Goal: Task Accomplishment & Management: Manage account settings

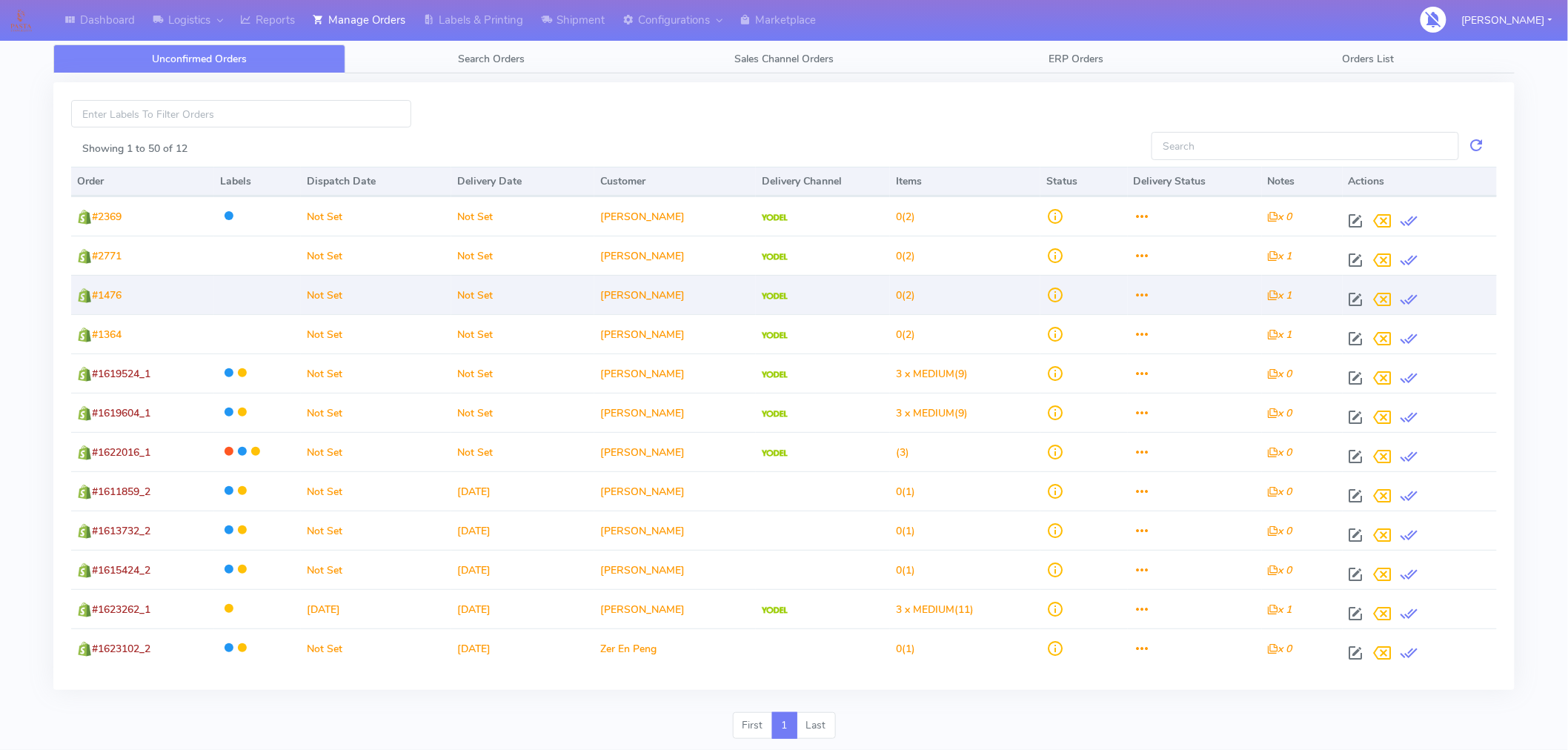
click at [1371, 292] on div at bounding box center [1416, 299] width 148 height 27
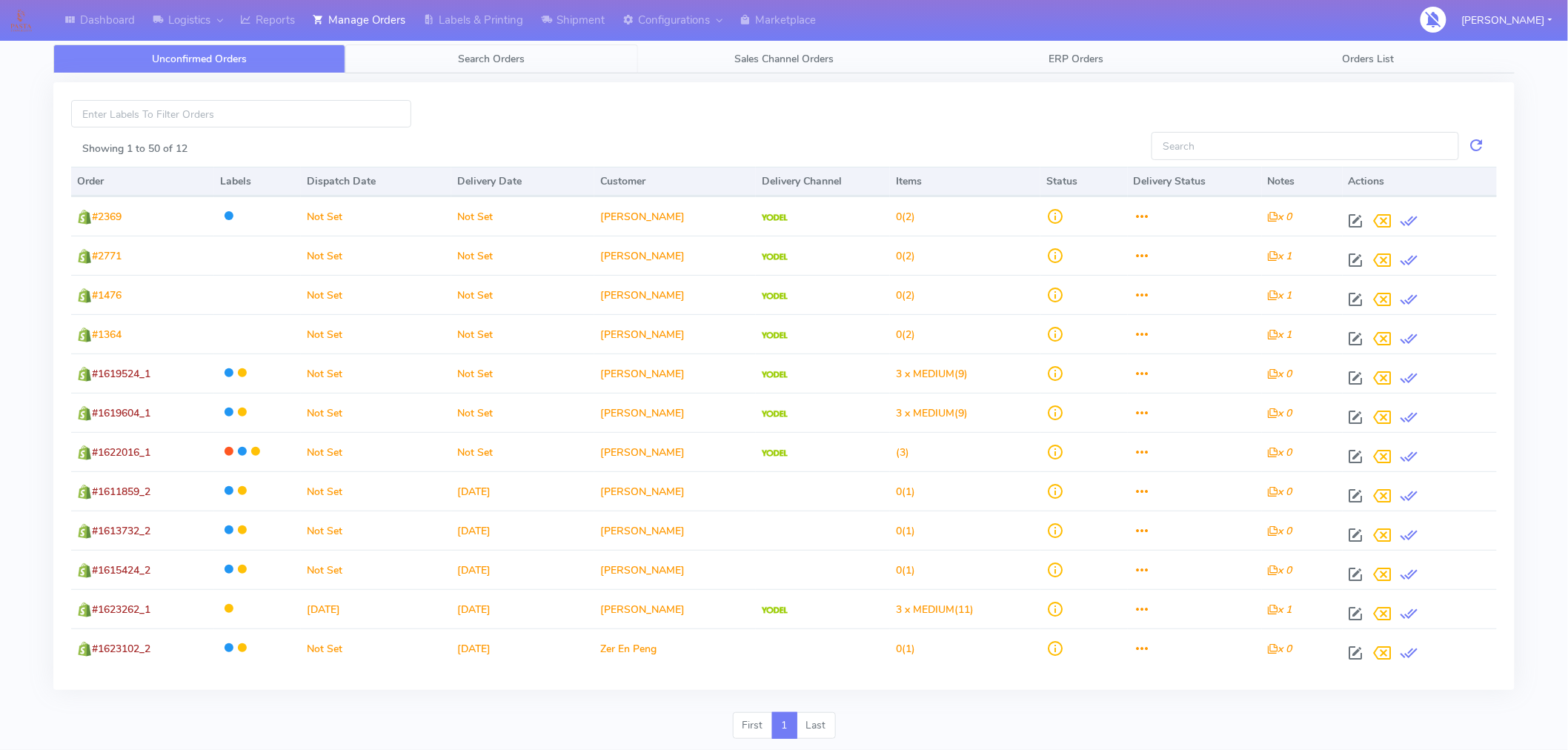
click at [504, 61] on span "Search Orders" at bounding box center [492, 58] width 66 height 14
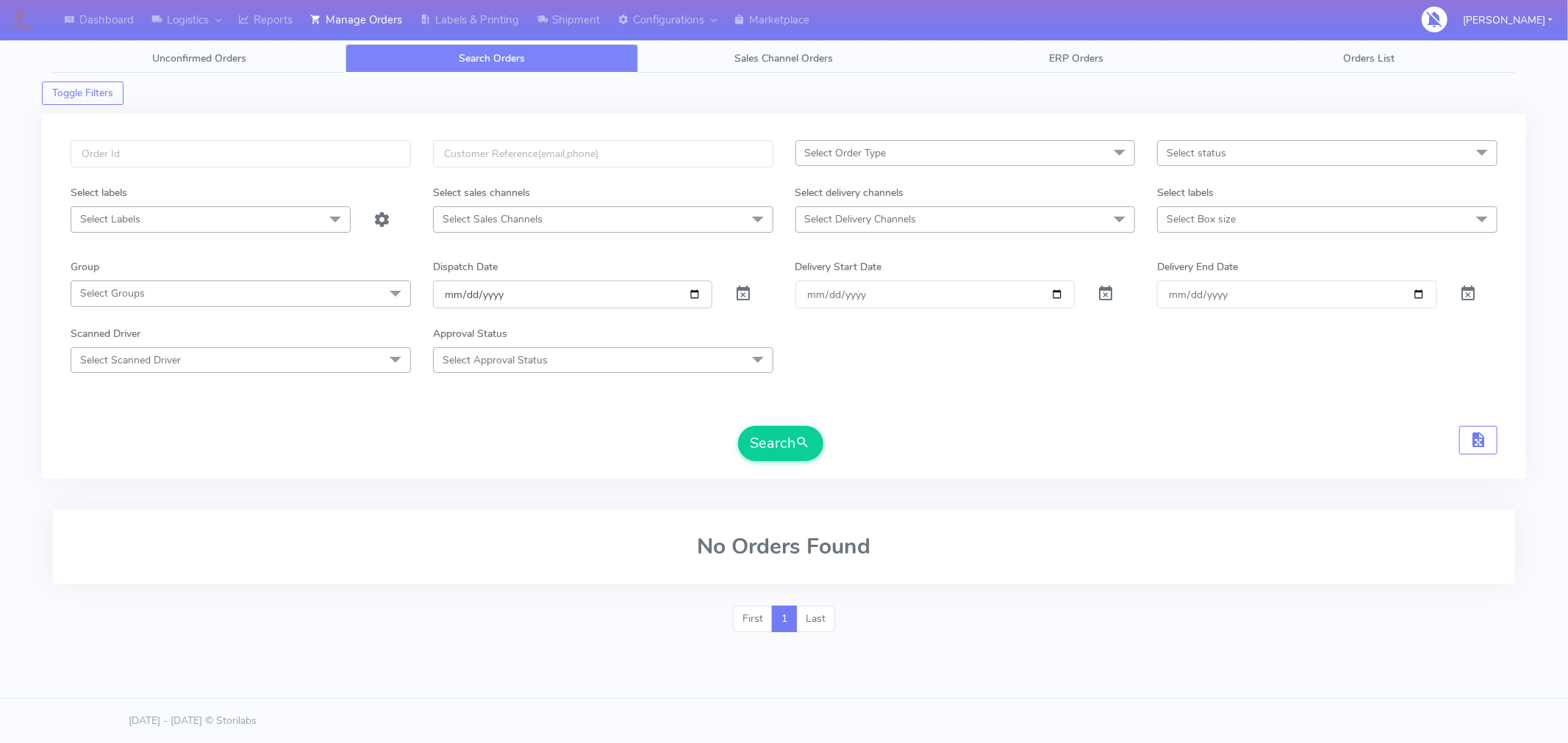
click at [692, 291] on input "[DATE]" at bounding box center [573, 294] width 280 height 27
type input "[DATE]"
click at [1242, 152] on span "Select status" at bounding box center [1327, 153] width 340 height 26
click at [1209, 274] on div "Confirmed" at bounding box center [1327, 276] width 324 height 15
checkbox input "true"
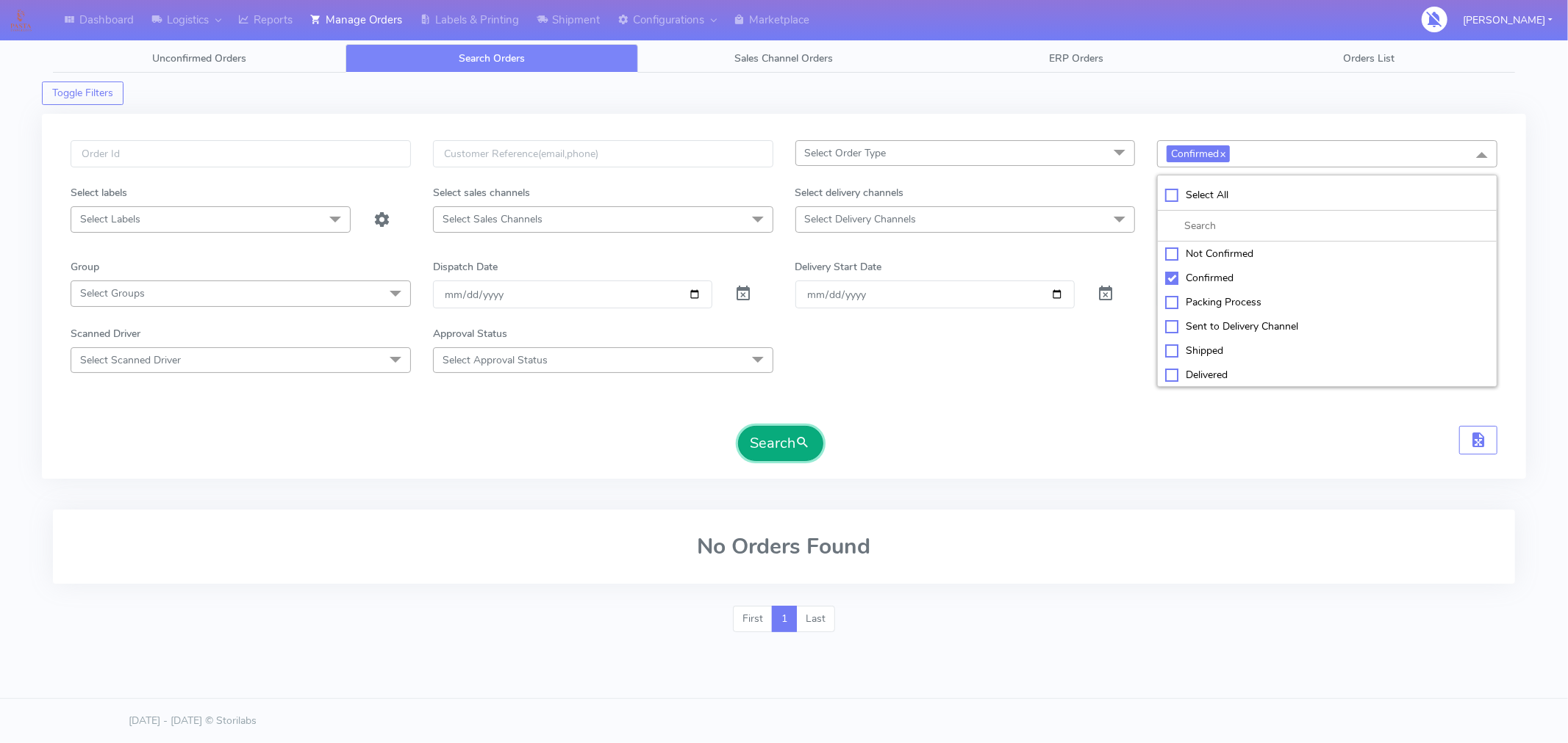
click at [795, 445] on button "Search" at bounding box center [780, 443] width 85 height 35
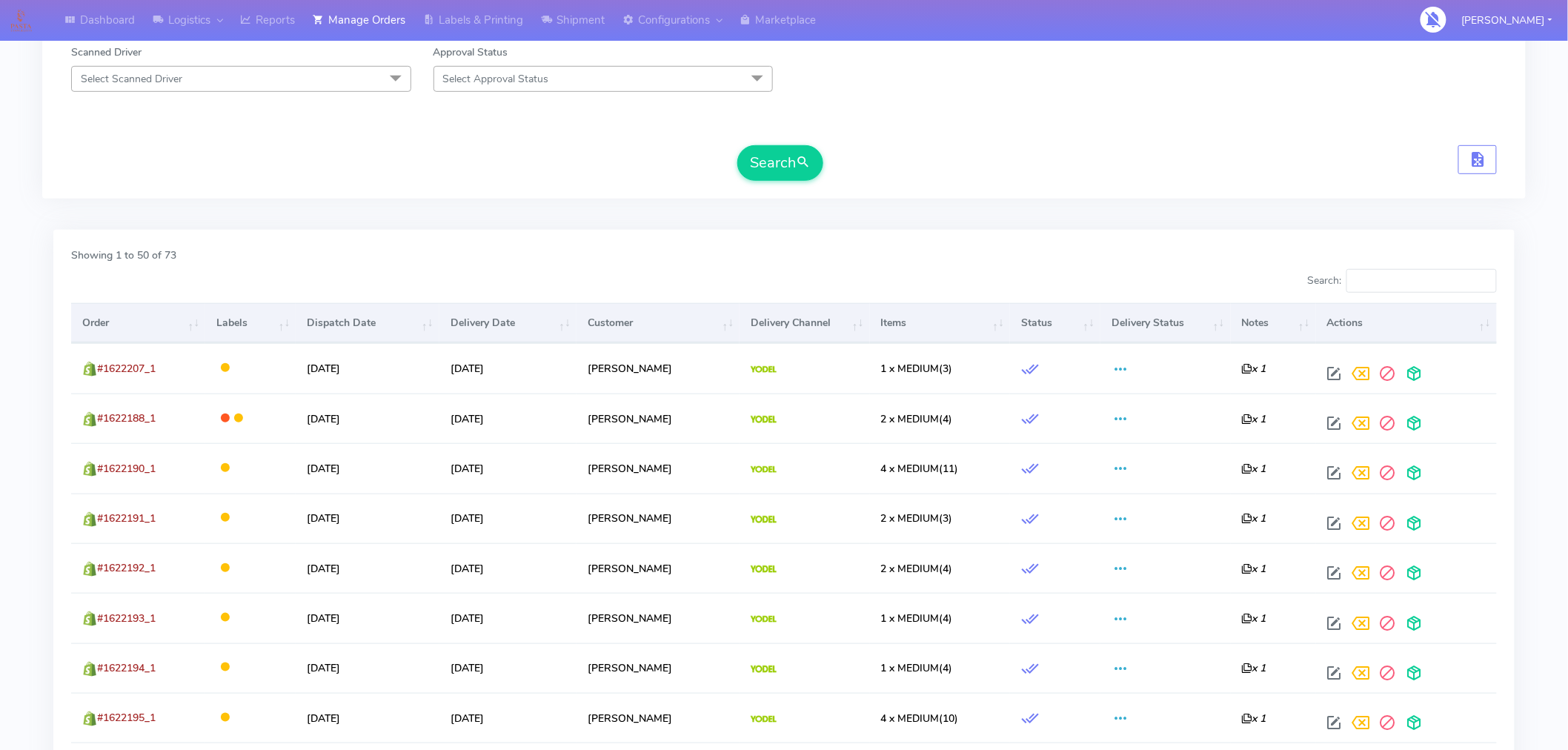
scroll to position [284, 0]
click at [913, 334] on th "Items" at bounding box center [940, 324] width 141 height 40
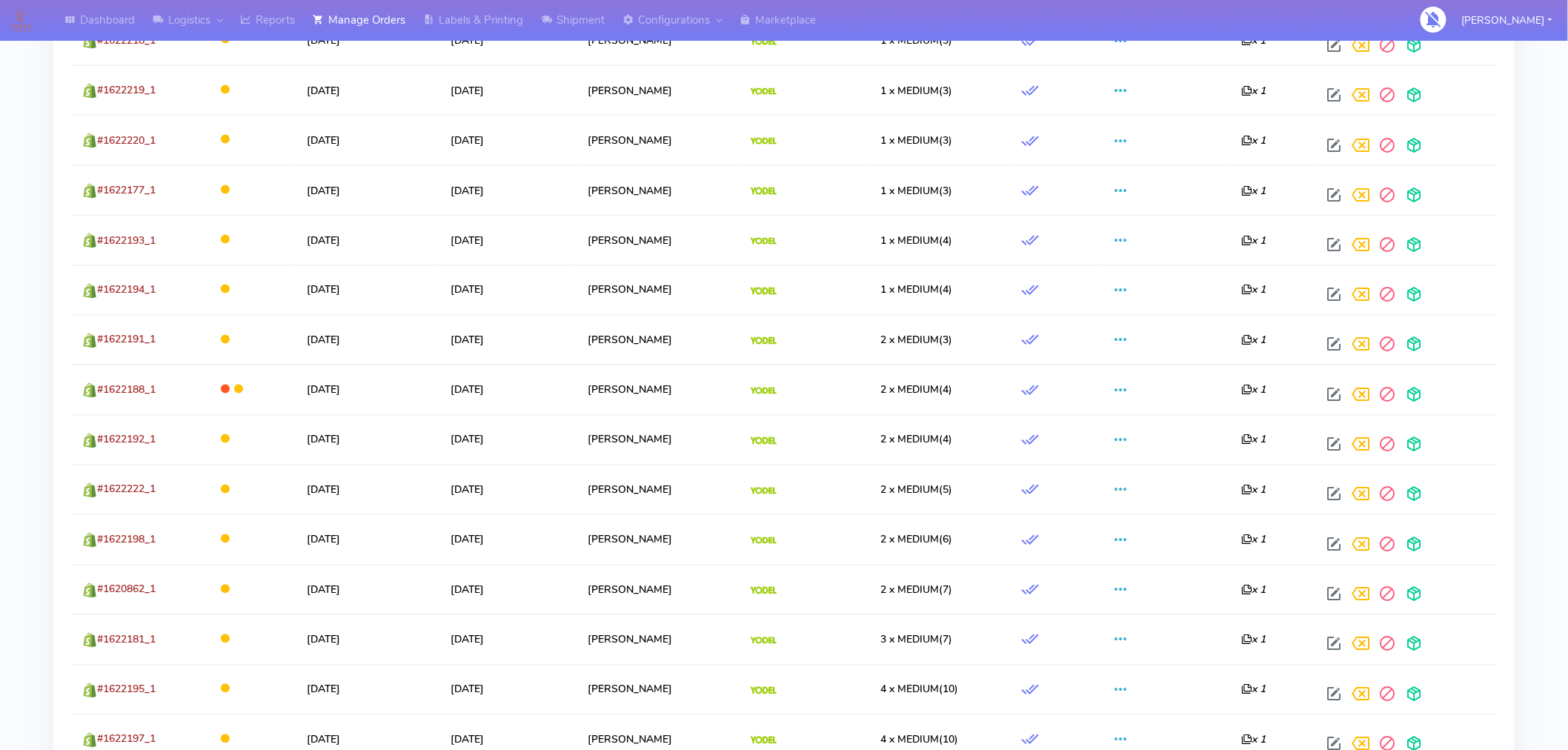
scroll to position [908, 0]
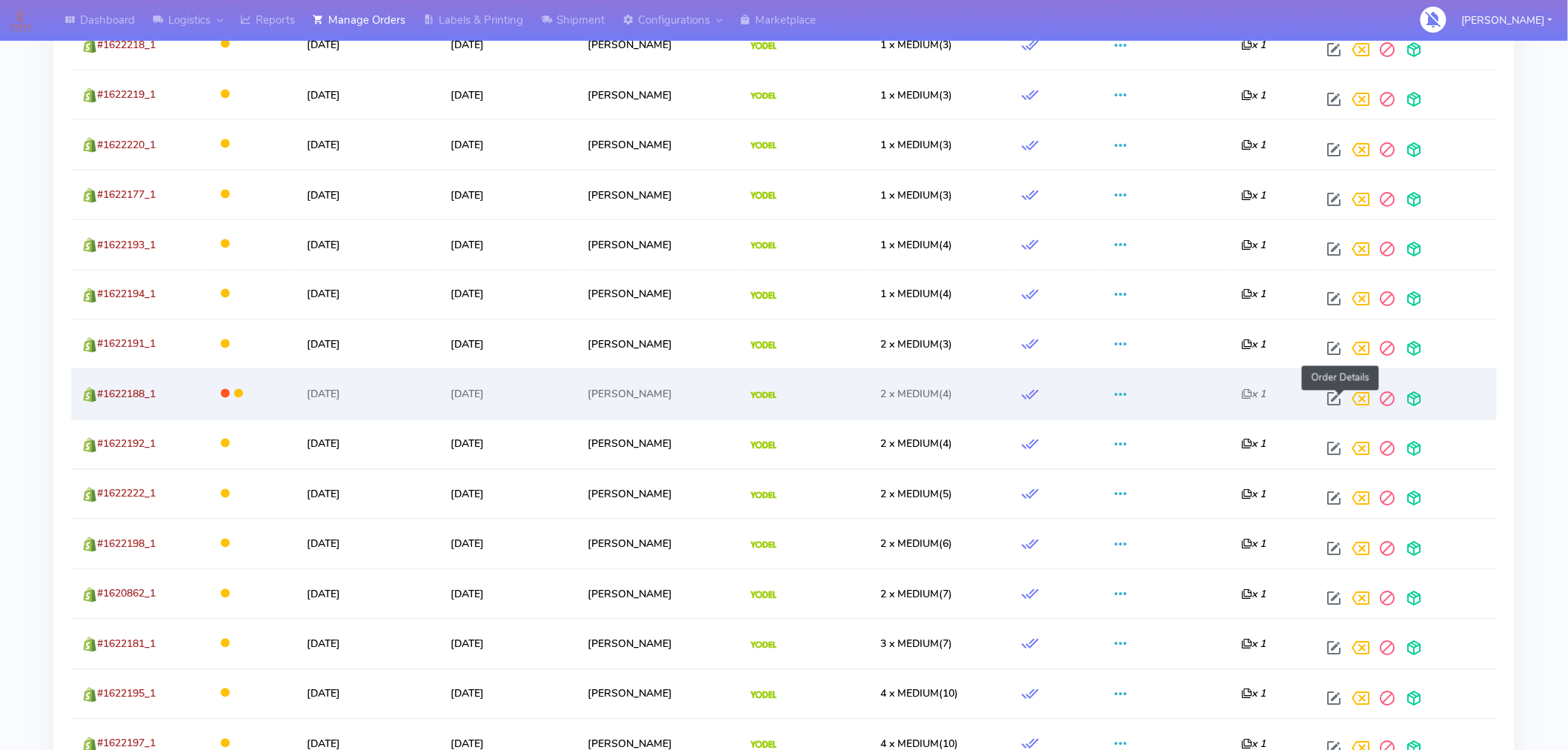
click at [1347, 406] on span at bounding box center [1335, 402] width 27 height 14
select select "5"
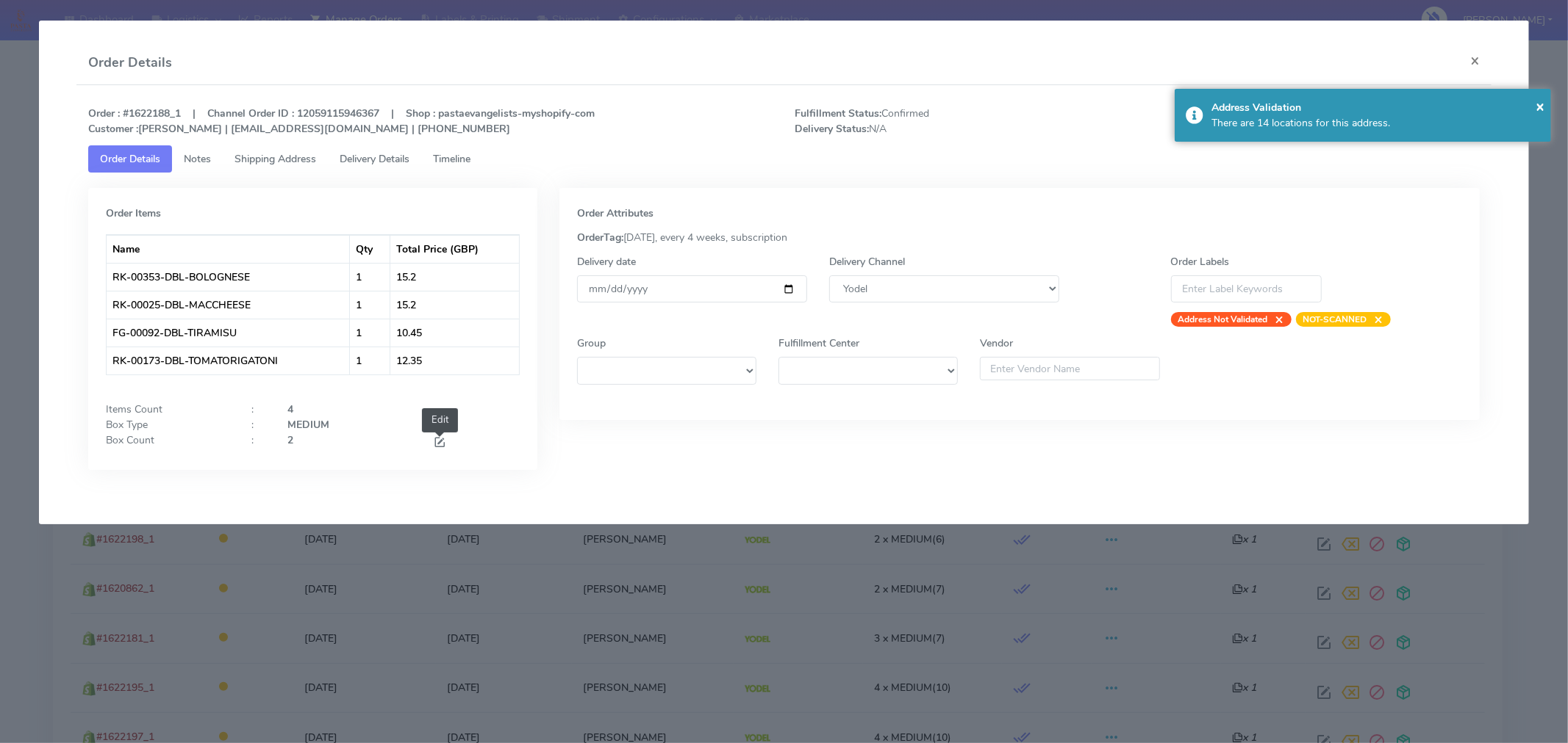
click at [437, 445] on span at bounding box center [440, 443] width 13 height 14
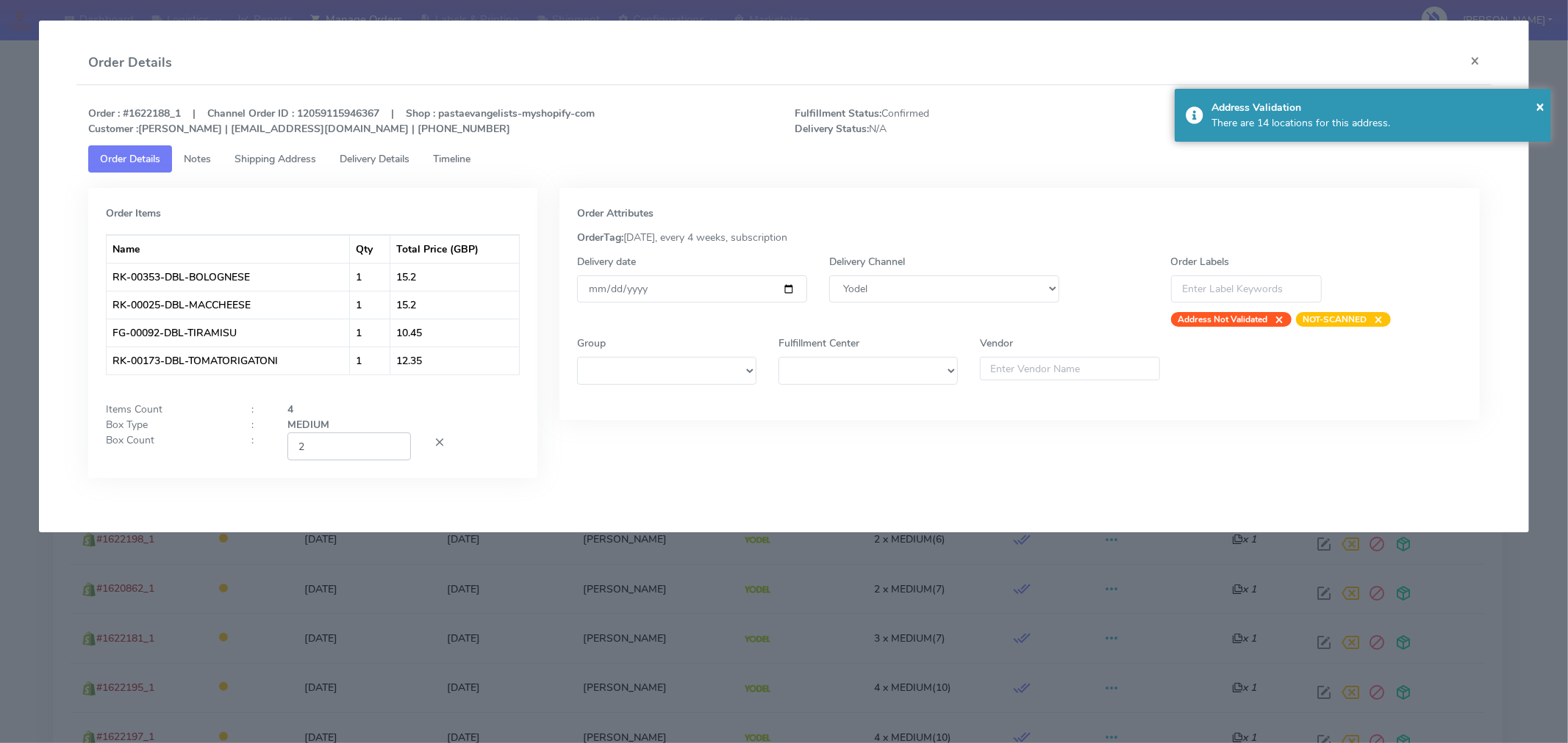
click at [362, 458] on input "2" at bounding box center [349, 446] width 123 height 27
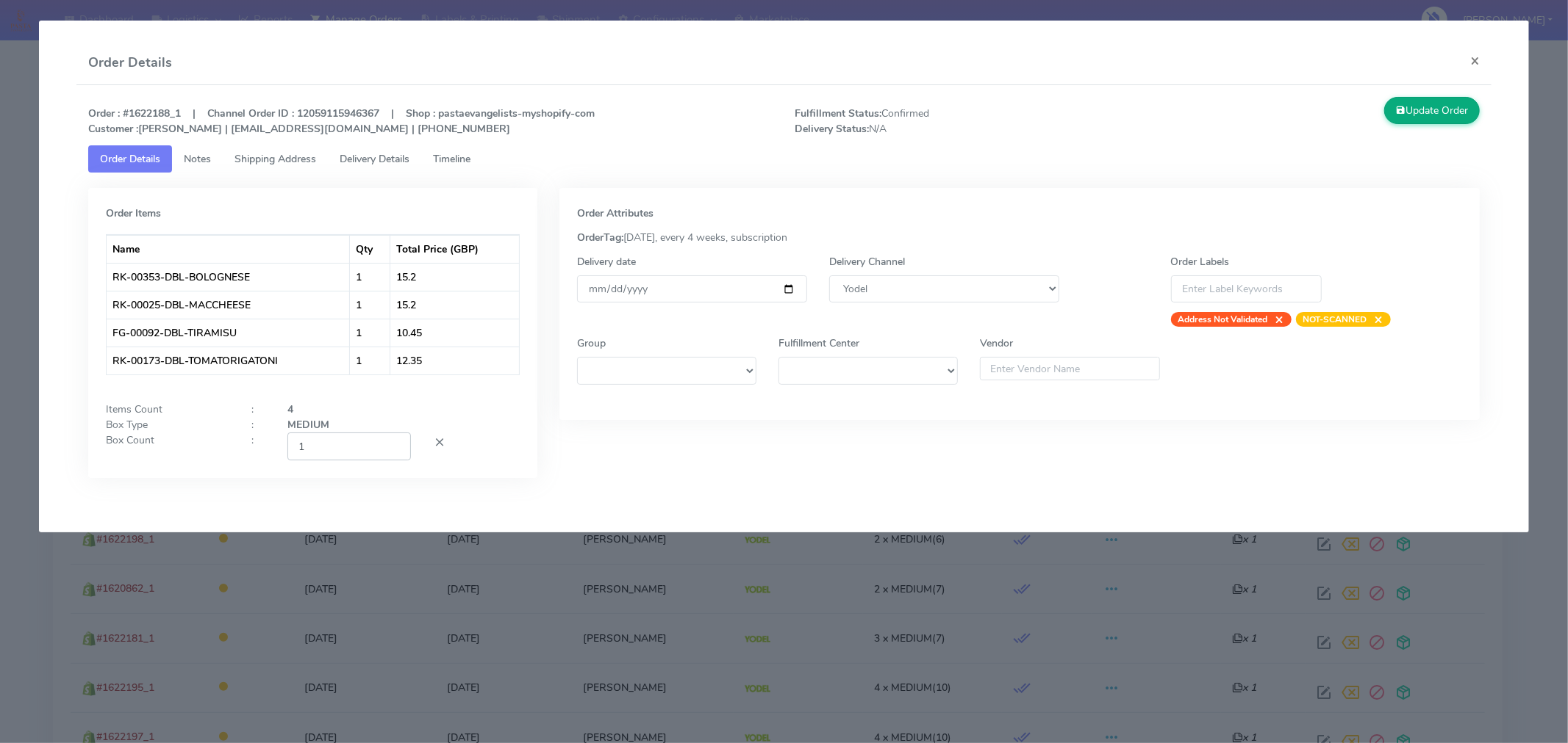
type input "1"
click at [1433, 113] on button "Update Order" at bounding box center [1432, 110] width 96 height 27
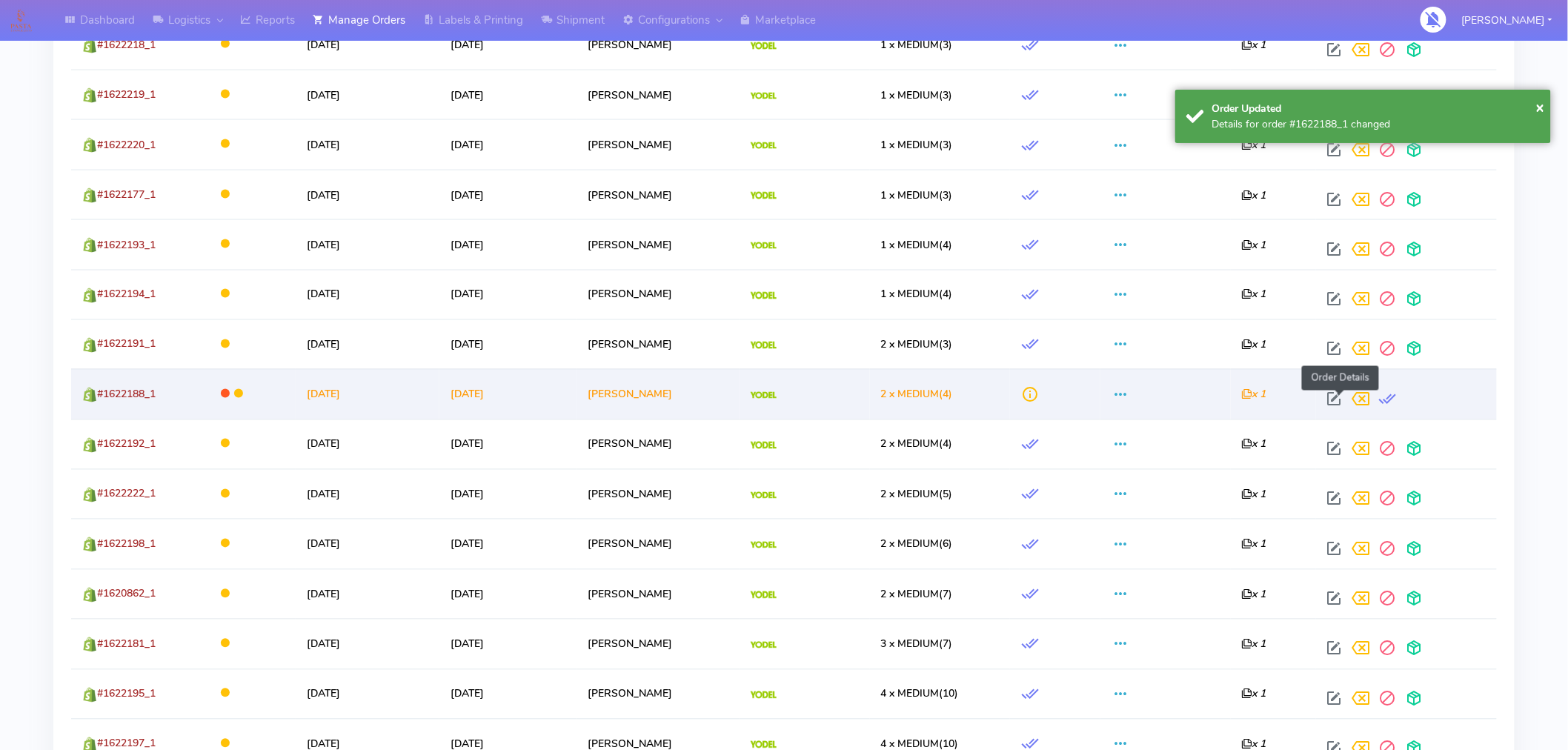
click at [1342, 407] on span at bounding box center [1335, 402] width 27 height 14
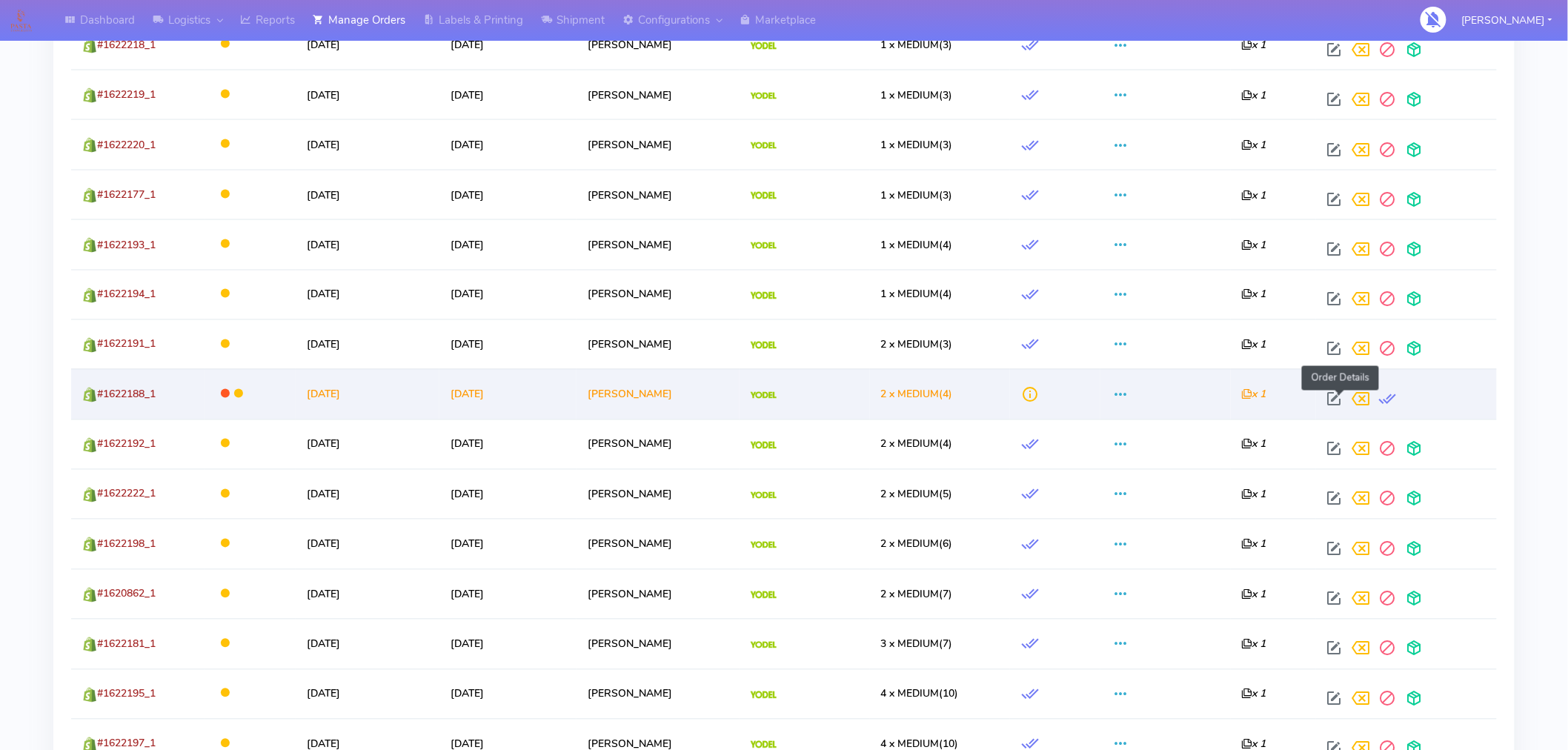
select select "5"
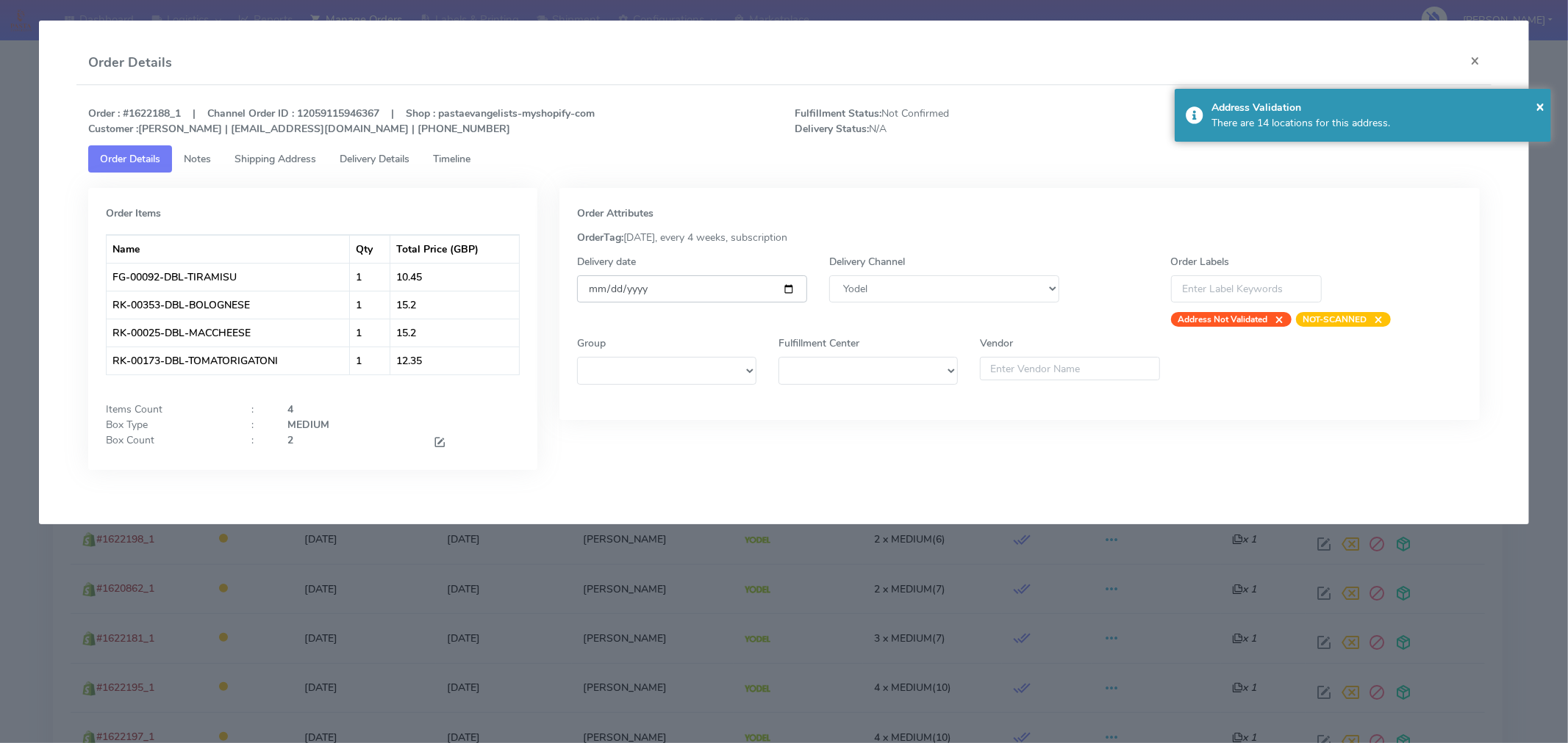
click at [791, 287] on input "[DATE]" at bounding box center [691, 288] width 230 height 27
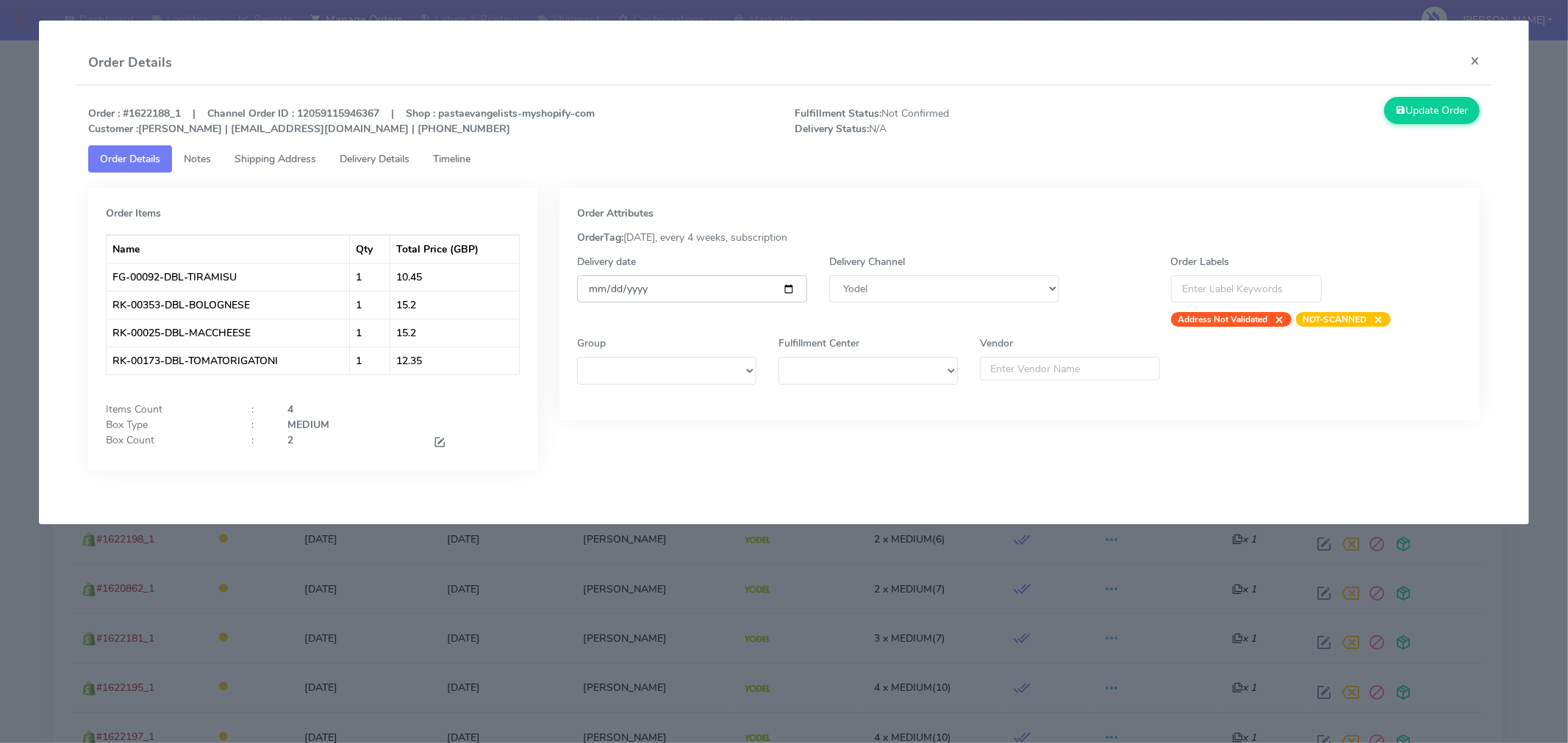
type input "[DATE]"
click at [446, 446] on div at bounding box center [476, 443] width 109 height 19
click at [435, 441] on span at bounding box center [440, 443] width 13 height 14
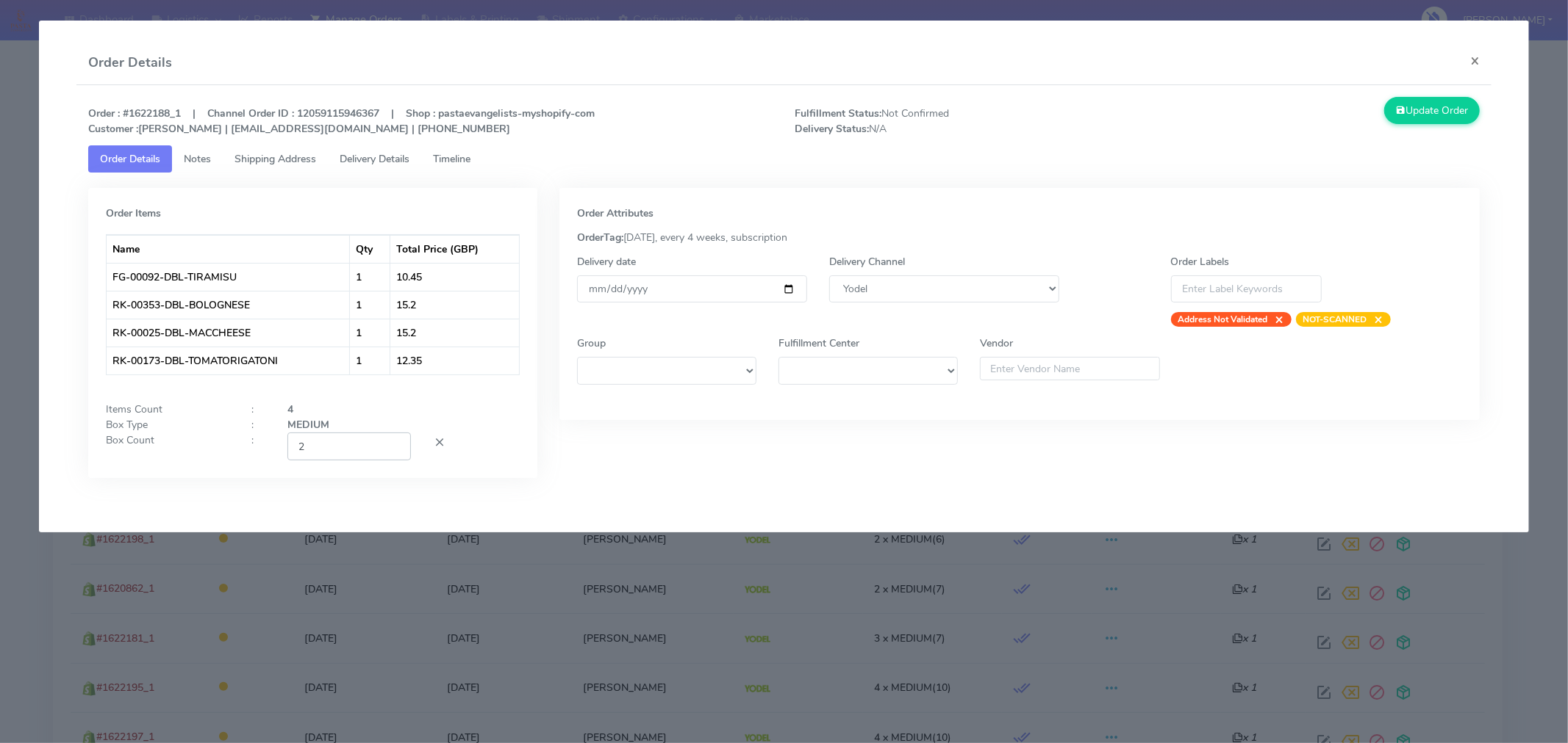
click at [368, 447] on input "2" at bounding box center [349, 446] width 123 height 27
type input "1"
click at [524, 456] on div at bounding box center [476, 446] width 109 height 27
click at [1419, 112] on button "Update Order" at bounding box center [1432, 110] width 96 height 27
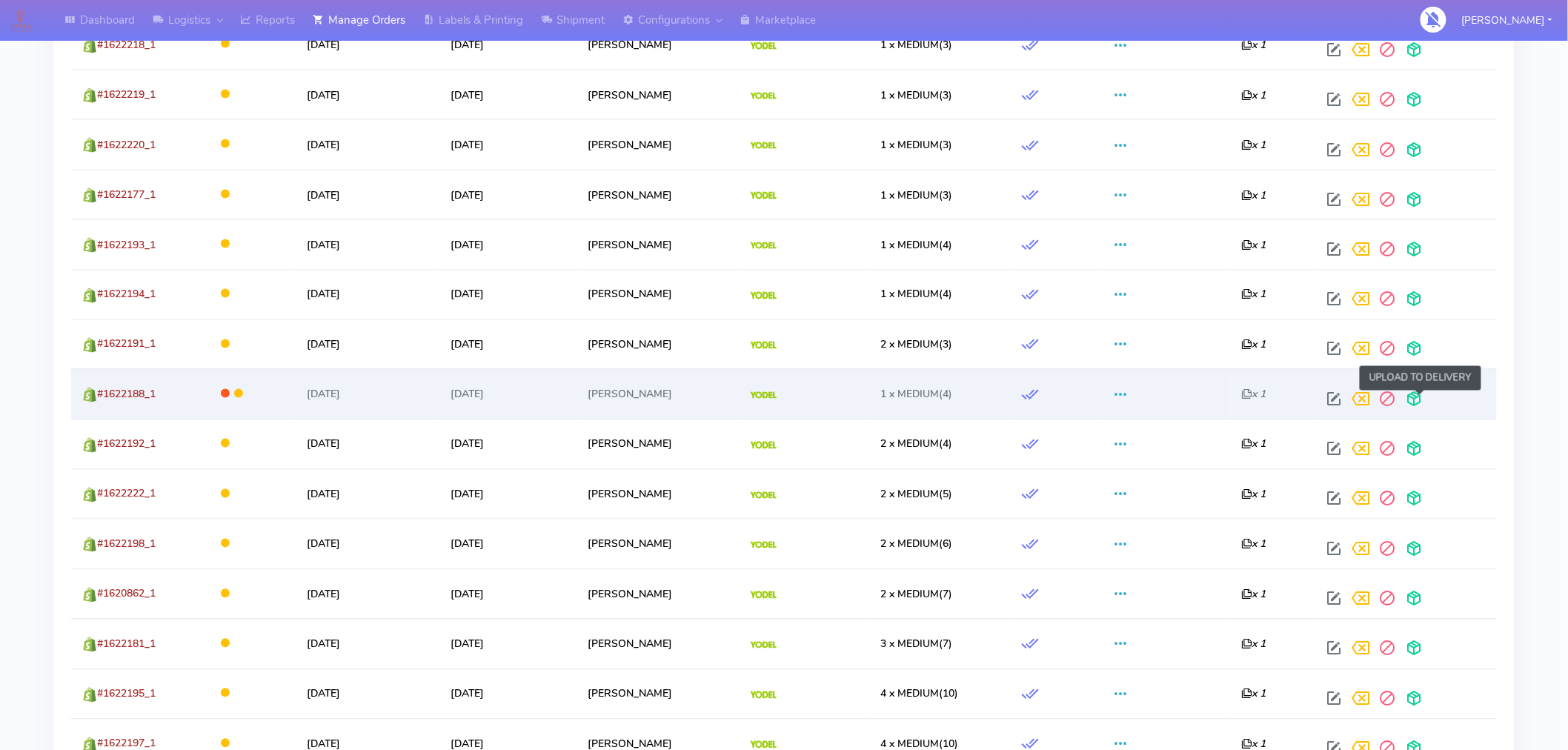
click at [1421, 401] on span at bounding box center [1415, 402] width 27 height 14
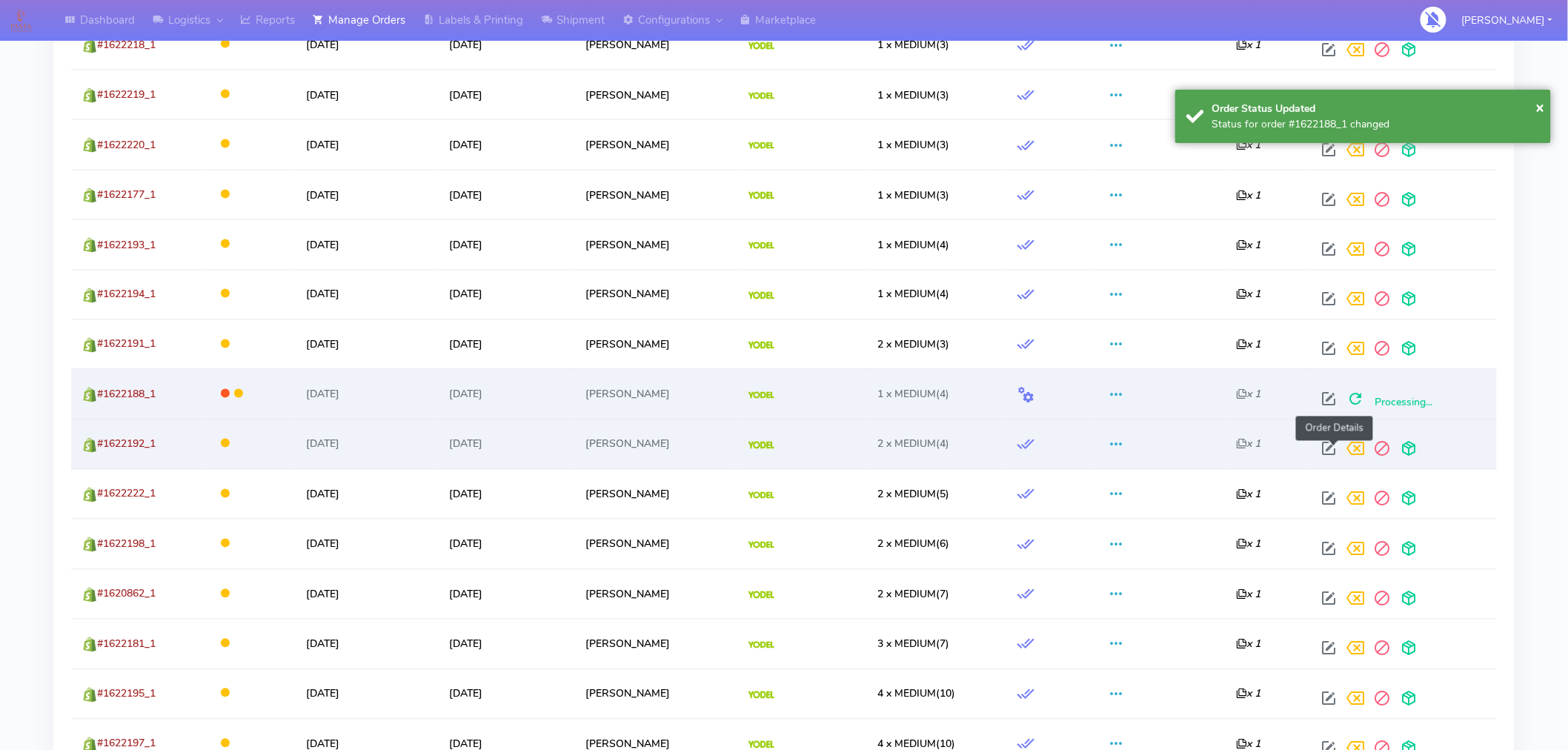
click at [1332, 450] on span at bounding box center [1330, 452] width 27 height 14
select select "5"
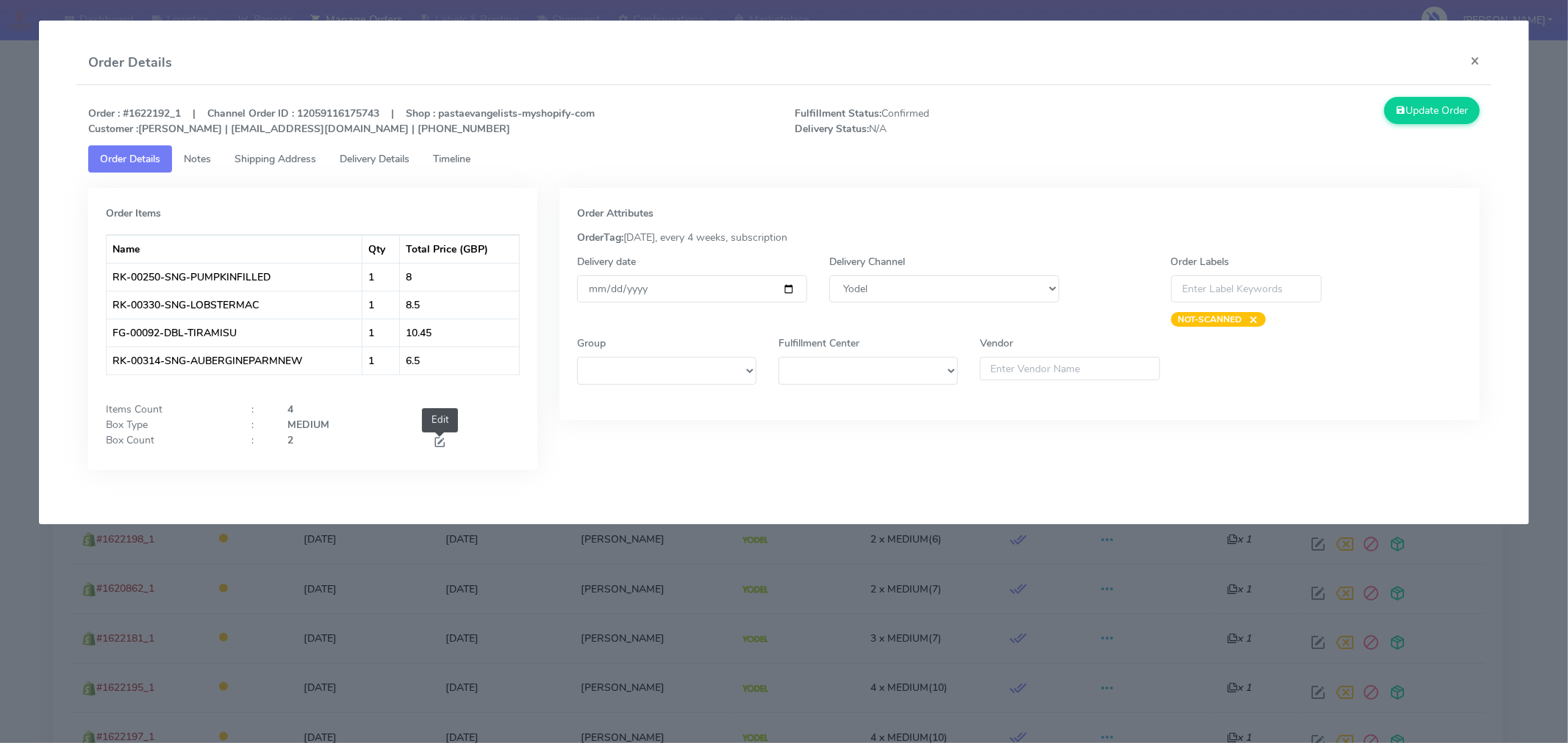
click at [439, 442] on span at bounding box center [440, 443] width 13 height 14
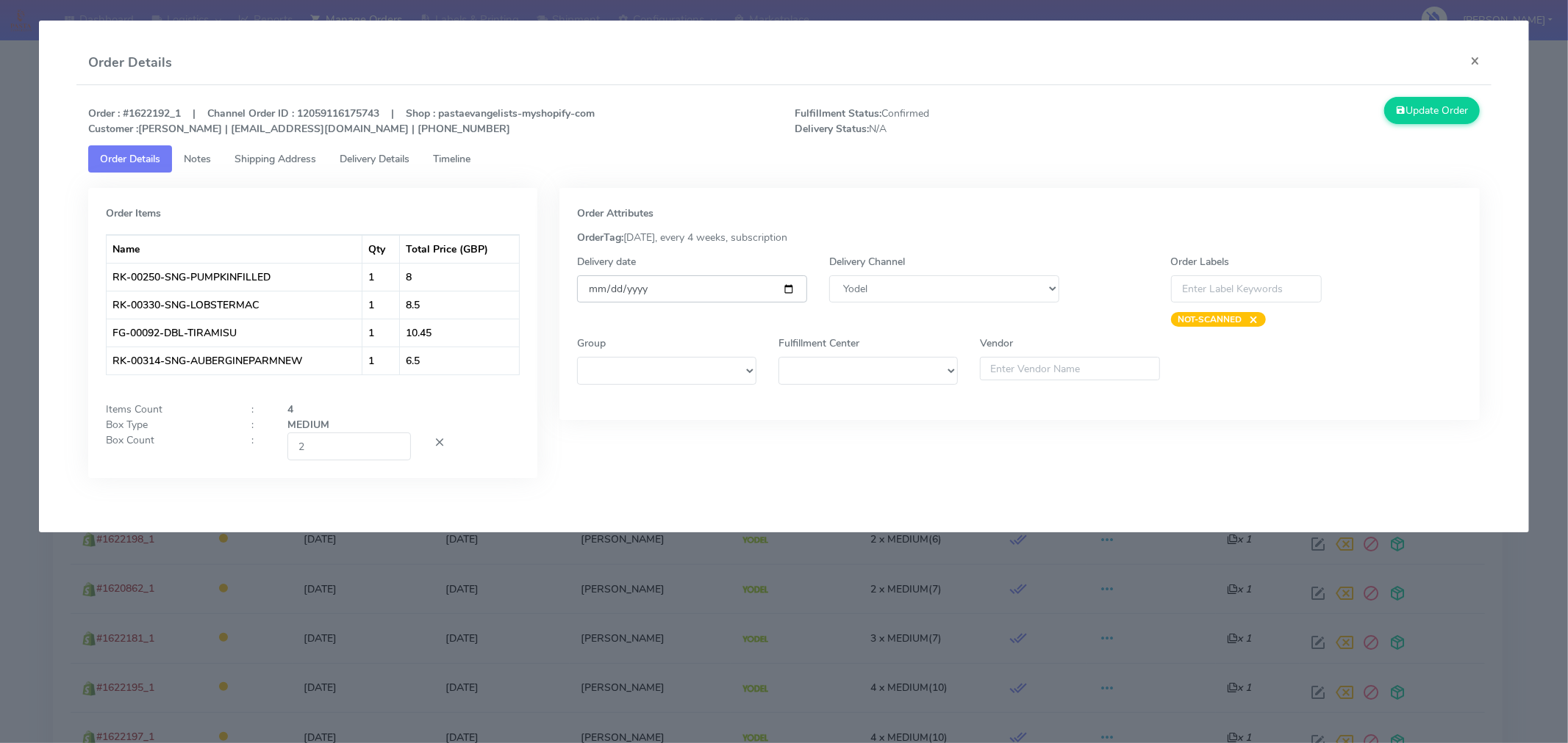
click at [791, 287] on input "[DATE]" at bounding box center [691, 288] width 230 height 27
type input "[DATE]"
click at [366, 456] on input "2" at bounding box center [349, 446] width 123 height 27
type input "1"
click at [652, 476] on div "Order Attributes OrderTag: [DATE], every 4 weeks, subscription Delivery date [D…" at bounding box center [1020, 344] width 942 height 312
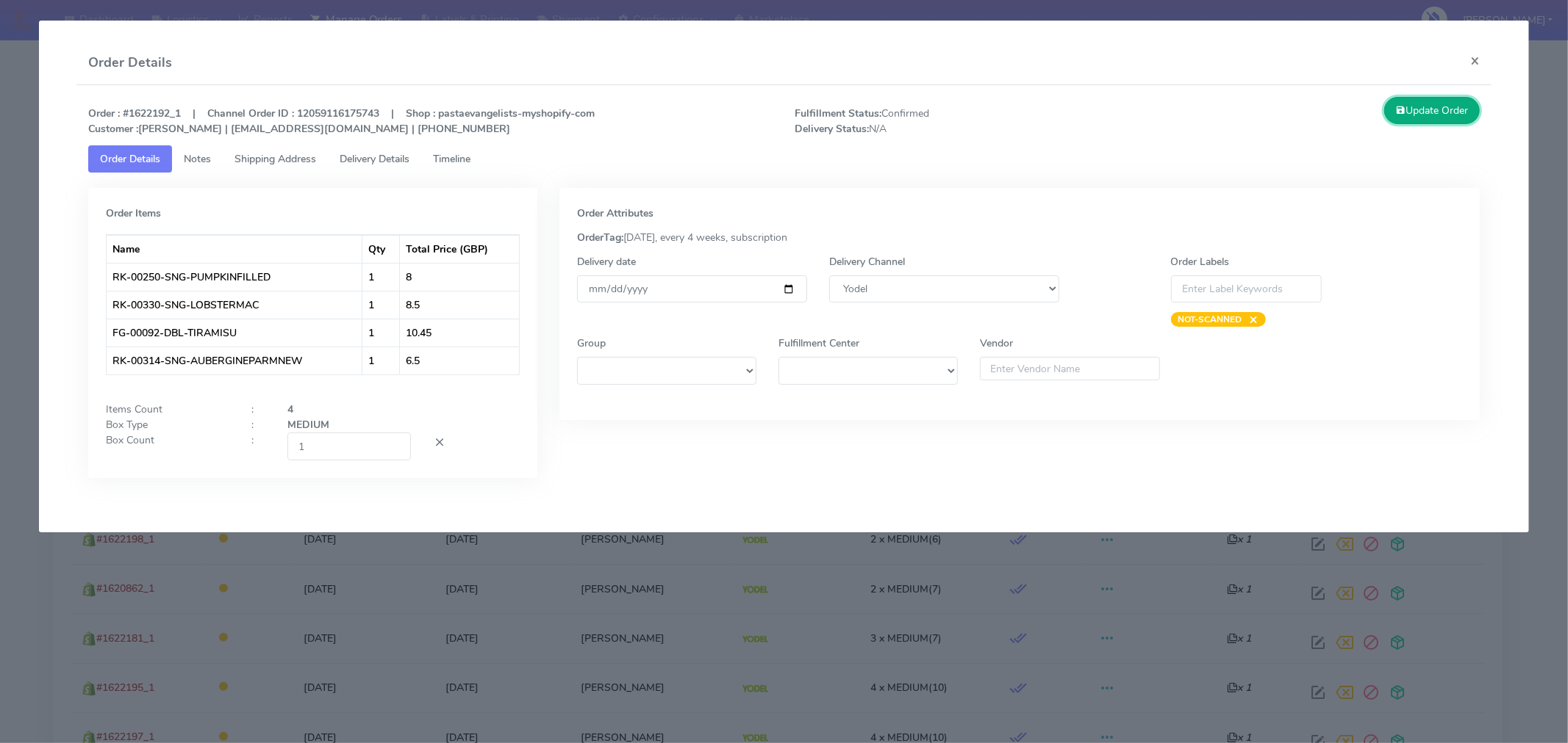
click at [1434, 114] on button "Update Order" at bounding box center [1432, 110] width 96 height 27
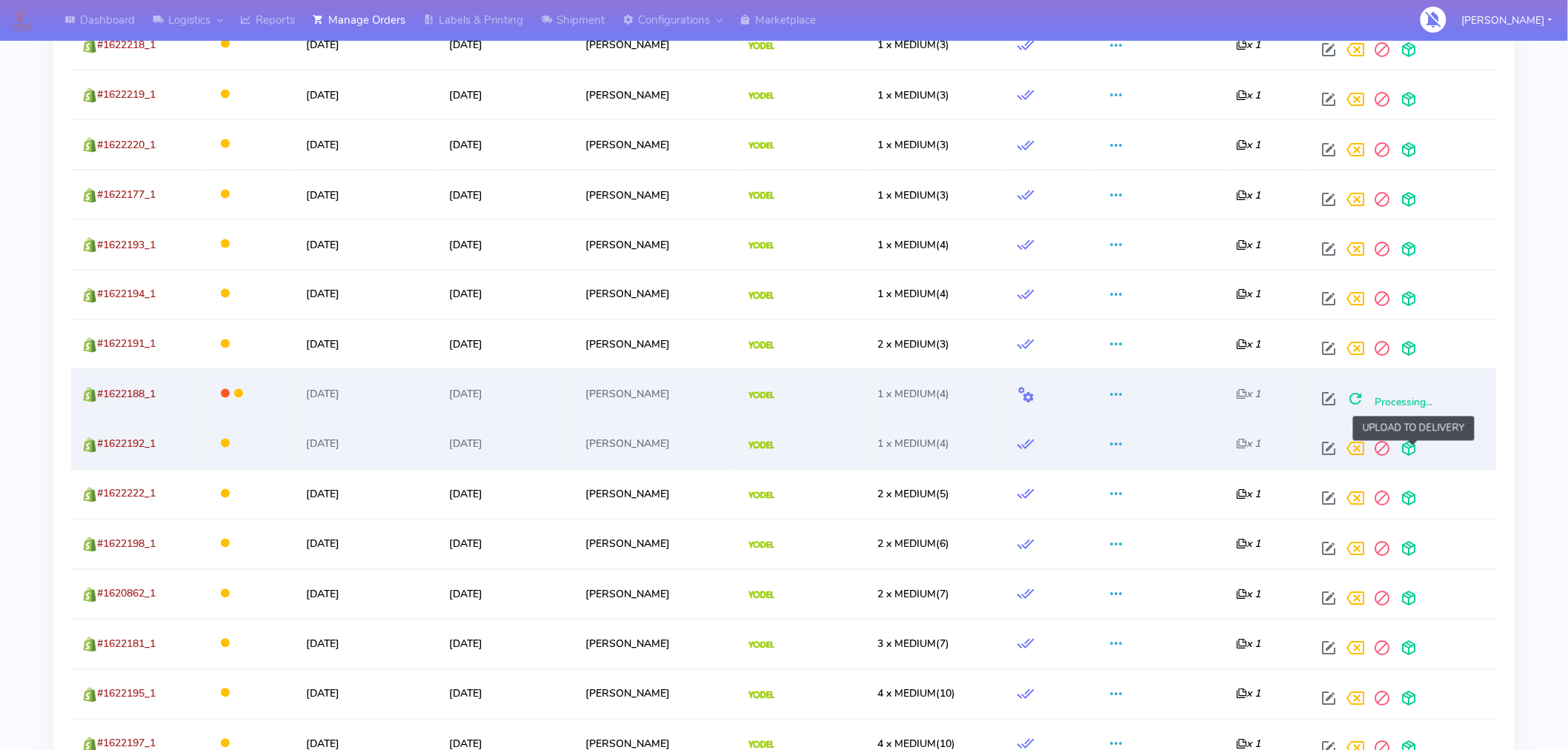
click at [1409, 447] on span at bounding box center [1409, 452] width 27 height 14
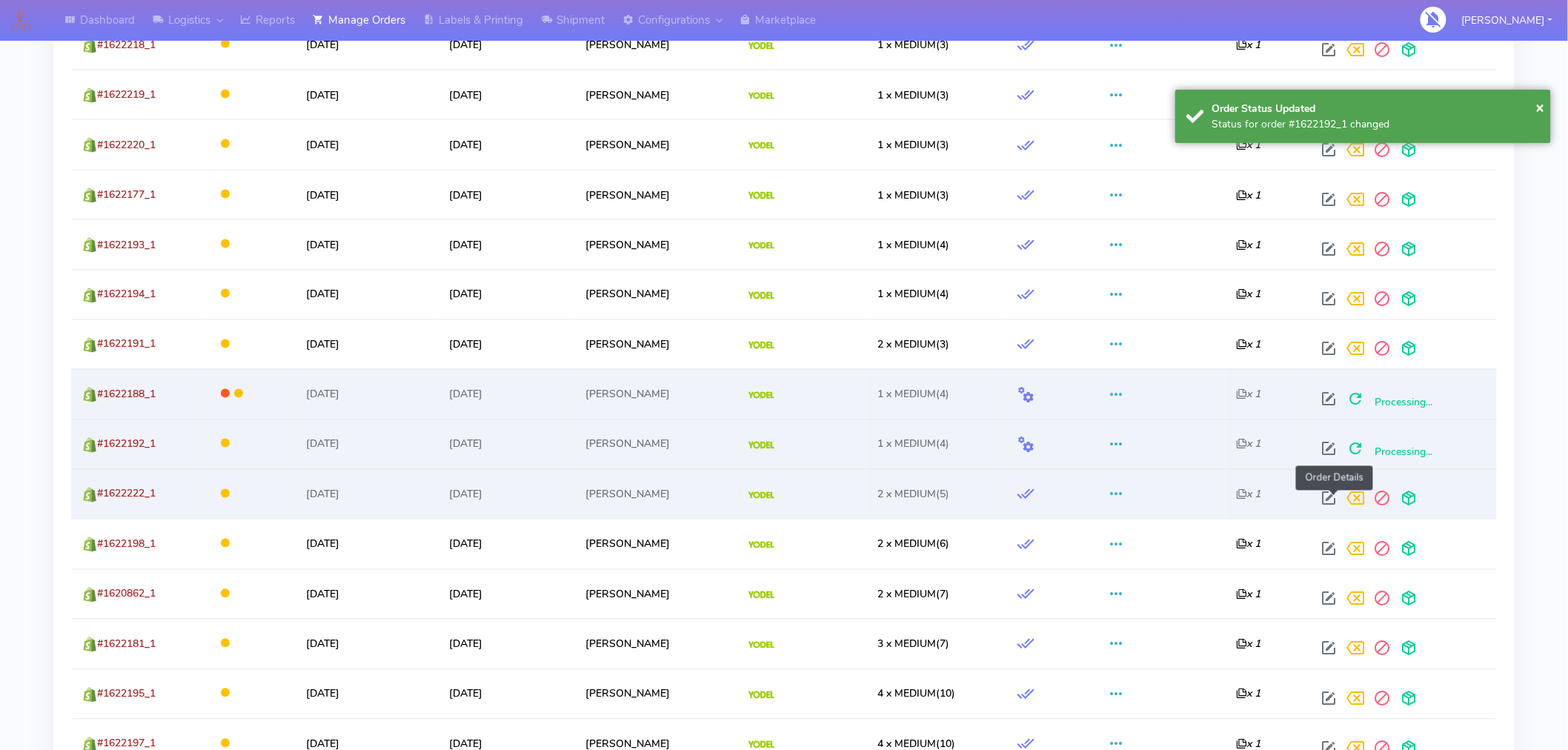
click at [1332, 495] on span at bounding box center [1330, 502] width 27 height 14
select select "5"
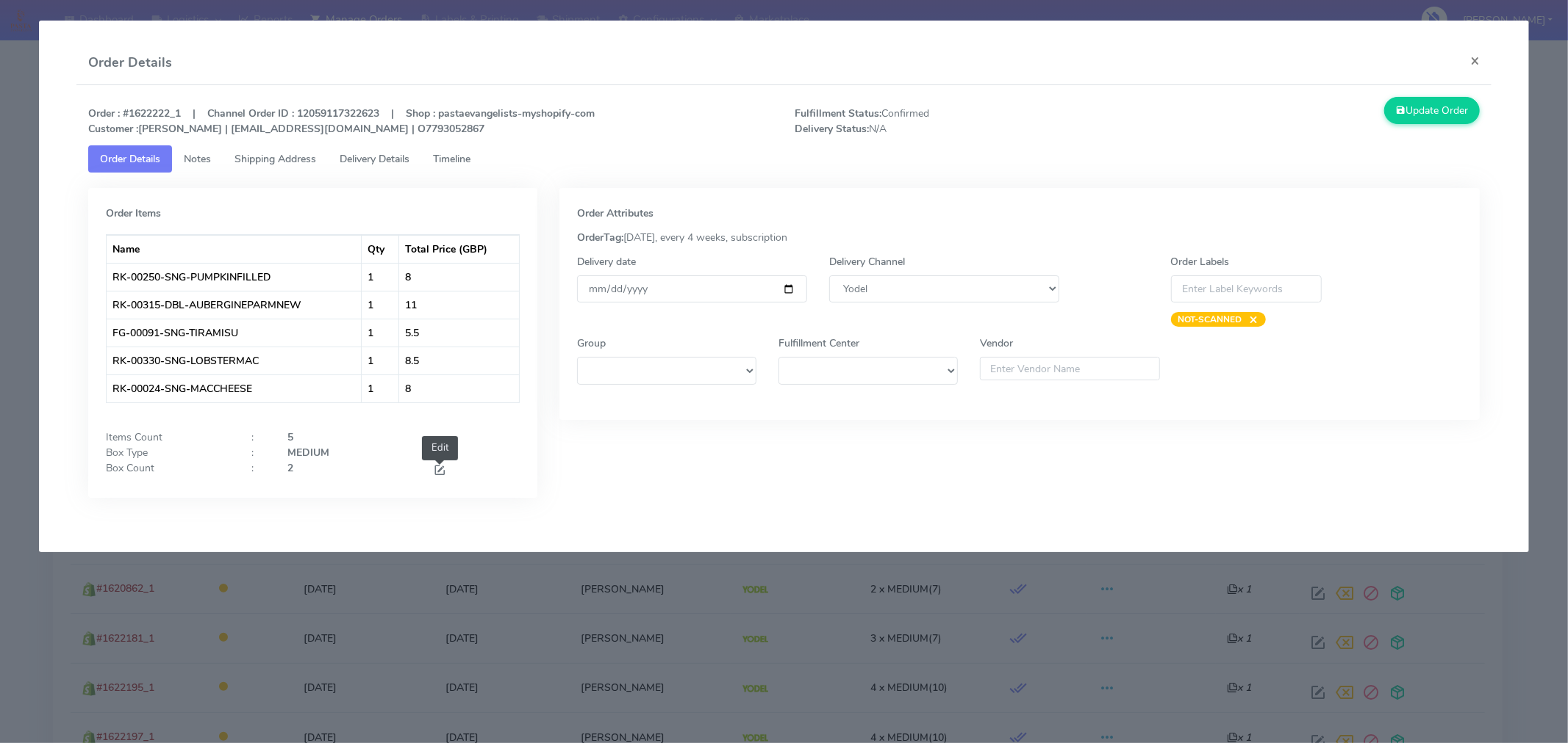
click at [435, 470] on span at bounding box center [440, 472] width 13 height 14
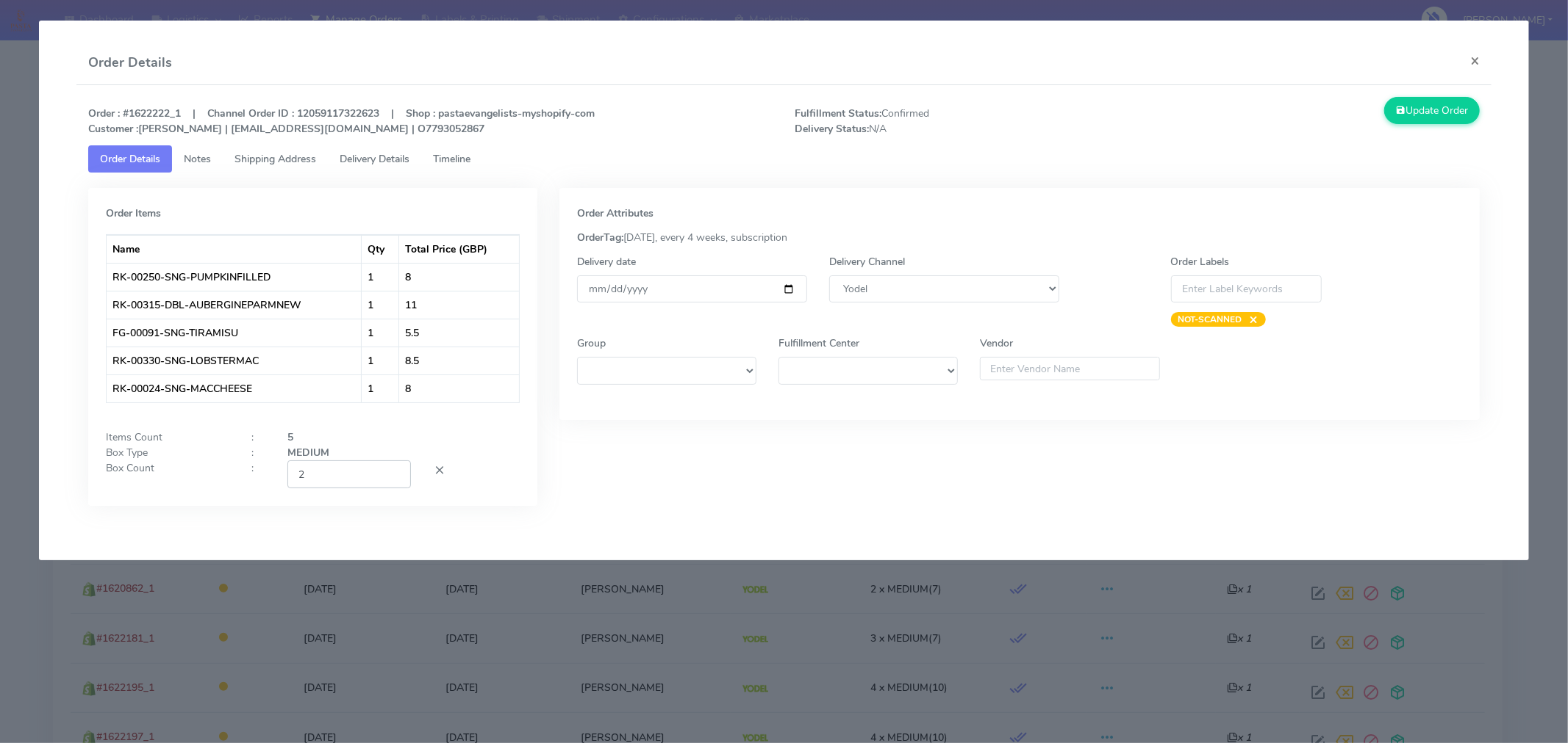
click at [356, 480] on input "2" at bounding box center [349, 473] width 123 height 27
type input "1"
click at [605, 516] on div "Order Attributes OrderTag: [DATE], every 4 weeks, subscription Delivery date [D…" at bounding box center [1020, 358] width 942 height 340
click at [787, 288] on input "[DATE]" at bounding box center [691, 288] width 230 height 27
type input "[DATE]"
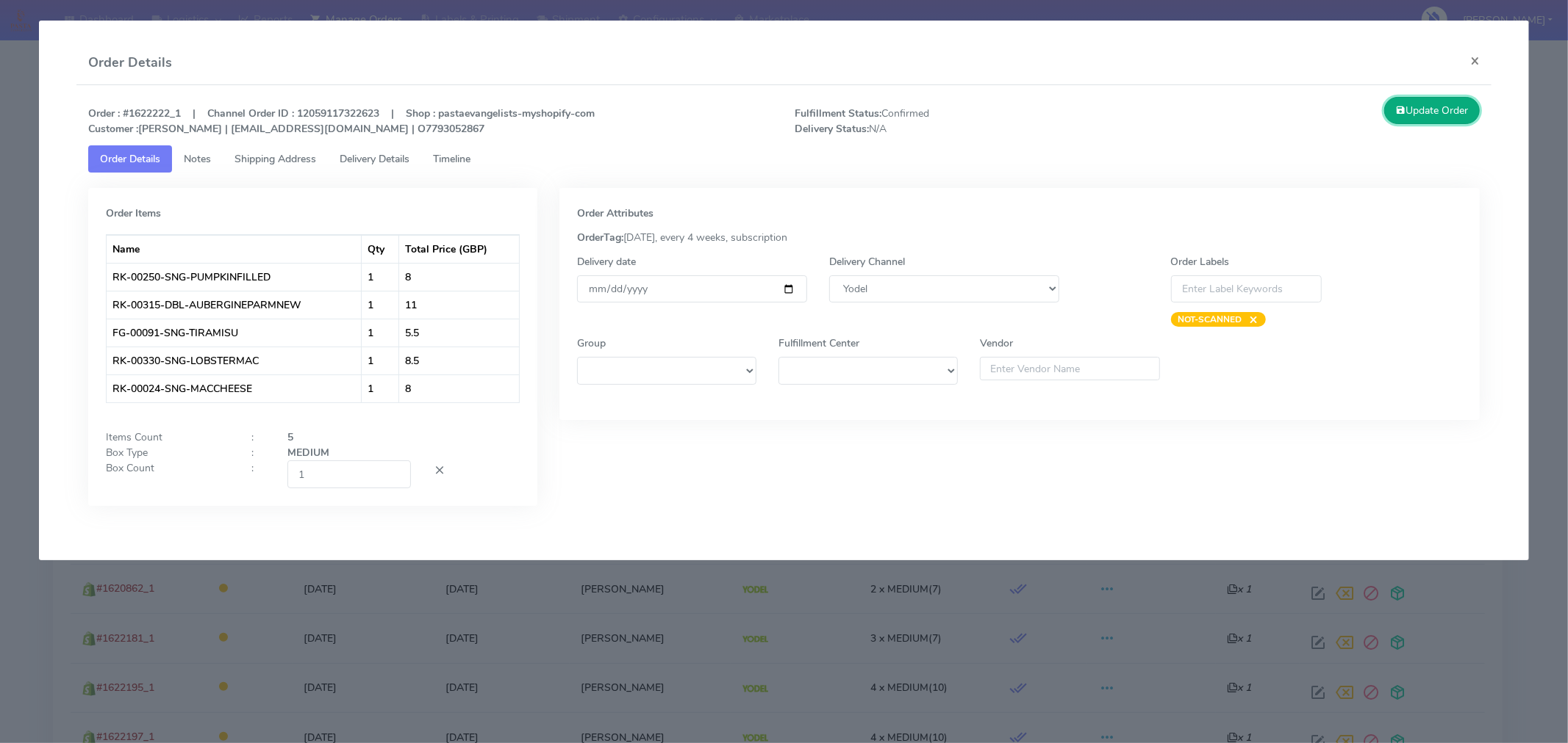
click at [1455, 115] on button "Update Order" at bounding box center [1432, 110] width 96 height 27
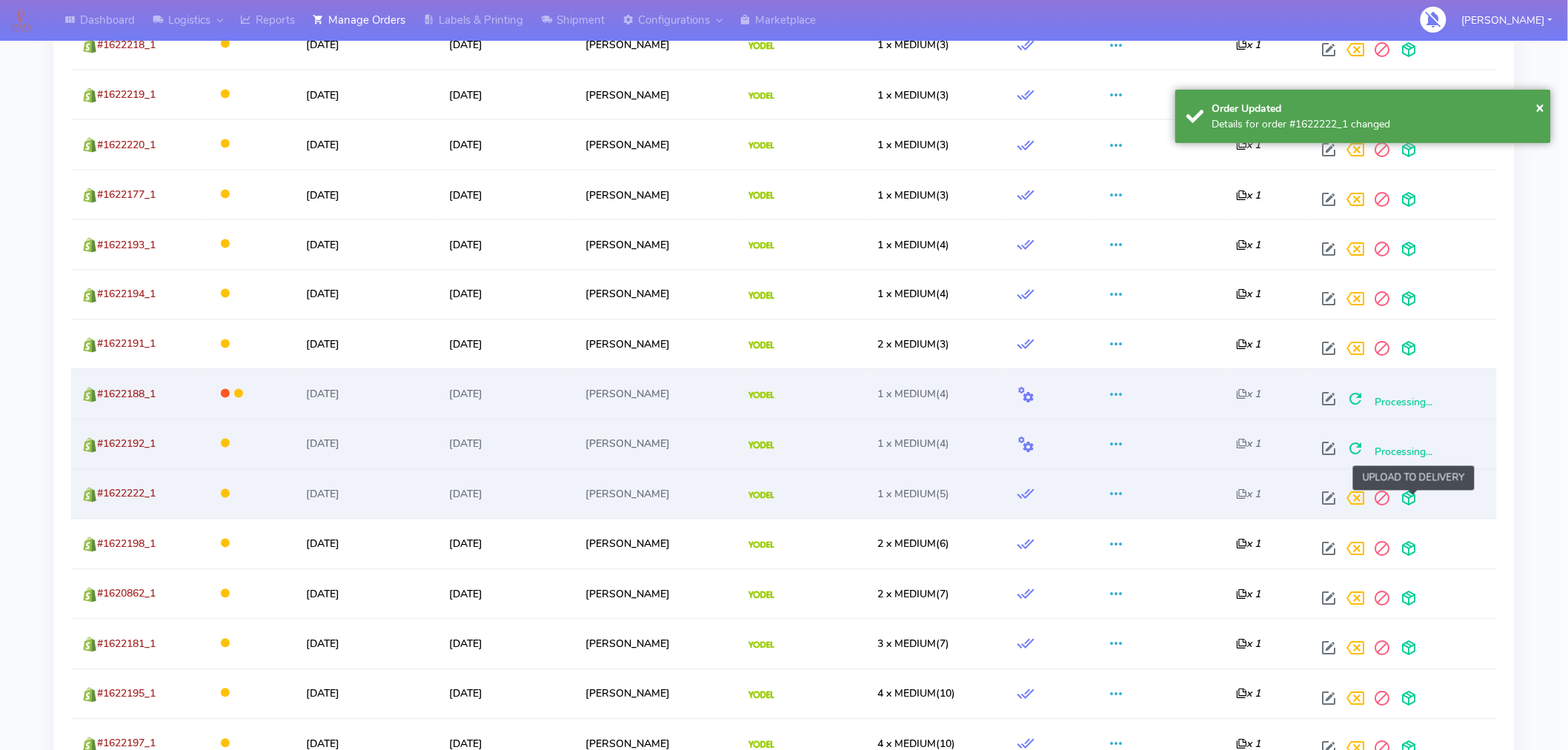
click at [1414, 506] on span at bounding box center [1409, 502] width 27 height 14
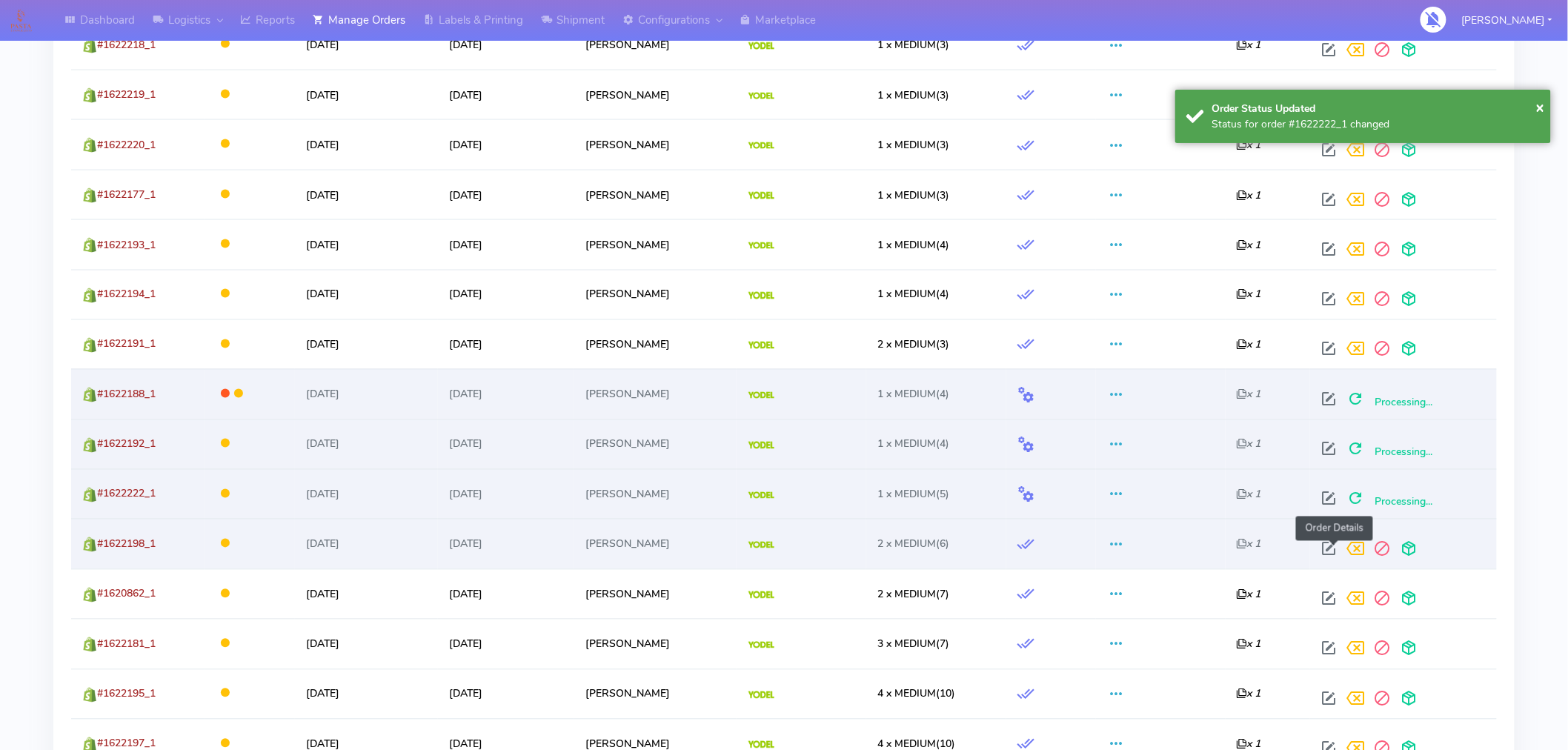
click at [1326, 548] on span at bounding box center [1330, 552] width 27 height 14
select select "5"
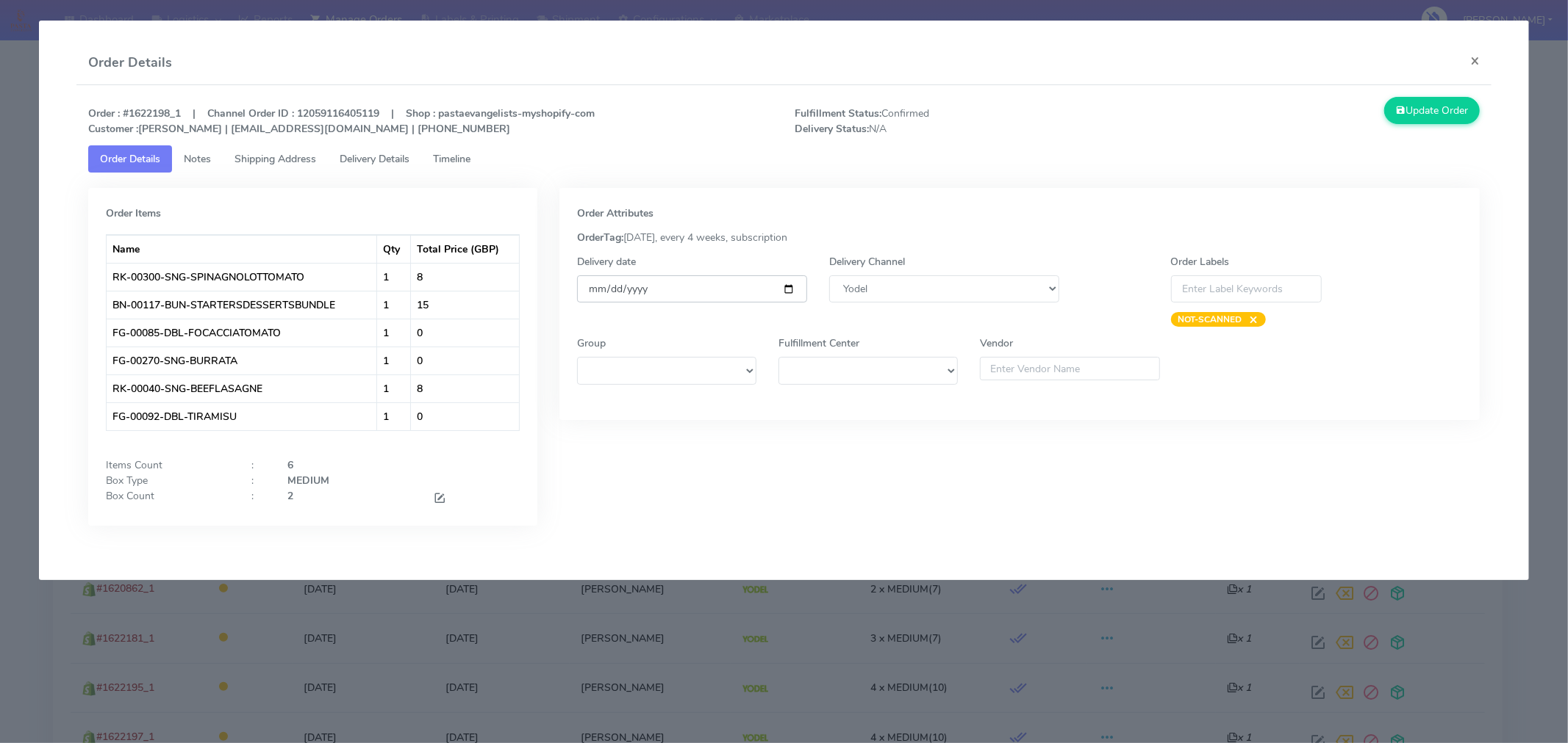
click at [785, 292] on input "[DATE]" at bounding box center [691, 288] width 230 height 27
type input "[DATE]"
click at [824, 438] on div "Order Attributes OrderTag: [DATE], every 4 weeks, subscription Delivery date [D…" at bounding box center [1020, 368] width 942 height 360
click at [1415, 123] on button "Update Order" at bounding box center [1432, 110] width 96 height 27
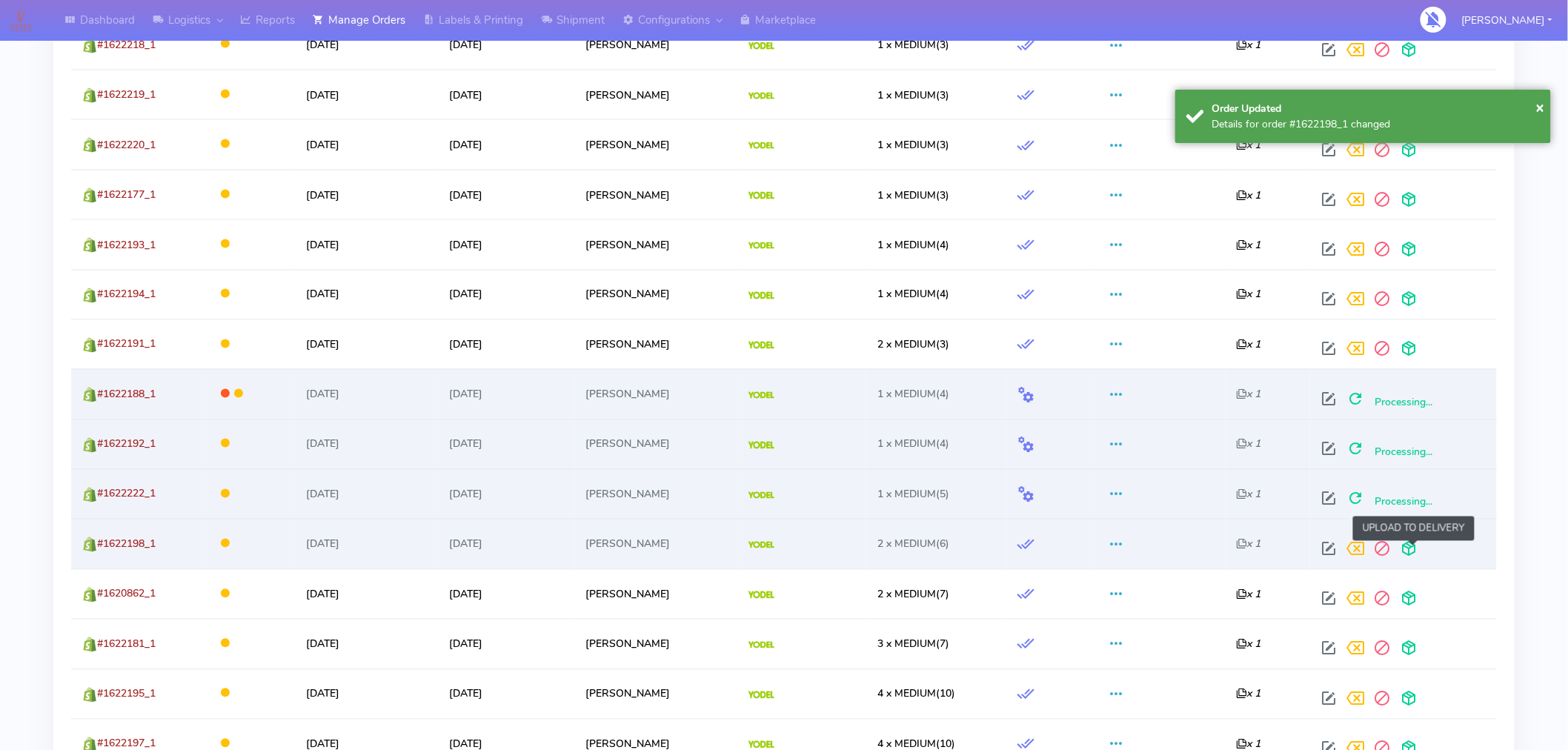
click at [1410, 551] on span at bounding box center [1409, 552] width 27 height 14
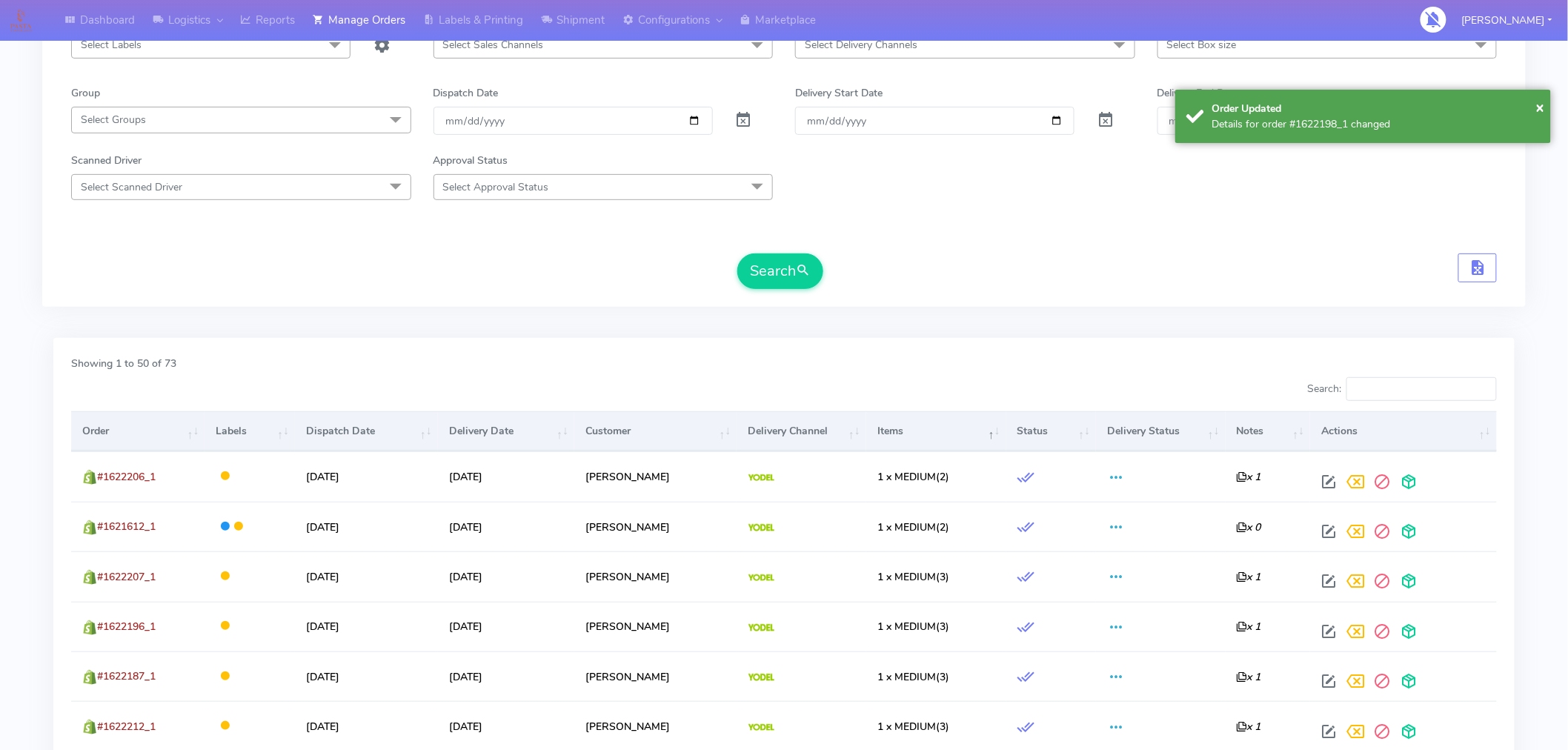
scroll to position [184, 0]
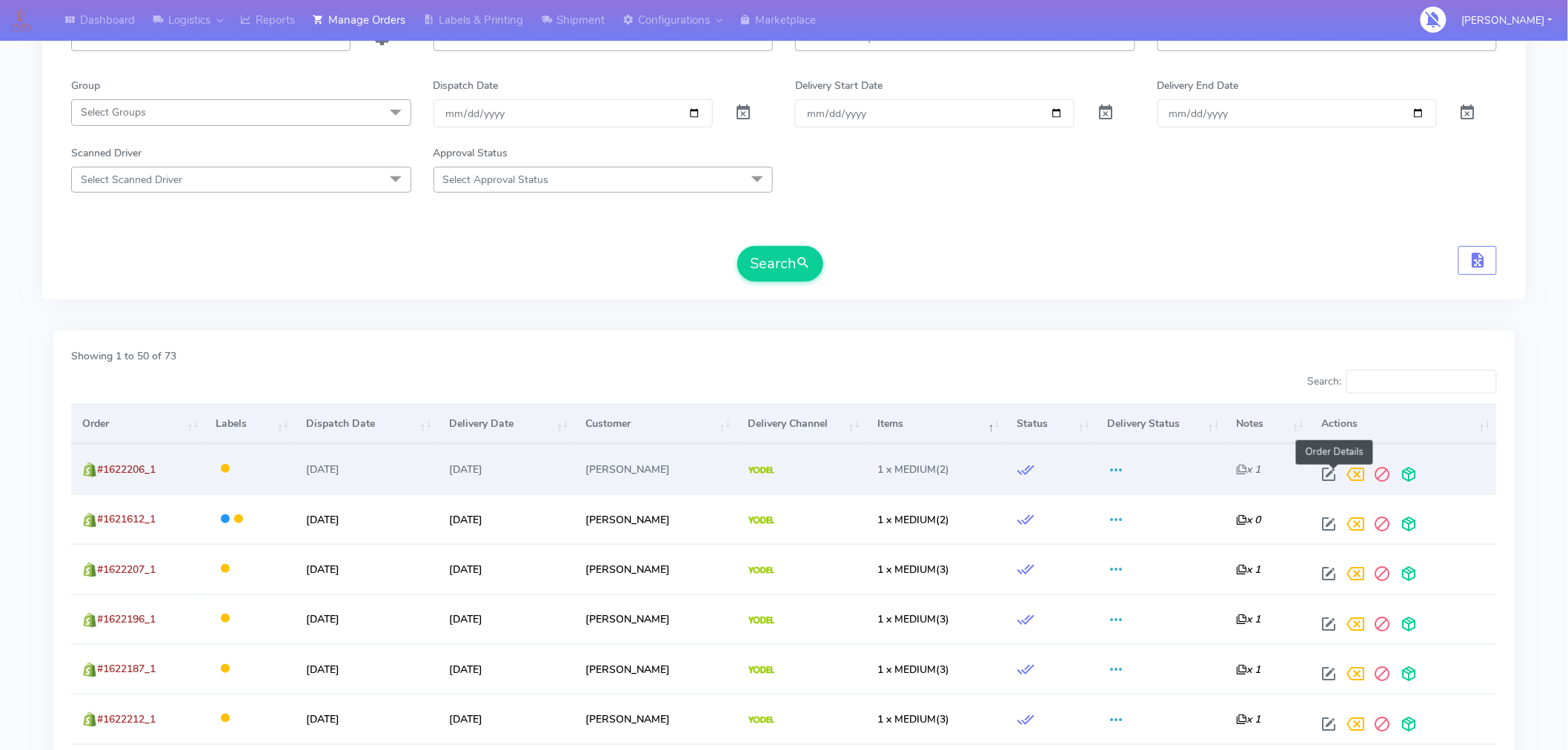
click at [1330, 473] on span at bounding box center [1330, 477] width 27 height 14
select select "5"
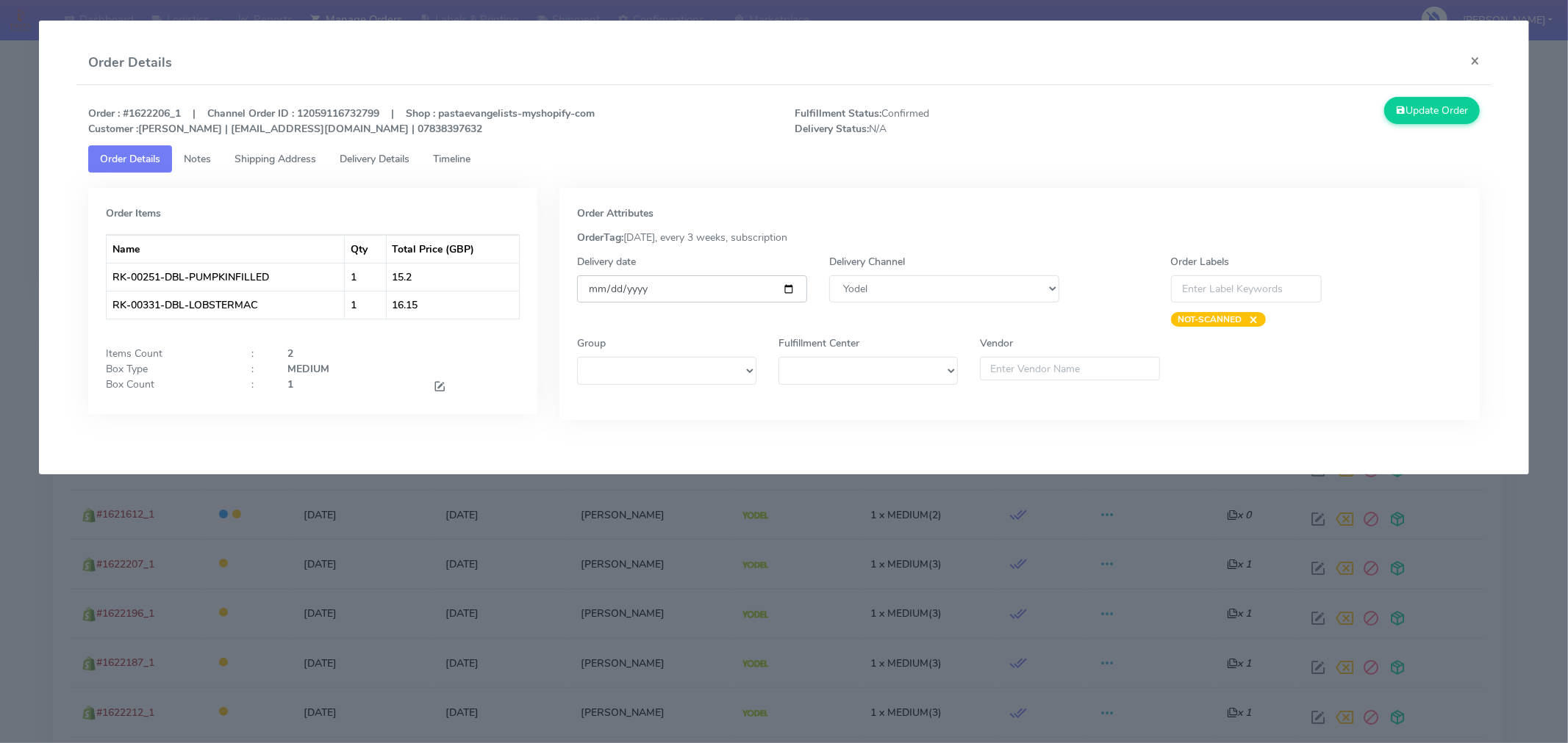
click at [782, 287] on input "[DATE]" at bounding box center [691, 288] width 230 height 27
type input "[DATE]"
click at [1417, 111] on button "Update Order" at bounding box center [1432, 110] width 96 height 27
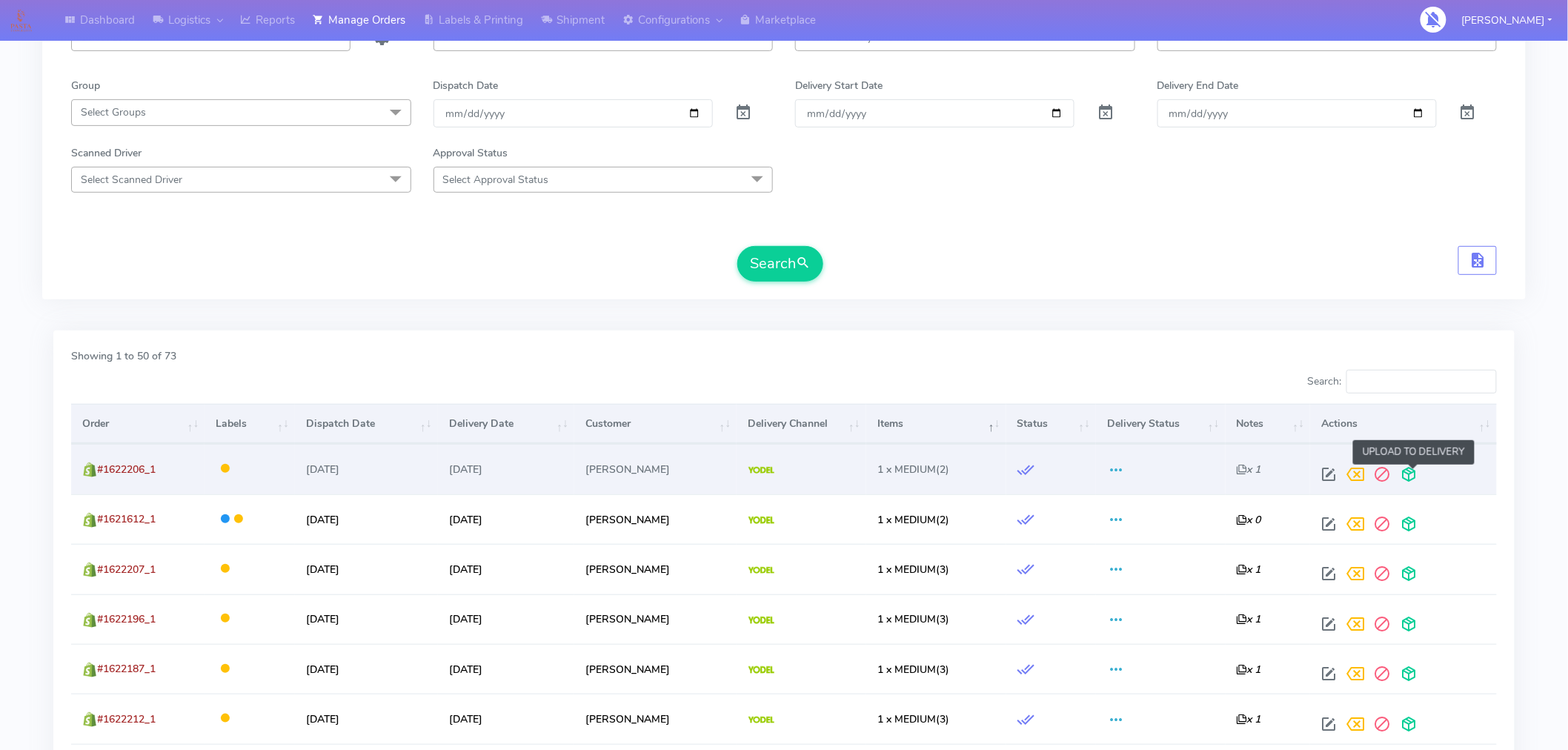
click at [1418, 470] on span at bounding box center [1409, 477] width 27 height 14
click at [1239, 249] on div "Search" at bounding box center [784, 263] width 1425 height 35
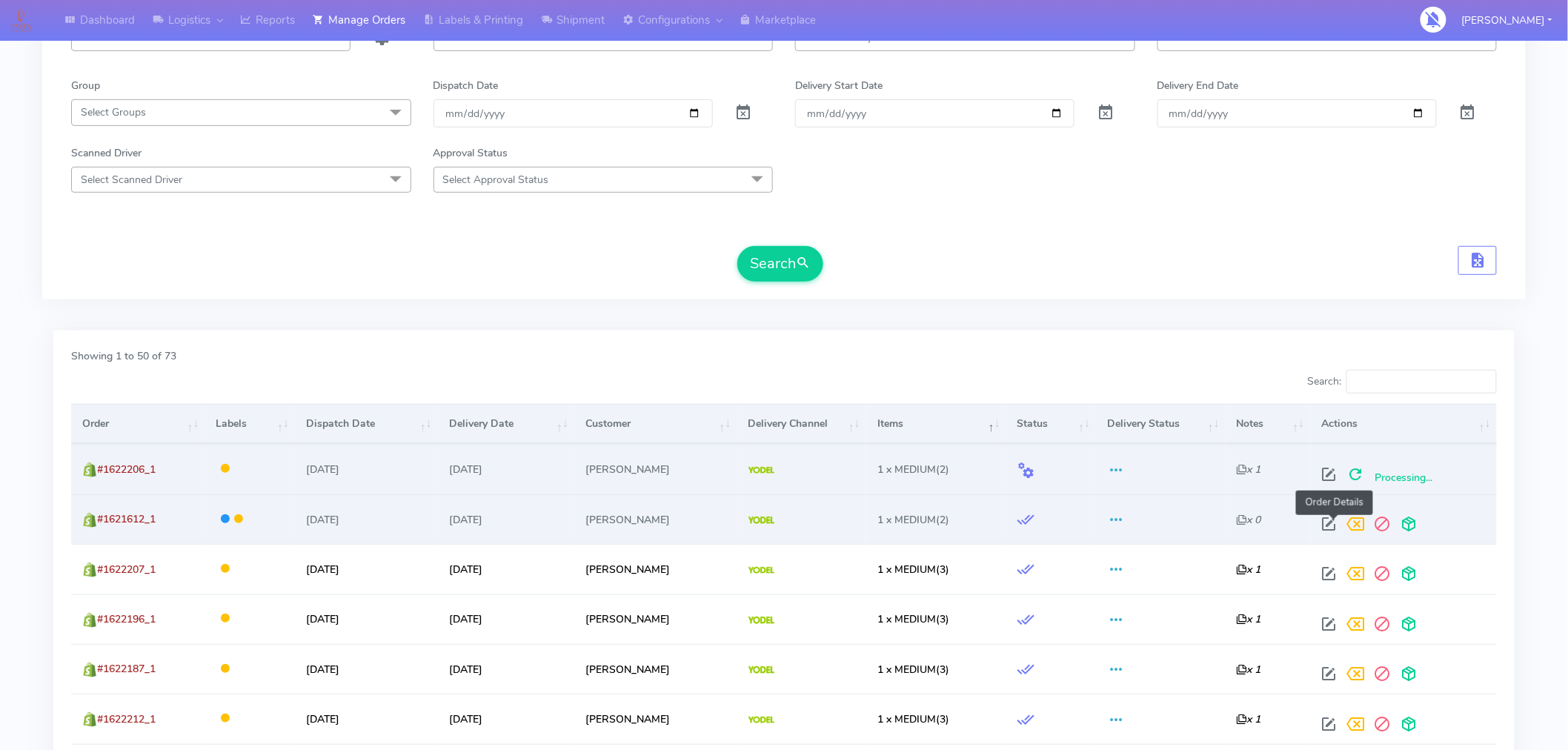
click at [1334, 520] on span at bounding box center [1330, 527] width 27 height 14
select select "5"
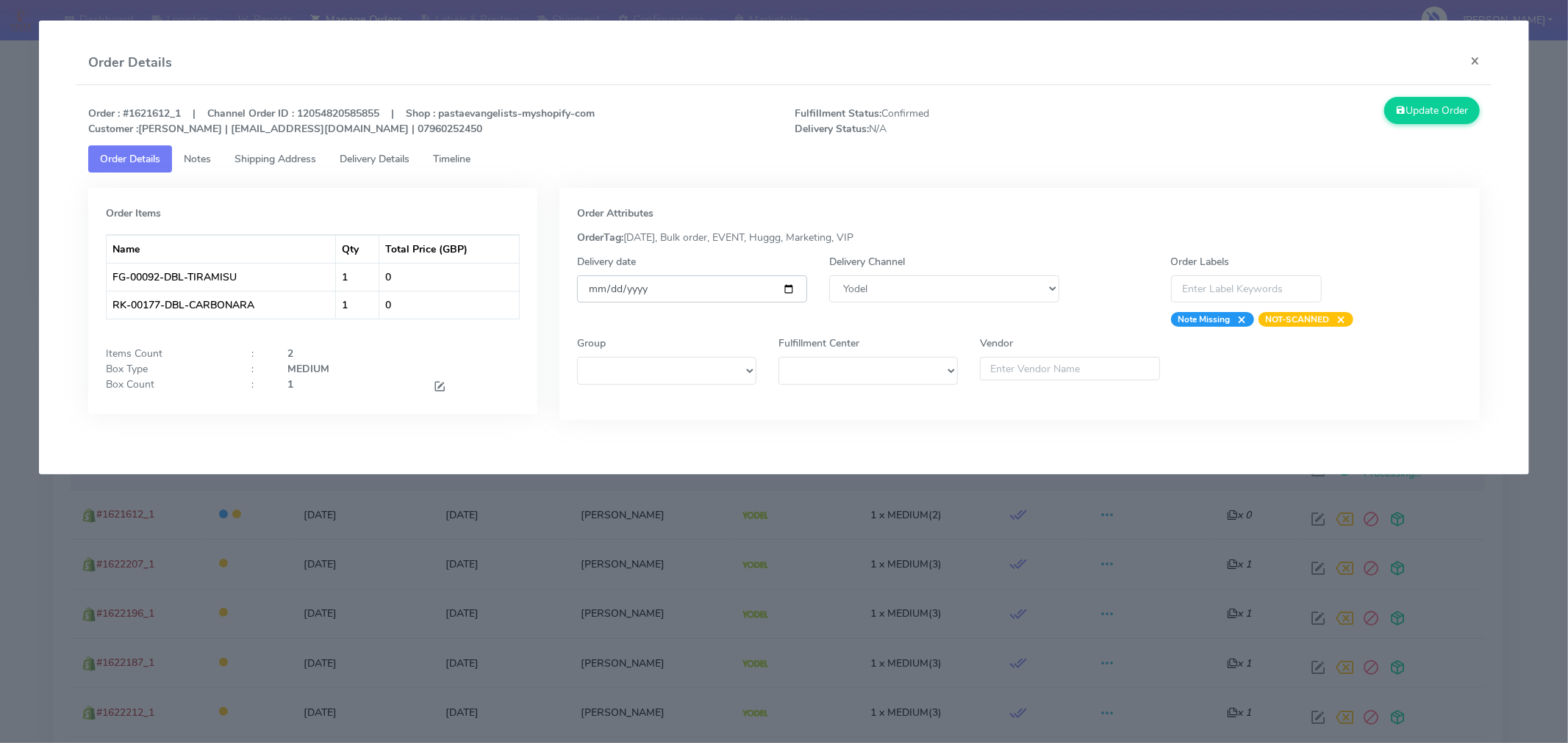
click at [796, 288] on input "[DATE]" at bounding box center [691, 288] width 230 height 27
click at [790, 290] on input "[DATE]" at bounding box center [691, 288] width 230 height 27
type input "[DATE]"
click at [1429, 112] on button "Update Order" at bounding box center [1432, 110] width 96 height 27
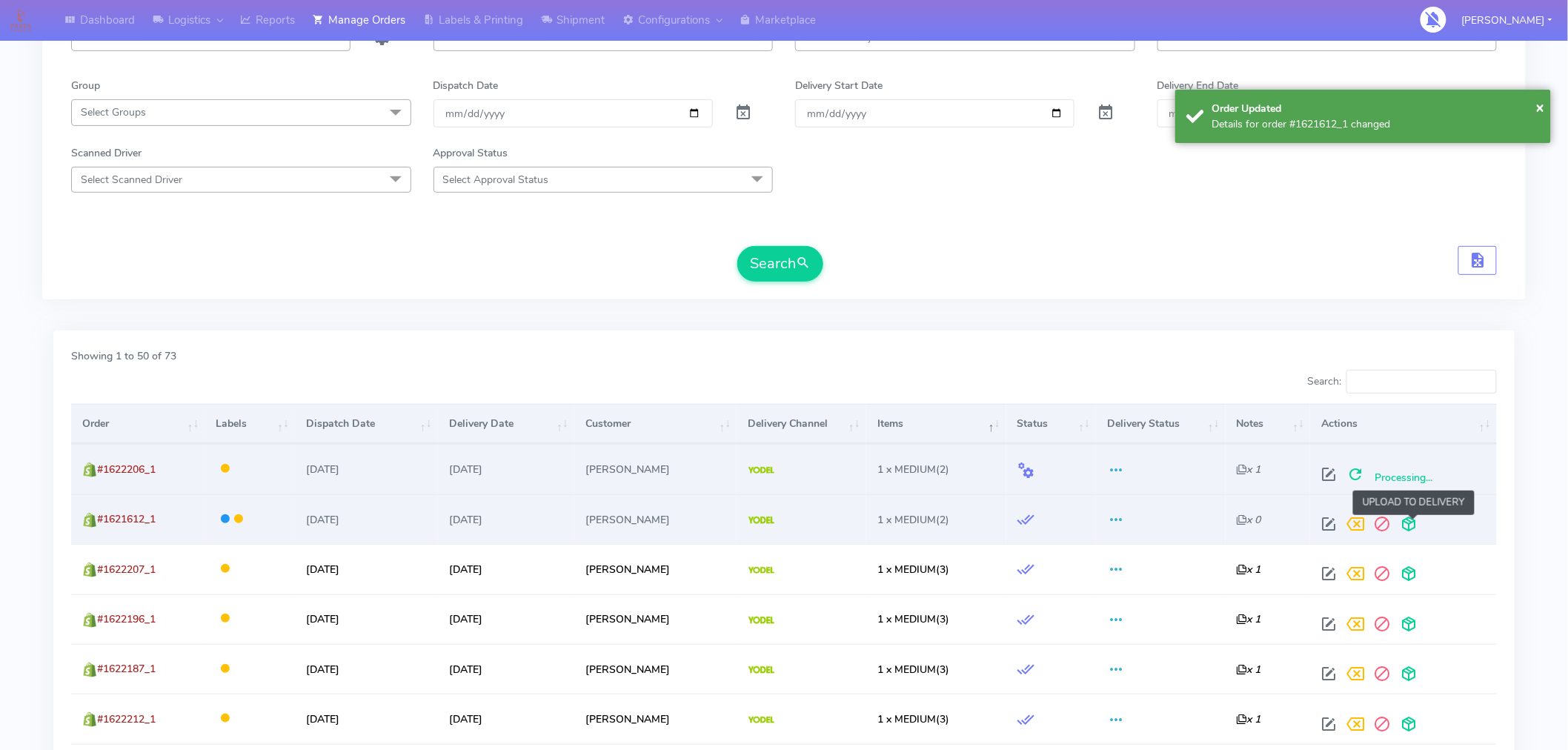
click at [1412, 524] on span at bounding box center [1409, 527] width 27 height 14
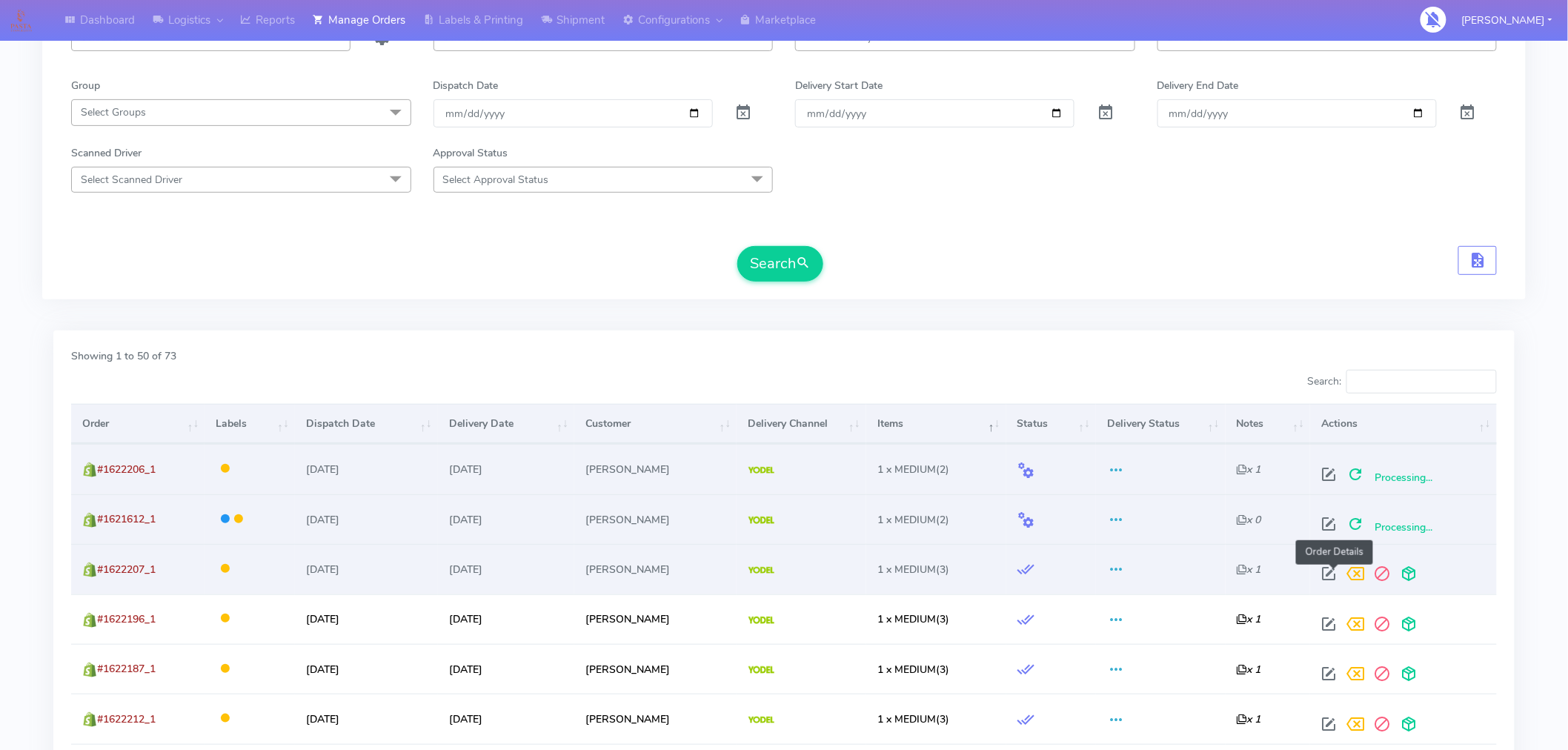
click at [1335, 575] on span at bounding box center [1330, 577] width 27 height 14
select select "5"
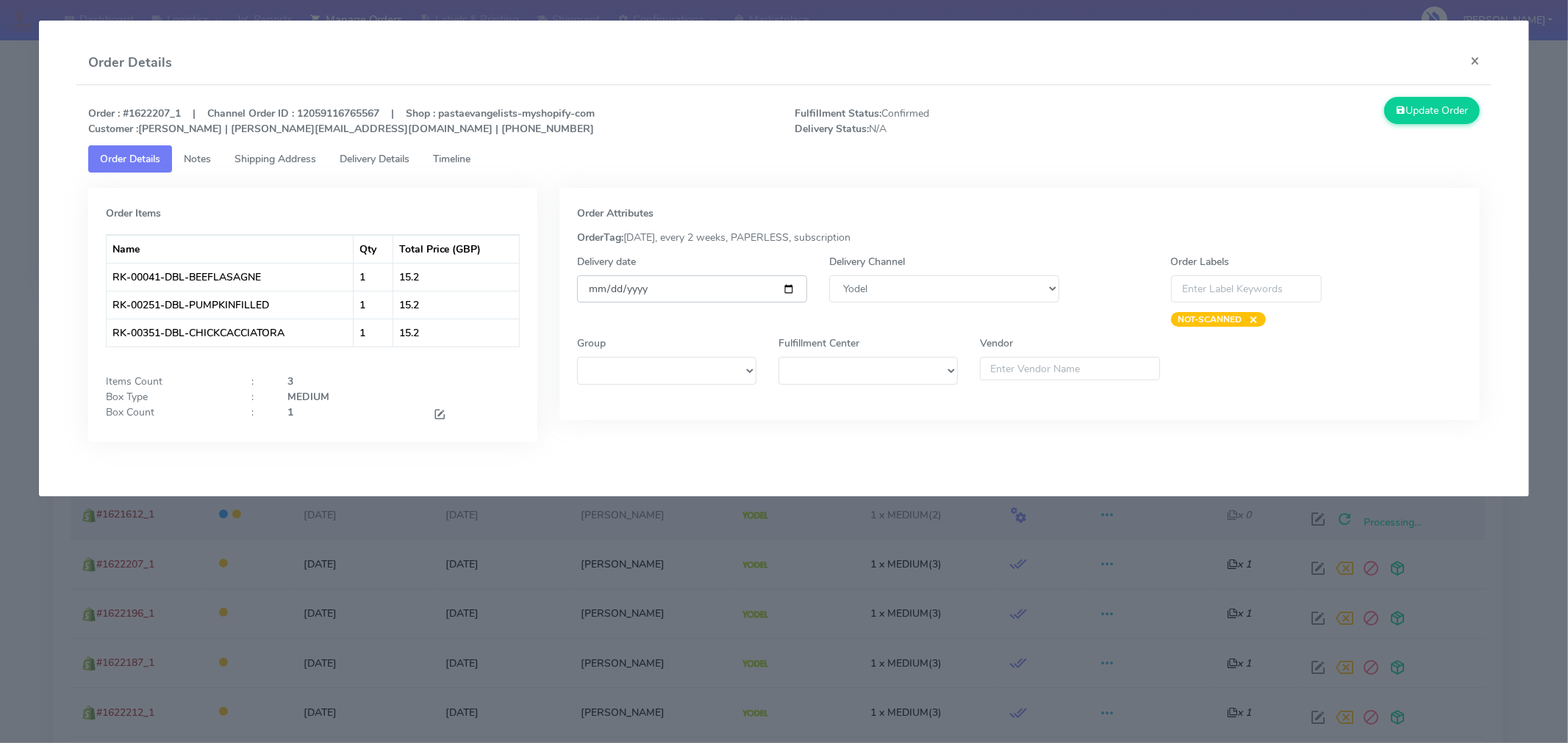
click at [790, 282] on input "[DATE]" at bounding box center [691, 288] width 230 height 27
type input "[DATE]"
click at [1436, 114] on button "Update Order" at bounding box center [1432, 110] width 96 height 27
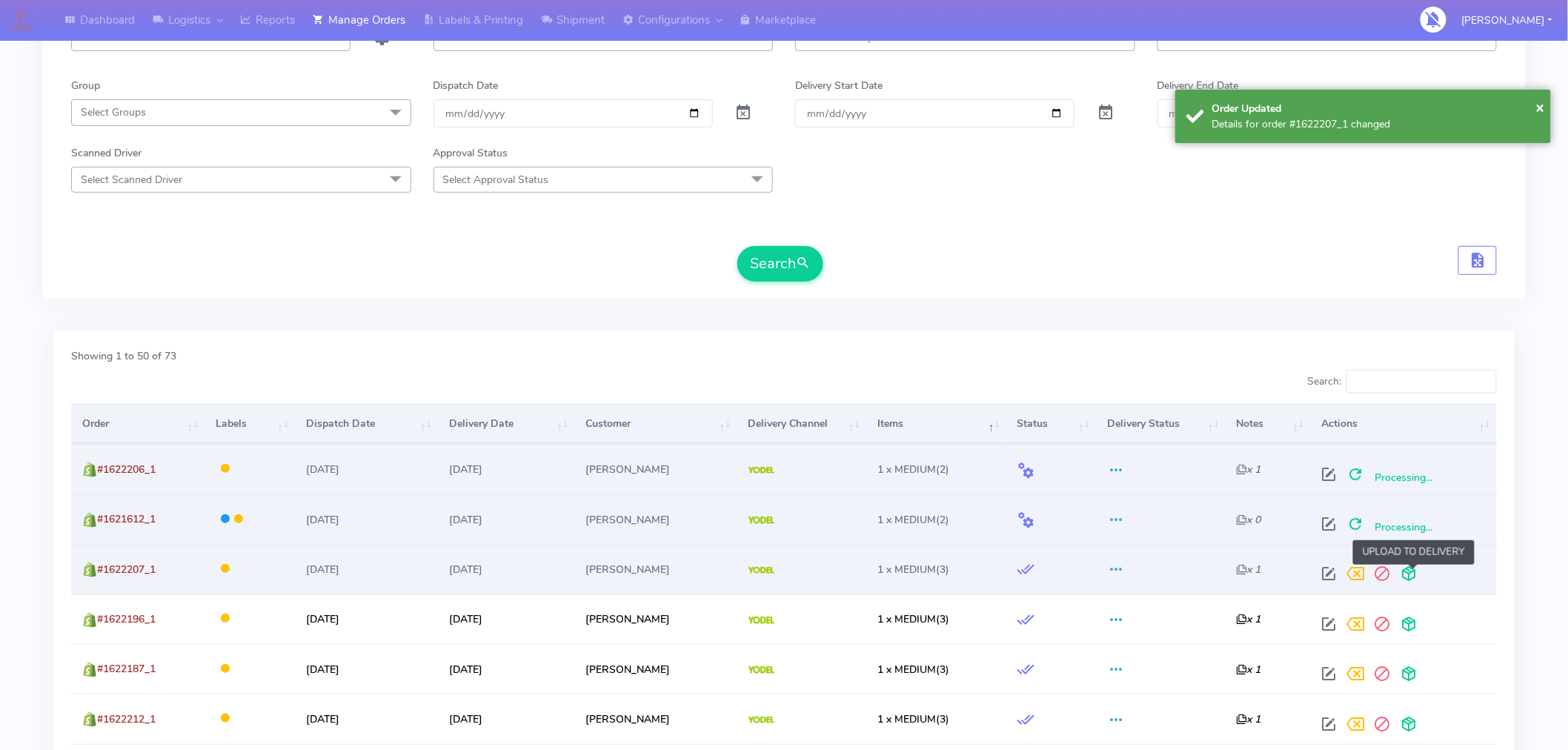
click at [1418, 577] on span at bounding box center [1409, 577] width 27 height 14
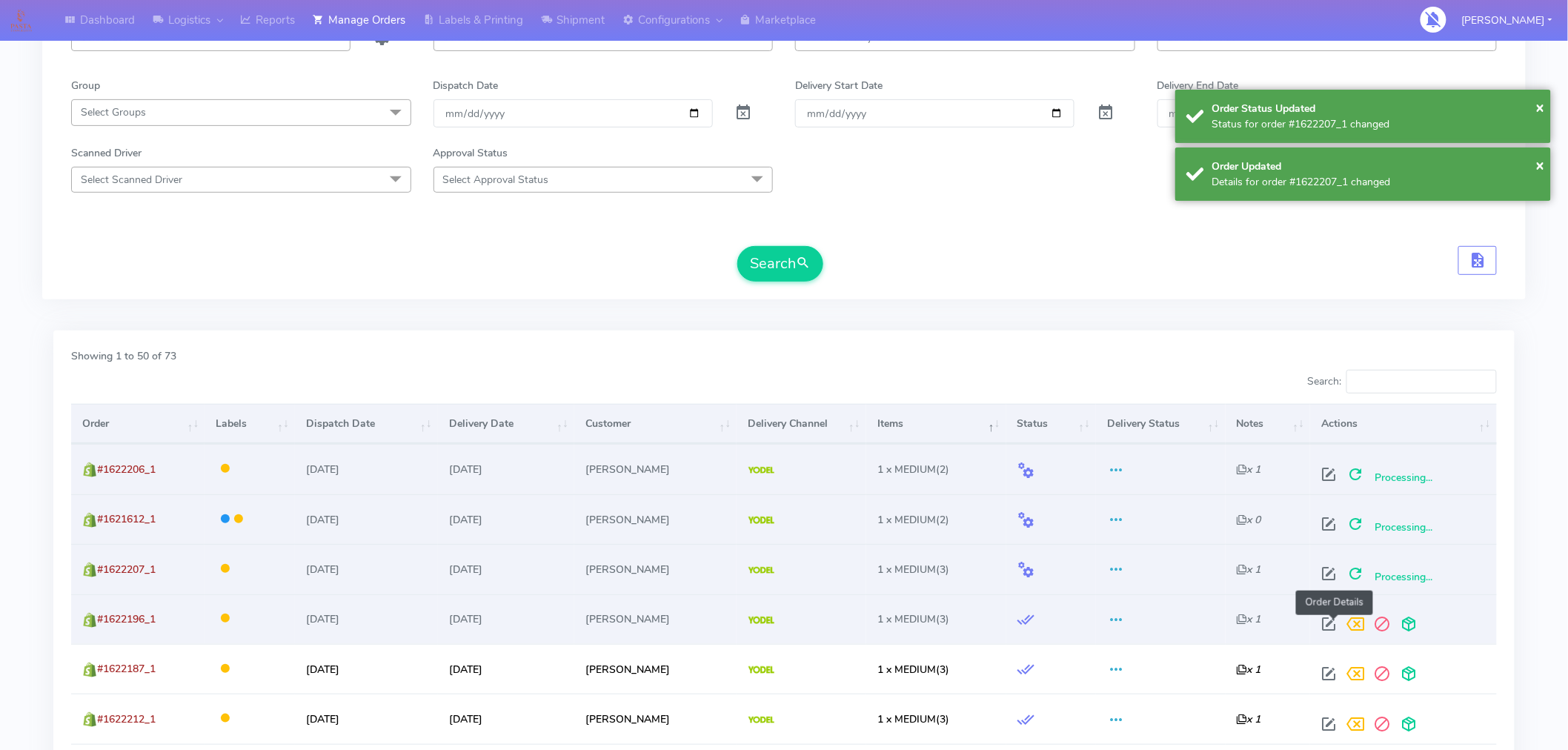
click at [1332, 625] on span at bounding box center [1330, 627] width 27 height 14
select select "5"
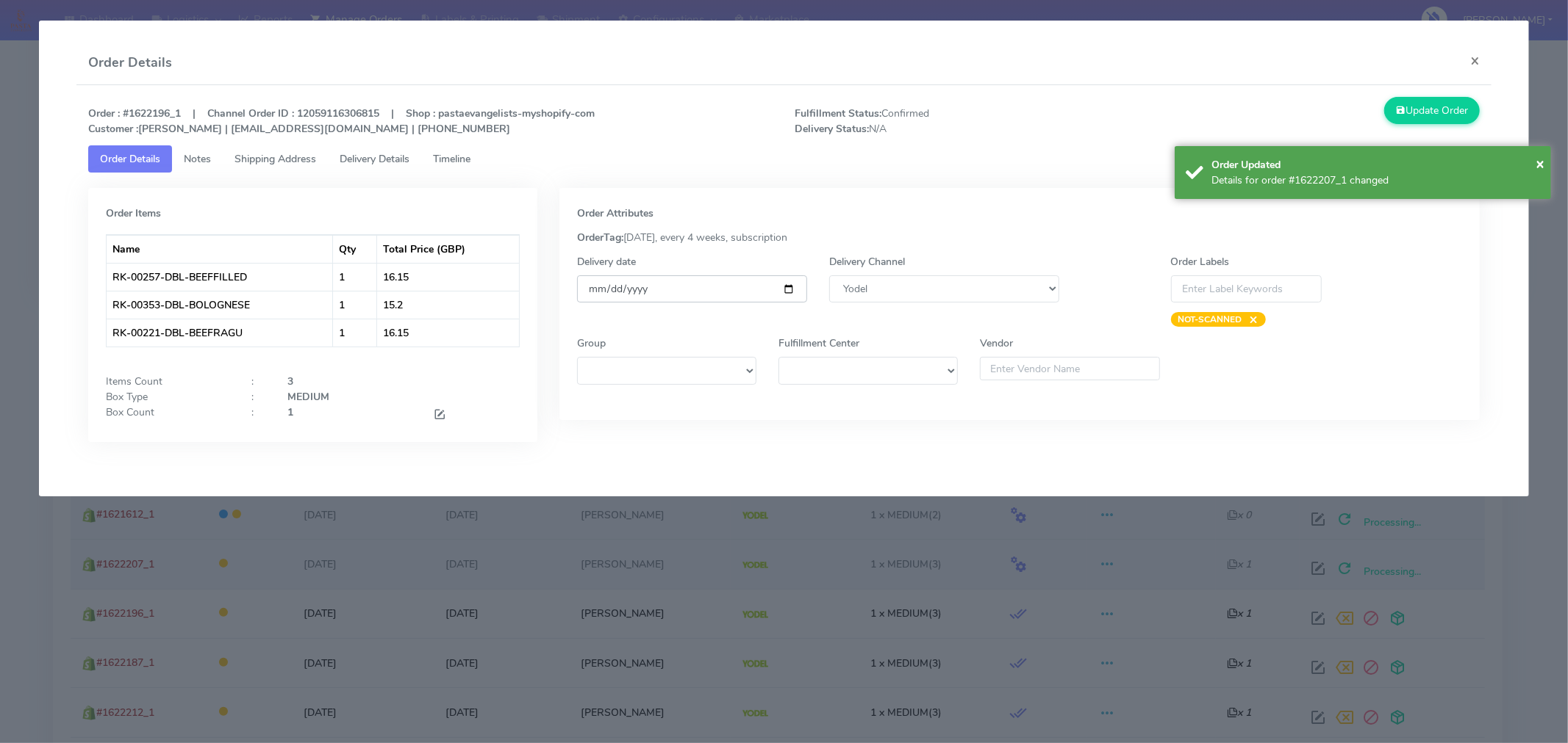
click at [794, 285] on input "[DATE]" at bounding box center [691, 288] width 230 height 27
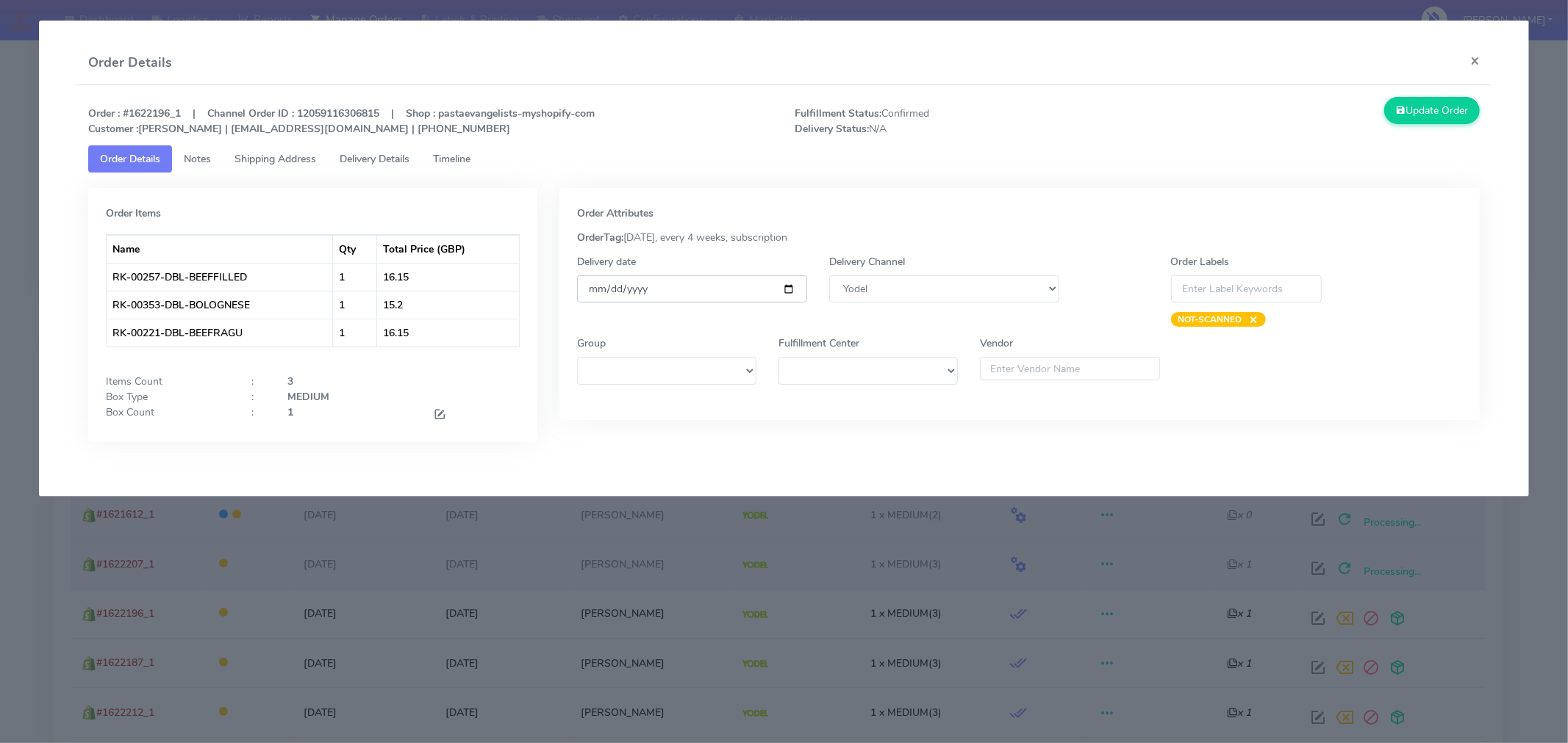
type input "[DATE]"
click at [1412, 120] on button "Update Order" at bounding box center [1432, 110] width 96 height 27
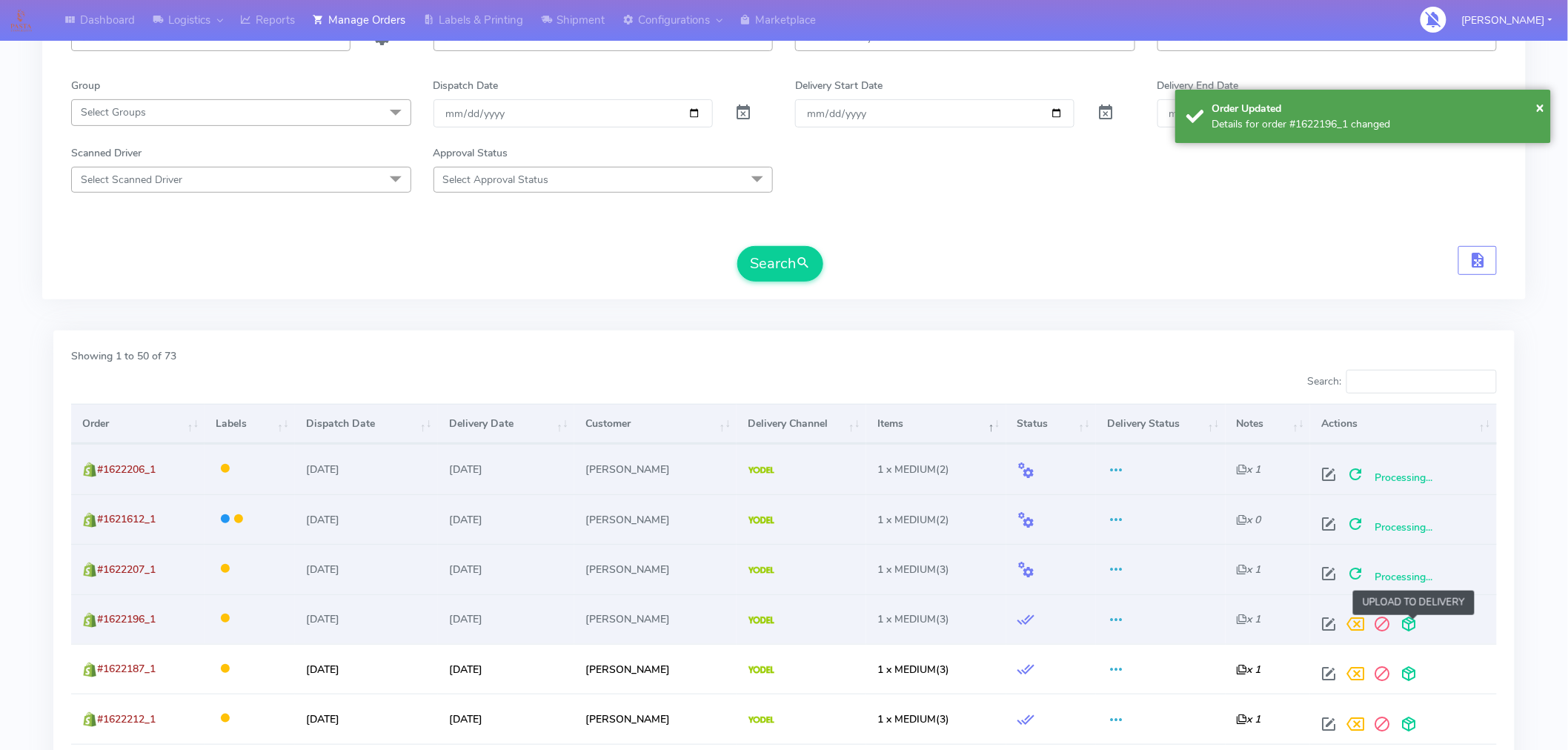
click at [1410, 628] on span at bounding box center [1409, 627] width 27 height 14
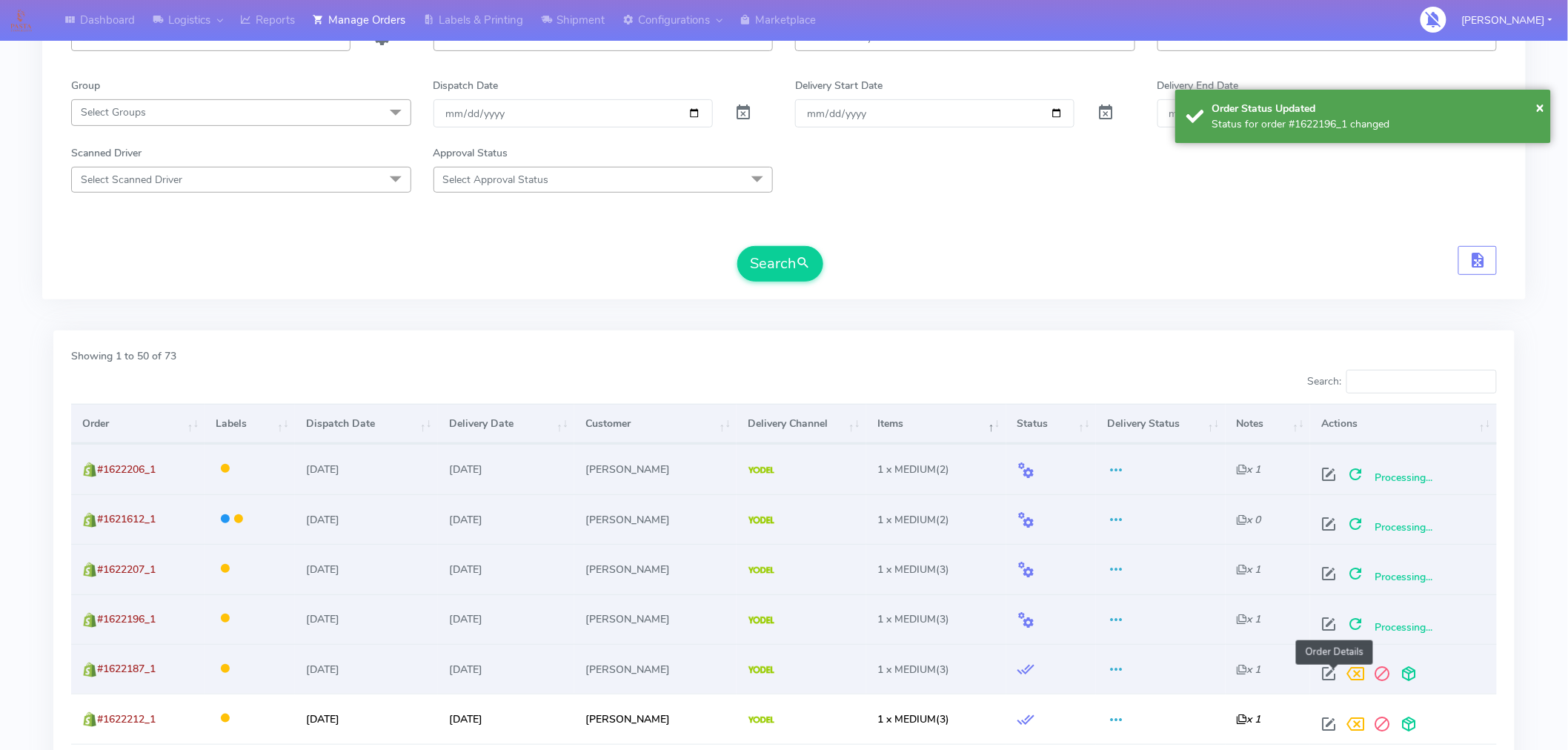
click at [1333, 673] on span at bounding box center [1330, 677] width 27 height 14
select select "5"
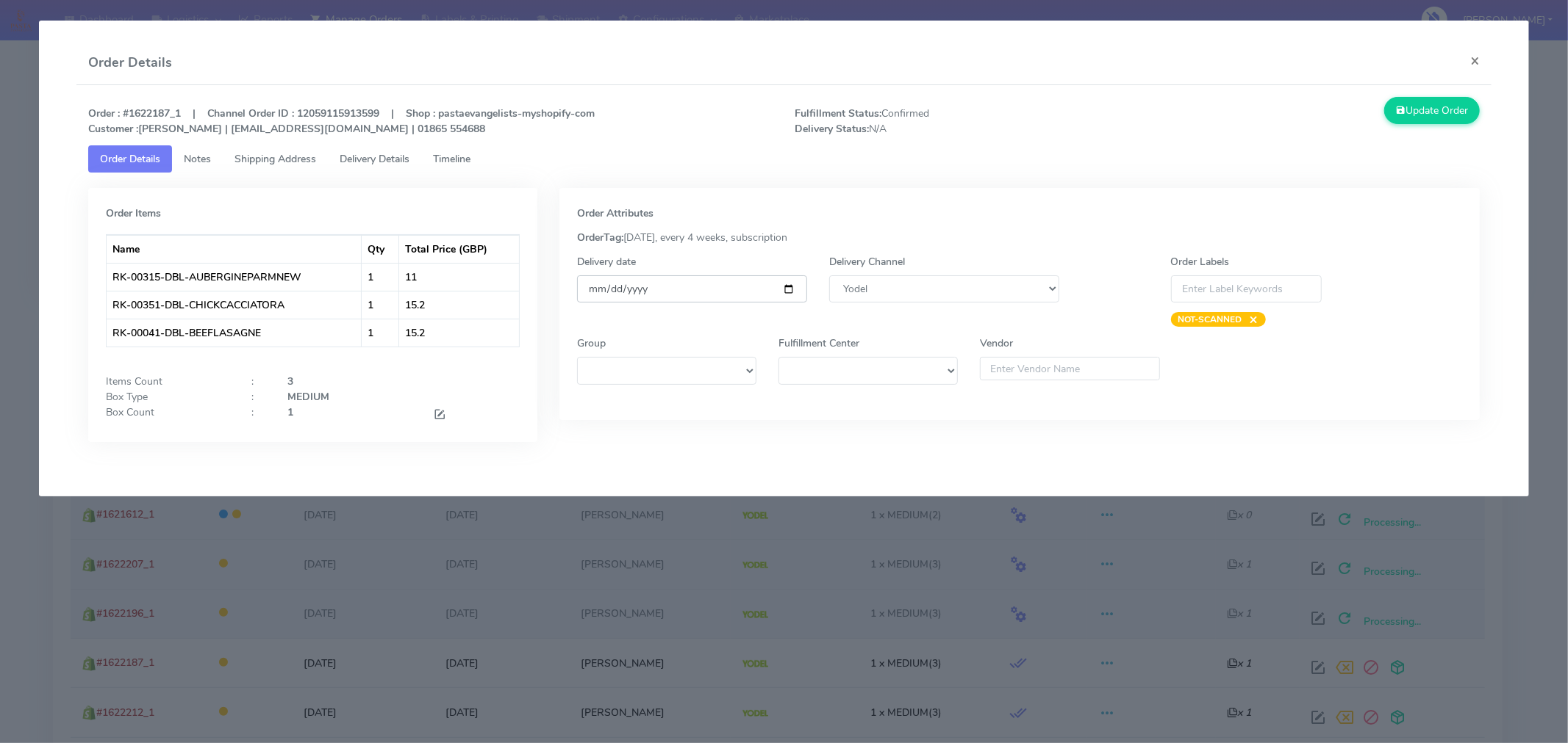
click at [784, 287] on input "[DATE]" at bounding box center [691, 288] width 230 height 27
type input "[DATE]"
click at [1430, 119] on button "Update Order" at bounding box center [1432, 110] width 96 height 27
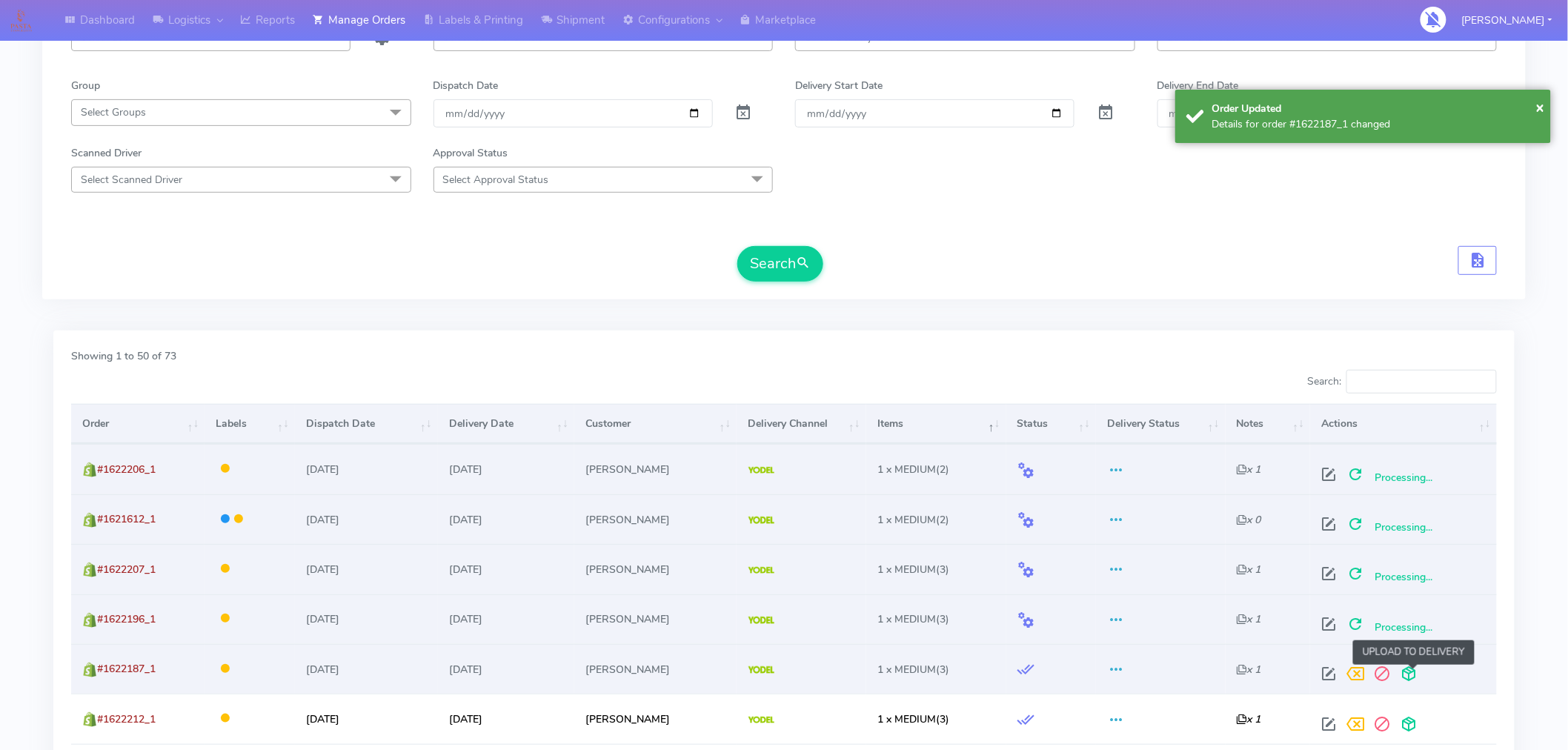
click at [1412, 680] on span at bounding box center [1409, 677] width 27 height 14
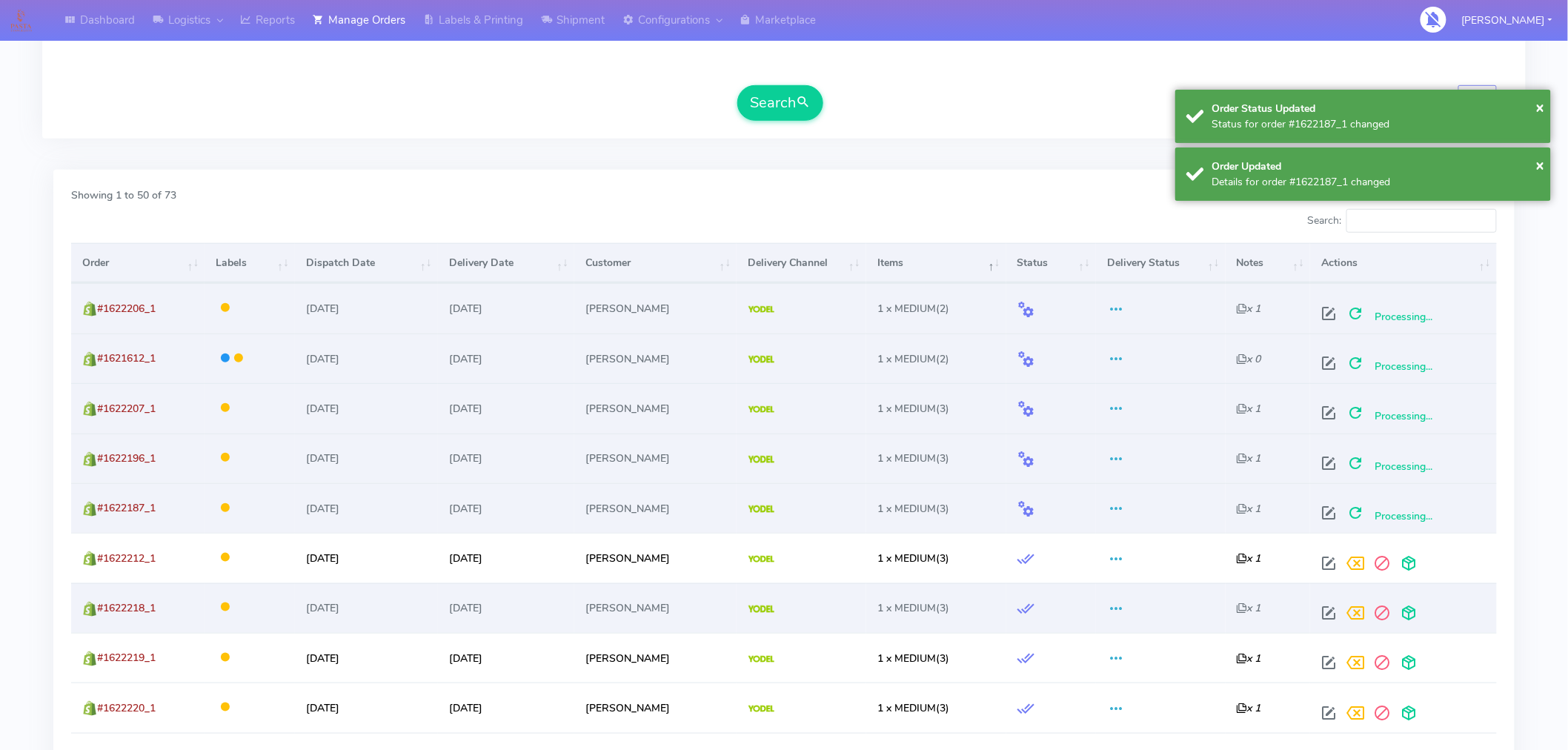
scroll to position [353, 0]
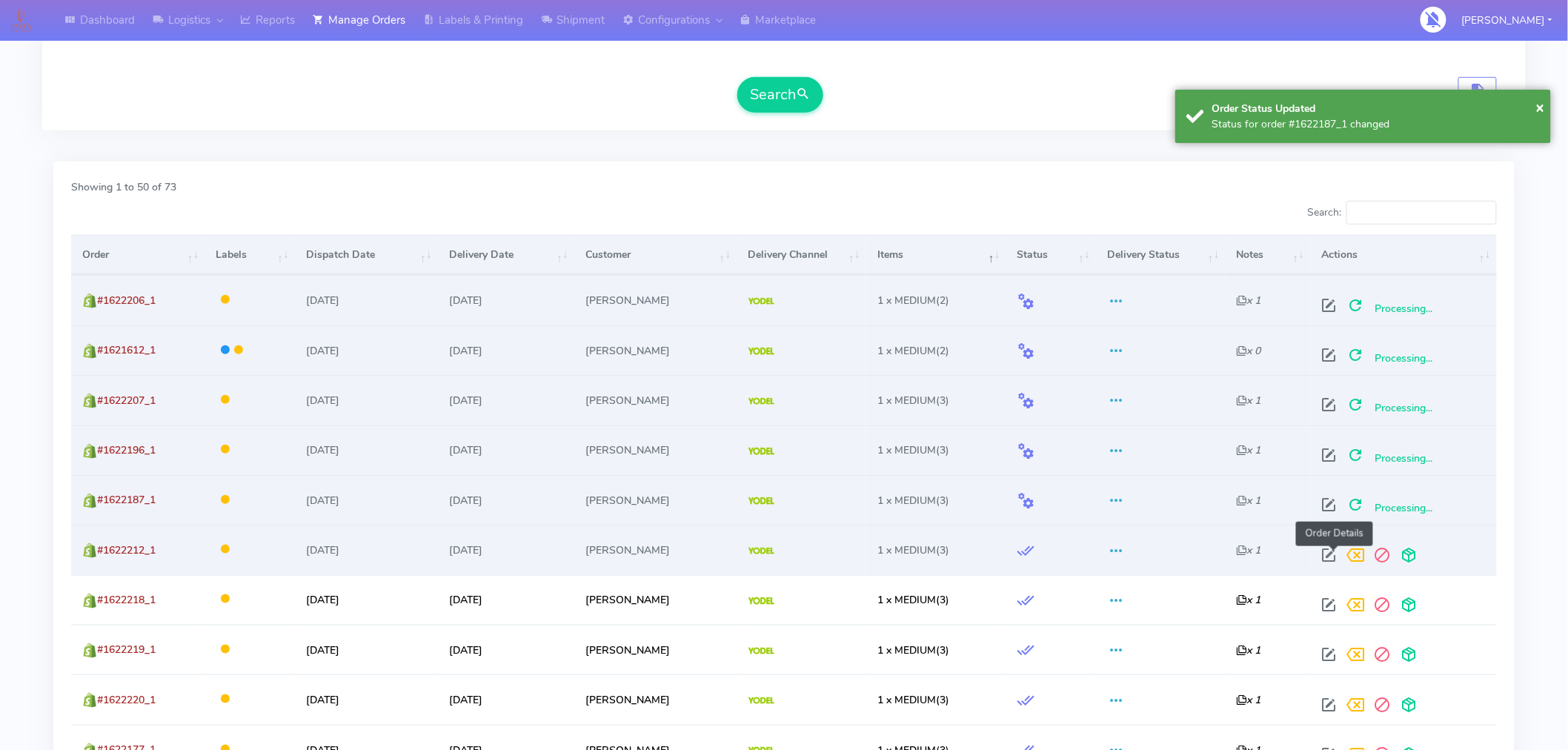
click at [1334, 552] on span at bounding box center [1330, 558] width 27 height 14
select select "5"
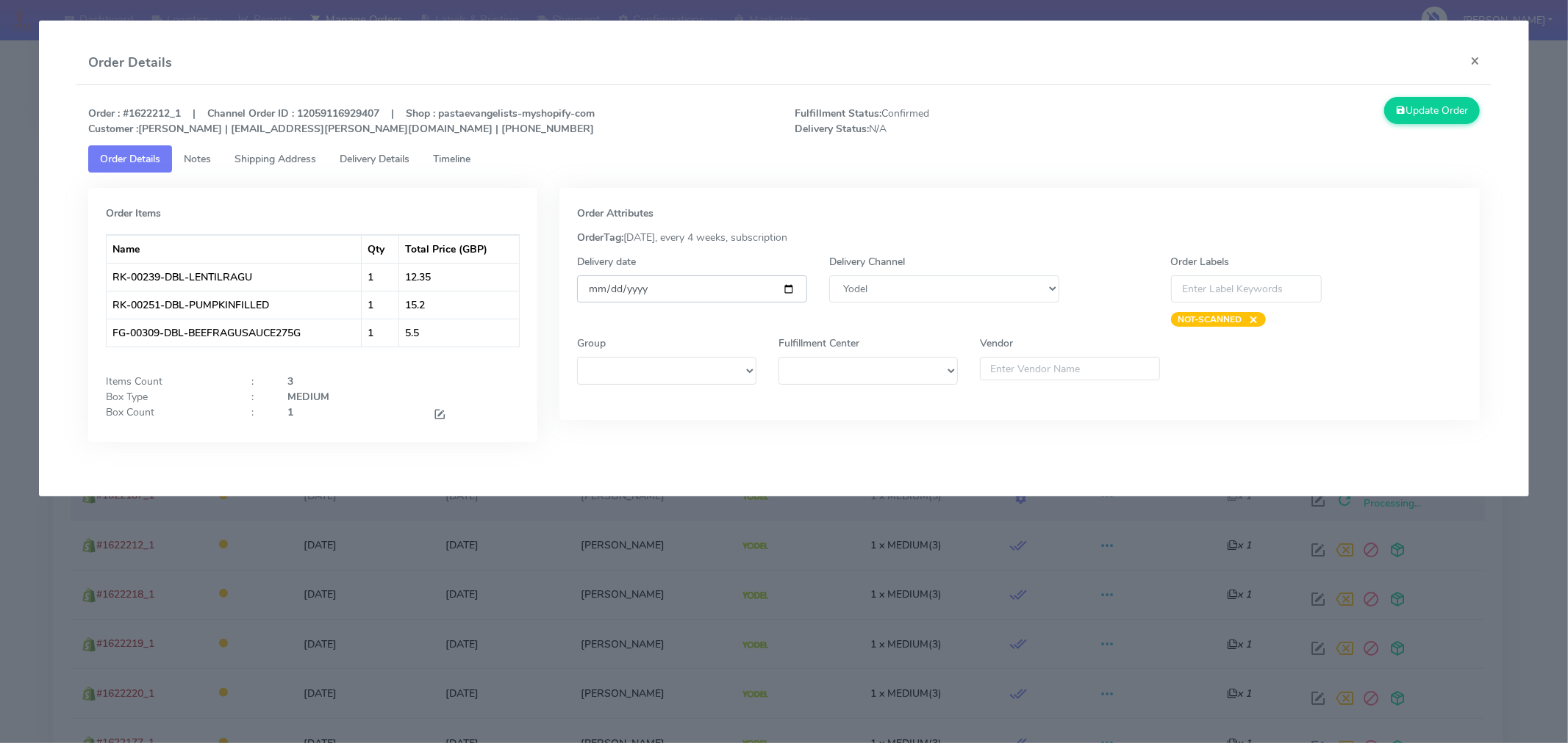
click at [784, 287] on input "[DATE]" at bounding box center [691, 288] width 230 height 27
type input "[DATE]"
click at [1426, 111] on button "Update Order" at bounding box center [1432, 110] width 96 height 27
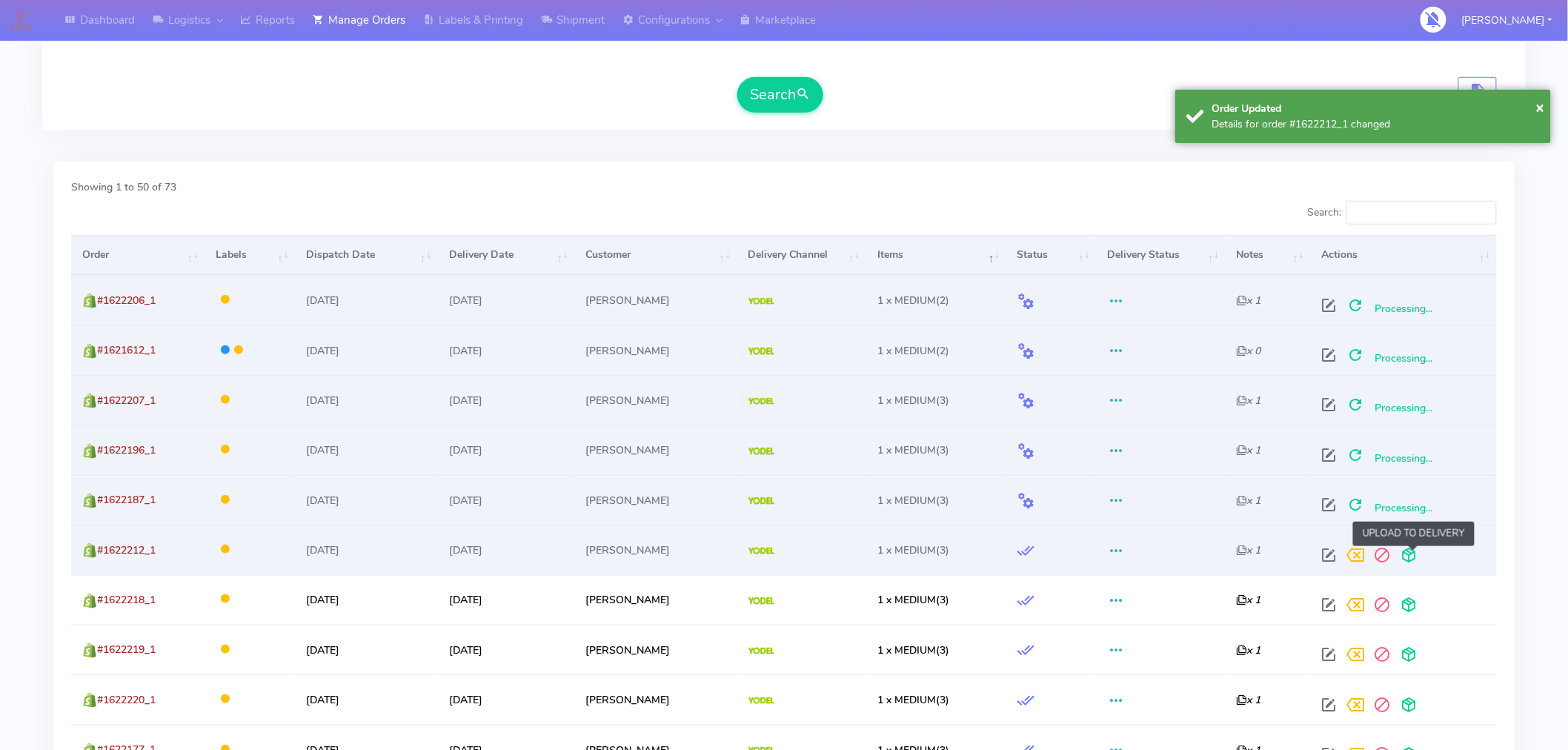
click at [1411, 552] on span at bounding box center [1409, 558] width 27 height 14
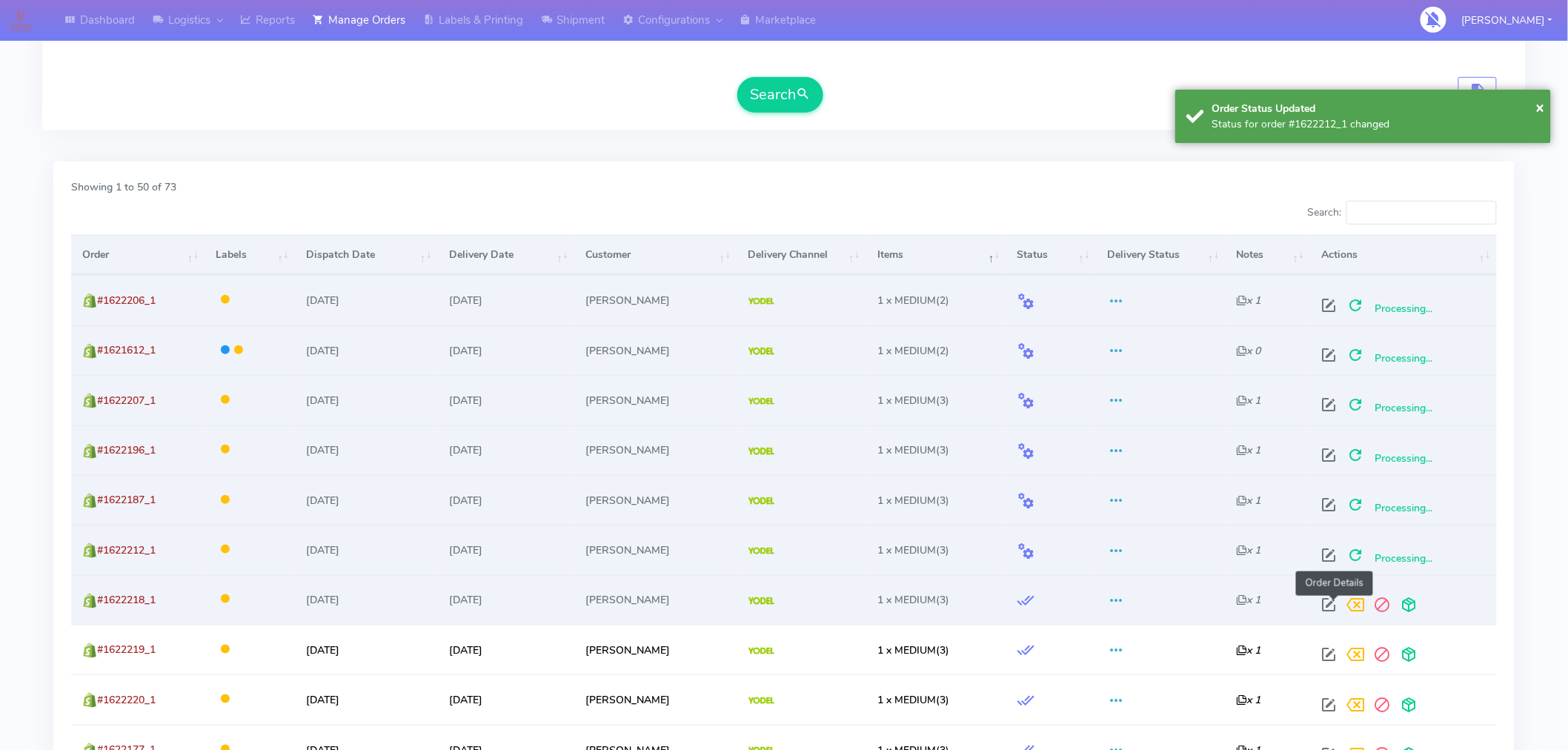
click at [1329, 608] on span at bounding box center [1330, 608] width 27 height 14
select select "5"
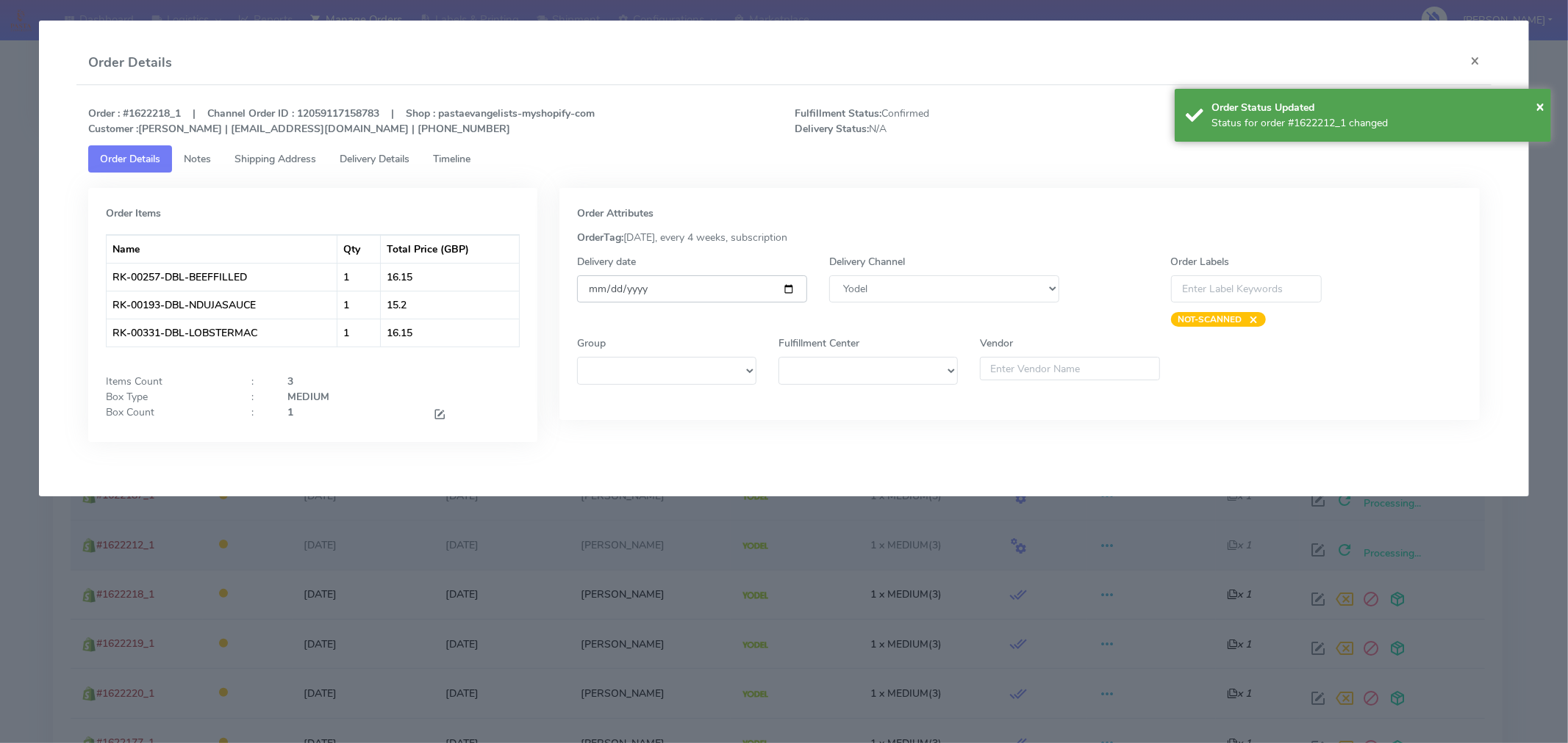
click at [788, 285] on input "[DATE]" at bounding box center [691, 288] width 230 height 27
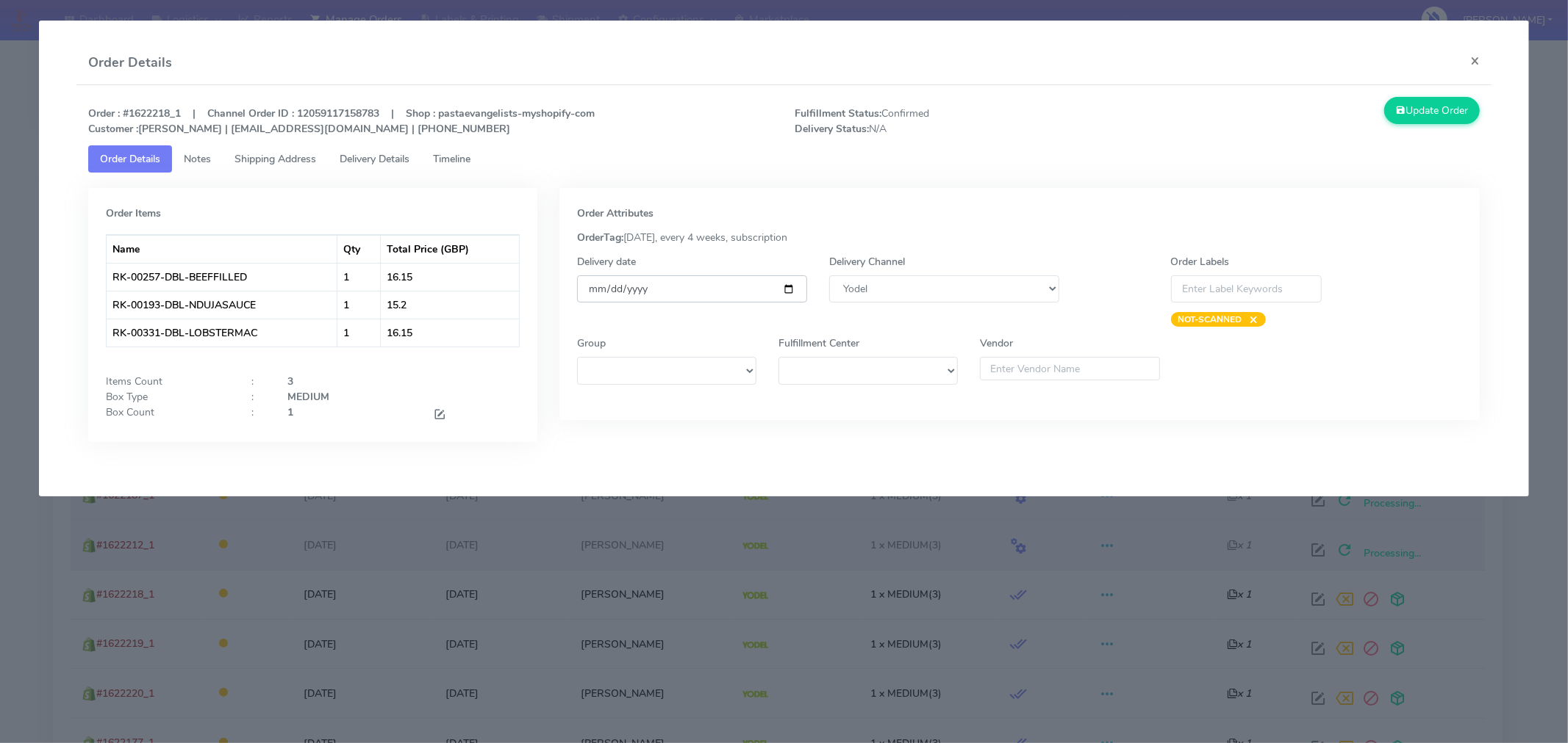
type input "[DATE]"
click at [1408, 113] on button "Update Order" at bounding box center [1432, 110] width 96 height 27
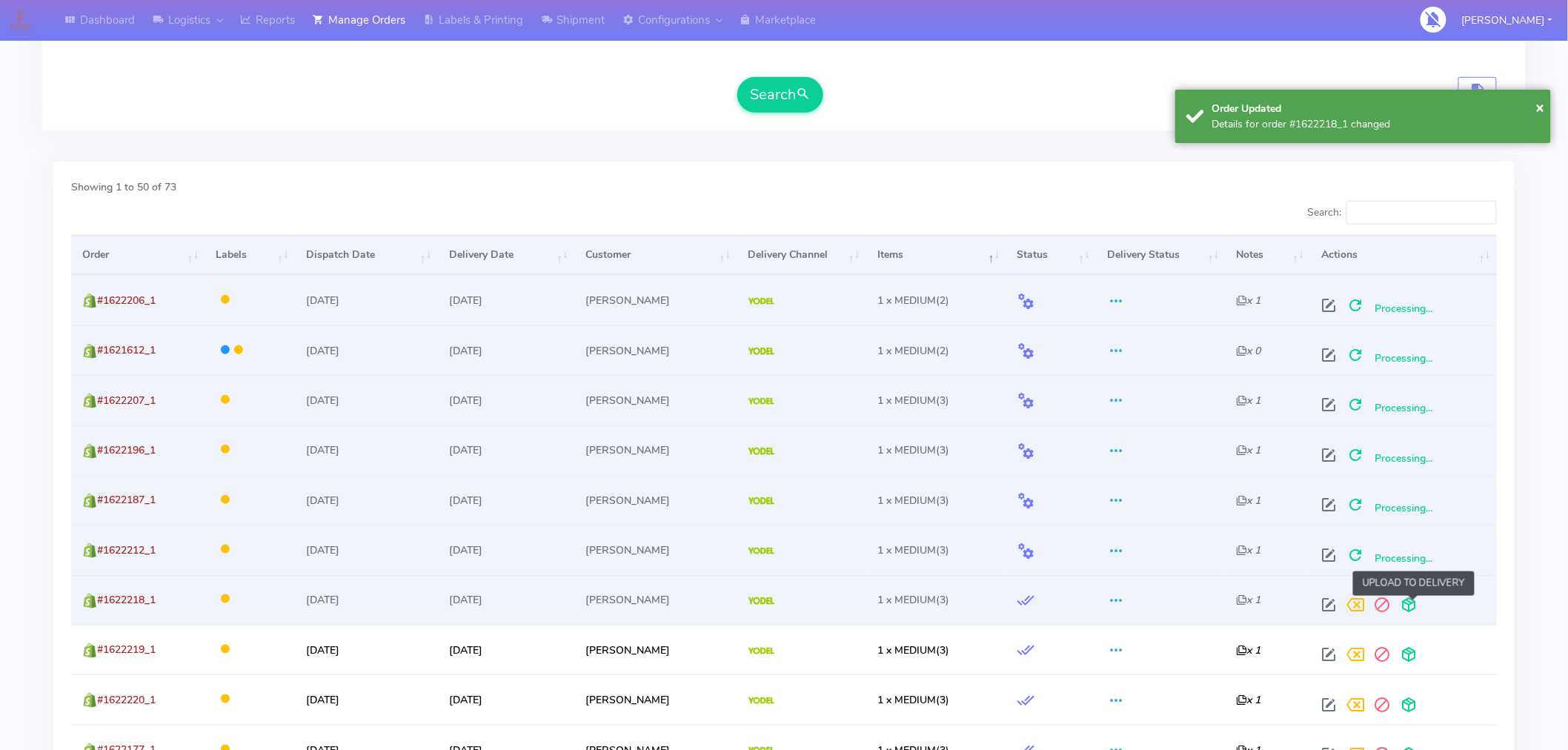
click at [1414, 602] on span at bounding box center [1409, 608] width 27 height 14
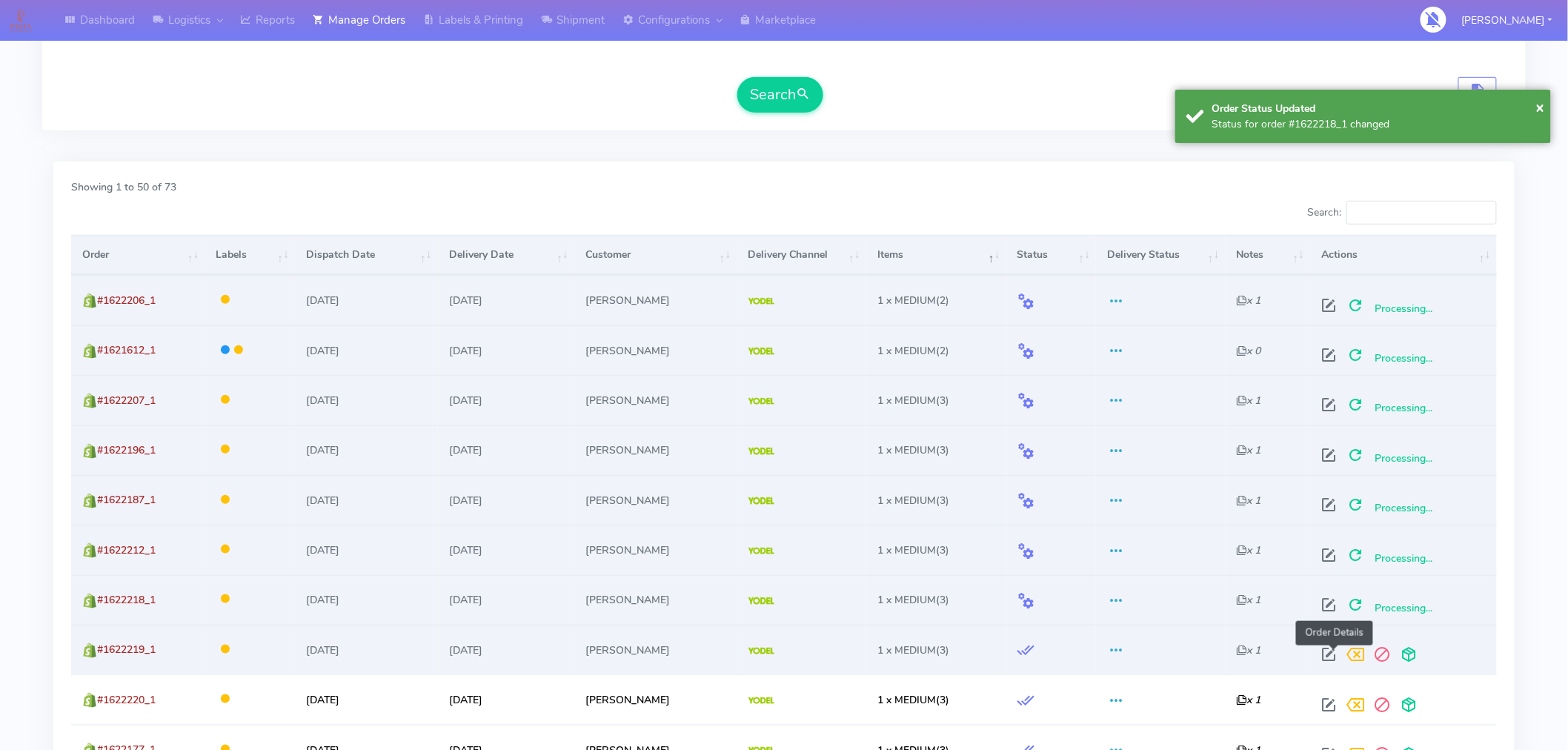
click at [1334, 652] on span at bounding box center [1330, 657] width 27 height 14
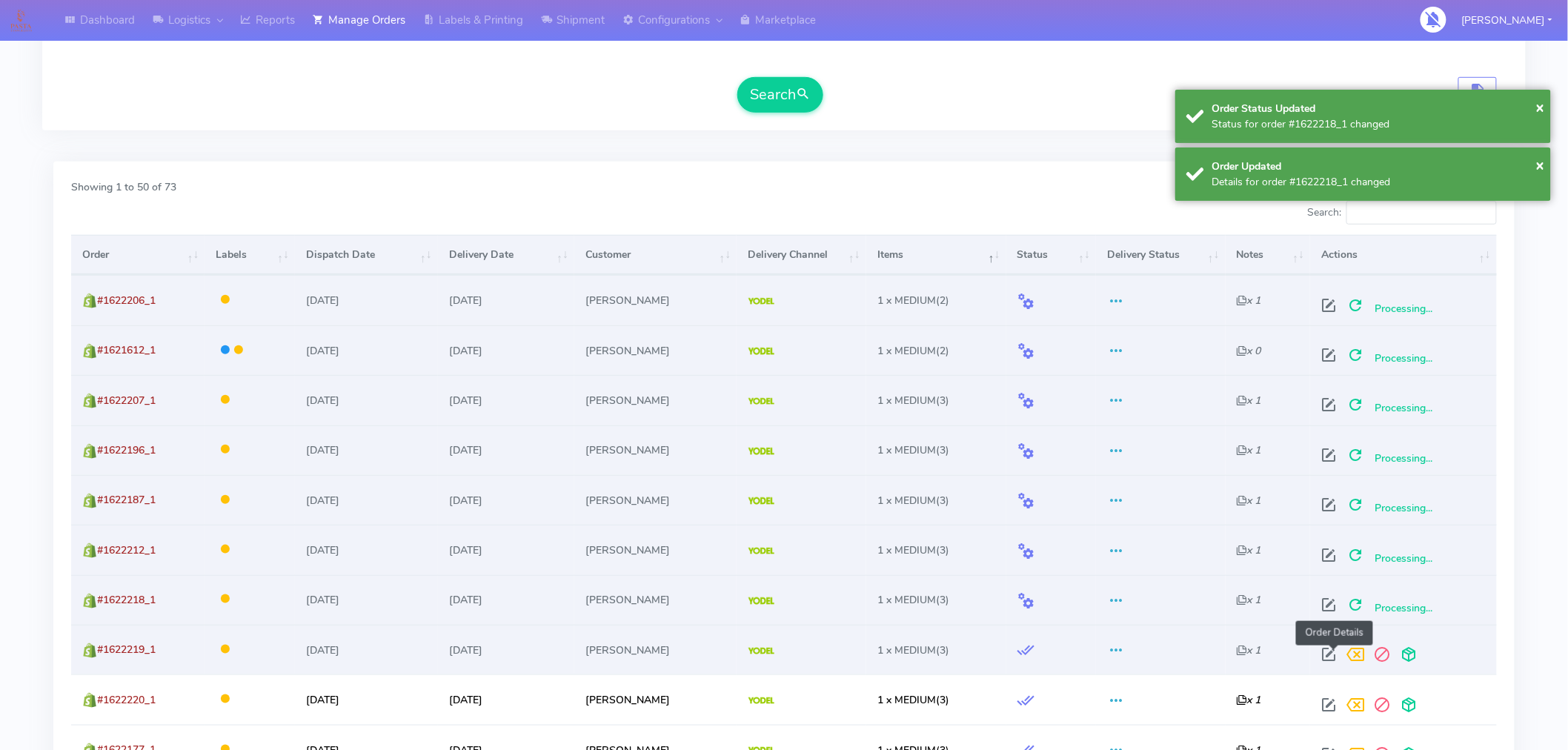
select select "5"
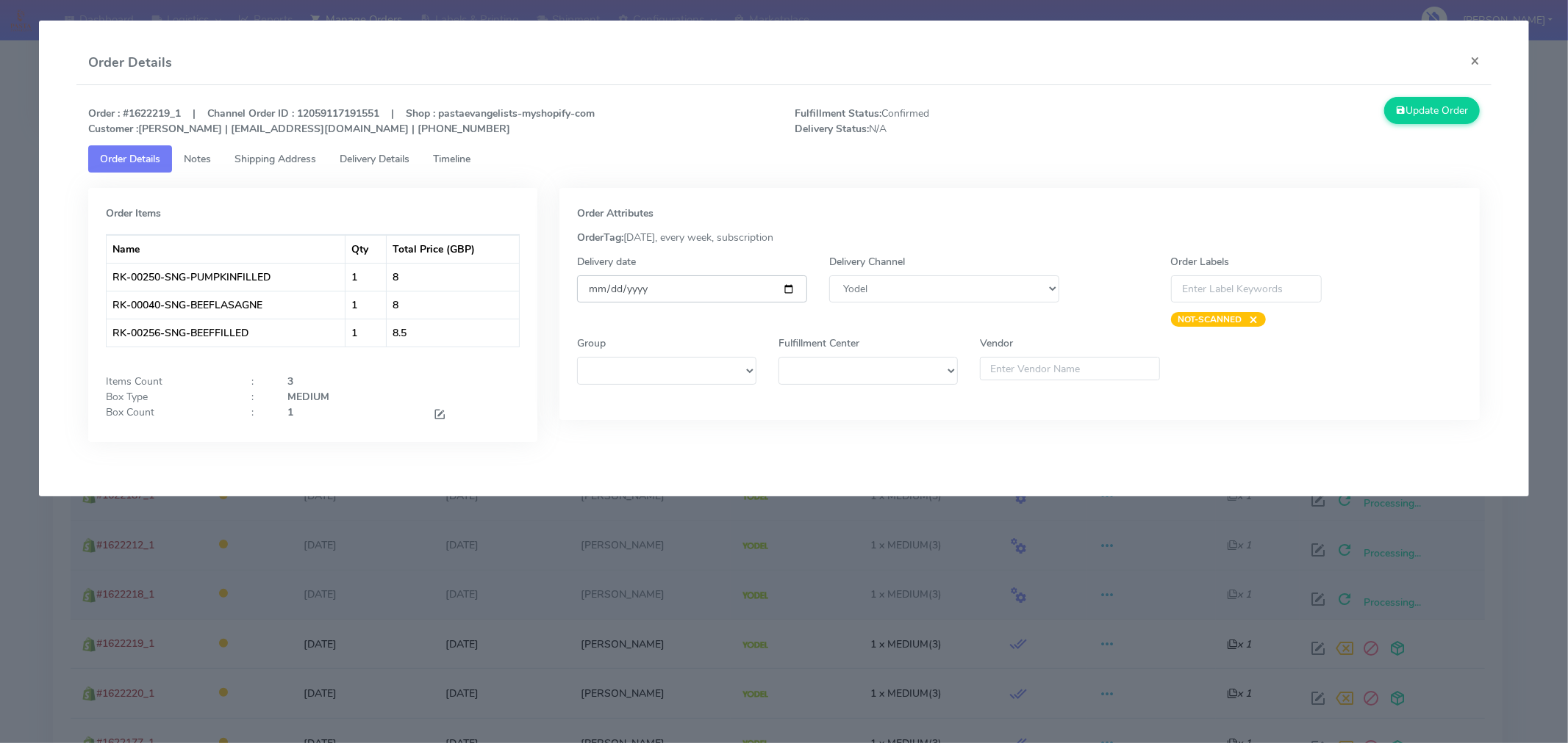
click at [788, 291] on input "[DATE]" at bounding box center [691, 288] width 230 height 27
type input "[DATE]"
click at [1414, 119] on button "Update Order" at bounding box center [1432, 110] width 96 height 27
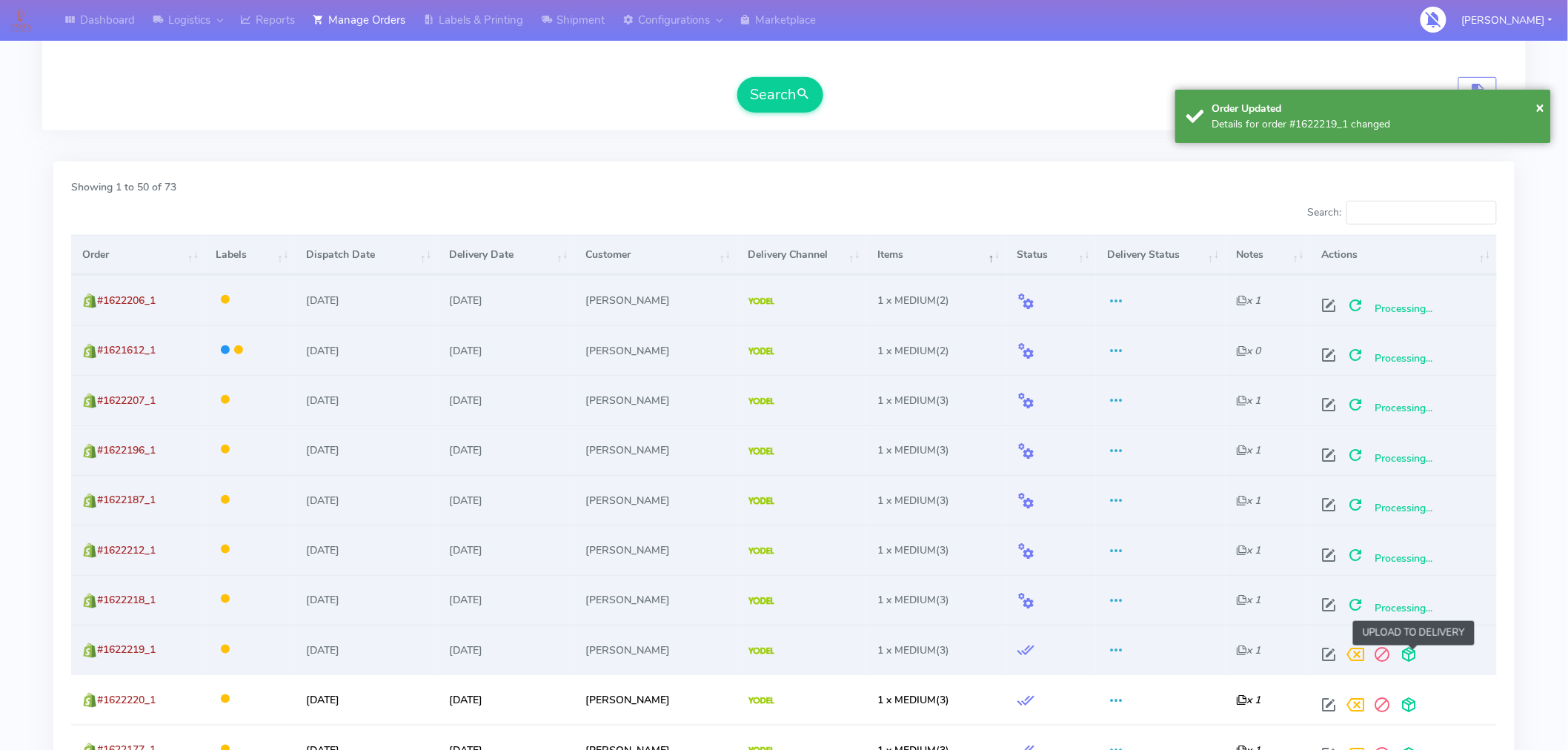
click at [1412, 651] on span at bounding box center [1409, 657] width 27 height 14
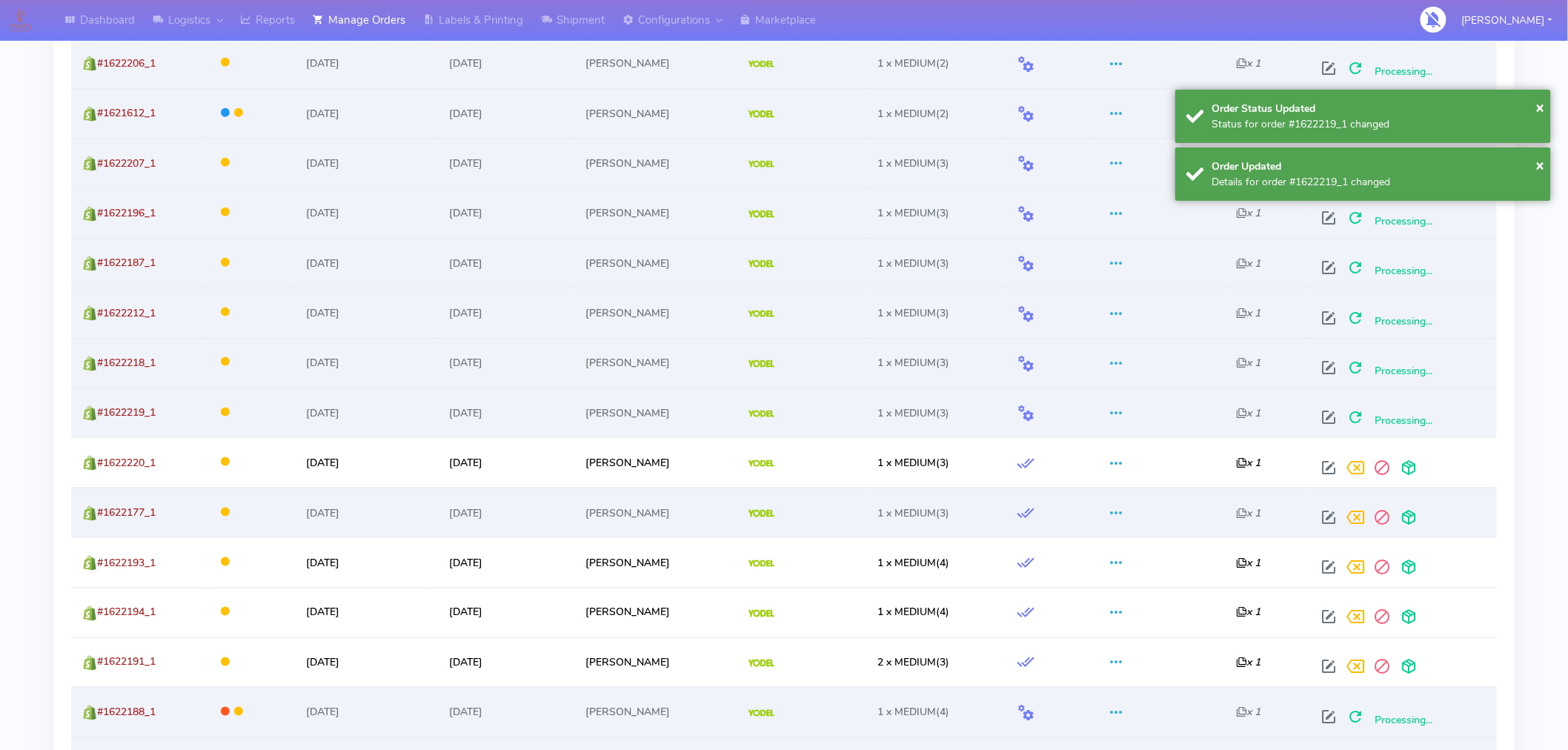
scroll to position [613, 0]
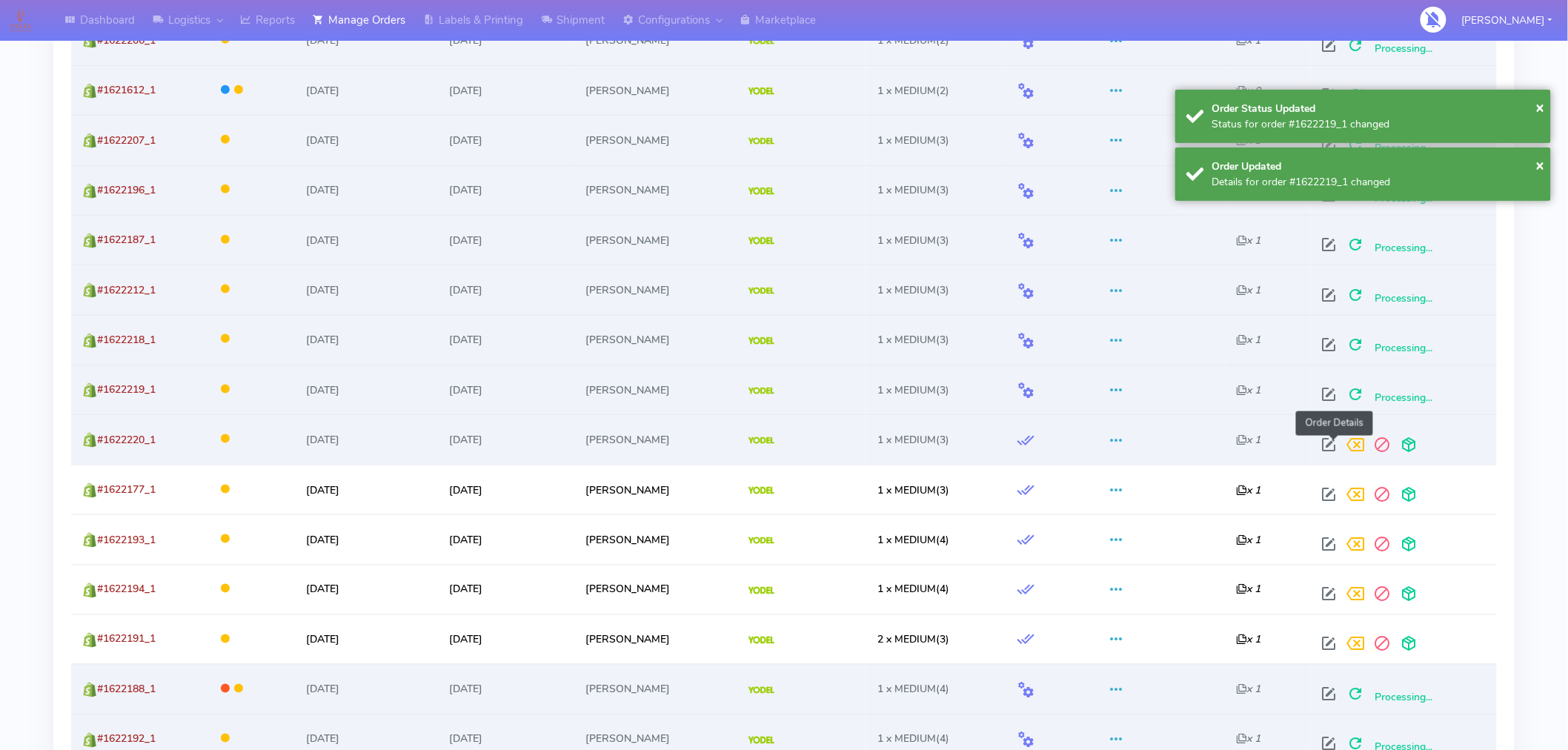
click at [1336, 446] on span at bounding box center [1330, 448] width 27 height 14
select select "5"
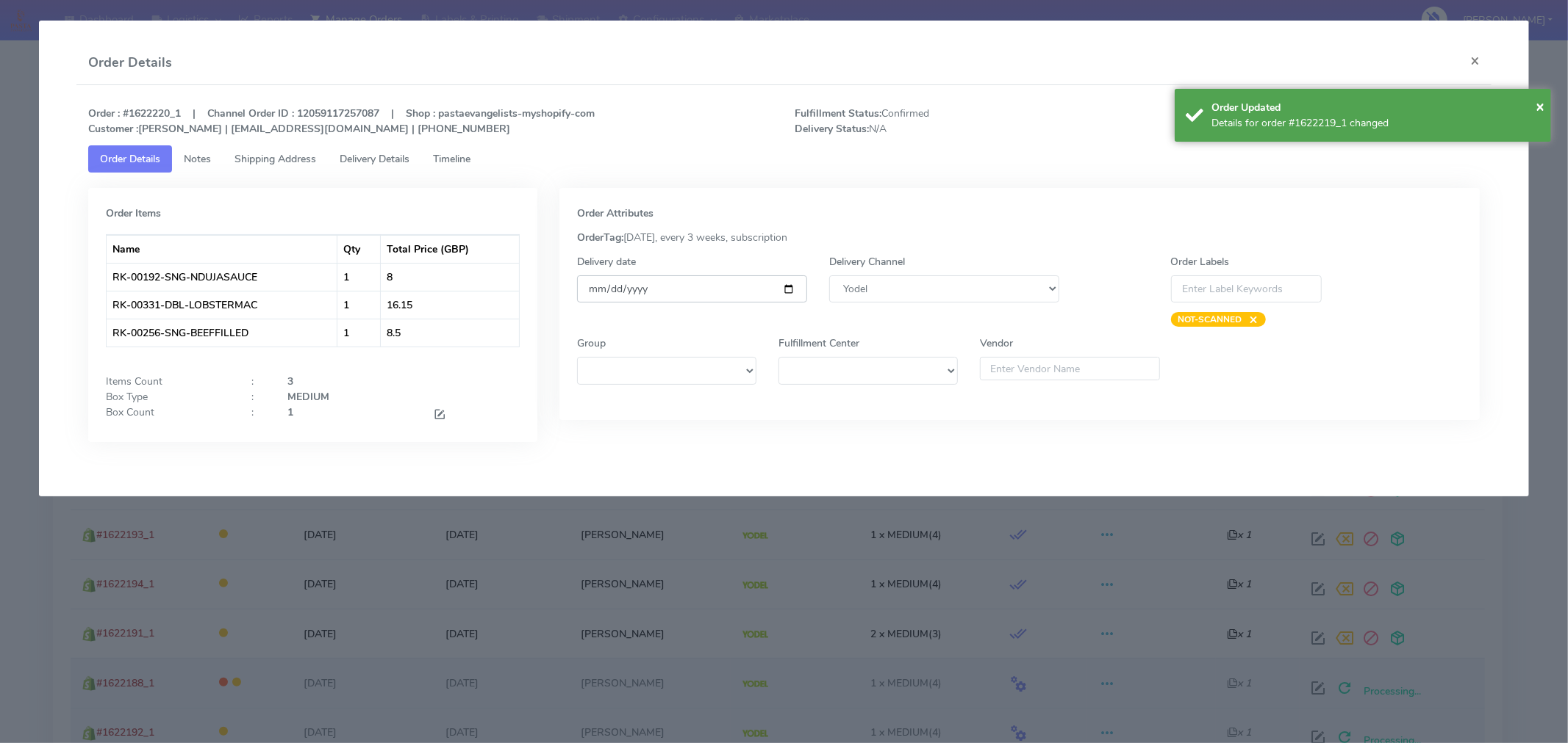
click at [789, 291] on input "[DATE]" at bounding box center [691, 288] width 230 height 27
type input "[DATE]"
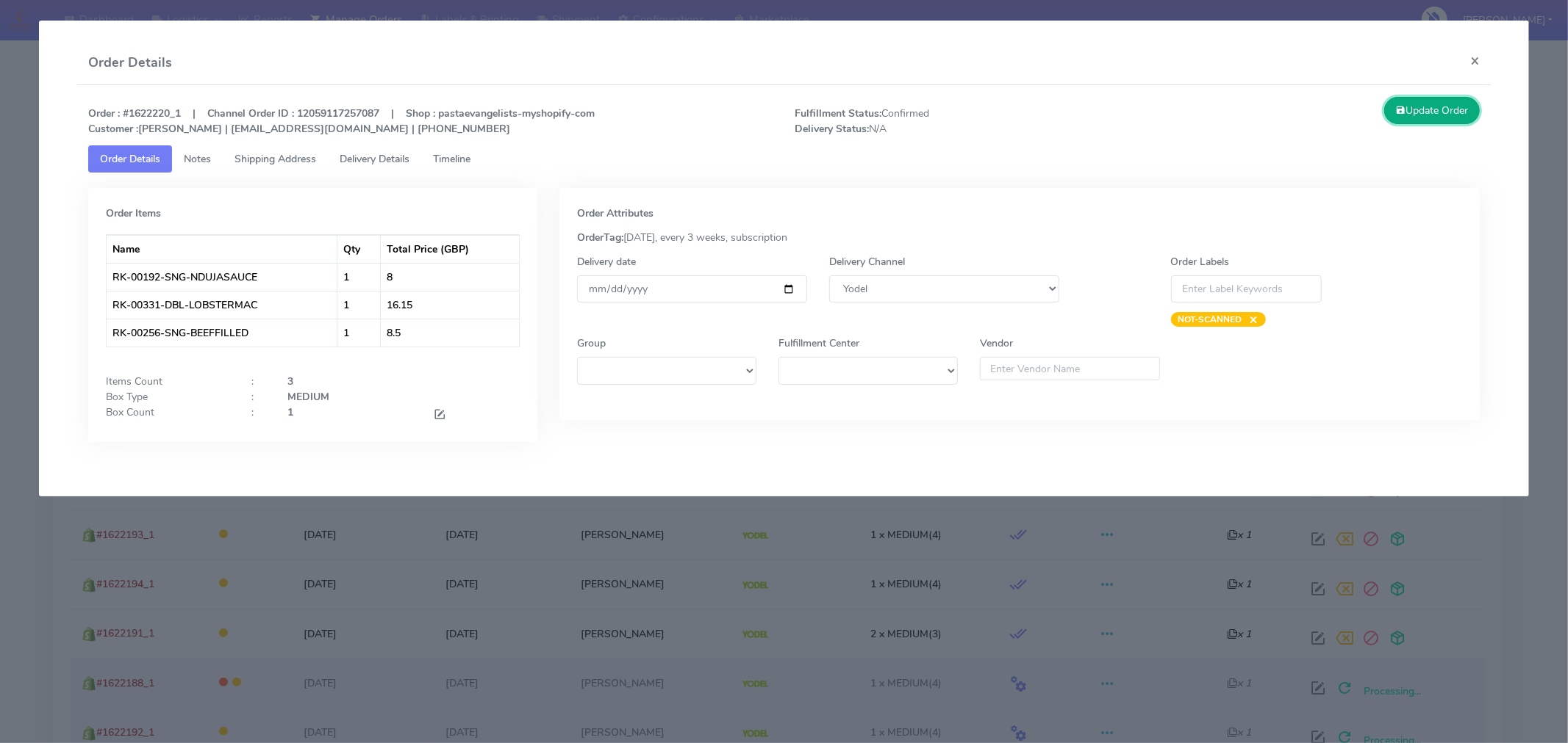
click at [1443, 109] on button "Update Order" at bounding box center [1432, 110] width 96 height 27
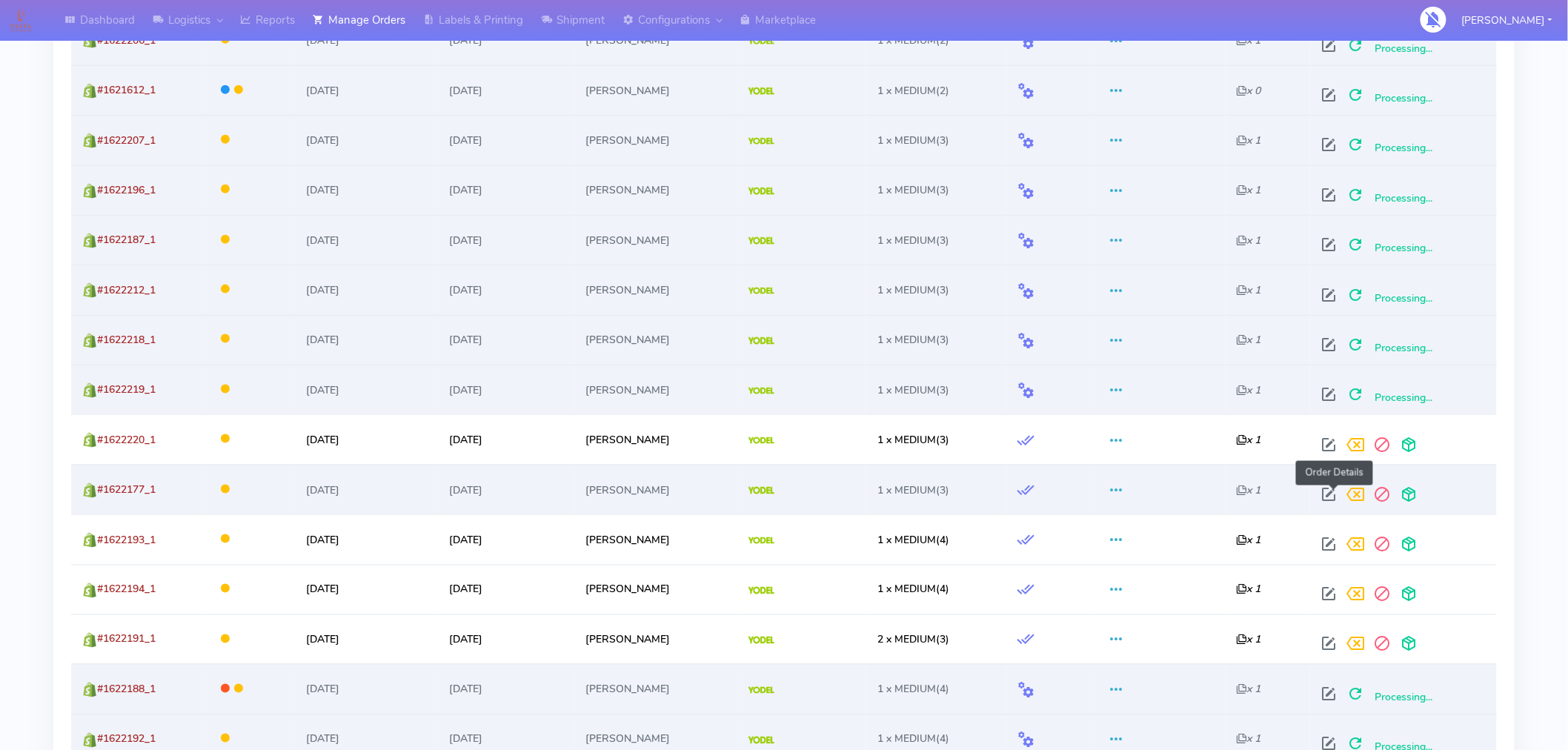
click at [1337, 491] on span at bounding box center [1330, 498] width 27 height 14
select select "5"
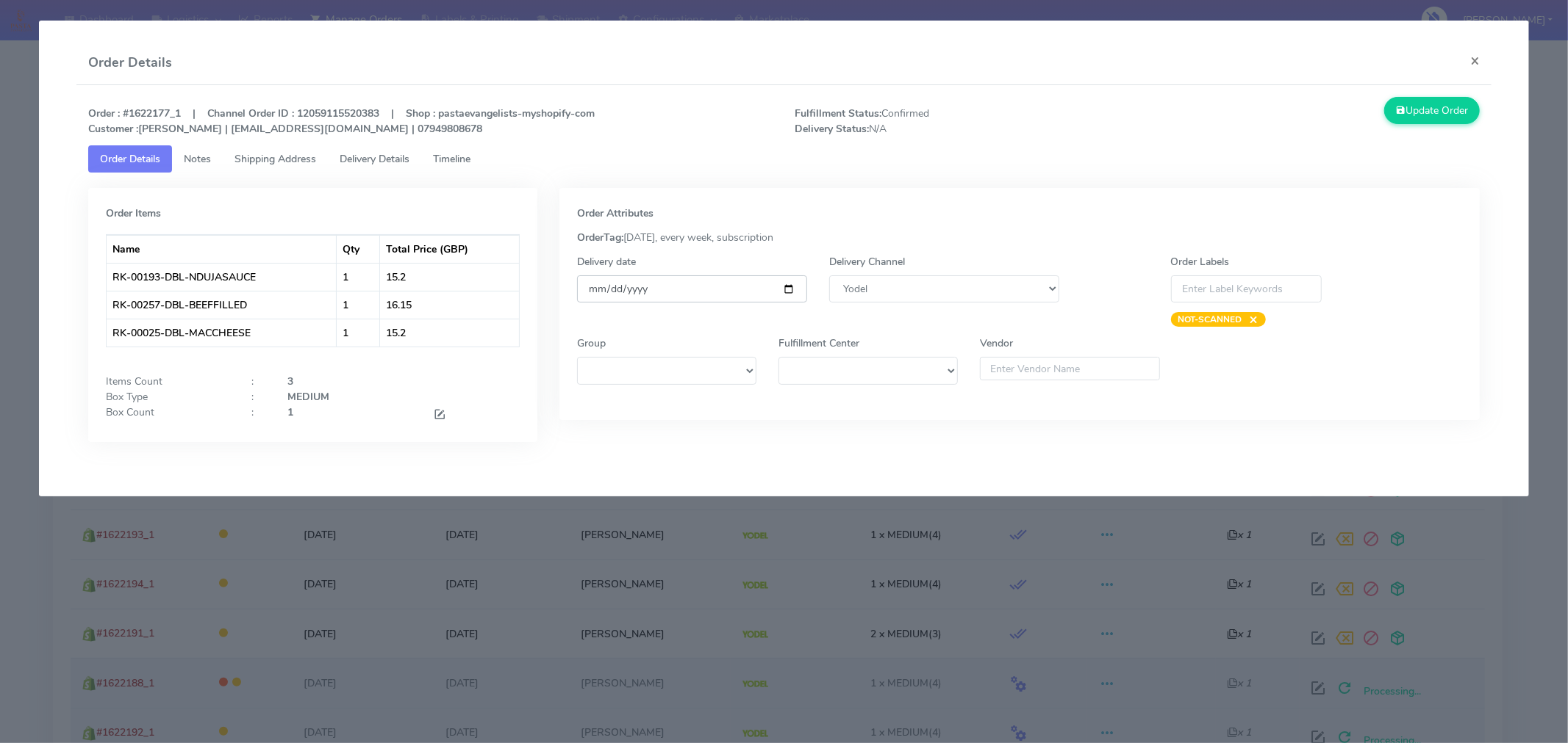
click at [787, 287] on input "[DATE]" at bounding box center [691, 288] width 230 height 27
type input "[DATE]"
click at [1430, 118] on button "Update Order" at bounding box center [1432, 110] width 96 height 27
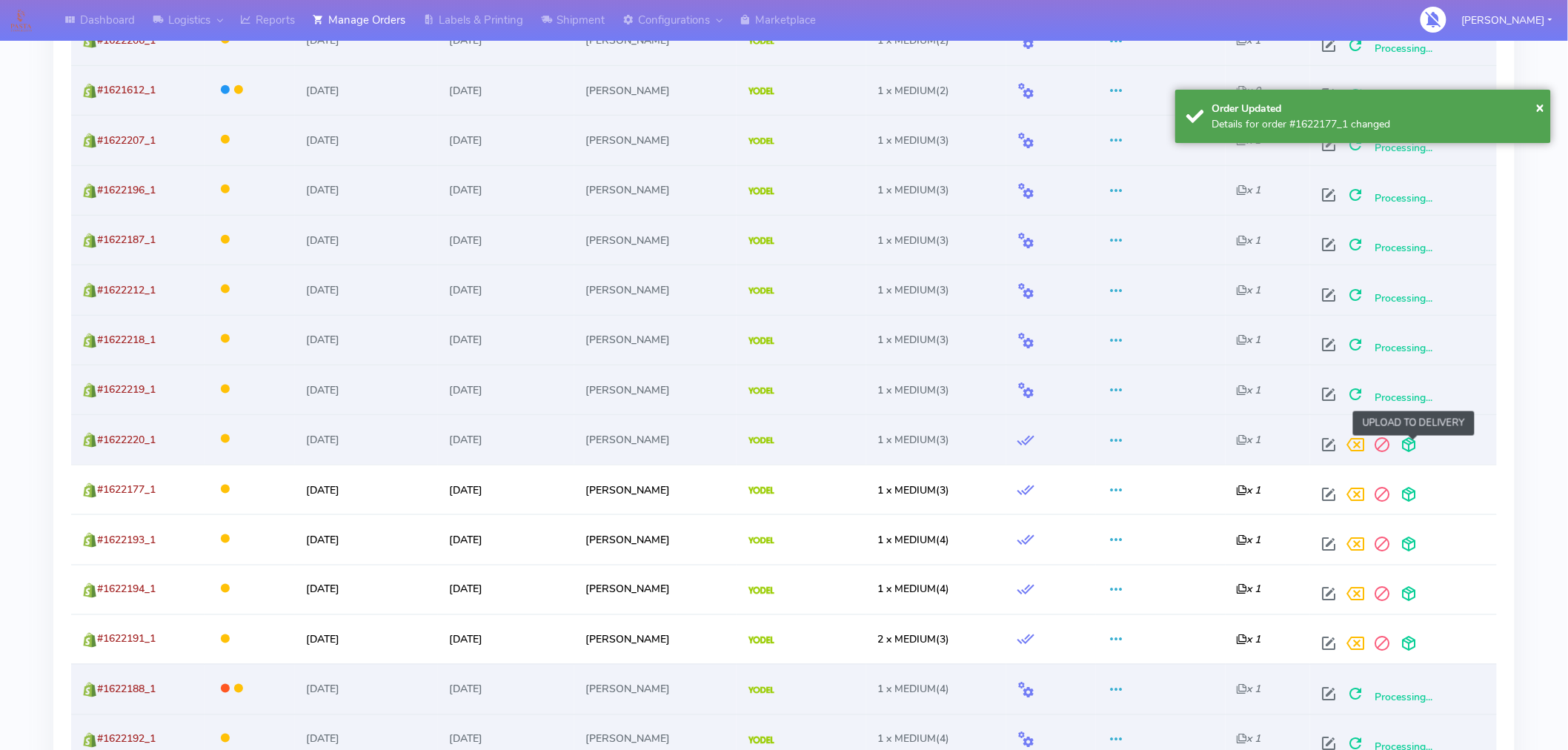
click at [1411, 443] on span at bounding box center [1409, 448] width 27 height 14
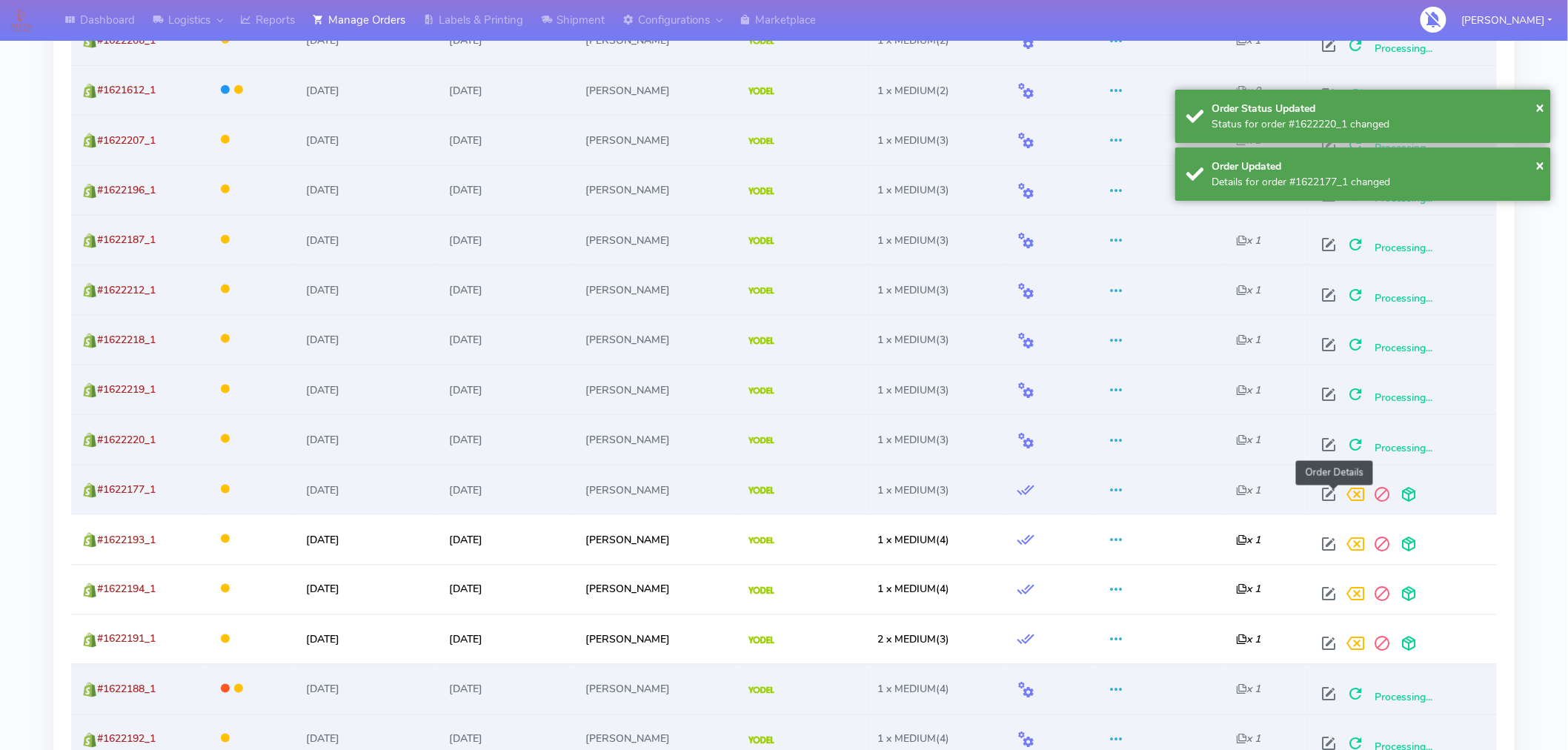
click at [1335, 502] on span at bounding box center [1330, 498] width 27 height 14
select select "5"
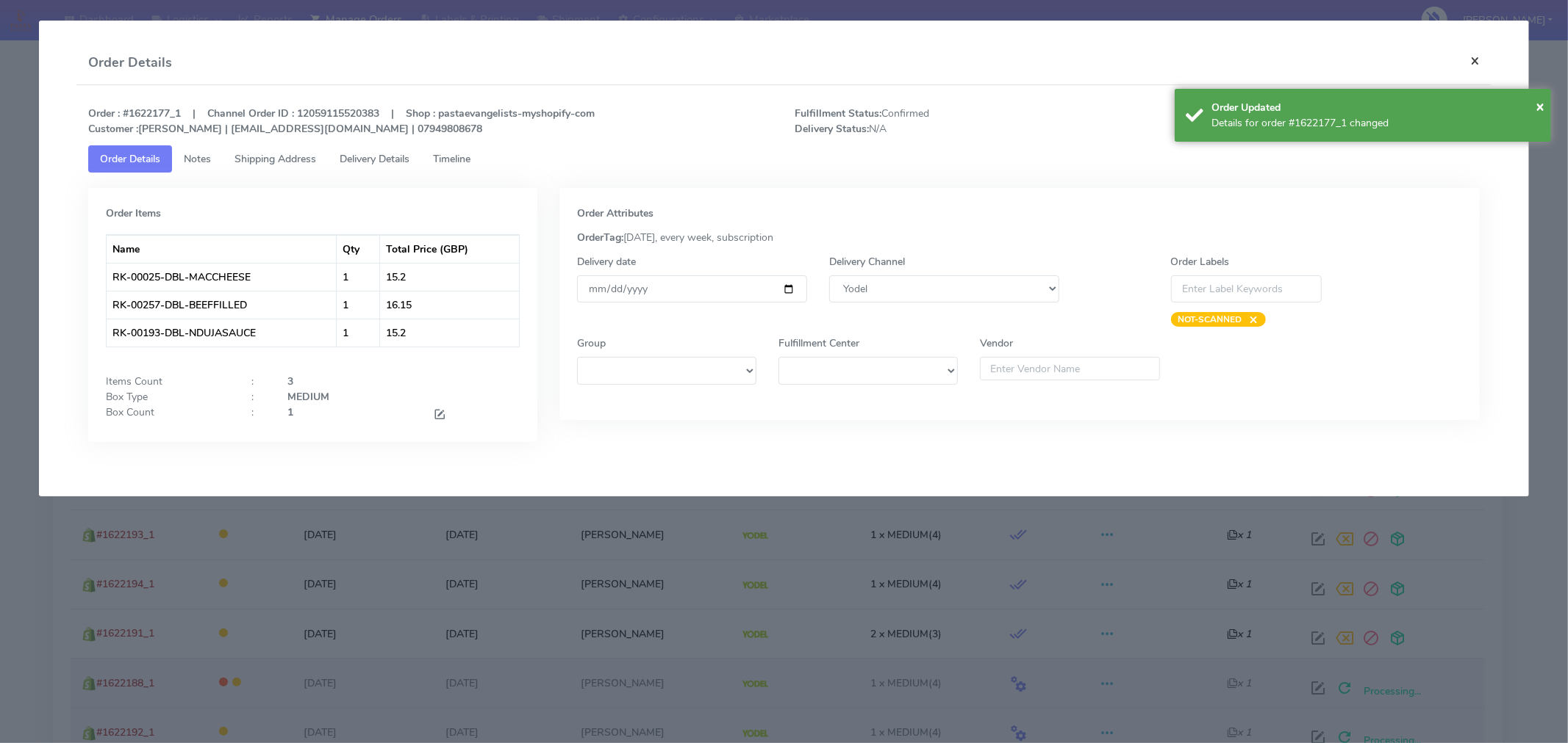
click at [1479, 59] on button "×" at bounding box center [1475, 61] width 33 height 39
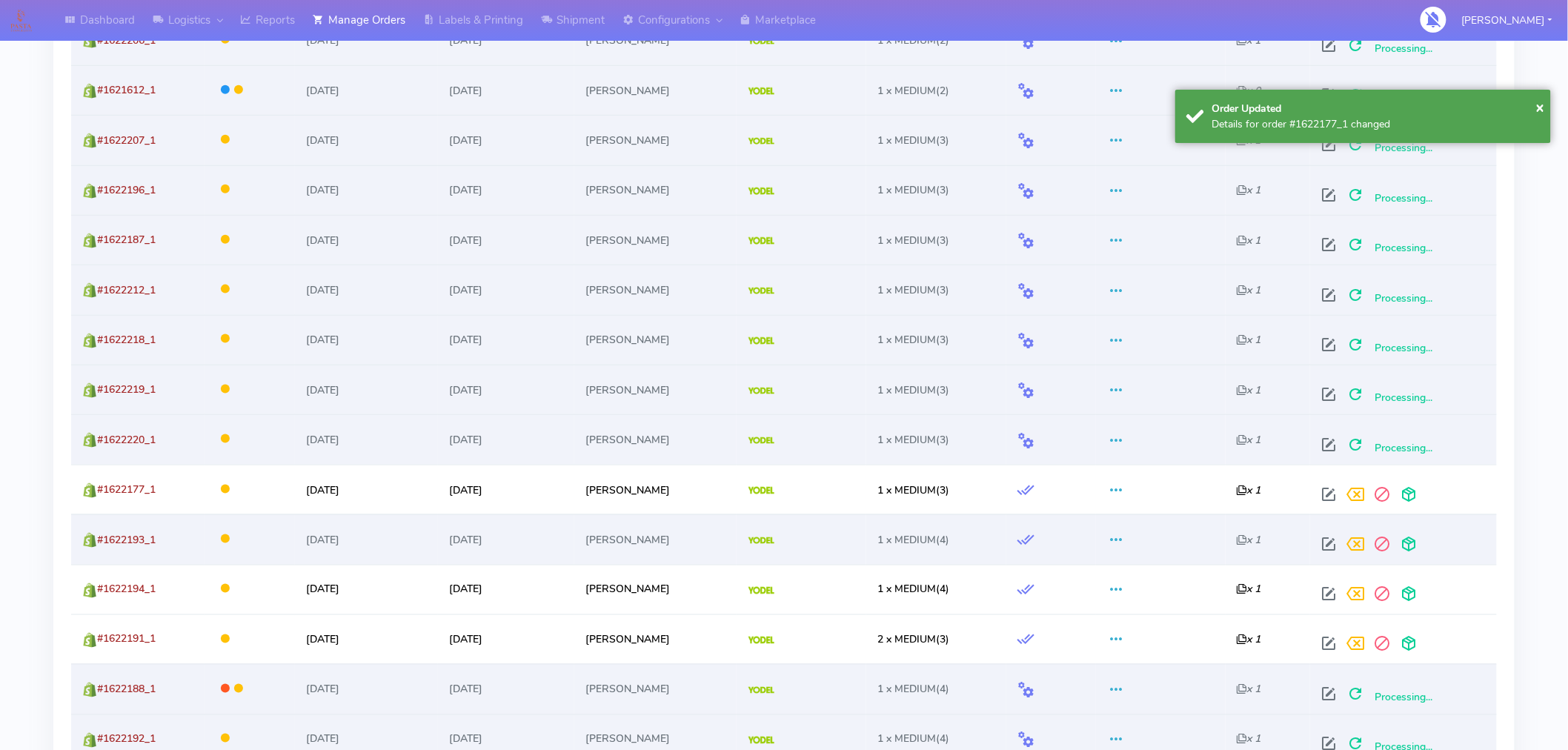
scroll to position [667, 0]
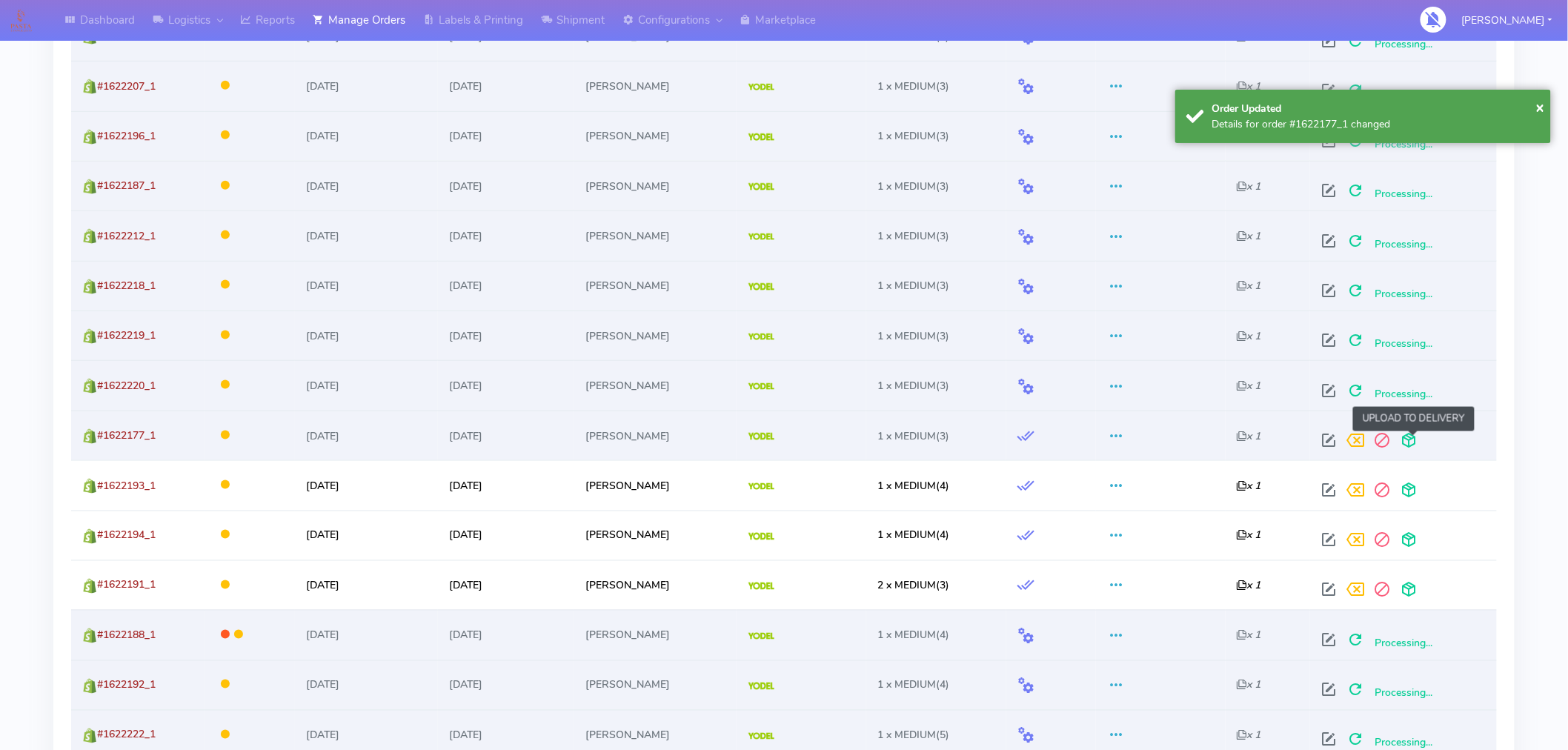
click at [1412, 441] on span at bounding box center [1409, 443] width 27 height 14
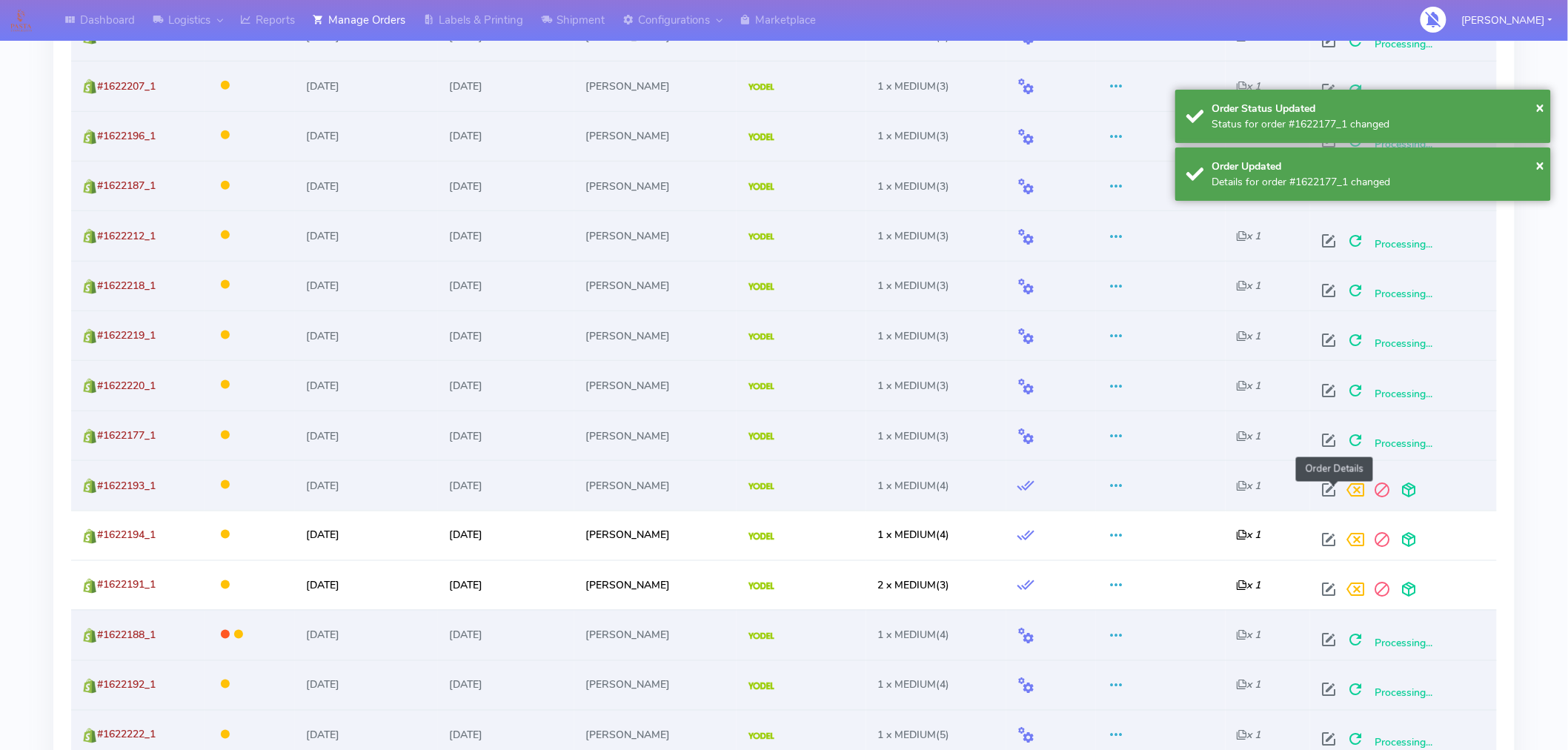
click at [1335, 491] on span at bounding box center [1330, 493] width 27 height 14
select select "5"
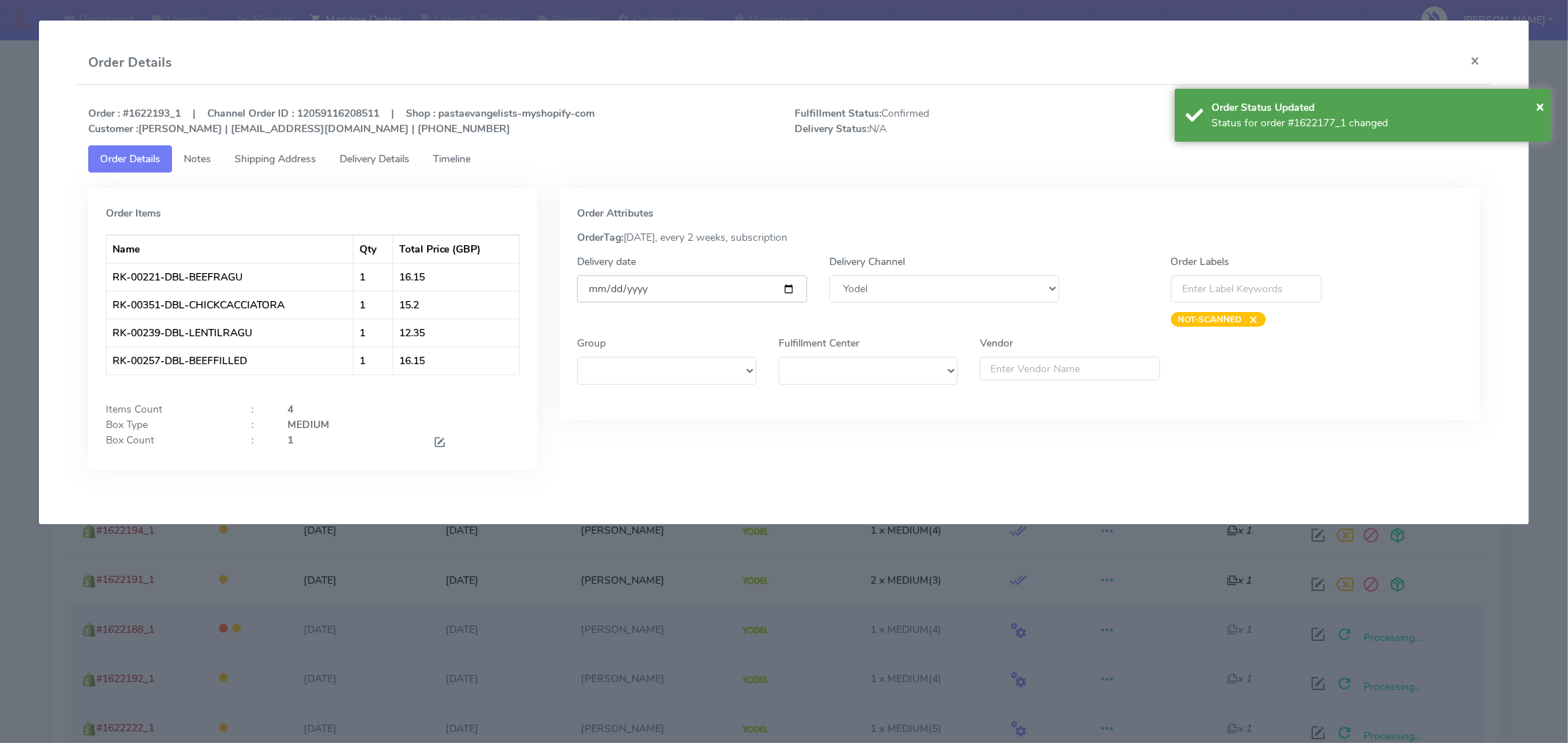
click at [789, 283] on input "[DATE]" at bounding box center [691, 288] width 230 height 27
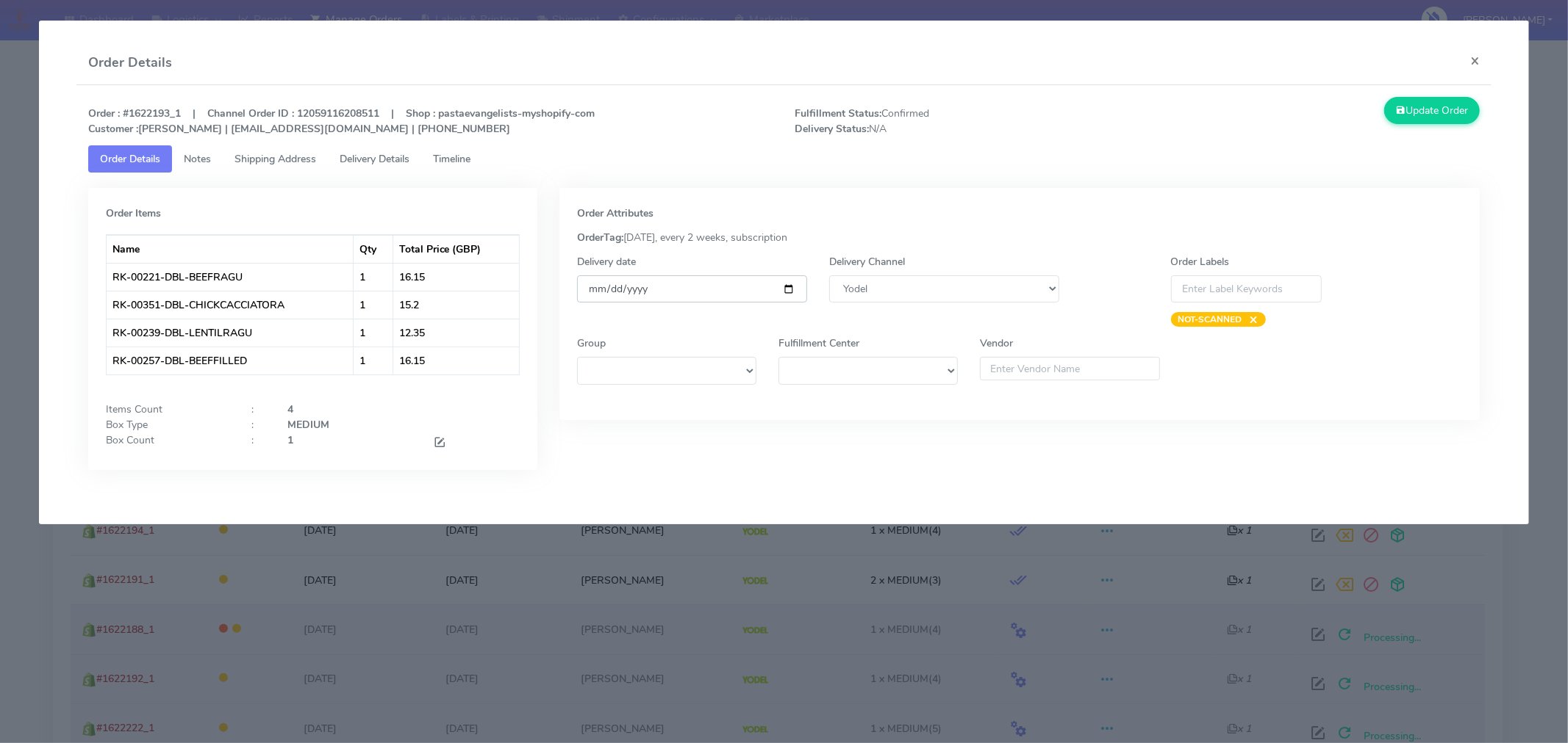
type input "[DATE]"
click at [1417, 112] on button "Update Order" at bounding box center [1432, 110] width 96 height 27
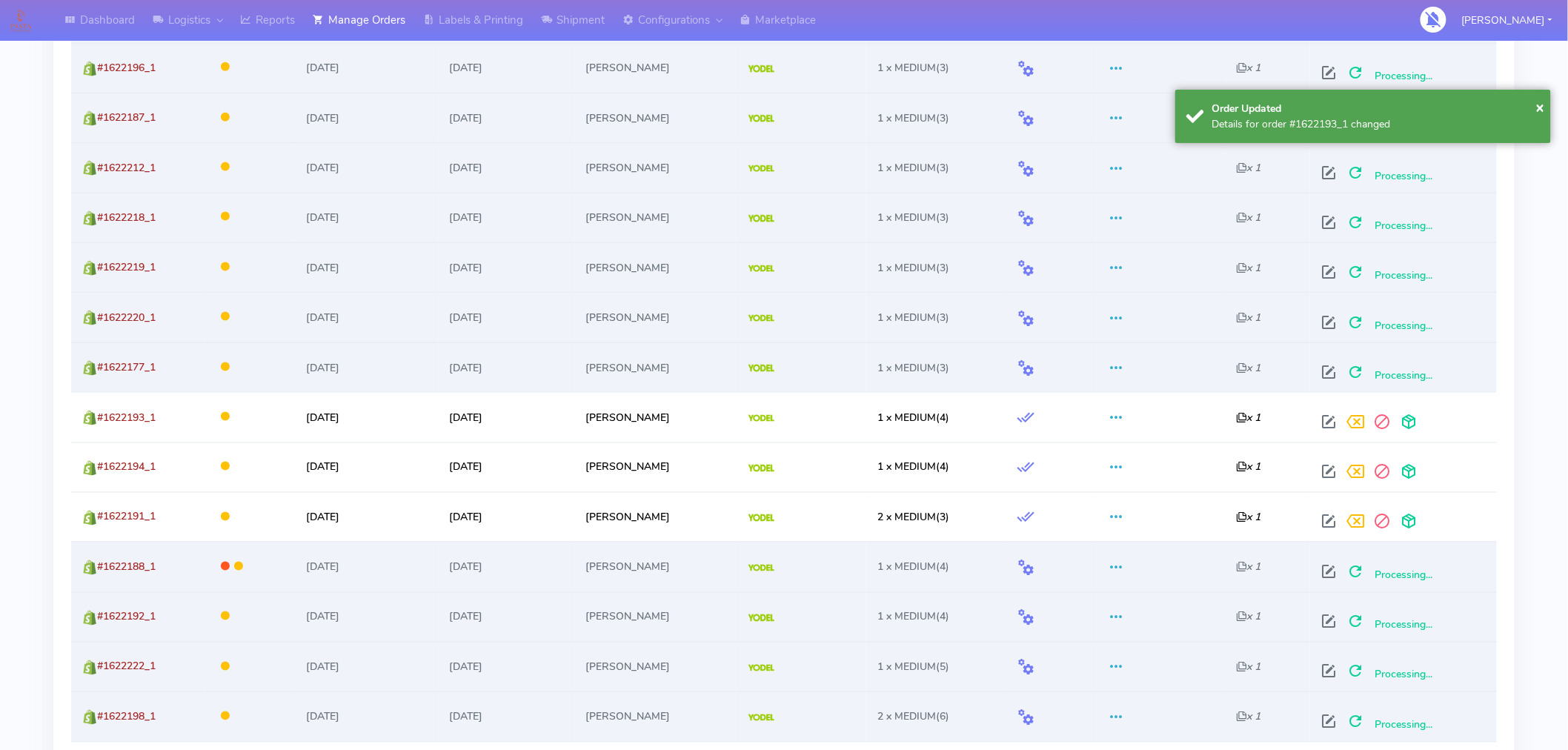
scroll to position [774, 0]
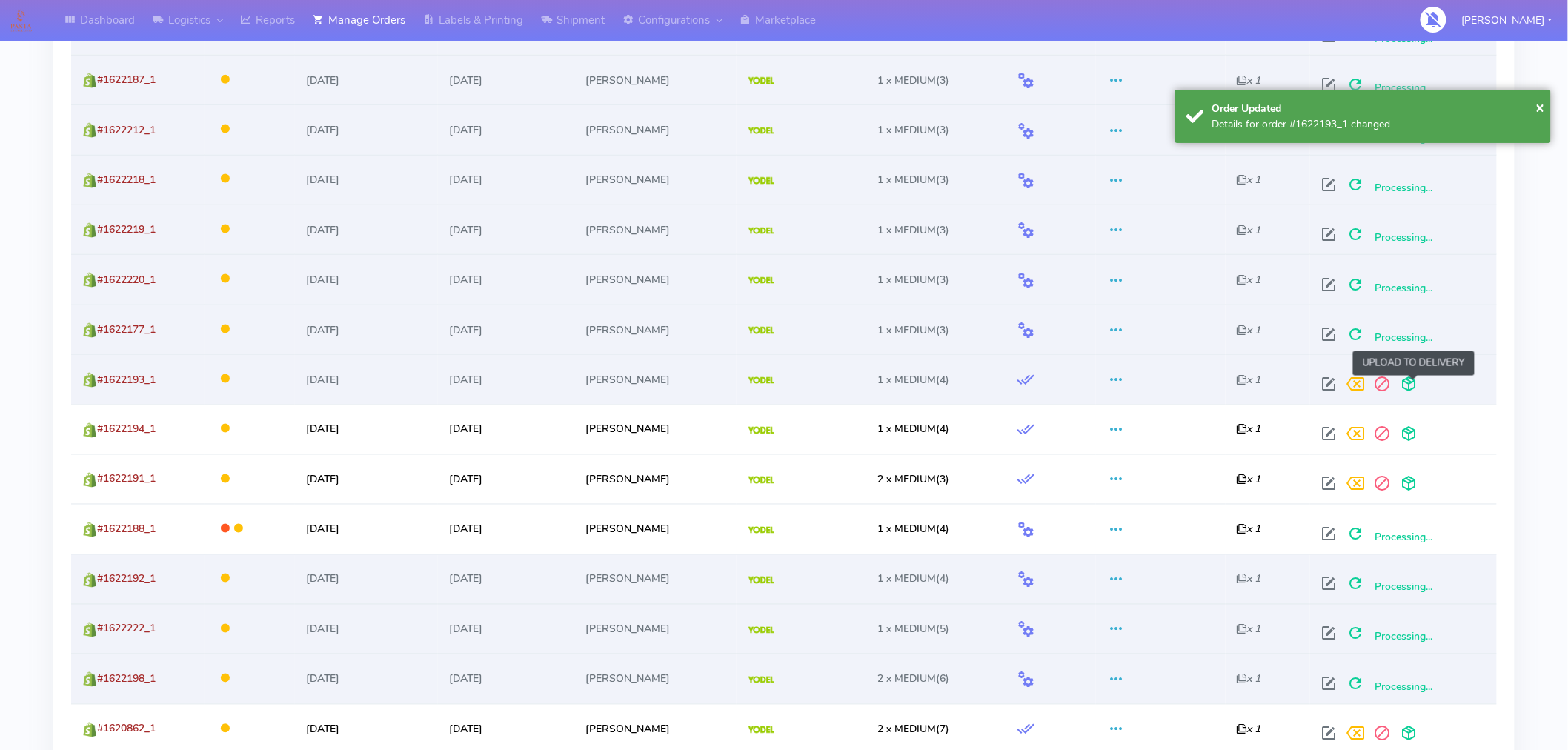
click at [1412, 380] on span at bounding box center [1409, 387] width 27 height 14
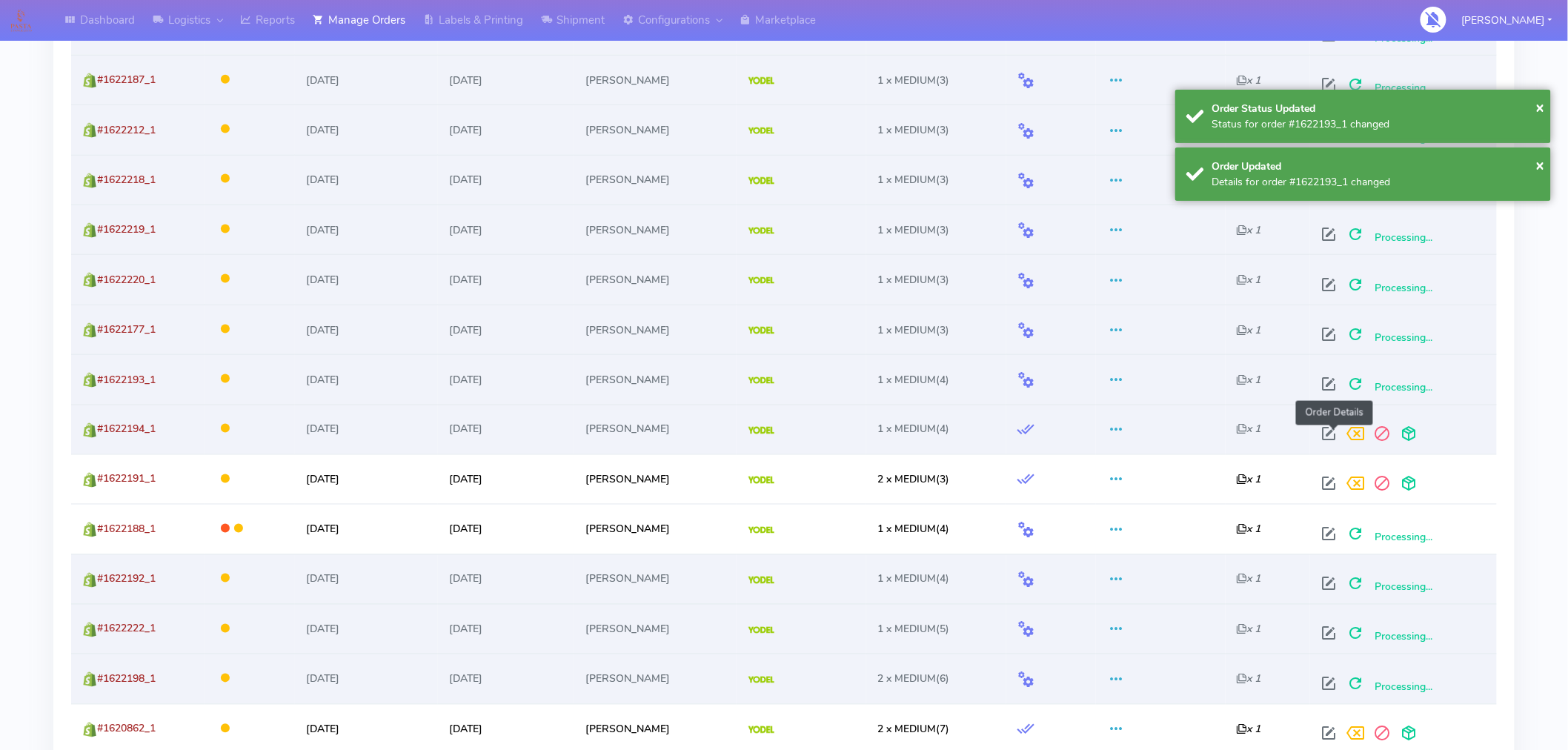
click at [1335, 436] on span at bounding box center [1330, 438] width 27 height 14
select select "5"
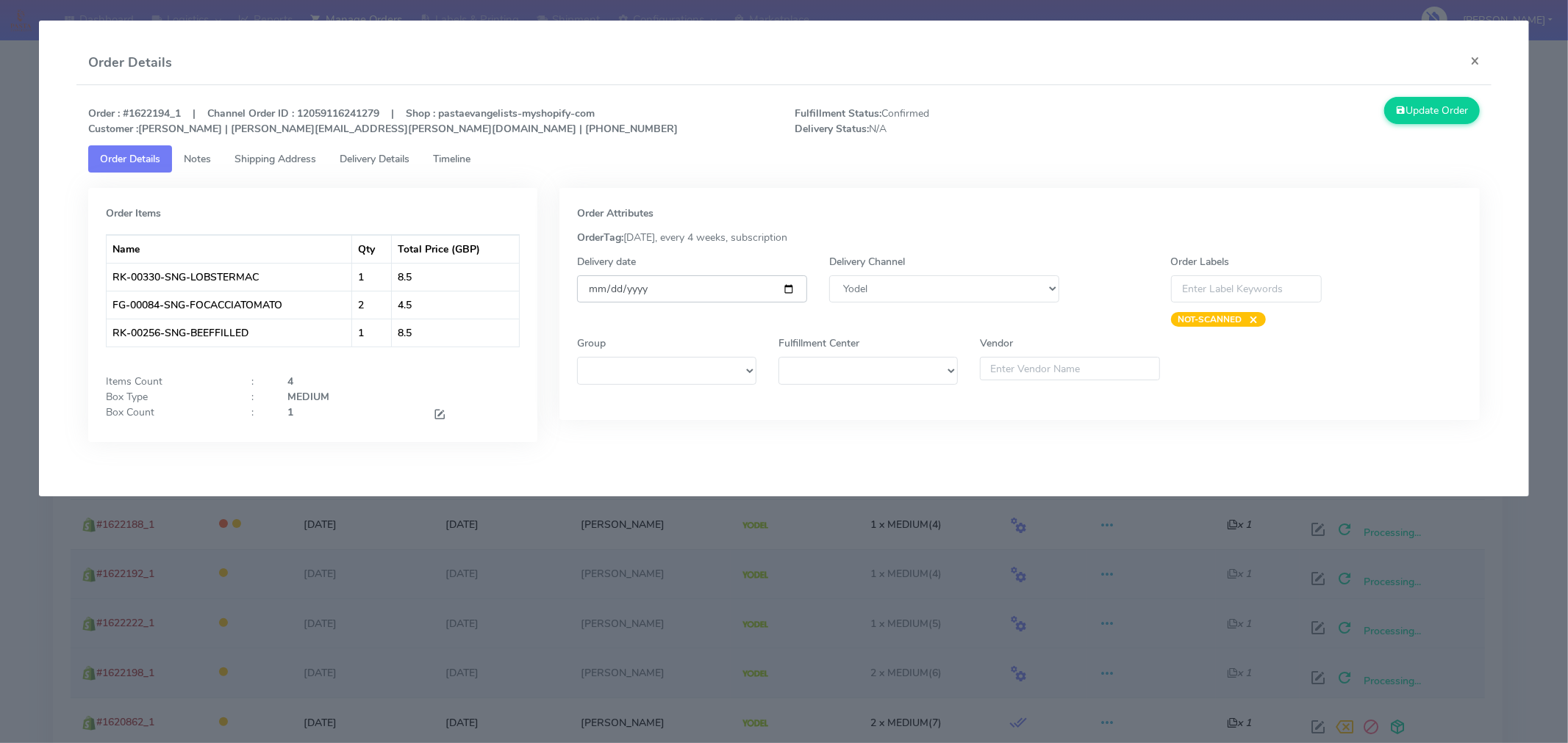
click at [790, 283] on input "[DATE]" at bounding box center [691, 288] width 230 height 27
type input "[DATE]"
click at [1435, 114] on button "Update Order" at bounding box center [1432, 110] width 96 height 27
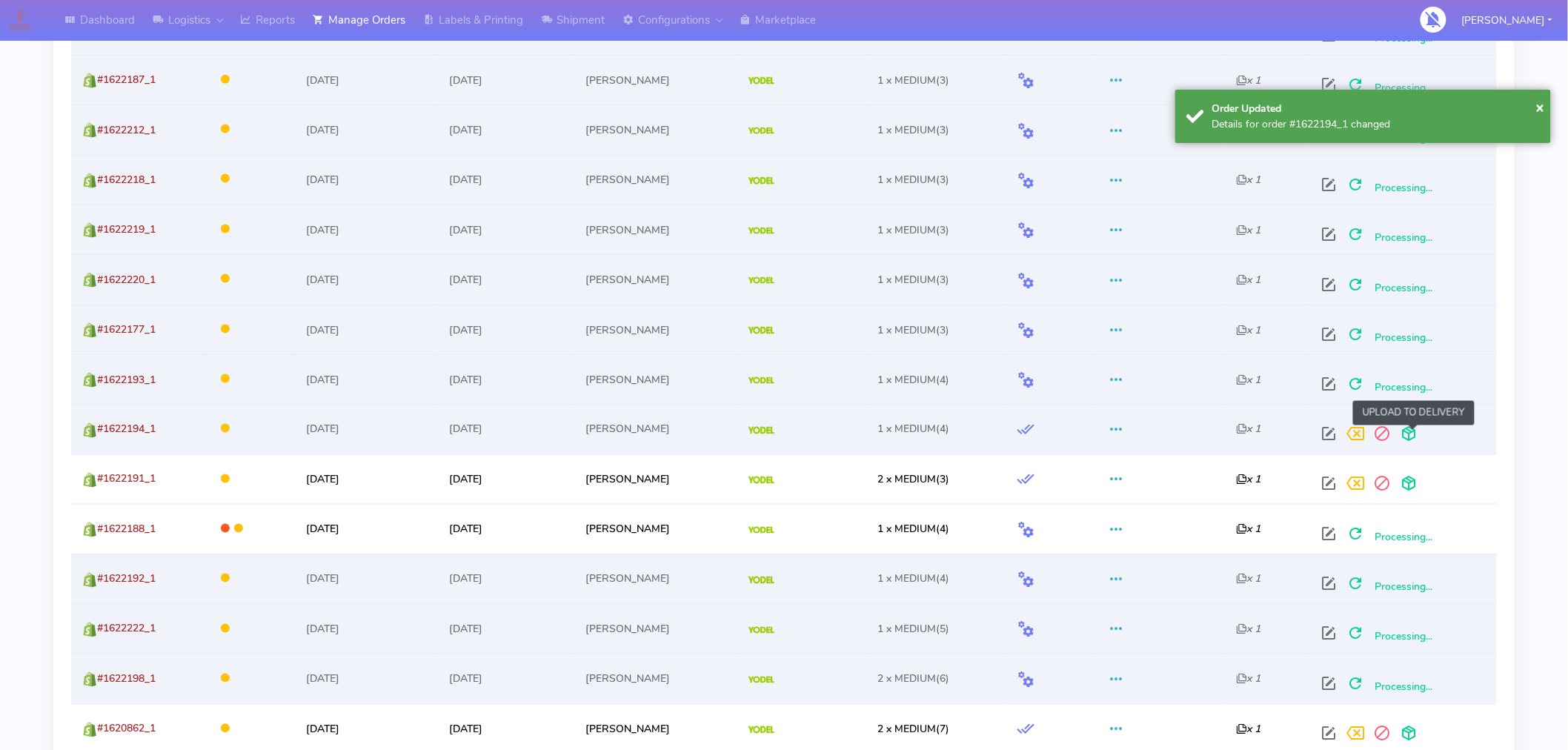
click at [1414, 436] on span at bounding box center [1409, 438] width 27 height 14
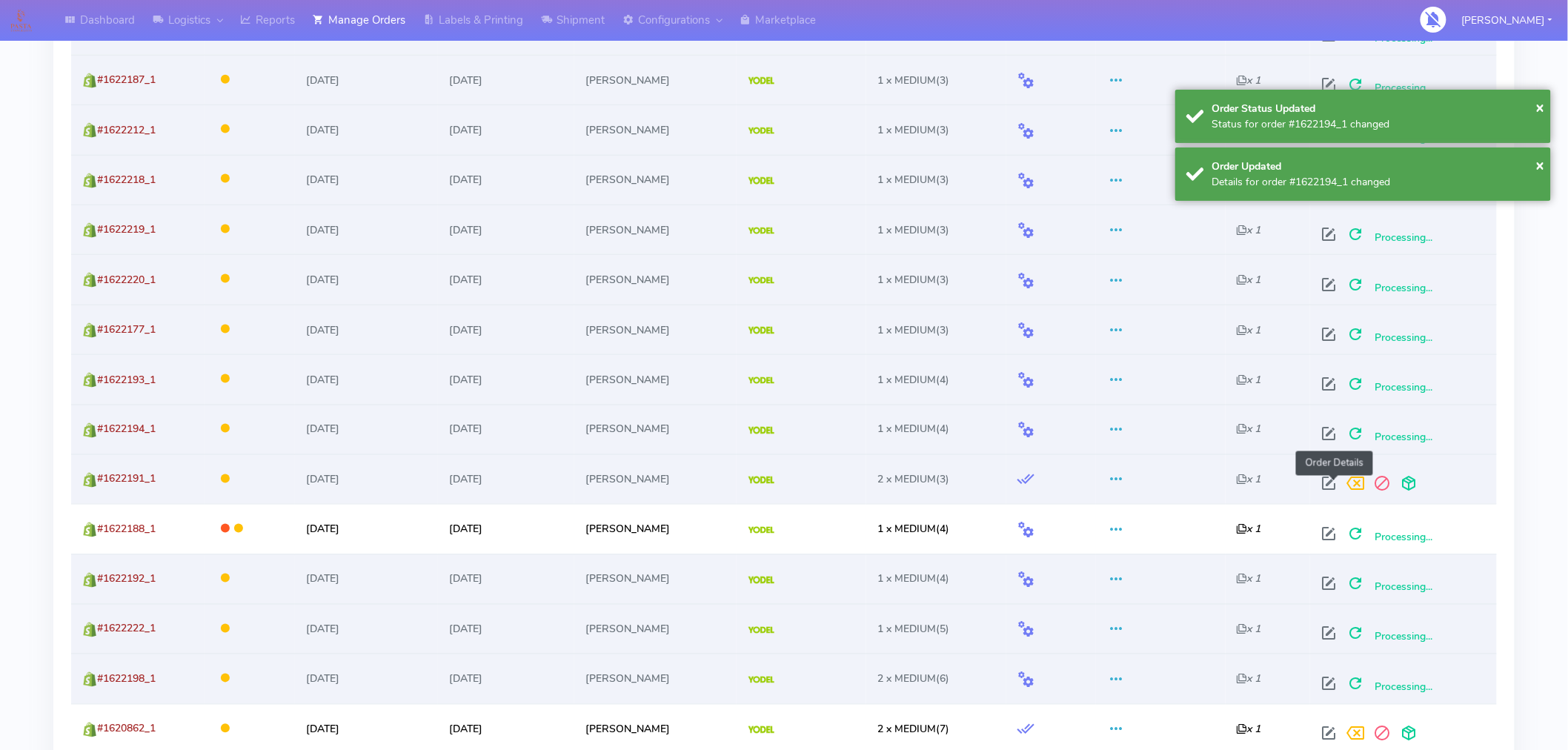
click at [1331, 485] on span at bounding box center [1330, 487] width 27 height 14
select select "5"
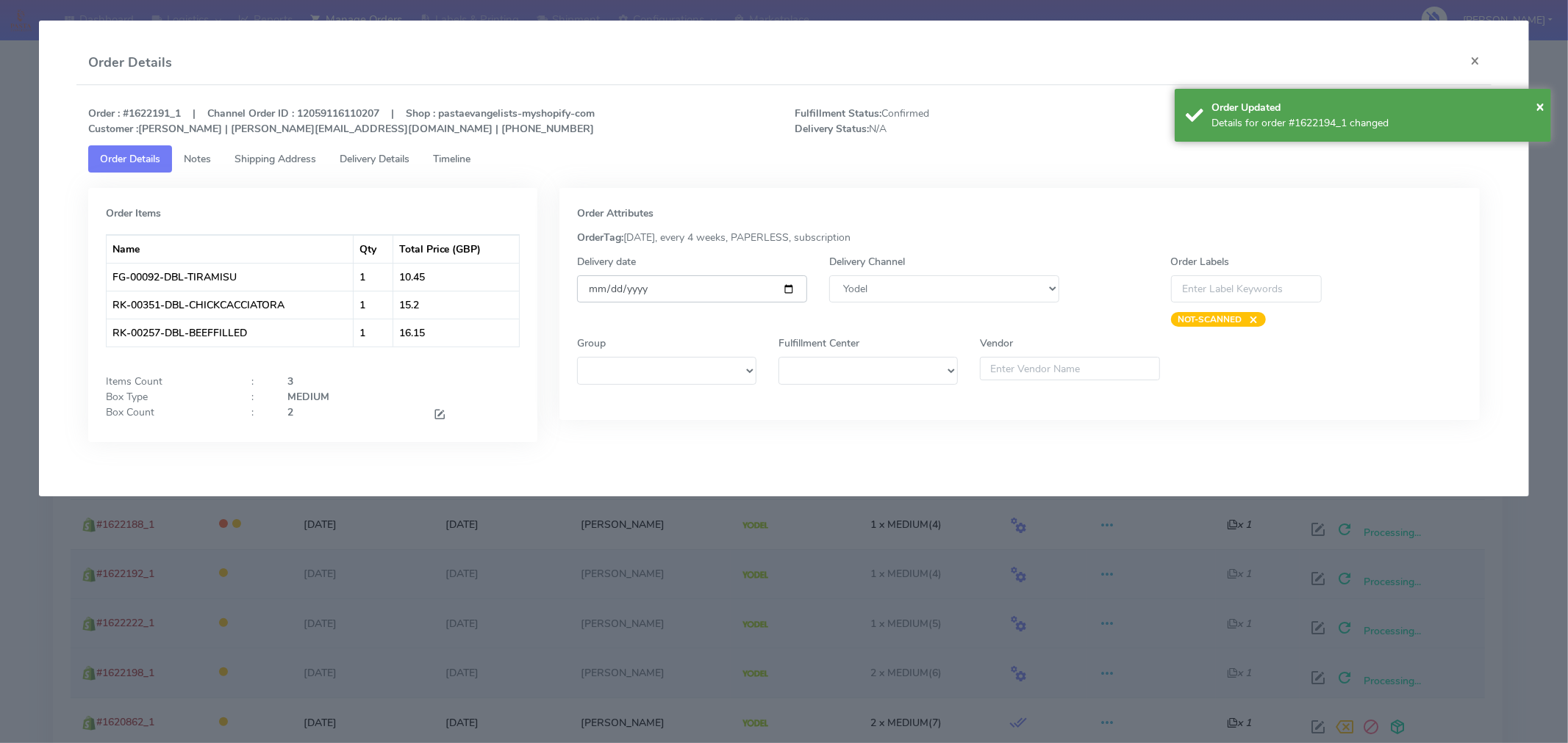
click at [783, 291] on input "[DATE]" at bounding box center [691, 288] width 230 height 27
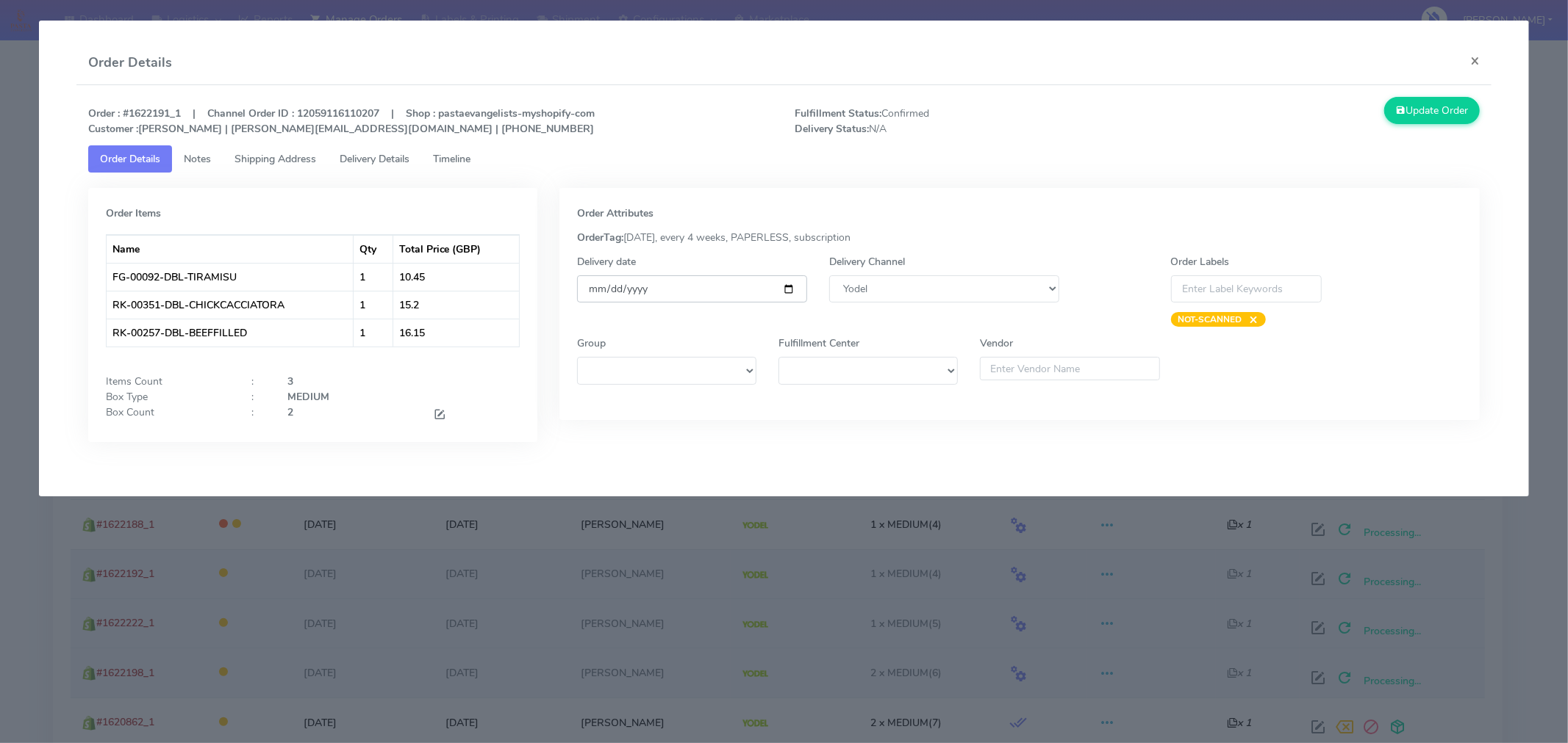
type input "[DATE]"
click at [1416, 113] on button "Update Order" at bounding box center [1432, 110] width 96 height 27
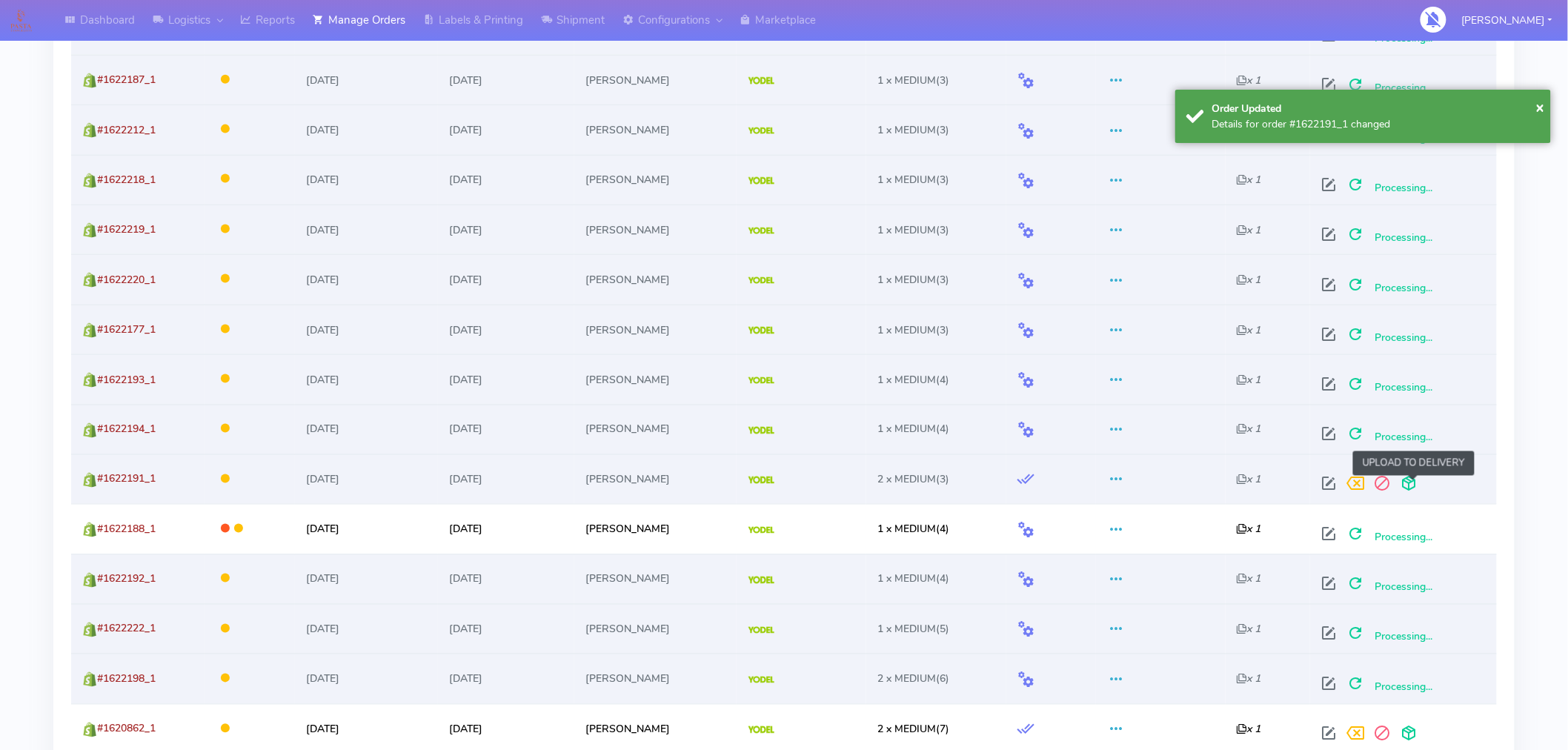
click at [1421, 490] on span at bounding box center [1409, 487] width 27 height 14
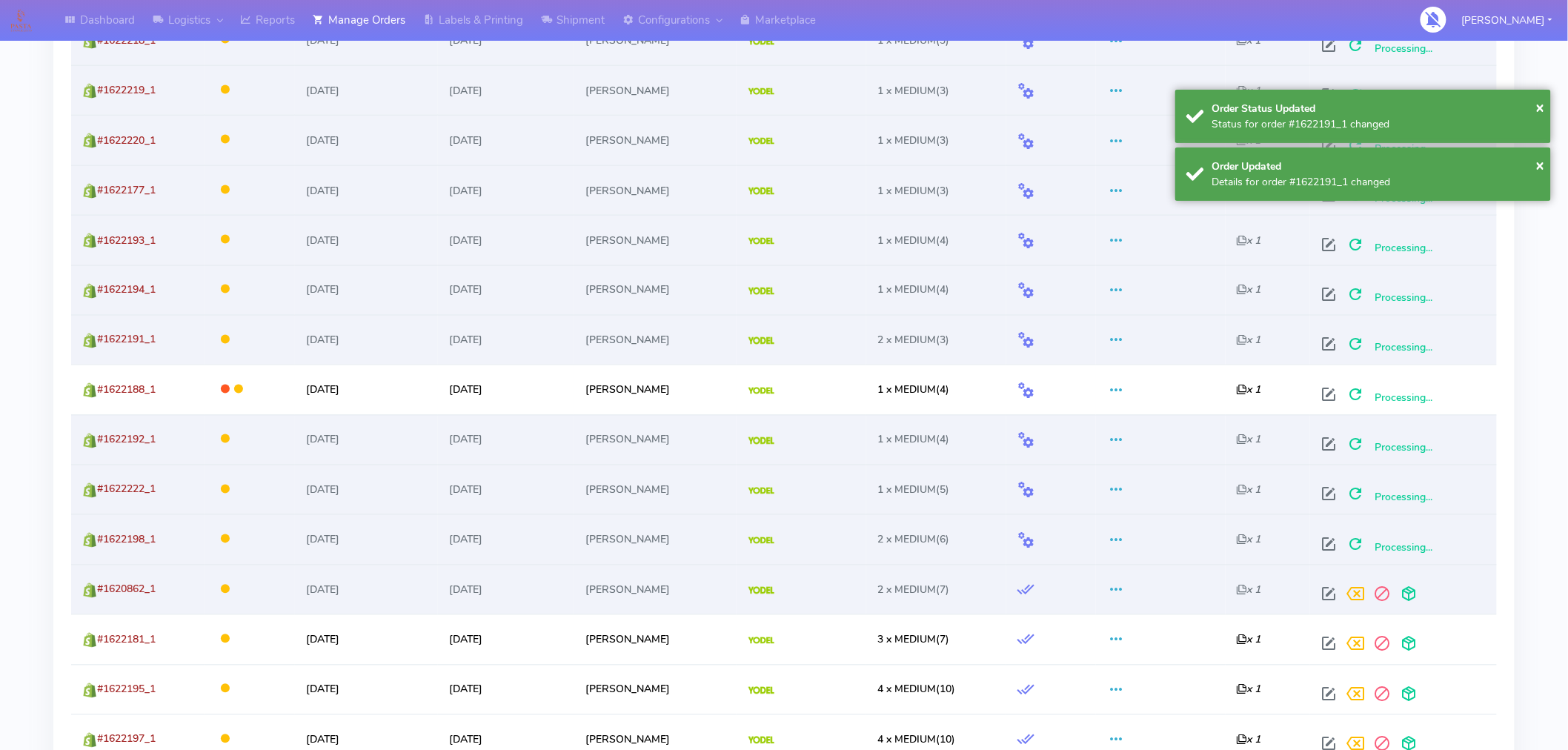
scroll to position [915, 0]
click at [1335, 597] on span at bounding box center [1330, 595] width 27 height 14
select select "5"
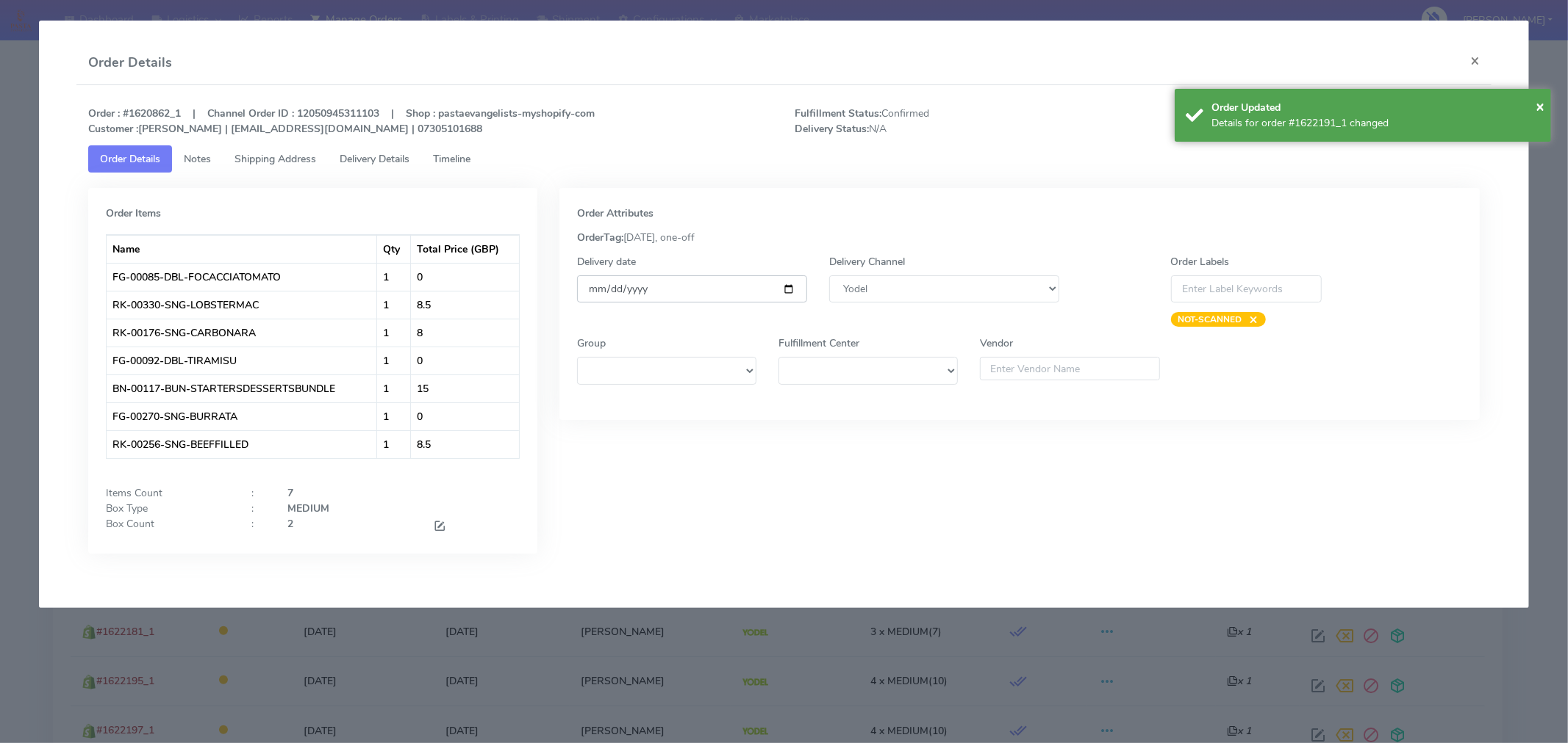
click at [790, 289] on input "[DATE]" at bounding box center [691, 288] width 230 height 27
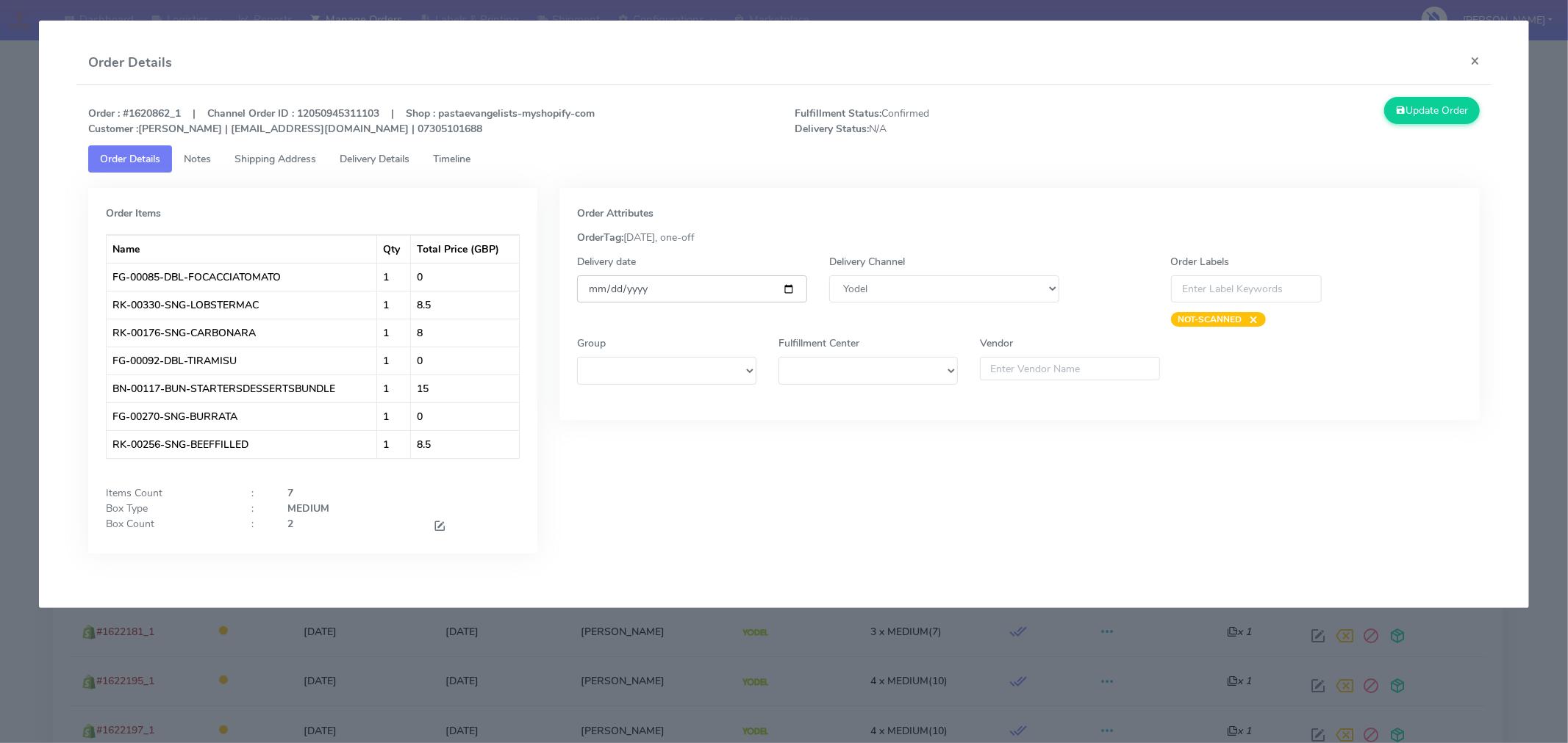
type input "[DATE]"
click at [1436, 114] on button "Update Order" at bounding box center [1432, 110] width 96 height 27
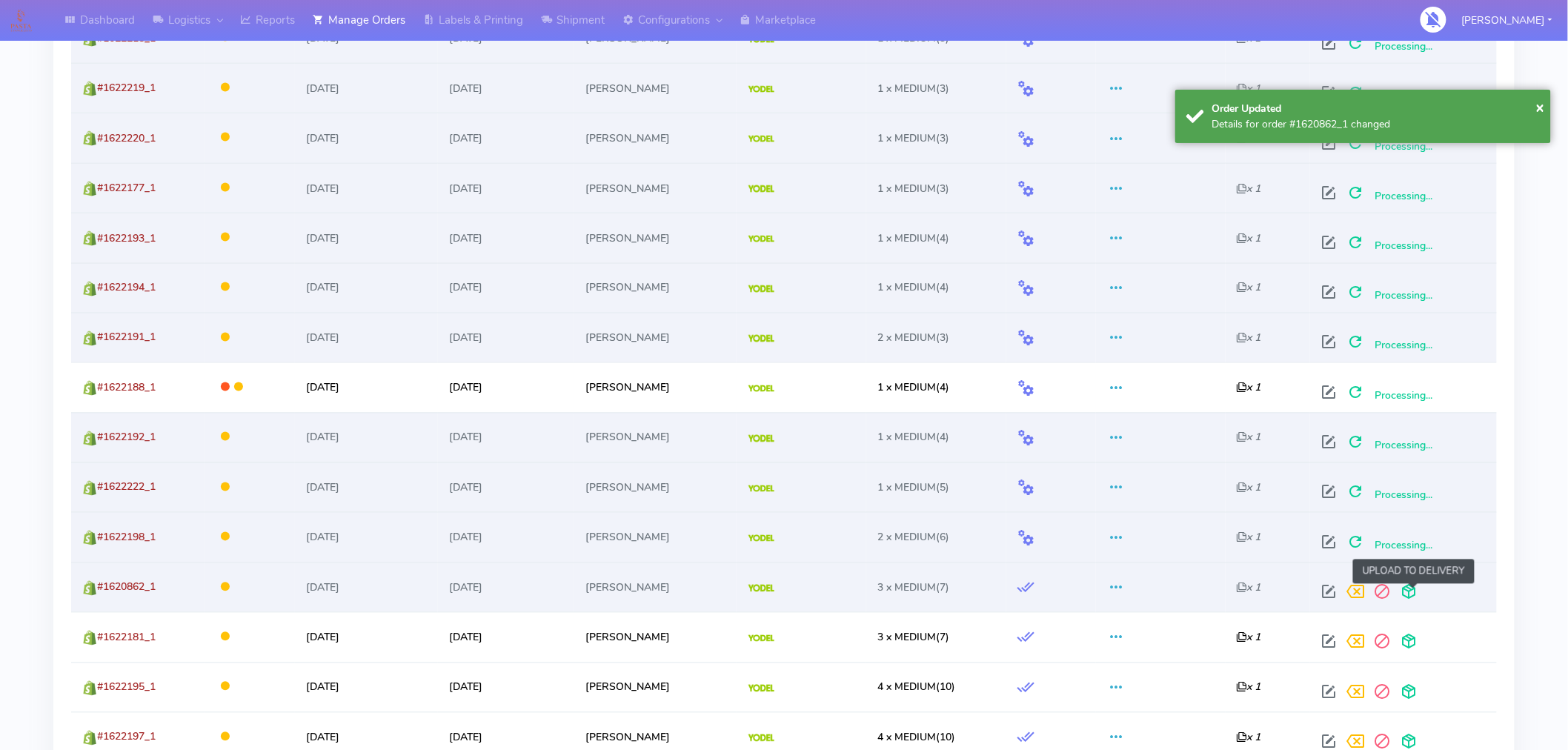
click at [1409, 589] on span at bounding box center [1409, 595] width 27 height 14
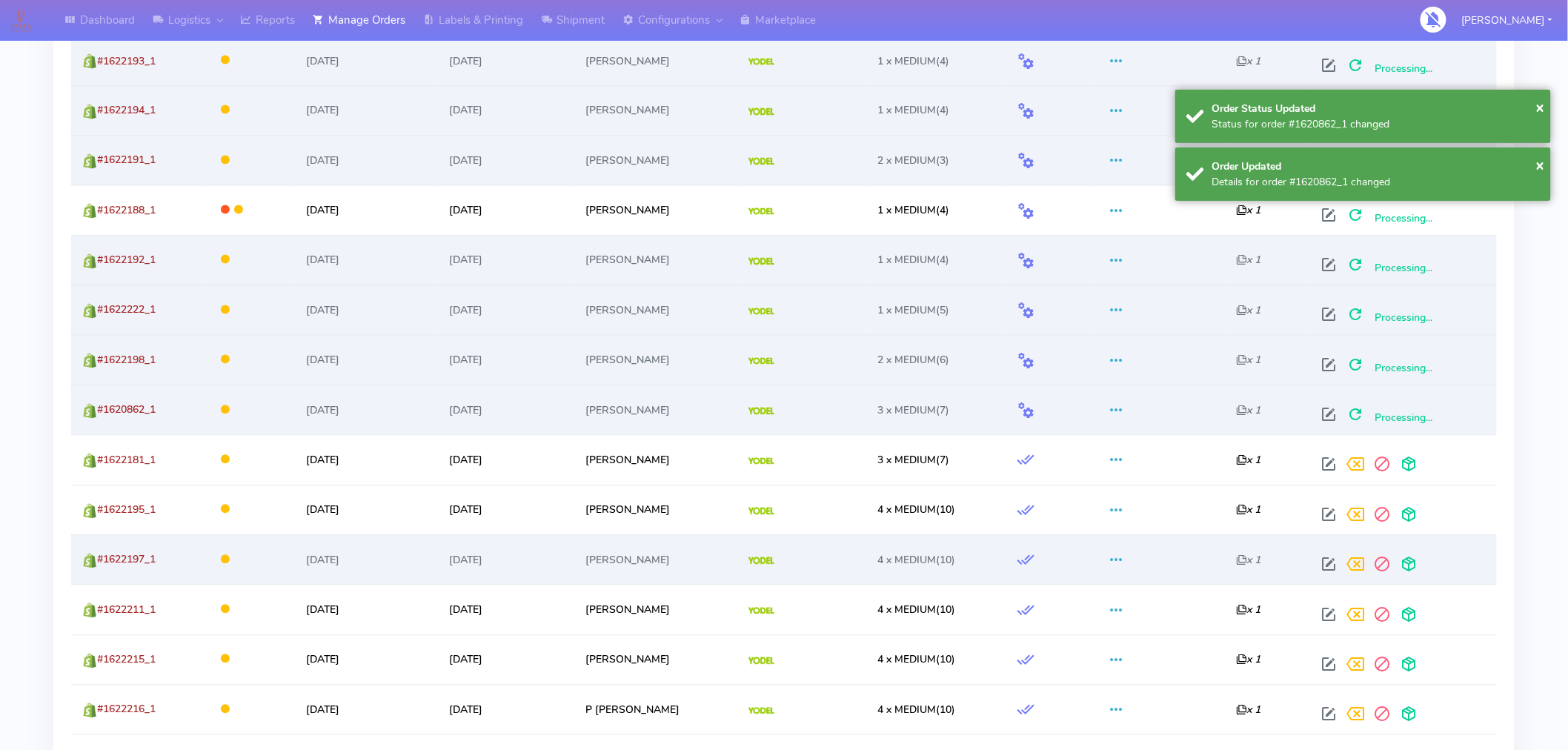
scroll to position [1098, 0]
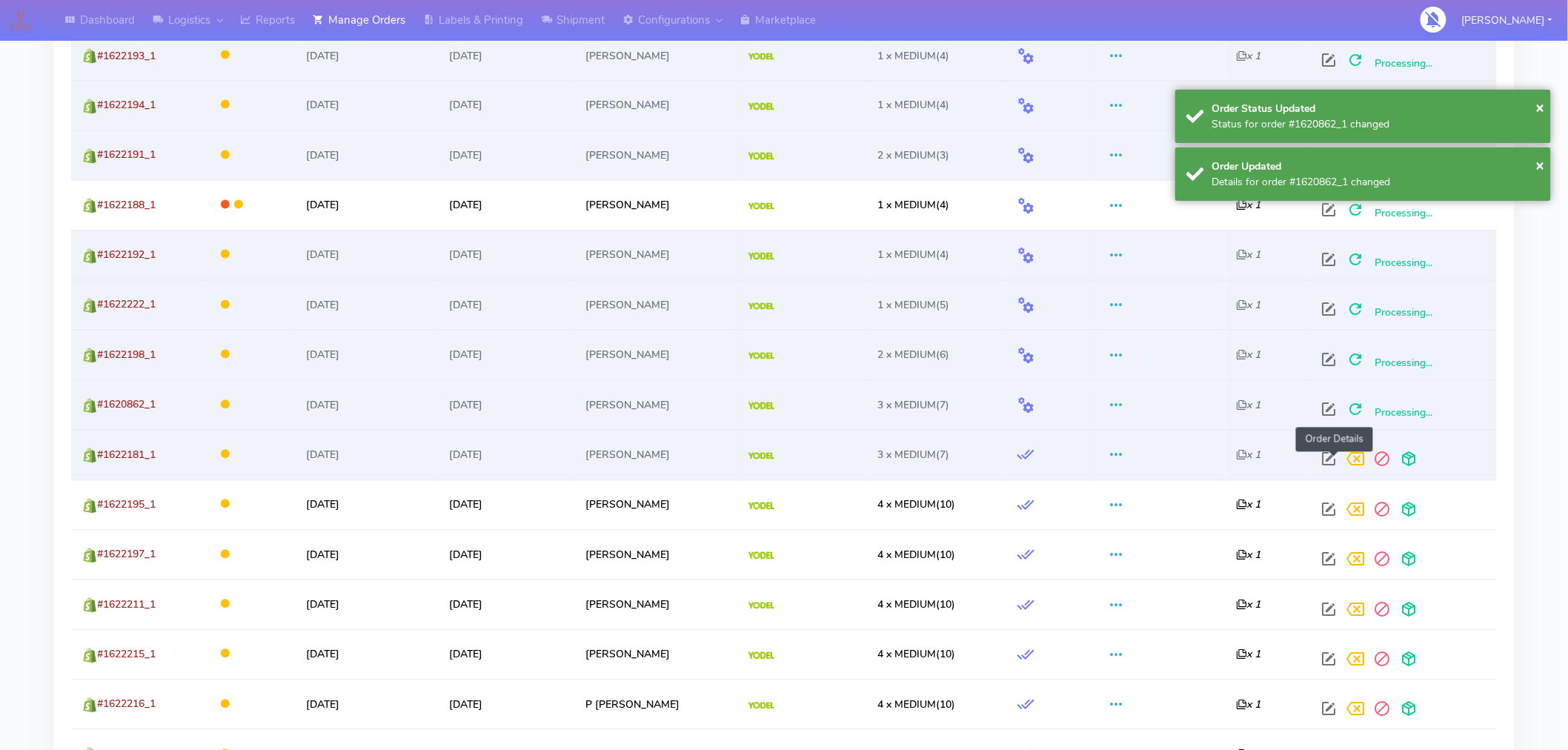
click at [1338, 457] on span at bounding box center [1330, 462] width 27 height 14
select select "5"
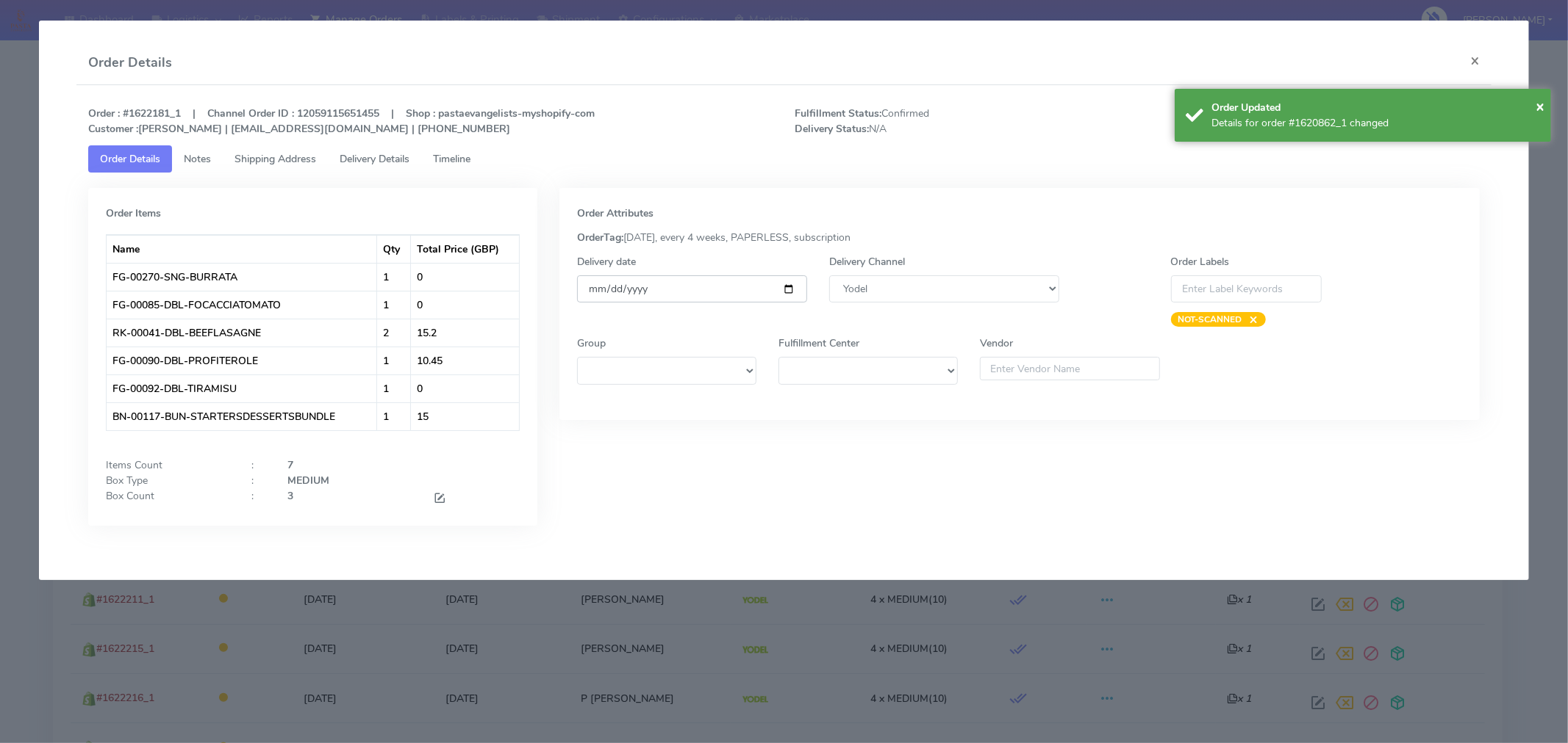
click at [775, 285] on input "[DATE]" at bounding box center [691, 288] width 230 height 27
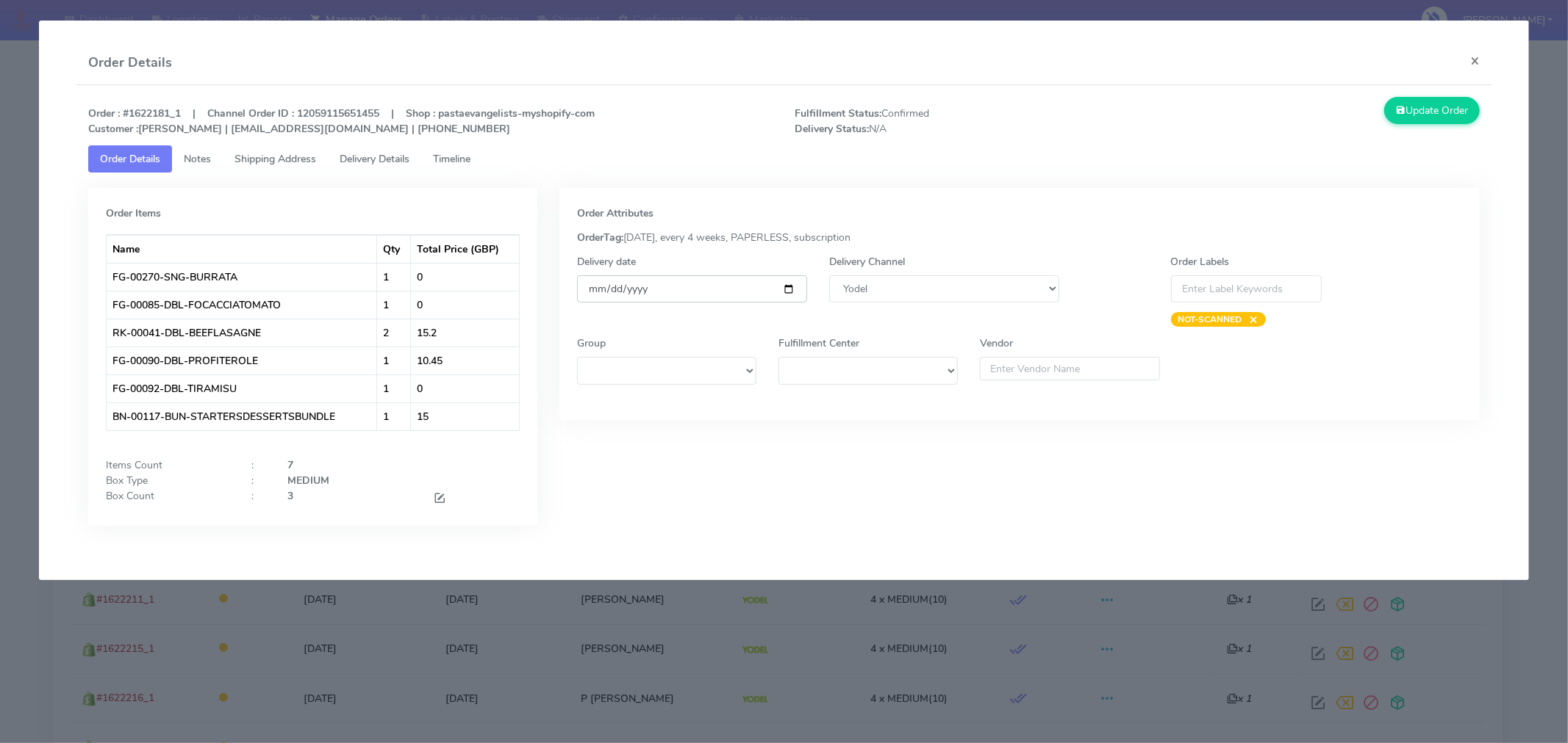
click at [790, 285] on input "[DATE]" at bounding box center [691, 288] width 230 height 27
type input "[DATE]"
click at [1420, 112] on button "Update Order" at bounding box center [1432, 110] width 96 height 27
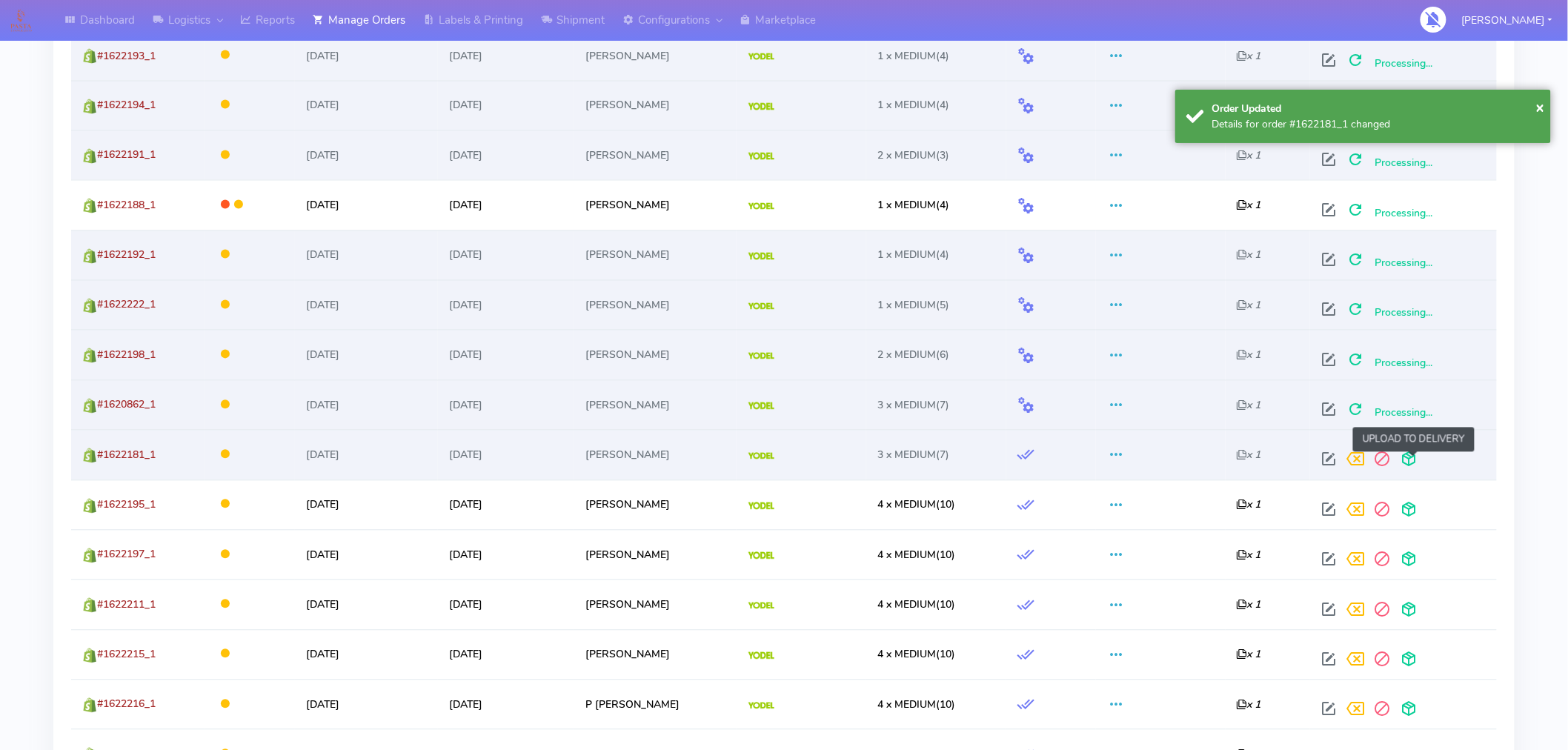
click at [1413, 461] on span at bounding box center [1409, 462] width 27 height 14
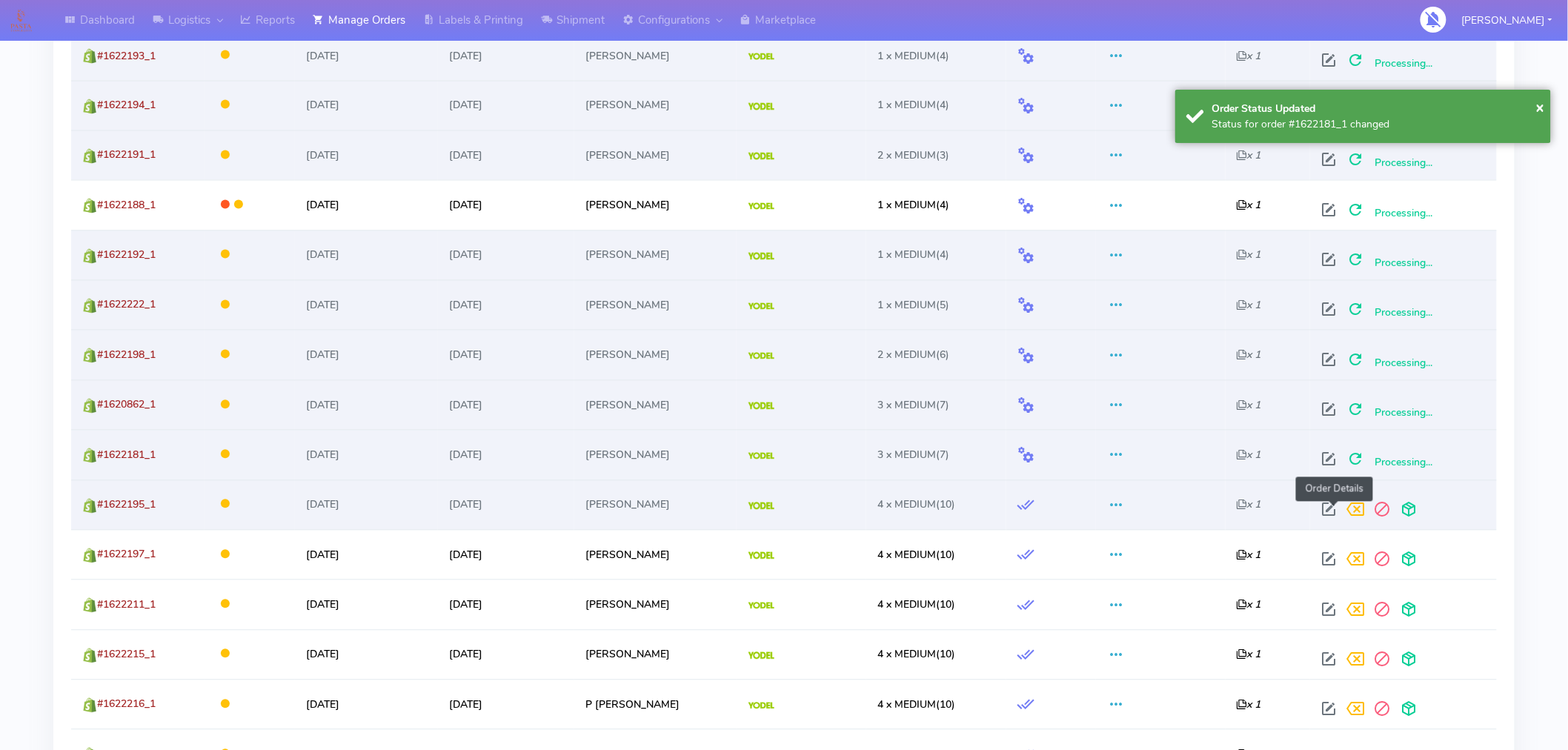
click at [1335, 510] on span at bounding box center [1330, 513] width 27 height 14
select select "5"
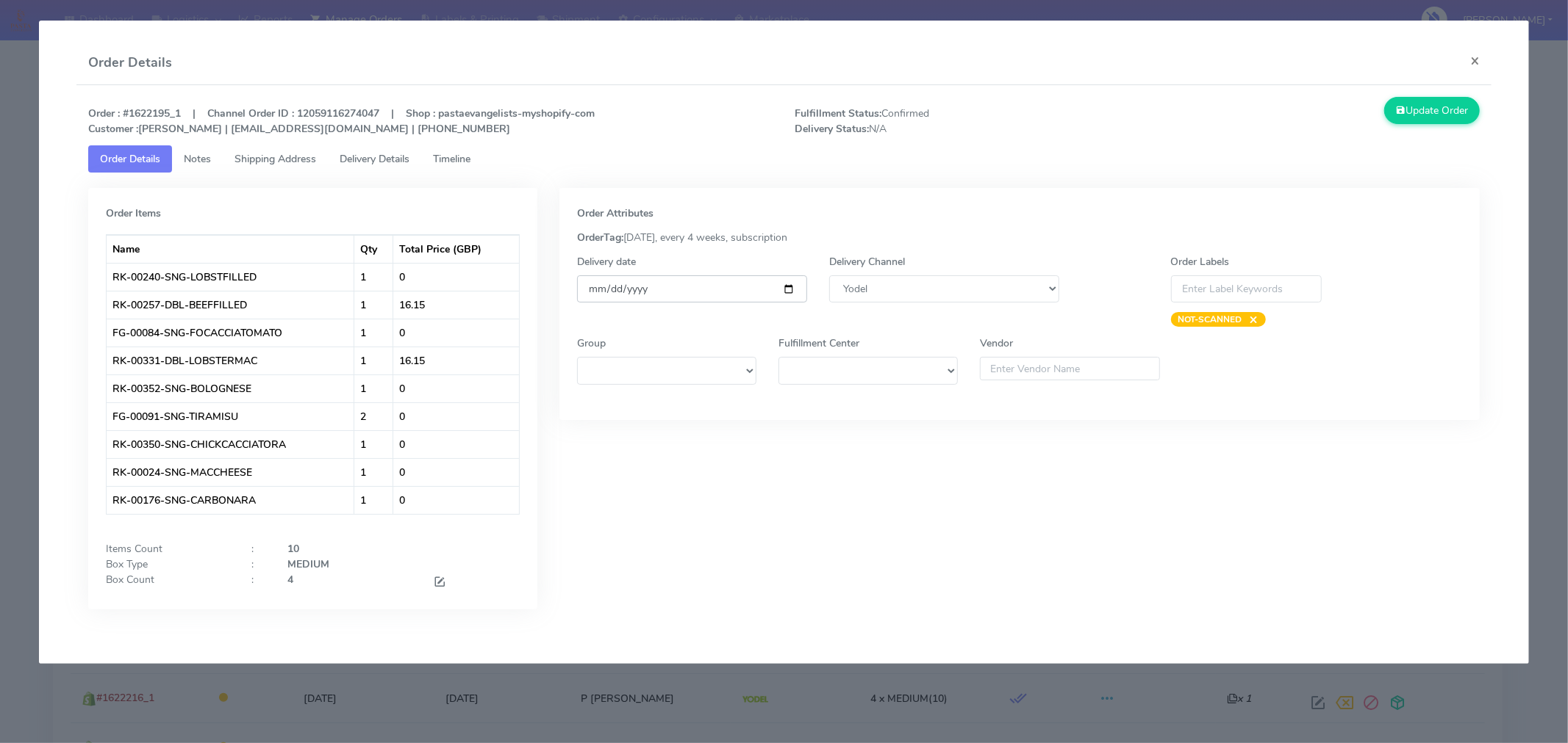
click at [785, 289] on input "[DATE]" at bounding box center [691, 288] width 230 height 27
type input "[DATE]"
click at [1421, 114] on button "Update Order" at bounding box center [1432, 110] width 96 height 27
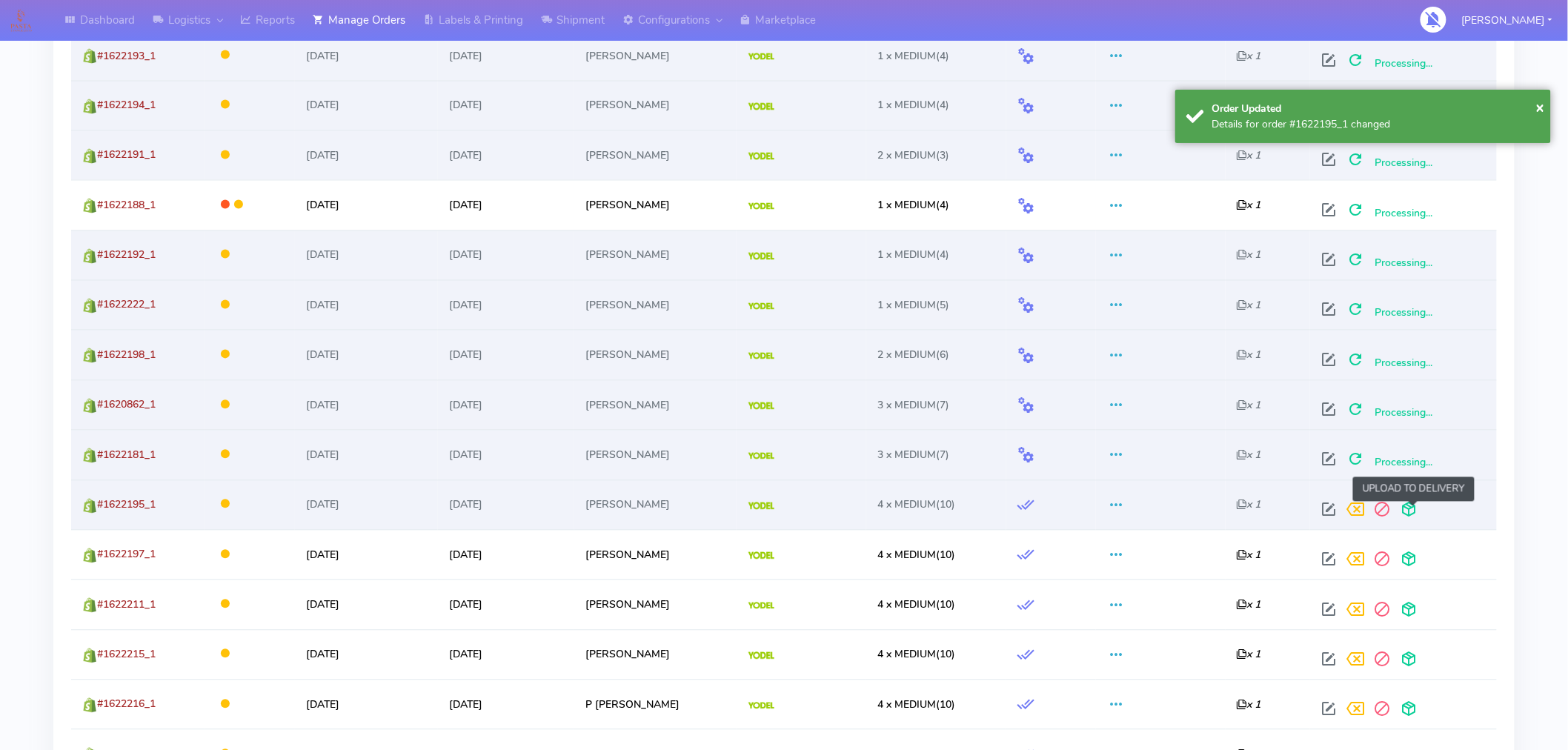
click at [1418, 516] on span at bounding box center [1409, 513] width 27 height 14
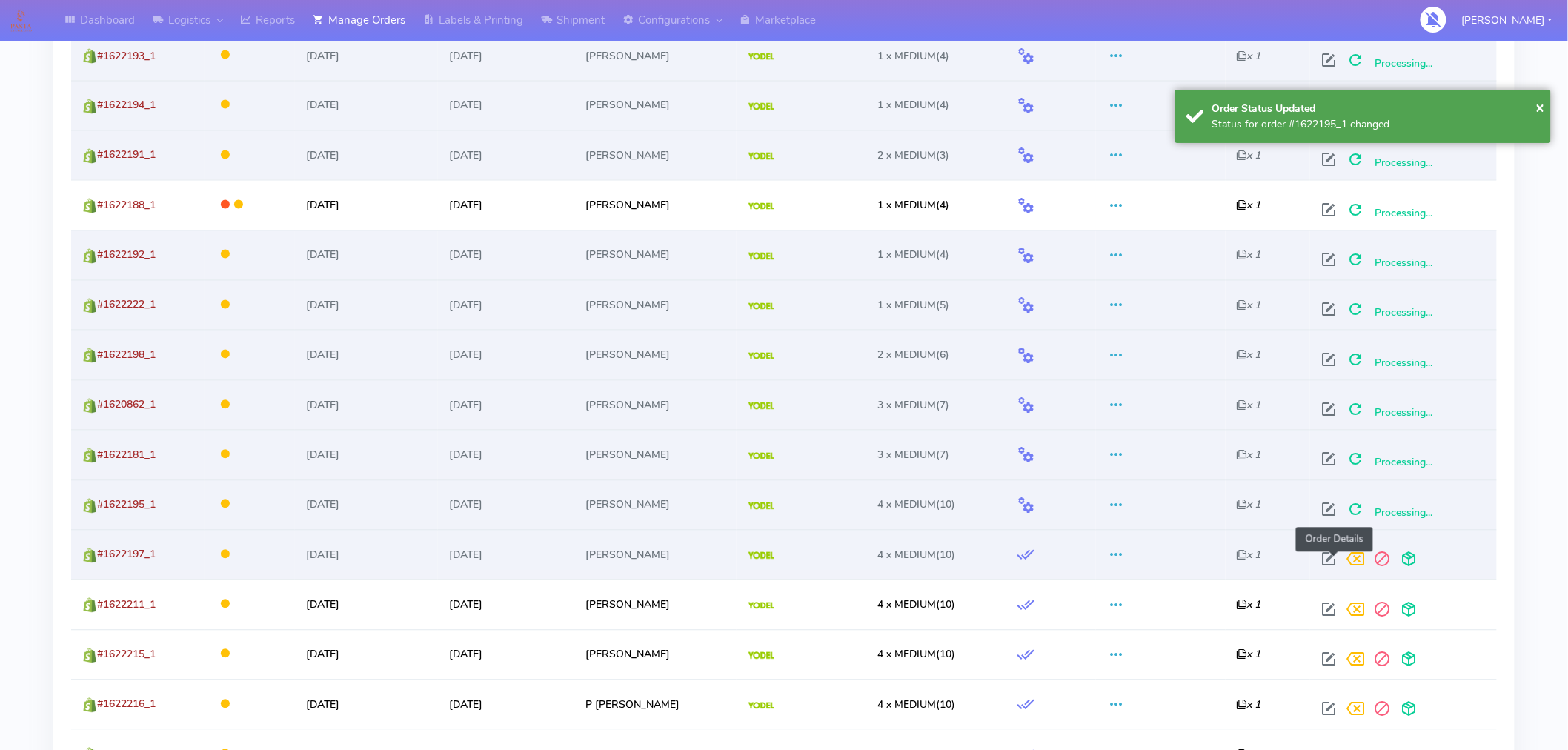
click at [1336, 561] on span at bounding box center [1330, 562] width 27 height 14
select select "5"
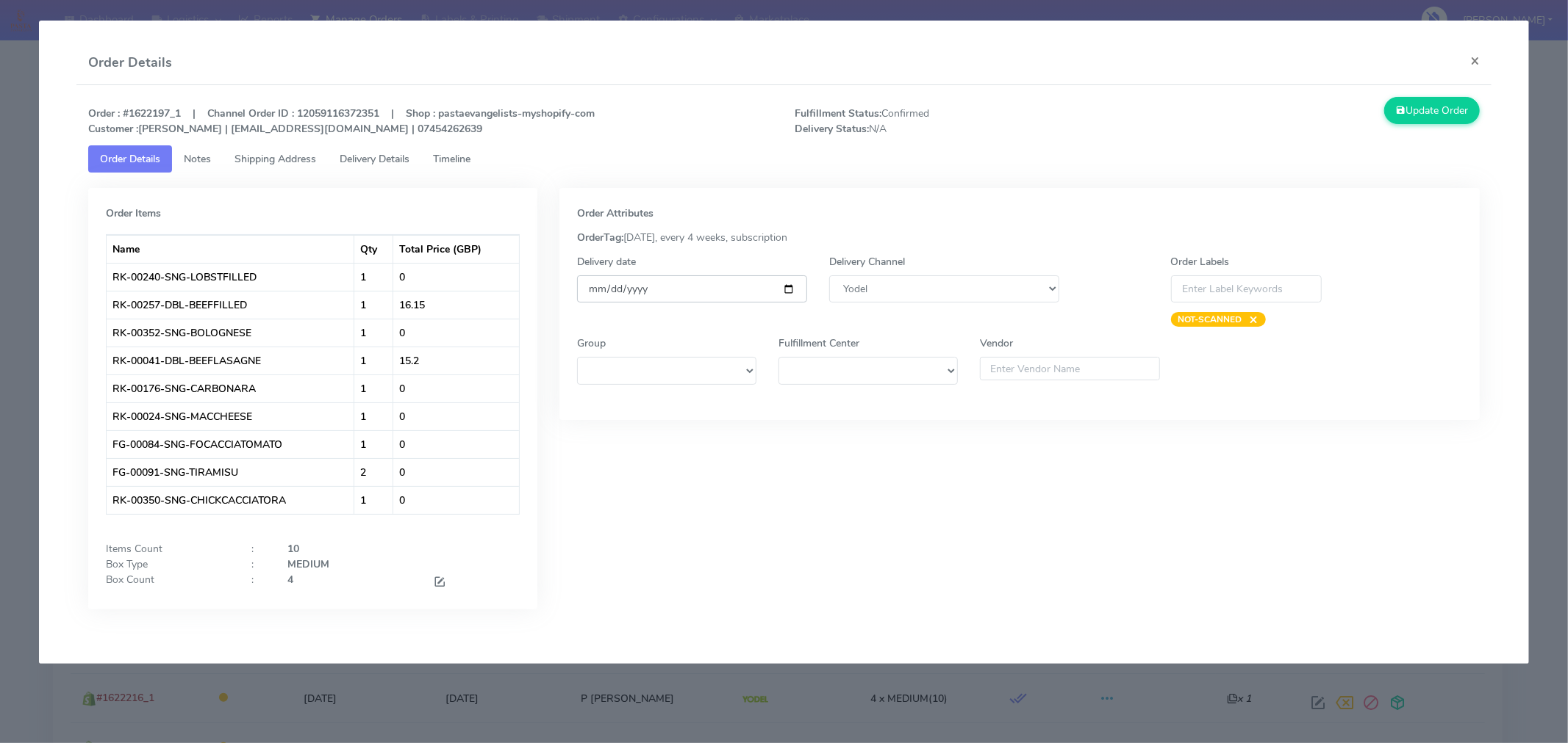
click at [786, 283] on input "[DATE]" at bounding box center [691, 288] width 230 height 27
type input "[DATE]"
click at [1438, 118] on button "Update Order" at bounding box center [1432, 110] width 96 height 27
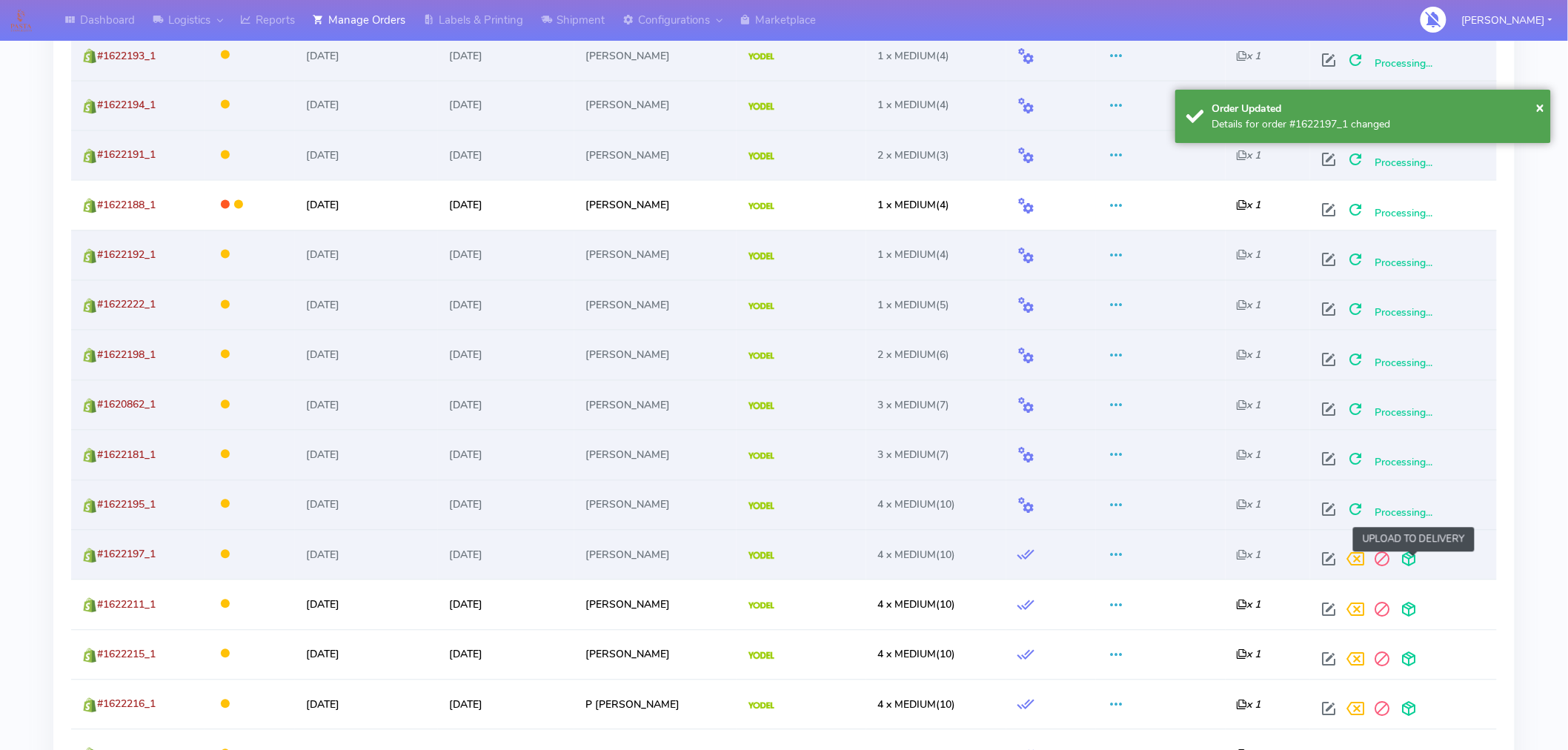
click at [1412, 568] on span at bounding box center [1409, 562] width 27 height 14
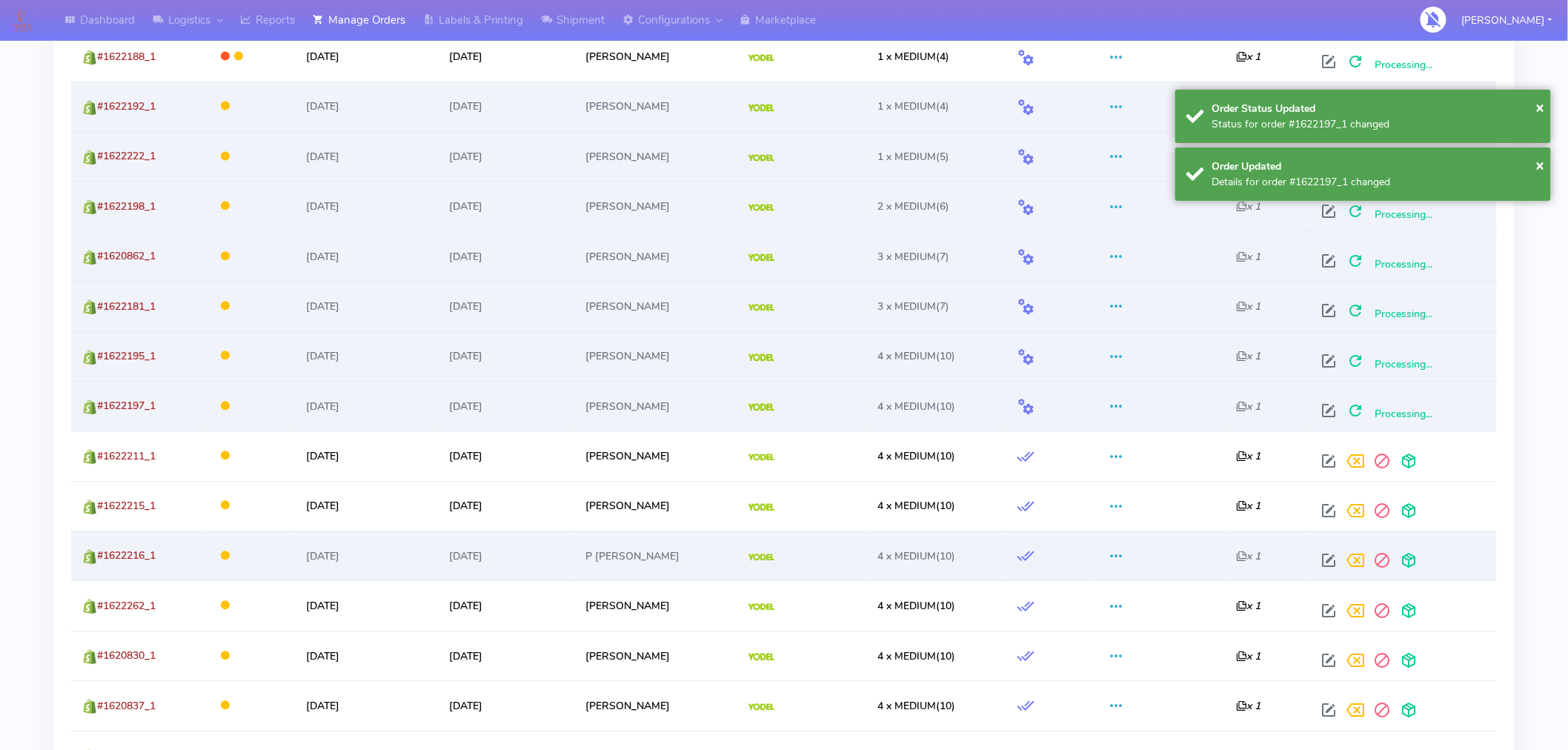
scroll to position [1249, 0]
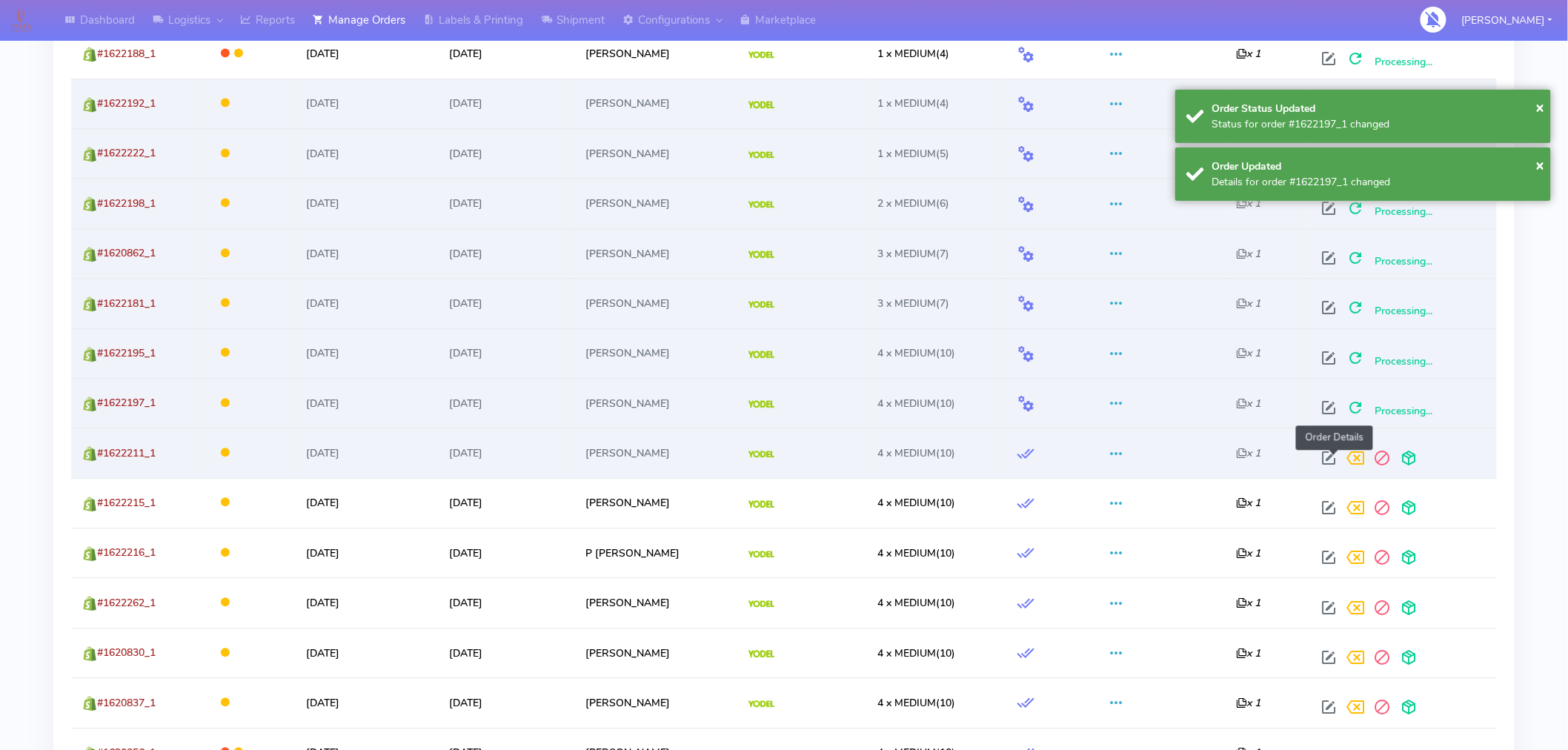
click at [1339, 465] on span at bounding box center [1330, 461] width 27 height 14
select select "5"
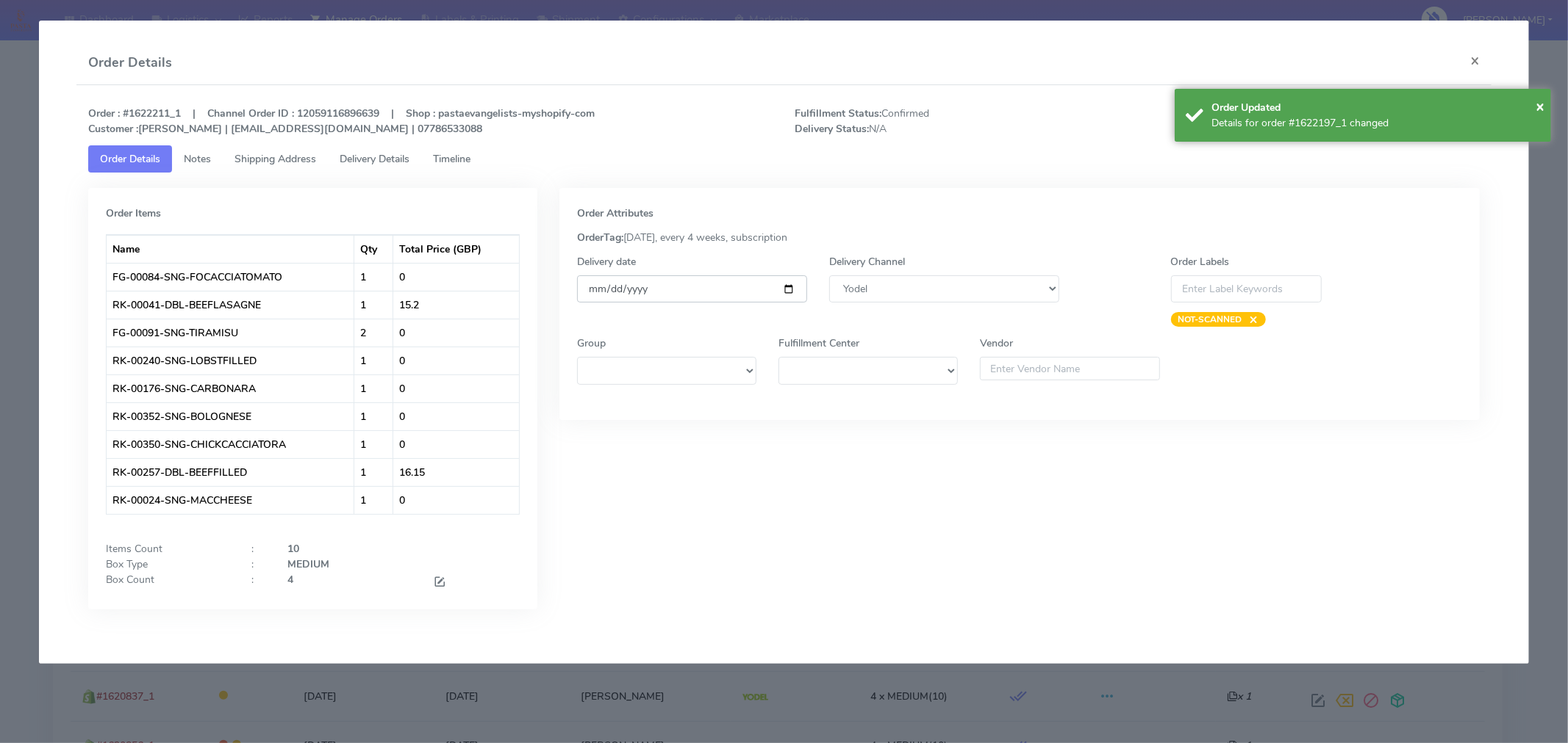
click at [783, 291] on input "[DATE]" at bounding box center [691, 288] width 230 height 27
type input "[DATE]"
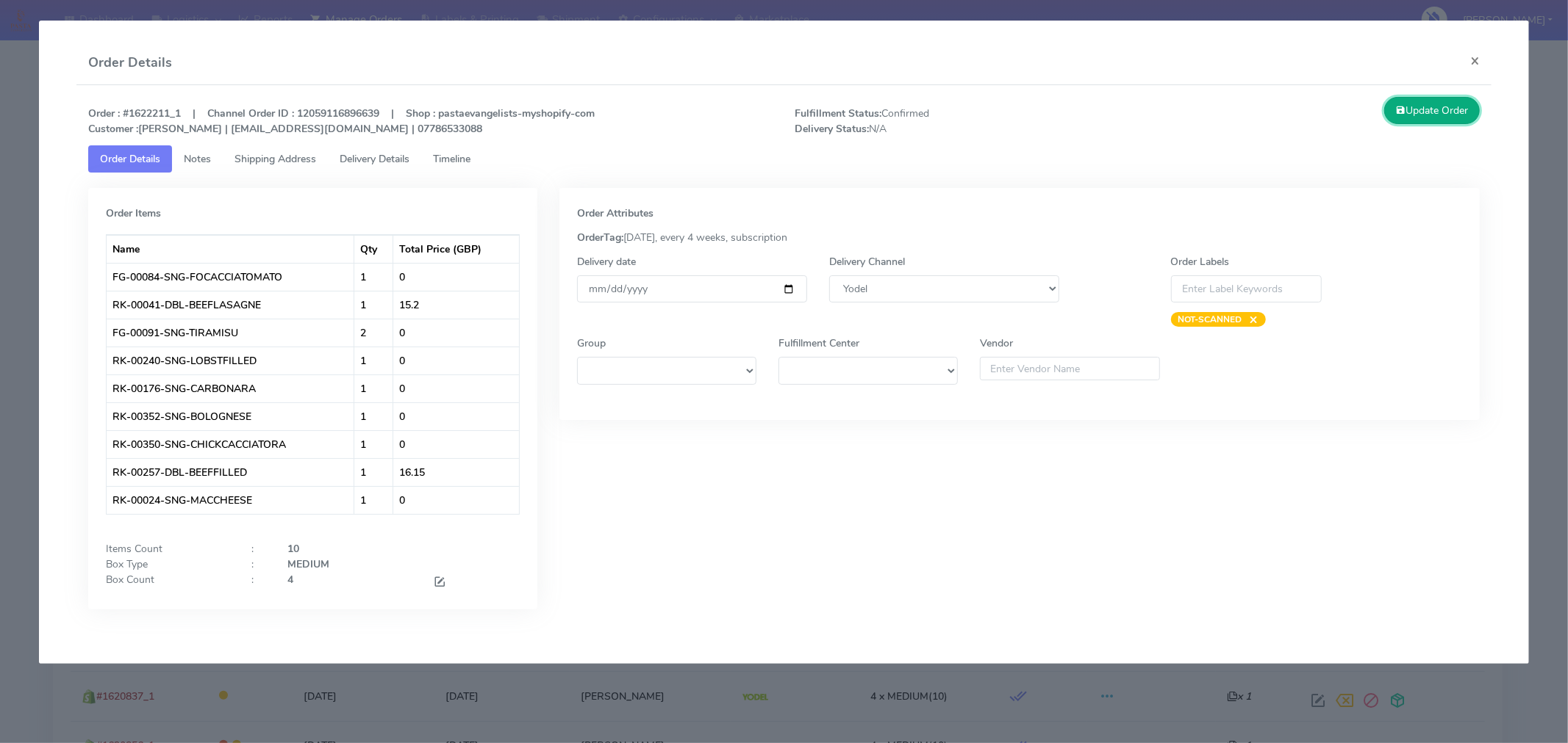
click at [1440, 119] on button "Update Order" at bounding box center [1432, 110] width 96 height 27
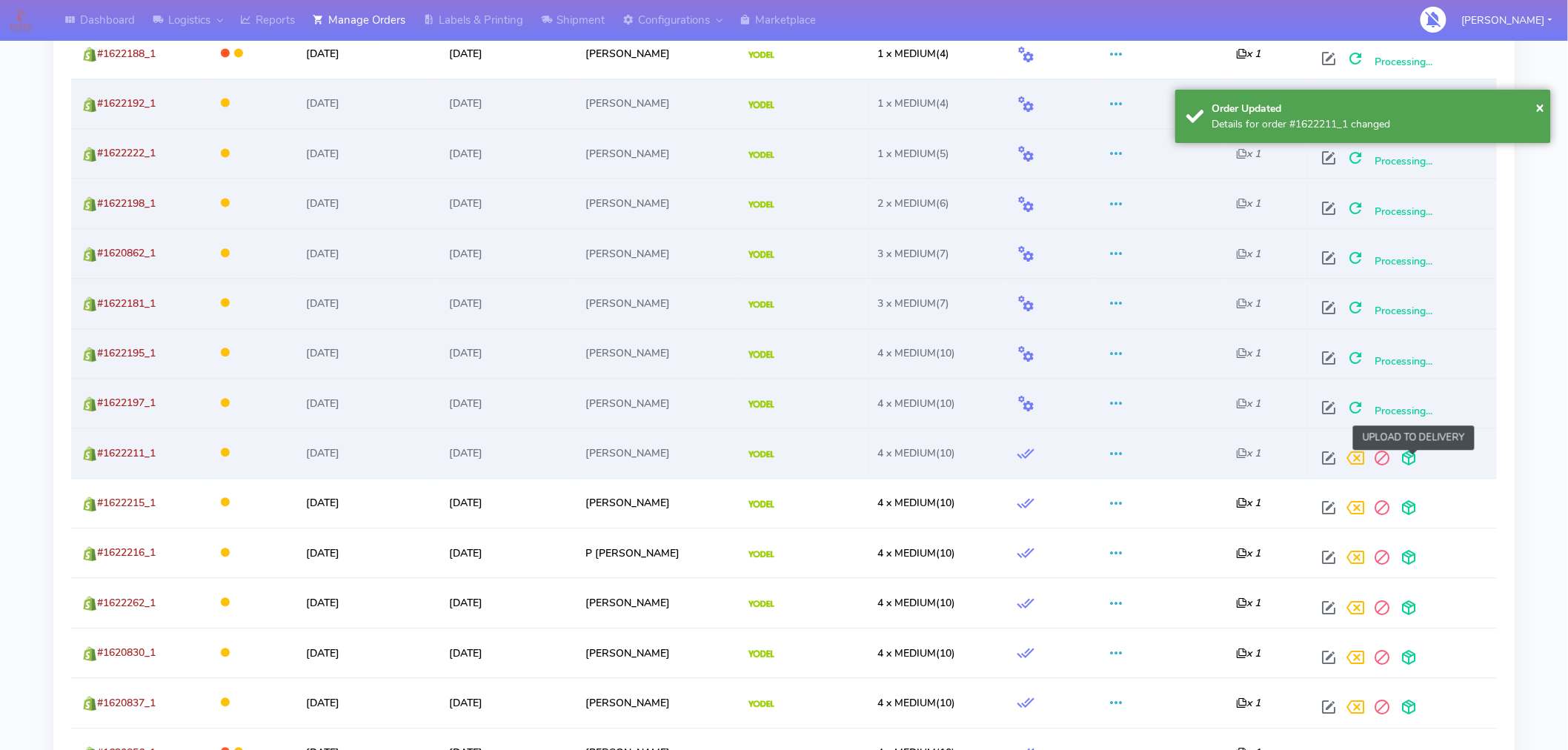
click at [1416, 461] on span at bounding box center [1409, 461] width 27 height 14
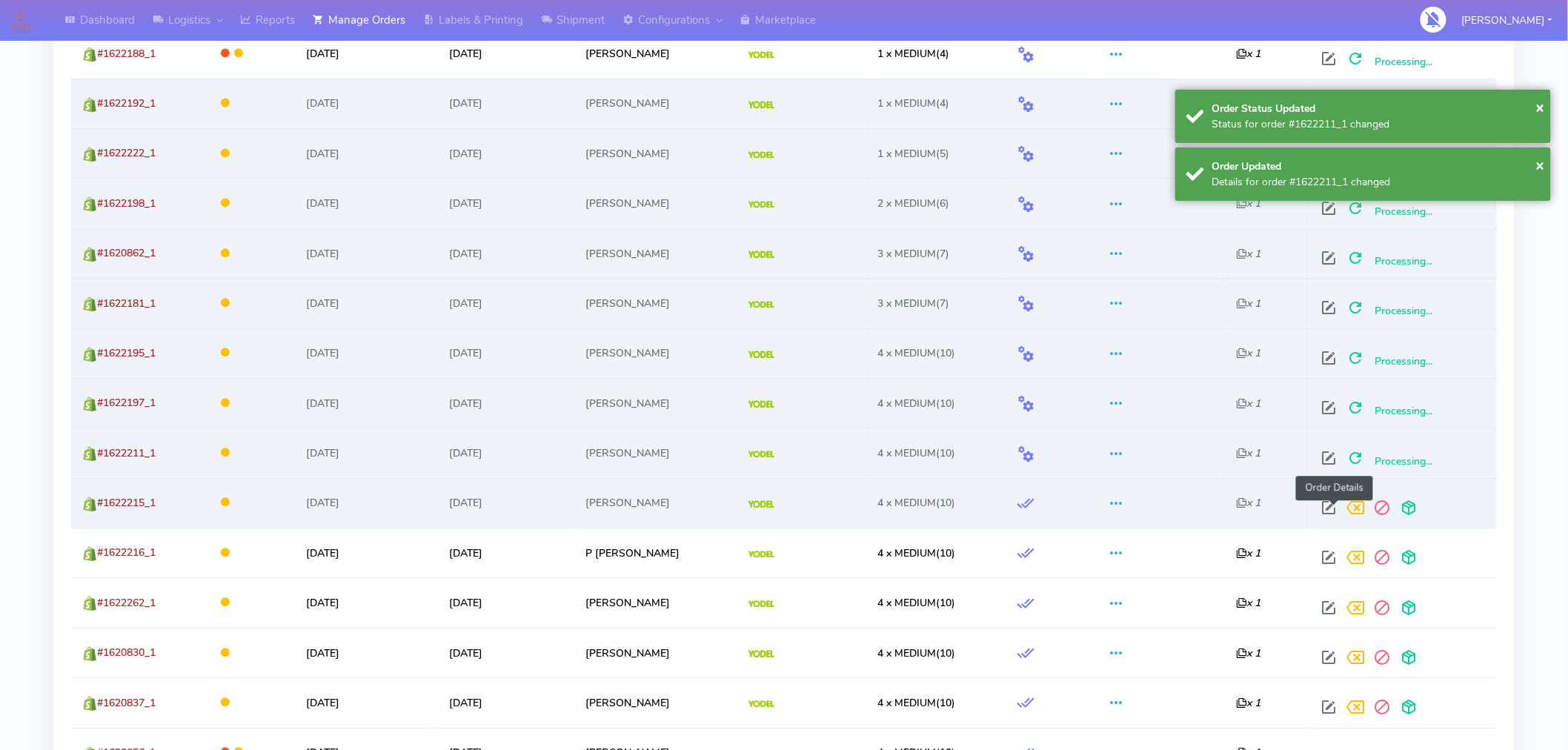
click at [1330, 504] on span at bounding box center [1330, 511] width 27 height 14
select select "5"
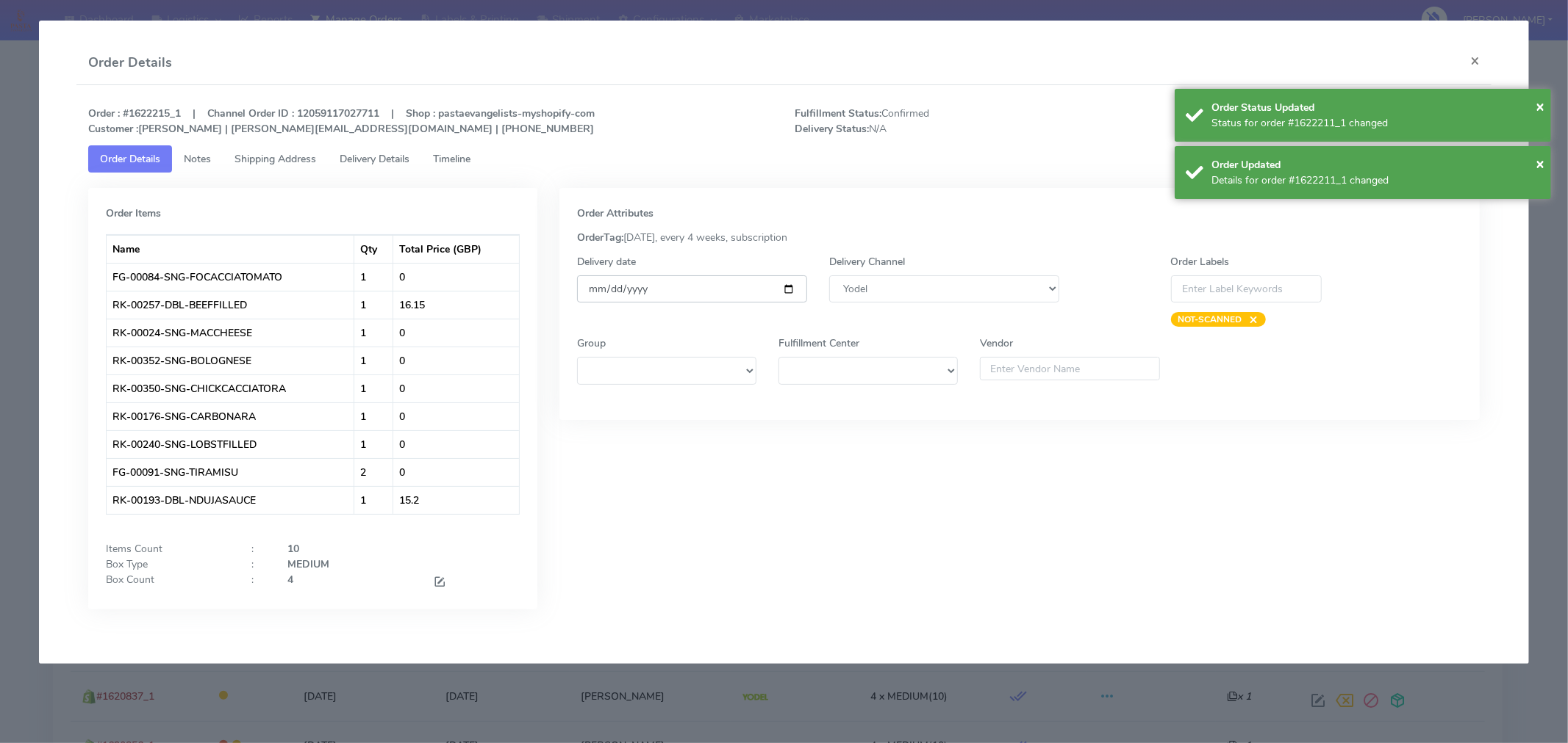
click at [788, 289] on input "[DATE]" at bounding box center [691, 288] width 230 height 27
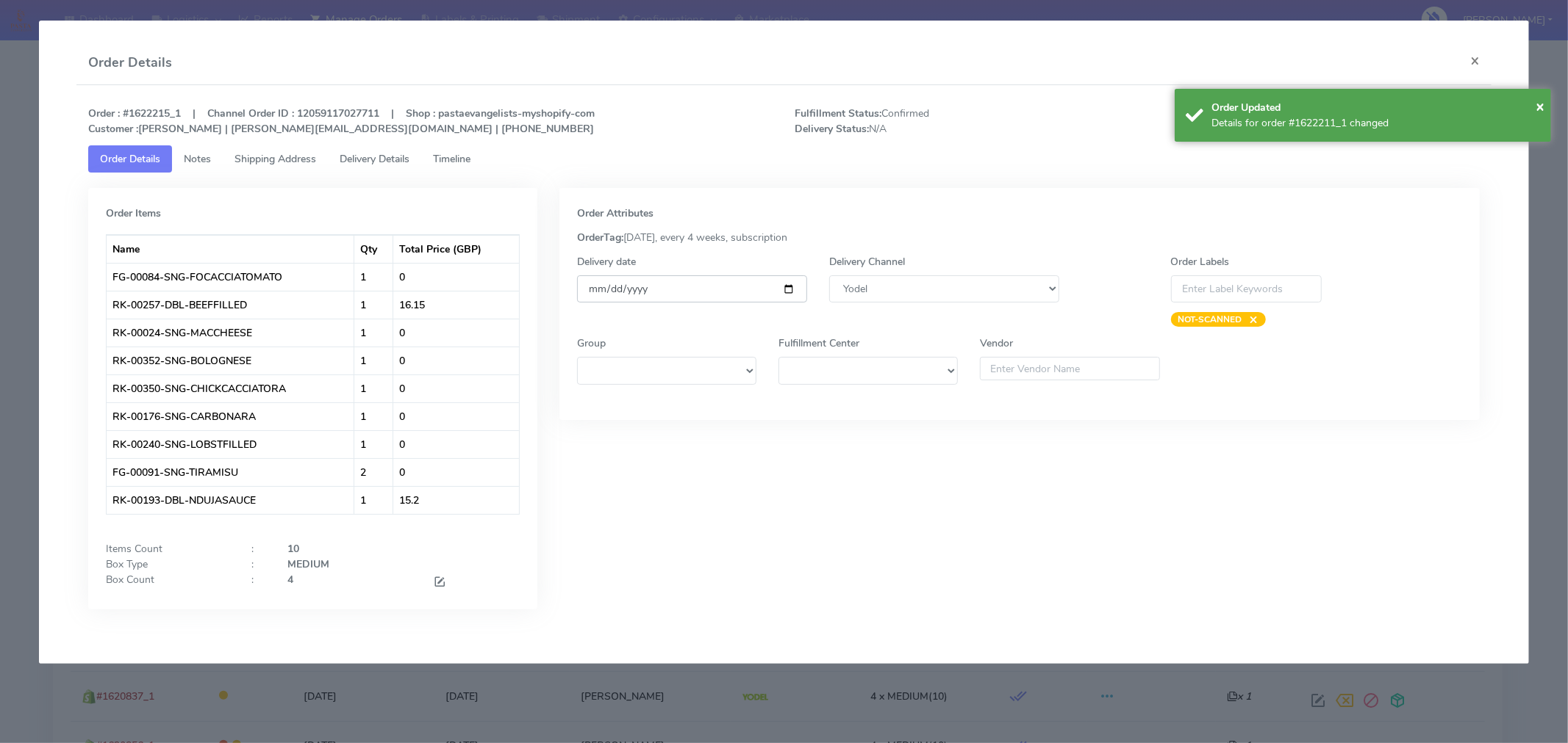
type input "[DATE]"
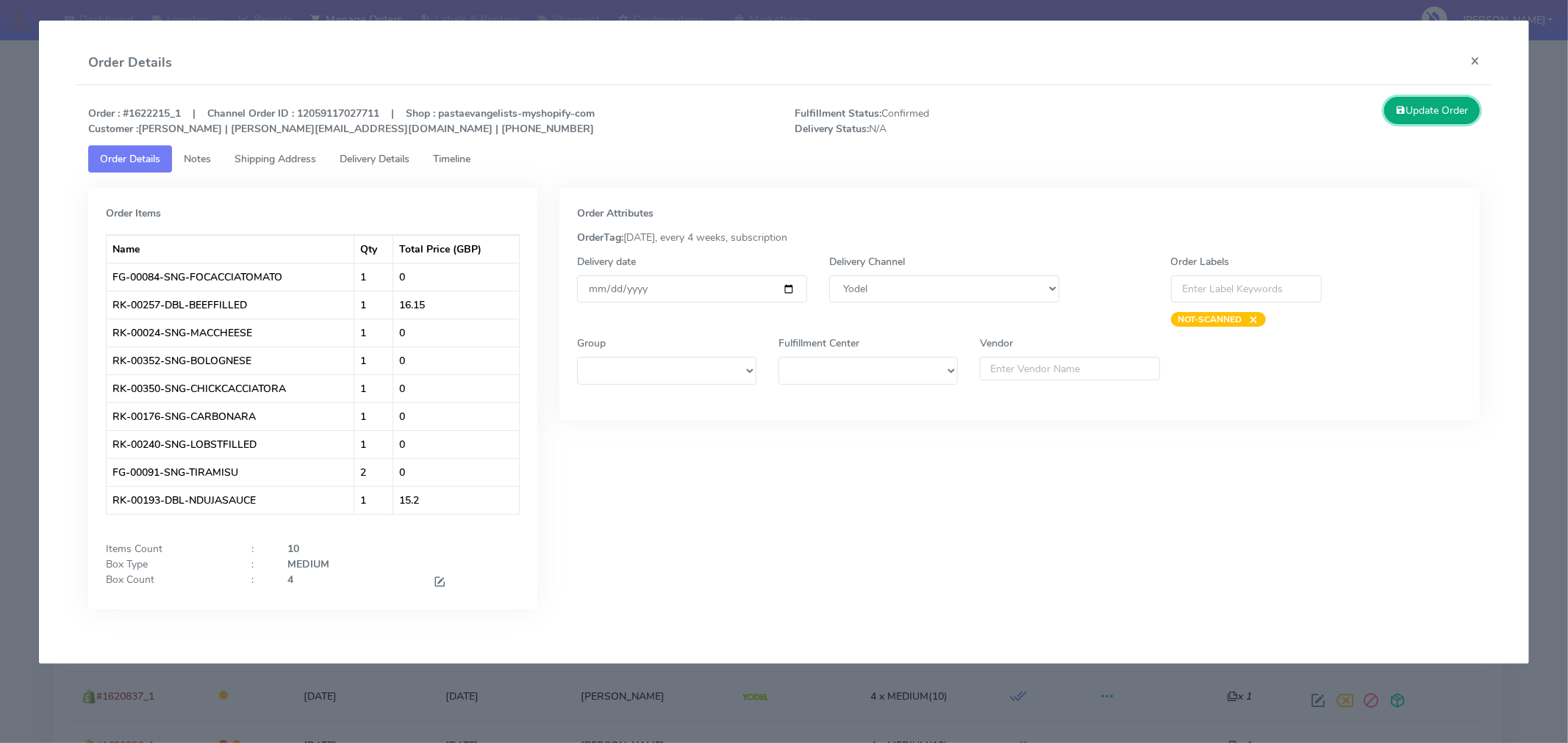
click at [1445, 114] on button "Update Order" at bounding box center [1432, 110] width 96 height 27
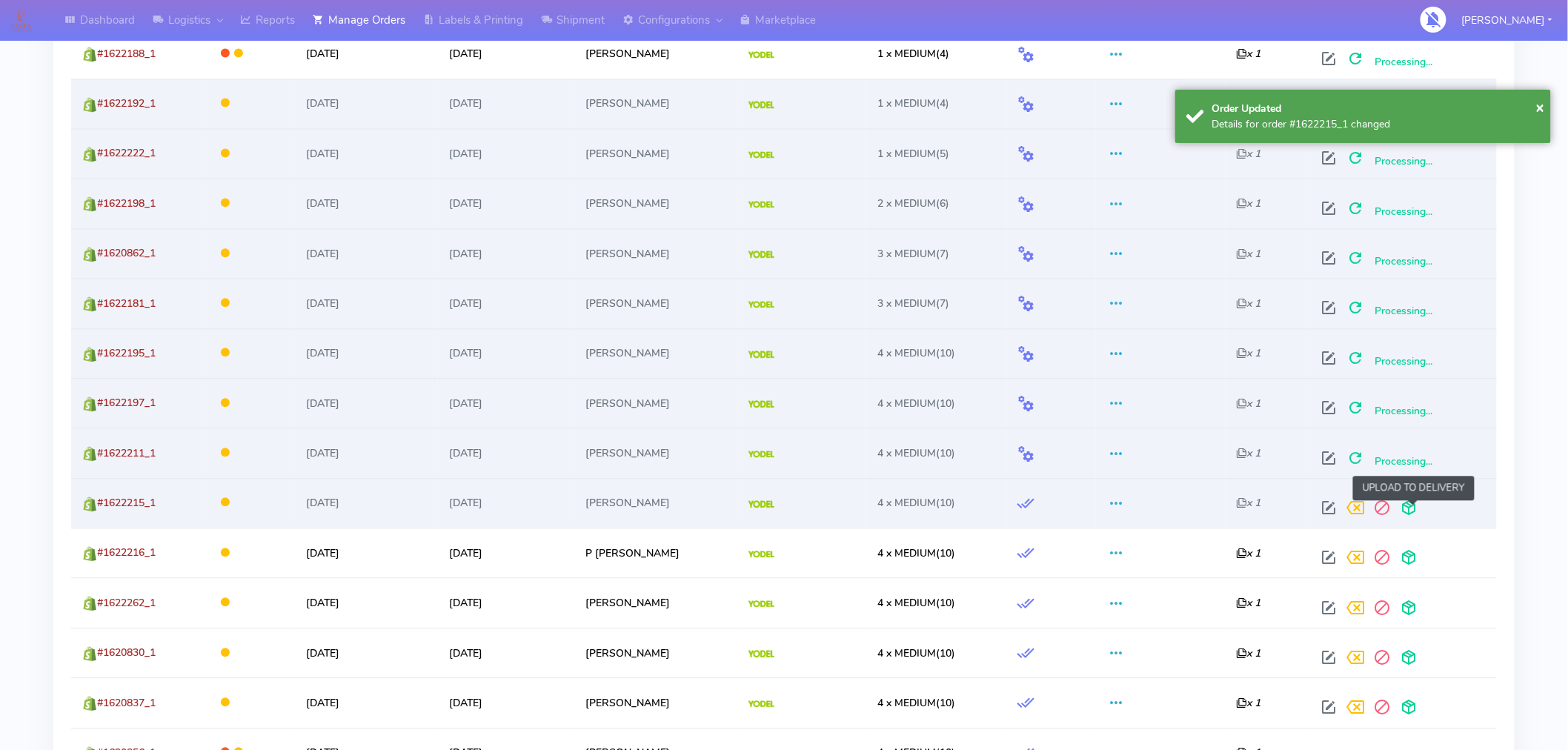
click at [1414, 505] on span at bounding box center [1409, 511] width 27 height 14
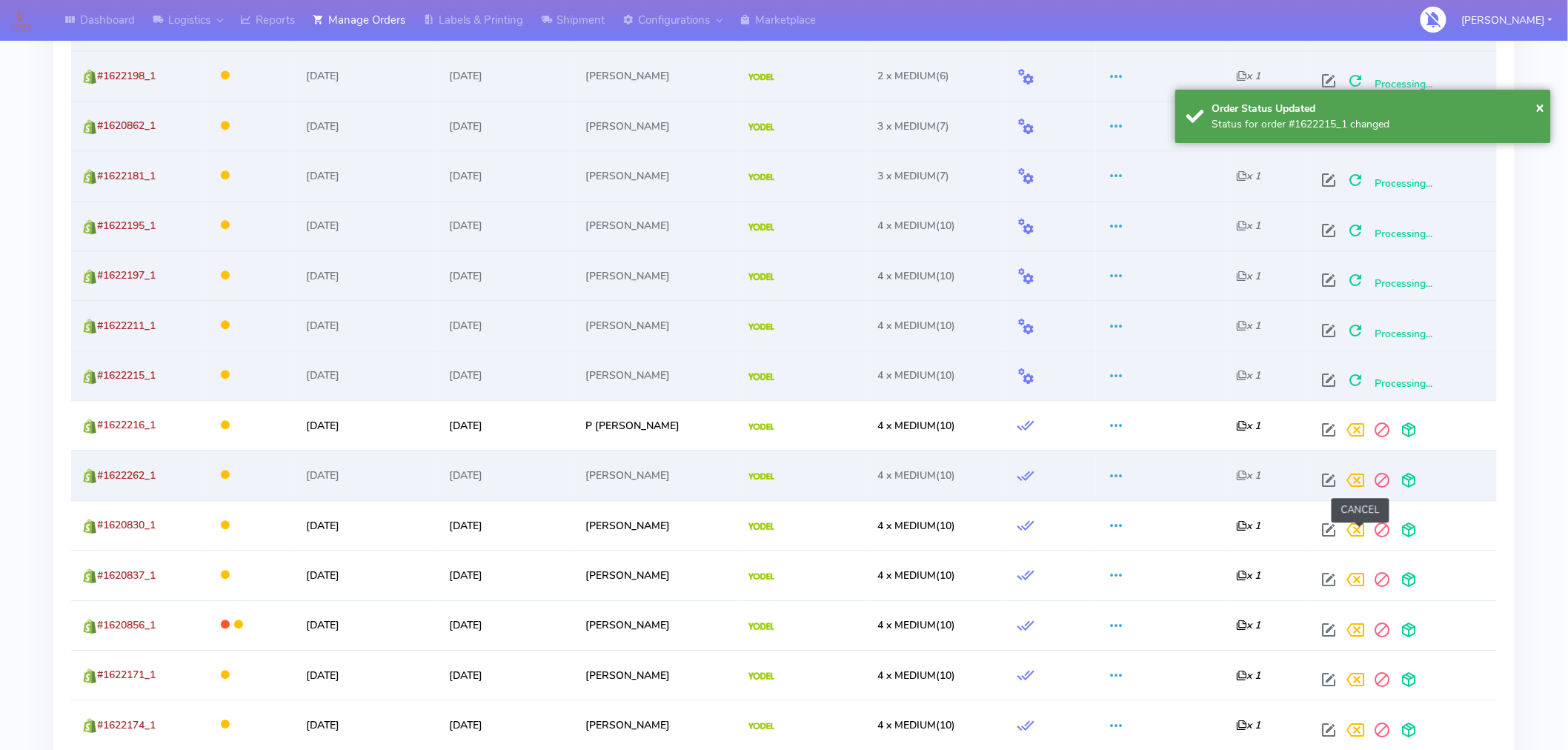
scroll to position [1381, 0]
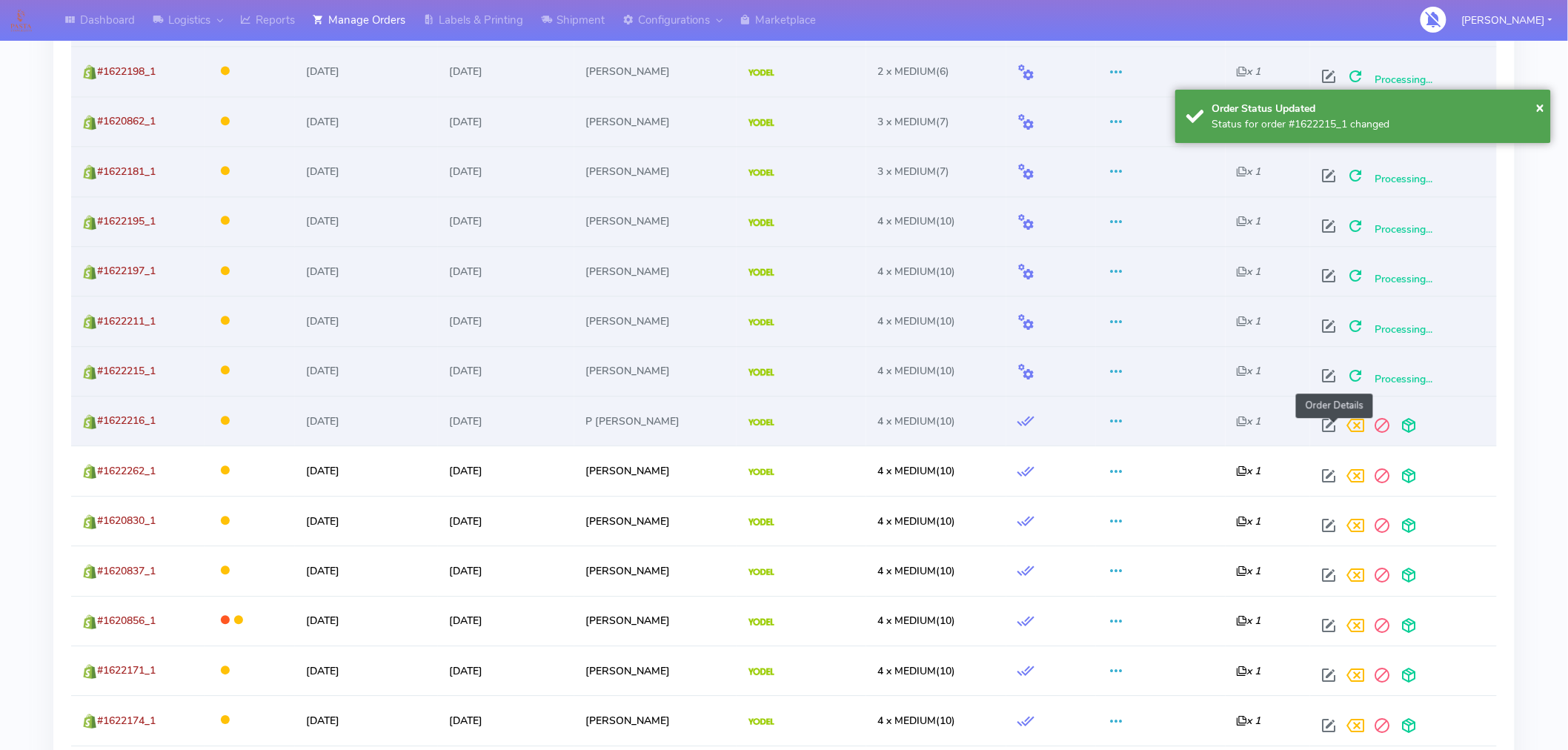
click at [1331, 422] on span at bounding box center [1330, 429] width 27 height 14
select select "5"
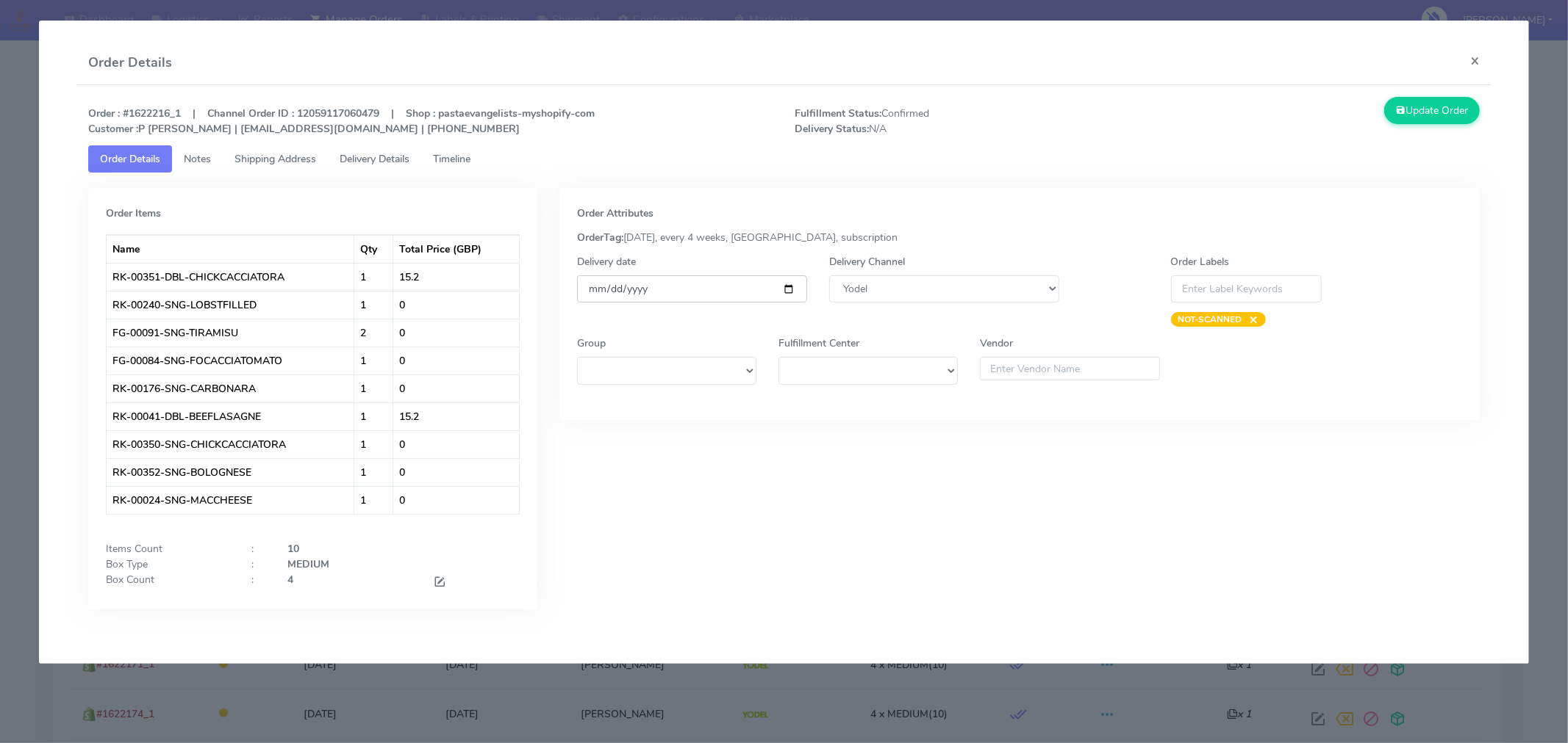
click at [790, 296] on input "[DATE]" at bounding box center [691, 288] width 230 height 27
click at [779, 284] on input "[DATE]" at bounding box center [691, 288] width 230 height 27
click at [782, 287] on input "[DATE]" at bounding box center [691, 288] width 230 height 27
type input "[DATE]"
click at [1422, 119] on button "Update Order" at bounding box center [1432, 110] width 96 height 27
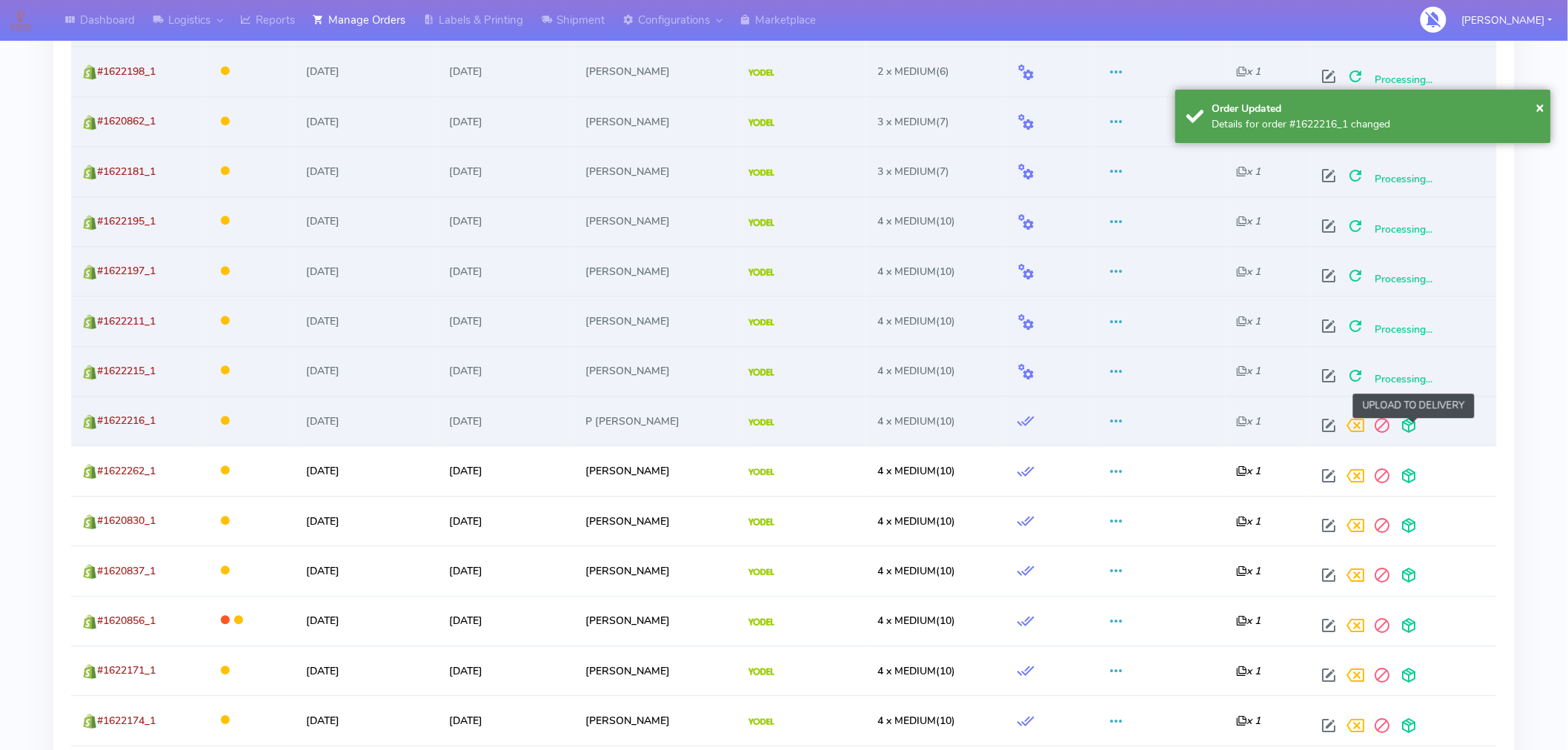
click at [1416, 426] on span at bounding box center [1409, 429] width 27 height 14
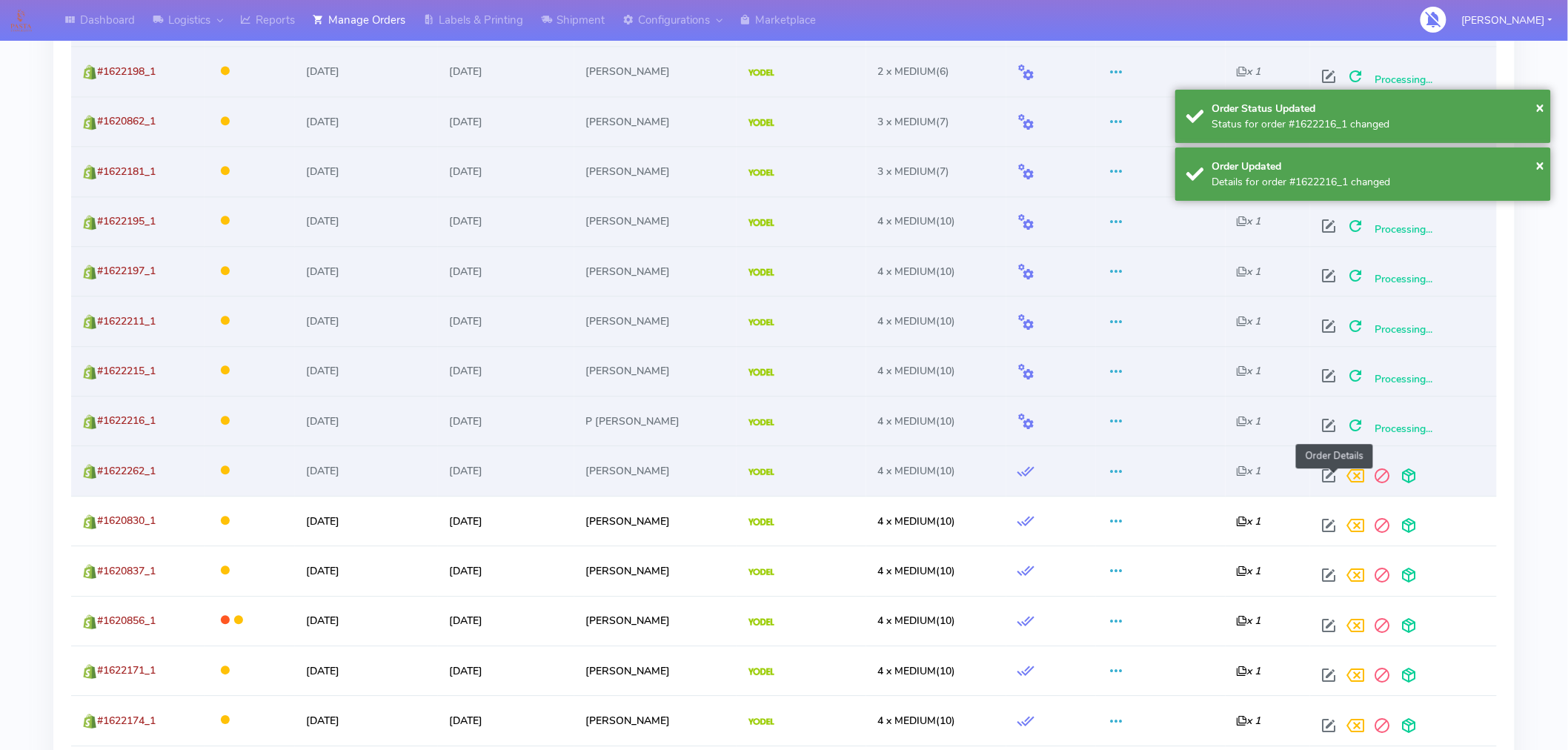
click at [1332, 475] on span at bounding box center [1330, 479] width 27 height 14
select select "5"
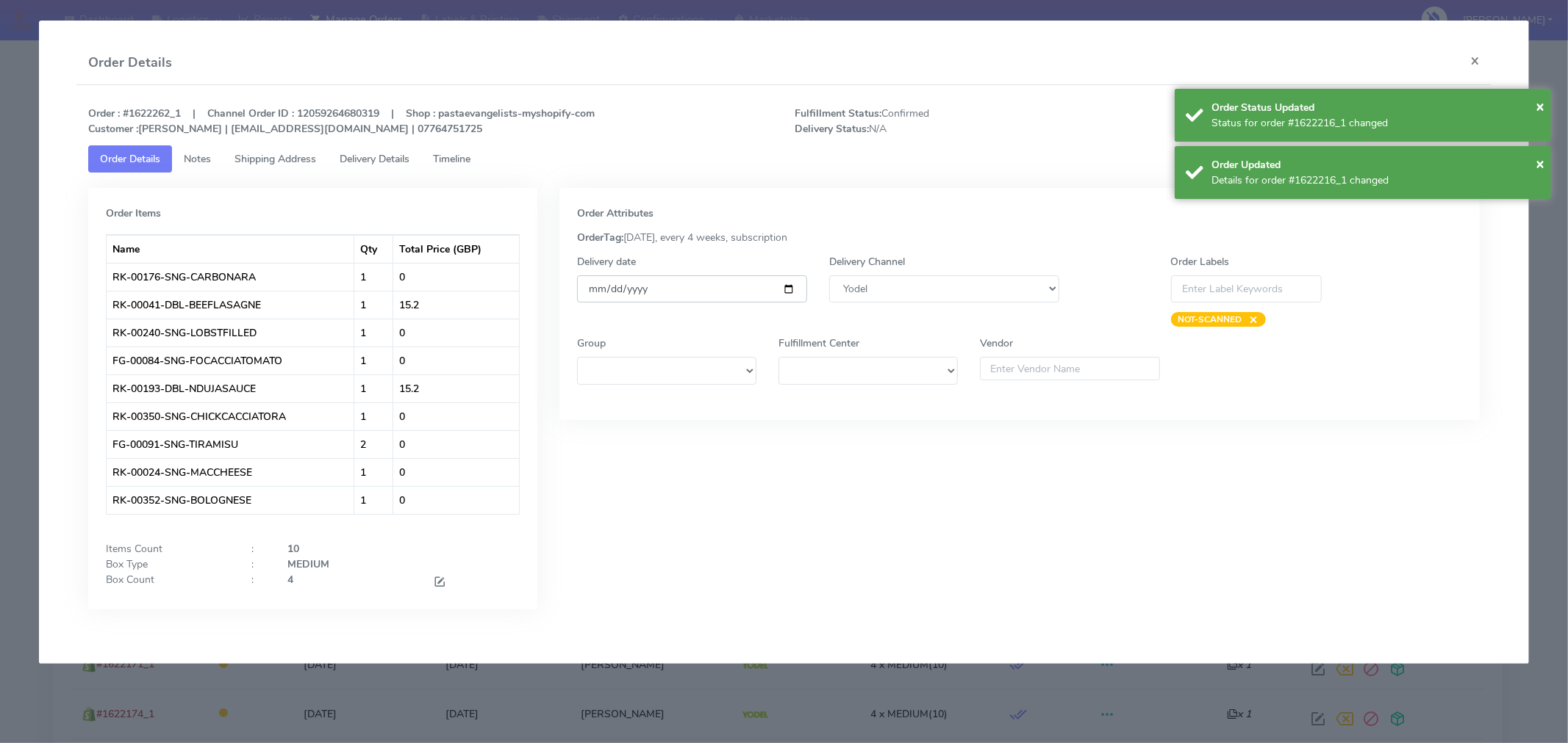
click at [787, 285] on input "[DATE]" at bounding box center [691, 288] width 230 height 27
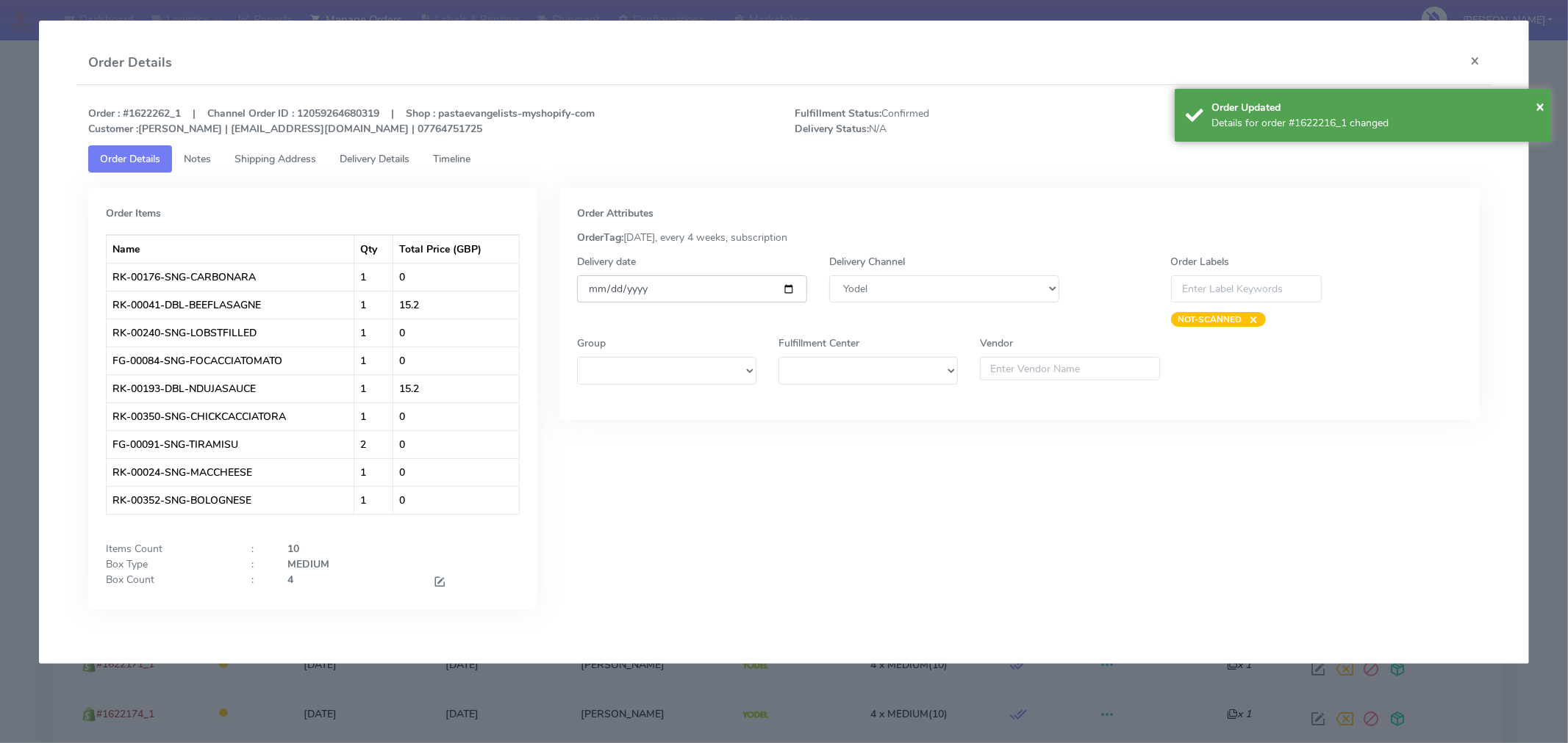
type input "[DATE]"
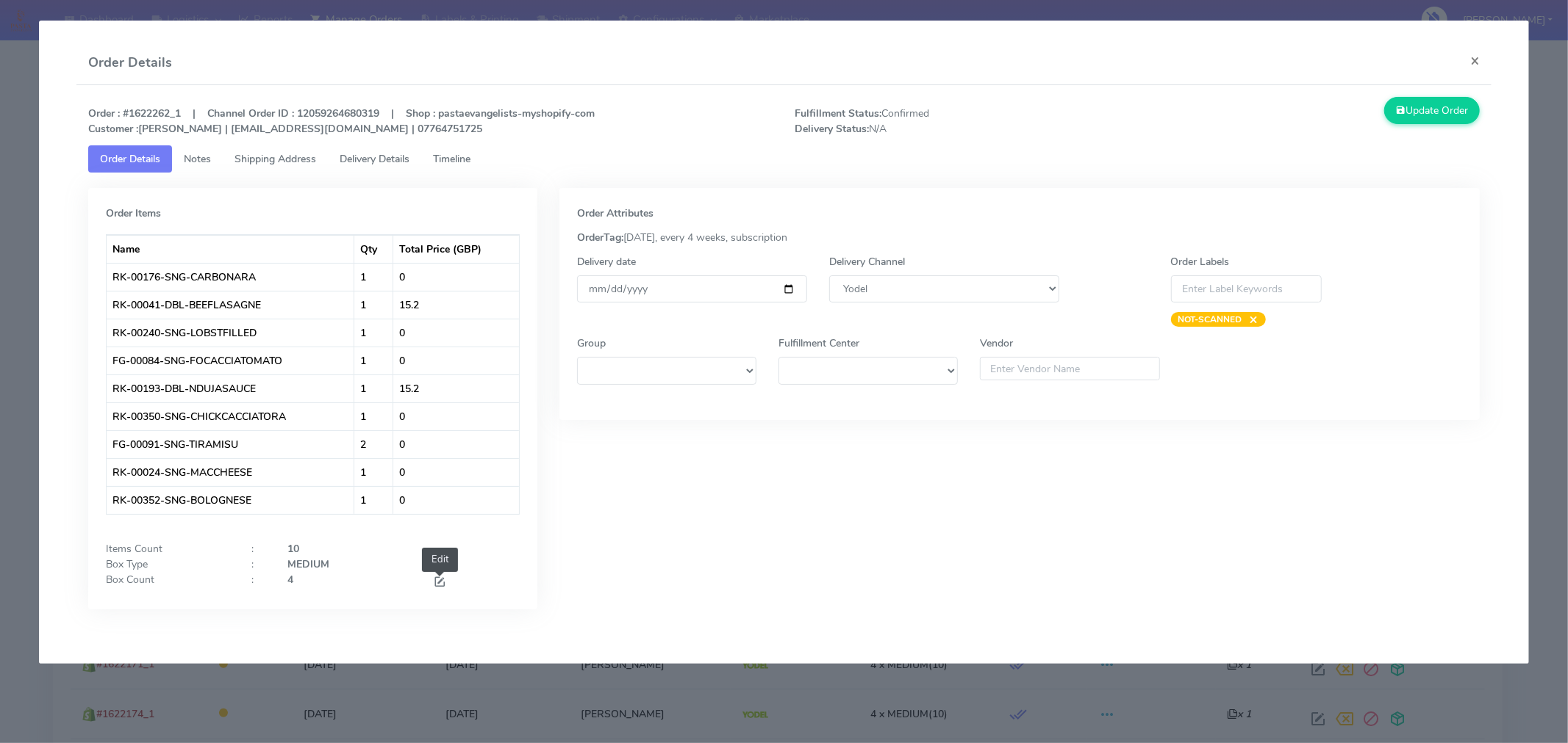
click at [438, 578] on span at bounding box center [440, 583] width 13 height 14
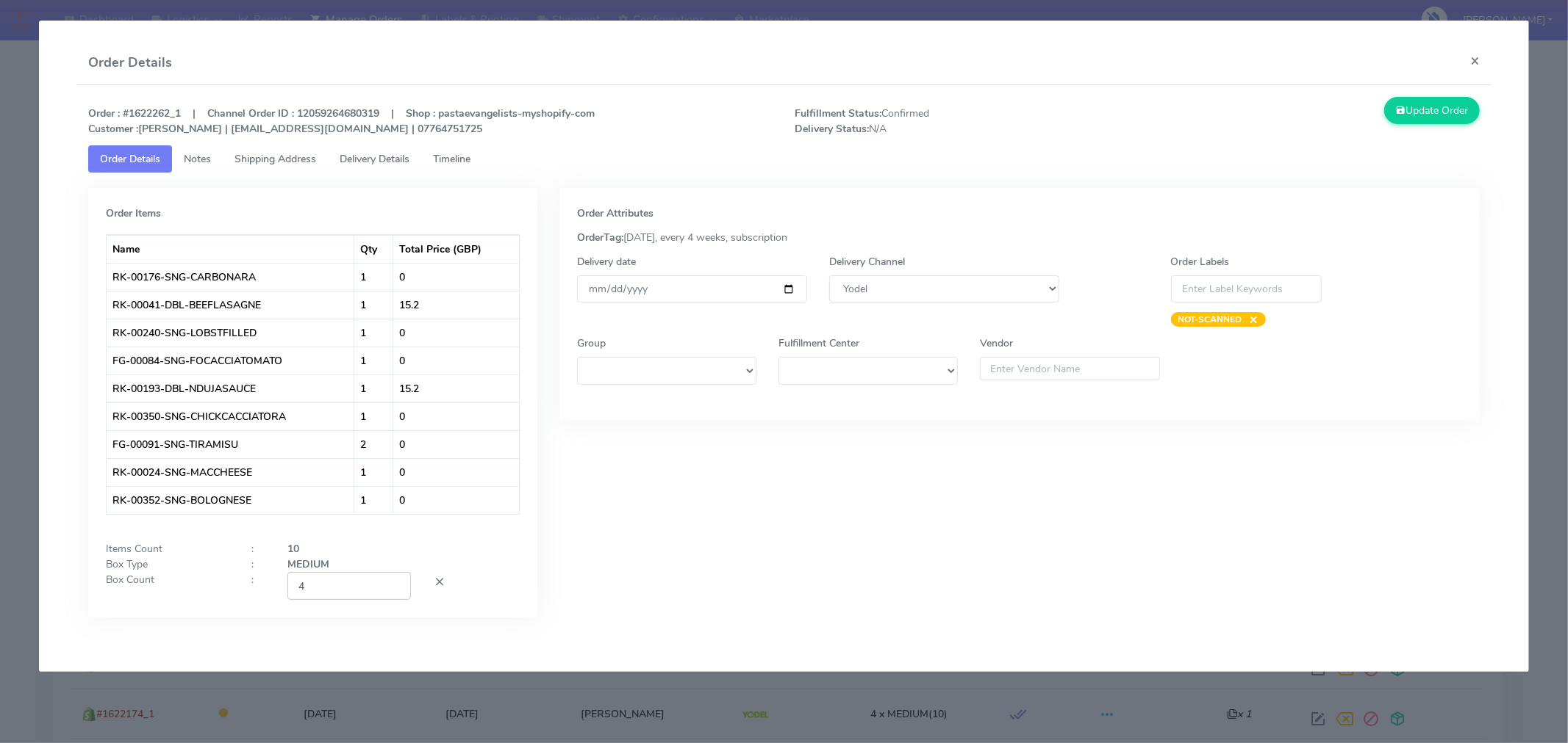
click at [356, 582] on input "4" at bounding box center [349, 585] width 123 height 27
type input "2"
click at [719, 560] on div "Order Attributes OrderTag: [DATE], every 4 weeks, subscription Delivery date [D…" at bounding box center [1020, 414] width 942 height 451
click at [1436, 107] on button "Update Order" at bounding box center [1432, 110] width 96 height 27
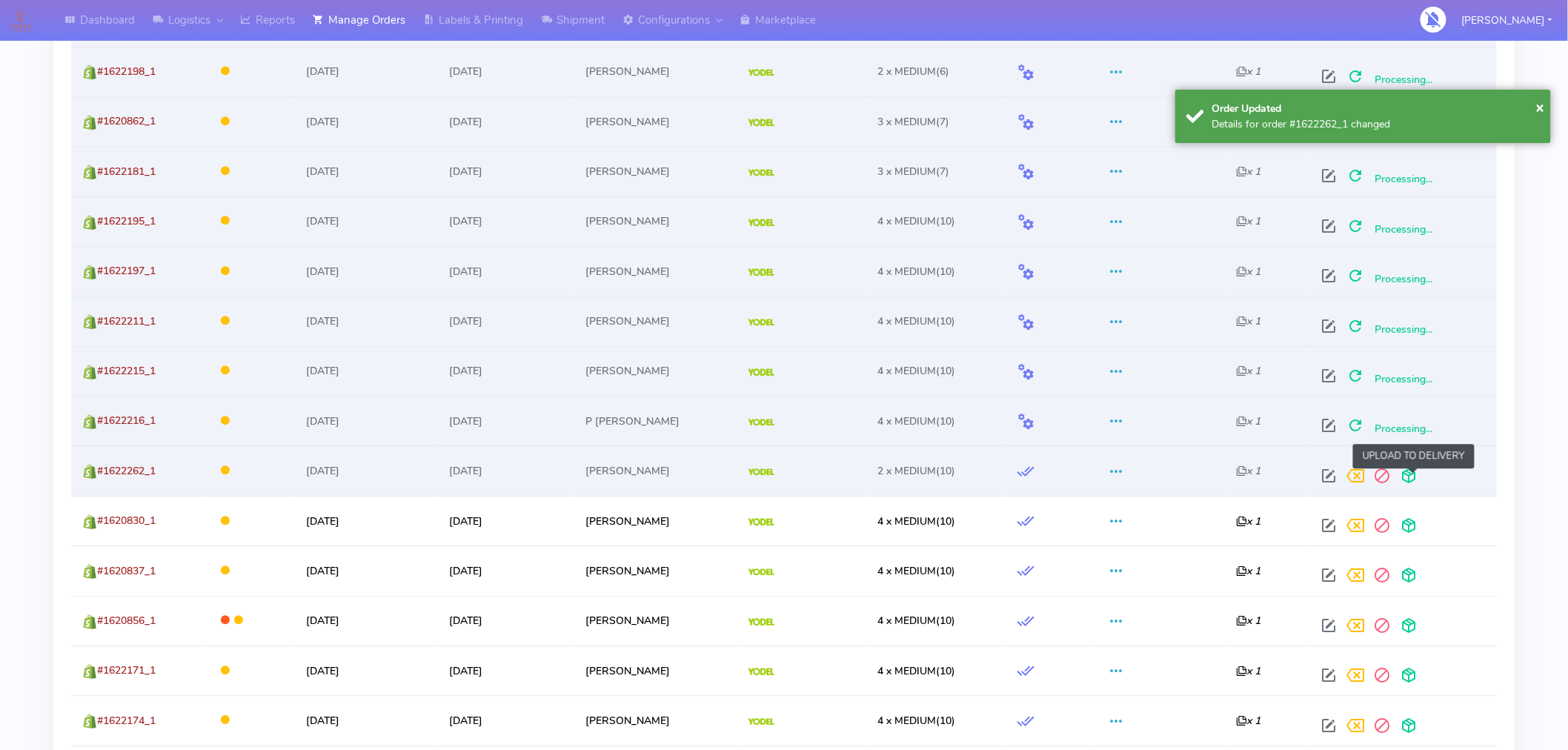
click at [1421, 483] on span at bounding box center [1409, 479] width 27 height 14
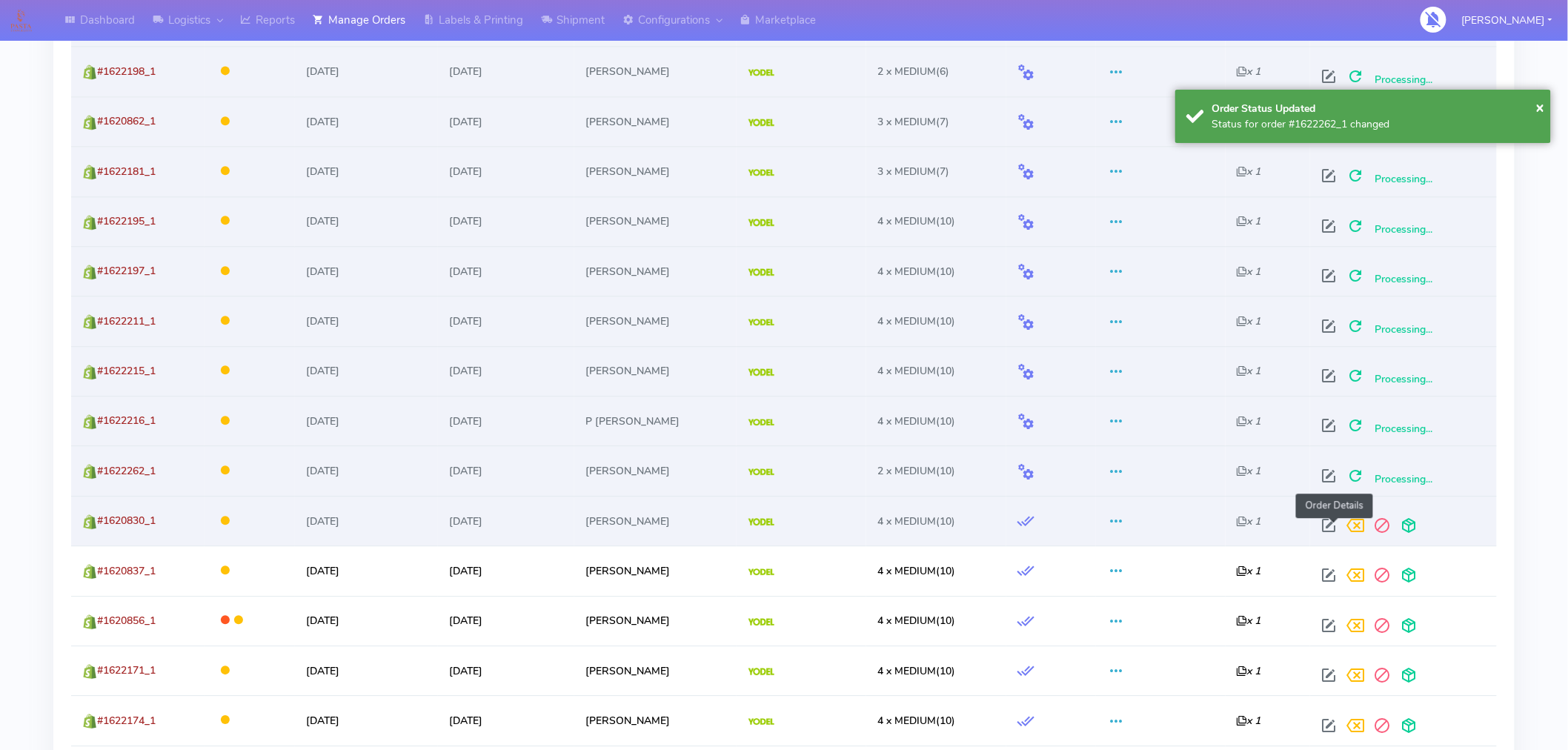
click at [1339, 526] on span at bounding box center [1330, 529] width 27 height 14
select select "5"
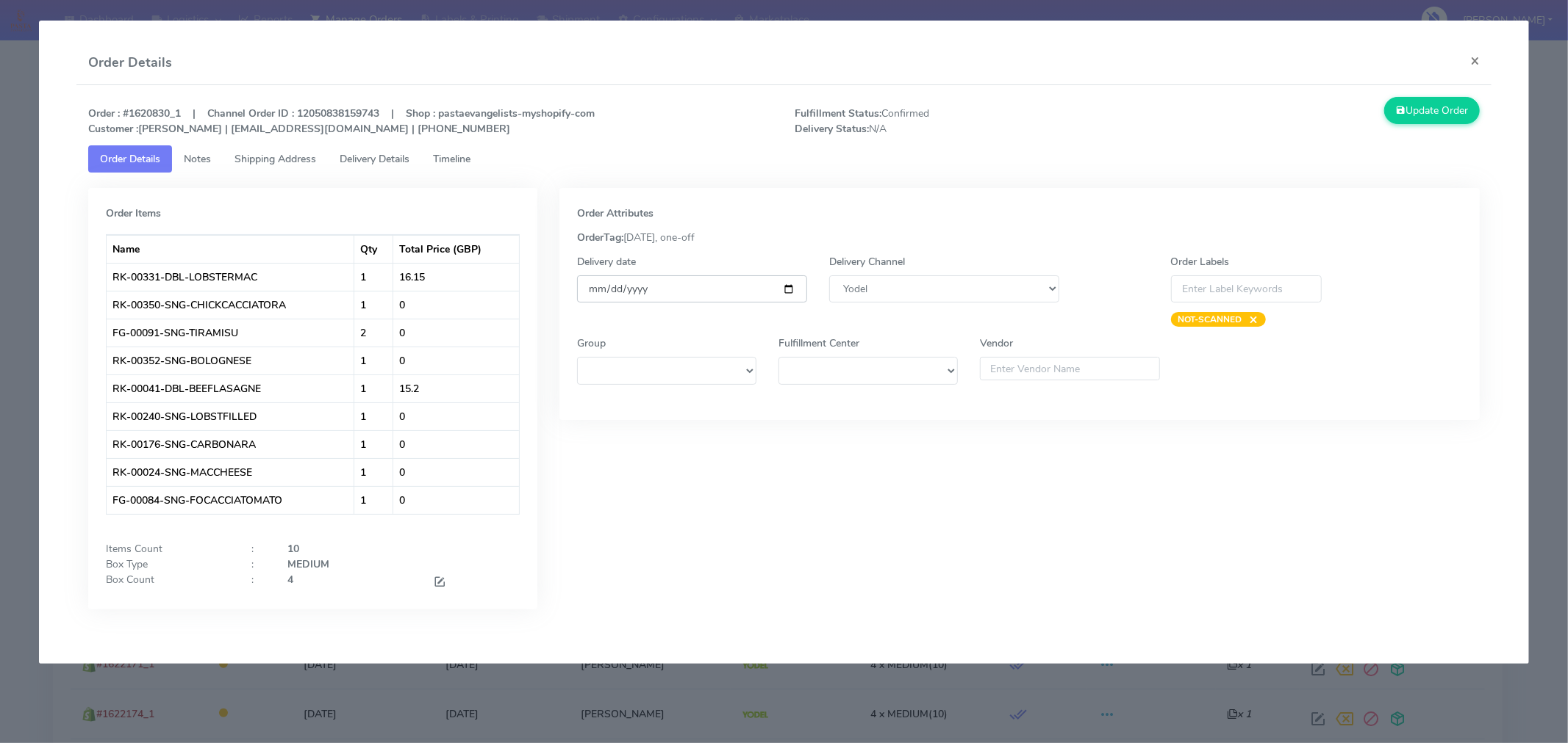
click at [786, 292] on input "[DATE]" at bounding box center [691, 288] width 230 height 27
type input "[DATE]"
click at [1437, 118] on button "Update Order" at bounding box center [1432, 110] width 96 height 27
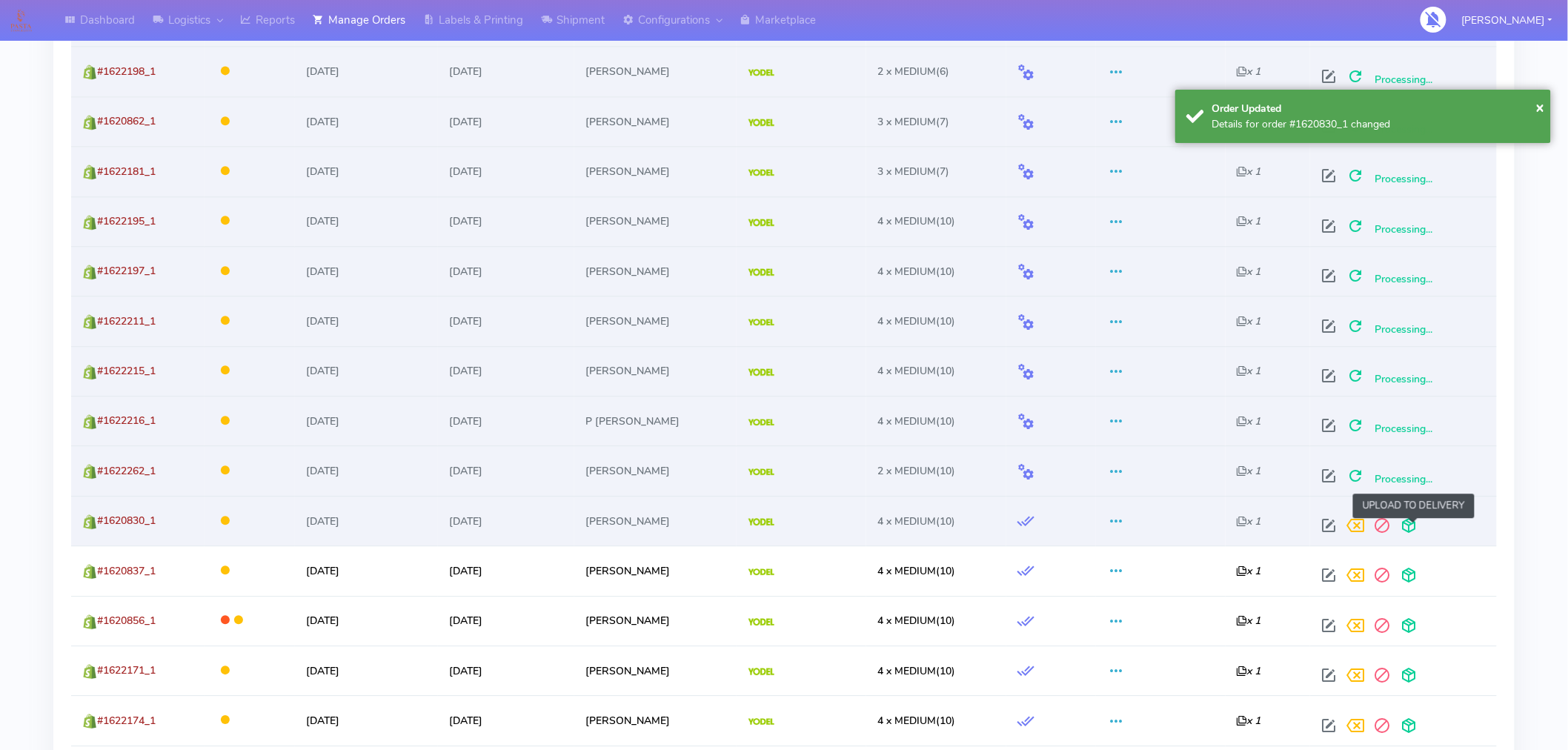
click at [1413, 527] on span at bounding box center [1409, 529] width 27 height 14
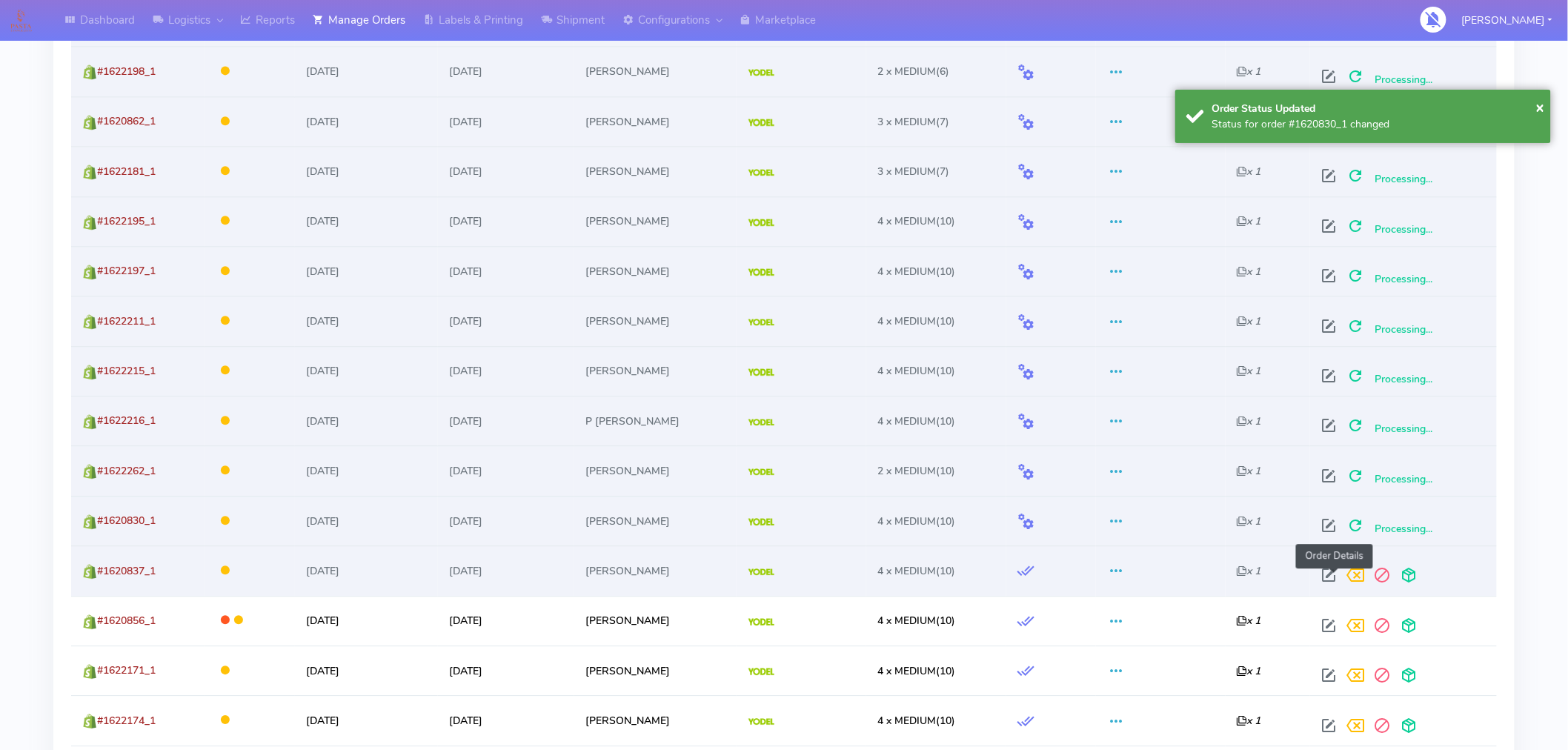
click at [1330, 576] on span at bounding box center [1330, 578] width 27 height 14
select select "5"
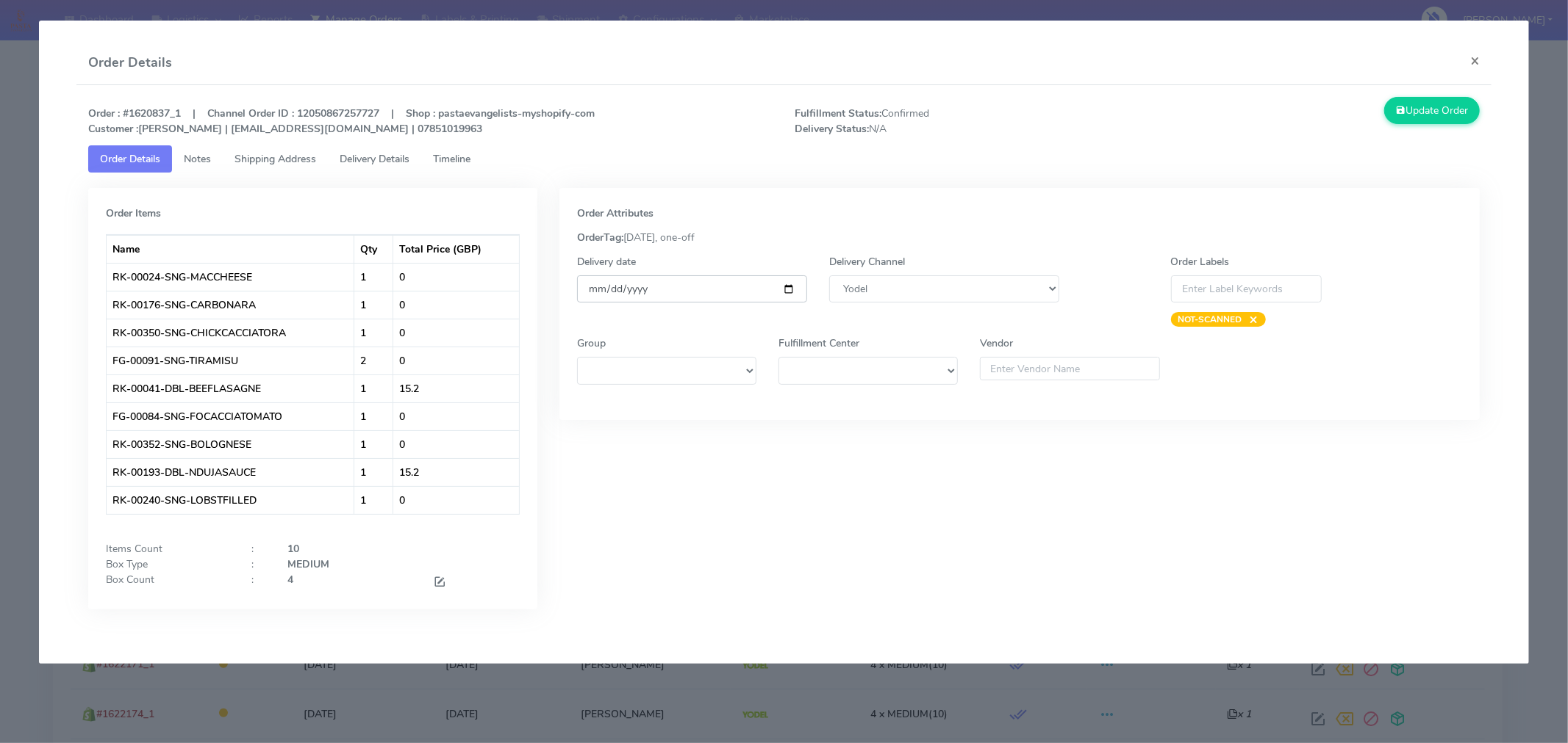
click at [789, 289] on input "[DATE]" at bounding box center [691, 288] width 230 height 27
type input "[DATE]"
click at [1422, 123] on button "Update Order" at bounding box center [1432, 110] width 96 height 27
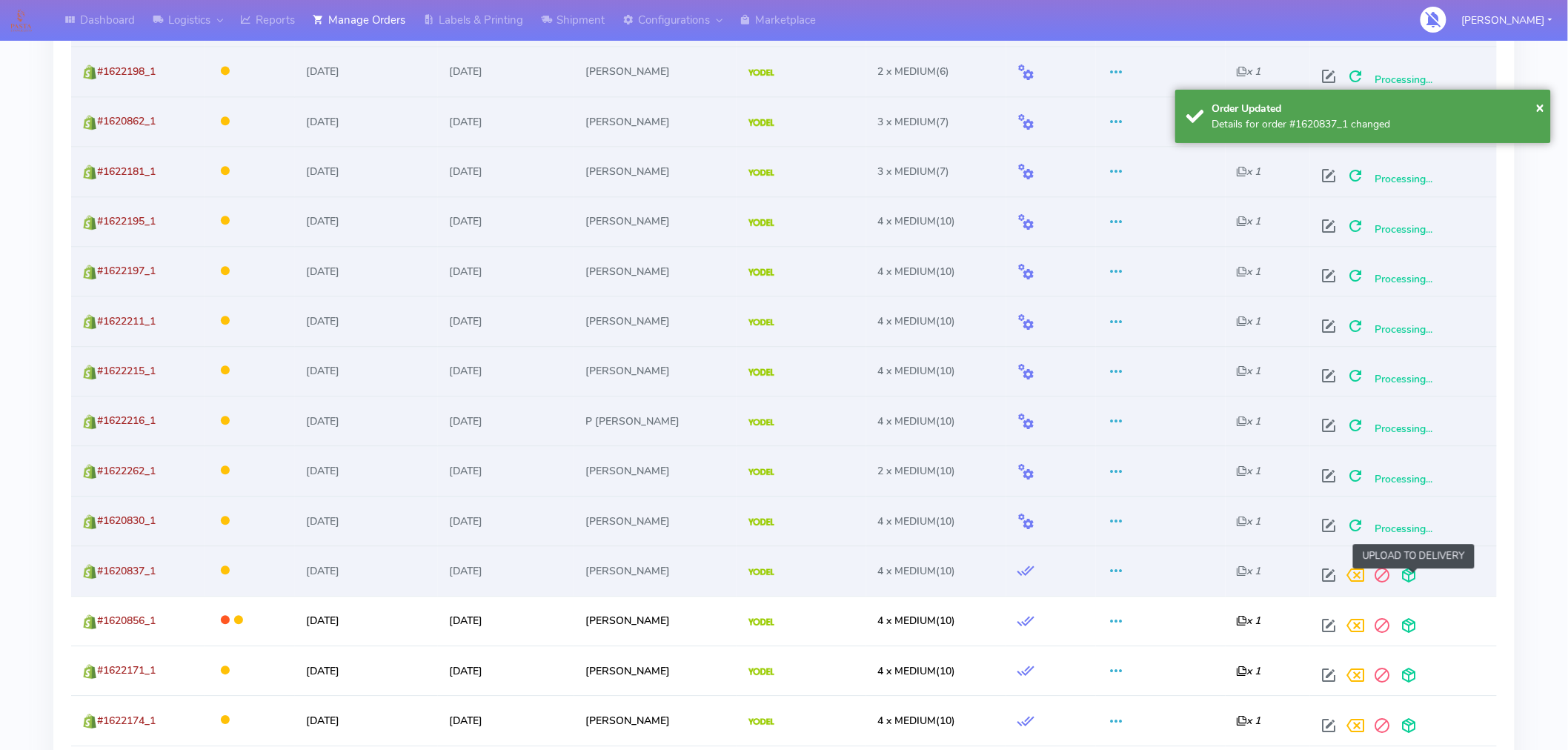
click at [1410, 580] on span at bounding box center [1409, 578] width 27 height 14
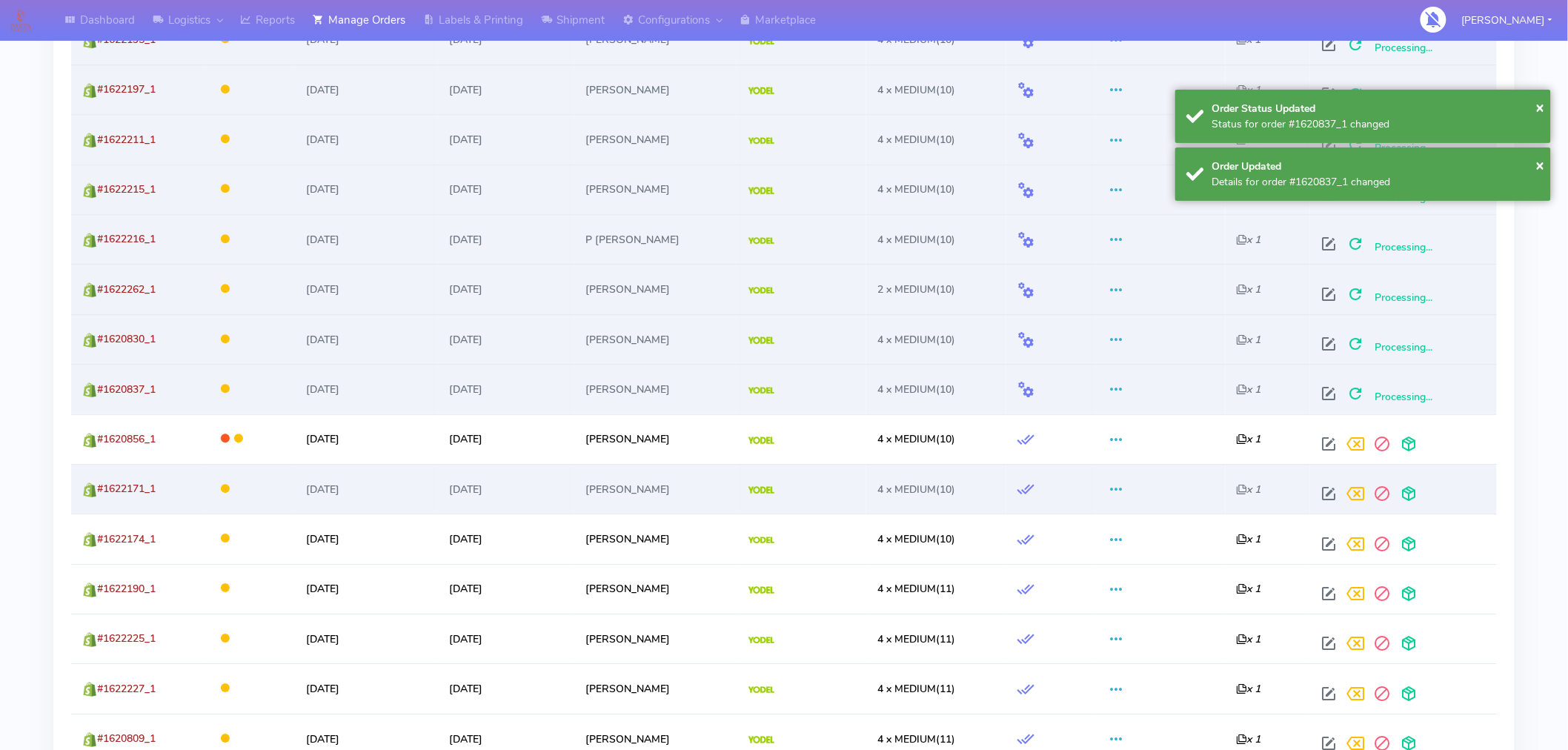
scroll to position [1567, 0]
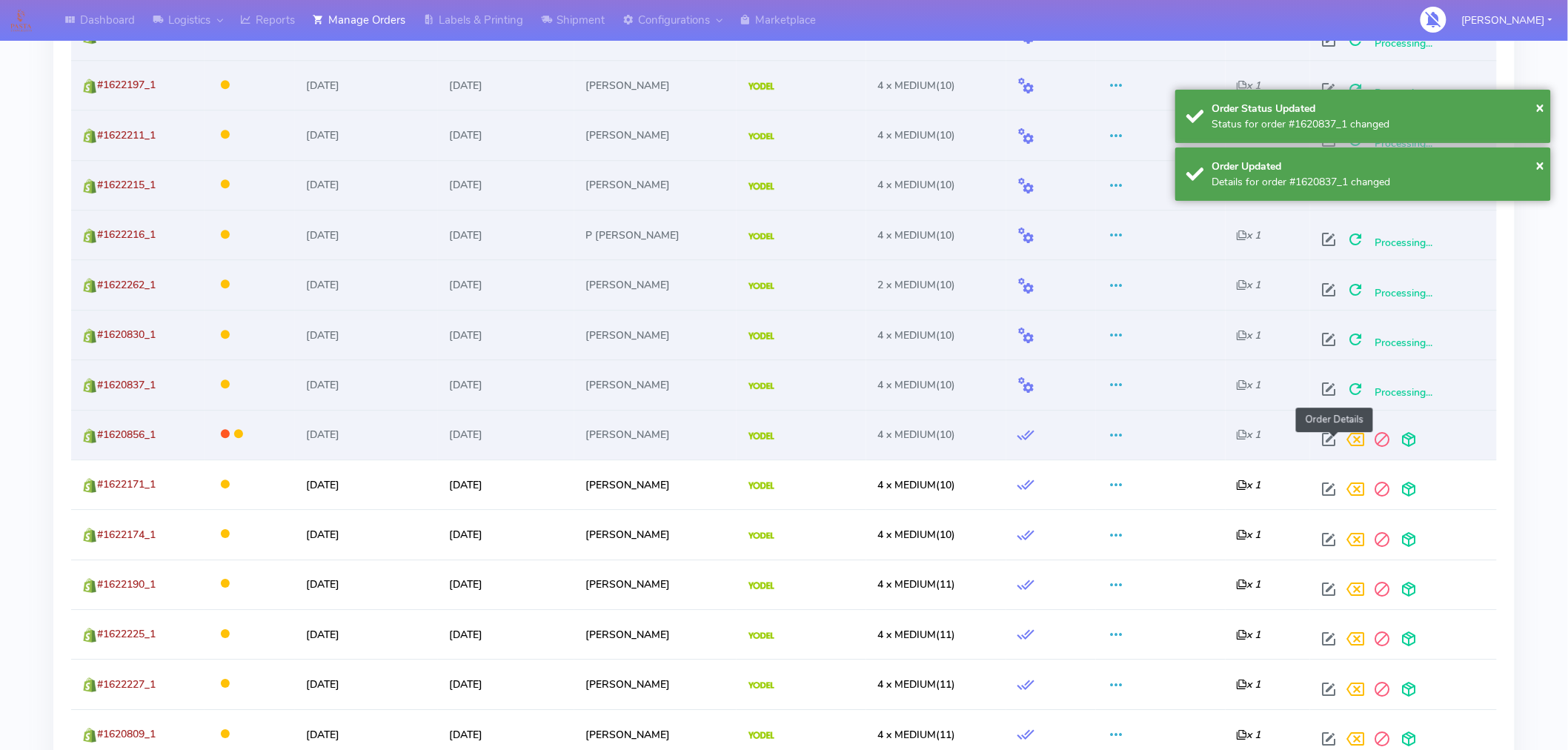
click at [1335, 445] on span at bounding box center [1330, 443] width 27 height 14
select select "5"
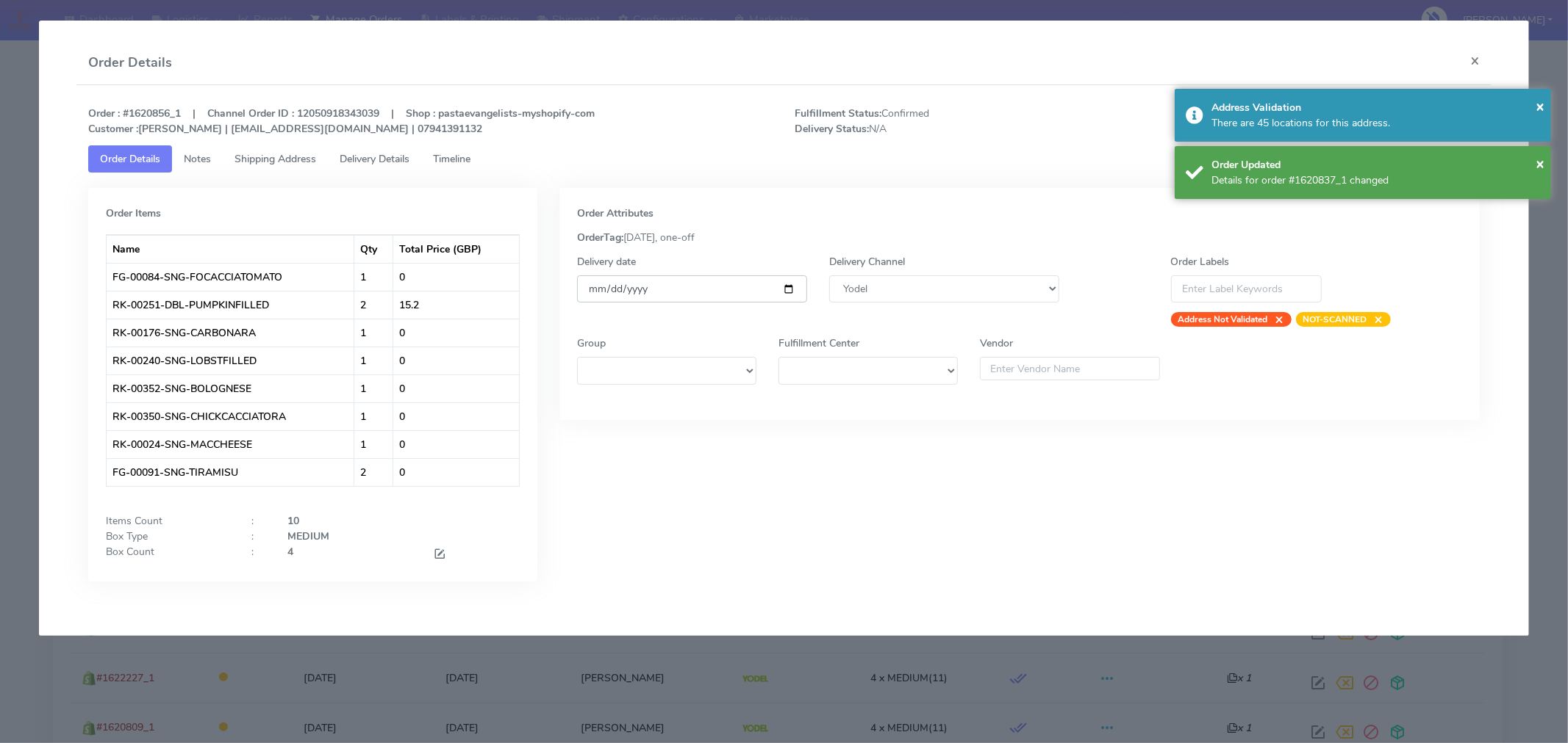
click at [787, 289] on input "[DATE]" at bounding box center [691, 288] width 230 height 27
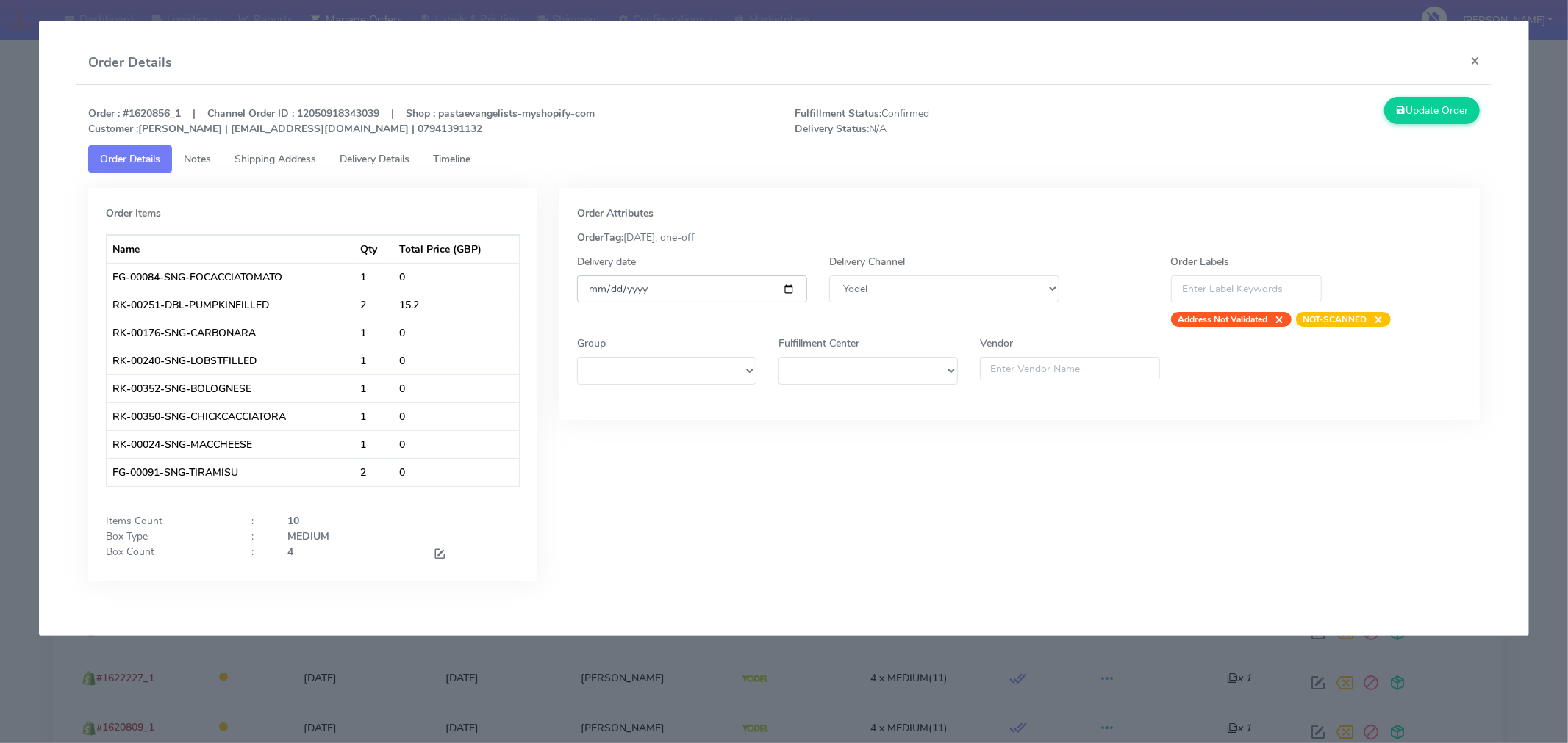
type input "[DATE]"
click at [1423, 119] on button "Update Order" at bounding box center [1432, 110] width 96 height 27
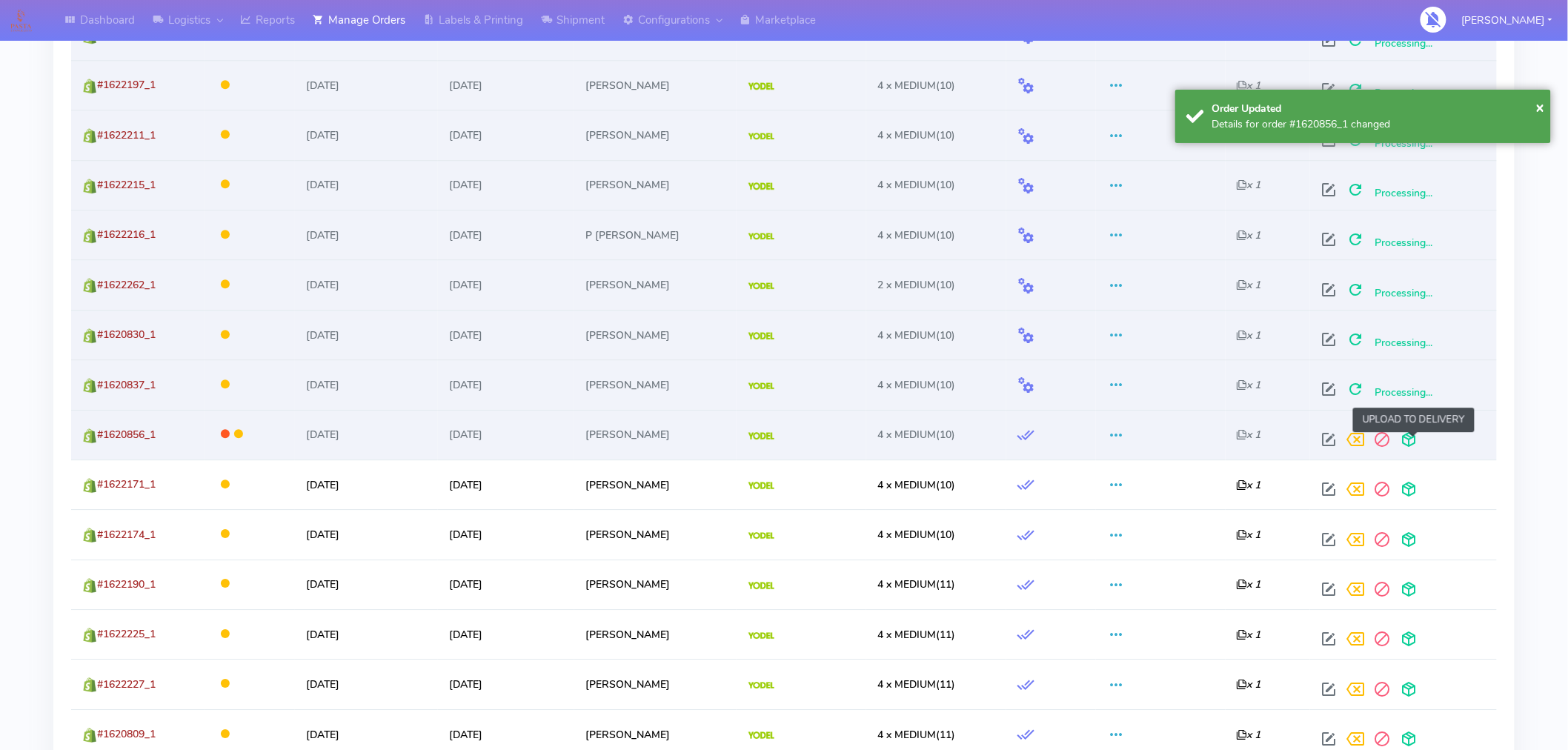
click at [1419, 442] on span at bounding box center [1409, 443] width 27 height 14
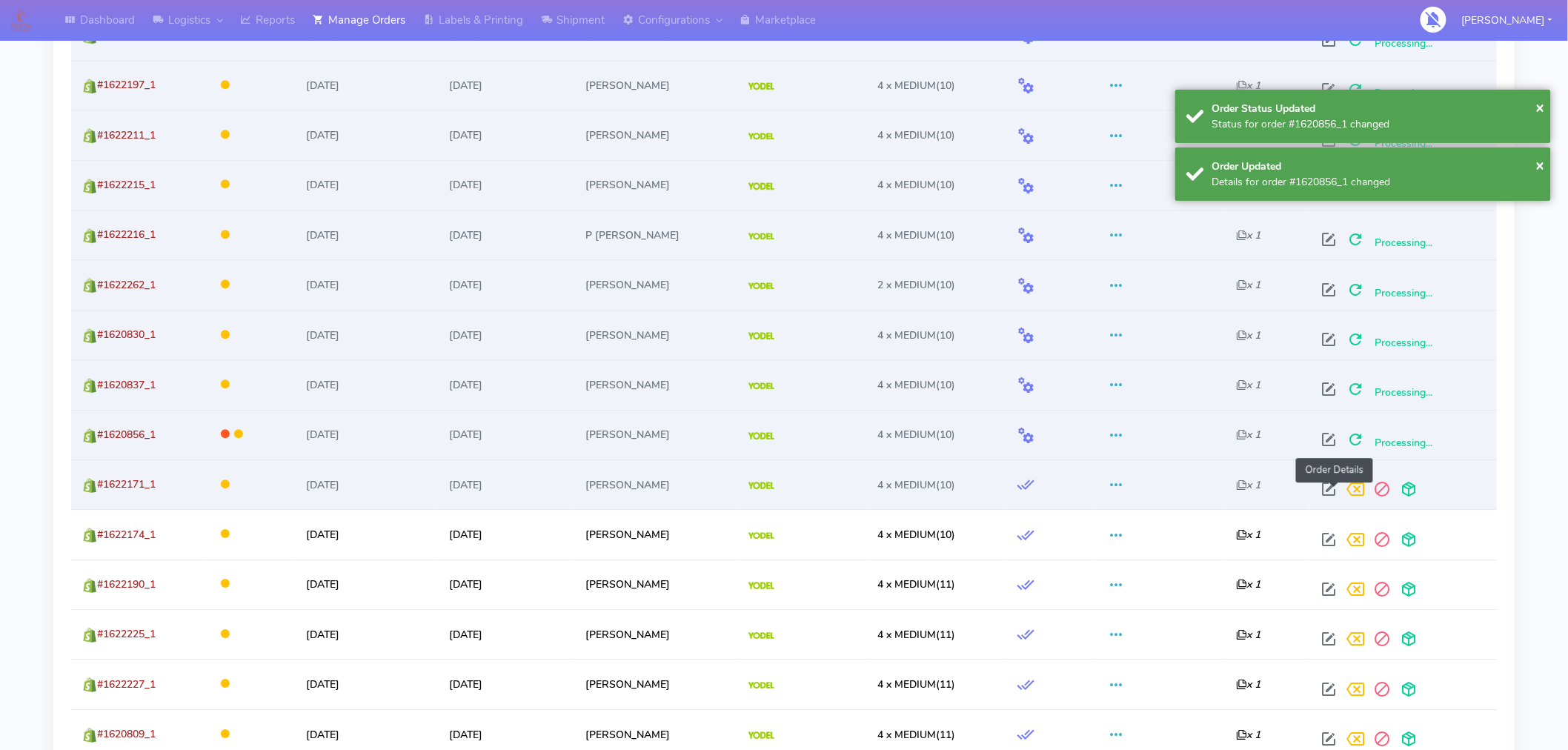
click at [1333, 489] on span at bounding box center [1330, 493] width 27 height 14
select select "5"
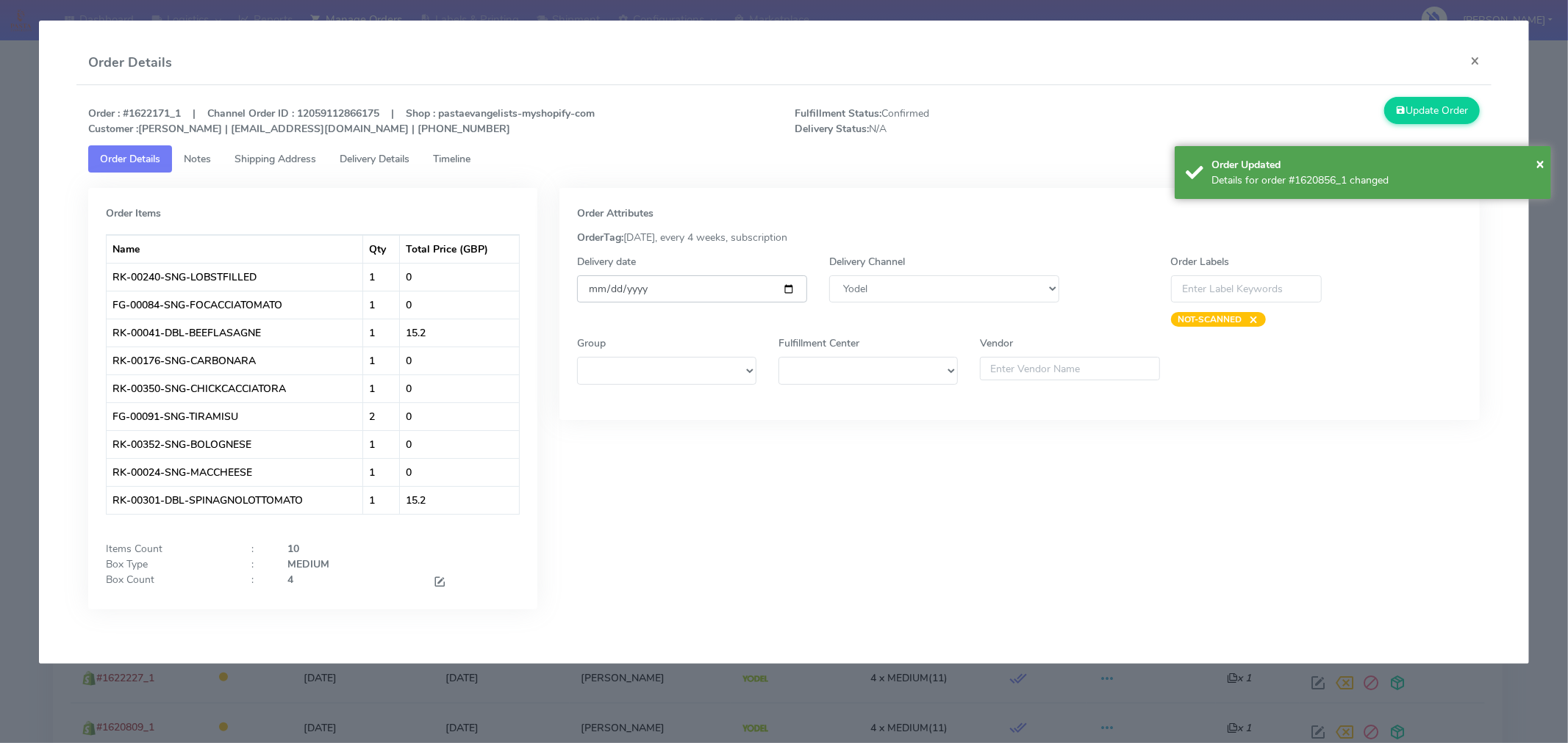
click at [795, 287] on input "[DATE]" at bounding box center [691, 288] width 230 height 27
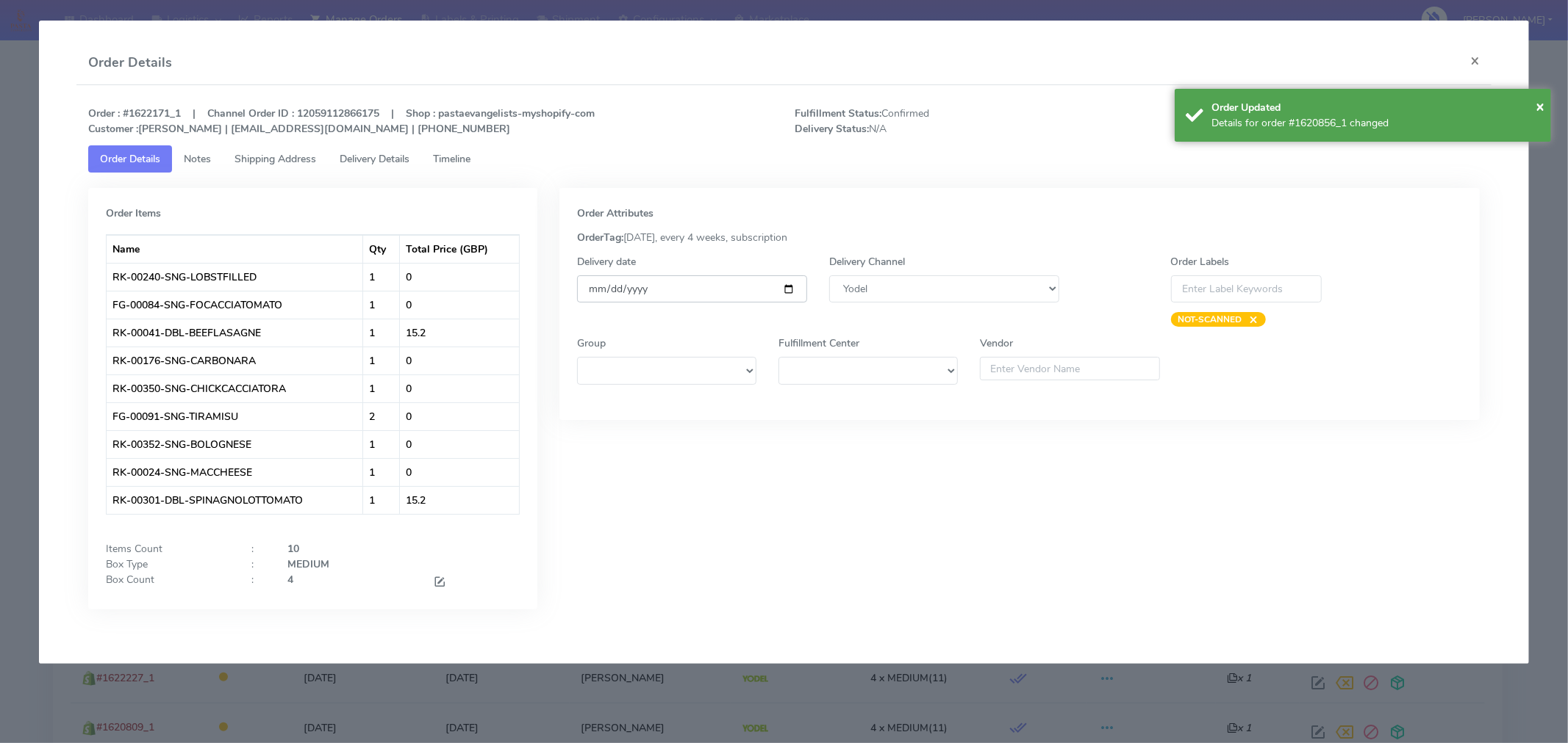
type input "[DATE]"
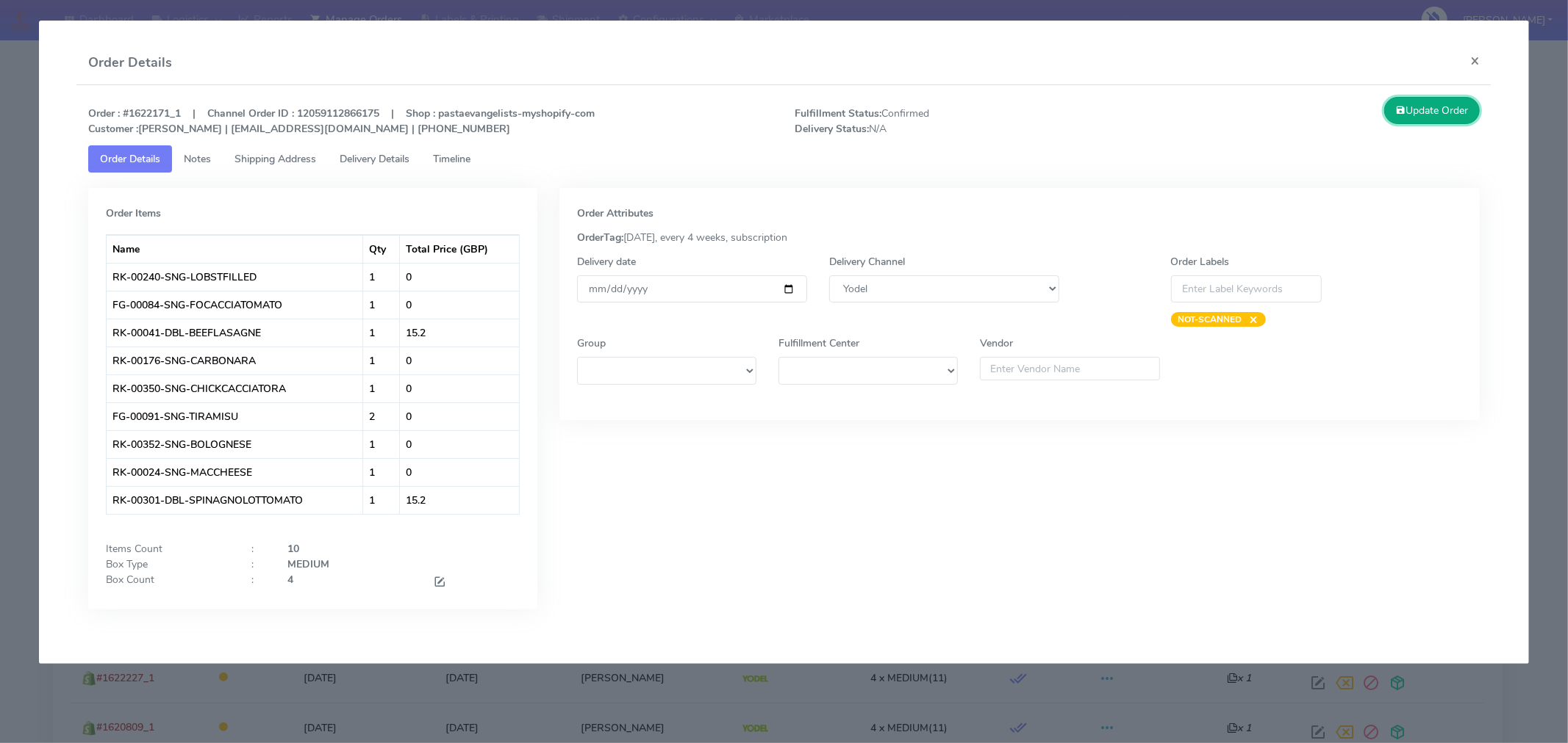
click at [1433, 111] on button "Update Order" at bounding box center [1432, 110] width 96 height 27
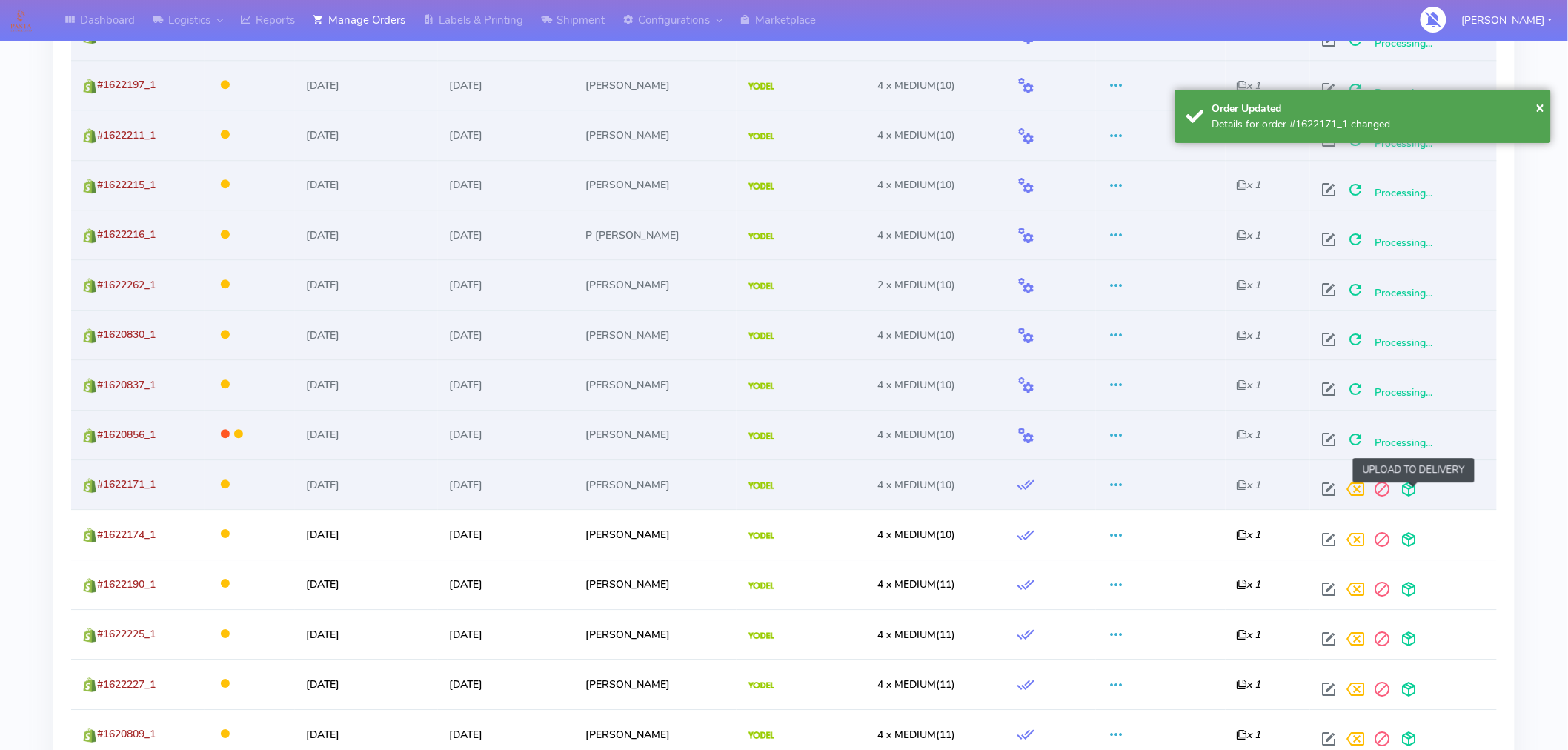
click at [1412, 489] on span at bounding box center [1409, 493] width 27 height 14
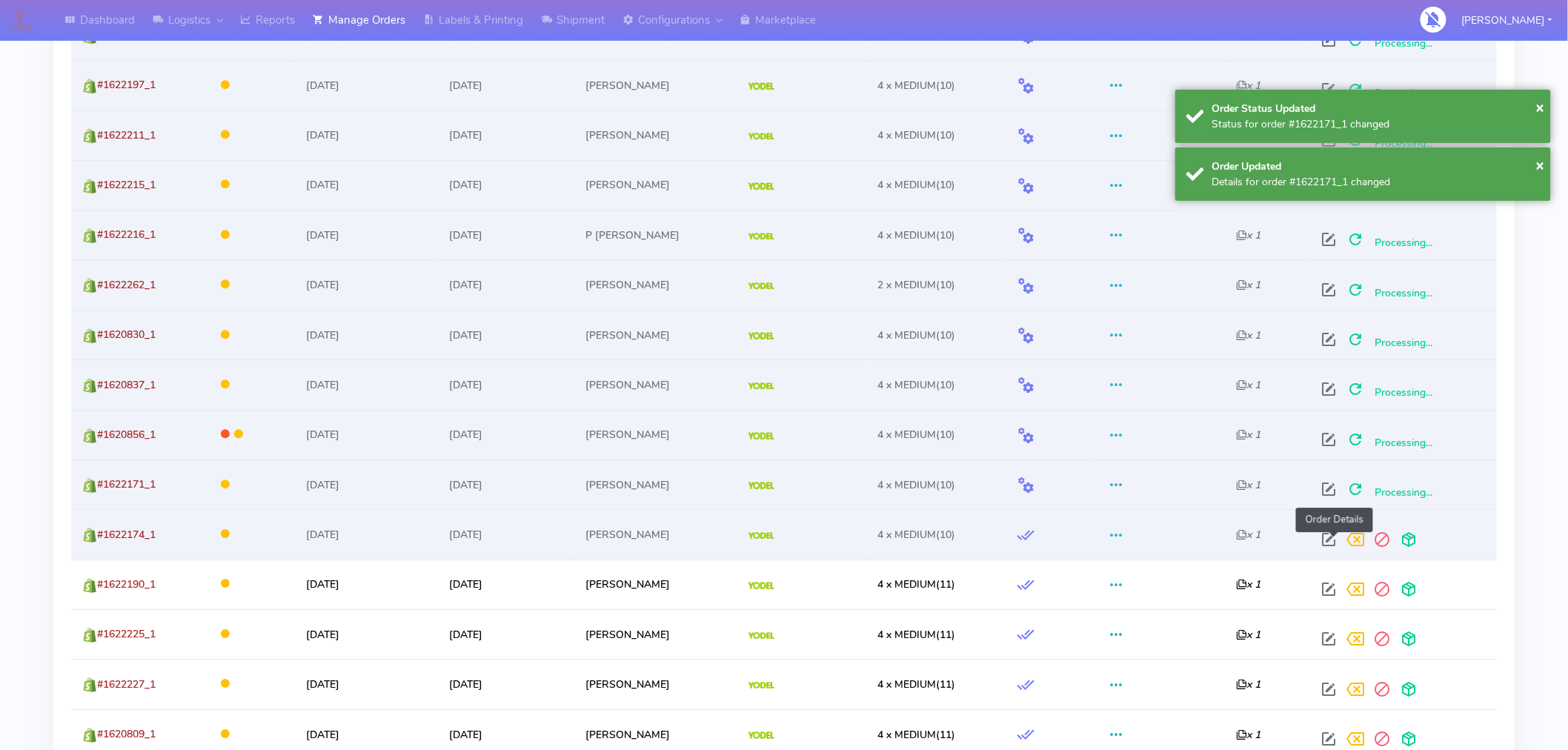
click at [1333, 542] on span at bounding box center [1330, 543] width 27 height 14
select select "5"
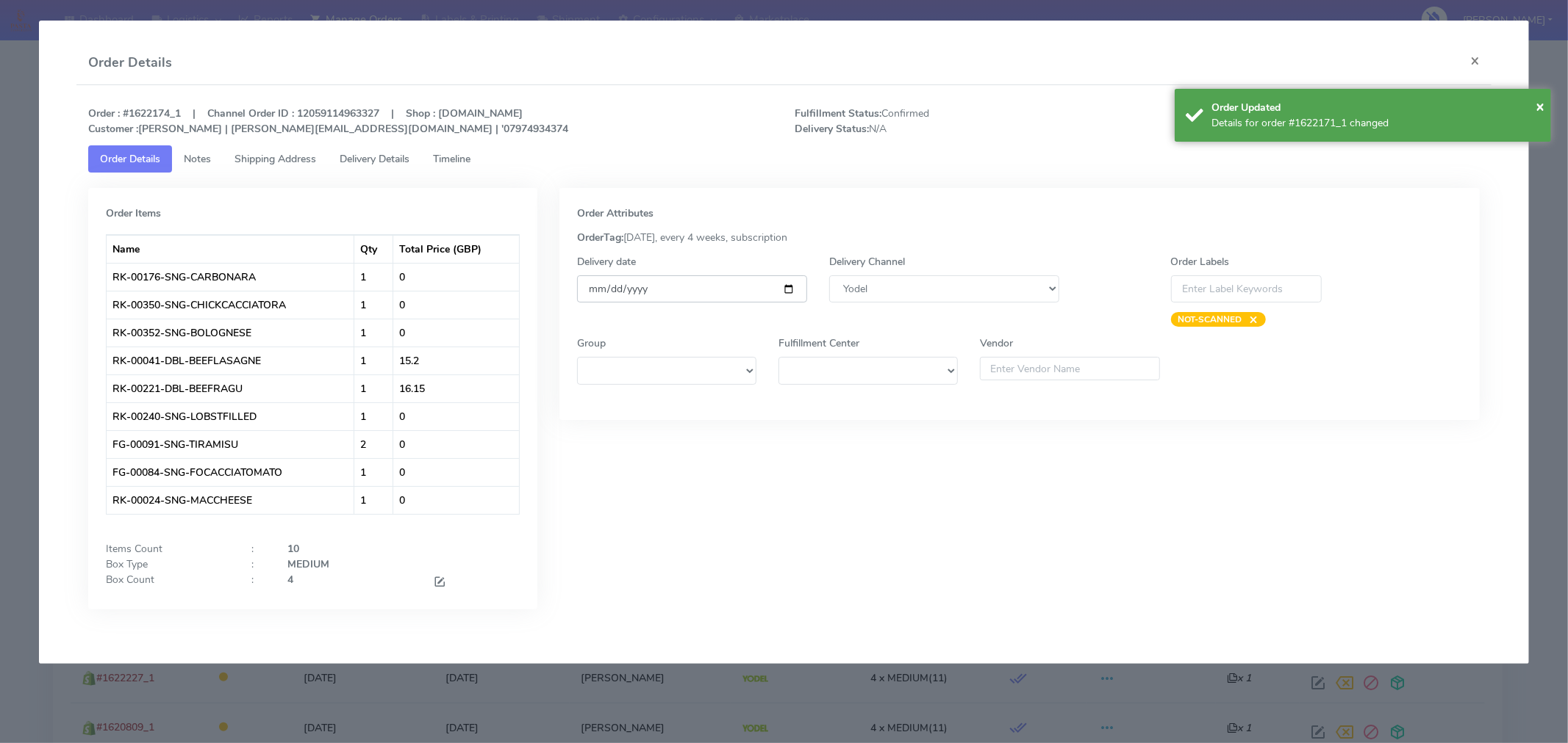
click at [789, 292] on input "[DATE]" at bounding box center [691, 288] width 230 height 27
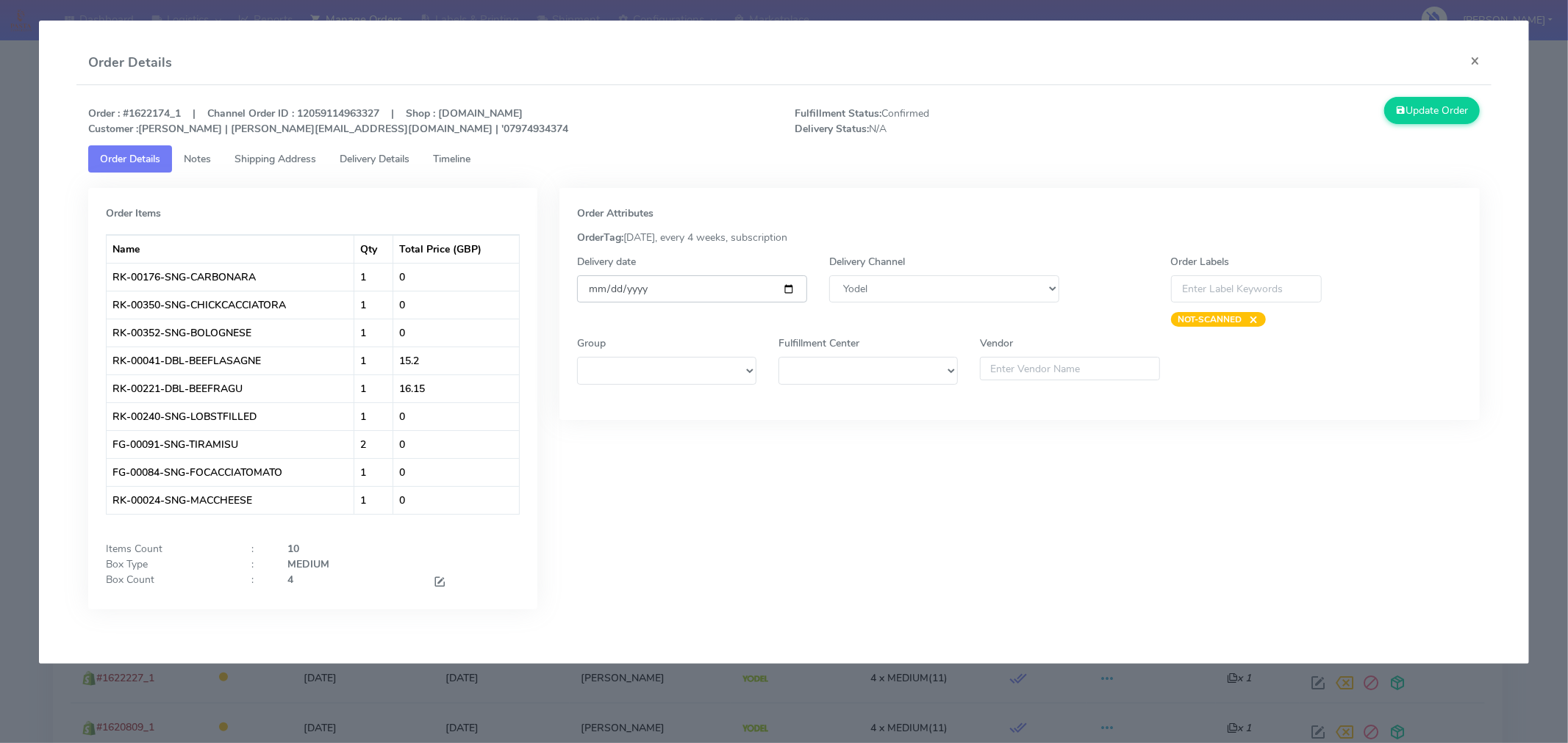
type input "[DATE]"
click at [1435, 114] on button "Update Order" at bounding box center [1432, 110] width 96 height 27
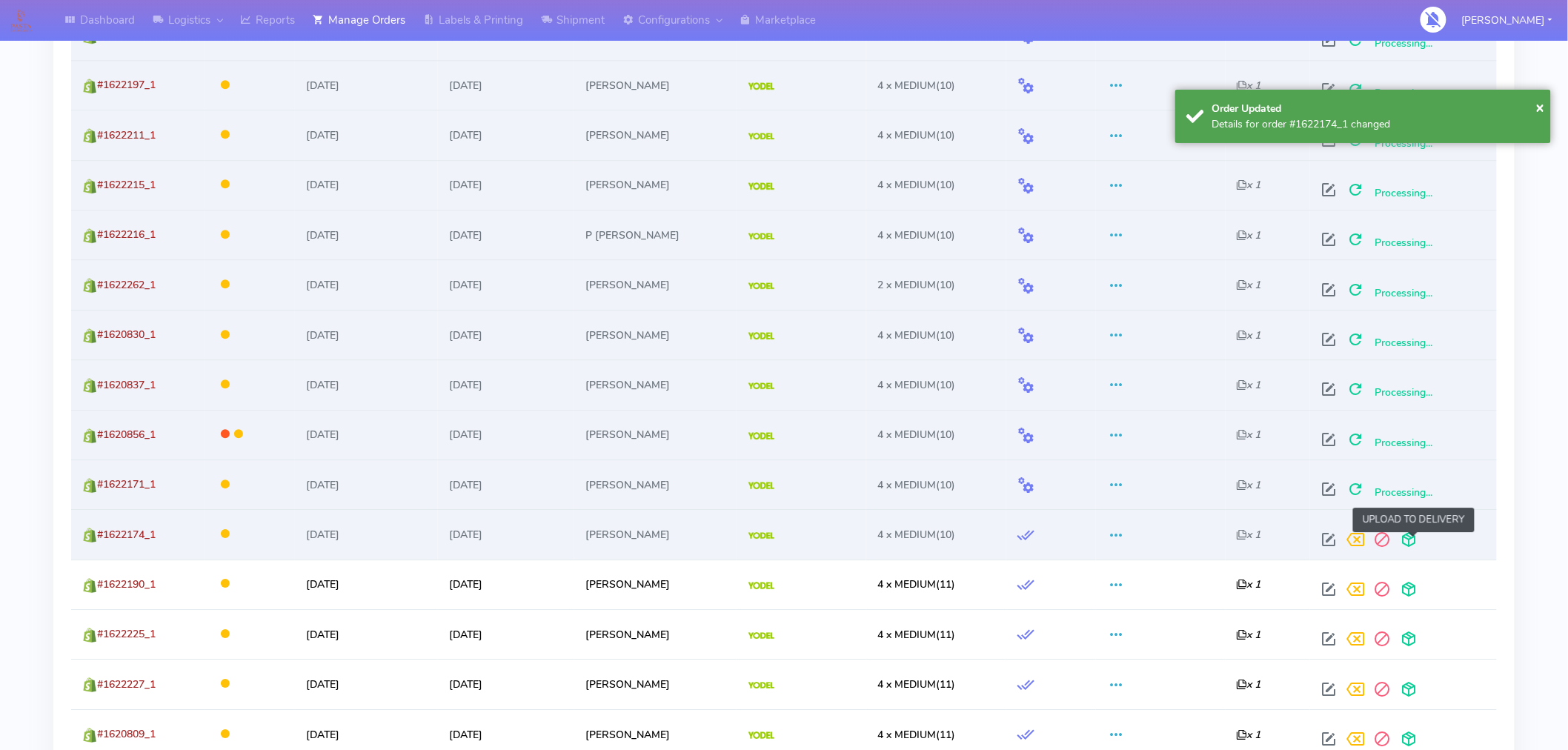
click at [1412, 544] on span at bounding box center [1409, 543] width 27 height 14
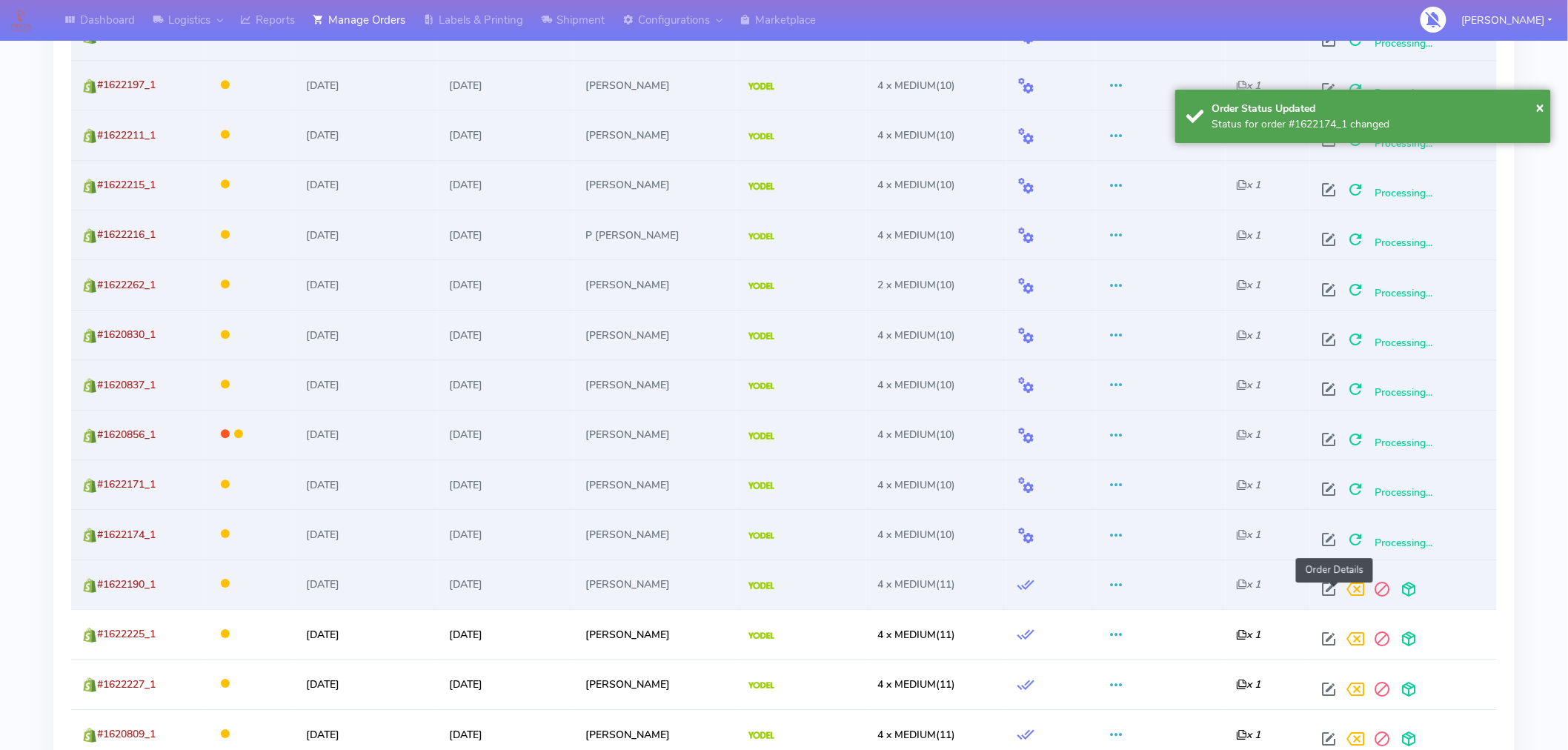
click at [1325, 589] on span at bounding box center [1330, 593] width 27 height 14
select select "5"
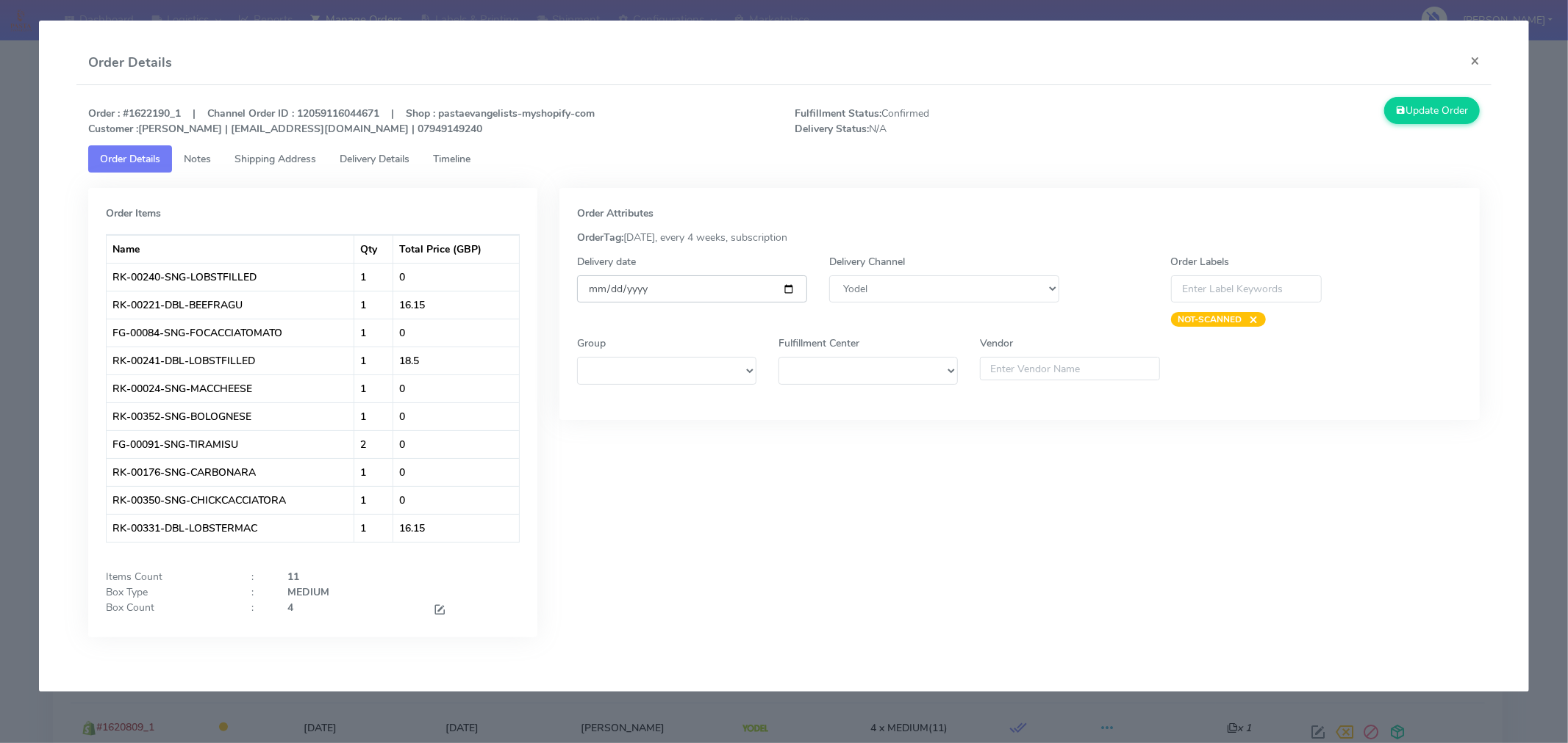
click at [790, 289] on input "[DATE]" at bounding box center [691, 288] width 230 height 27
type input "[DATE]"
click at [1417, 112] on button "Update Order" at bounding box center [1432, 110] width 96 height 27
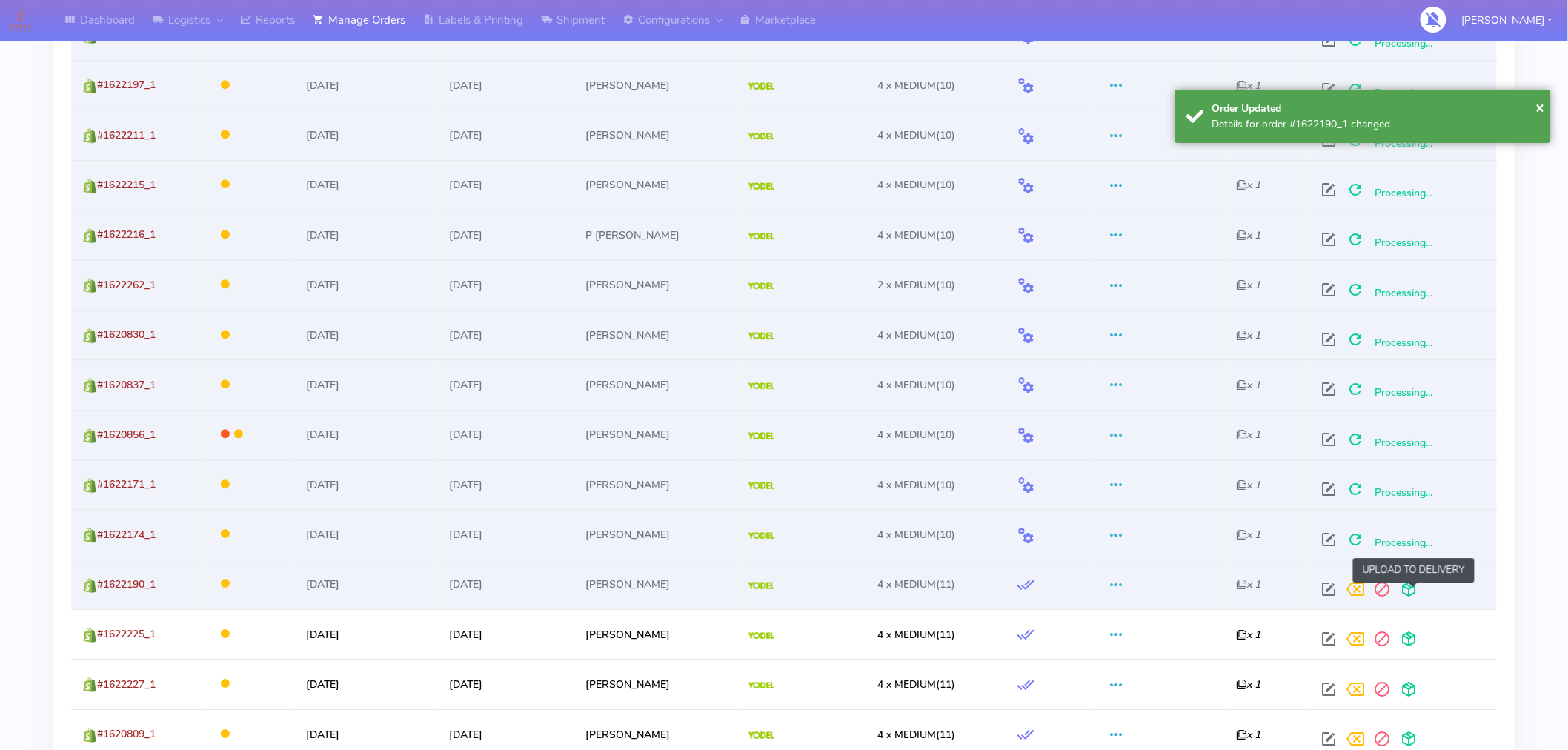
click at [1413, 591] on span at bounding box center [1409, 593] width 27 height 14
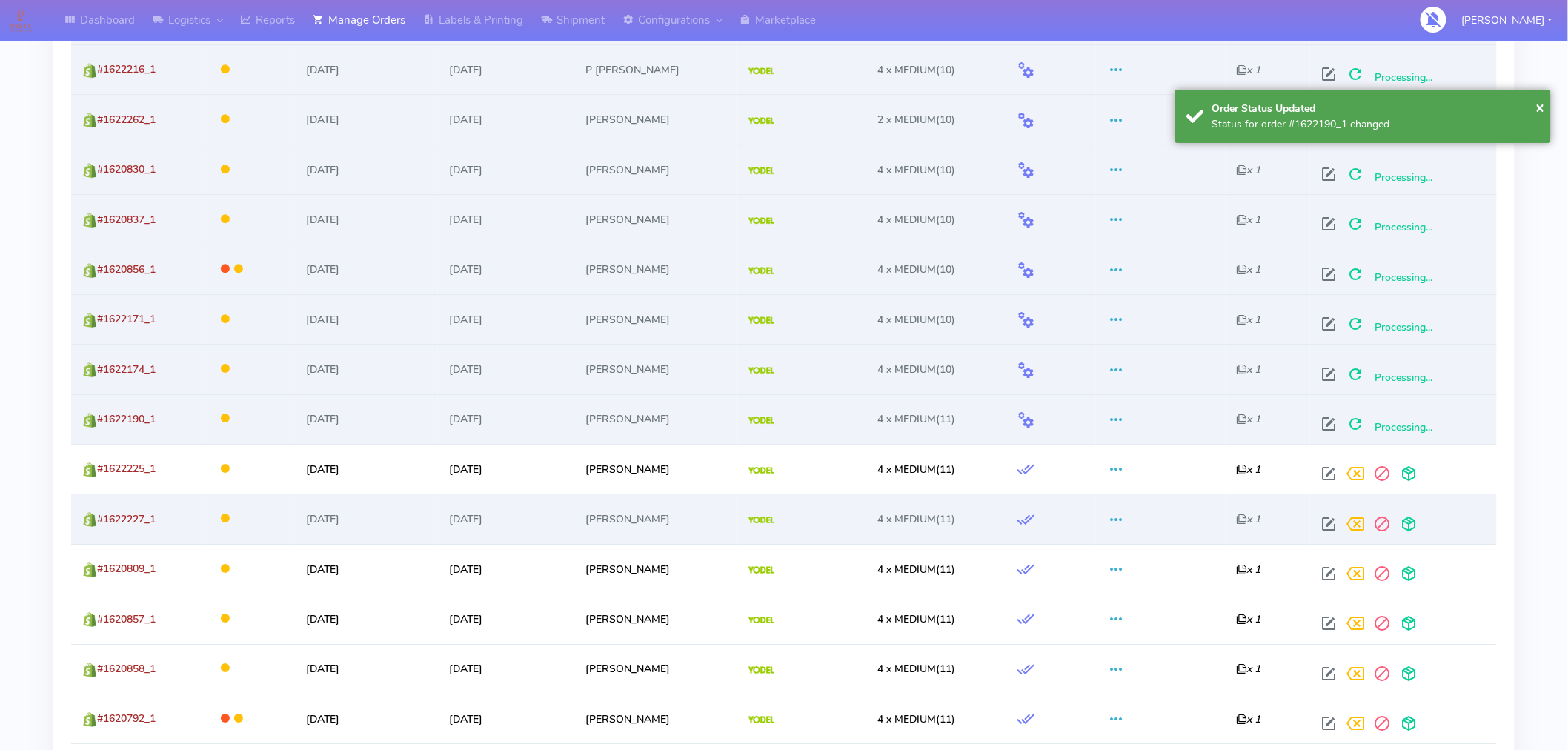
scroll to position [1734, 0]
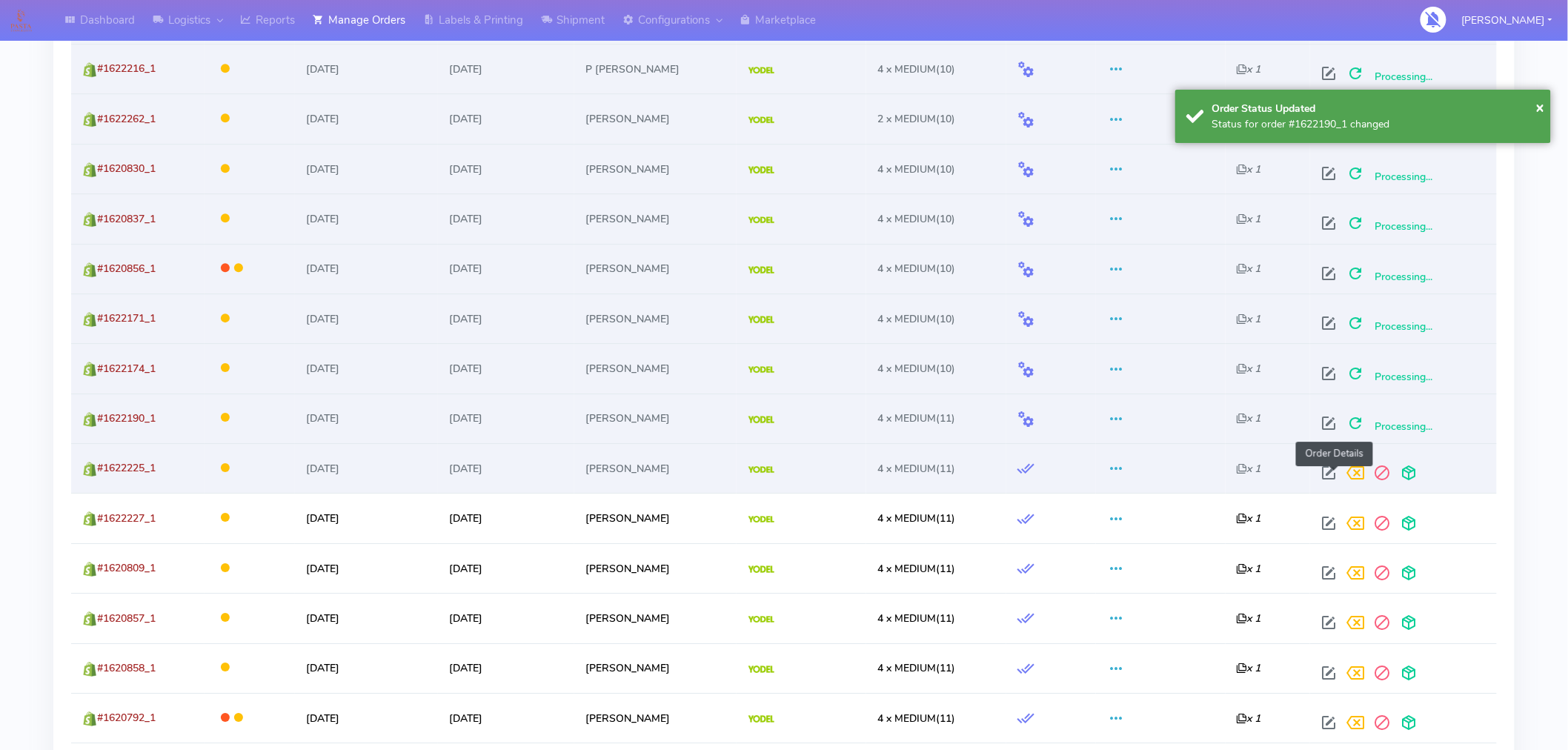
click at [1337, 473] on span at bounding box center [1330, 476] width 27 height 14
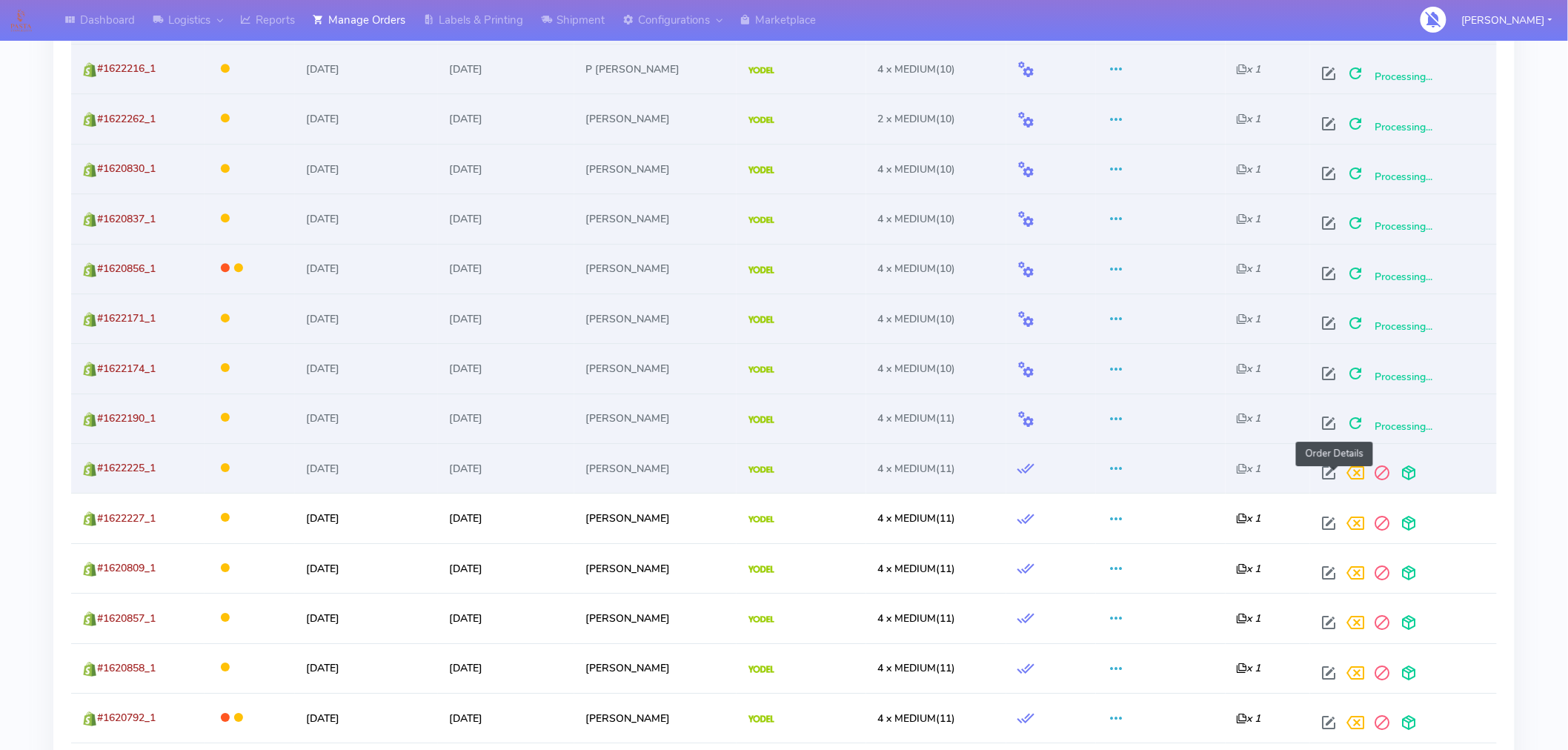
select select "5"
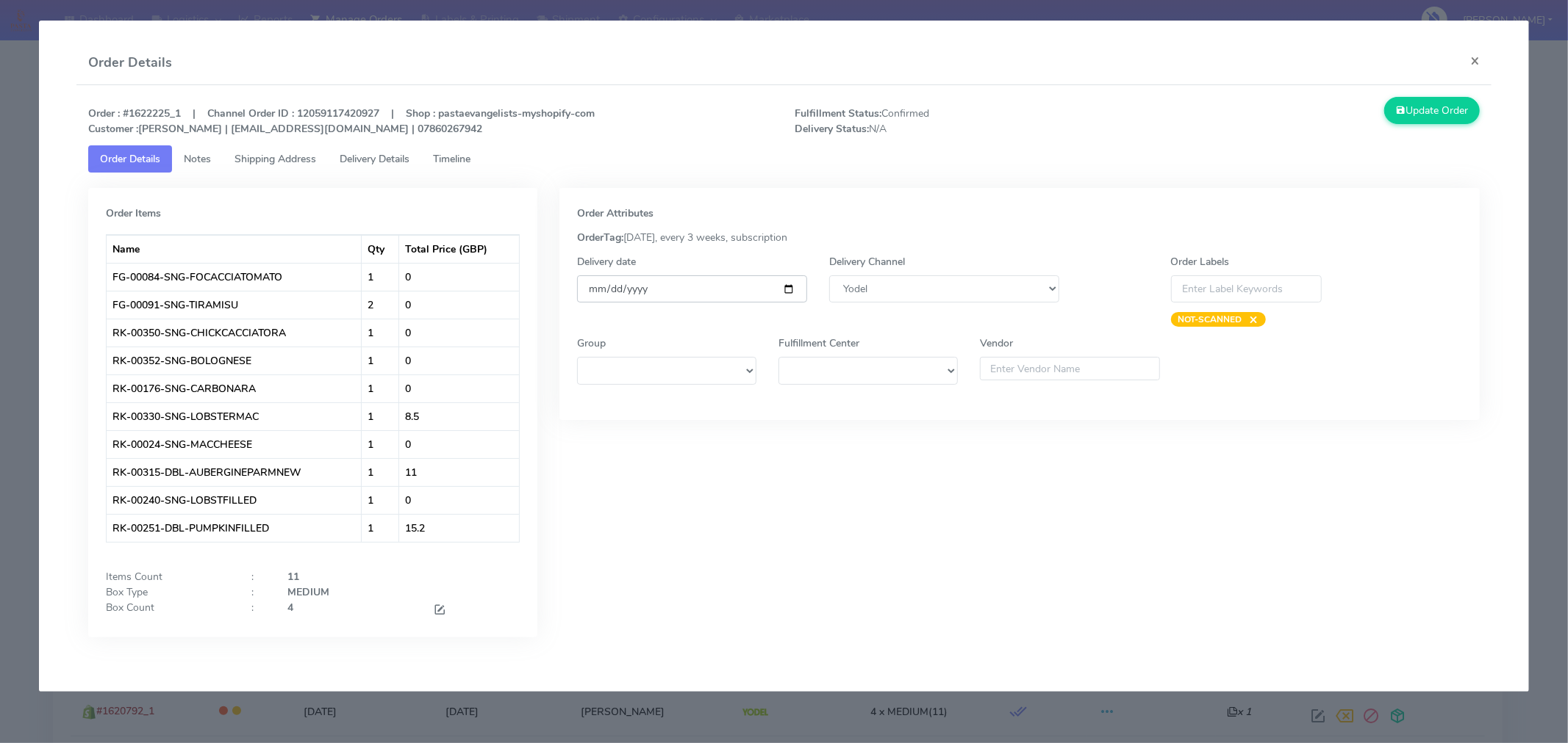
click at [782, 288] on input "[DATE]" at bounding box center [691, 288] width 230 height 27
type input "[DATE]"
click at [1415, 127] on div "Update Order" at bounding box center [1313, 116] width 353 height 40
click at [1422, 115] on button "Update Order" at bounding box center [1432, 110] width 96 height 27
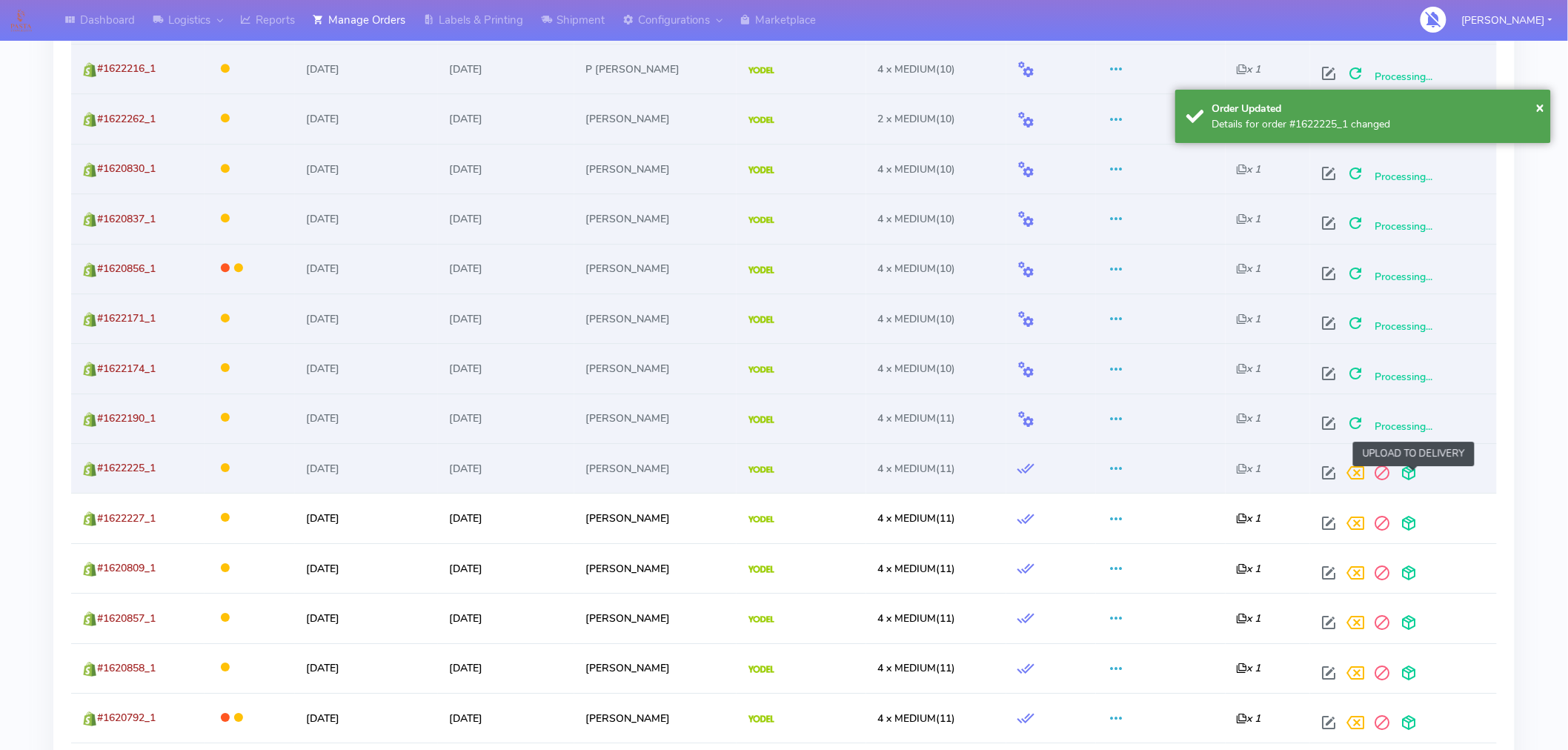
click at [1417, 483] on span at bounding box center [1409, 476] width 27 height 14
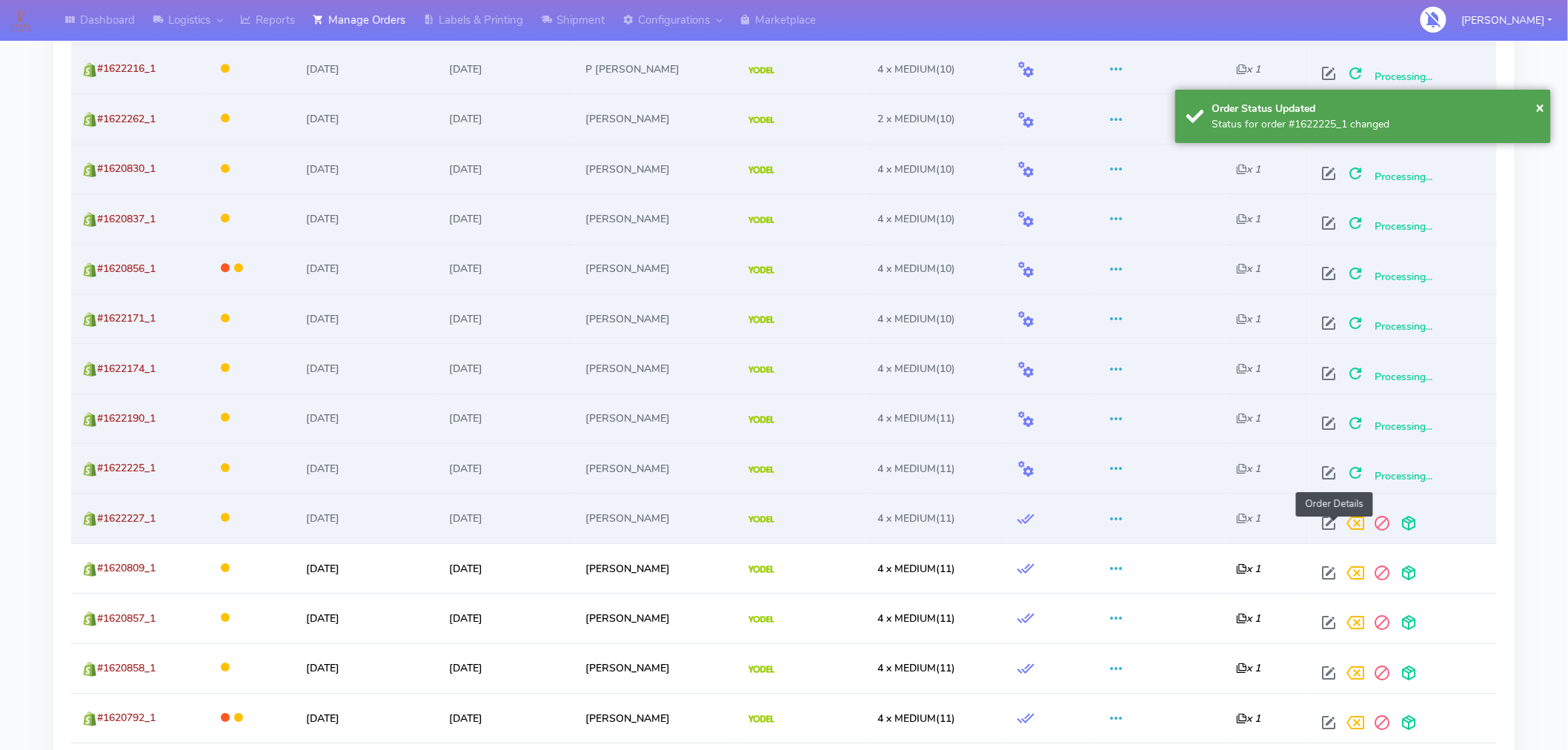
click at [1330, 520] on span at bounding box center [1330, 526] width 27 height 14
select select "5"
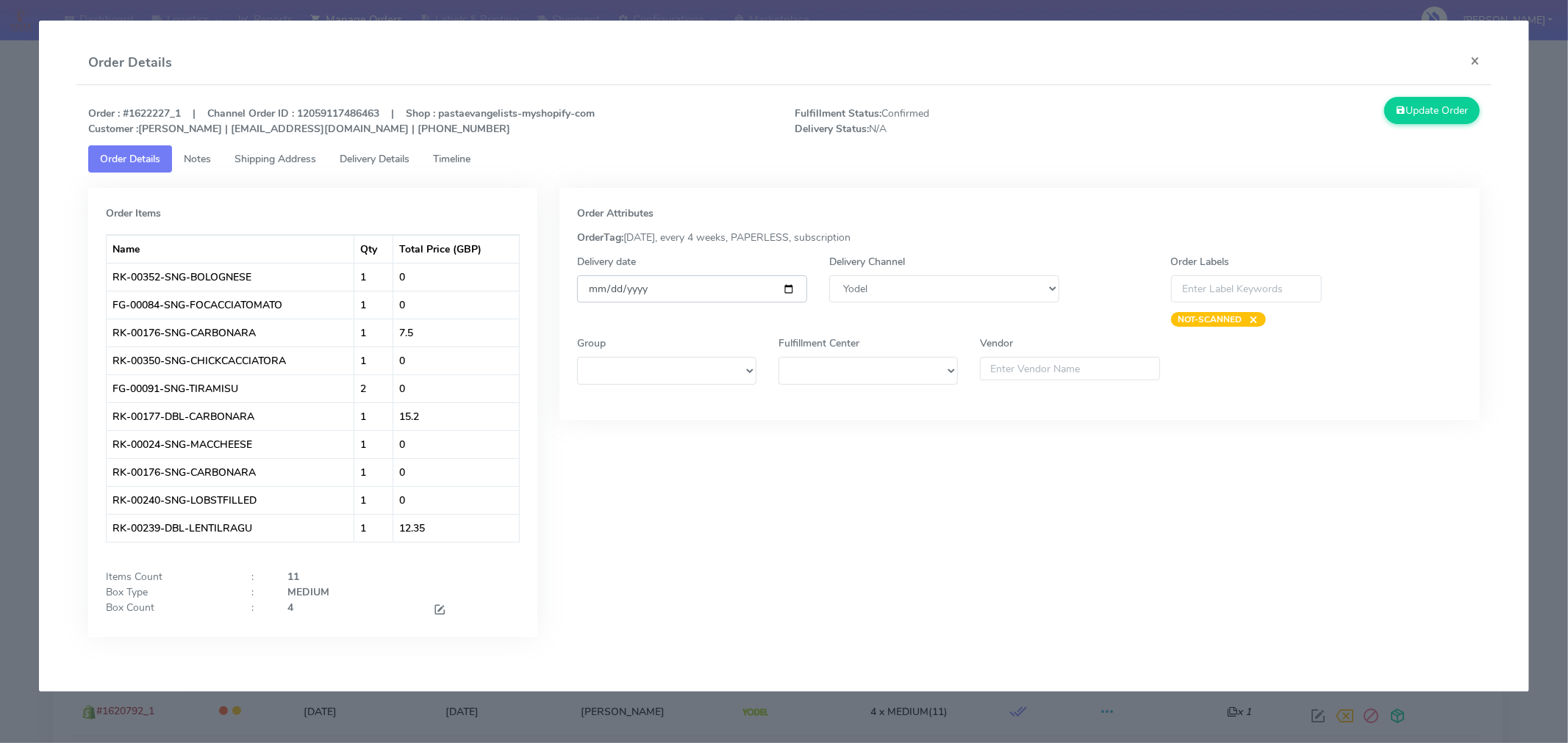
click at [788, 288] on input "[DATE]" at bounding box center [691, 288] width 230 height 27
type input "[DATE]"
click at [1422, 106] on button "Update Order" at bounding box center [1432, 110] width 96 height 27
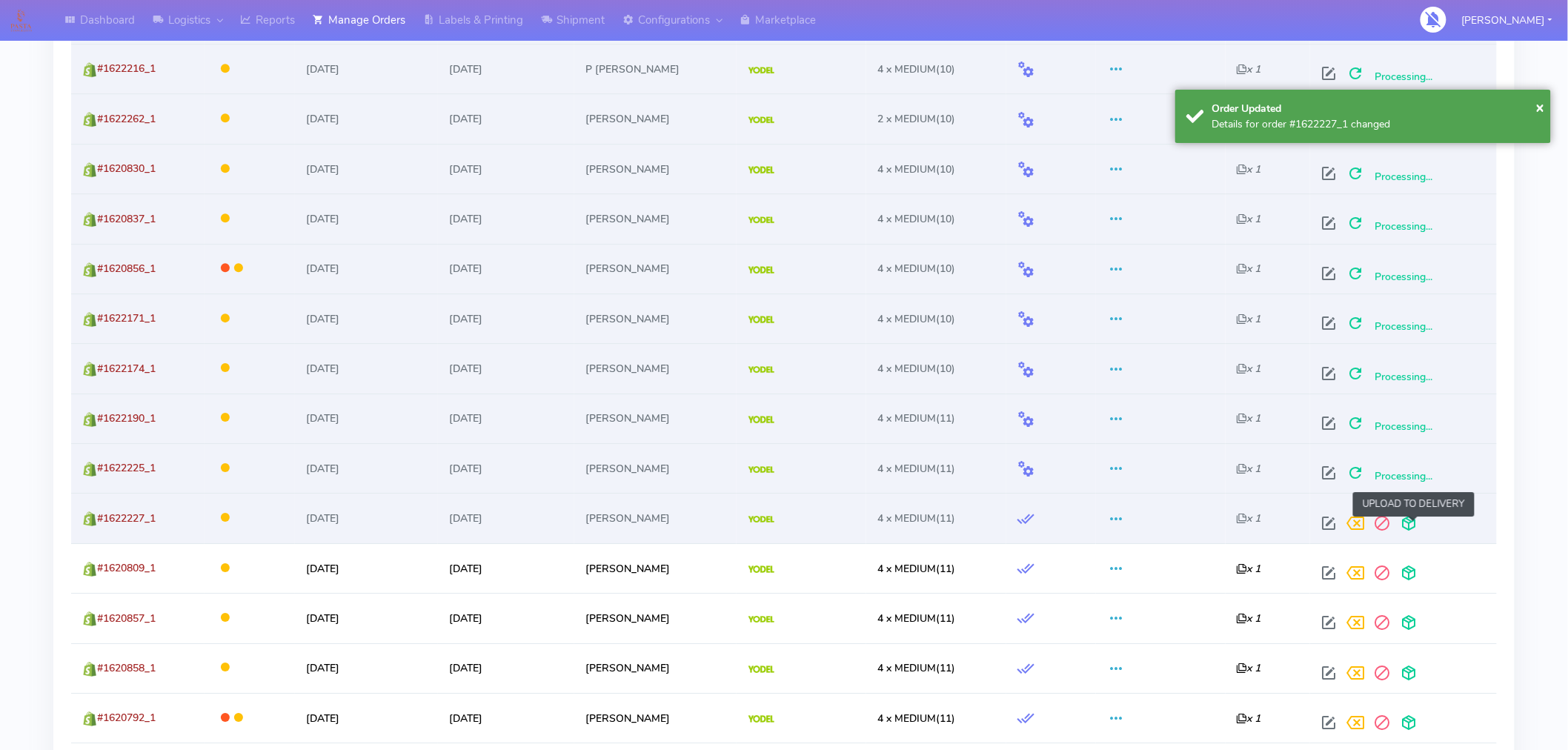
click at [1416, 530] on span at bounding box center [1409, 526] width 27 height 14
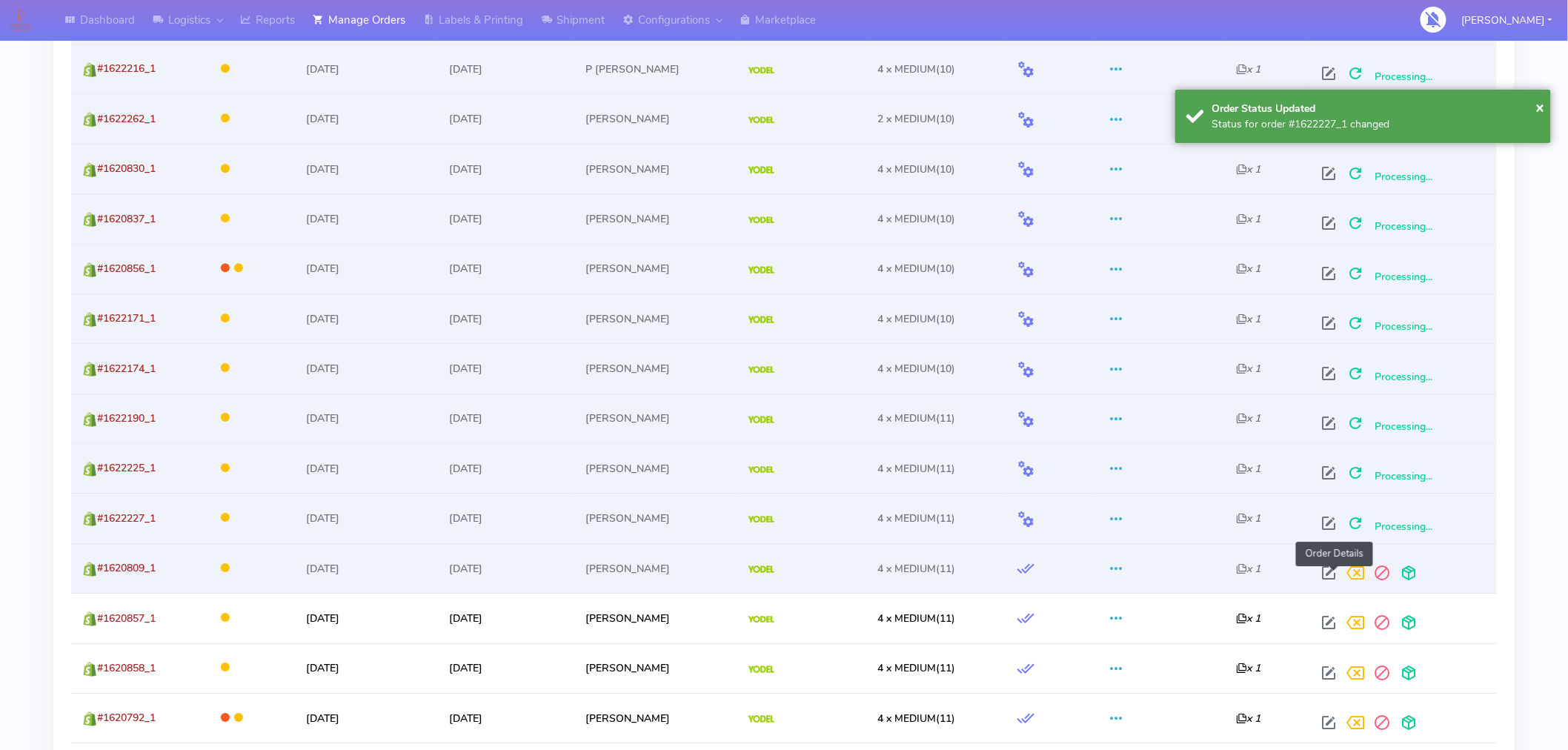
click at [1330, 577] on span at bounding box center [1330, 576] width 27 height 14
select select "5"
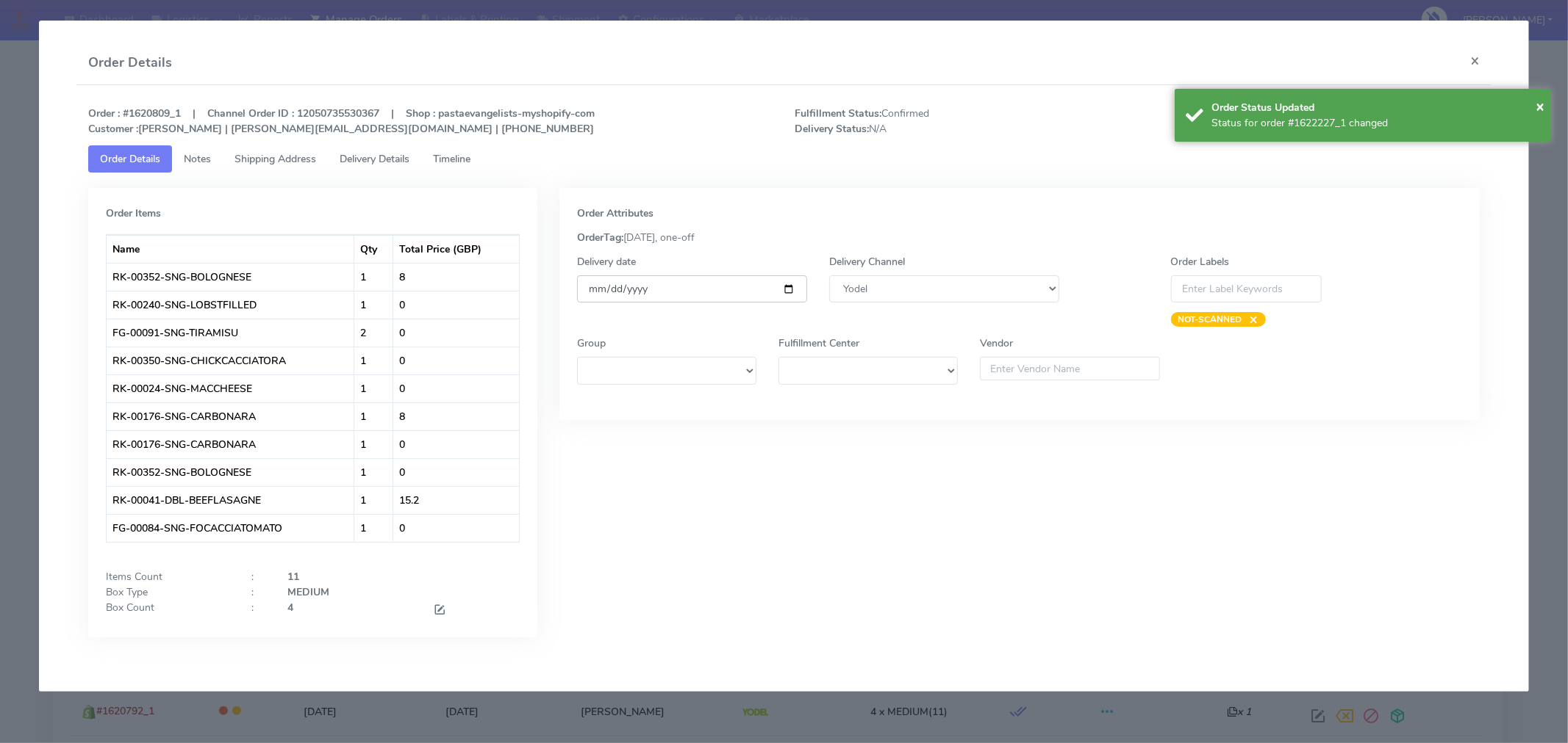
click at [789, 287] on input "[DATE]" at bounding box center [691, 288] width 230 height 27
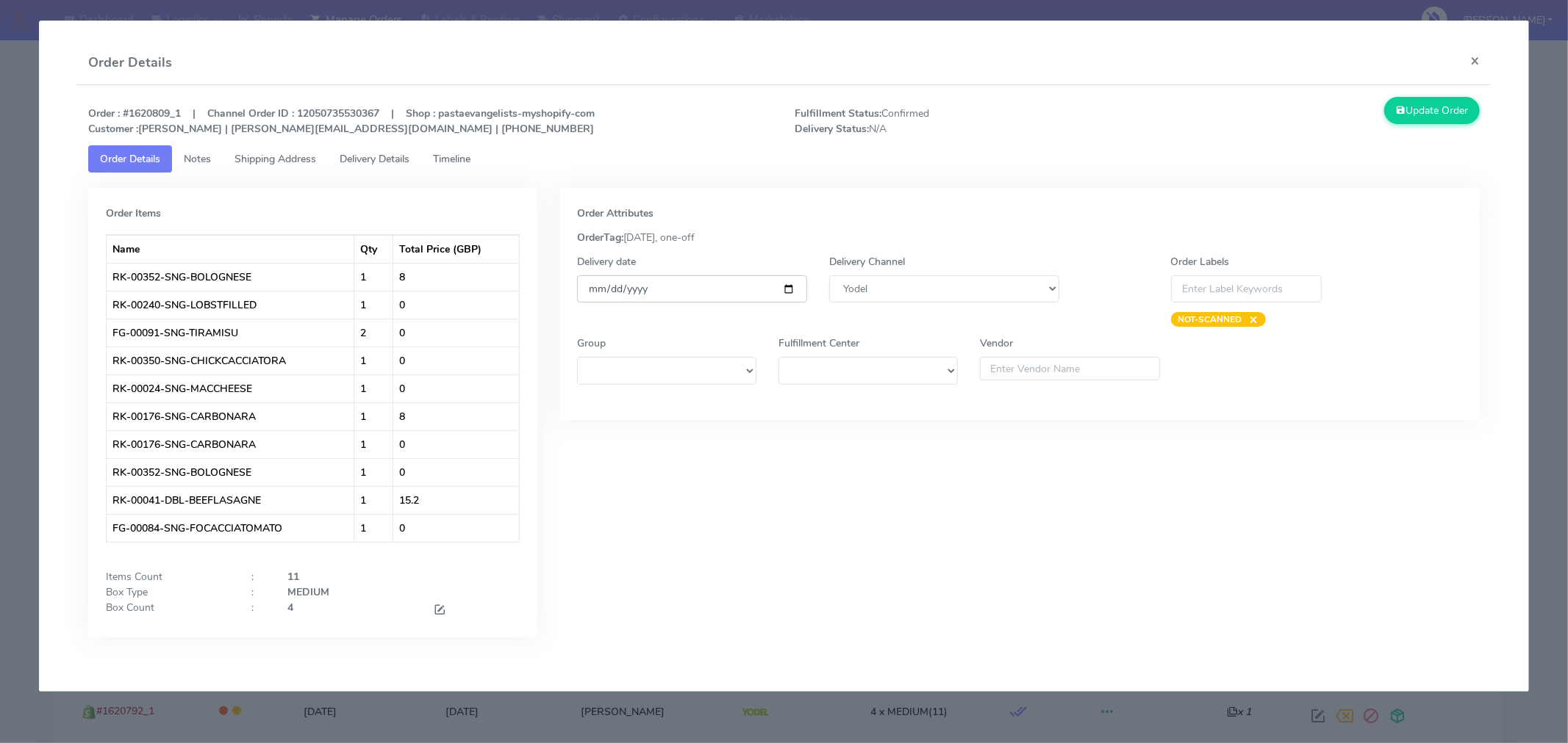
type input "[DATE]"
click at [1439, 110] on button "Update Order" at bounding box center [1432, 110] width 96 height 27
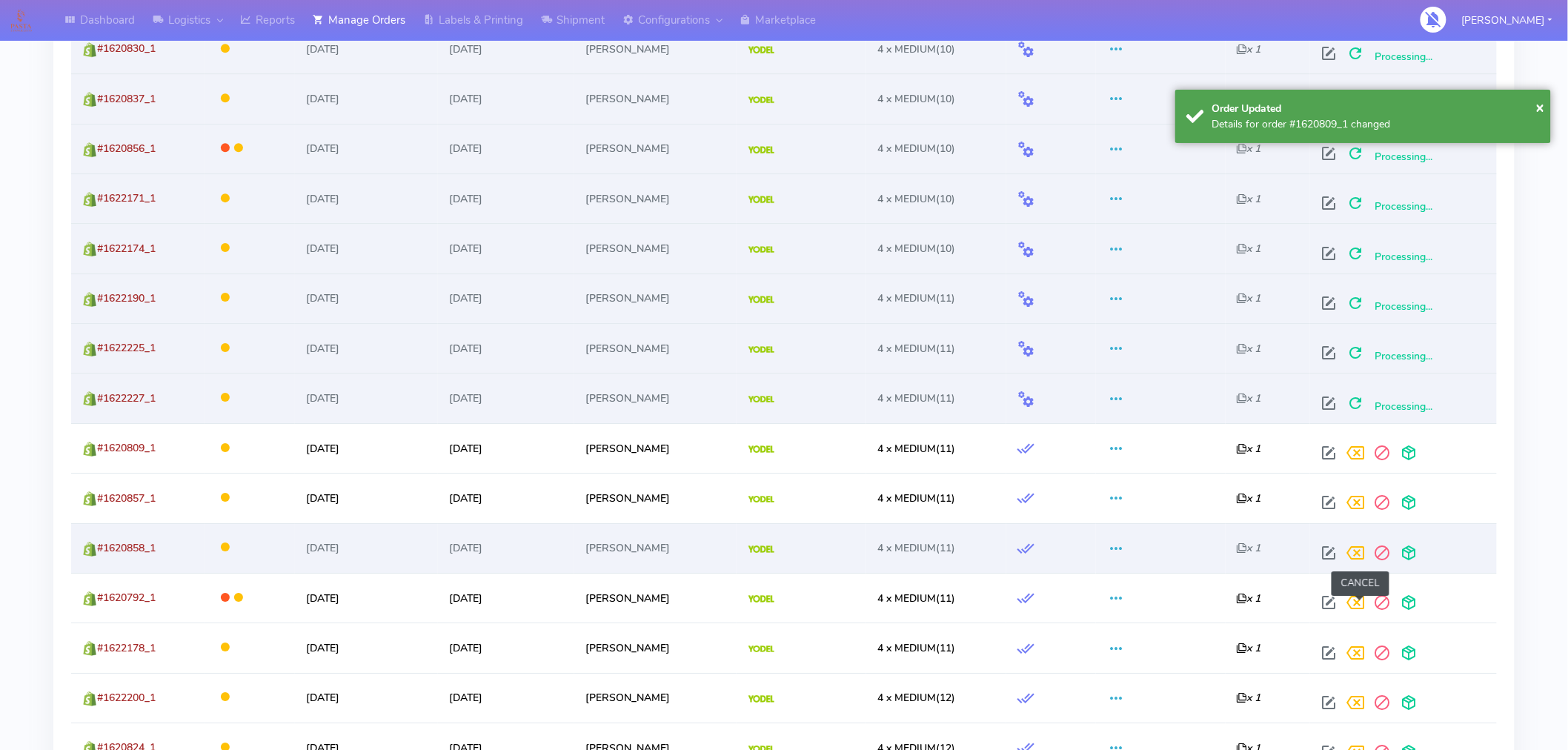
scroll to position [1855, 0]
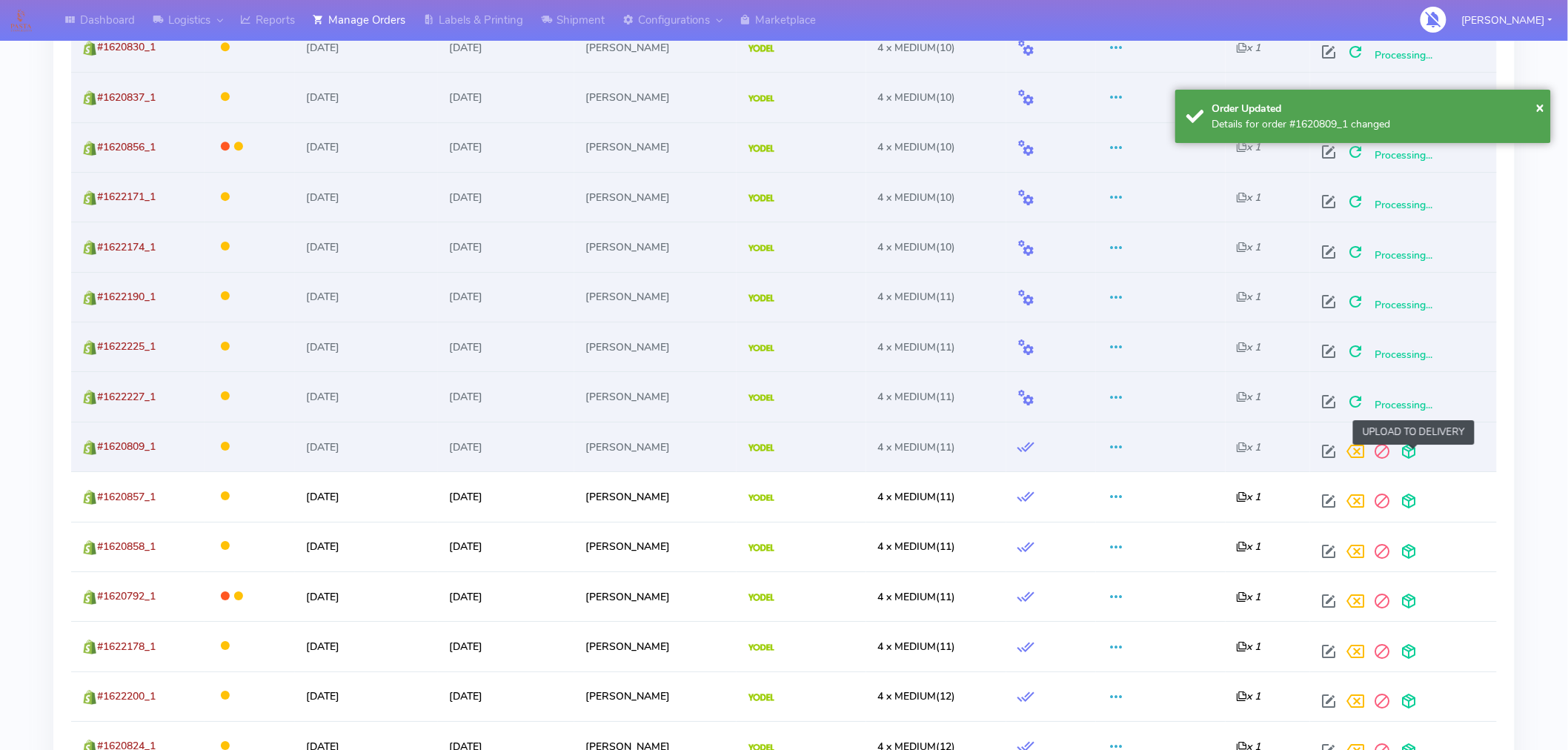
click at [1416, 453] on span at bounding box center [1409, 454] width 27 height 14
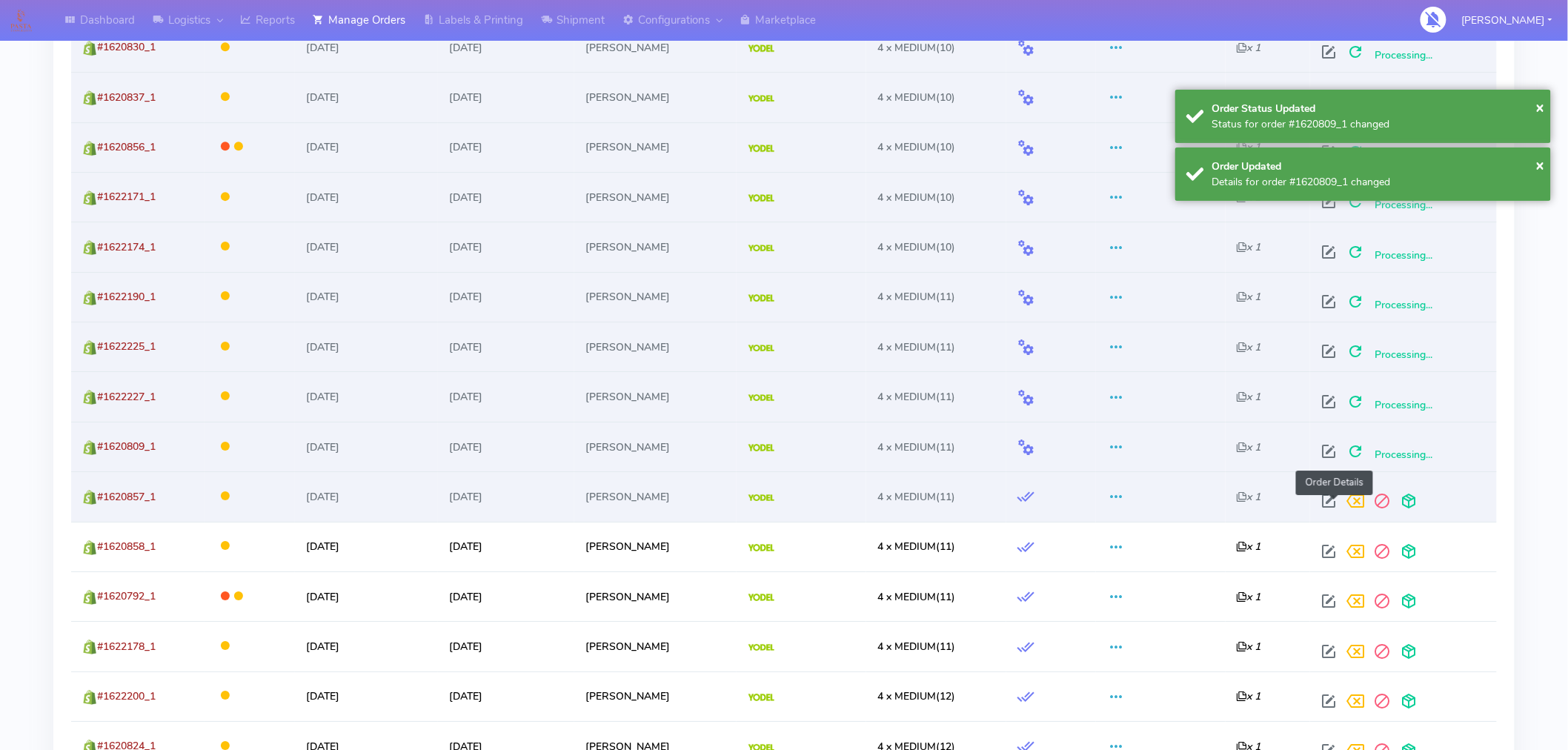
click at [1331, 507] on span at bounding box center [1330, 504] width 27 height 14
select select "5"
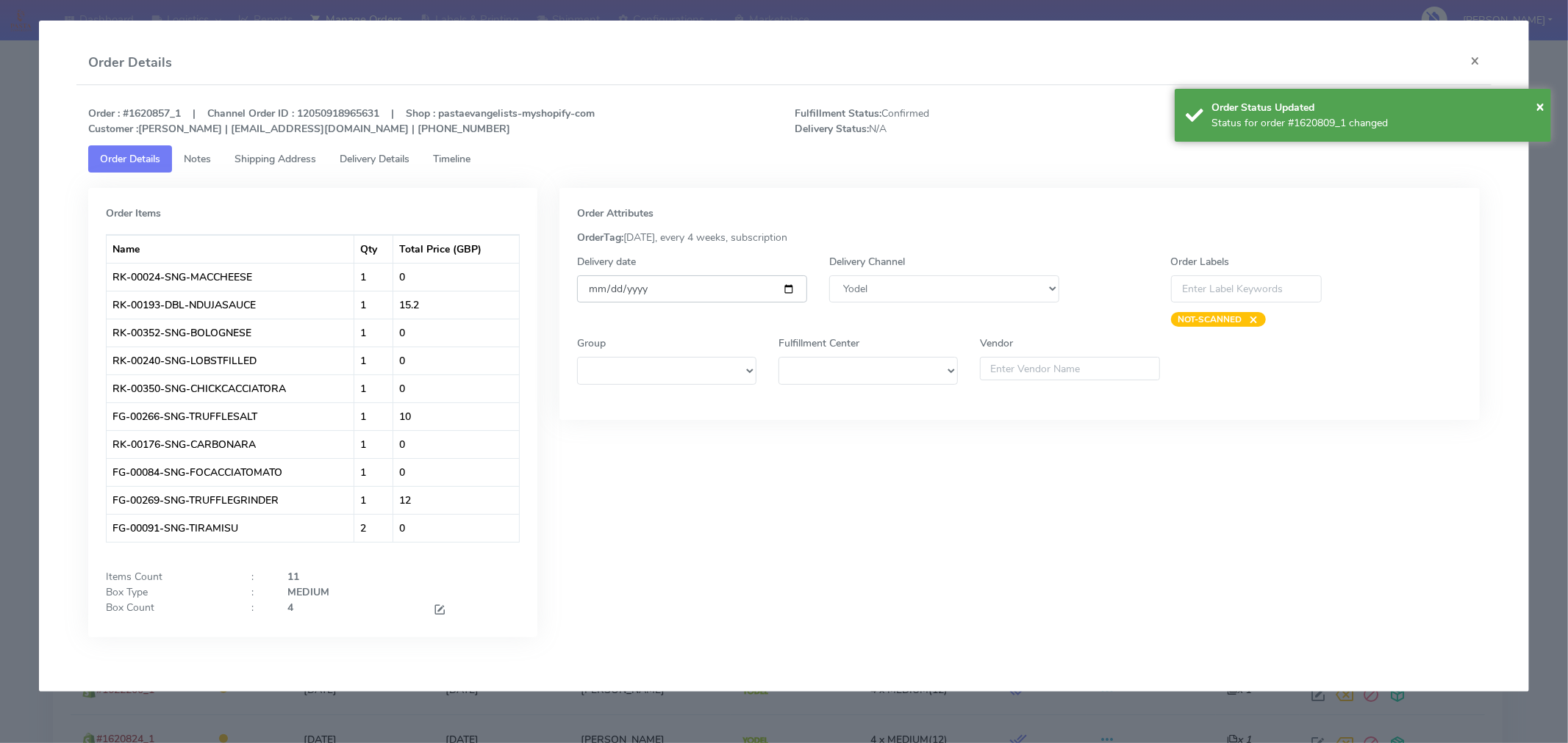
click at [789, 289] on input "[DATE]" at bounding box center [691, 288] width 230 height 27
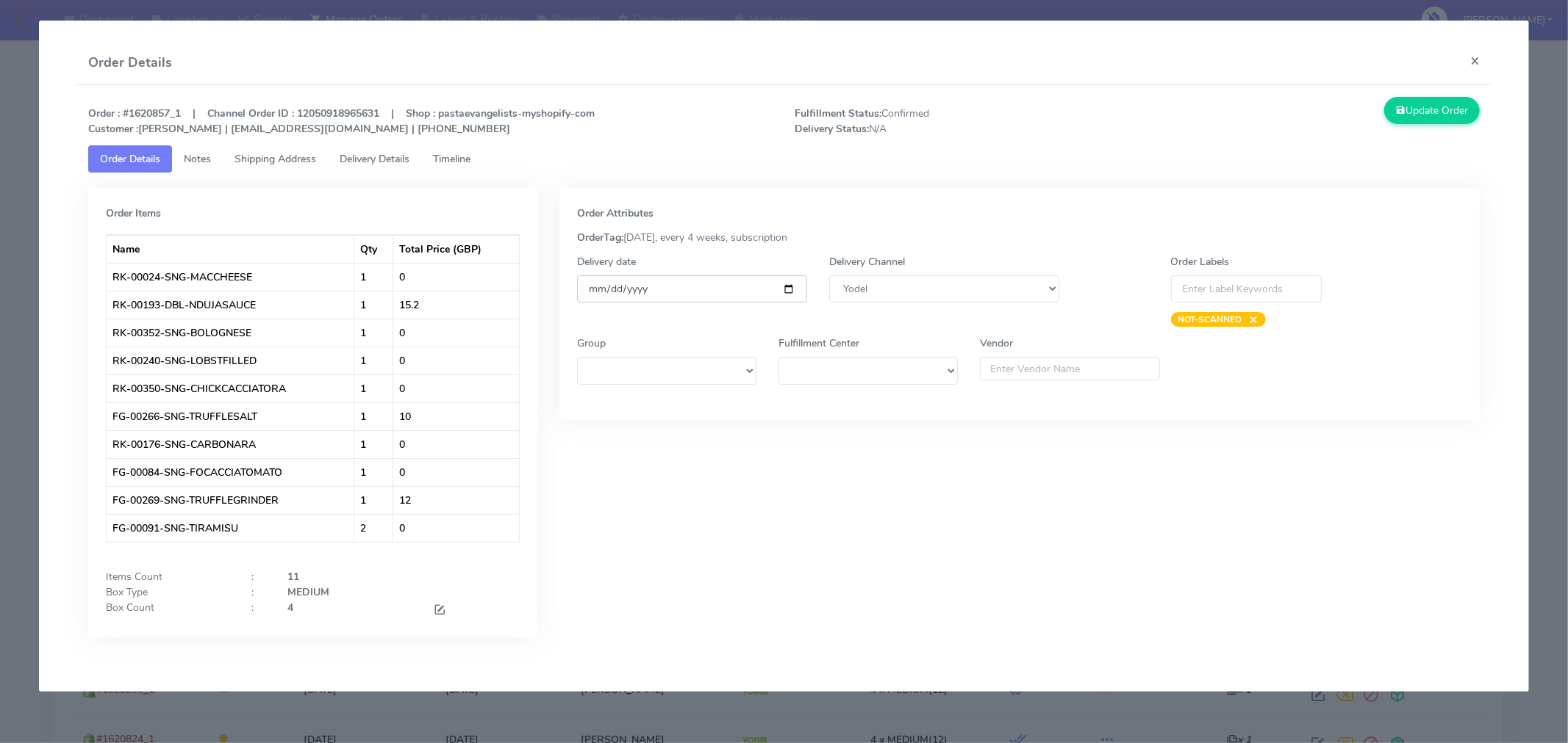
type input "[DATE]"
click at [1426, 114] on button "Update Order" at bounding box center [1432, 110] width 96 height 27
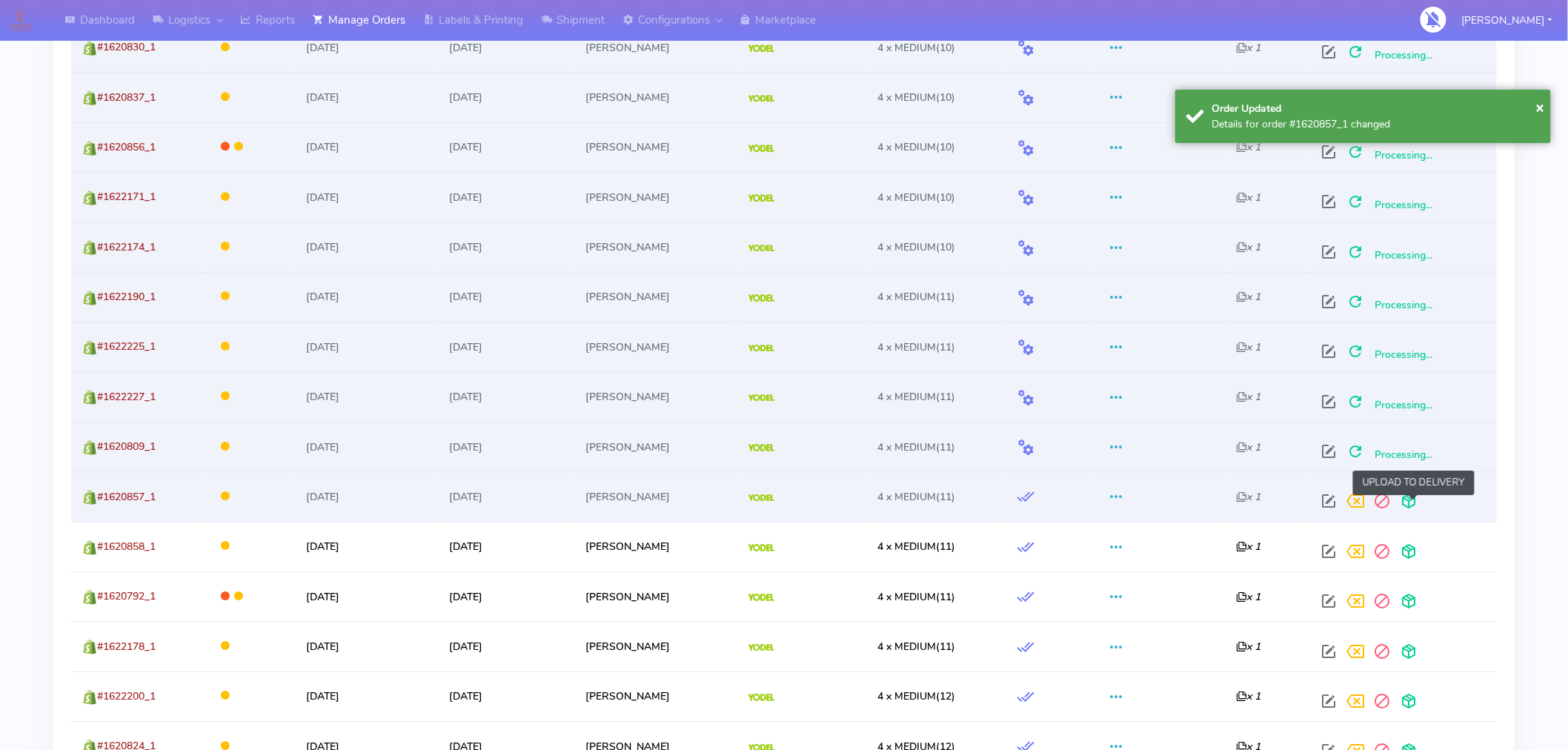
click at [1418, 509] on span at bounding box center [1409, 504] width 27 height 14
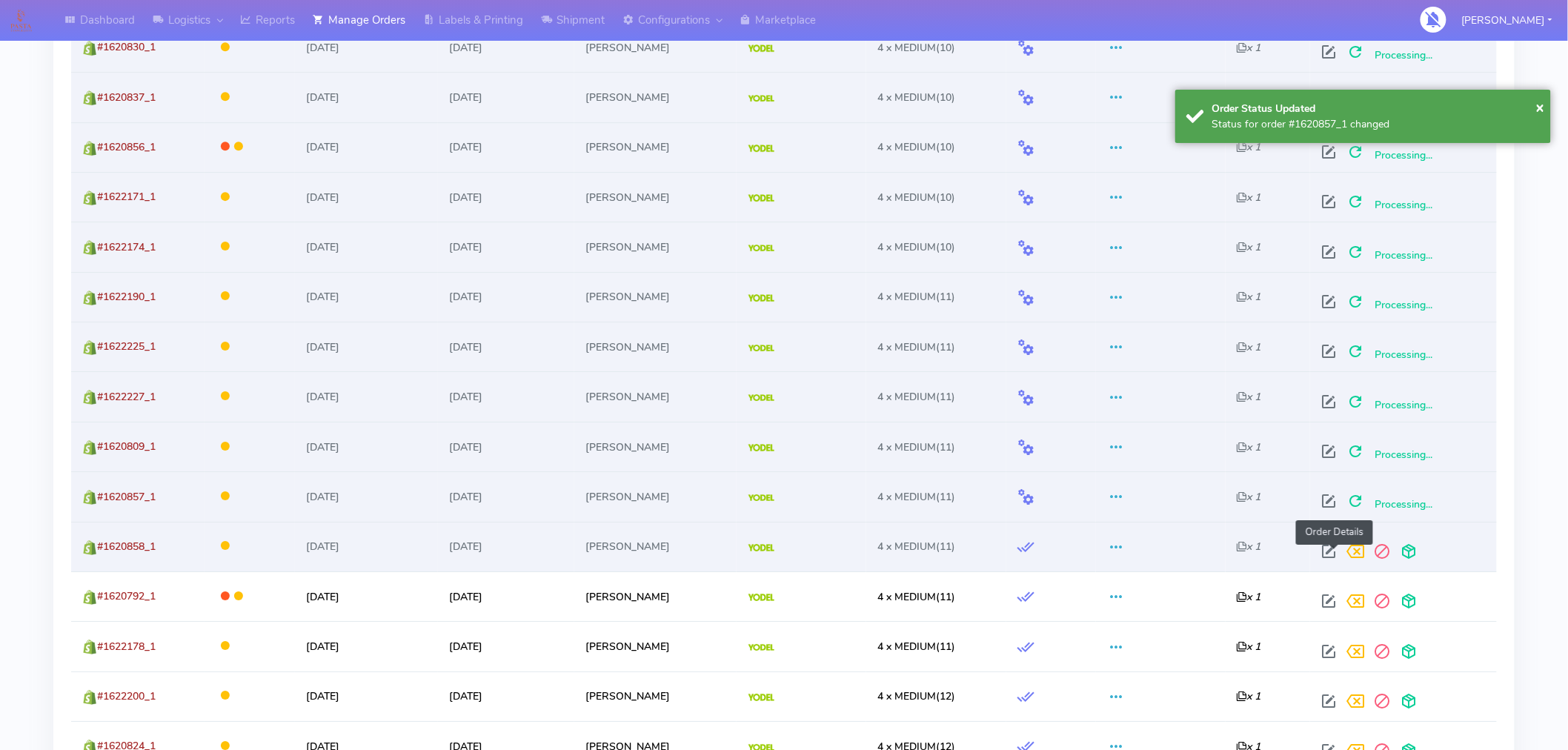
click at [1333, 554] on span at bounding box center [1330, 555] width 27 height 14
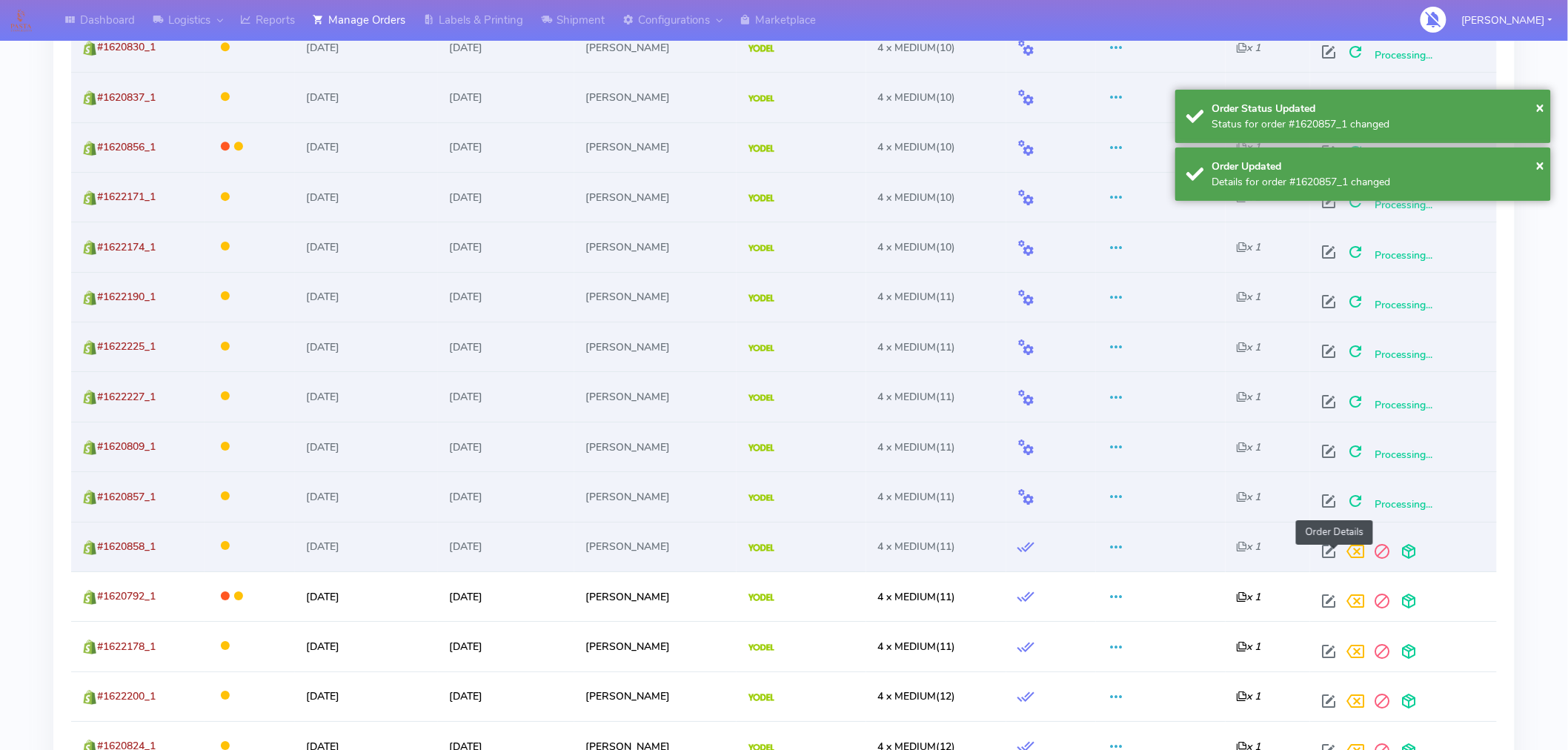
select select "5"
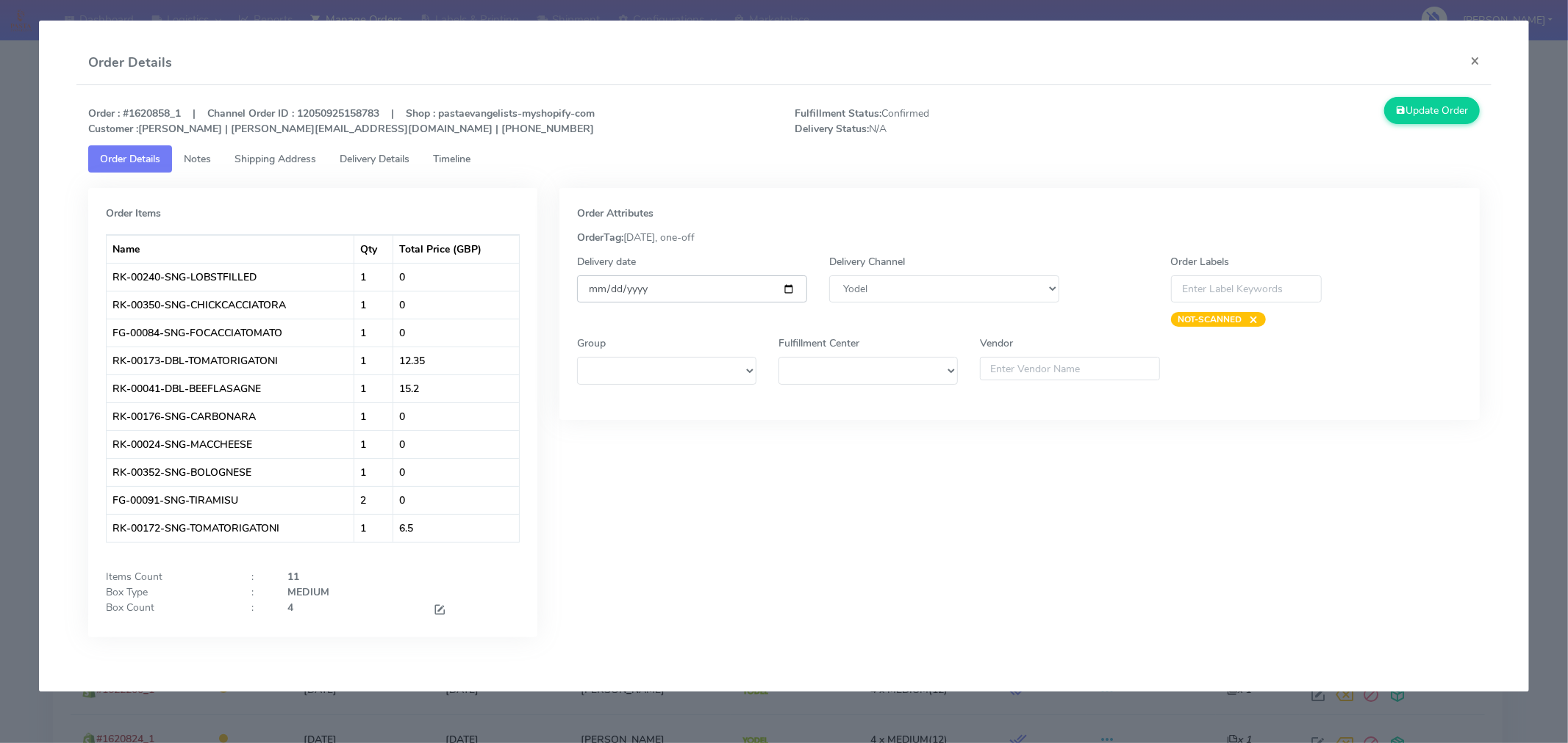
click at [784, 289] on input "[DATE]" at bounding box center [691, 288] width 230 height 27
type input "[DATE]"
click at [1435, 115] on button "Update Order" at bounding box center [1432, 110] width 96 height 27
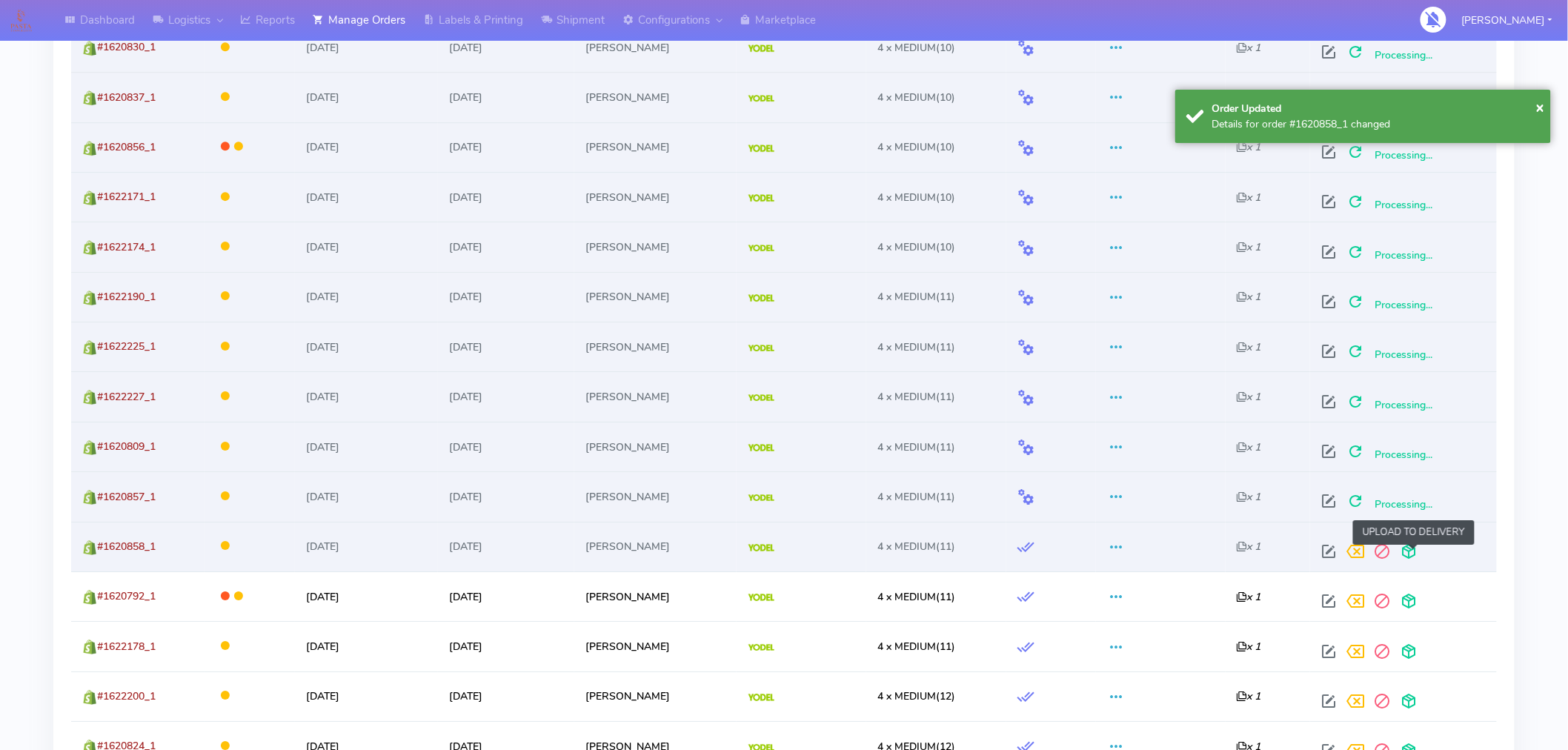
click at [1412, 560] on span at bounding box center [1409, 555] width 27 height 14
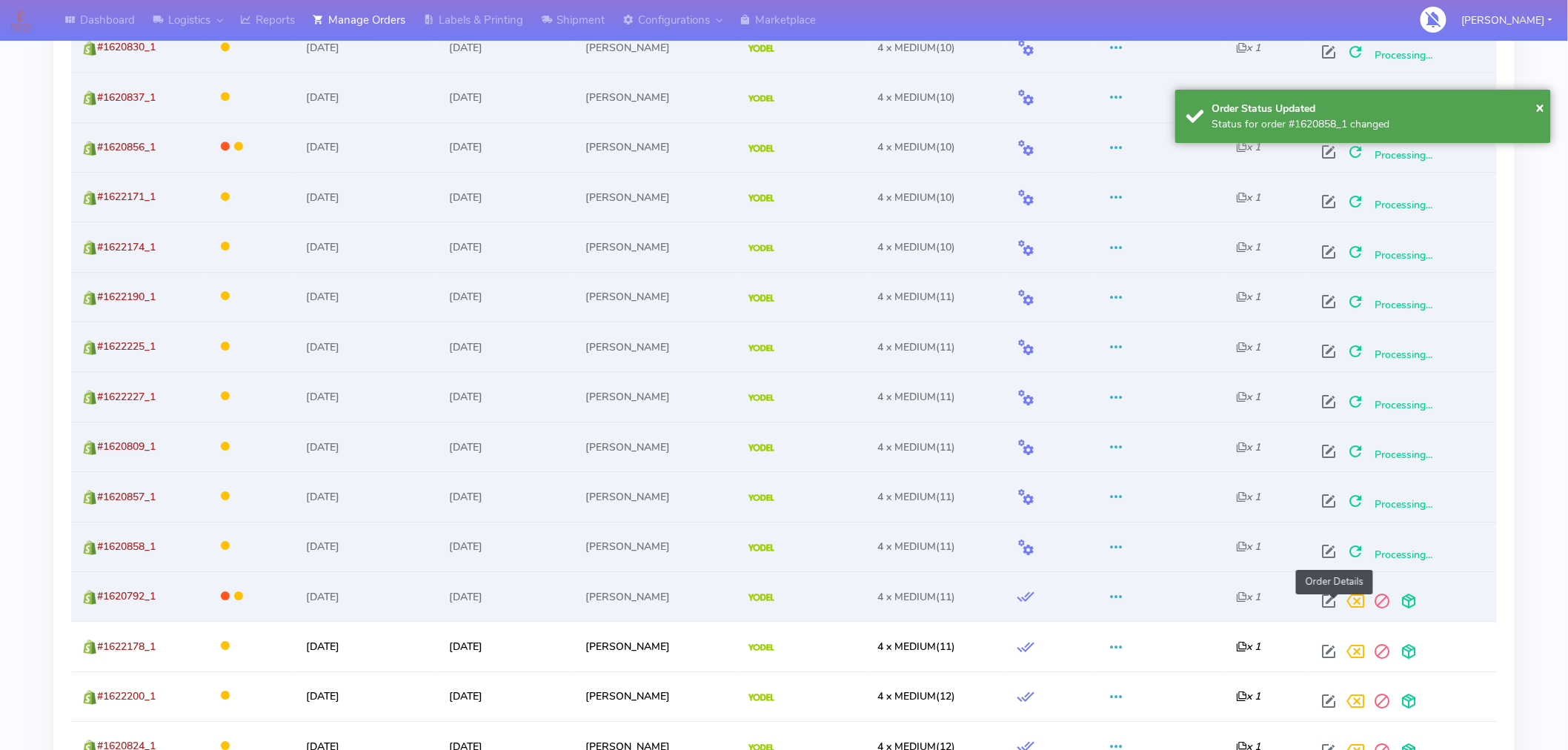
click at [1334, 603] on span at bounding box center [1330, 604] width 27 height 14
select select "5"
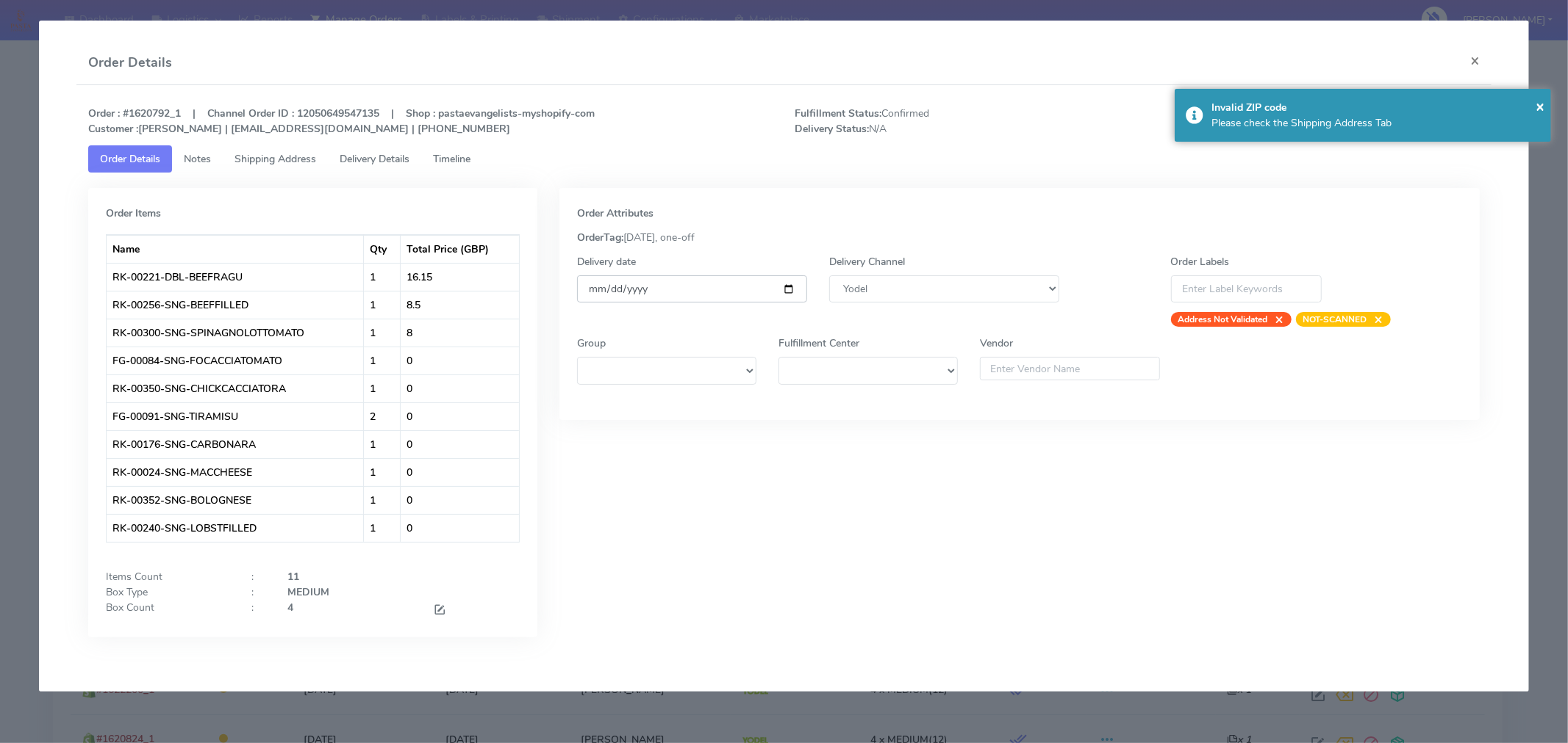
click at [787, 288] on input "[DATE]" at bounding box center [691, 288] width 230 height 27
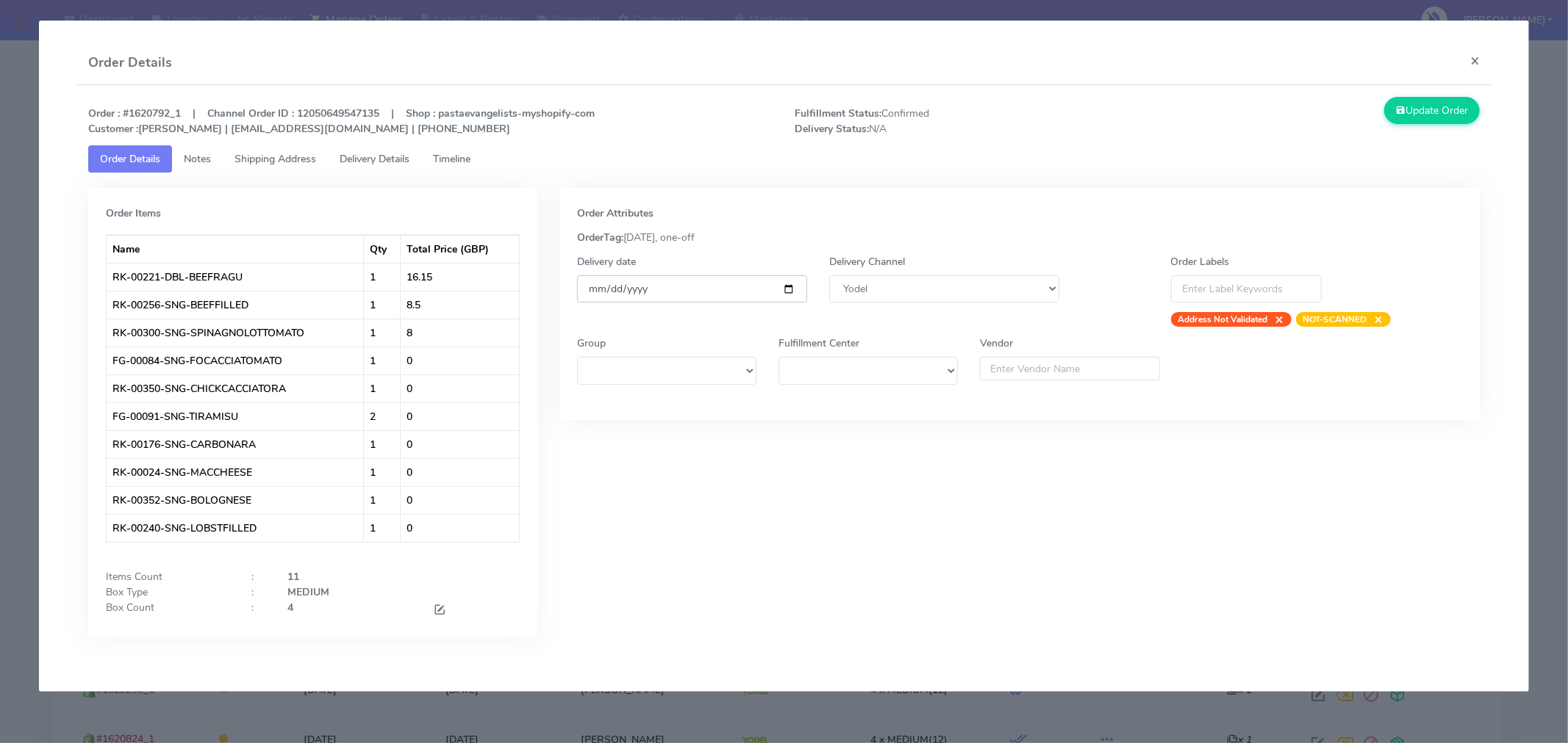
type input "[DATE]"
click at [1402, 126] on div "Update Order" at bounding box center [1313, 116] width 353 height 40
click at [1409, 119] on button "Update Order" at bounding box center [1432, 110] width 96 height 27
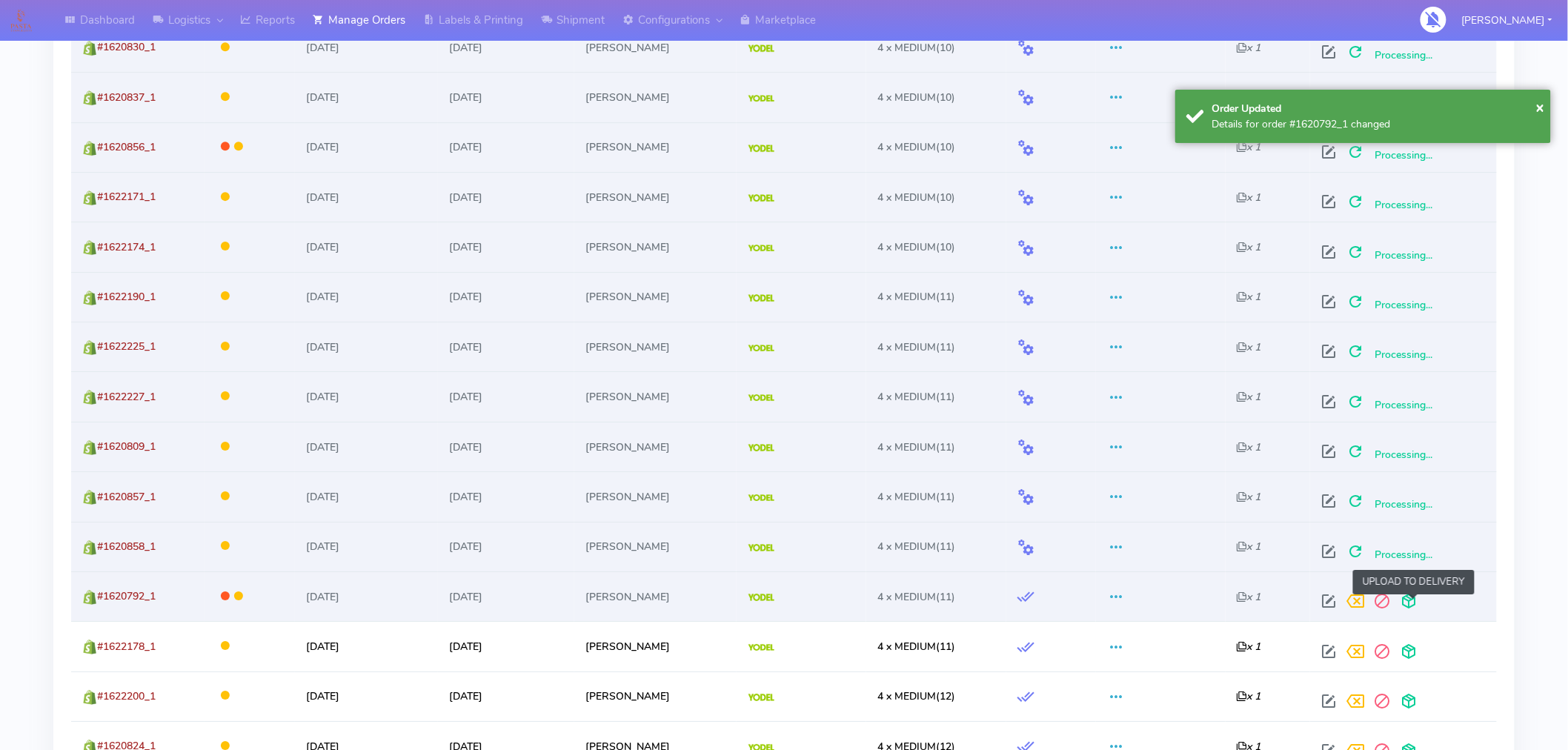
click at [1412, 602] on span at bounding box center [1409, 604] width 27 height 14
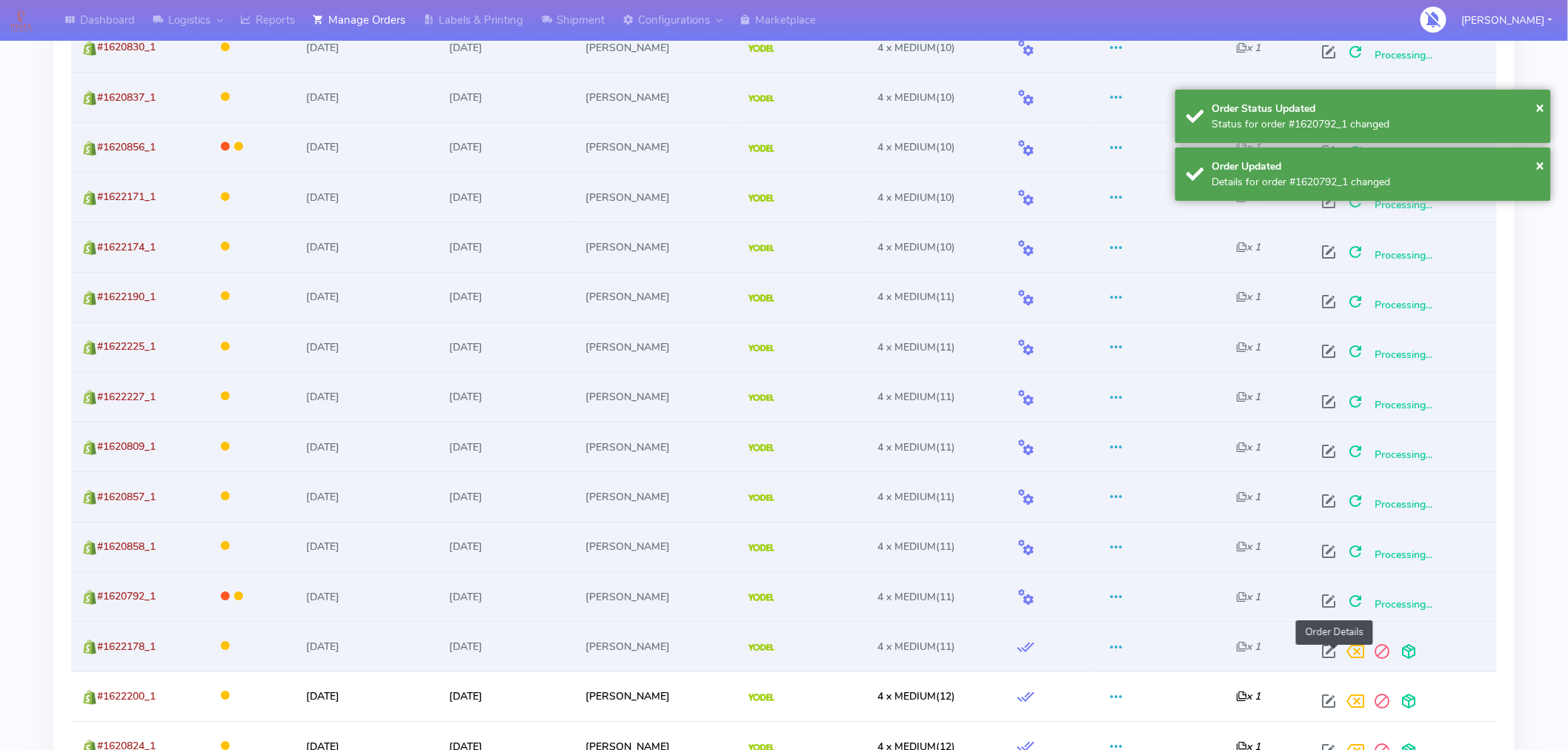
click at [1336, 648] on span at bounding box center [1330, 655] width 27 height 14
select select "5"
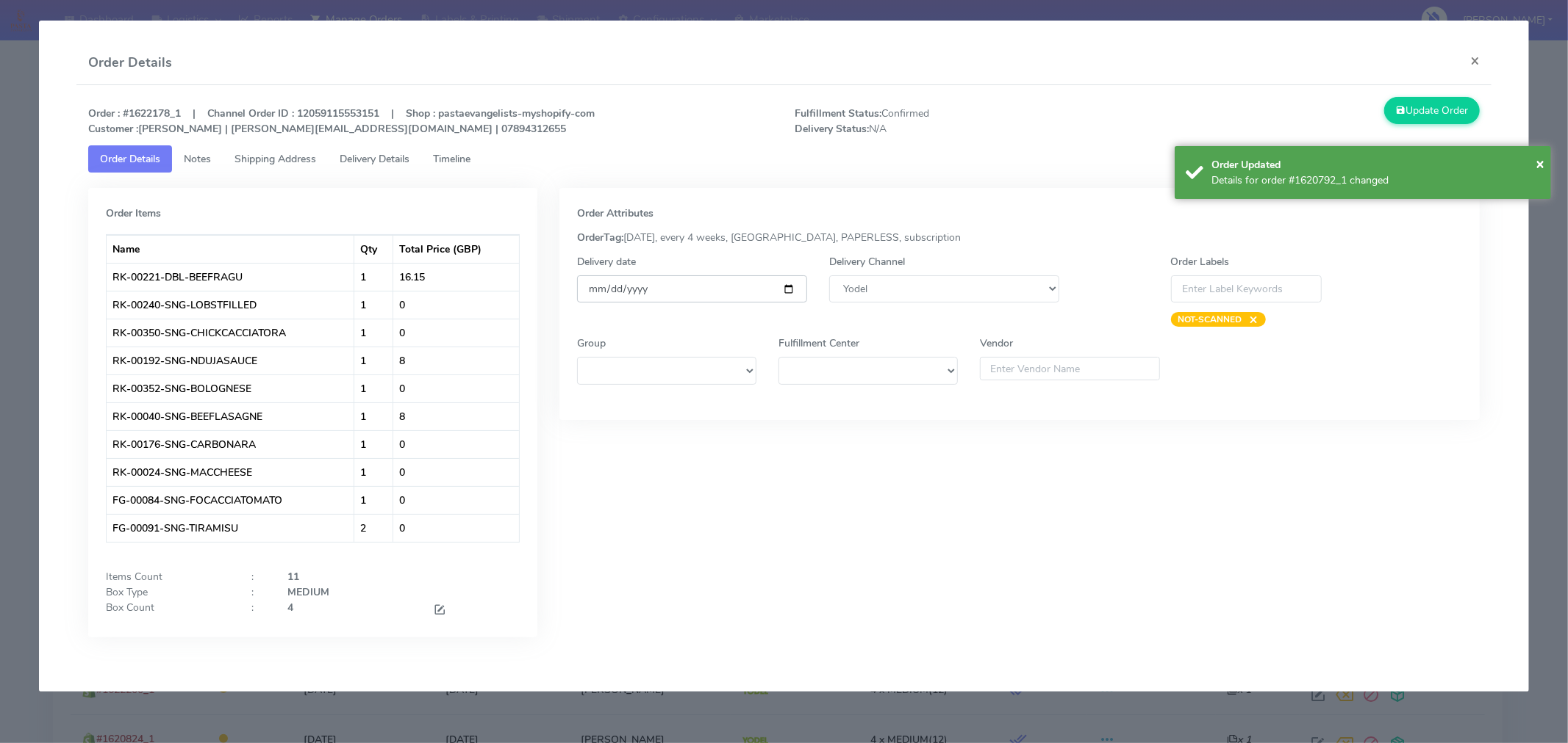
click at [788, 292] on input "[DATE]" at bounding box center [691, 288] width 230 height 27
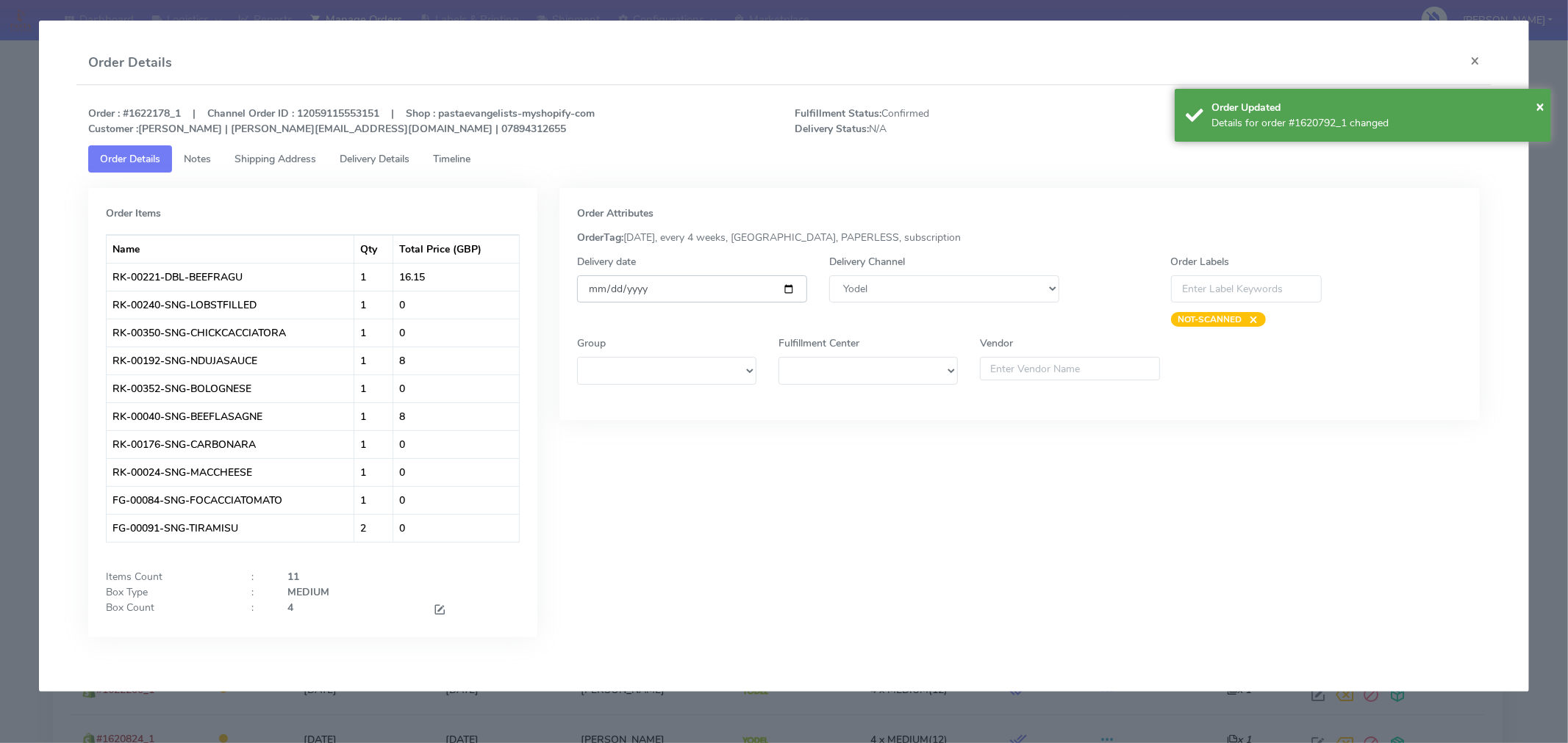
type input "[DATE]"
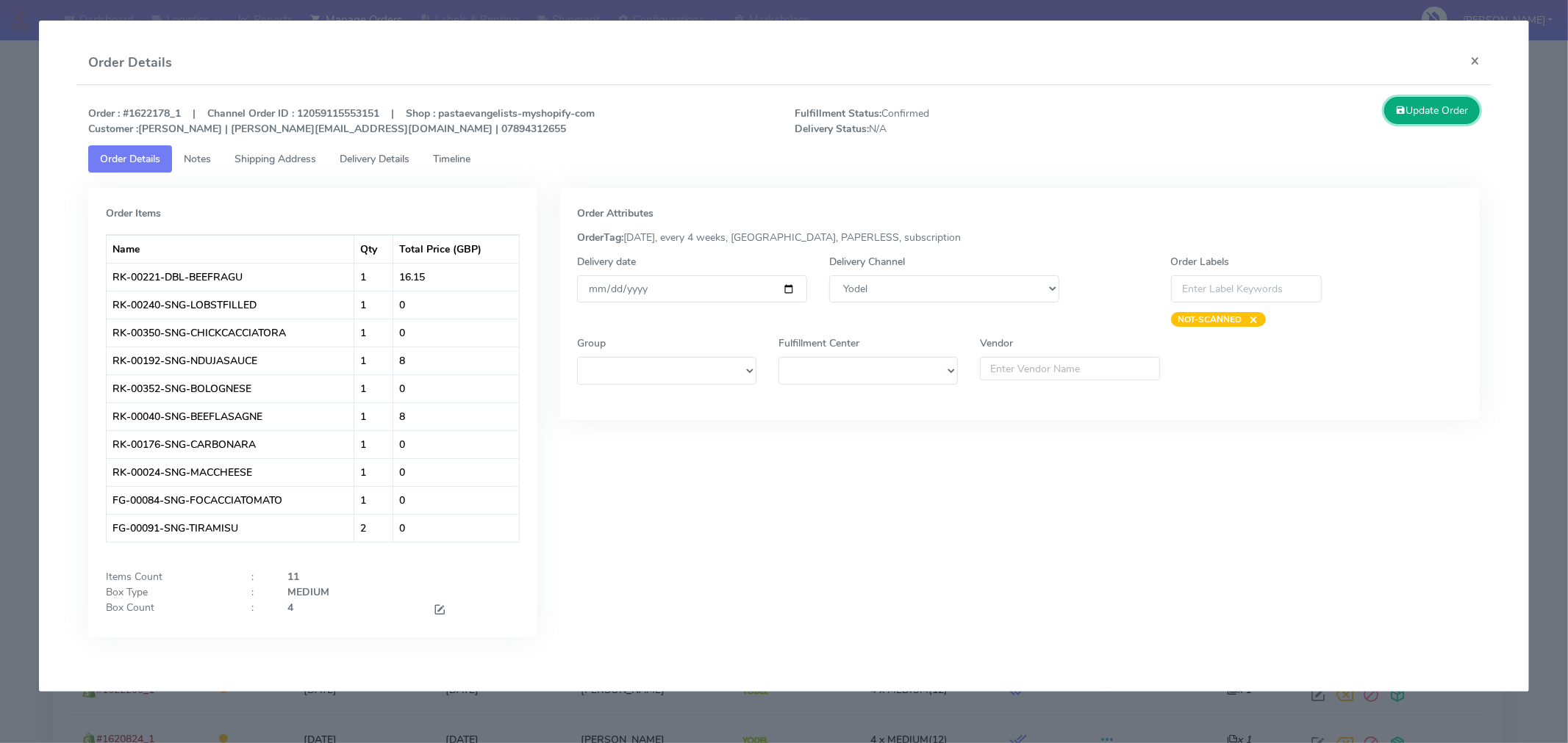
click at [1421, 112] on button "Update Order" at bounding box center [1432, 110] width 96 height 27
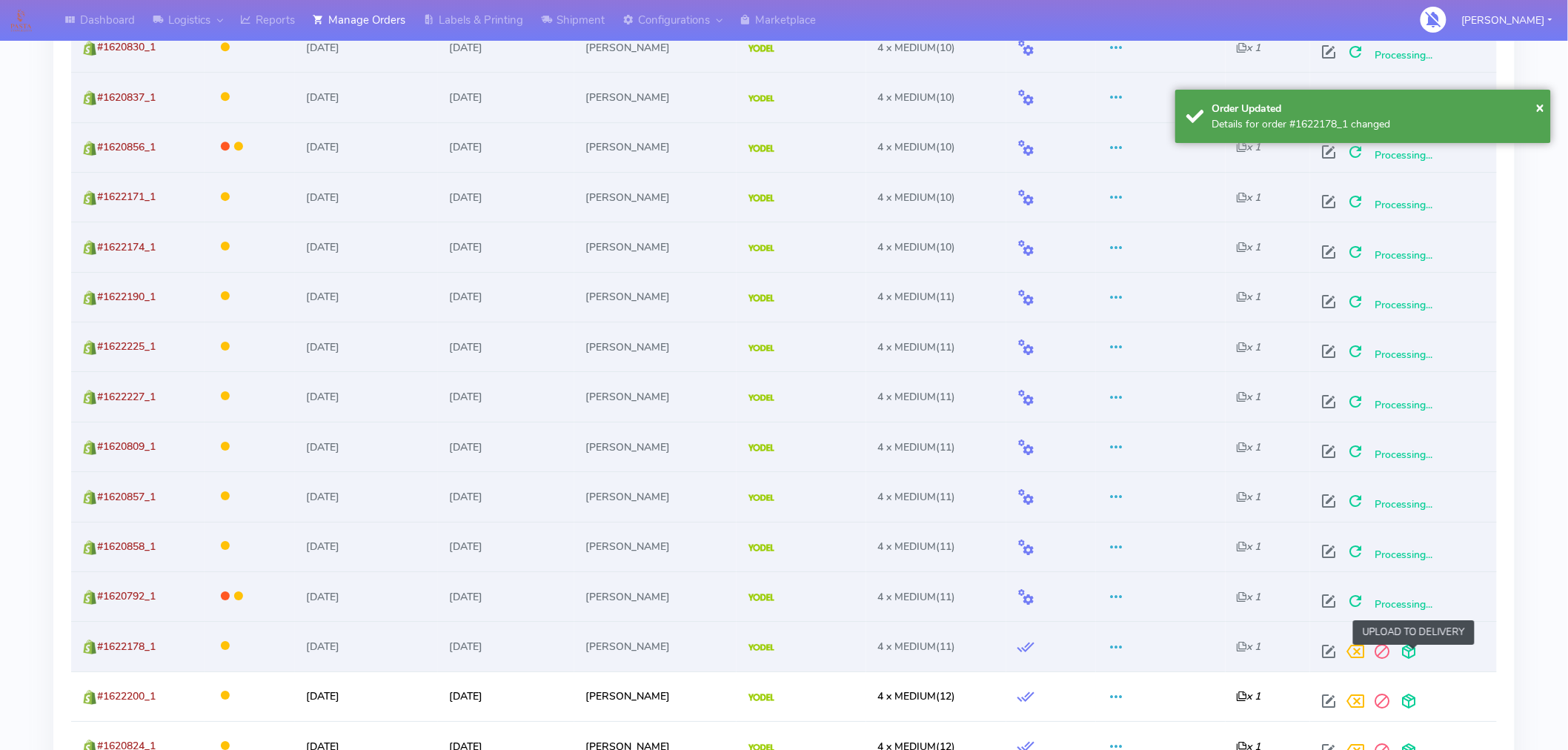
click at [1410, 652] on span at bounding box center [1409, 655] width 27 height 14
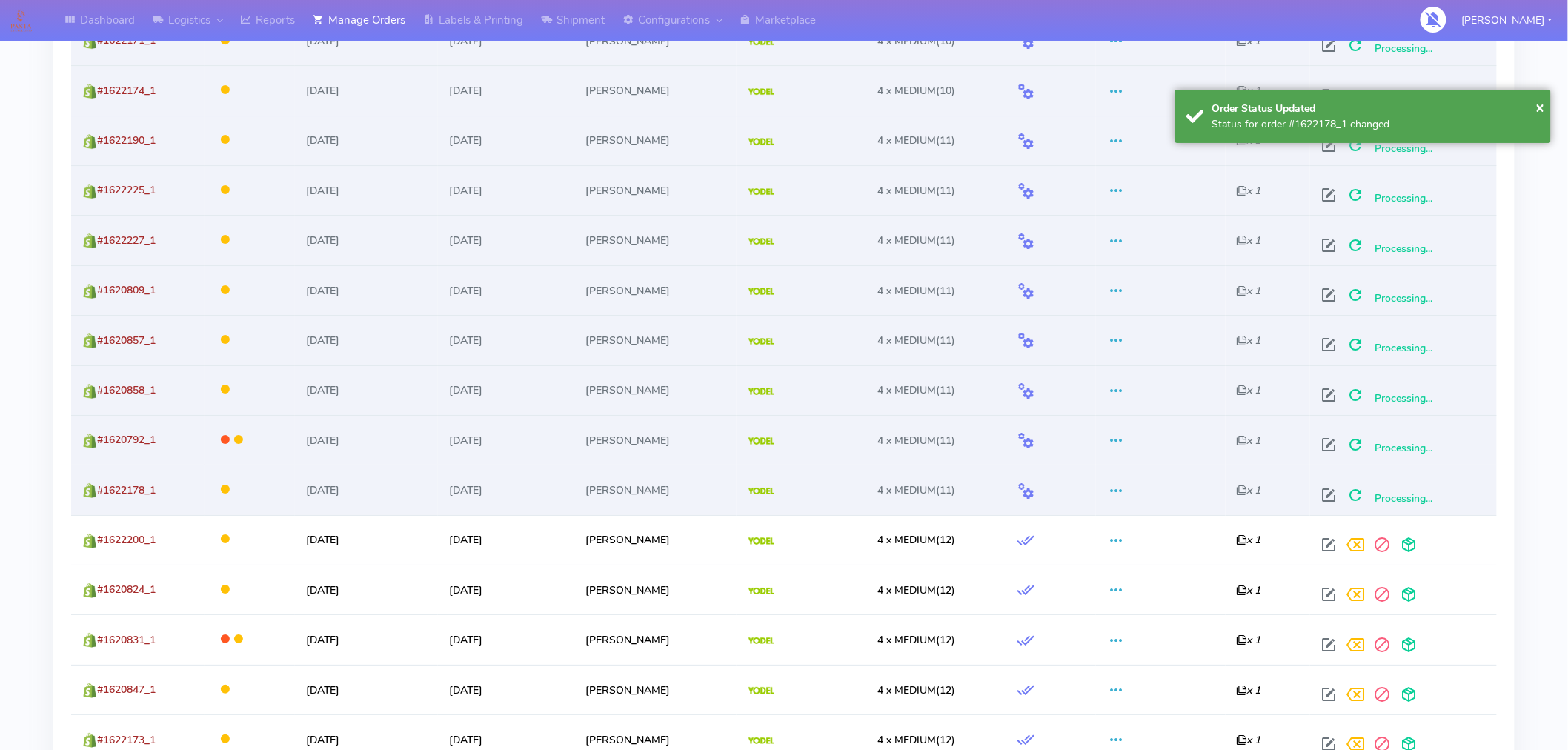
scroll to position [2017, 0]
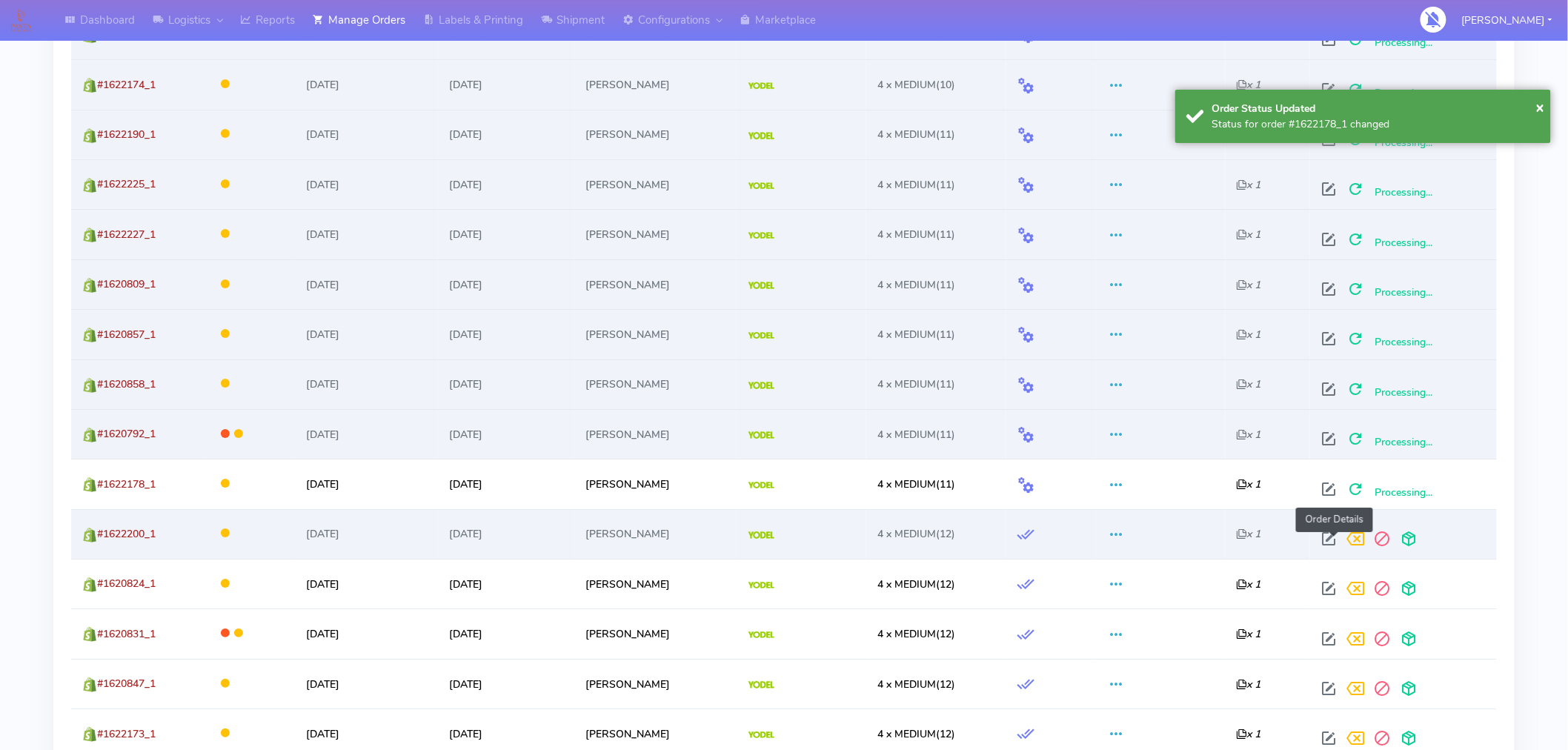
click at [1330, 538] on span at bounding box center [1330, 542] width 27 height 14
select select "5"
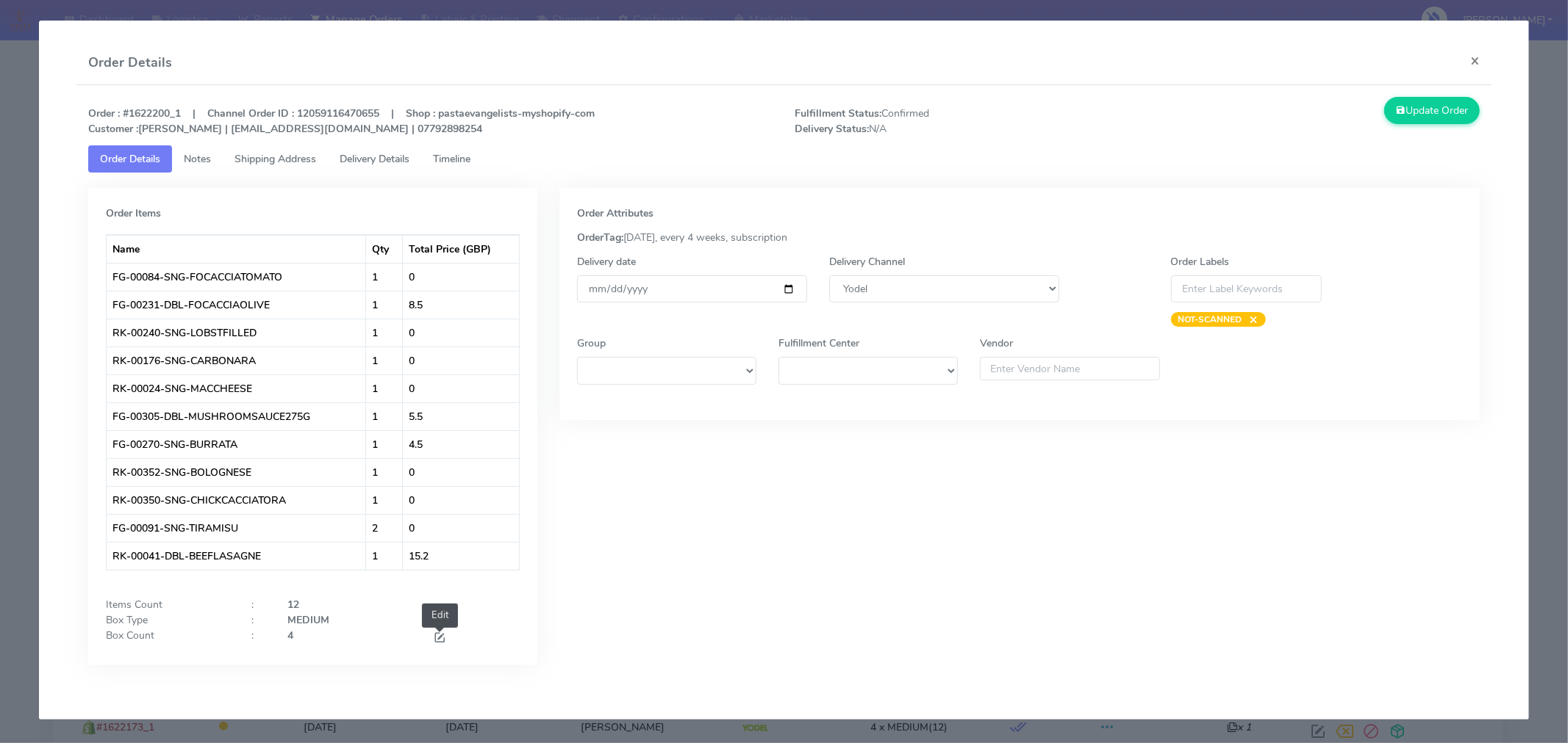
click at [435, 641] on span at bounding box center [440, 639] width 13 height 14
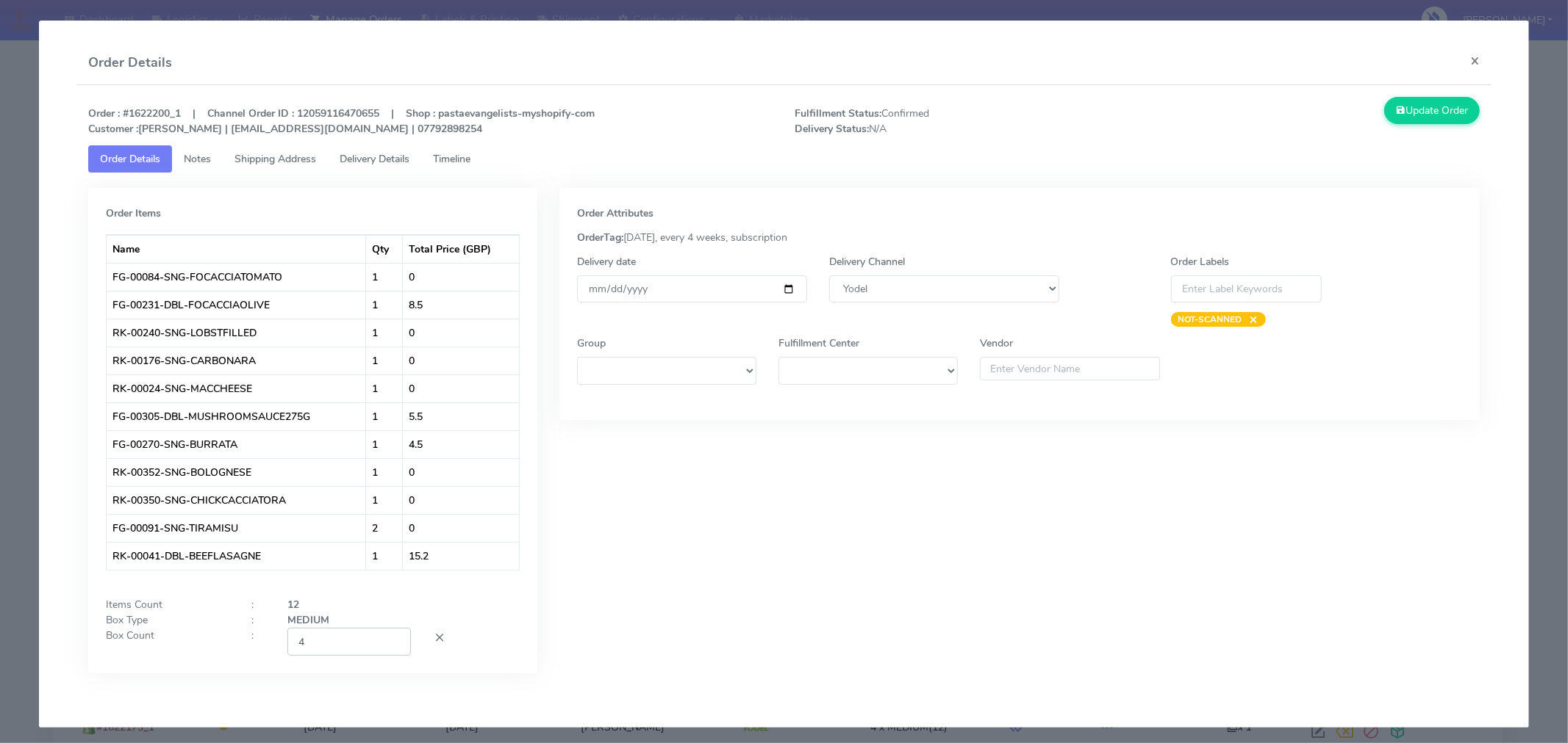
click at [351, 633] on input "4" at bounding box center [349, 641] width 123 height 27
type input "2"
click at [775, 290] on input "[DATE]" at bounding box center [691, 288] width 230 height 27
type input "[DATE]"
click at [1400, 111] on button "Update Order" at bounding box center [1432, 110] width 96 height 27
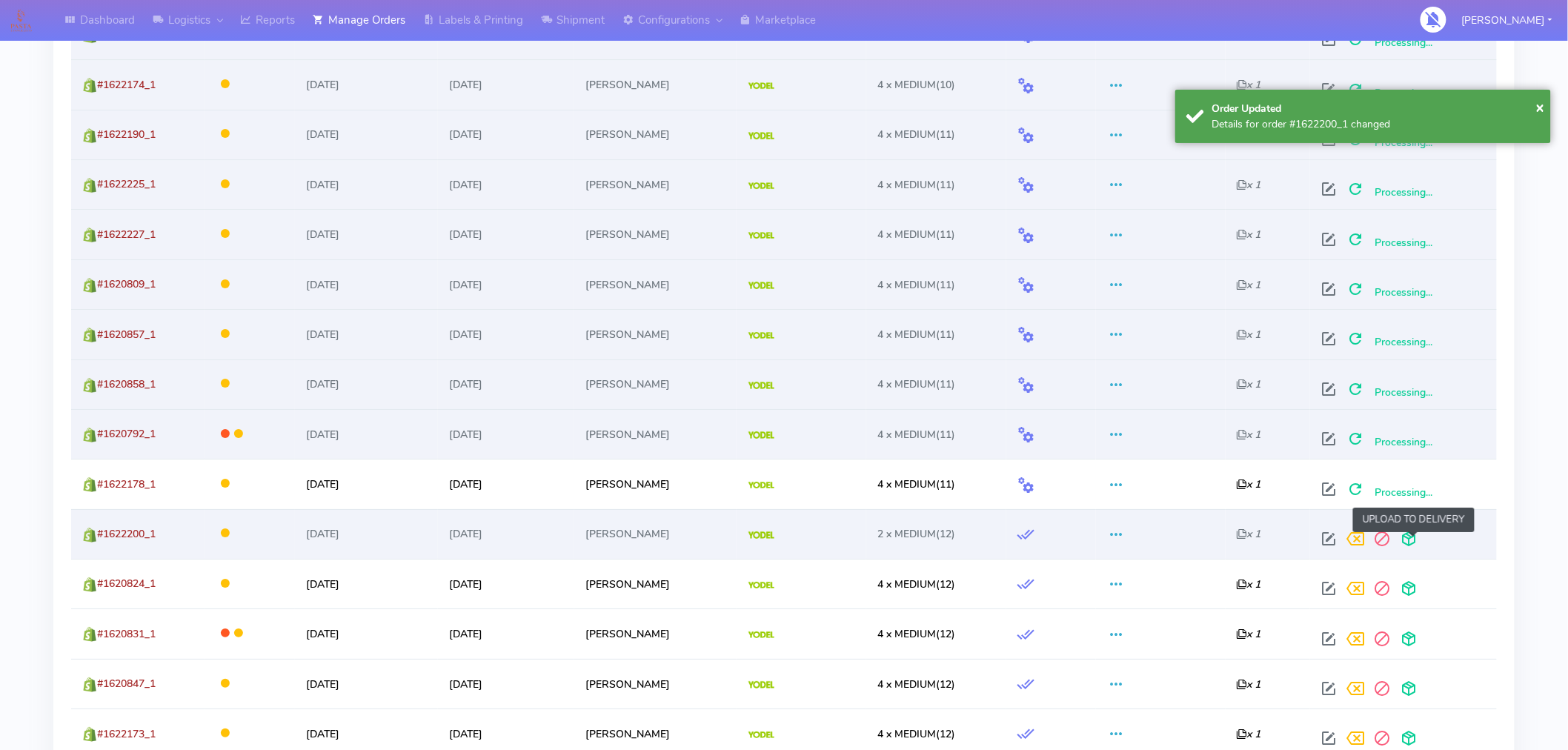
click at [1409, 543] on span at bounding box center [1409, 542] width 27 height 14
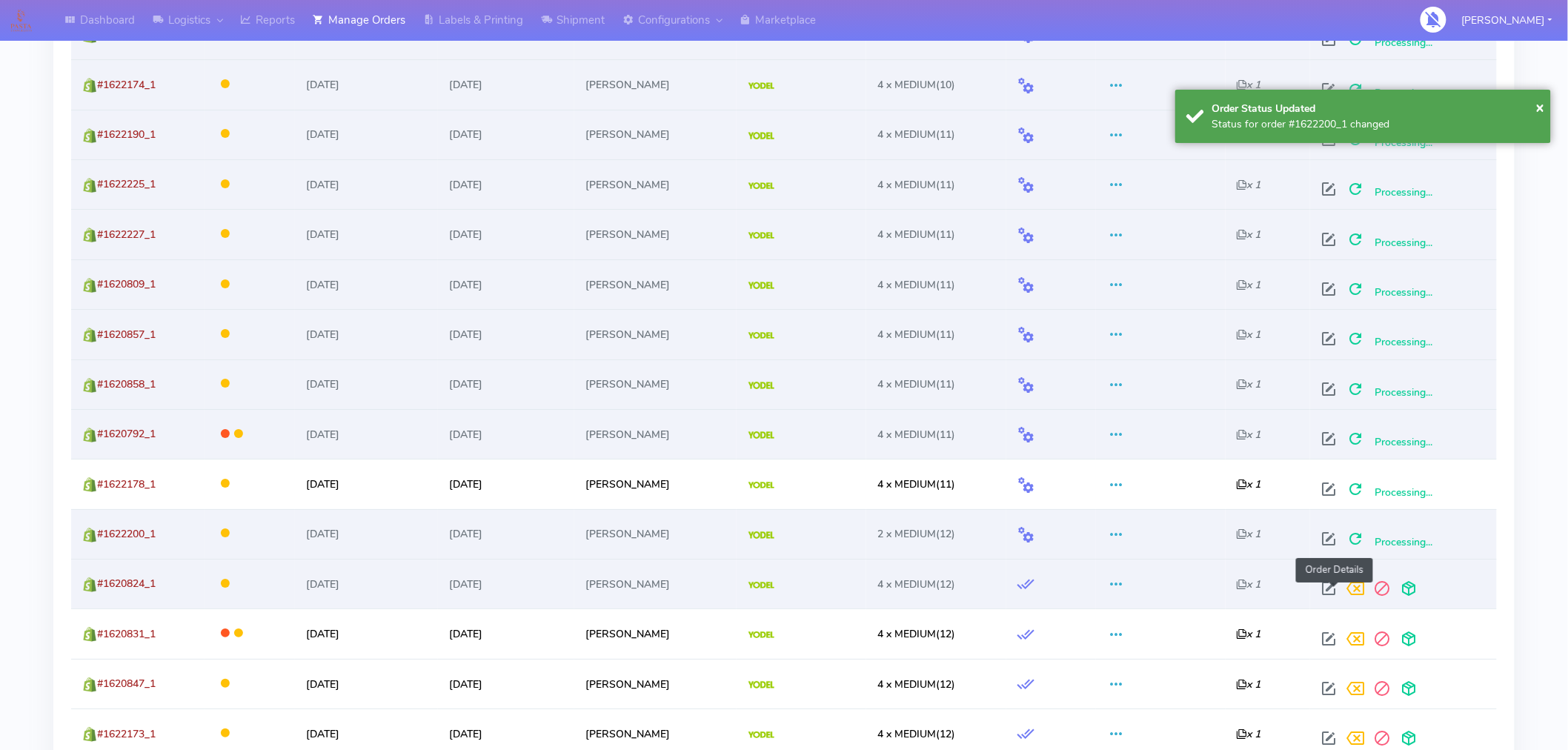
click at [1337, 587] on span at bounding box center [1330, 592] width 27 height 14
select select "5"
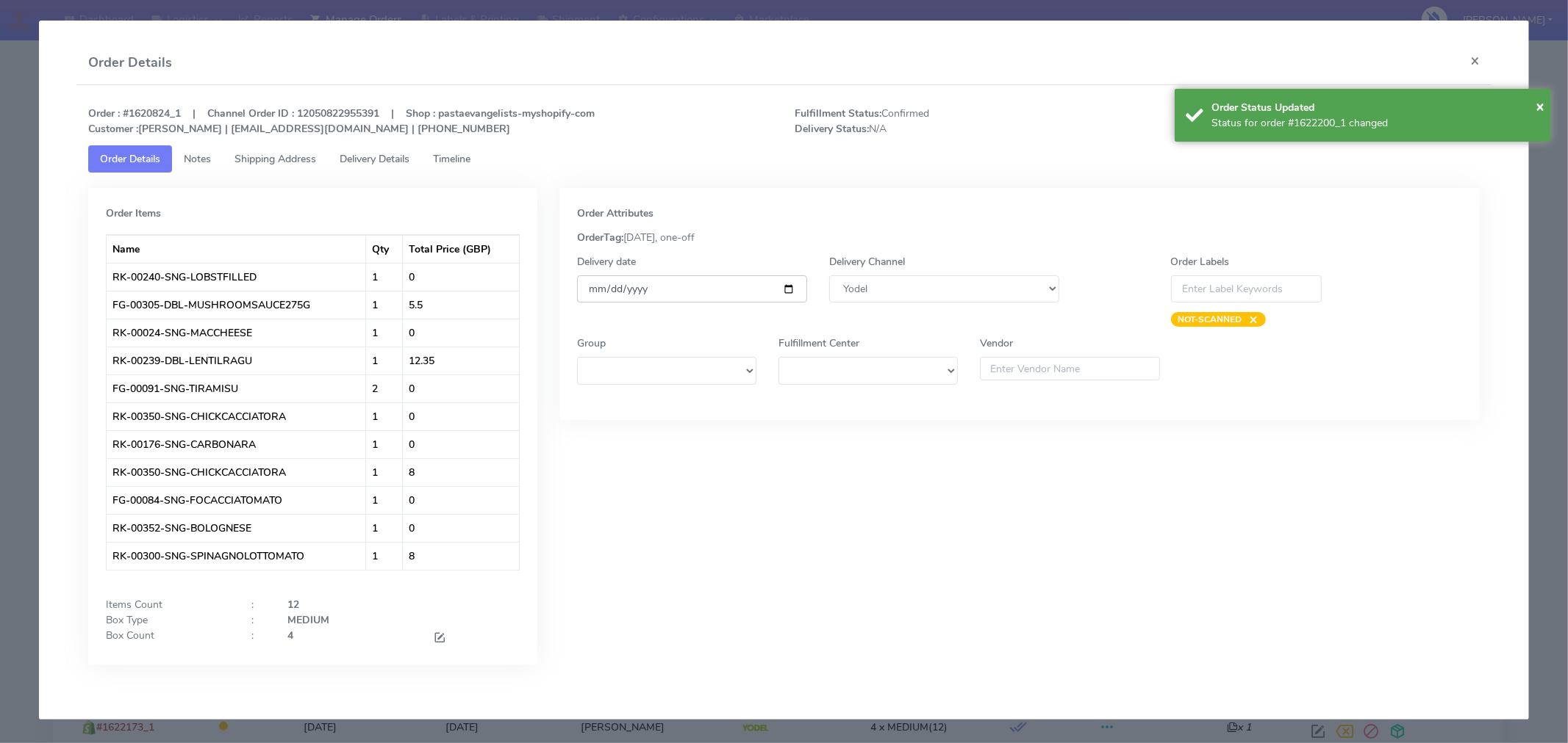
click at [788, 289] on input "[DATE]" at bounding box center [691, 288] width 230 height 27
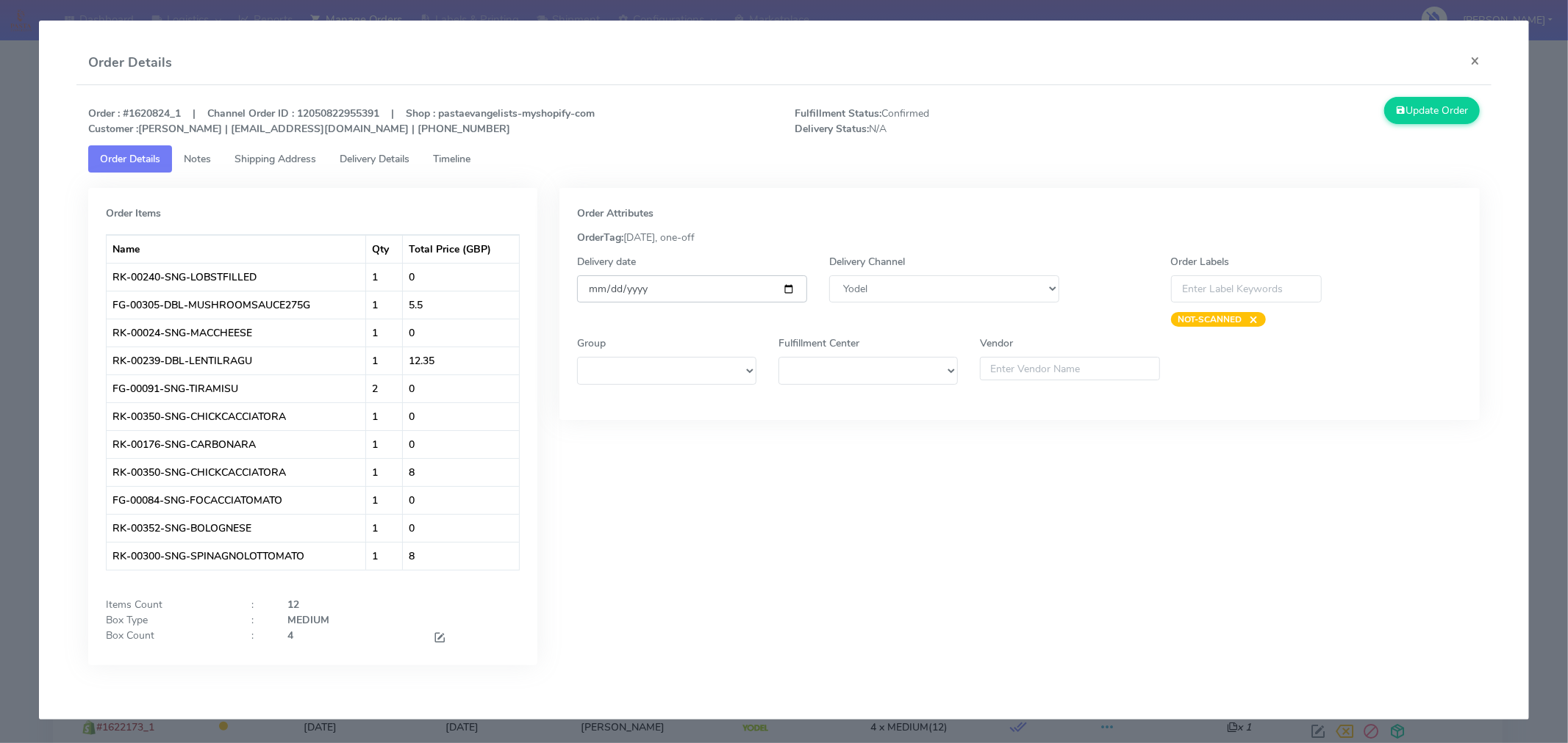
type input "[DATE]"
click at [1419, 110] on button "Update Order" at bounding box center [1432, 110] width 96 height 27
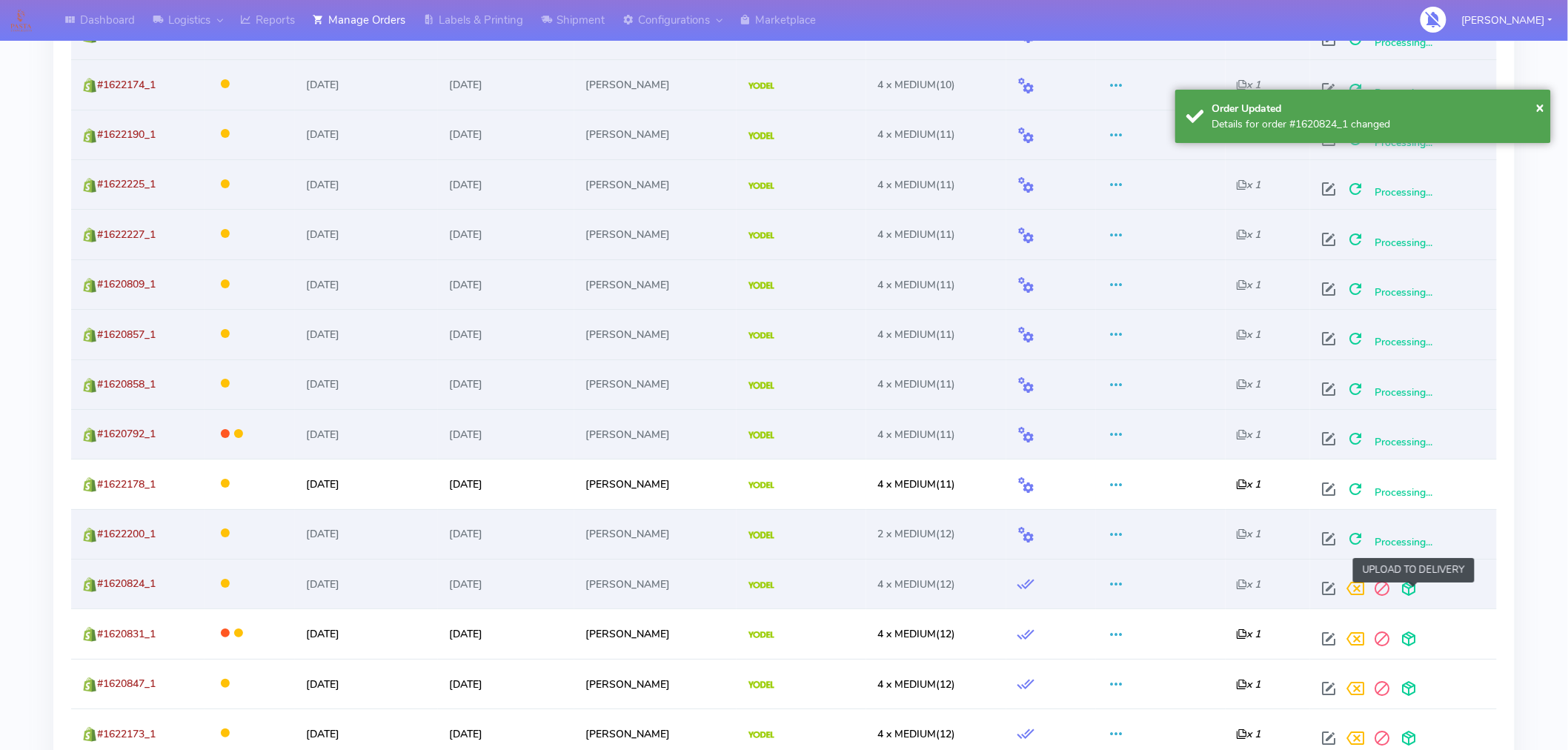
click at [1412, 588] on span at bounding box center [1409, 592] width 27 height 14
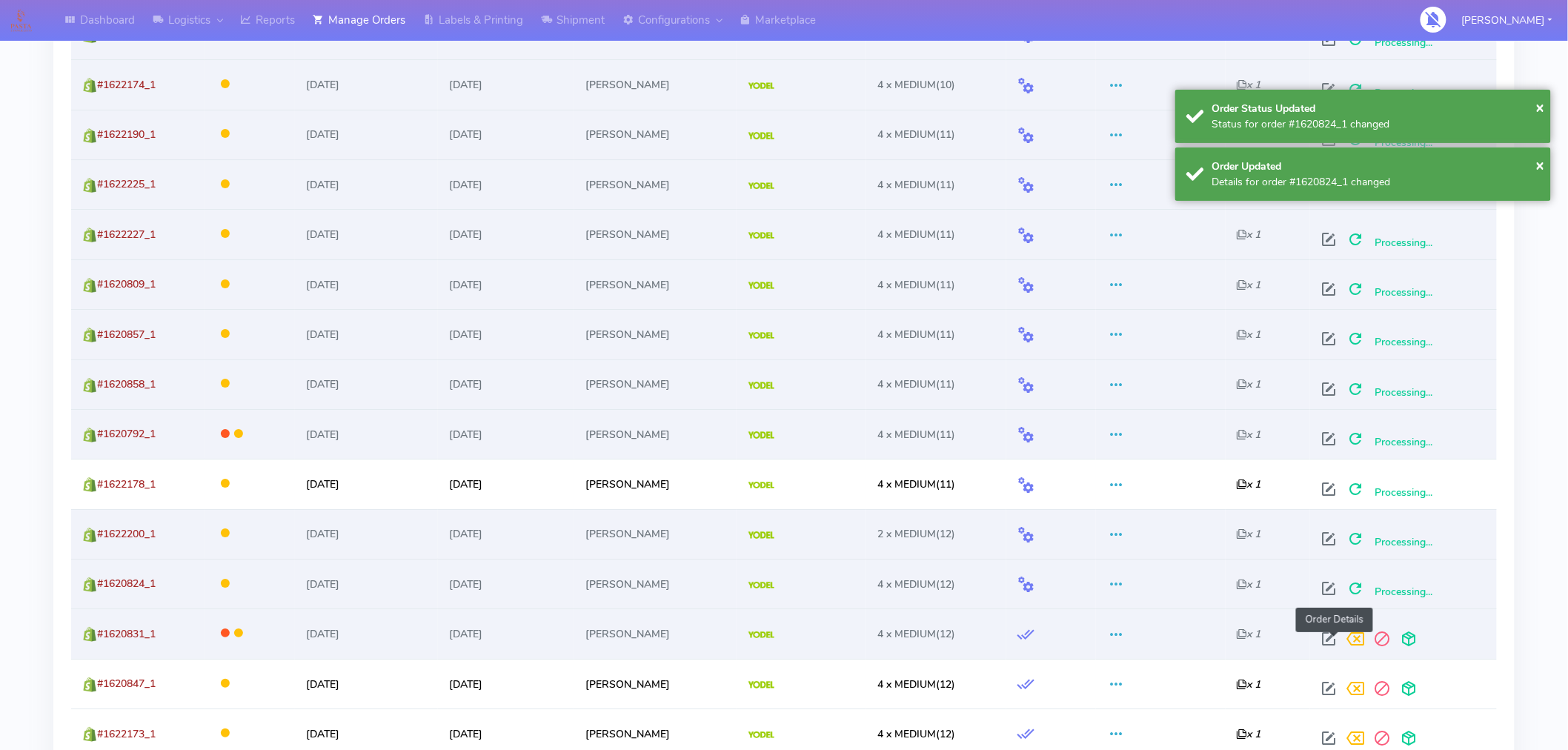
click at [1334, 641] on span at bounding box center [1330, 642] width 27 height 14
select select "5"
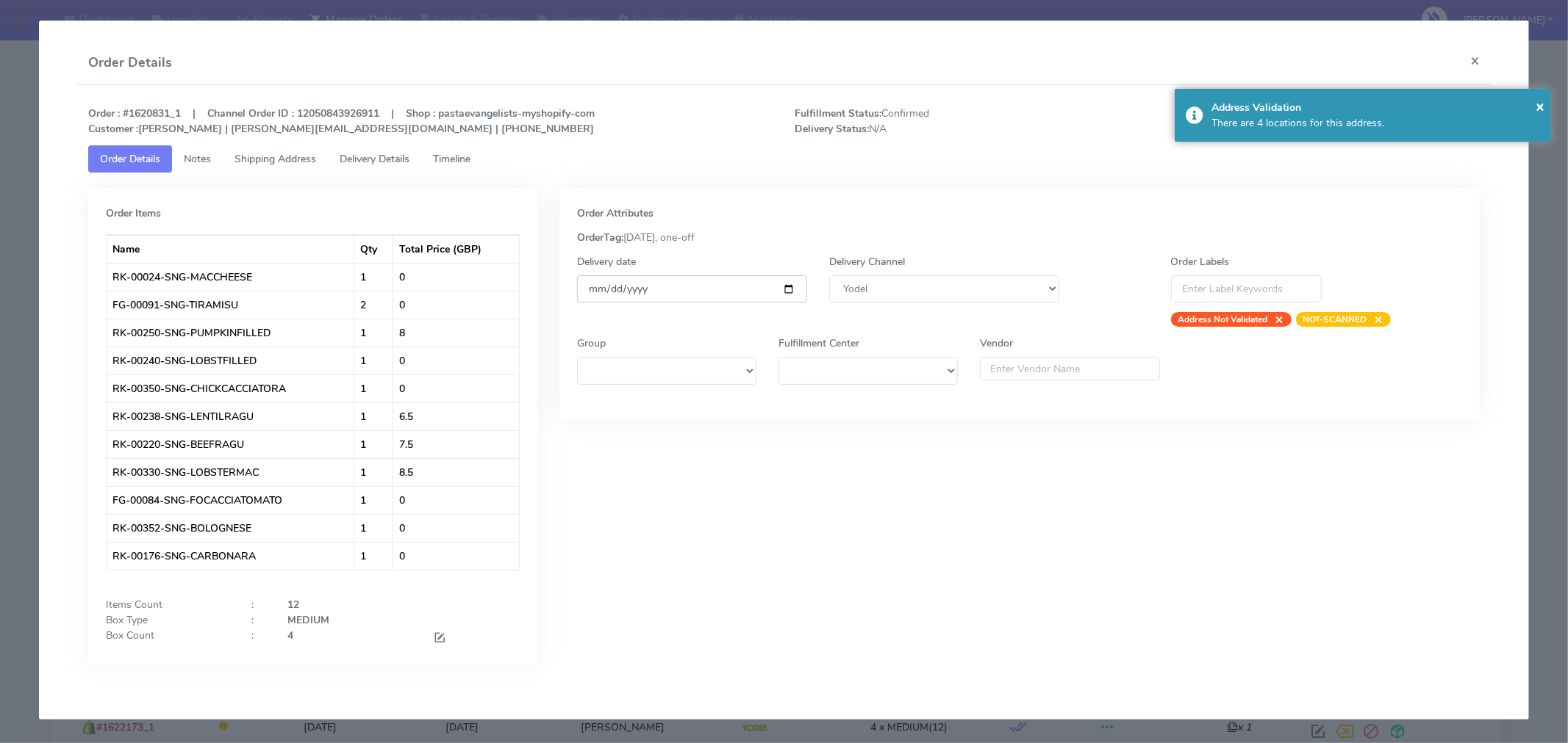
click at [788, 284] on input "[DATE]" at bounding box center [691, 288] width 230 height 27
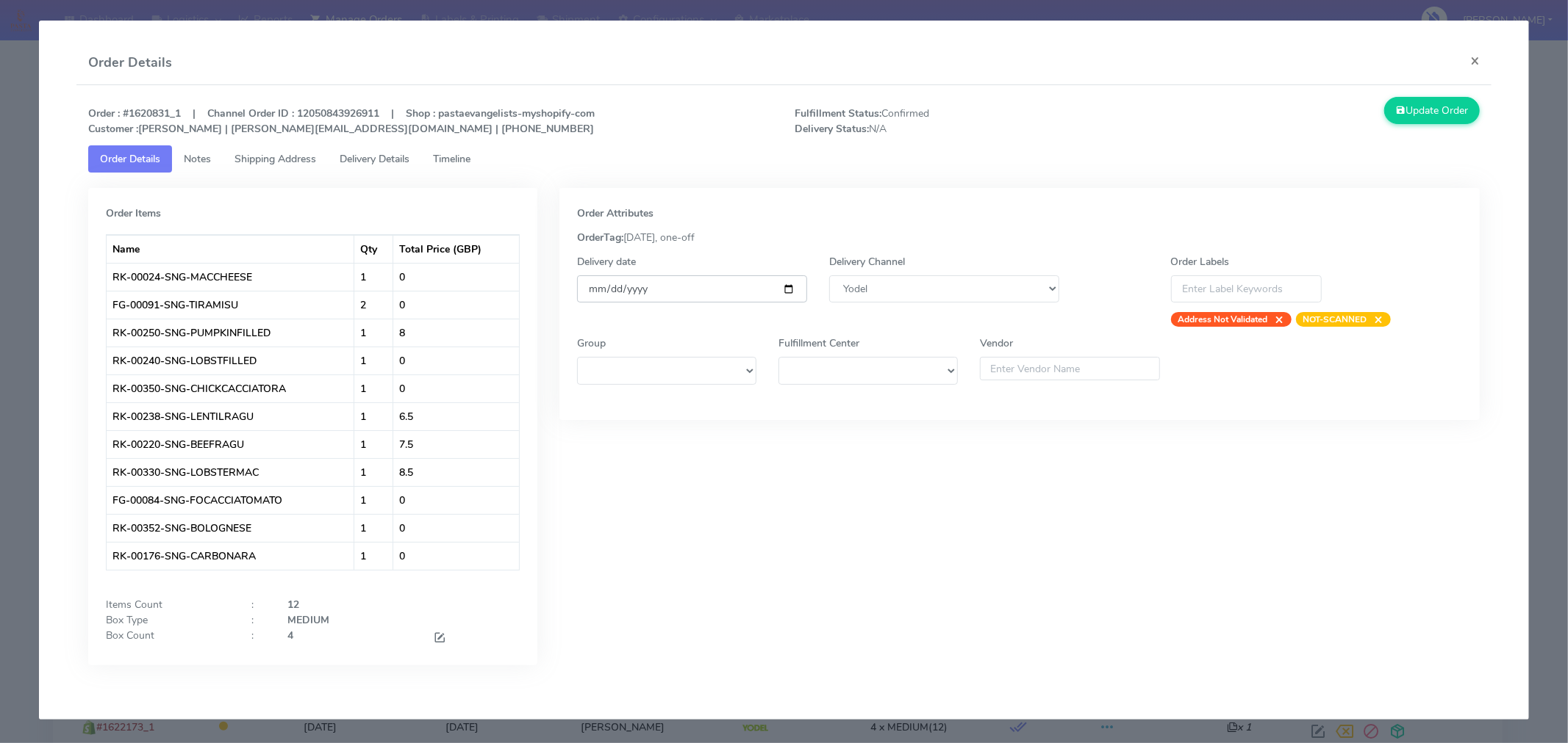
type input "[DATE]"
click at [1427, 118] on button "Update Order" at bounding box center [1432, 110] width 96 height 27
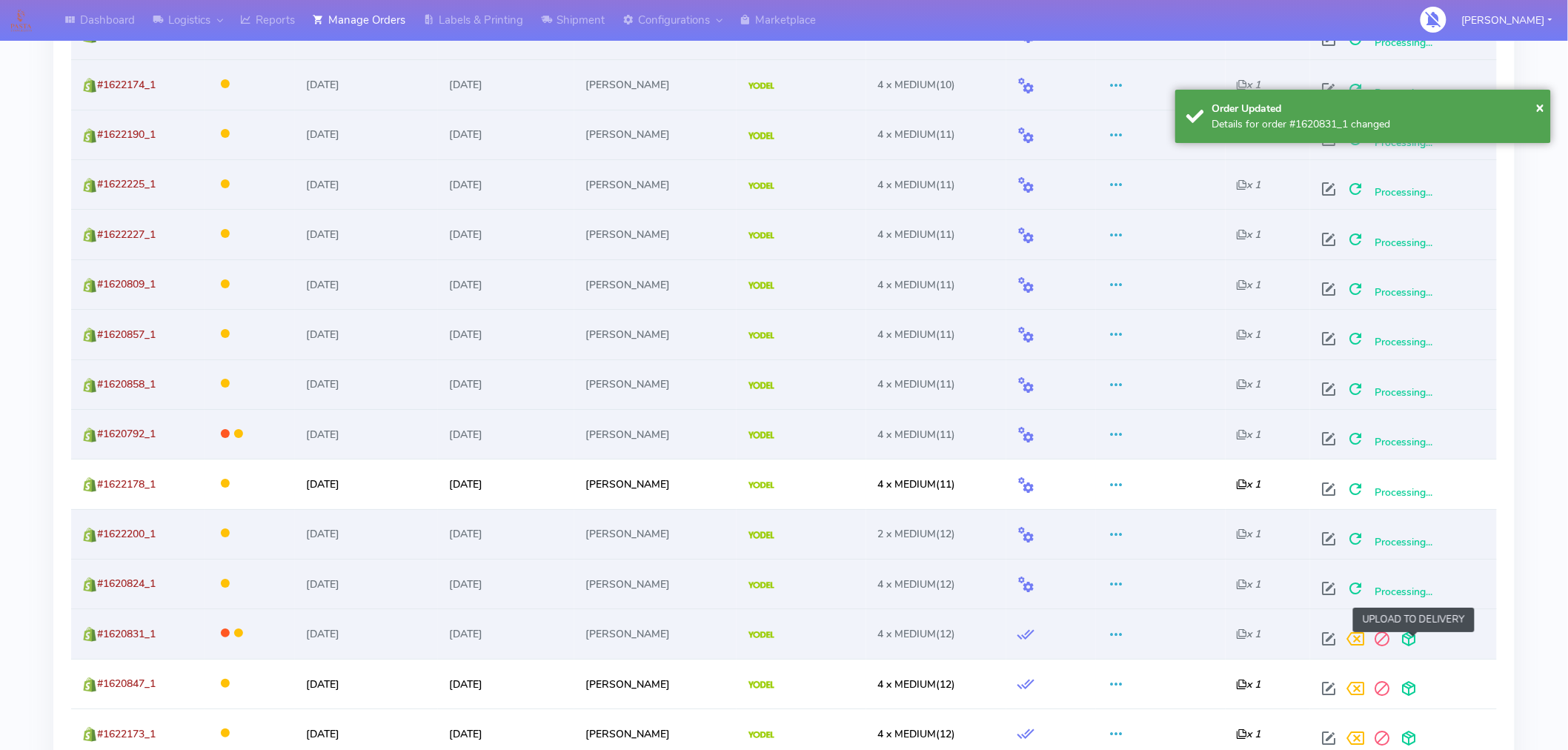
click at [1418, 645] on span at bounding box center [1409, 642] width 27 height 14
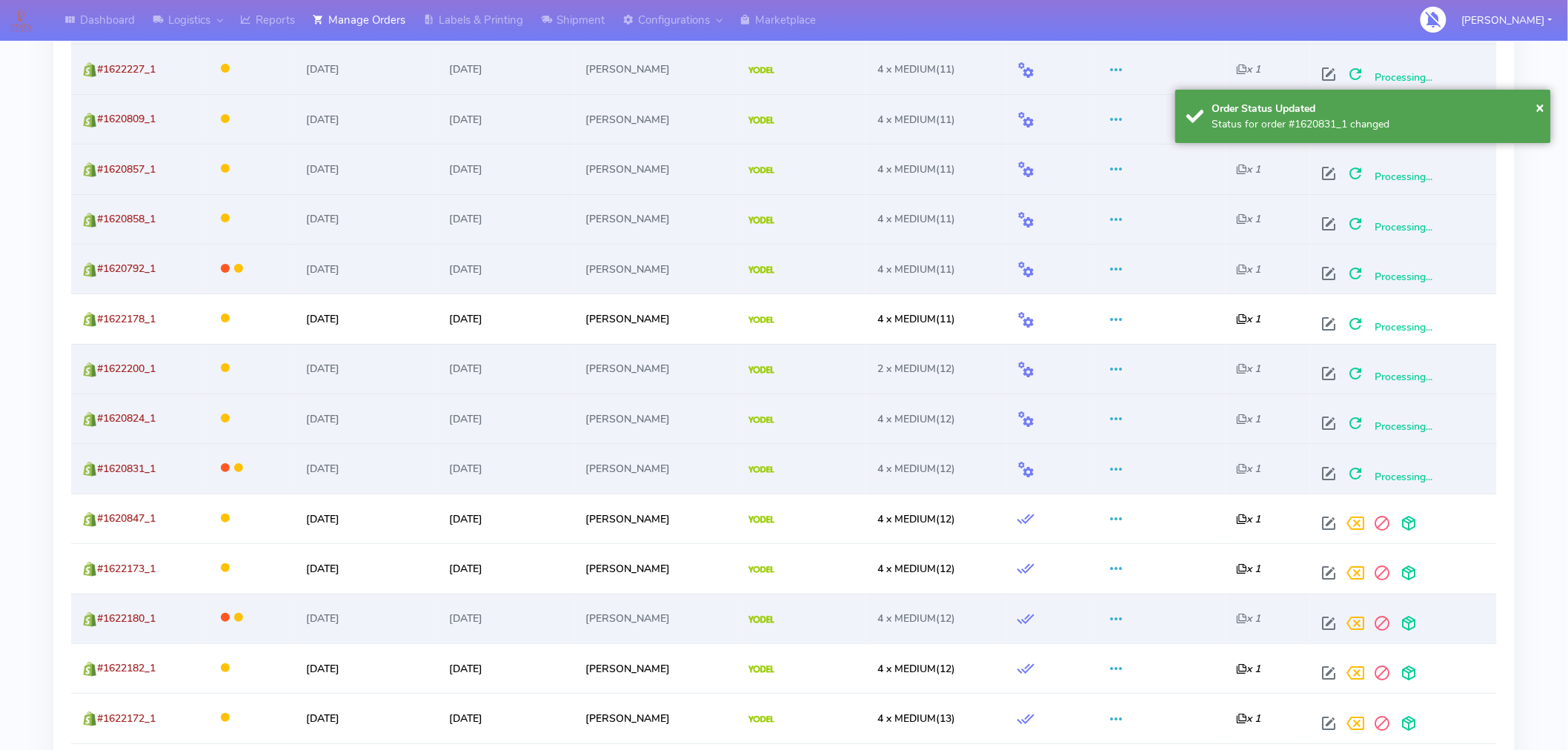
scroll to position [2189, 0]
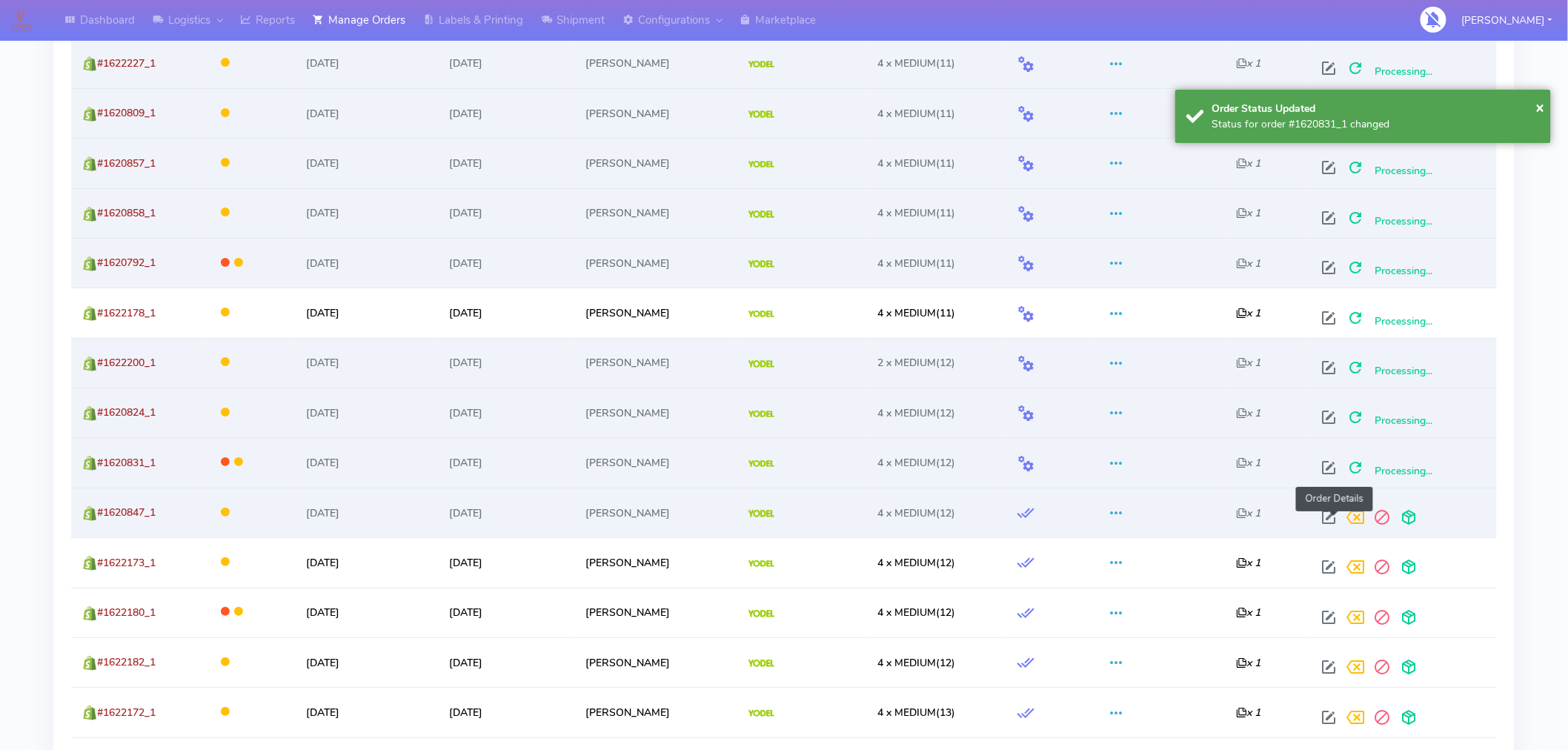
click at [1331, 520] on span at bounding box center [1330, 520] width 27 height 14
select select "5"
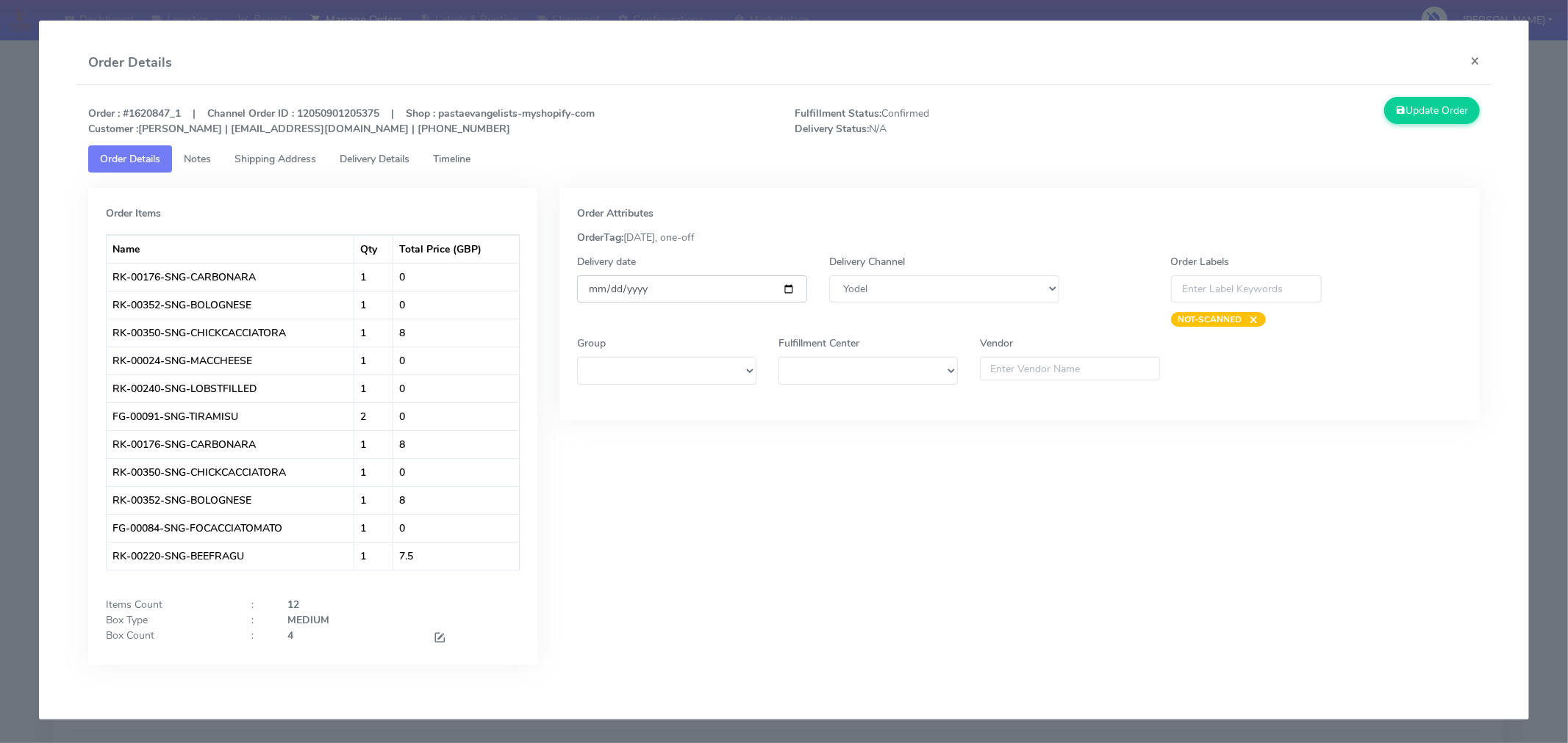
click at [790, 289] on input "[DATE]" at bounding box center [691, 288] width 230 height 27
type input "[DATE]"
click at [1442, 123] on button "Update Order" at bounding box center [1432, 110] width 96 height 27
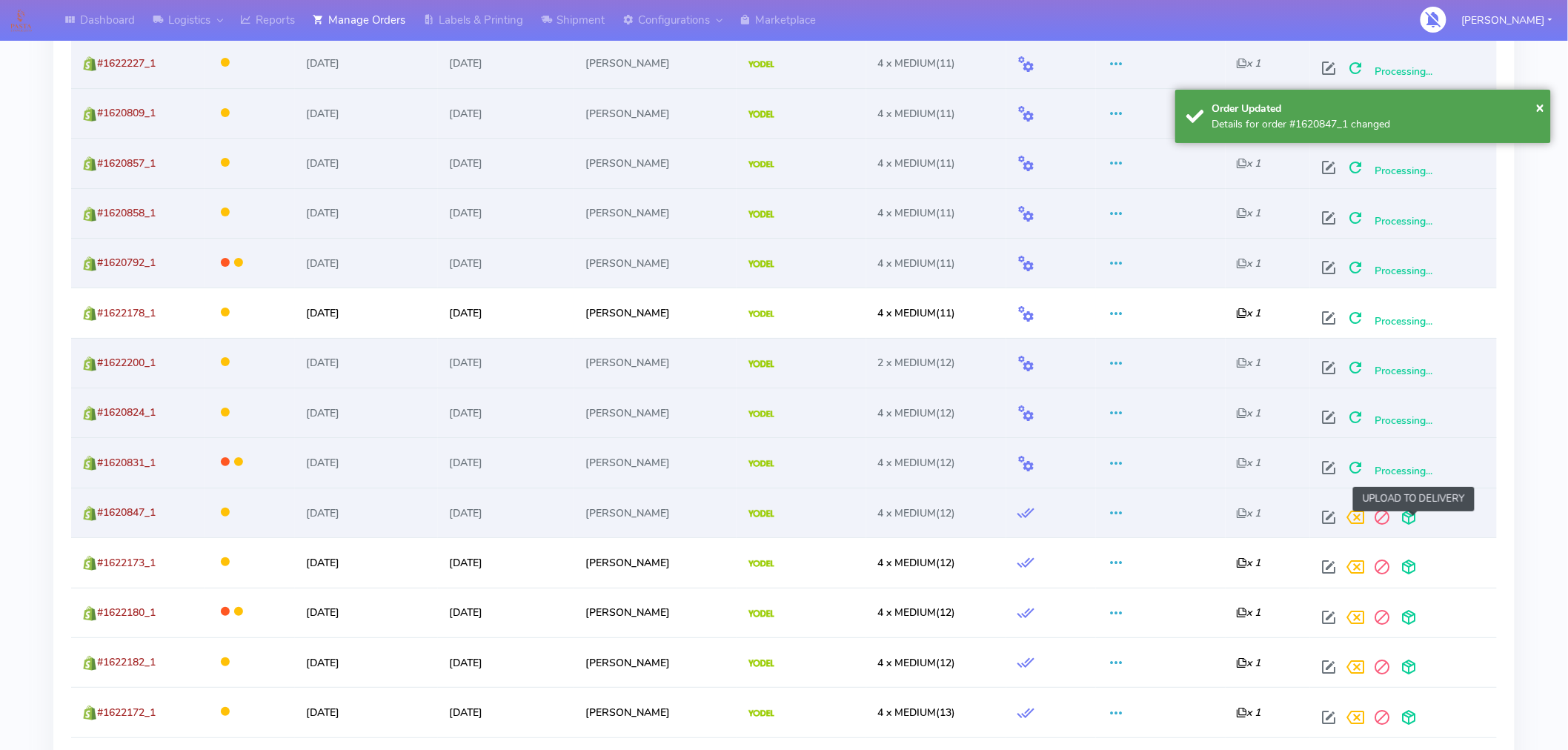
click at [1414, 521] on span at bounding box center [1409, 520] width 27 height 14
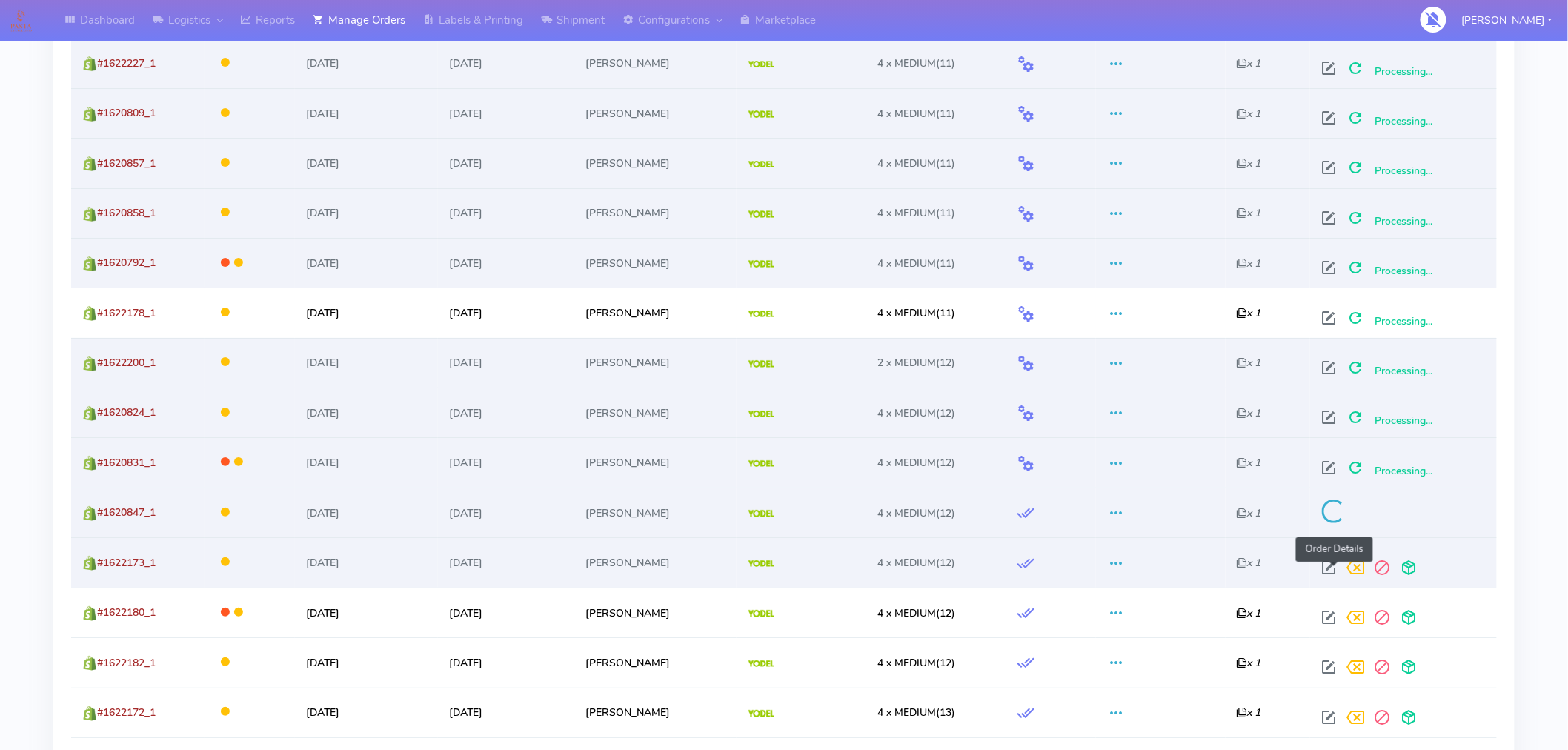
click at [1335, 569] on span at bounding box center [1330, 570] width 27 height 14
select select "5"
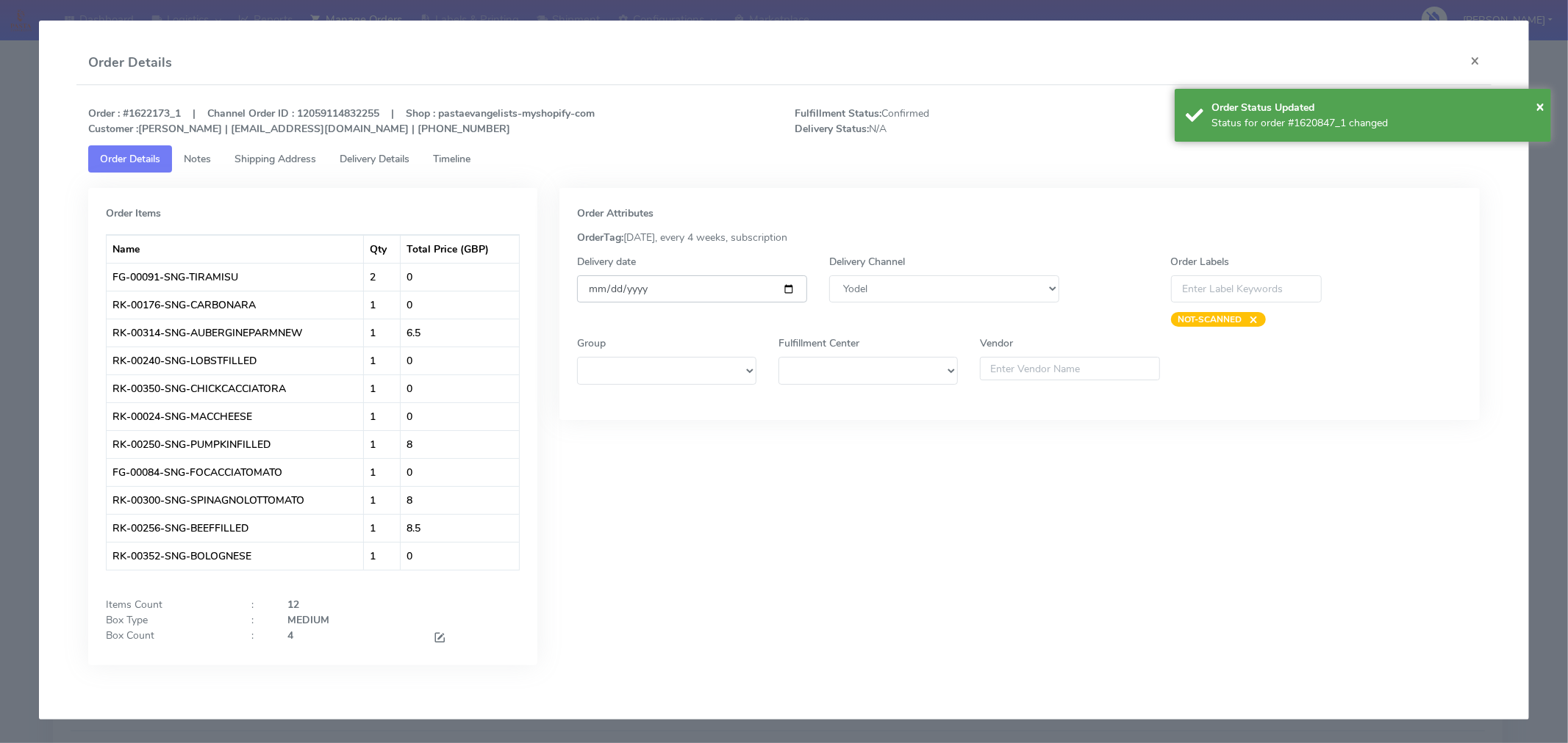
click at [790, 289] on input "[DATE]" at bounding box center [691, 288] width 230 height 27
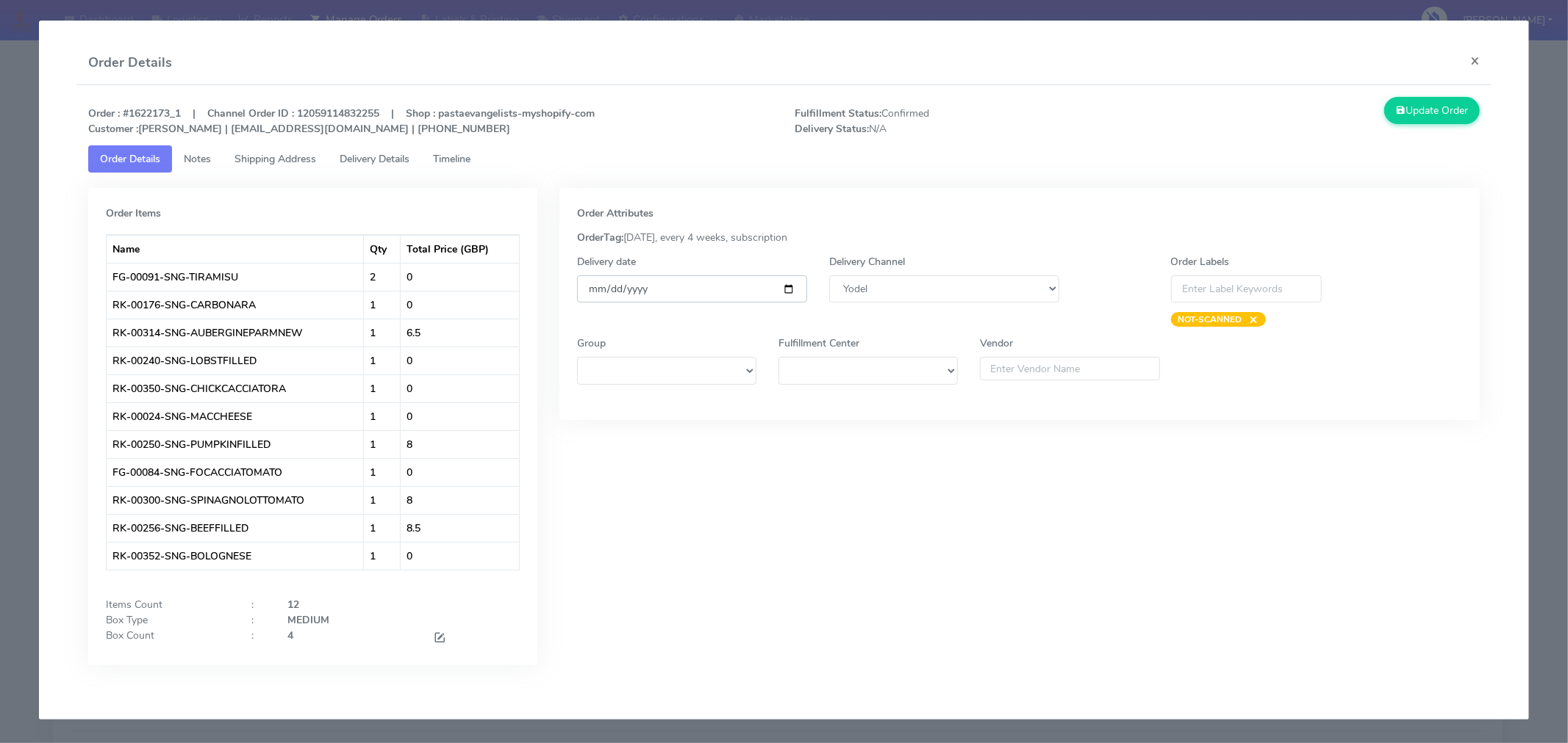
type input "[DATE]"
click at [1437, 109] on button "Update Order" at bounding box center [1432, 110] width 96 height 27
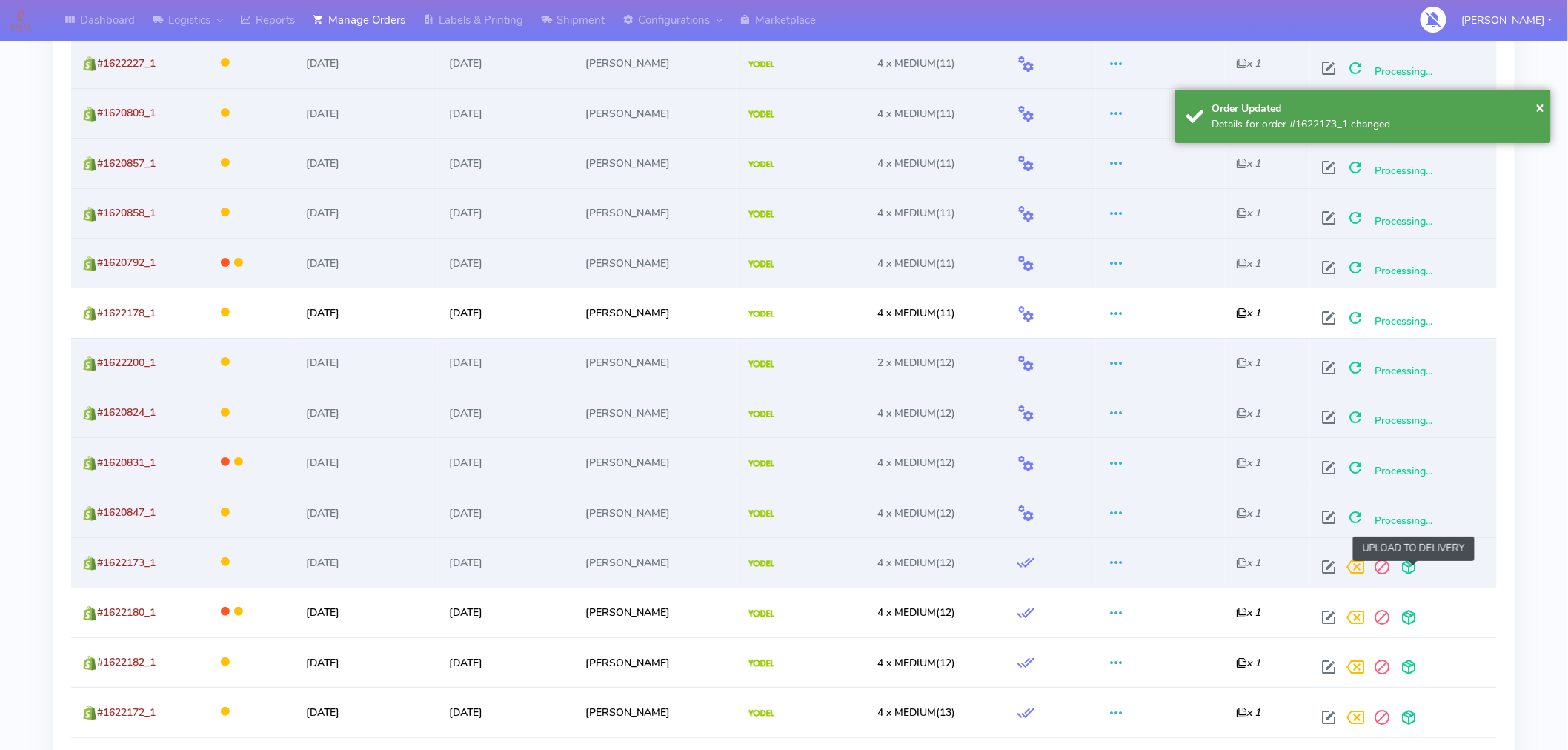
click at [1411, 569] on span at bounding box center [1409, 570] width 27 height 14
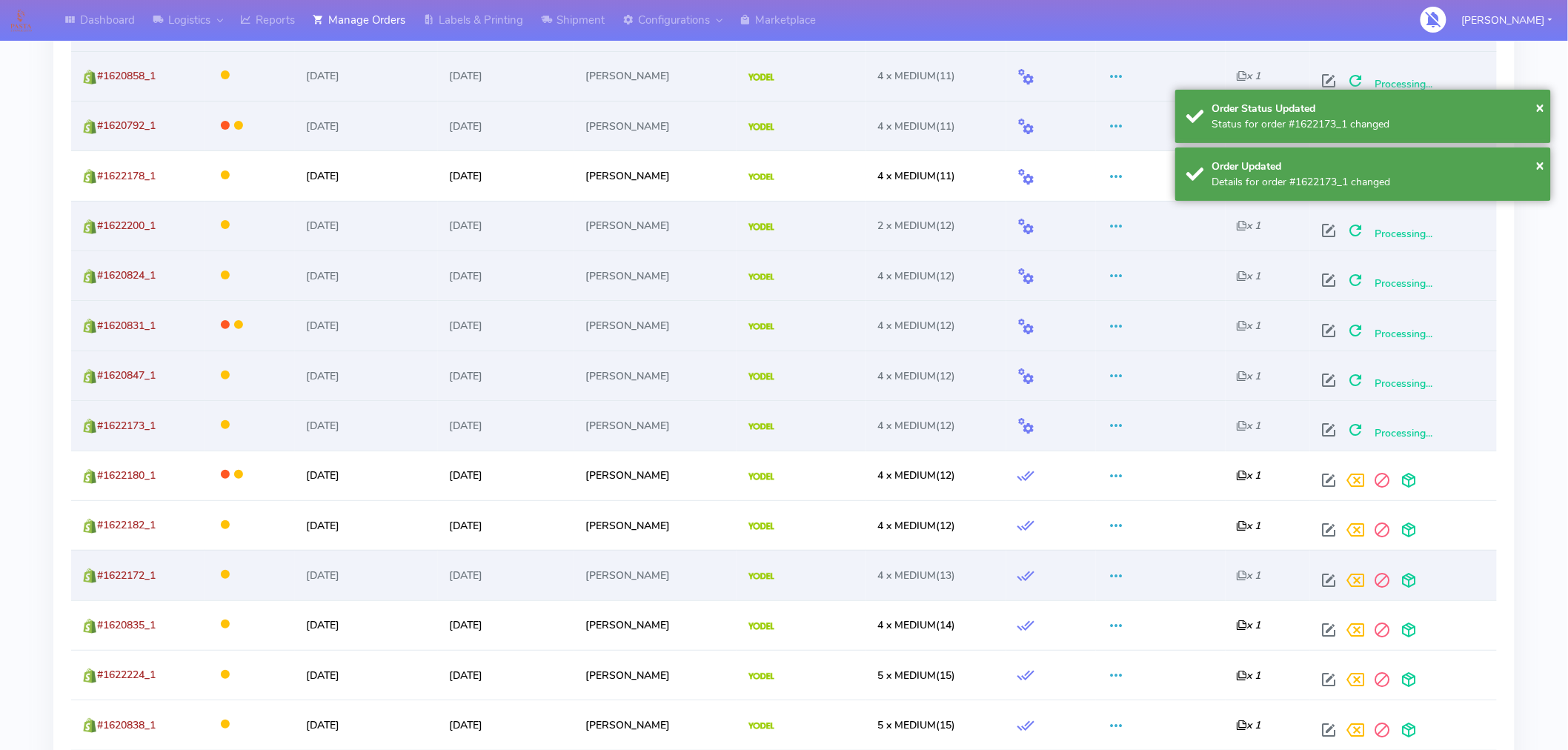
scroll to position [2329, 0]
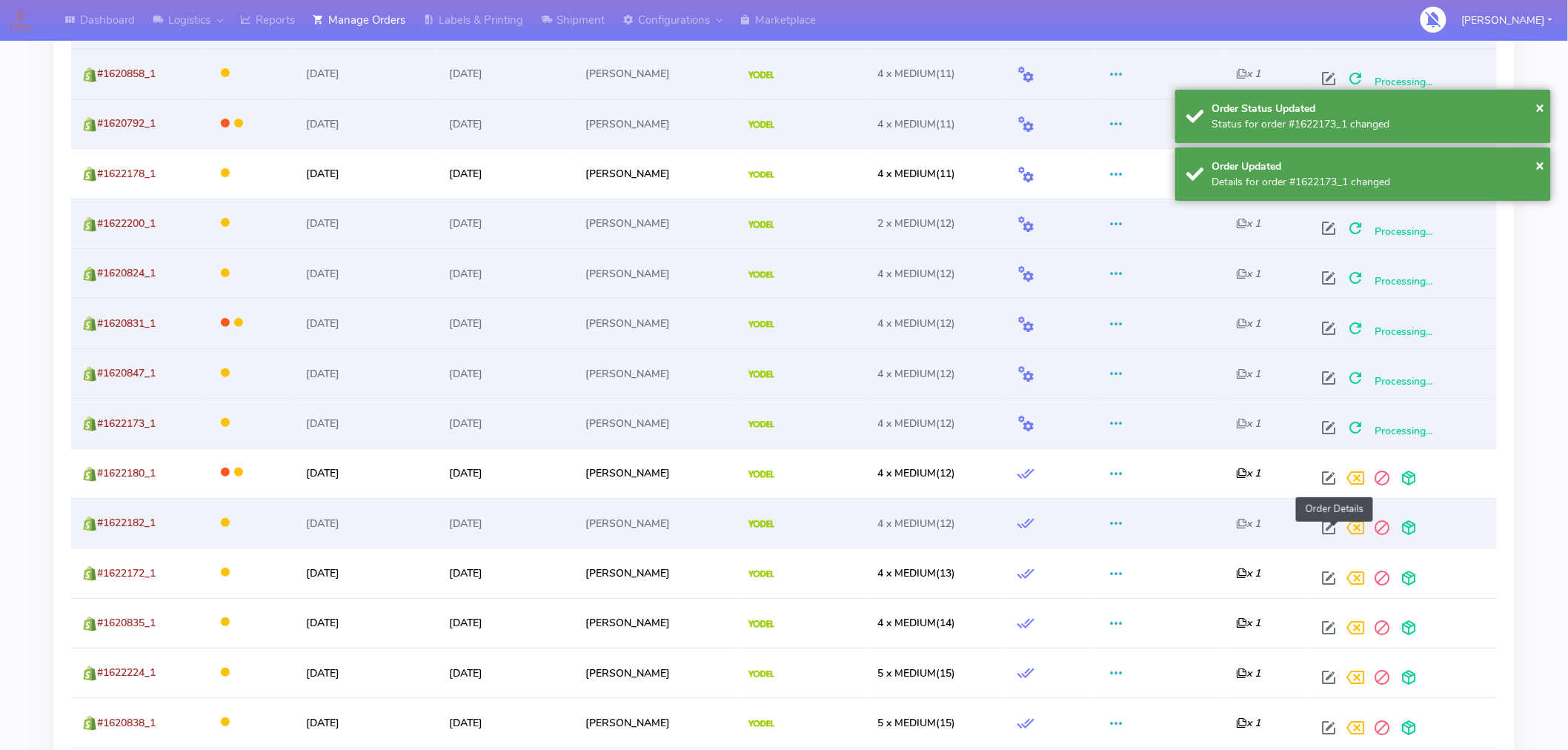
click at [1338, 531] on span at bounding box center [1330, 531] width 27 height 14
select select "5"
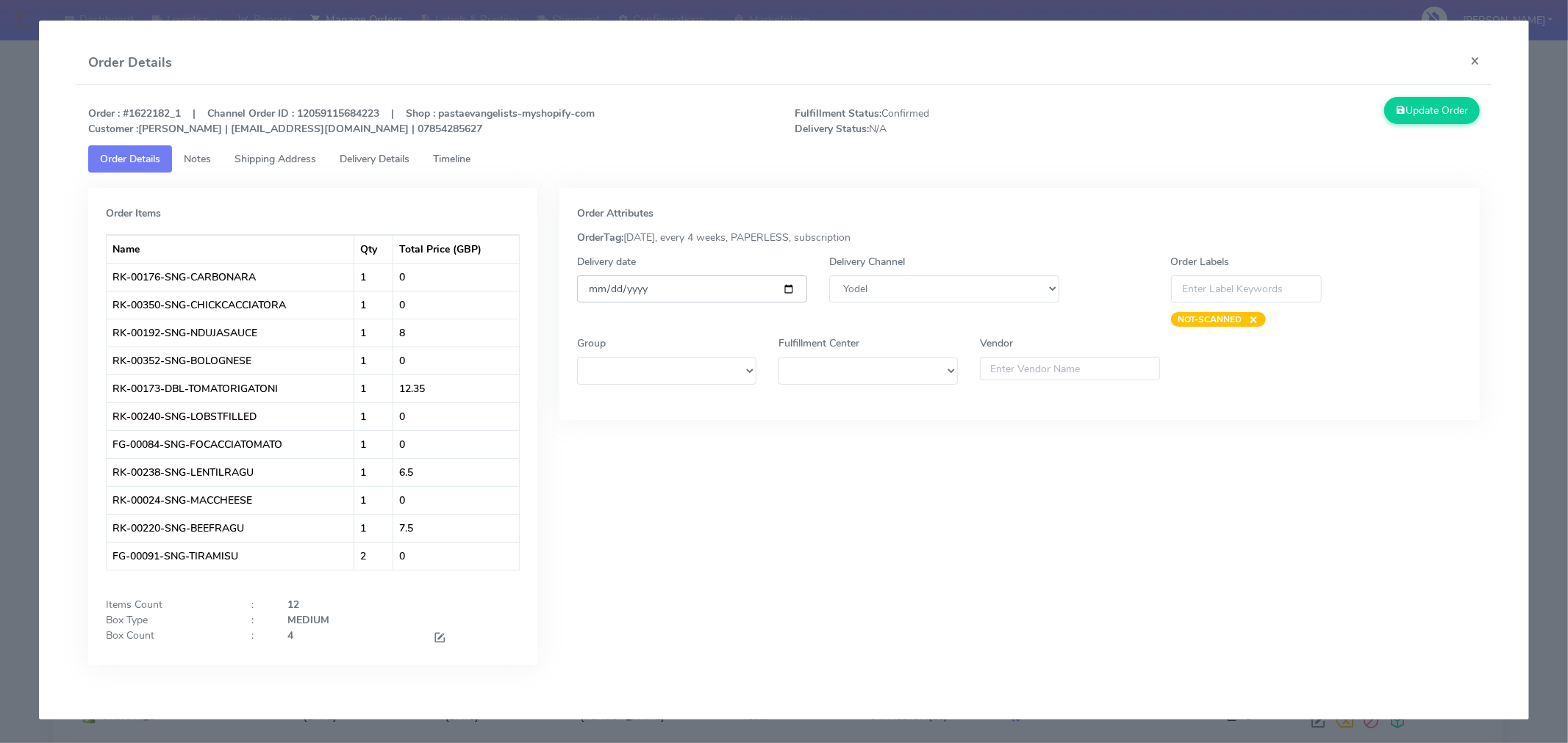
click at [784, 287] on input "[DATE]" at bounding box center [691, 288] width 230 height 27
type input "[DATE]"
click at [1422, 119] on button "Update Order" at bounding box center [1432, 110] width 96 height 27
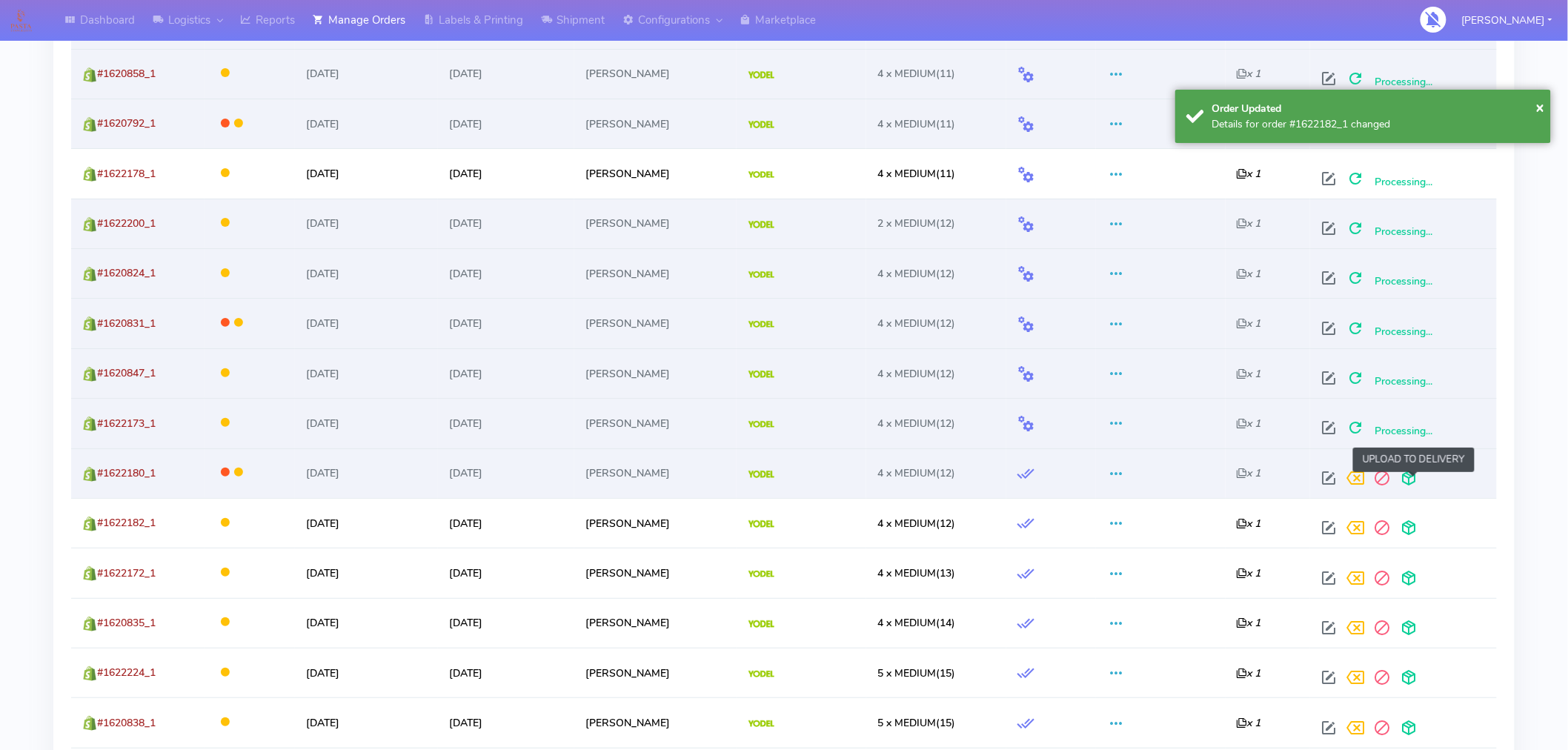
click at [1416, 475] on span at bounding box center [1409, 481] width 27 height 14
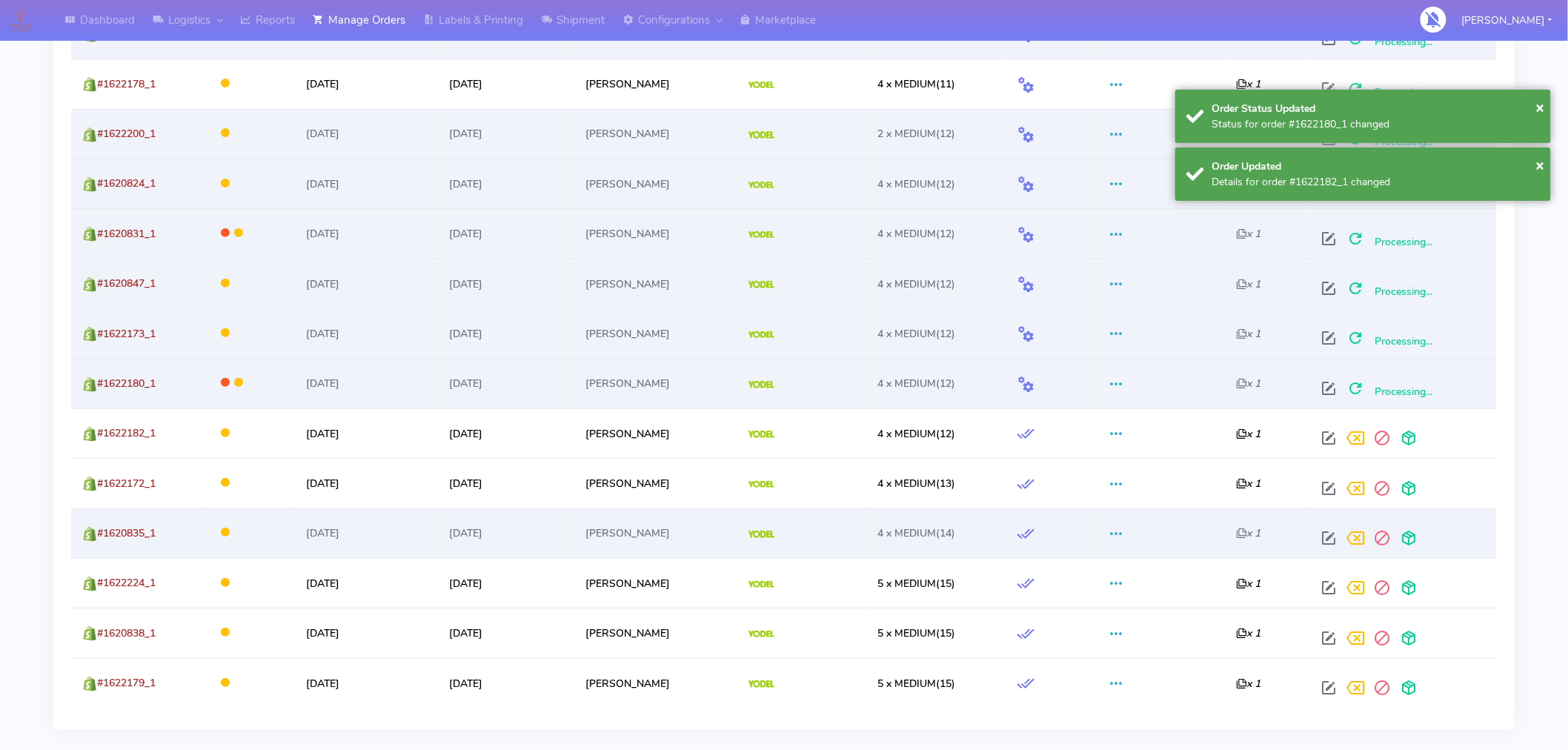
scroll to position [2419, 0]
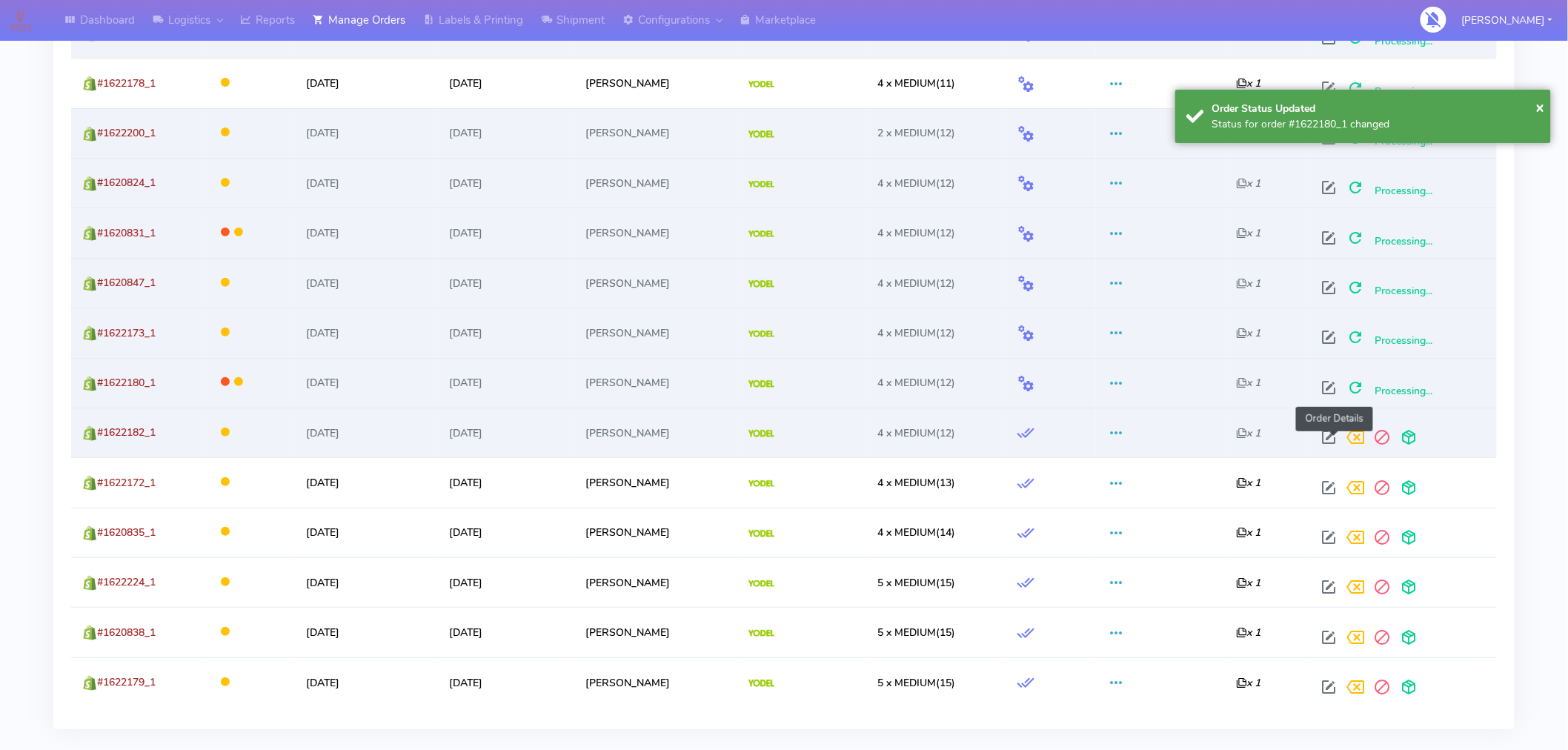
click at [1332, 445] on span at bounding box center [1330, 440] width 27 height 14
select select "5"
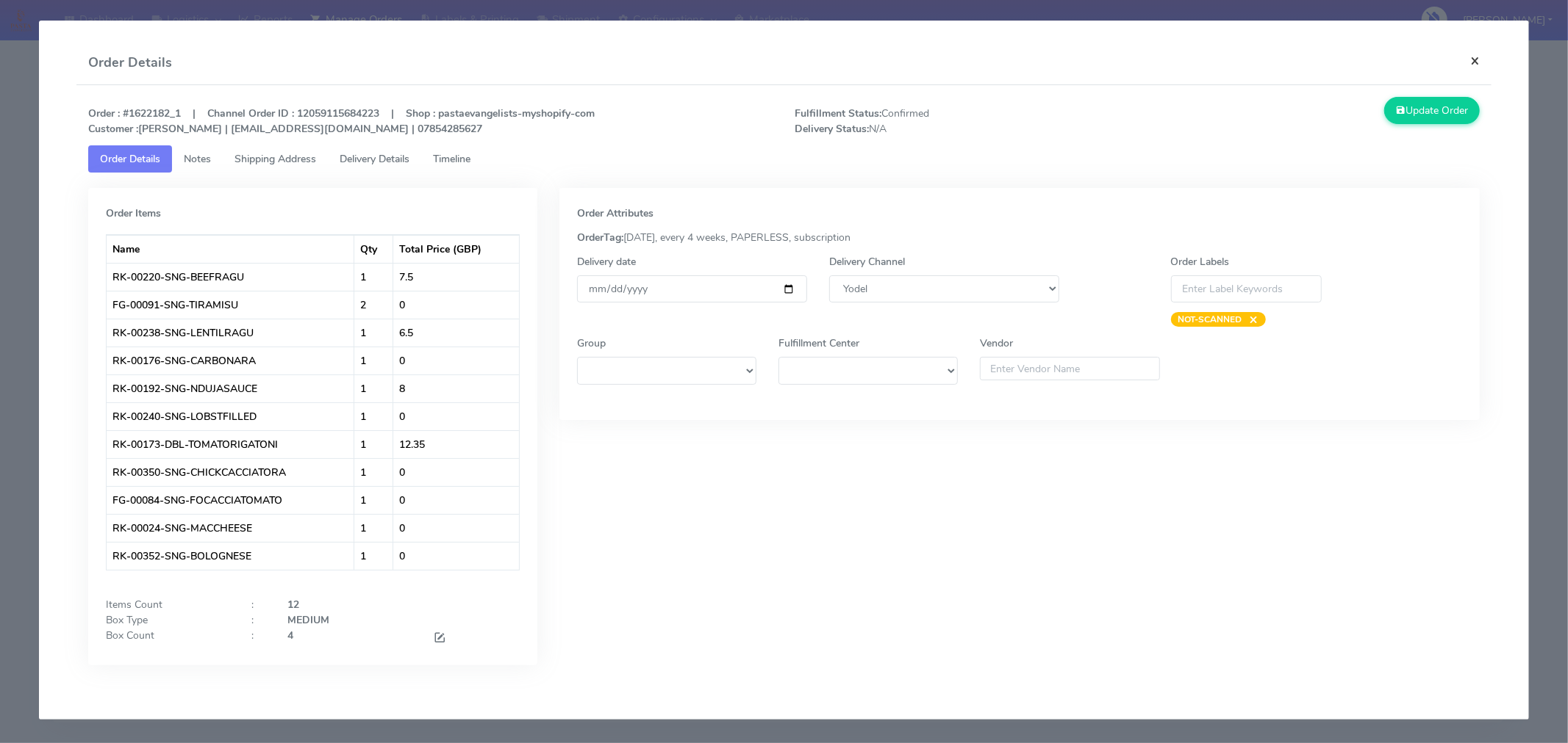
click at [1472, 63] on button "×" at bounding box center [1475, 61] width 33 height 39
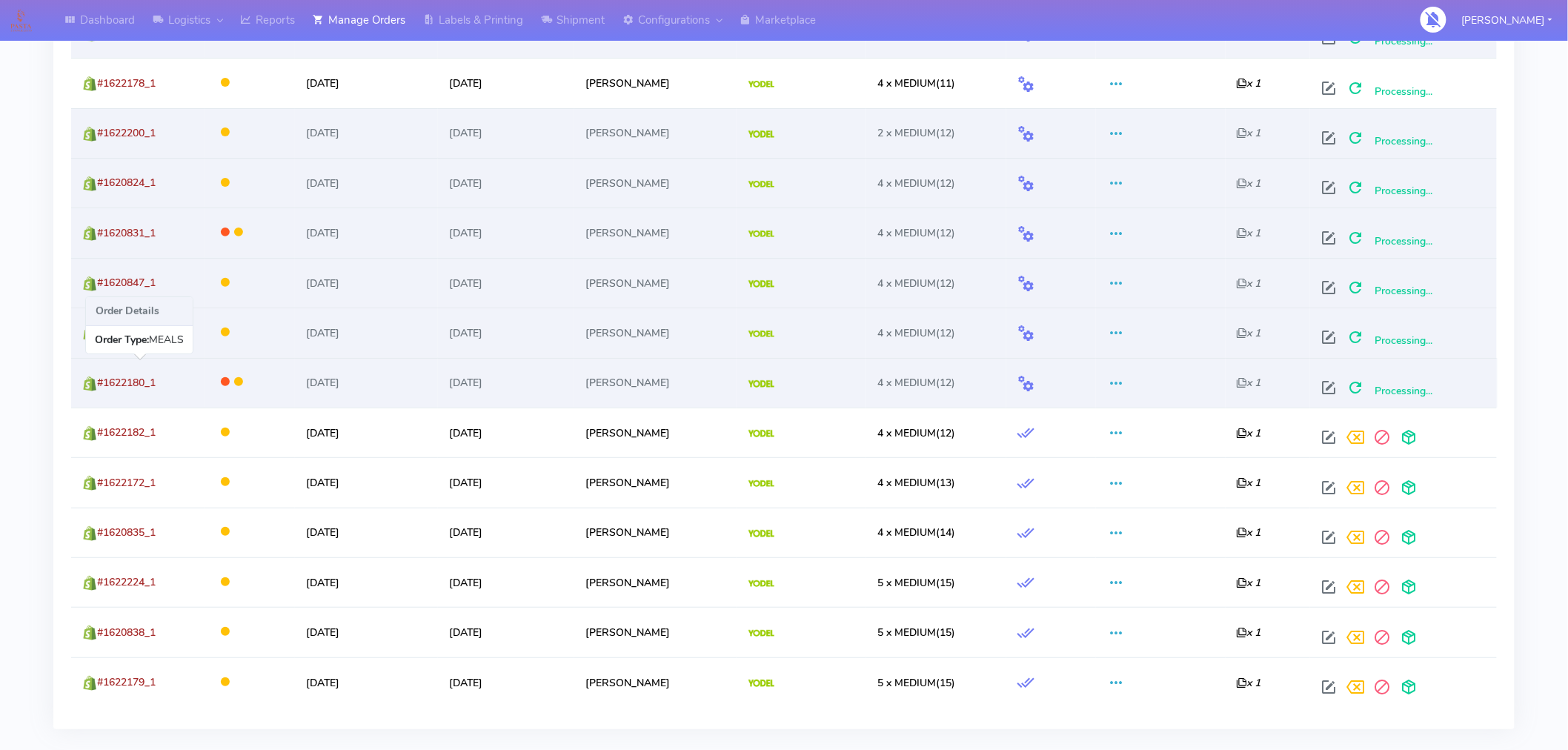
drag, startPoint x: 176, startPoint y: 385, endPoint x: 100, endPoint y: 384, distance: 76.0
click at [100, 384] on td "#1622180_1" at bounding box center [138, 383] width 134 height 50
copy span "#1622180_1"
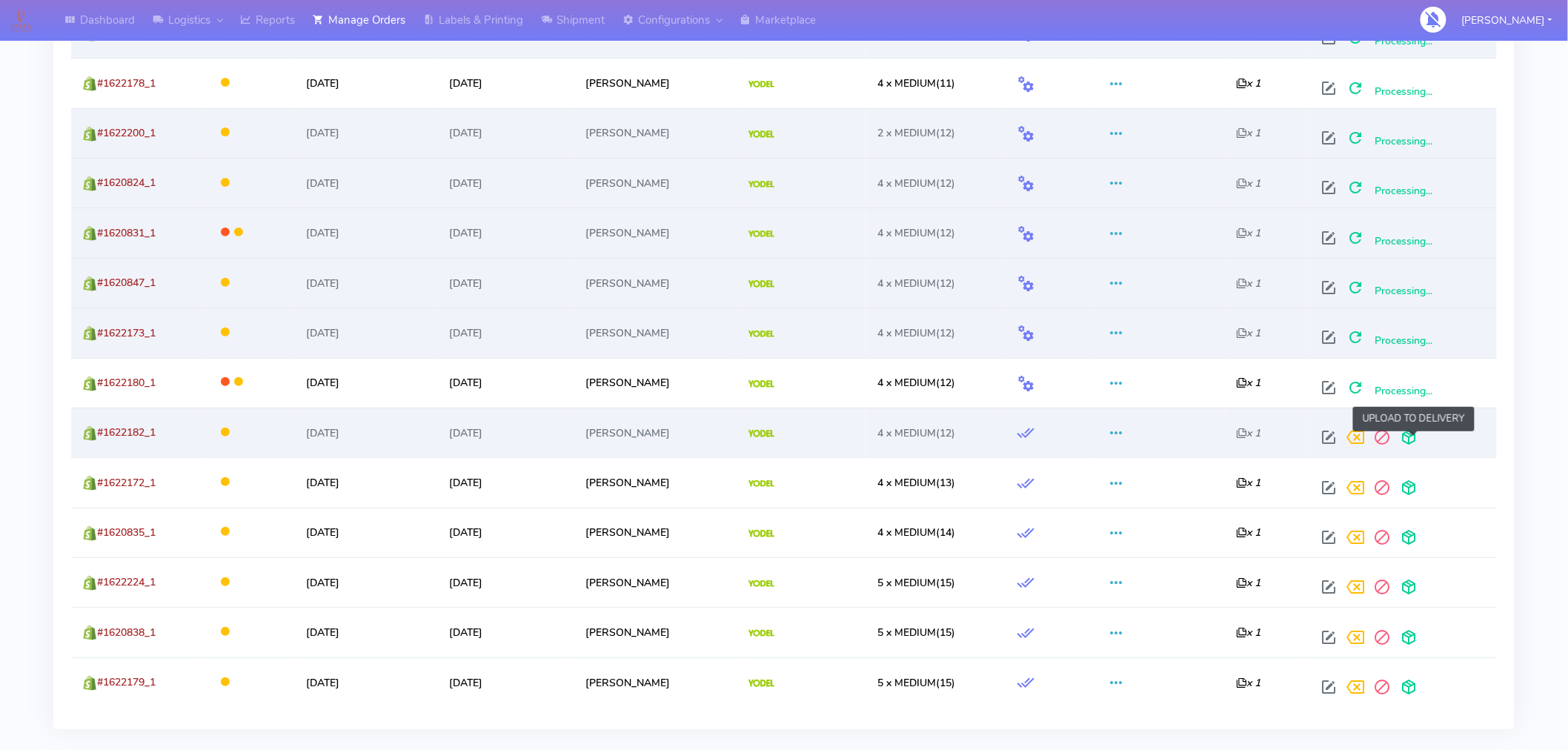
click at [1412, 441] on span at bounding box center [1409, 440] width 27 height 14
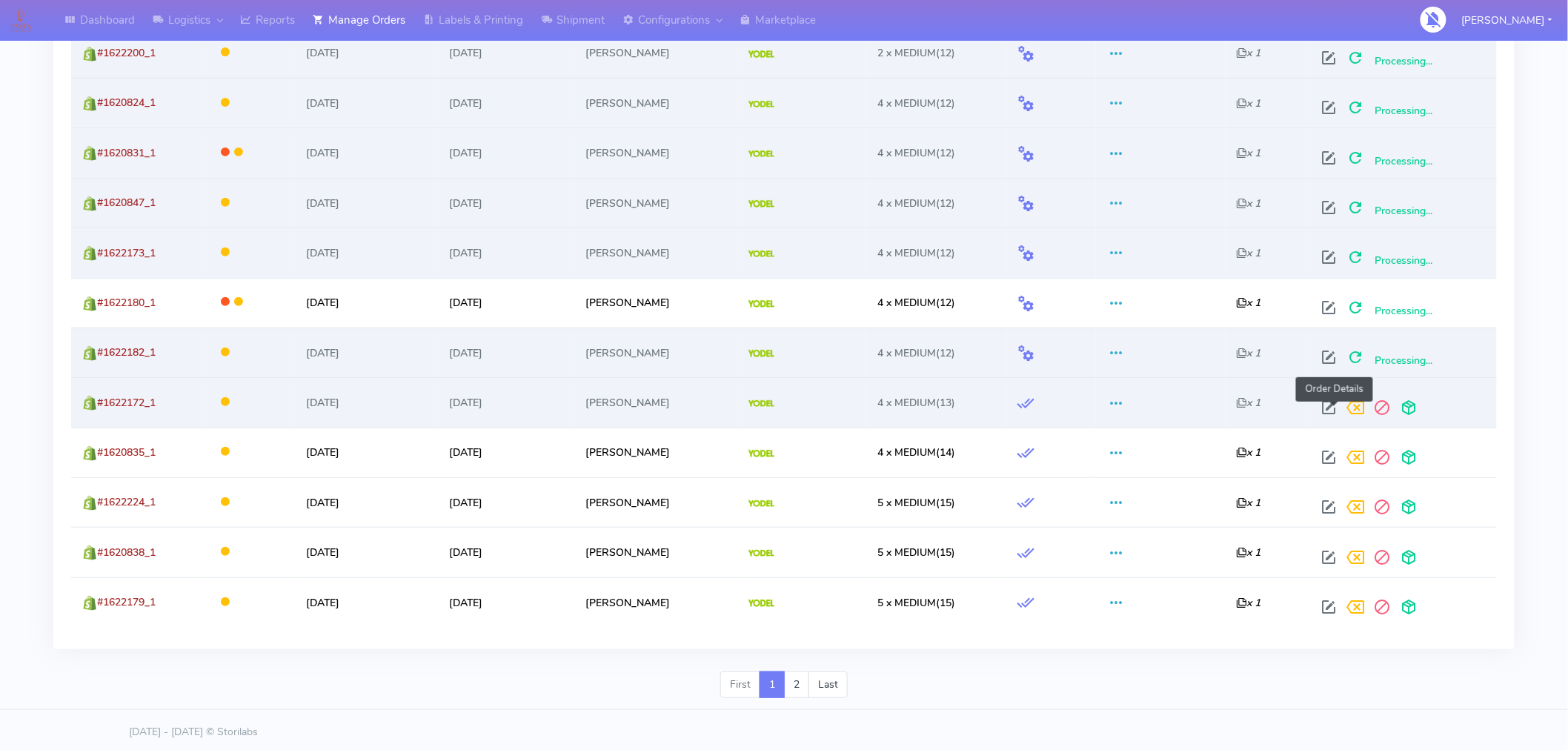
click at [1332, 410] on span at bounding box center [1330, 411] width 27 height 14
select select "5"
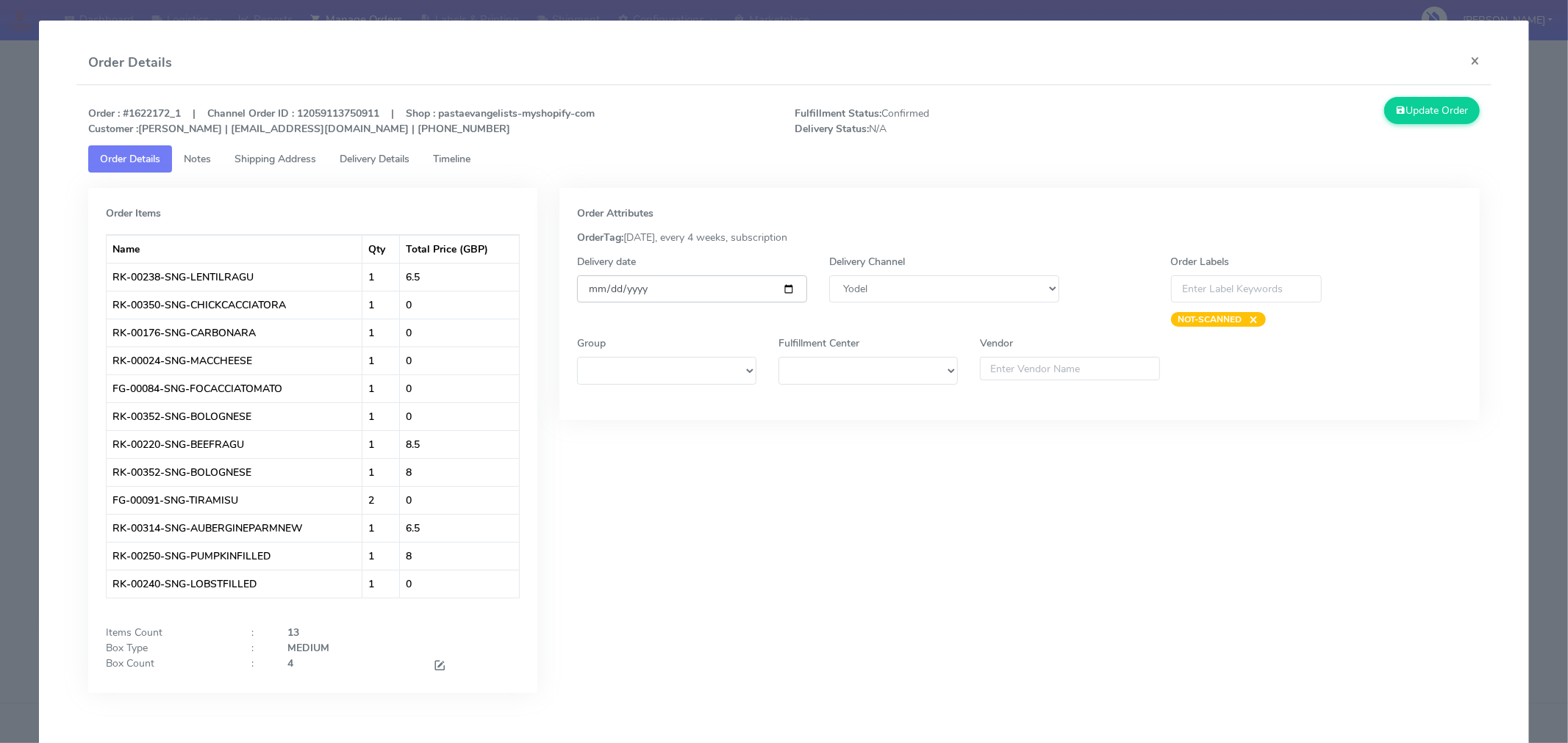
click at [780, 292] on input "[DATE]" at bounding box center [691, 288] width 230 height 27
type input "[DATE]"
click at [1401, 112] on button "Update Order" at bounding box center [1432, 110] width 96 height 27
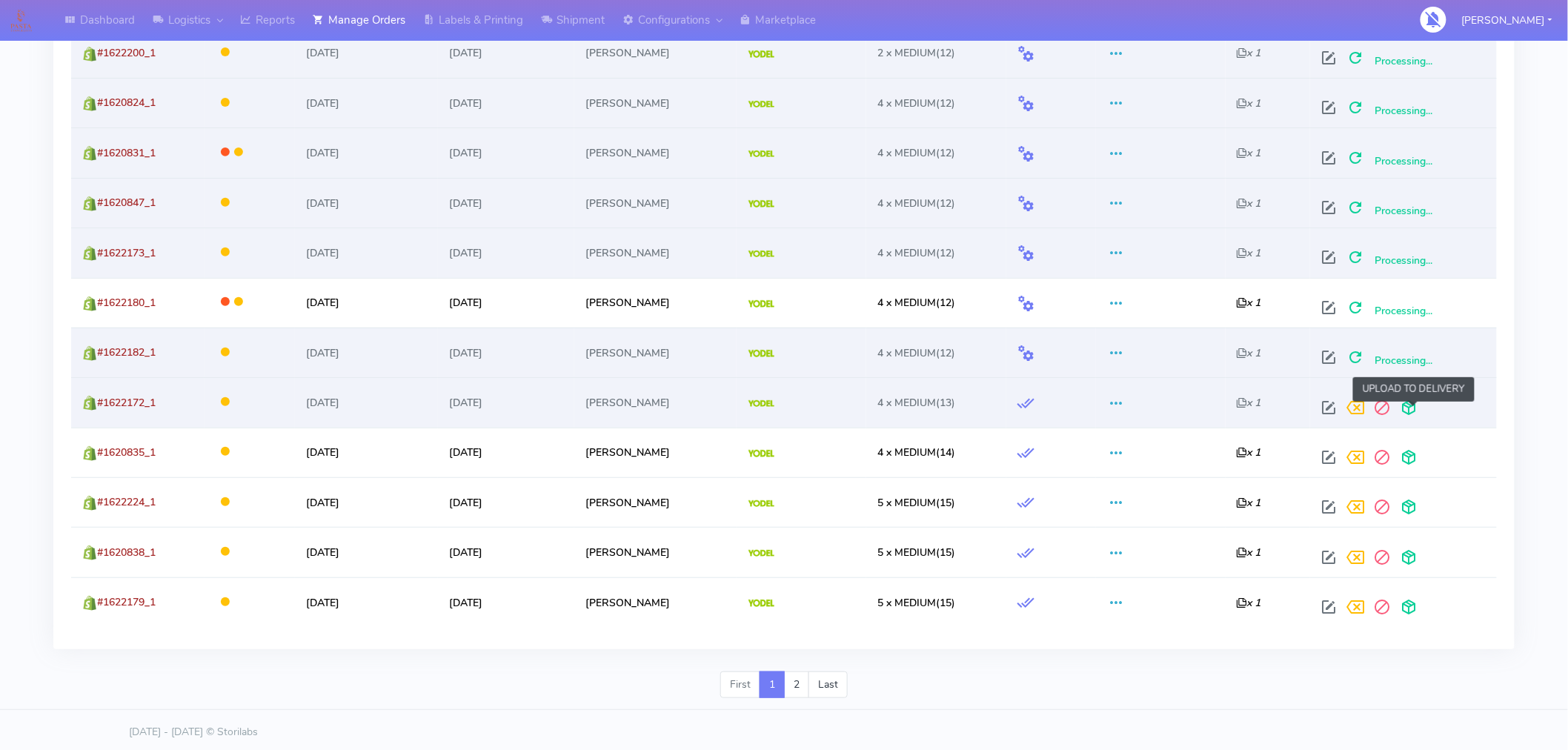
click at [1410, 416] on span at bounding box center [1409, 411] width 27 height 14
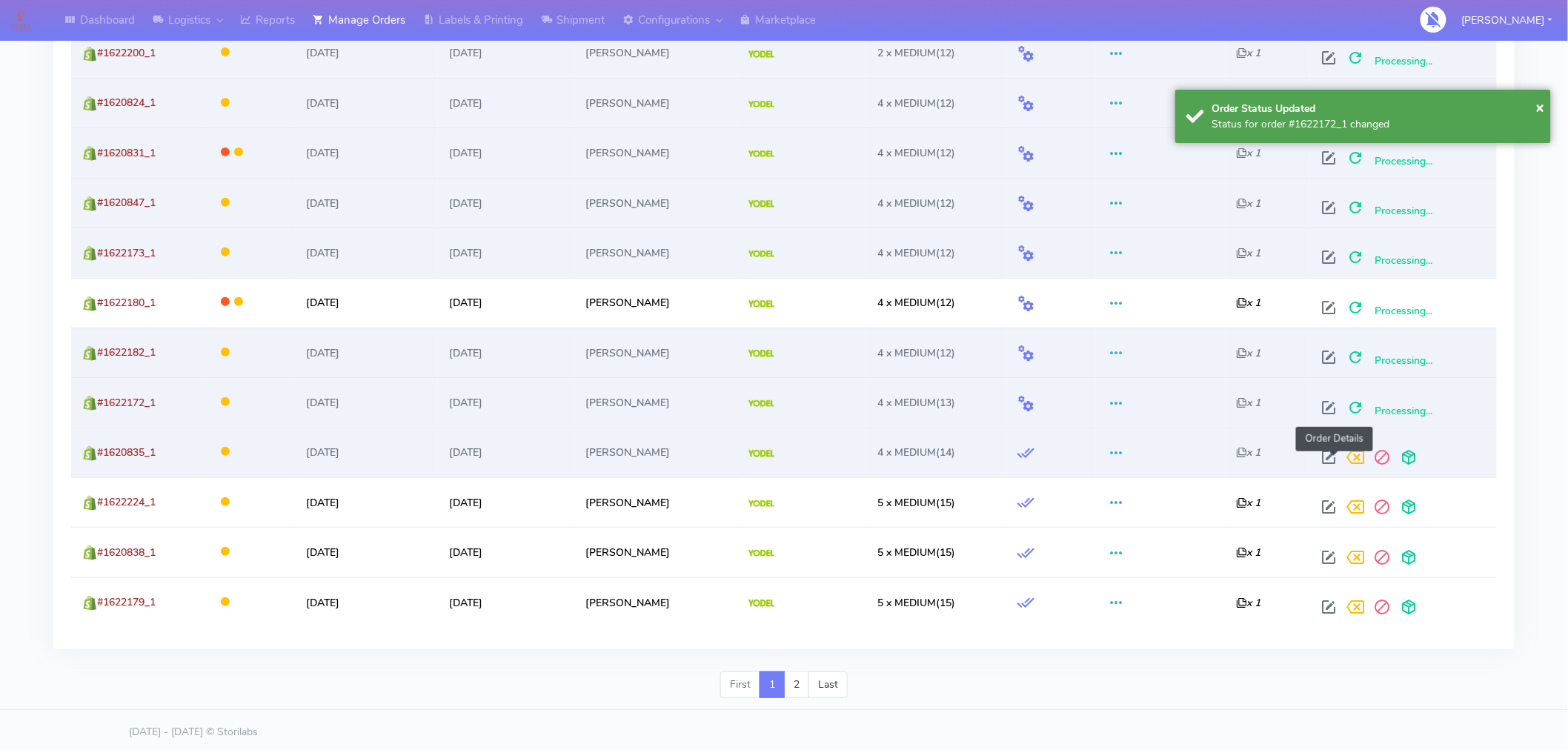
click at [1330, 461] on span at bounding box center [1330, 461] width 27 height 14
select select "5"
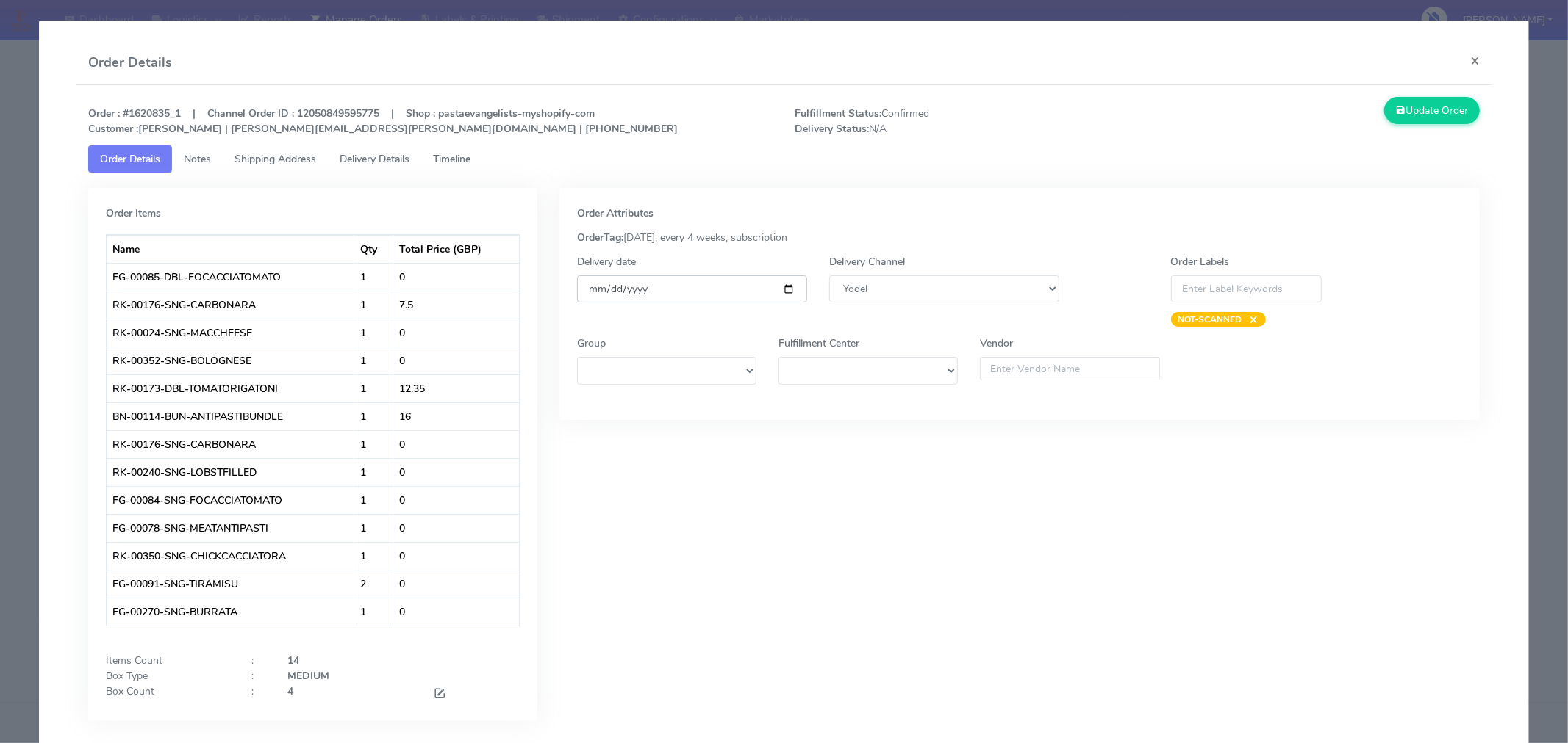
click at [781, 291] on input "[DATE]" at bounding box center [691, 288] width 230 height 27
type input "[DATE]"
click at [1421, 115] on button "Update Order" at bounding box center [1432, 110] width 96 height 27
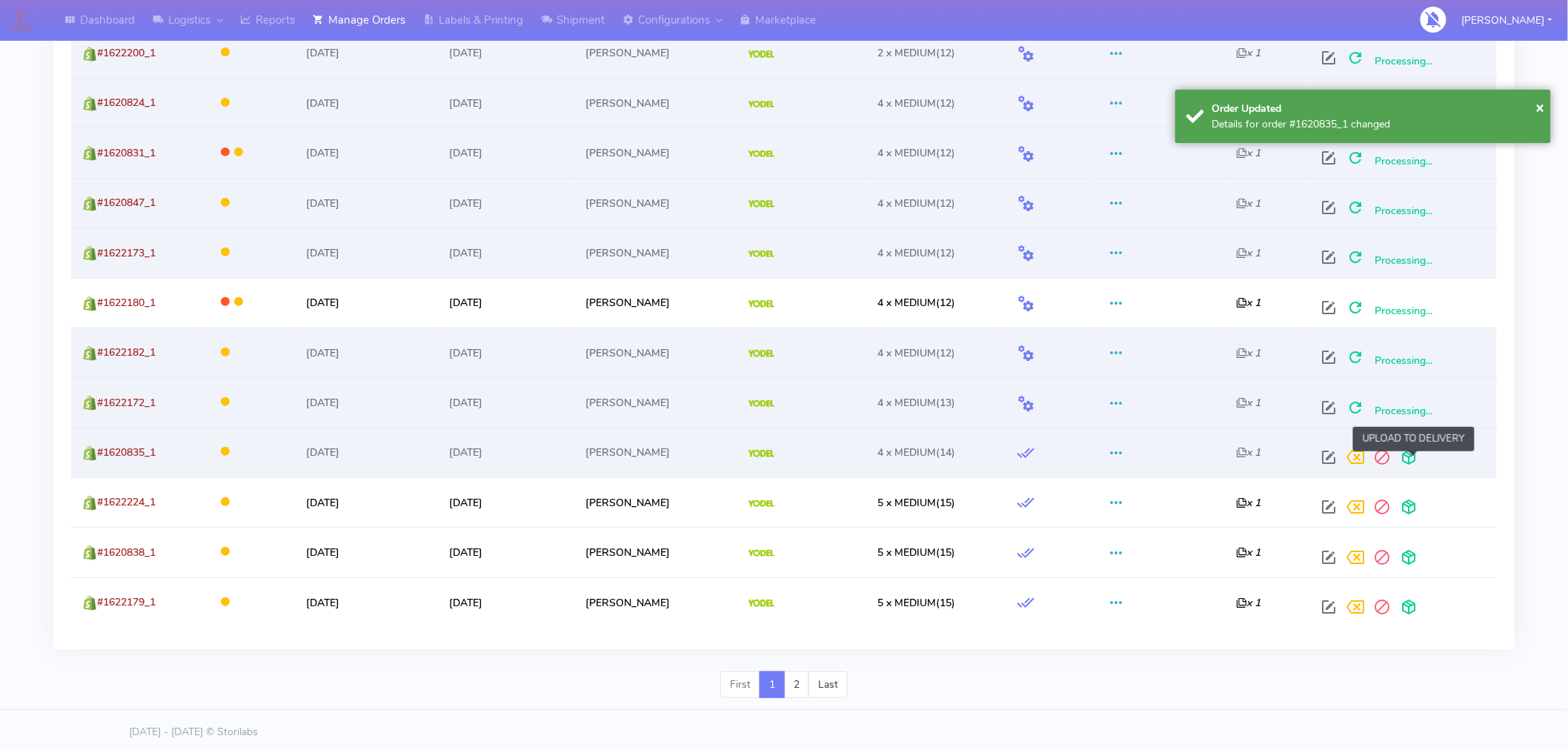
click at [1413, 461] on span at bounding box center [1409, 461] width 27 height 14
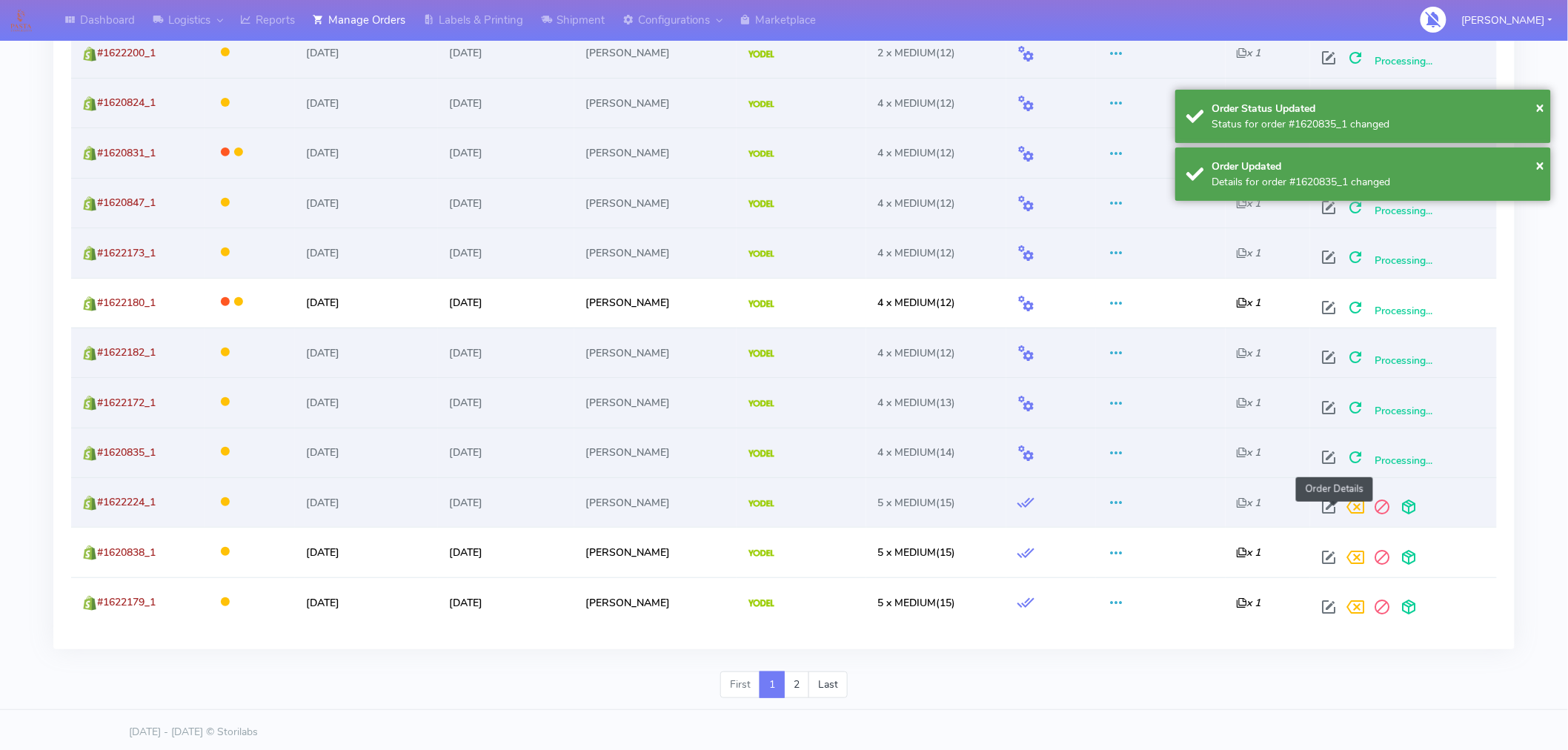
click at [1326, 516] on span at bounding box center [1330, 510] width 27 height 14
select select "5"
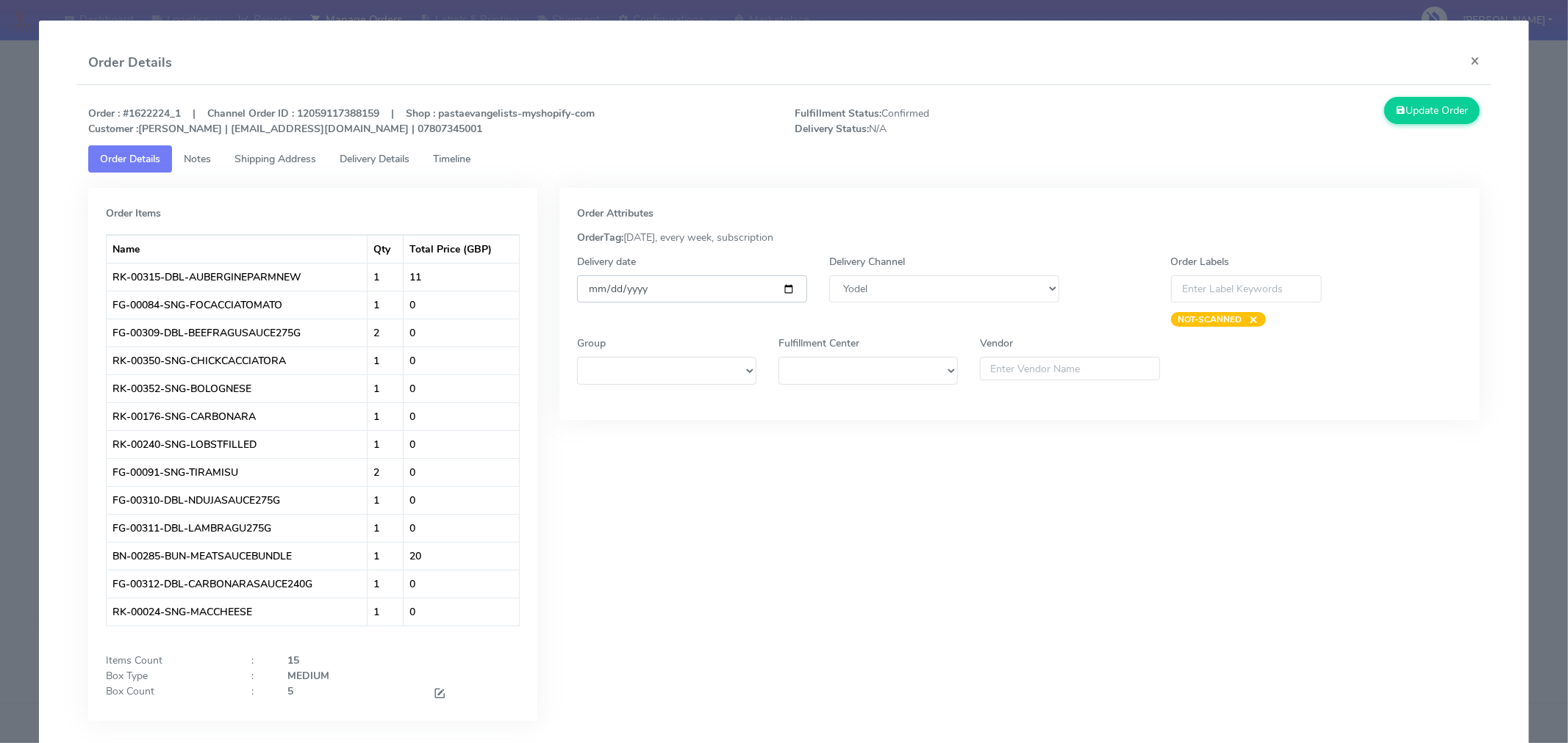
click at [783, 289] on input "[DATE]" at bounding box center [691, 288] width 230 height 27
type input "[DATE]"
click at [1419, 110] on button "Update Order" at bounding box center [1432, 110] width 96 height 27
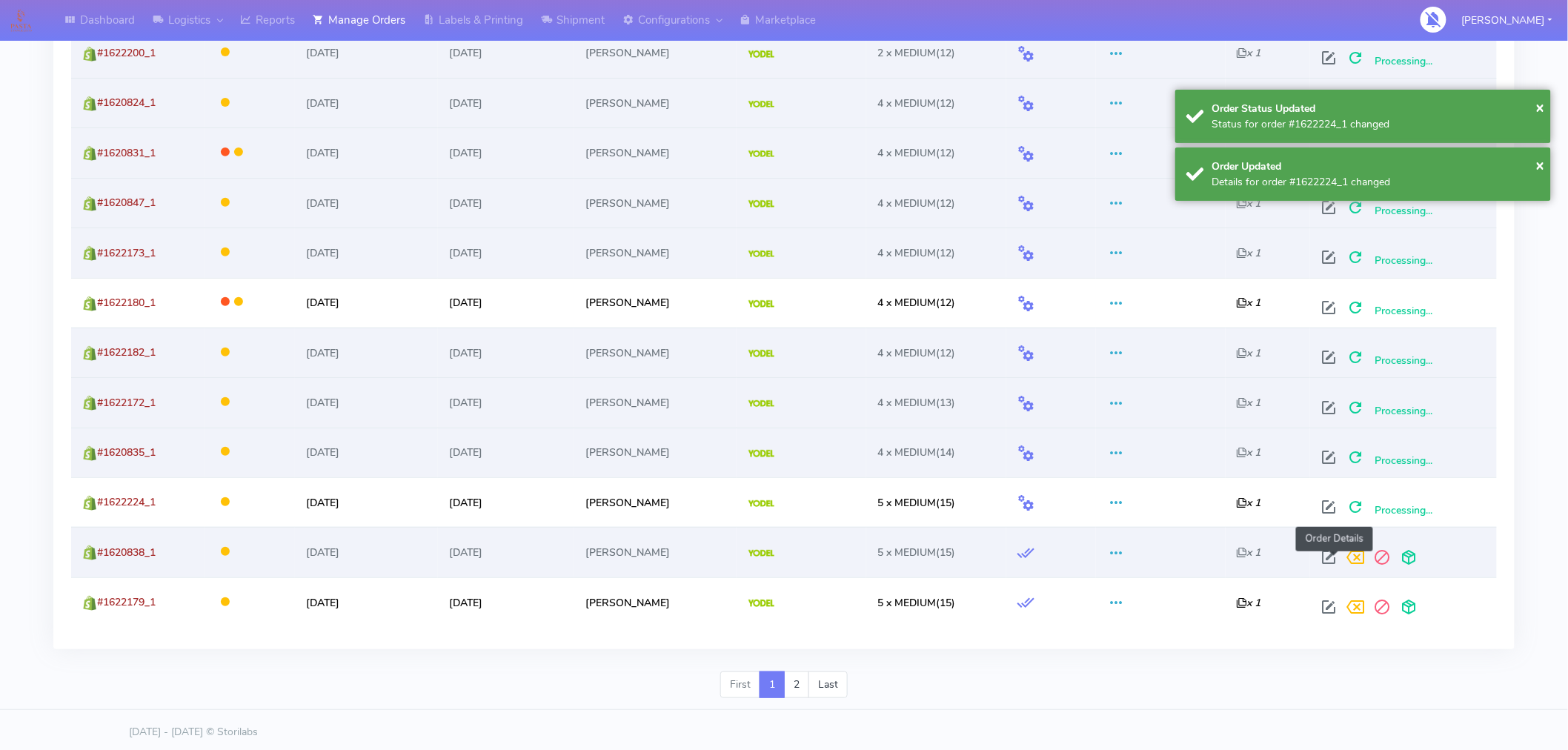
click at [1329, 560] on span at bounding box center [1330, 561] width 27 height 14
select select "5"
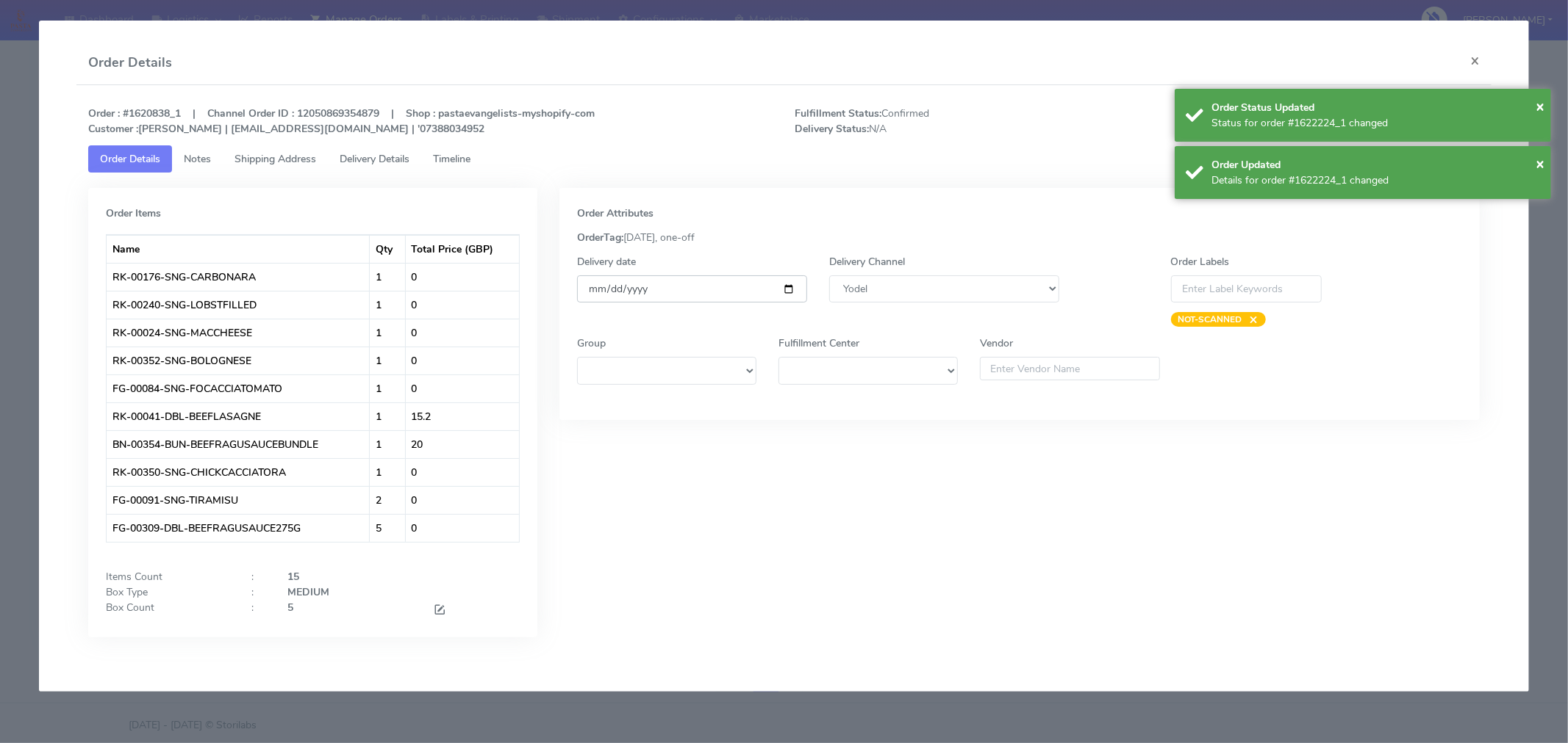
click at [787, 292] on input "[DATE]" at bounding box center [691, 288] width 230 height 27
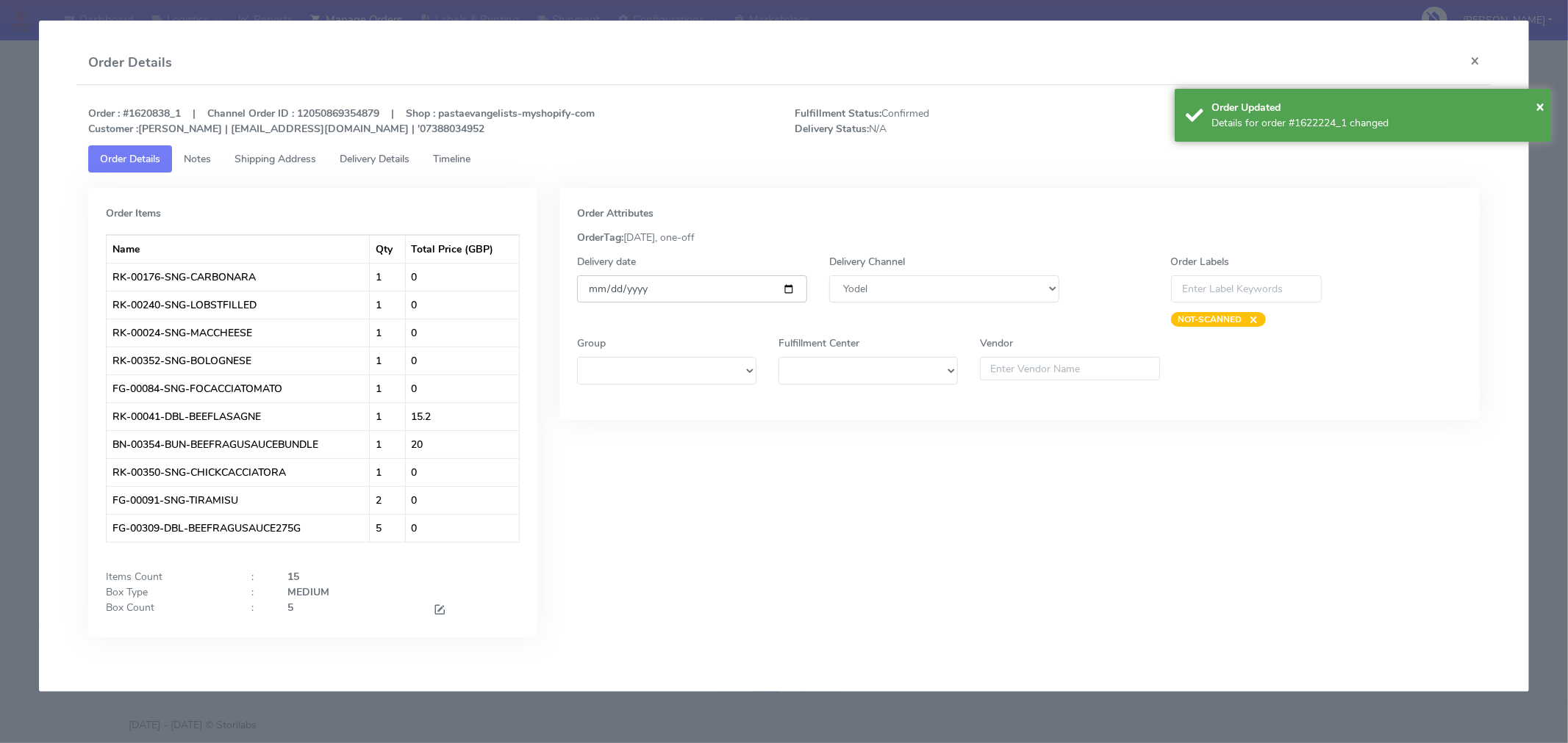
type input "[DATE]"
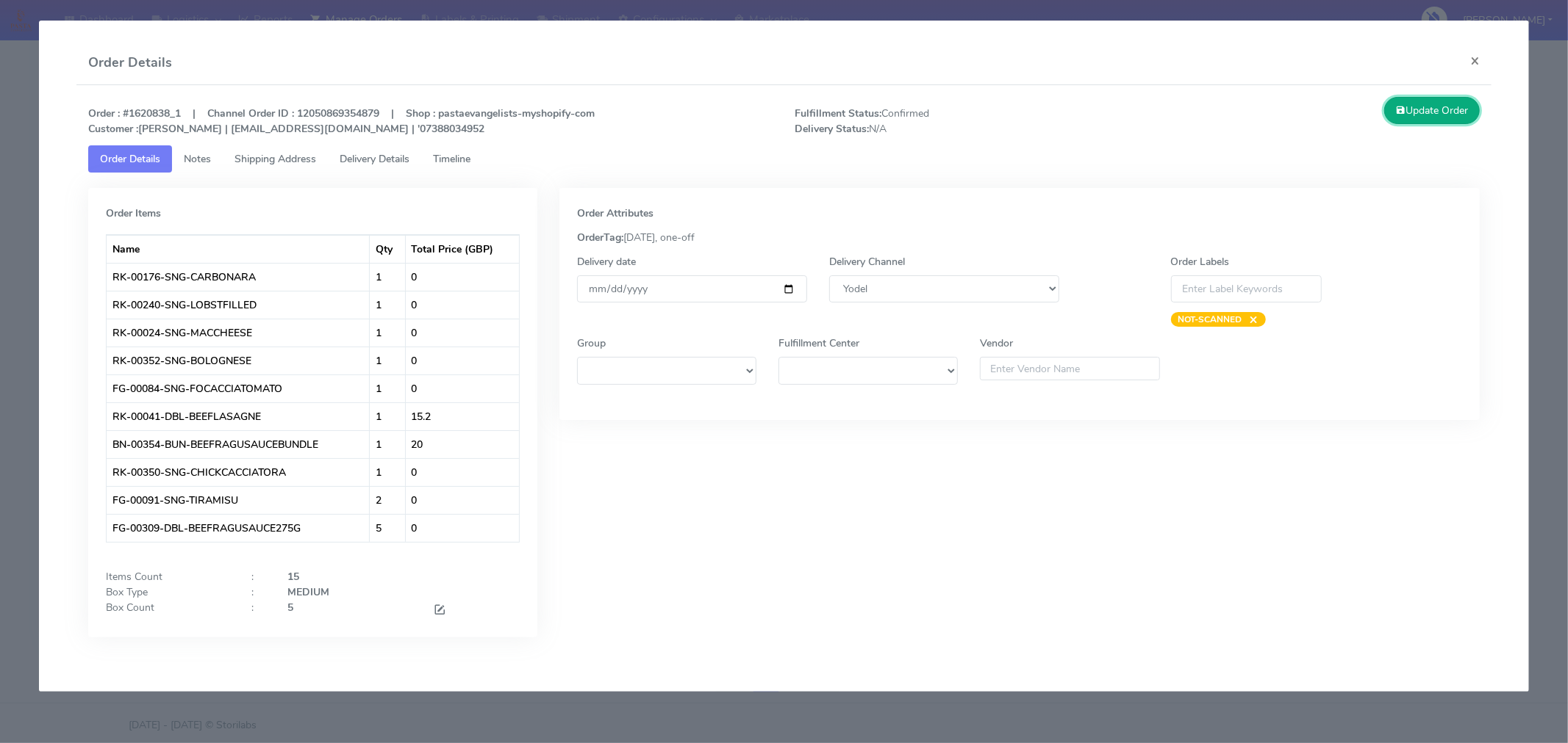
click at [1437, 118] on button "Update Order" at bounding box center [1432, 110] width 96 height 27
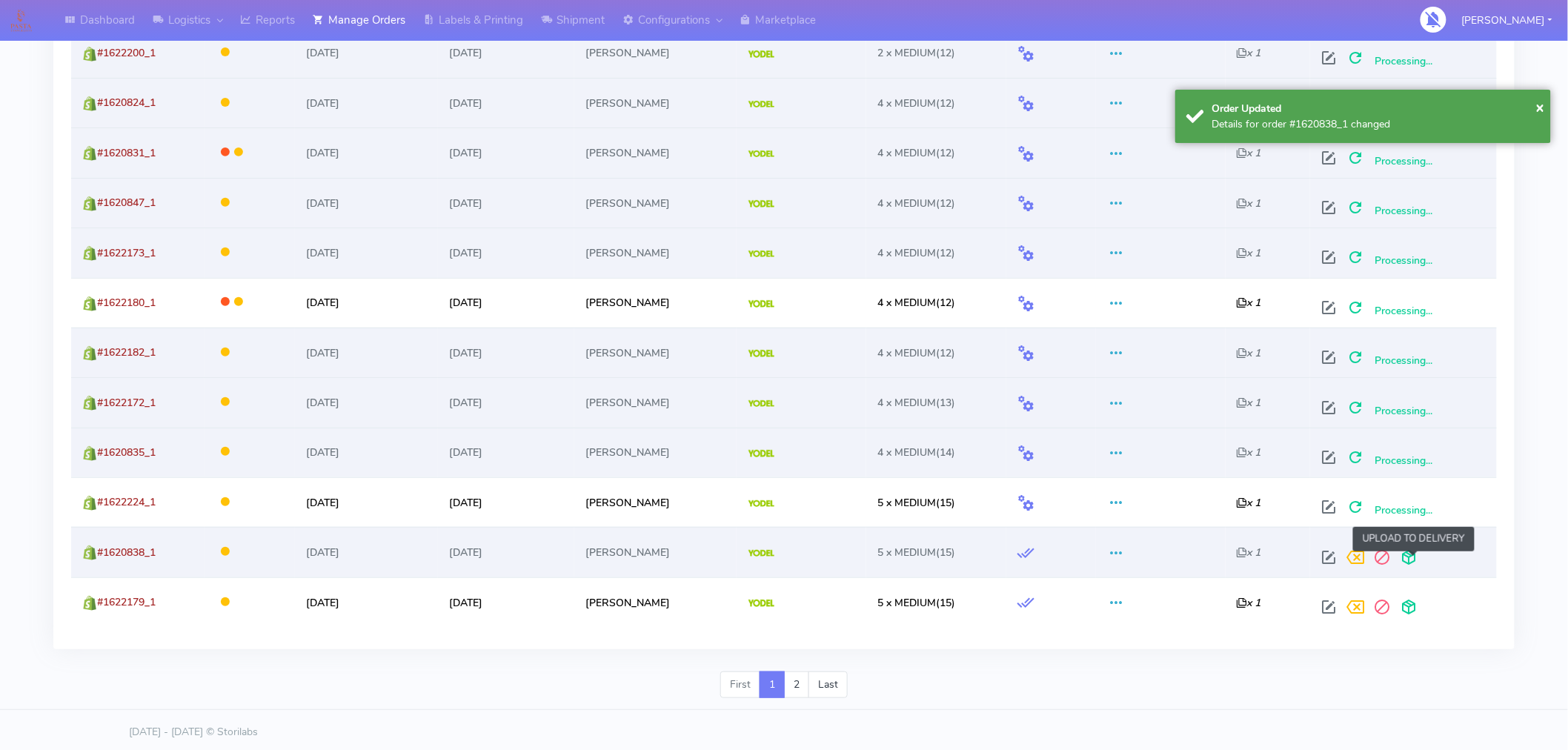
click at [1413, 561] on span at bounding box center [1409, 561] width 27 height 14
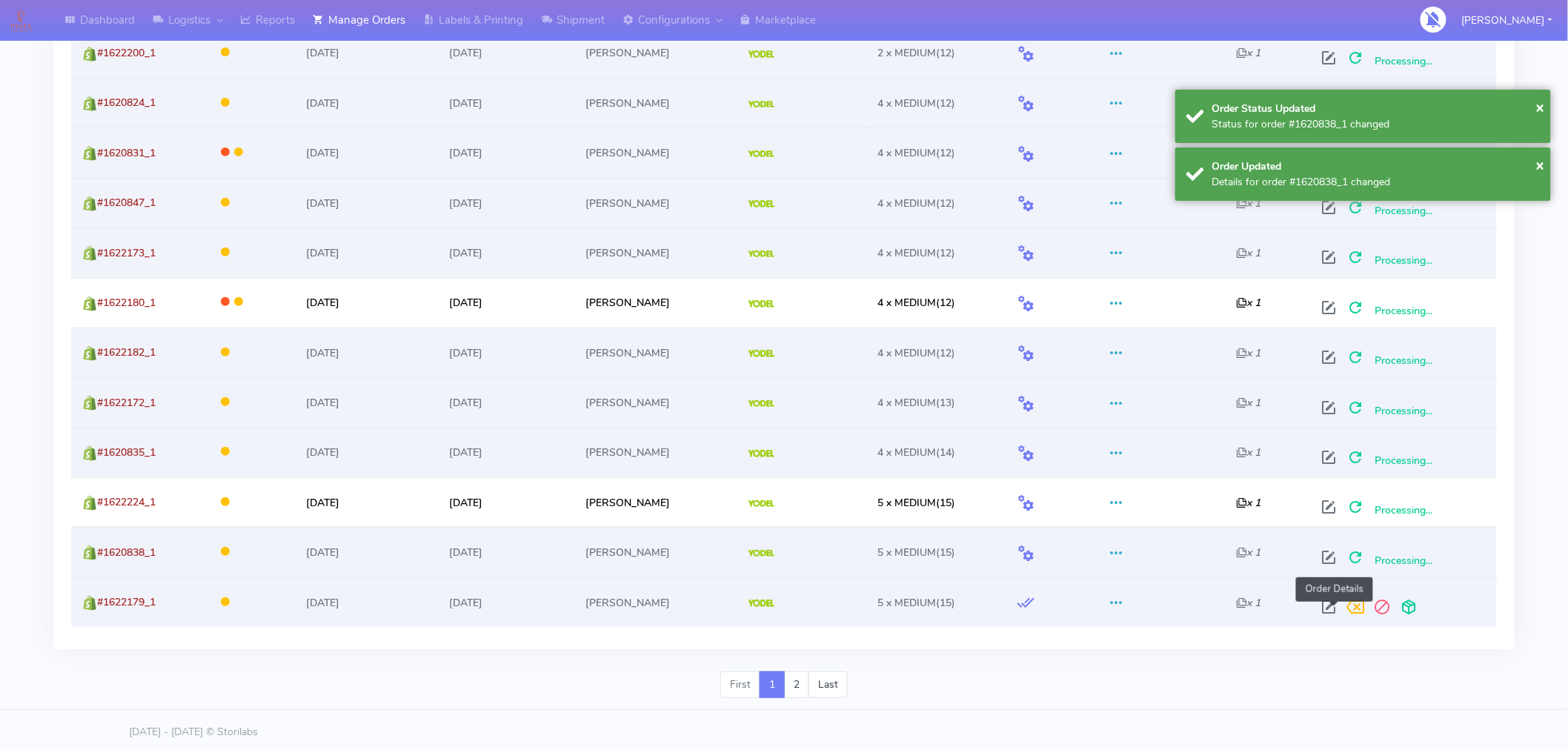
click at [1334, 609] on span at bounding box center [1330, 610] width 27 height 14
select select "5"
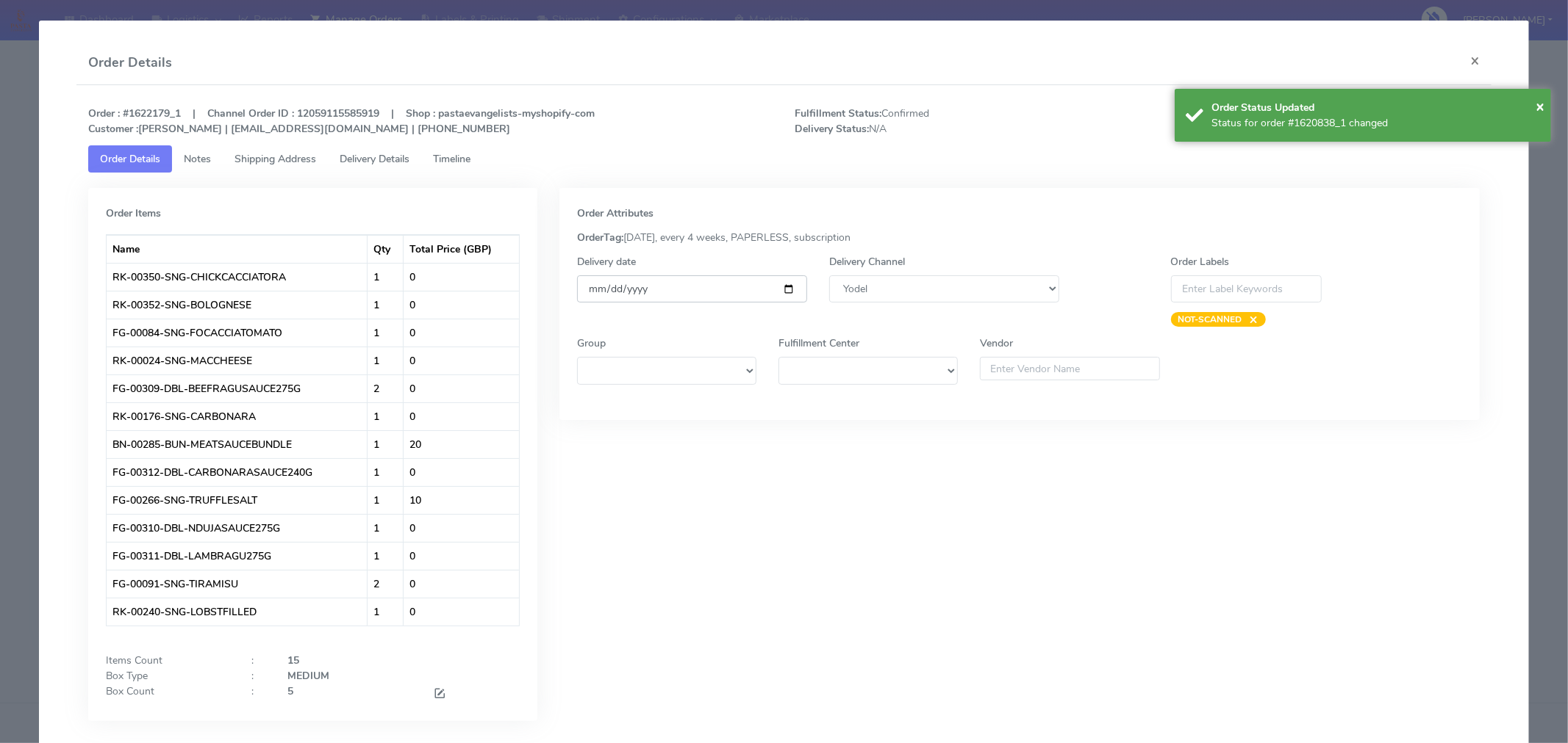
click at [780, 283] on input "[DATE]" at bounding box center [691, 288] width 230 height 27
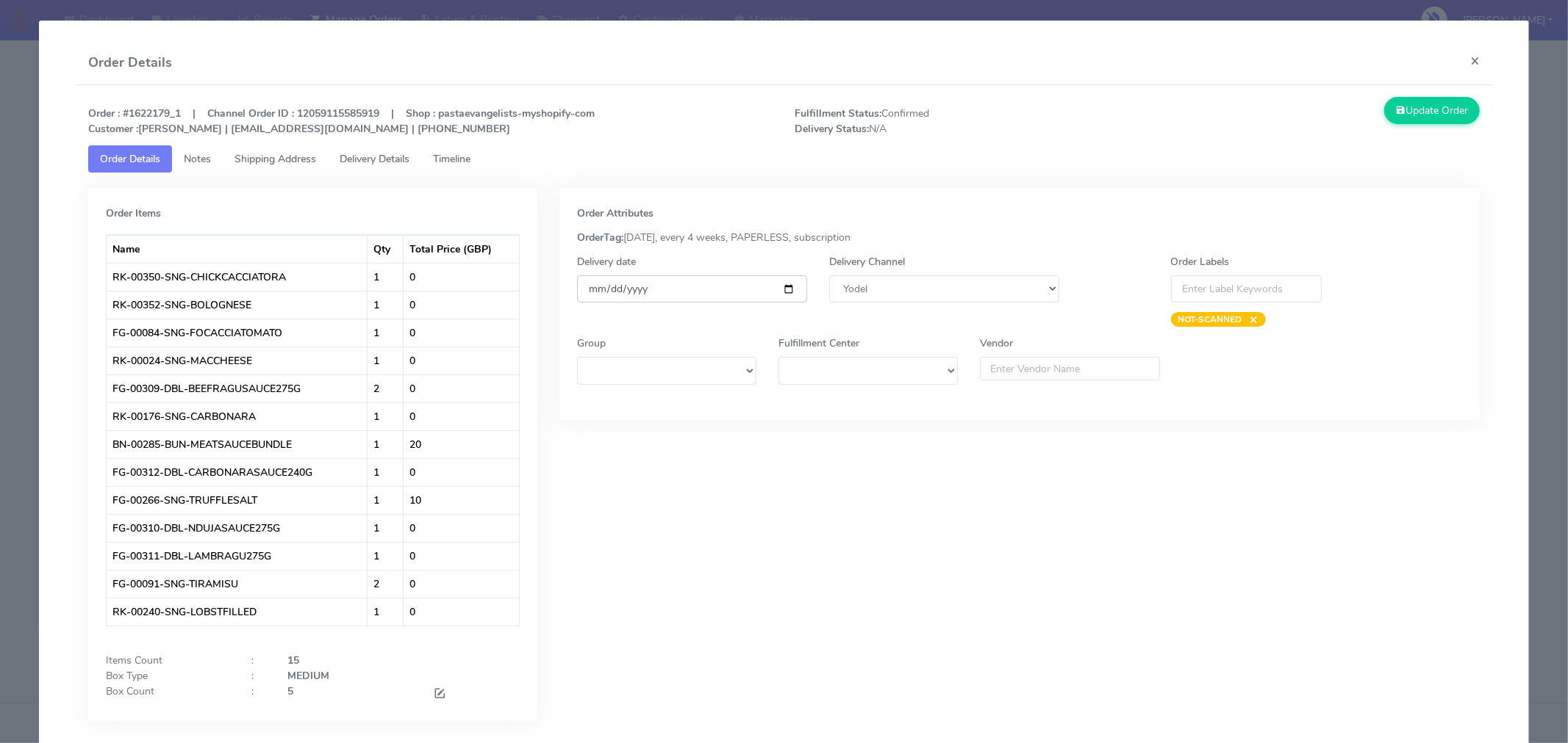
type input "[DATE]"
click at [1405, 112] on button "Update Order" at bounding box center [1432, 110] width 96 height 27
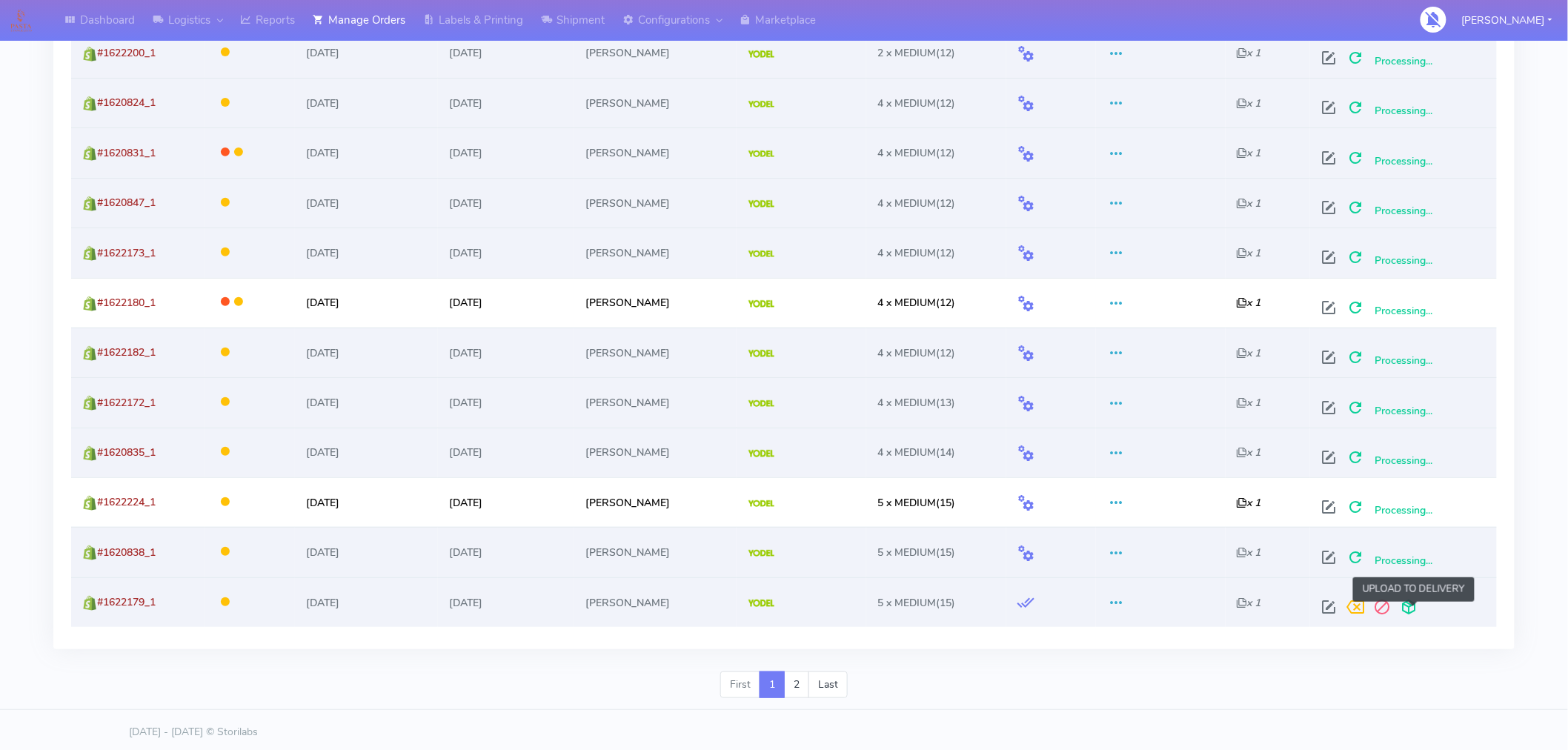
click at [1411, 605] on span at bounding box center [1409, 610] width 27 height 14
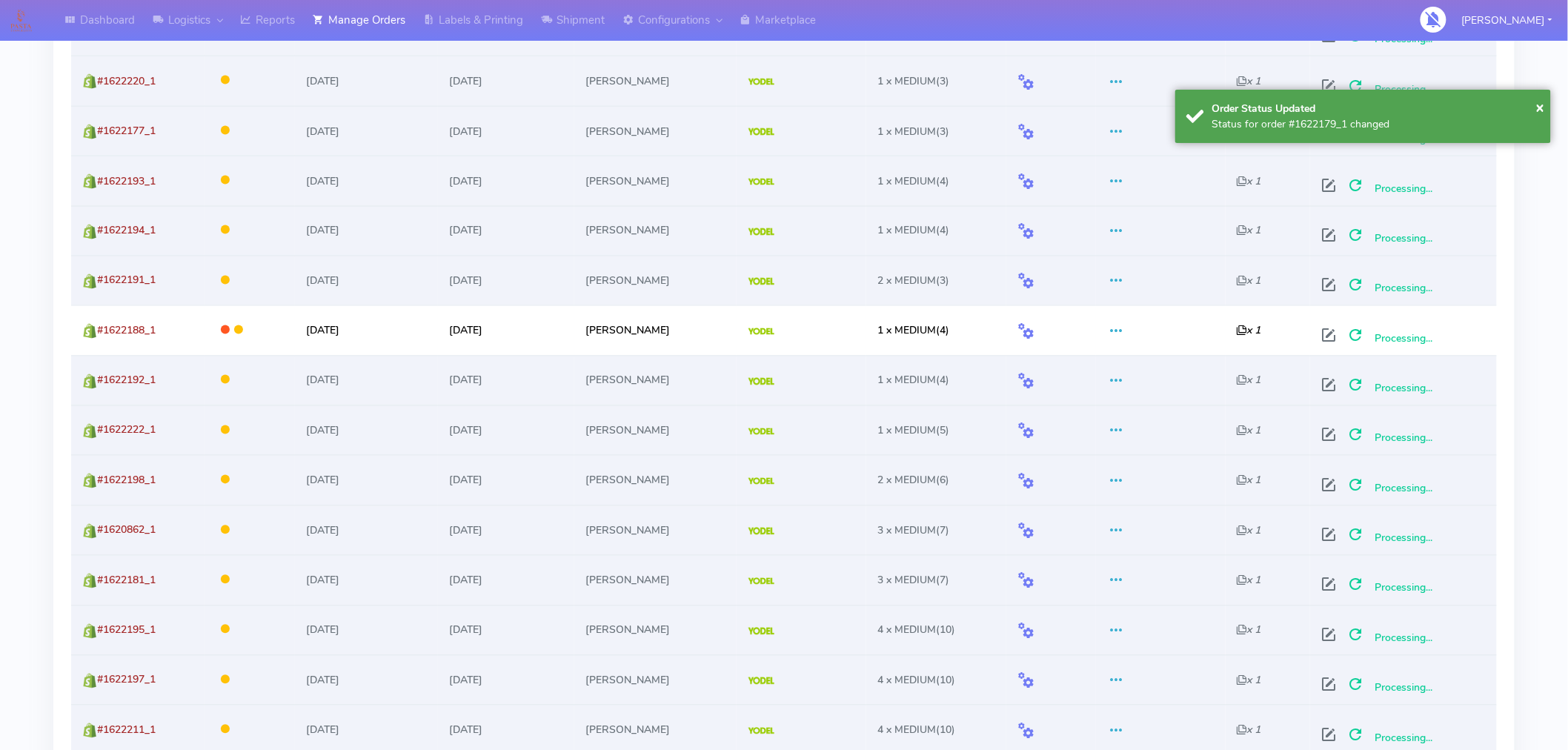
scroll to position [0, 0]
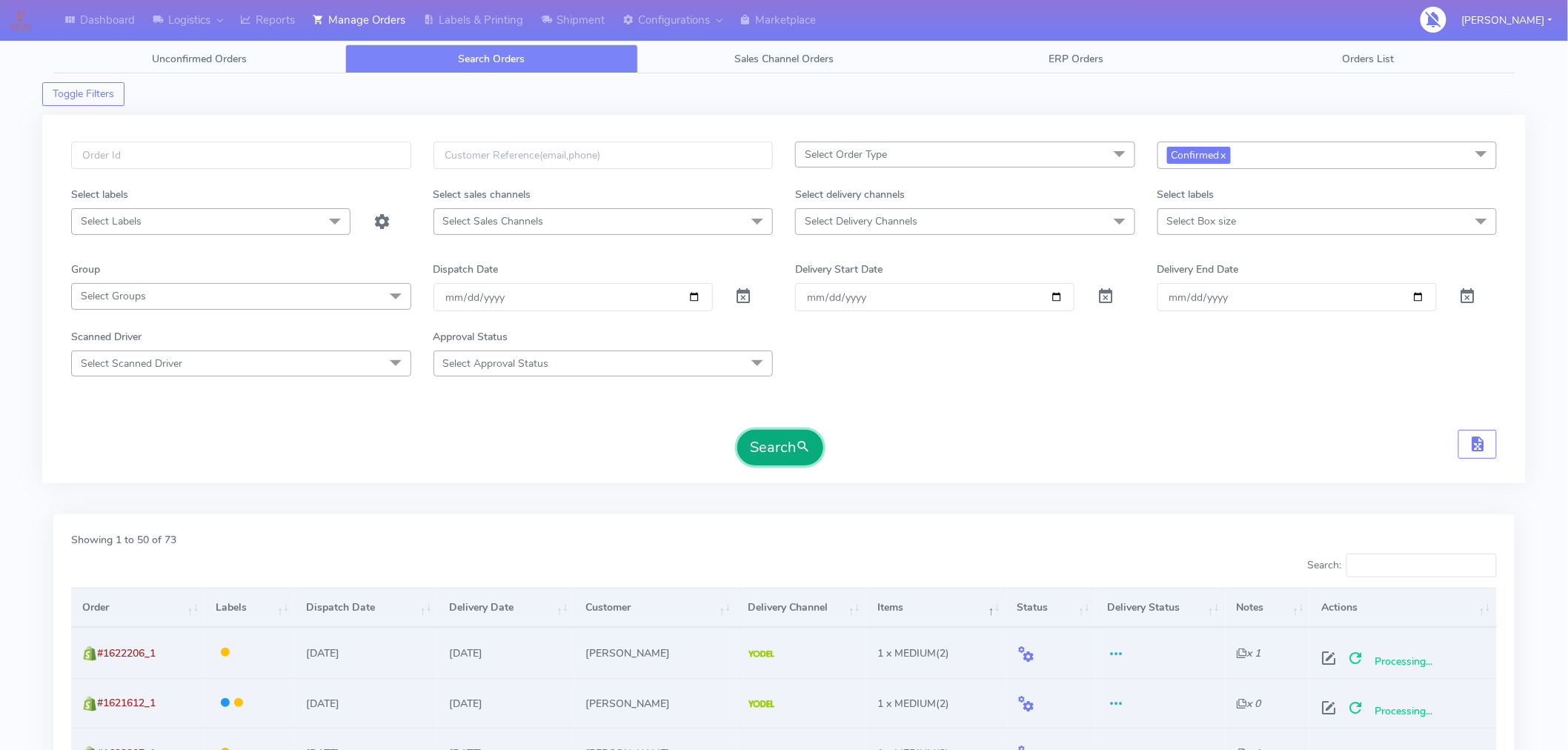
click at [790, 443] on button "Search" at bounding box center [780, 448] width 86 height 35
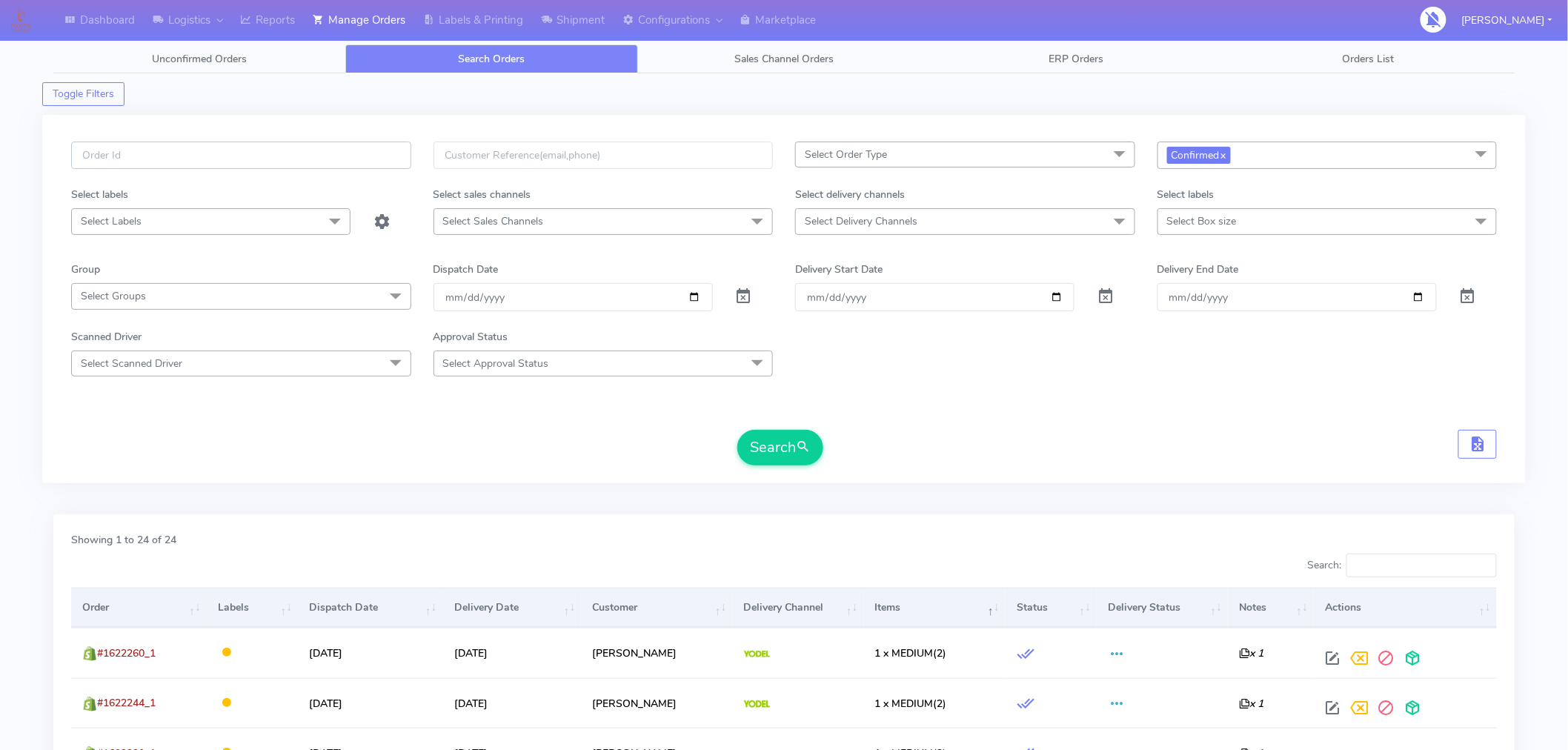
click at [307, 158] on input "text" at bounding box center [241, 155] width 340 height 27
paste input "#1622180_1"
type input "#1622180_1"
click at [771, 443] on button "Search" at bounding box center [780, 448] width 86 height 35
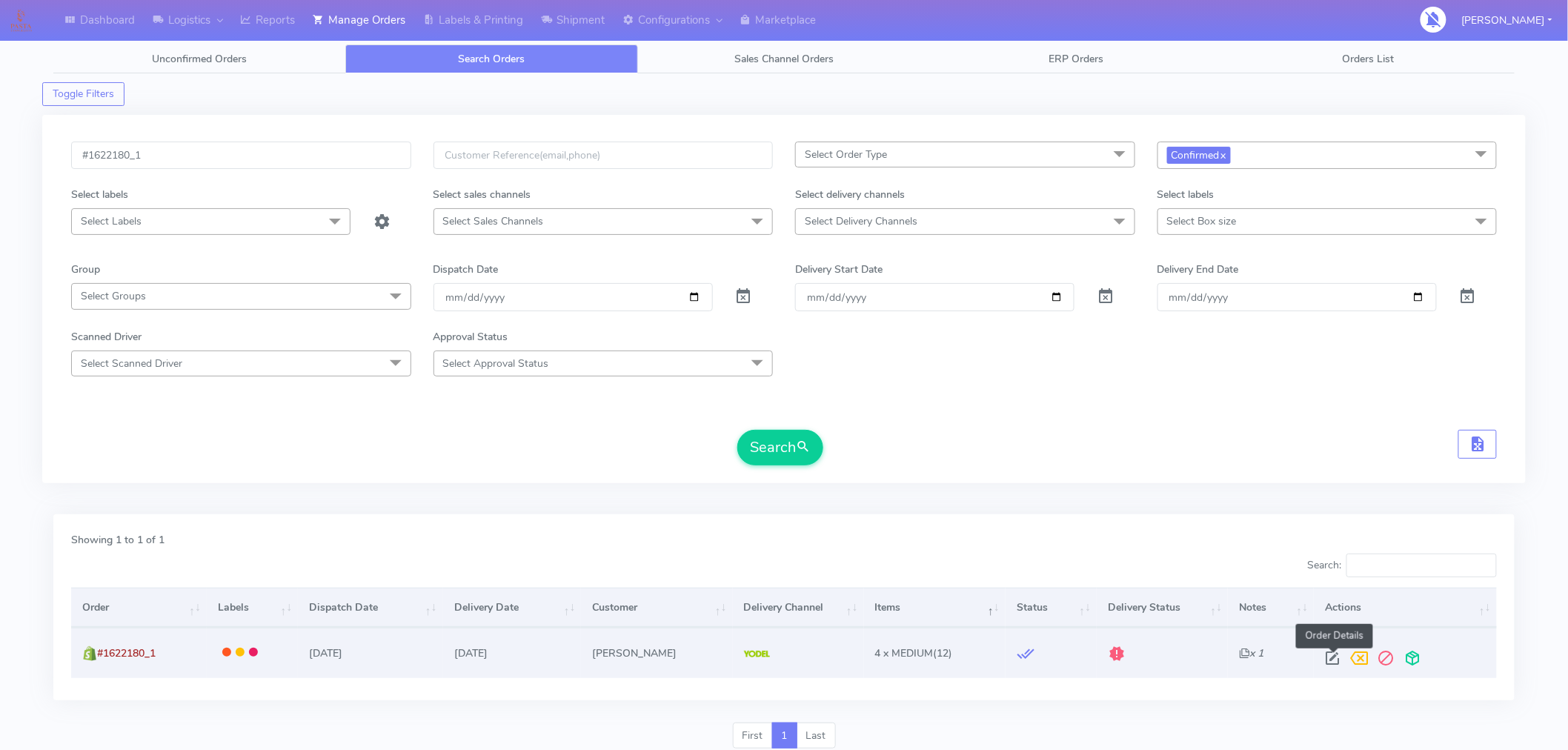
click at [1331, 657] on span at bounding box center [1333, 661] width 27 height 14
select select "5"
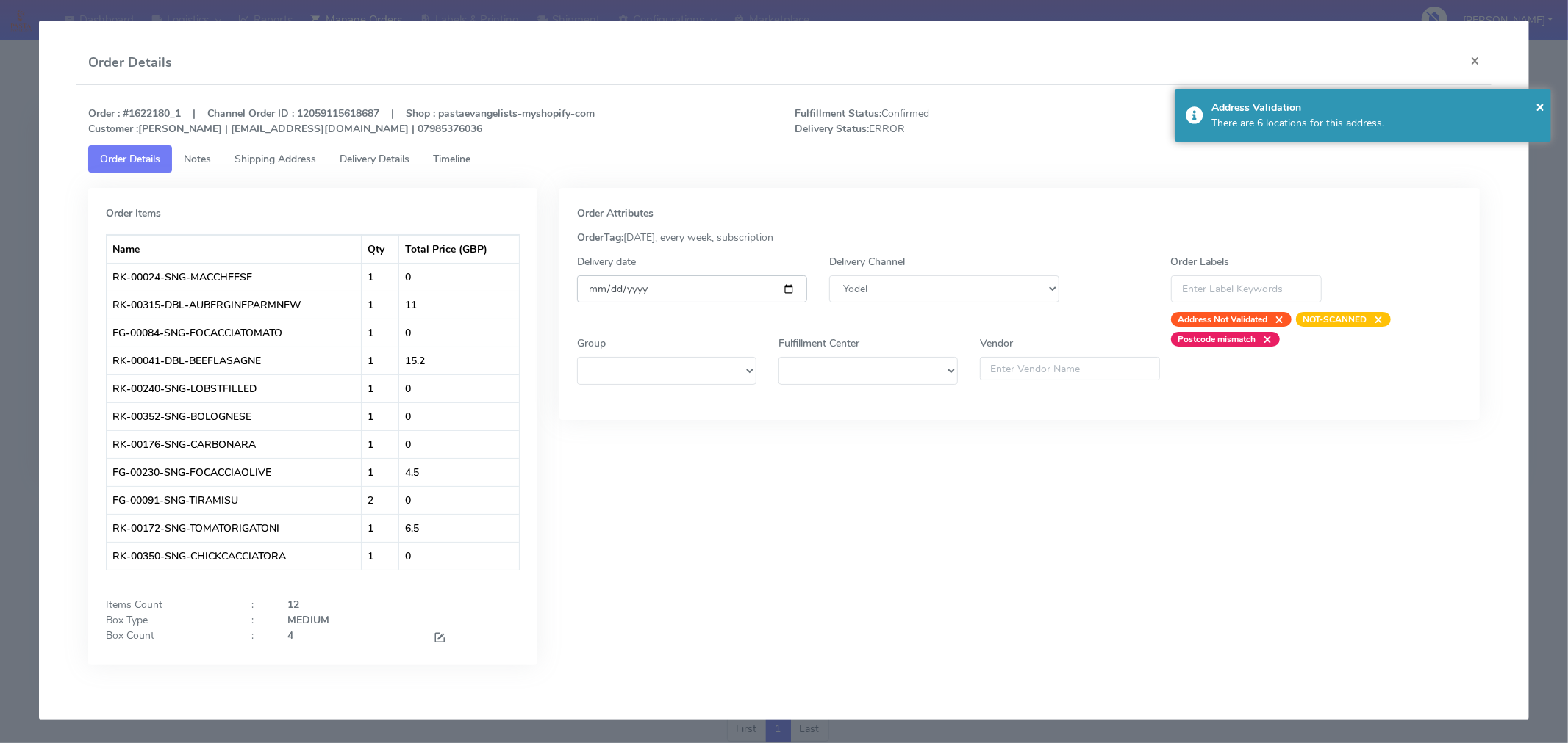
click at [787, 283] on input "[DATE]" at bounding box center [691, 288] width 230 height 27
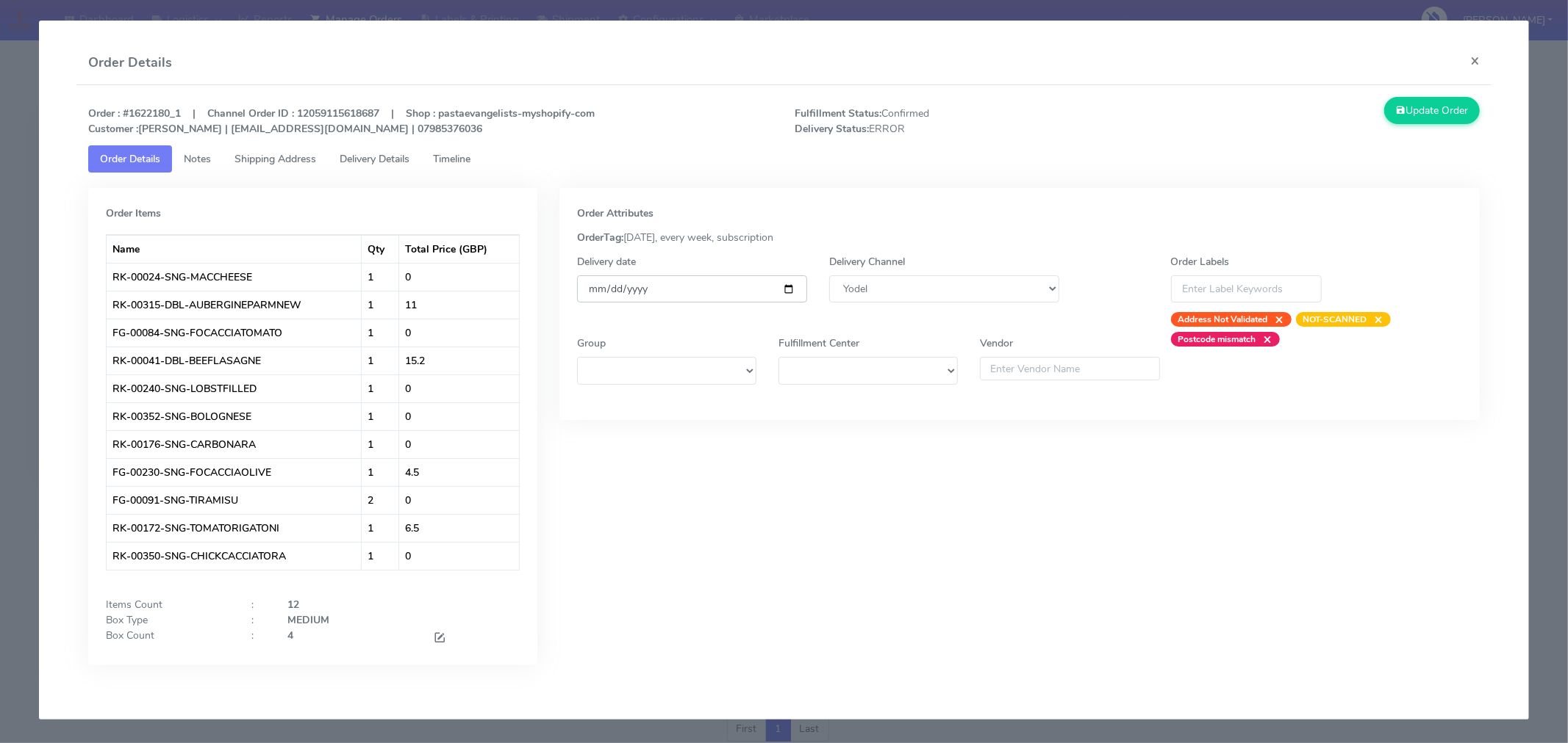
type input "[DATE]"
click at [442, 641] on span at bounding box center [440, 639] width 13 height 14
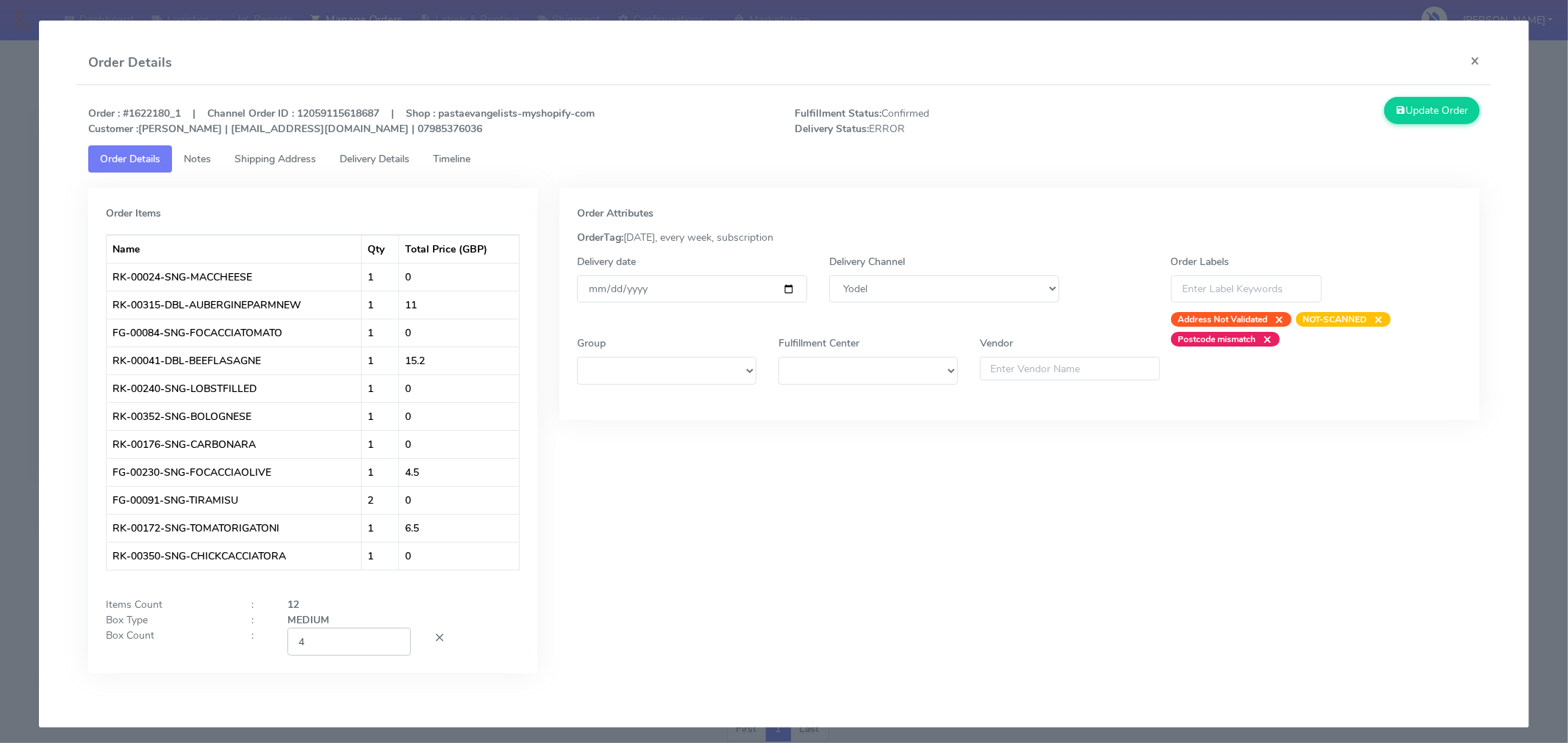
click at [366, 640] on input "4" at bounding box center [349, 641] width 123 height 27
type input "3"
click at [710, 620] on div "Order Attributes OrderTag: [DATE], every week, subscription Delivery date [DATE…" at bounding box center [1020, 442] width 942 height 508
click at [1409, 106] on button "Update Order" at bounding box center [1432, 110] width 96 height 27
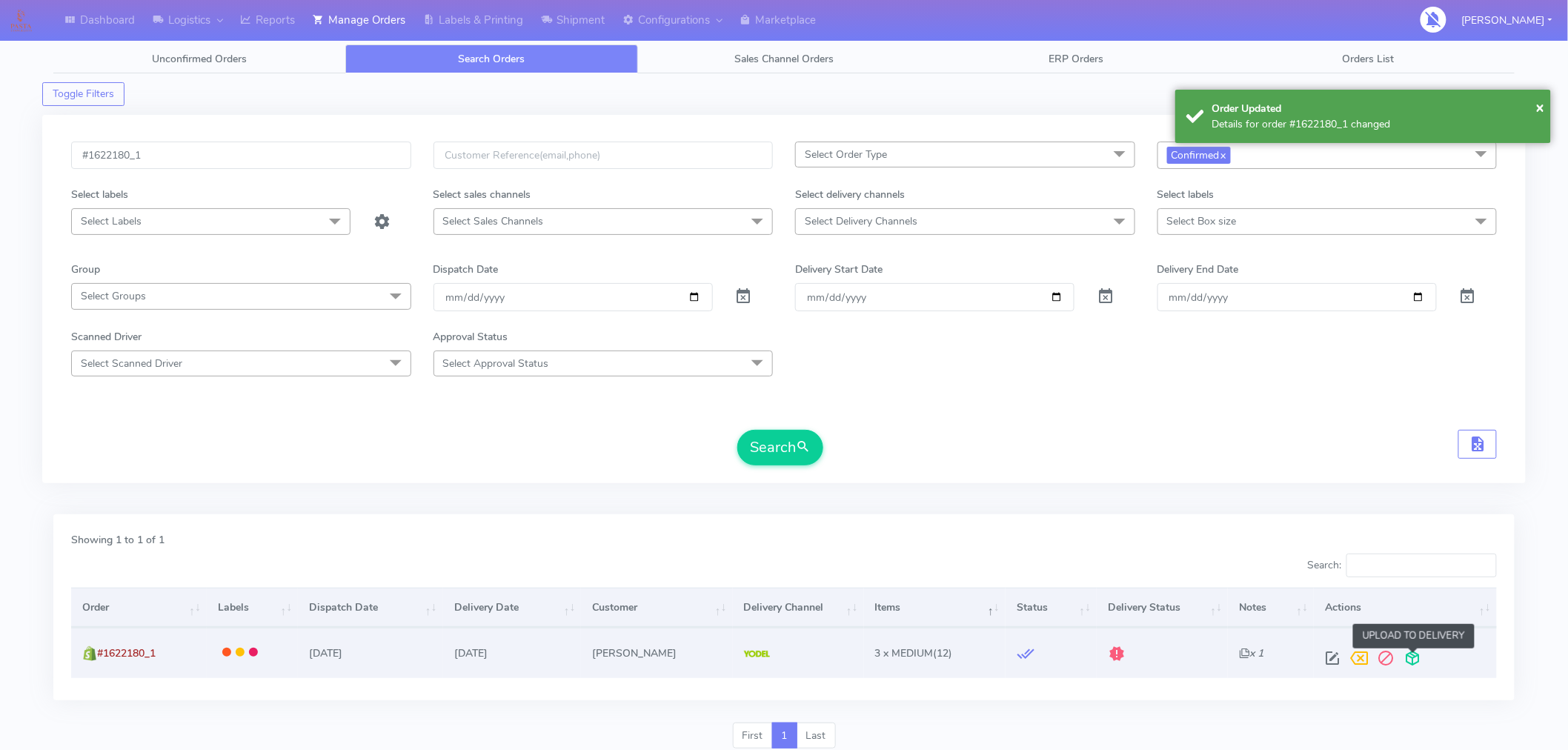
click at [1416, 655] on span at bounding box center [1413, 661] width 27 height 14
click at [1354, 660] on span at bounding box center [1353, 661] width 27 height 14
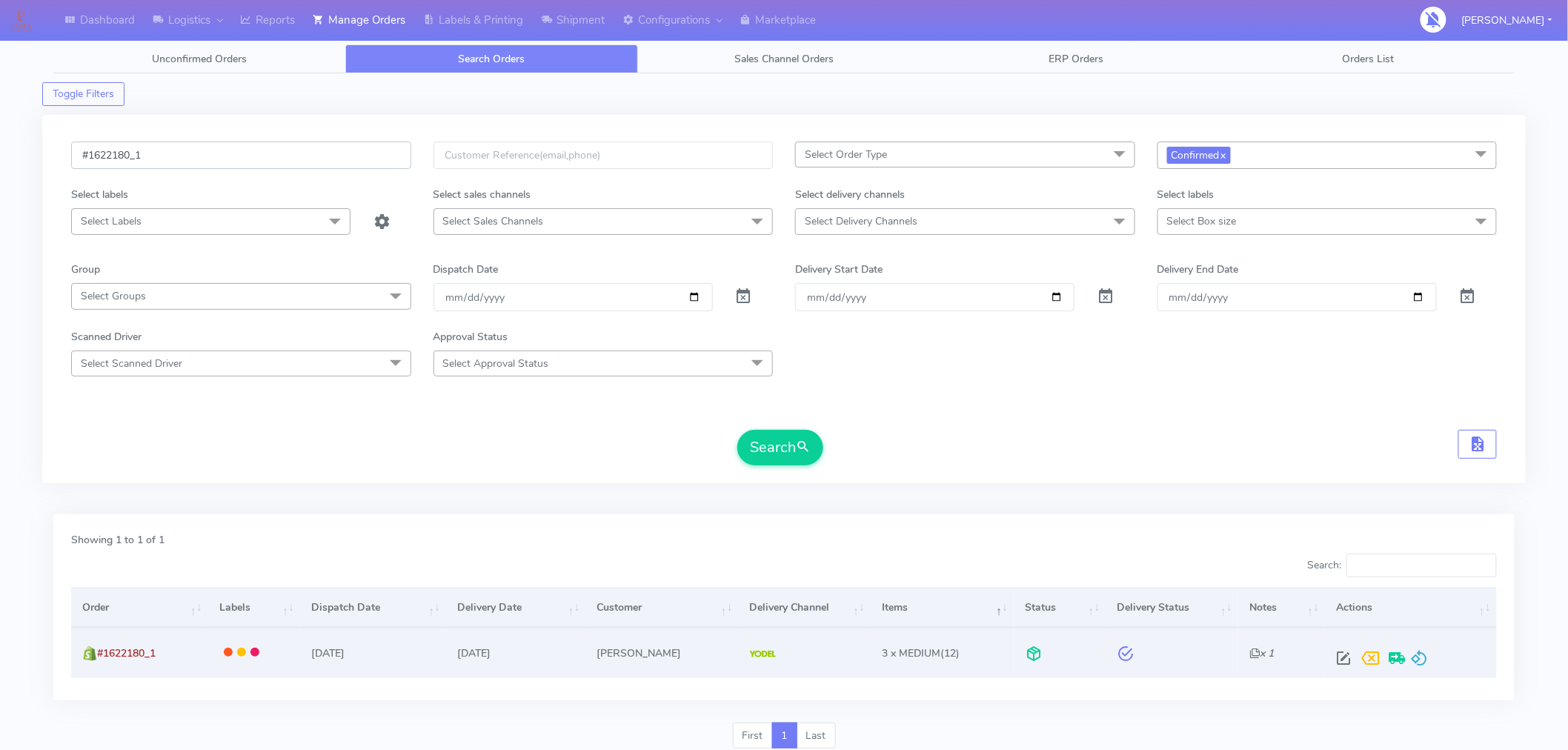
click at [293, 154] on input "#1622180_1" at bounding box center [241, 155] width 340 height 27
click at [795, 446] on button "Search" at bounding box center [780, 448] width 86 height 35
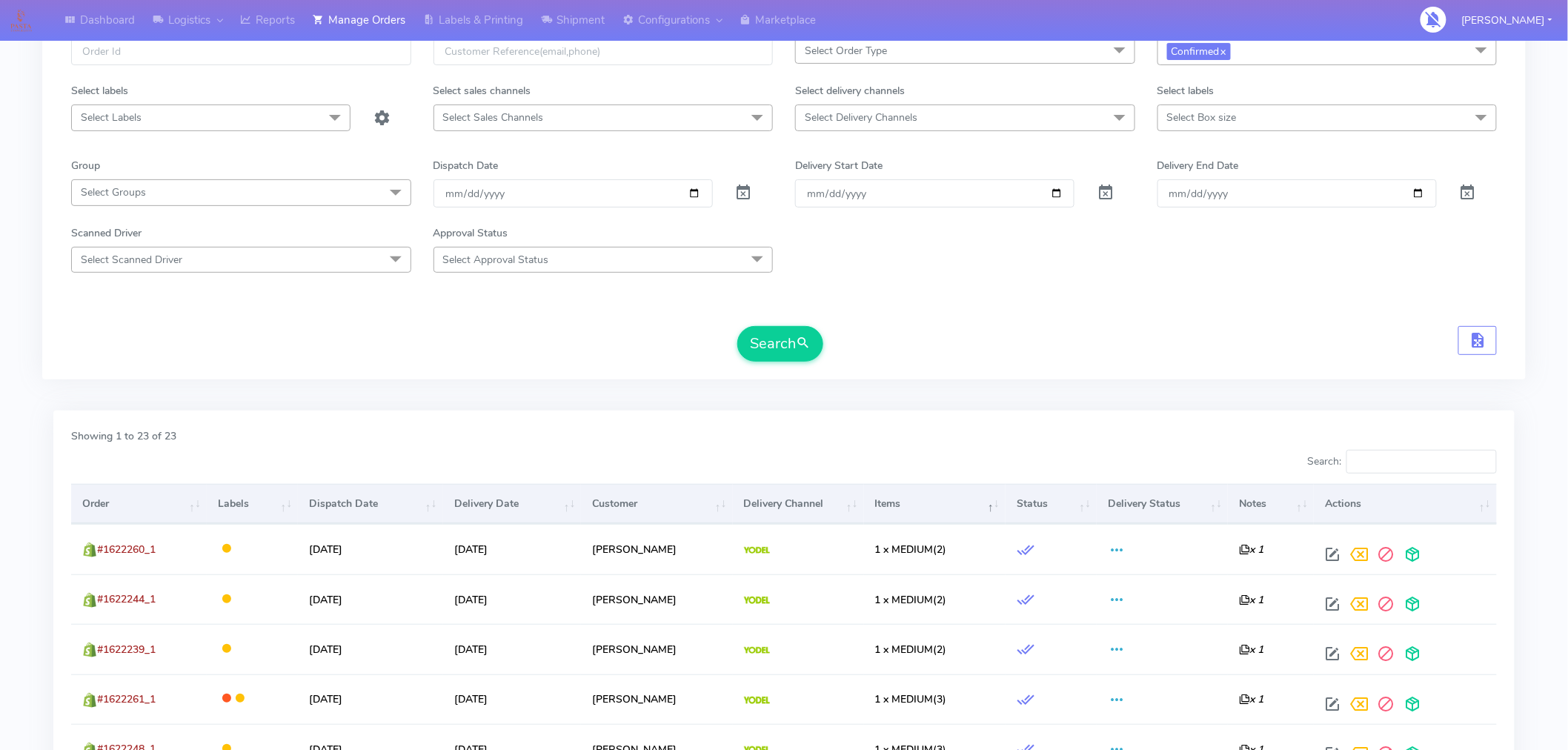
scroll to position [110, 0]
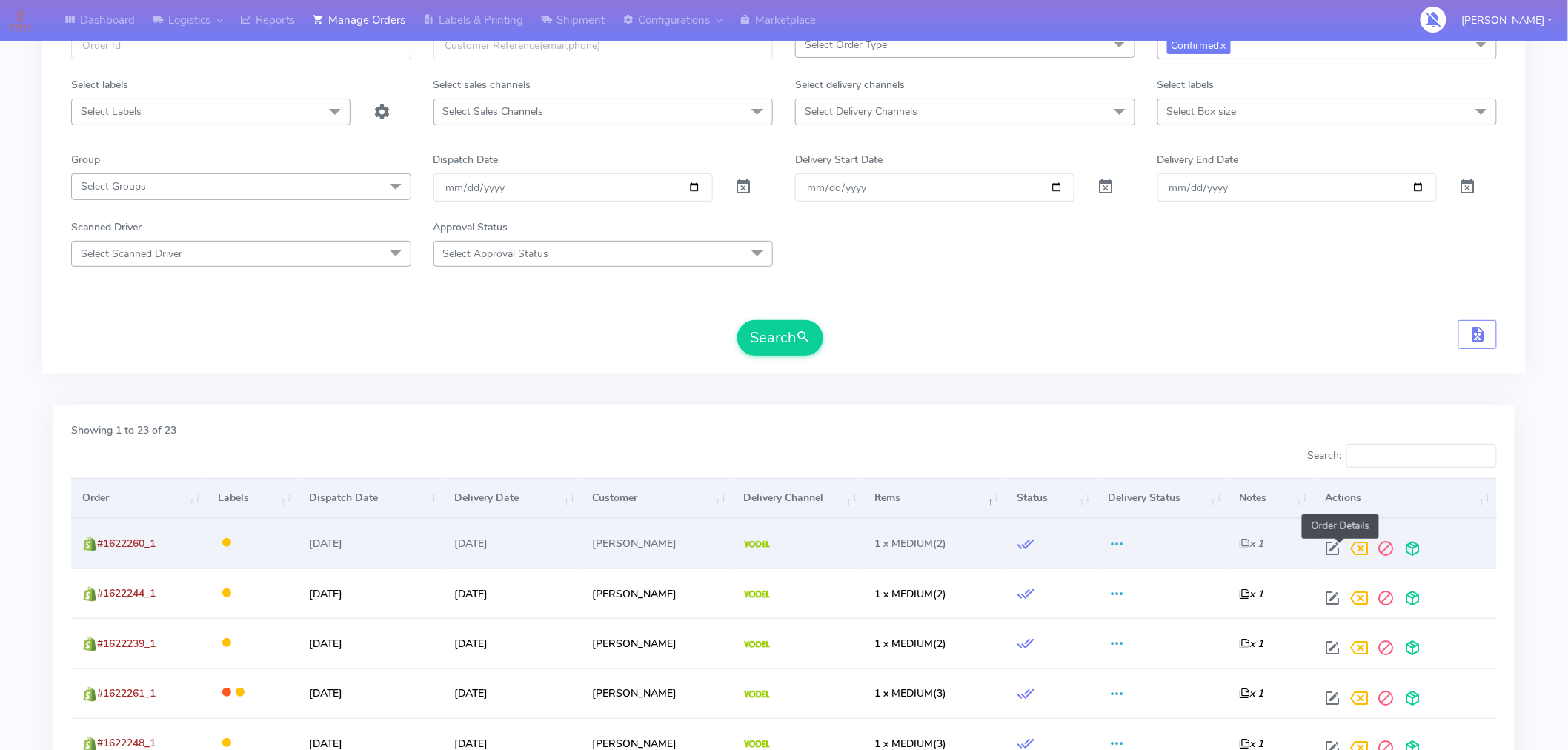
click at [1341, 547] on span at bounding box center [1333, 552] width 27 height 14
select select "5"
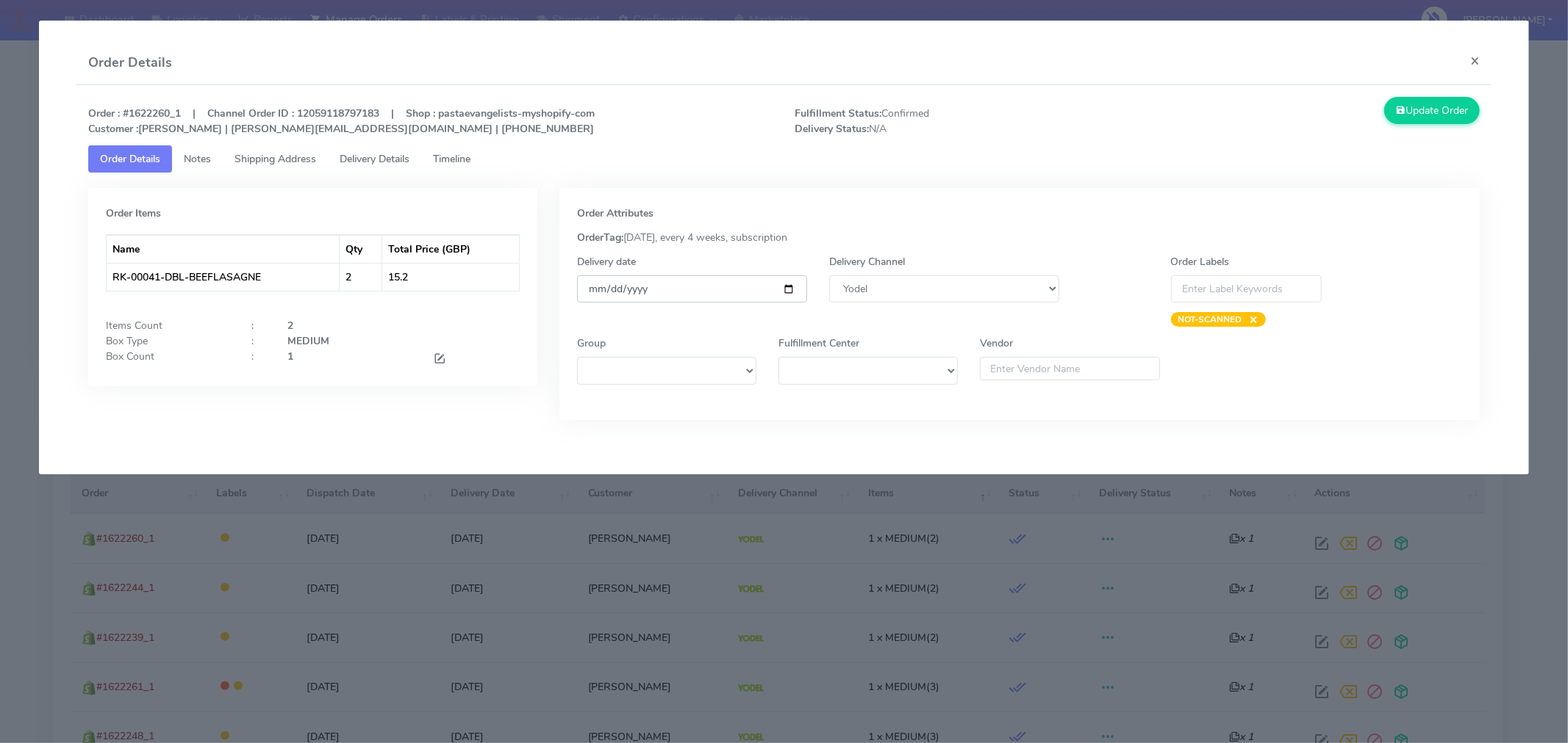
click at [794, 291] on input "[DATE]" at bounding box center [691, 288] width 230 height 27
type input "[DATE]"
click at [1421, 98] on button "Update Order" at bounding box center [1432, 110] width 96 height 27
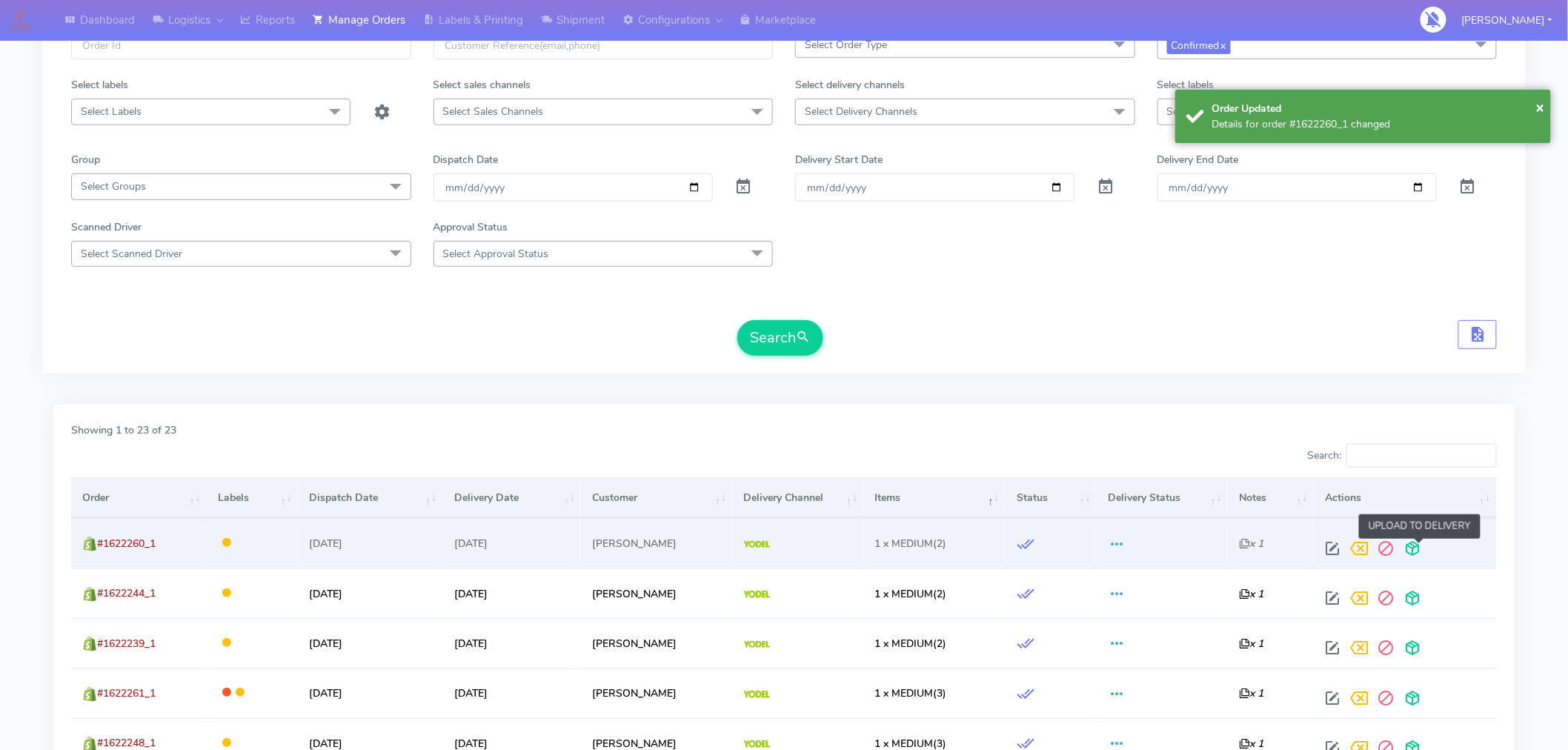
click at [1418, 550] on span at bounding box center [1413, 552] width 27 height 14
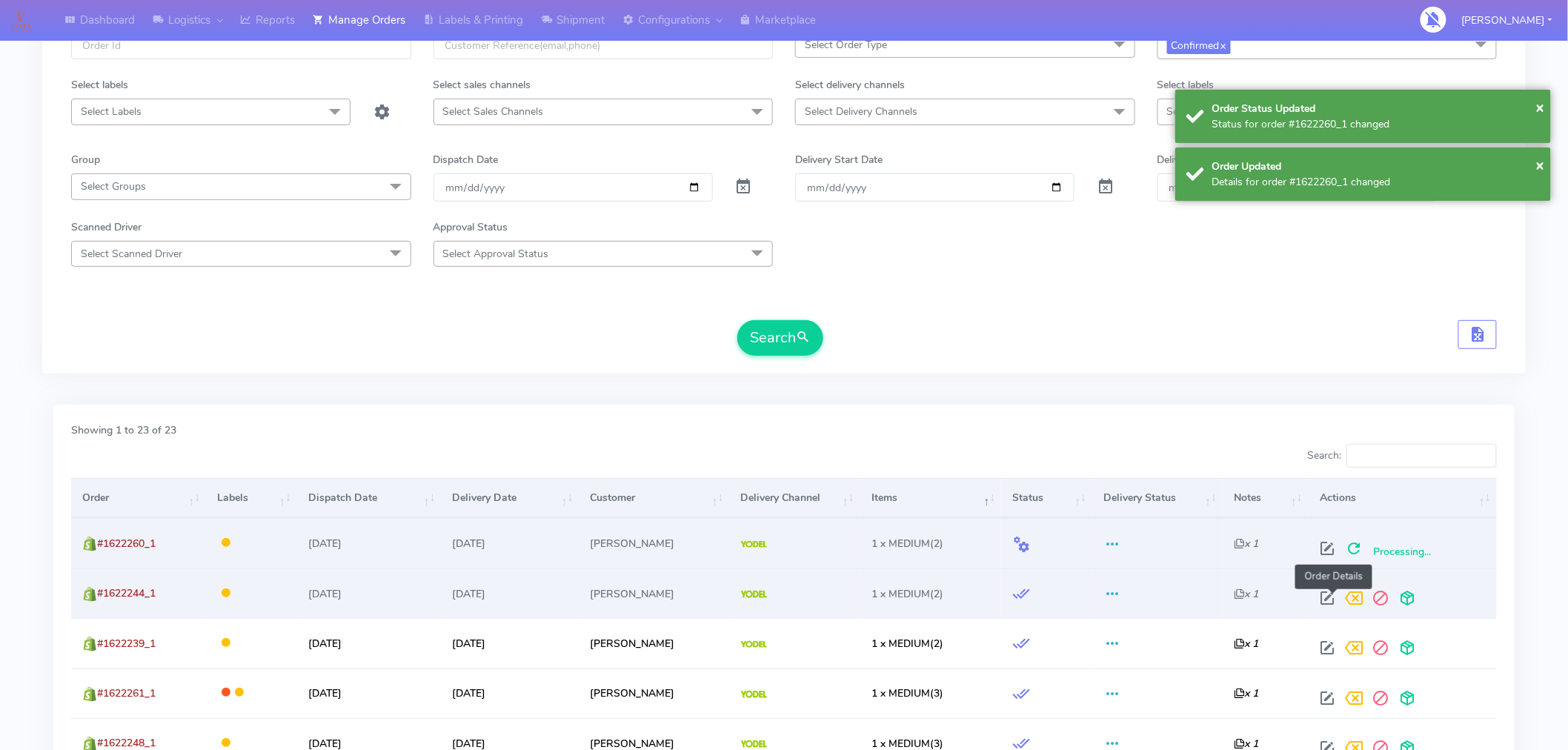
click at [1332, 601] on span at bounding box center [1327, 602] width 27 height 14
select select "5"
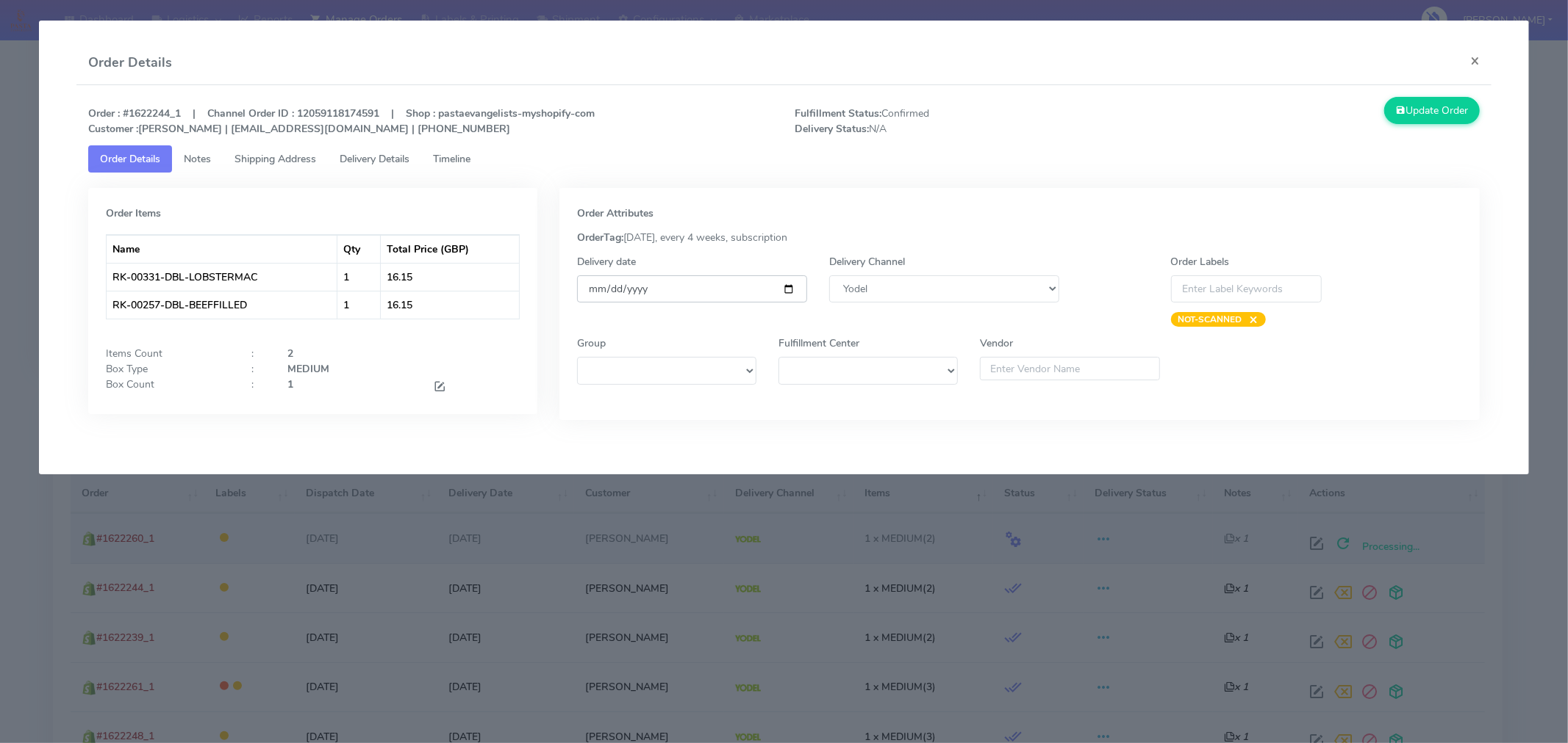
click at [786, 287] on input "[DATE]" at bounding box center [691, 288] width 230 height 27
type input "[DATE]"
click at [1414, 109] on button "Update Order" at bounding box center [1432, 110] width 96 height 27
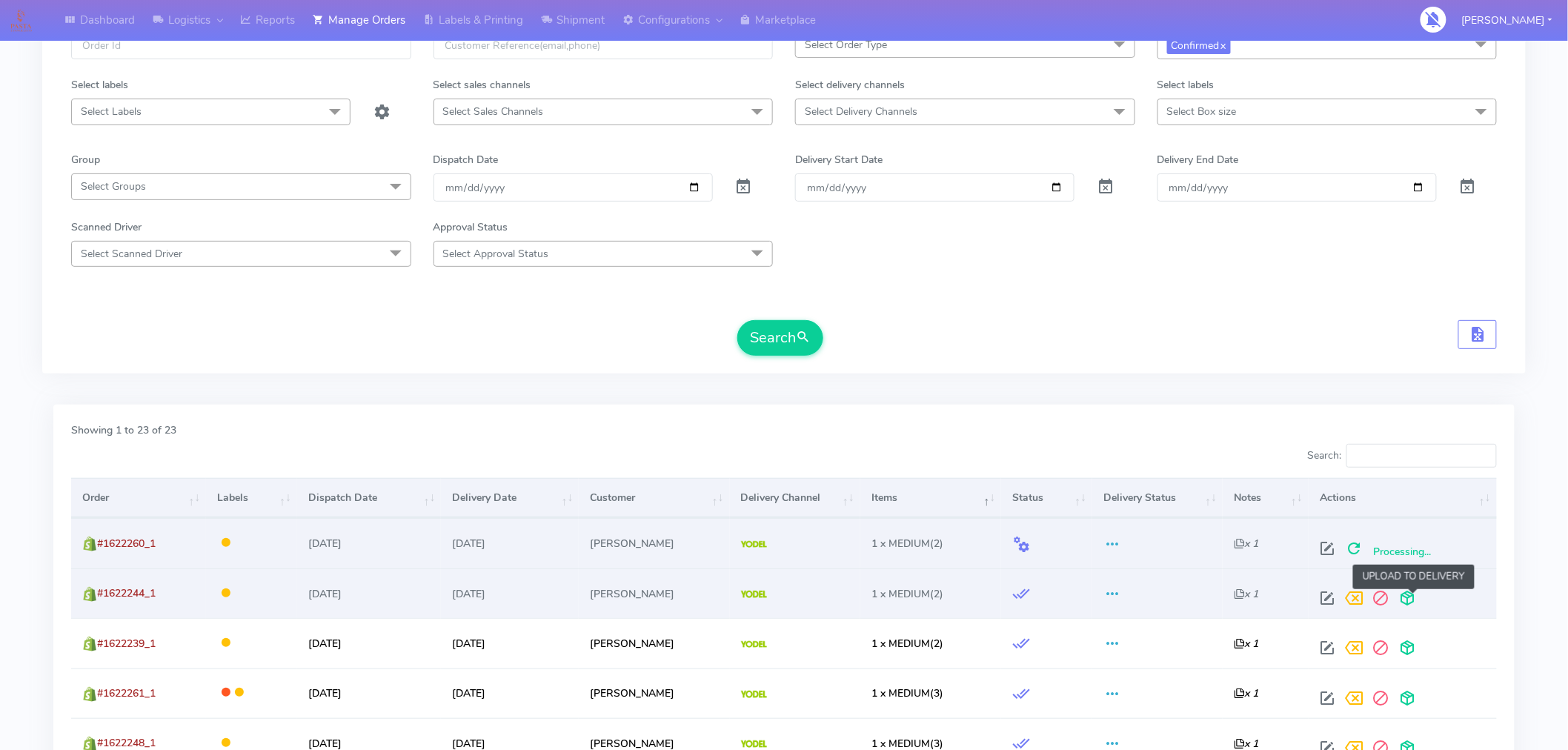
click at [1412, 595] on span at bounding box center [1407, 602] width 27 height 14
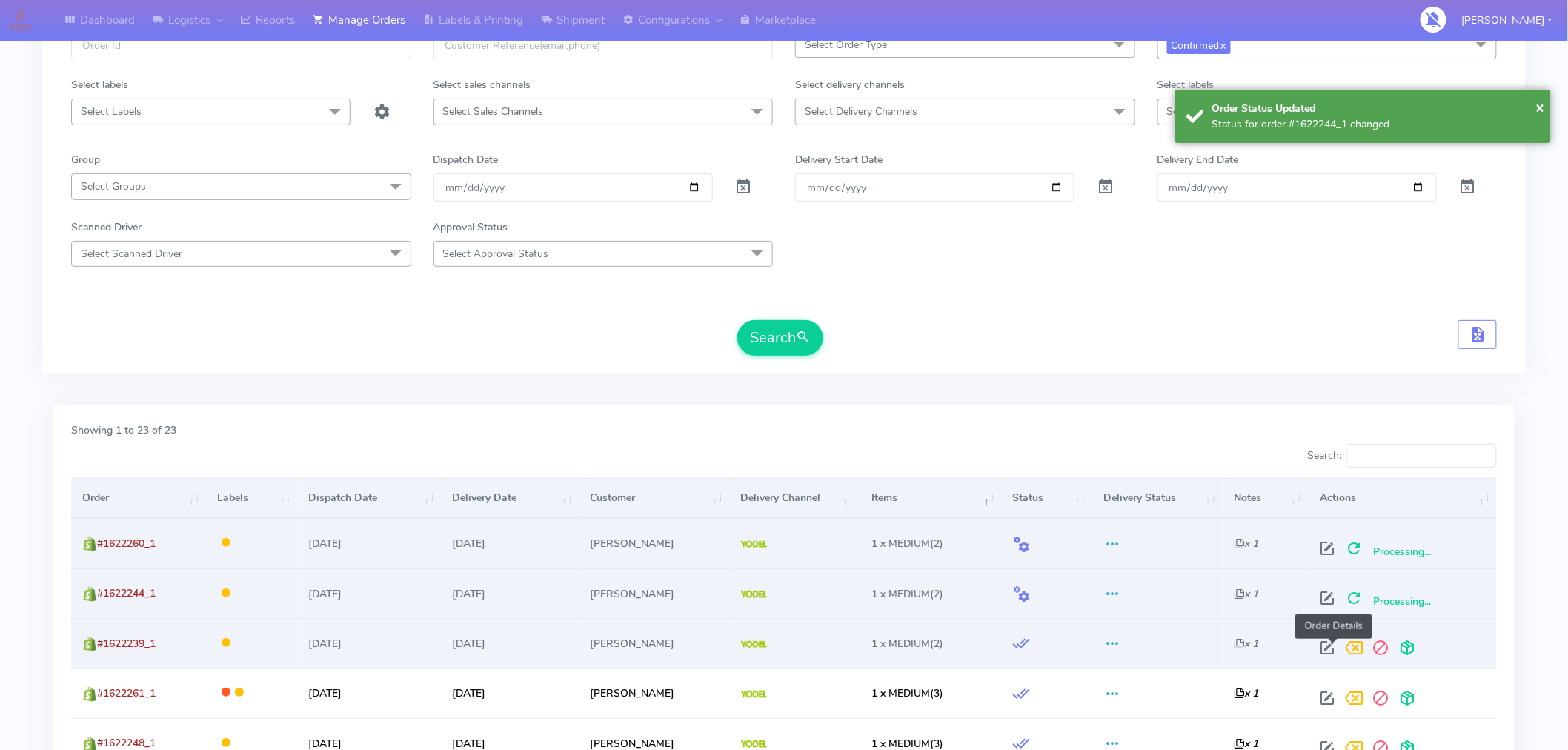
click at [1333, 649] on span at bounding box center [1327, 651] width 27 height 14
select select "5"
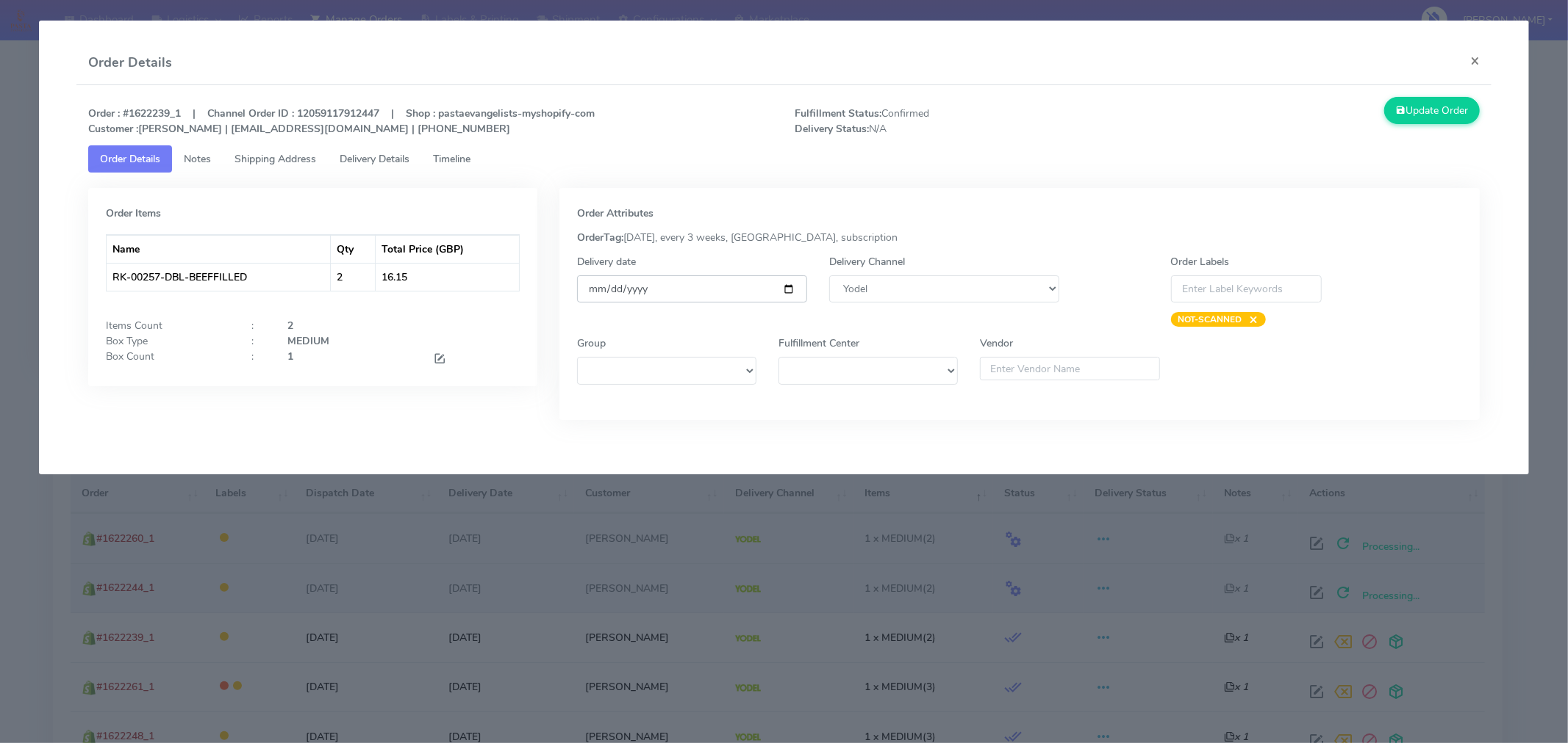
click at [788, 283] on input "[DATE]" at bounding box center [691, 288] width 230 height 27
type input "[DATE]"
click at [1453, 114] on button "Update Order" at bounding box center [1432, 110] width 96 height 27
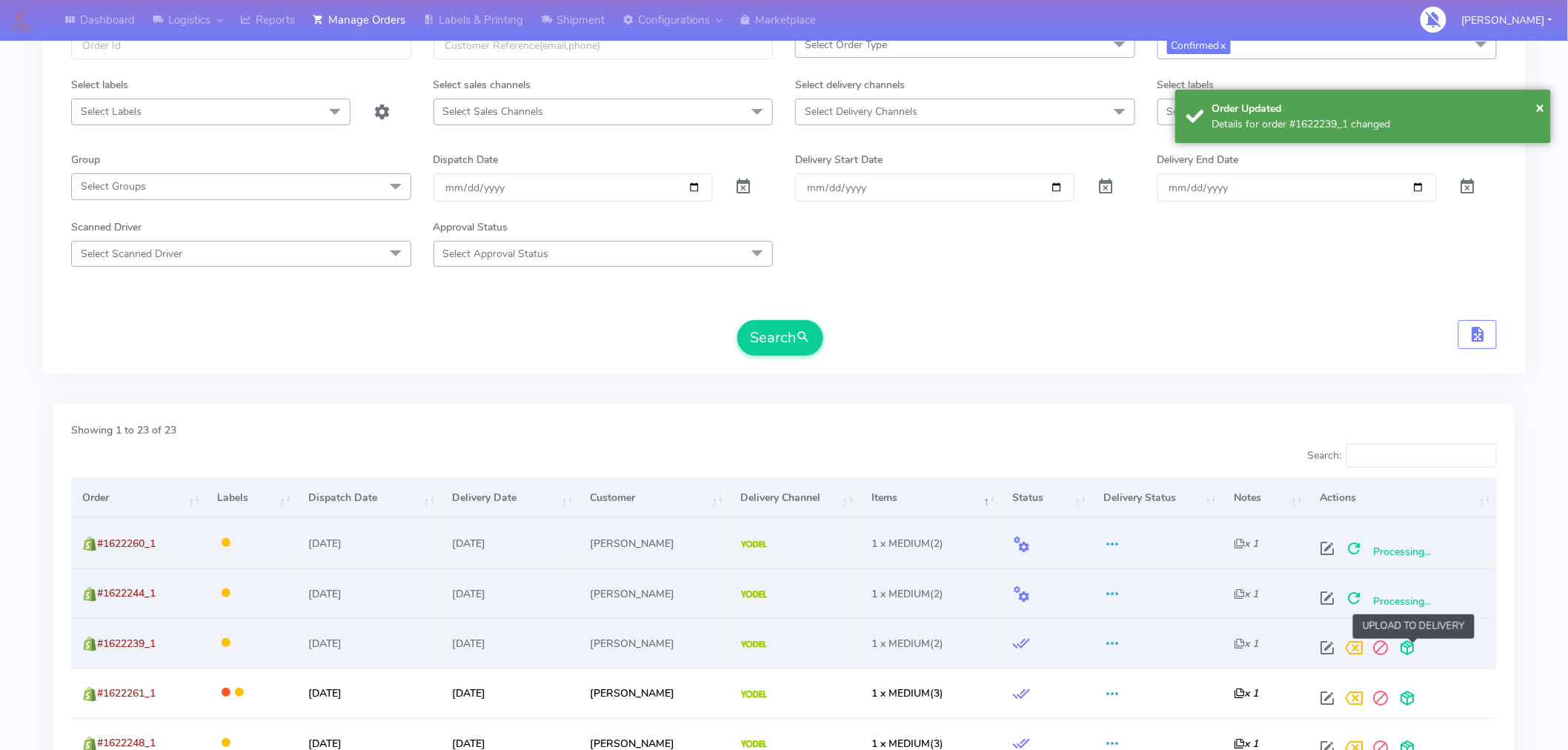
click at [1412, 649] on span at bounding box center [1407, 651] width 27 height 14
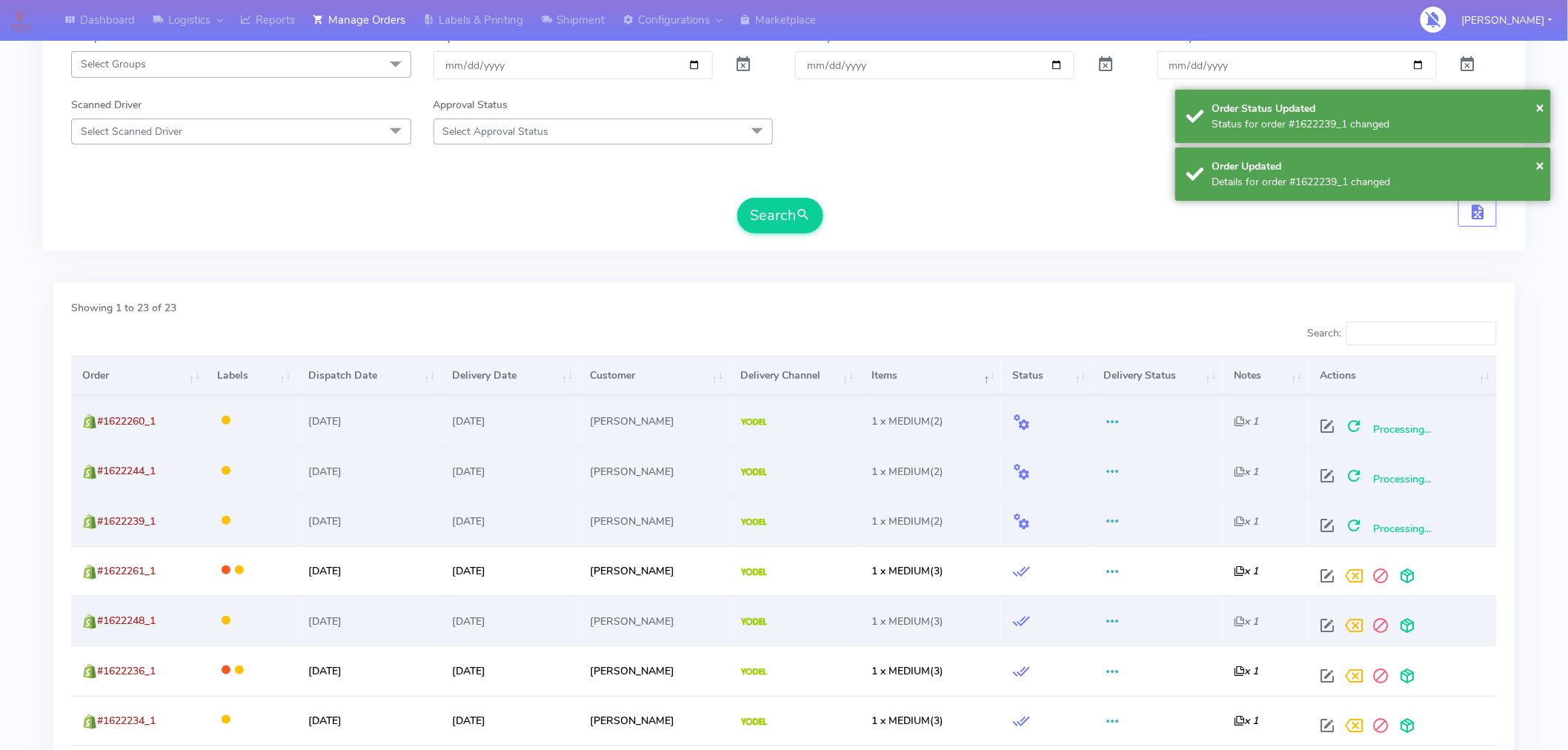
scroll to position [236, 0]
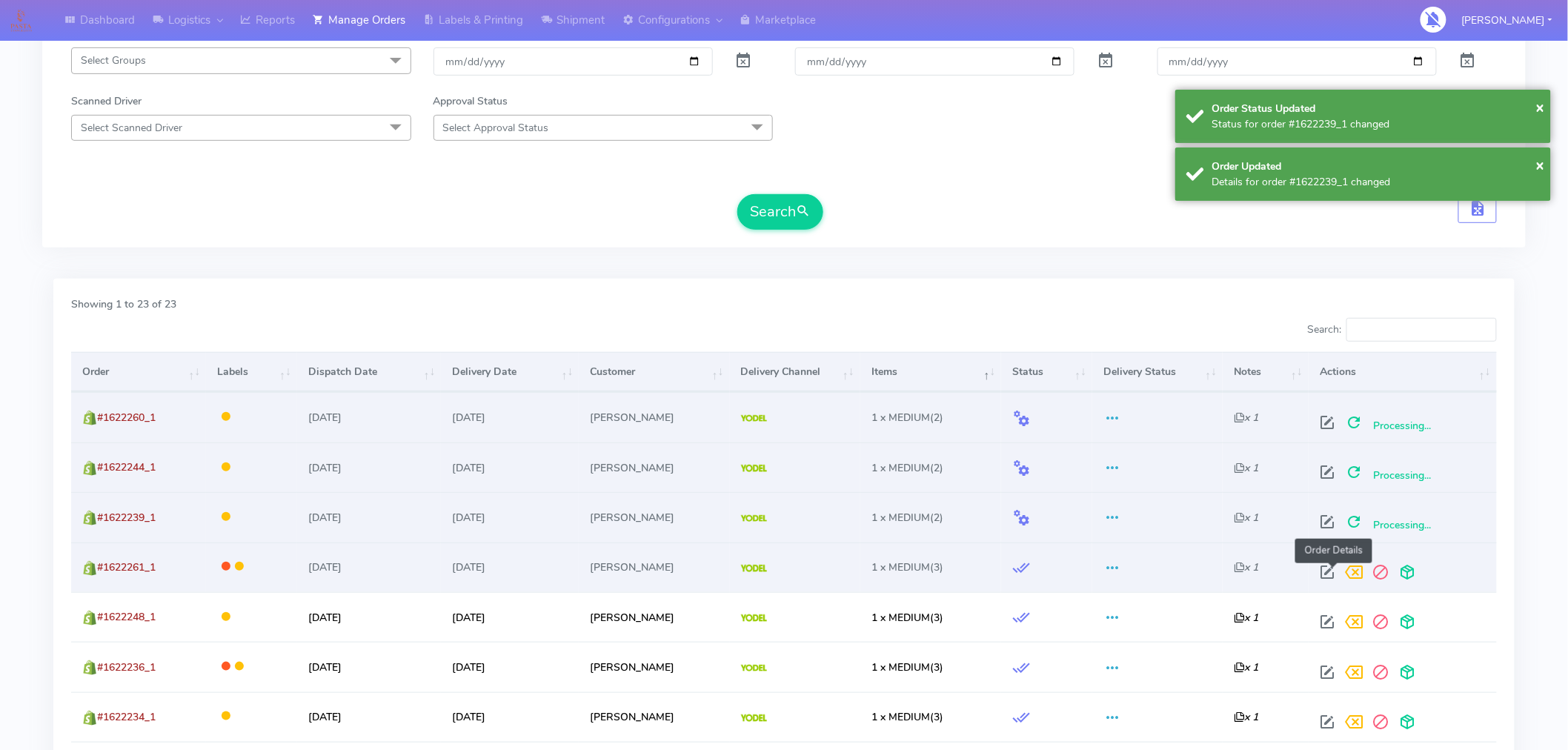
click at [1328, 569] on span at bounding box center [1327, 575] width 27 height 14
select select "5"
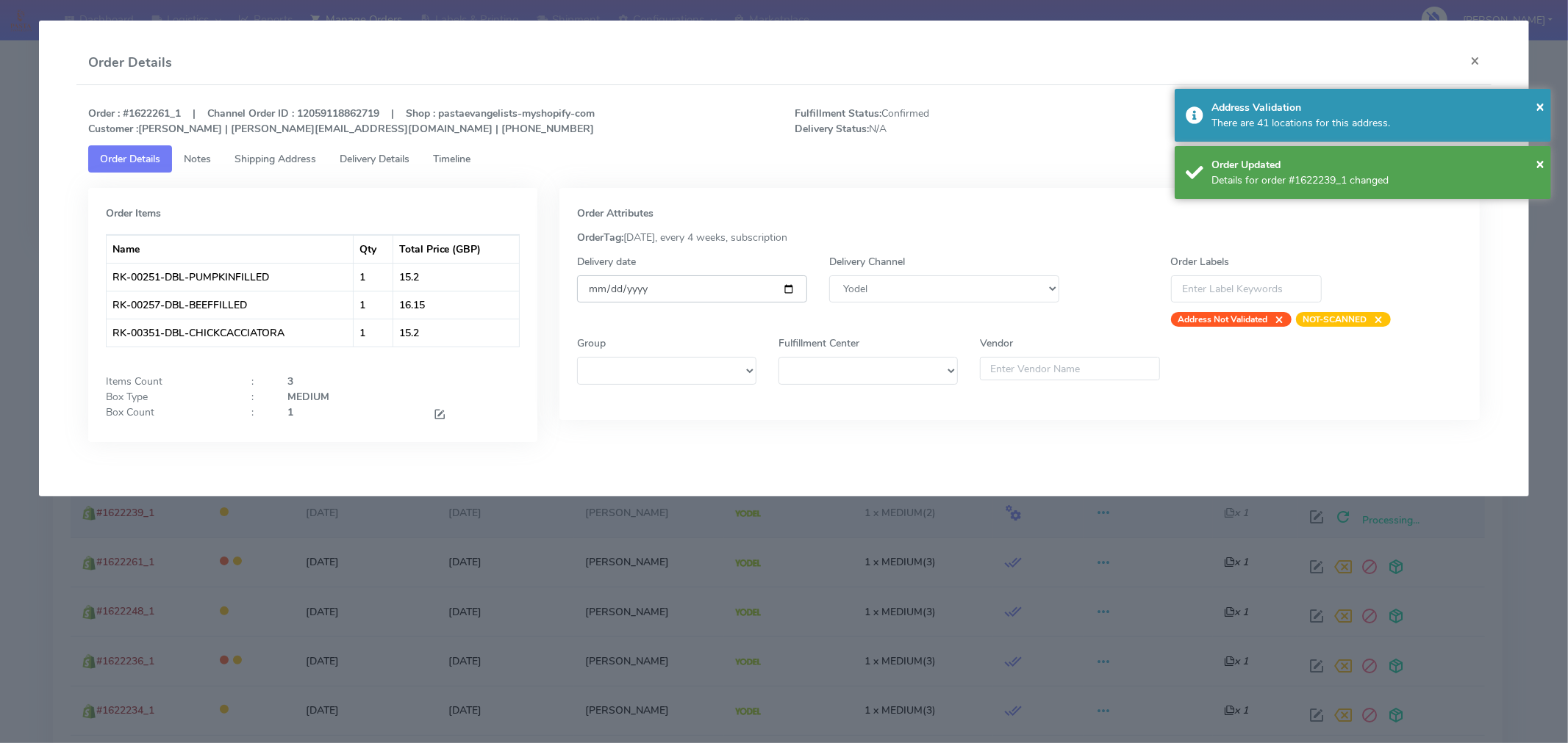
click at [786, 287] on input "[DATE]" at bounding box center [691, 288] width 230 height 27
type input "[DATE]"
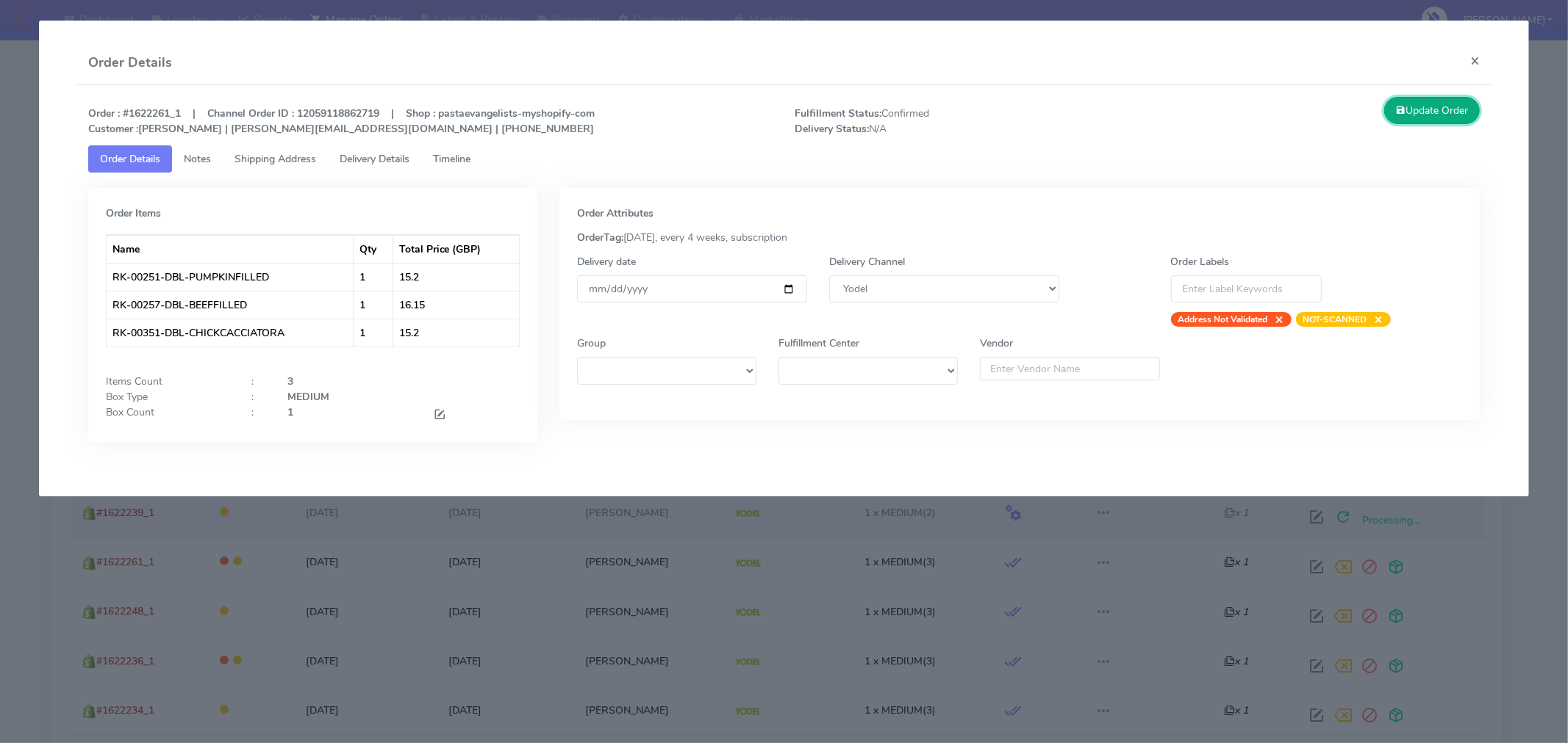
click at [1430, 119] on button "Update Order" at bounding box center [1432, 110] width 96 height 27
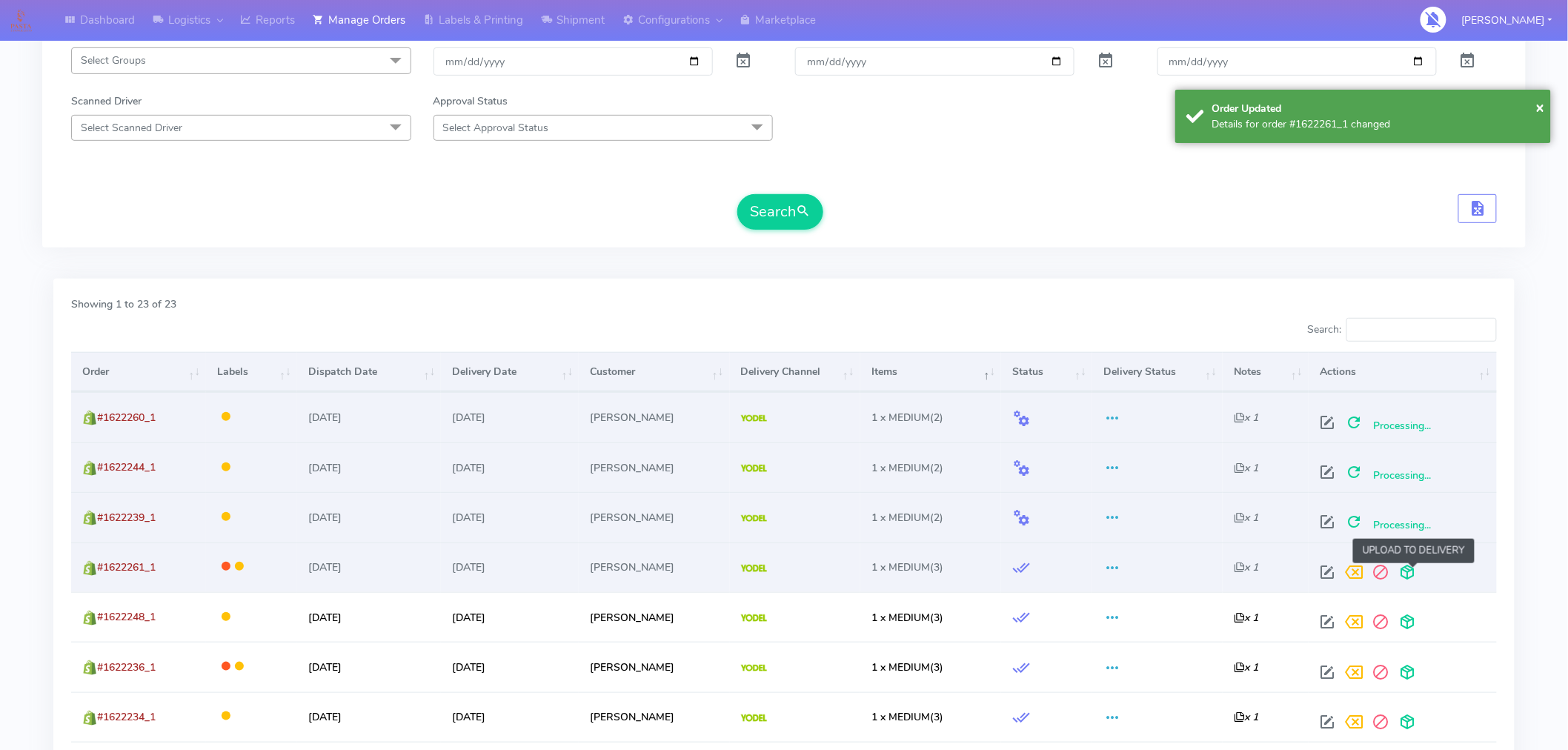
click at [1411, 574] on span at bounding box center [1407, 575] width 27 height 14
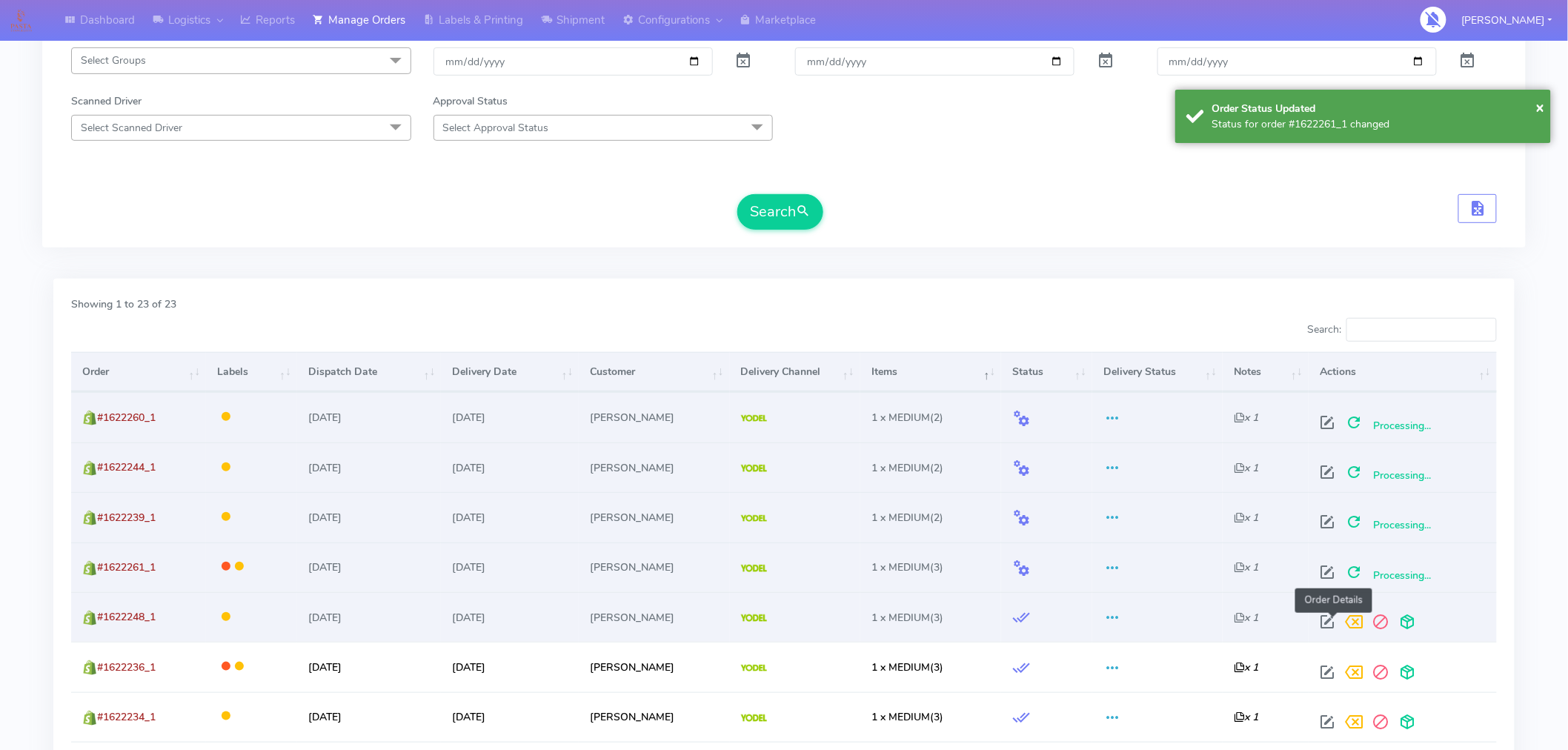
click at [1335, 624] on span at bounding box center [1327, 625] width 27 height 14
select select "5"
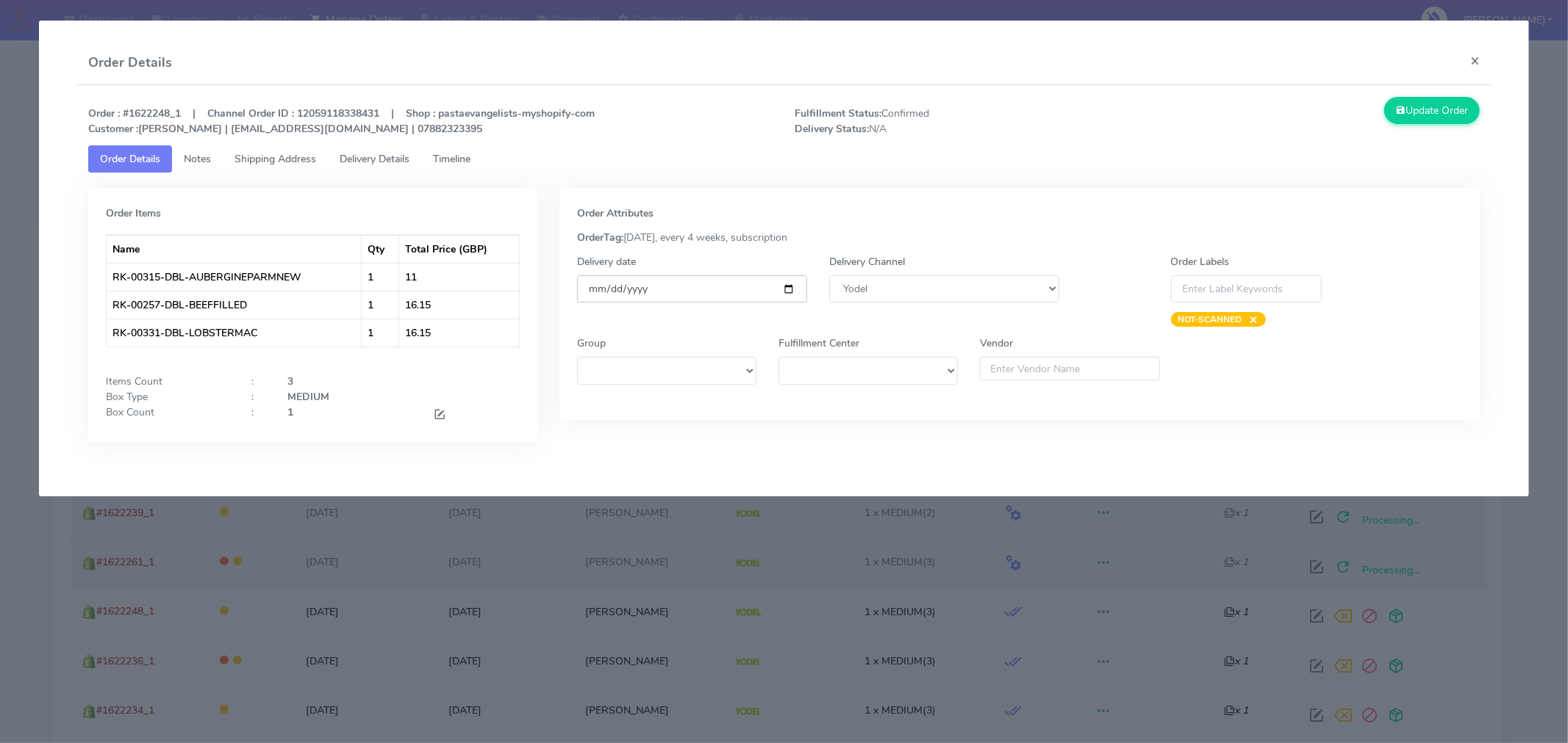
click at [787, 291] on input "[DATE]" at bounding box center [691, 288] width 230 height 27
type input "[DATE]"
click at [1444, 104] on button "Update Order" at bounding box center [1432, 110] width 96 height 27
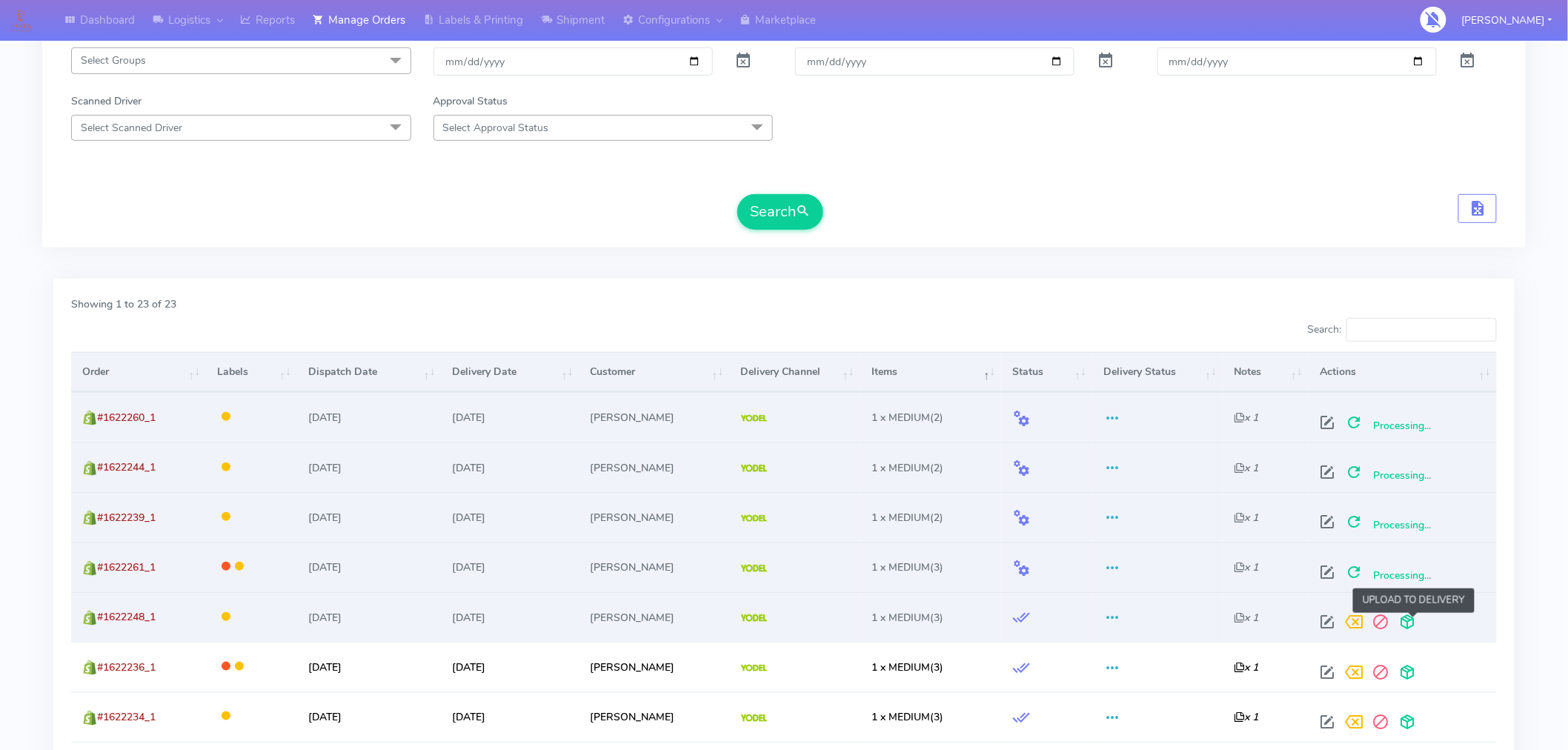
click at [1416, 625] on span at bounding box center [1407, 625] width 27 height 14
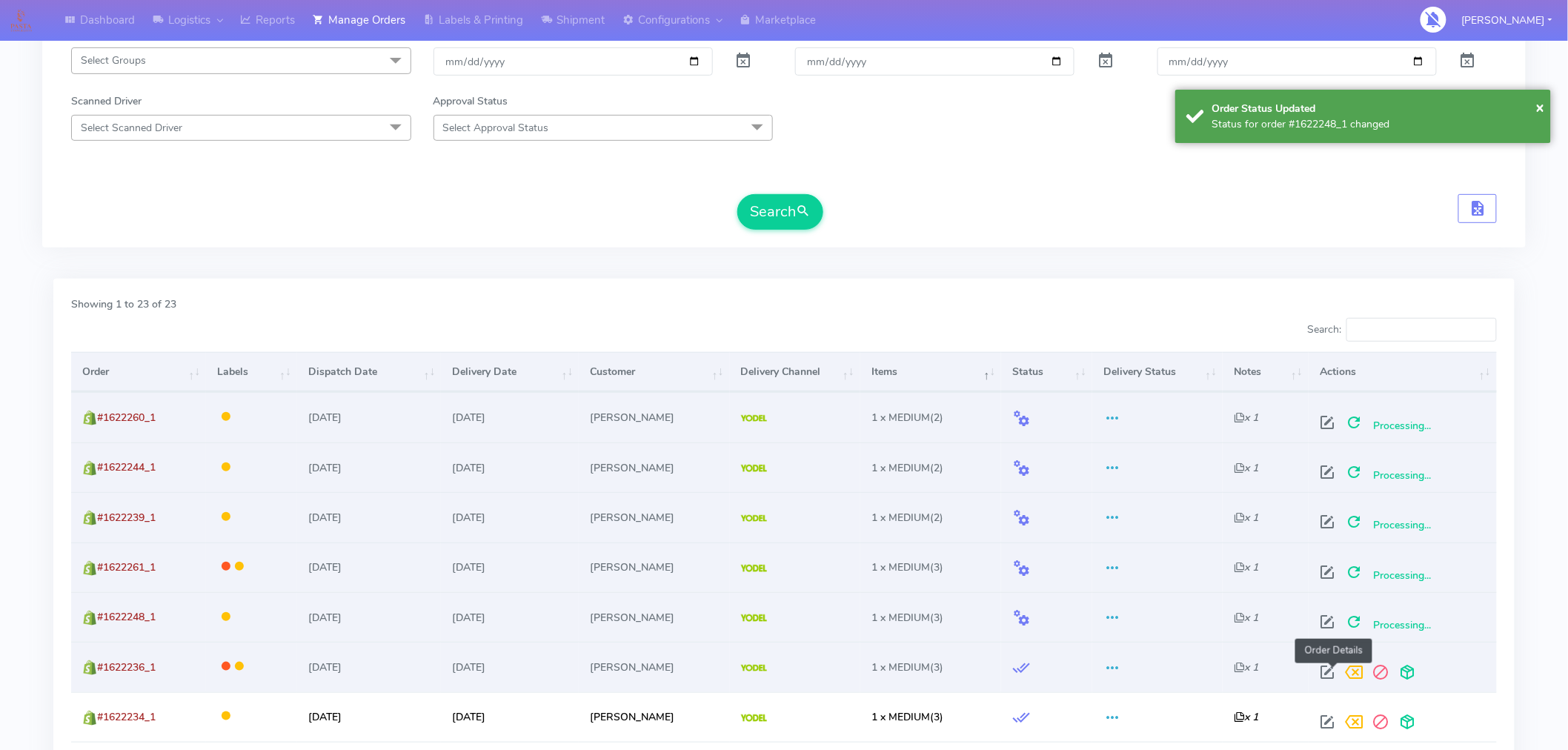
click at [1327, 670] on span at bounding box center [1327, 675] width 27 height 14
select select "5"
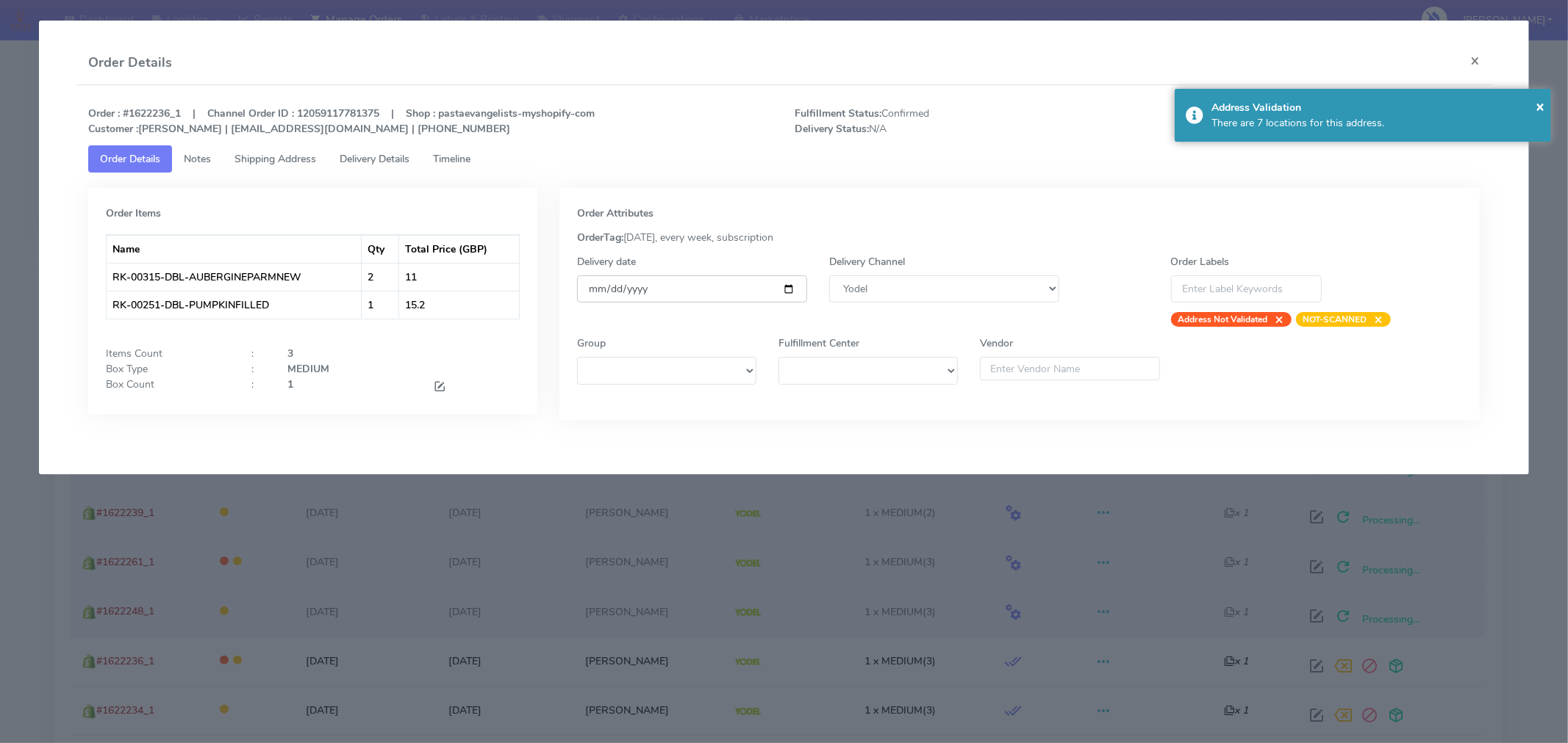
click at [788, 288] on input "[DATE]" at bounding box center [691, 288] width 230 height 27
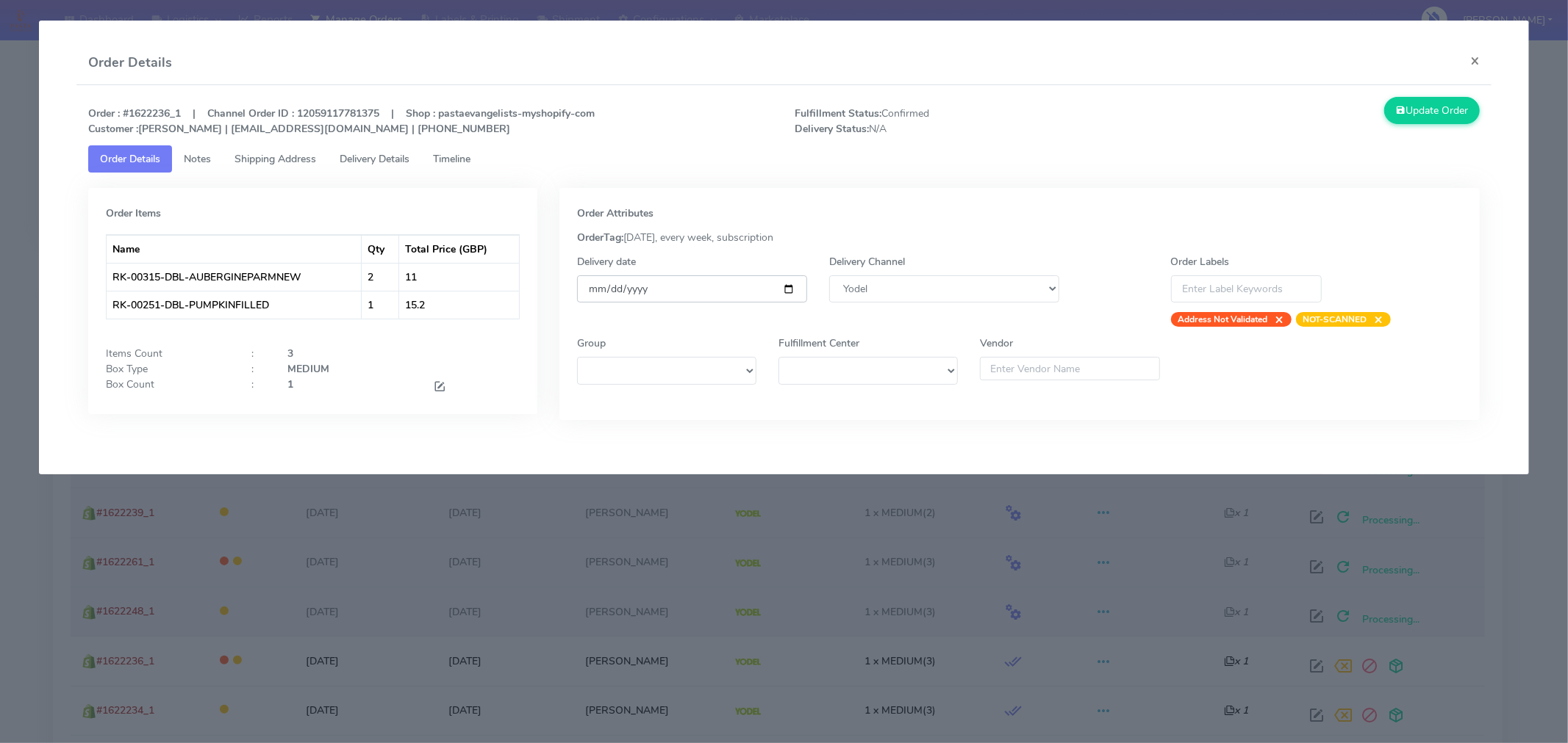
type input "[DATE]"
click at [985, 173] on tab "Order Items Name Qty Total Price (GBP) RK-00315-DBL-AUBERGINEPARMNEW 2 11 RK-00…" at bounding box center [784, 308] width 1391 height 270
click at [1185, 136] on div "Update Order" at bounding box center [1313, 116] width 353 height 40
click at [1406, 112] on button "Update Order" at bounding box center [1432, 110] width 96 height 27
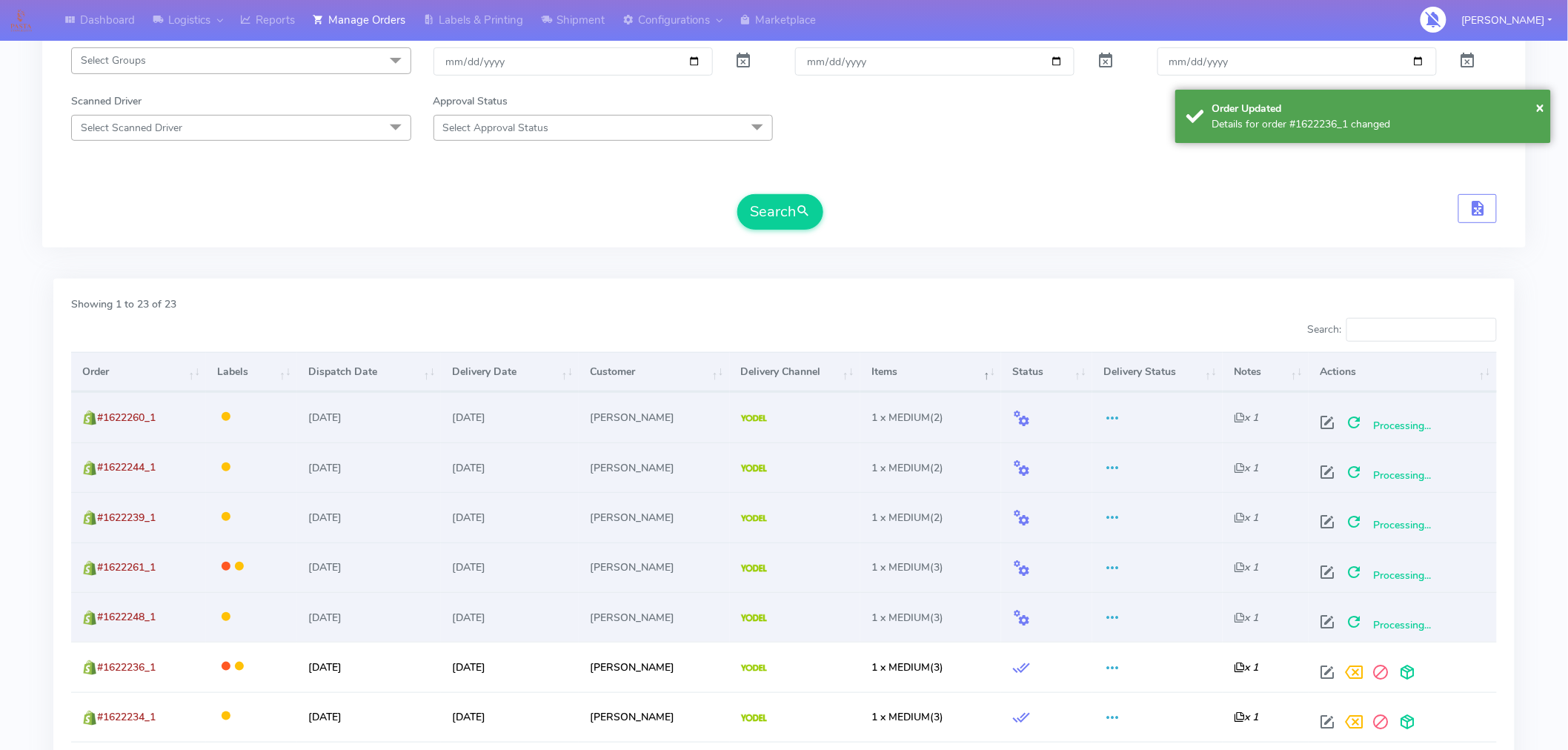
click at [1418, 113] on div "Order Updated" at bounding box center [1376, 108] width 329 height 16
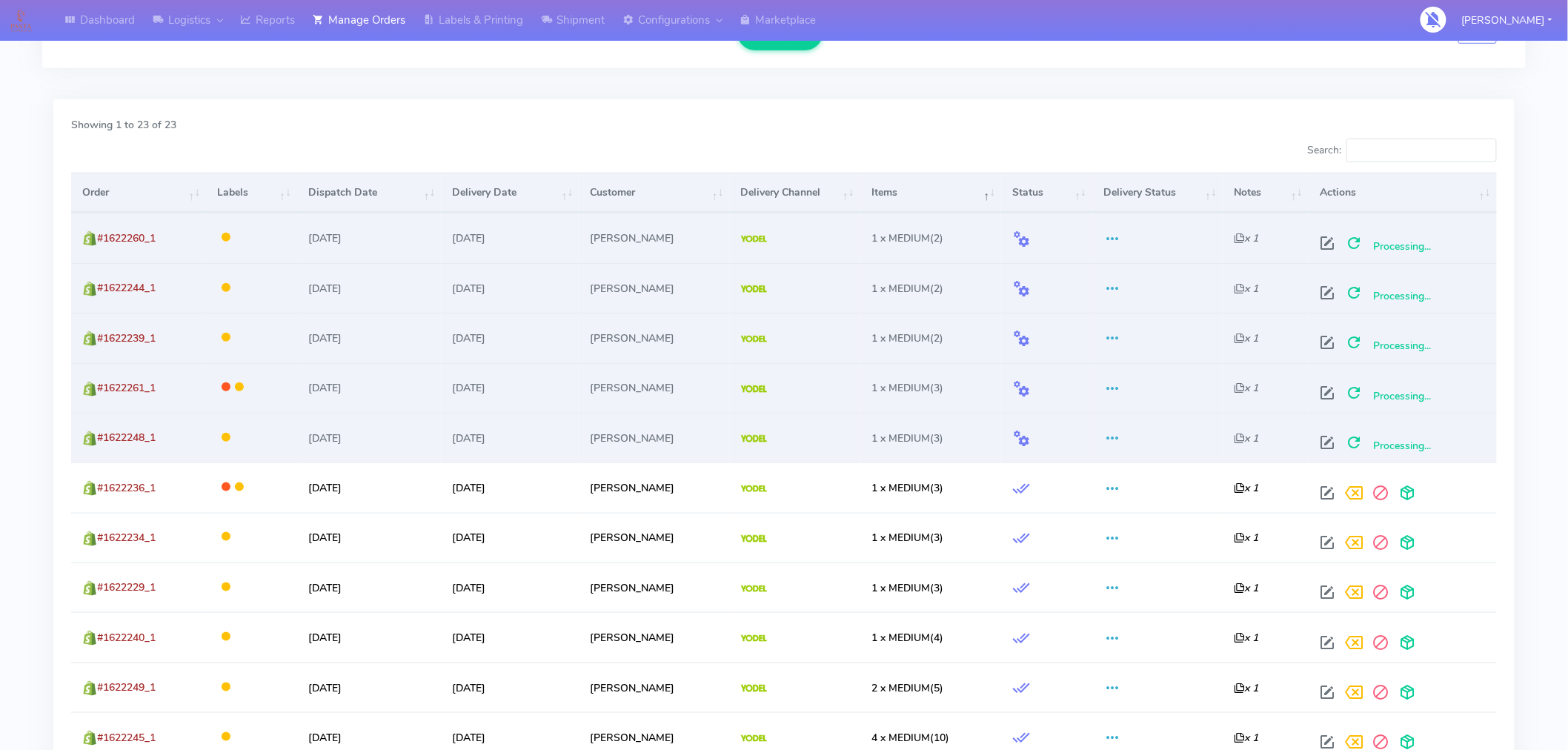
scroll to position [421, 0]
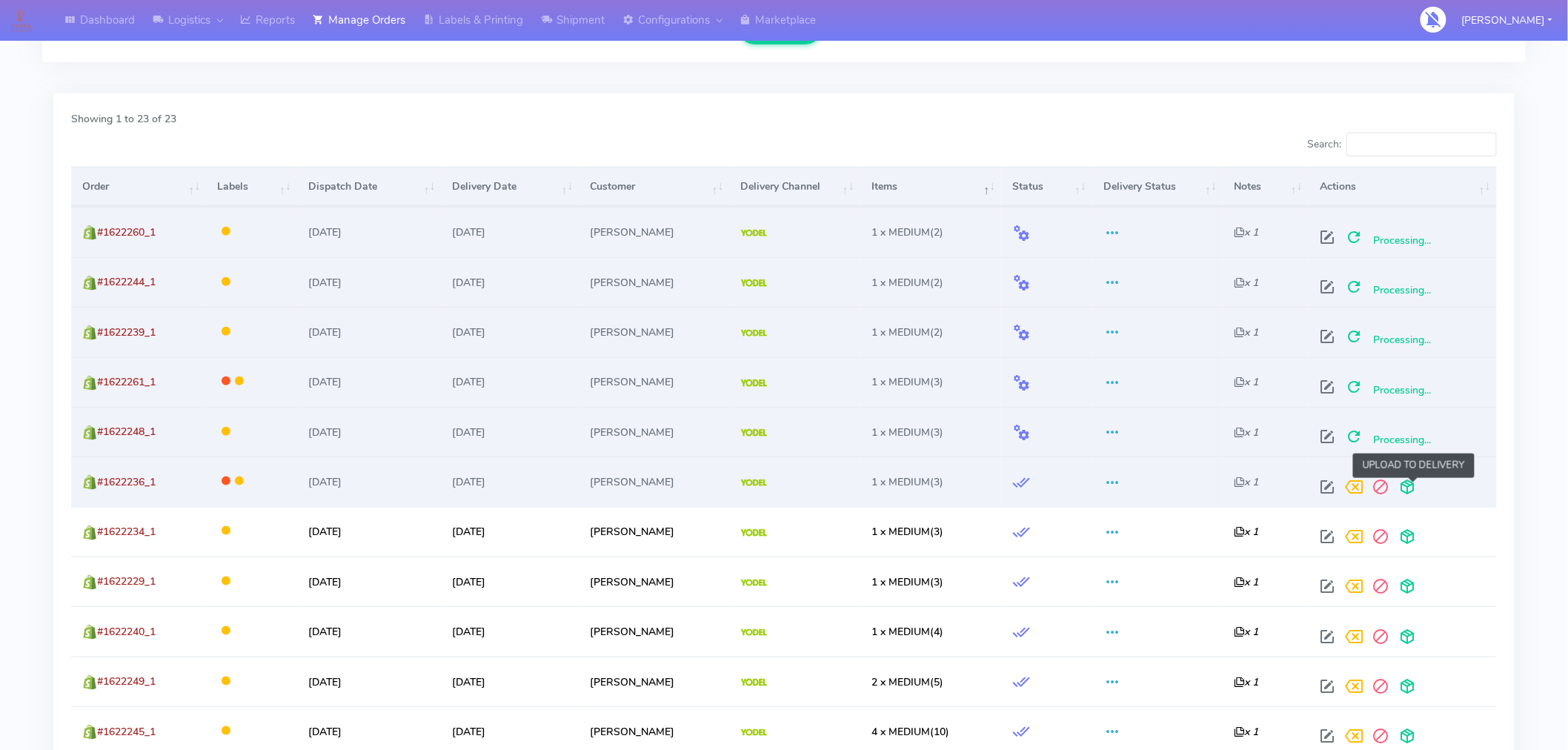
click at [1414, 489] on span at bounding box center [1407, 490] width 27 height 14
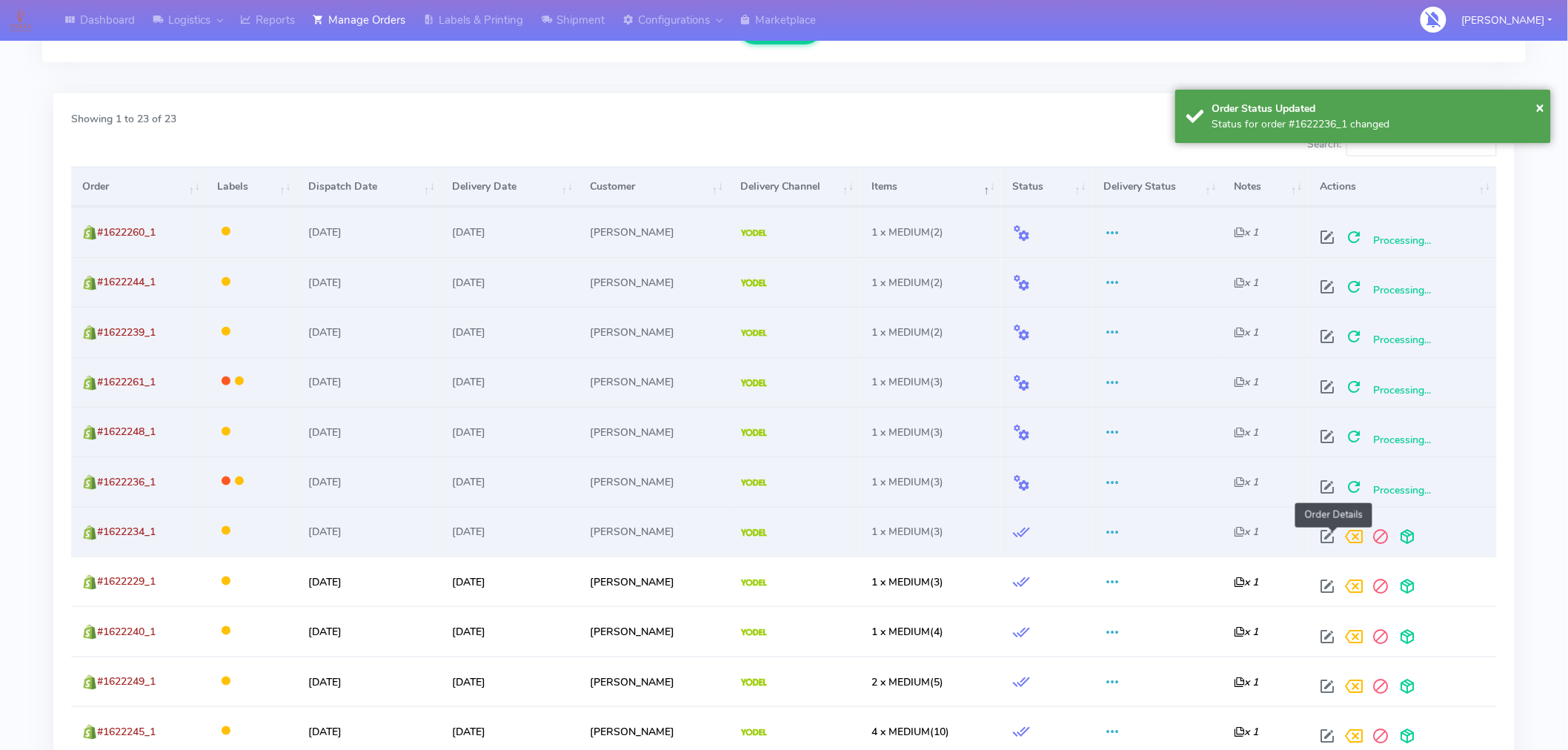
click at [1335, 541] on span at bounding box center [1327, 539] width 27 height 14
select select "5"
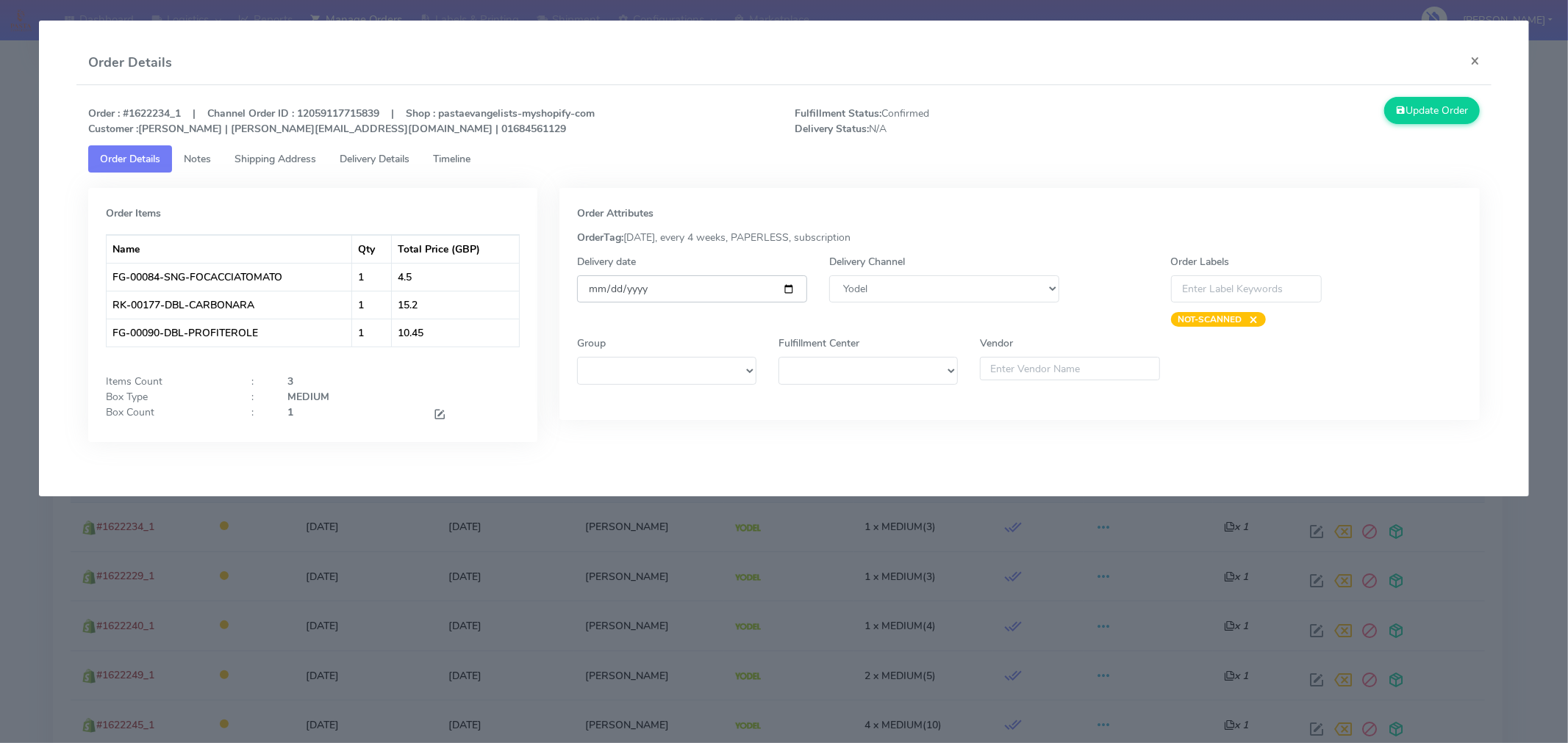
click at [791, 292] on input "[DATE]" at bounding box center [691, 288] width 230 height 27
type input "[DATE]"
click at [1423, 112] on button "Update Order" at bounding box center [1432, 110] width 96 height 27
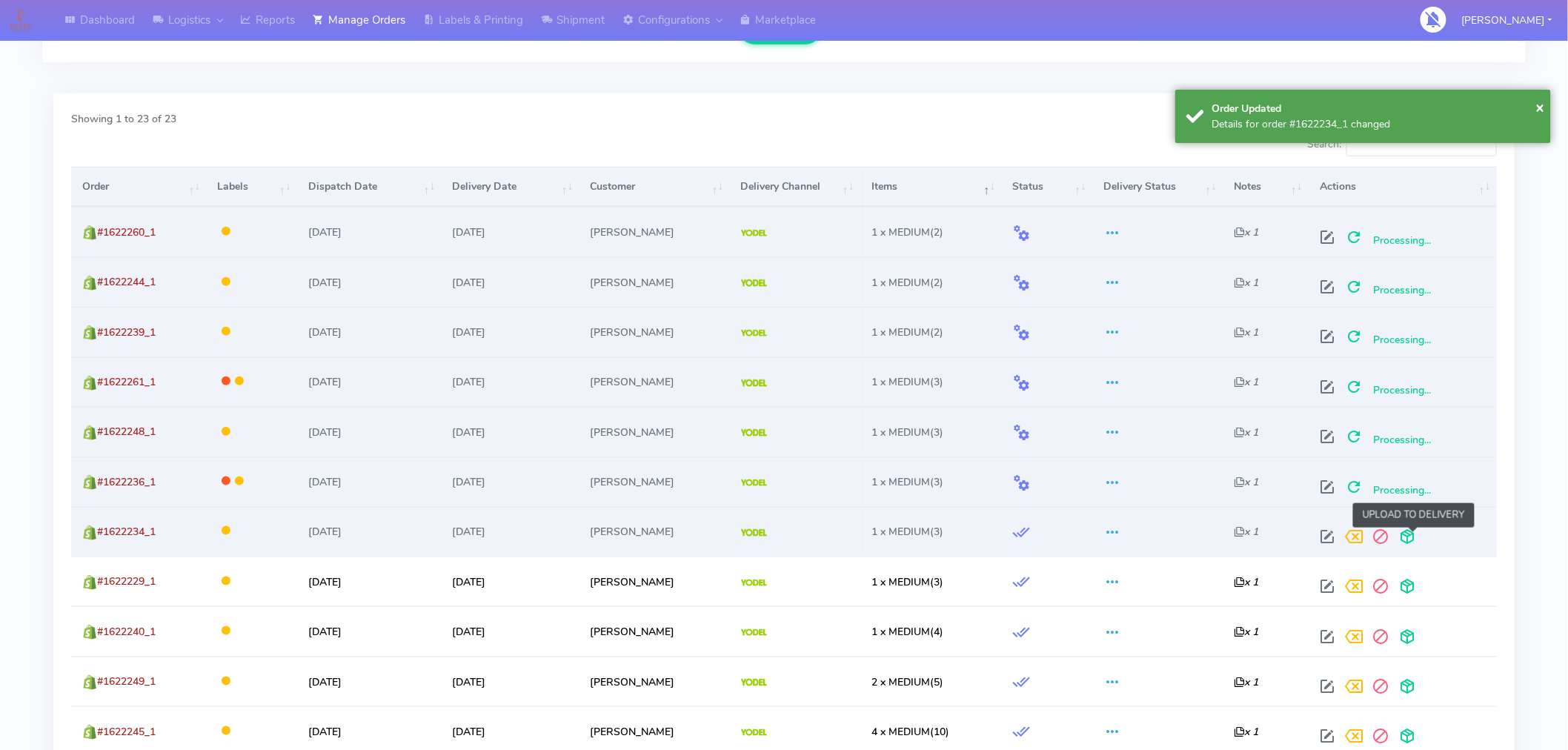
click at [1413, 536] on span at bounding box center [1407, 539] width 27 height 14
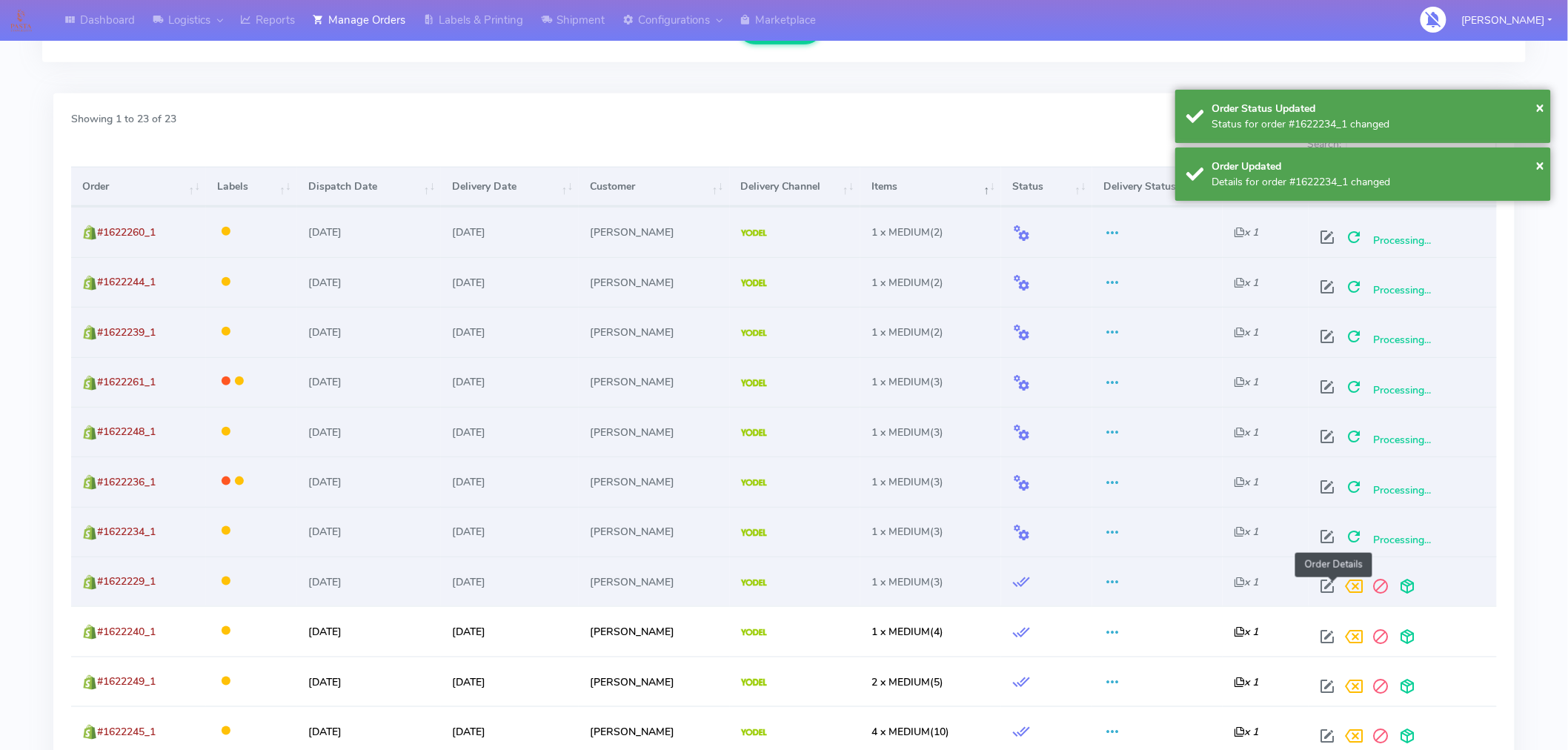
click at [1336, 587] on span at bounding box center [1327, 589] width 27 height 14
select select "5"
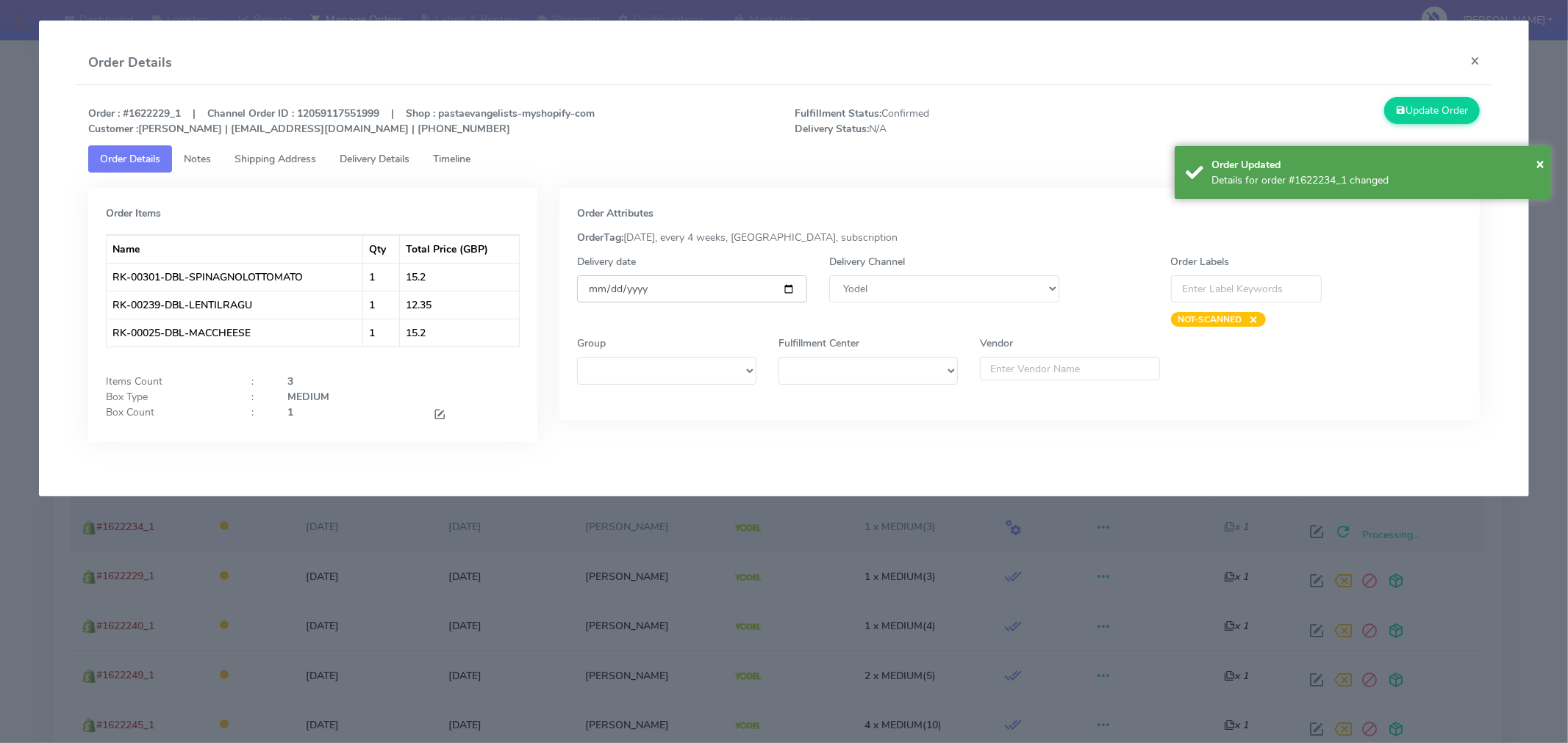
click at [789, 288] on input "[DATE]" at bounding box center [691, 288] width 230 height 27
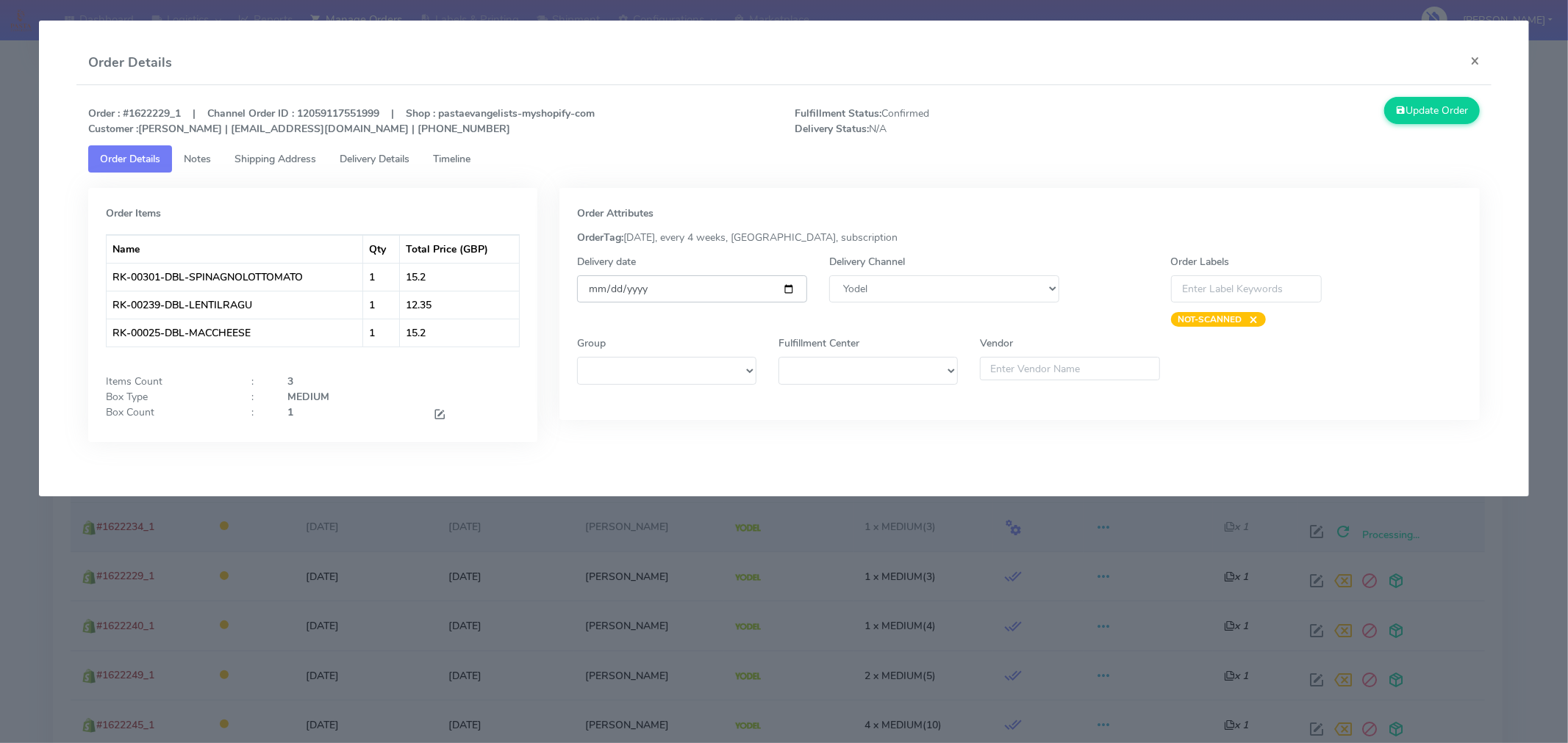
type input "[DATE]"
click at [1445, 111] on button "Update Order" at bounding box center [1432, 110] width 96 height 27
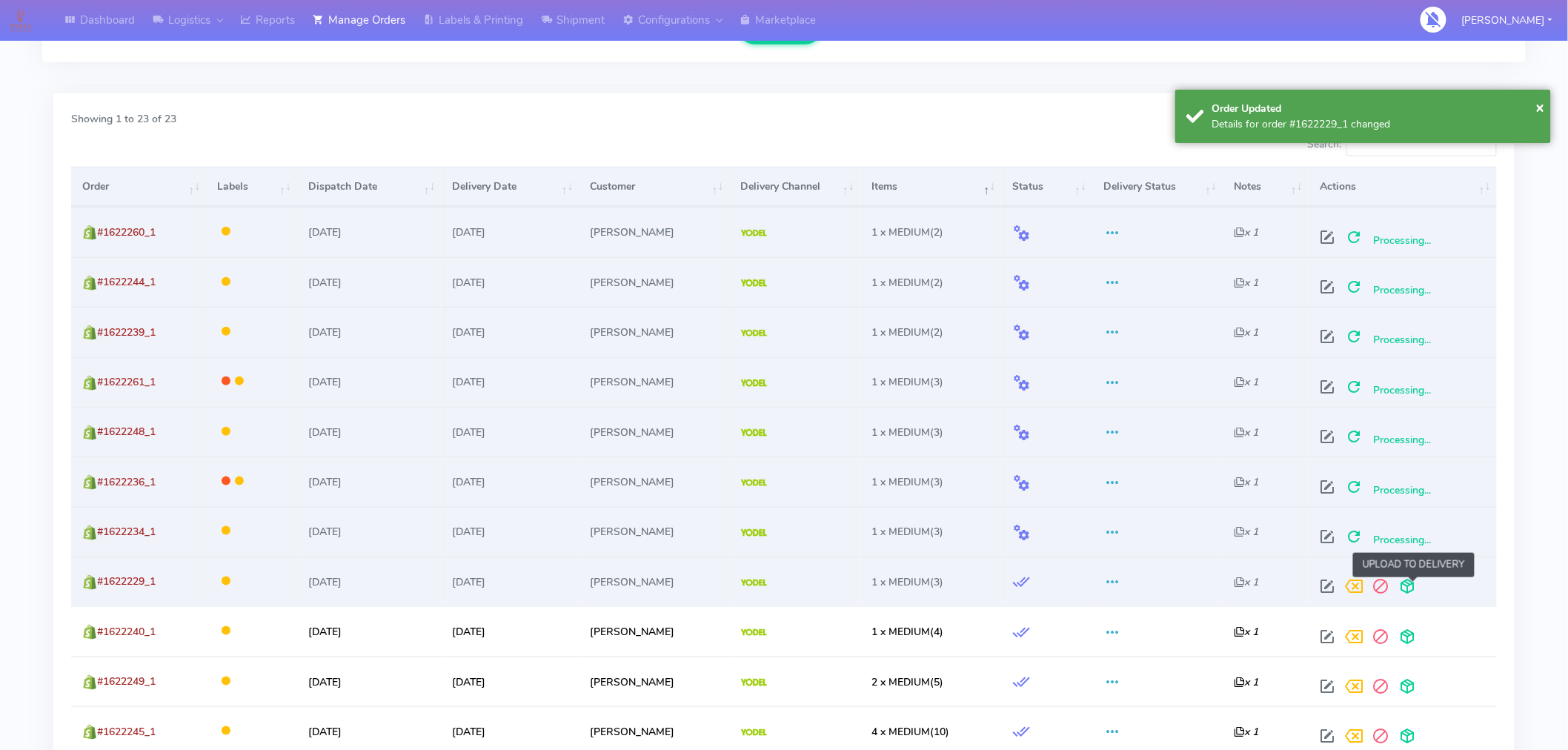
click at [1410, 590] on span at bounding box center [1407, 589] width 27 height 14
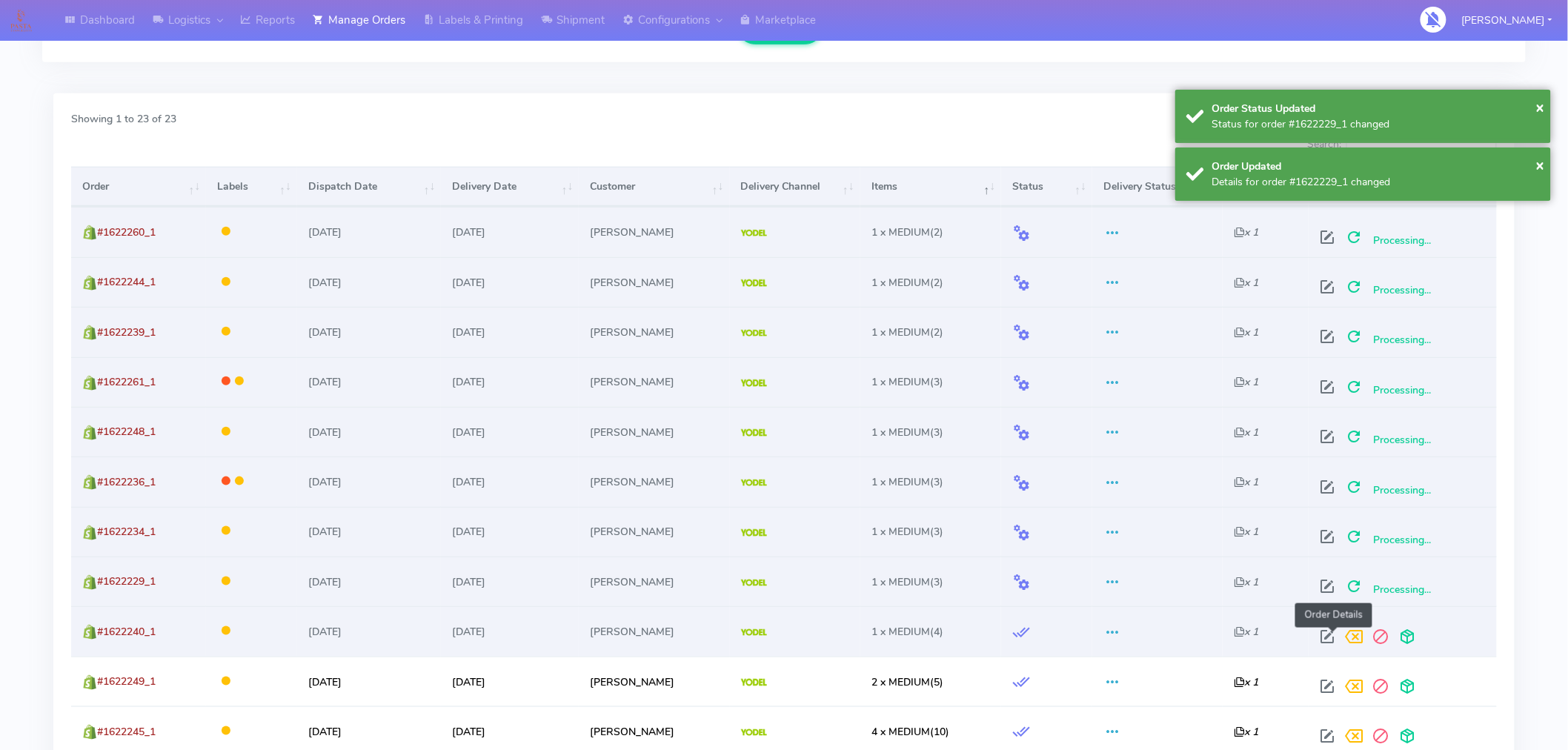
click at [1333, 643] on span at bounding box center [1327, 640] width 27 height 14
select select "5"
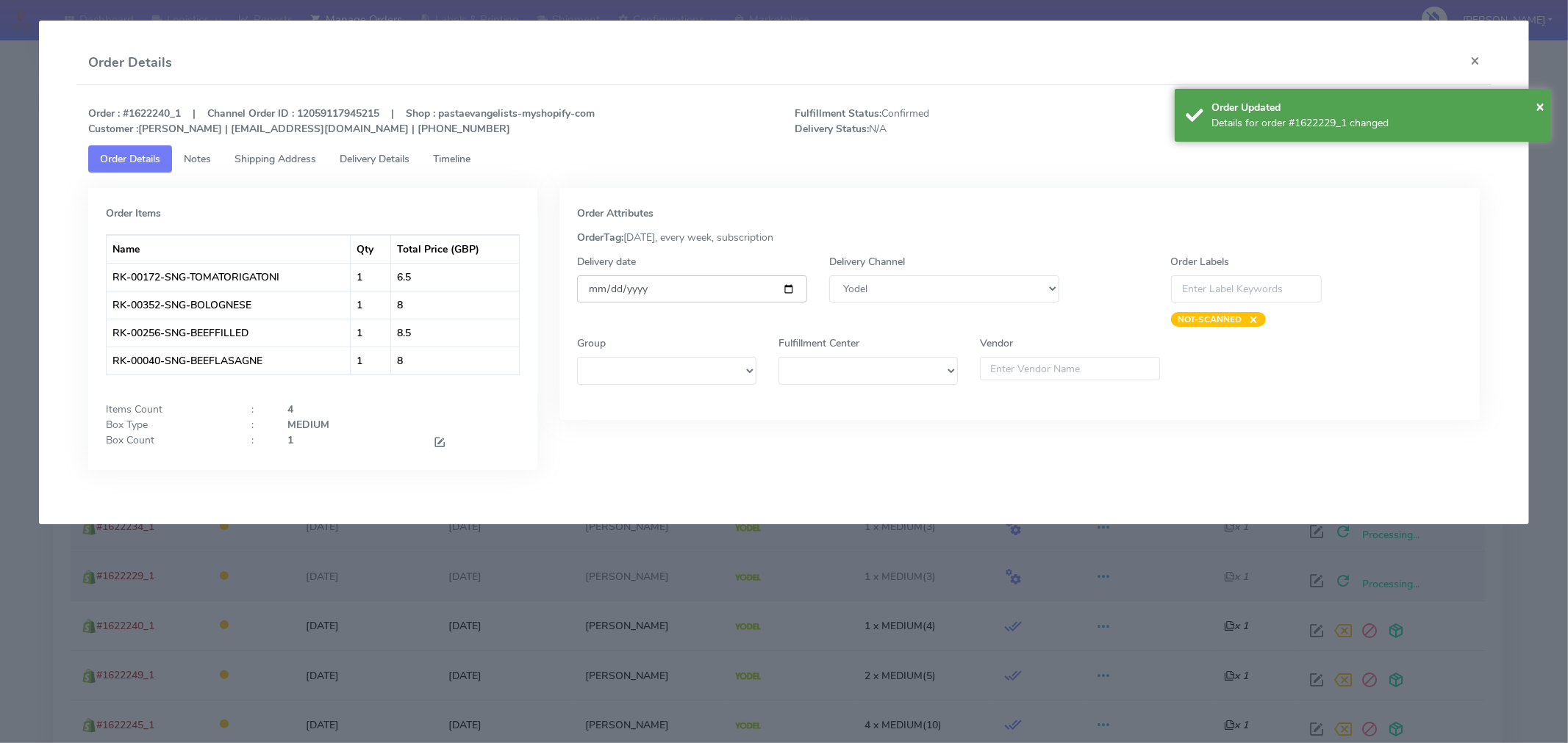
click at [789, 289] on input "[DATE]" at bounding box center [691, 288] width 230 height 27
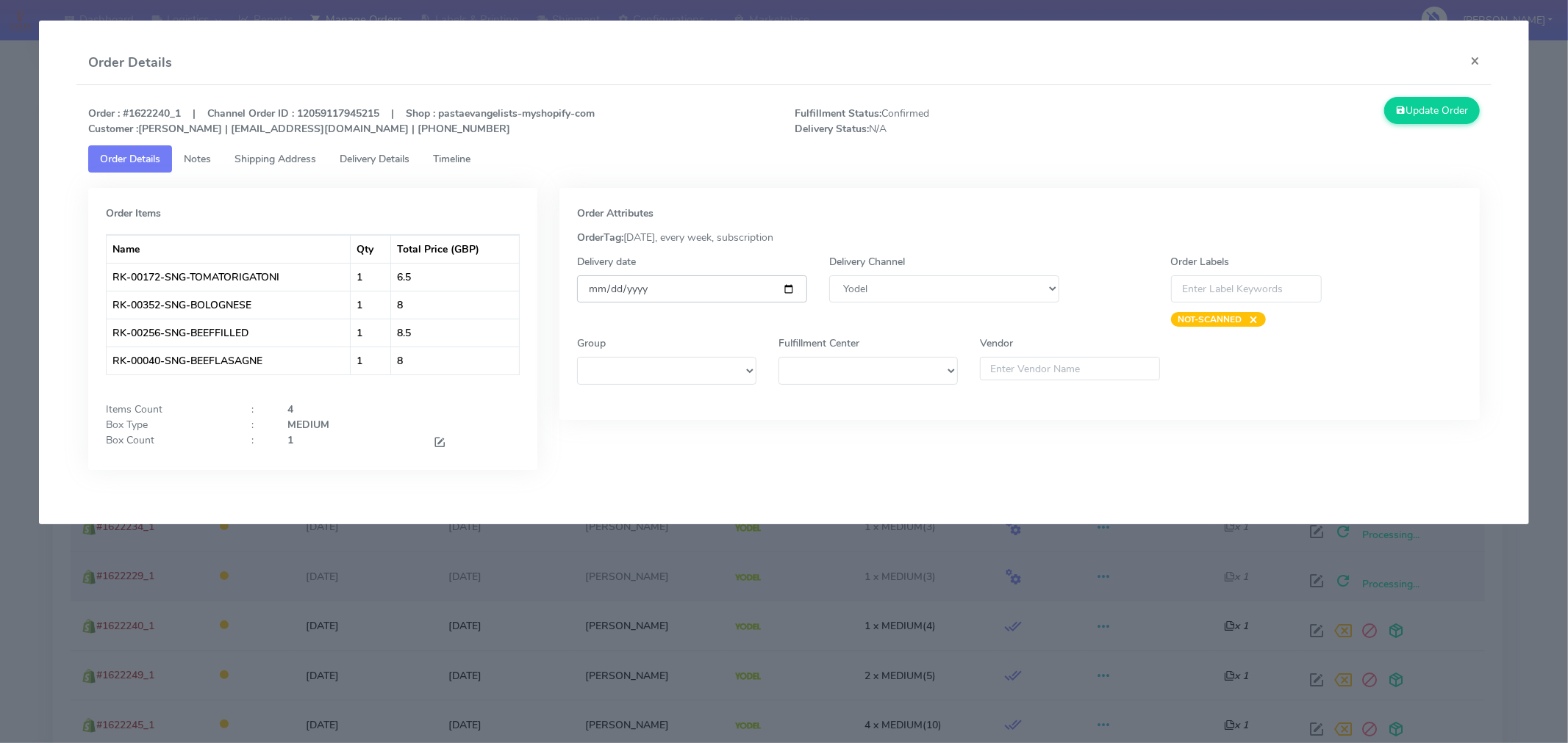
type input "[DATE]"
click at [1455, 111] on button "Update Order" at bounding box center [1432, 110] width 96 height 27
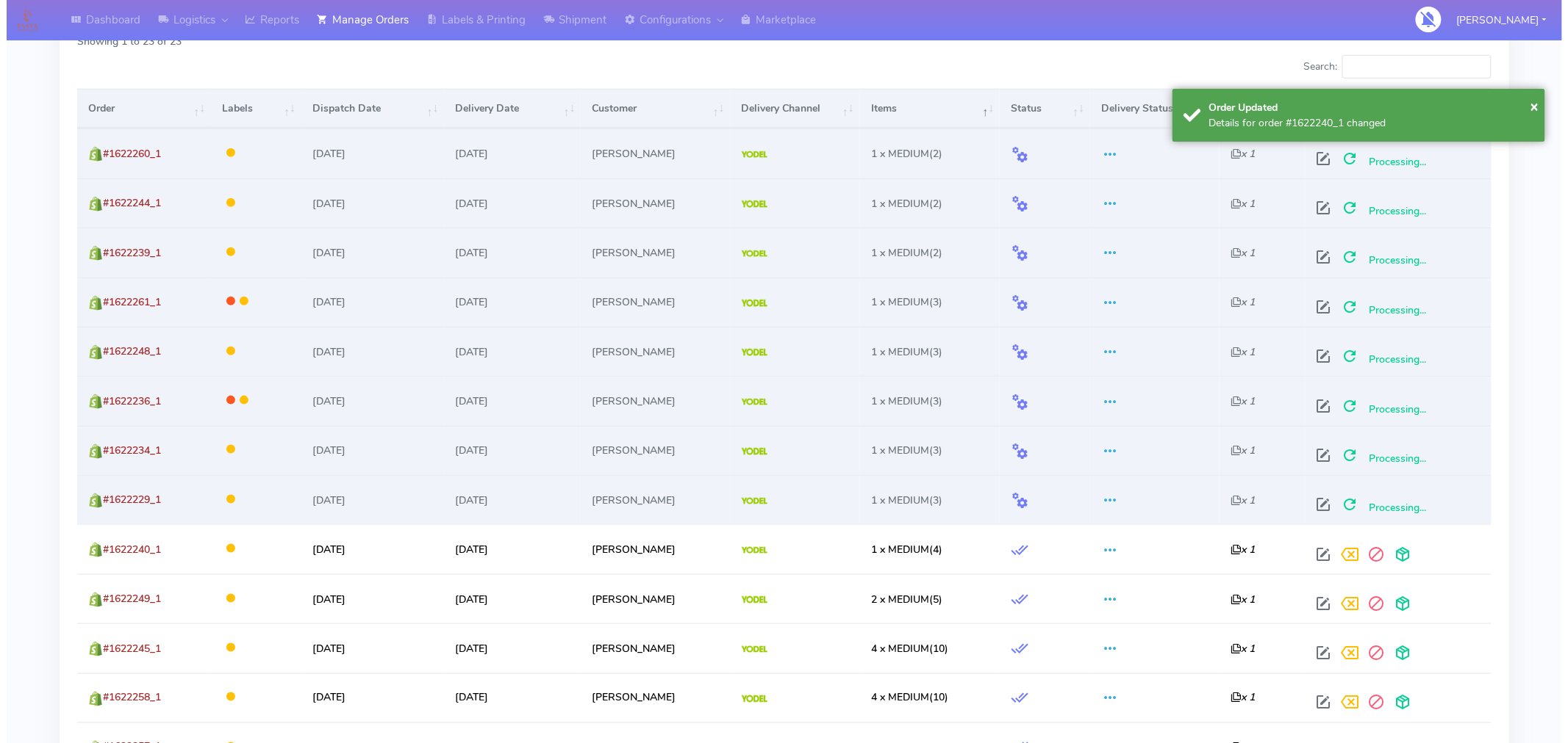
scroll to position [495, 0]
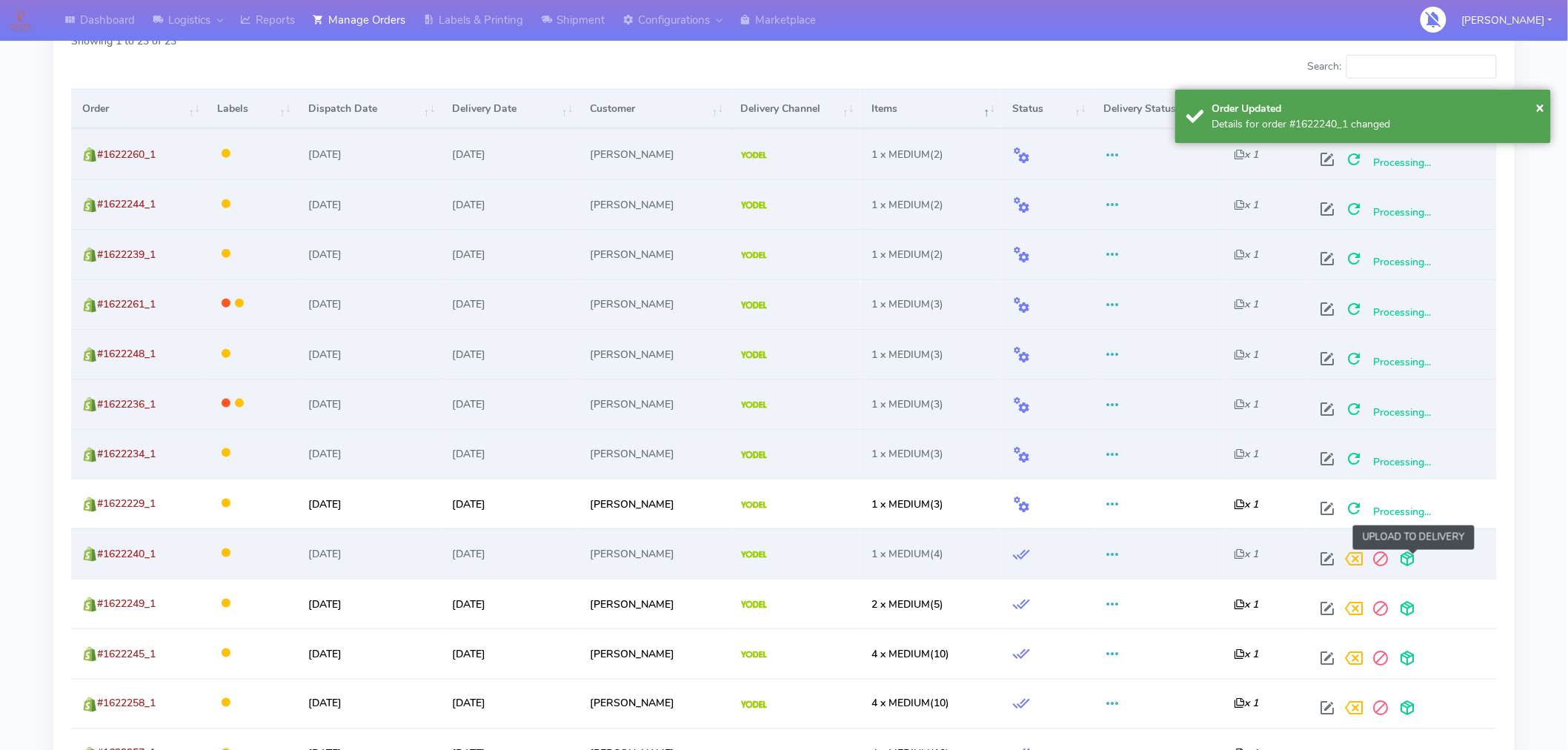
click at [1416, 561] on span at bounding box center [1407, 562] width 27 height 14
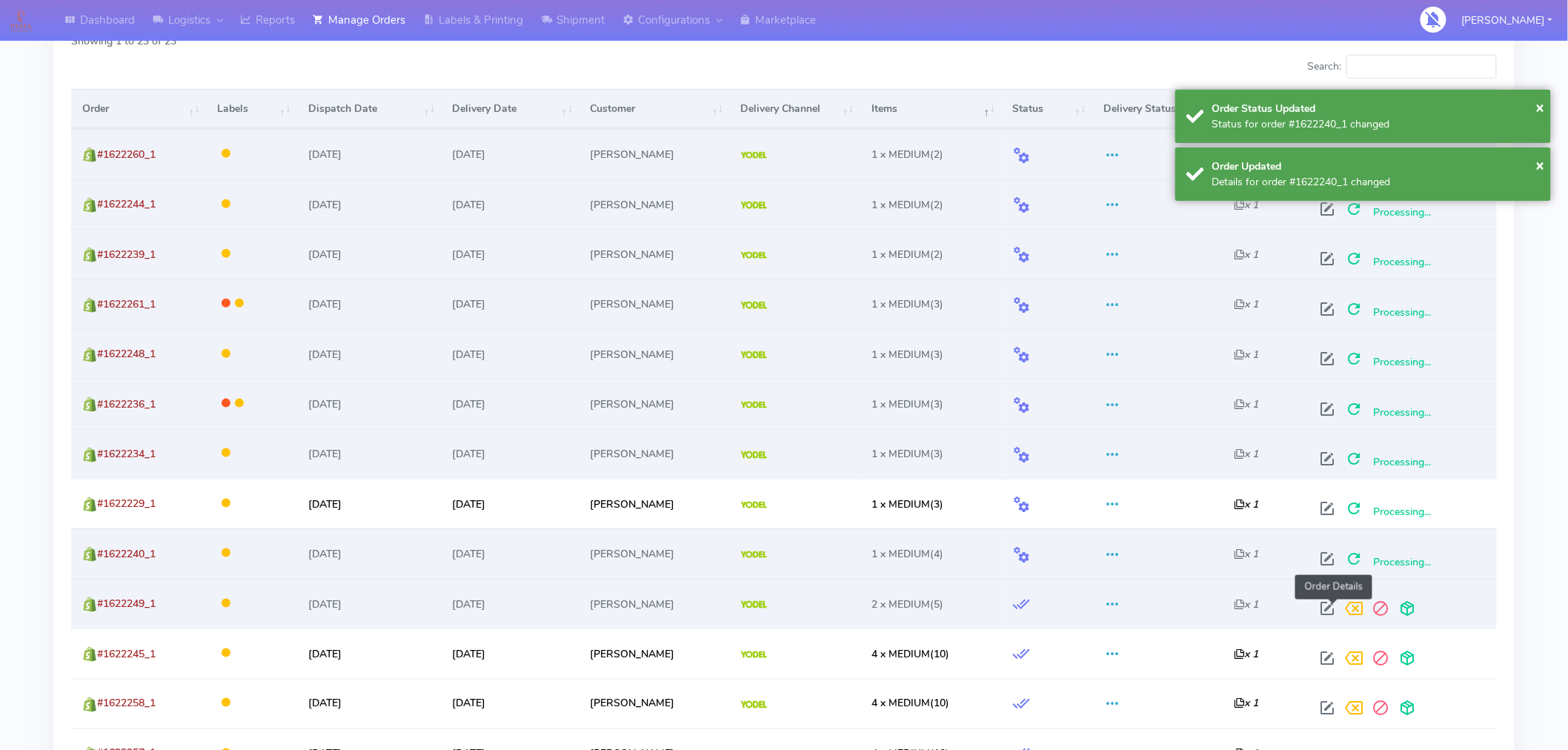
click at [1333, 611] on span at bounding box center [1327, 611] width 27 height 14
select select "5"
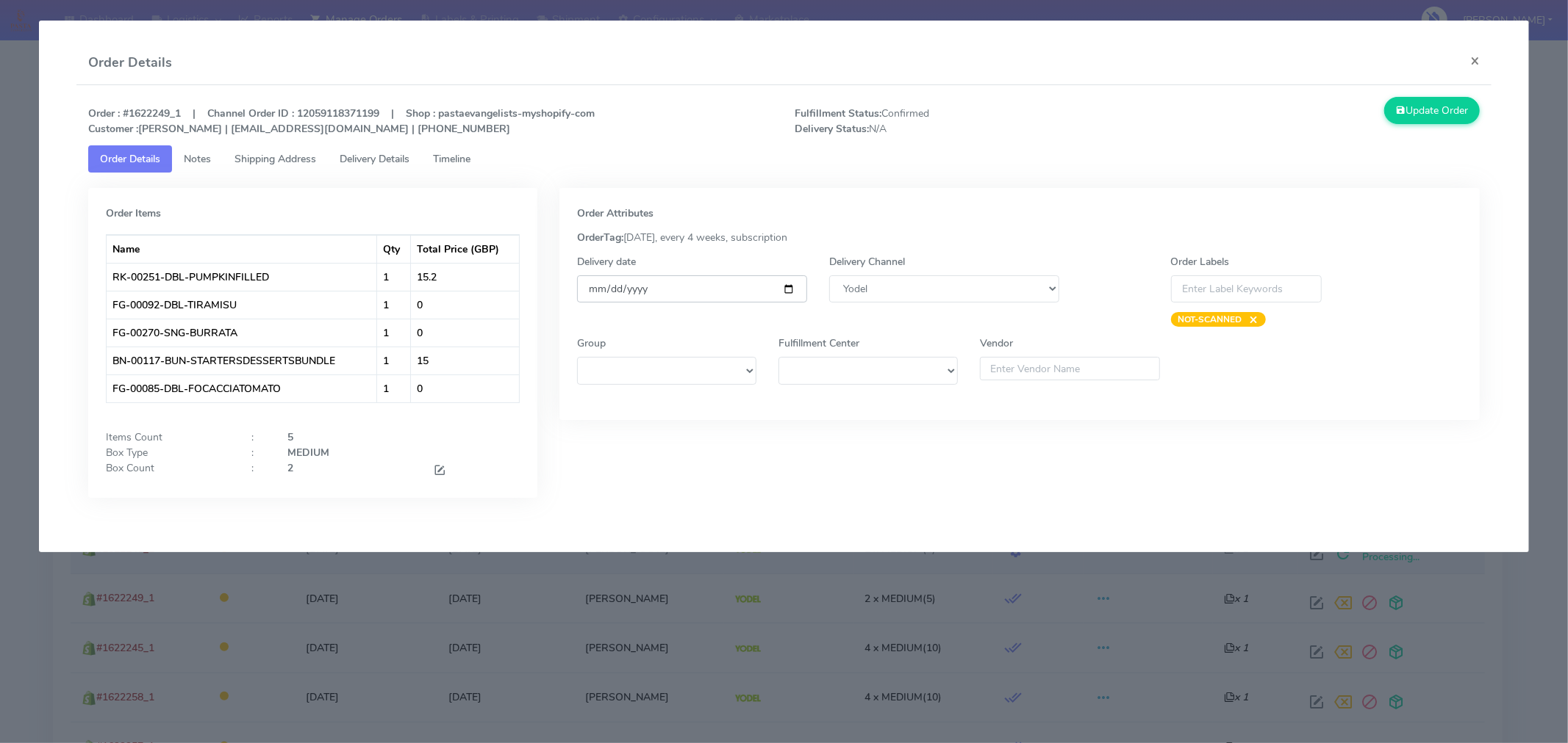
click at [784, 288] on input "[DATE]" at bounding box center [691, 288] width 230 height 27
type input "[DATE]"
click at [1426, 115] on button "Update Order" at bounding box center [1432, 110] width 96 height 27
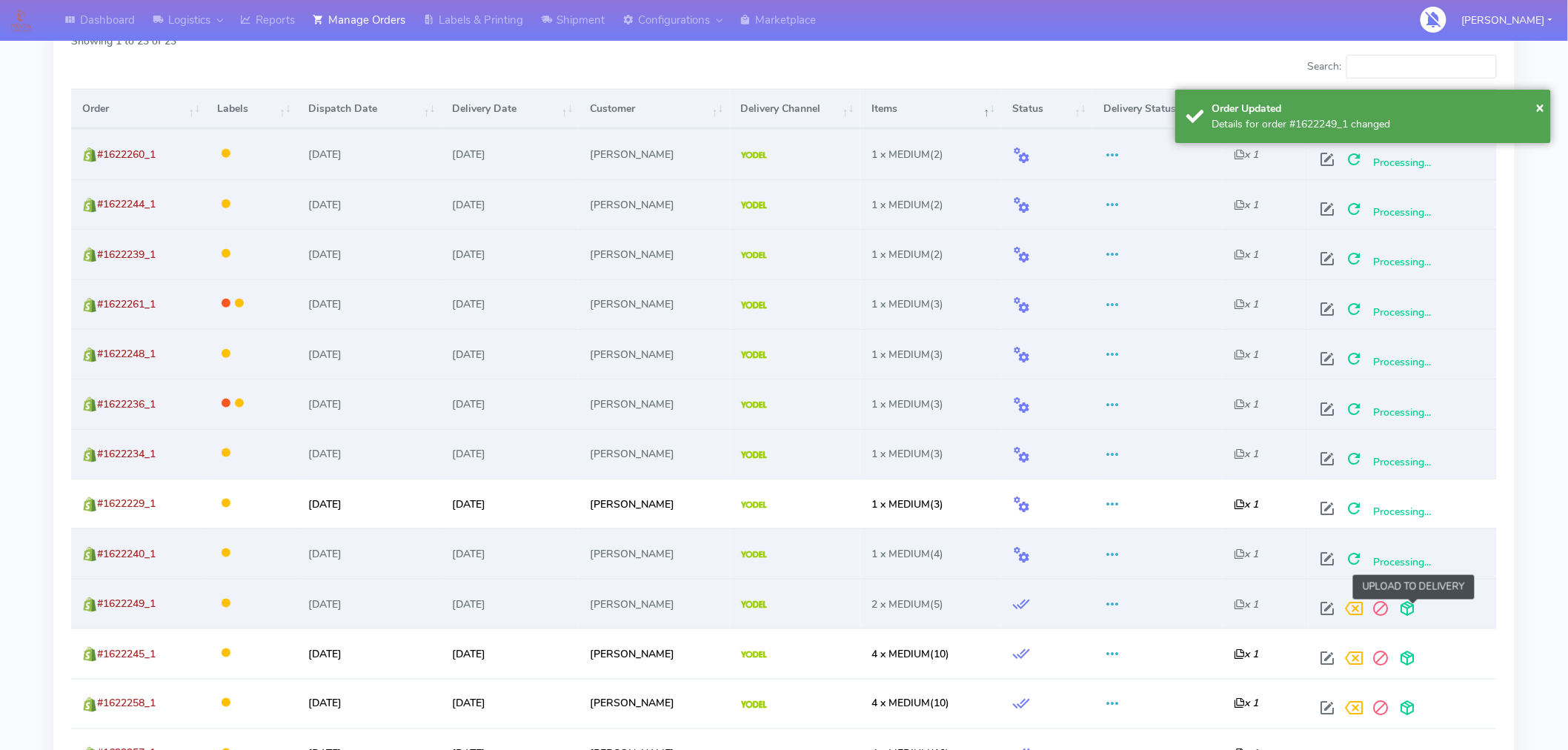
click at [1414, 611] on span at bounding box center [1407, 611] width 27 height 14
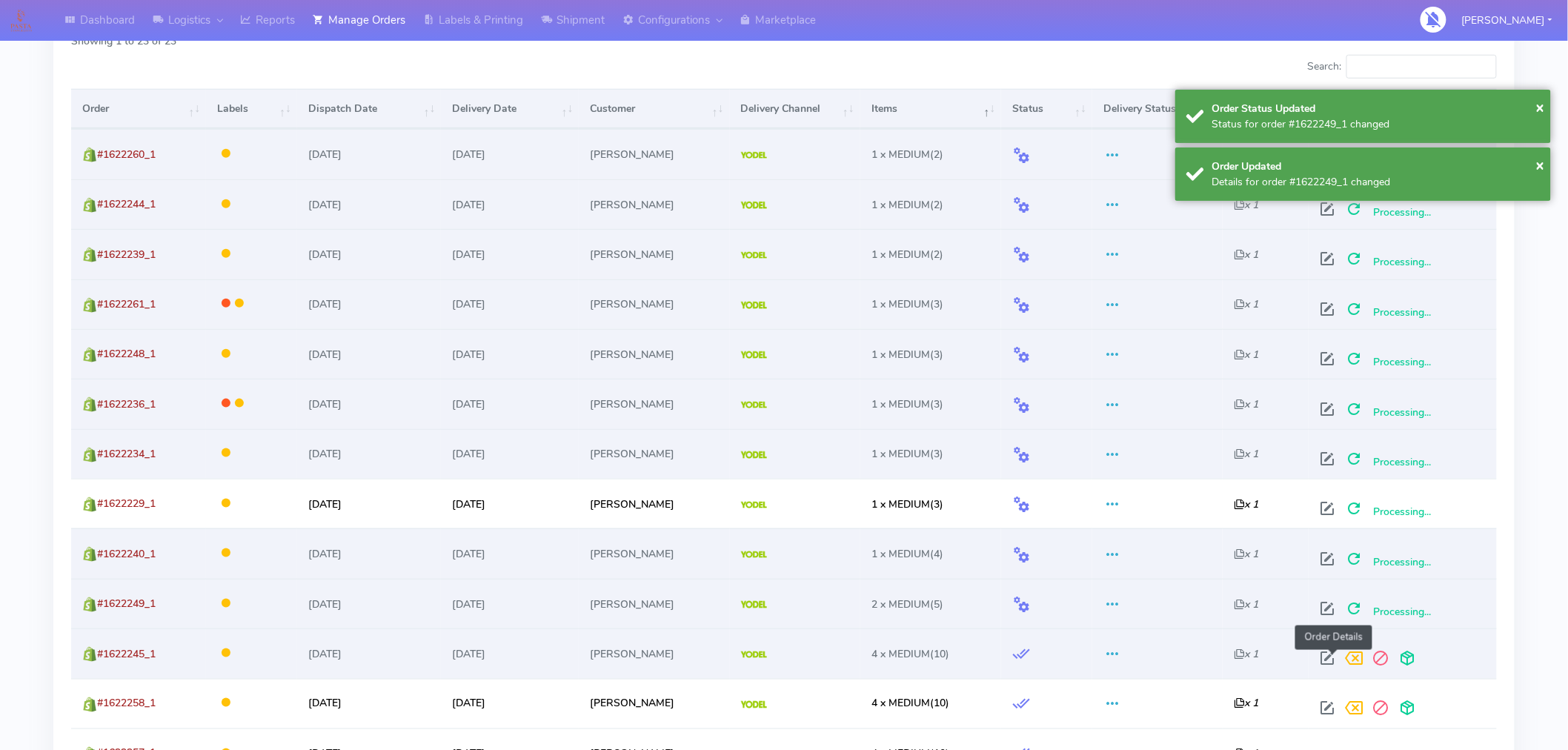
click at [1334, 657] on span at bounding box center [1327, 661] width 27 height 14
select select "5"
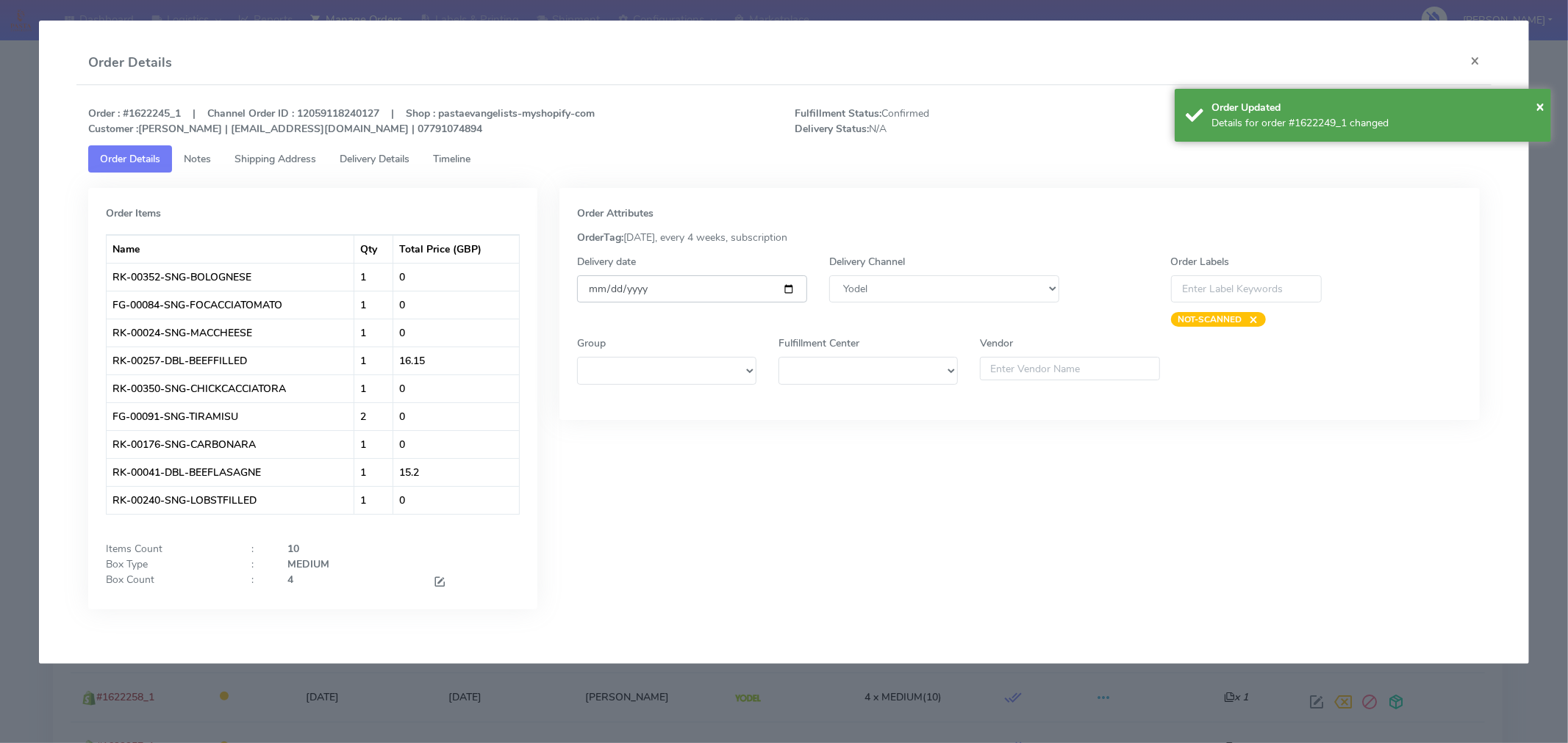
click at [790, 291] on input "[DATE]" at bounding box center [691, 288] width 230 height 27
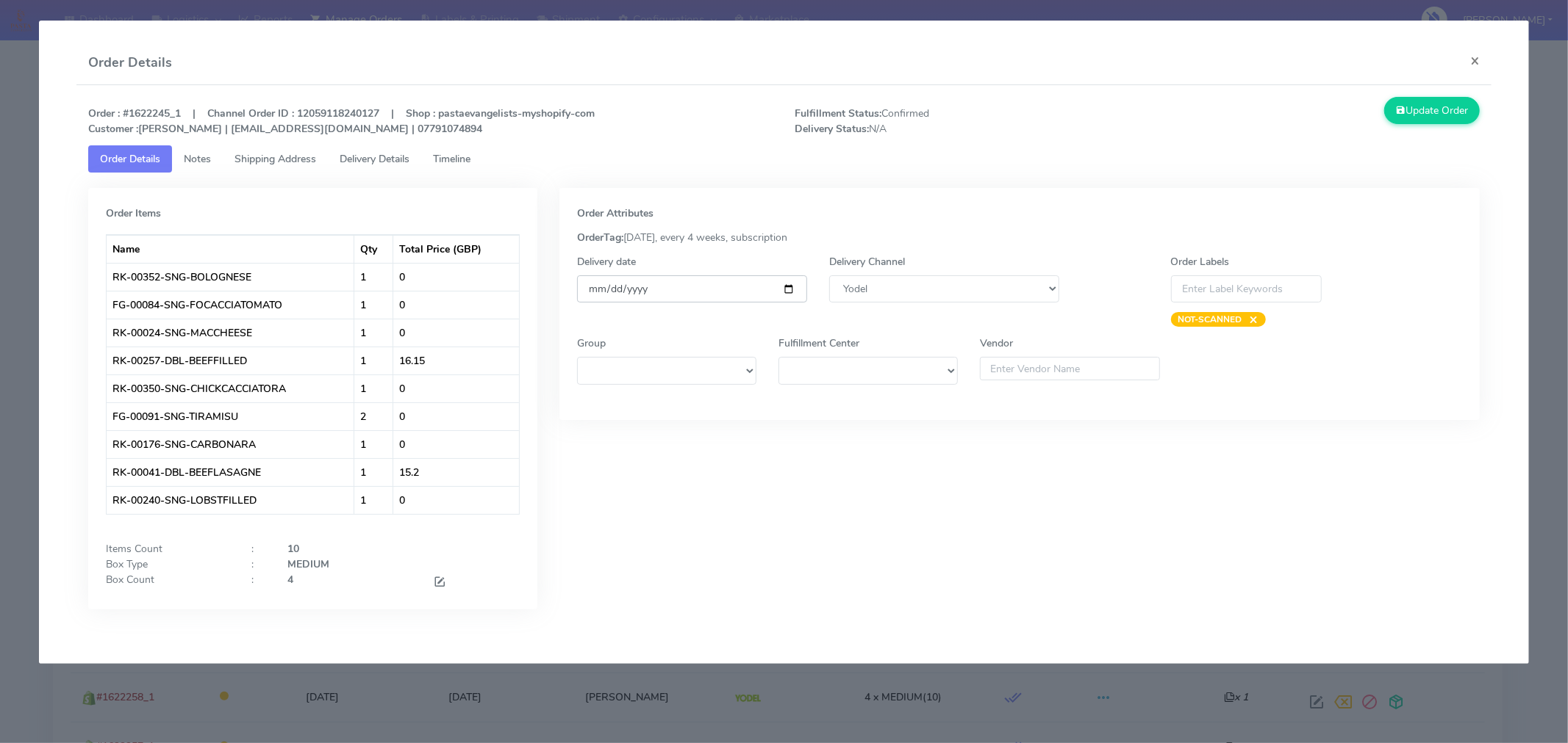
type input "[DATE]"
click at [1441, 114] on button "Update Order" at bounding box center [1432, 110] width 96 height 27
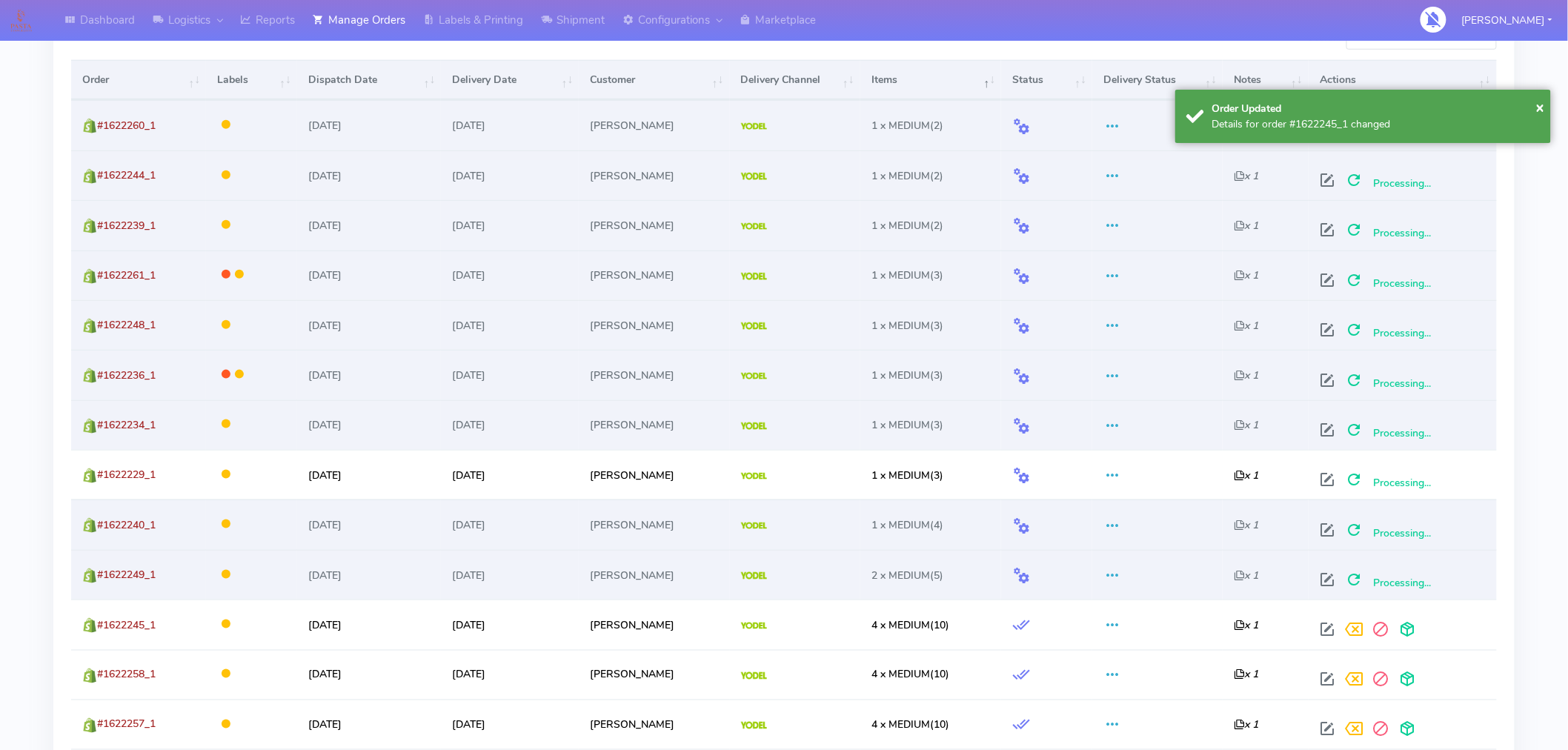
scroll to position [529, 0]
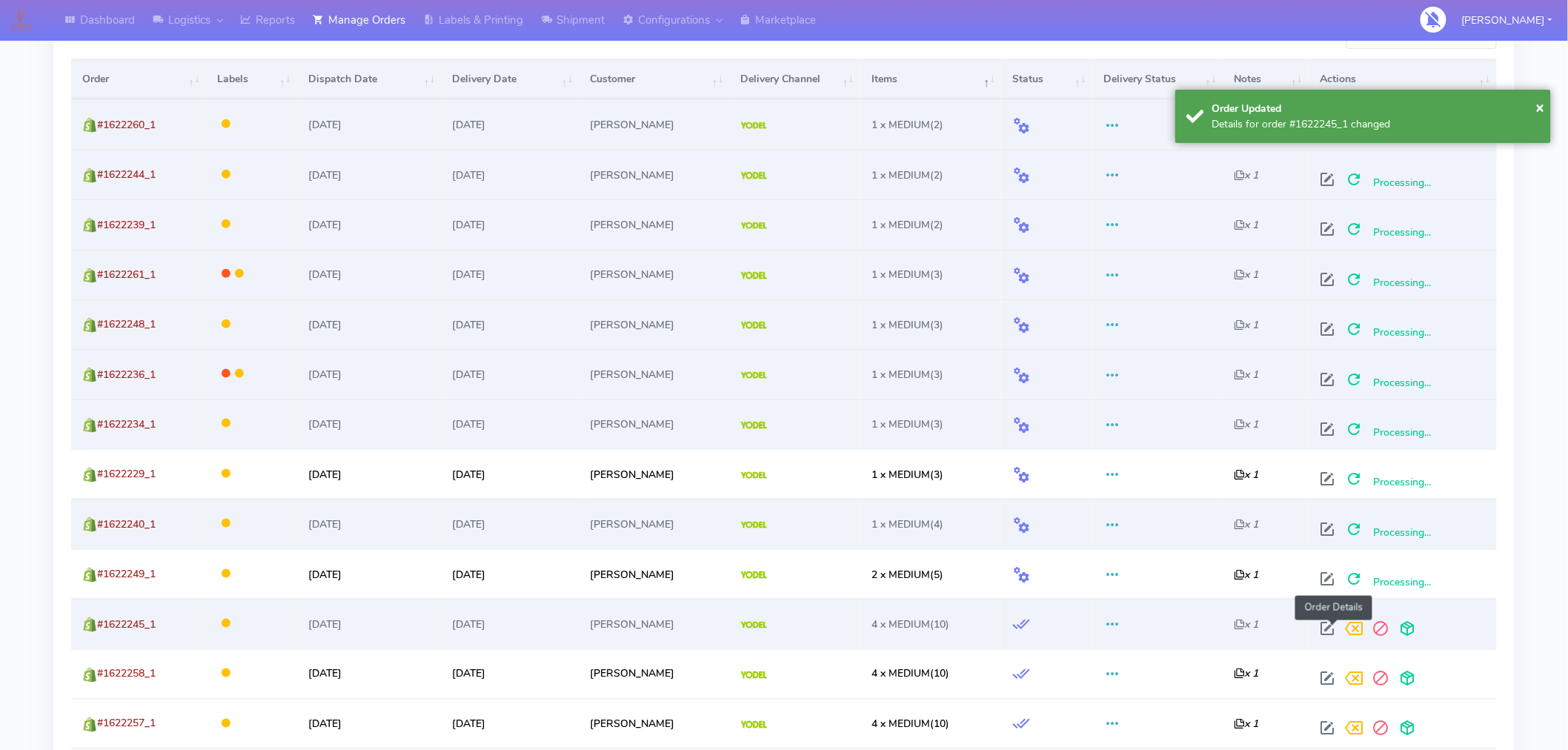
click at [1330, 630] on span at bounding box center [1327, 632] width 27 height 14
select select "5"
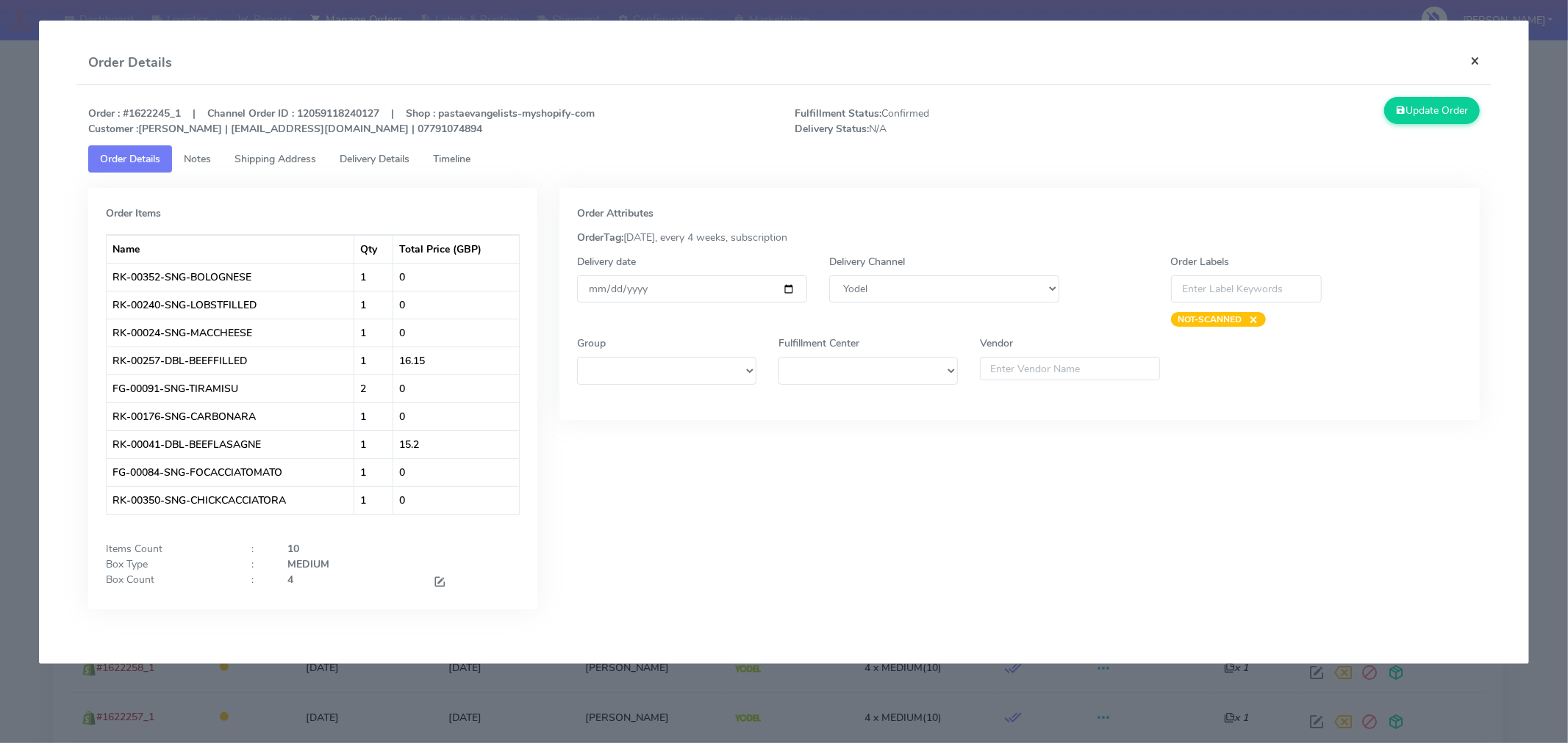
click at [1471, 68] on button "×" at bounding box center [1475, 61] width 33 height 39
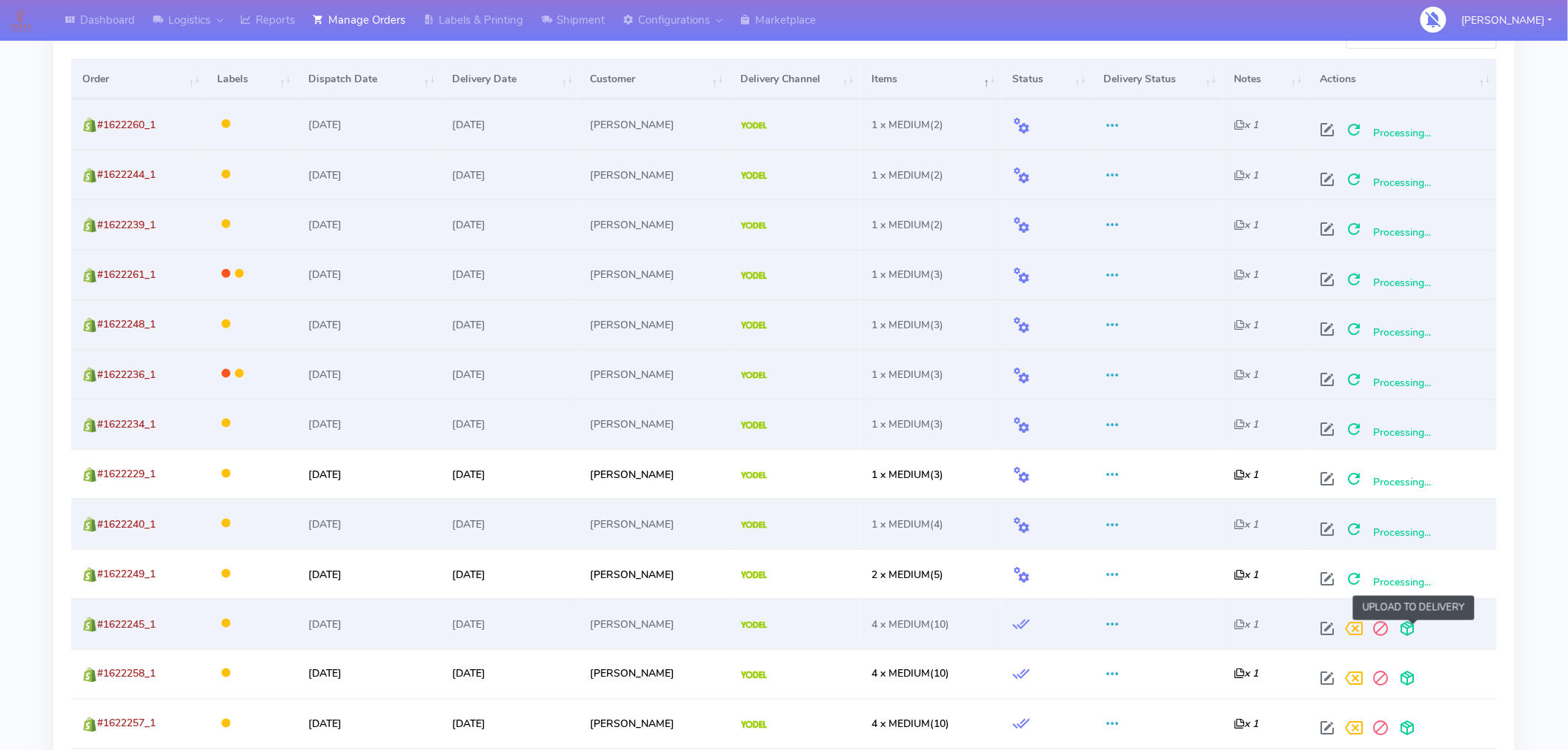
click at [1411, 630] on span at bounding box center [1407, 632] width 27 height 14
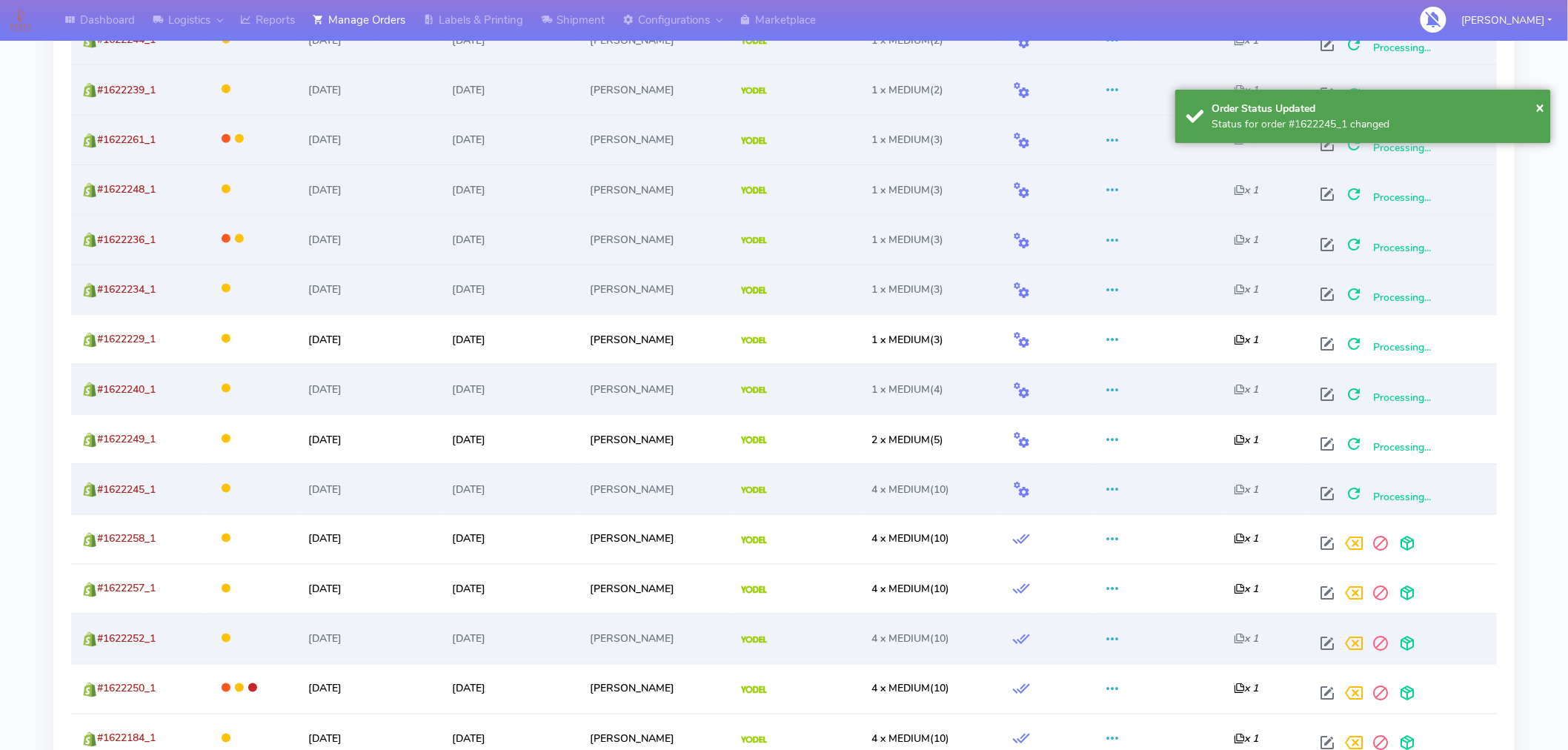
scroll to position [670, 0]
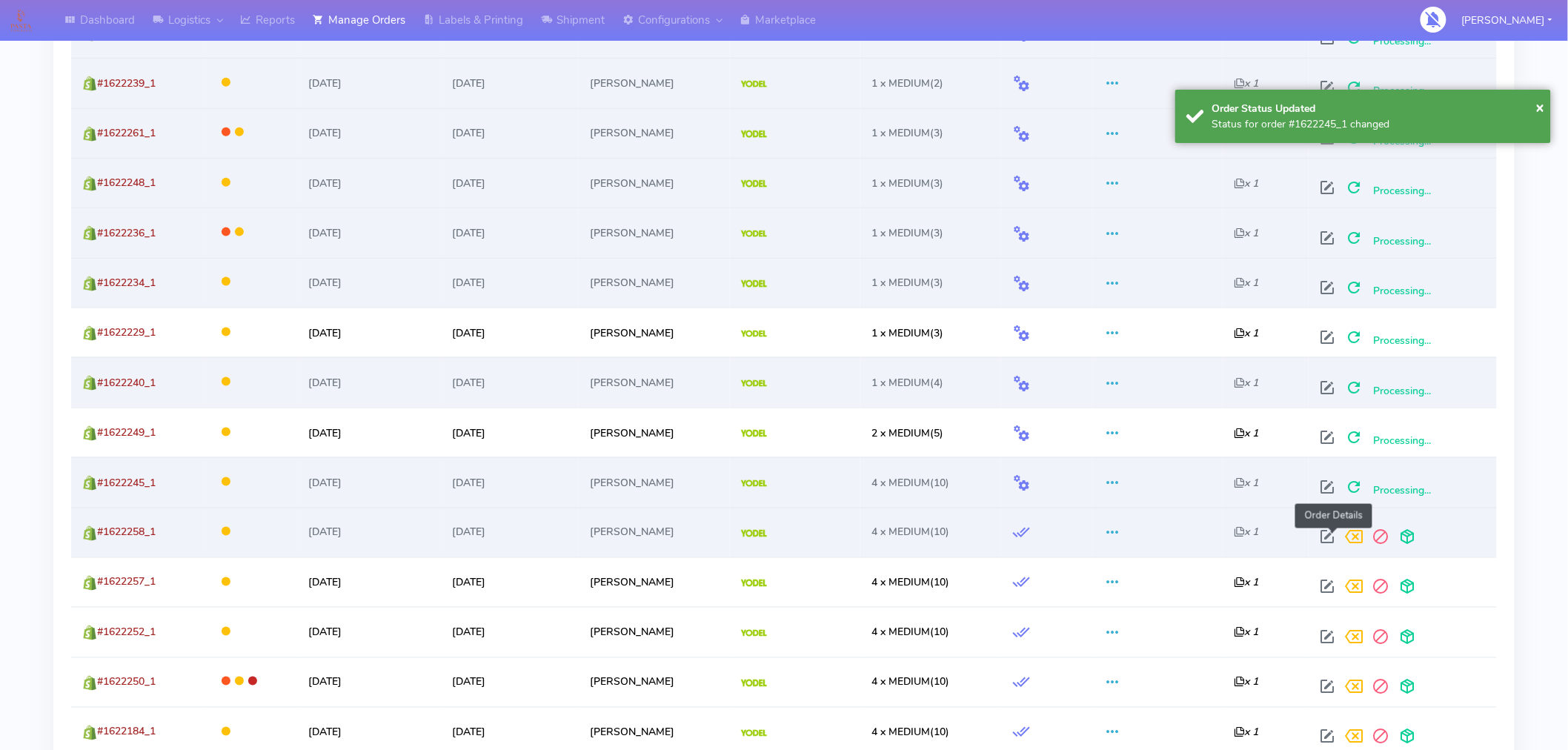
click at [1335, 536] on span at bounding box center [1327, 540] width 27 height 14
select select "5"
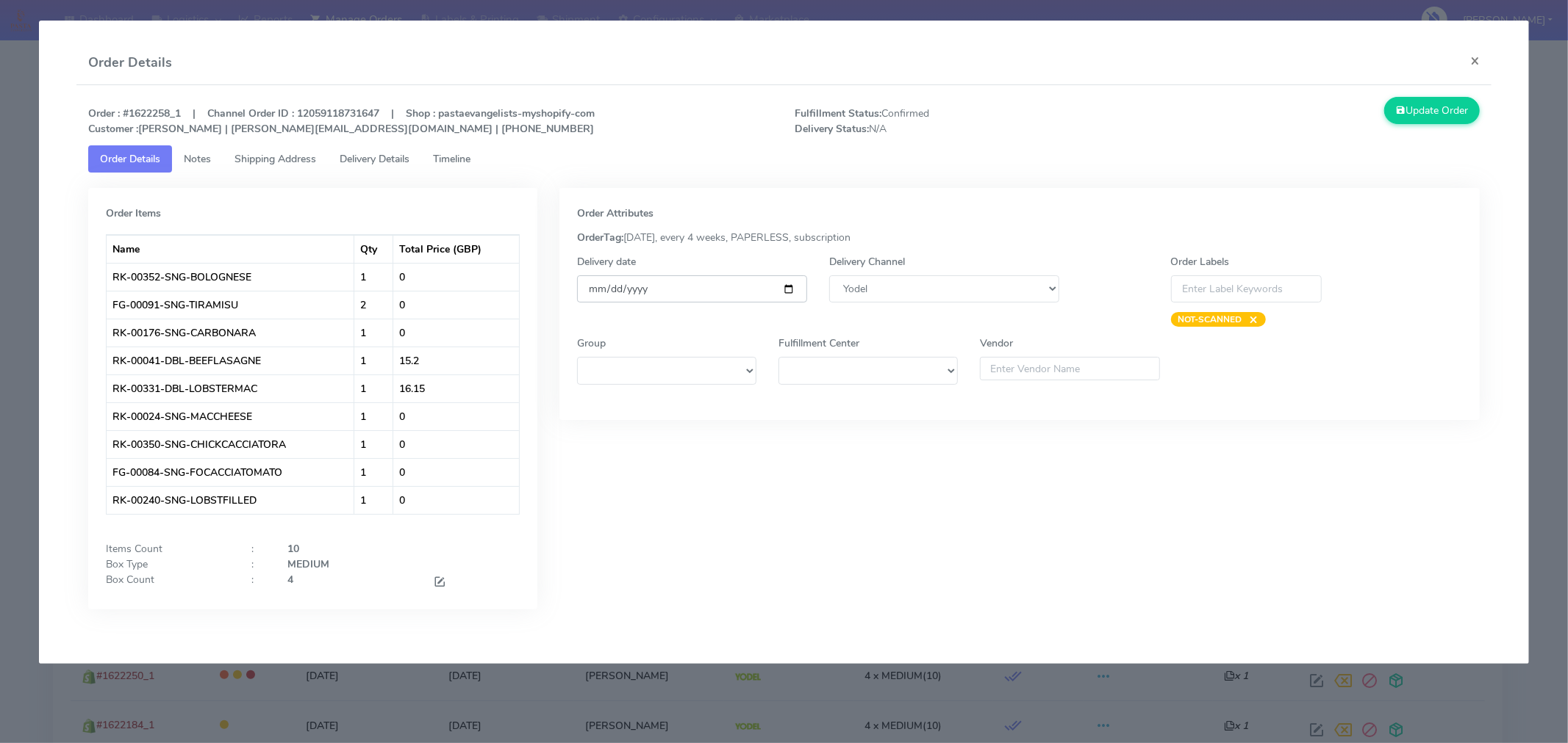
click at [789, 296] on input "[DATE]" at bounding box center [691, 288] width 230 height 27
click at [788, 283] on input "[DATE]" at bounding box center [691, 288] width 230 height 27
type input "[DATE]"
click at [1423, 118] on button "Update Order" at bounding box center [1432, 110] width 96 height 27
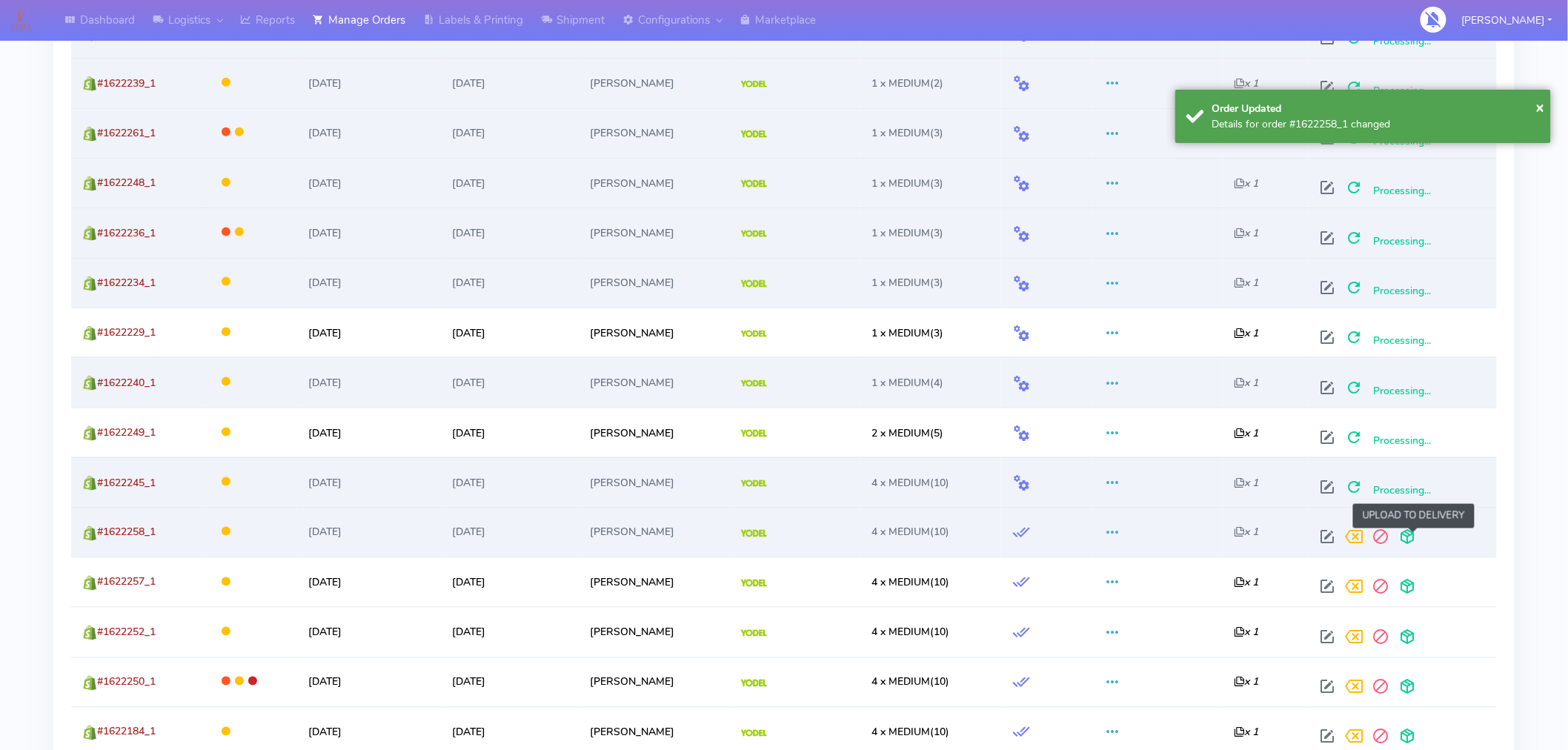
click at [1413, 534] on span at bounding box center [1407, 540] width 27 height 14
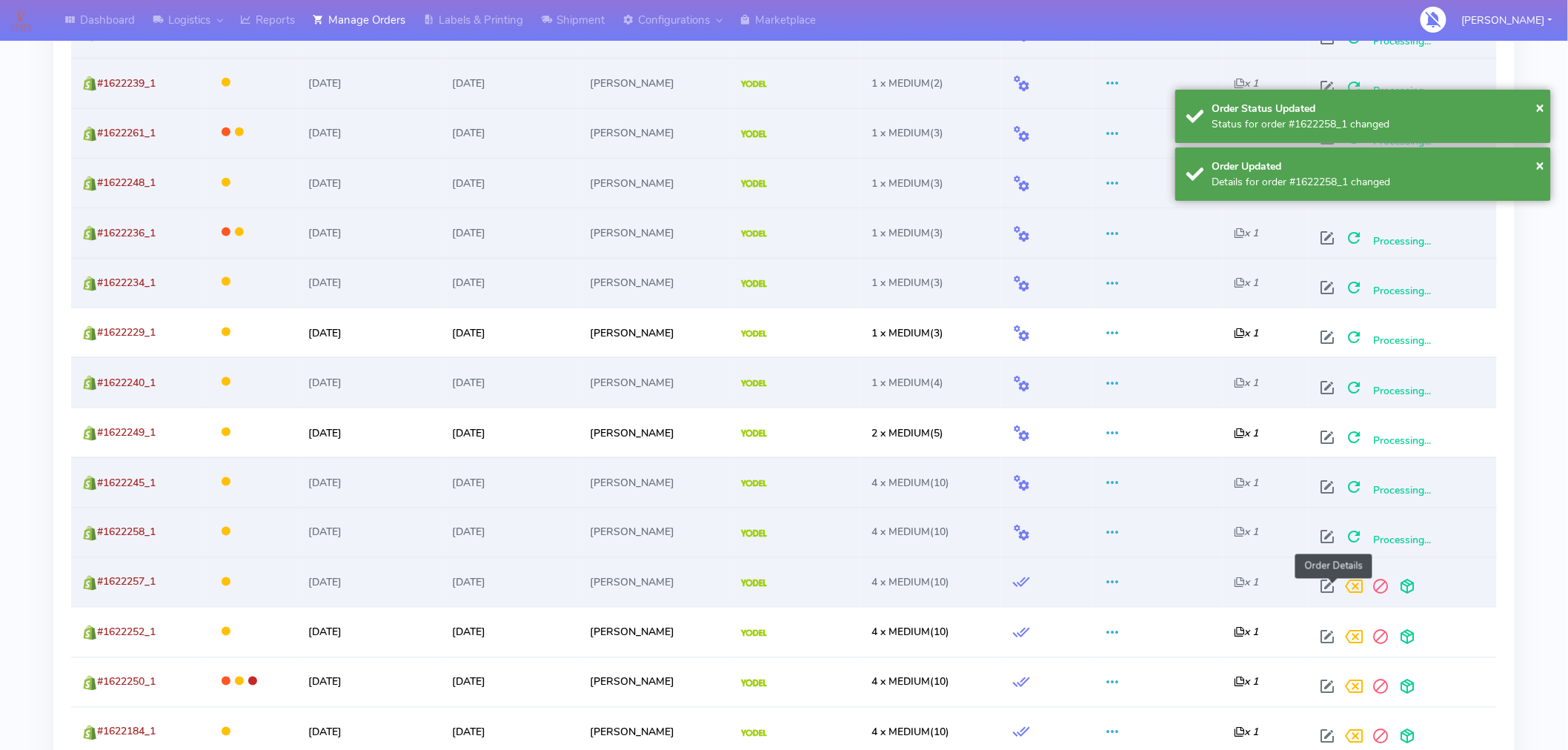
click at [1329, 587] on span at bounding box center [1327, 590] width 27 height 14
select select "5"
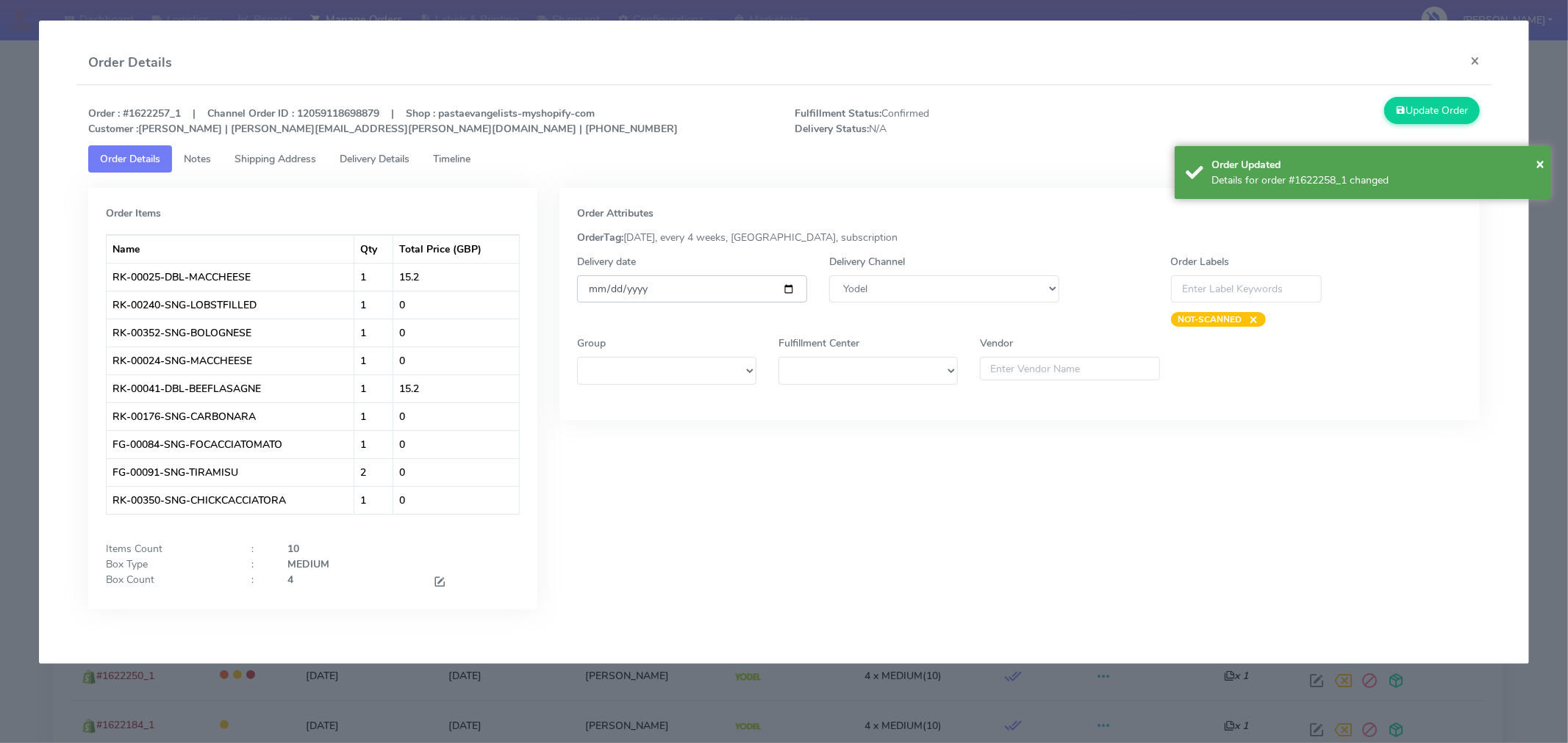
click at [790, 287] on input "[DATE]" at bounding box center [691, 288] width 230 height 27
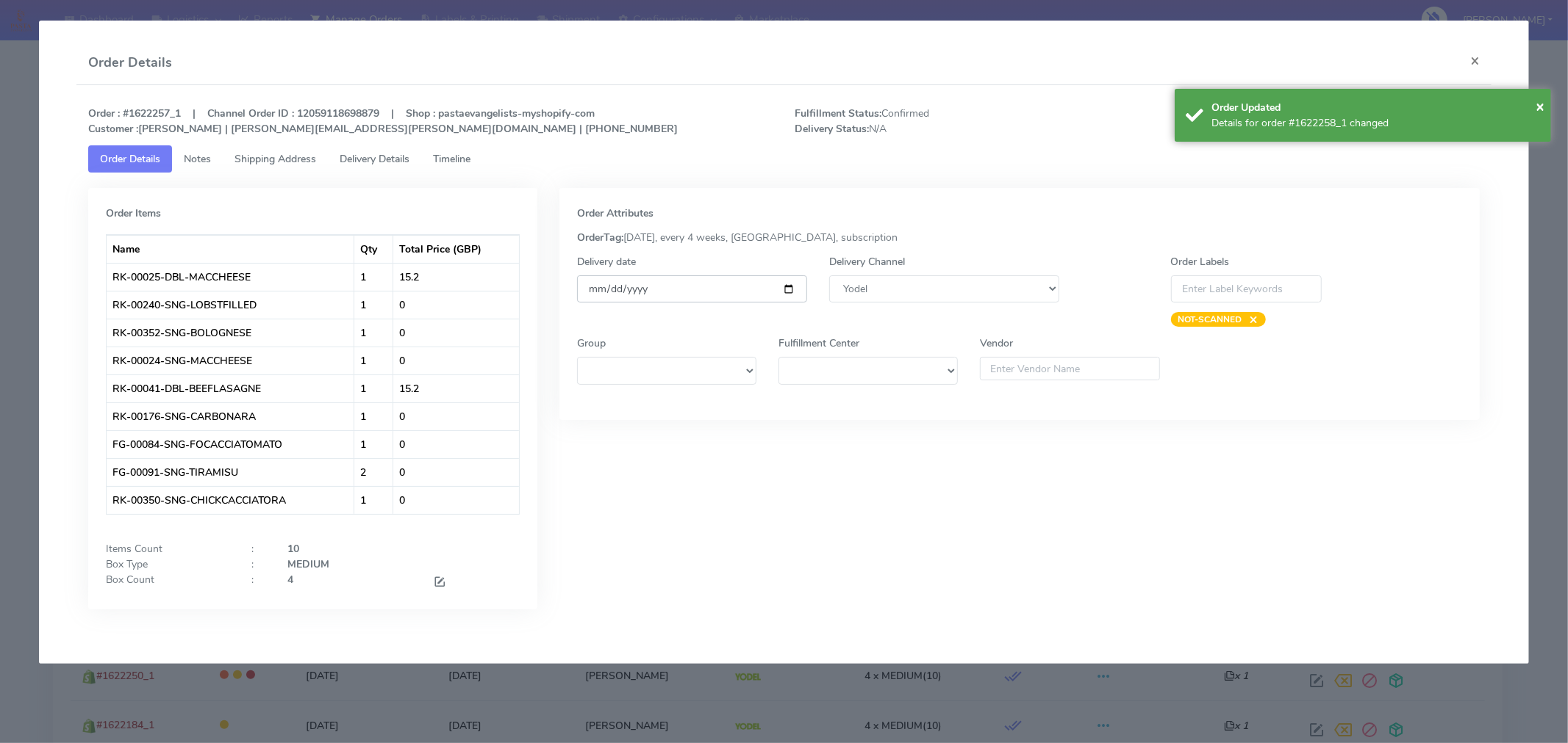
type input "[DATE]"
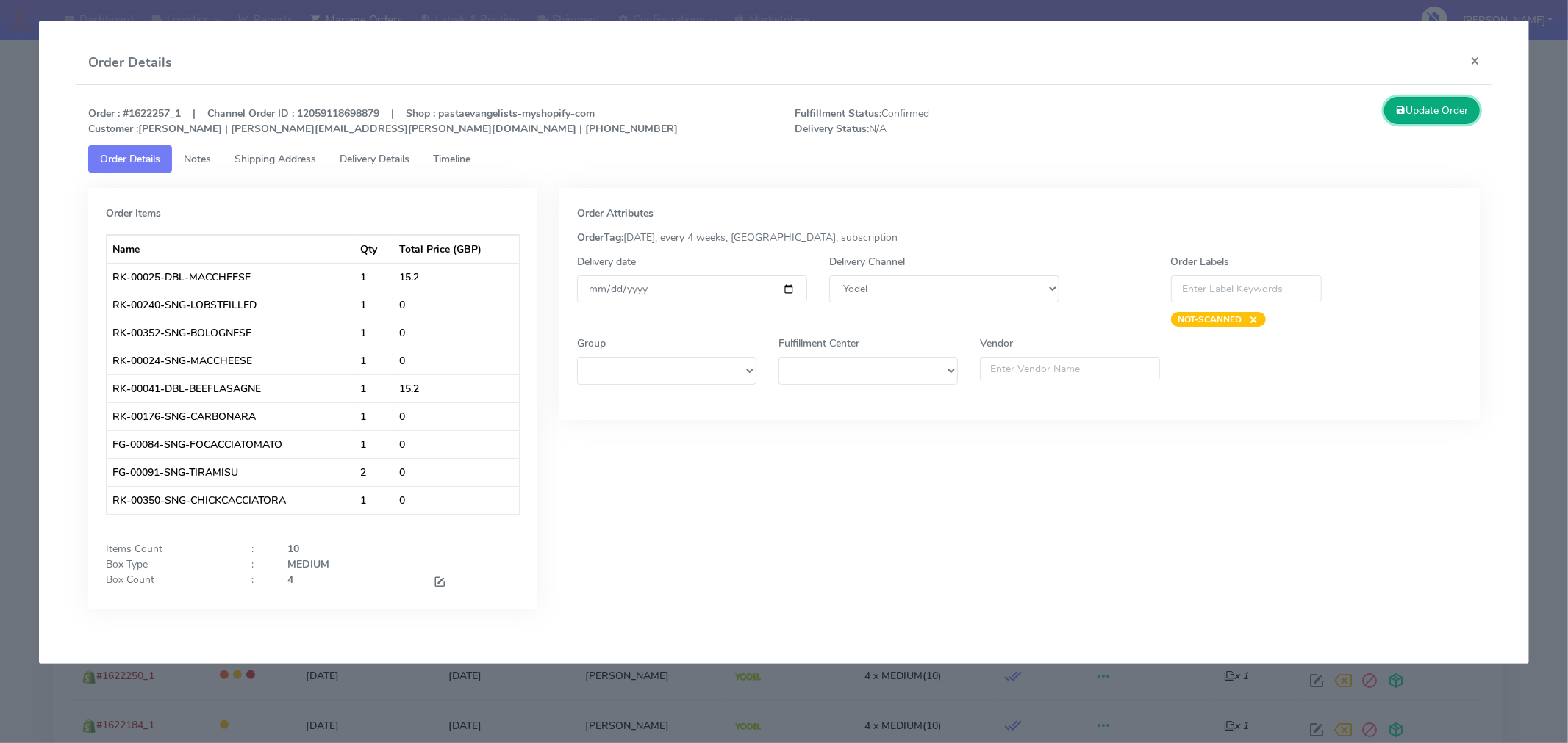
click at [1427, 122] on button "Update Order" at bounding box center [1432, 110] width 96 height 27
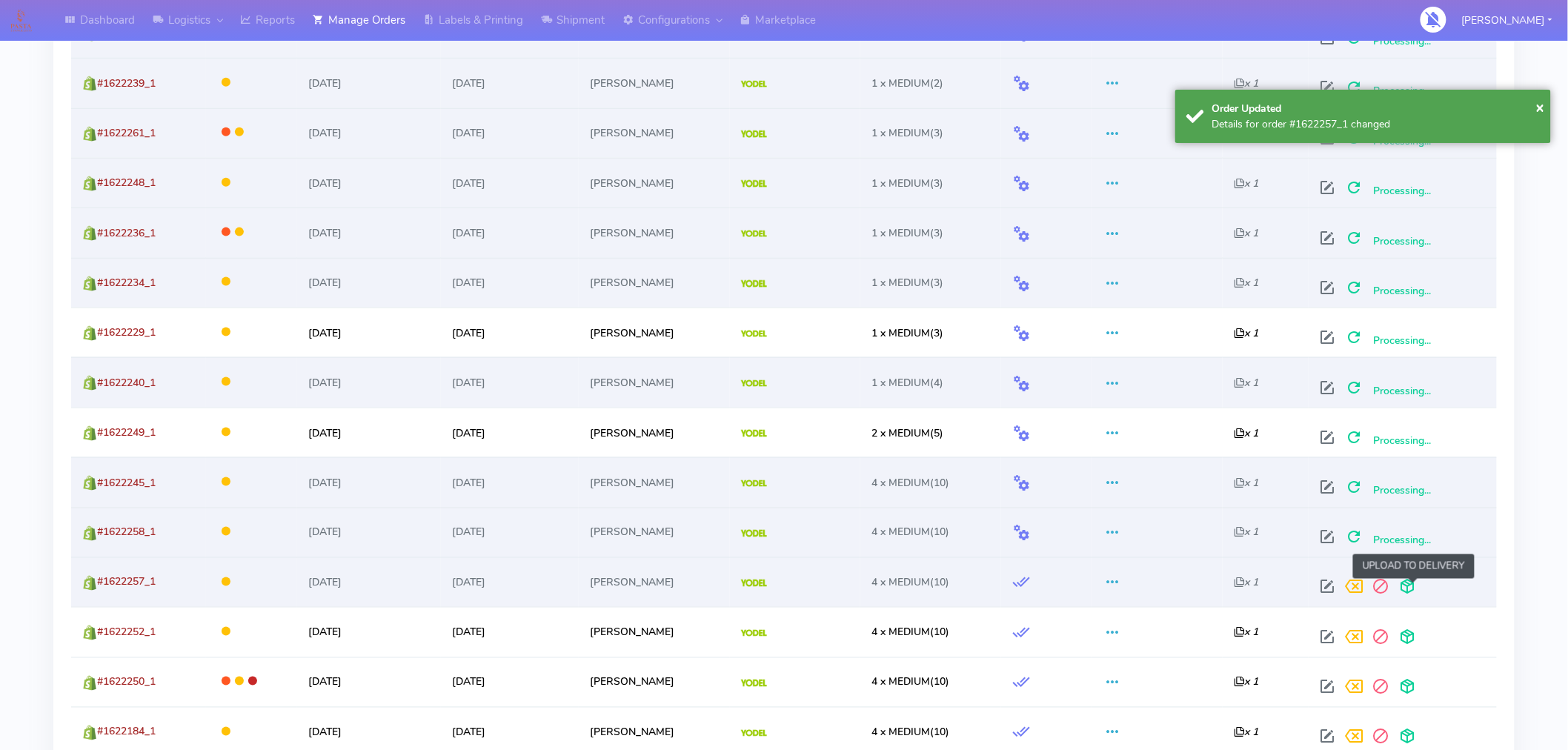
click at [1413, 586] on span at bounding box center [1407, 590] width 27 height 14
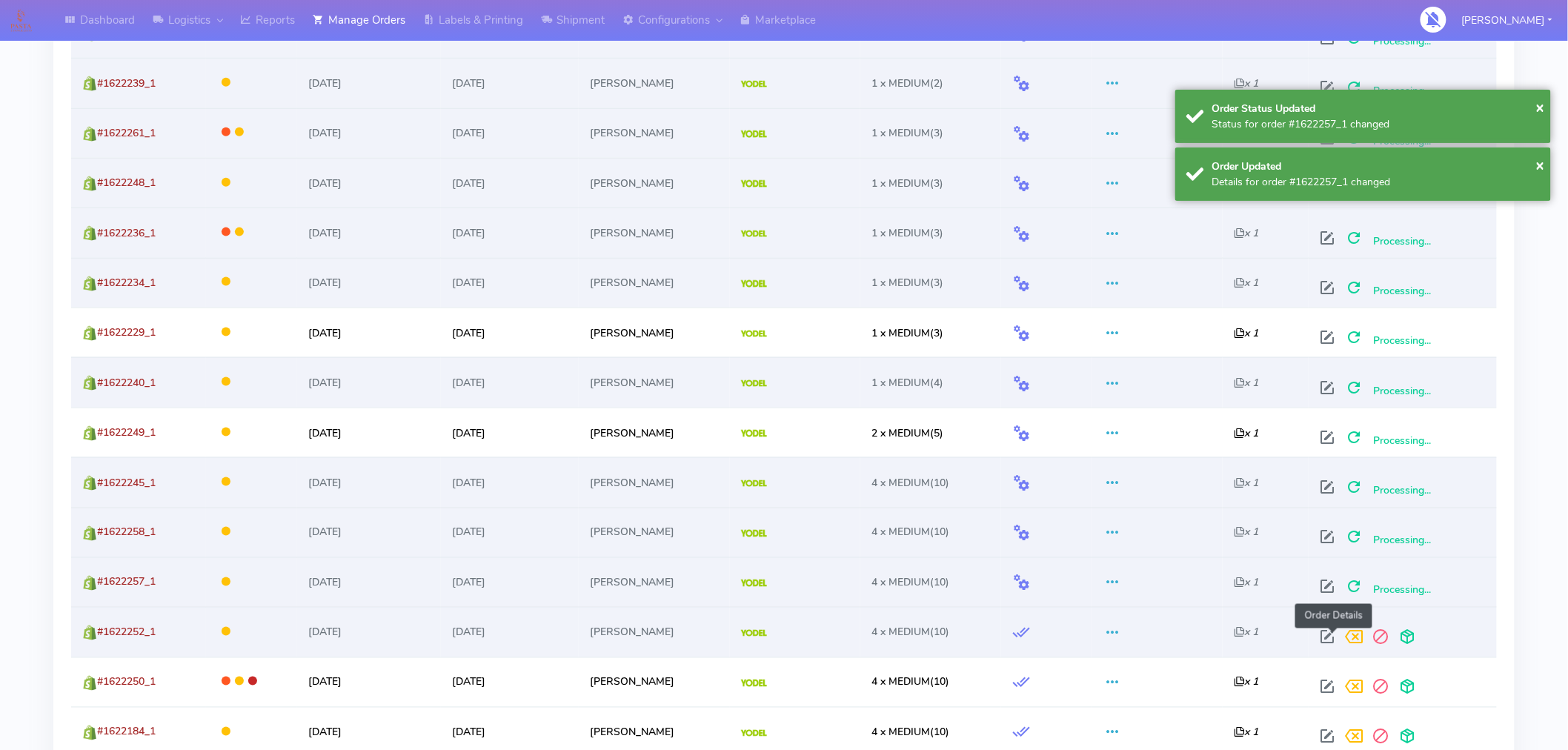
click at [1327, 635] on span at bounding box center [1327, 640] width 27 height 14
select select "5"
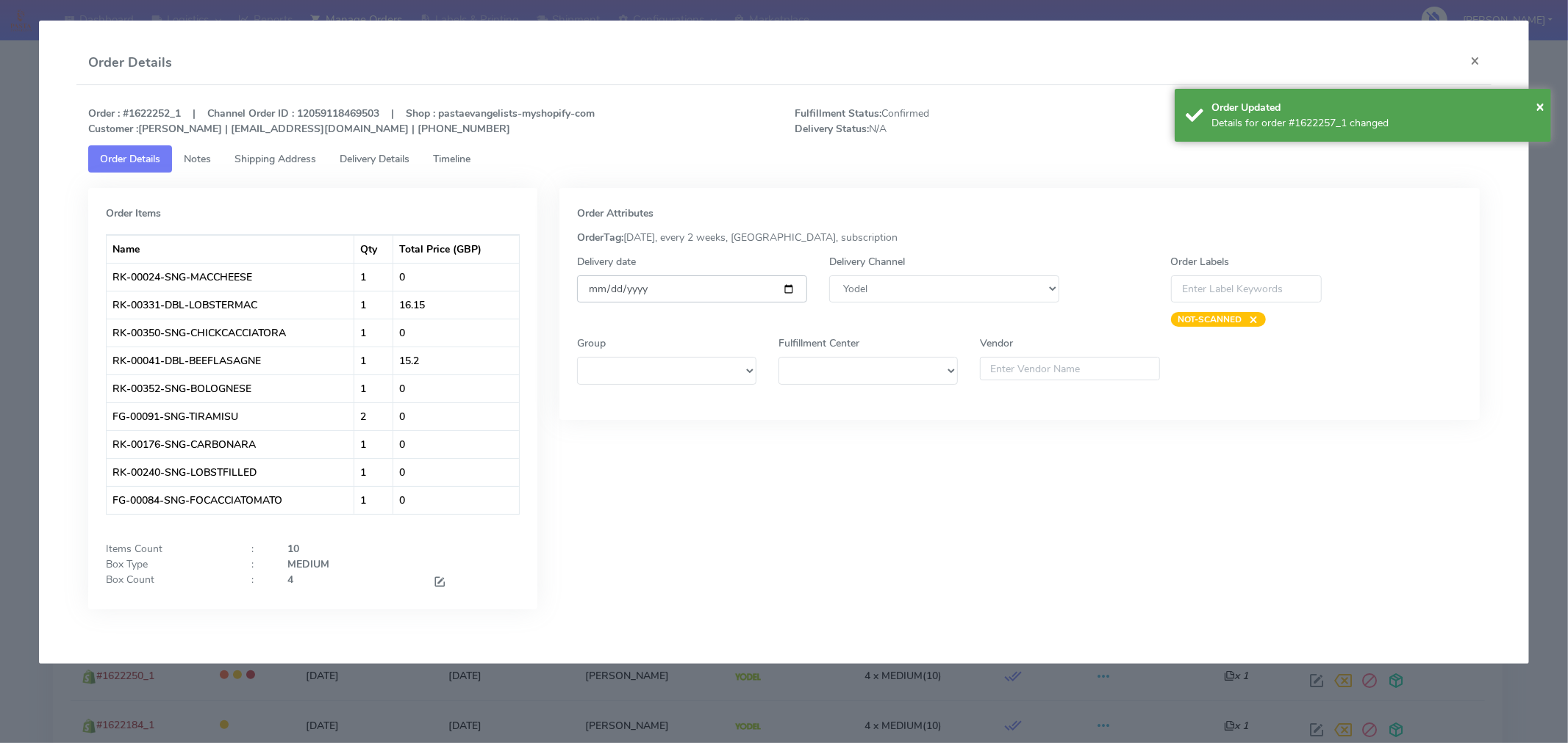
click at [788, 288] on input "[DATE]" at bounding box center [691, 288] width 230 height 27
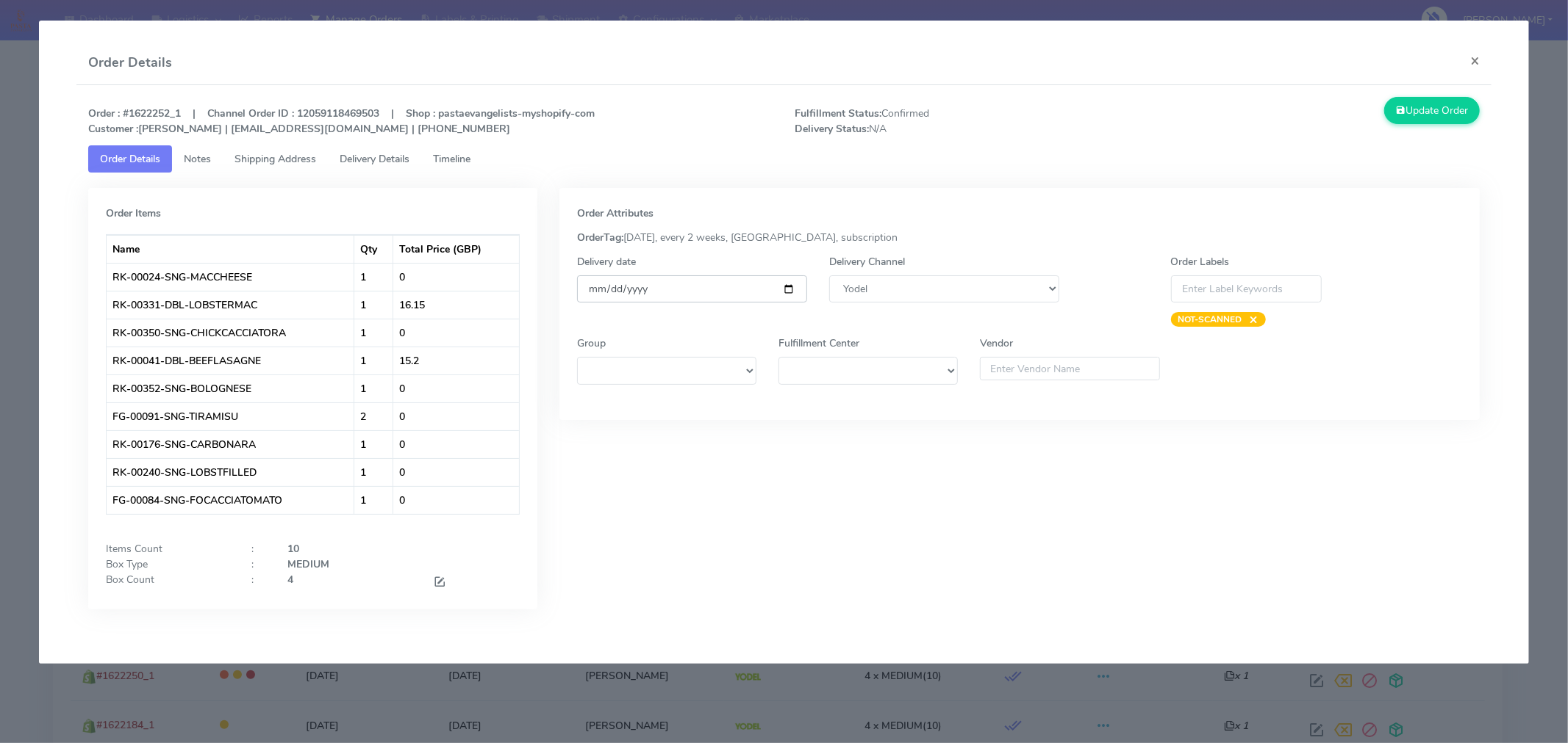
type input "[DATE]"
click at [1427, 114] on button "Update Order" at bounding box center [1432, 110] width 96 height 27
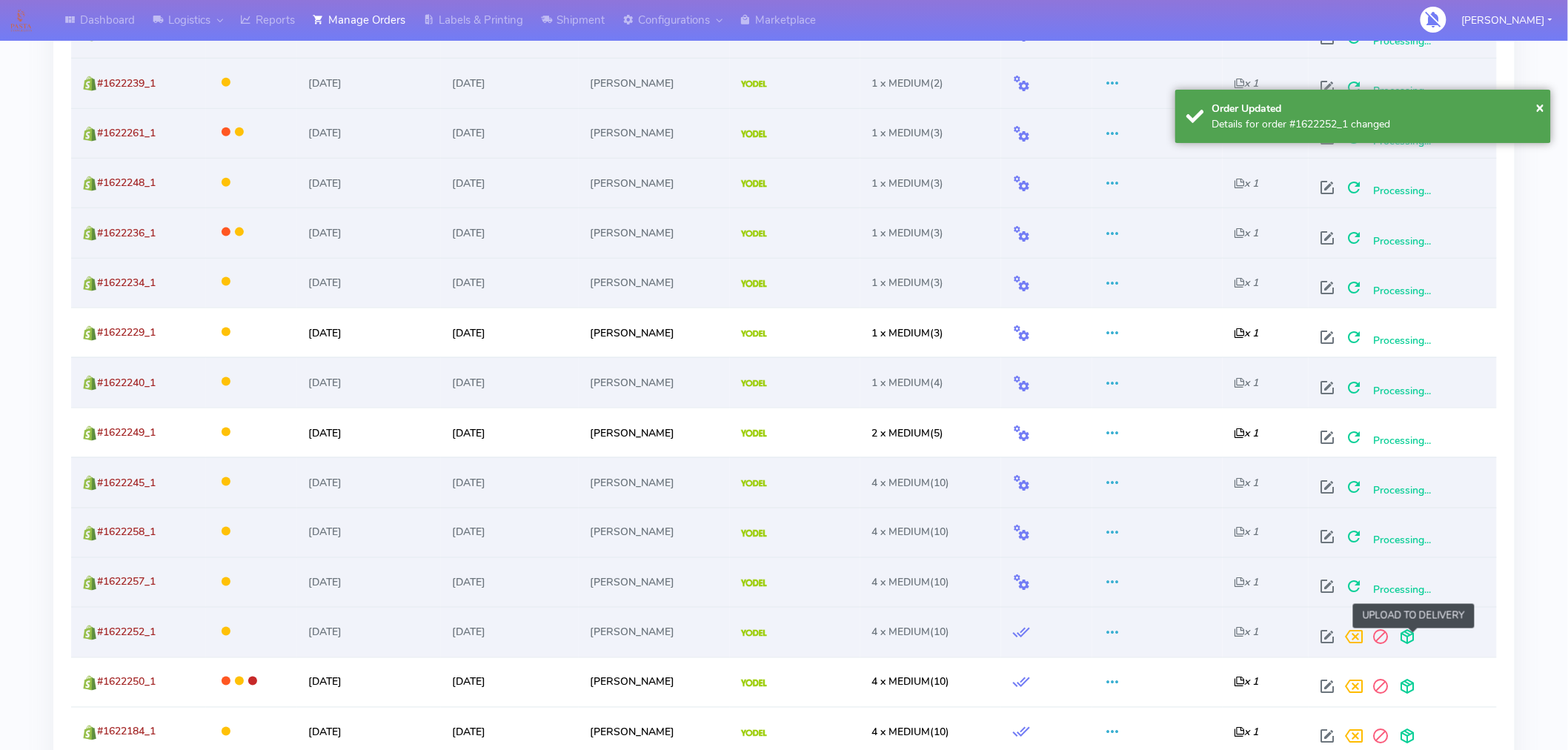
click at [1412, 634] on span at bounding box center [1407, 640] width 27 height 14
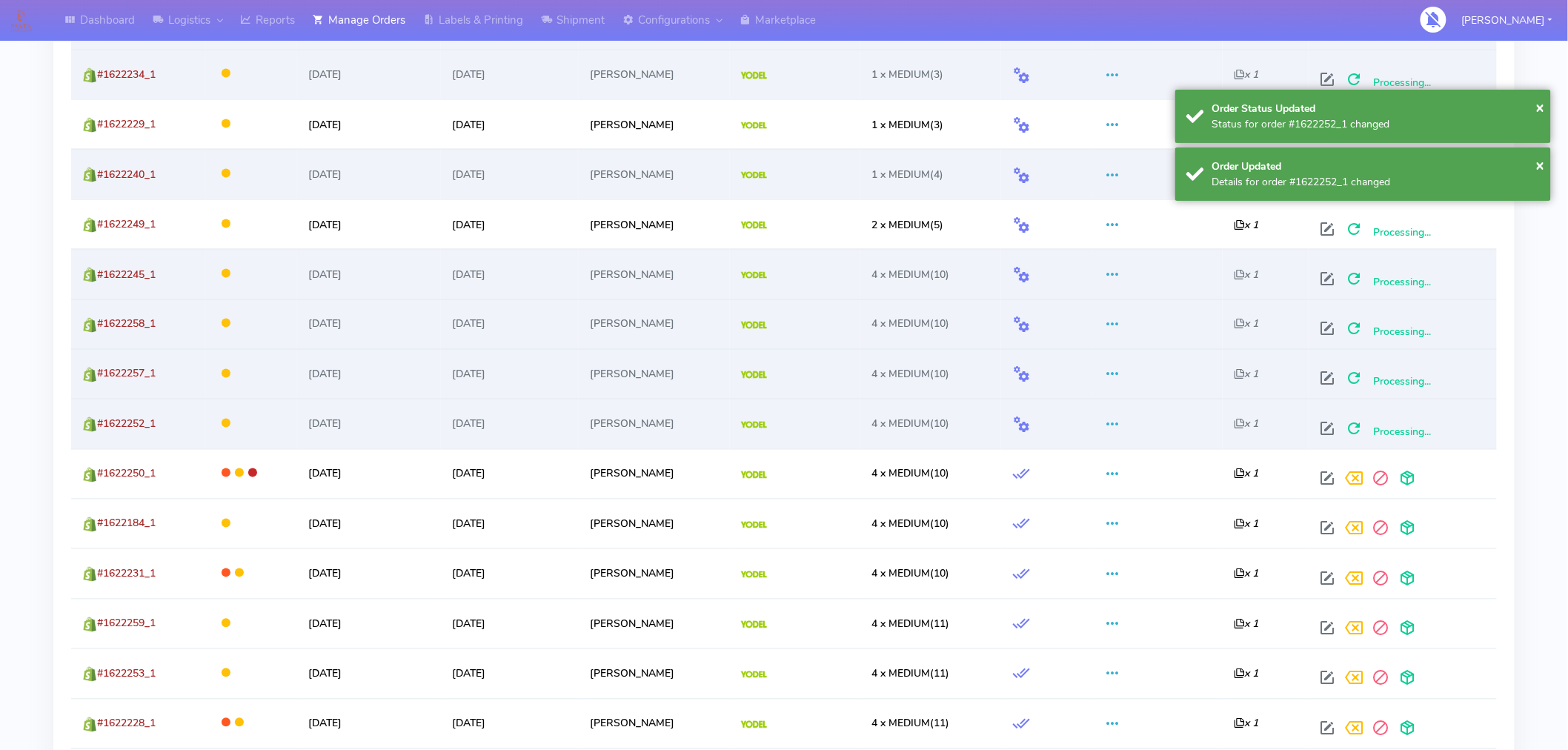
scroll to position [902, 0]
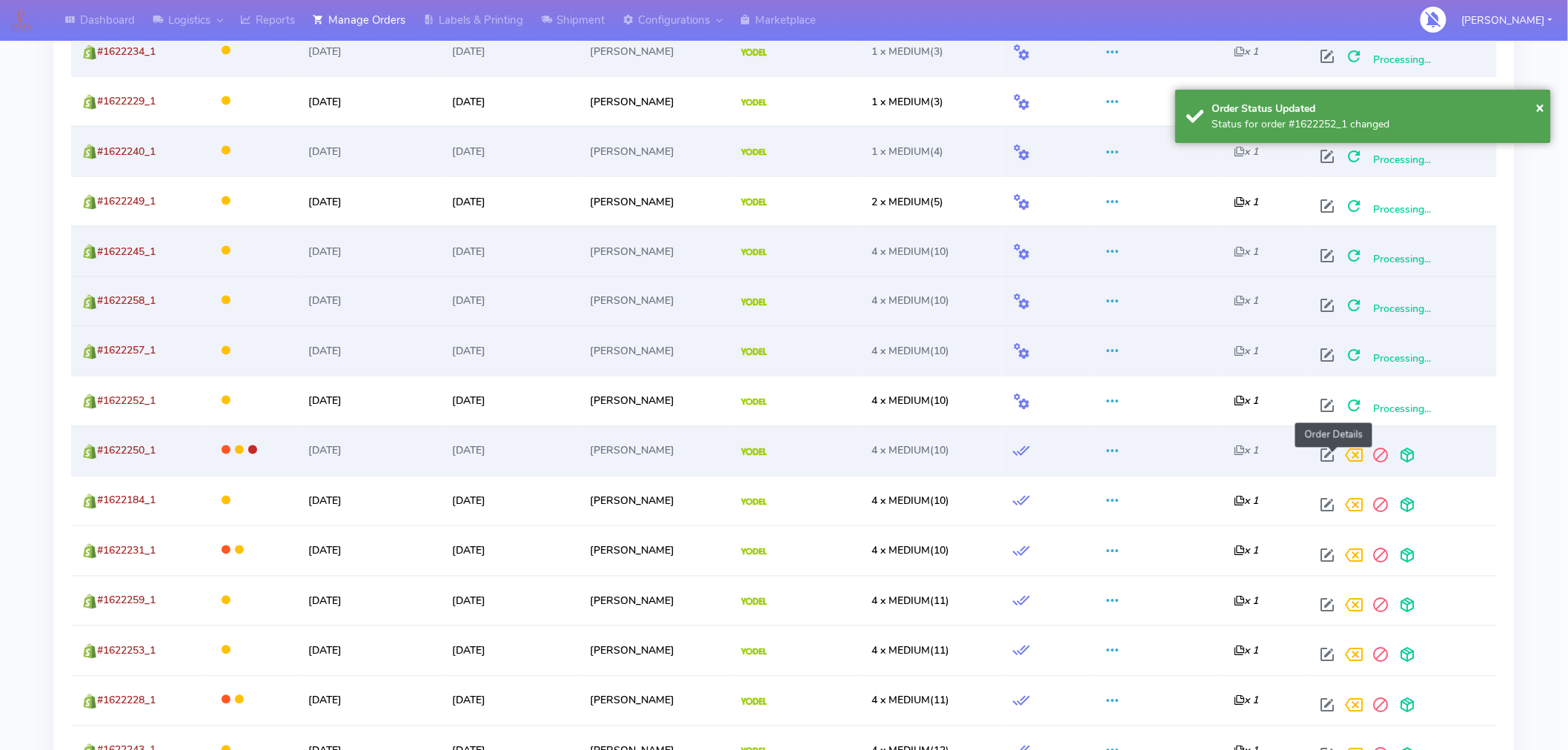
click at [1335, 457] on span at bounding box center [1327, 459] width 27 height 14
select select "5"
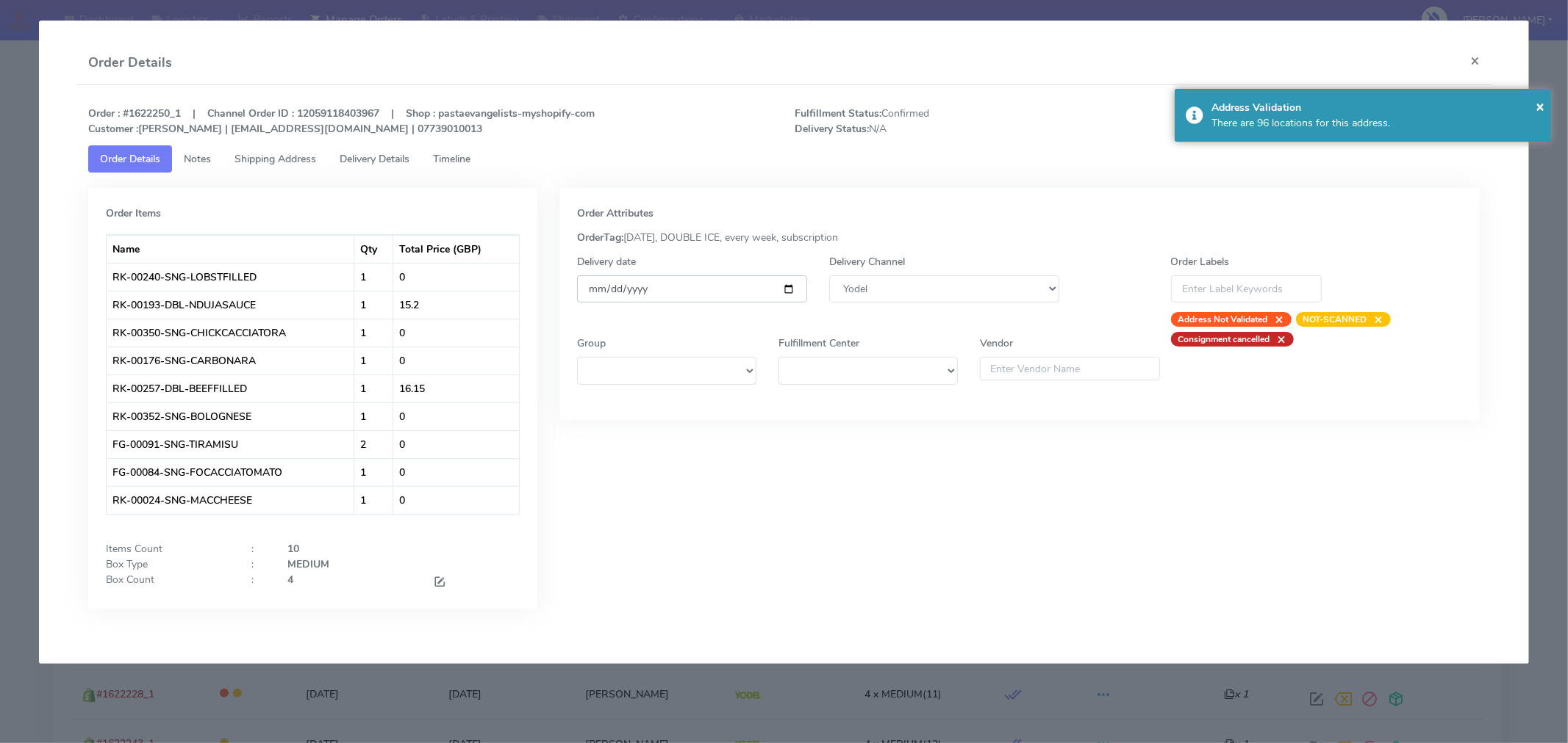
click at [787, 287] on input "[DATE]" at bounding box center [691, 288] width 230 height 27
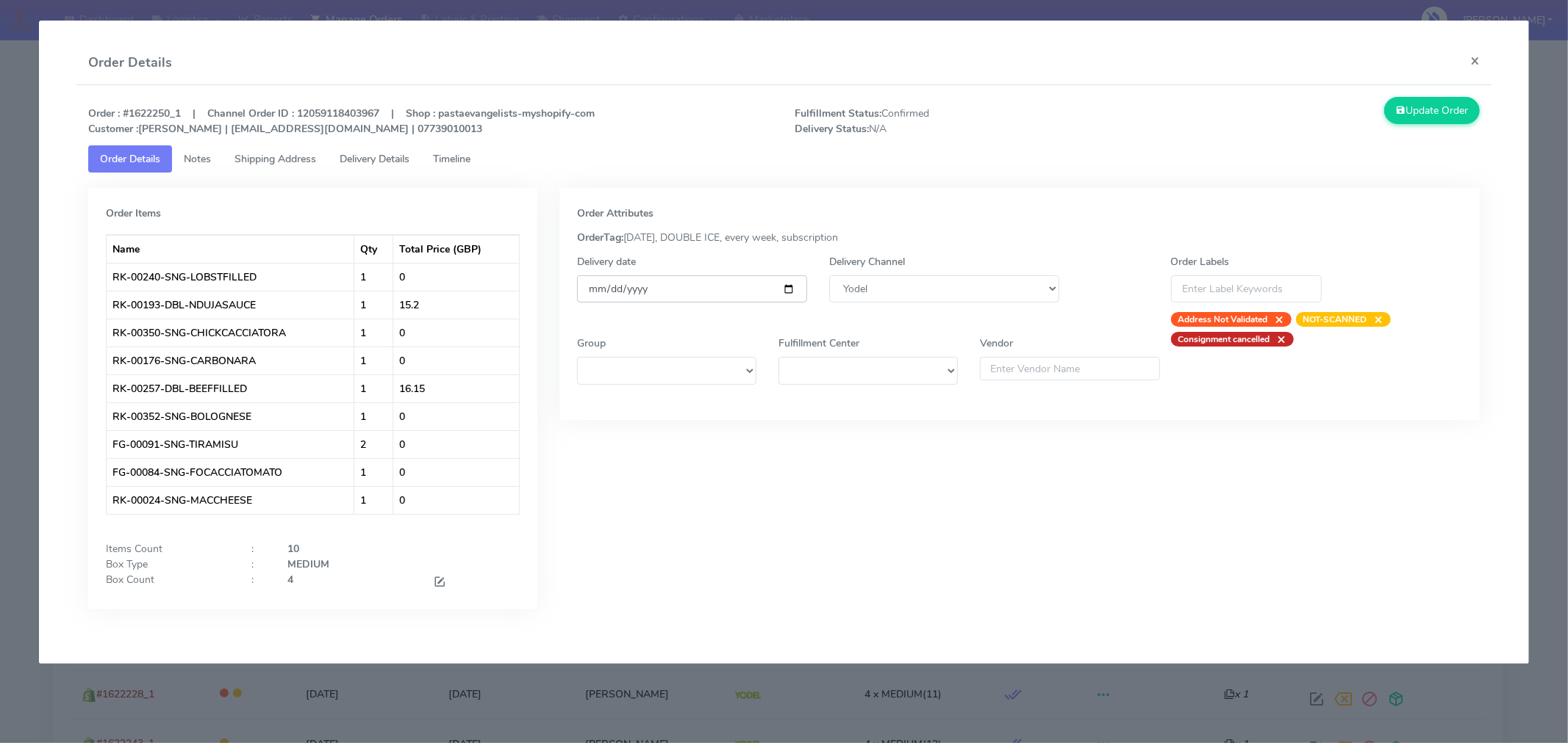
type input "[DATE]"
click at [1421, 100] on button "Update Order" at bounding box center [1432, 110] width 96 height 27
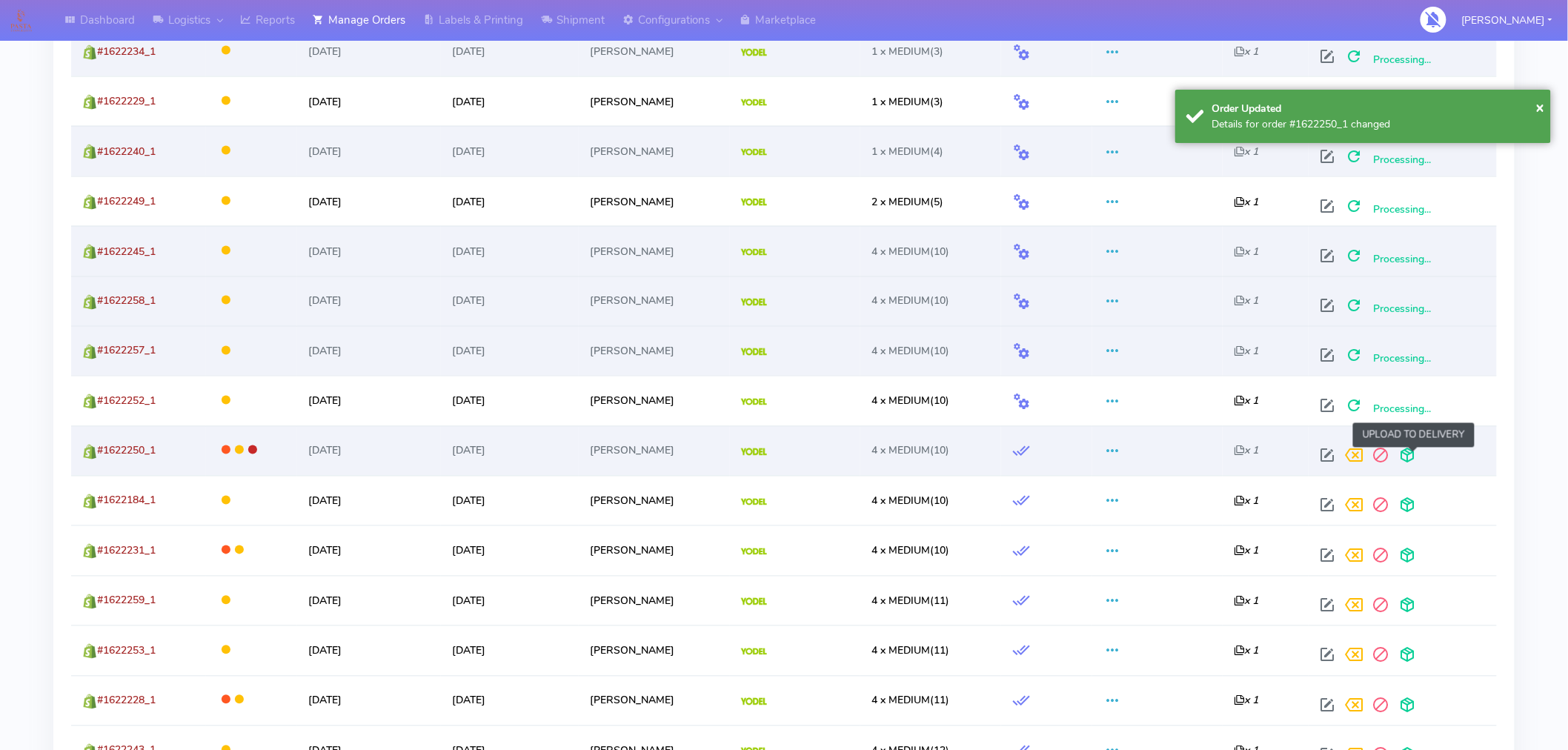
click at [1414, 455] on span at bounding box center [1407, 459] width 27 height 14
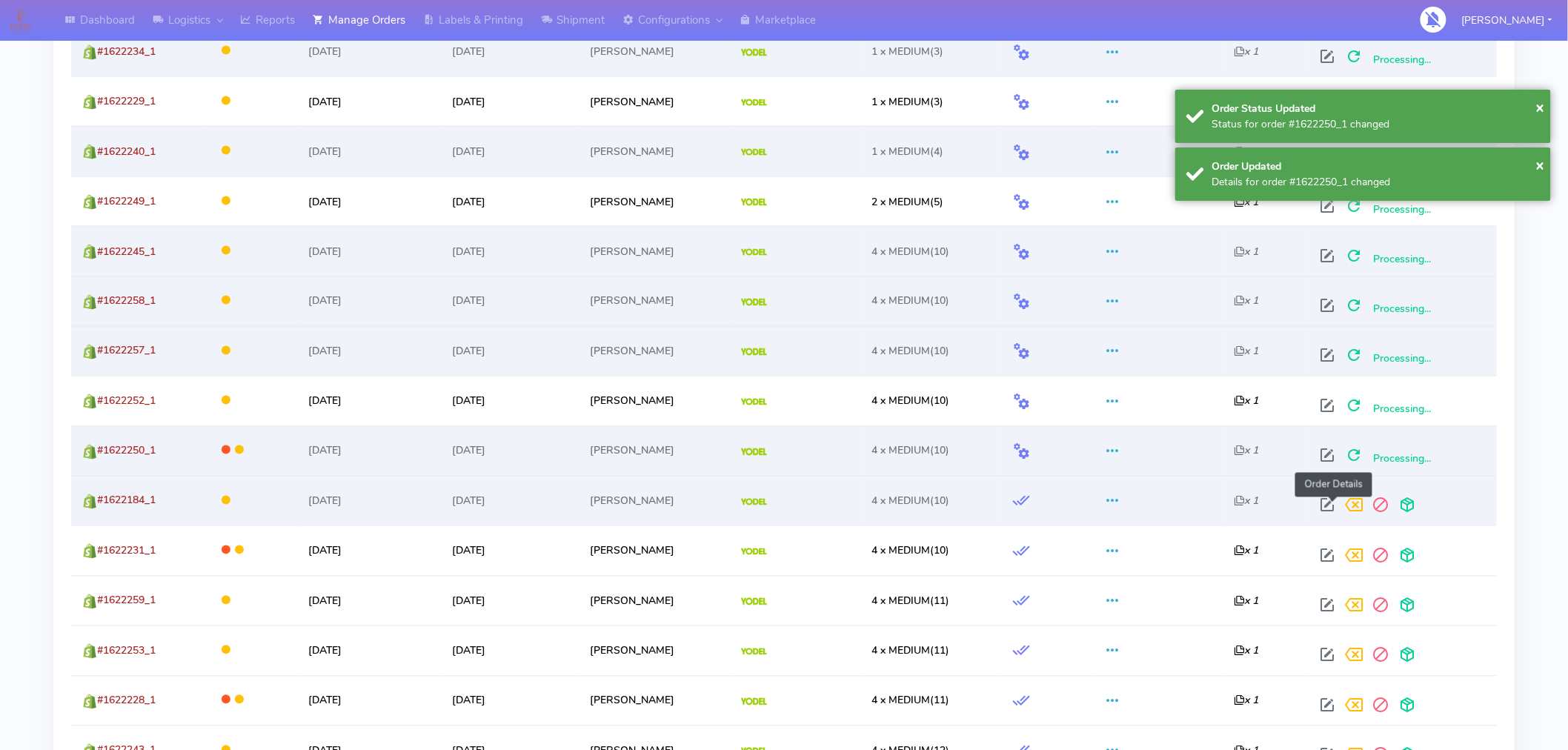
click at [1332, 502] on span at bounding box center [1327, 508] width 27 height 14
select select "5"
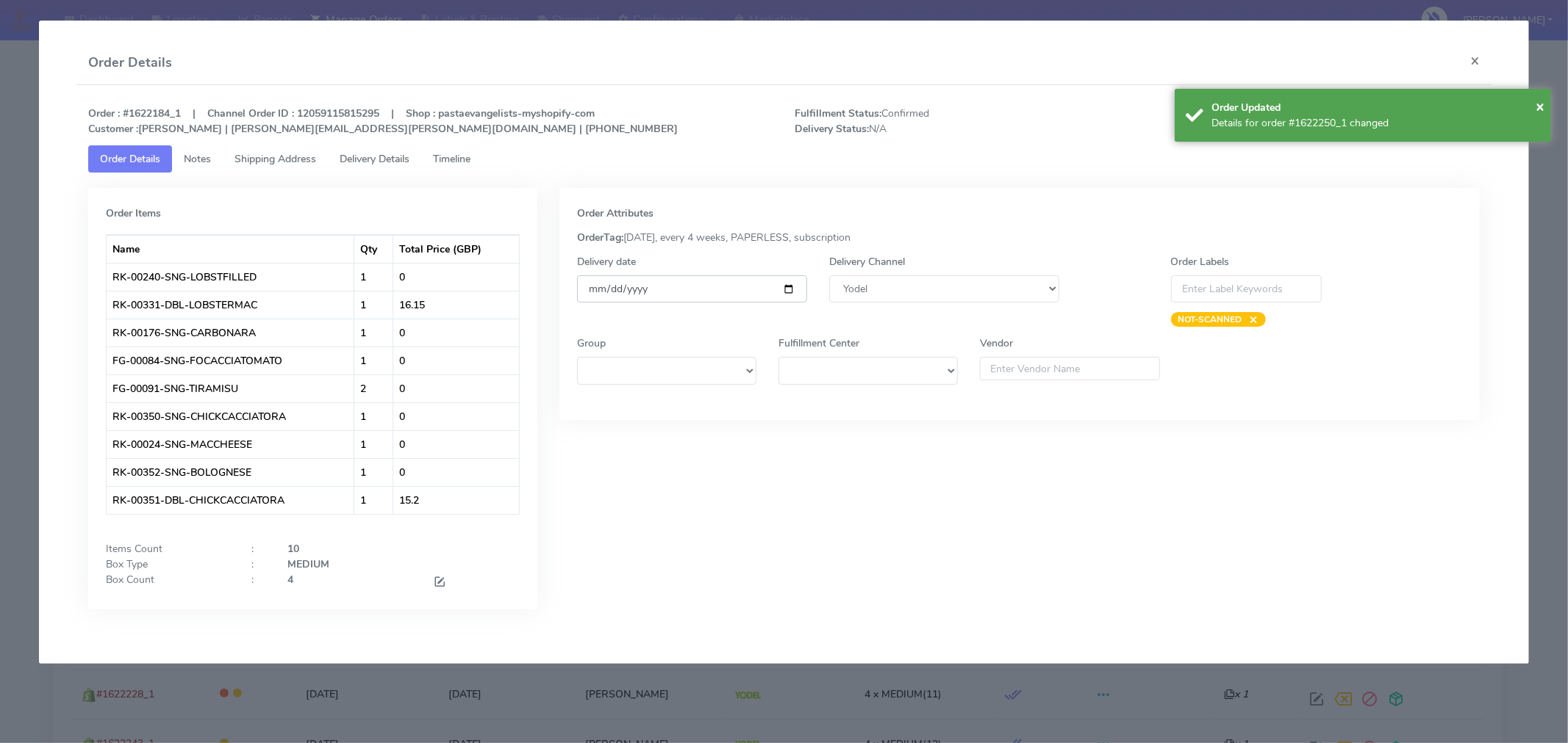
click at [786, 288] on input "[DATE]" at bounding box center [691, 288] width 230 height 27
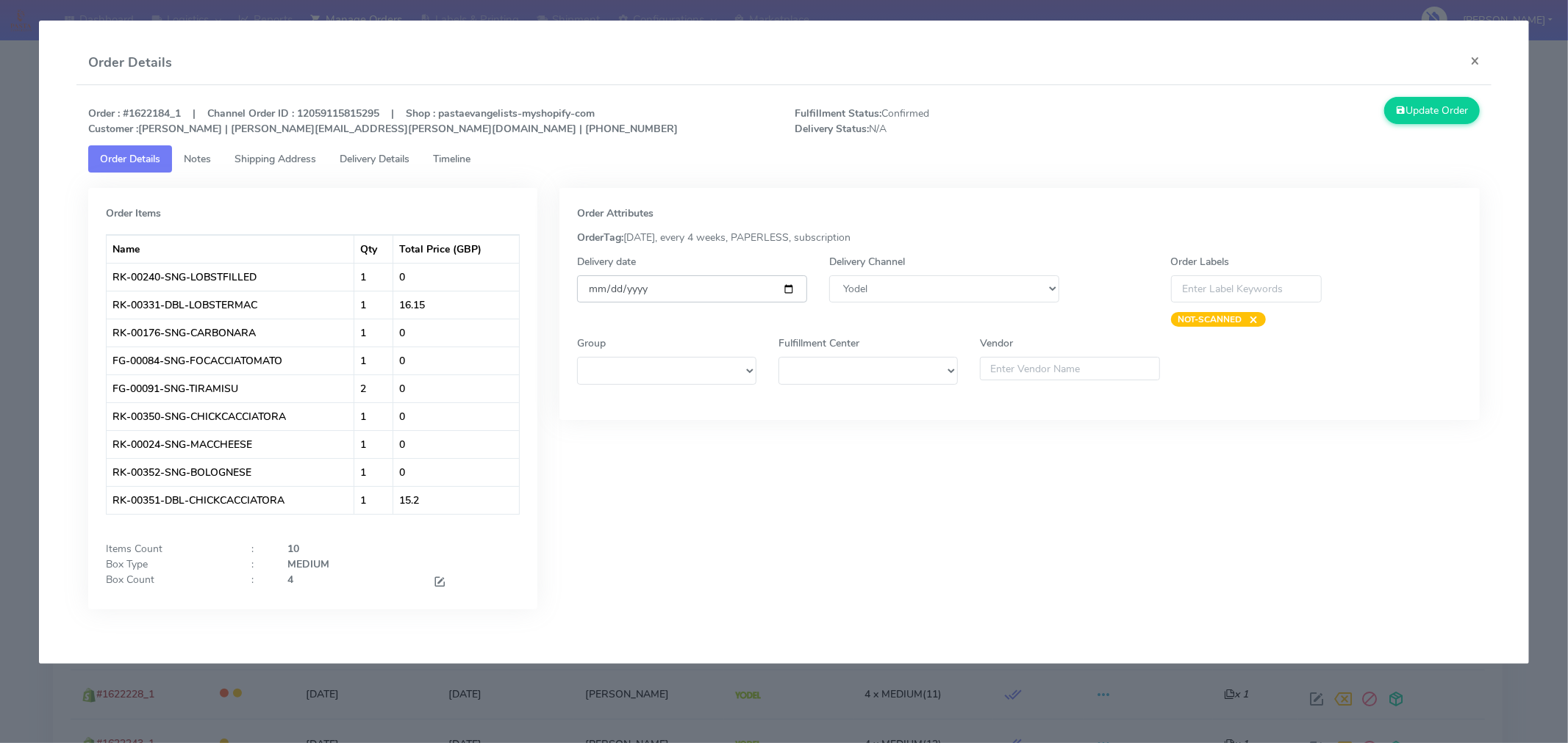
type input "[DATE]"
click at [1429, 119] on button "Update Order" at bounding box center [1432, 110] width 96 height 27
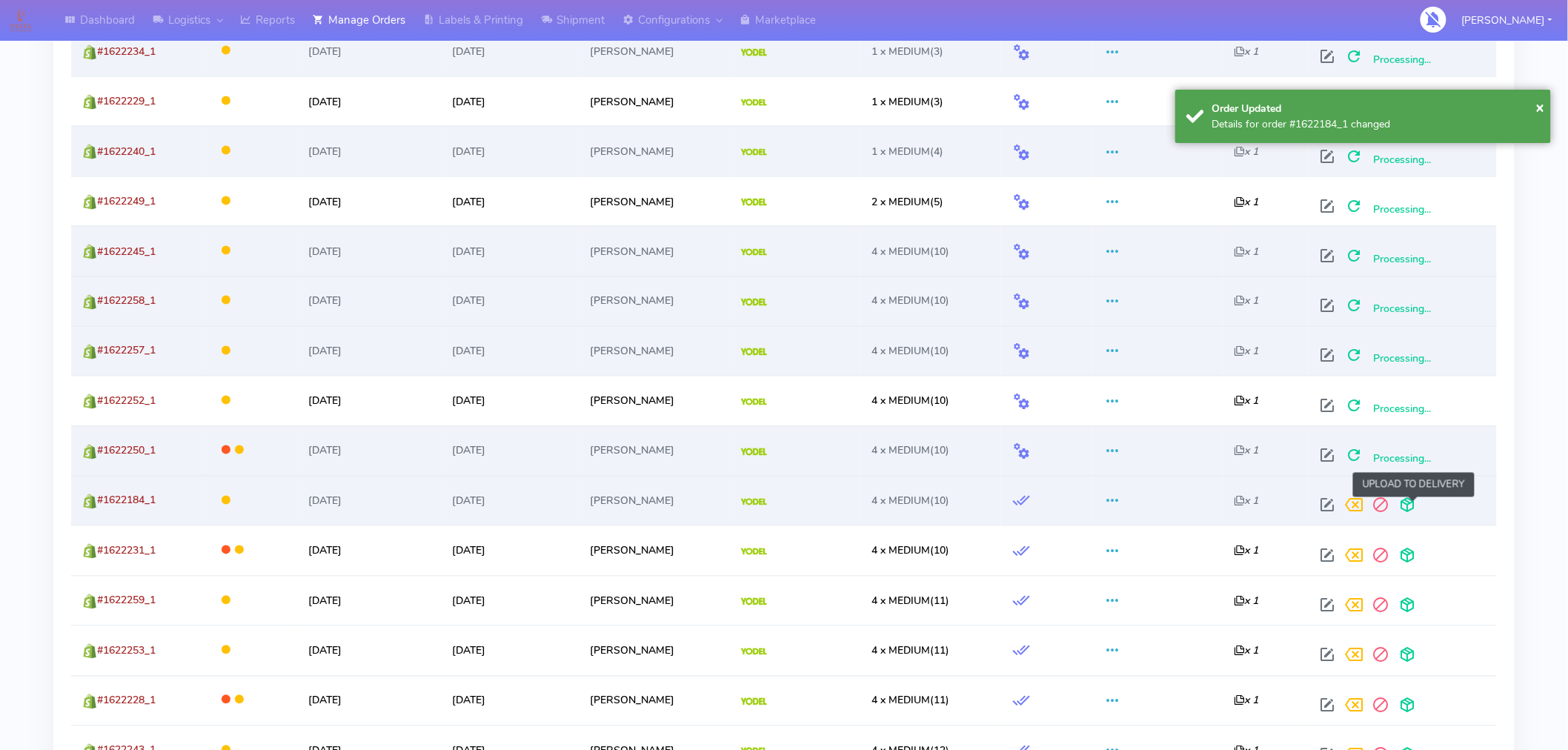
click at [1417, 506] on span at bounding box center [1407, 508] width 27 height 14
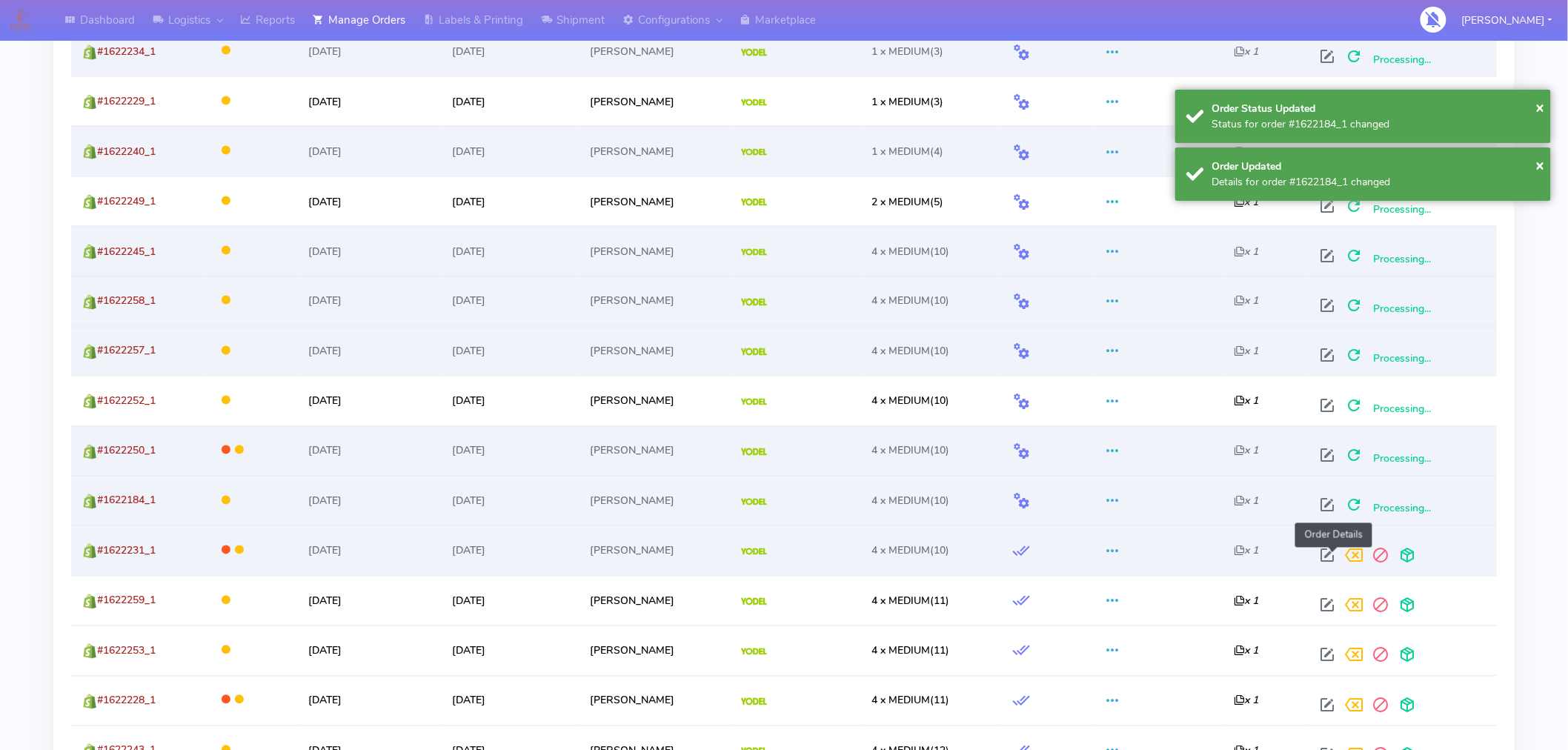
click at [1335, 560] on span at bounding box center [1327, 559] width 27 height 14
select select "5"
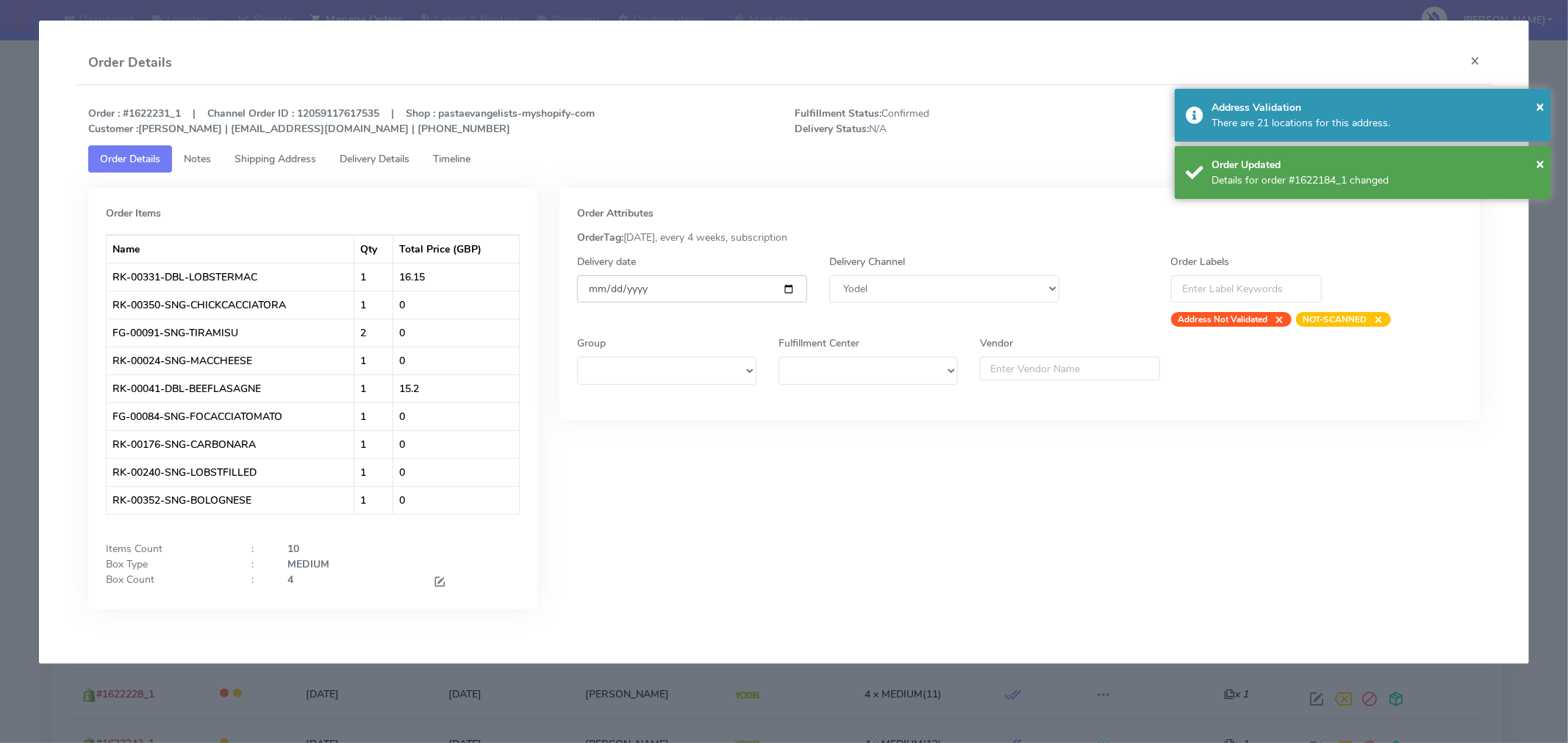
click at [788, 285] on input "[DATE]" at bounding box center [691, 288] width 230 height 27
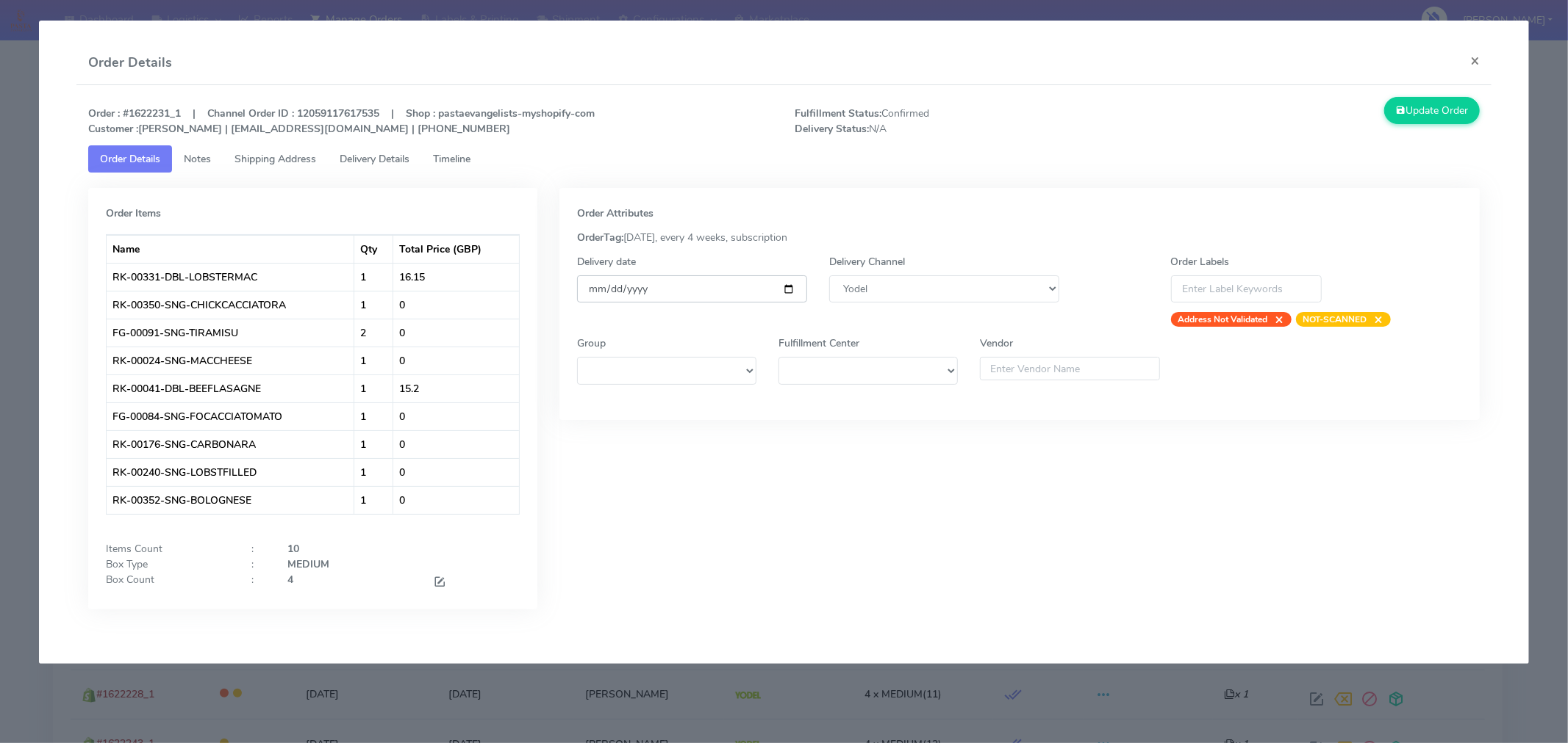
type input "[DATE]"
click at [1077, 220] on div "Order Attributes" at bounding box center [1019, 213] width 885 height 15
click at [1429, 119] on button "Update Order" at bounding box center [1432, 110] width 96 height 27
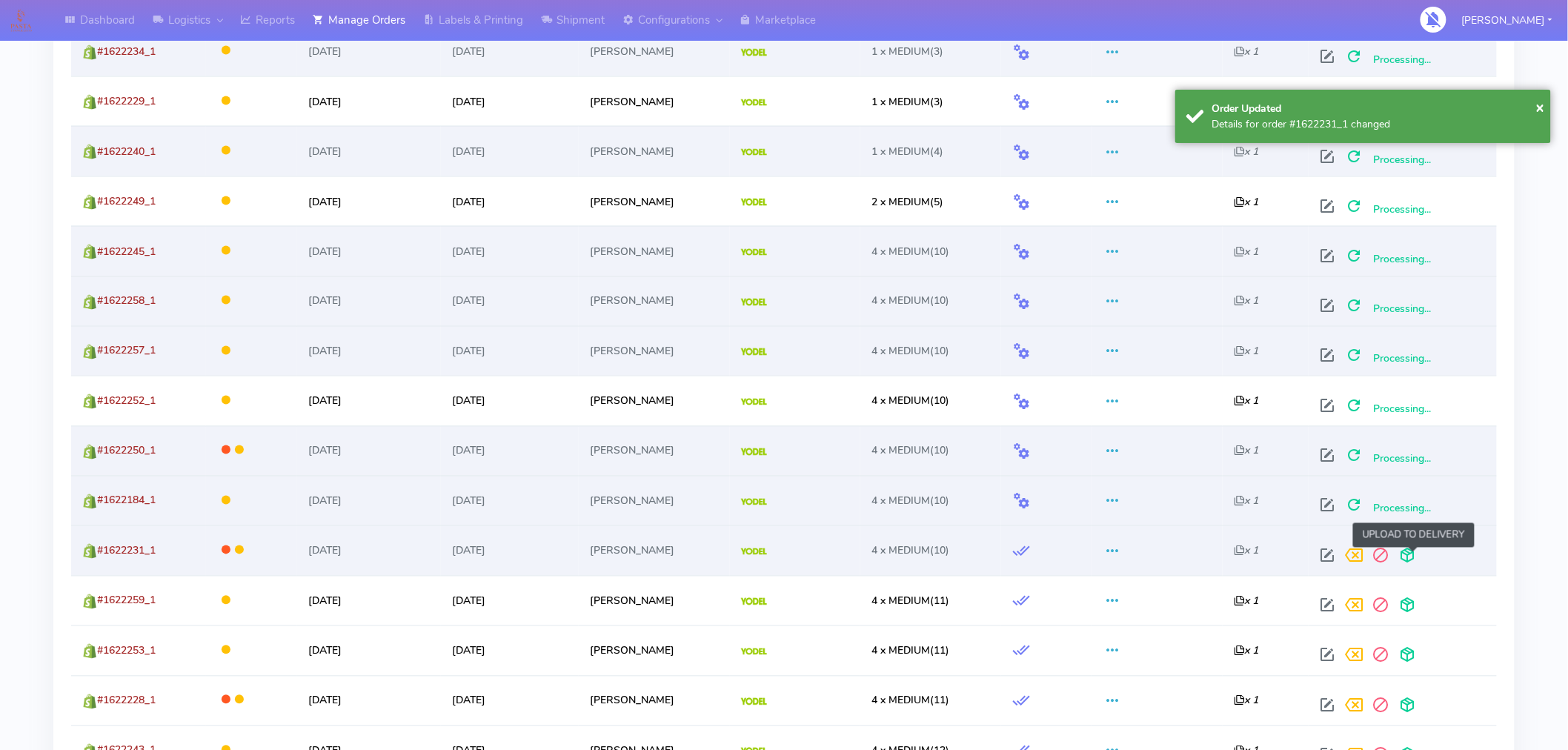
click at [1414, 552] on span at bounding box center [1407, 559] width 27 height 14
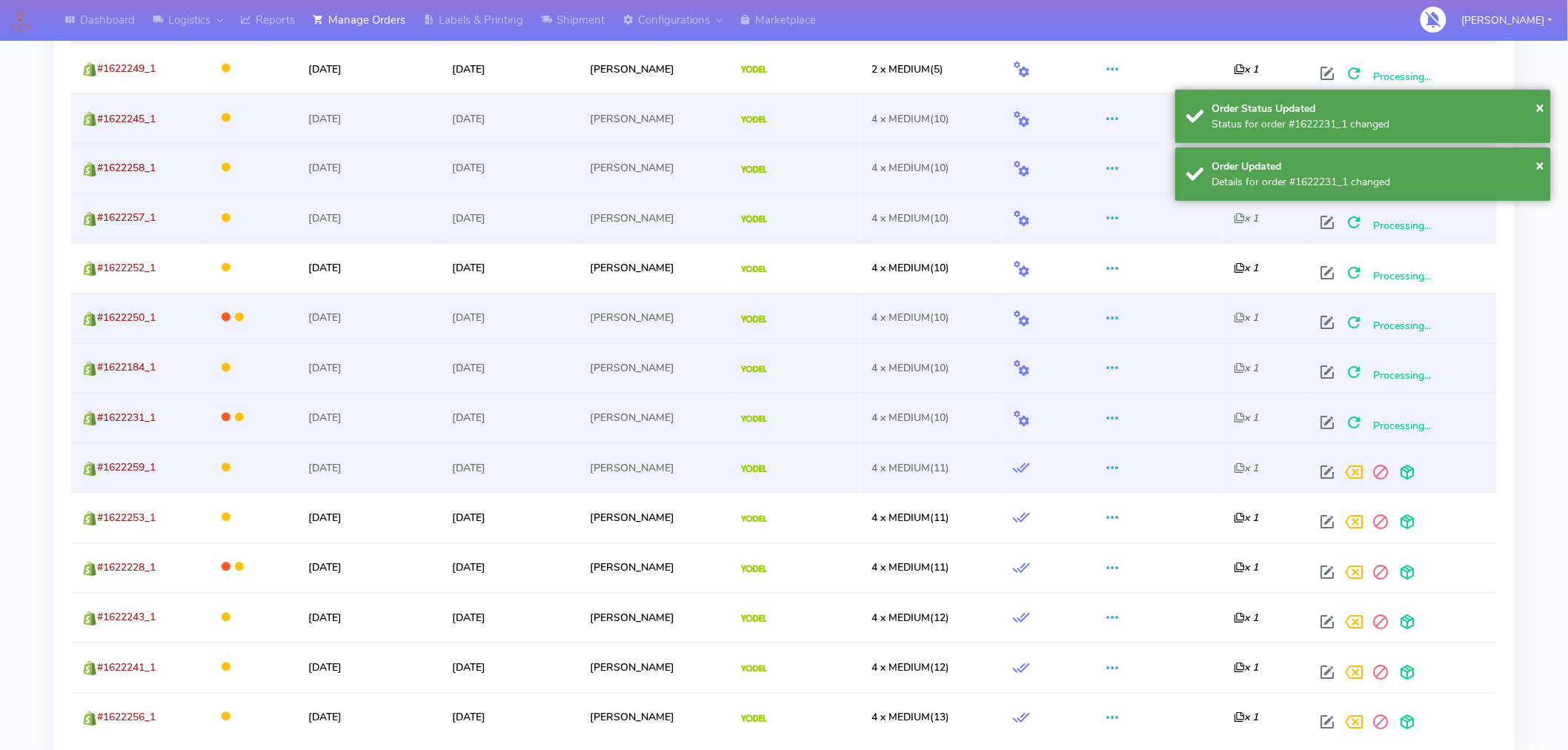
scroll to position [1035, 0]
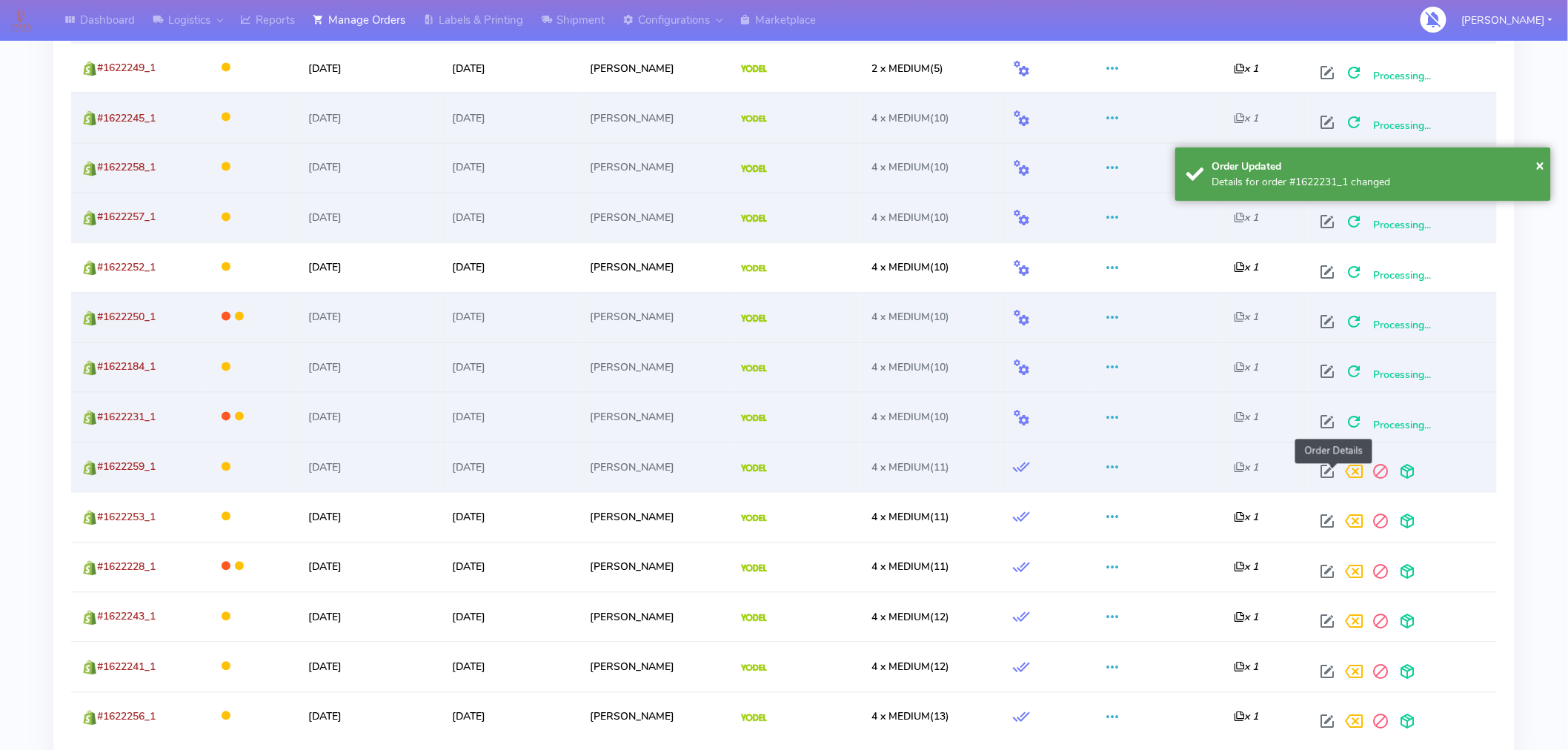
click at [1335, 473] on span at bounding box center [1327, 475] width 27 height 14
select select "5"
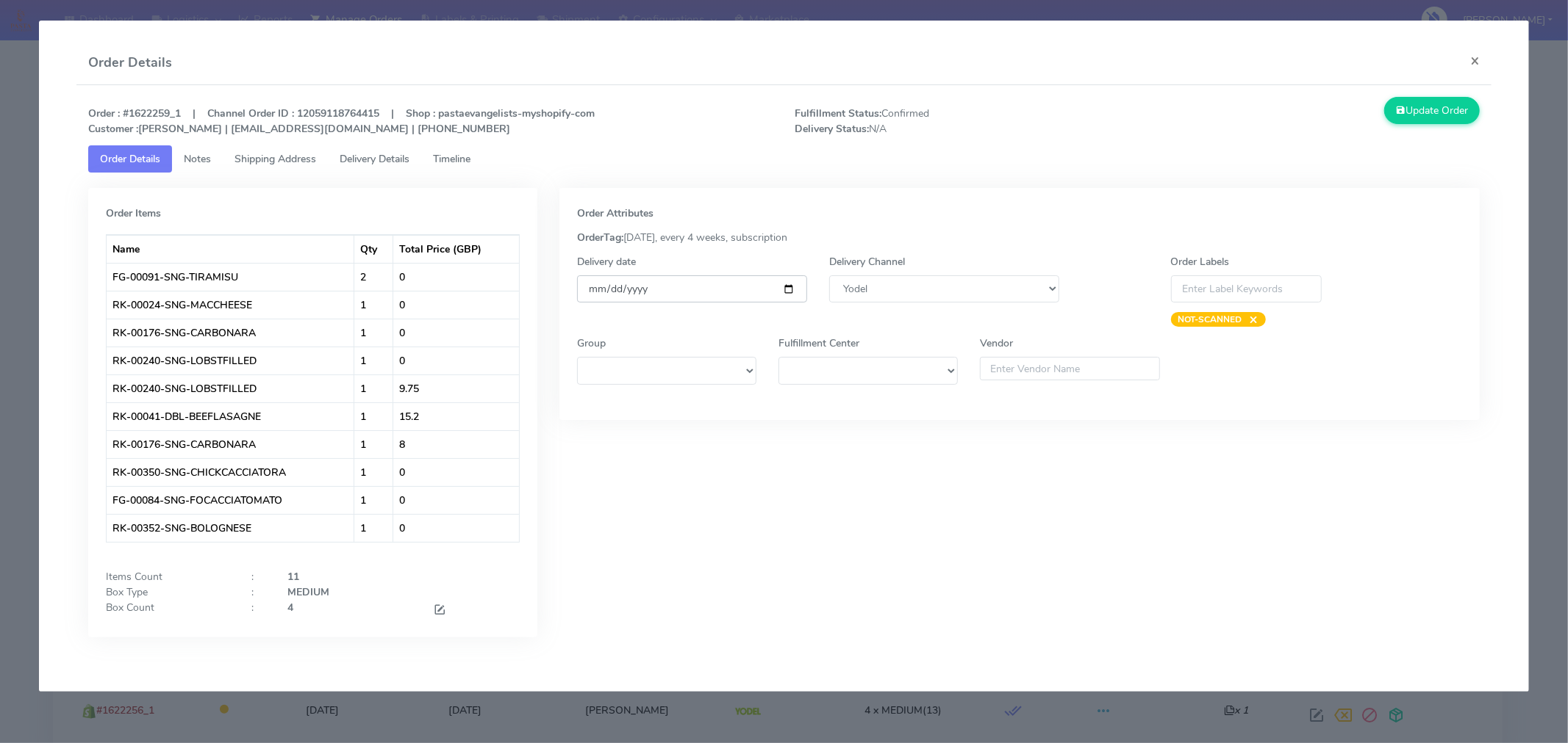
click at [788, 285] on input "[DATE]" at bounding box center [691, 288] width 230 height 27
type input "[DATE]"
click at [1408, 119] on button "Update Order" at bounding box center [1432, 110] width 96 height 27
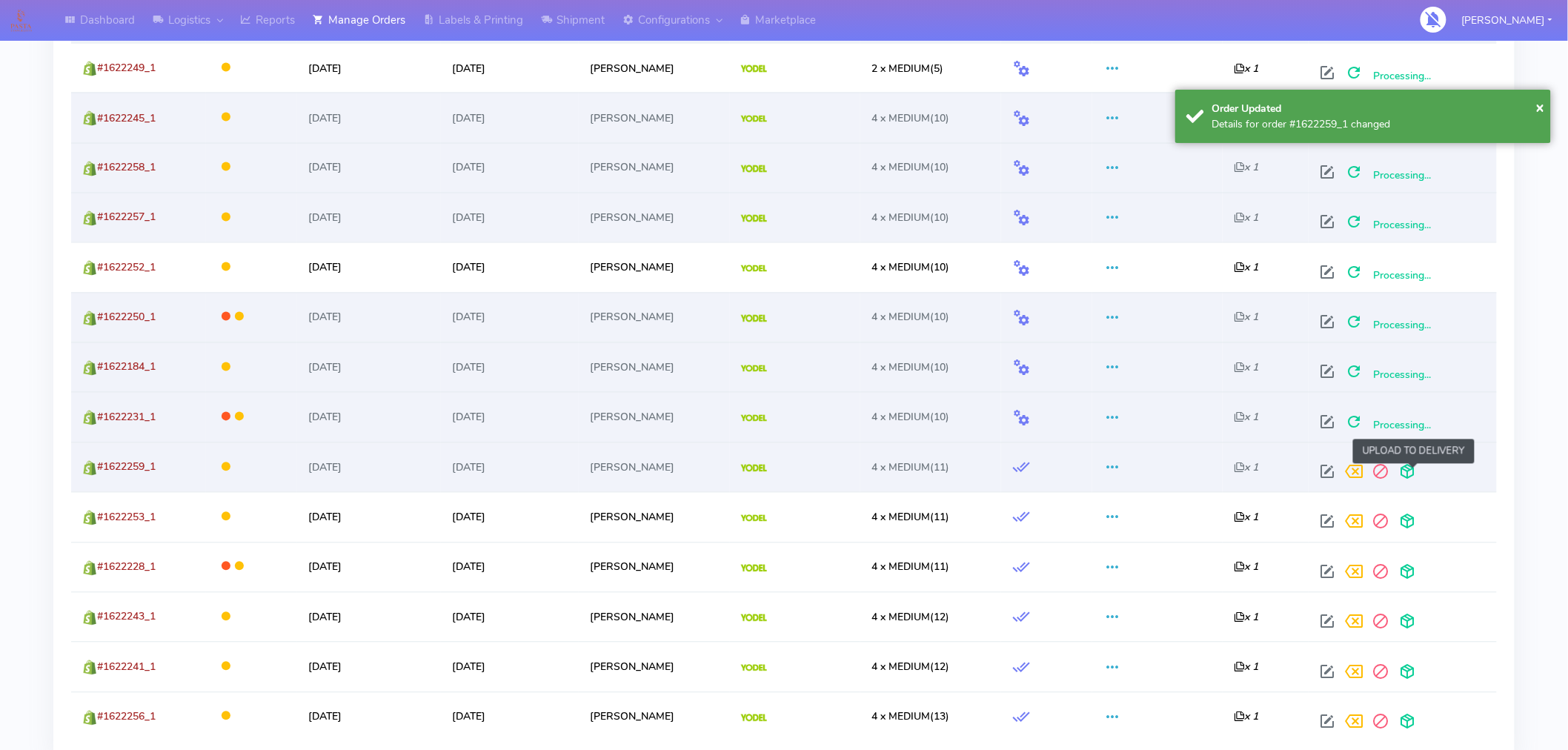
click at [1414, 471] on span at bounding box center [1407, 475] width 27 height 14
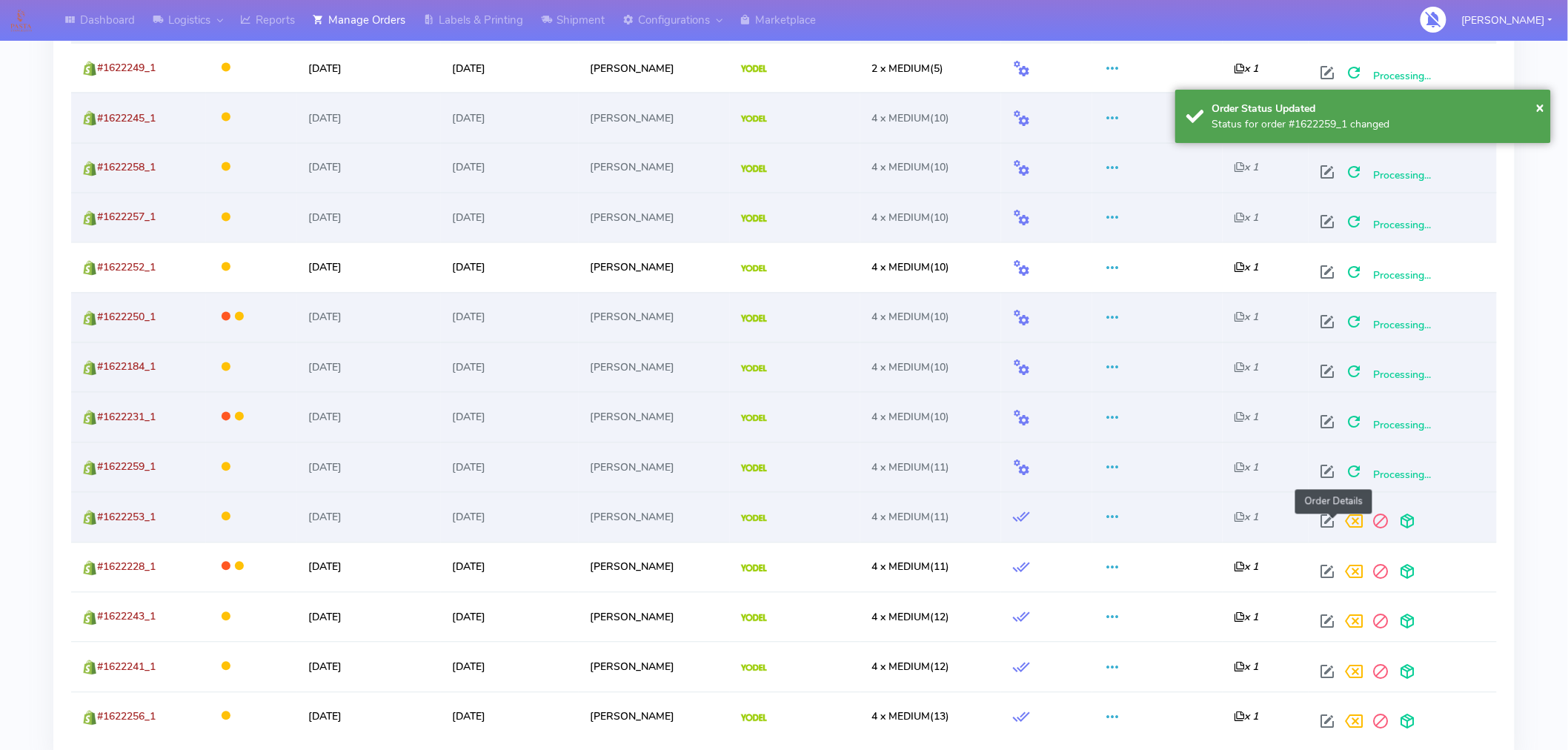
click at [1335, 521] on span at bounding box center [1327, 525] width 27 height 14
select select "5"
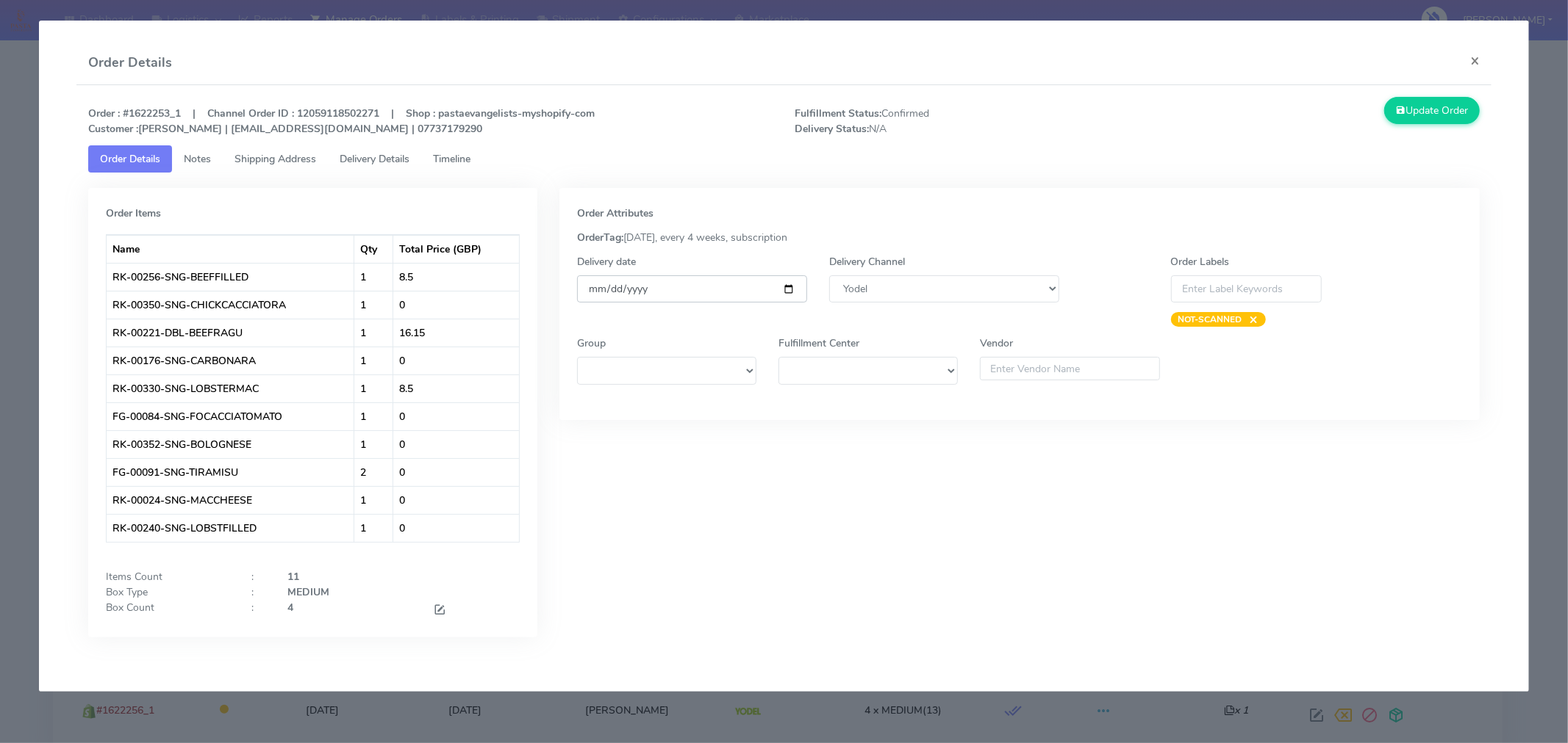
click at [790, 287] on input "[DATE]" at bounding box center [691, 288] width 230 height 27
type input "[DATE]"
click at [1445, 110] on button "Update Order" at bounding box center [1432, 110] width 96 height 27
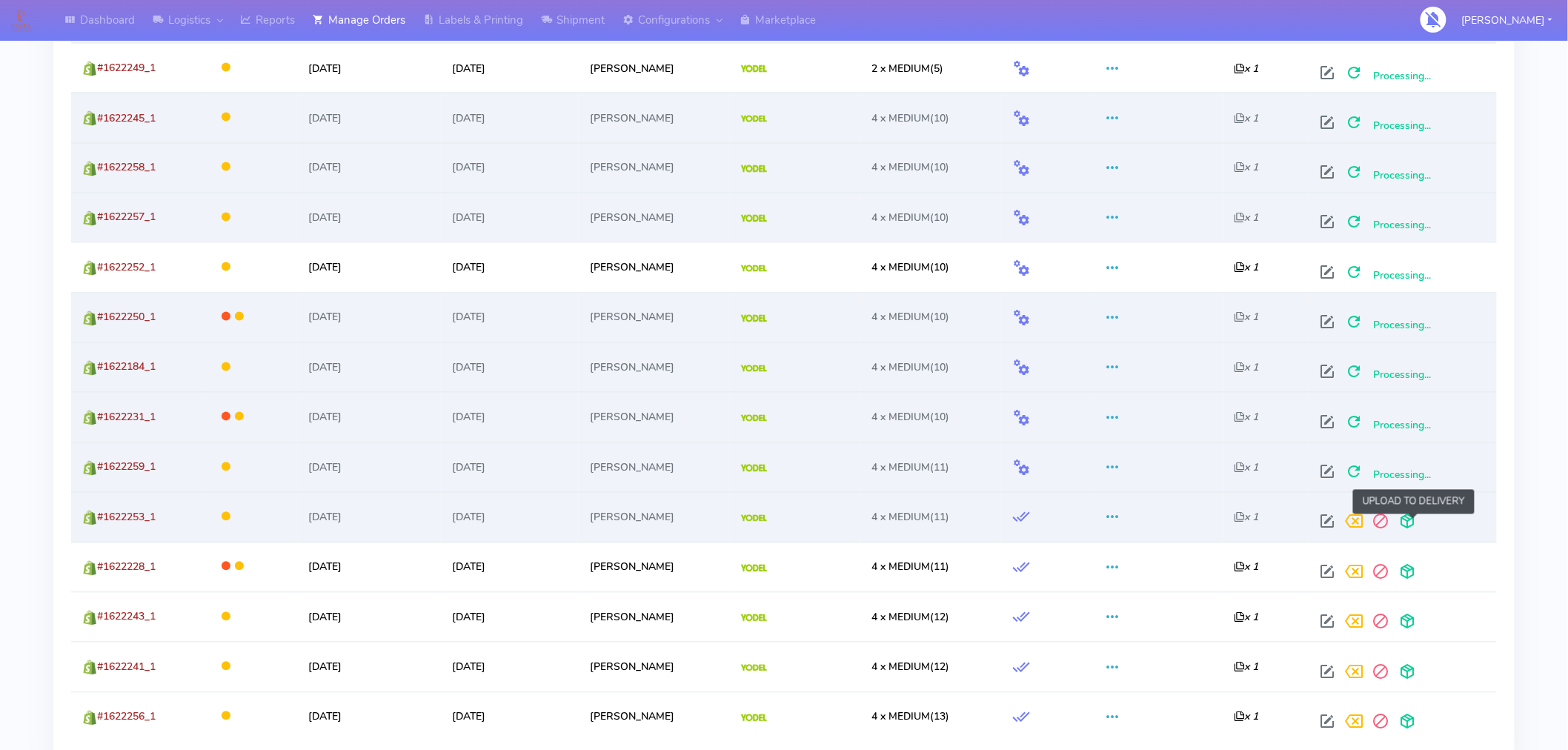
click at [1408, 518] on span at bounding box center [1407, 525] width 27 height 14
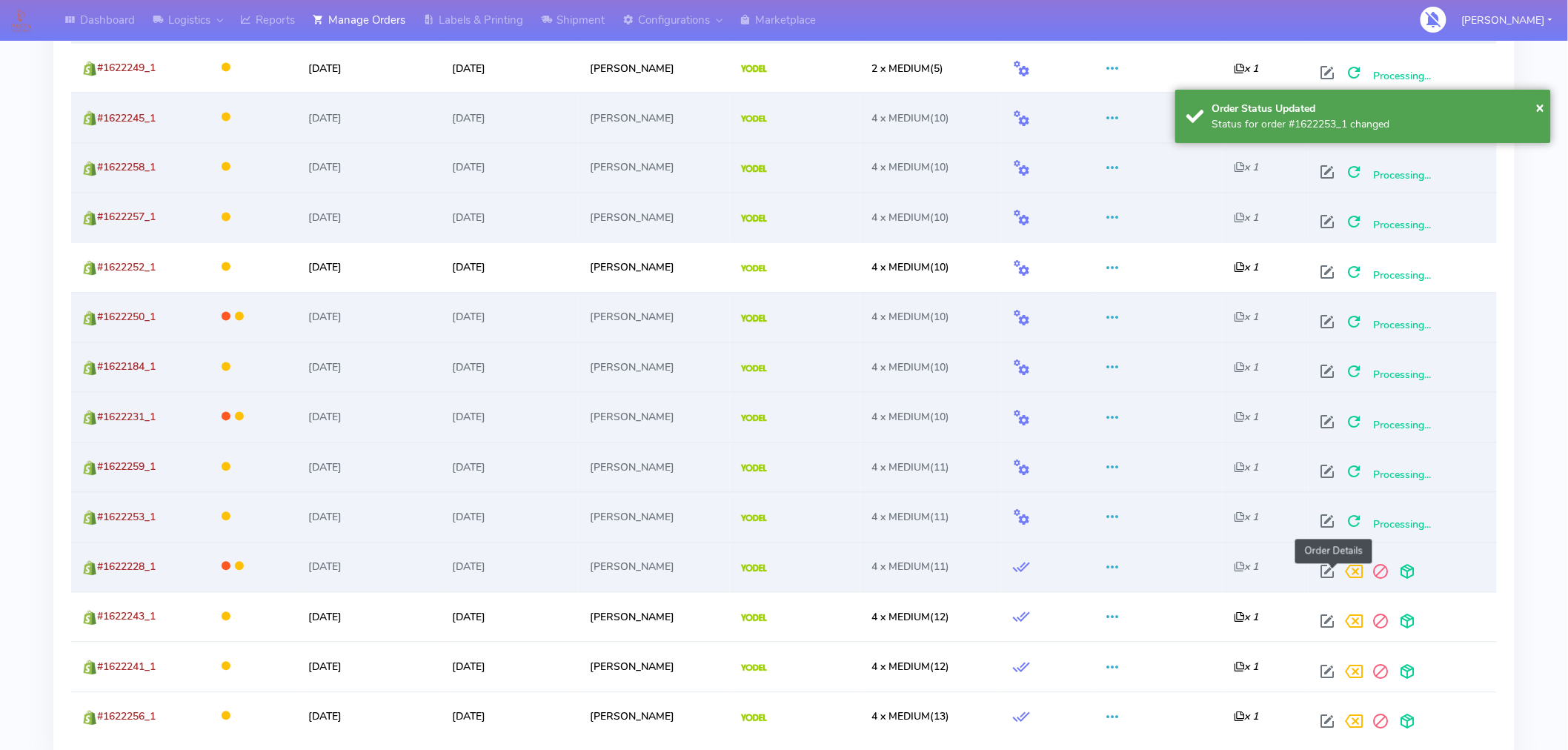
click at [1333, 571] on span at bounding box center [1327, 575] width 27 height 14
select select "5"
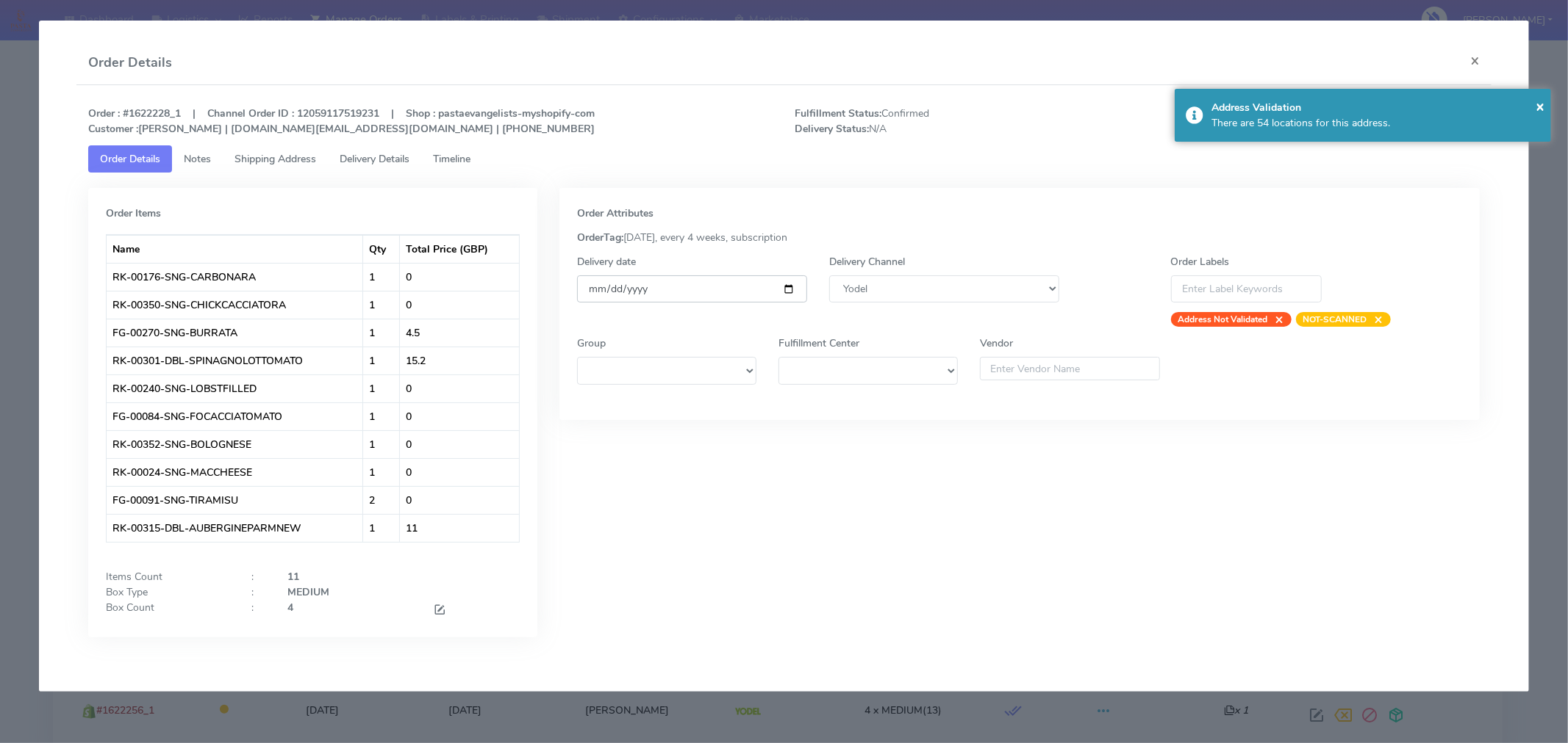
click at [785, 288] on input "[DATE]" at bounding box center [691, 288] width 230 height 27
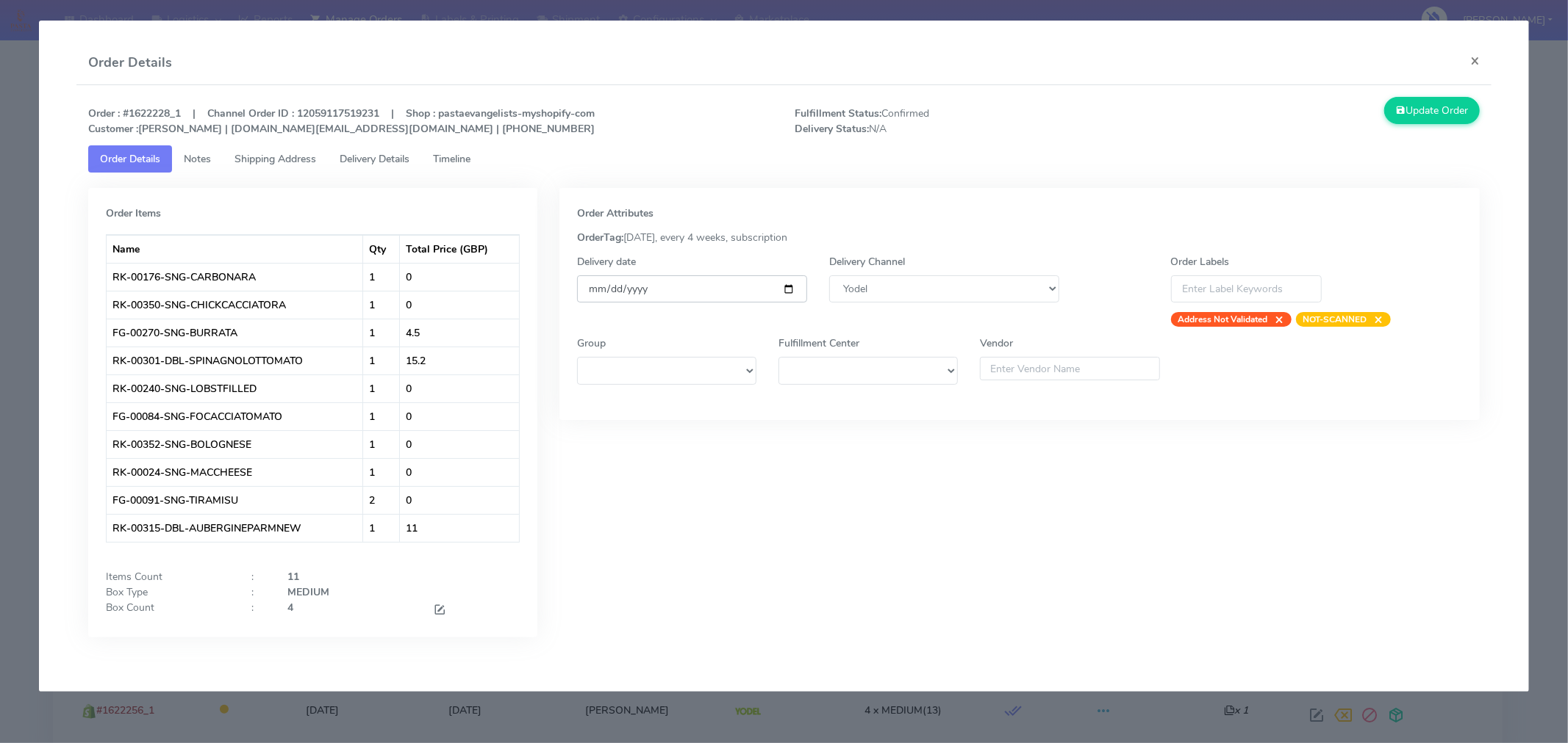
type input "[DATE]"
click at [1430, 112] on button "Update Order" at bounding box center [1432, 110] width 96 height 27
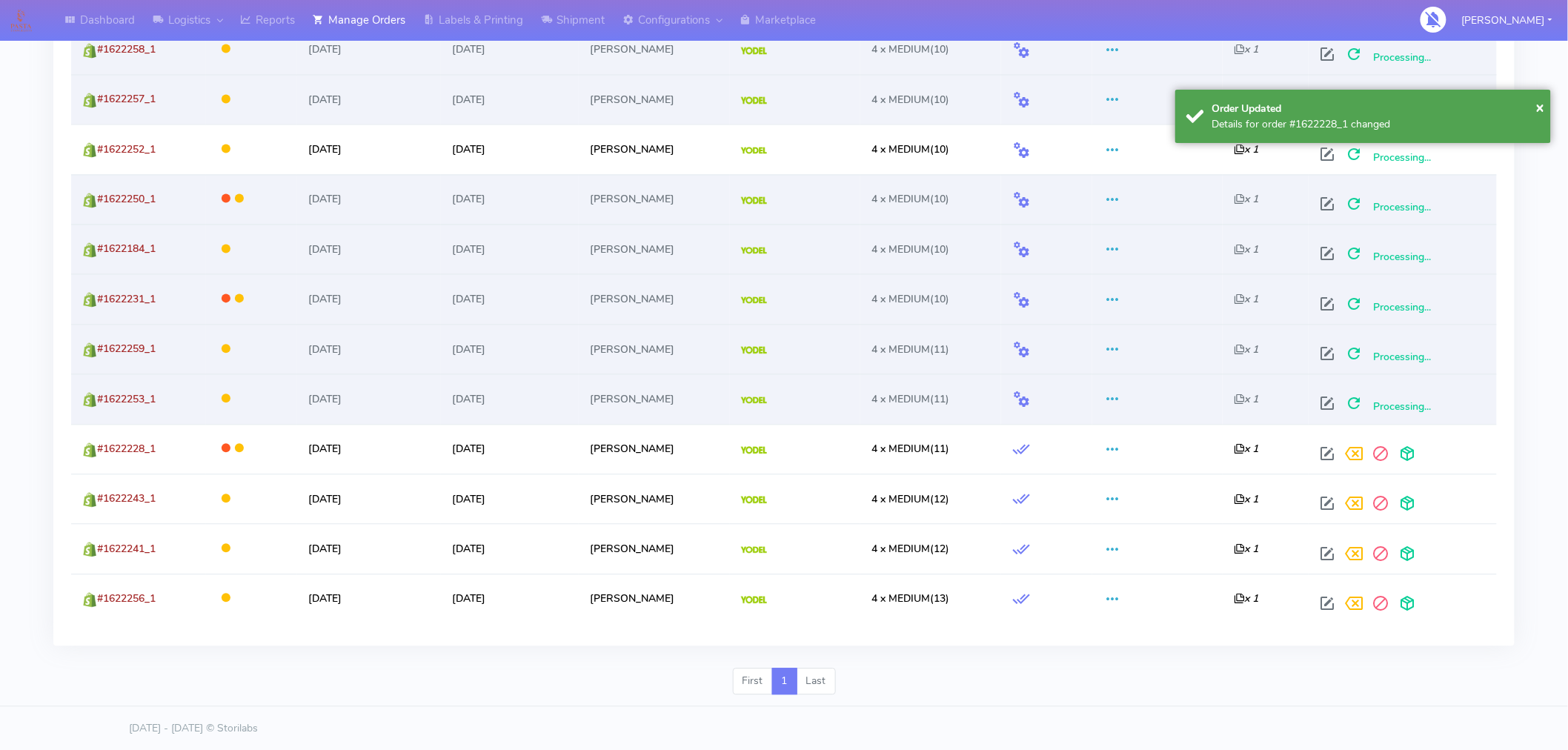
scroll to position [1154, 0]
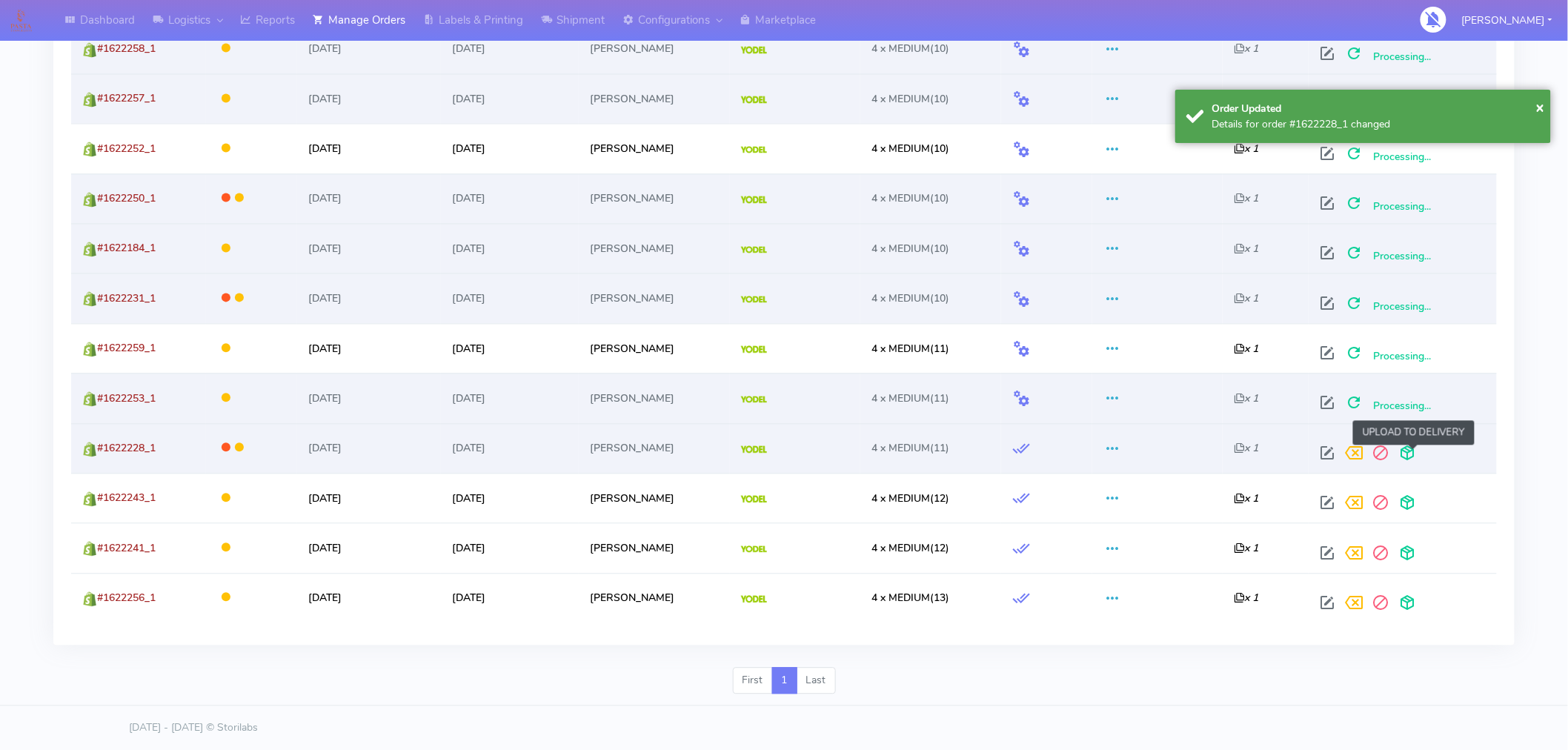
click at [1417, 464] on span at bounding box center [1407, 457] width 27 height 14
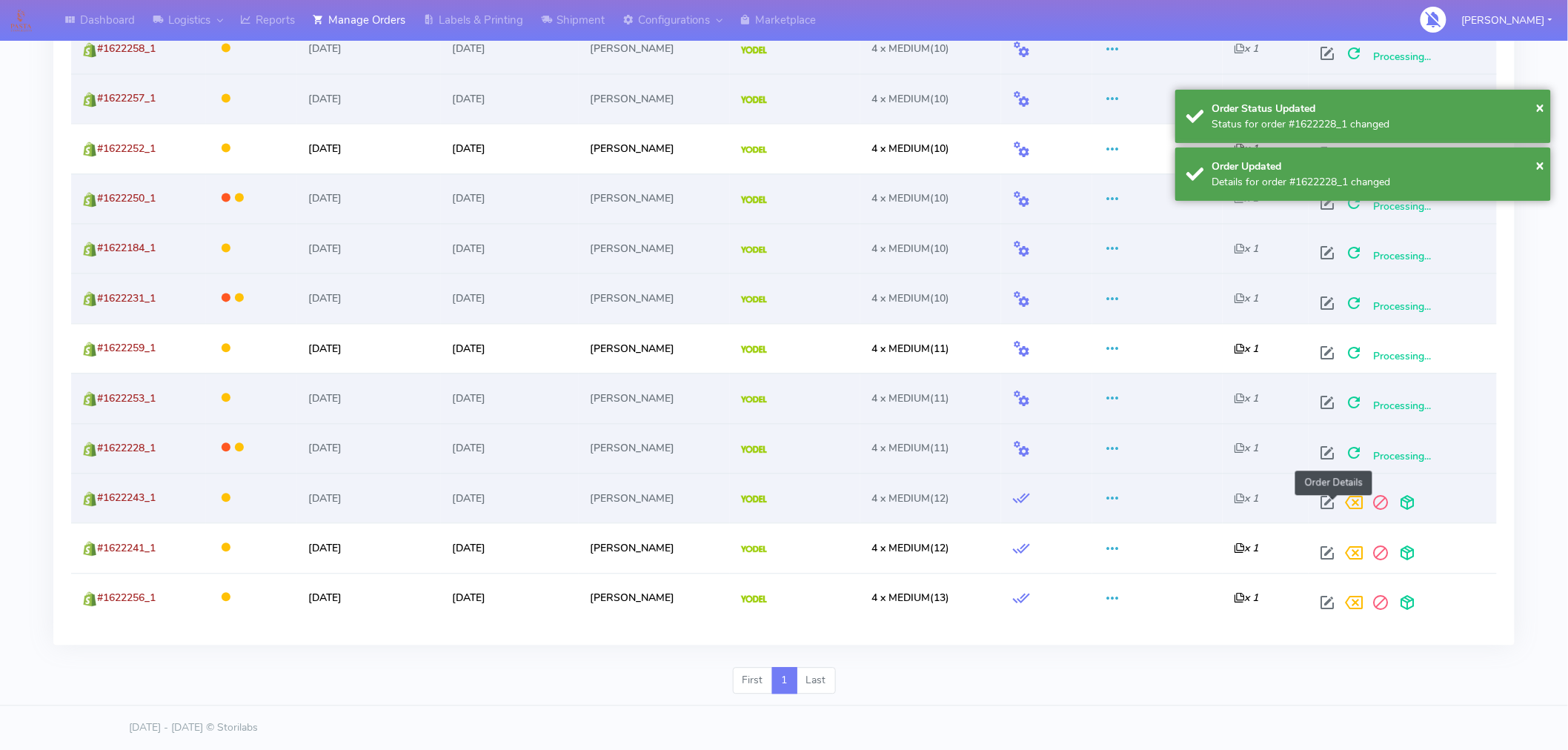
click at [1330, 502] on span at bounding box center [1327, 507] width 27 height 14
select select "5"
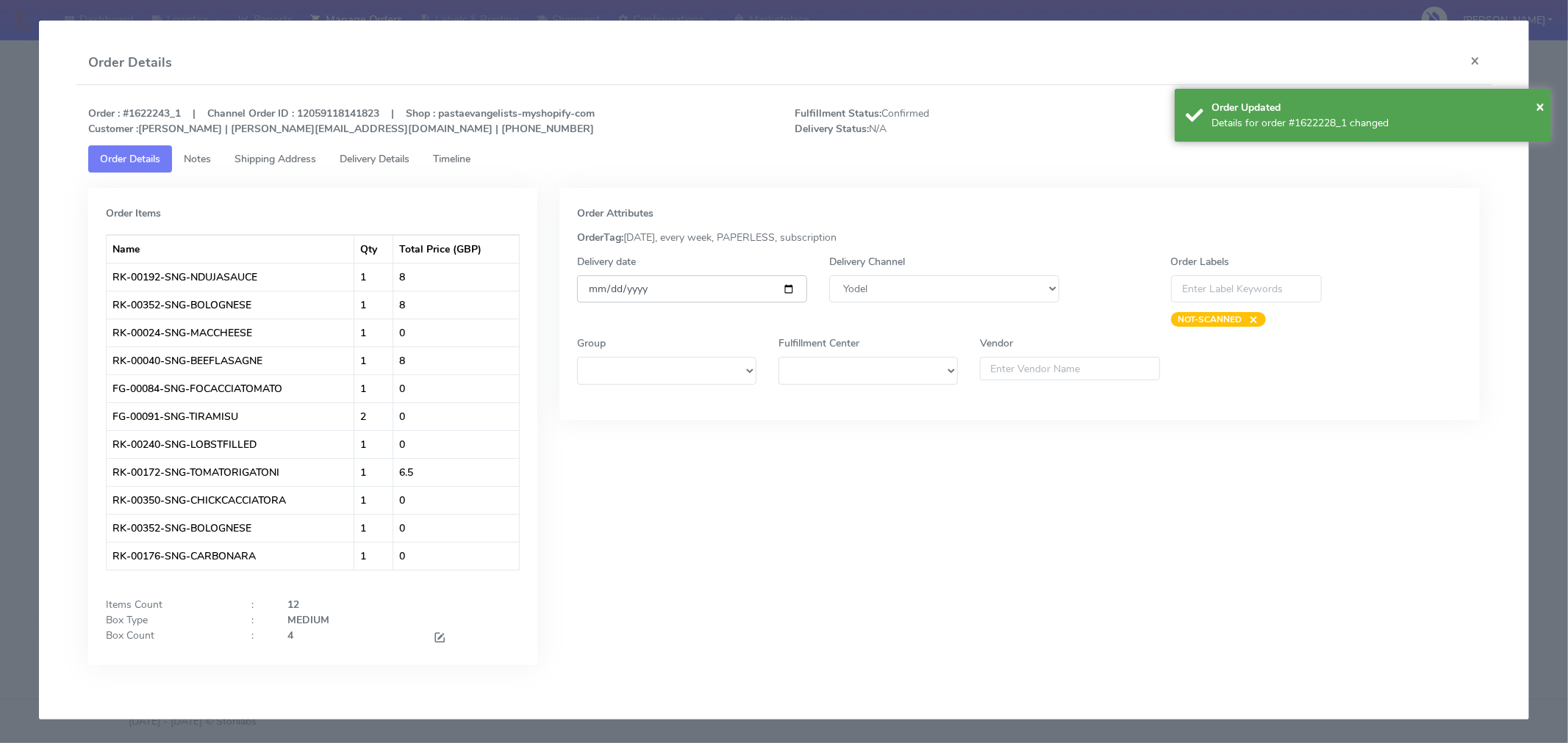
click at [783, 292] on input "[DATE]" at bounding box center [691, 288] width 230 height 27
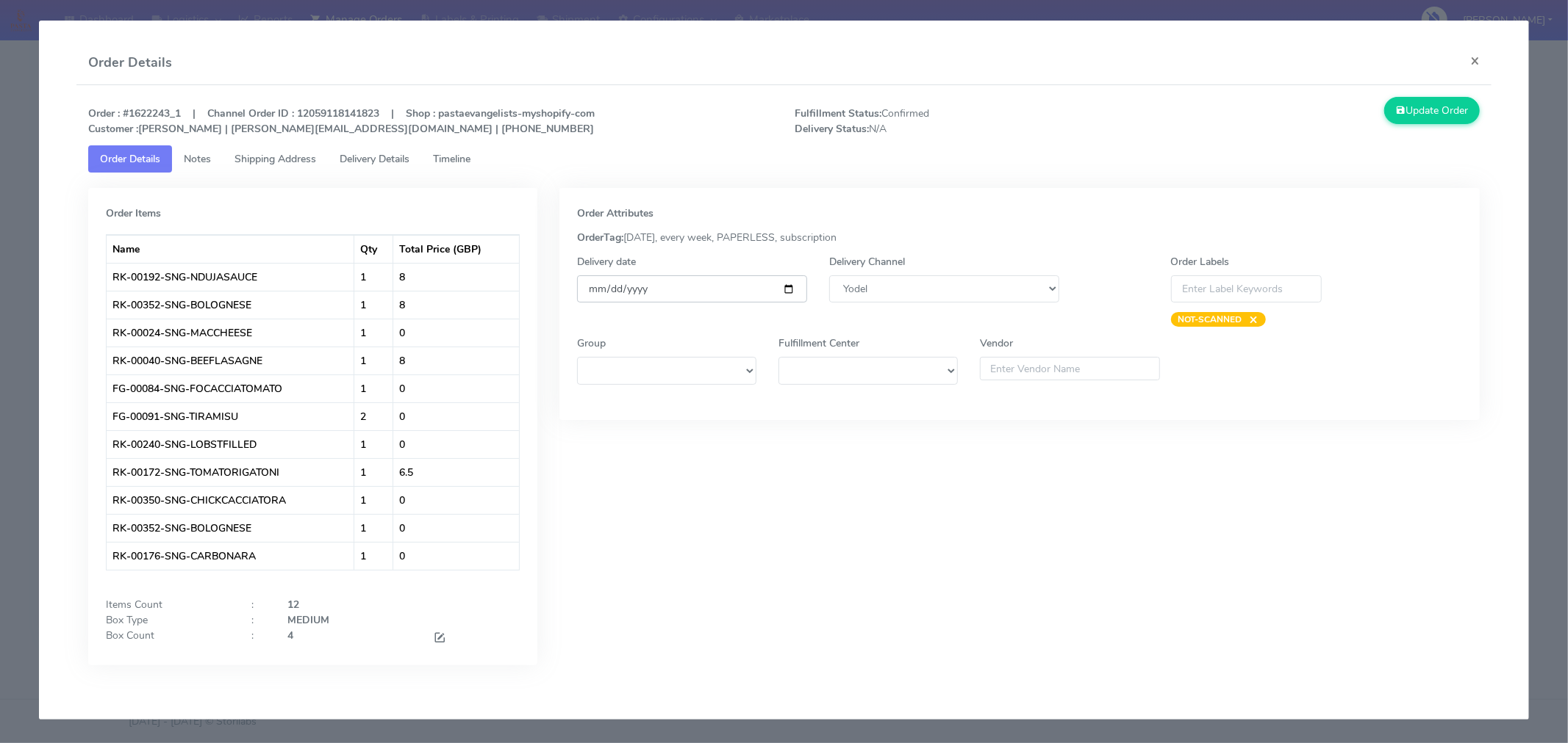
click at [788, 287] on input "[DATE]" at bounding box center [691, 288] width 230 height 27
type input "[DATE]"
click at [1111, 205] on div "Order Attributes" at bounding box center [1019, 213] width 885 height 15
click at [1453, 118] on button "Update Order" at bounding box center [1432, 110] width 96 height 27
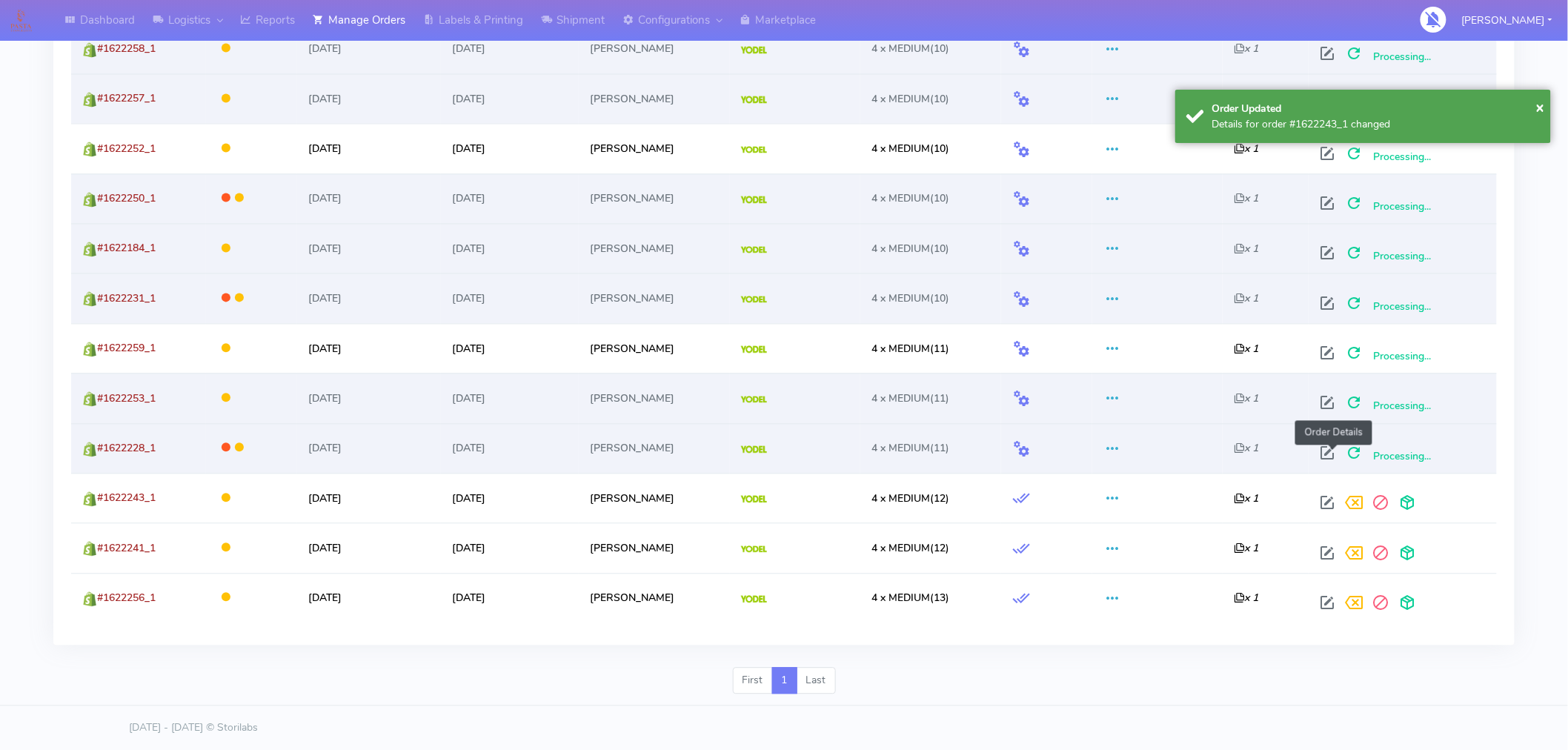
scroll to position [1155, 0]
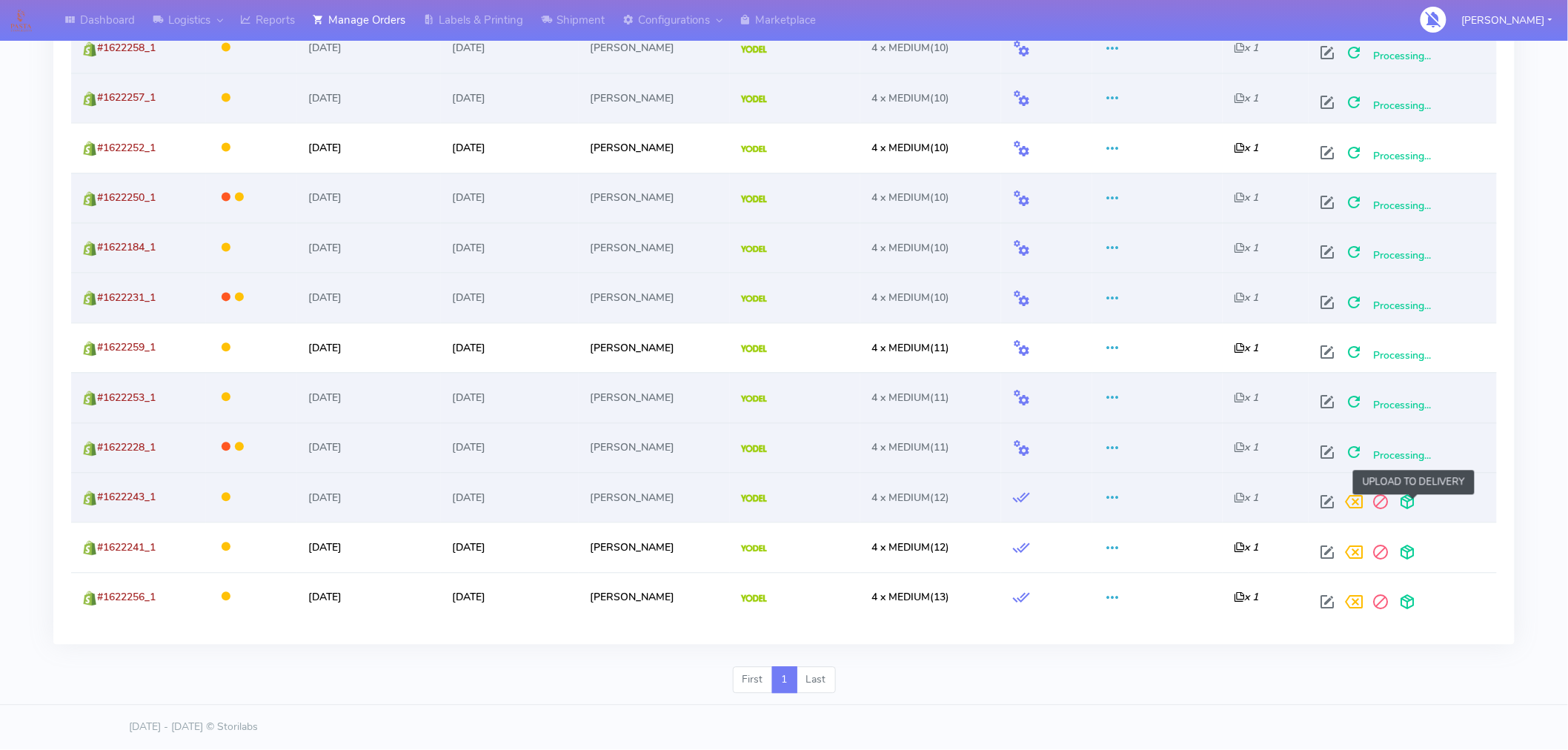
click at [1412, 502] on span at bounding box center [1407, 506] width 27 height 14
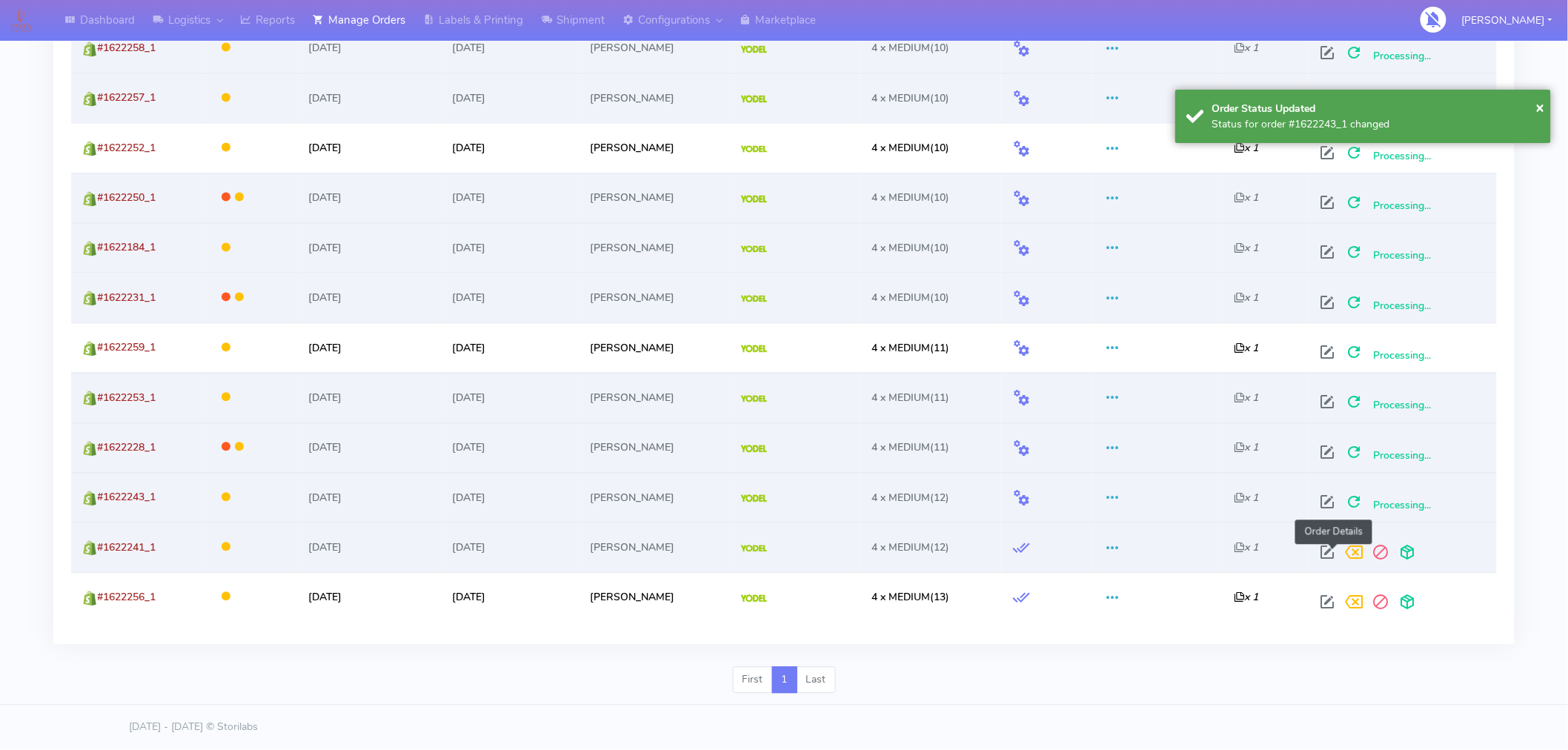
click at [1331, 554] on span at bounding box center [1327, 556] width 27 height 14
select select "5"
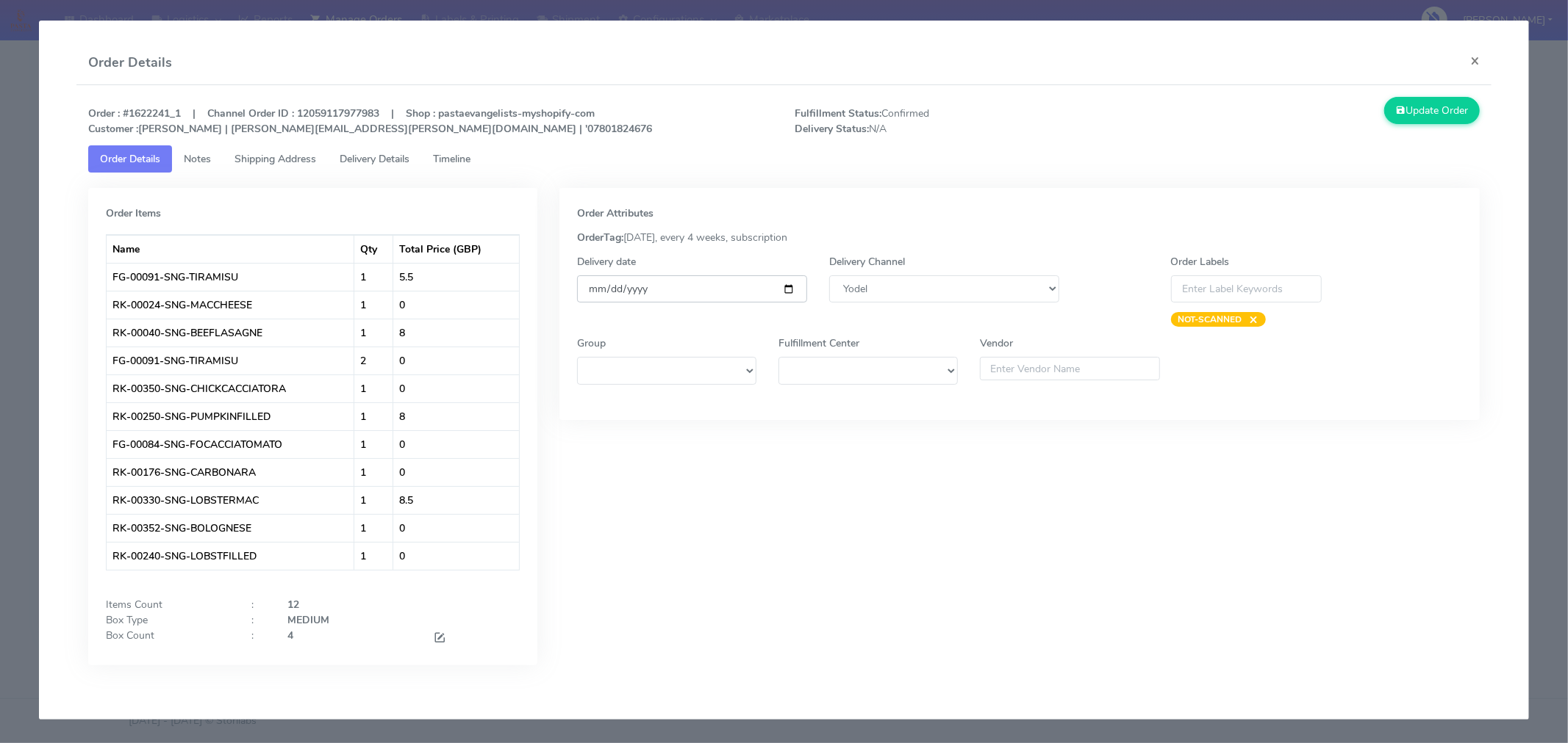
click at [785, 281] on input "[DATE]" at bounding box center [691, 288] width 230 height 27
click at [786, 289] on input "[DATE]" at bounding box center [691, 288] width 230 height 27
type input "[DATE]"
click at [1416, 110] on button "Update Order" at bounding box center [1432, 110] width 96 height 27
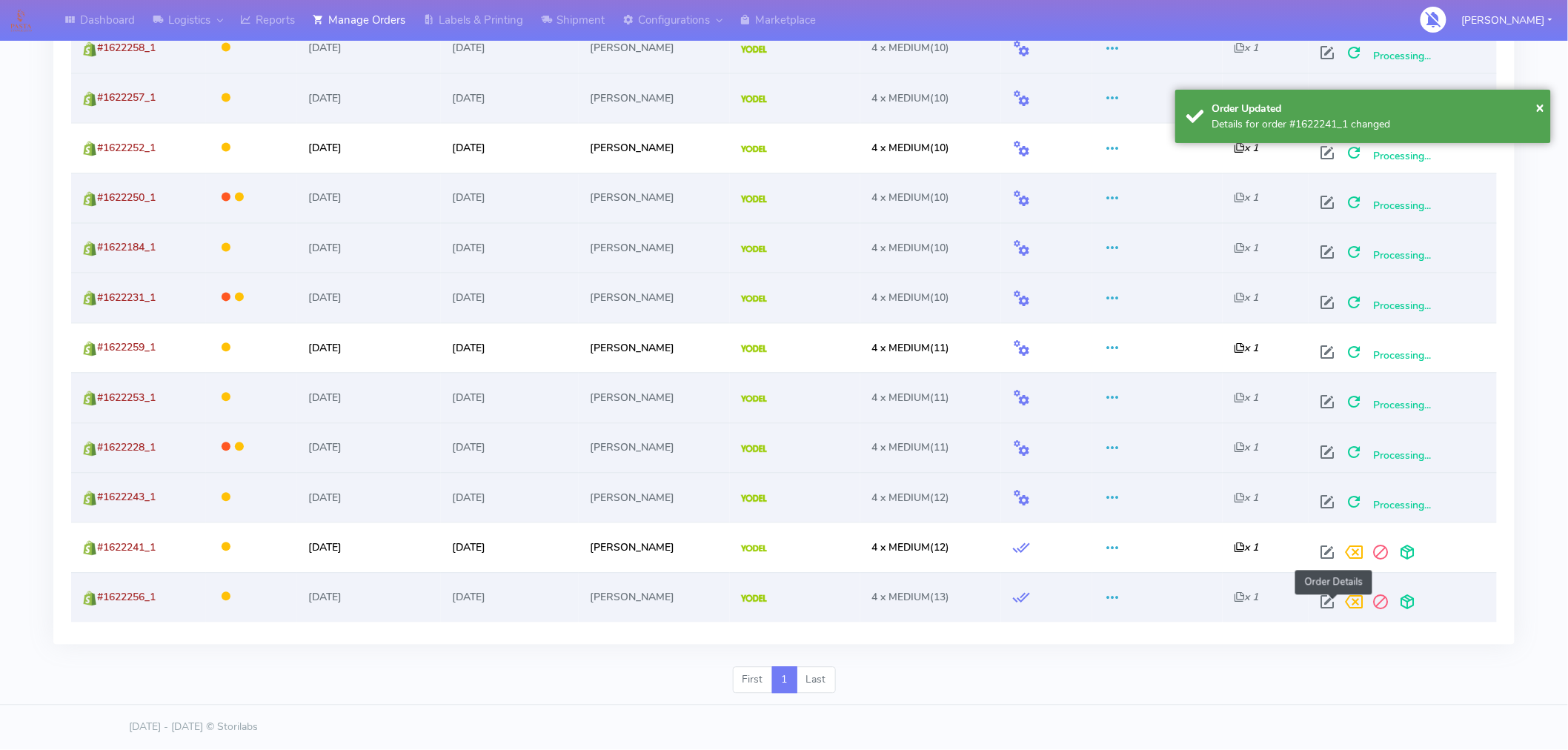
click at [1331, 602] on span at bounding box center [1327, 606] width 27 height 14
select select "5"
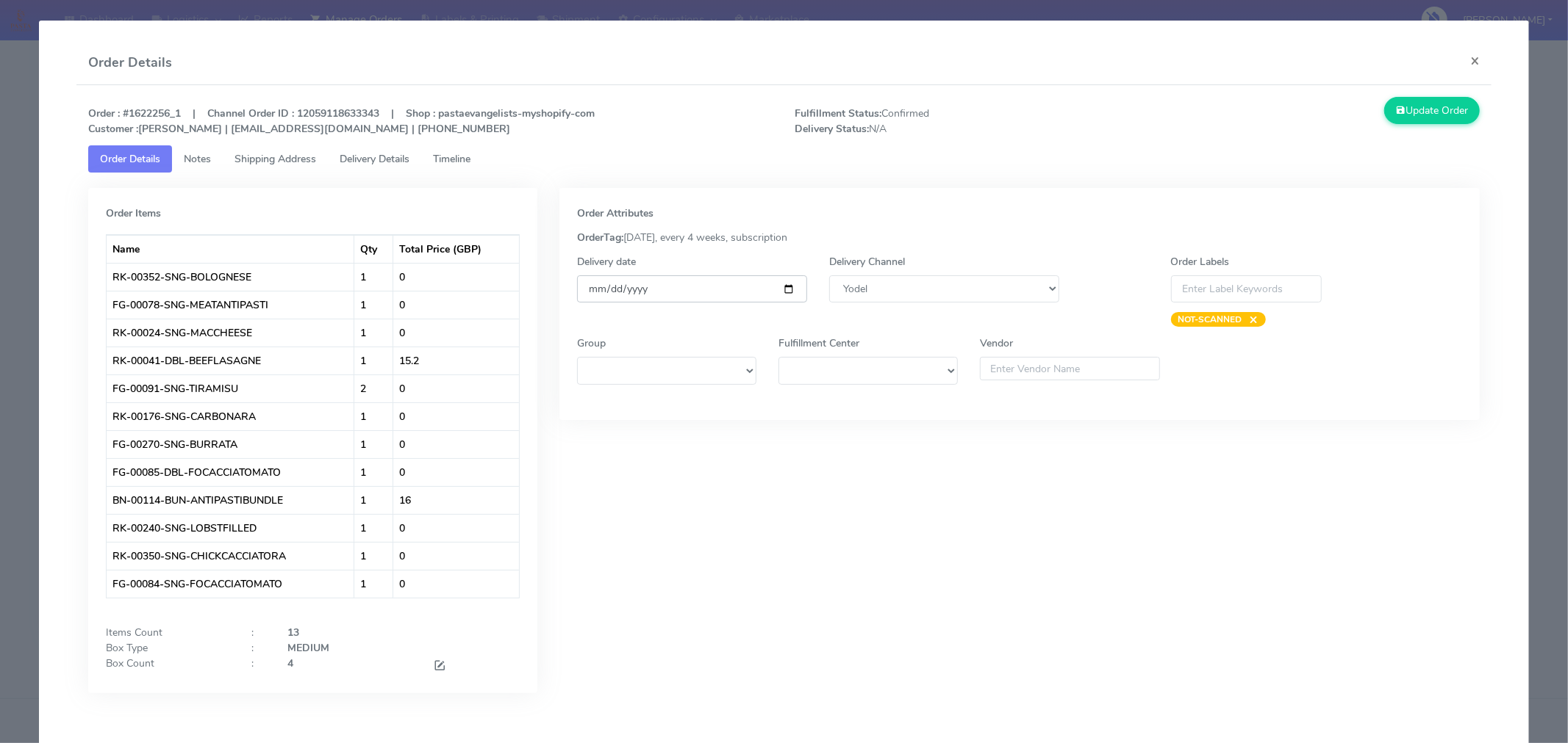
click at [783, 290] on input "[DATE]" at bounding box center [691, 288] width 230 height 27
type input "[DATE]"
click at [1428, 109] on button "Update Order" at bounding box center [1432, 110] width 96 height 27
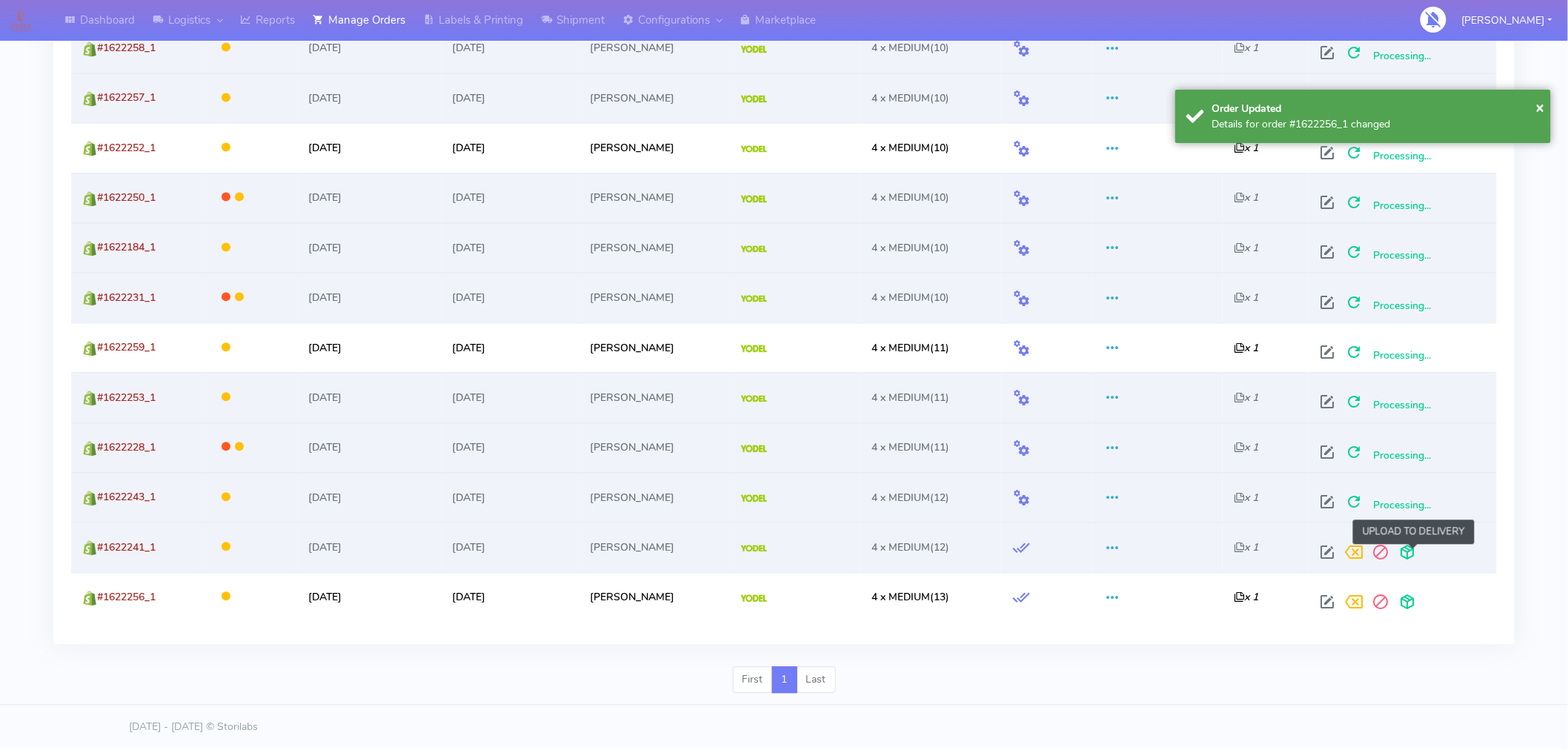
click at [1412, 554] on span at bounding box center [1407, 556] width 27 height 14
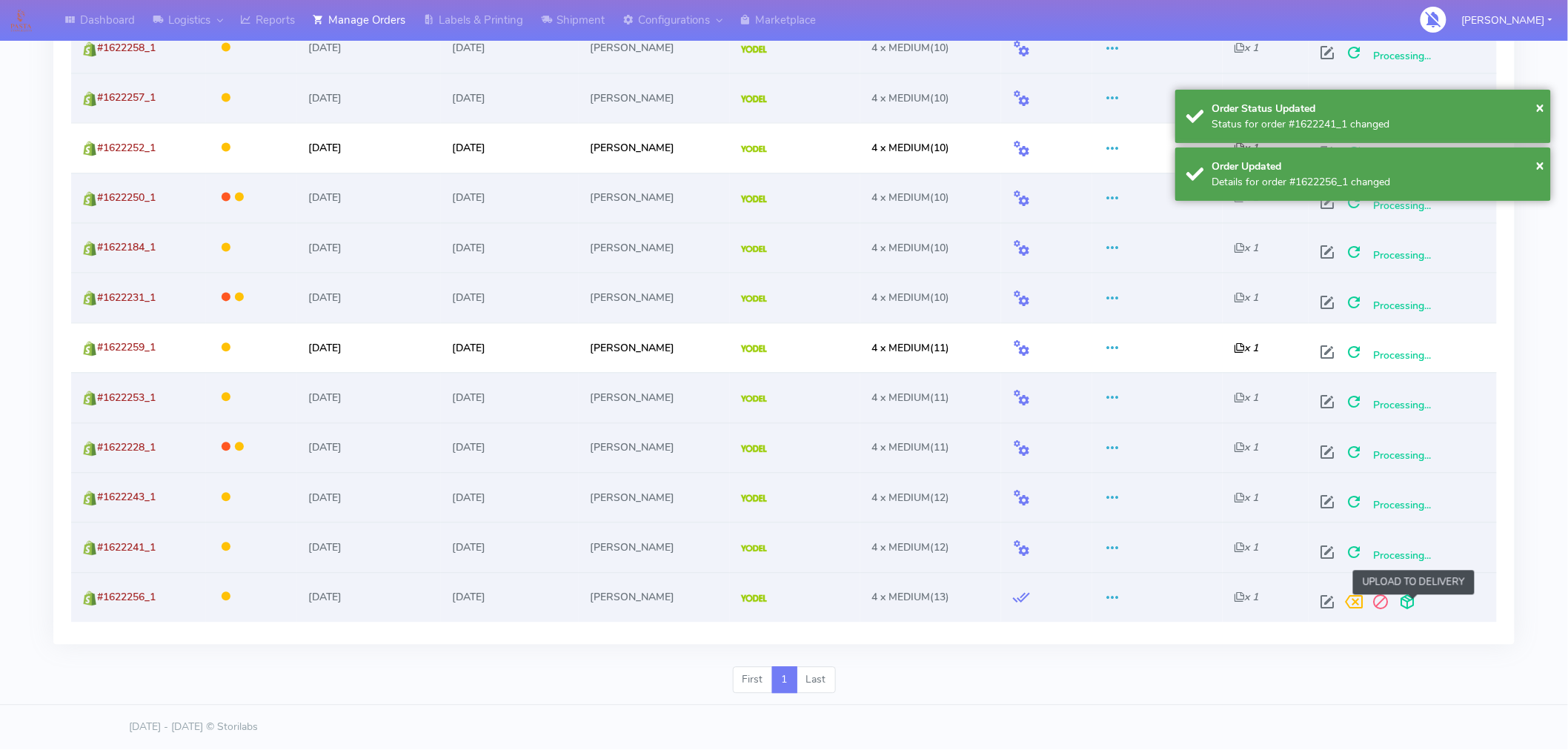
click at [1410, 602] on span at bounding box center [1407, 606] width 27 height 14
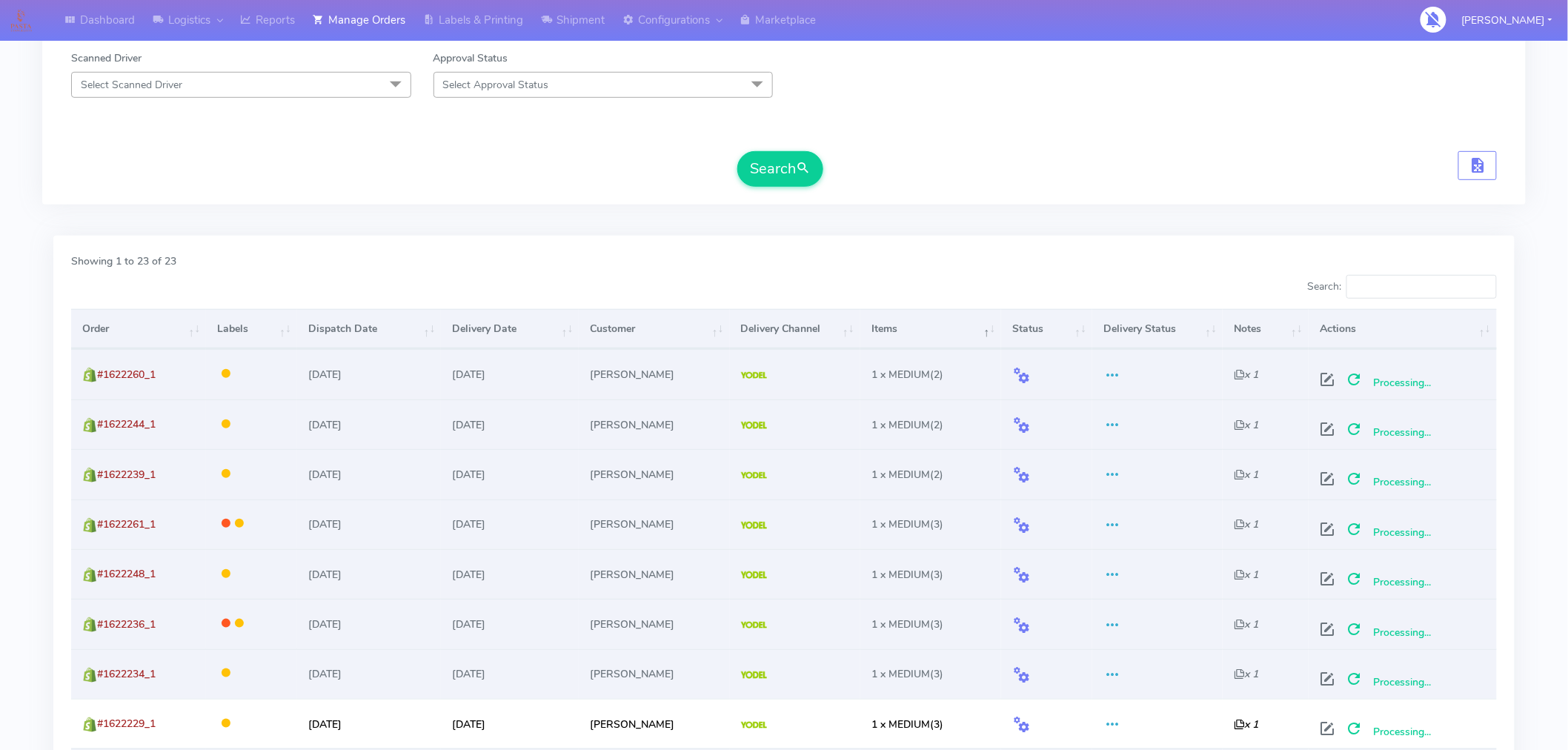
scroll to position [278, 0]
click at [772, 164] on button "Search" at bounding box center [780, 169] width 86 height 35
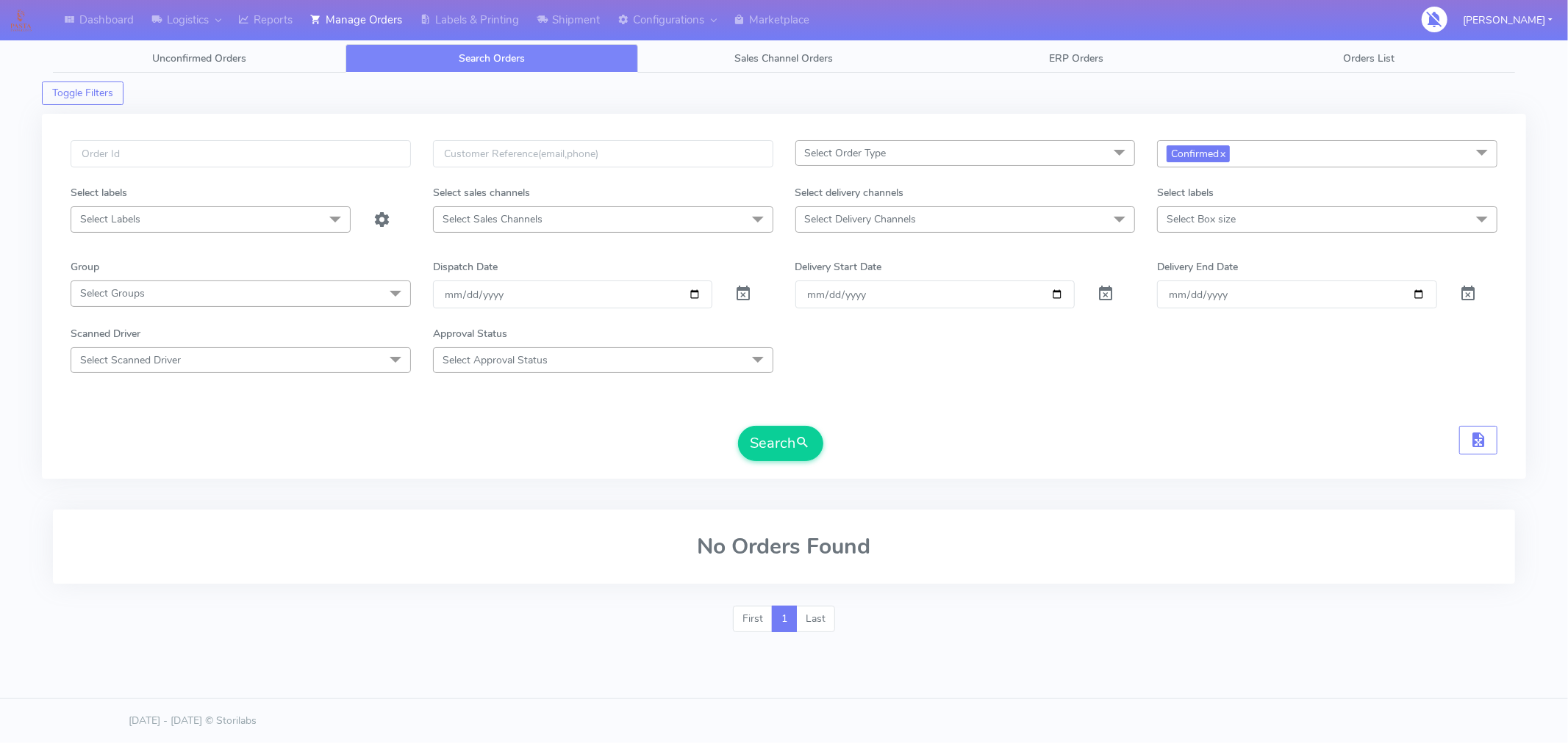
click at [1303, 158] on span "Confirmed x" at bounding box center [1327, 153] width 340 height 27
click at [1240, 328] on div "Sent to Delivery Channel" at bounding box center [1327, 326] width 324 height 15
checkbox input "true"
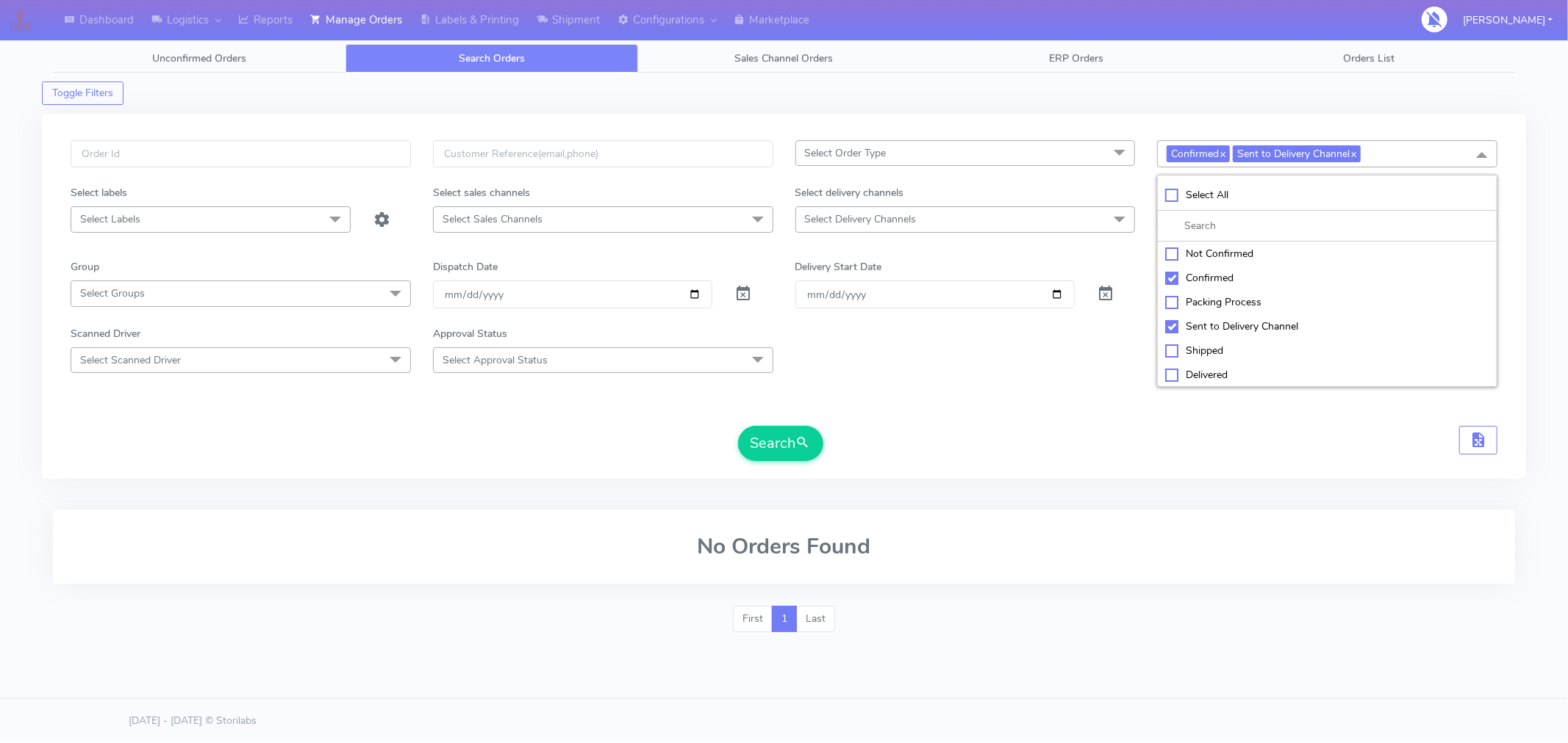
click at [1173, 278] on div "Confirmed" at bounding box center [1327, 278] width 324 height 15
checkbox input "false"
click at [774, 451] on button "Search" at bounding box center [780, 443] width 85 height 35
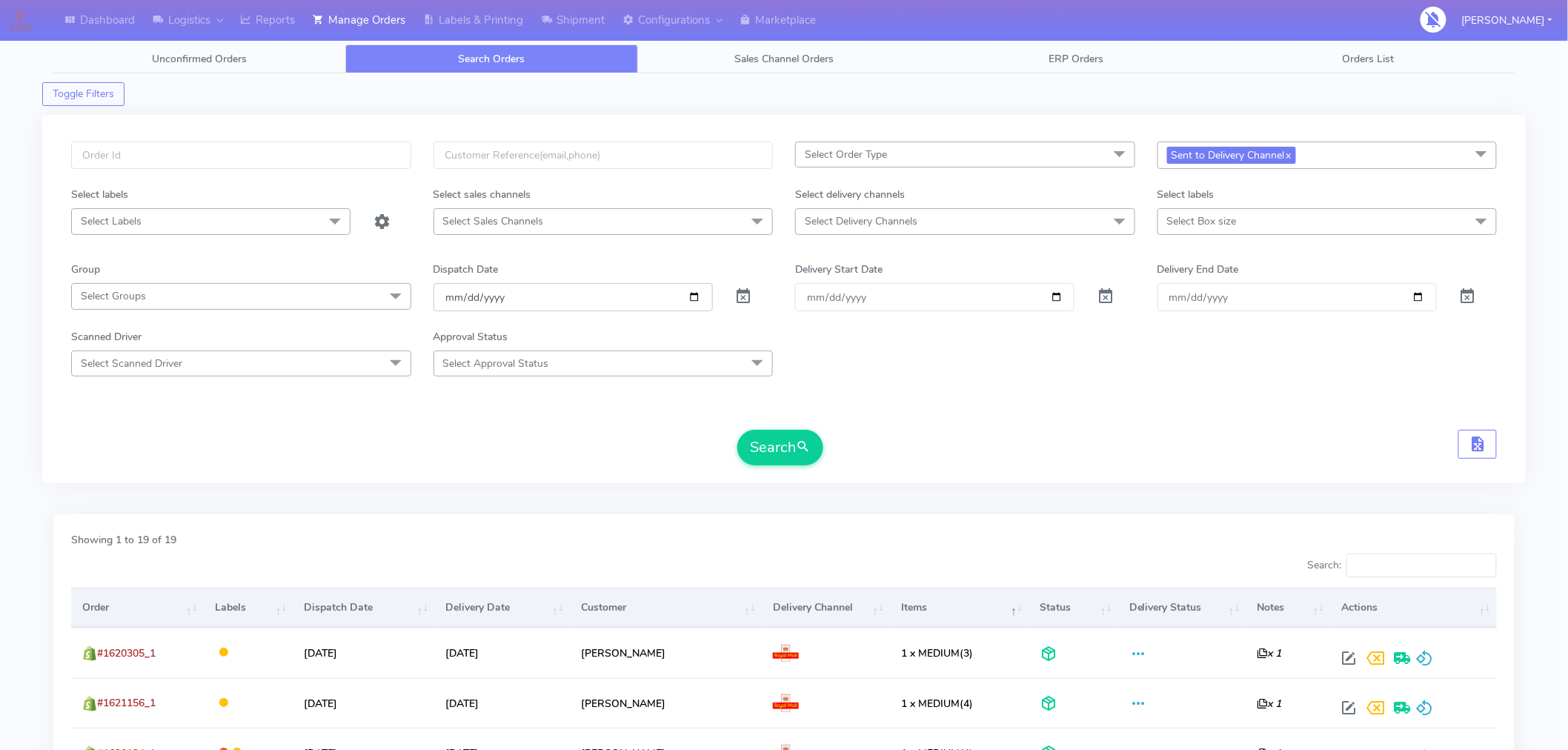
click at [696, 299] on input "[DATE]" at bounding box center [573, 297] width 279 height 27
type input "[DATE]"
click at [692, 293] on input "[DATE]" at bounding box center [573, 297] width 279 height 27
click at [906, 388] on form "Select Order Type Select All MEALS ATAVI One Off Pasta Club Gift Kit Event Unkn…" at bounding box center [784, 303] width 1425 height 324
click at [272, 11] on link "Reports" at bounding box center [267, 20] width 73 height 41
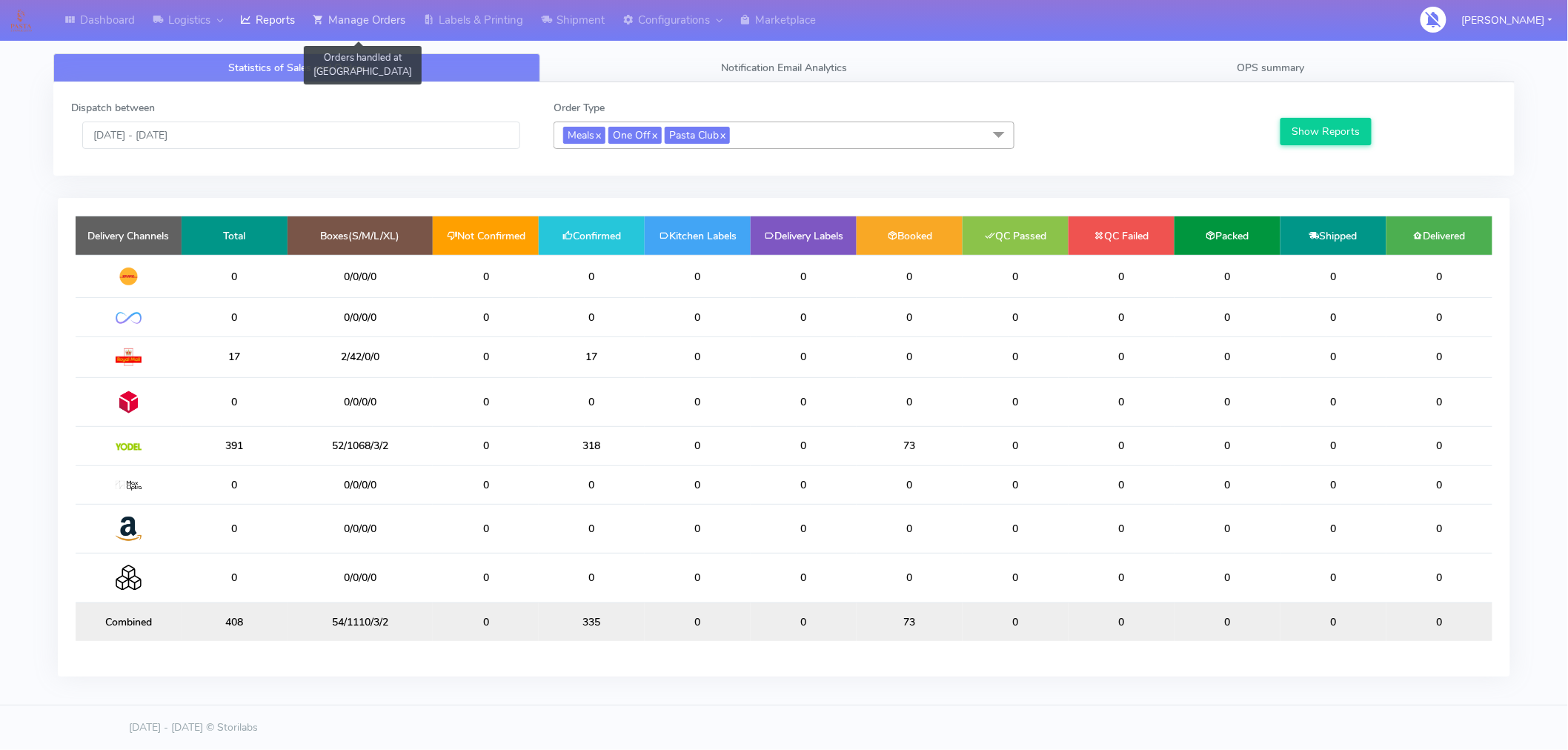
click at [365, 30] on link "Manage Orders" at bounding box center [359, 20] width 111 height 41
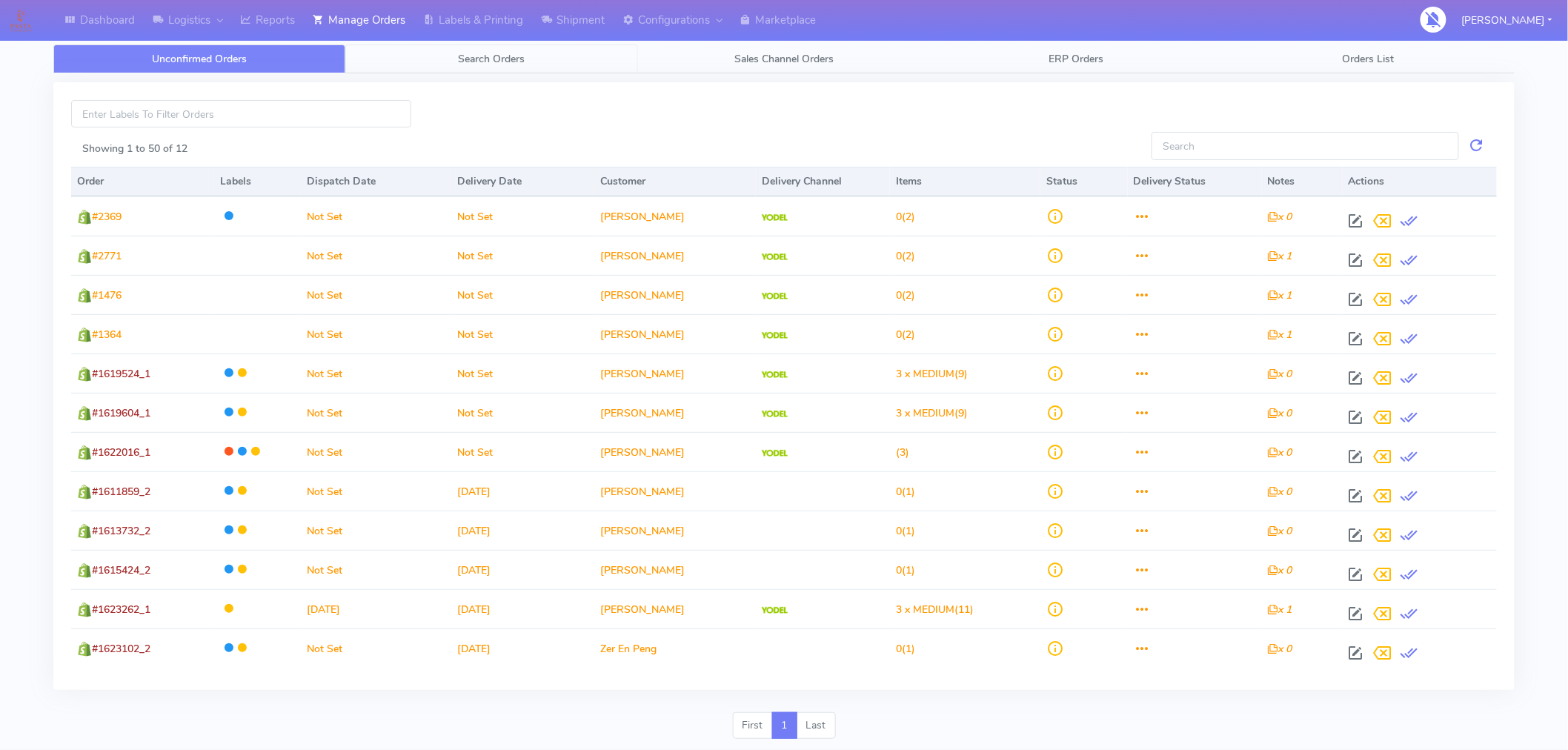
click at [496, 59] on span "Search Orders" at bounding box center [492, 58] width 66 height 14
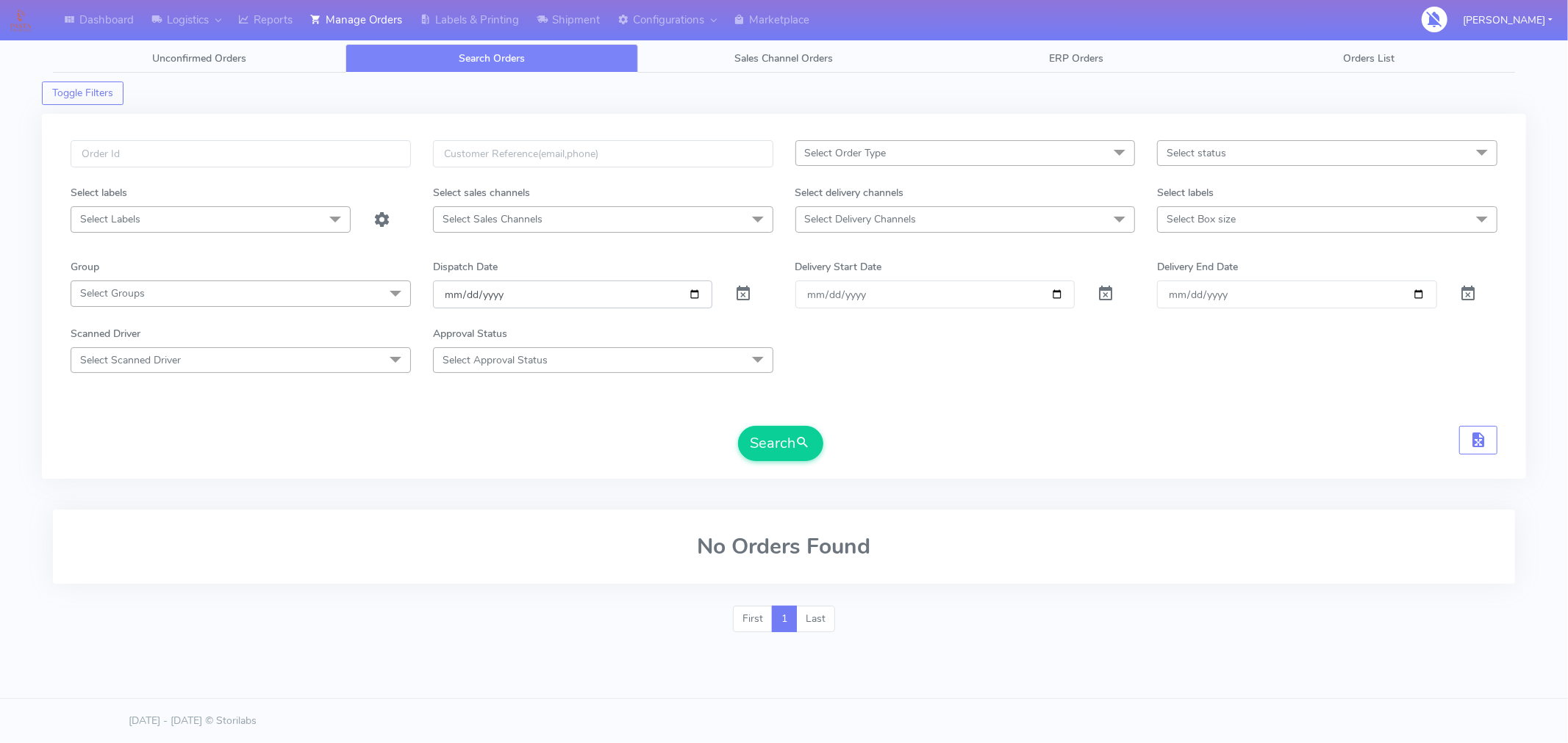
click at [695, 297] on input "[DATE]" at bounding box center [573, 294] width 280 height 27
click at [963, 430] on div "Search" at bounding box center [784, 443] width 1427 height 35
click at [1011, 222] on span "Select Delivery Channels" at bounding box center [965, 219] width 340 height 26
click at [843, 408] on div "Yodel" at bounding box center [965, 416] width 324 height 15
checkbox input "true"
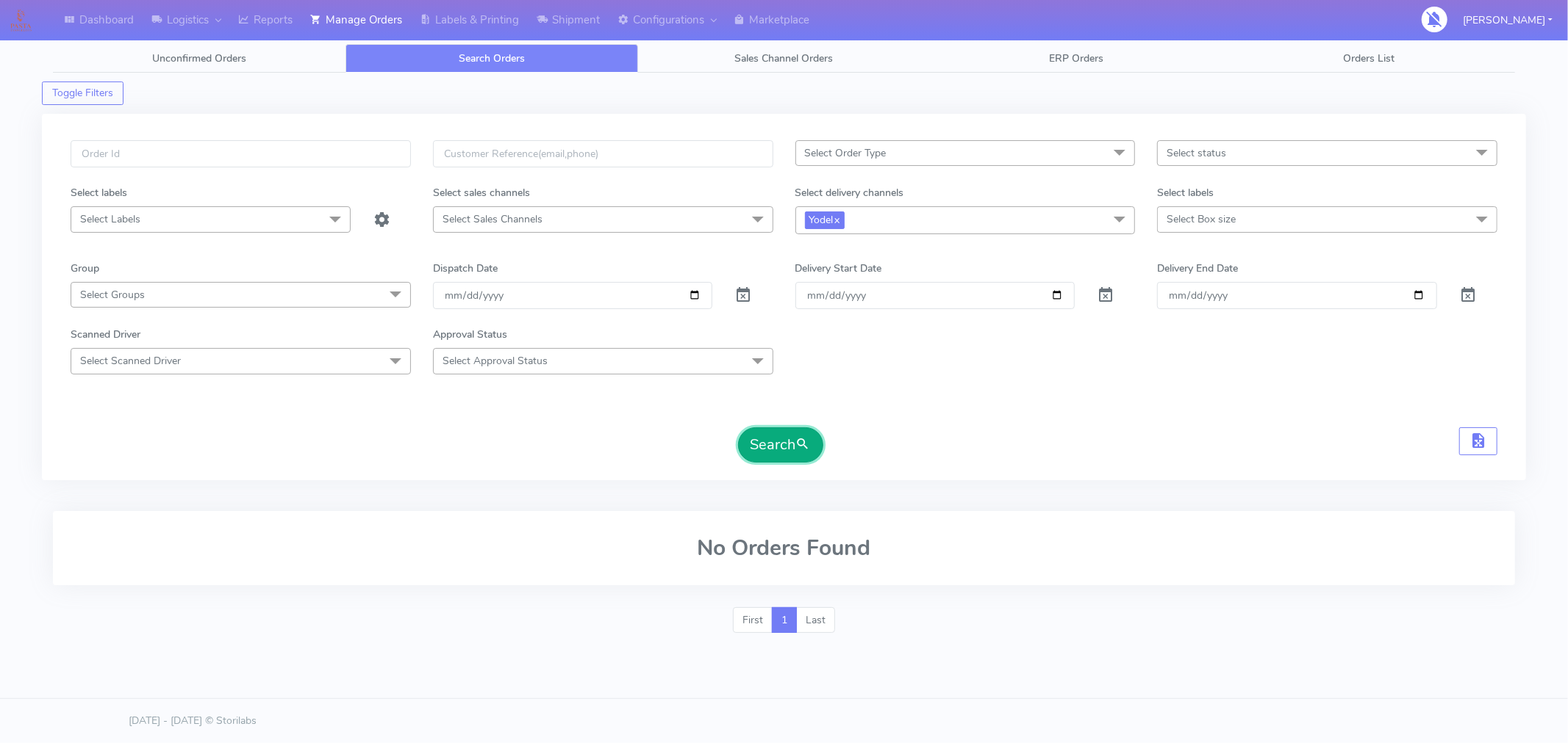
click at [773, 441] on button "Search" at bounding box center [780, 444] width 85 height 35
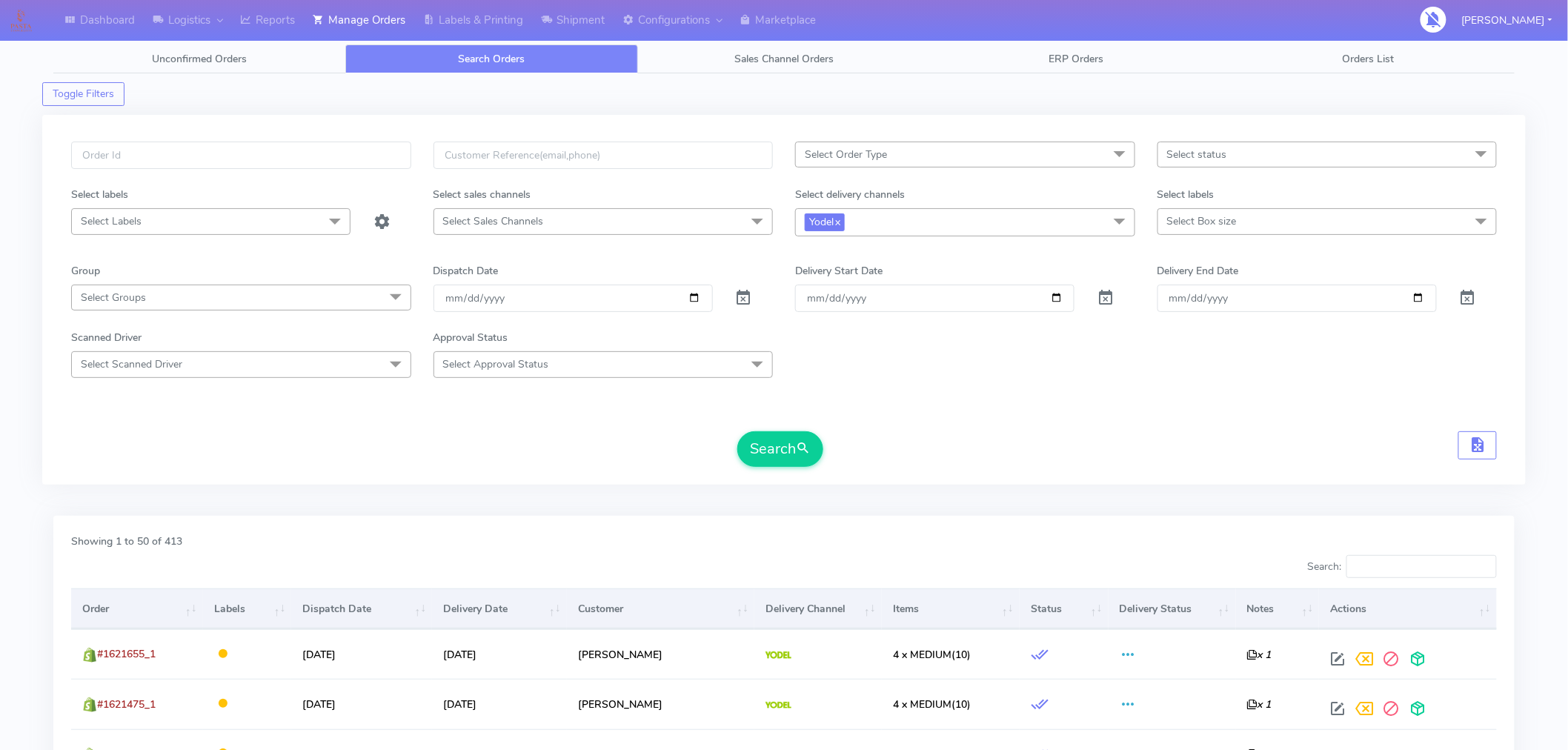
click at [120, 611] on th "Order" at bounding box center [137, 608] width 132 height 40
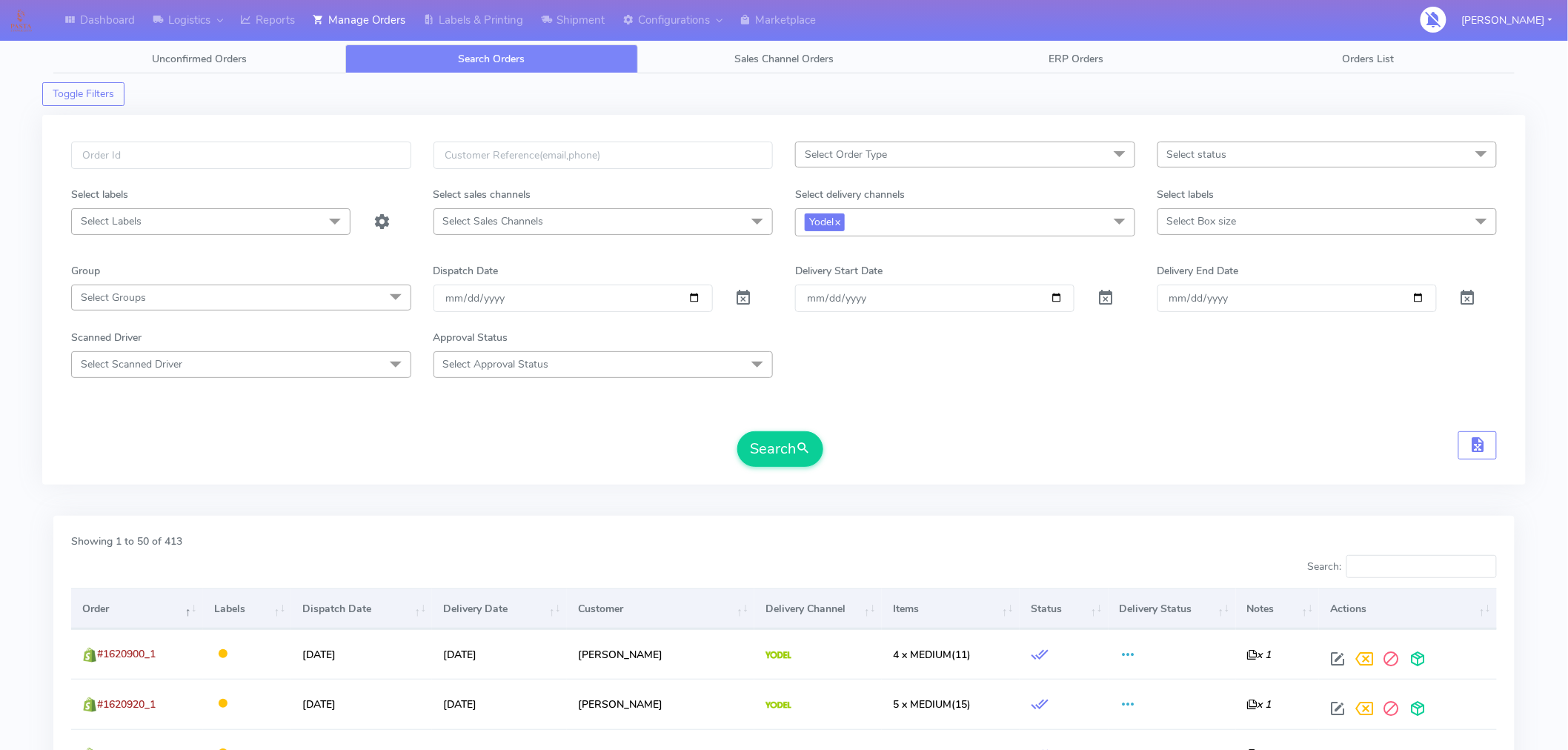
click at [120, 611] on th "Order" at bounding box center [137, 608] width 132 height 40
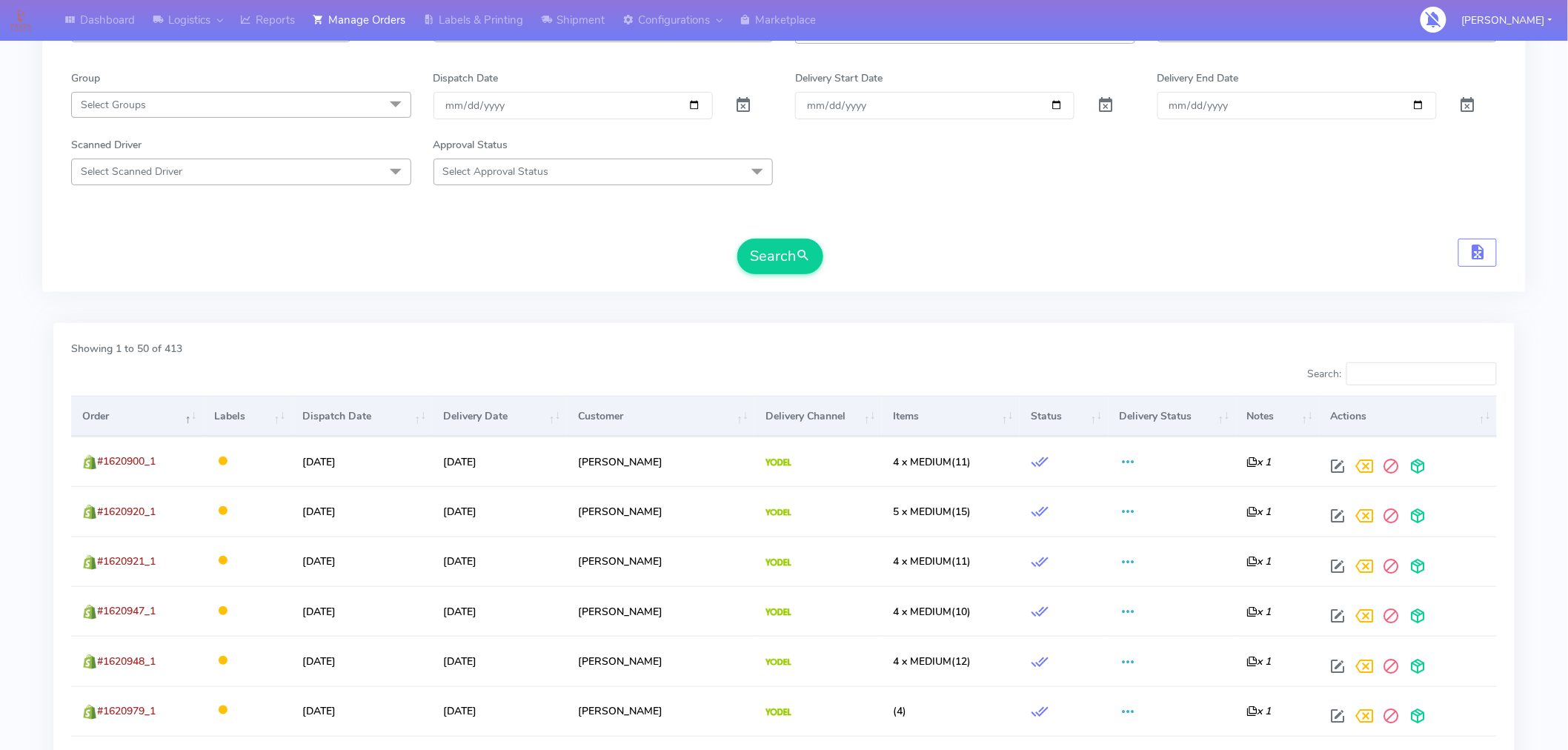
scroll to position [195, 0]
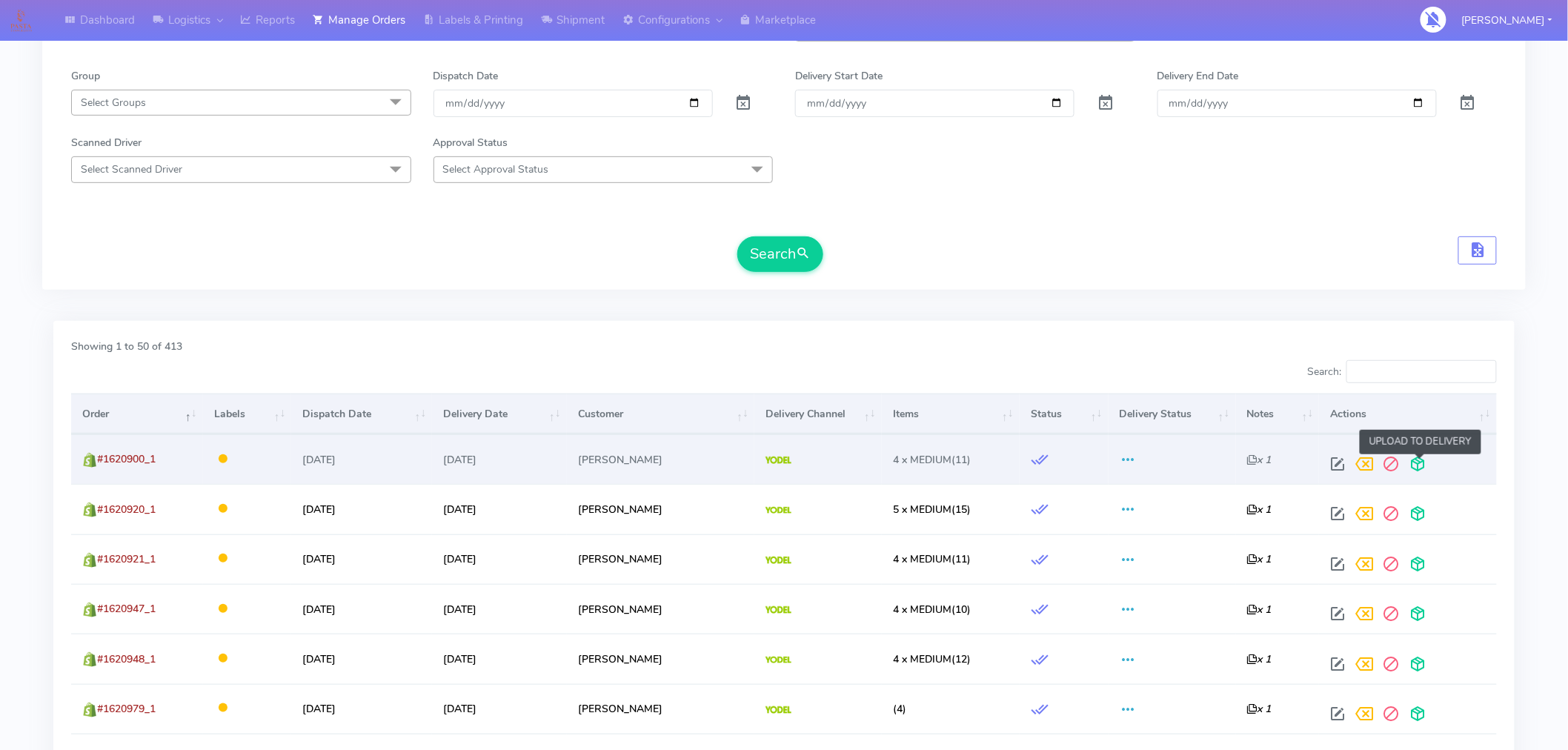
click at [1419, 470] on span at bounding box center [1418, 467] width 27 height 14
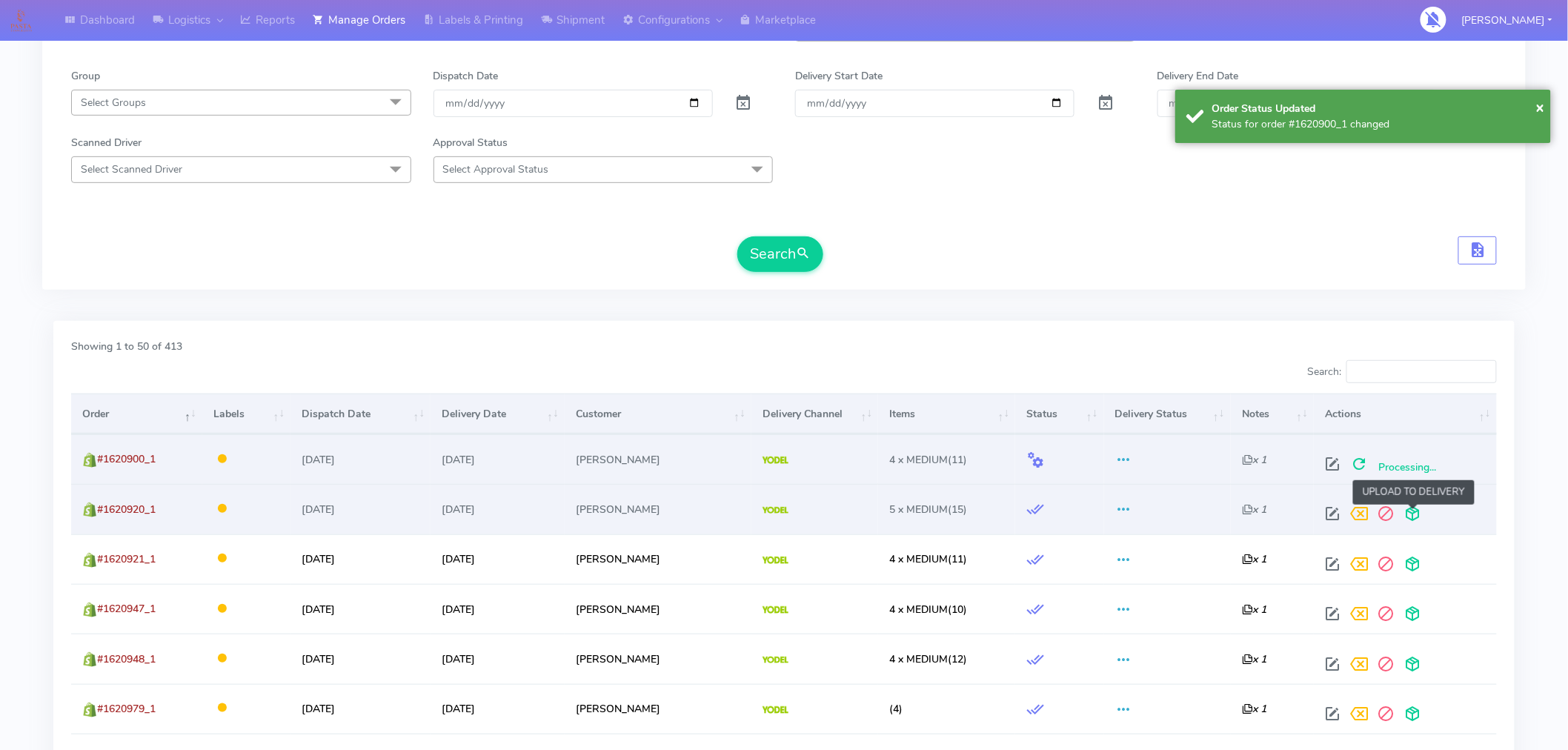
click at [1418, 521] on span at bounding box center [1412, 516] width 27 height 14
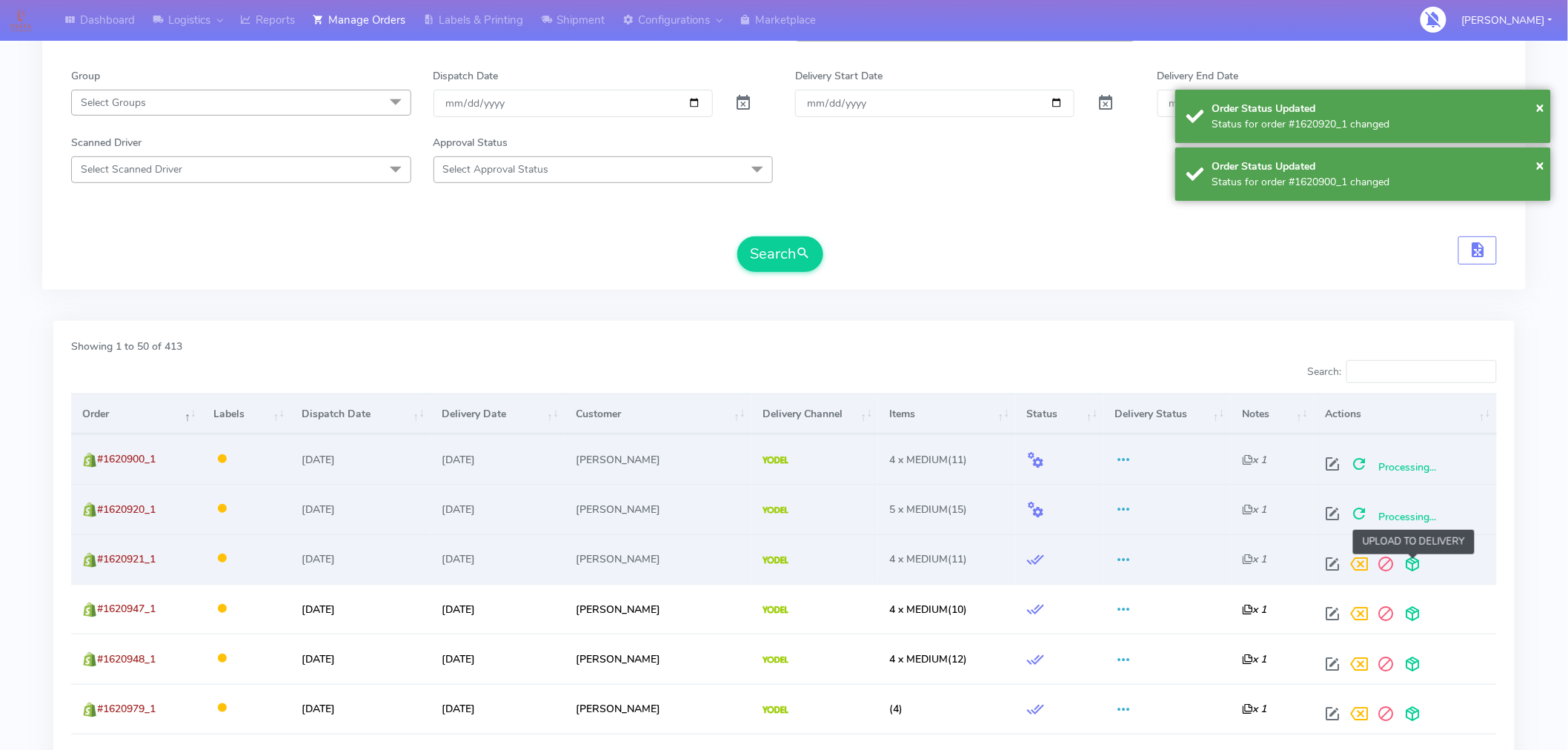
click at [1411, 562] on span at bounding box center [1412, 567] width 27 height 14
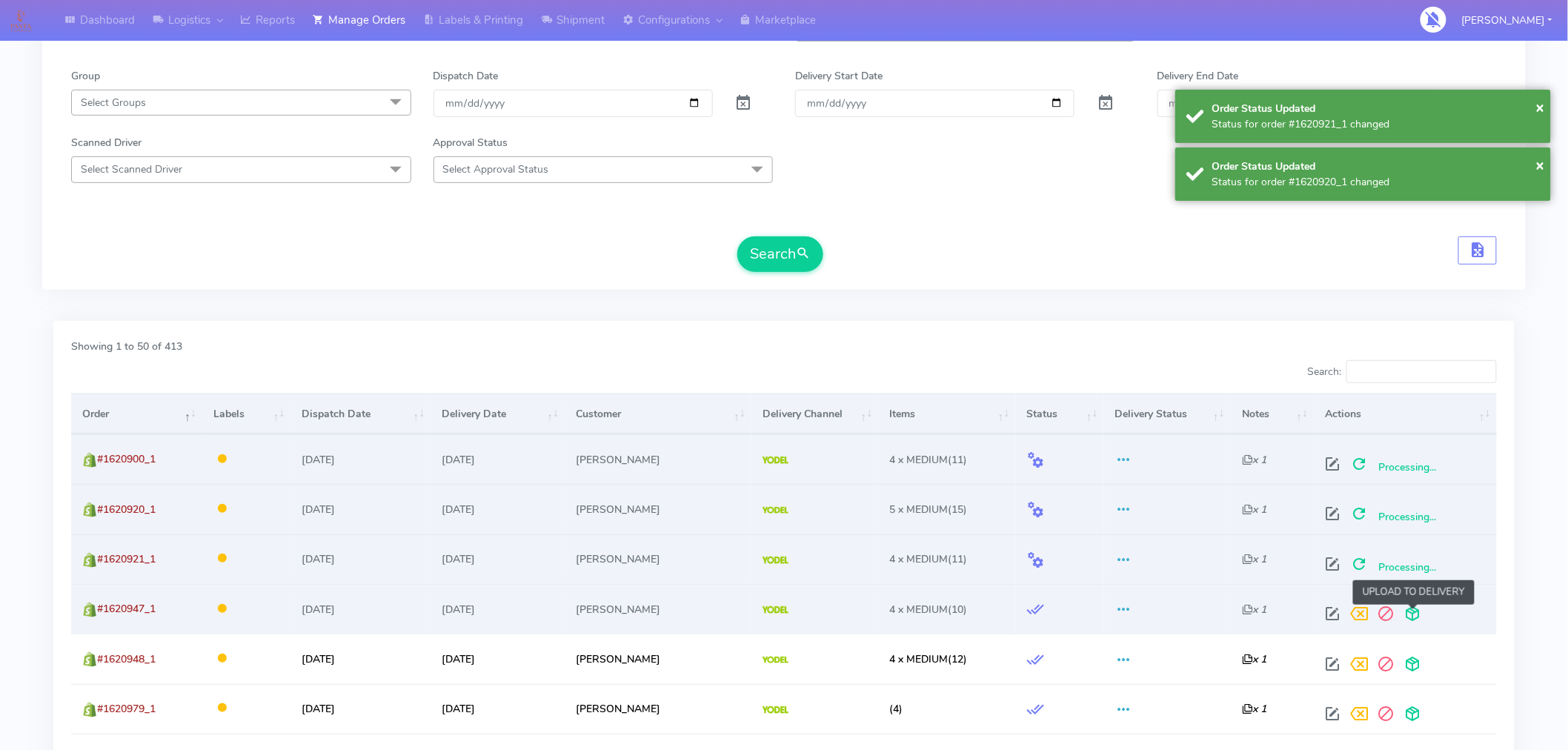
click at [1417, 618] on span at bounding box center [1412, 617] width 27 height 14
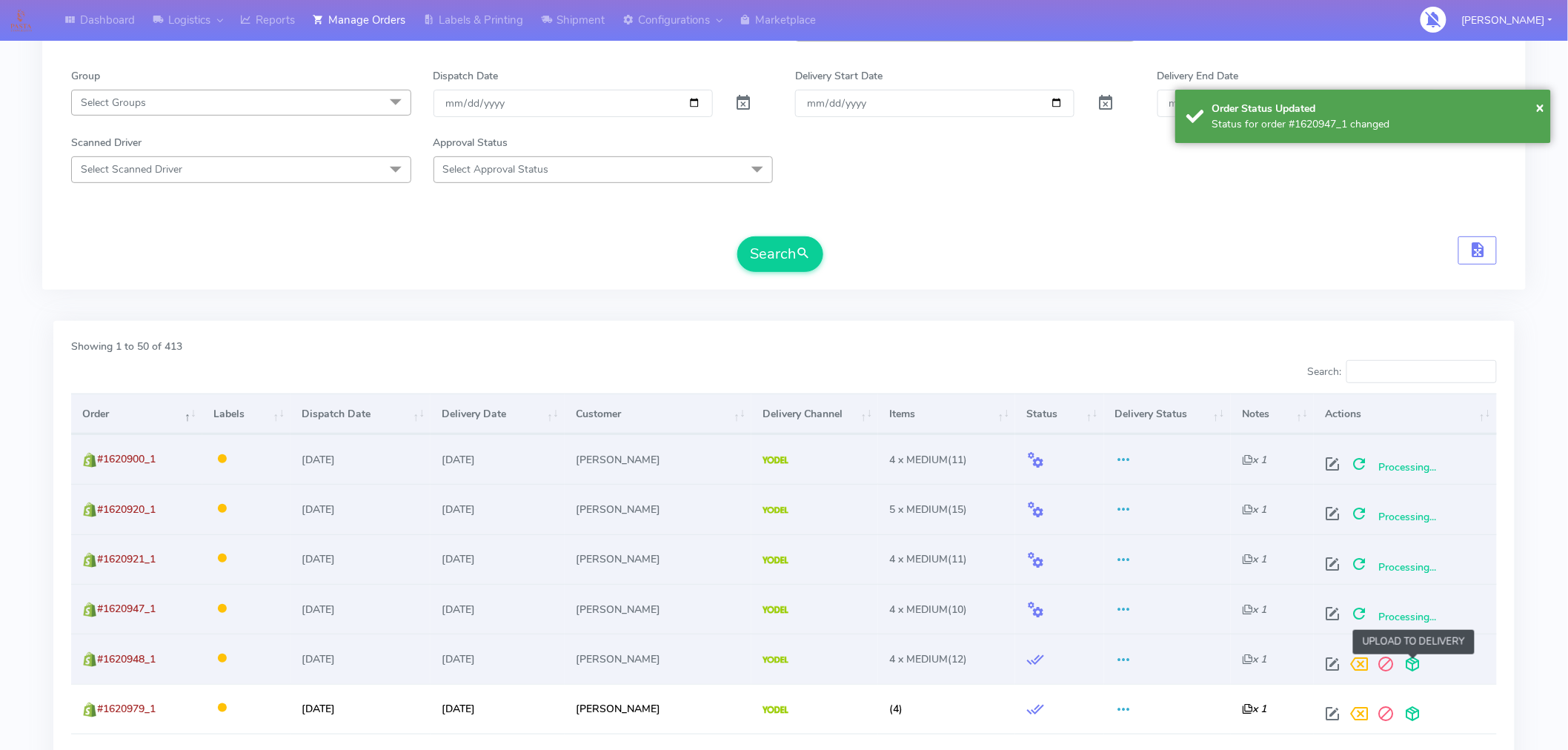
click at [1413, 666] on span at bounding box center [1412, 667] width 27 height 14
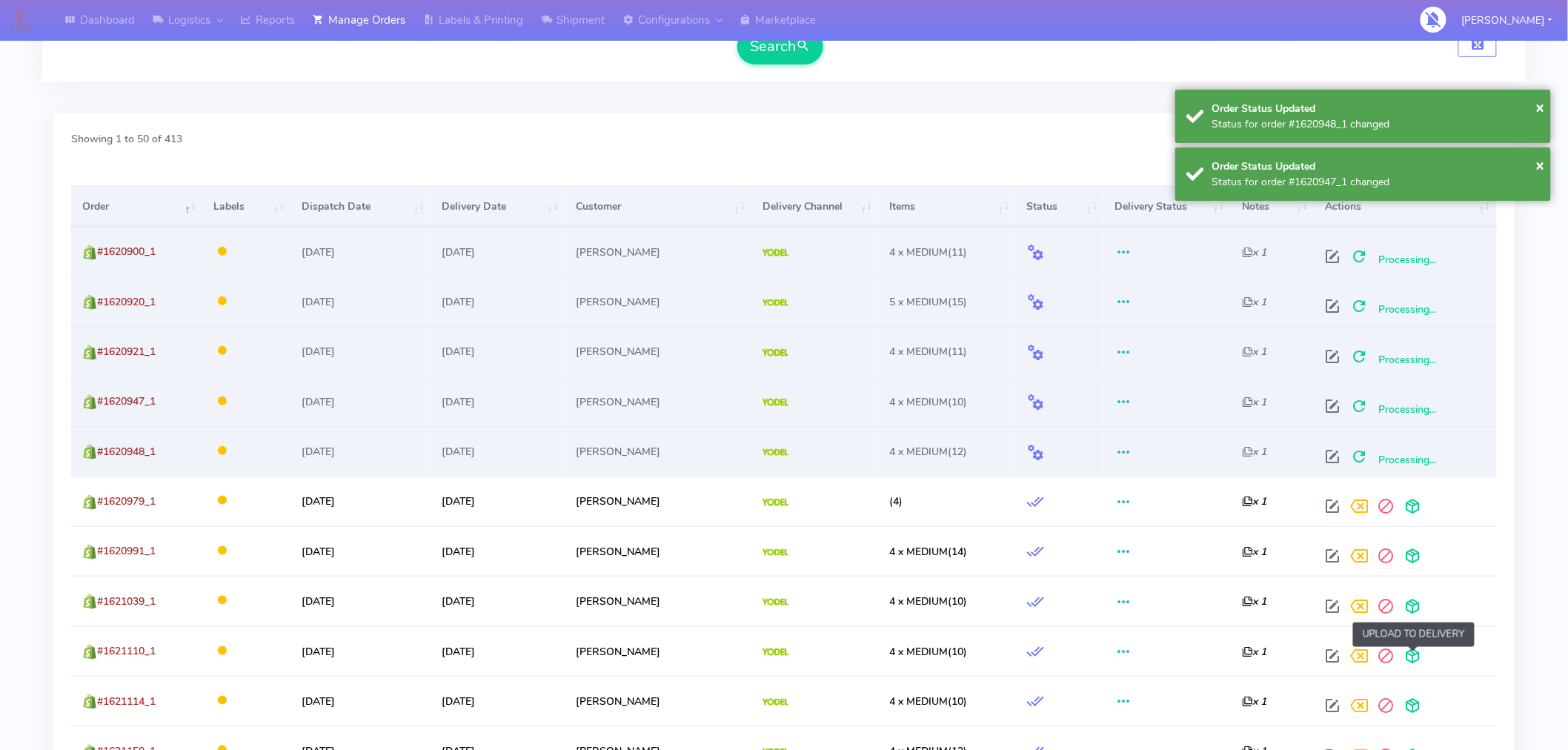
scroll to position [414, 0]
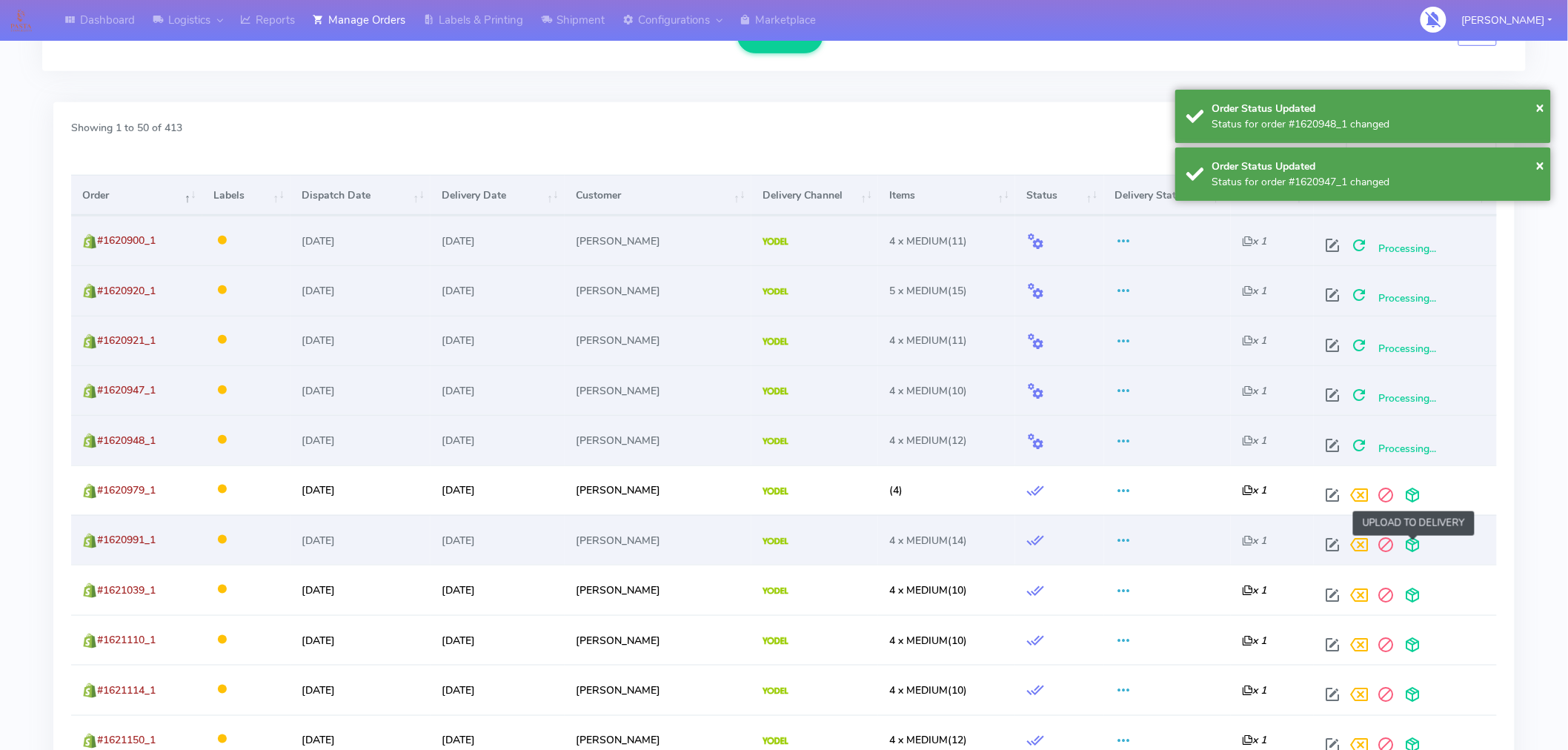
click at [1418, 549] on span at bounding box center [1412, 548] width 27 height 14
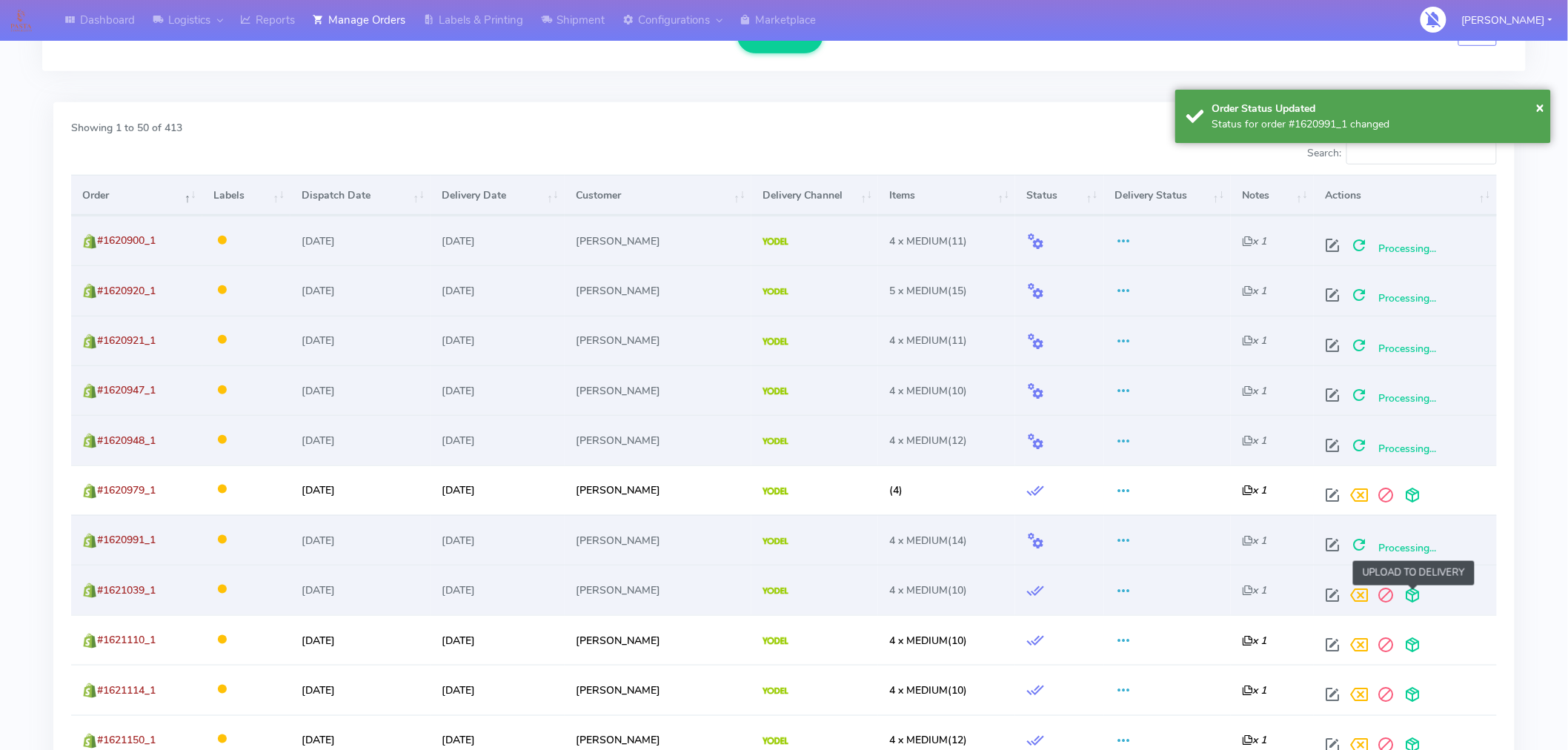
click at [1413, 592] on span at bounding box center [1412, 598] width 27 height 14
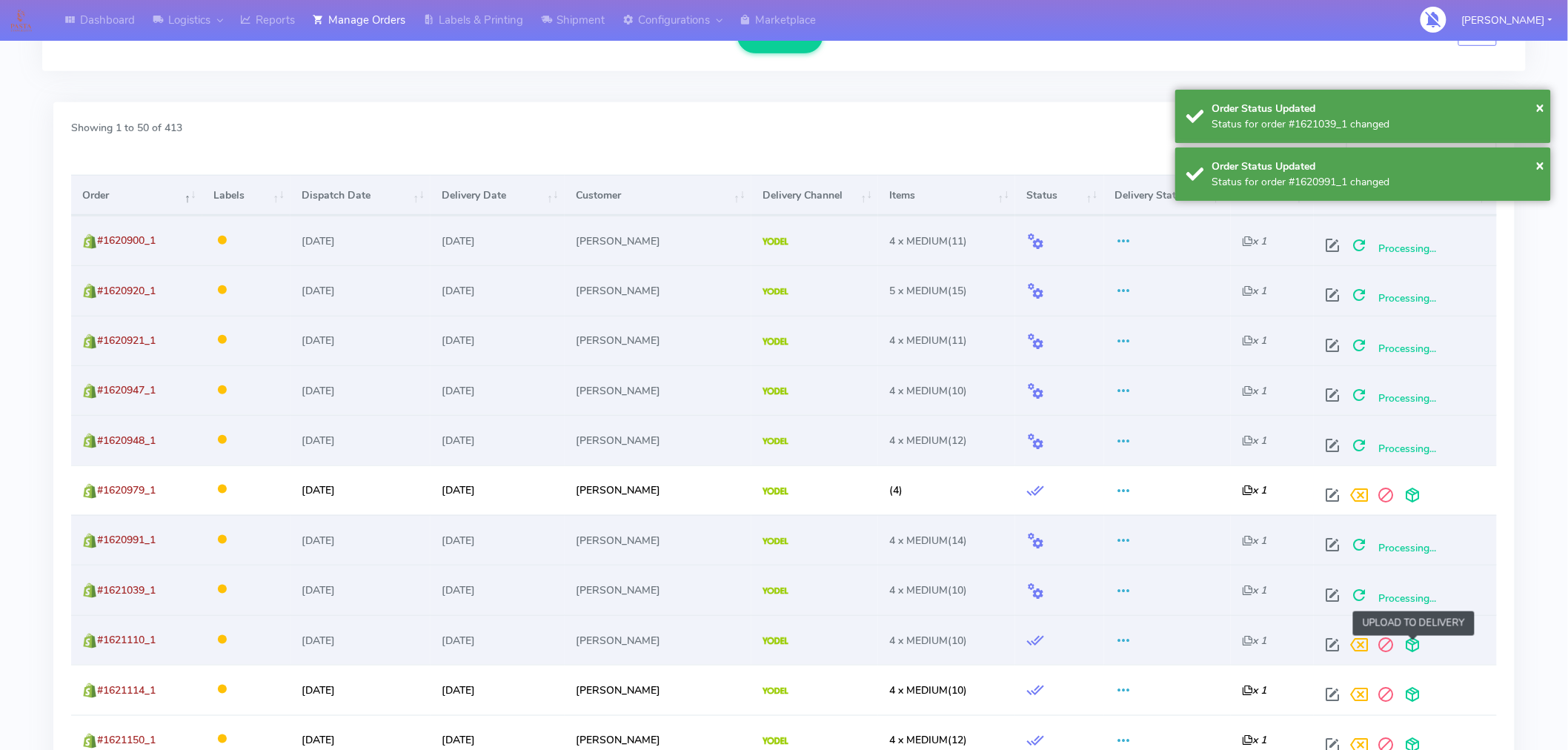
click at [1414, 641] on span at bounding box center [1412, 648] width 27 height 14
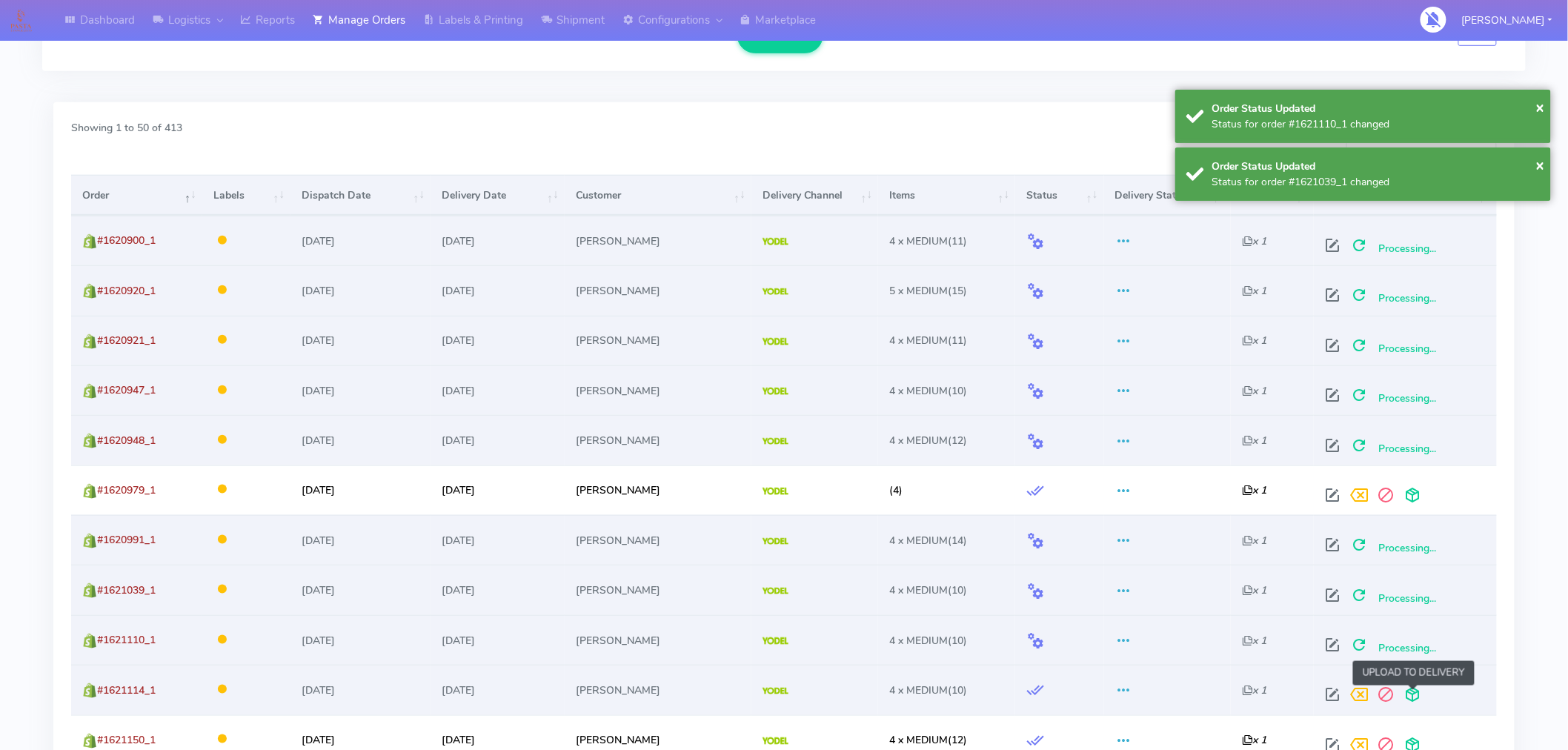
click at [1414, 692] on span at bounding box center [1412, 698] width 27 height 14
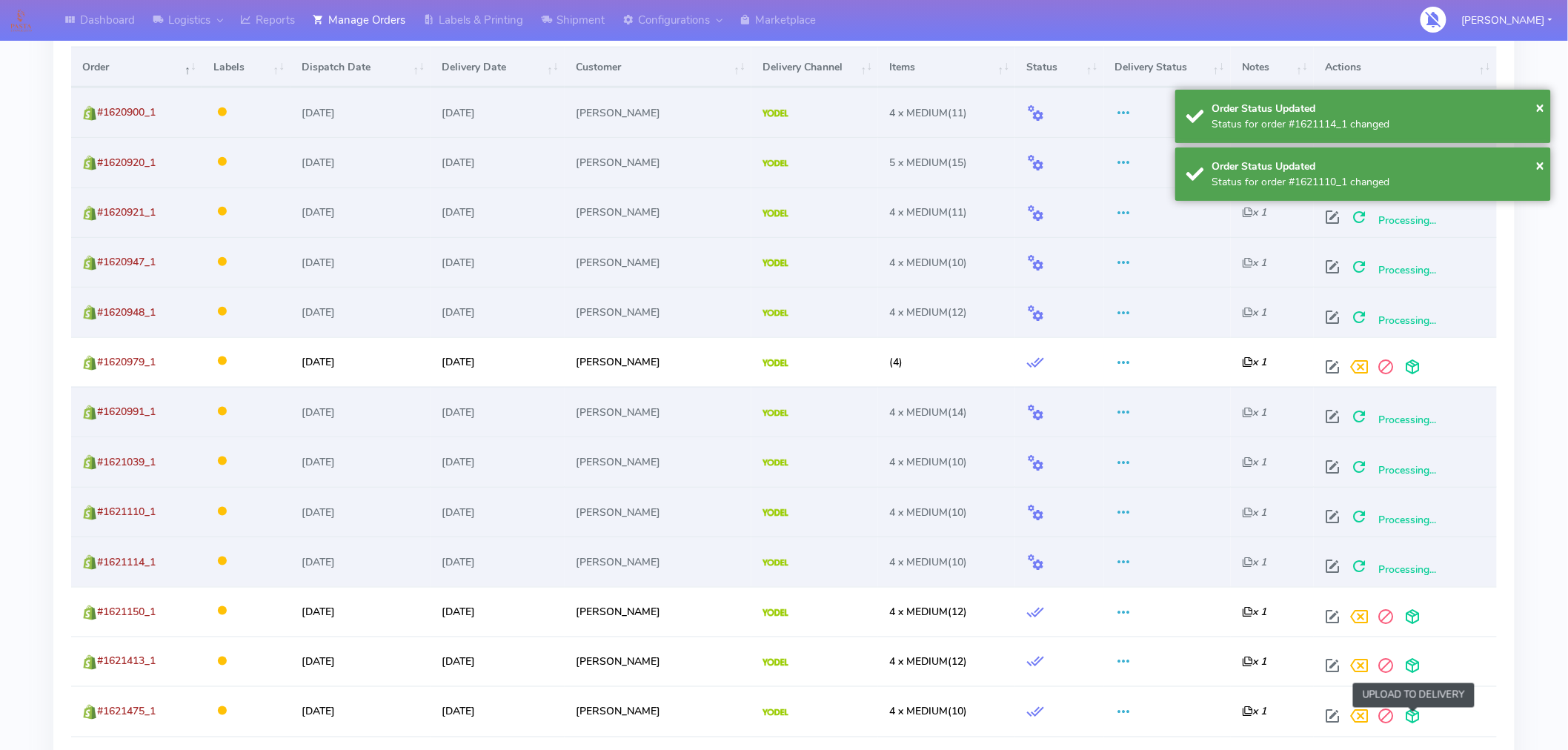
scroll to position [572, 0]
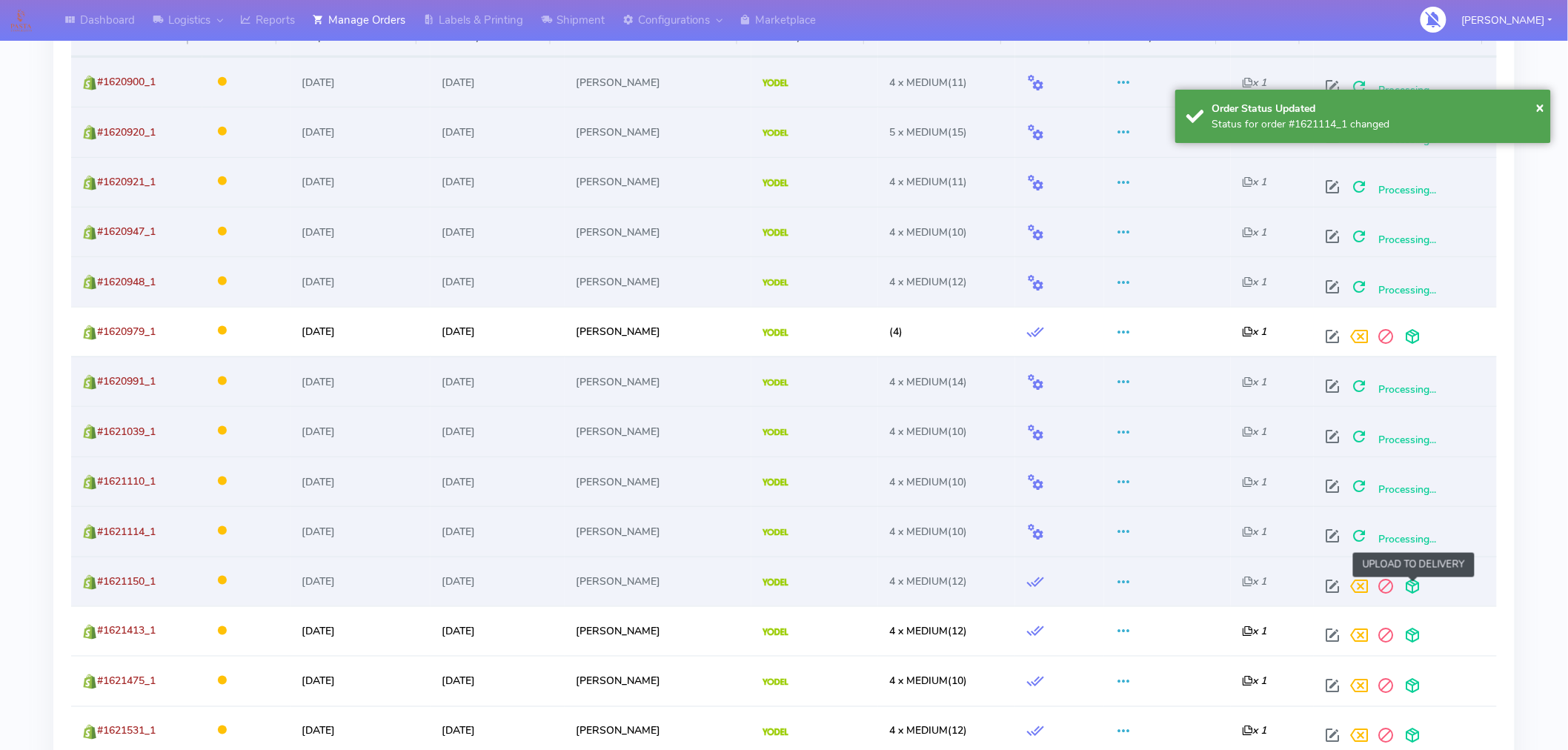
click at [1417, 587] on span at bounding box center [1412, 589] width 27 height 14
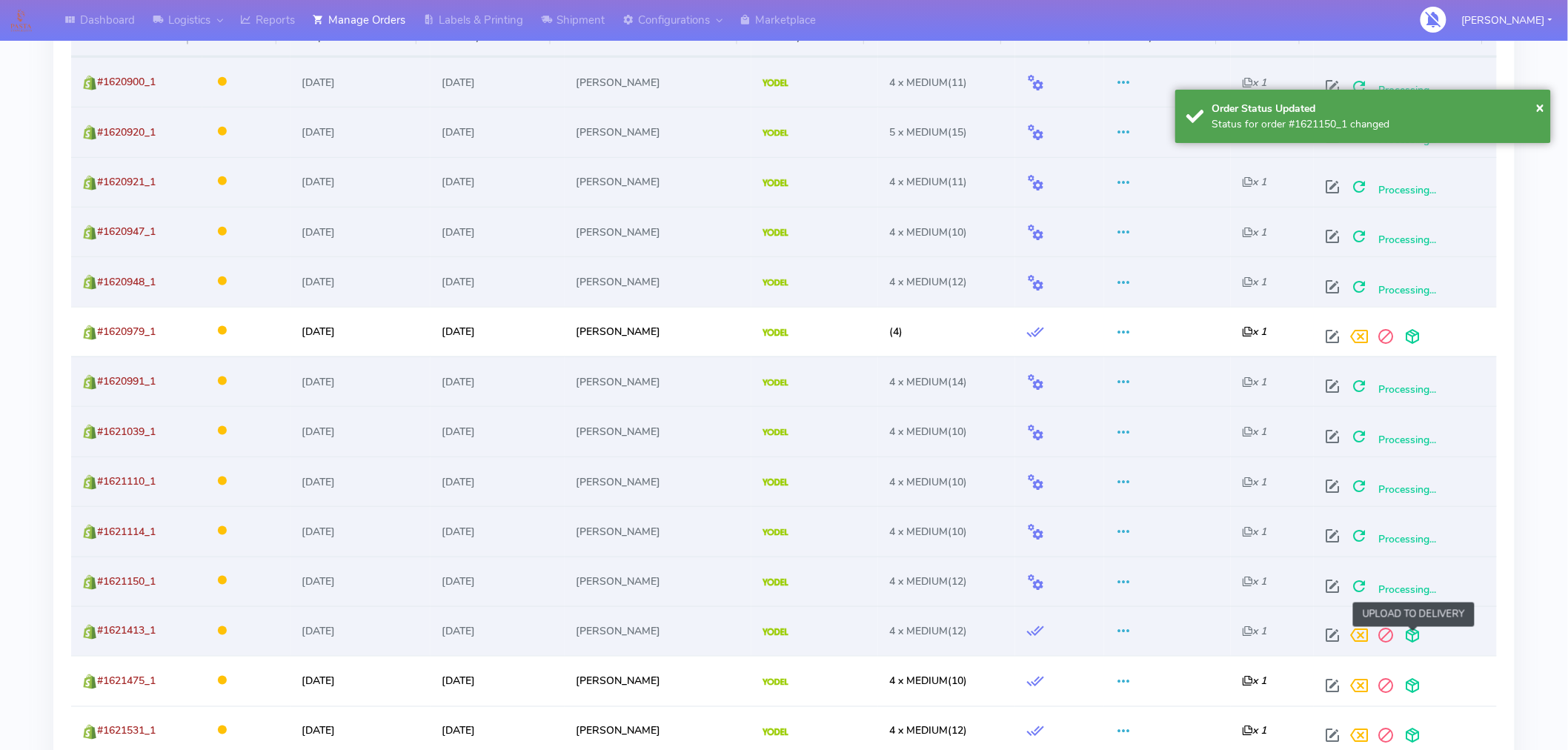
click at [1412, 640] on span at bounding box center [1412, 639] width 27 height 14
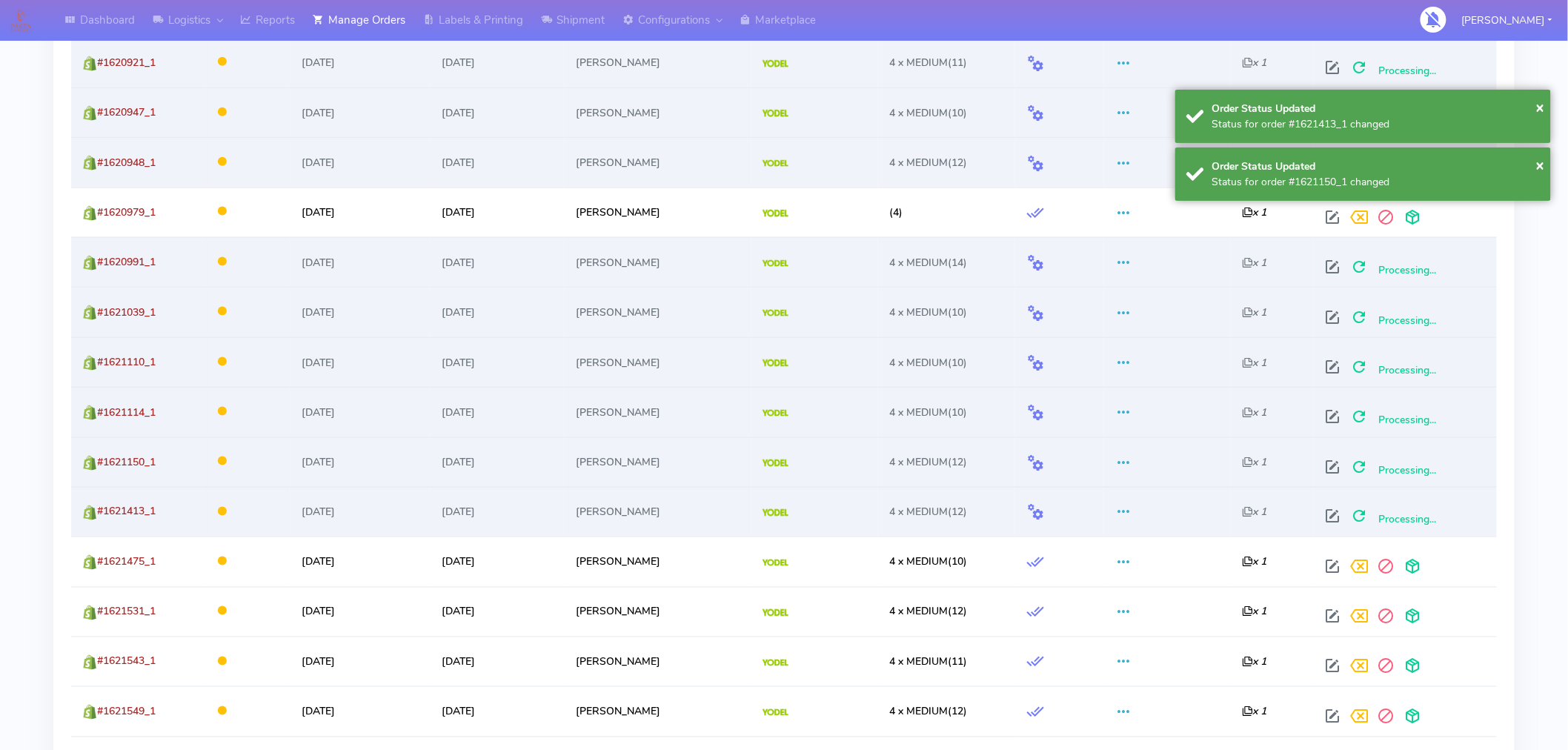
scroll to position [697, 0]
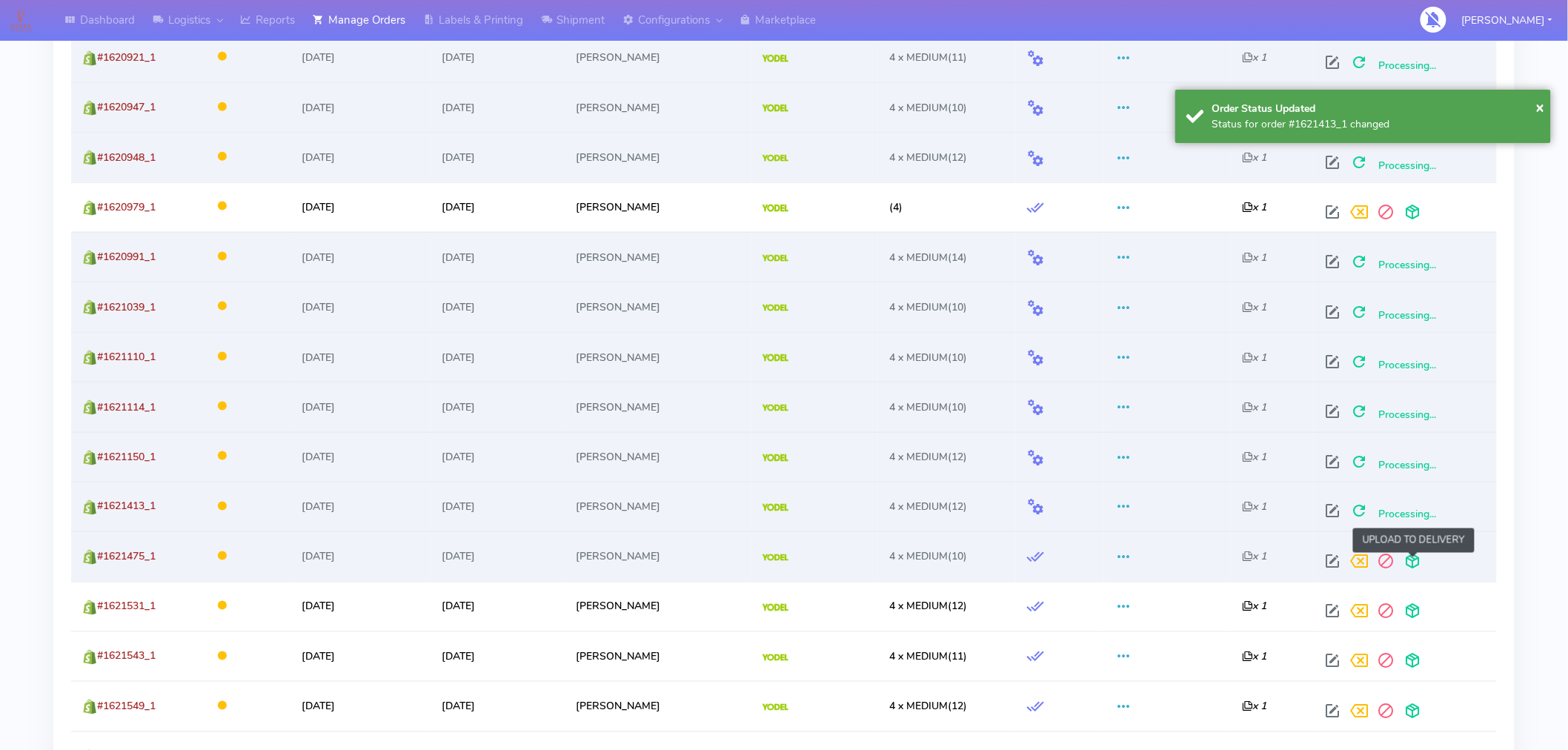
click at [1417, 565] on span at bounding box center [1412, 565] width 27 height 14
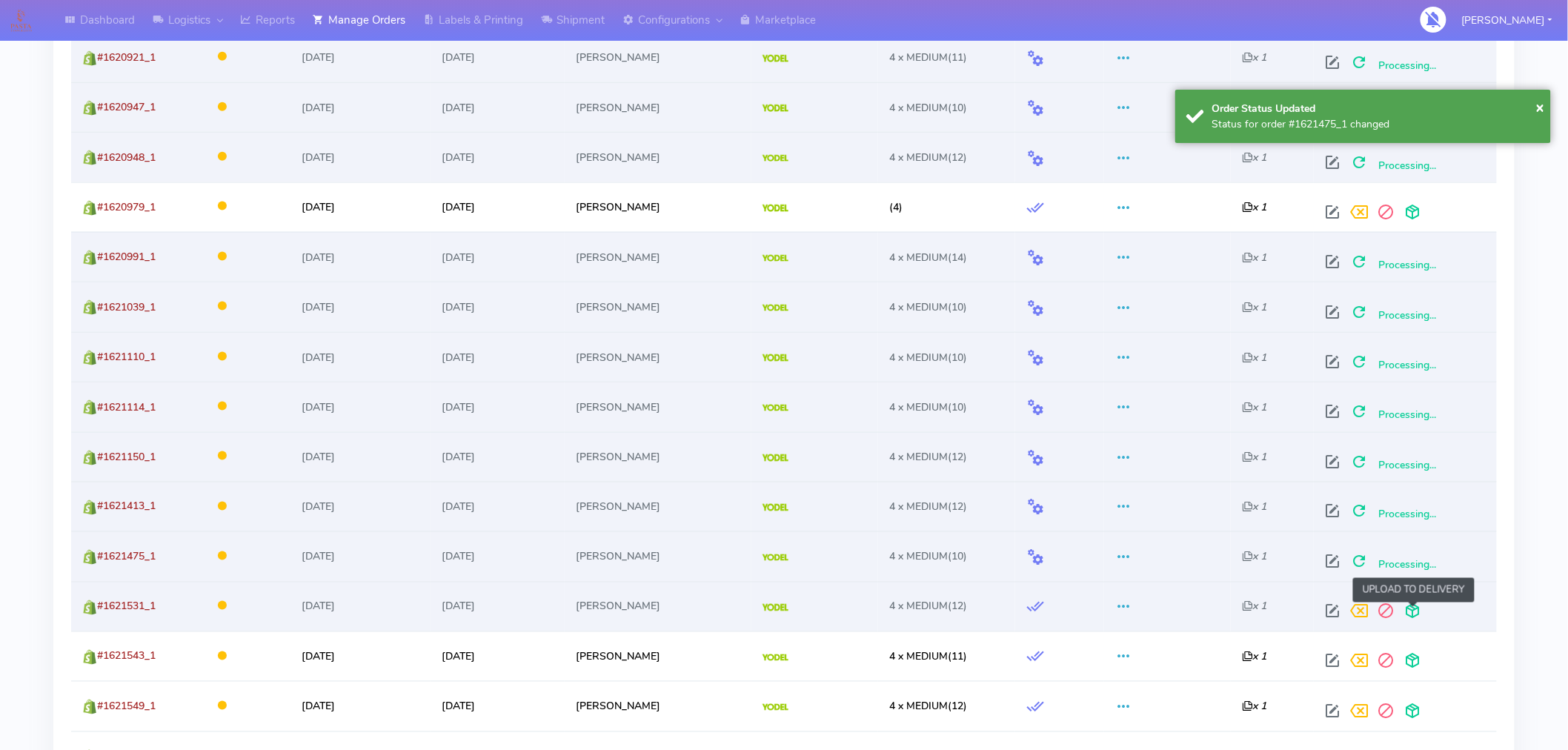
click at [1418, 608] on span at bounding box center [1412, 615] width 27 height 14
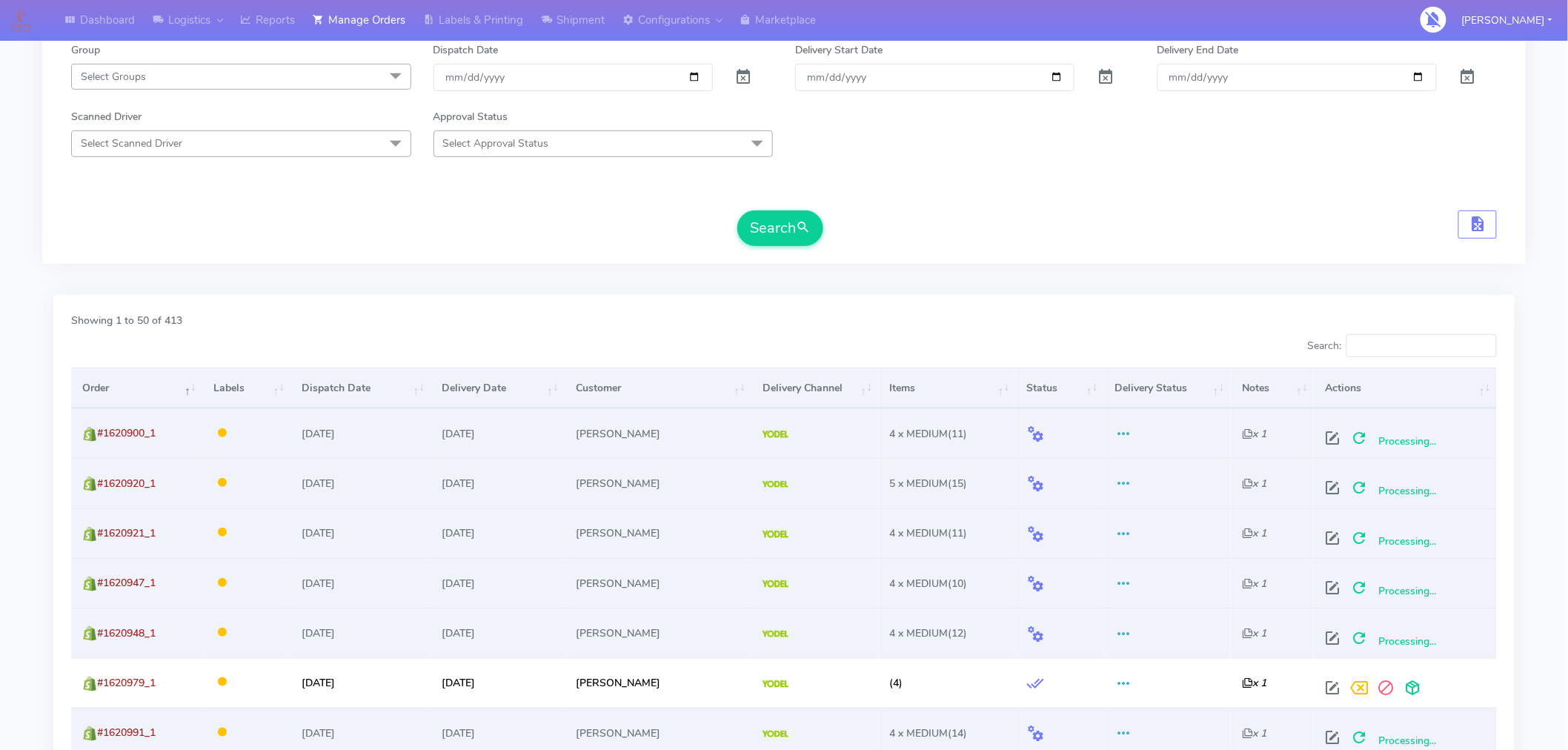
scroll to position [0, 0]
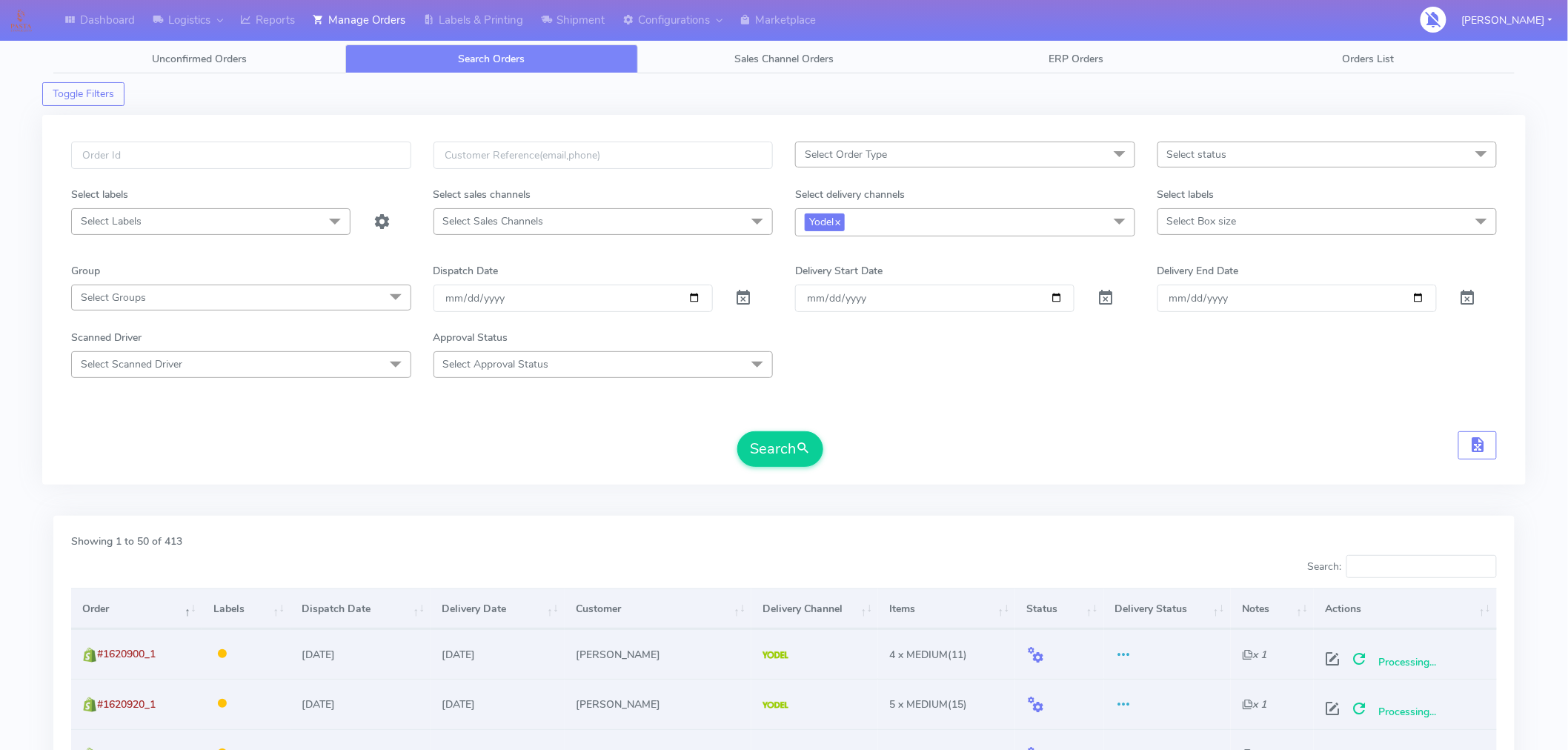
click at [1198, 152] on span "Select status" at bounding box center [1197, 154] width 60 height 14
click at [1218, 275] on div "Confirmed" at bounding box center [1327, 279] width 324 height 16
checkbox input "true"
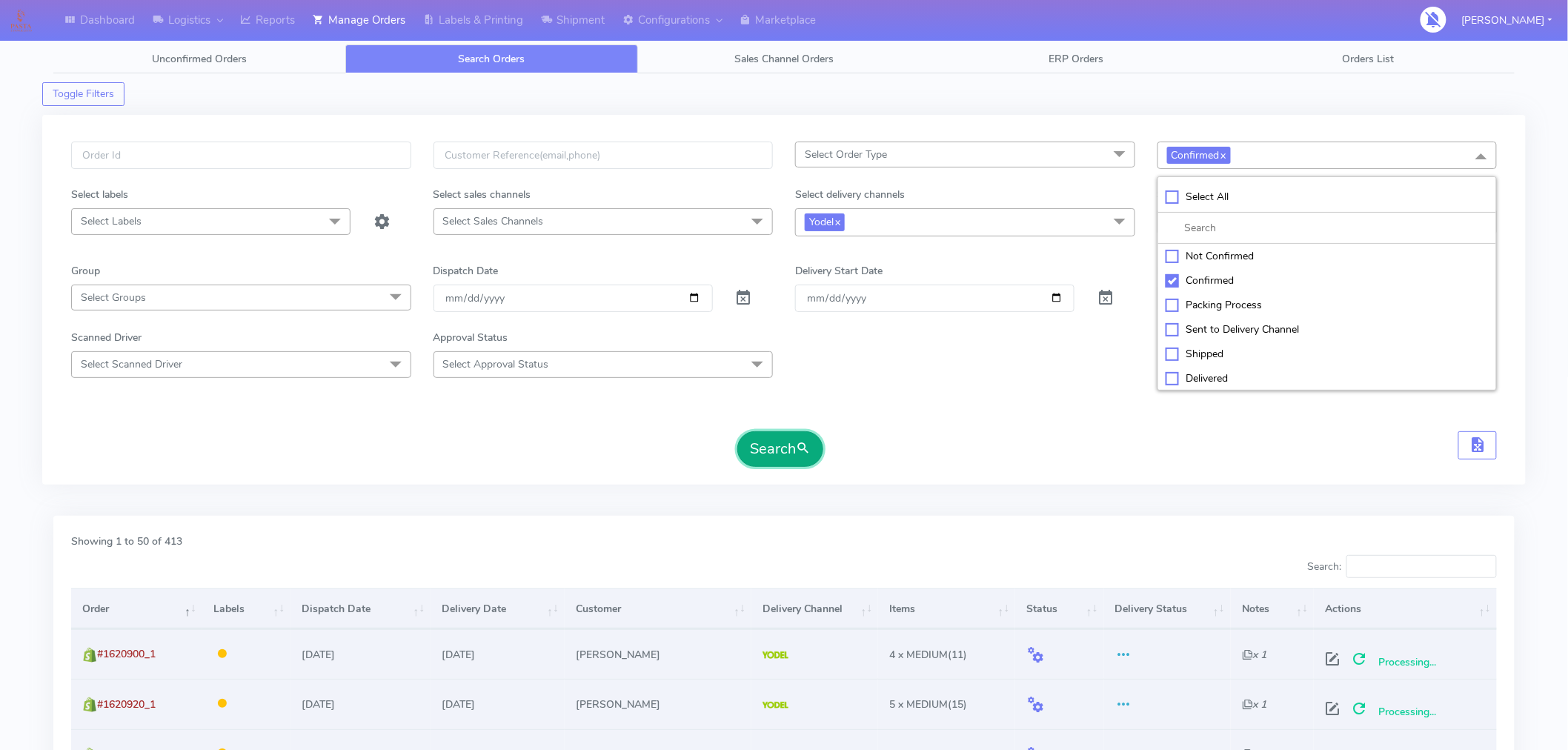
click at [787, 448] on button "Search" at bounding box center [780, 448] width 86 height 35
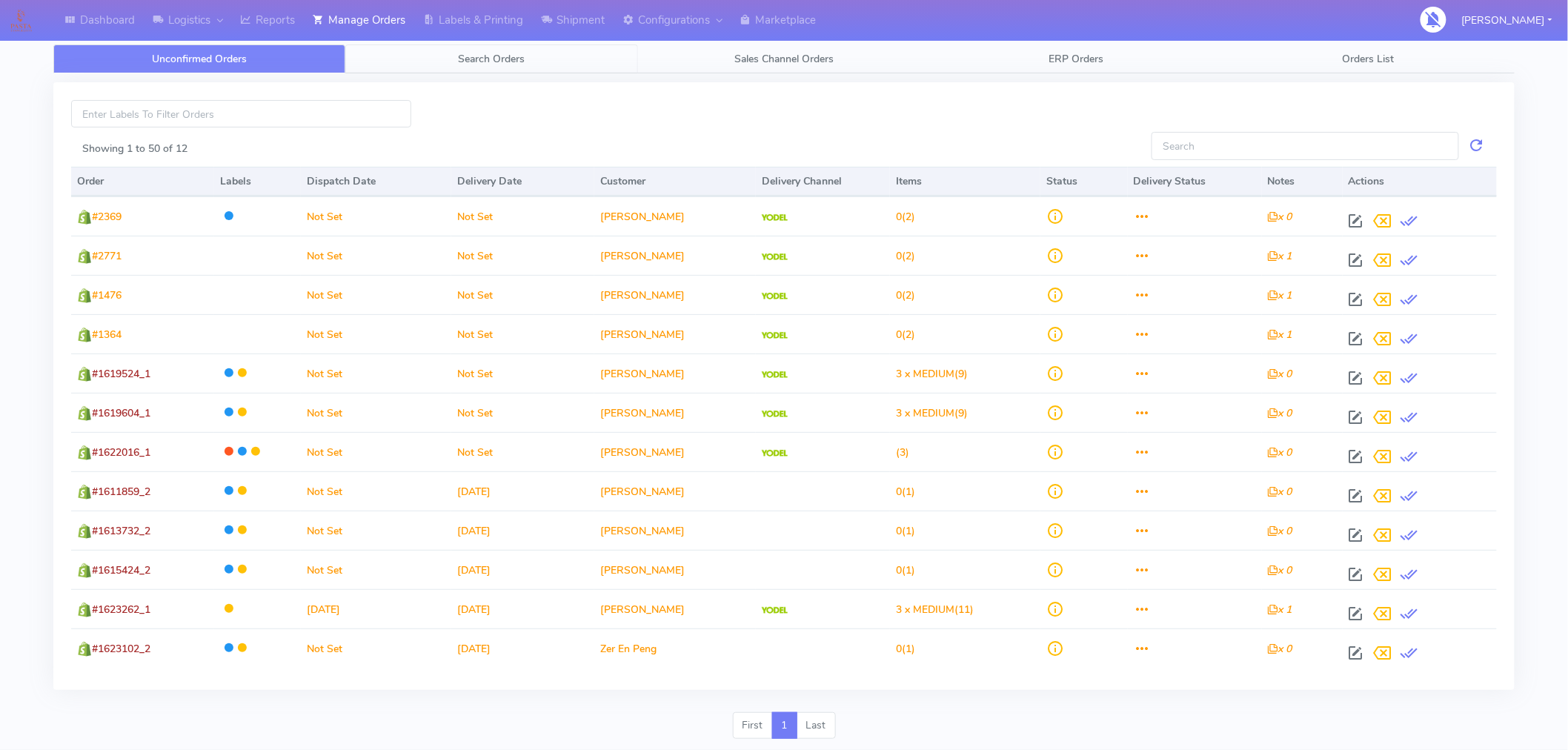
click at [478, 52] on span "Search Orders" at bounding box center [492, 58] width 66 height 14
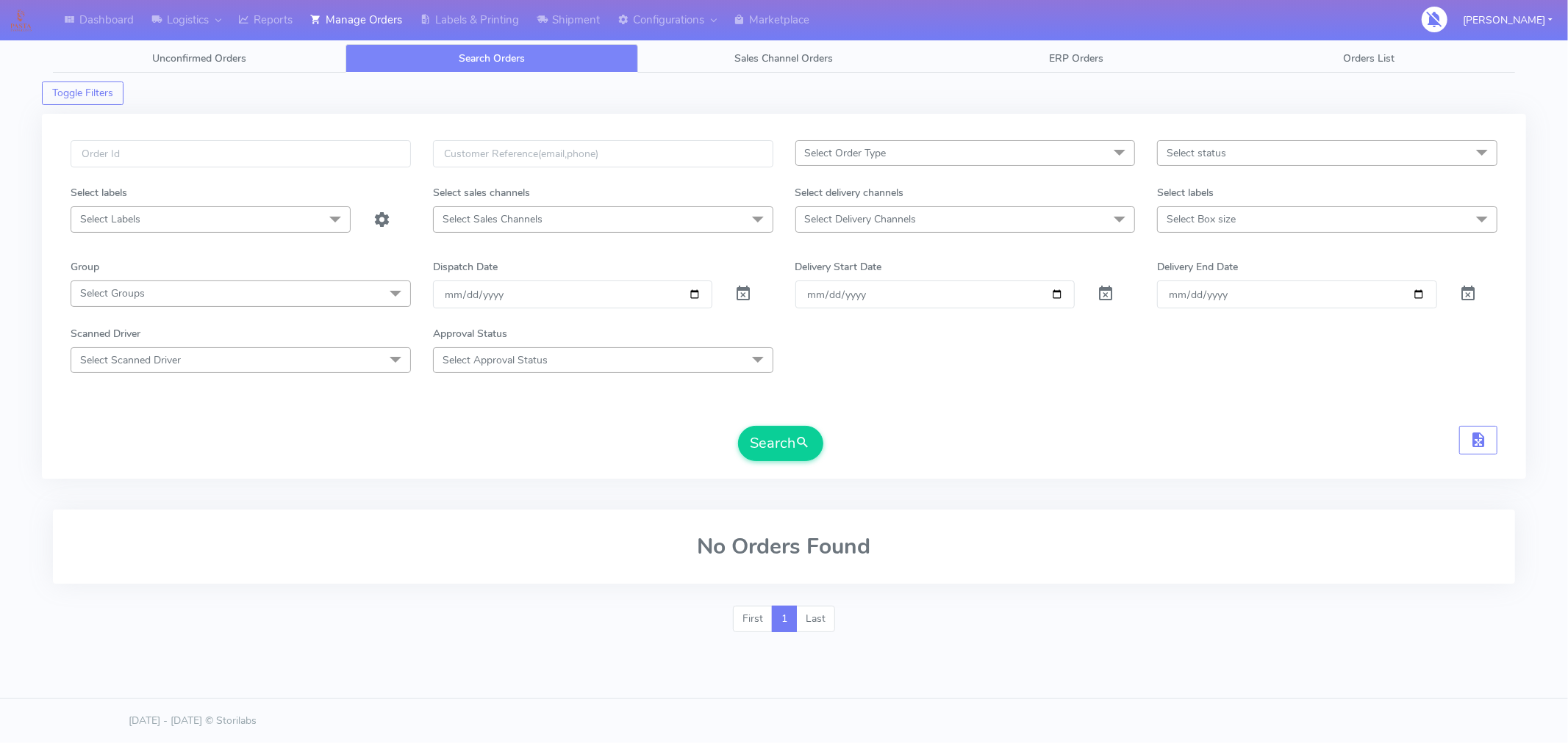
click at [1202, 166] on span "Select status" at bounding box center [1327, 153] width 340 height 26
click at [1195, 277] on div "Confirmed" at bounding box center [1327, 276] width 324 height 15
checkbox input "true"
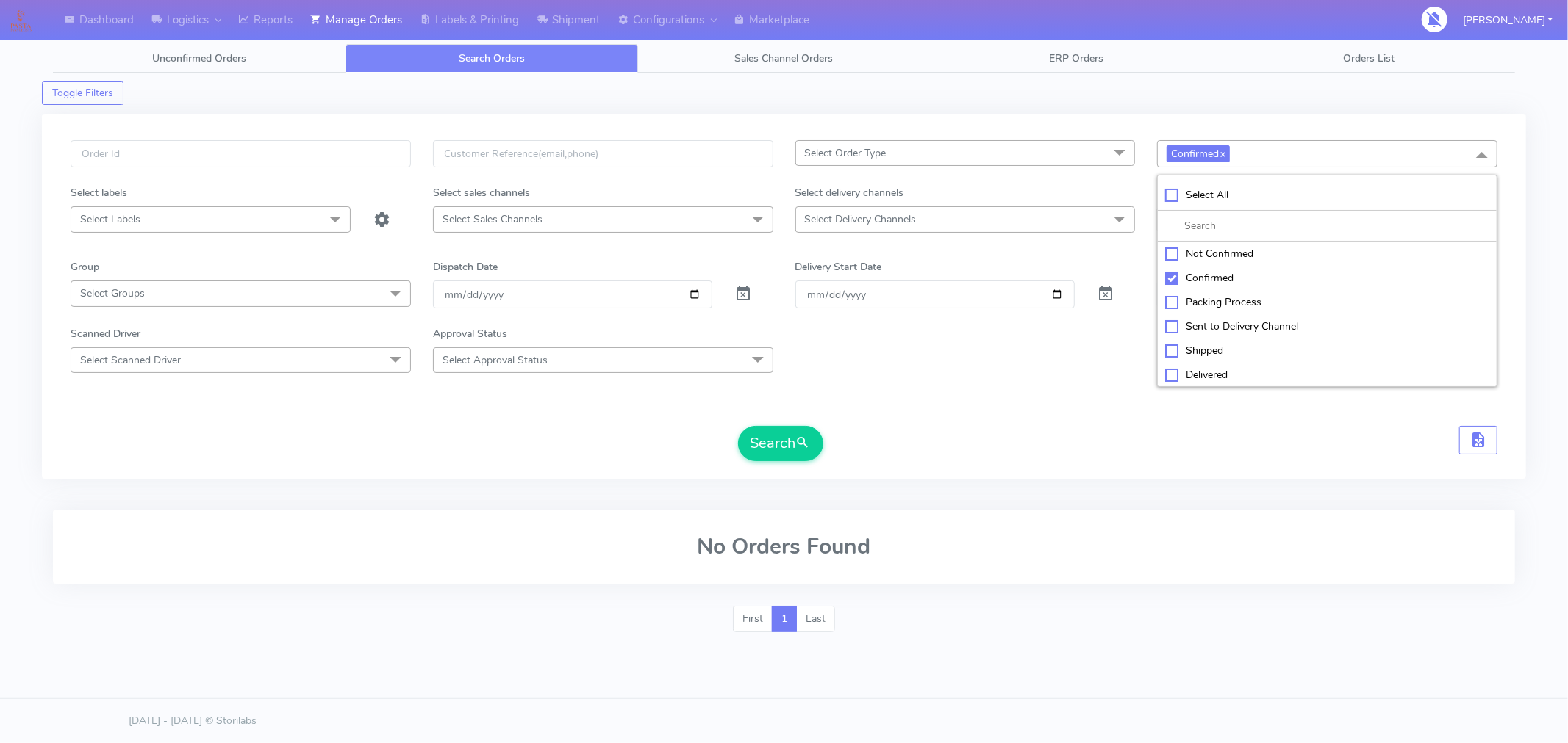
click at [881, 210] on span "Select Delivery Channels" at bounding box center [965, 219] width 340 height 26
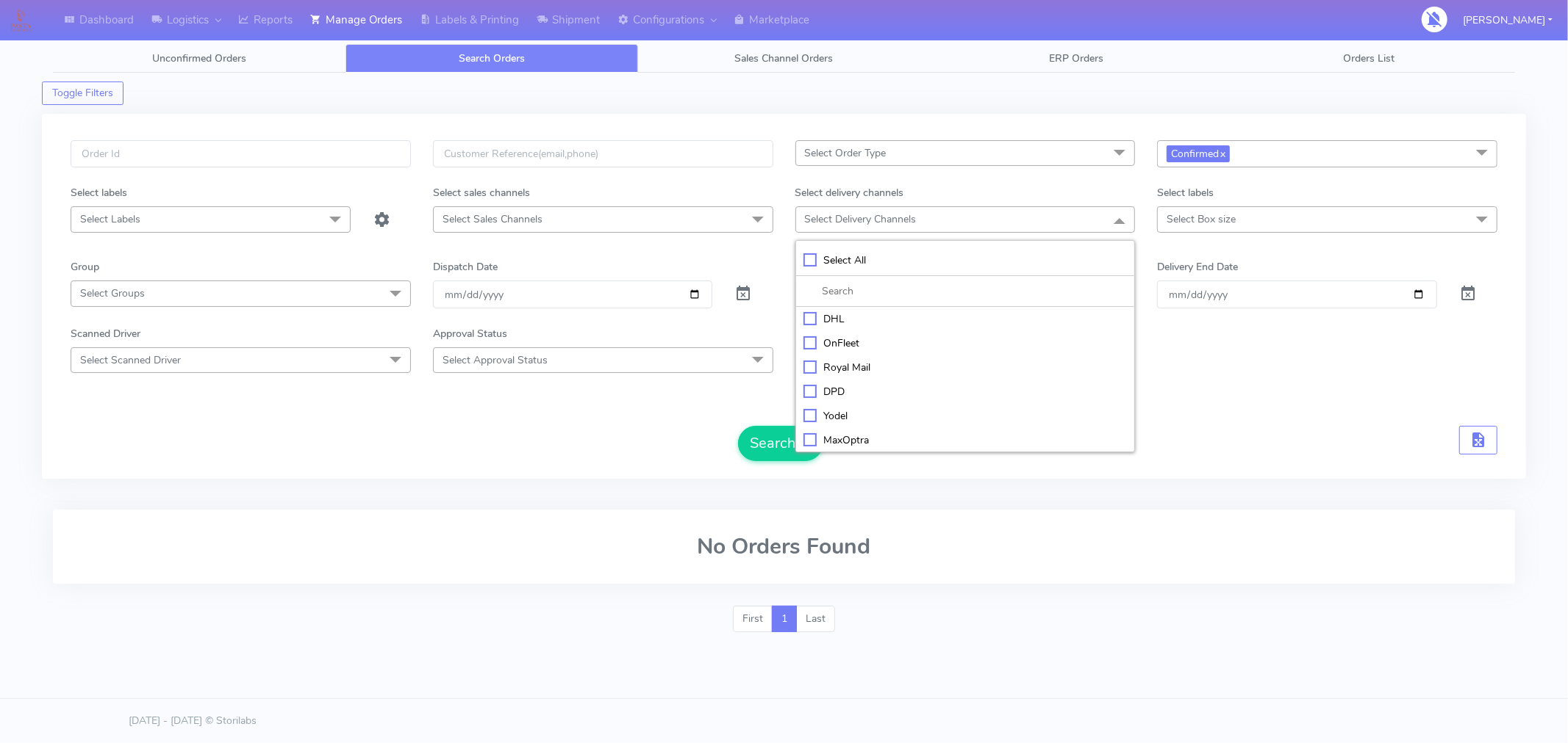
click at [820, 420] on div "Yodel" at bounding box center [965, 416] width 324 height 15
checkbox input "true"
click at [768, 452] on button "Search" at bounding box center [780, 444] width 85 height 35
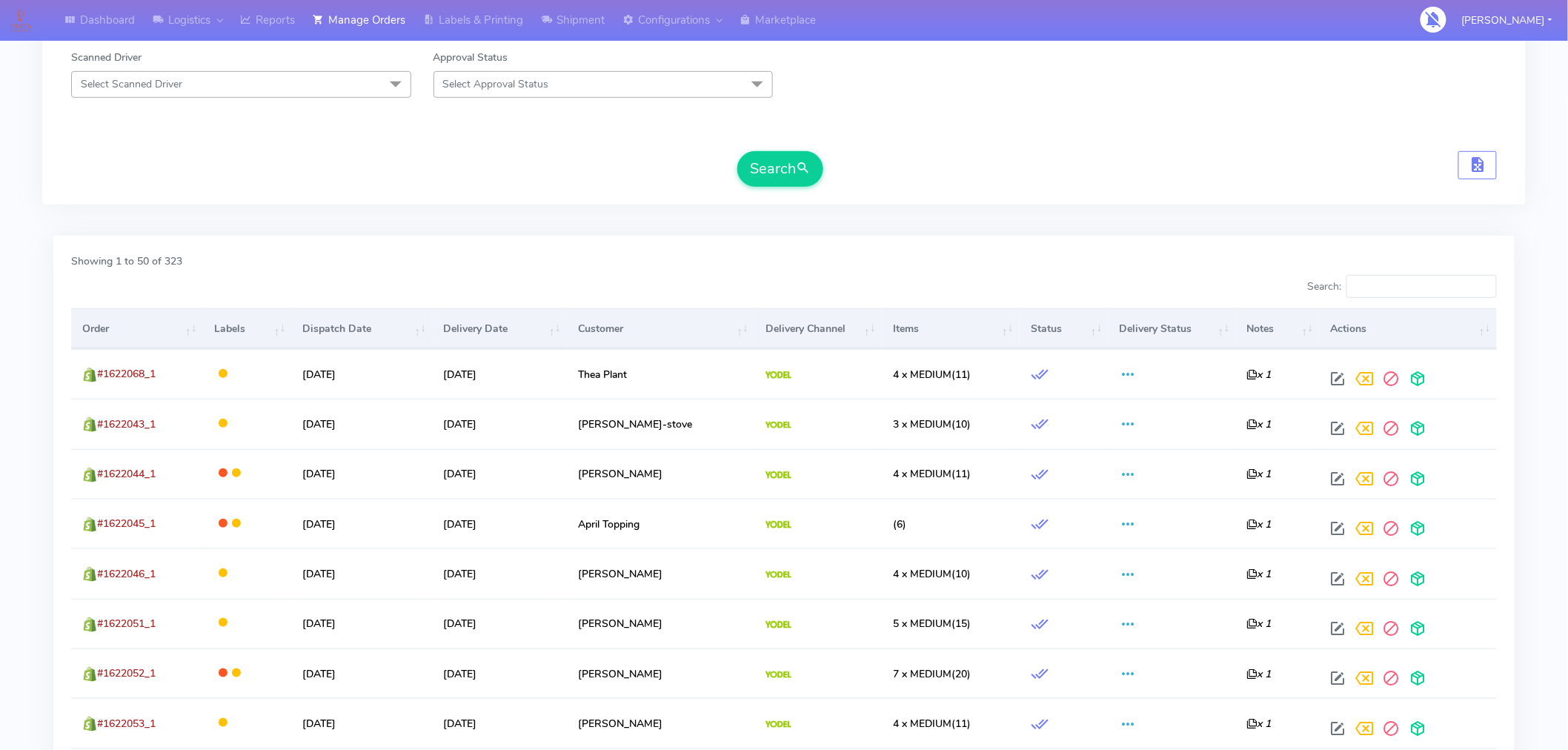
scroll to position [276, 0]
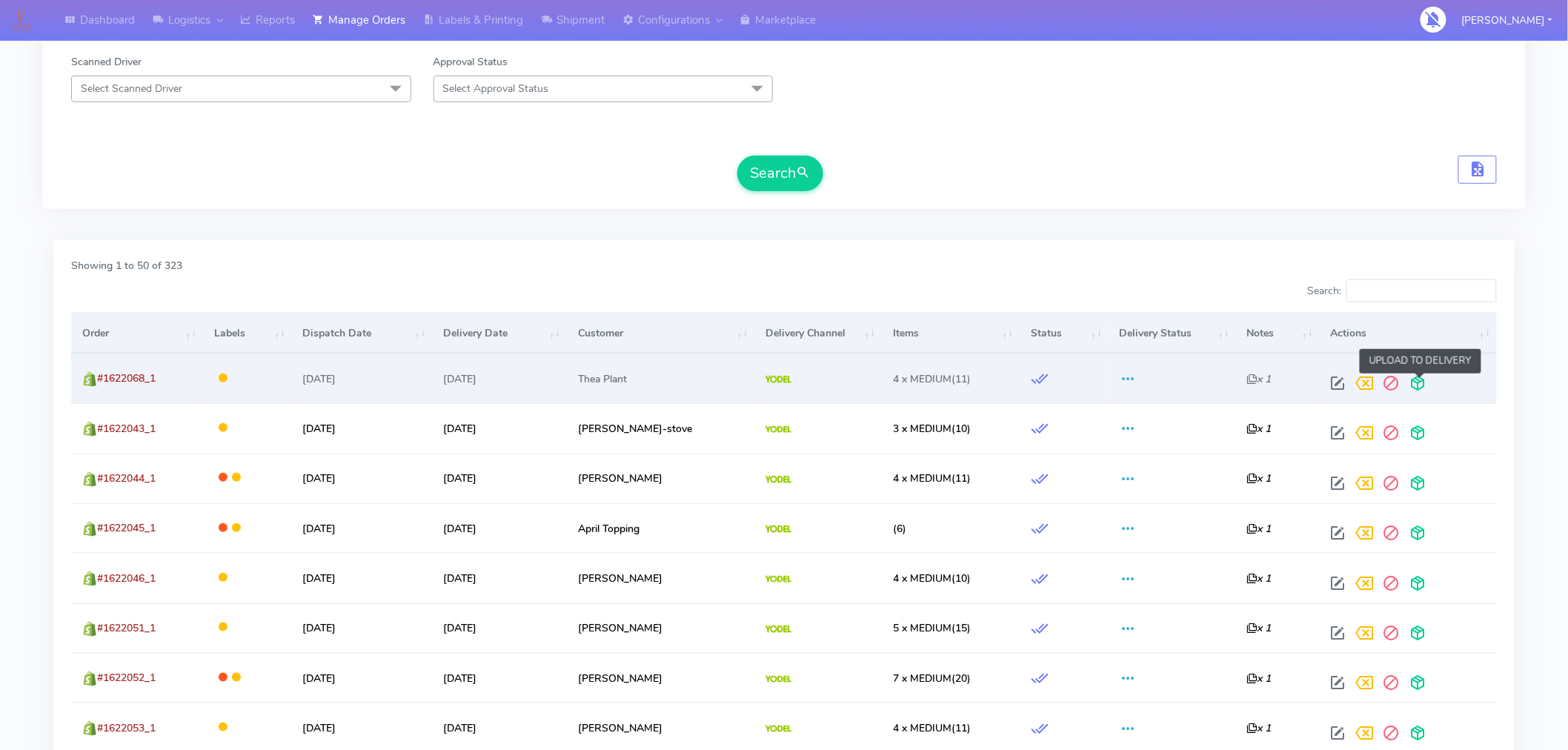
click at [1419, 384] on span at bounding box center [1418, 386] width 27 height 14
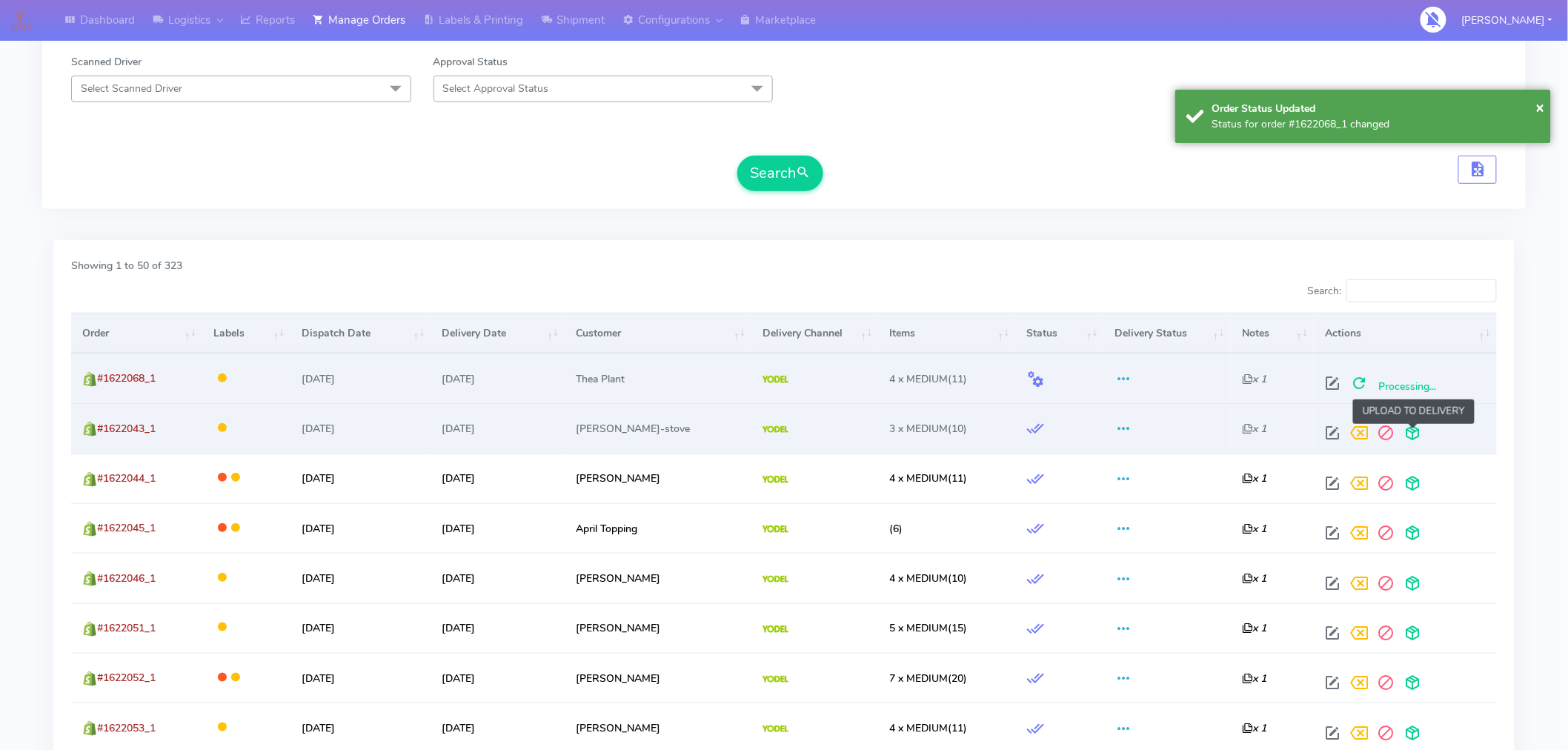
click at [1412, 436] on span at bounding box center [1412, 436] width 27 height 14
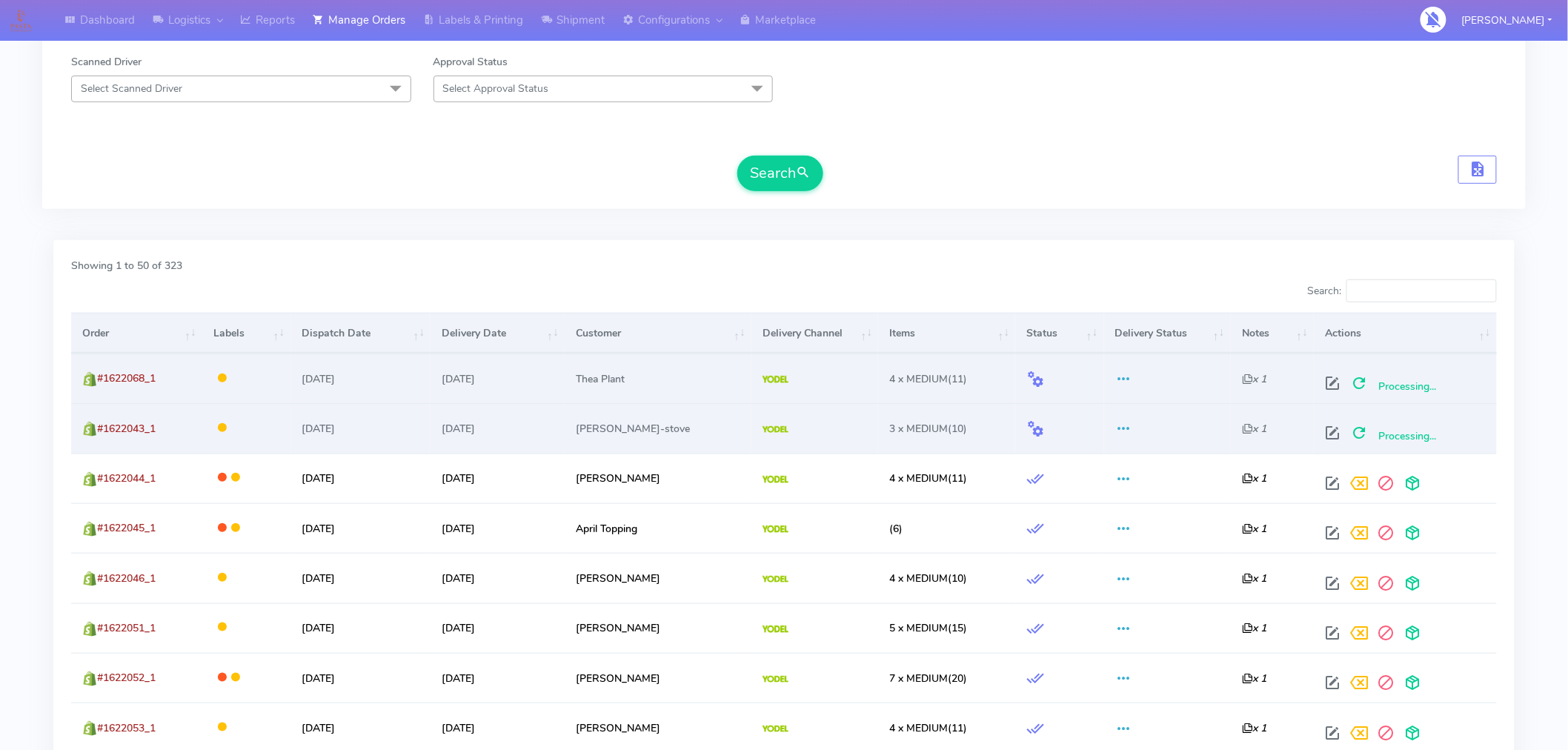
click at [920, 334] on th "Items" at bounding box center [946, 333] width 137 height 40
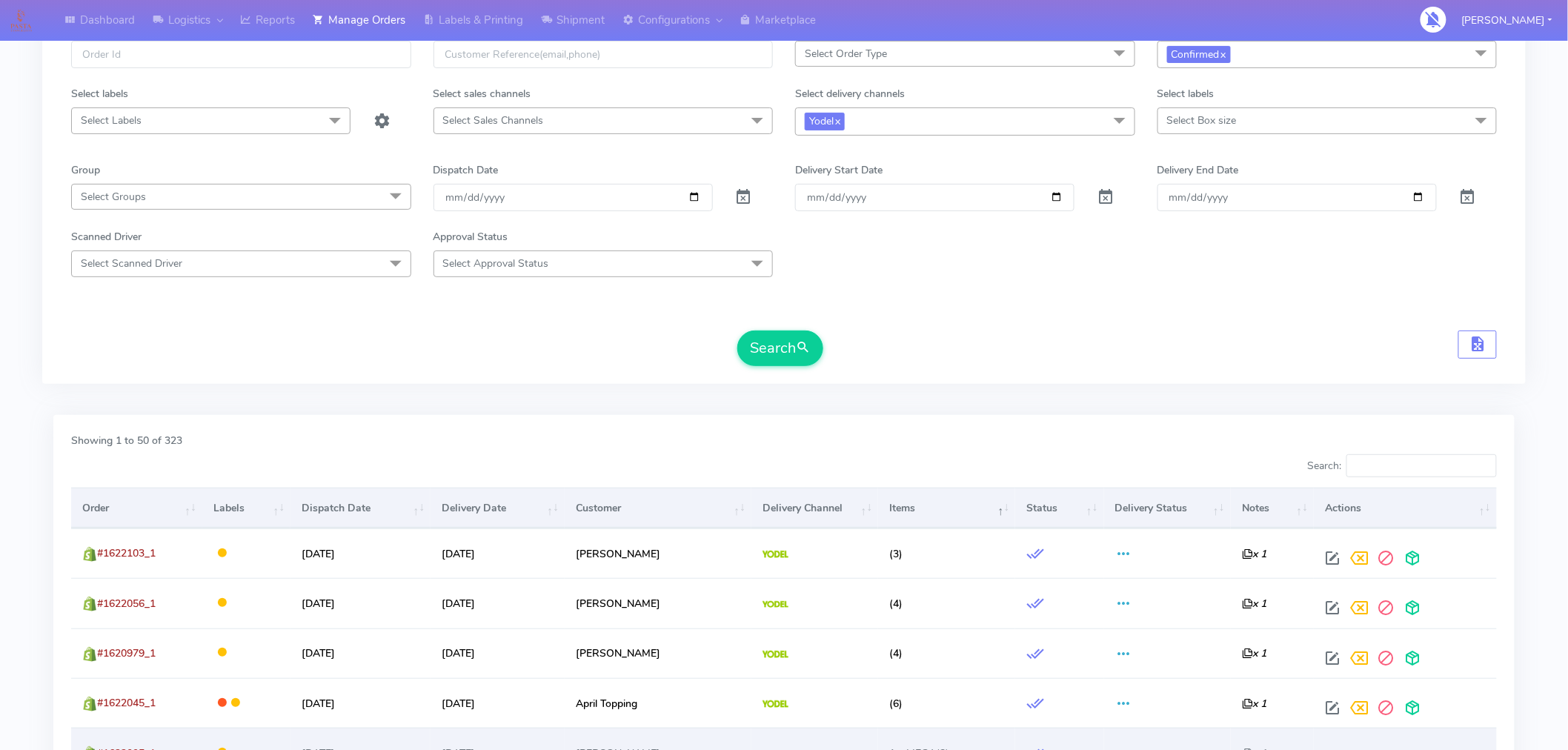
scroll to position [0, 0]
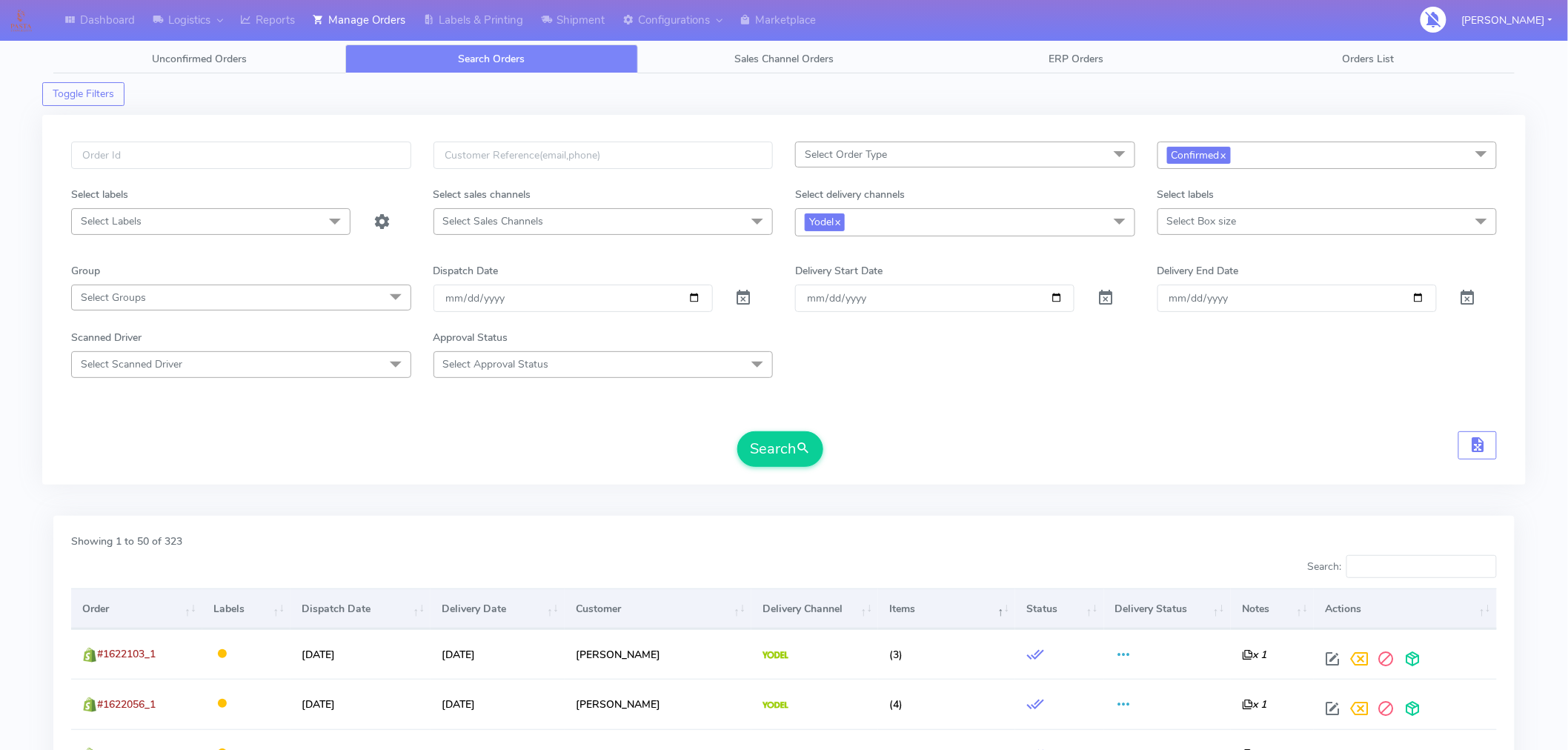
click at [1197, 226] on span "Select Box size" at bounding box center [1202, 220] width 70 height 14
click at [1193, 370] on div "Medium" at bounding box center [1327, 370] width 324 height 16
checkbox input "true"
click at [782, 442] on button "Search" at bounding box center [780, 448] width 86 height 35
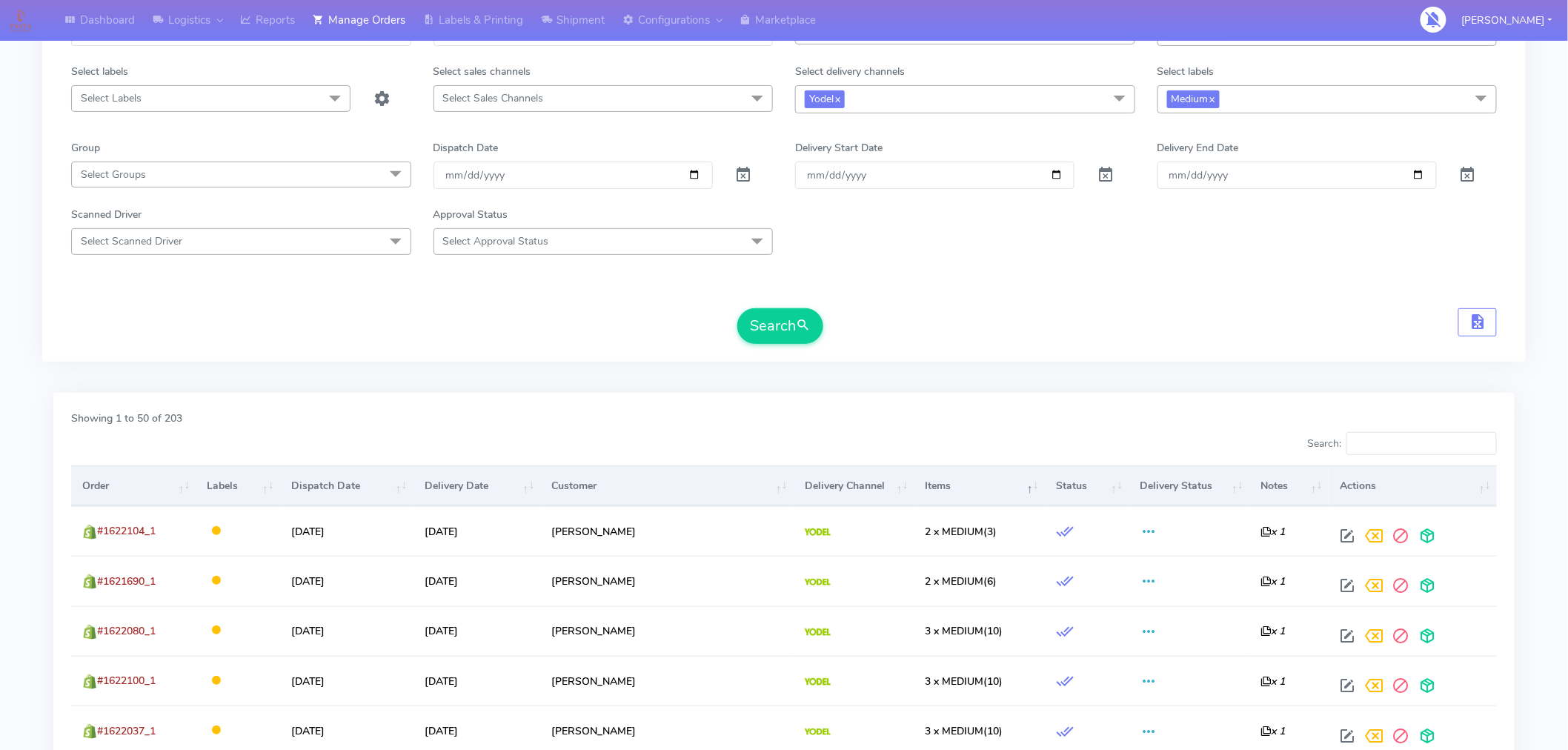
scroll to position [124, 0]
click at [937, 479] on th "Items" at bounding box center [979, 484] width 130 height 40
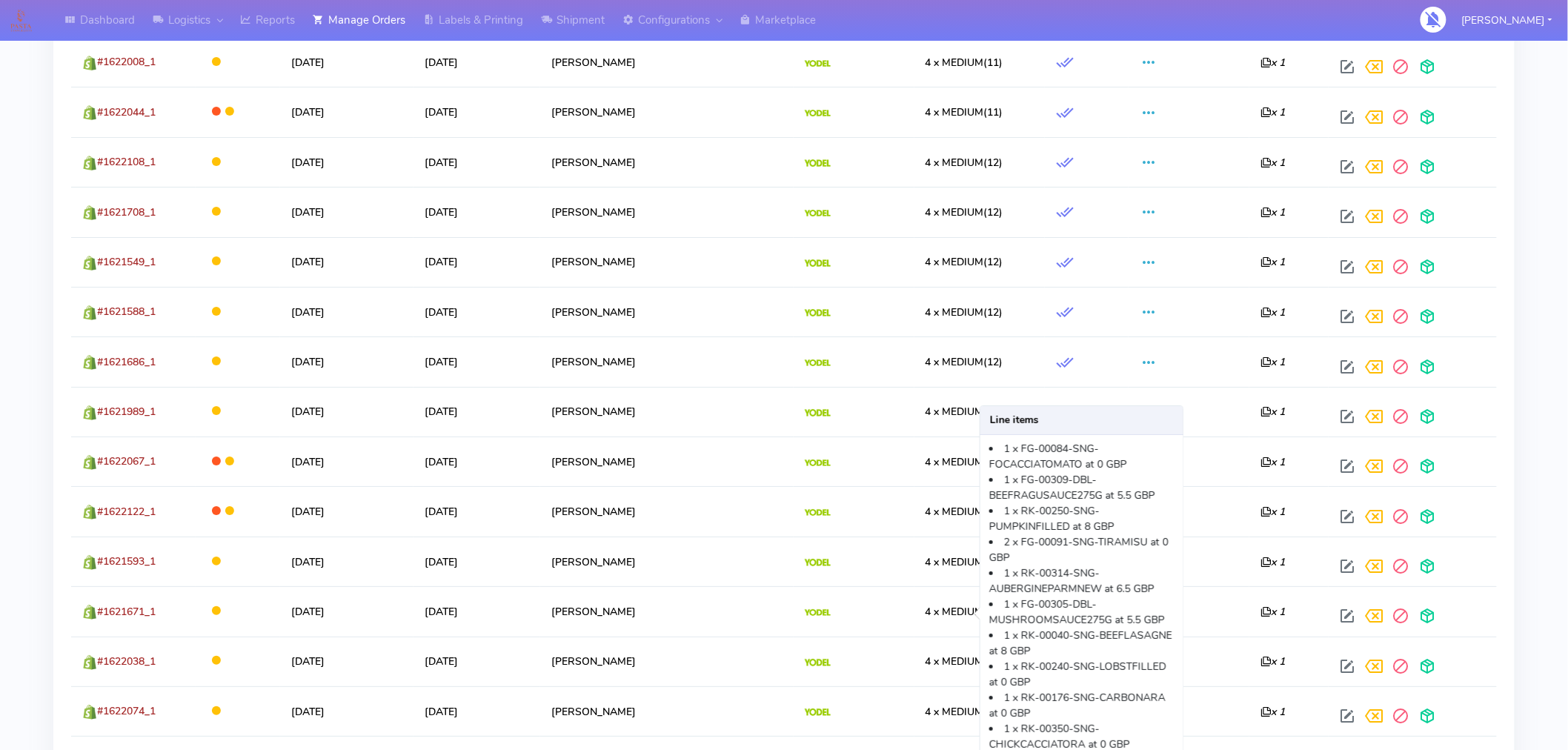
scroll to position [2508, 0]
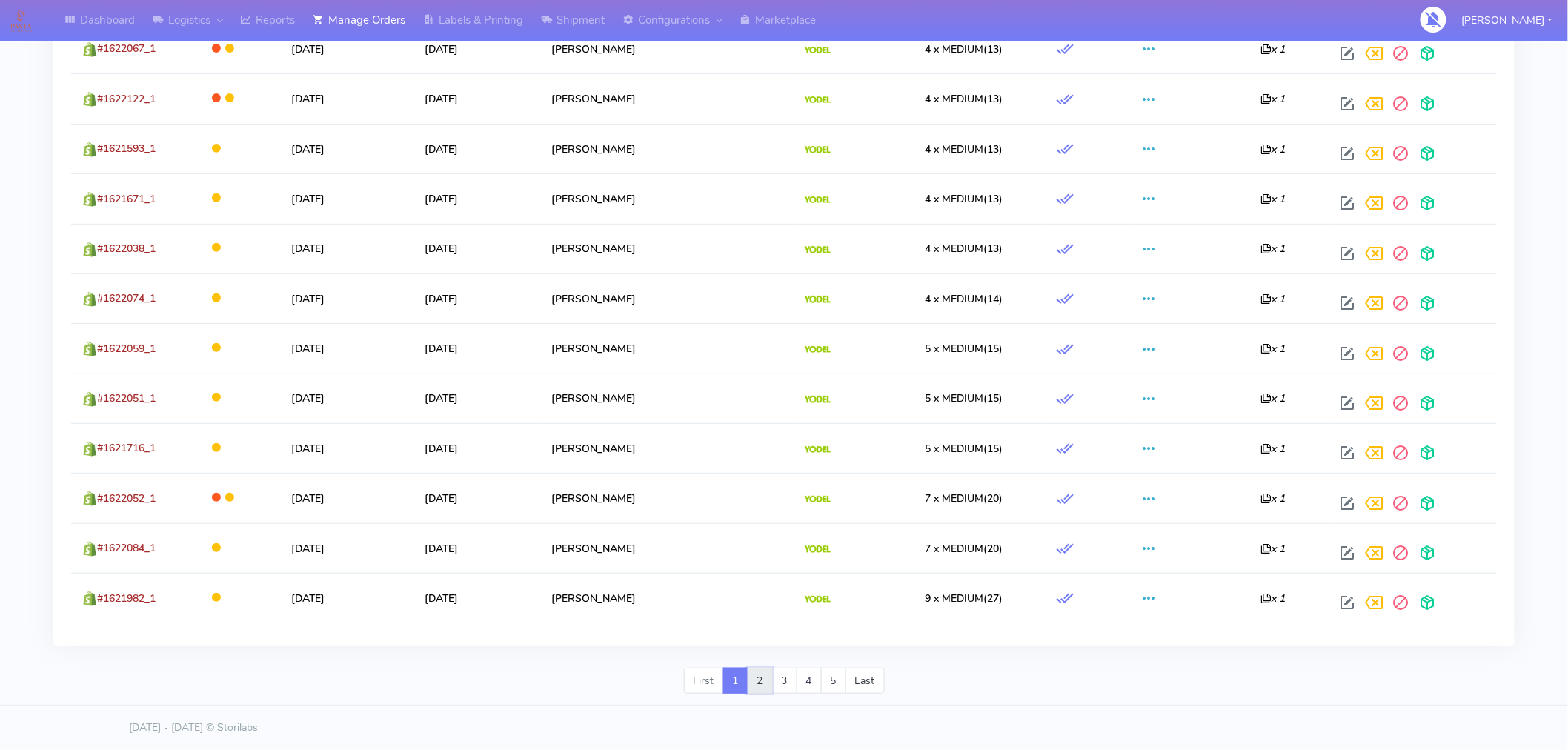
click at [758, 684] on link "2" at bounding box center [760, 681] width 25 height 27
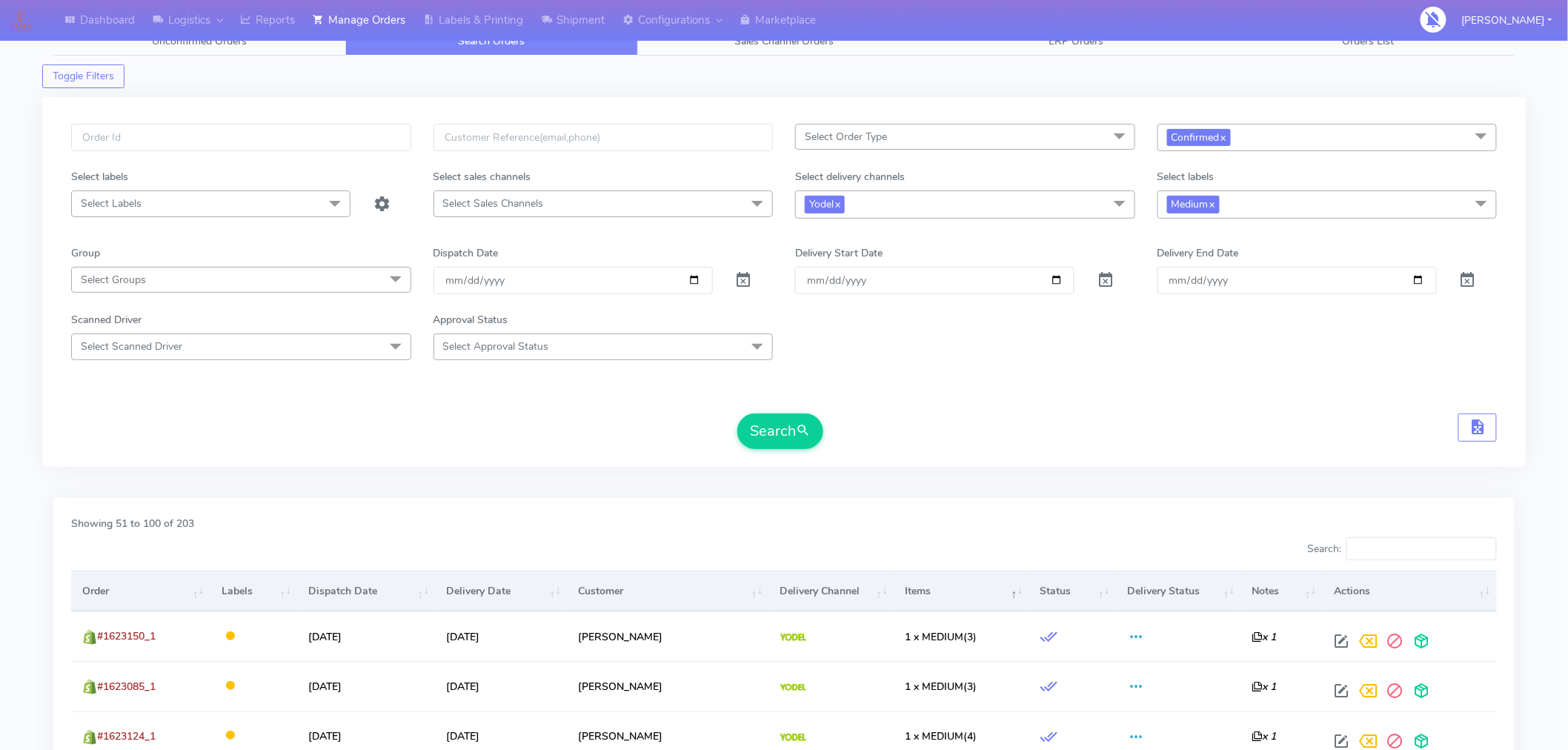
scroll to position [74, 0]
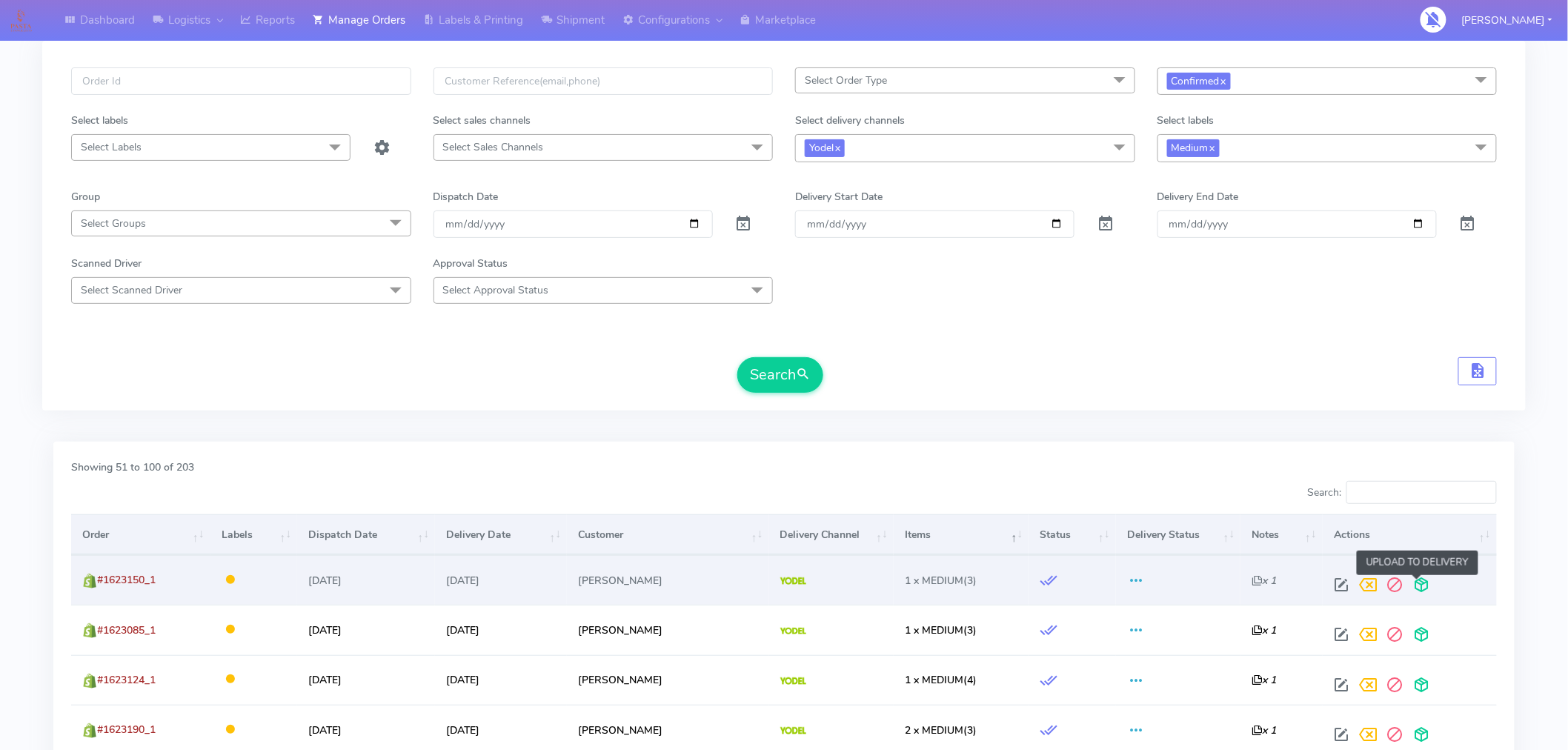
click at [1410, 581] on span at bounding box center [1421, 588] width 27 height 14
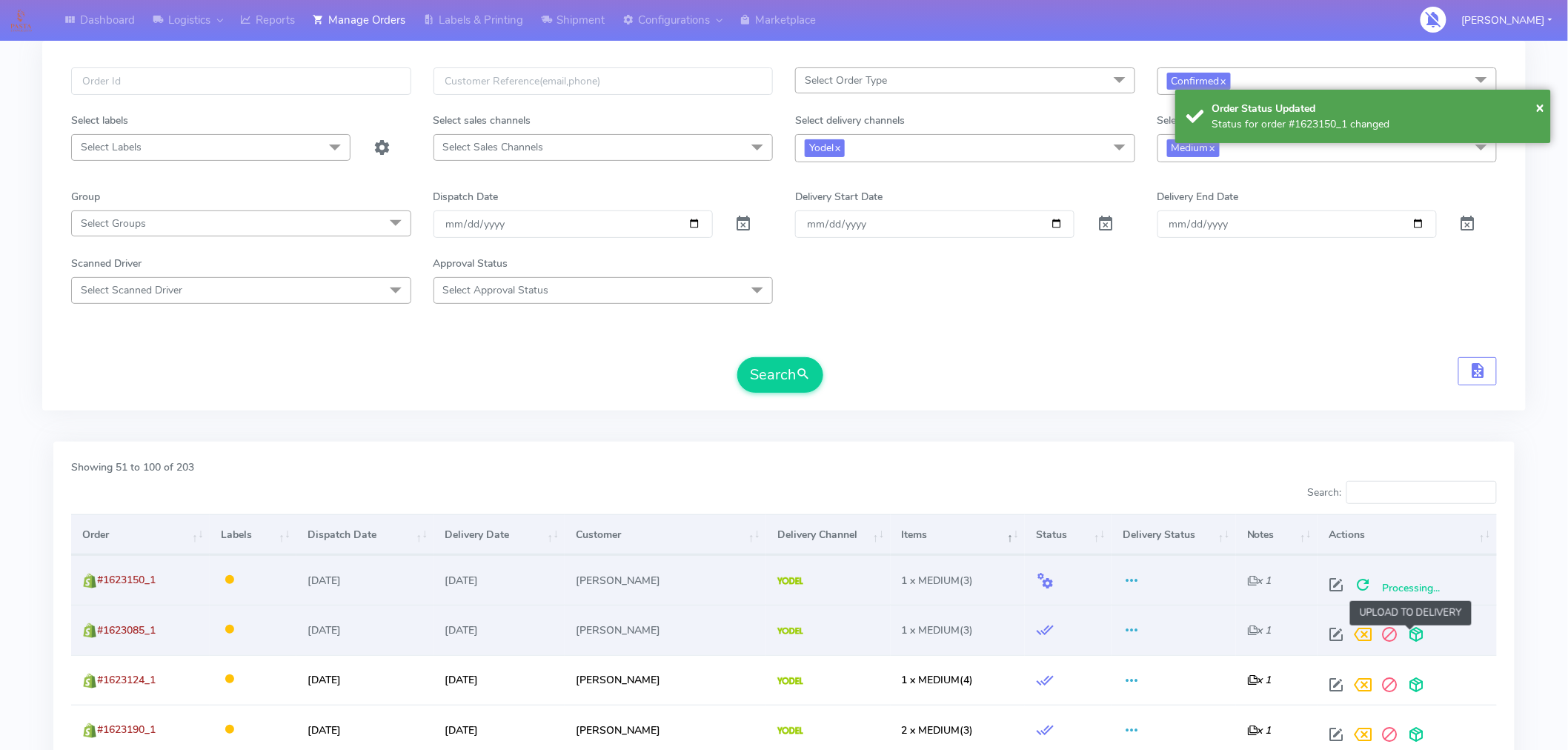
click at [1410, 642] on span at bounding box center [1416, 638] width 27 height 14
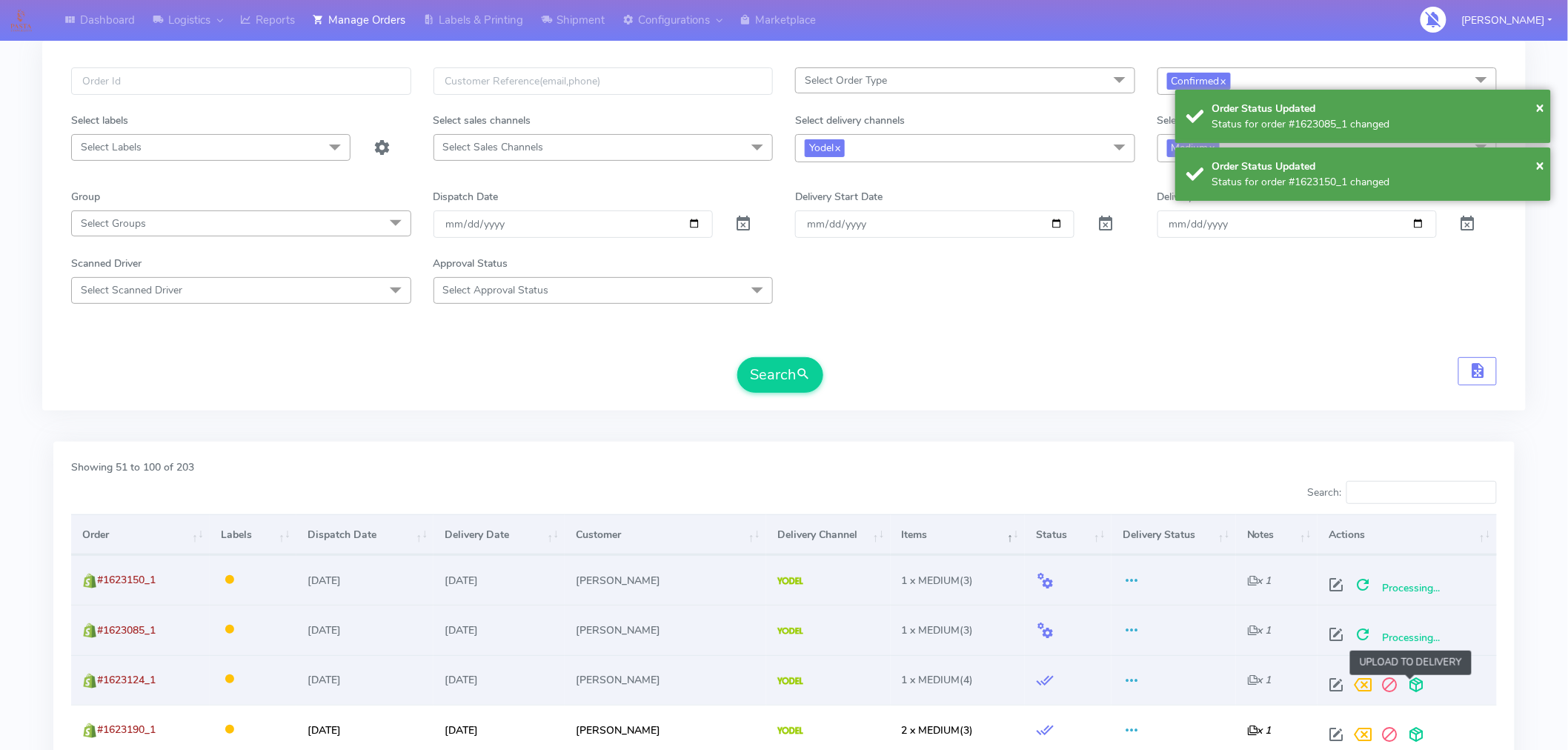
click at [1410, 690] on span at bounding box center [1416, 688] width 27 height 14
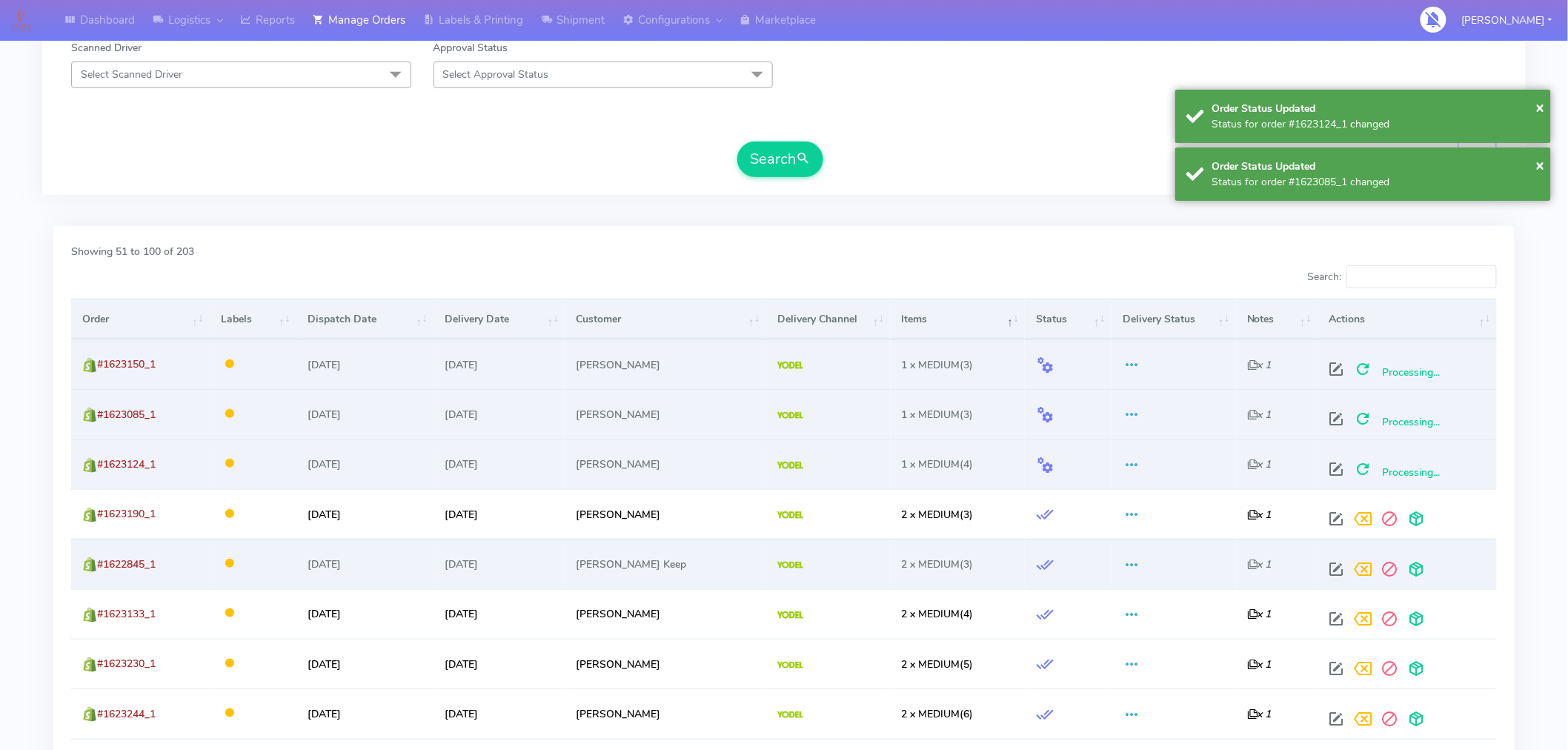
scroll to position [307, 0]
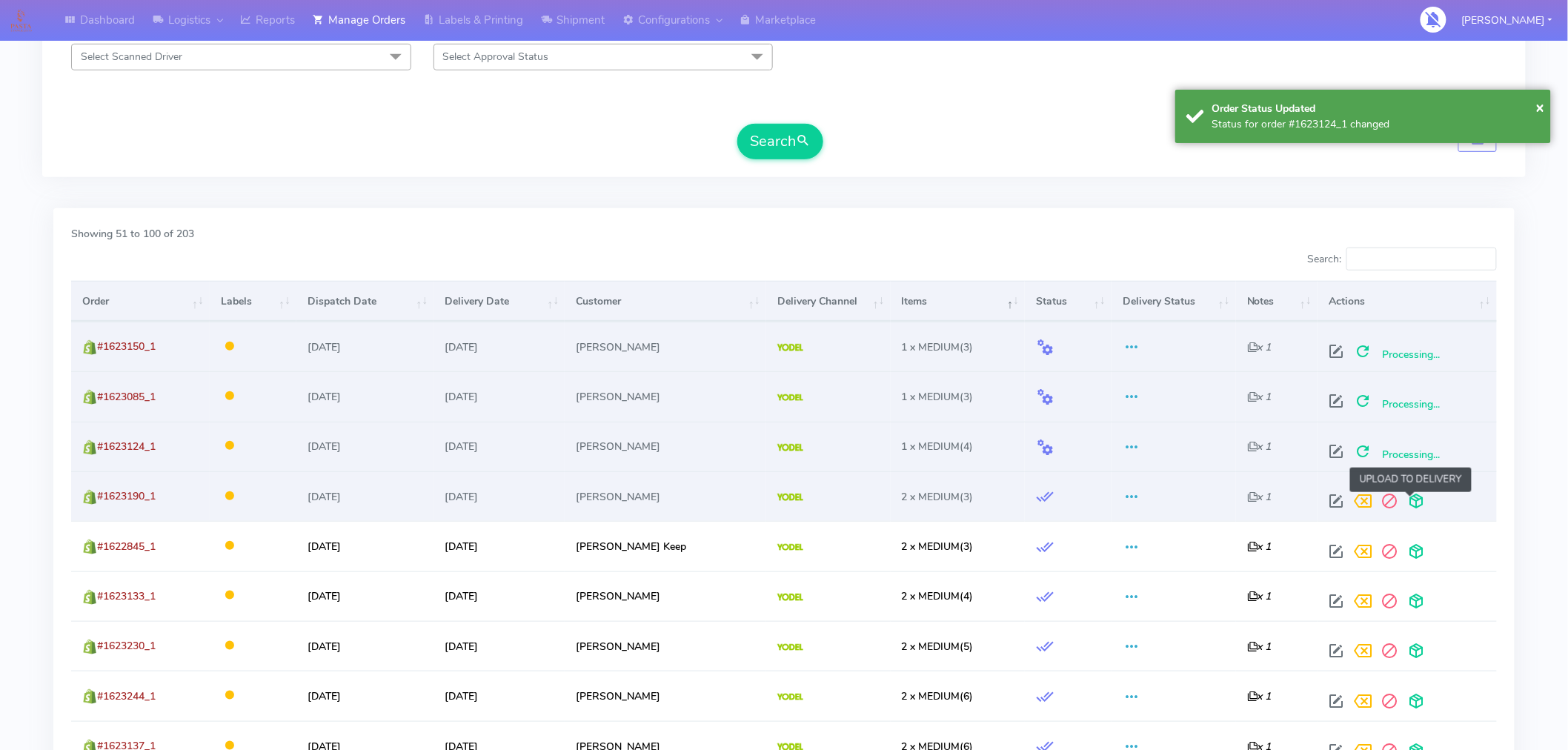
click at [1407, 501] on span at bounding box center [1416, 504] width 27 height 14
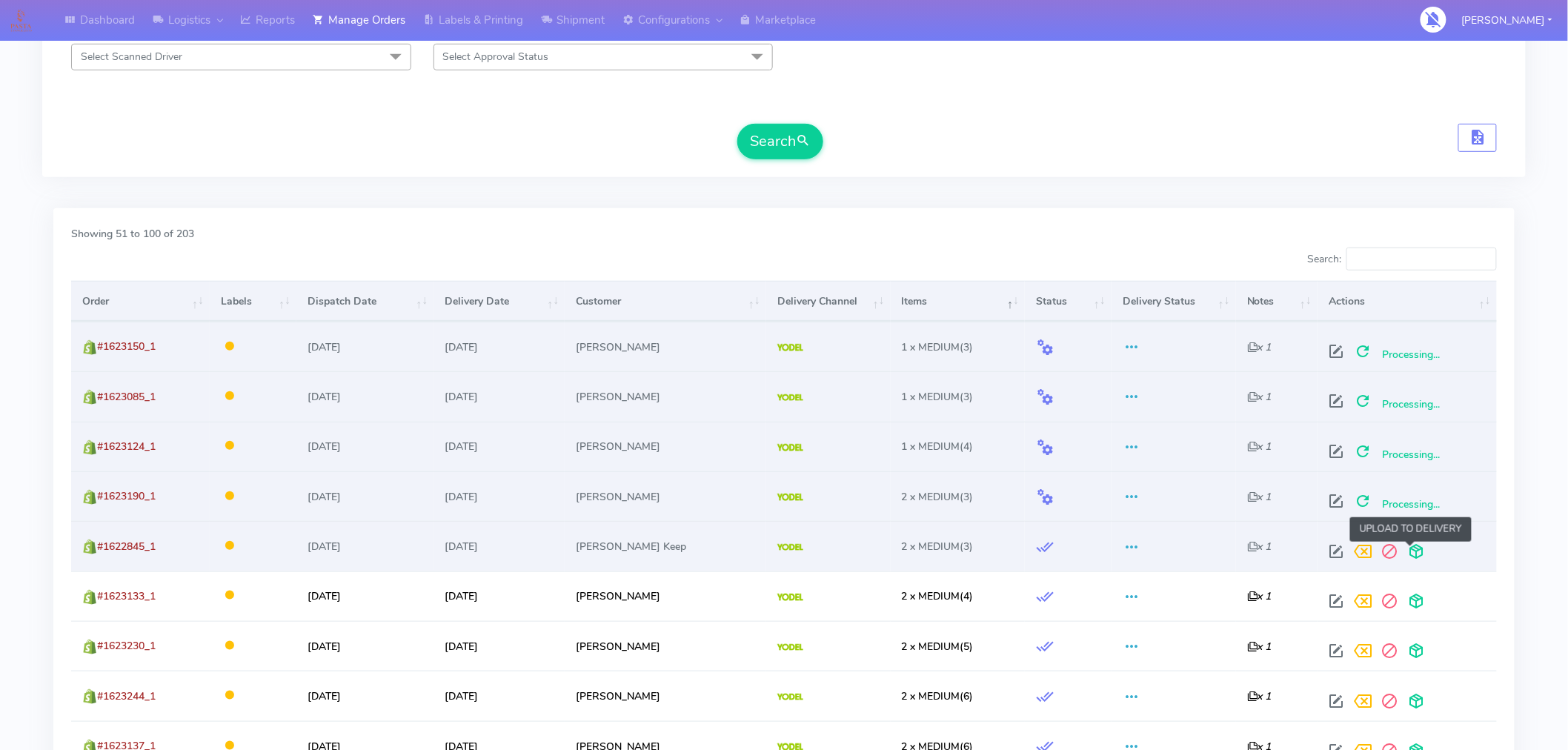
click at [1410, 558] on span at bounding box center [1416, 555] width 27 height 14
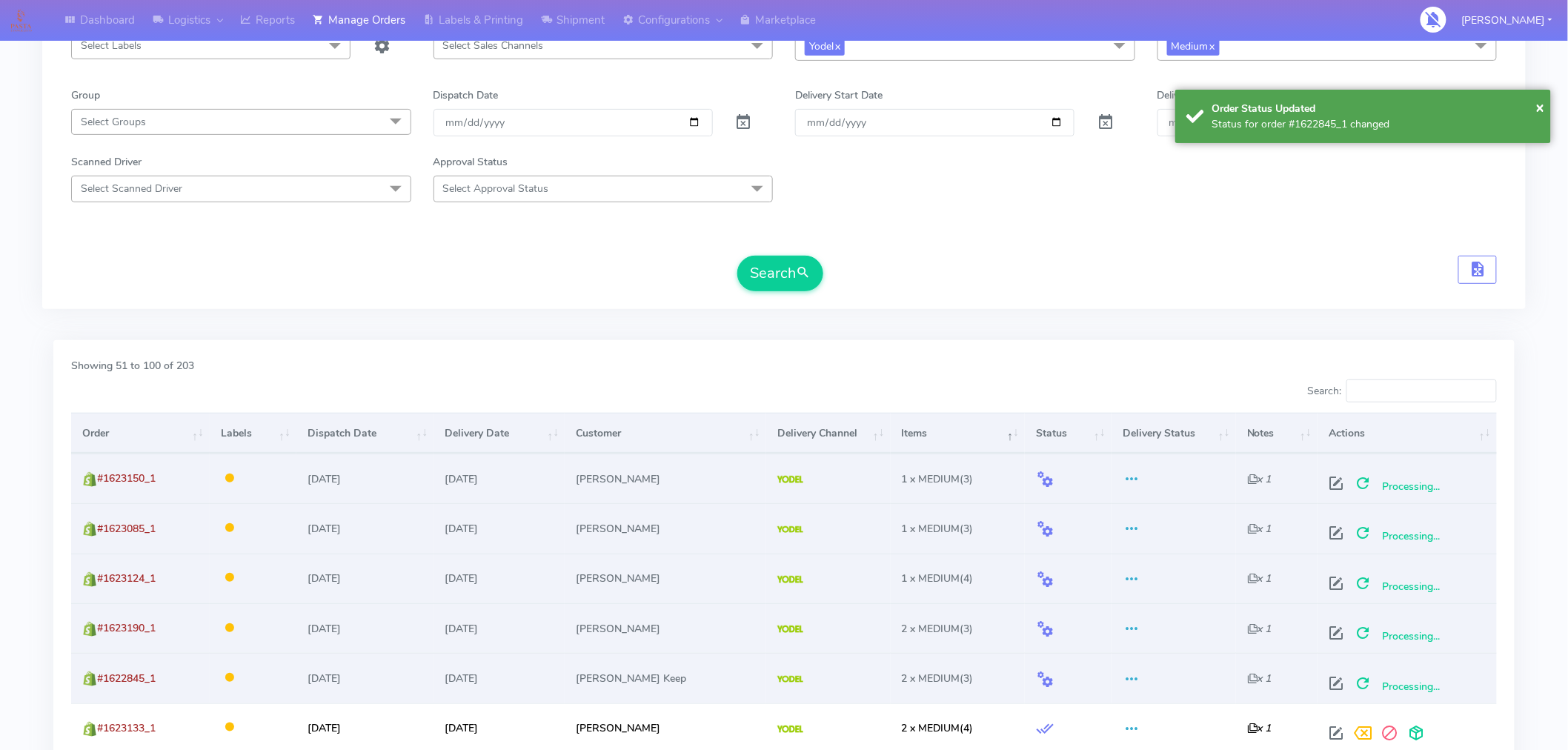
scroll to position [176, 0]
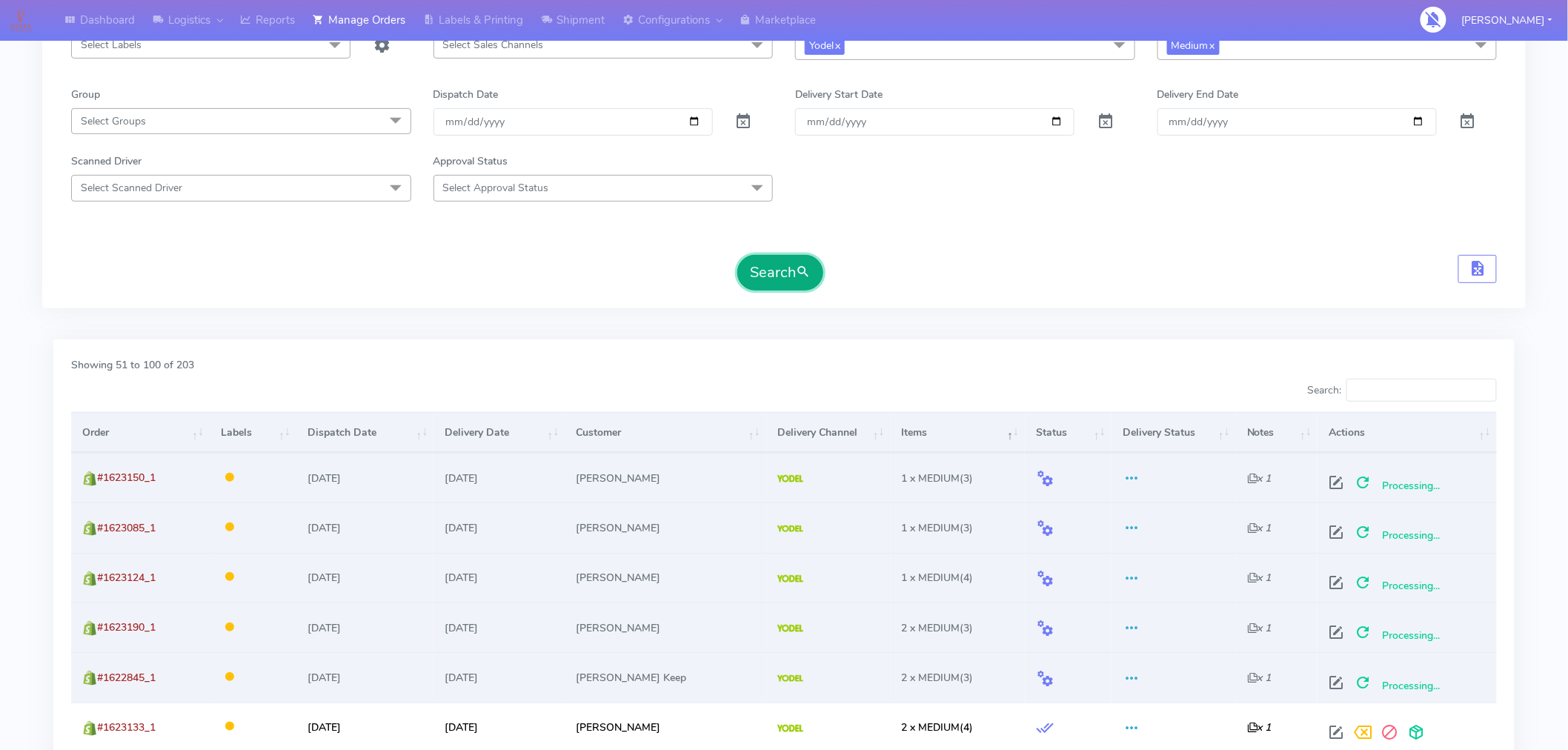
click at [799, 271] on span "submit" at bounding box center [804, 272] width 15 height 20
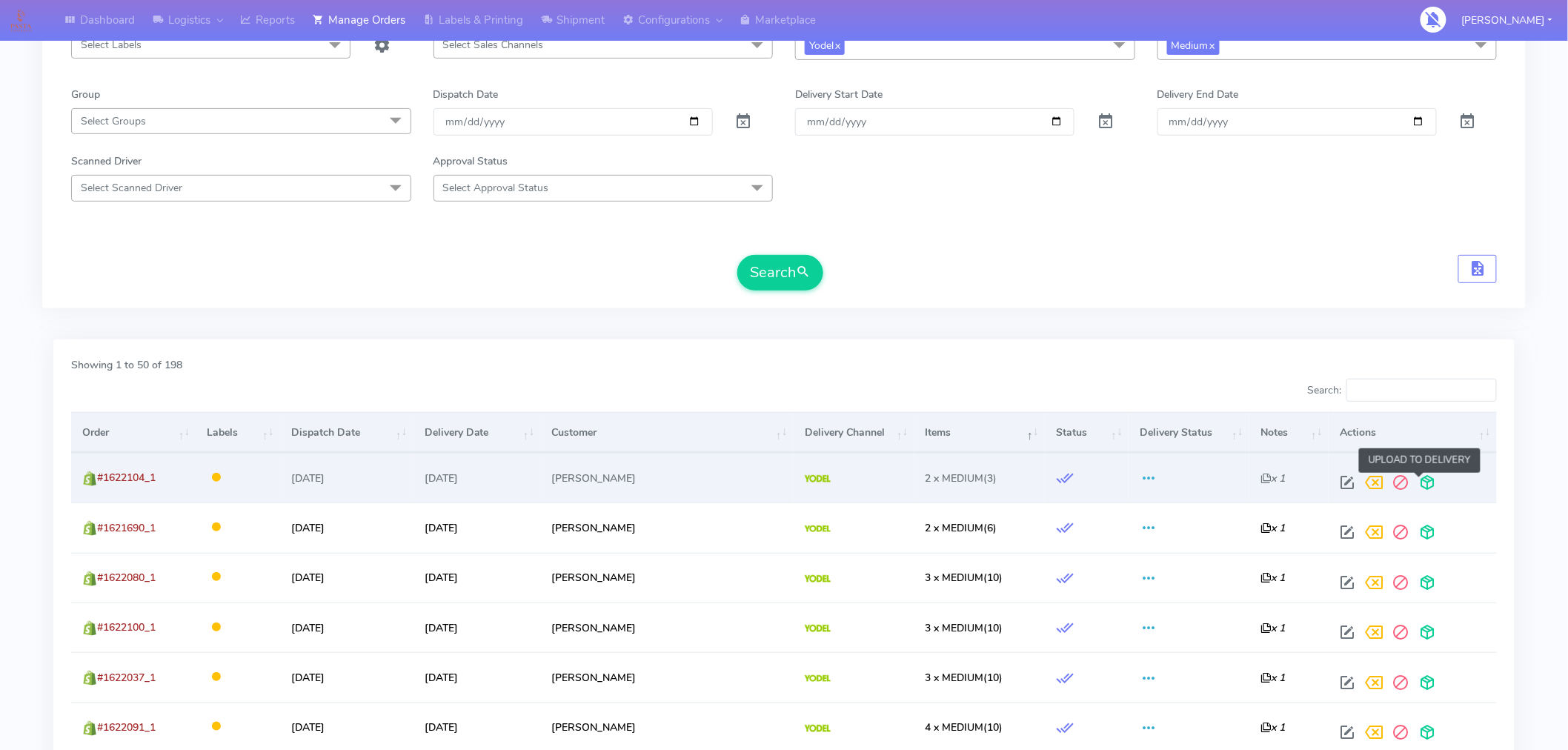
click at [1423, 484] on span at bounding box center [1427, 485] width 27 height 14
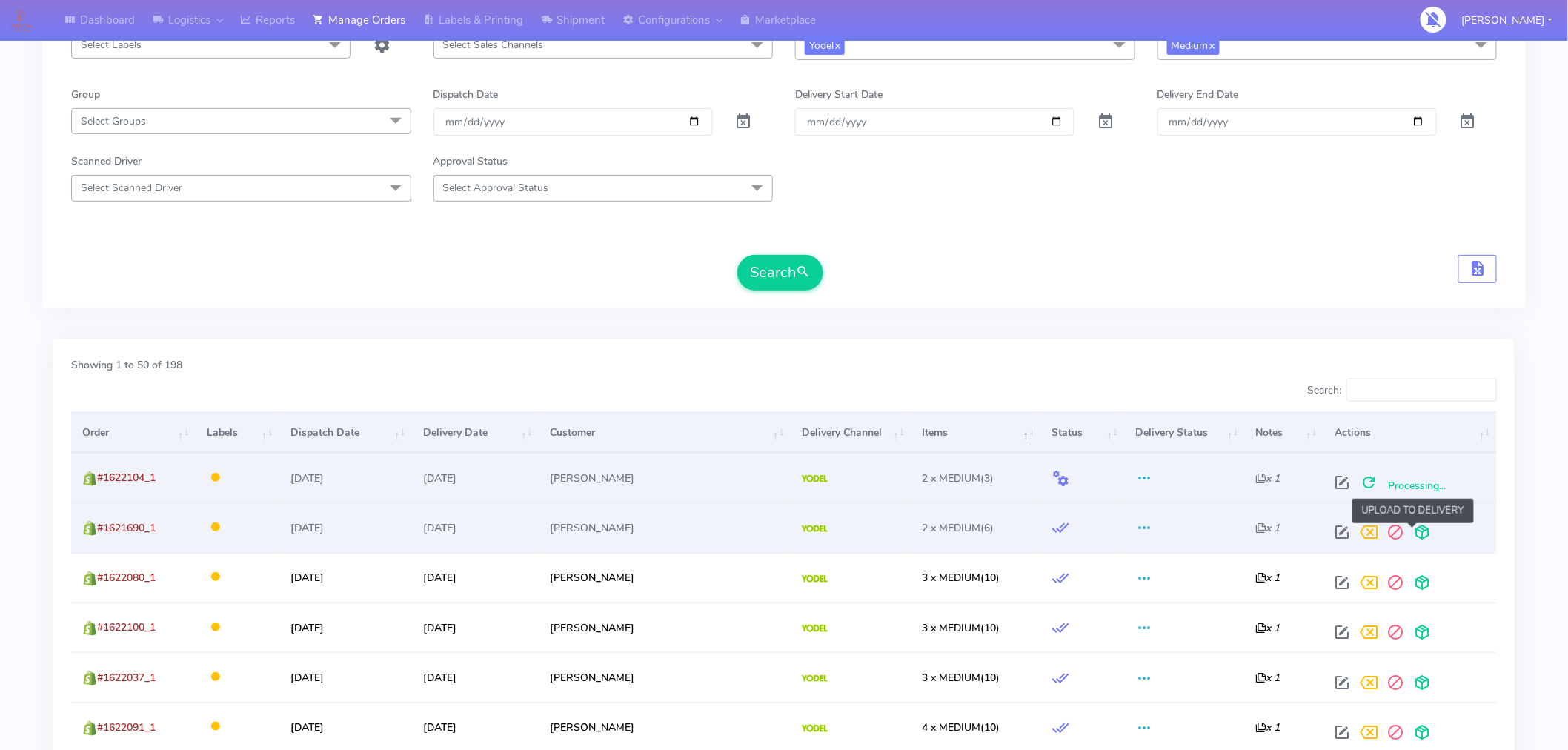
click at [1413, 534] on span at bounding box center [1422, 535] width 27 height 14
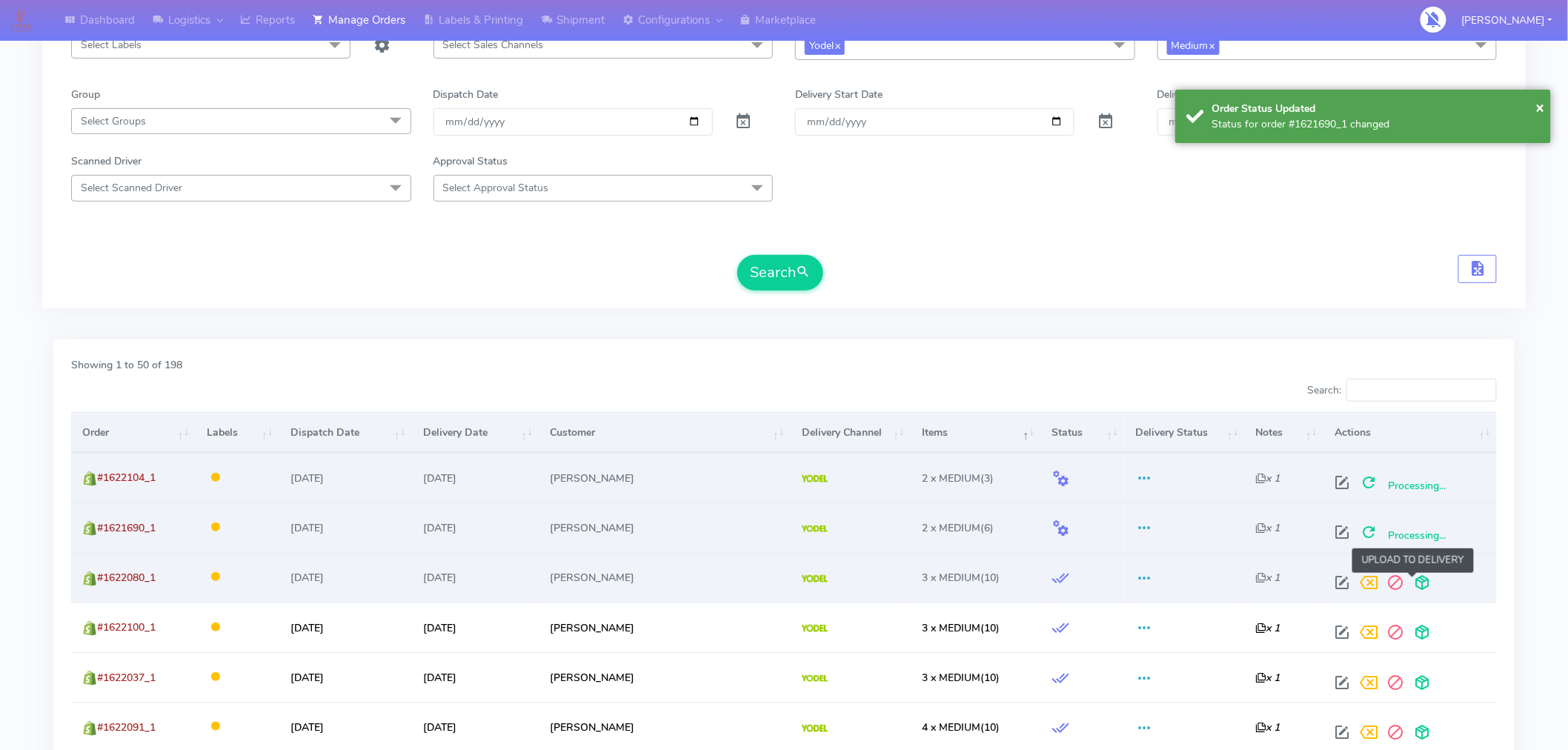
click at [1416, 586] on span at bounding box center [1422, 586] width 27 height 14
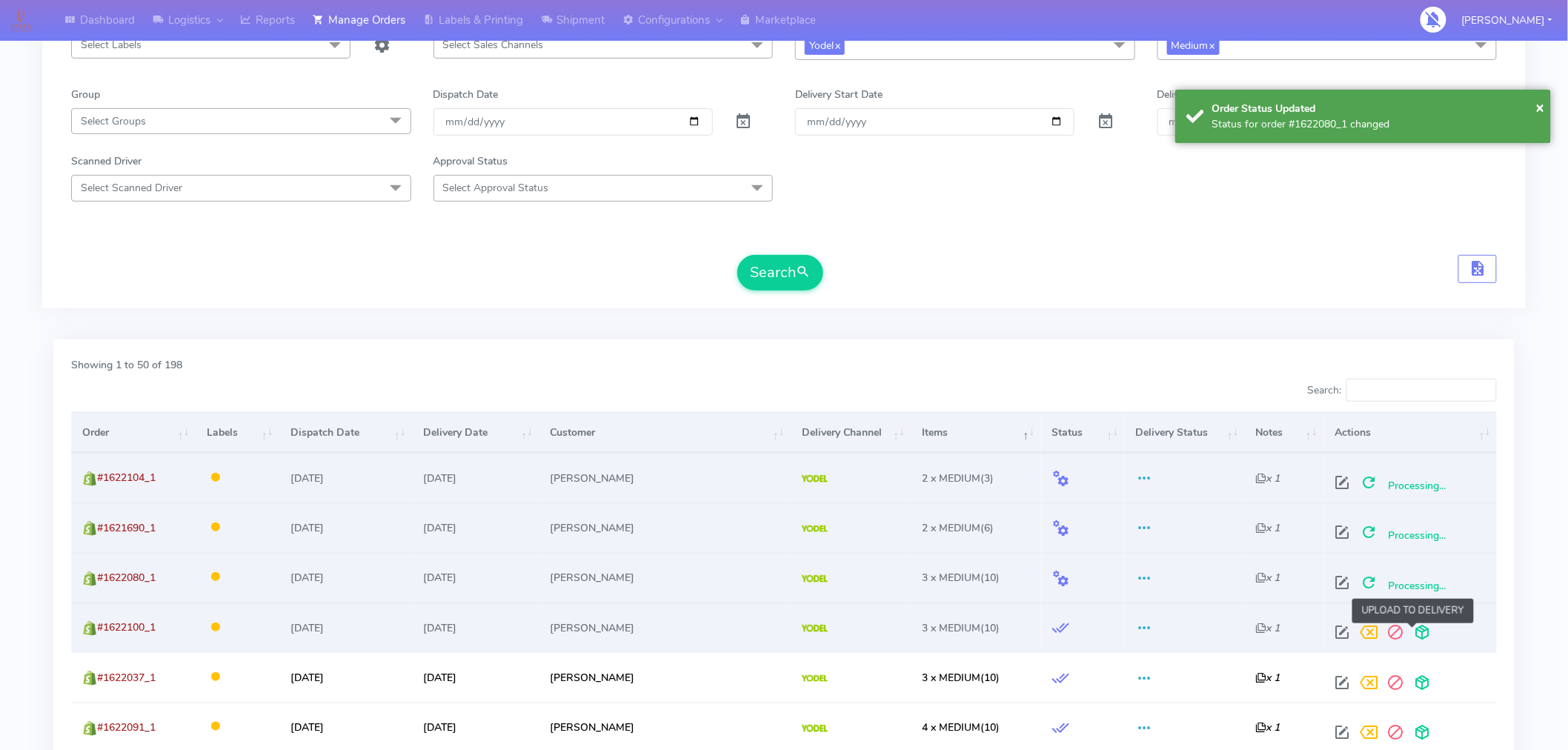
click at [1417, 634] on span at bounding box center [1422, 635] width 27 height 14
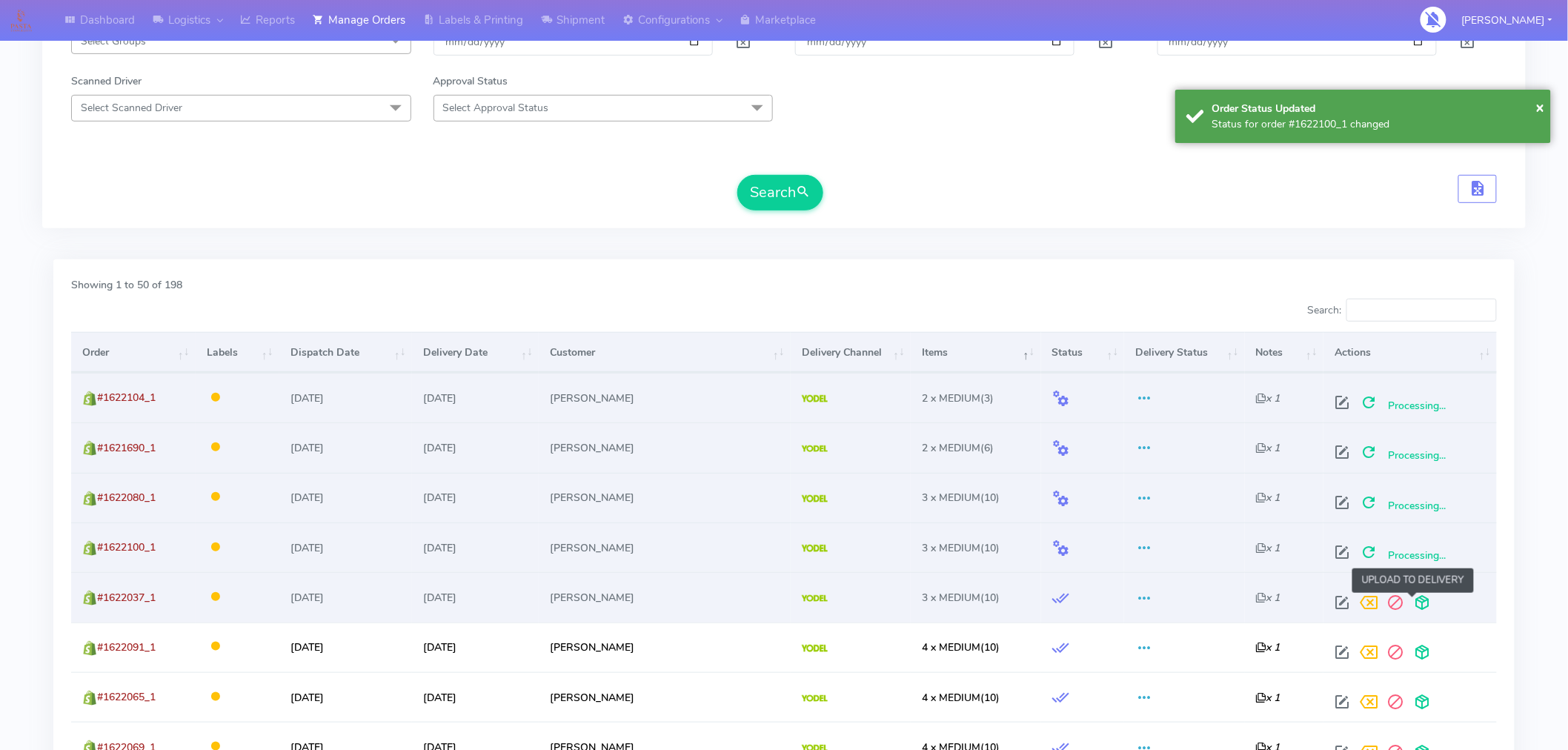
click at [1410, 602] on span at bounding box center [1422, 606] width 27 height 14
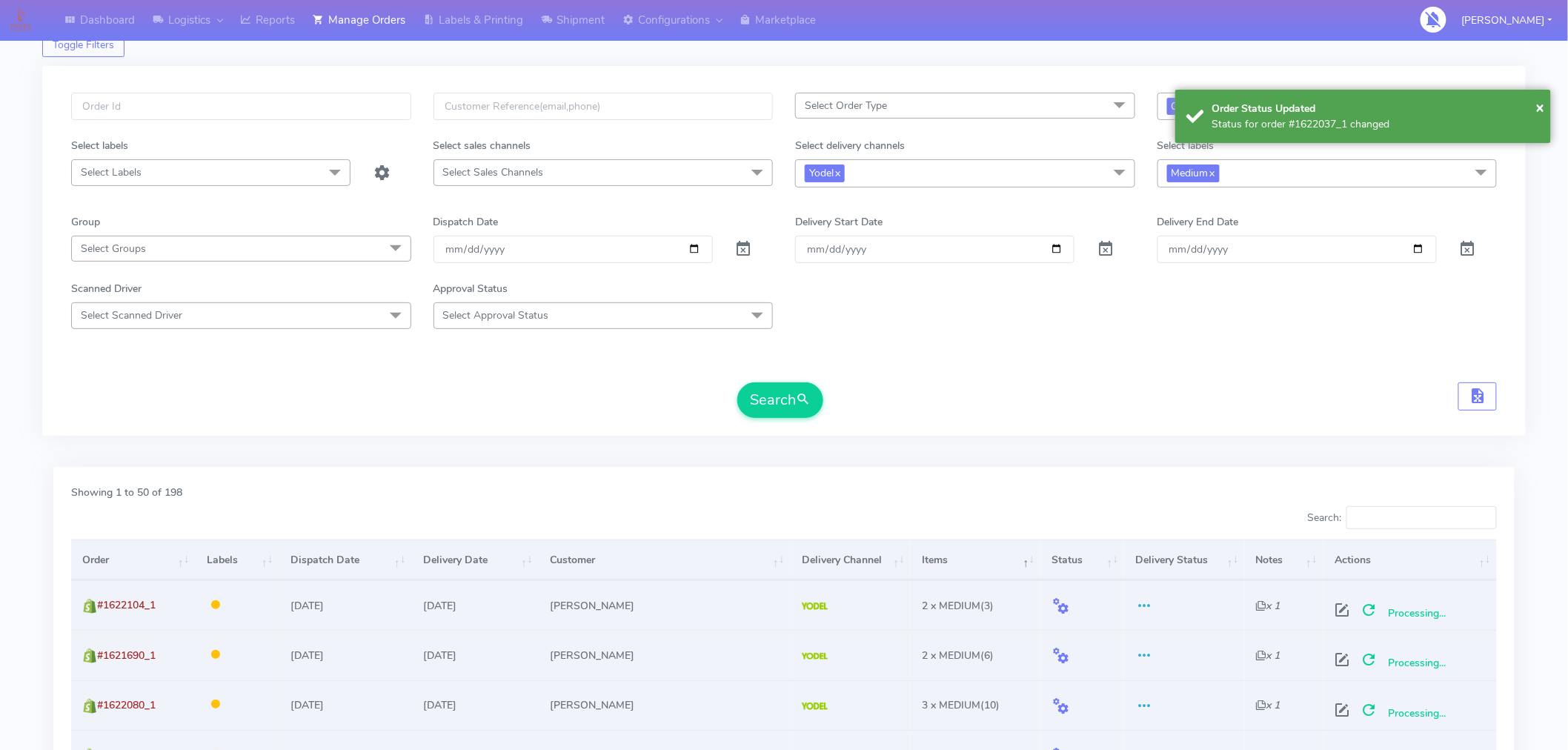
scroll to position [27, 0]
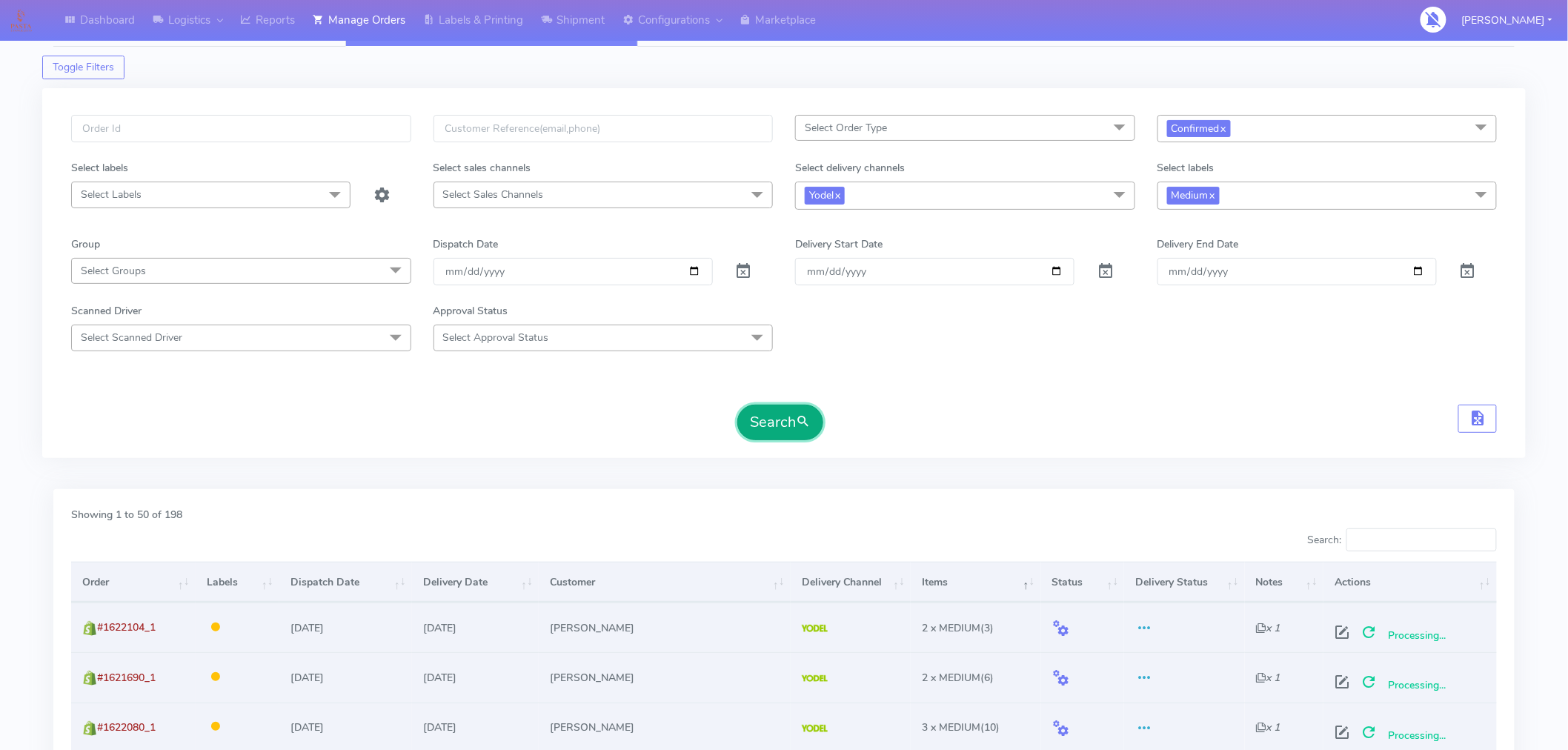
click at [796, 421] on button "Search" at bounding box center [780, 422] width 86 height 35
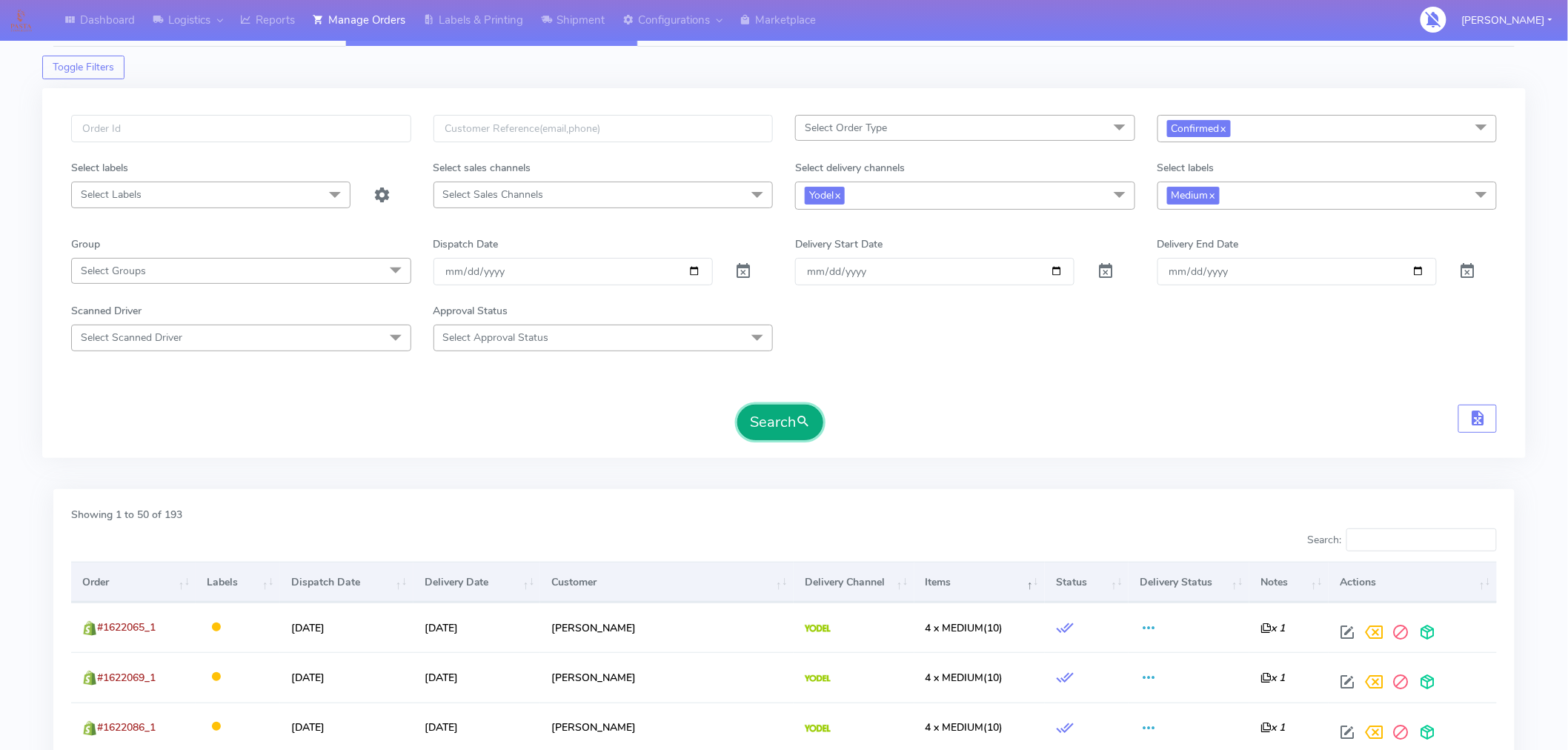
click at [786, 425] on button "Search" at bounding box center [780, 422] width 86 height 35
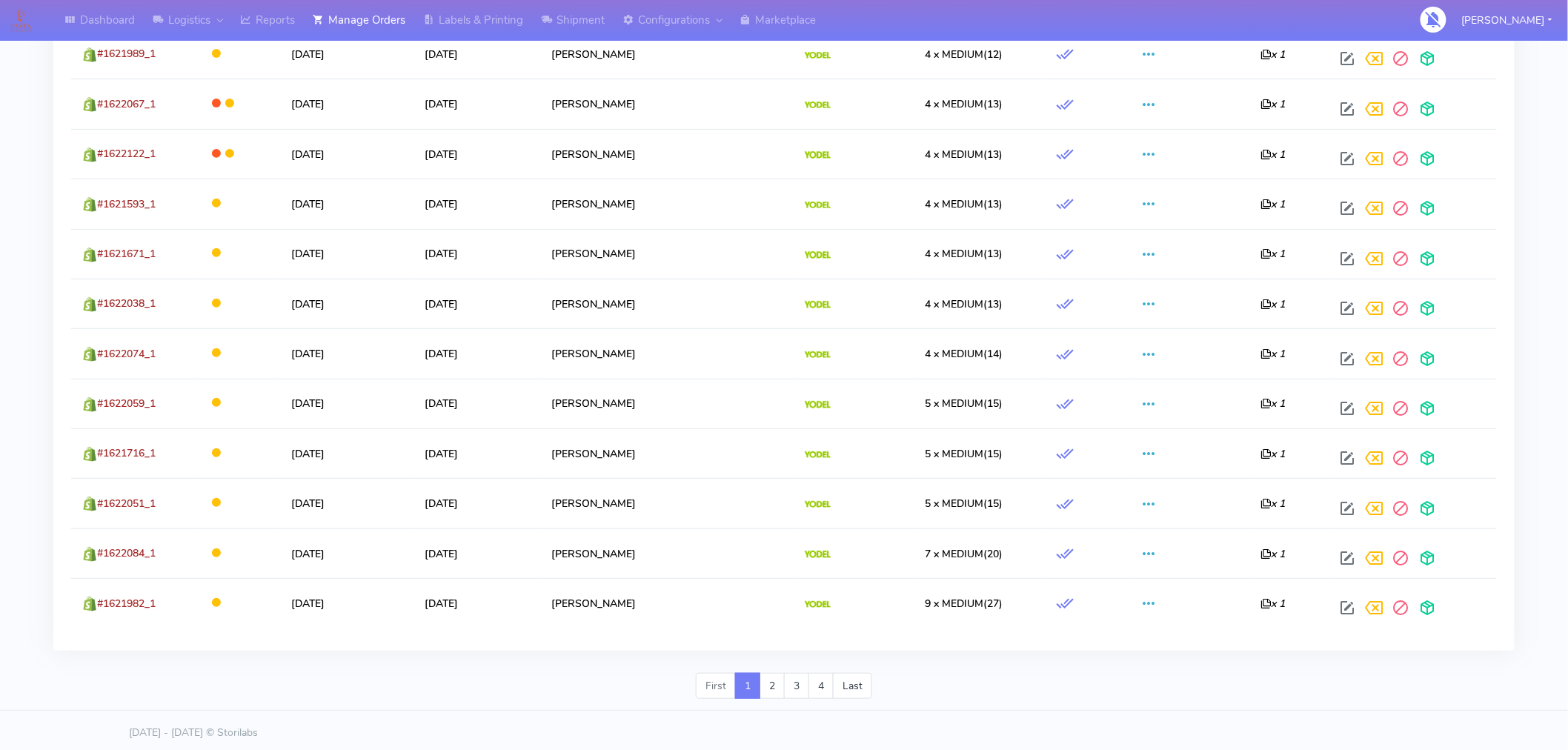
scroll to position [2508, 0]
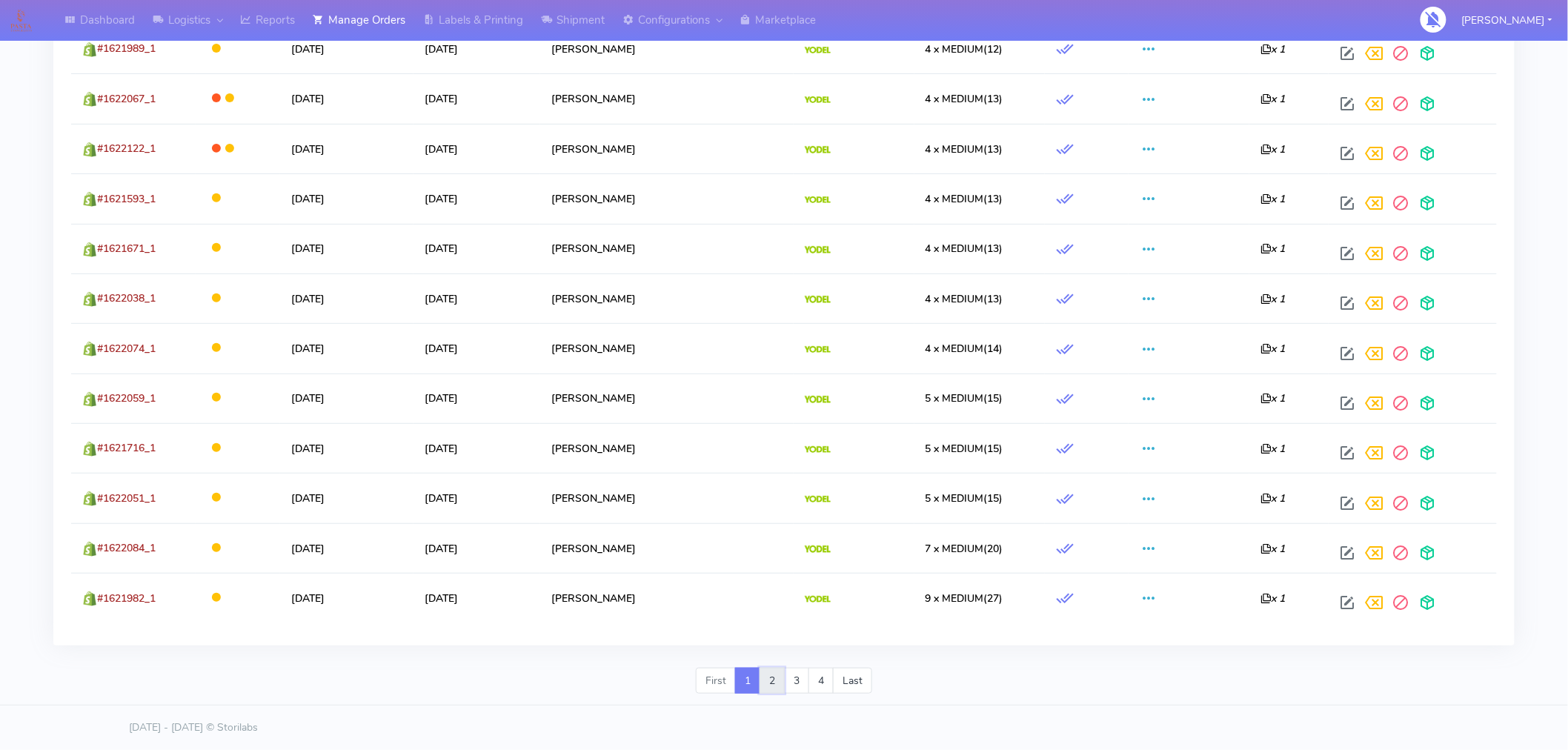
click at [765, 677] on link "2" at bounding box center [772, 681] width 25 height 27
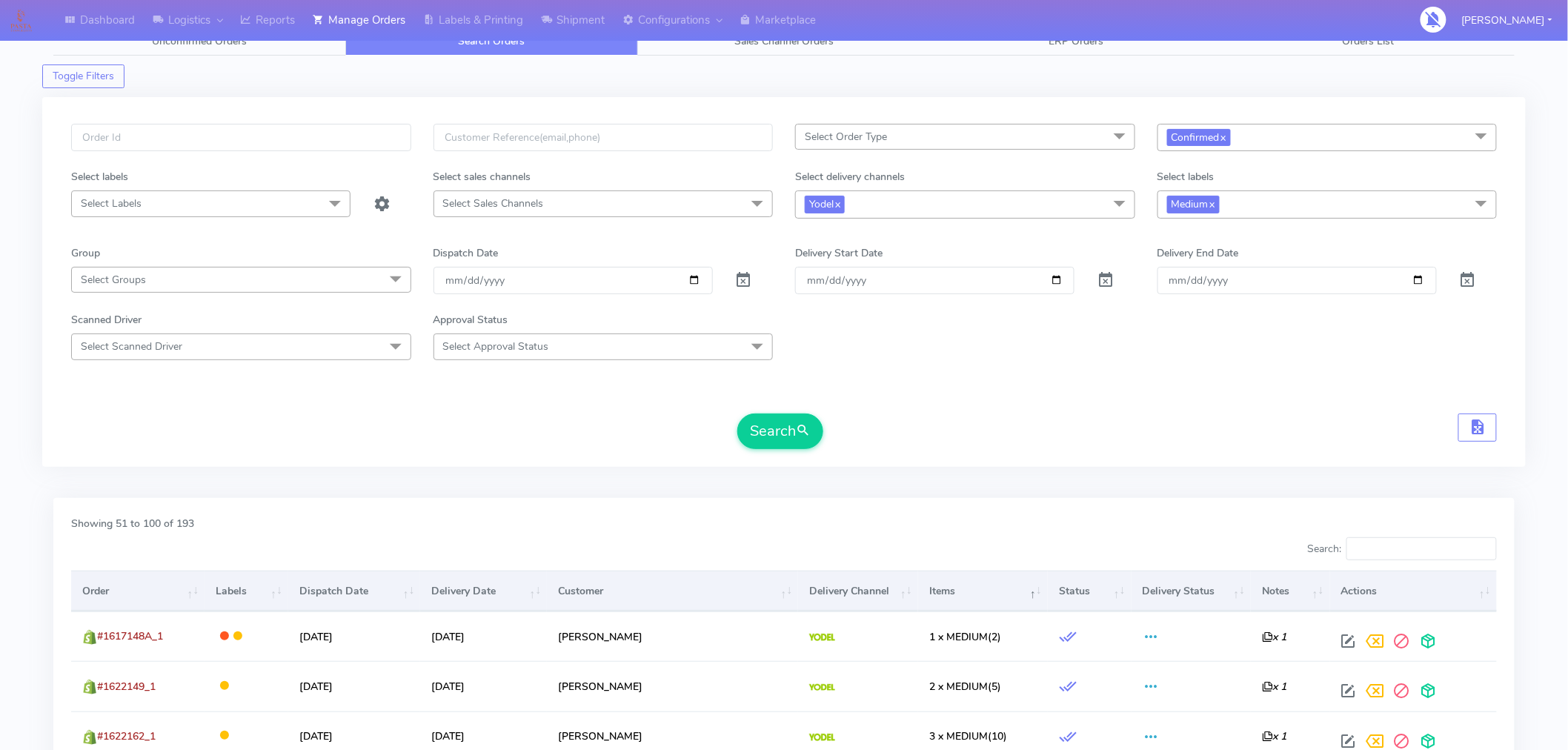
scroll to position [74, 0]
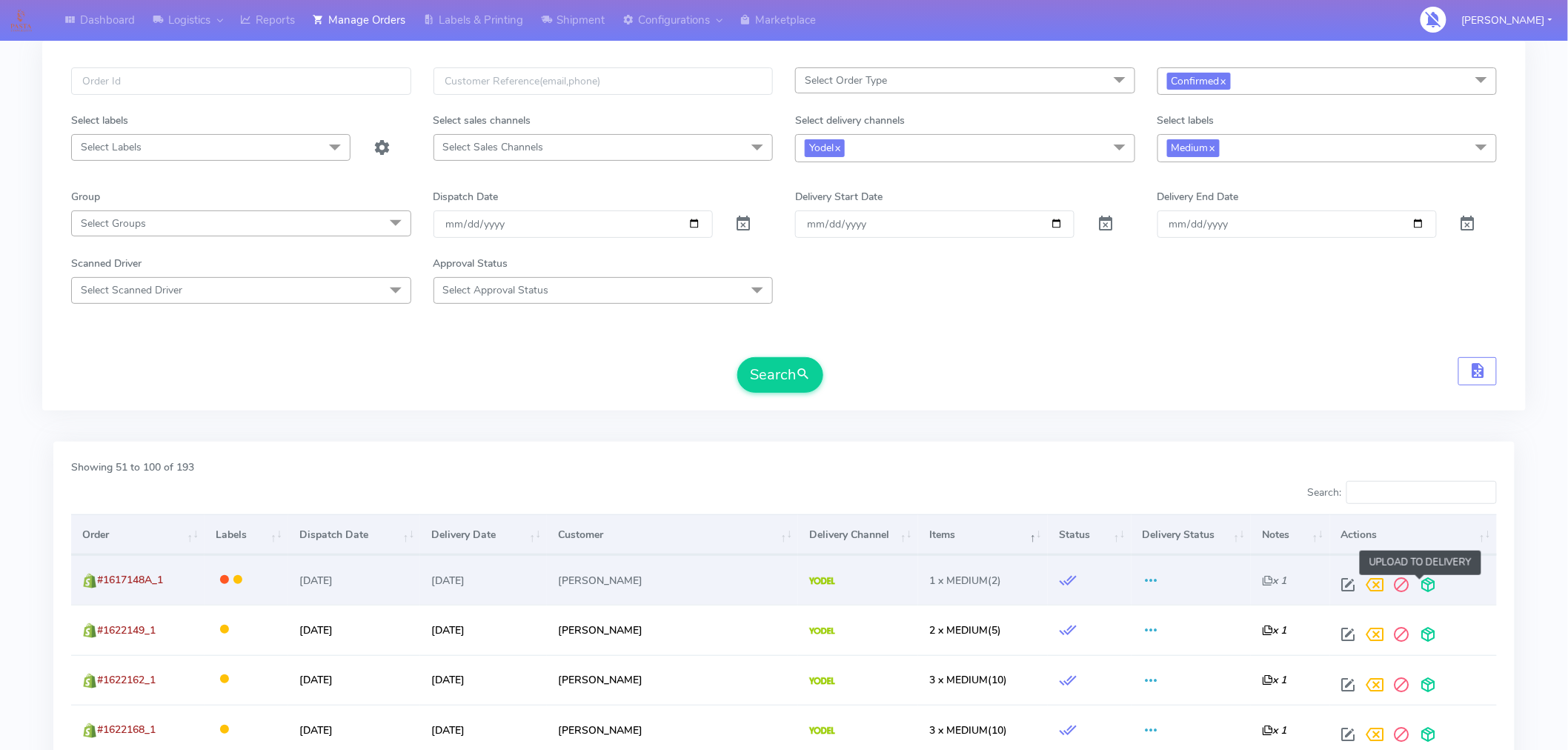
click at [1424, 581] on span at bounding box center [1429, 588] width 27 height 14
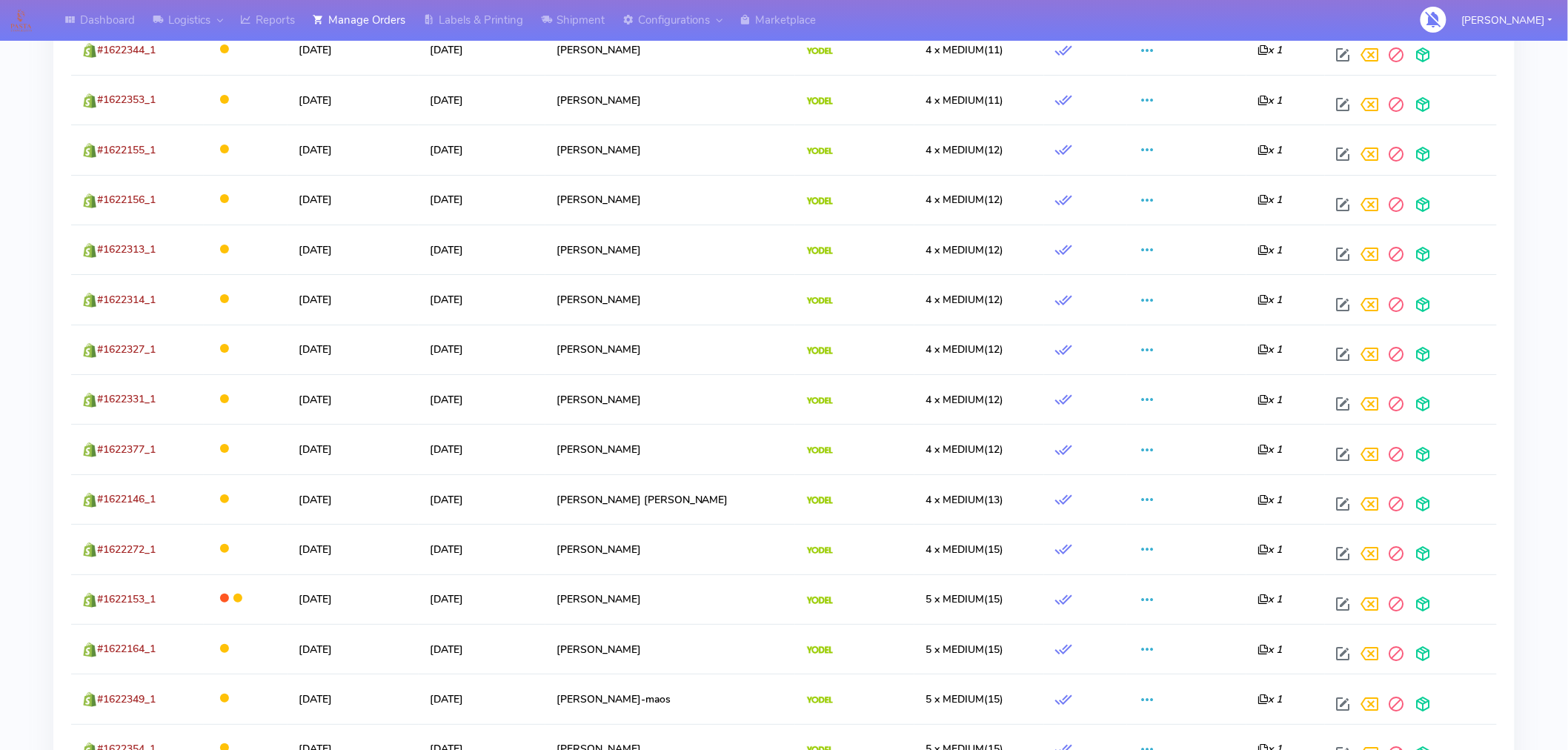
scroll to position [2508, 0]
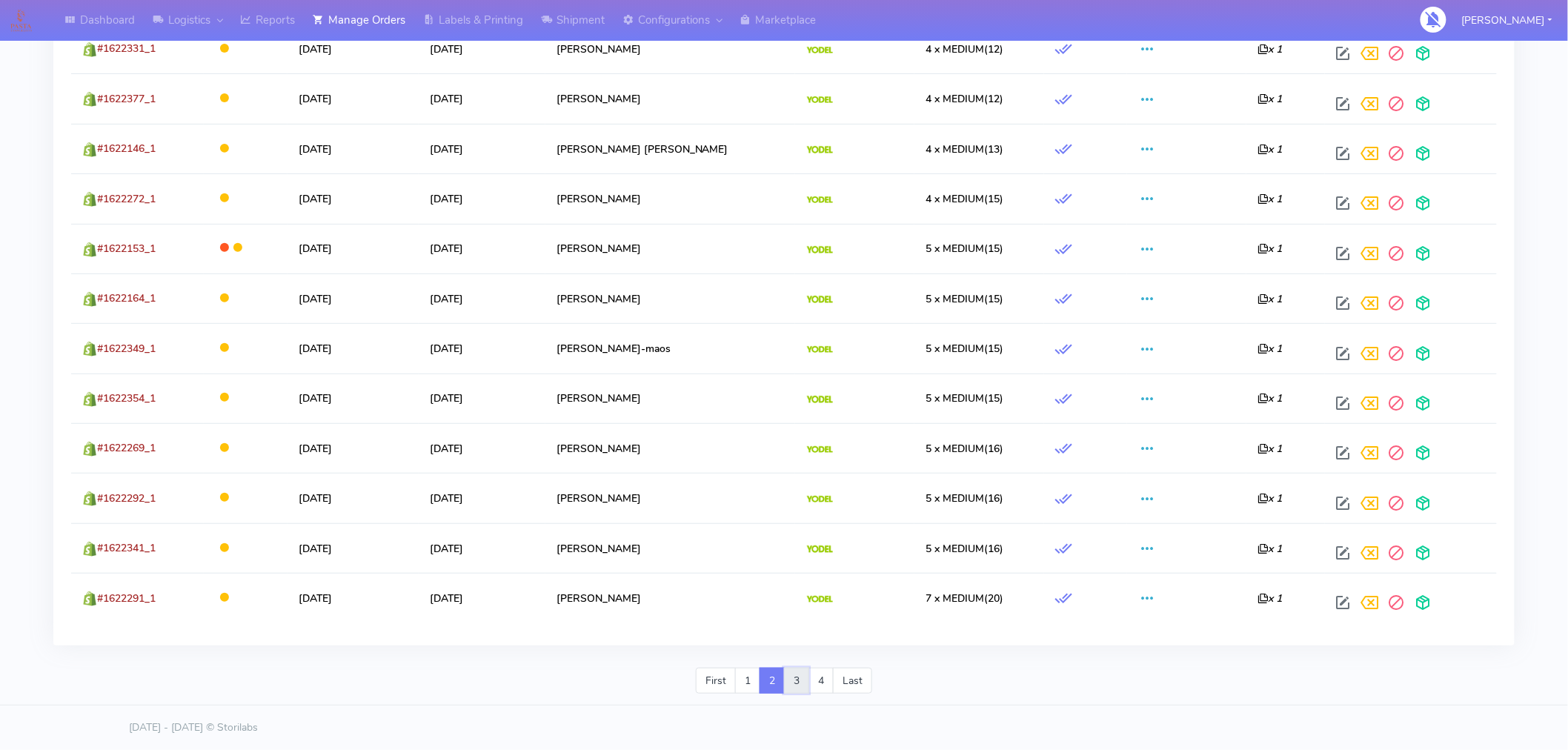
click at [794, 682] on link "3" at bounding box center [796, 681] width 25 height 27
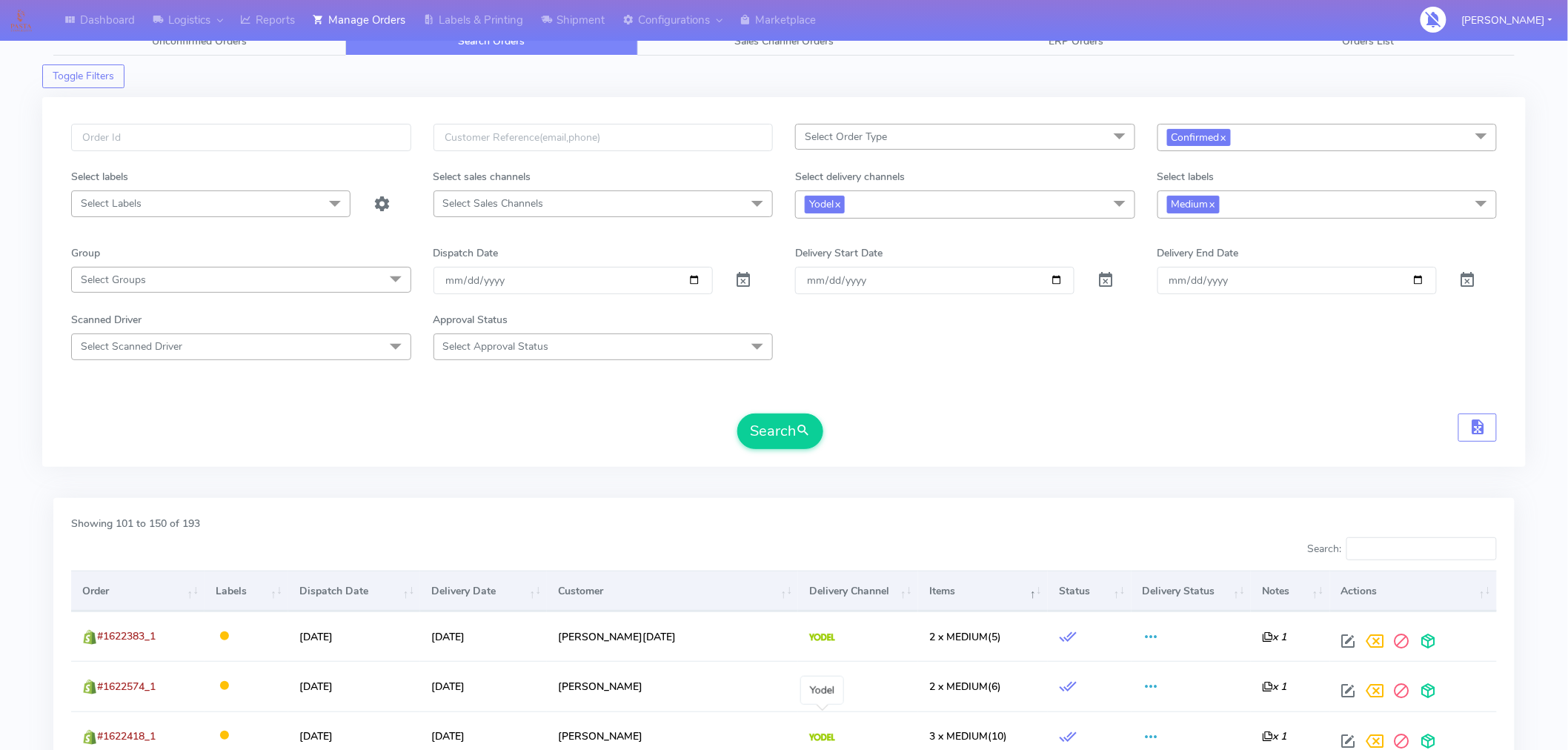
scroll to position [74, 0]
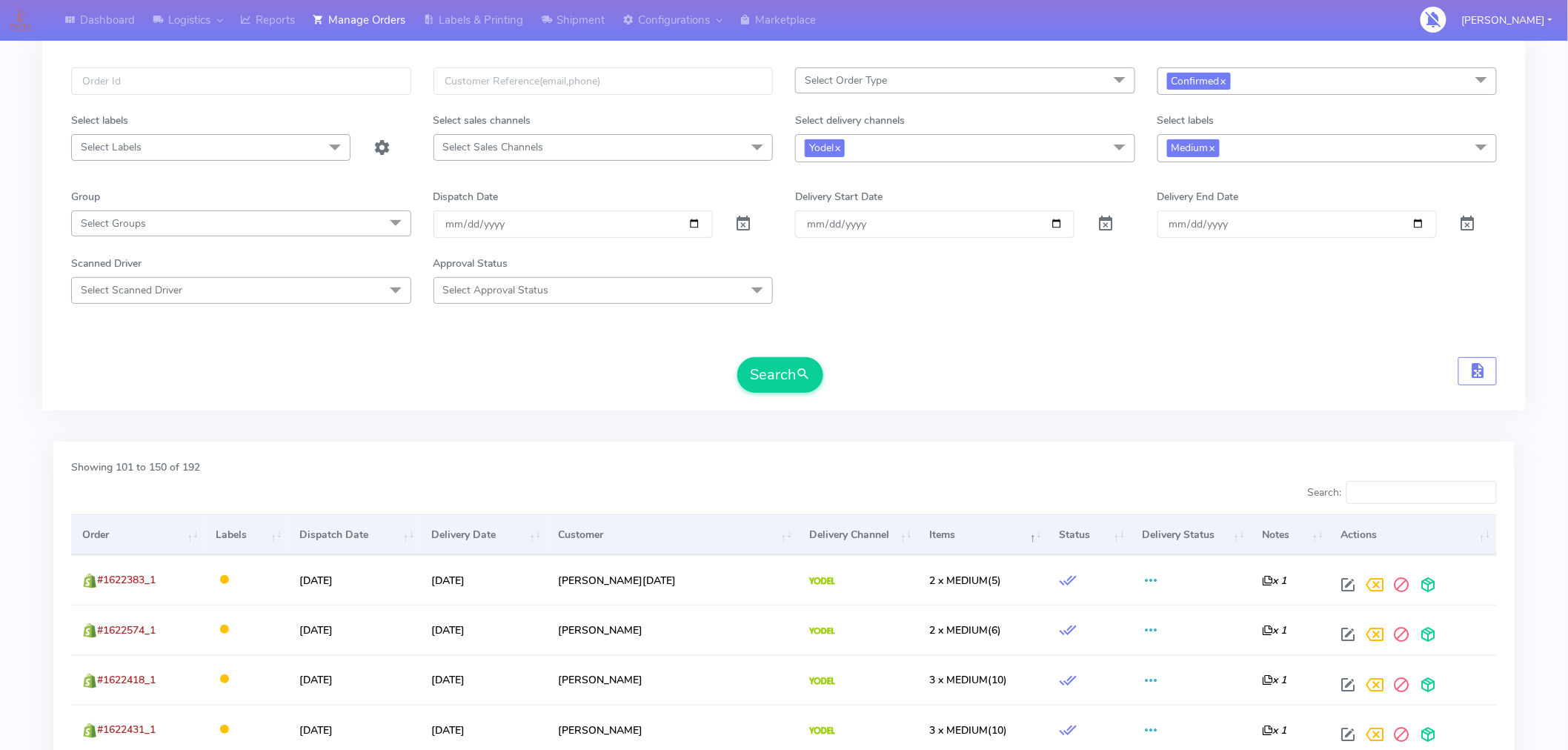
click at [918, 530] on th "Items" at bounding box center [983, 534] width 129 height 40
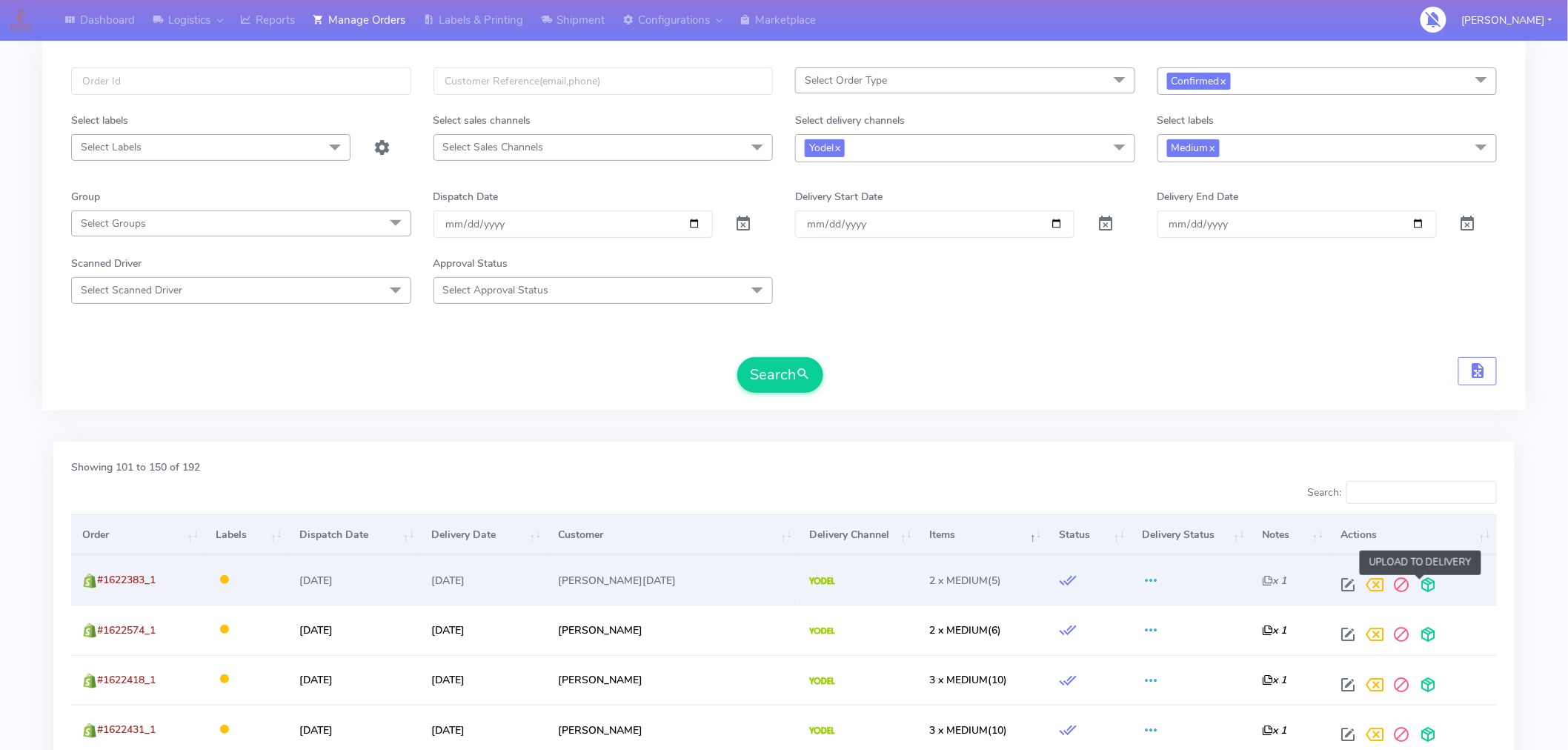
click at [1416, 592] on span at bounding box center [1429, 588] width 27 height 14
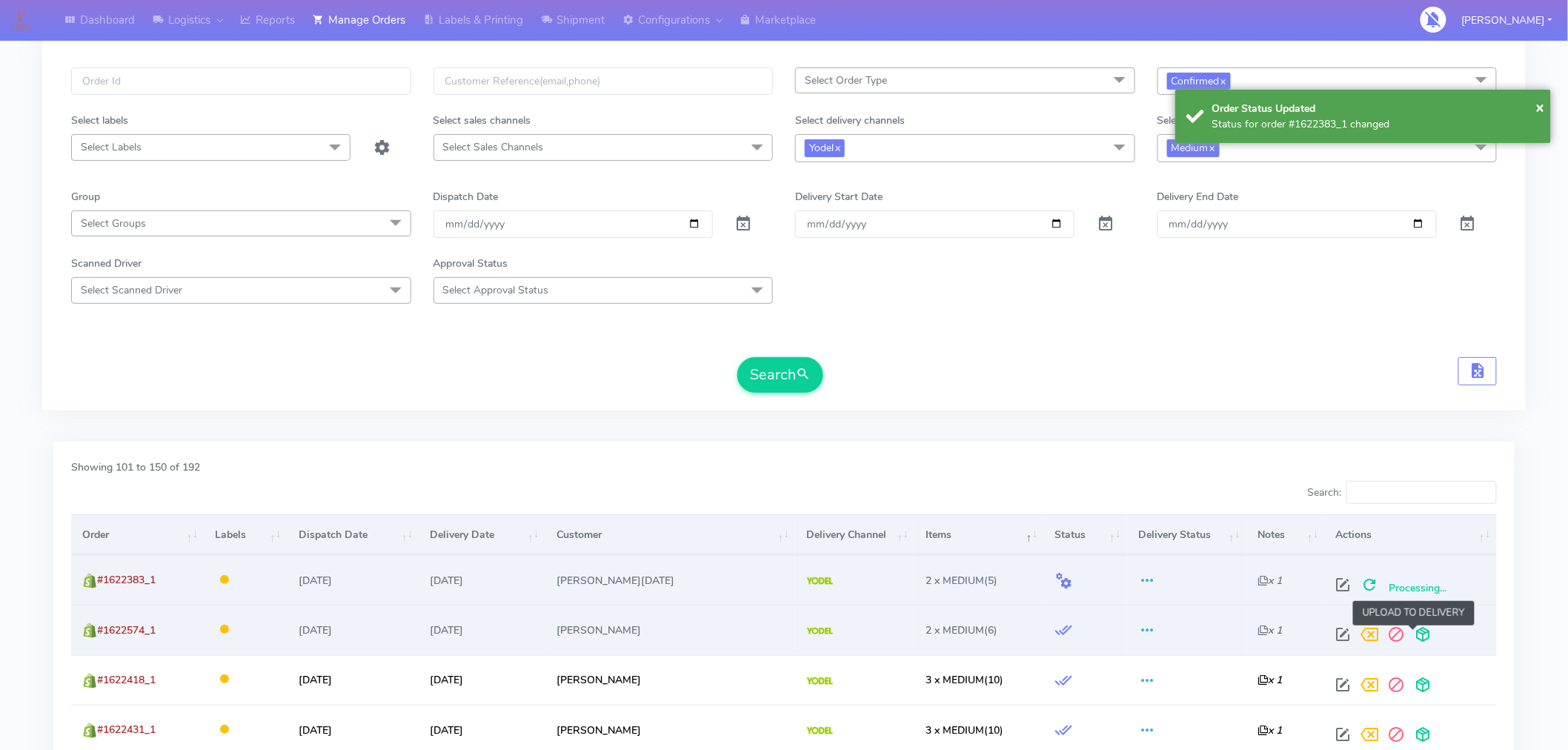
click at [1416, 634] on span at bounding box center [1423, 638] width 27 height 14
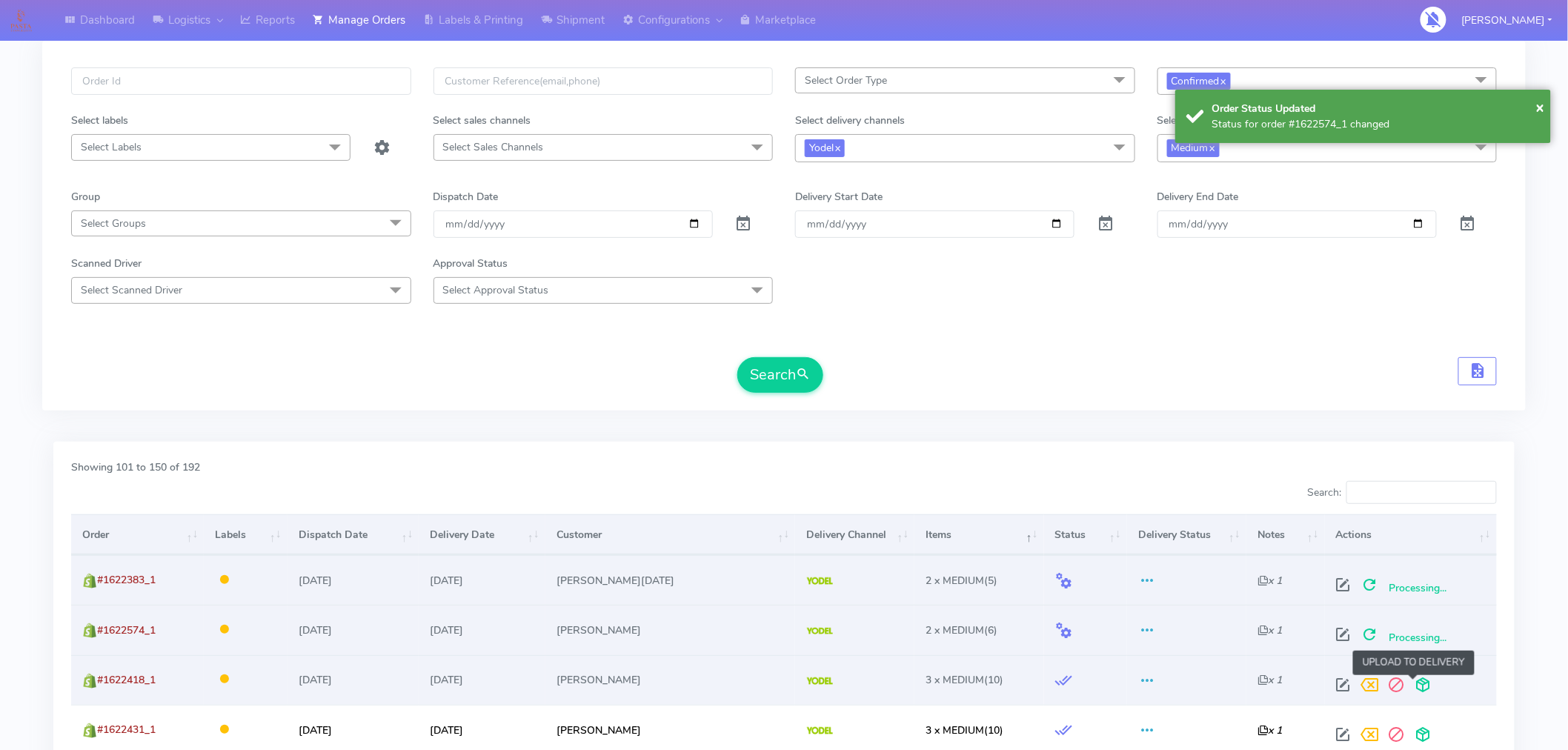
click at [1414, 688] on span at bounding box center [1423, 688] width 27 height 14
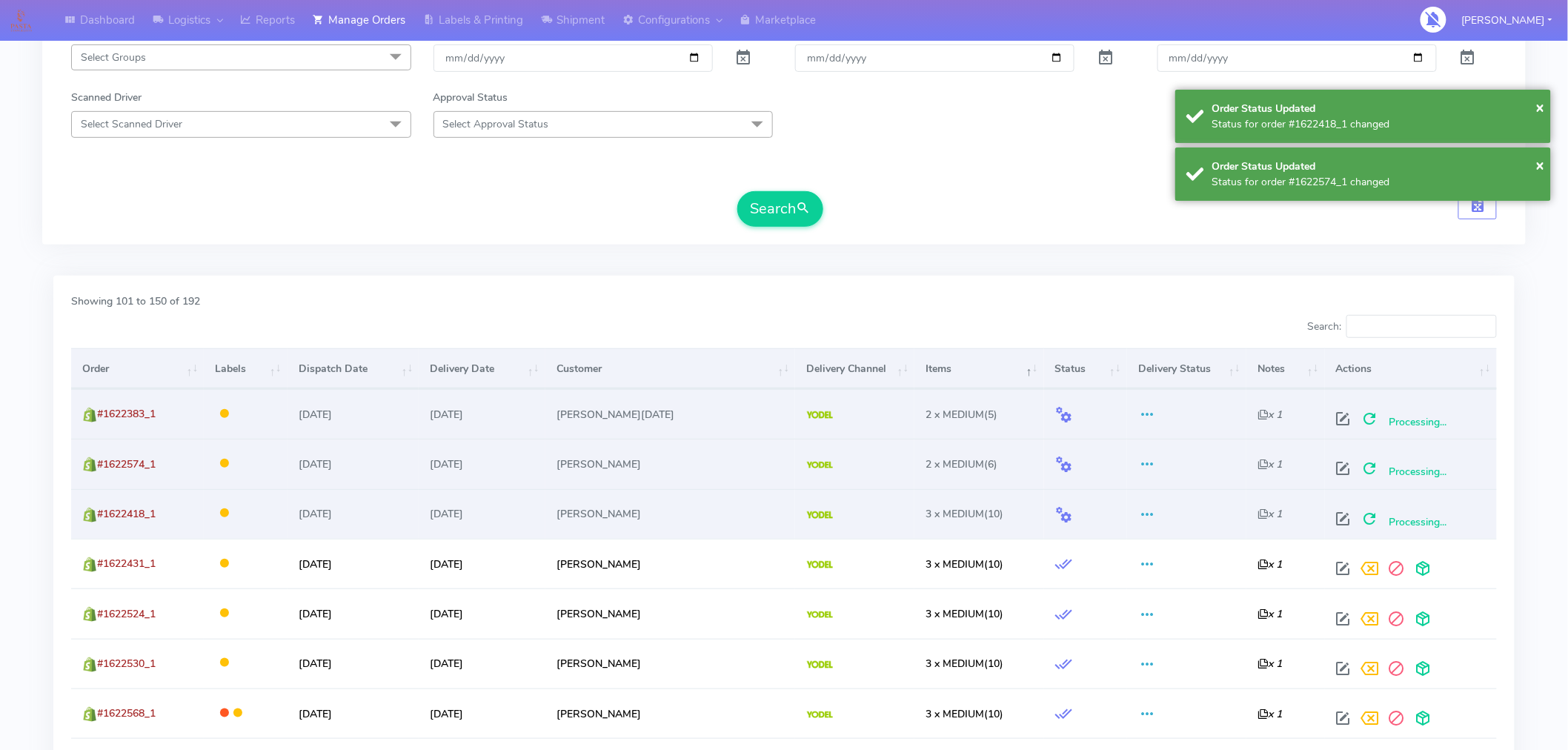
scroll to position [242, 0]
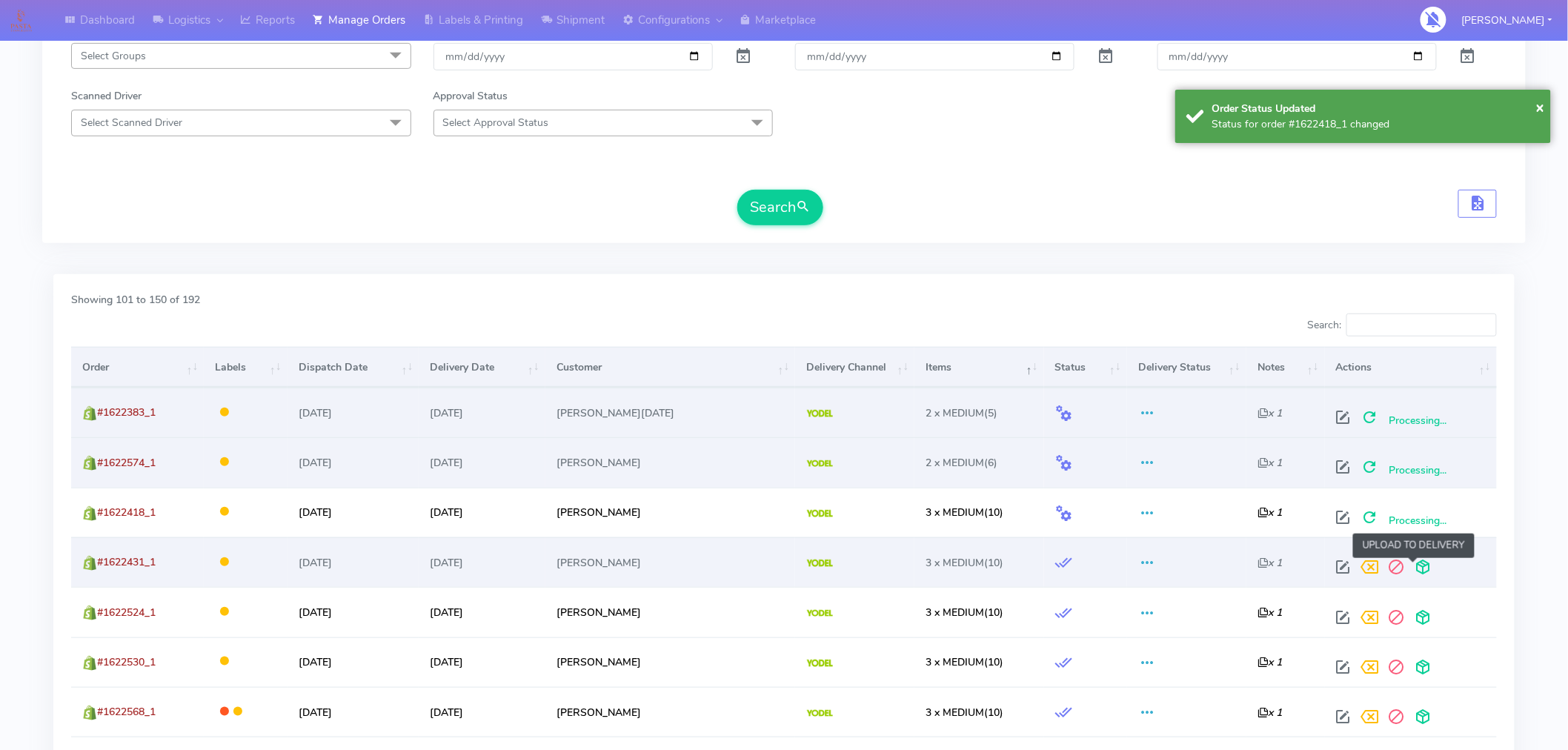
click at [1413, 564] on span at bounding box center [1423, 570] width 27 height 14
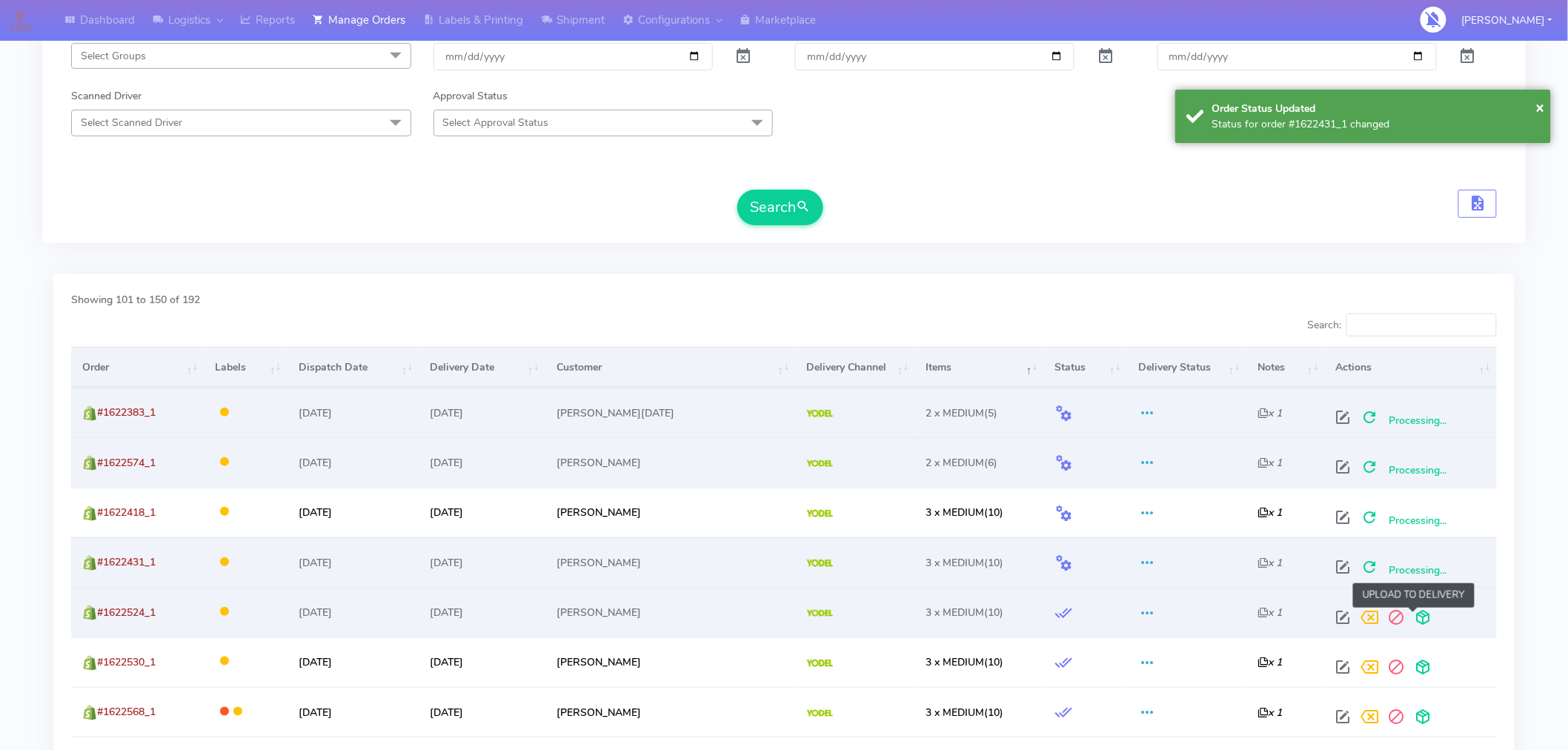
click at [1410, 623] on span at bounding box center [1423, 620] width 27 height 14
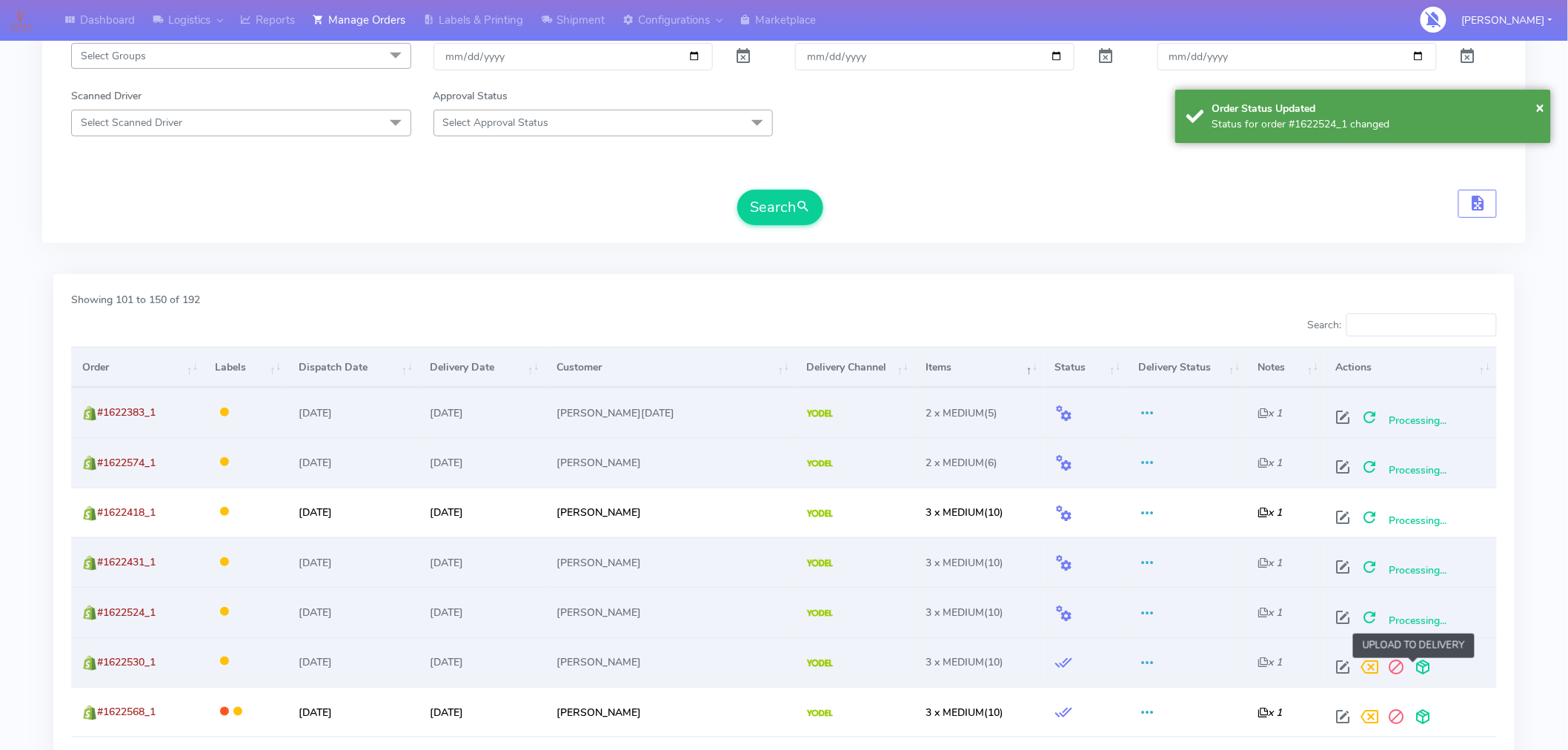
click at [1417, 669] on span at bounding box center [1423, 670] width 27 height 14
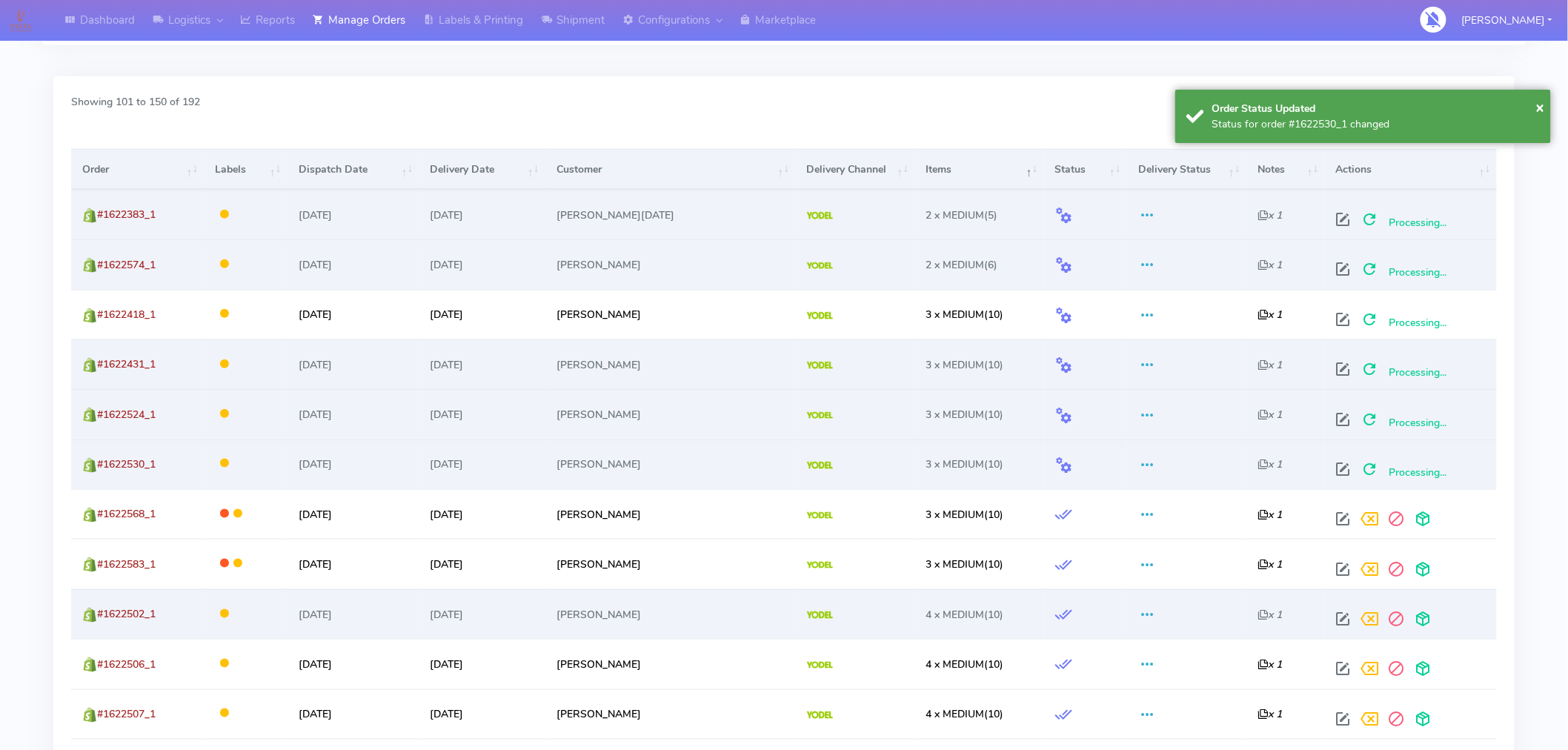
scroll to position [448, 0]
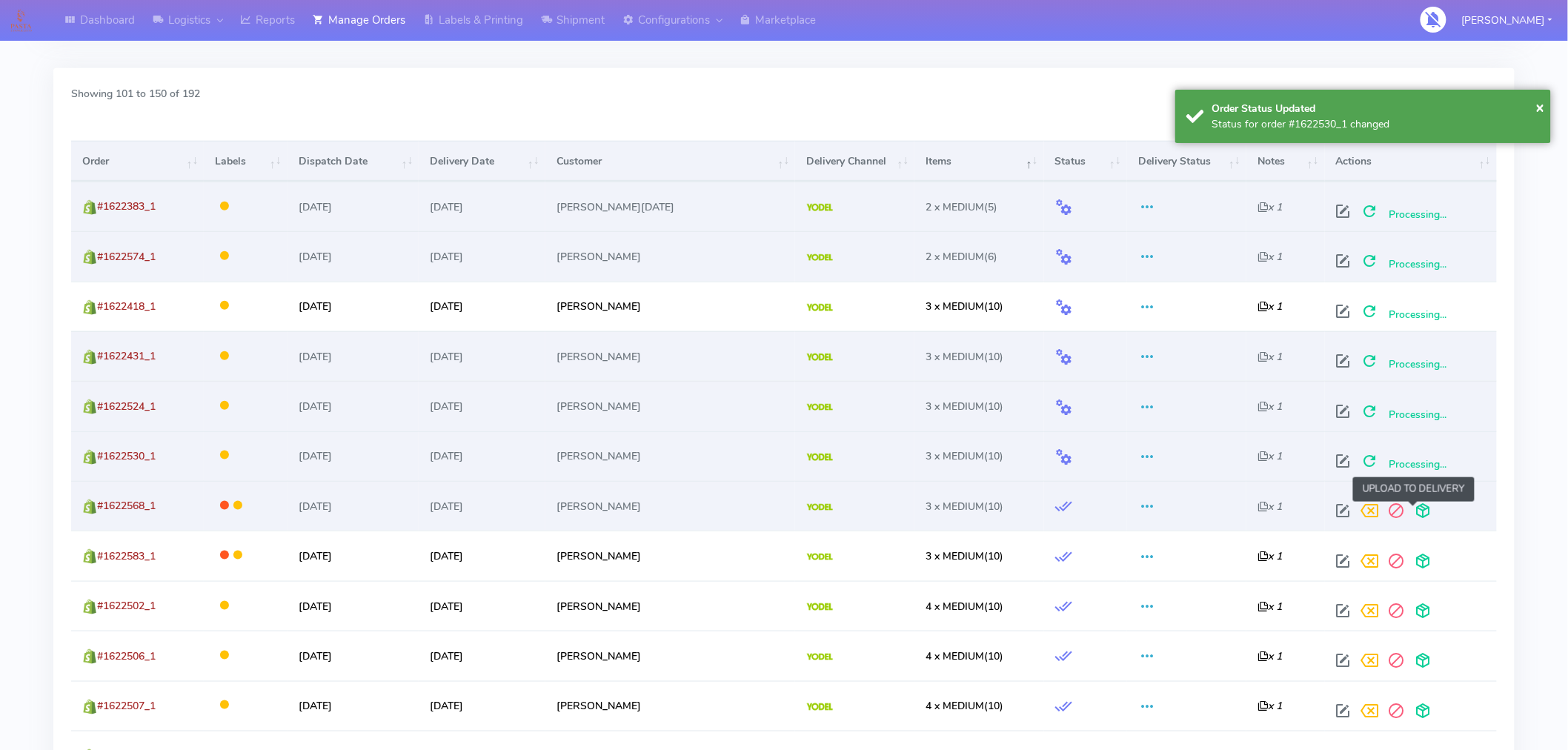
click at [1412, 507] on span at bounding box center [1423, 514] width 27 height 14
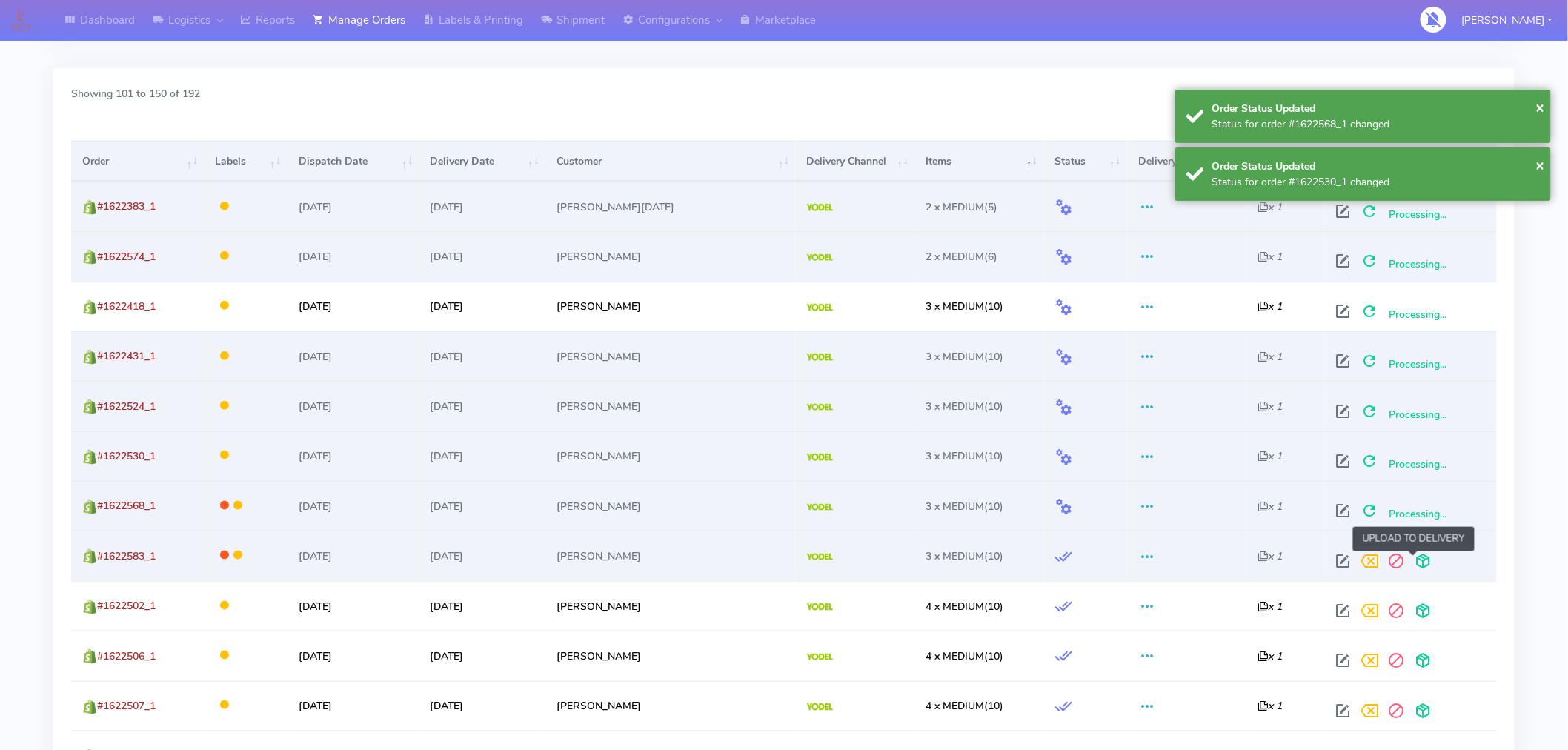
click at [1411, 564] on span at bounding box center [1423, 564] width 27 height 14
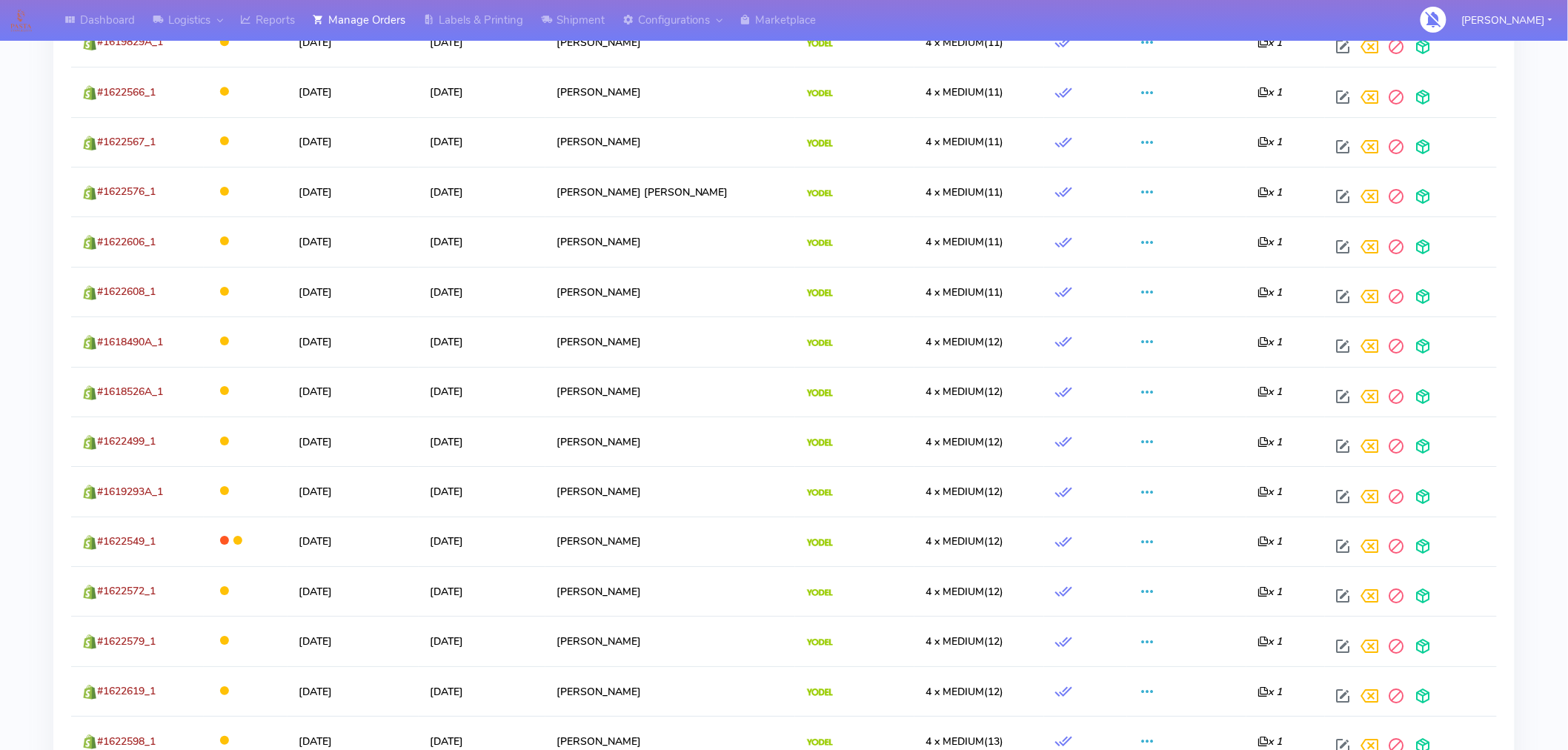
scroll to position [2508, 0]
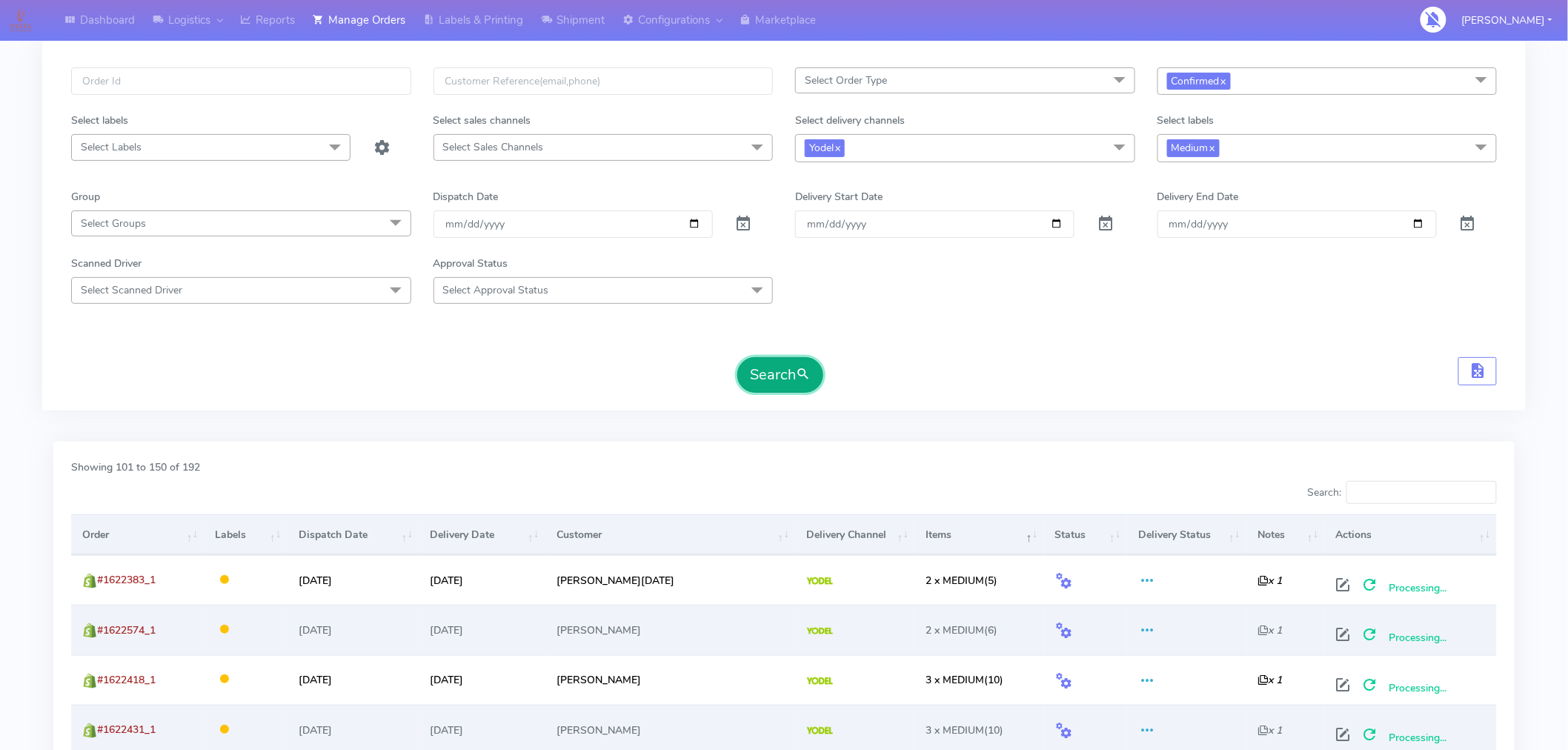
click at [774, 374] on button "Search" at bounding box center [780, 375] width 86 height 35
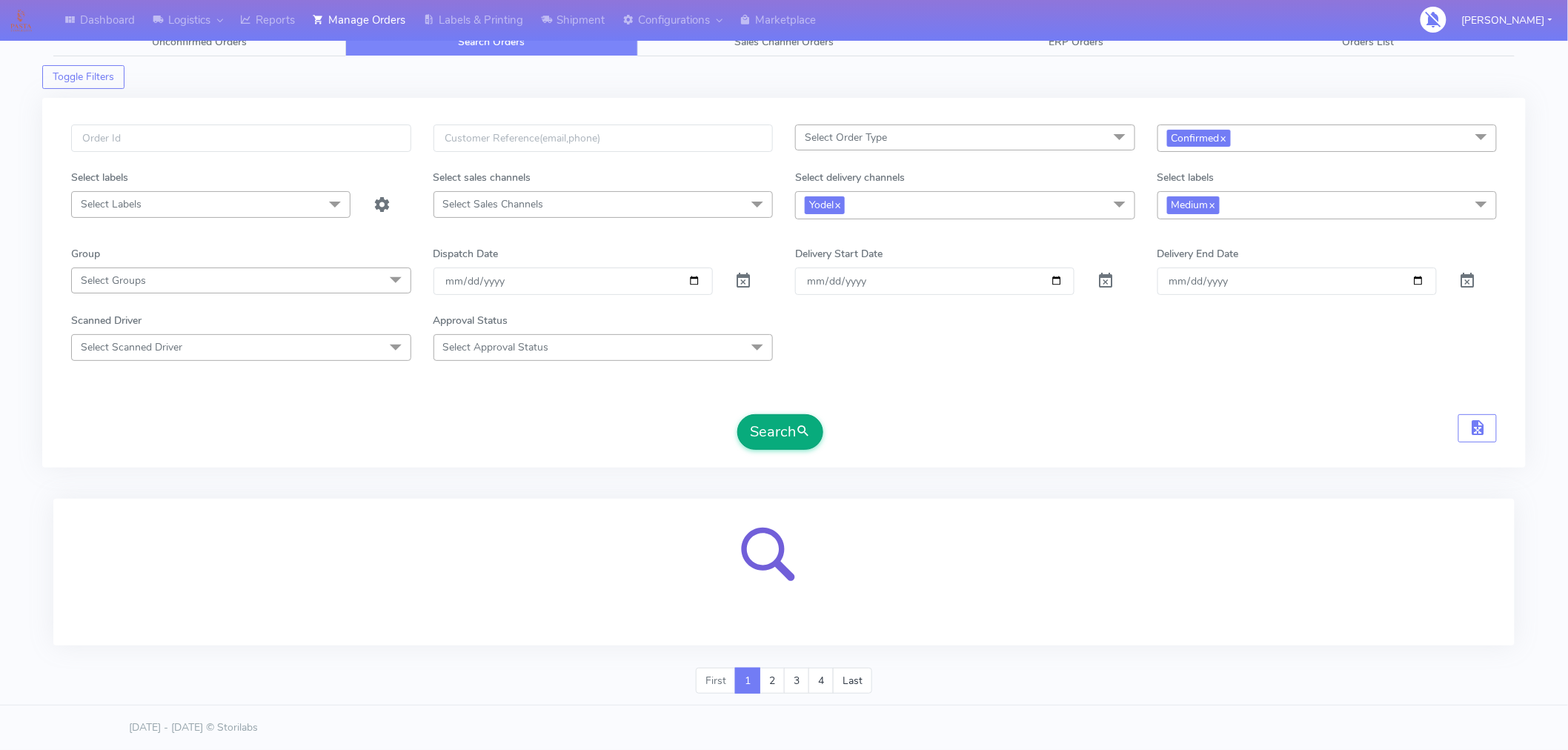
scroll to position [74, 0]
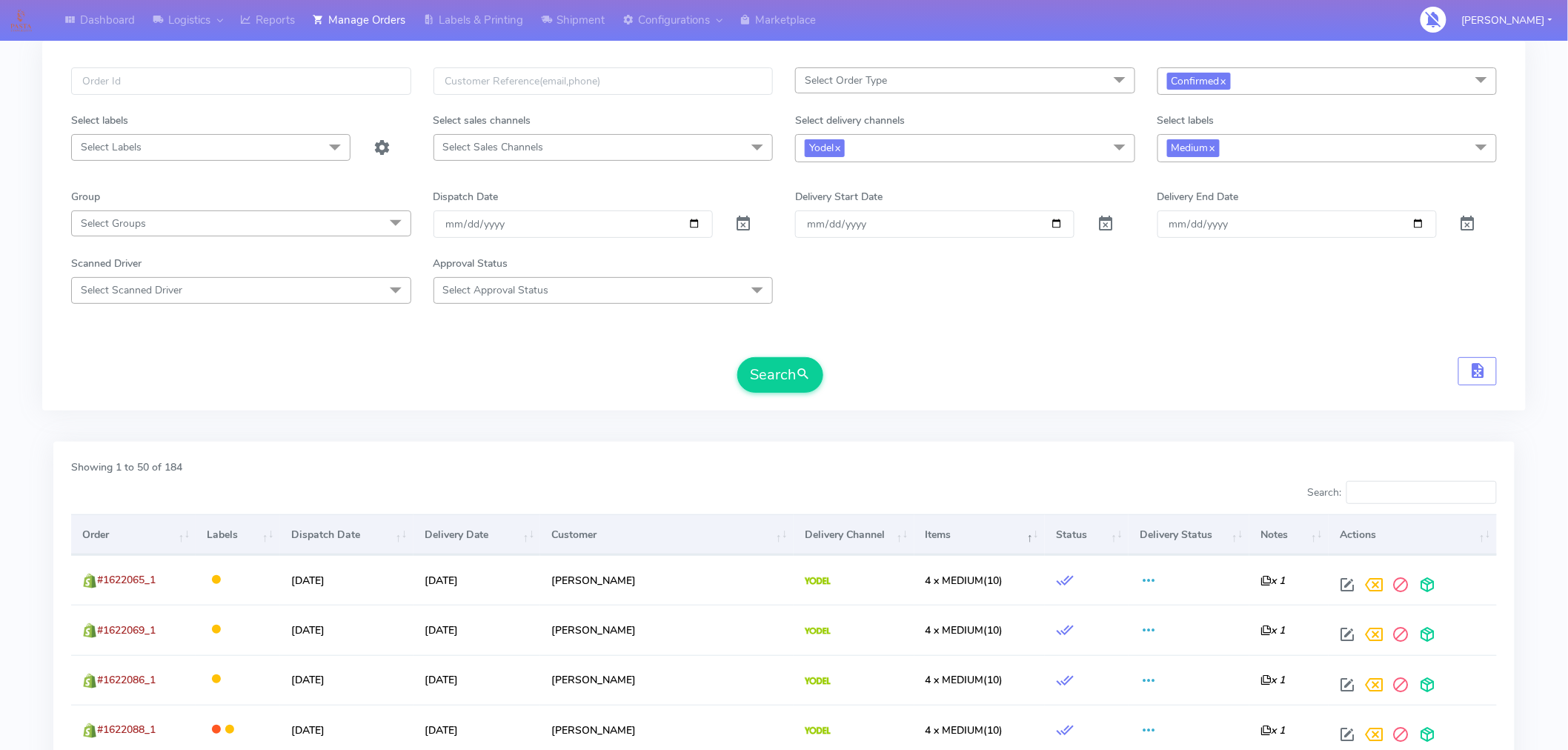
click at [920, 534] on th "Items" at bounding box center [979, 534] width 130 height 40
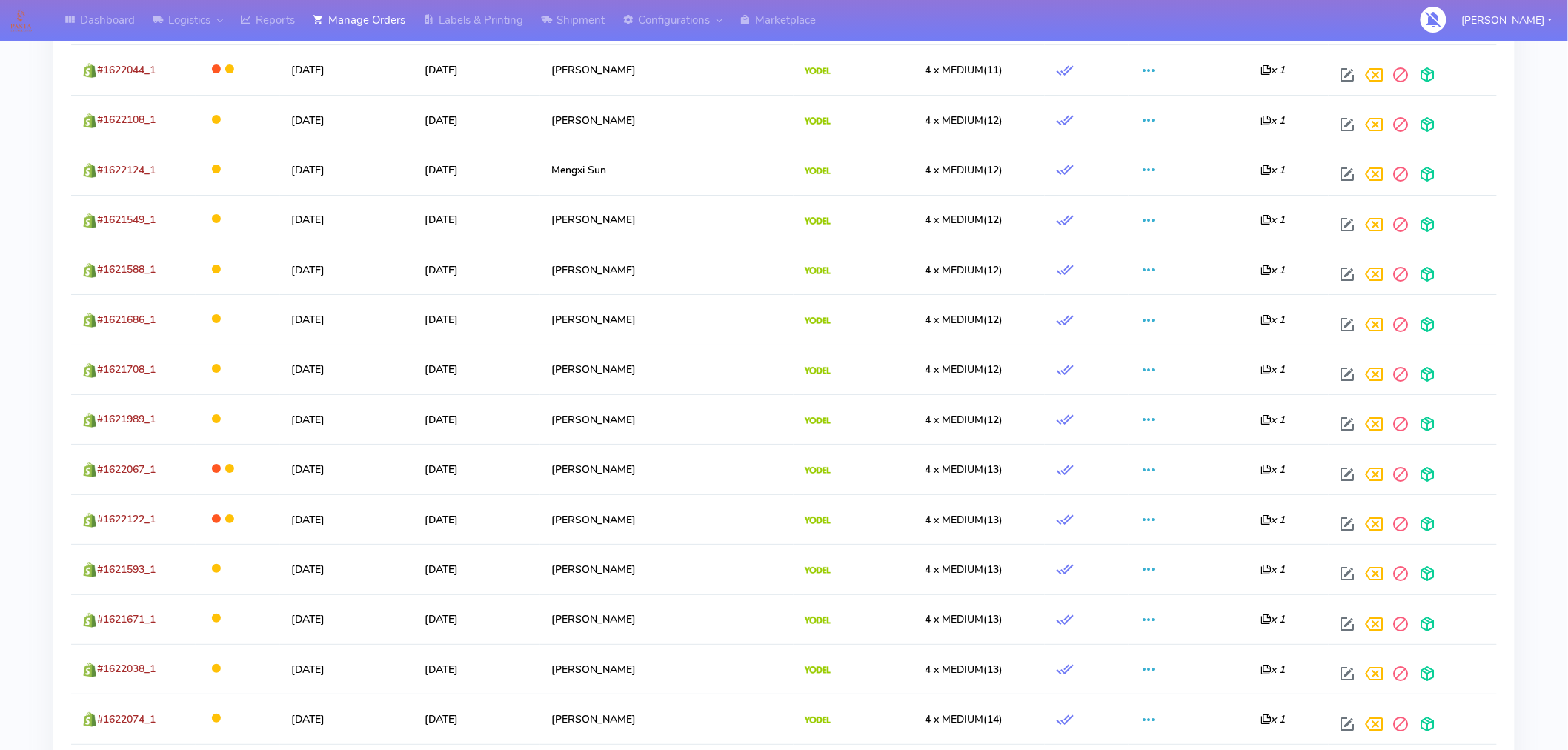
scroll to position [2508, 0]
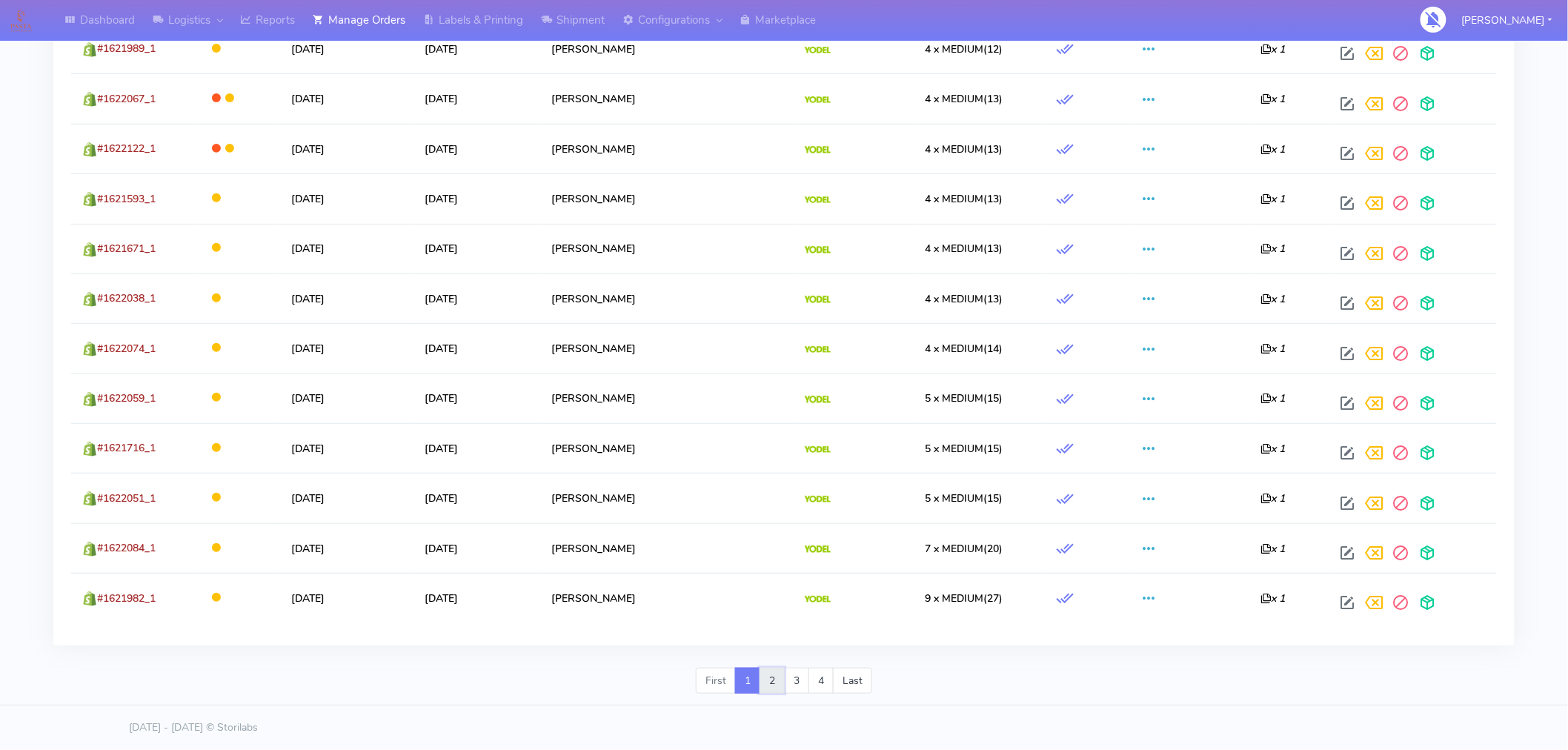
click at [769, 680] on link "2" at bounding box center [772, 681] width 25 height 27
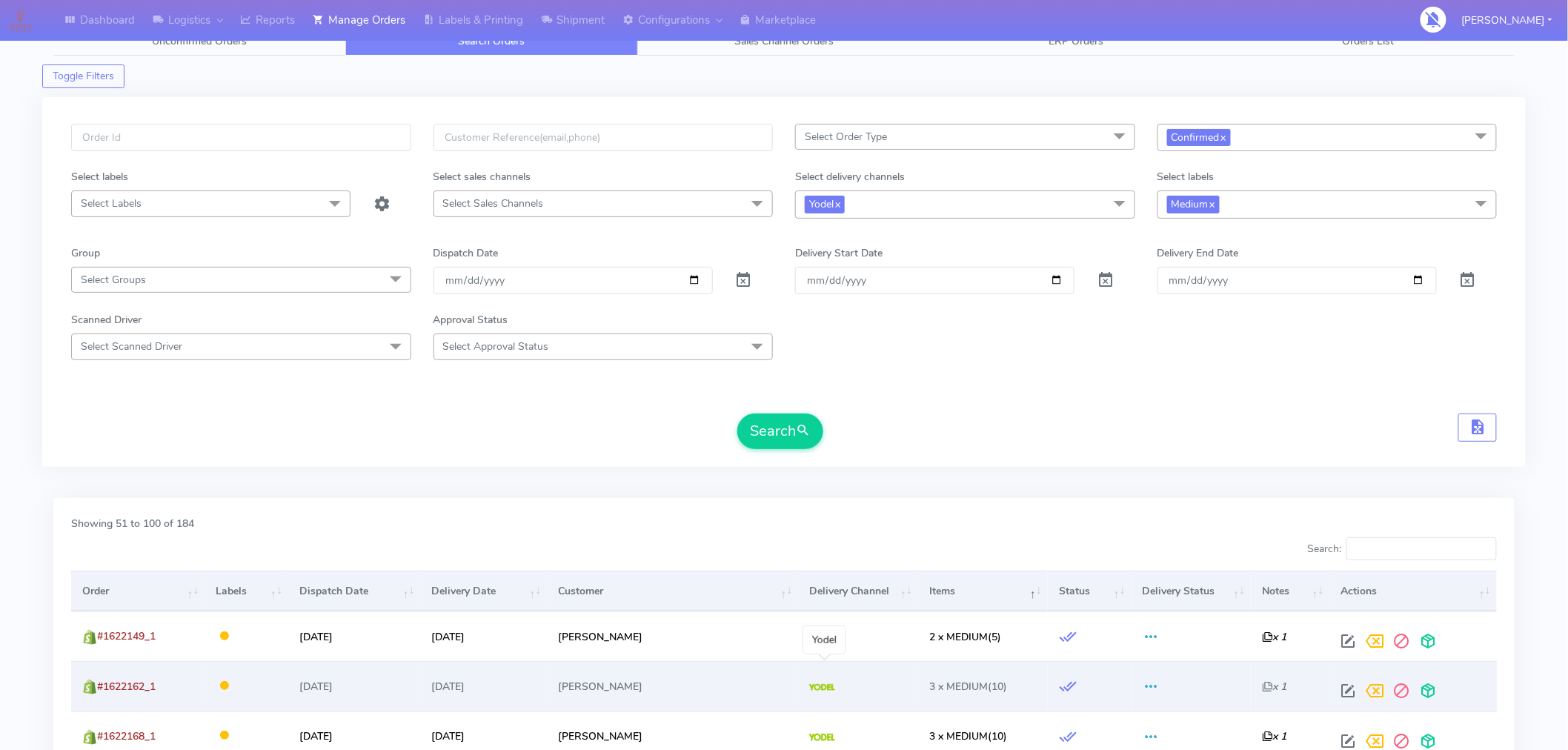
scroll to position [74, 0]
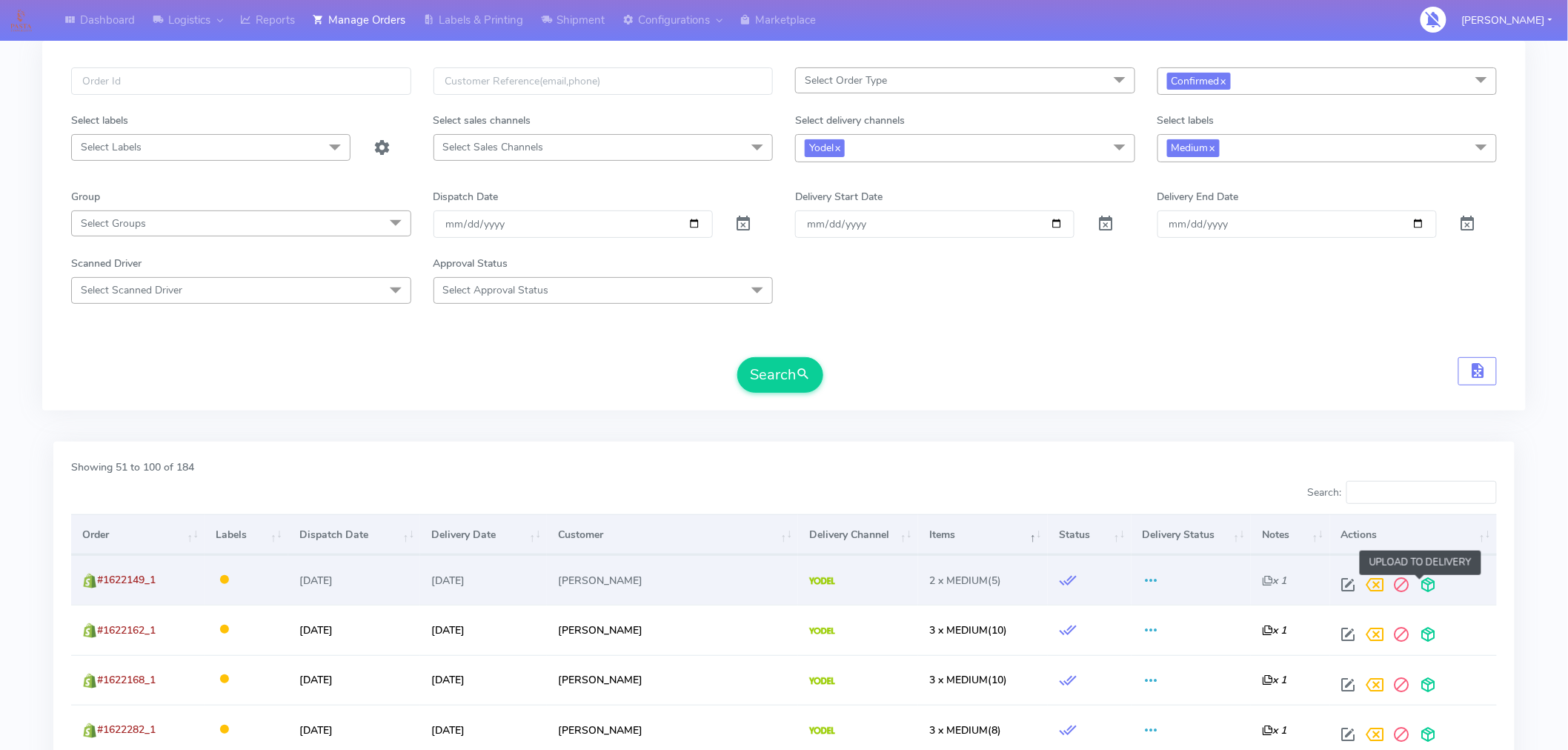
click at [1425, 591] on span at bounding box center [1429, 588] width 27 height 14
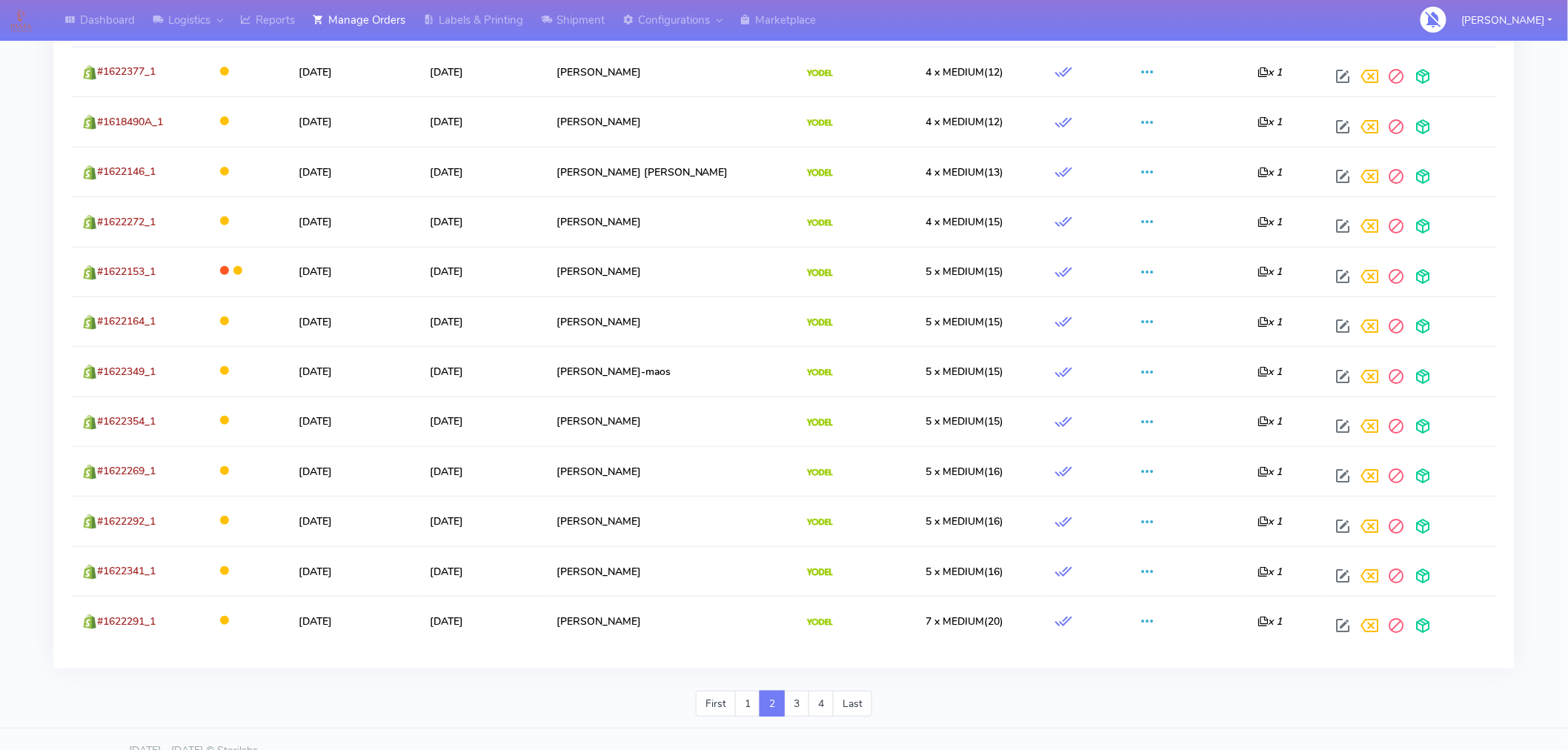
scroll to position [2508, 0]
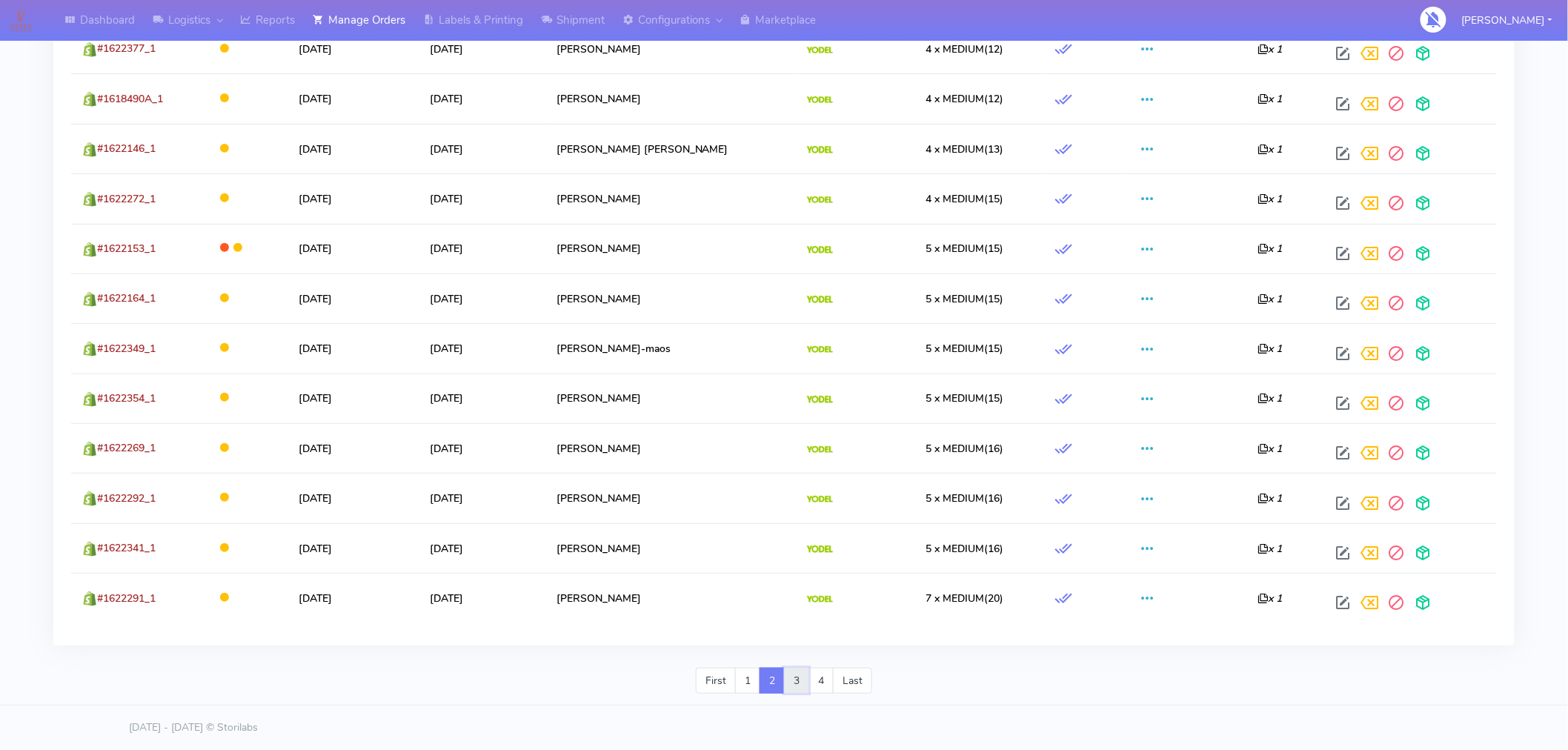
click at [790, 683] on link "3" at bounding box center [796, 681] width 25 height 27
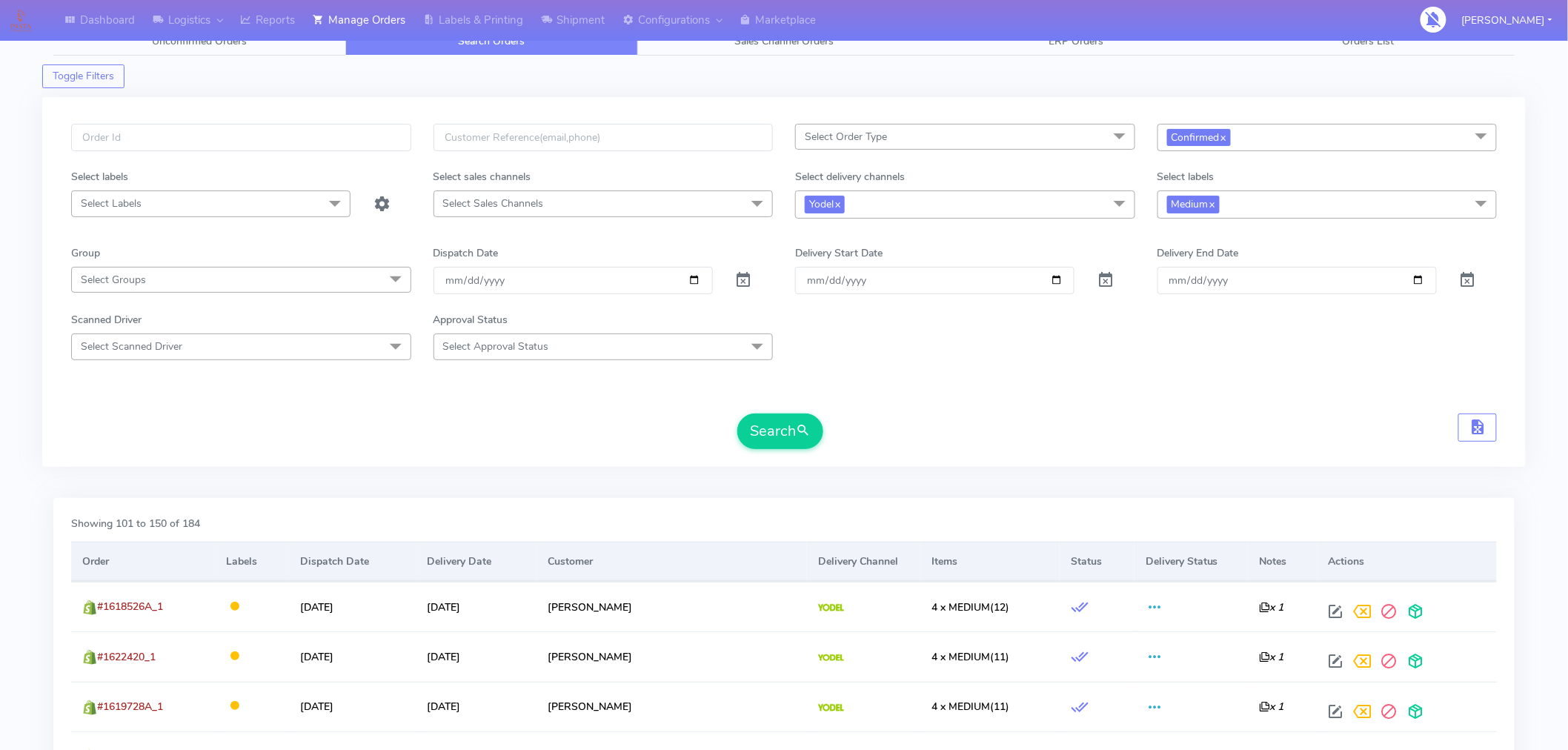
scroll to position [74, 0]
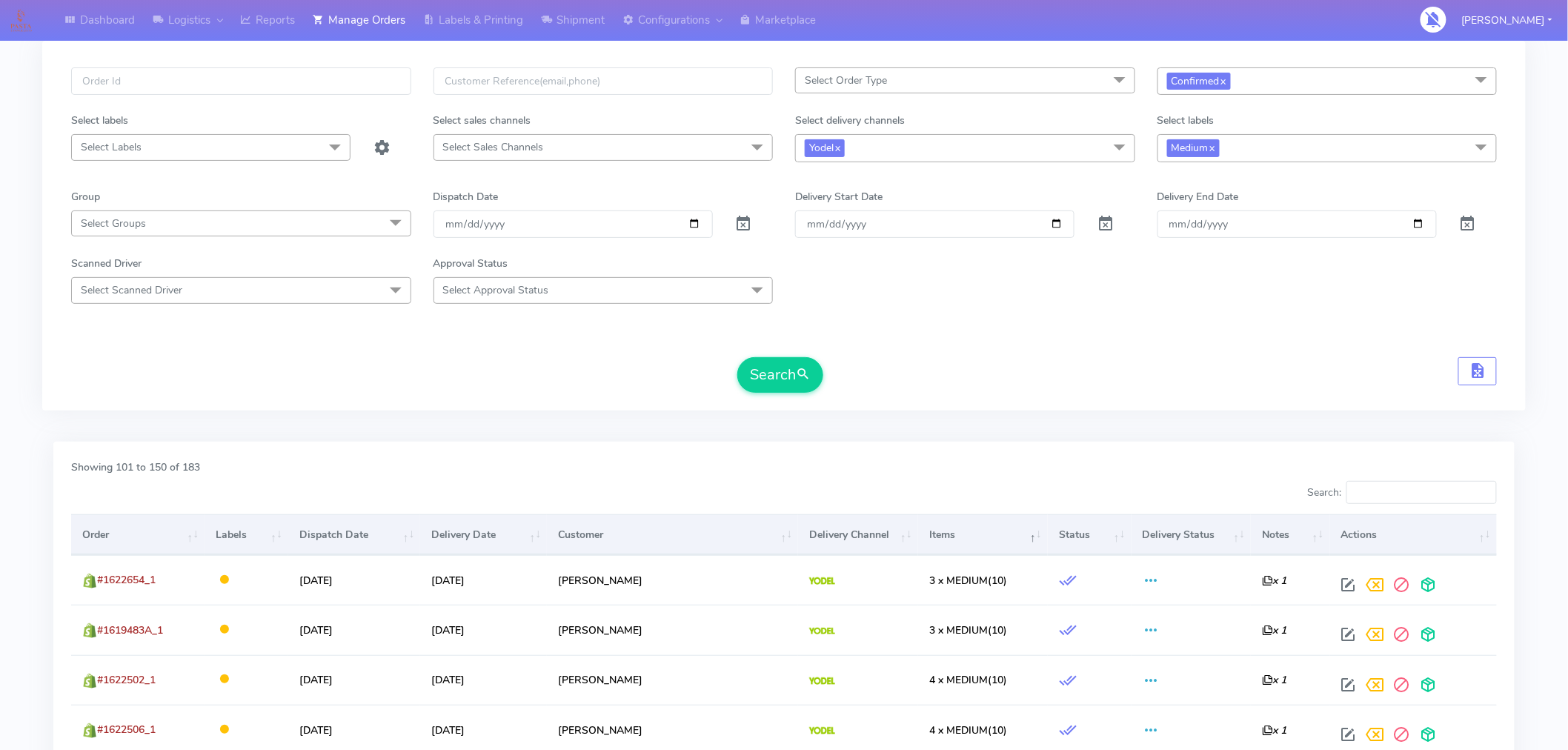
click at [918, 532] on th "Items" at bounding box center [983, 534] width 129 height 40
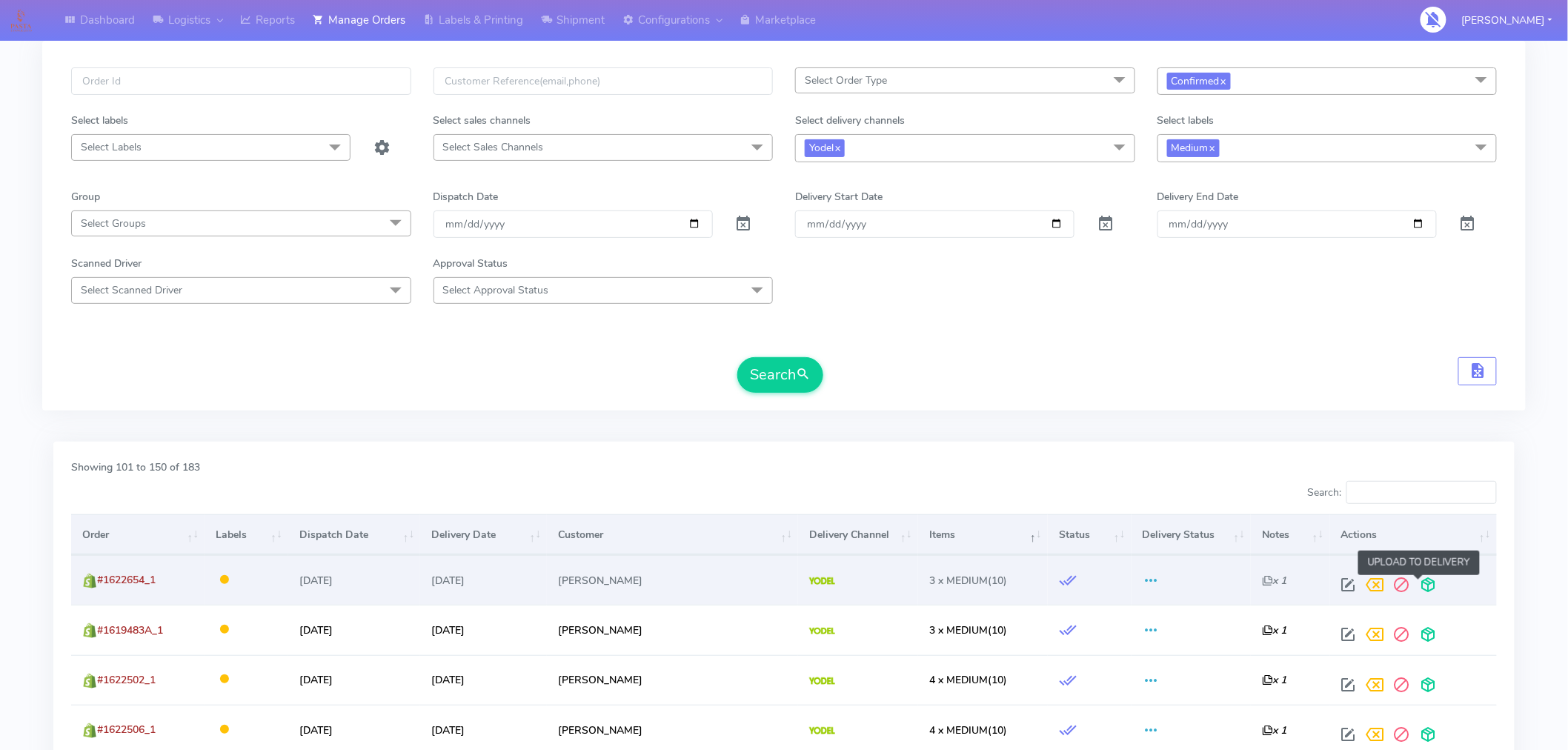
click at [1418, 581] on span at bounding box center [1429, 588] width 27 height 14
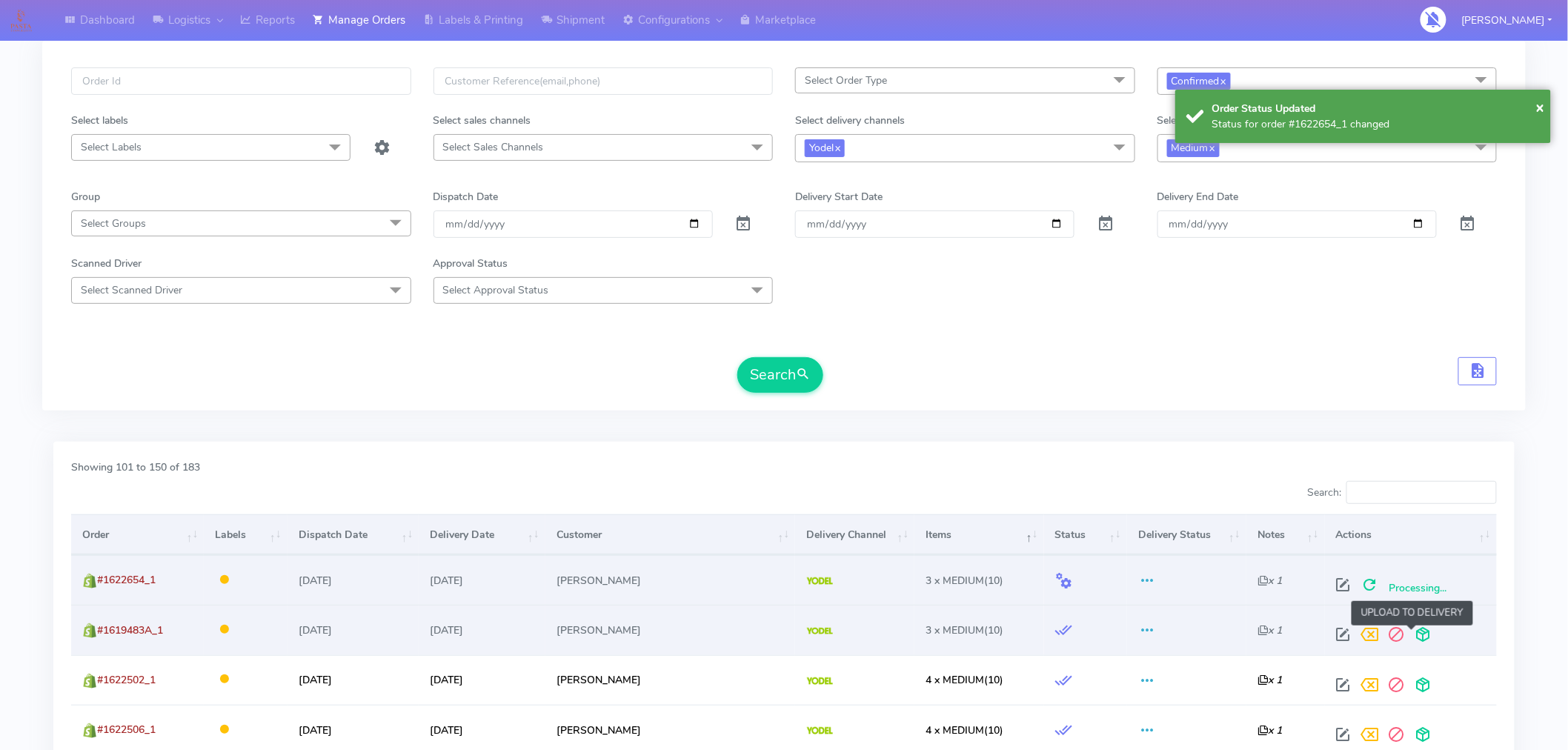
click at [1410, 639] on span at bounding box center [1423, 638] width 27 height 14
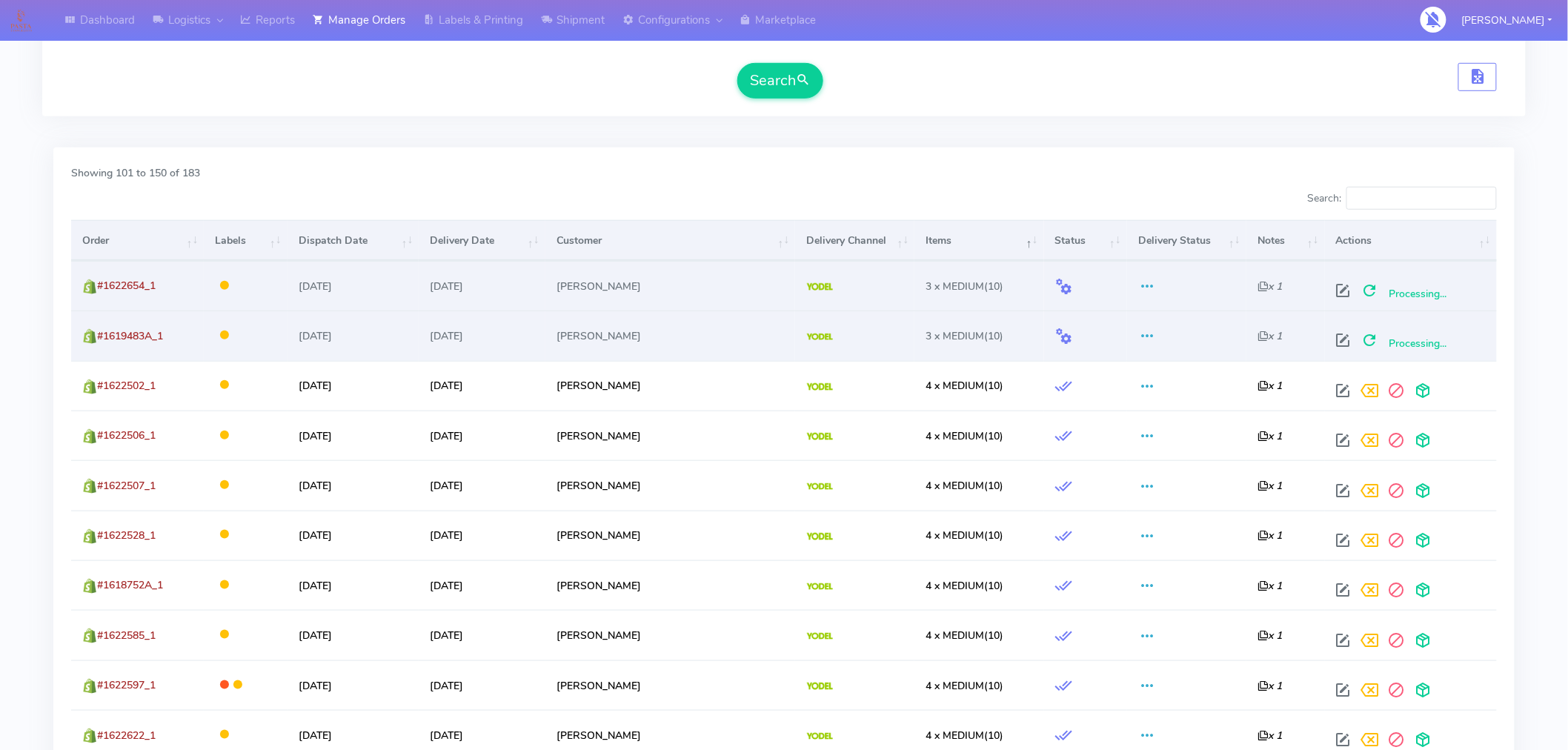
scroll to position [0, 0]
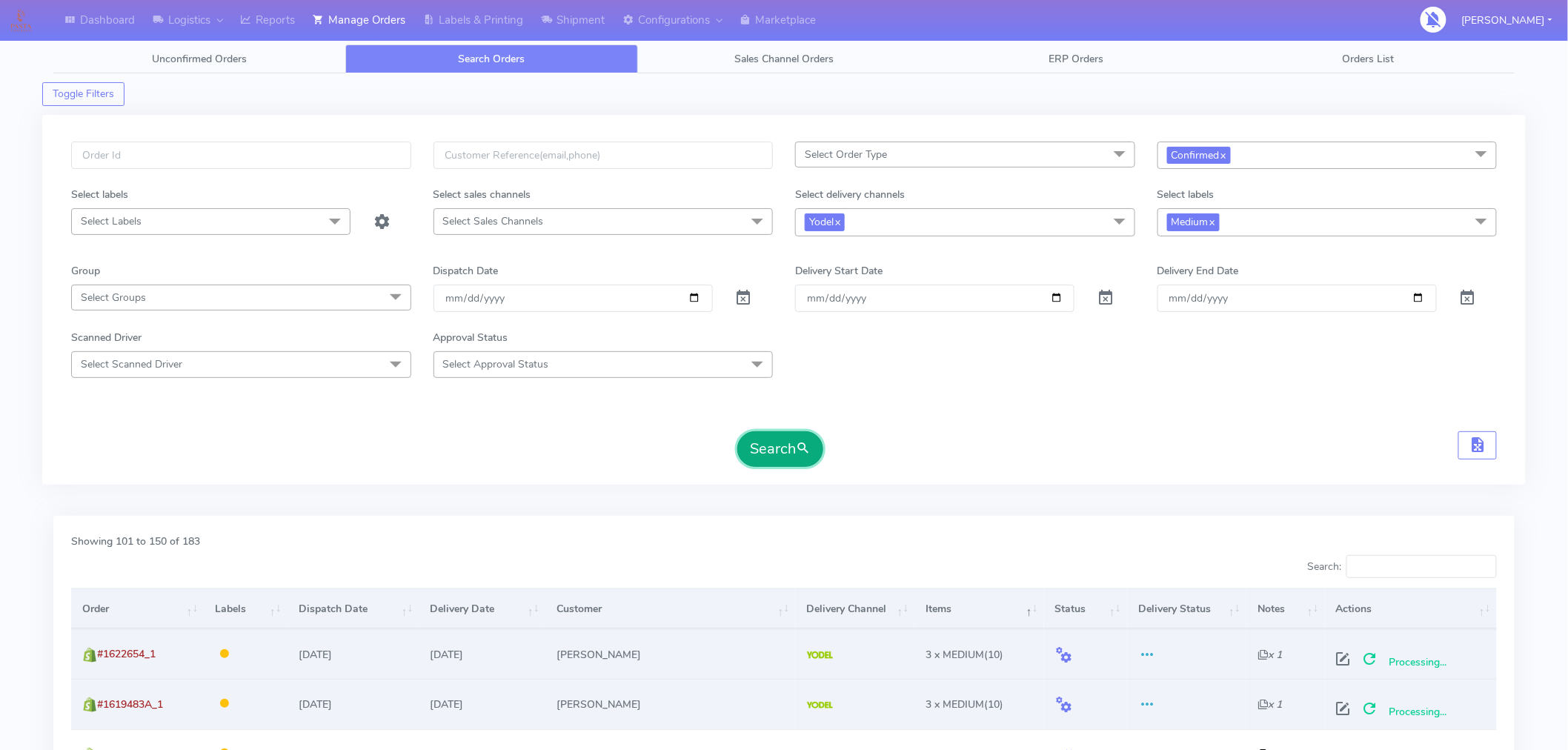
click at [780, 448] on button "Search" at bounding box center [780, 448] width 86 height 35
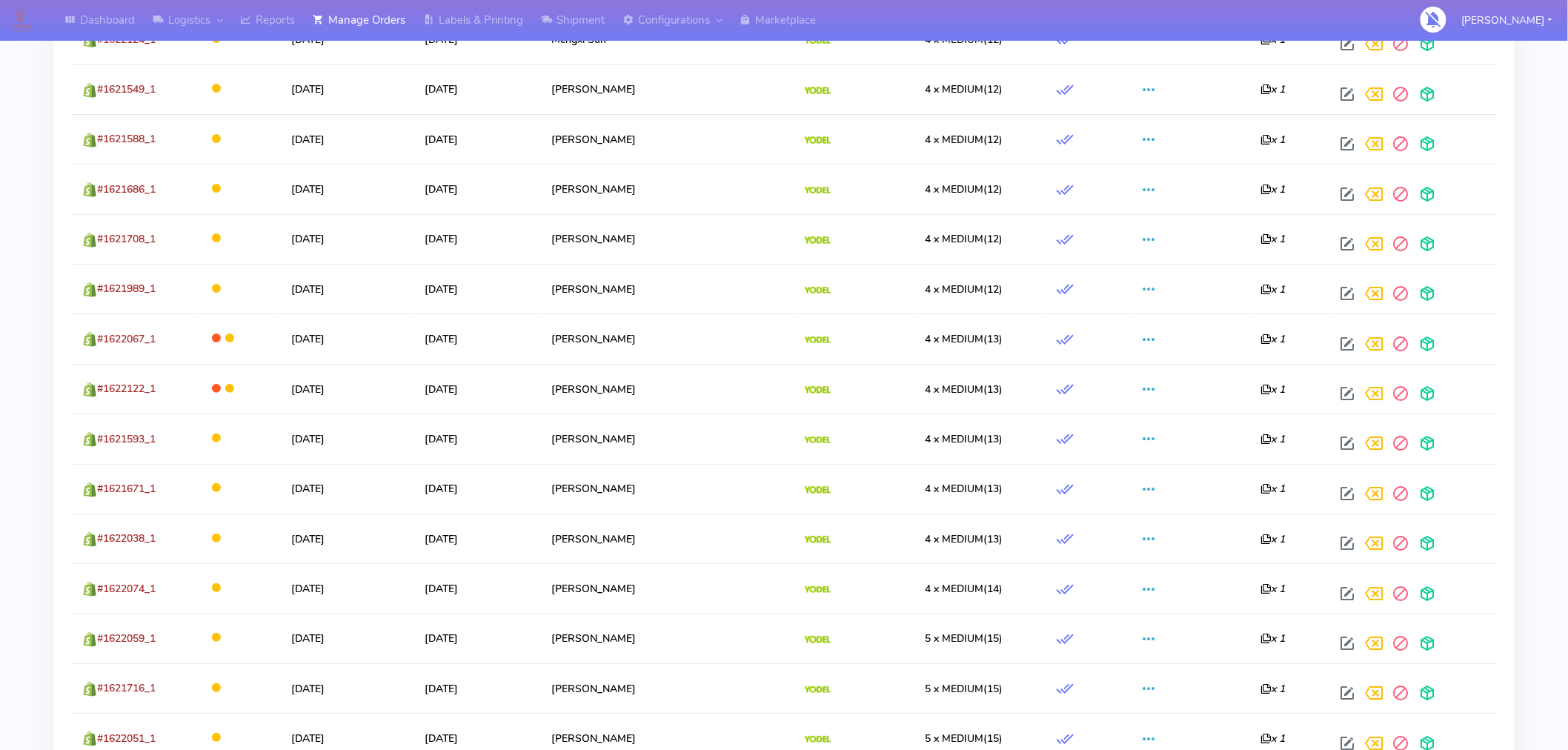
scroll to position [2508, 0]
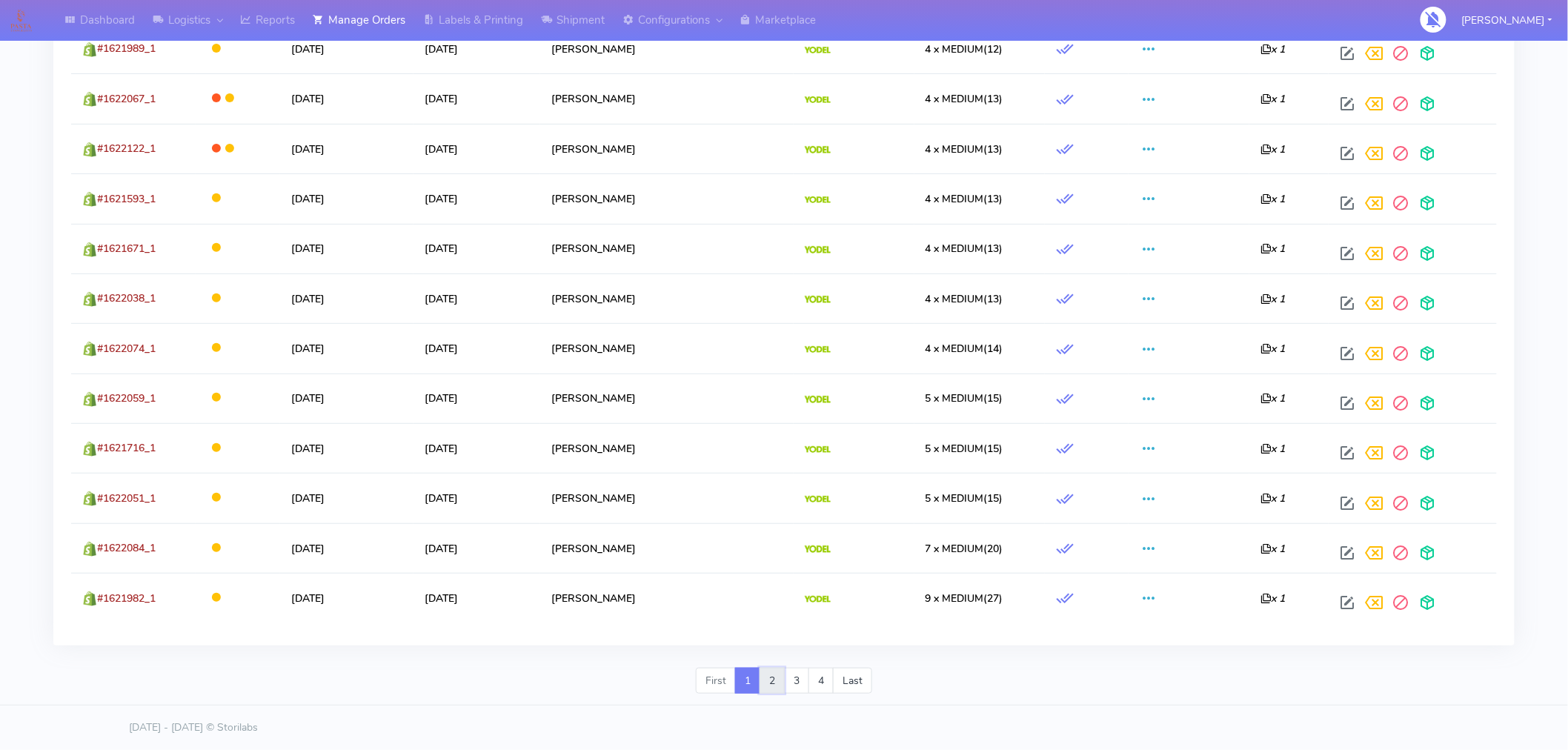
click at [772, 679] on link "2" at bounding box center [772, 681] width 25 height 27
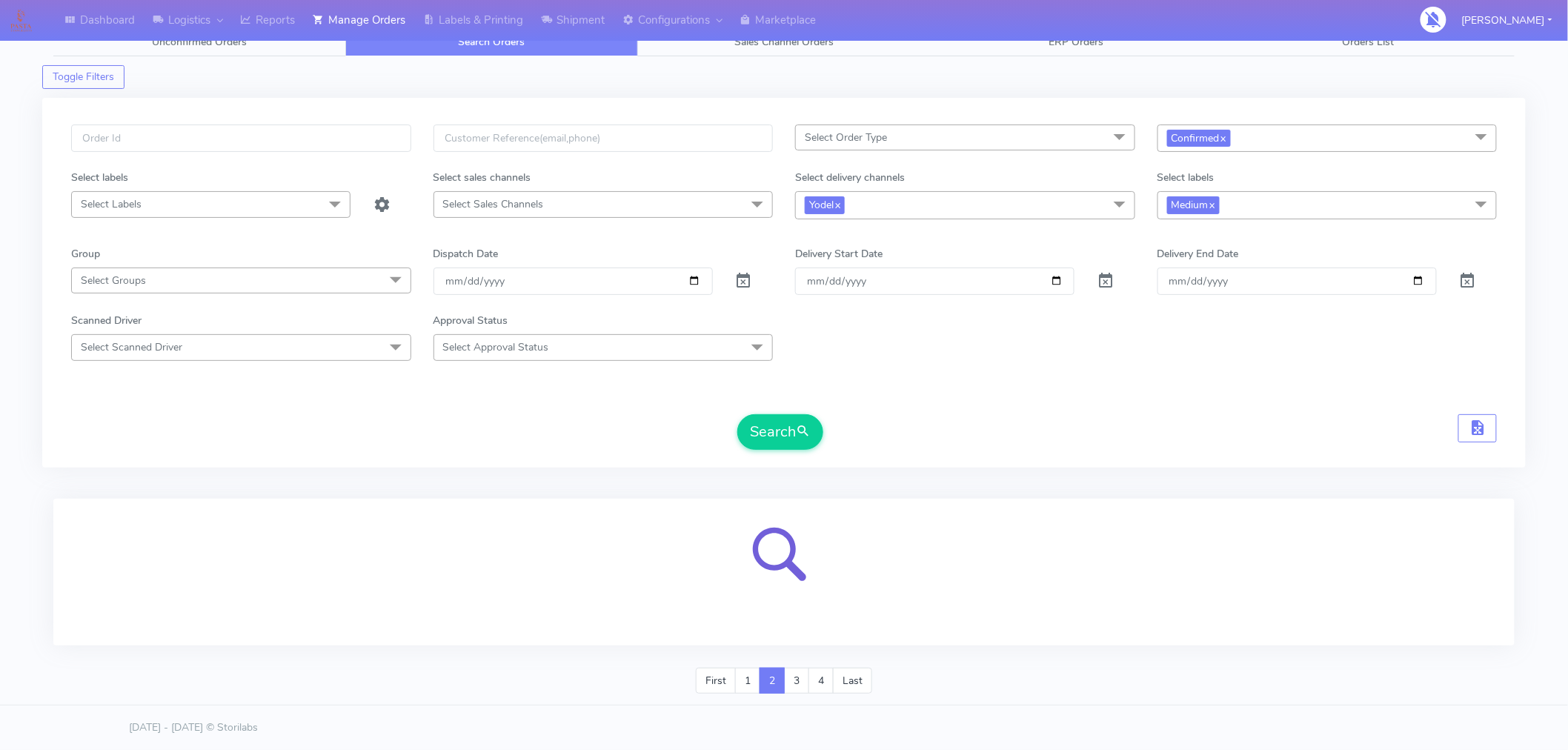
scroll to position [74, 0]
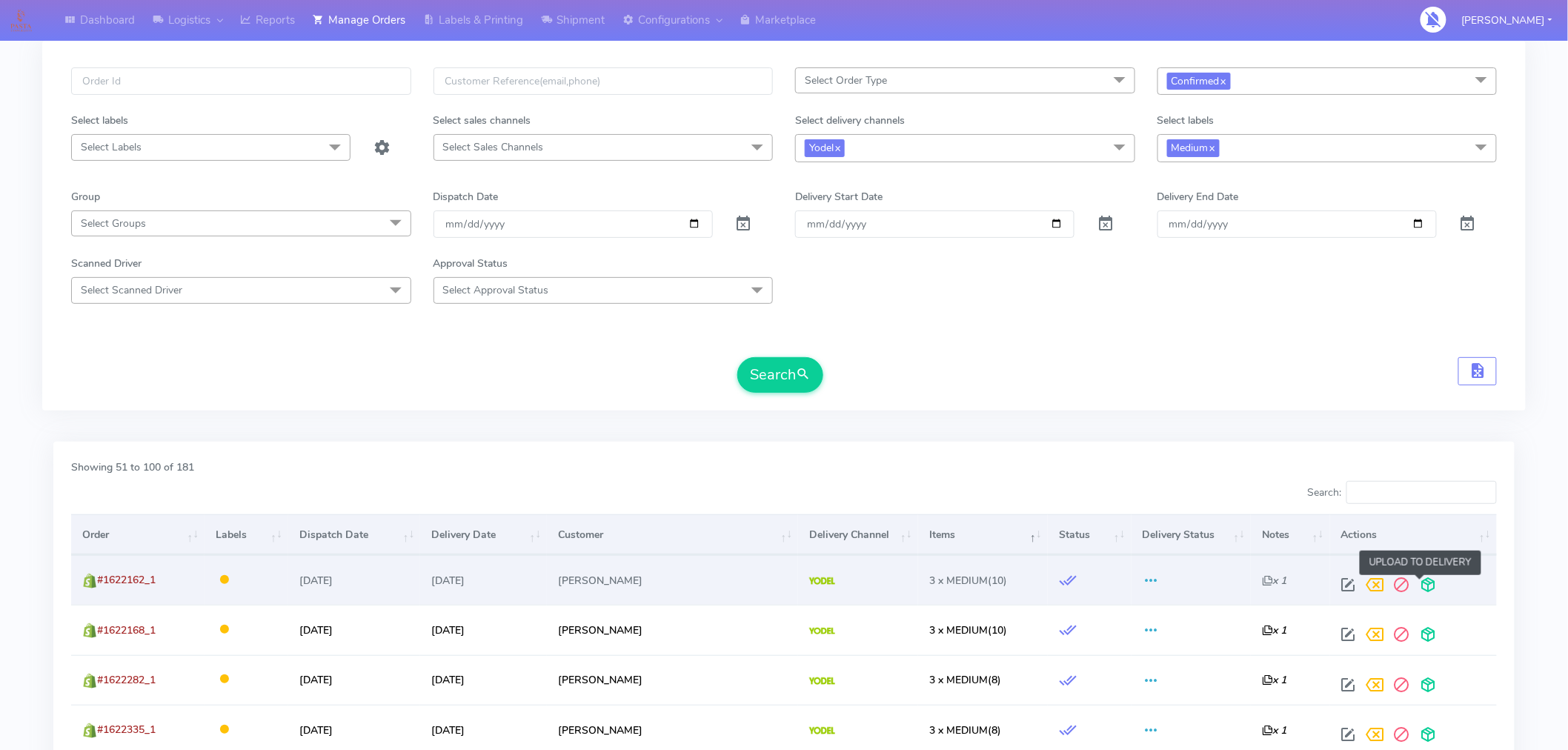
click at [1419, 589] on span at bounding box center [1429, 588] width 27 height 14
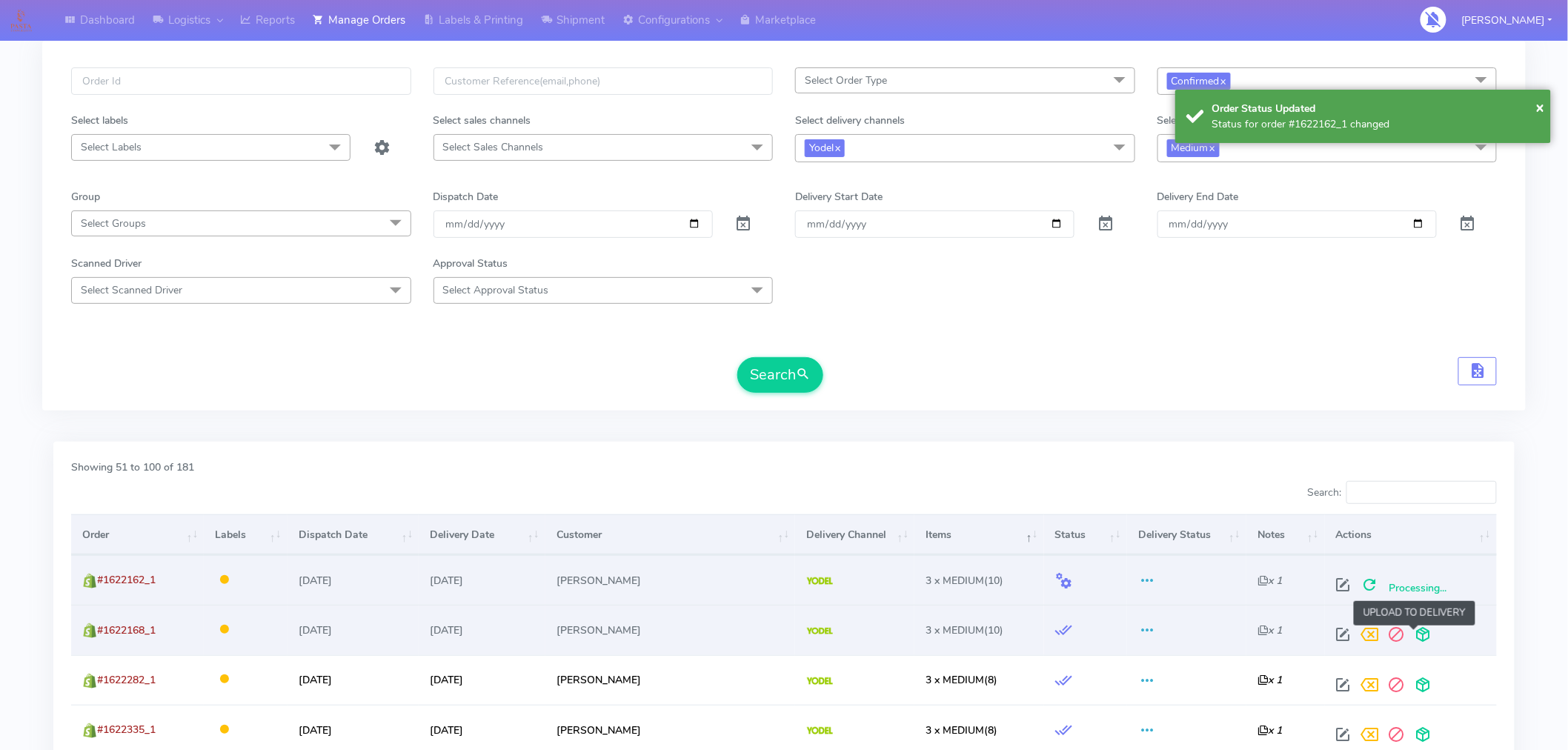
click at [1412, 635] on span at bounding box center [1423, 638] width 27 height 14
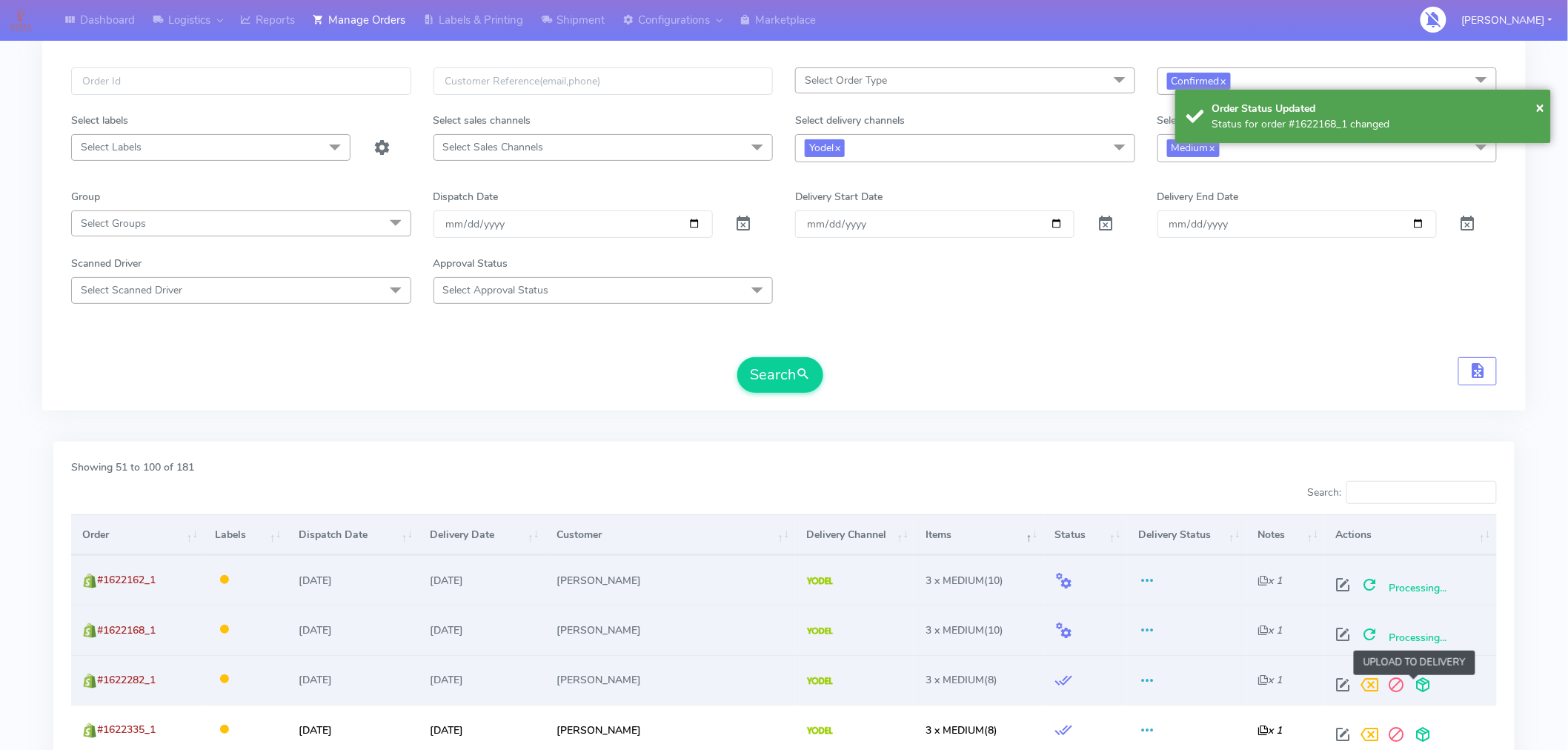
click at [1419, 692] on span at bounding box center [1423, 688] width 27 height 14
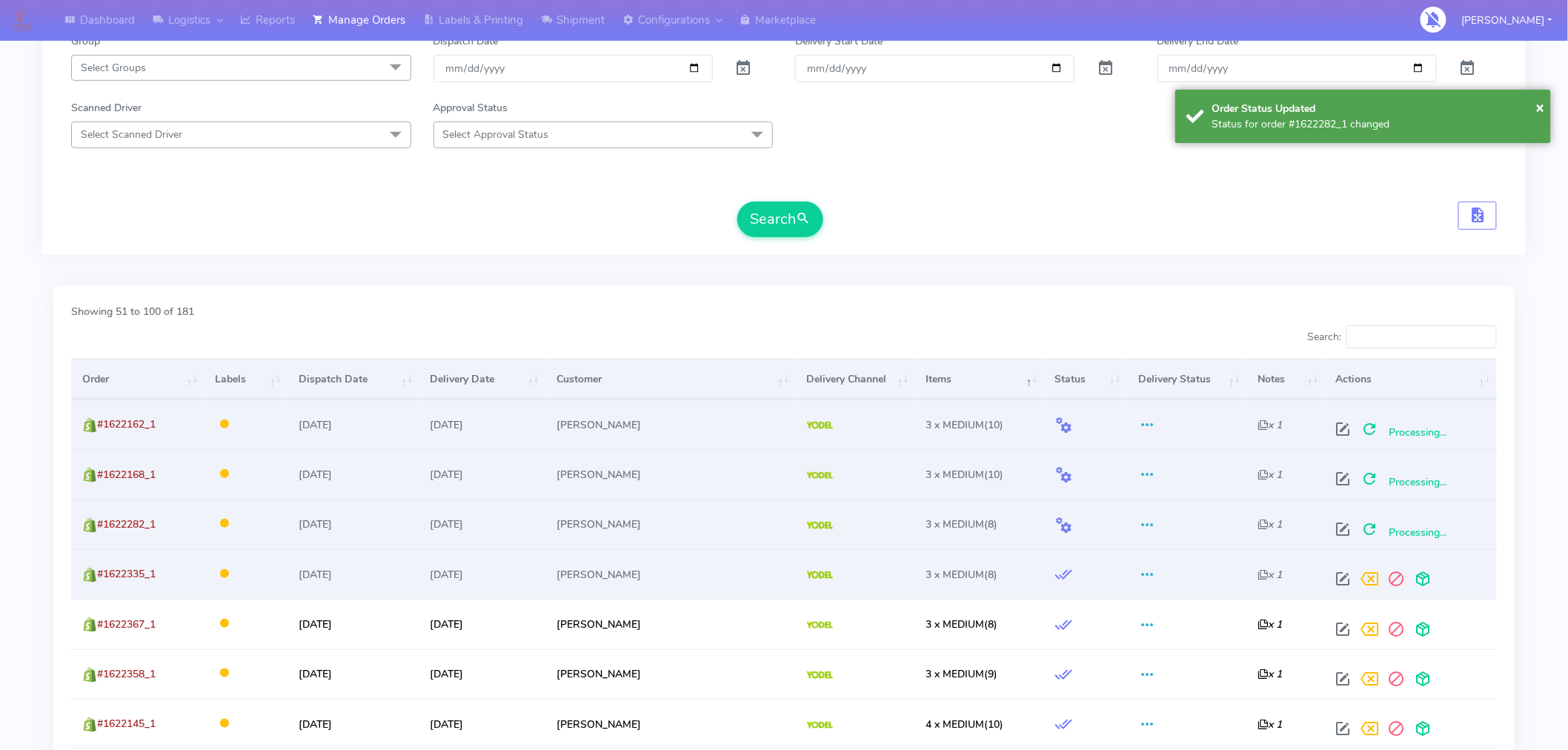
scroll to position [230, 0]
click at [1417, 580] on span at bounding box center [1423, 581] width 27 height 14
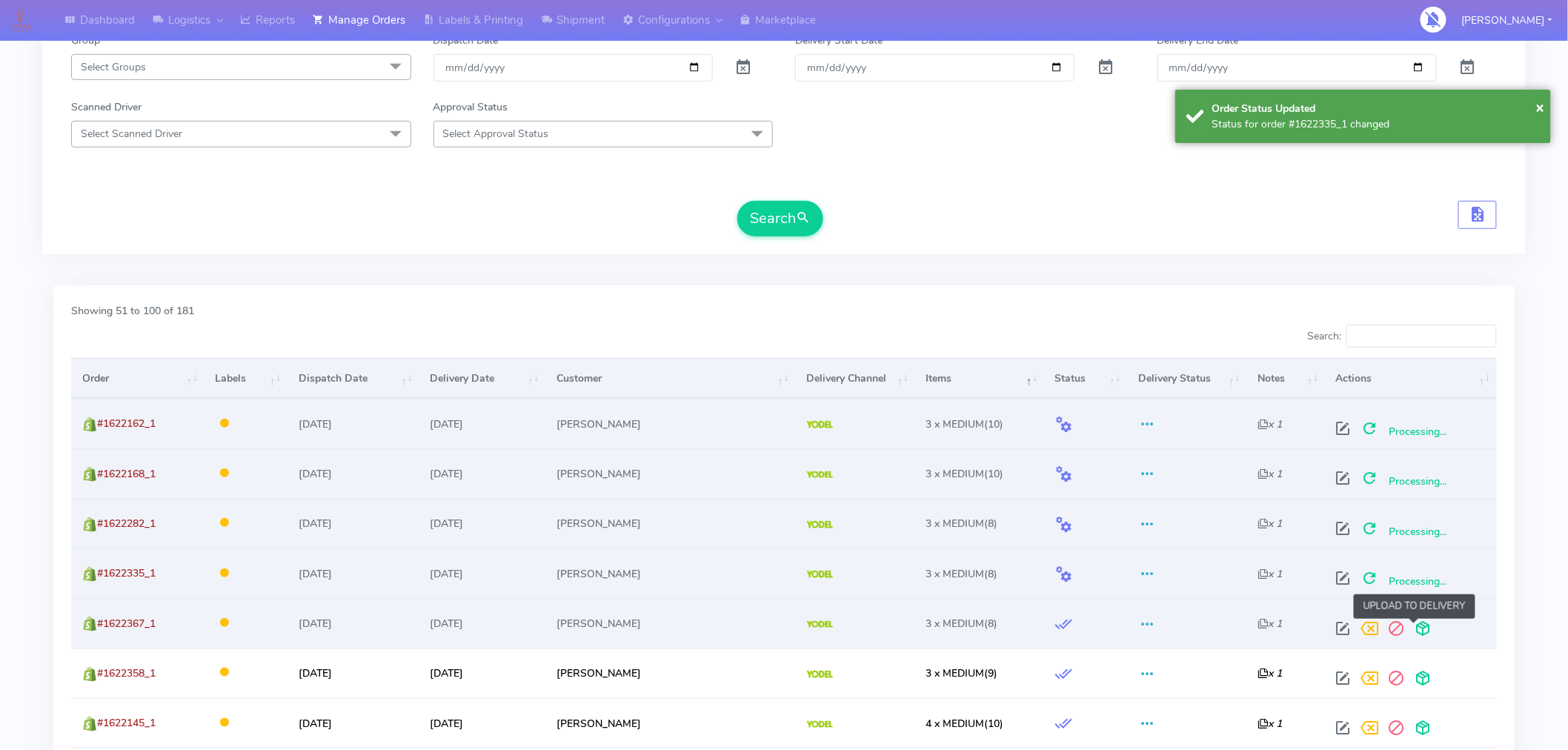
click at [1412, 627] on span at bounding box center [1423, 632] width 27 height 14
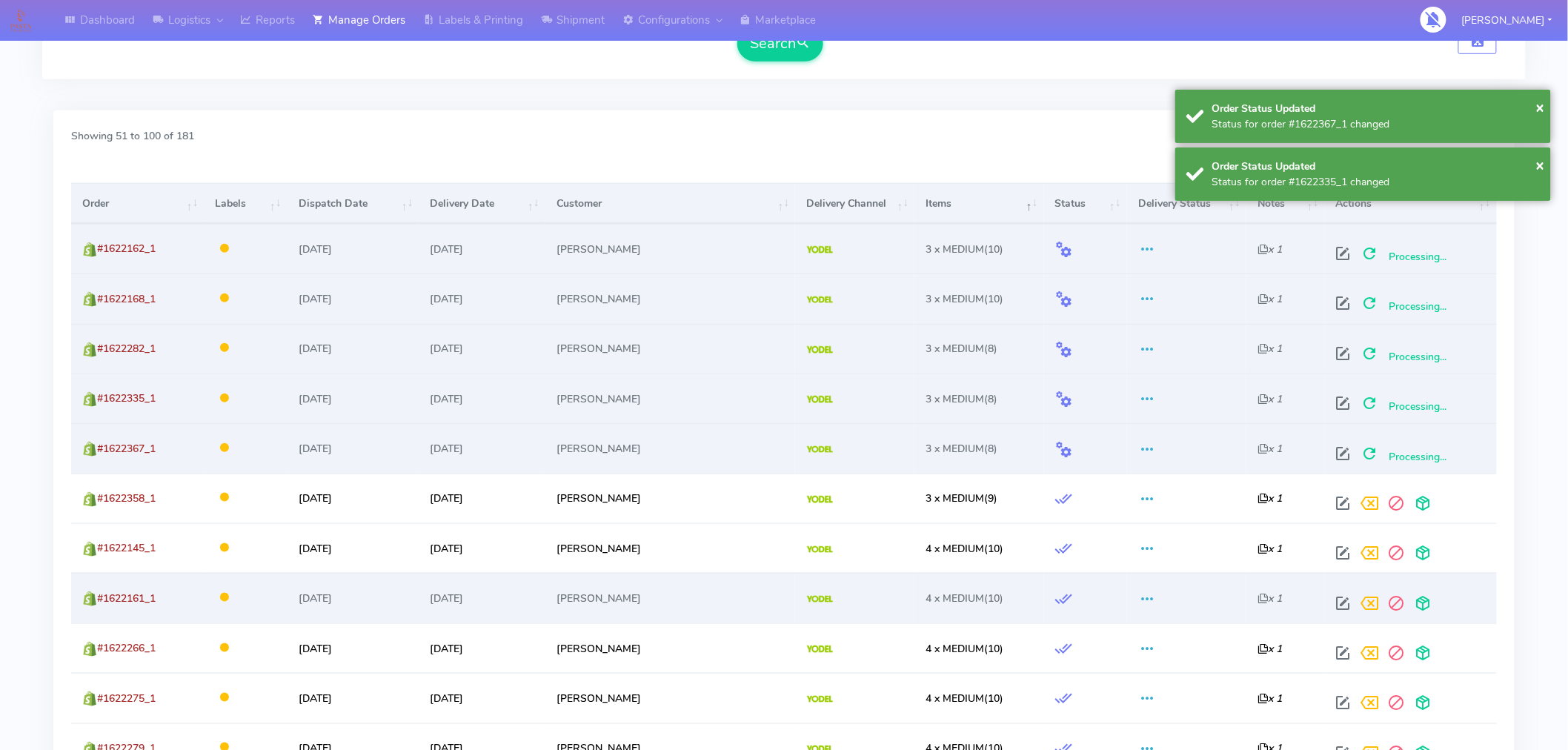
scroll to position [412, 0]
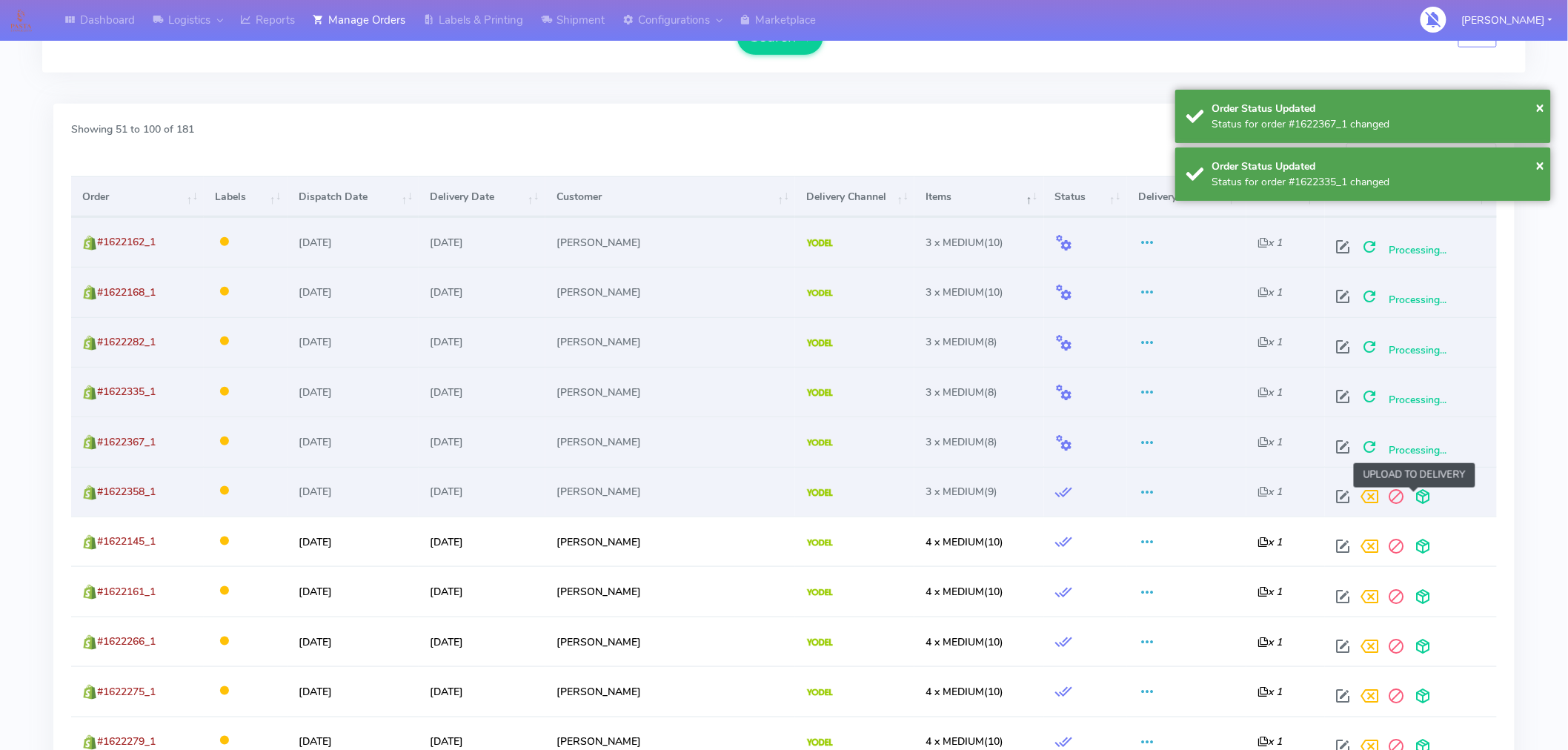
click at [1420, 498] on span at bounding box center [1423, 500] width 27 height 14
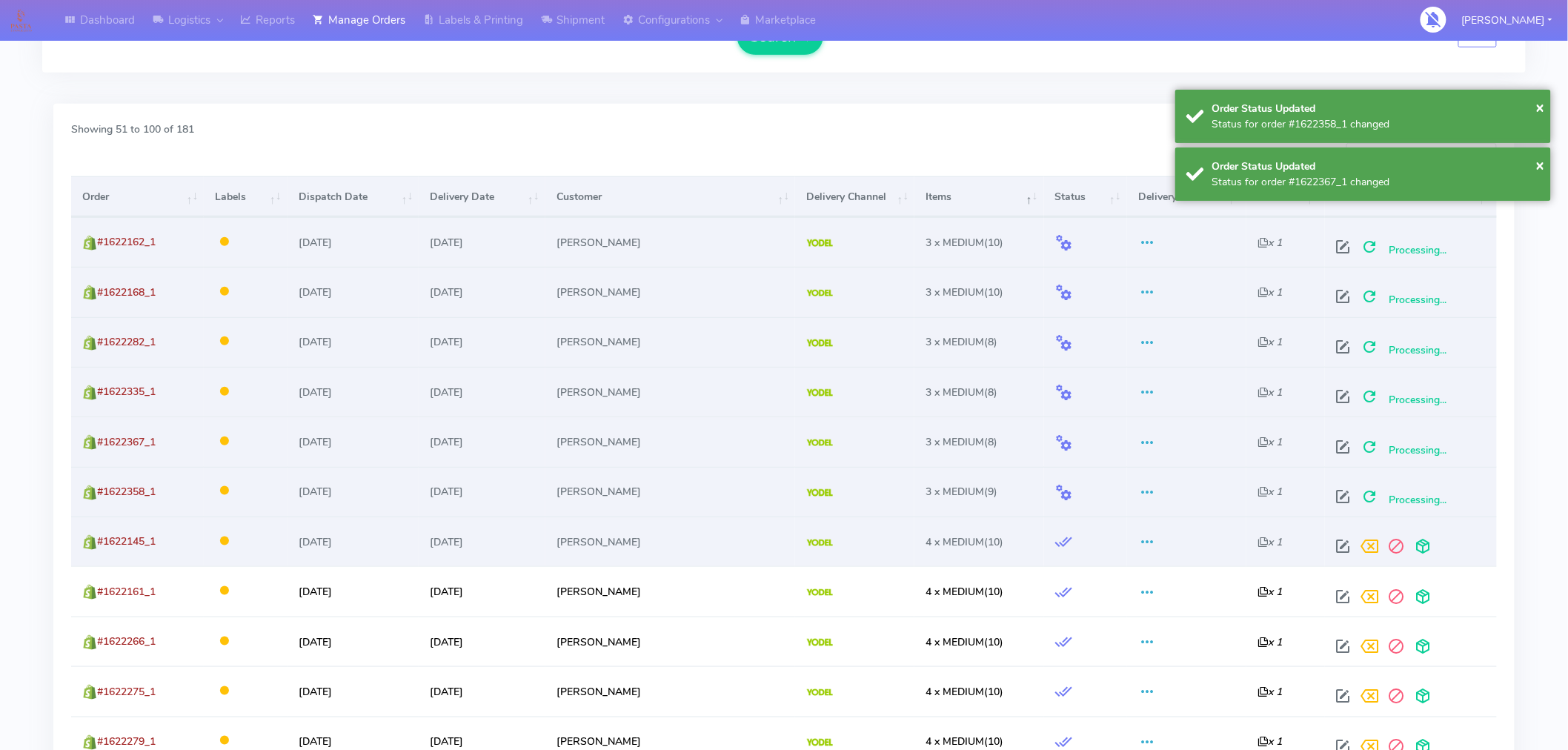
scroll to position [0, 0]
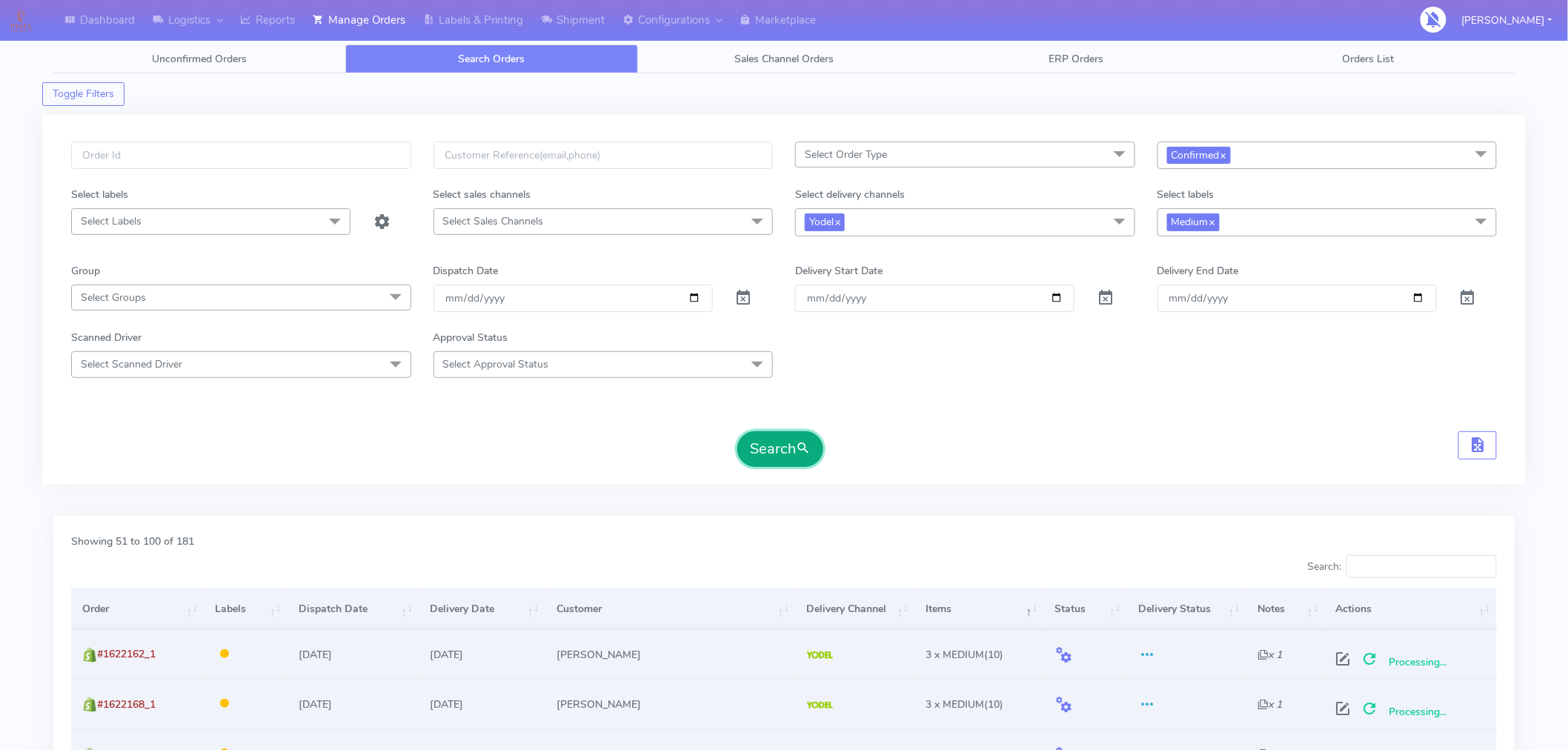
click at [796, 441] on button "Search" at bounding box center [780, 448] width 86 height 35
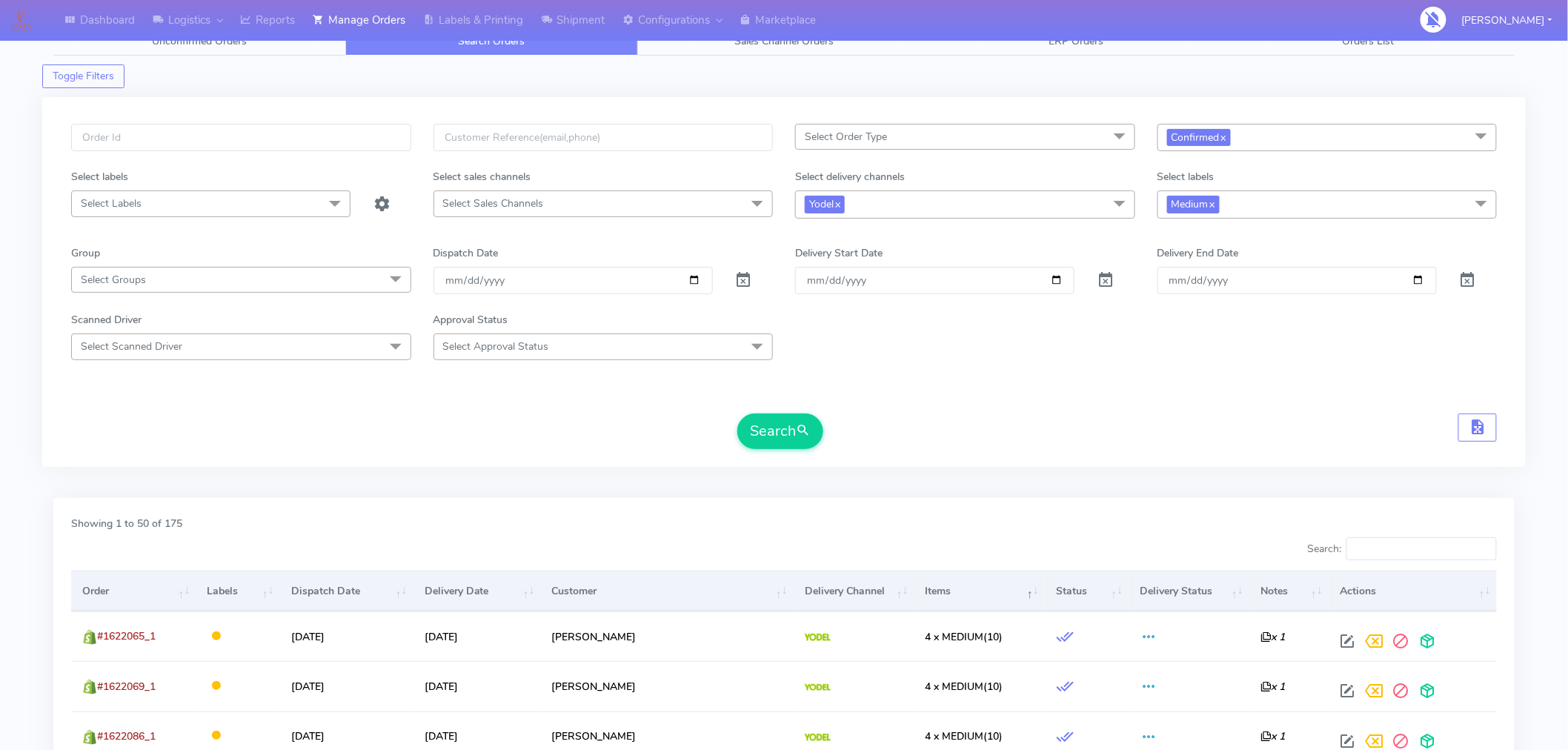
scroll to position [40, 0]
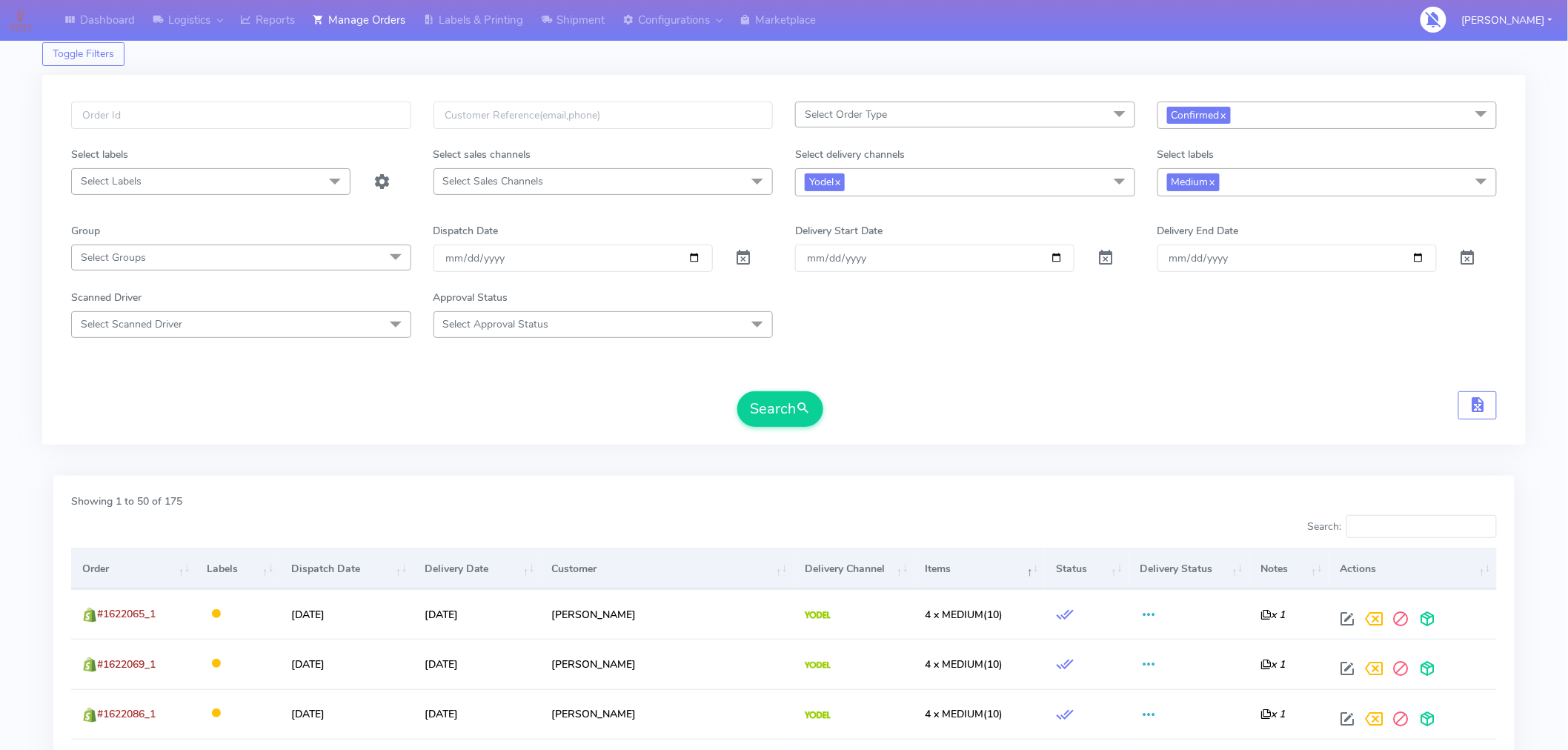
click at [914, 580] on th "Items" at bounding box center [979, 568] width 130 height 40
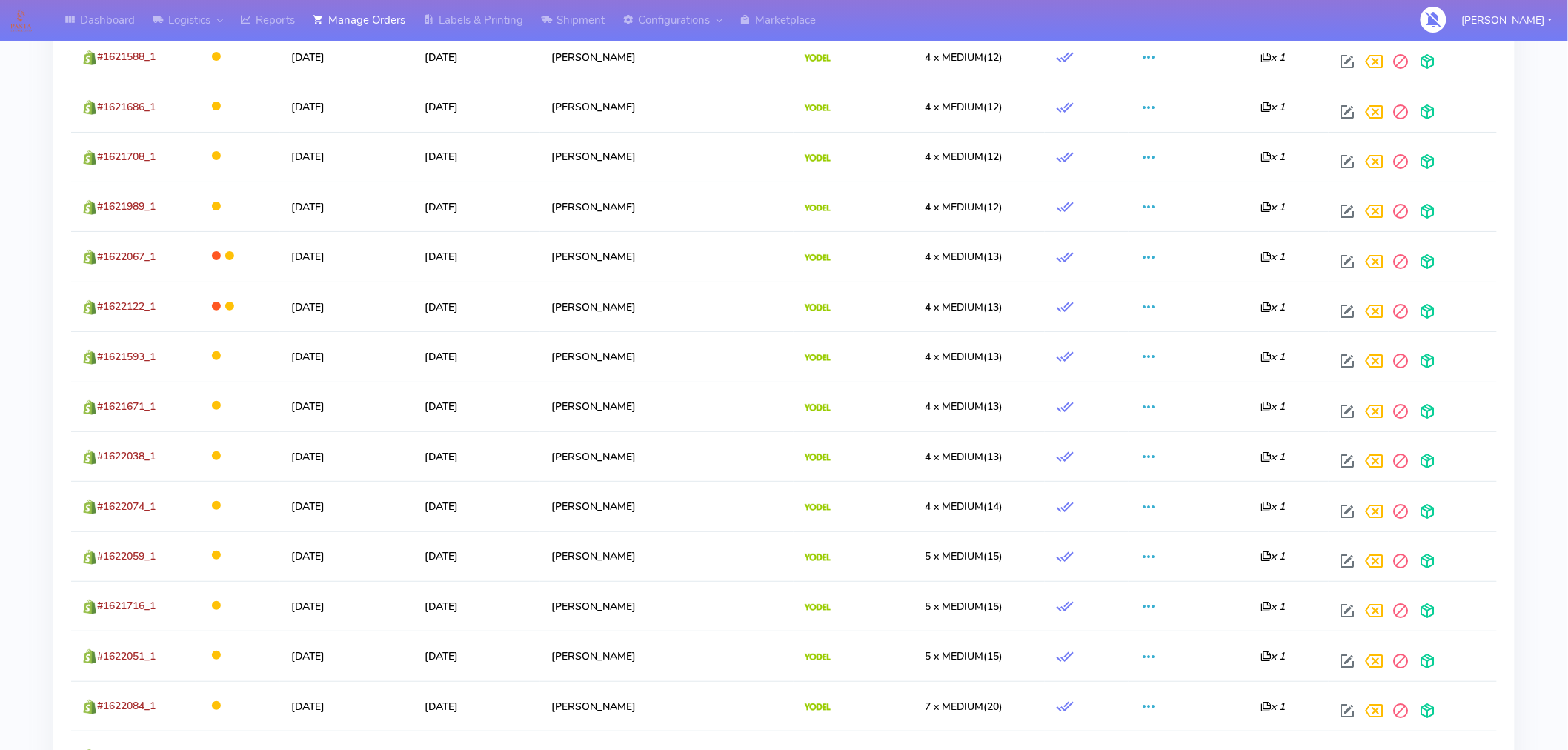
scroll to position [2508, 0]
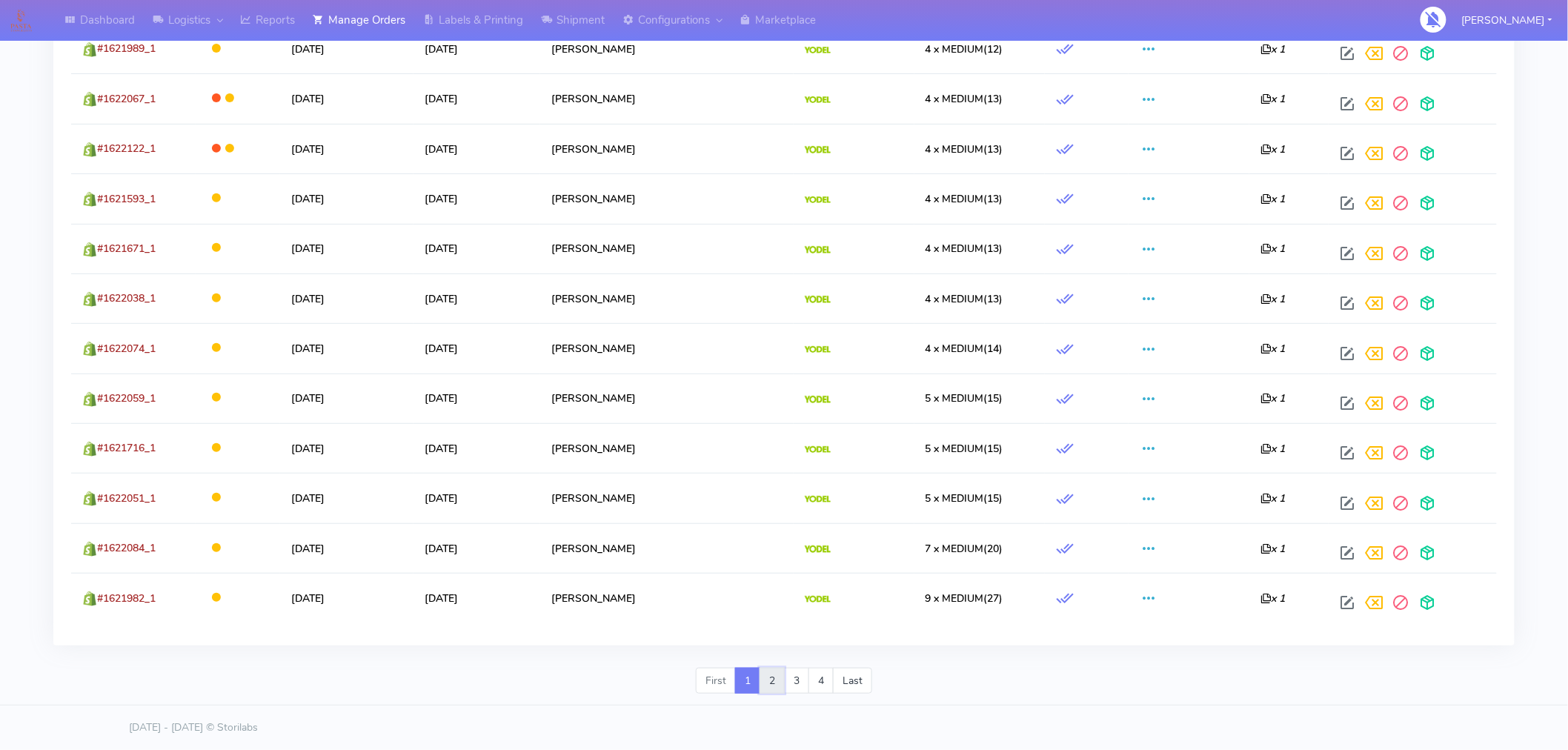
click at [774, 688] on link "2" at bounding box center [772, 681] width 25 height 27
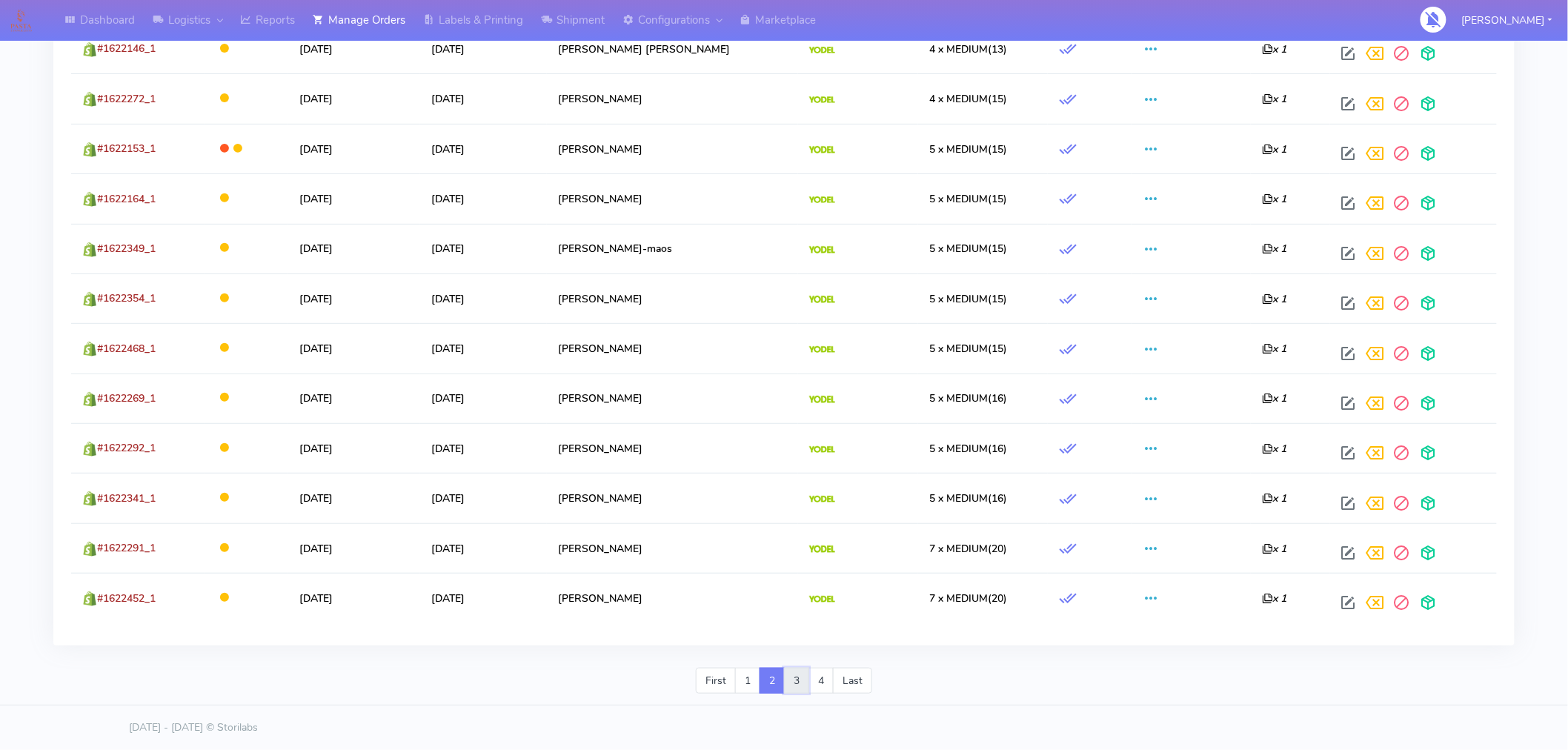
click at [796, 685] on link "3" at bounding box center [796, 681] width 25 height 27
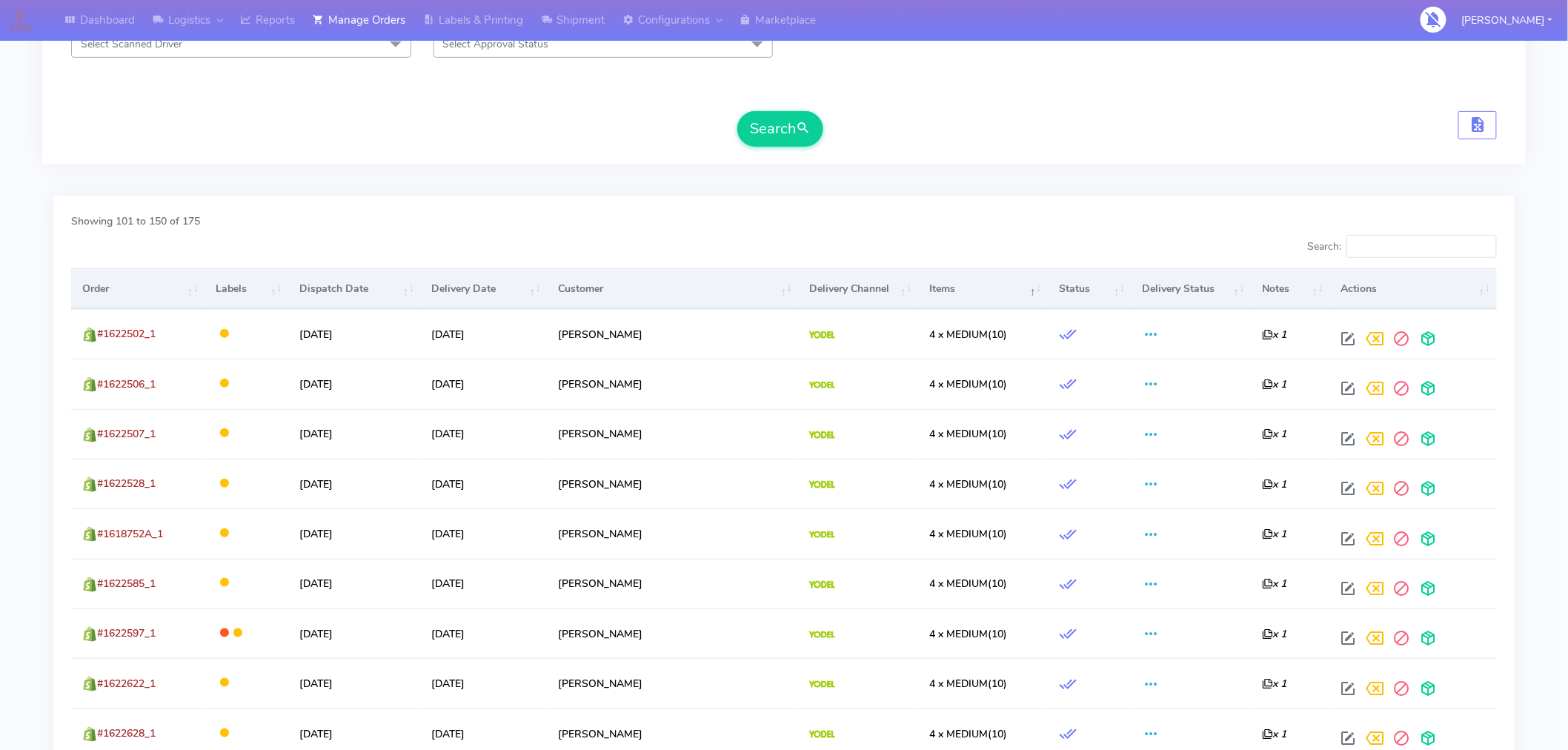
scroll to position [327, 0]
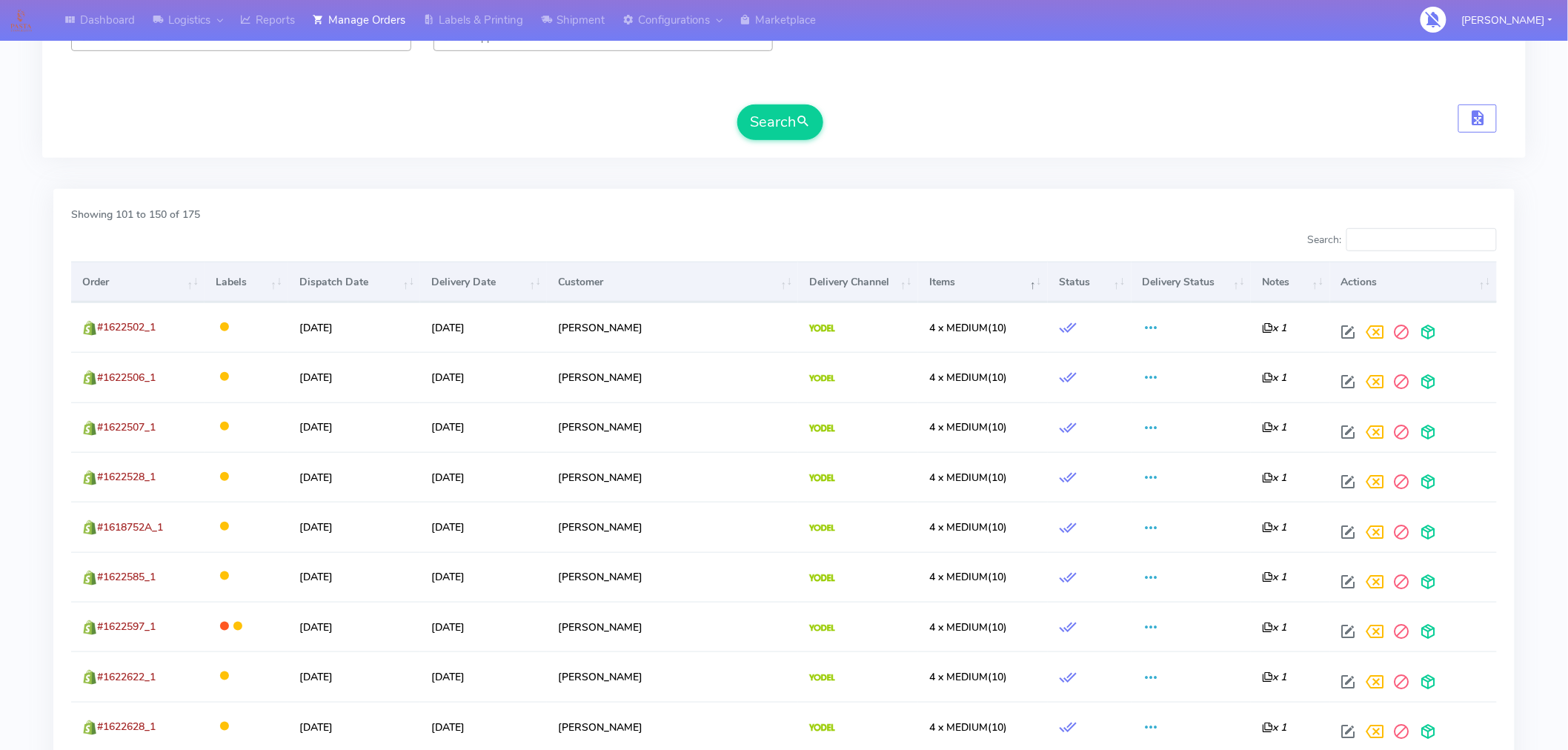
click at [918, 283] on th "Items" at bounding box center [983, 281] width 129 height 40
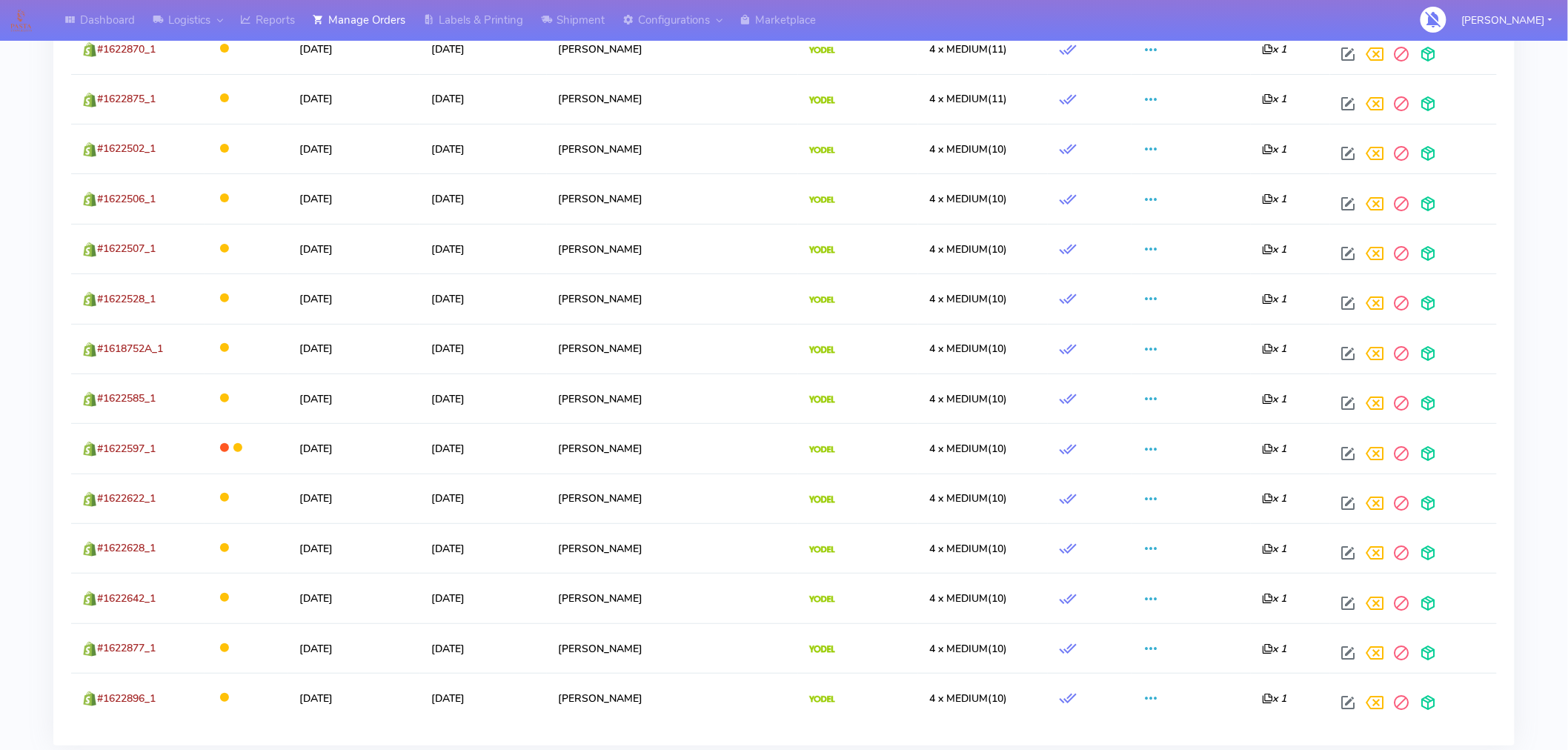
scroll to position [2508, 0]
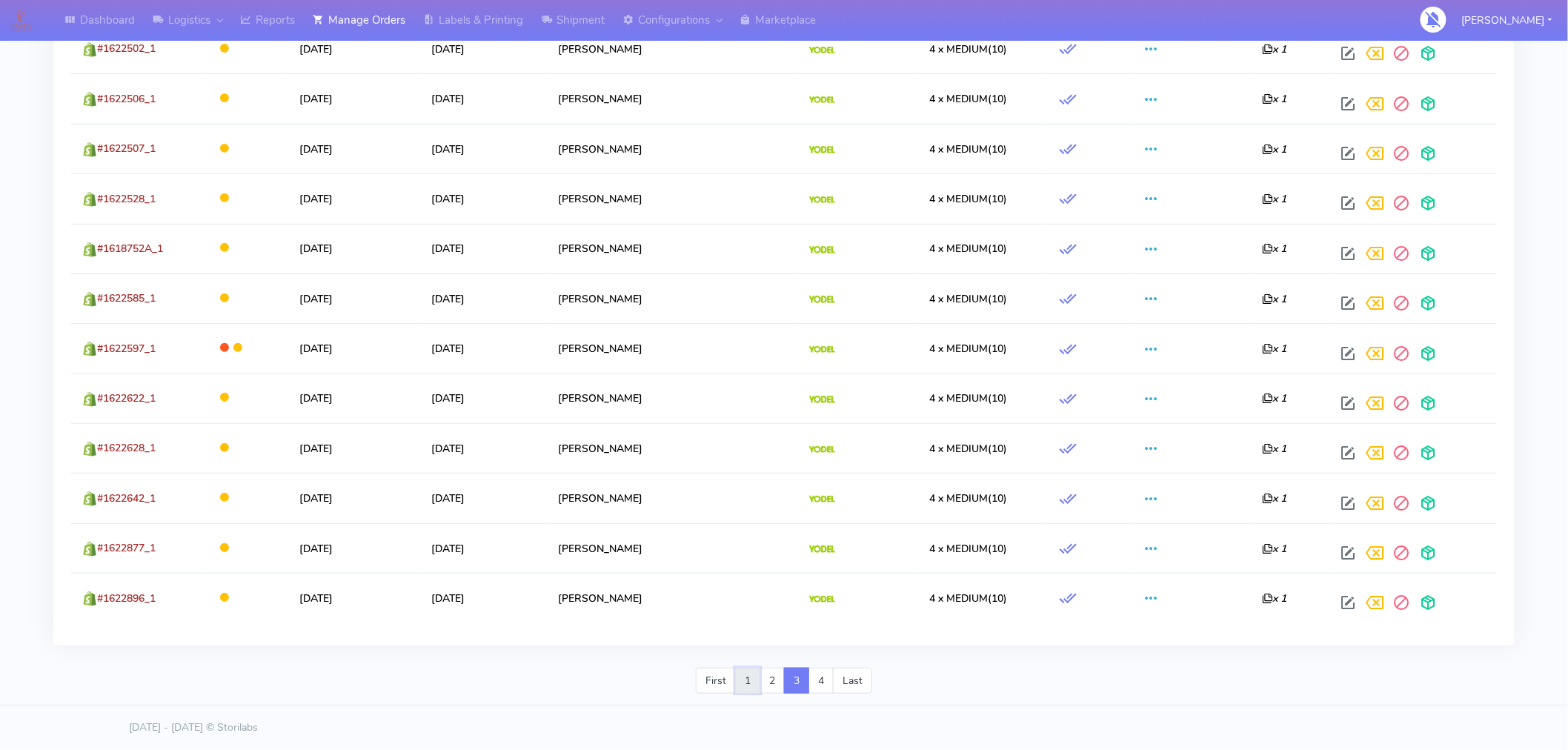
click at [750, 678] on link "1" at bounding box center [747, 681] width 25 height 27
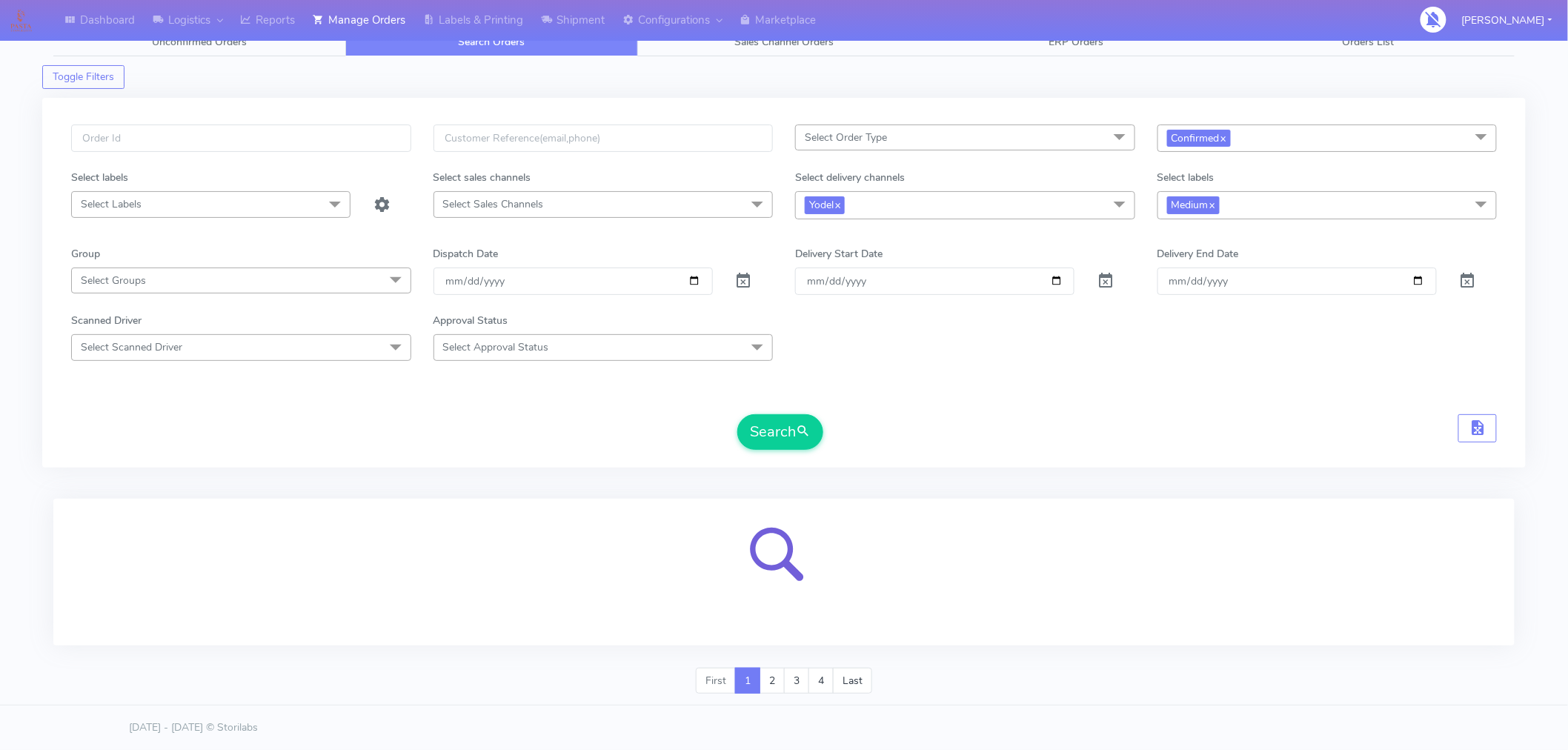
scroll to position [74, 0]
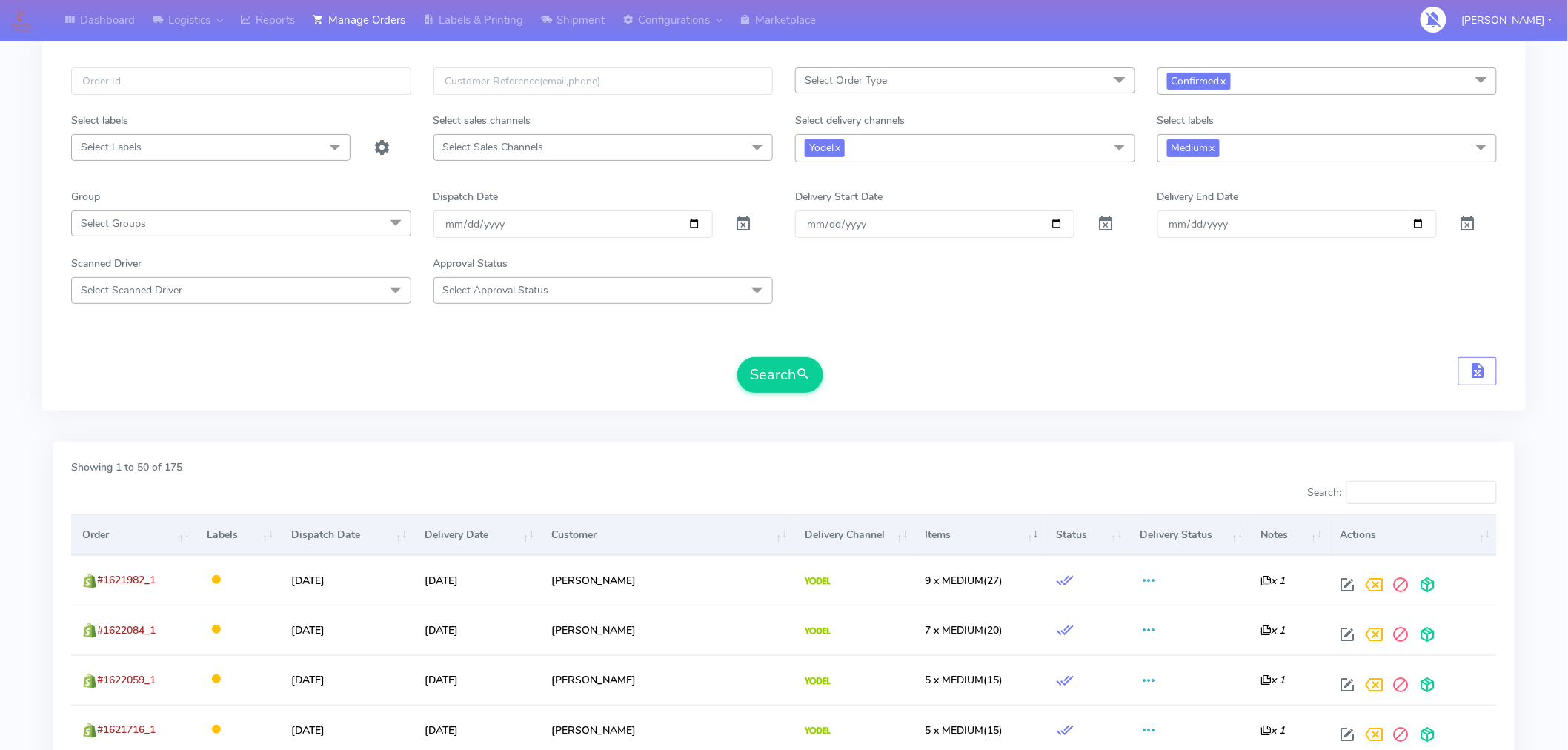
click at [914, 536] on th "Items" at bounding box center [979, 534] width 130 height 40
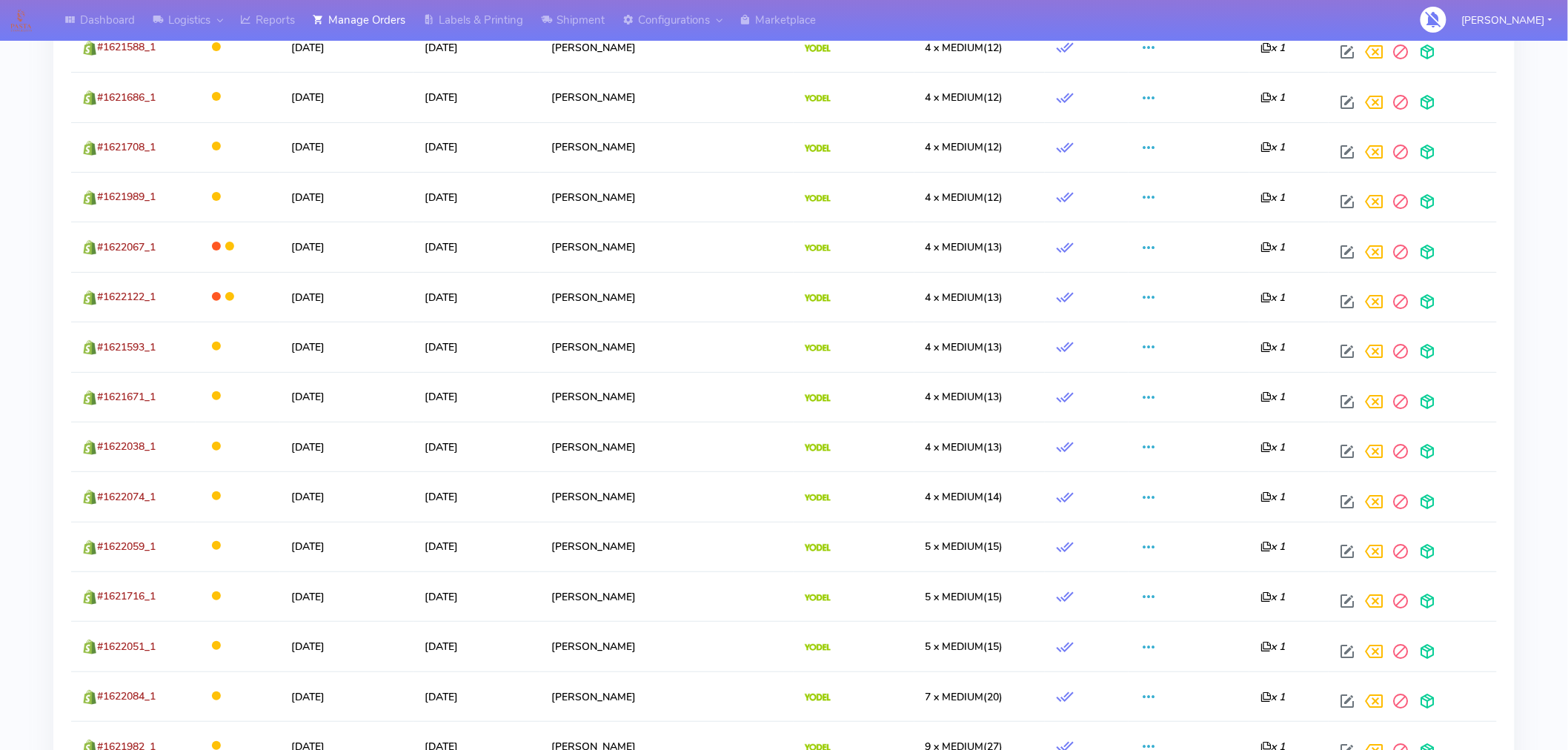
scroll to position [2508, 0]
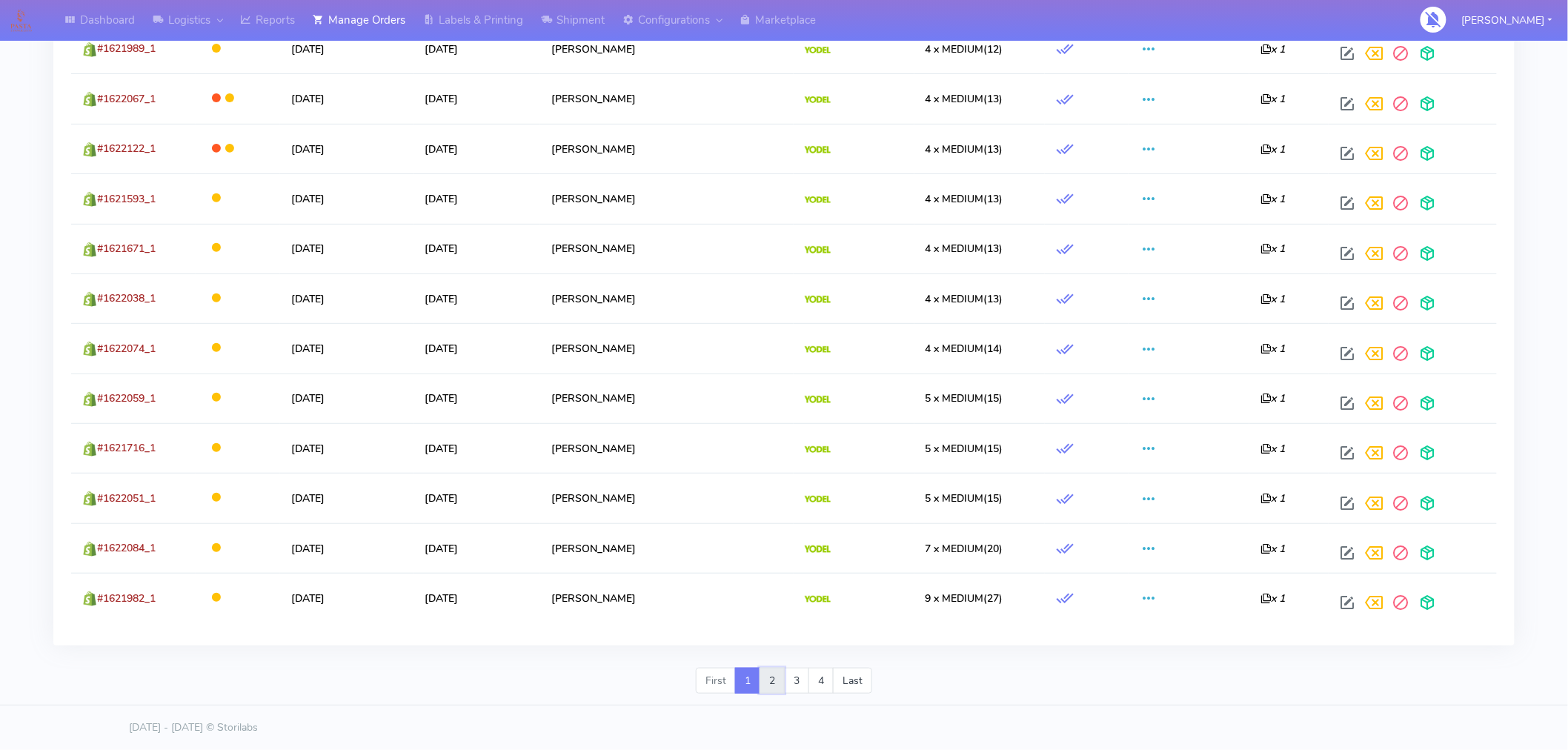
click at [772, 683] on link "2" at bounding box center [772, 681] width 25 height 27
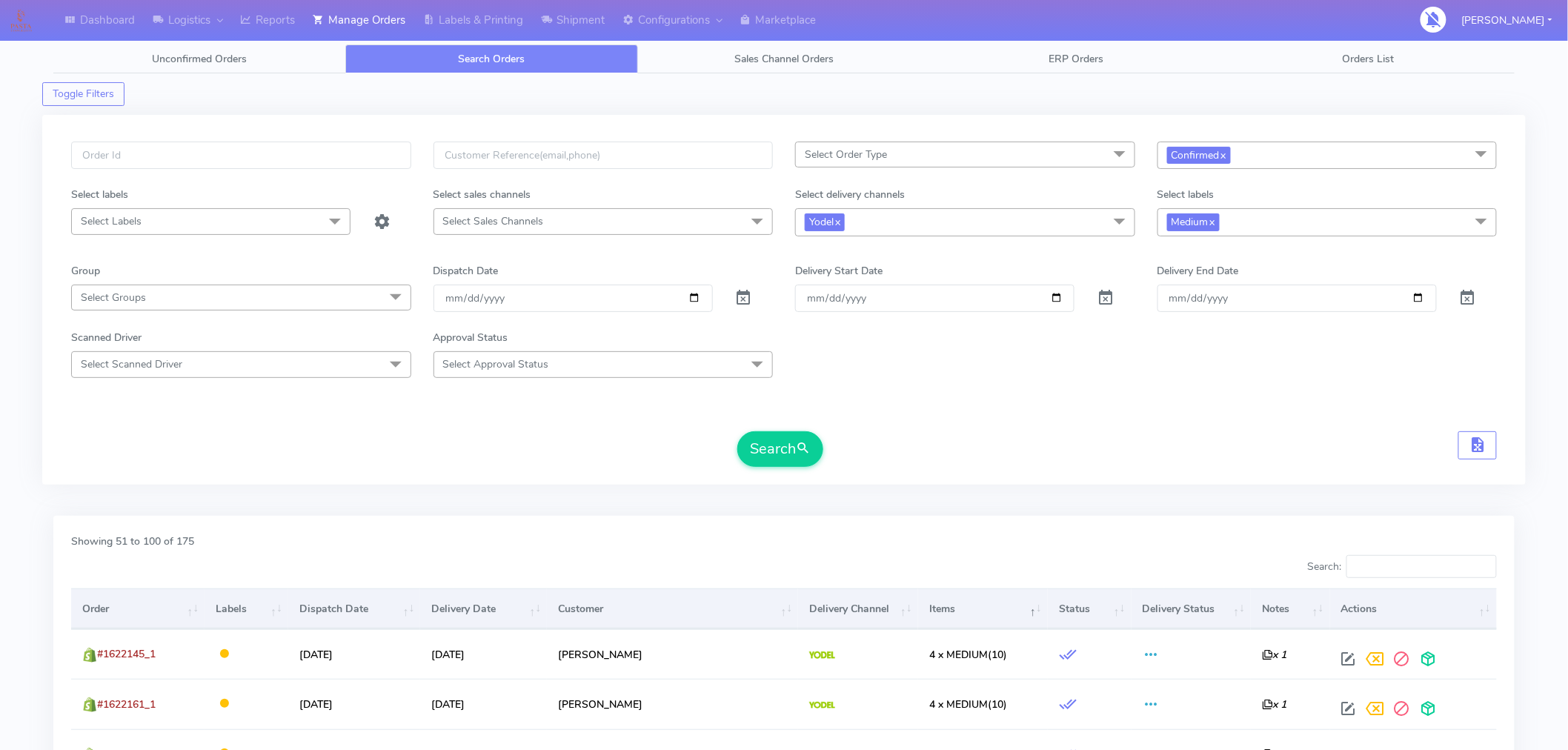
scroll to position [266, 0]
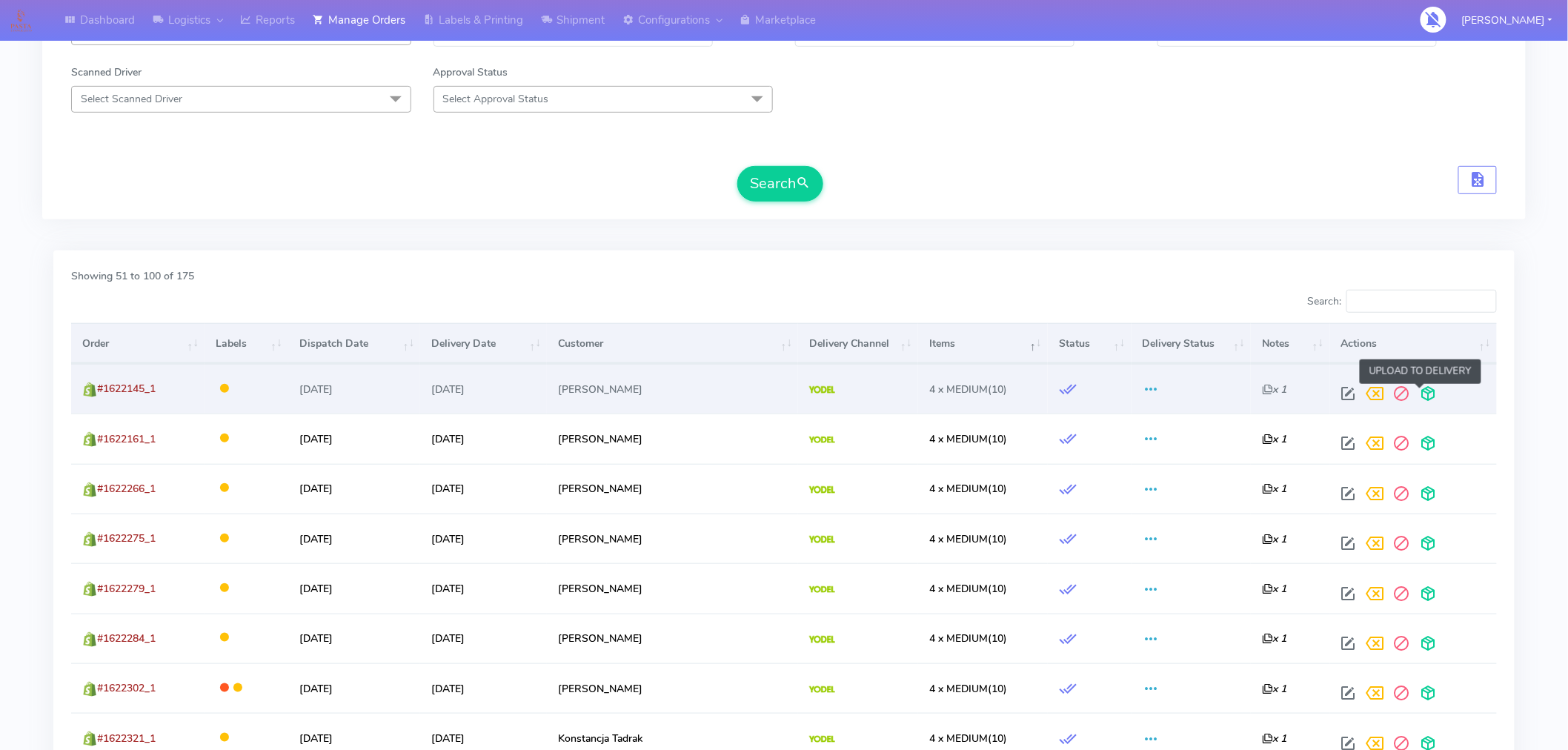
click at [1421, 392] on span at bounding box center [1429, 397] width 27 height 14
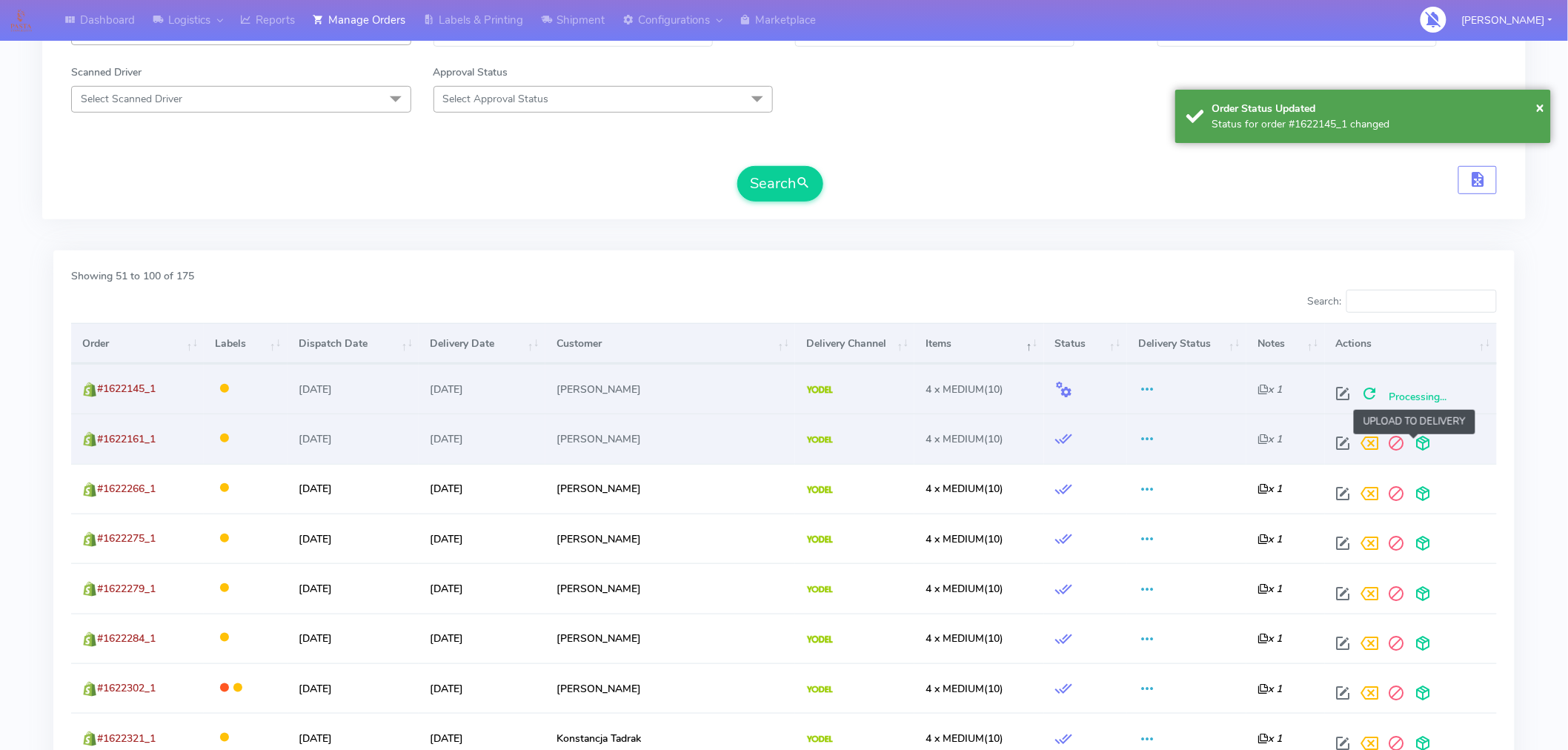
click at [1413, 439] on span at bounding box center [1423, 446] width 27 height 14
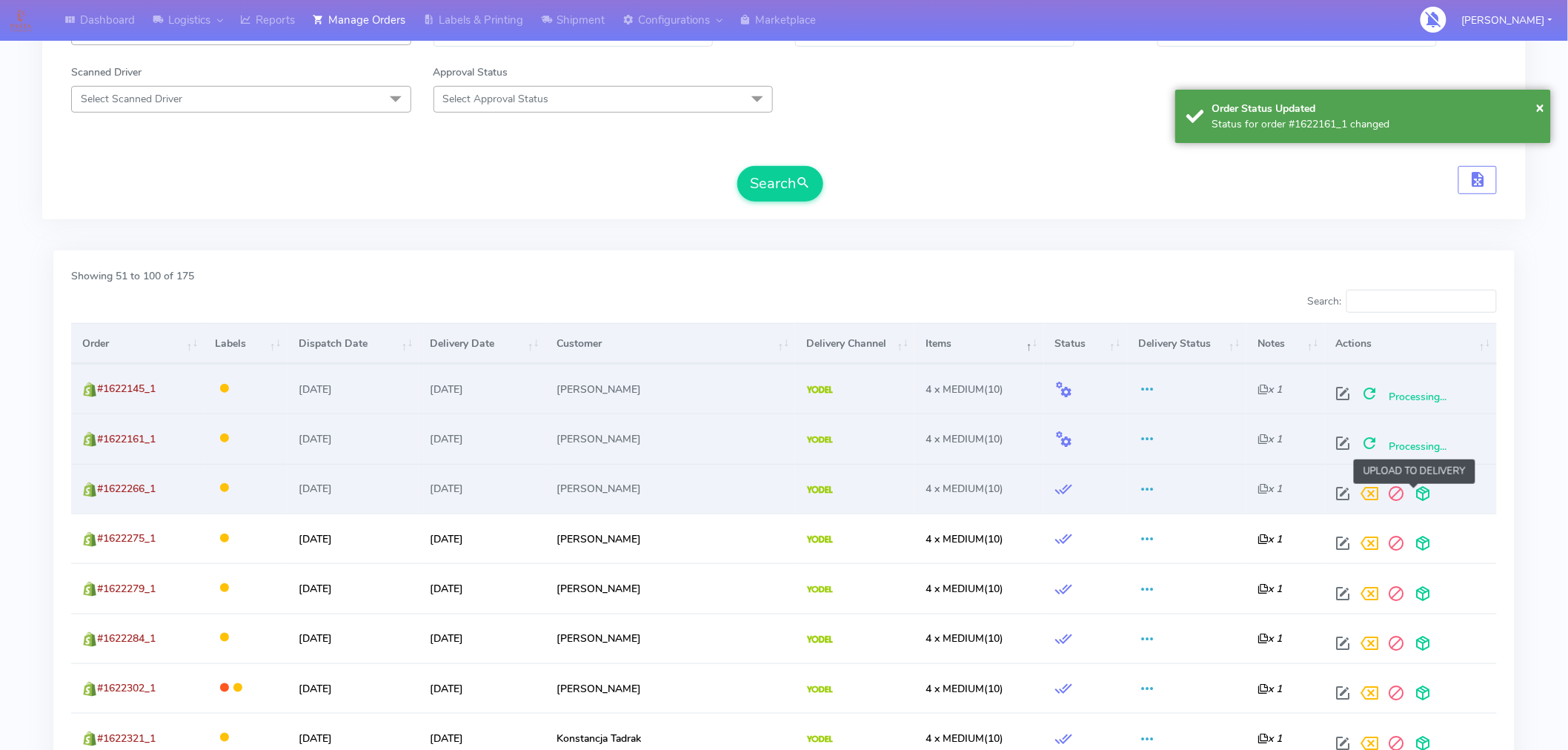
click at [1412, 498] on span at bounding box center [1423, 497] width 27 height 14
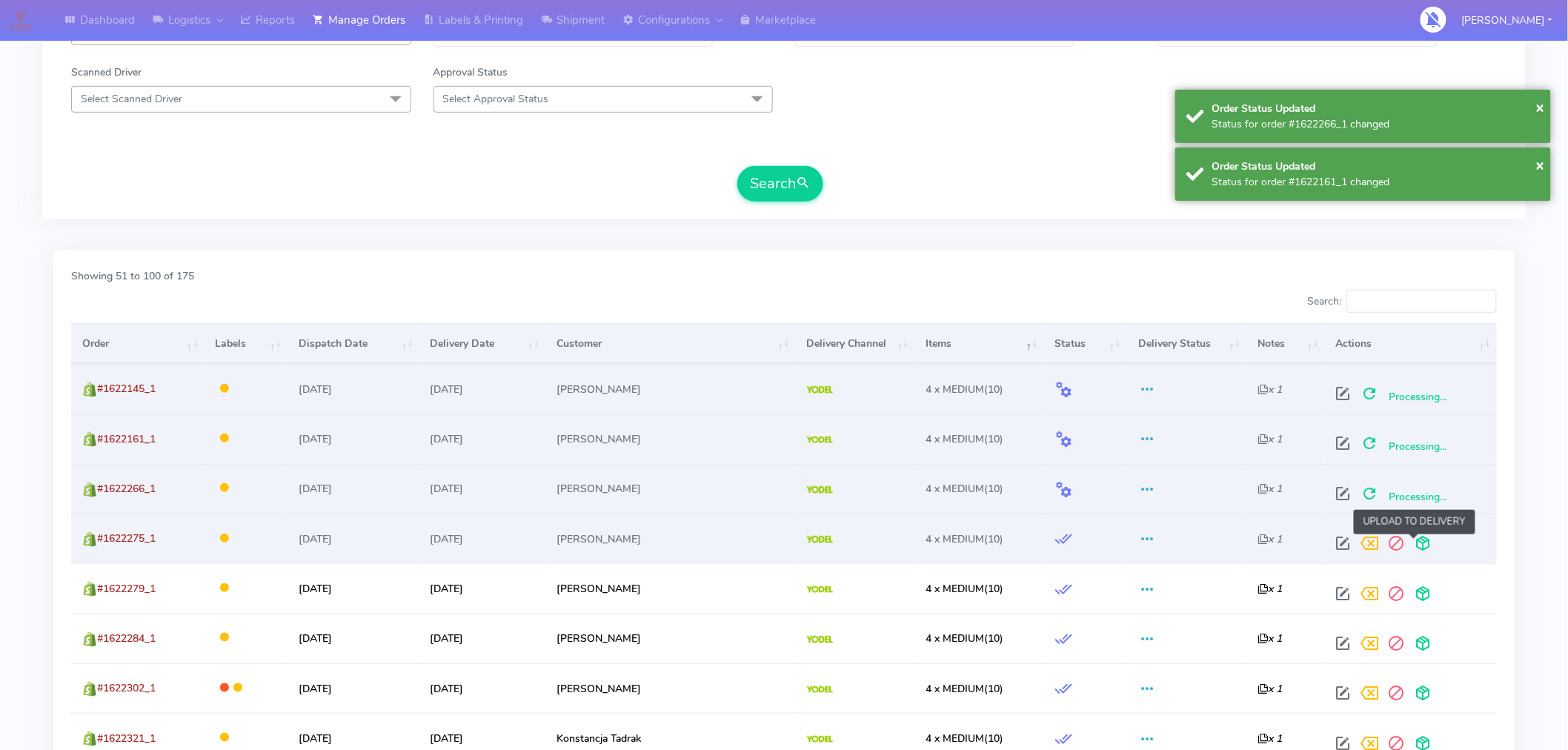
click at [1412, 549] on span at bounding box center [1423, 547] width 27 height 14
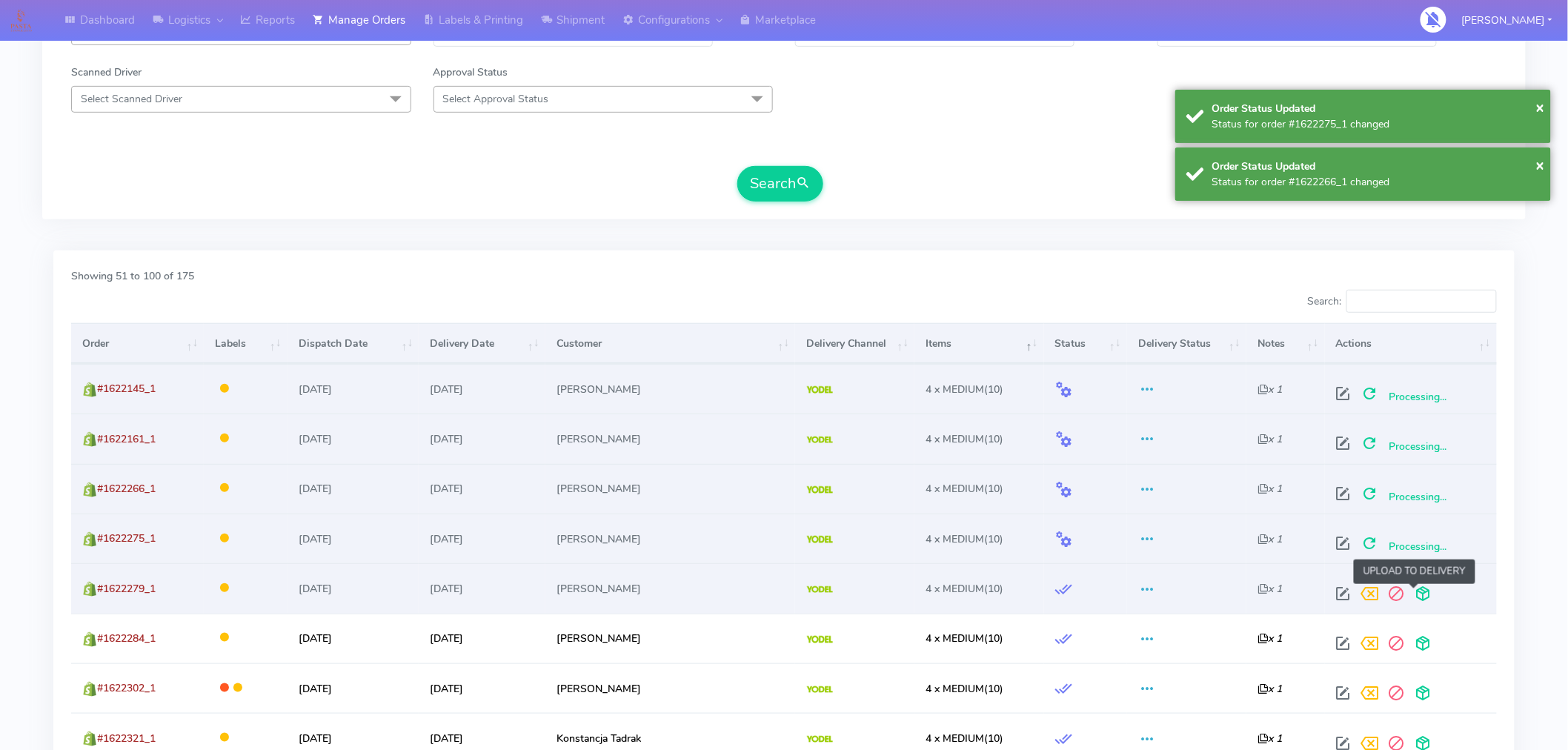
click at [1412, 604] on span at bounding box center [1423, 597] width 27 height 14
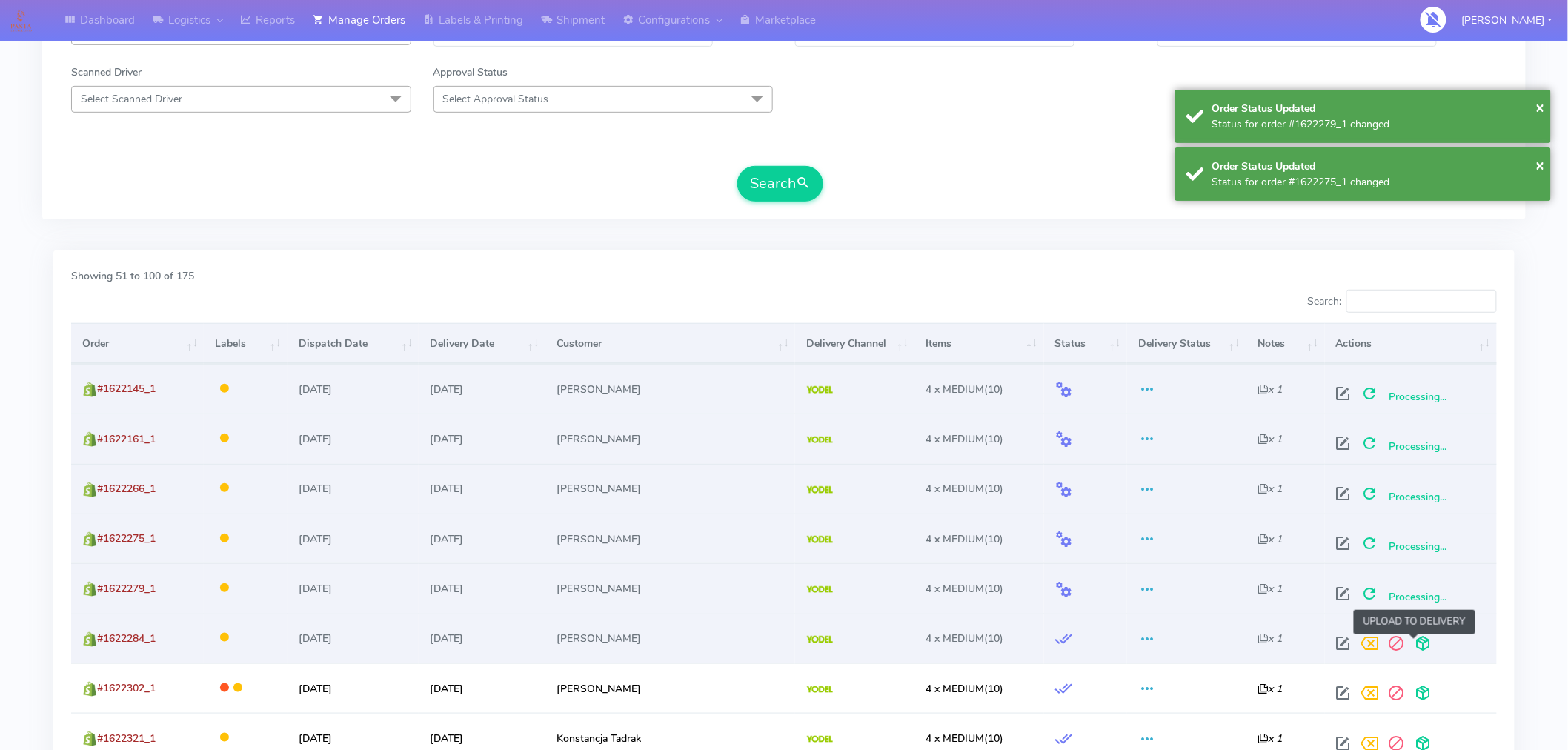
click at [1411, 649] on span at bounding box center [1423, 647] width 27 height 14
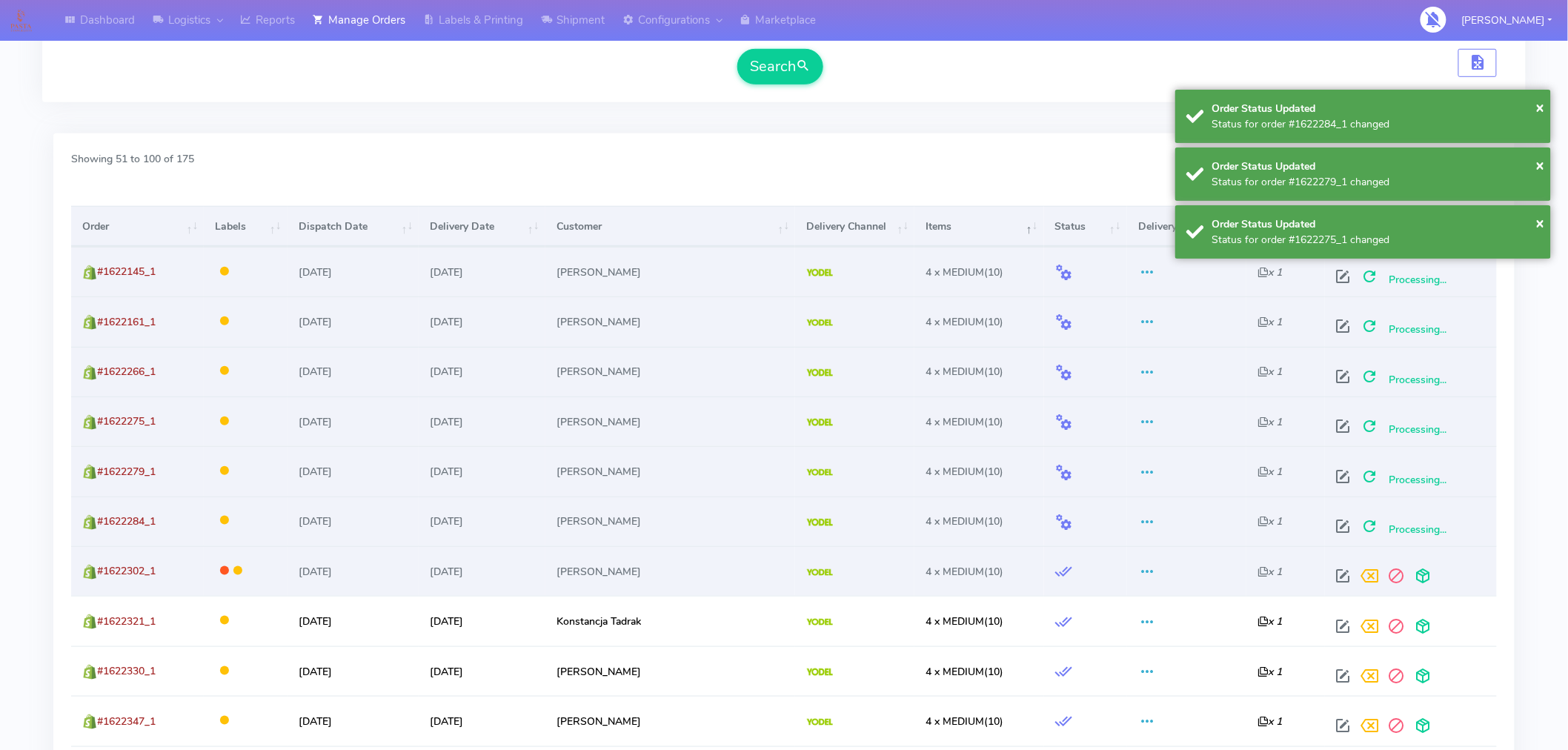
scroll to position [384, 0]
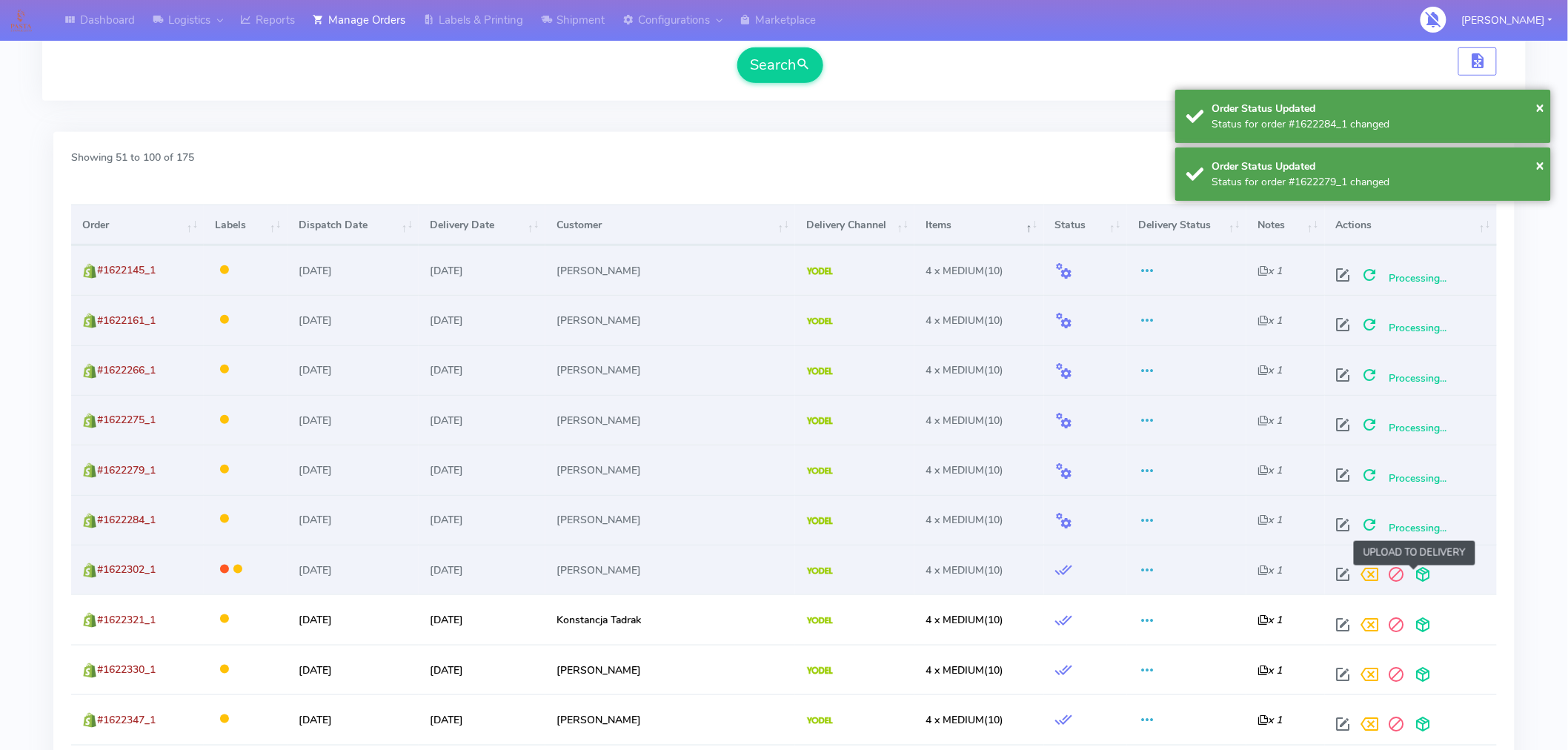
click at [1414, 582] on span at bounding box center [1423, 578] width 27 height 14
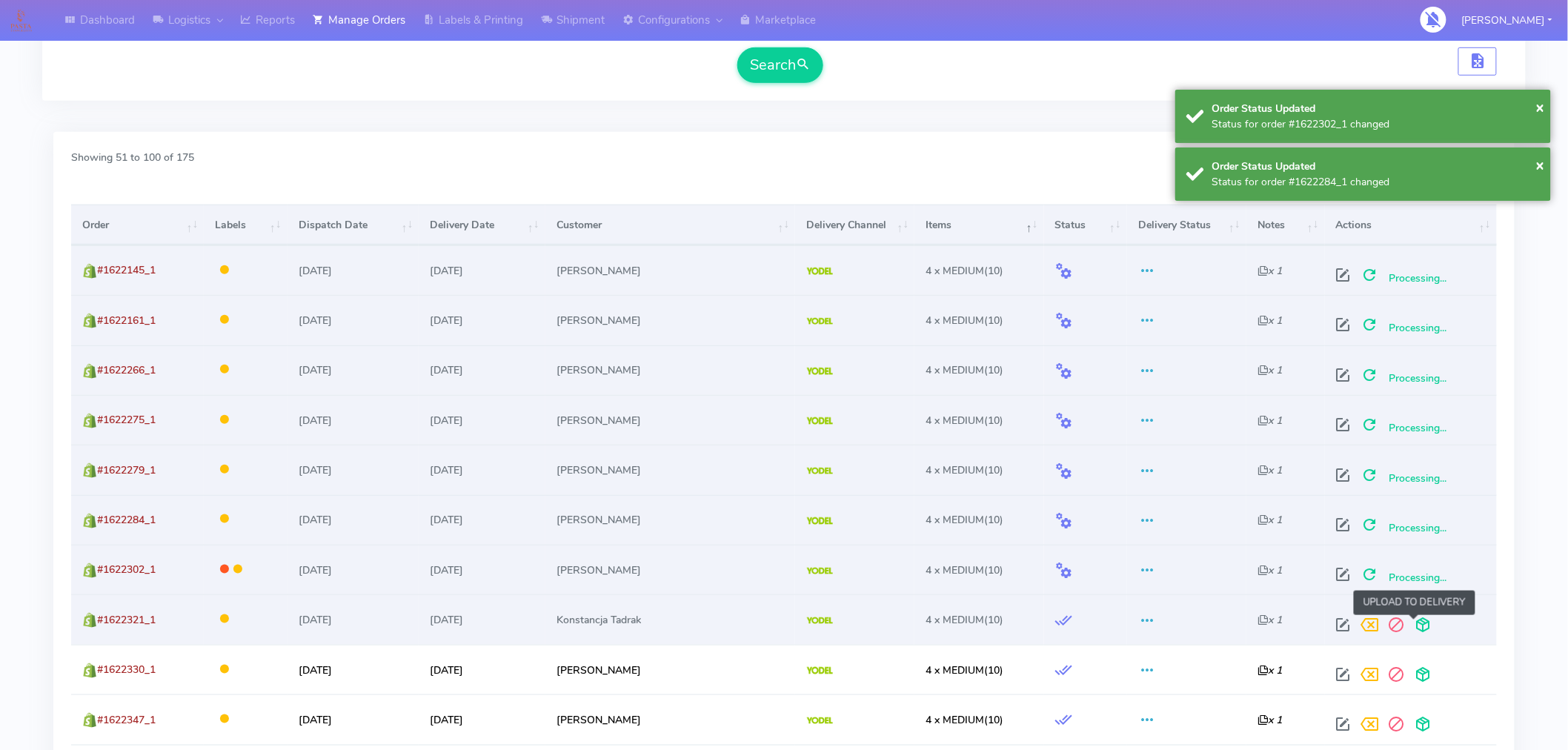
click at [1413, 624] on span at bounding box center [1423, 628] width 27 height 14
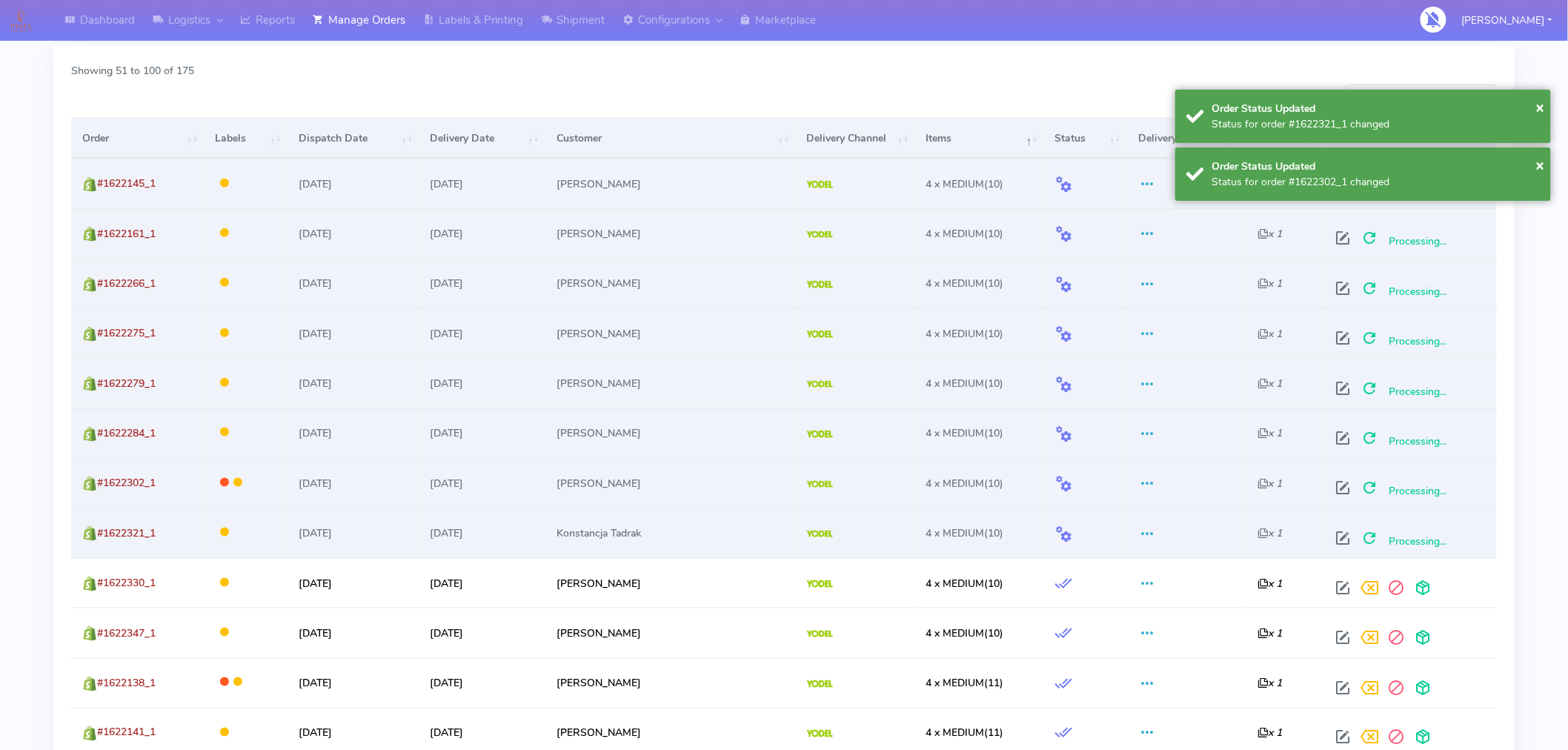
scroll to position [508, 0]
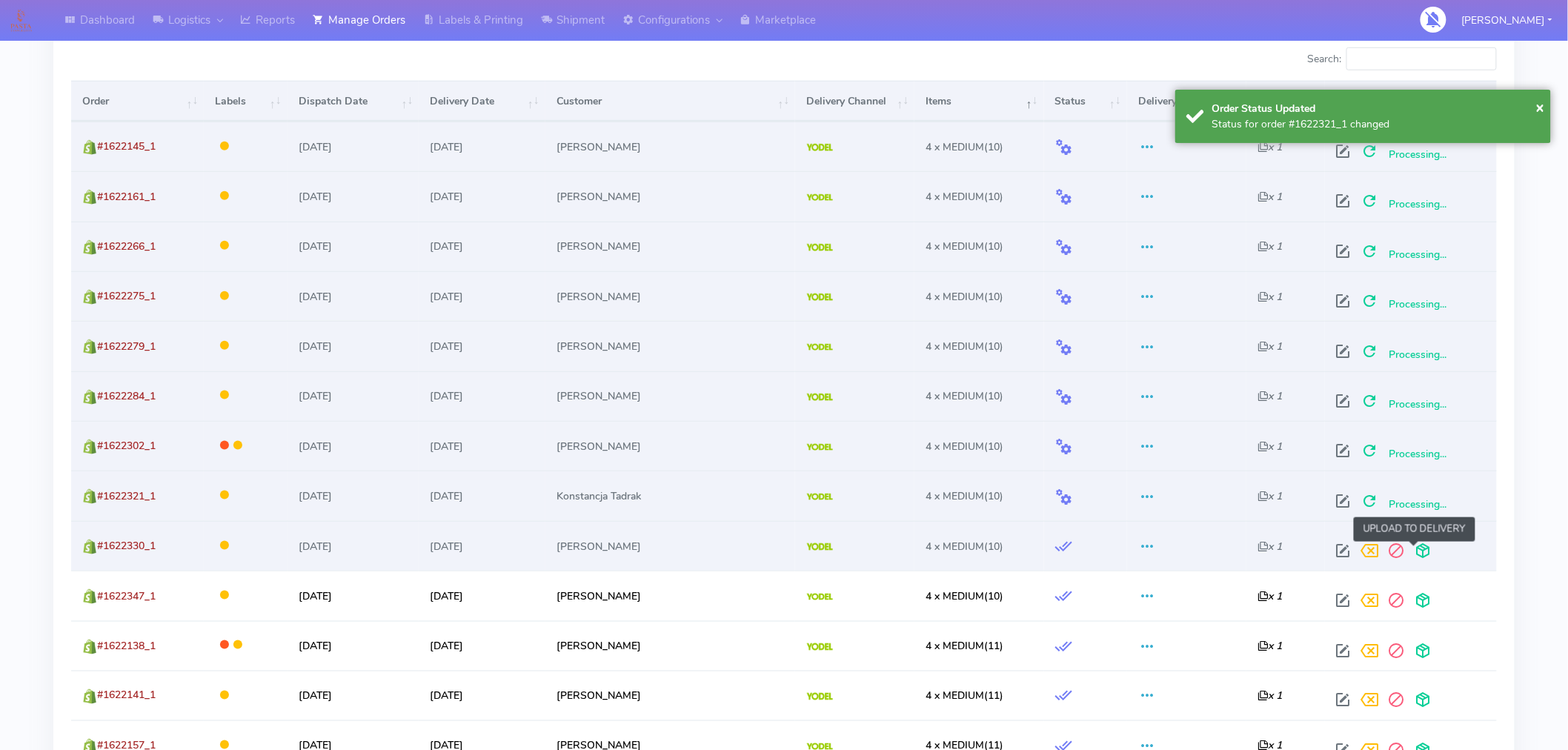
click at [1419, 548] on span at bounding box center [1423, 554] width 27 height 14
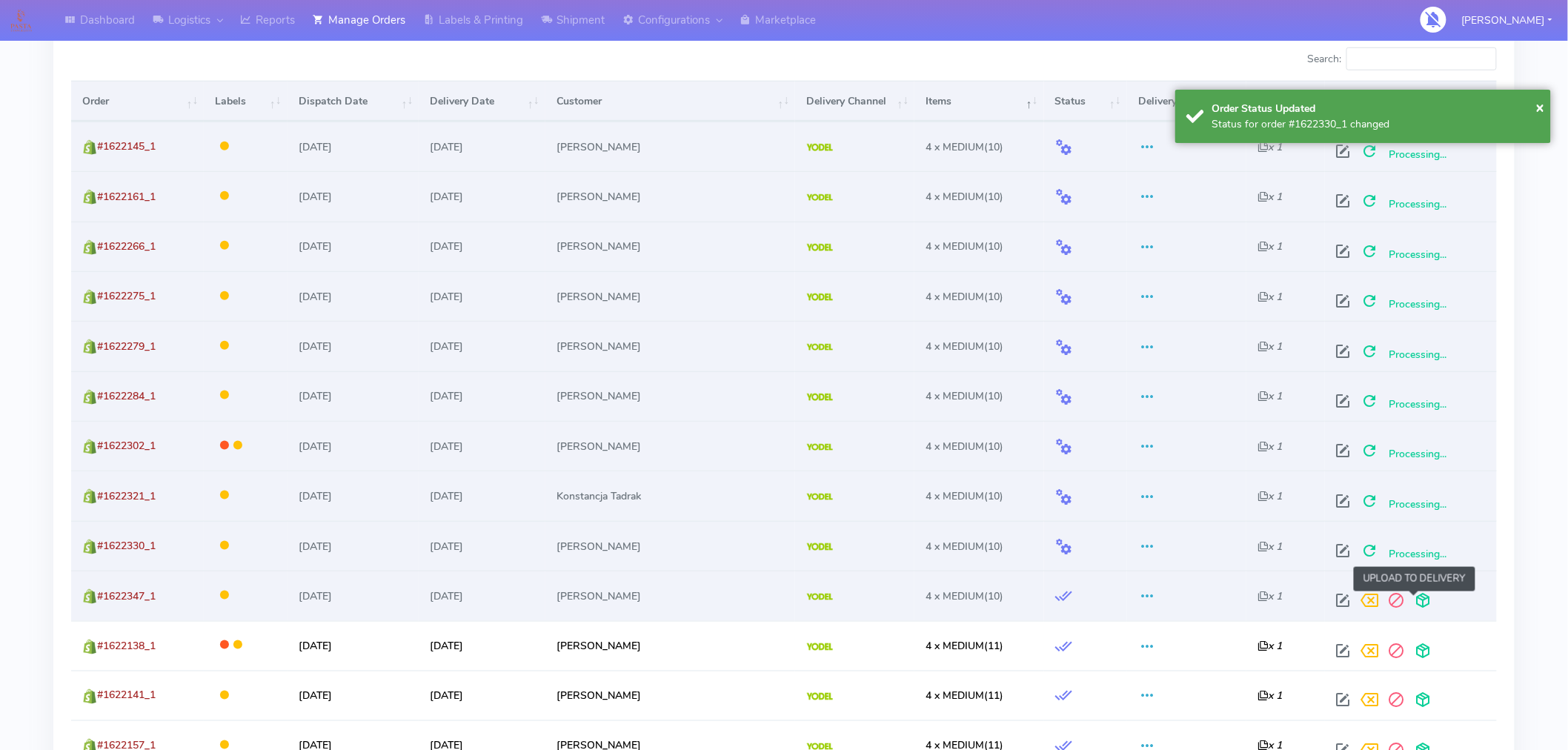
click at [1412, 597] on span at bounding box center [1423, 603] width 27 height 14
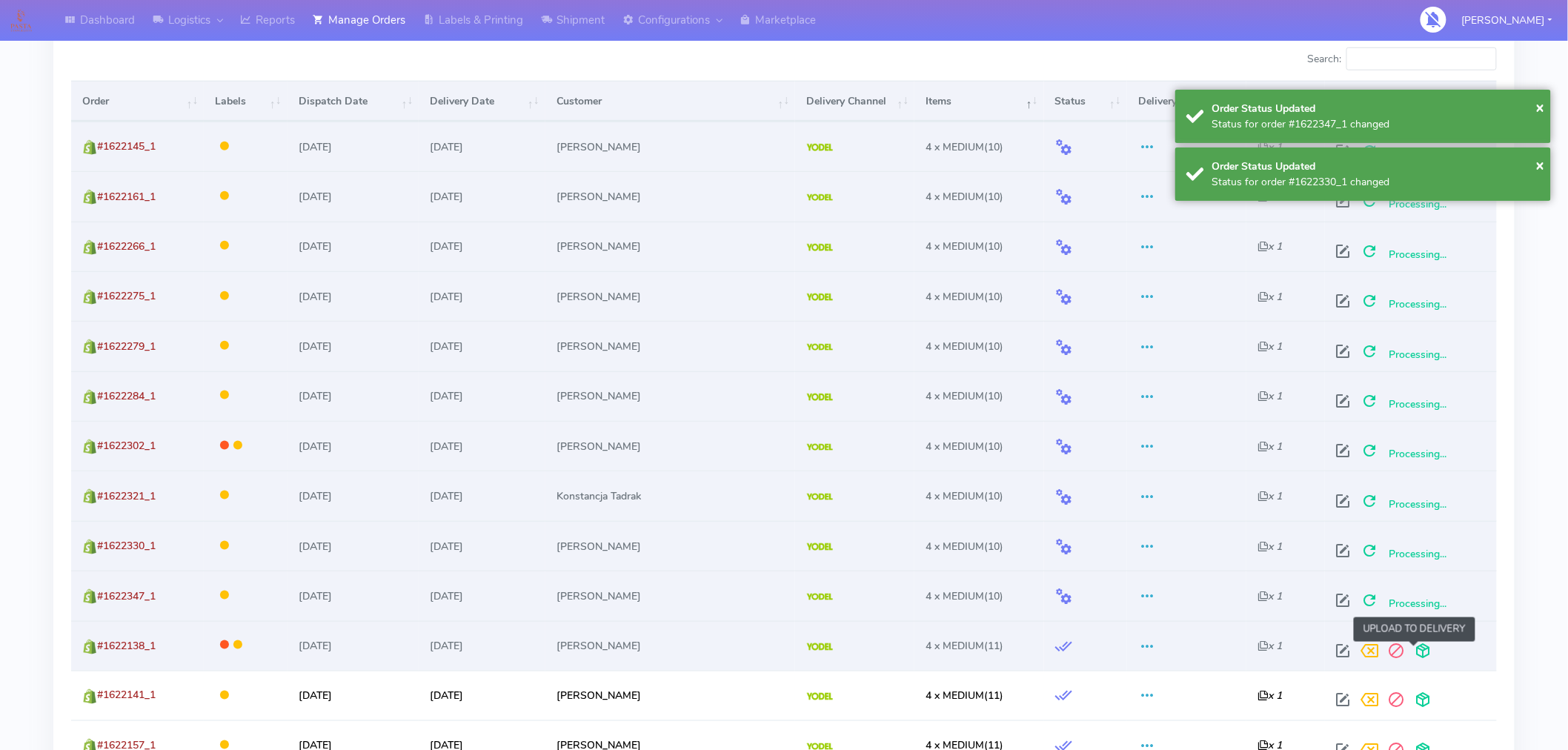
click at [1416, 657] on span at bounding box center [1423, 654] width 27 height 14
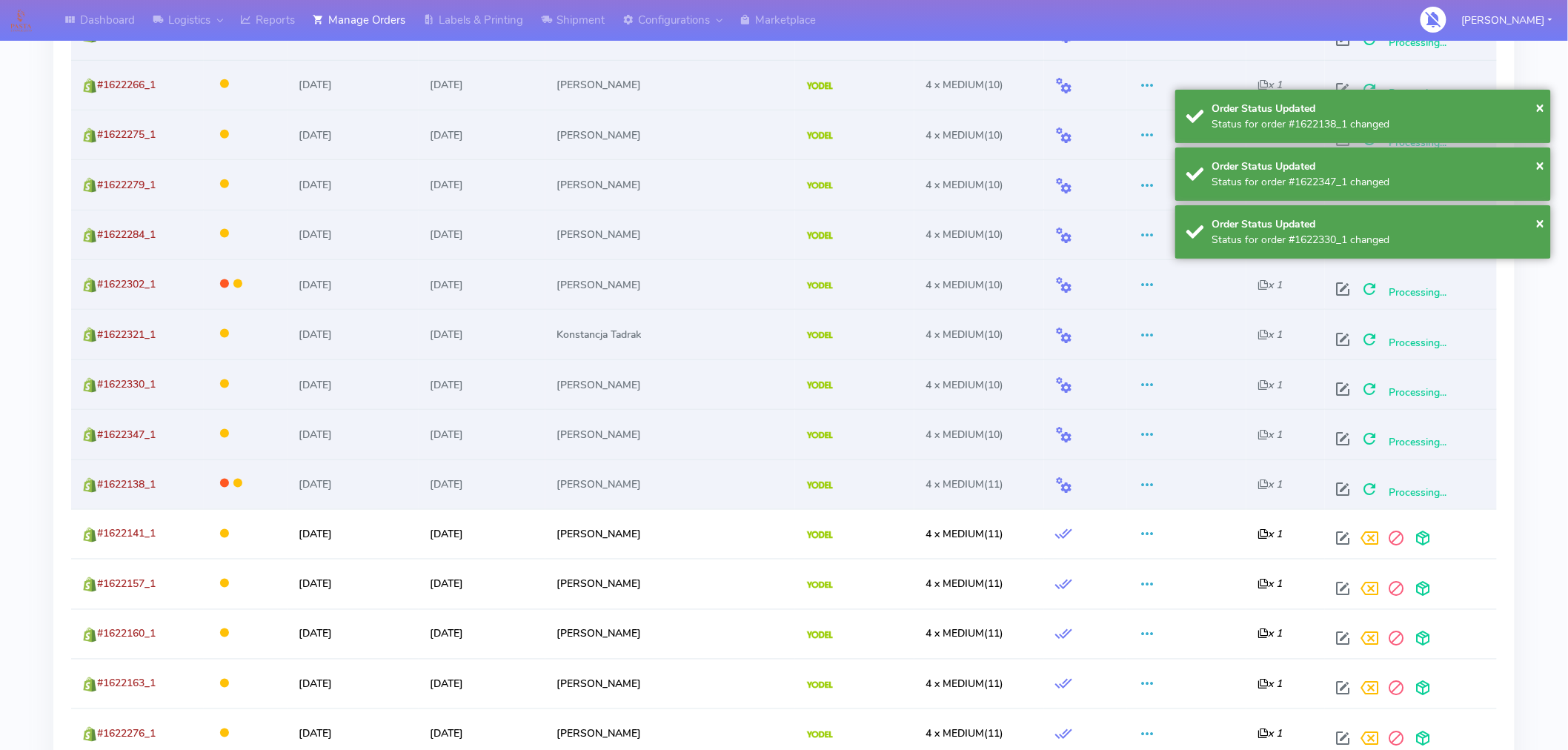
scroll to position [677, 0]
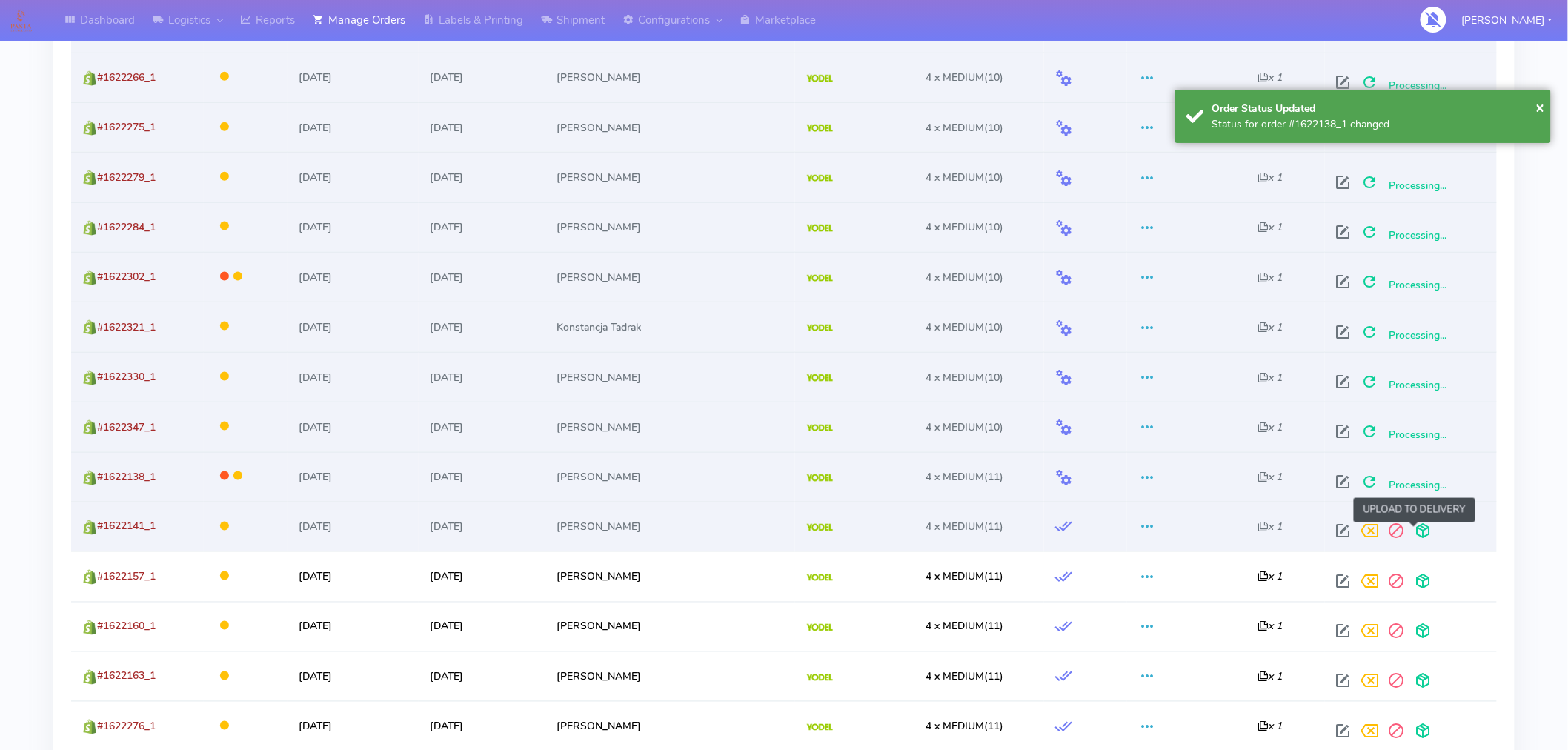
click at [1416, 534] on span at bounding box center [1423, 534] width 27 height 14
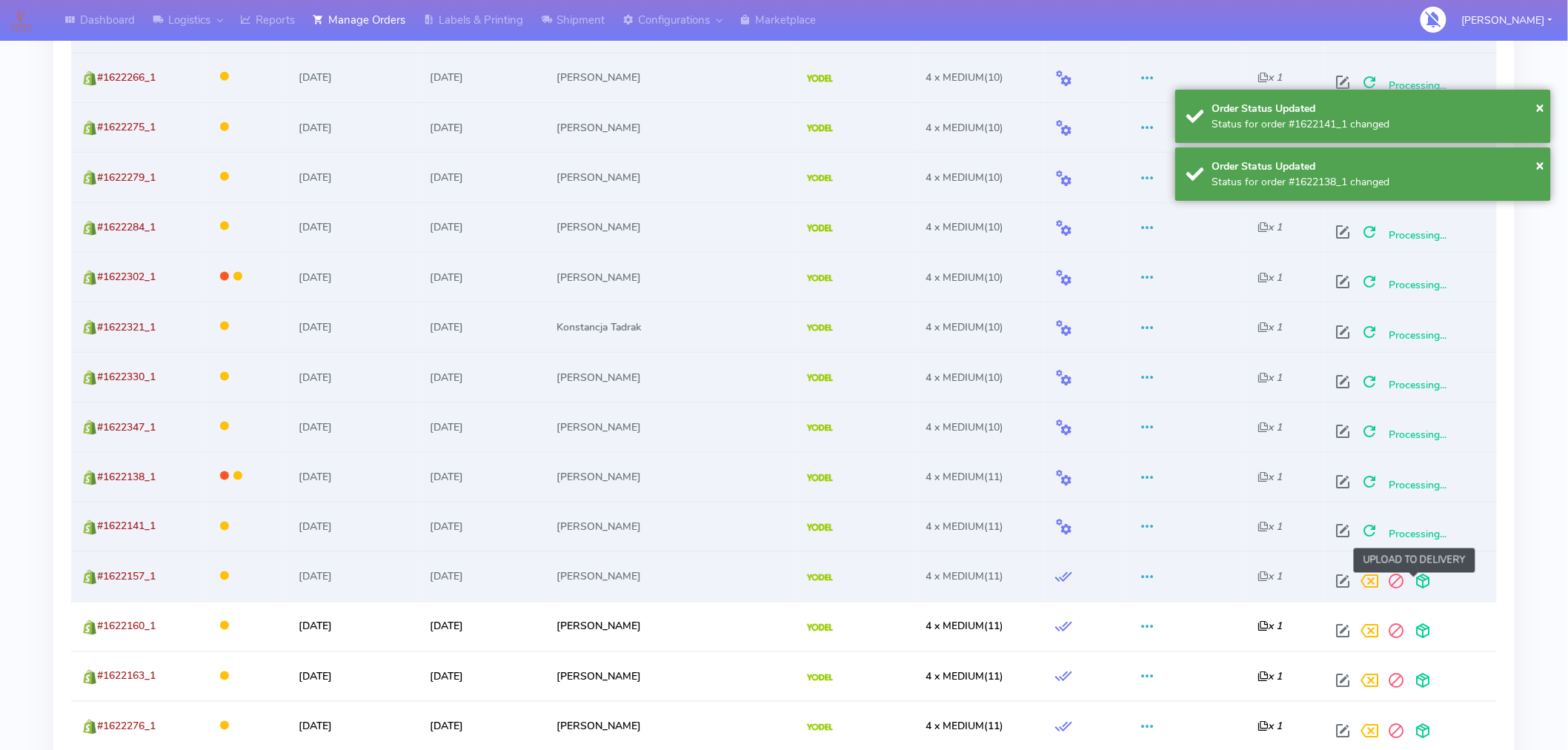
click at [1410, 584] on span at bounding box center [1423, 585] width 27 height 14
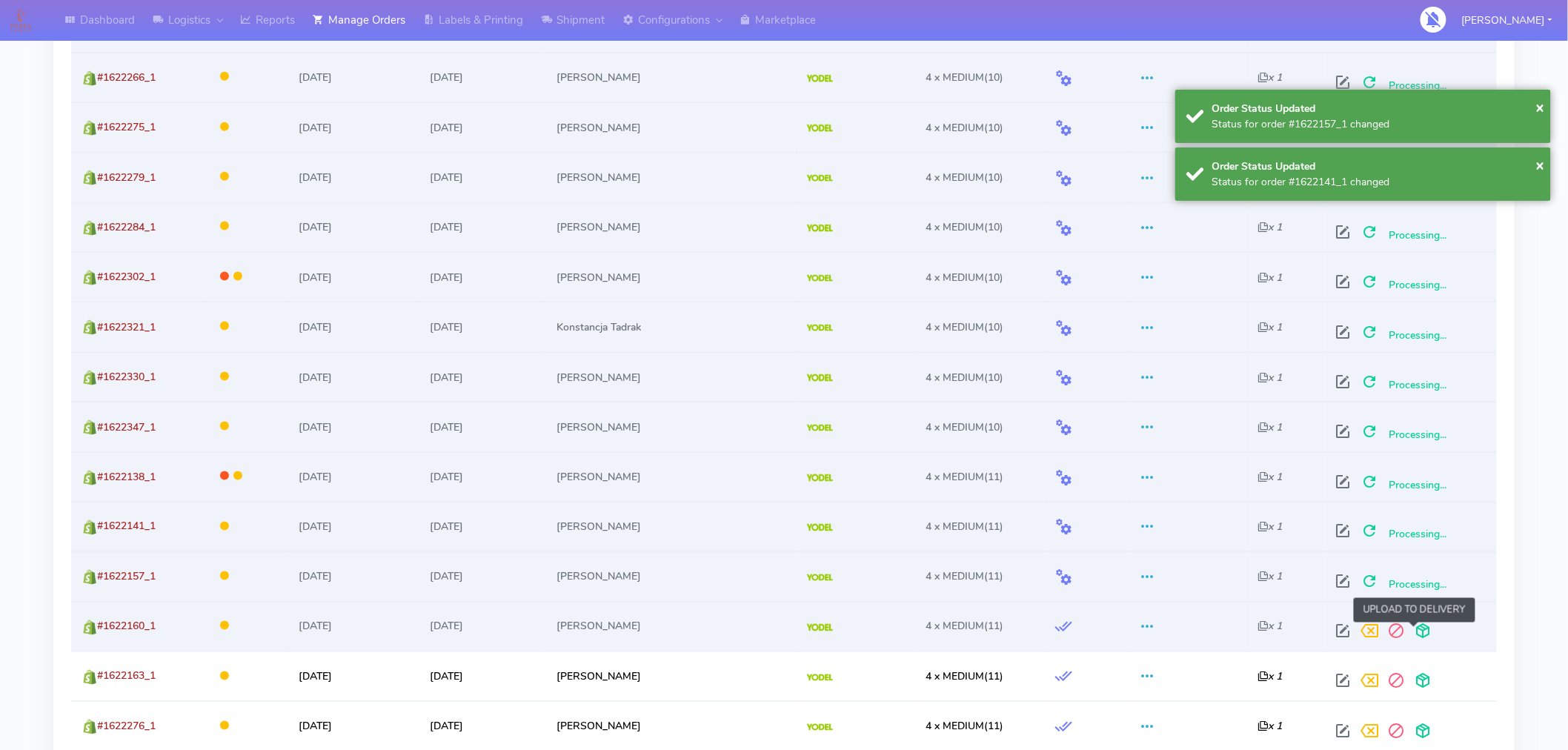
click at [1412, 631] on span at bounding box center [1423, 634] width 27 height 14
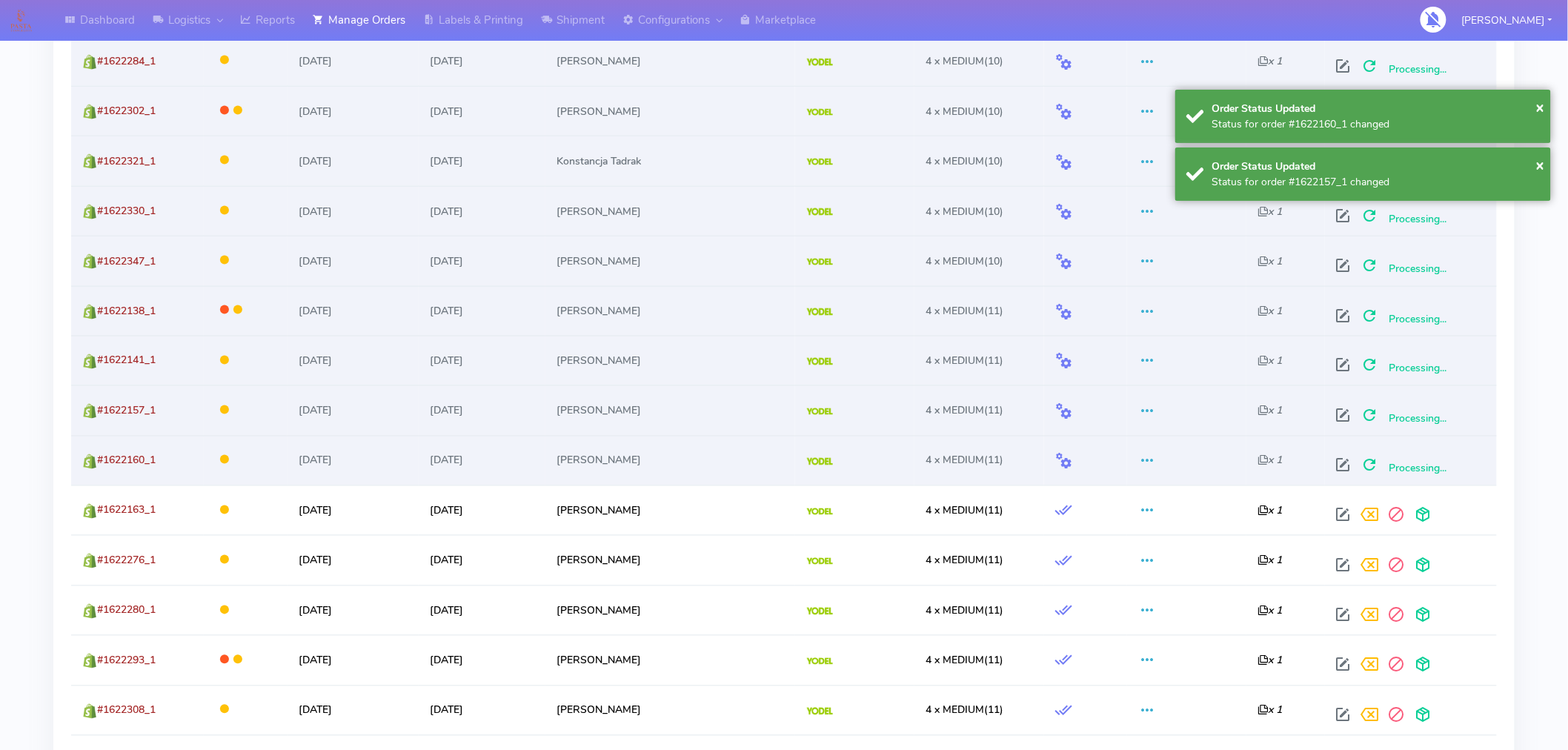
scroll to position [853, 0]
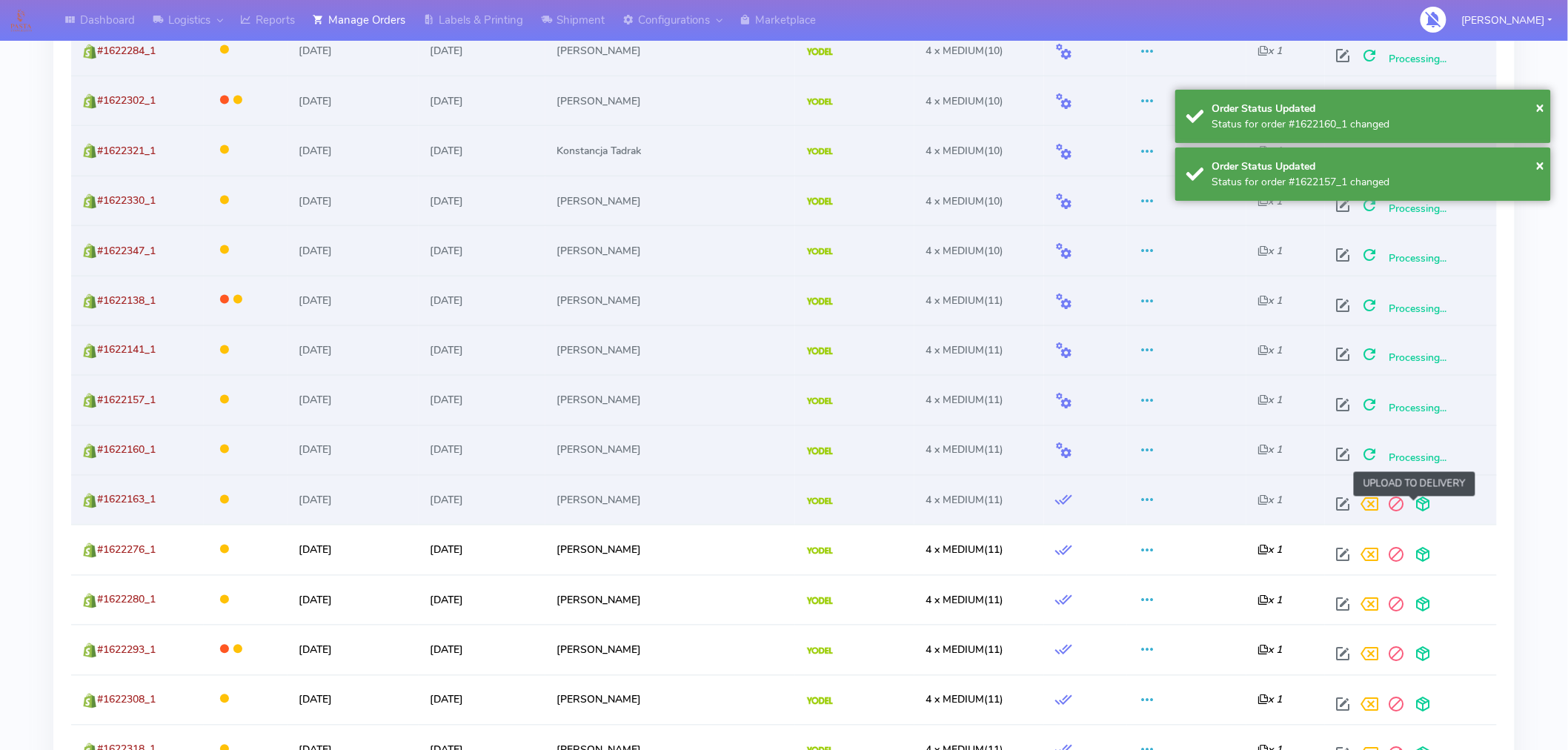
click at [1413, 504] on span at bounding box center [1423, 508] width 27 height 14
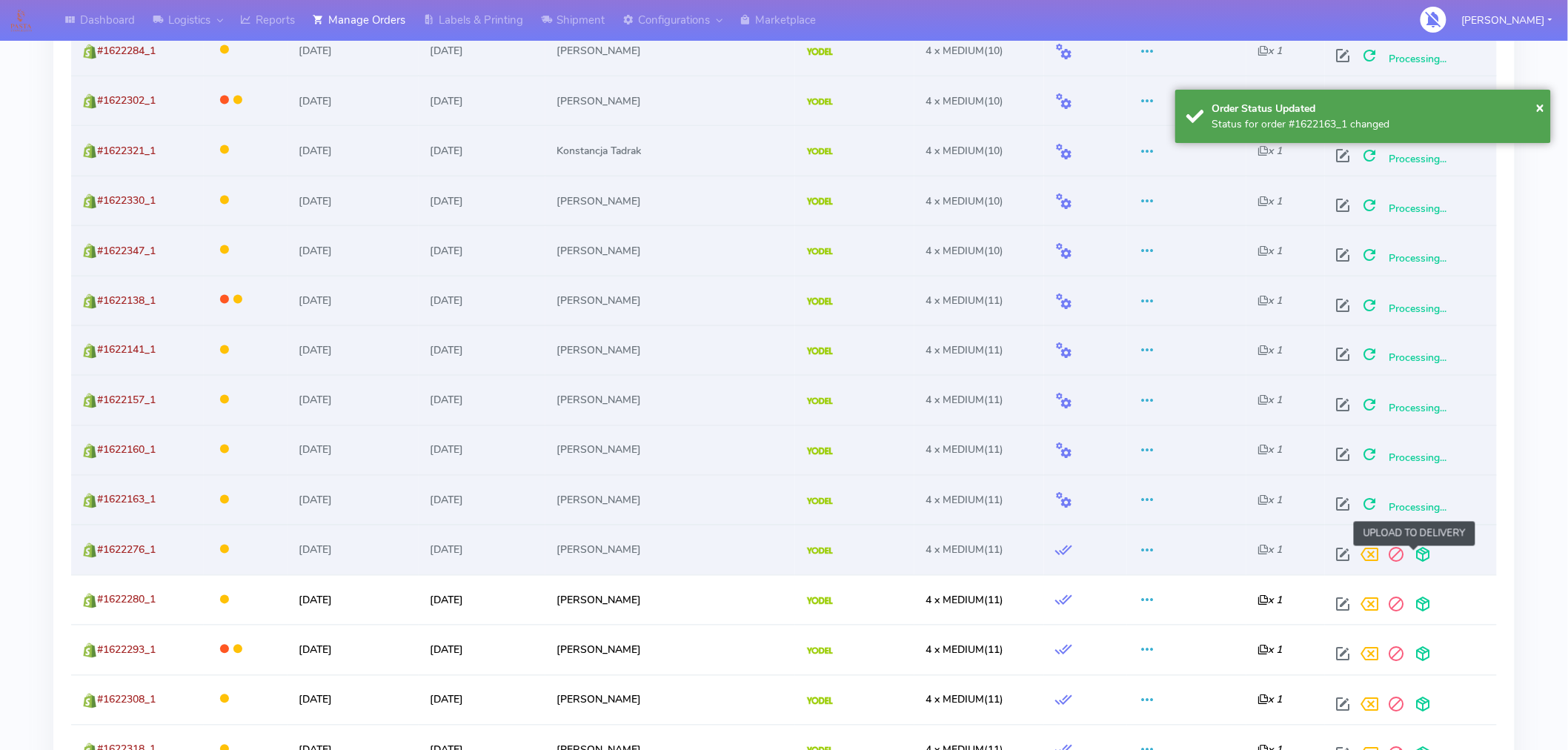
click at [1414, 560] on span at bounding box center [1423, 558] width 27 height 14
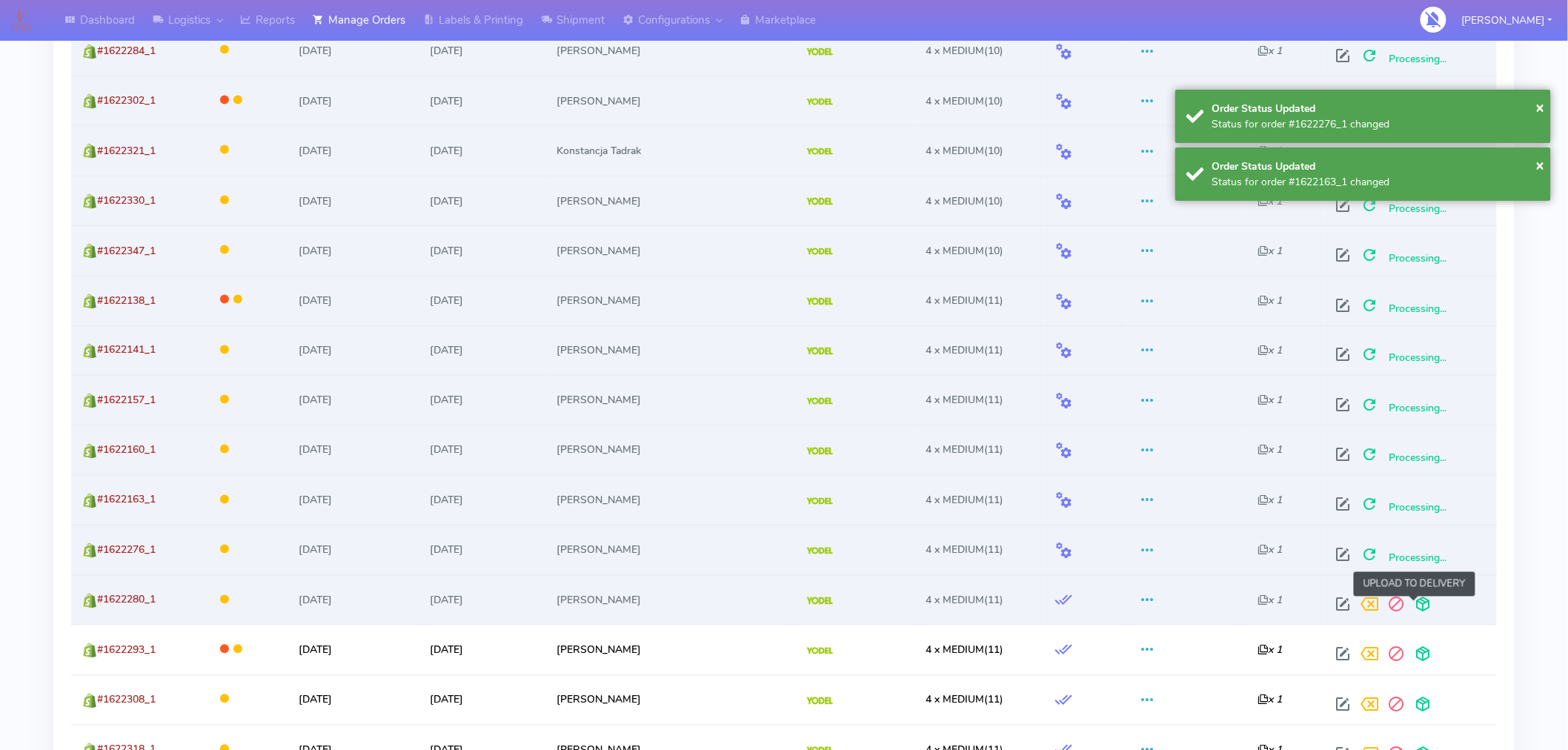
click at [1412, 602] on span at bounding box center [1423, 608] width 27 height 14
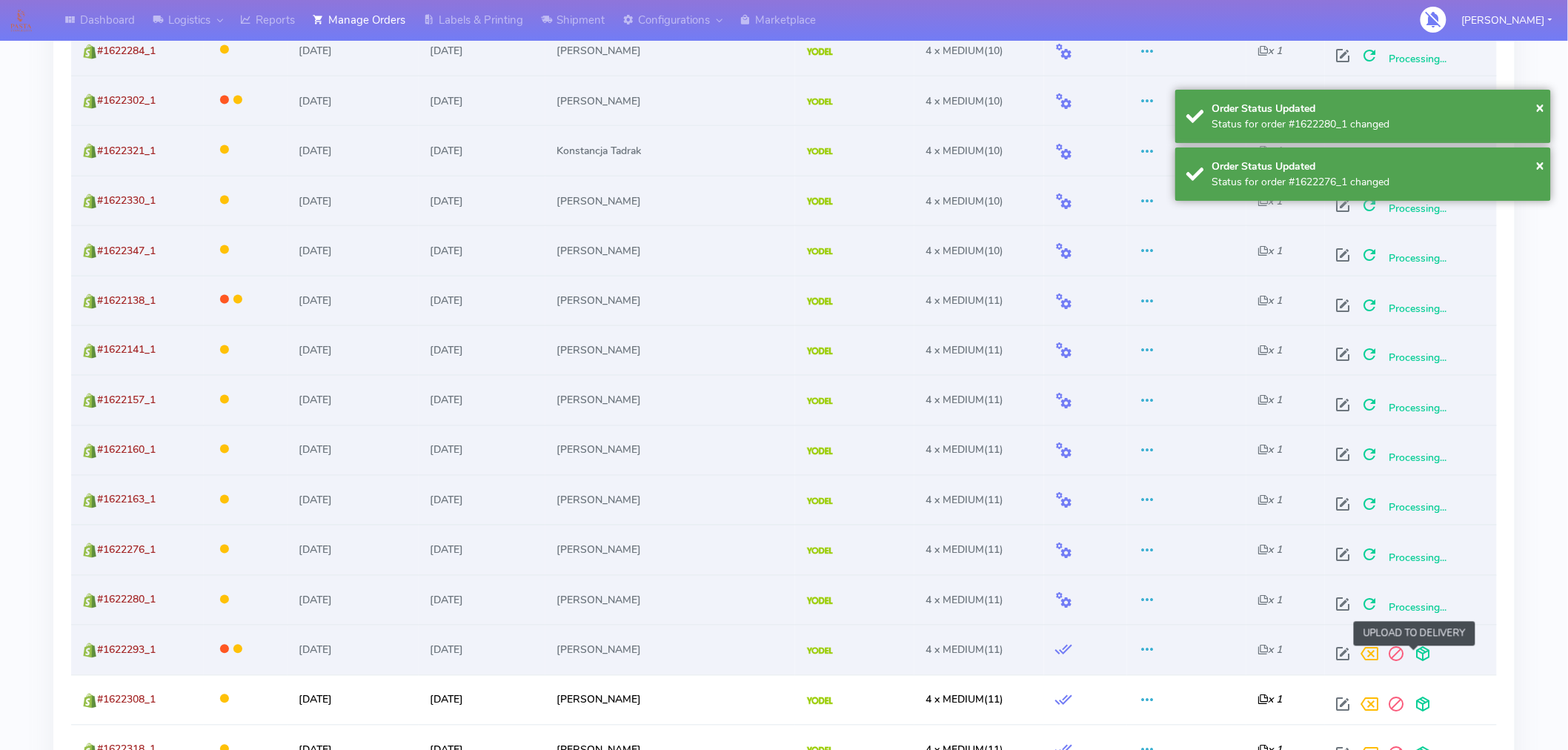
click at [1418, 665] on span at bounding box center [1423, 657] width 27 height 14
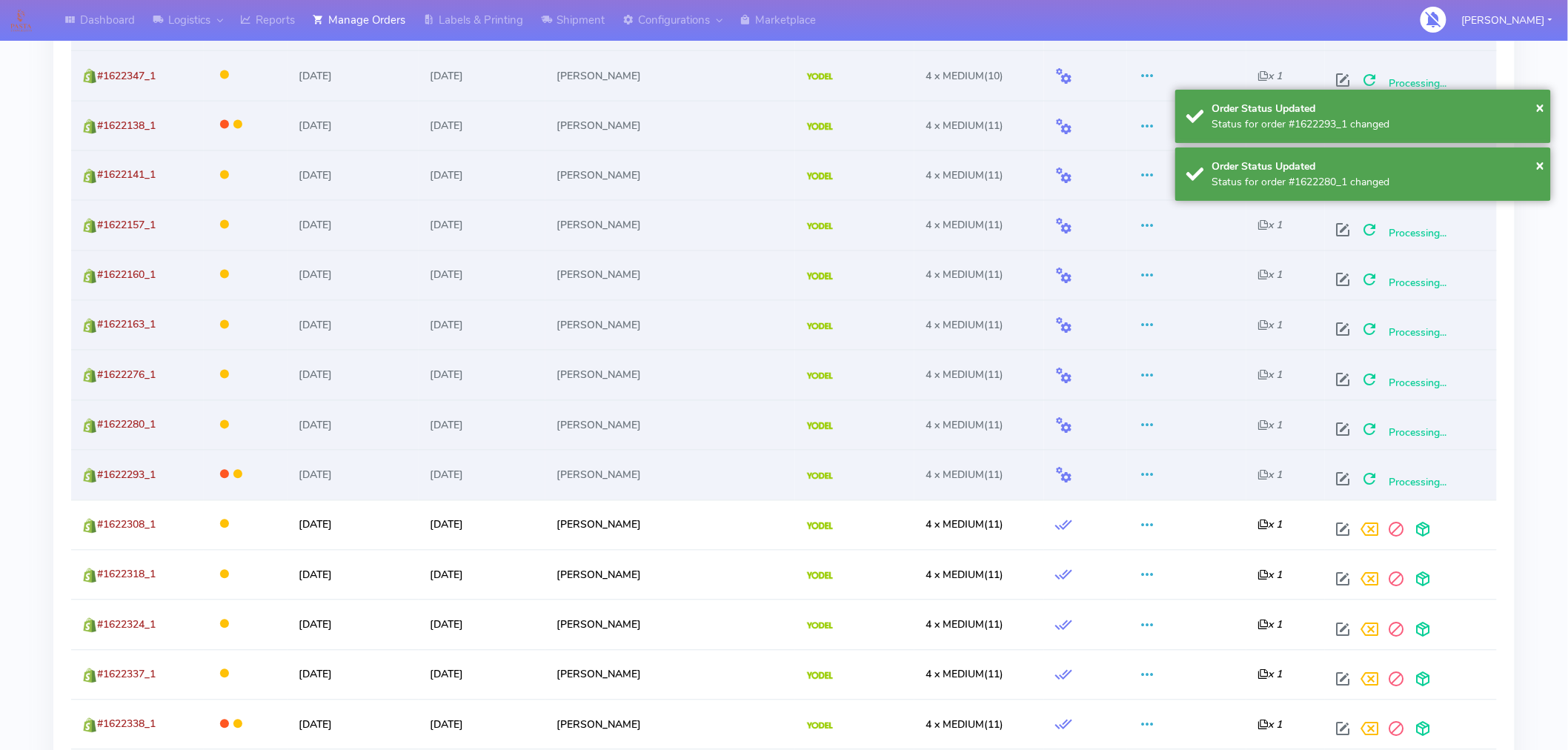
scroll to position [1035, 0]
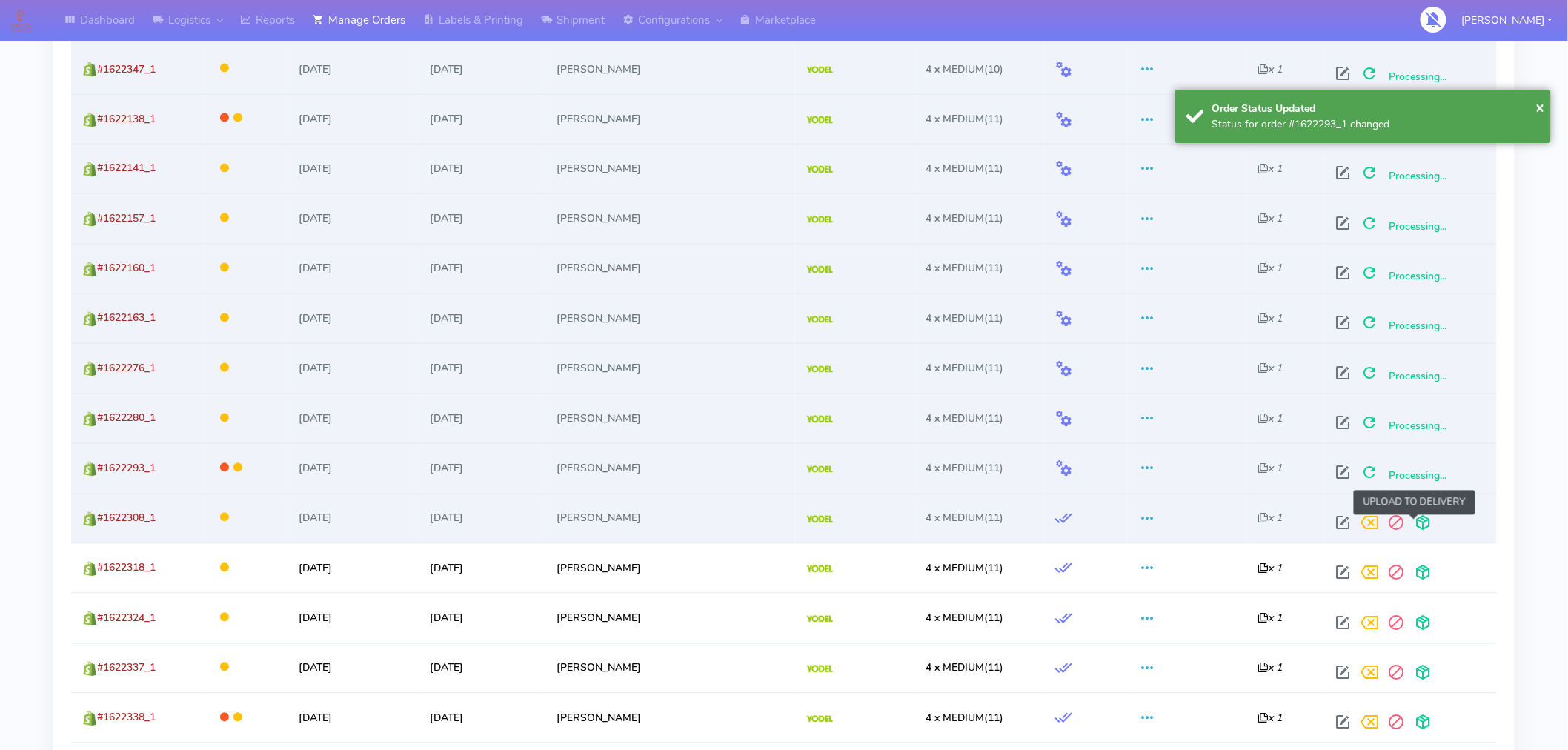
click at [1418, 530] on span at bounding box center [1423, 526] width 27 height 14
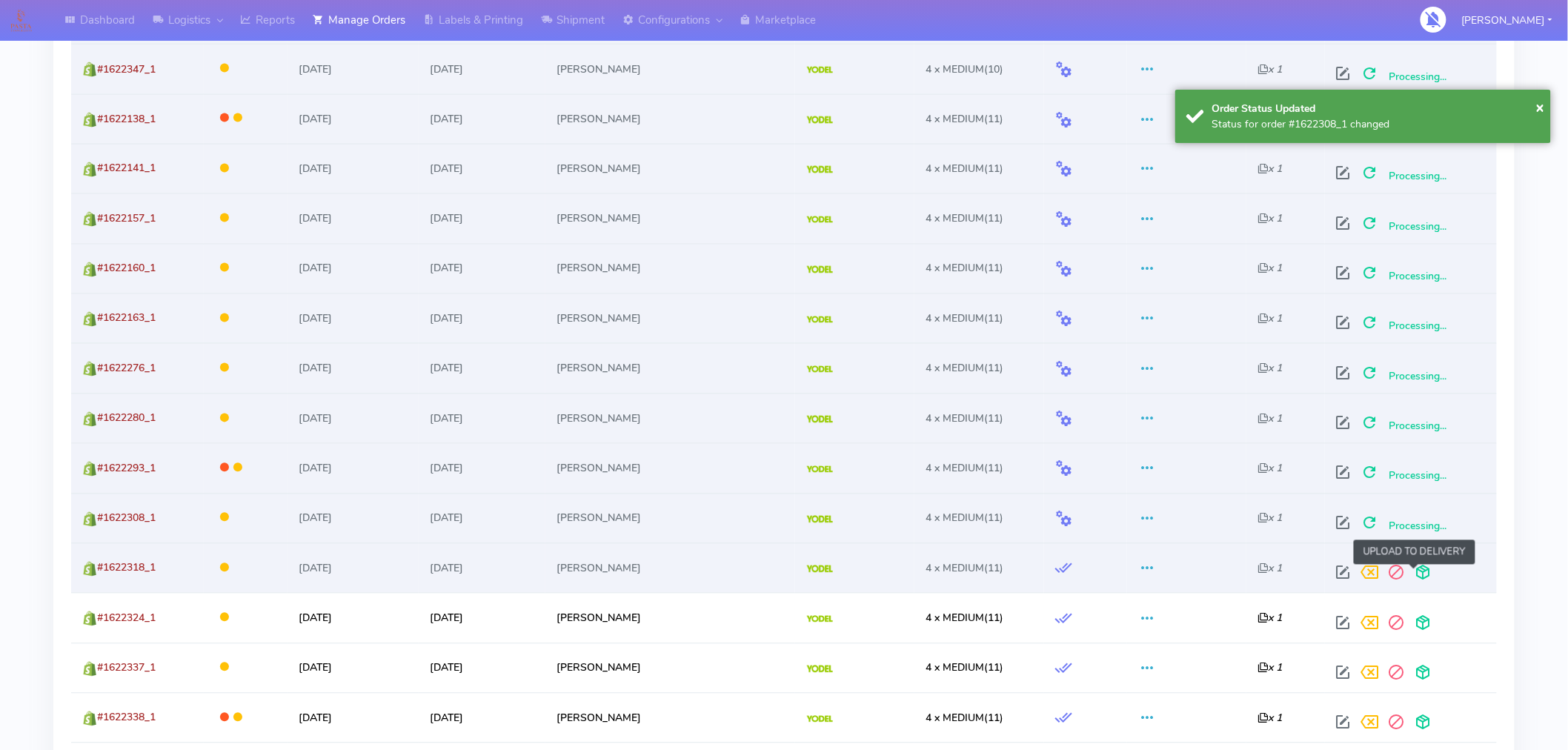
click at [1416, 579] on span at bounding box center [1423, 576] width 27 height 14
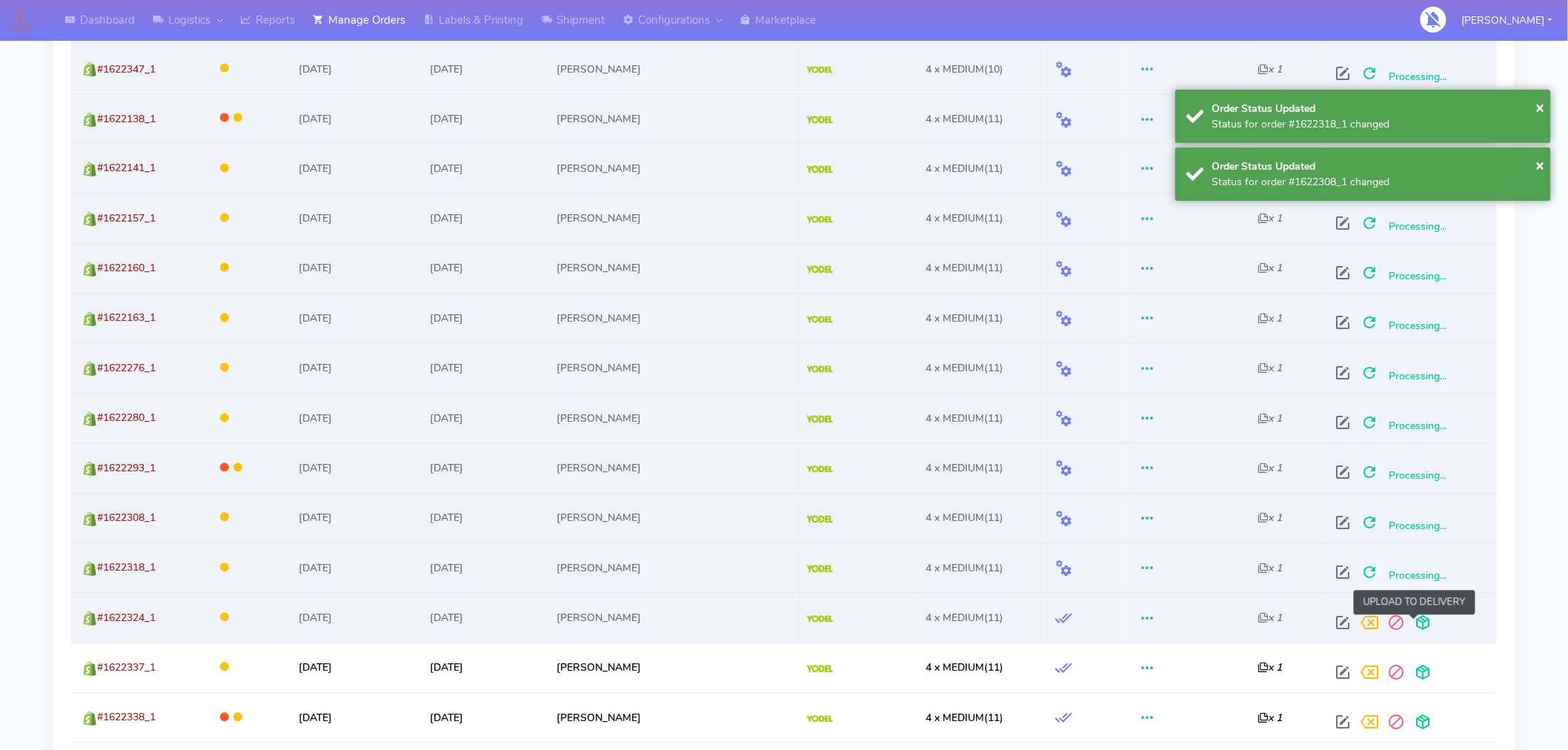
click at [1416, 625] on span at bounding box center [1423, 626] width 27 height 14
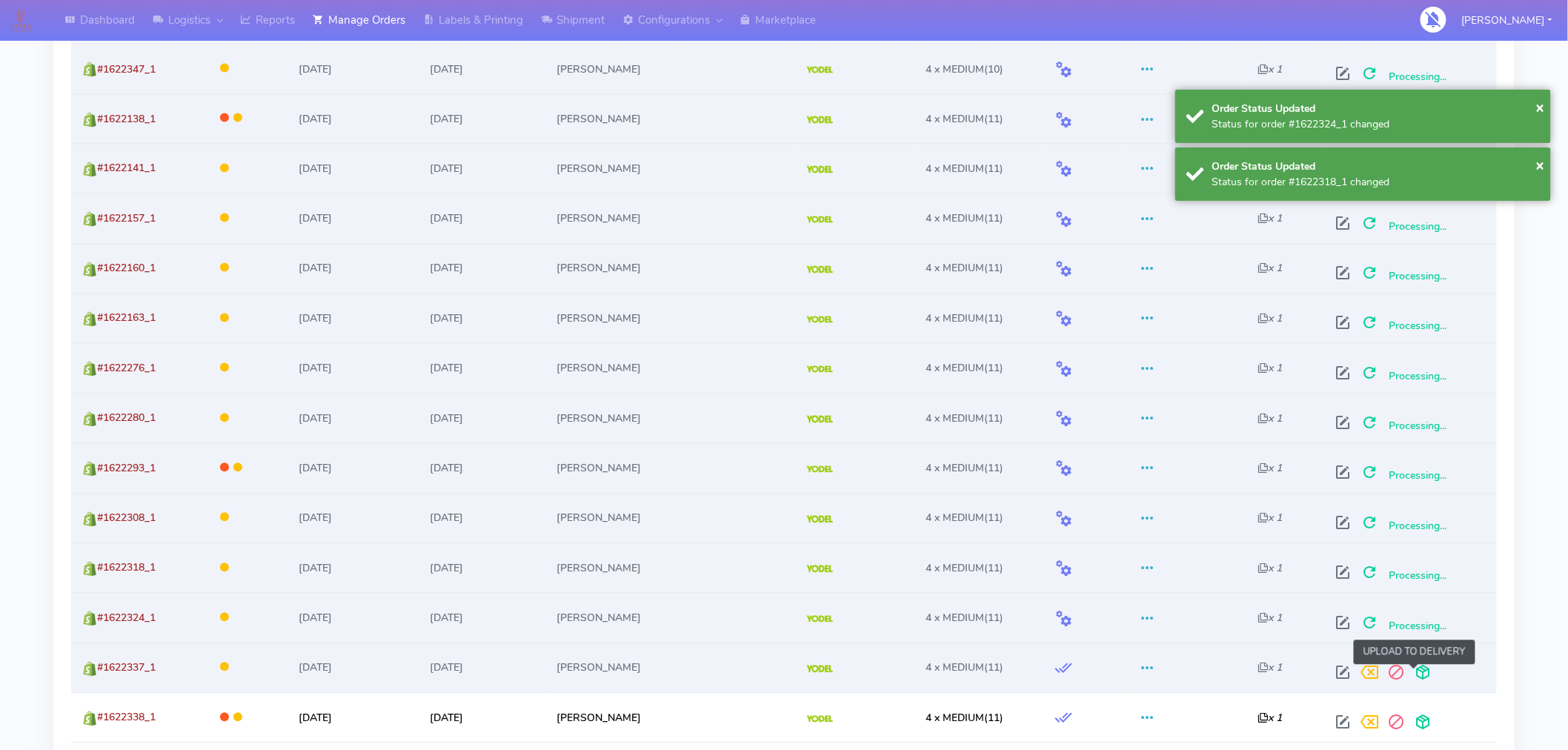
click at [1416, 670] on span at bounding box center [1423, 676] width 27 height 14
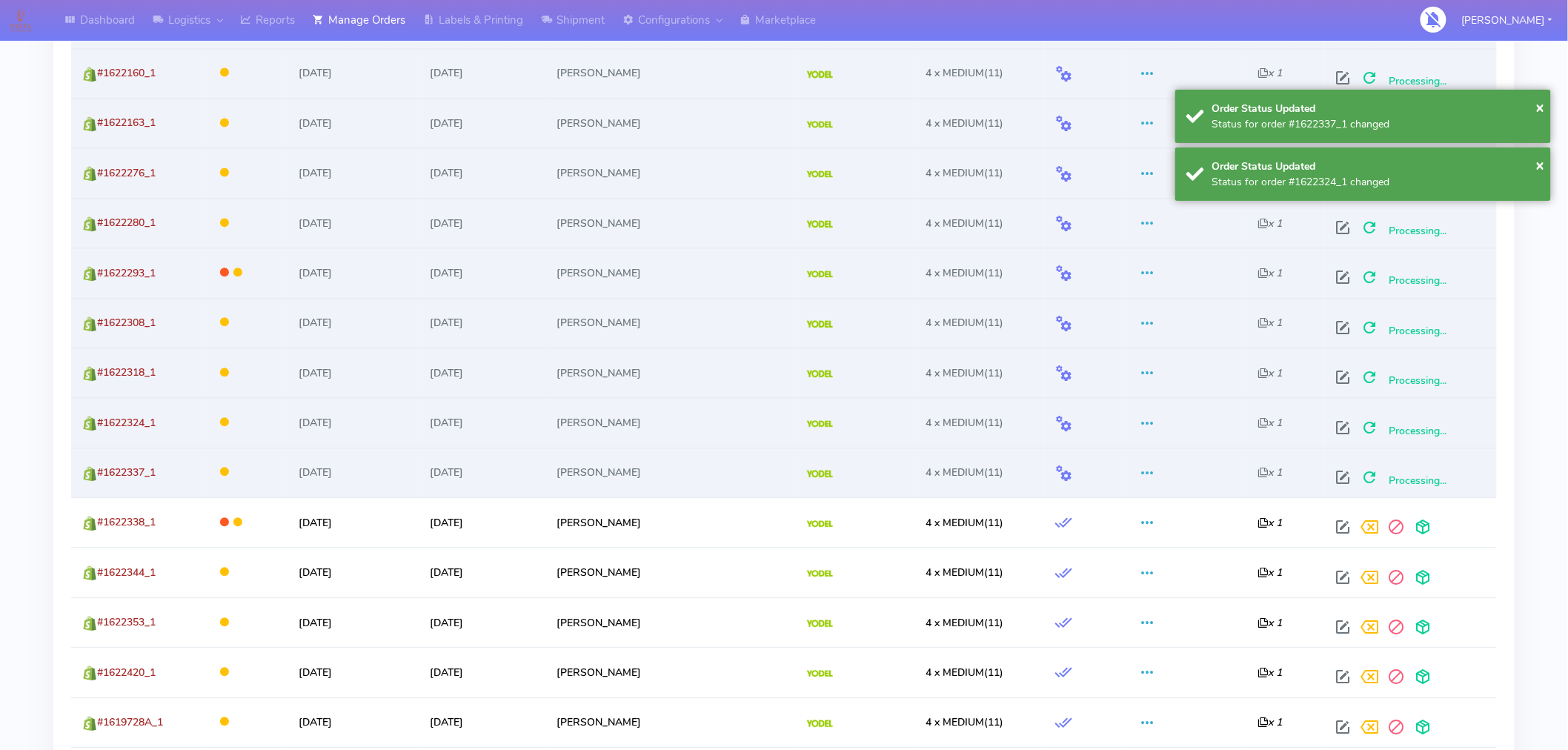
scroll to position [1247, 0]
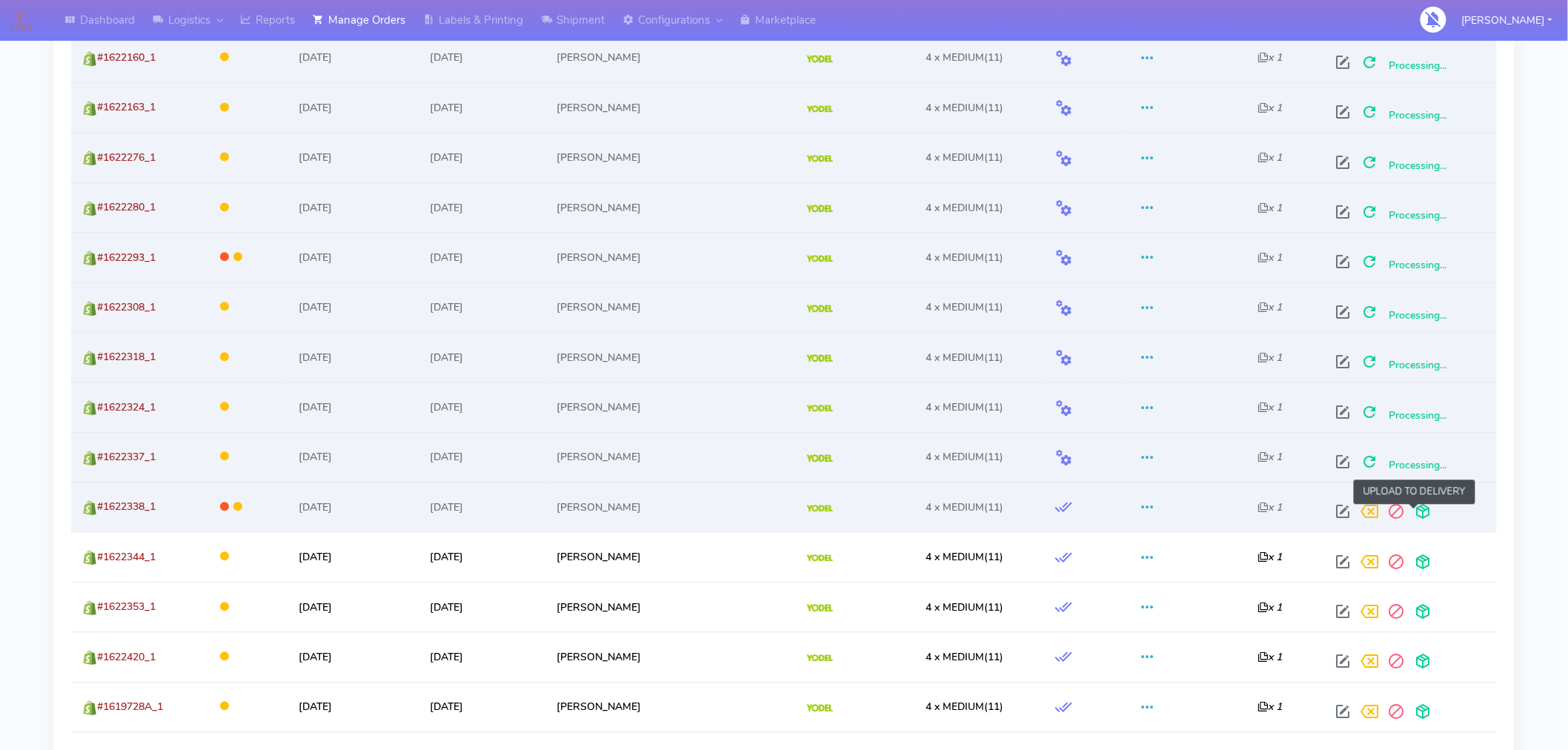
click at [1412, 516] on span at bounding box center [1423, 515] width 27 height 14
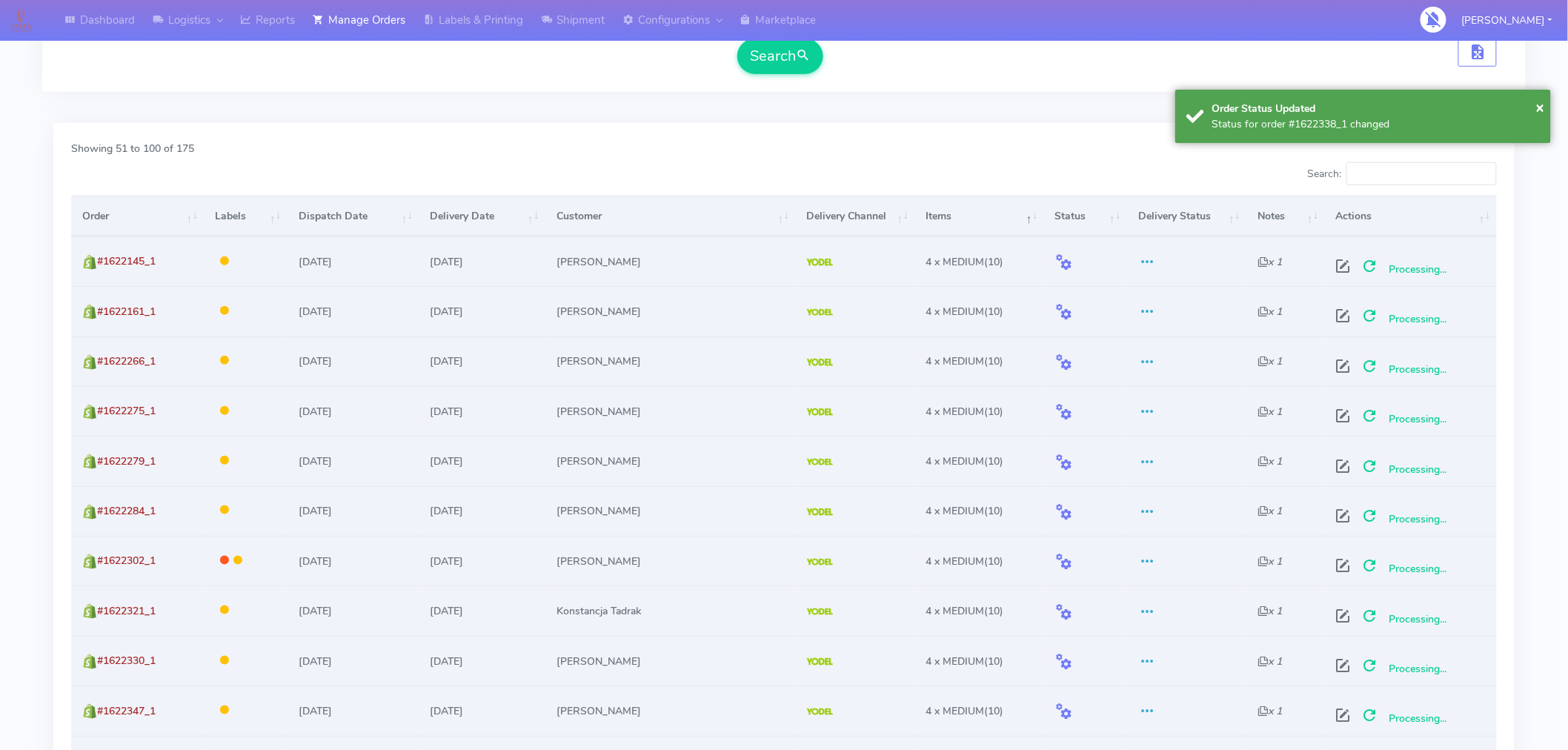
scroll to position [0, 0]
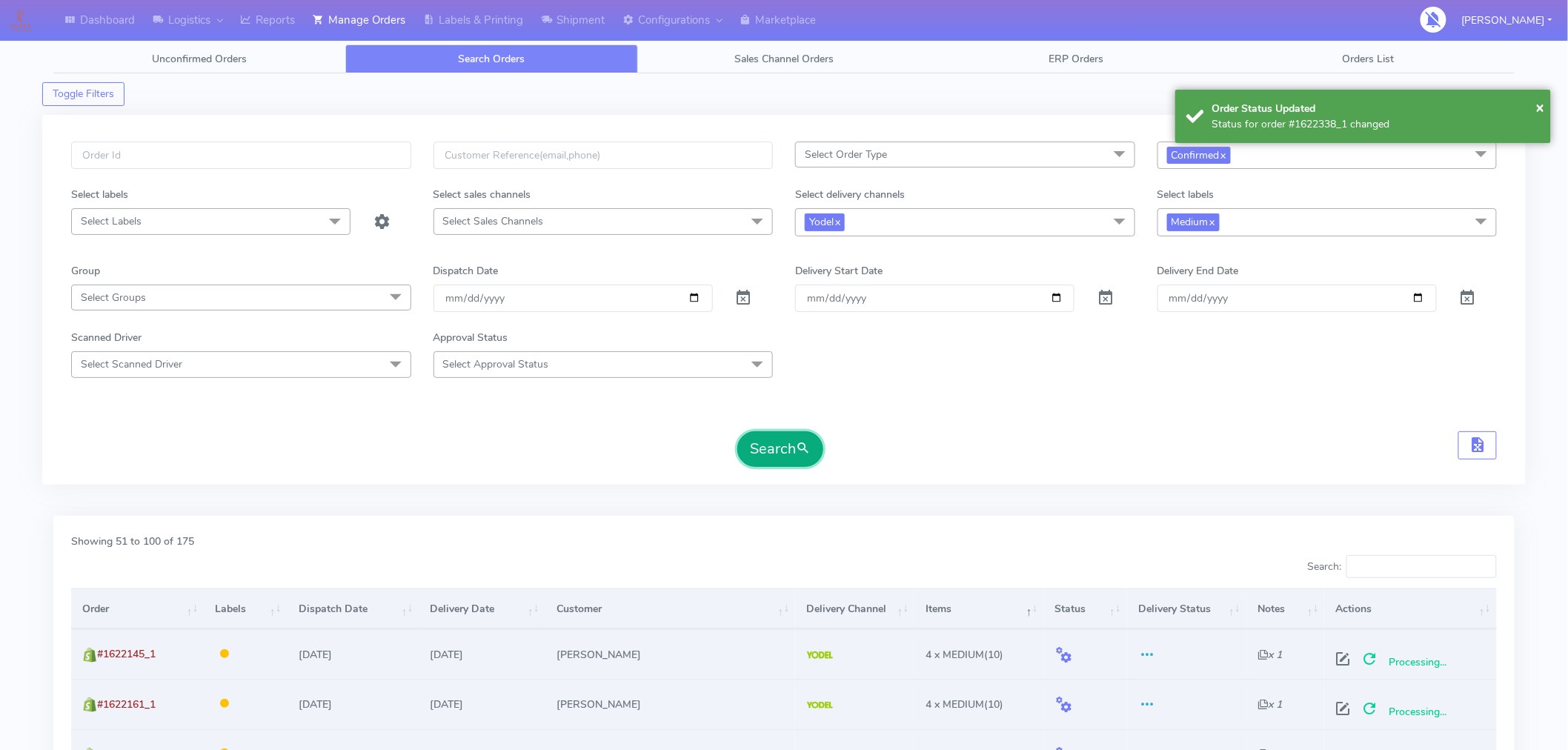
click at [782, 454] on button "Search" at bounding box center [780, 448] width 86 height 35
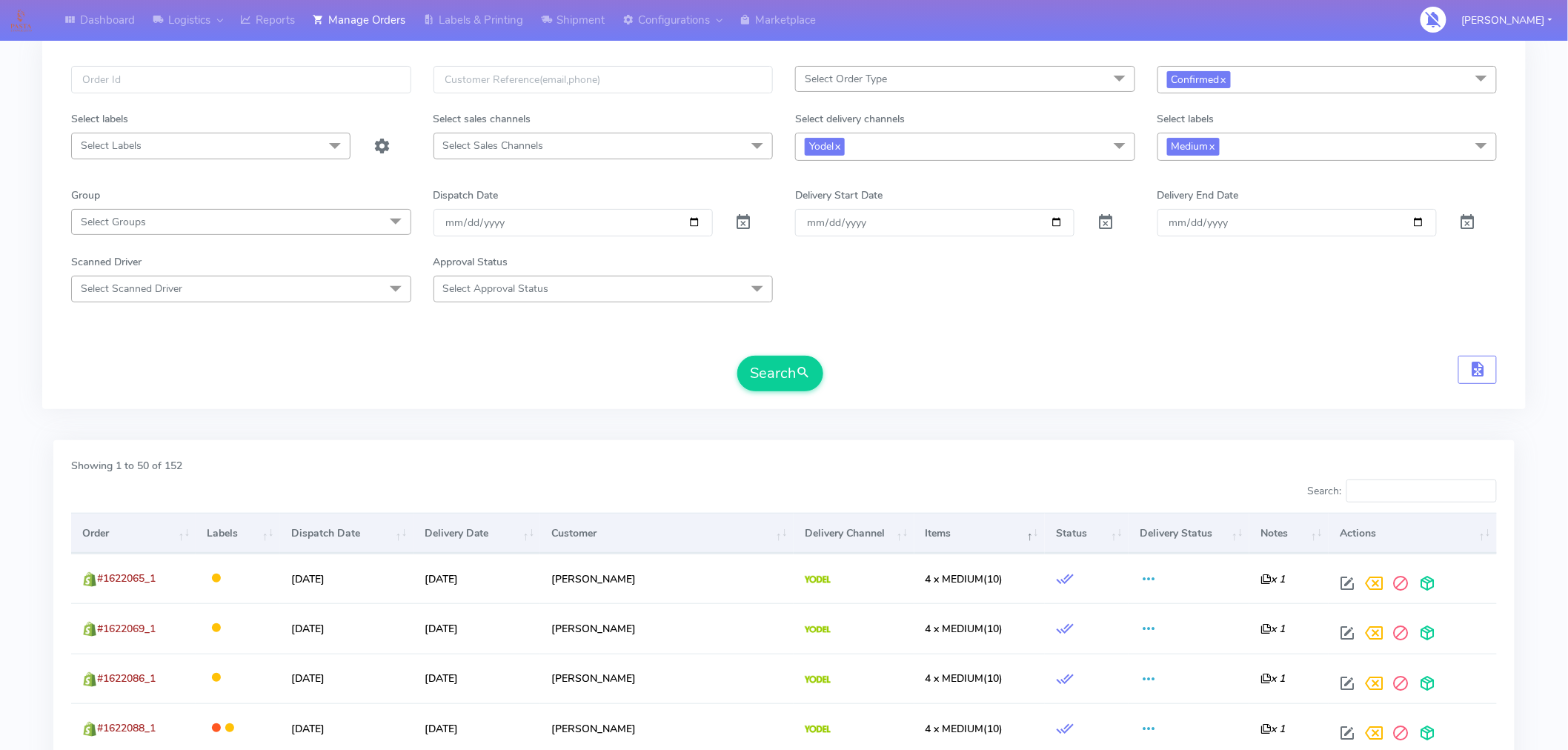
scroll to position [76, 0]
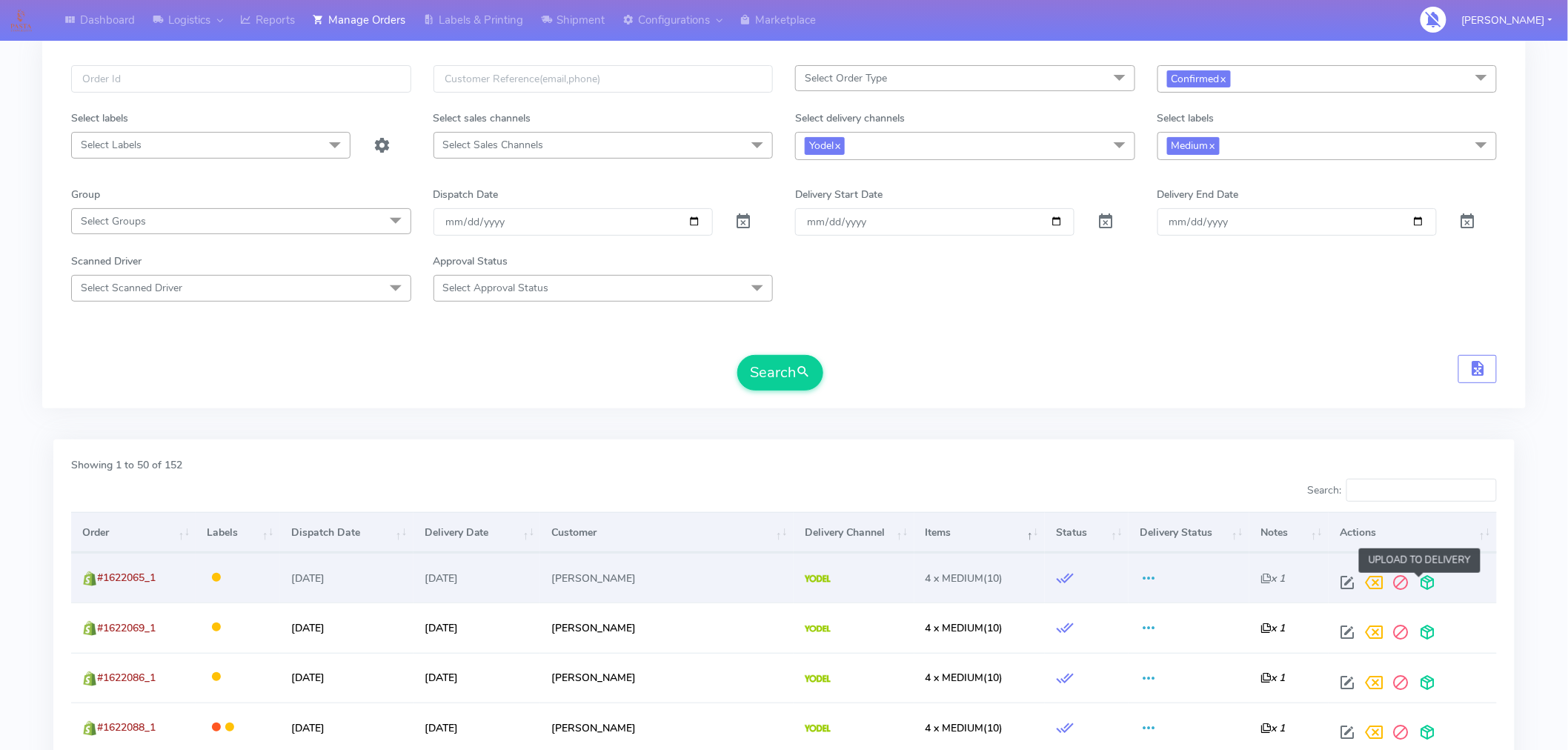
click at [1421, 580] on span at bounding box center [1427, 586] width 27 height 14
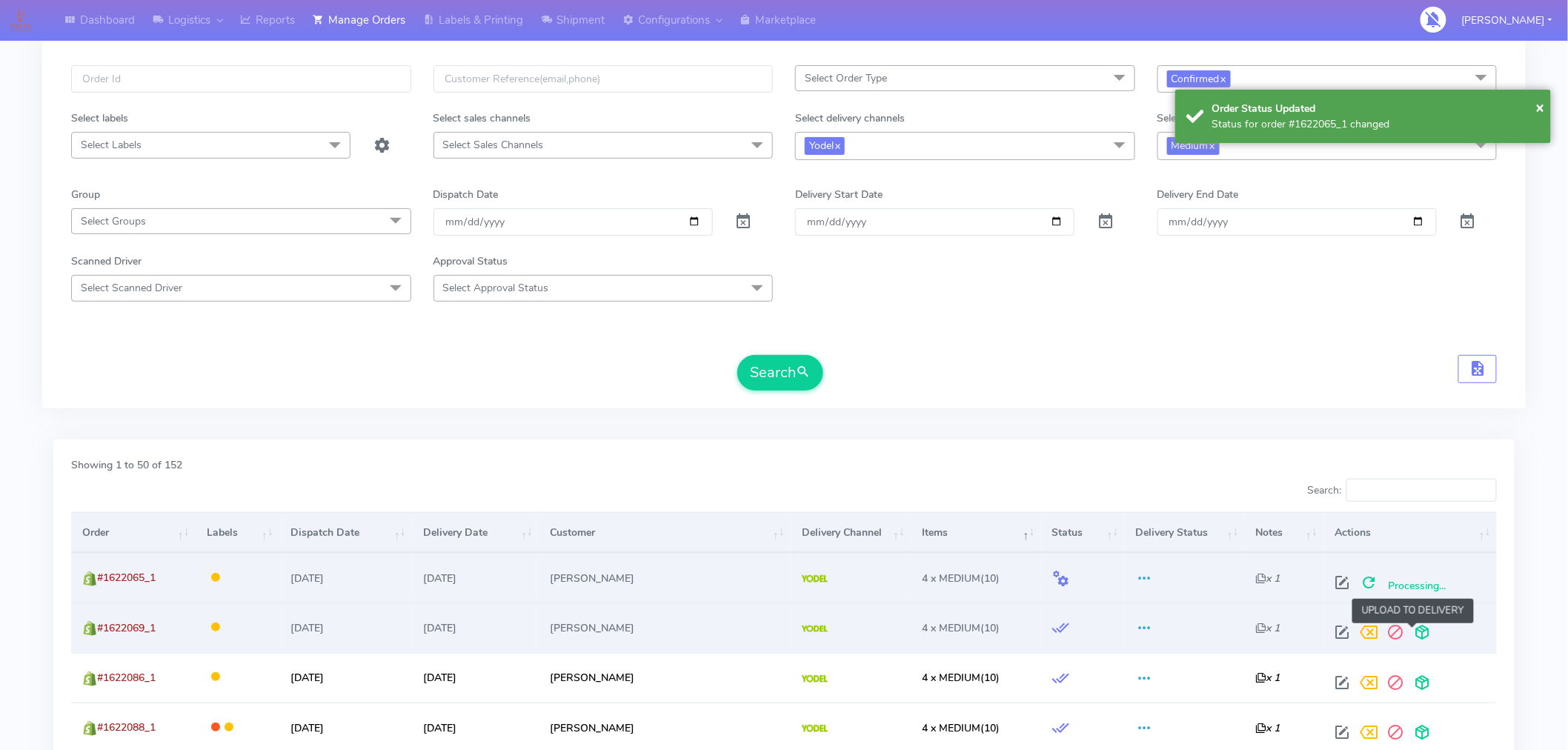
click at [1414, 633] on span at bounding box center [1422, 635] width 27 height 14
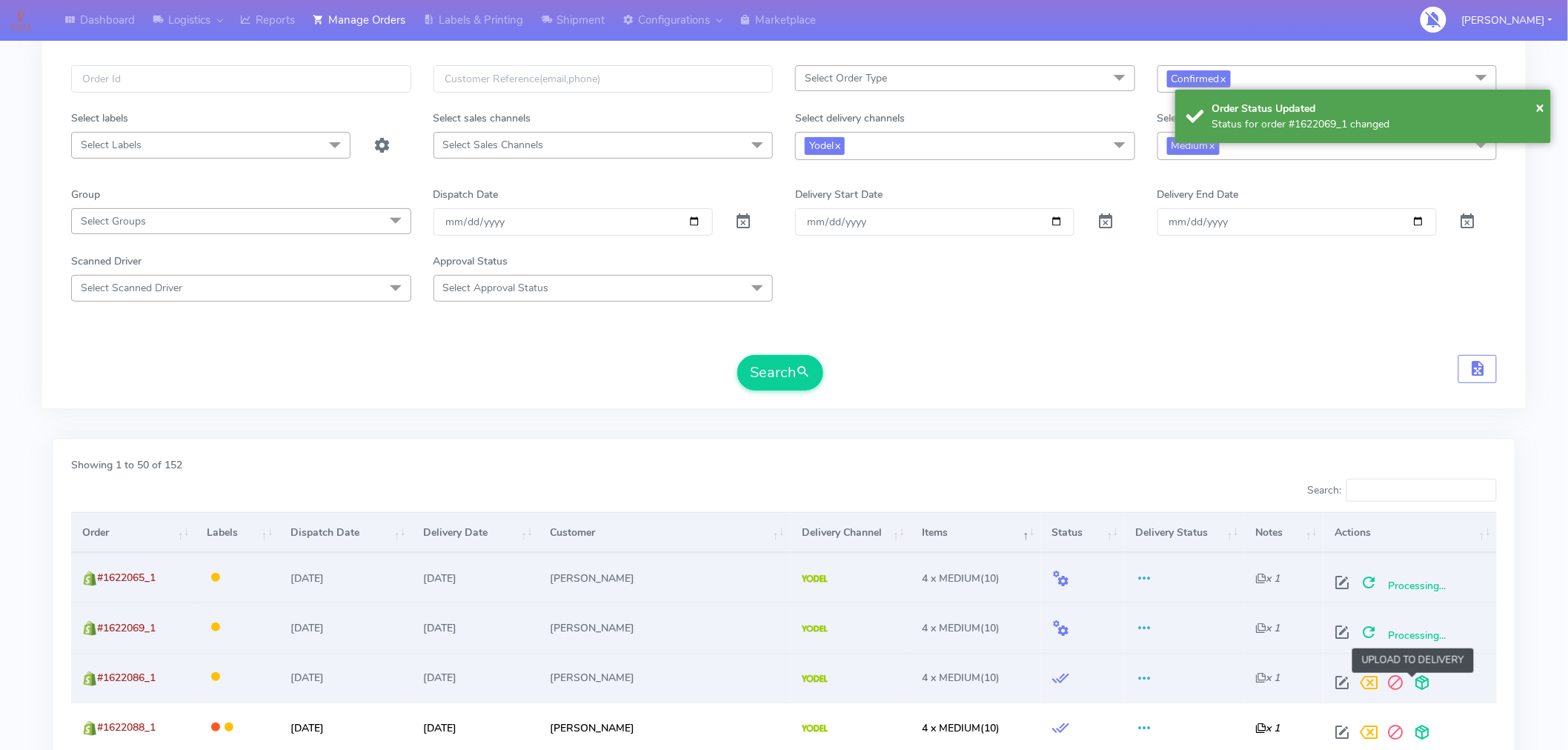
click at [1412, 684] on span at bounding box center [1422, 686] width 27 height 14
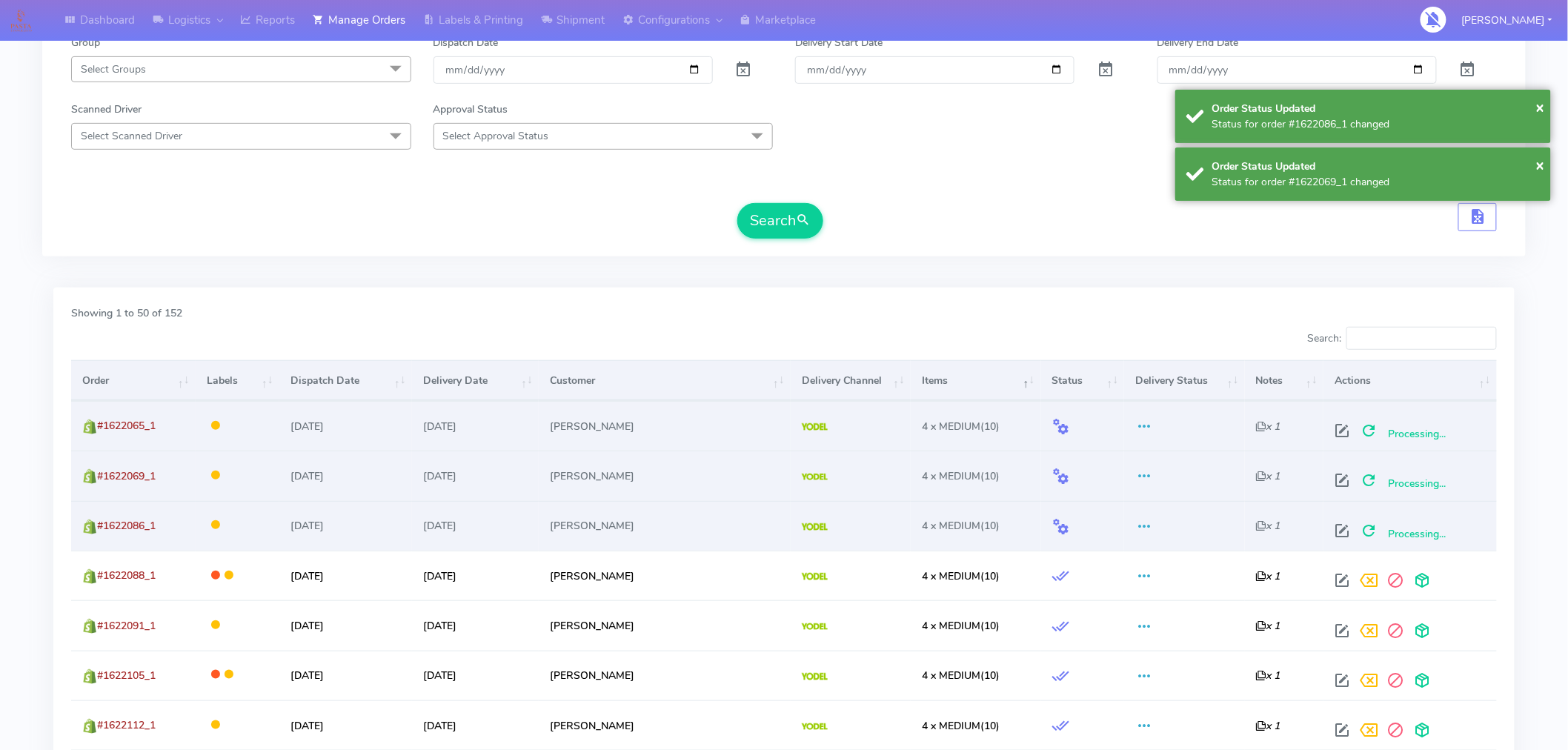
scroll to position [241, 0]
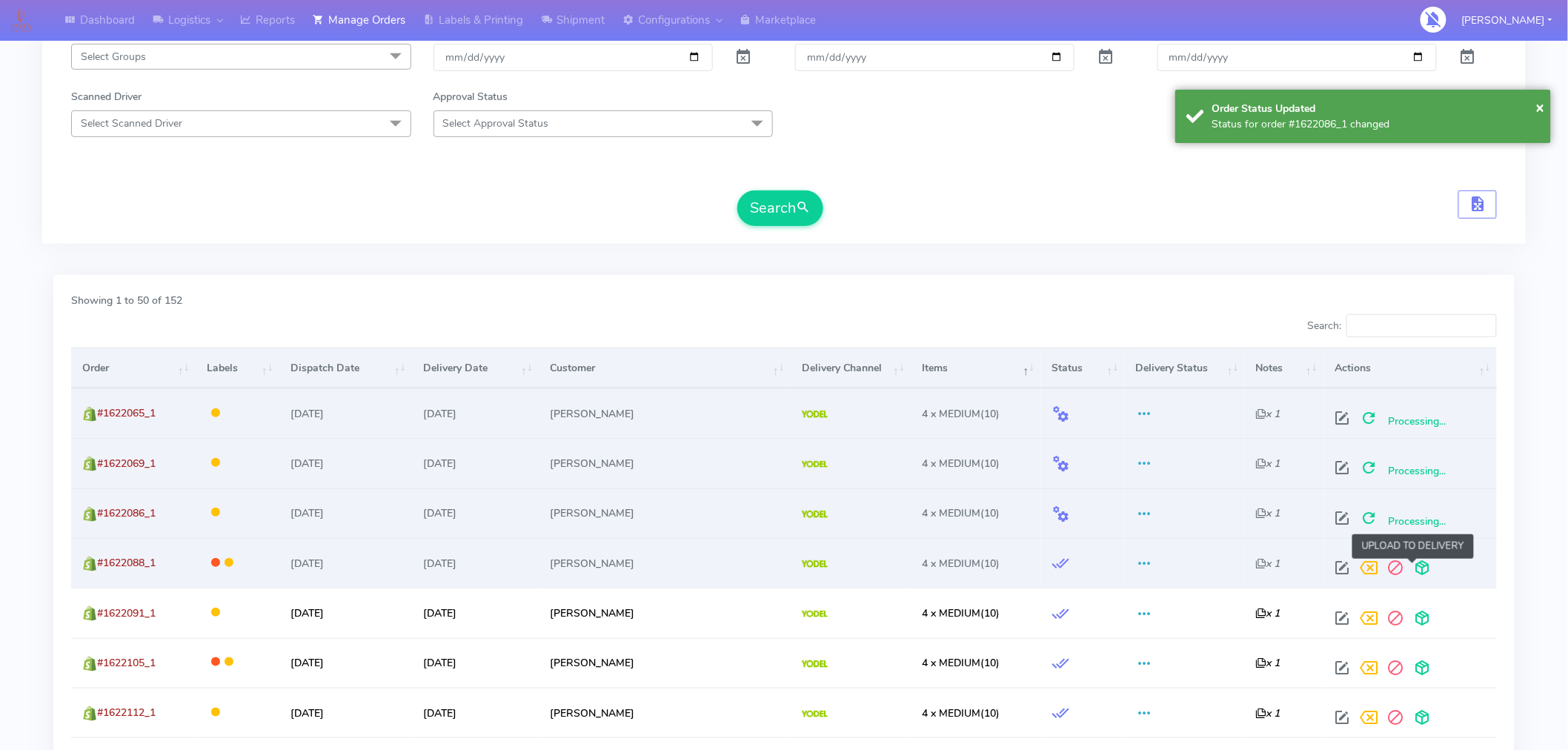
click at [1418, 569] on span at bounding box center [1422, 570] width 27 height 14
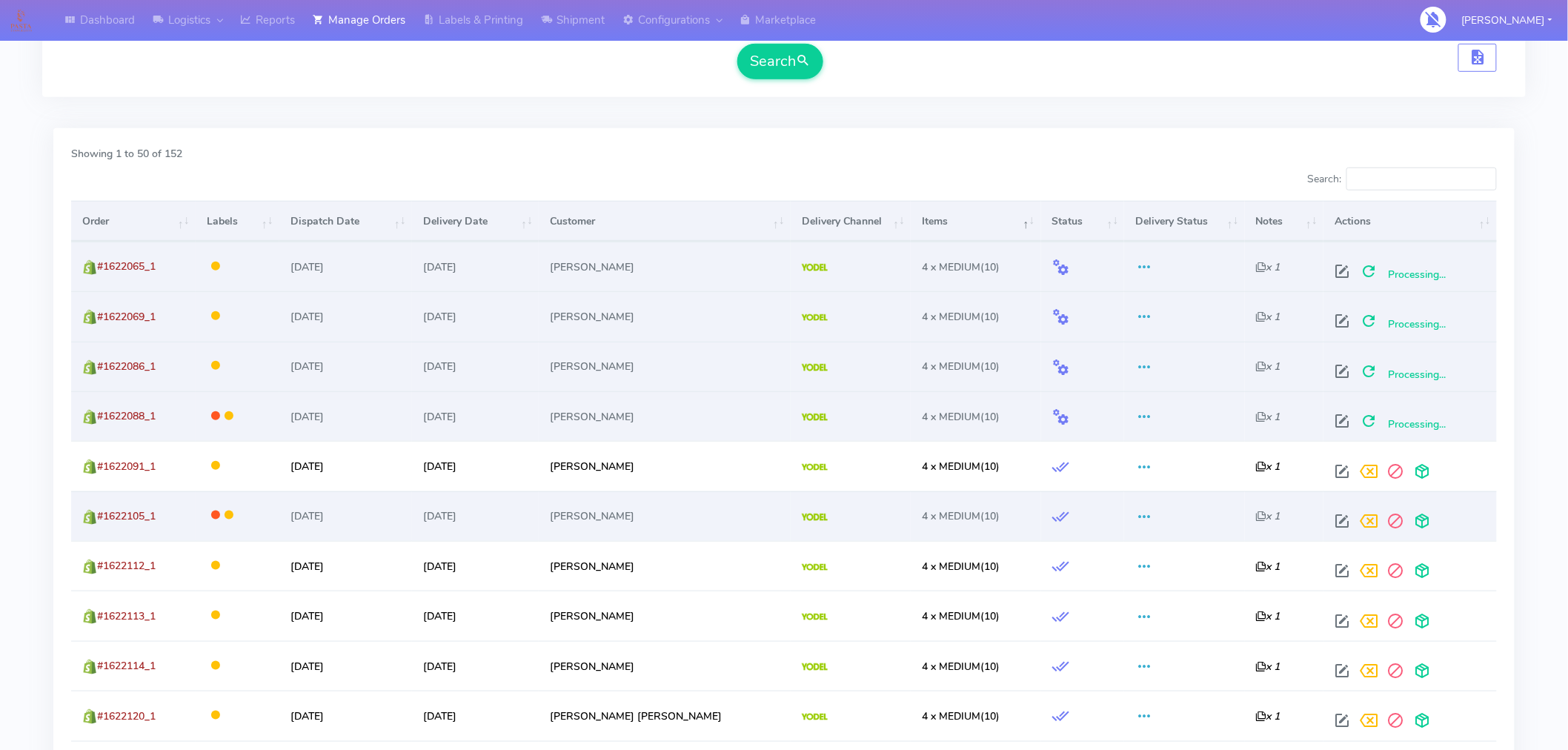
scroll to position [389, 0]
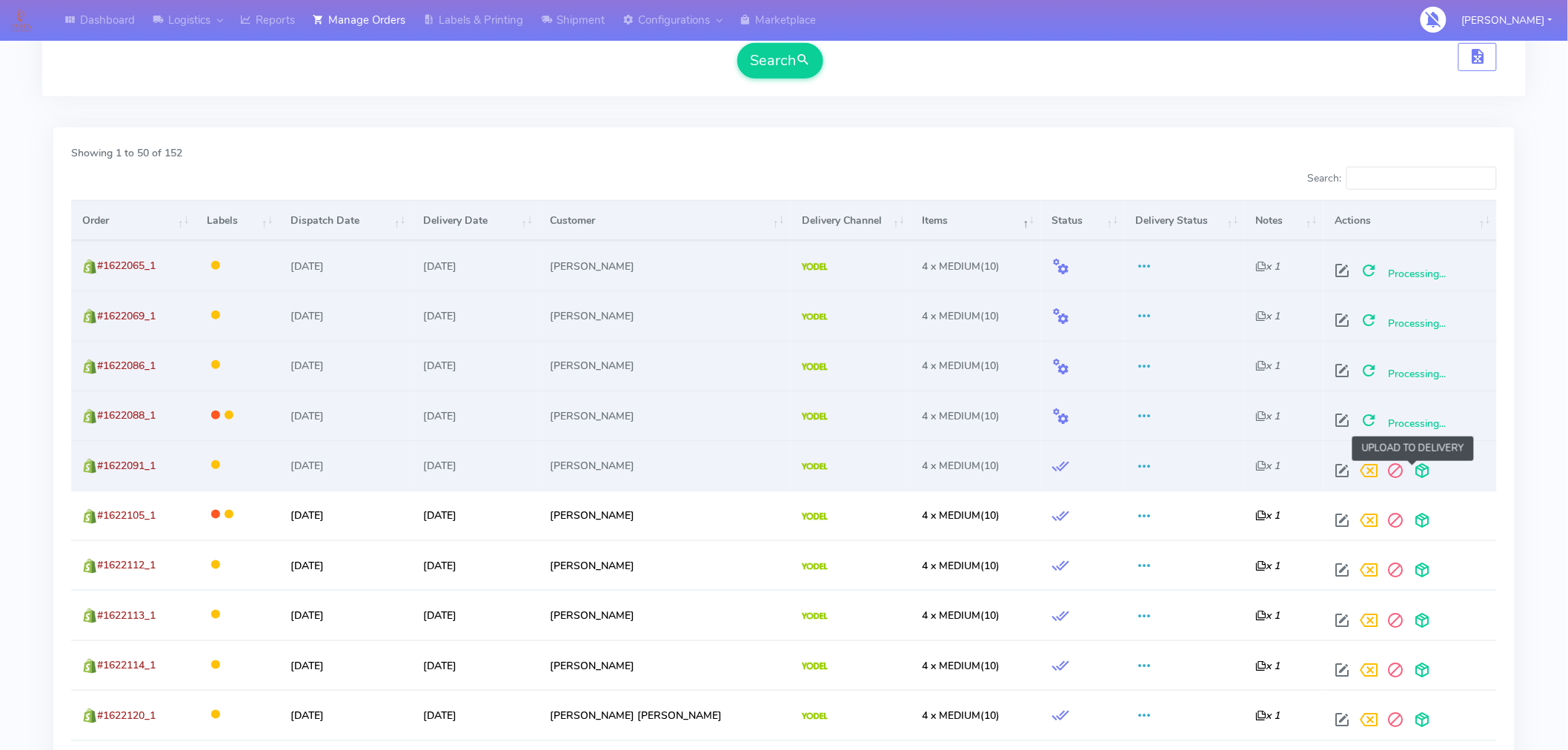
click at [1412, 471] on span at bounding box center [1422, 474] width 27 height 14
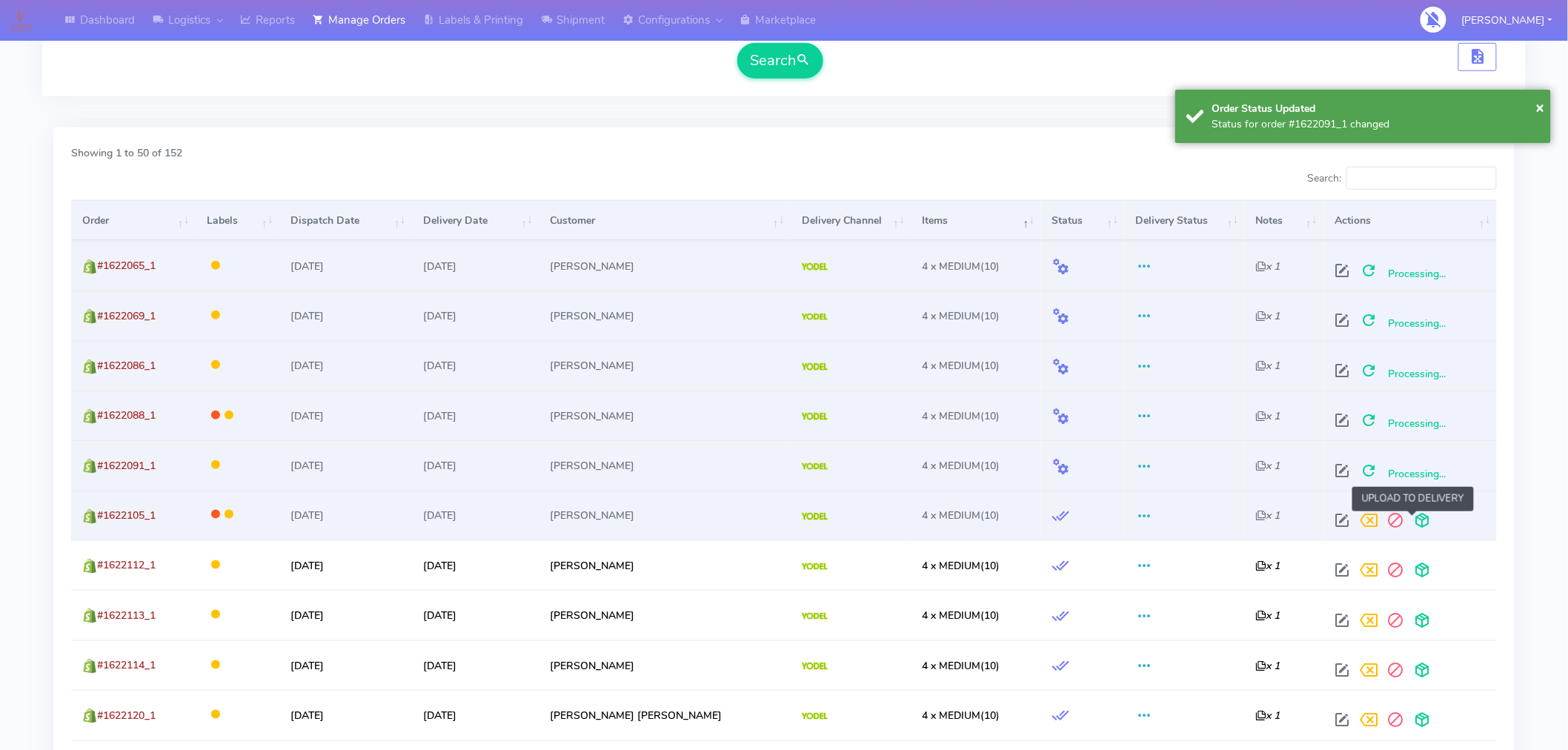
click at [1418, 521] on span at bounding box center [1422, 524] width 27 height 14
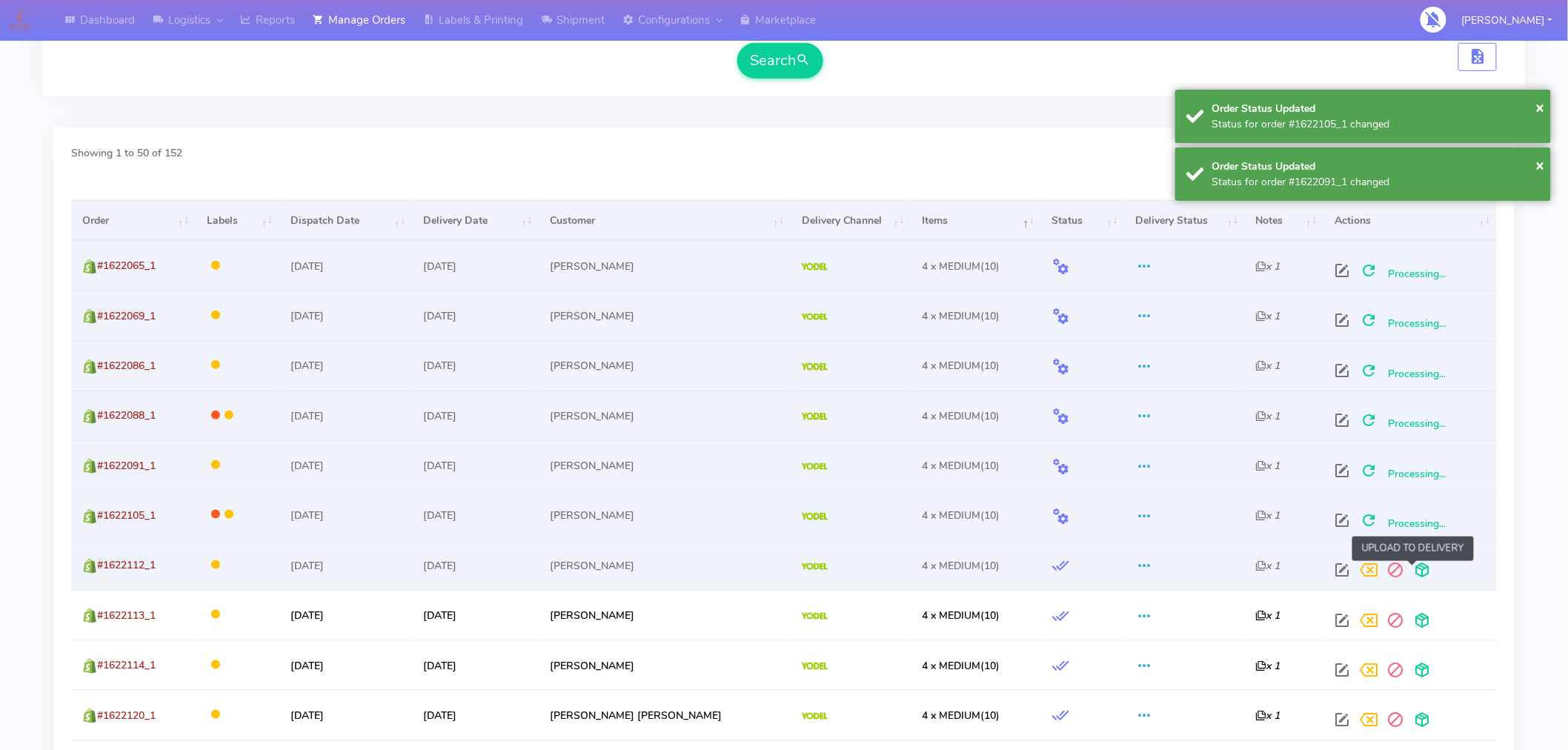
click at [1412, 569] on span at bounding box center [1422, 573] width 27 height 14
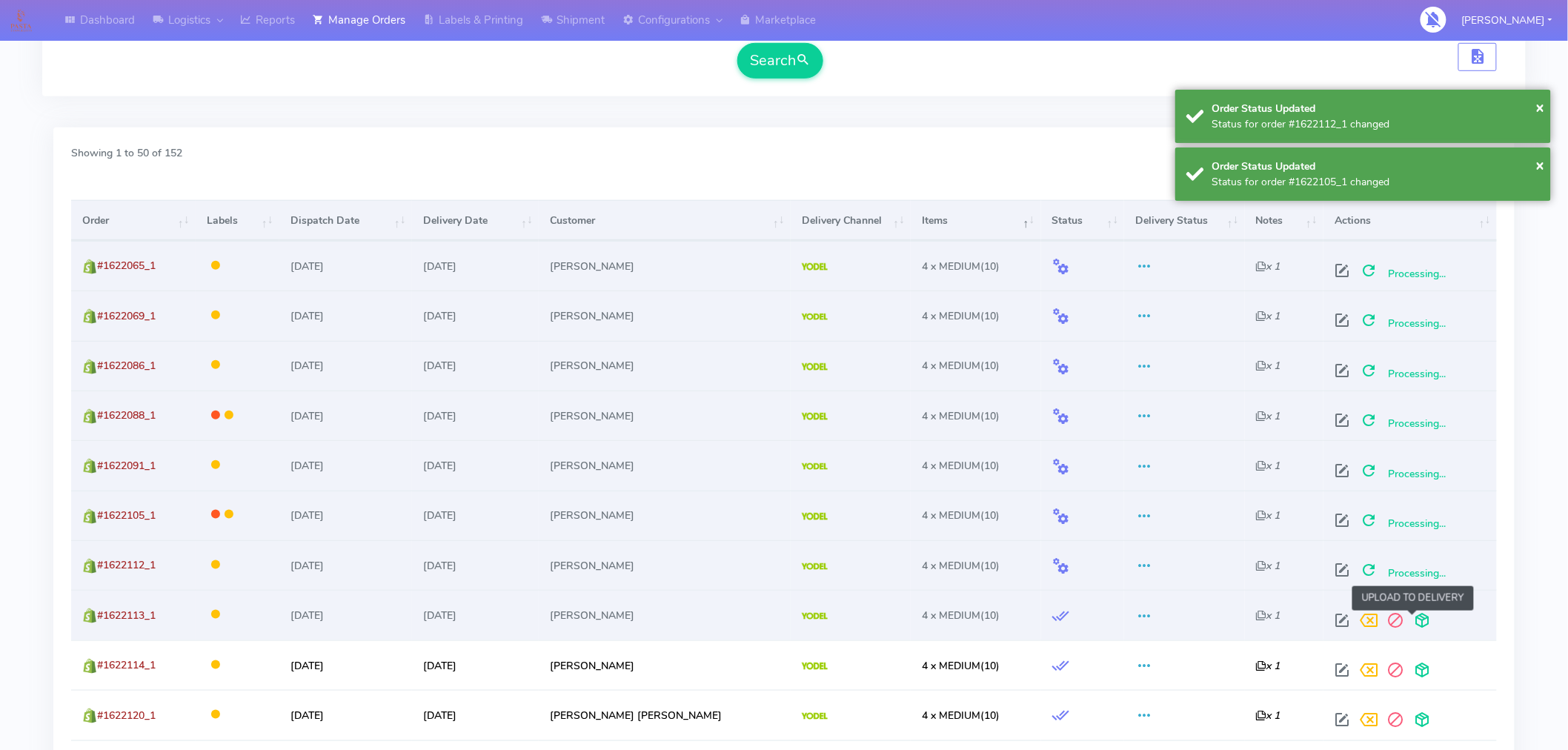
click at [1412, 617] on span at bounding box center [1422, 624] width 27 height 14
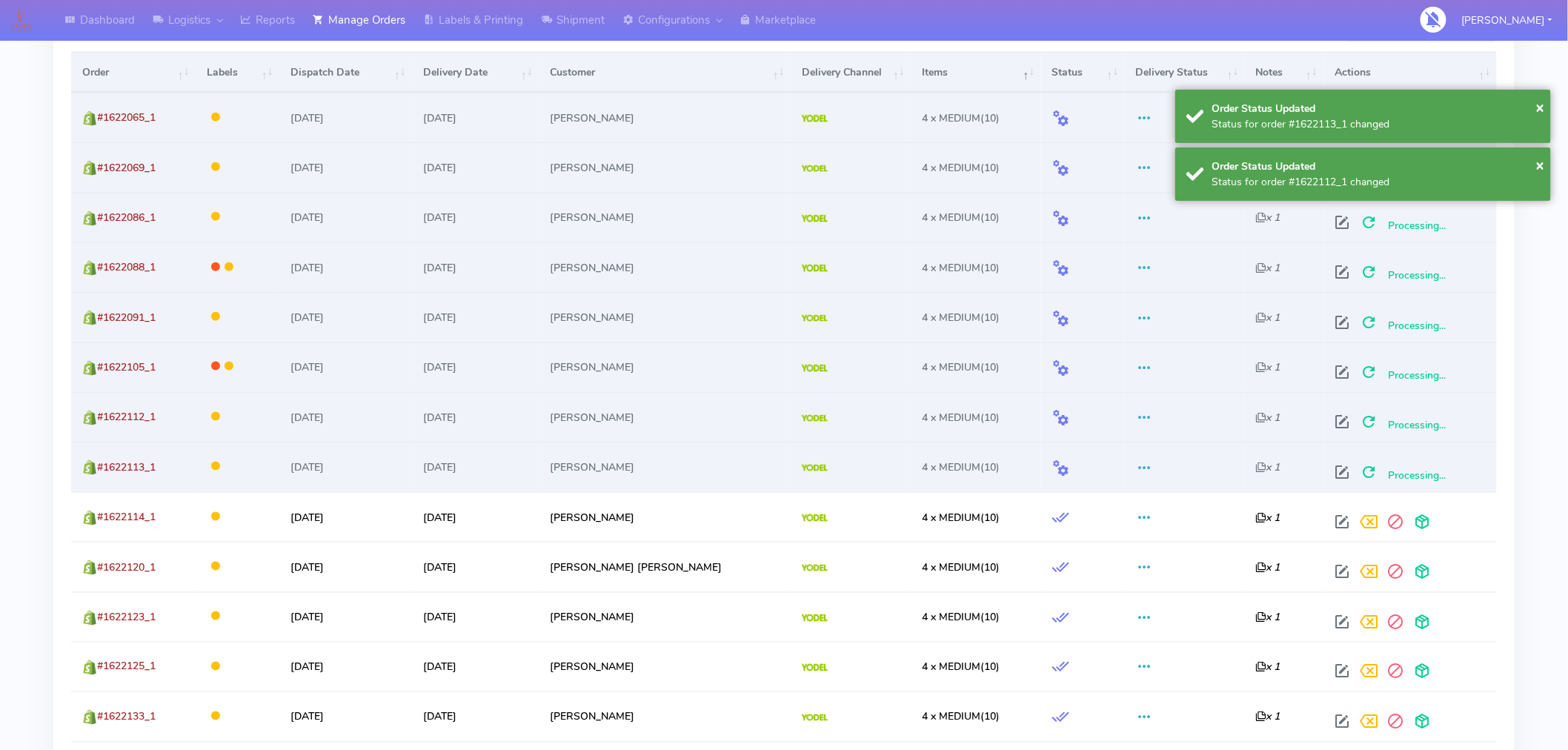
scroll to position [544, 0]
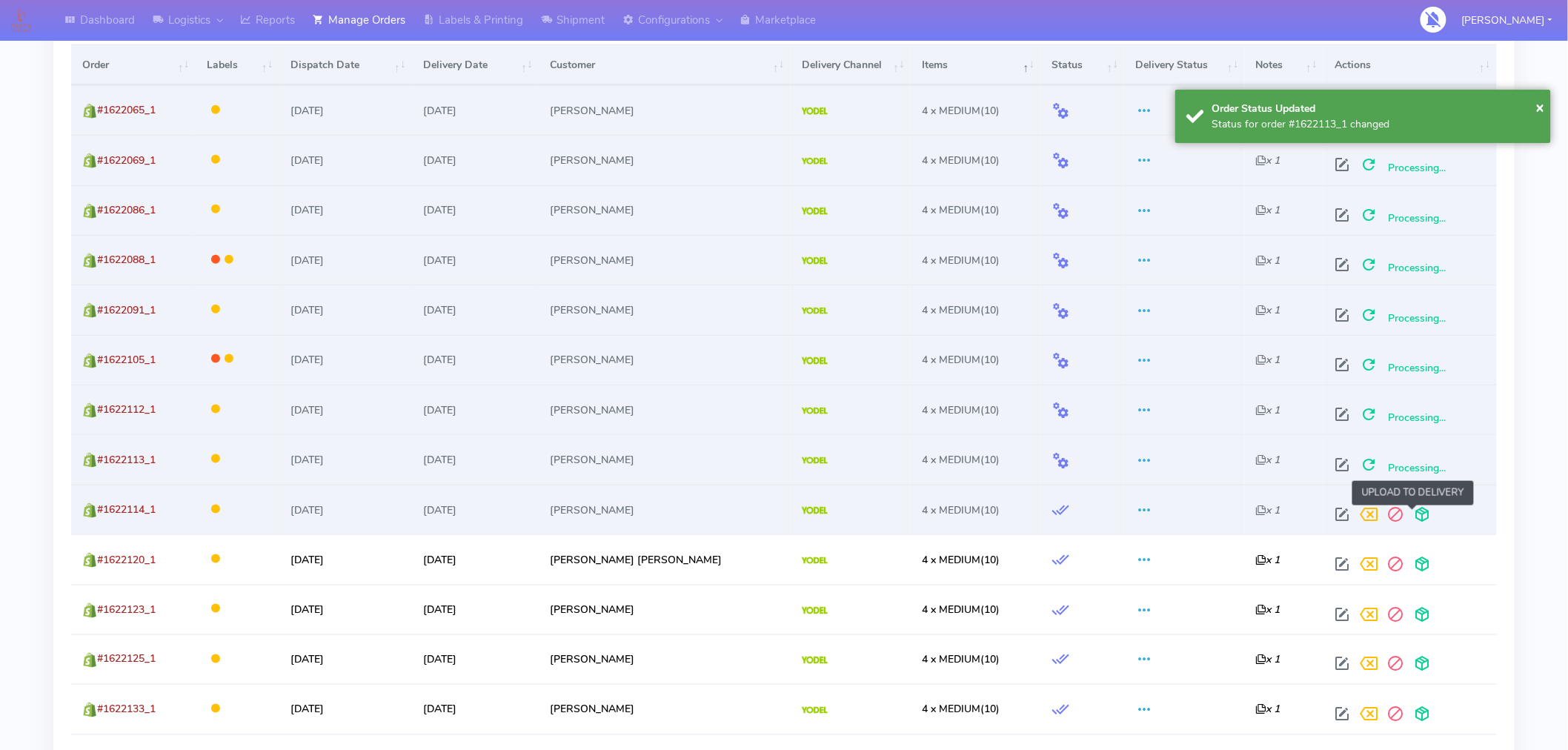
click at [1412, 514] on span at bounding box center [1422, 517] width 27 height 14
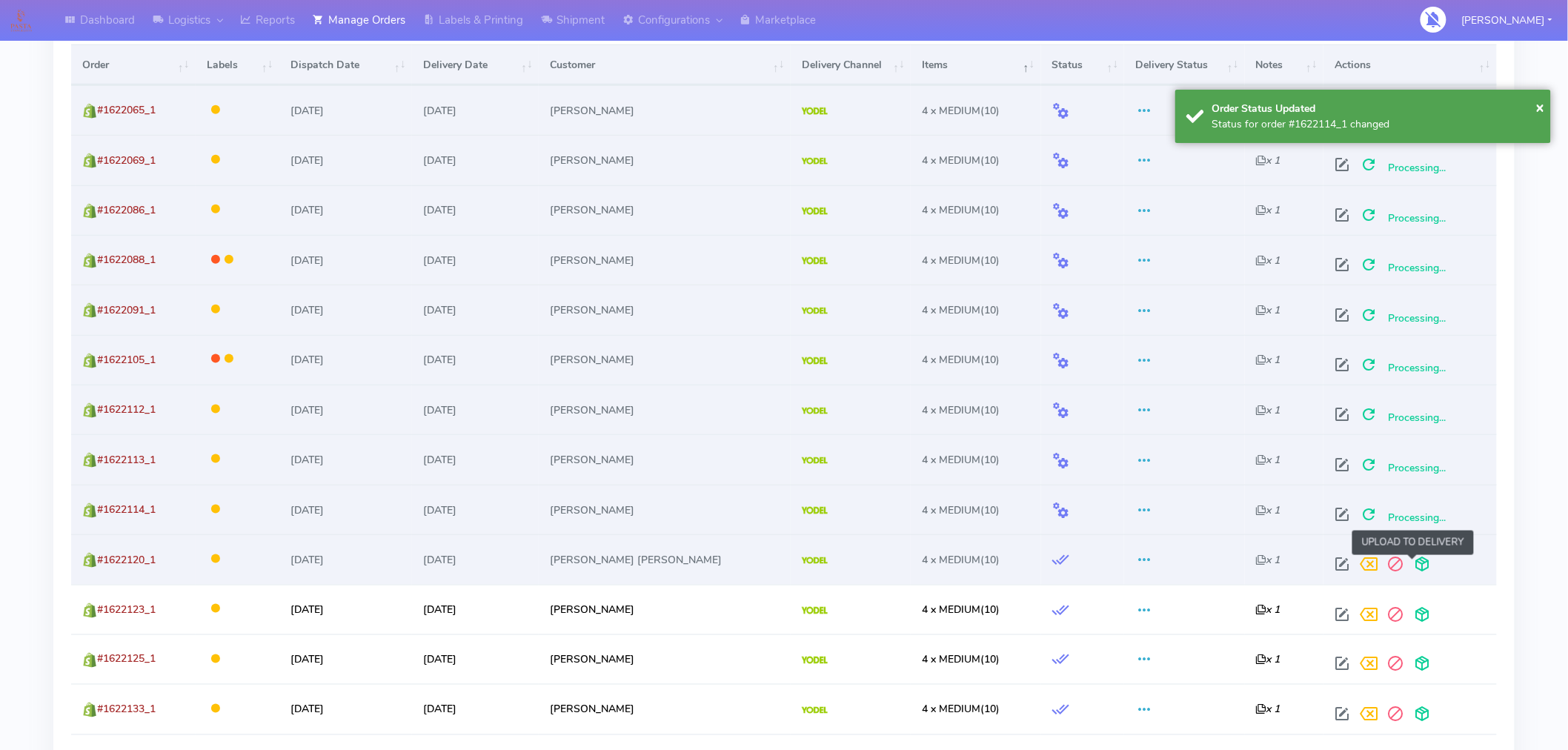
click at [1413, 571] on span at bounding box center [1422, 567] width 27 height 14
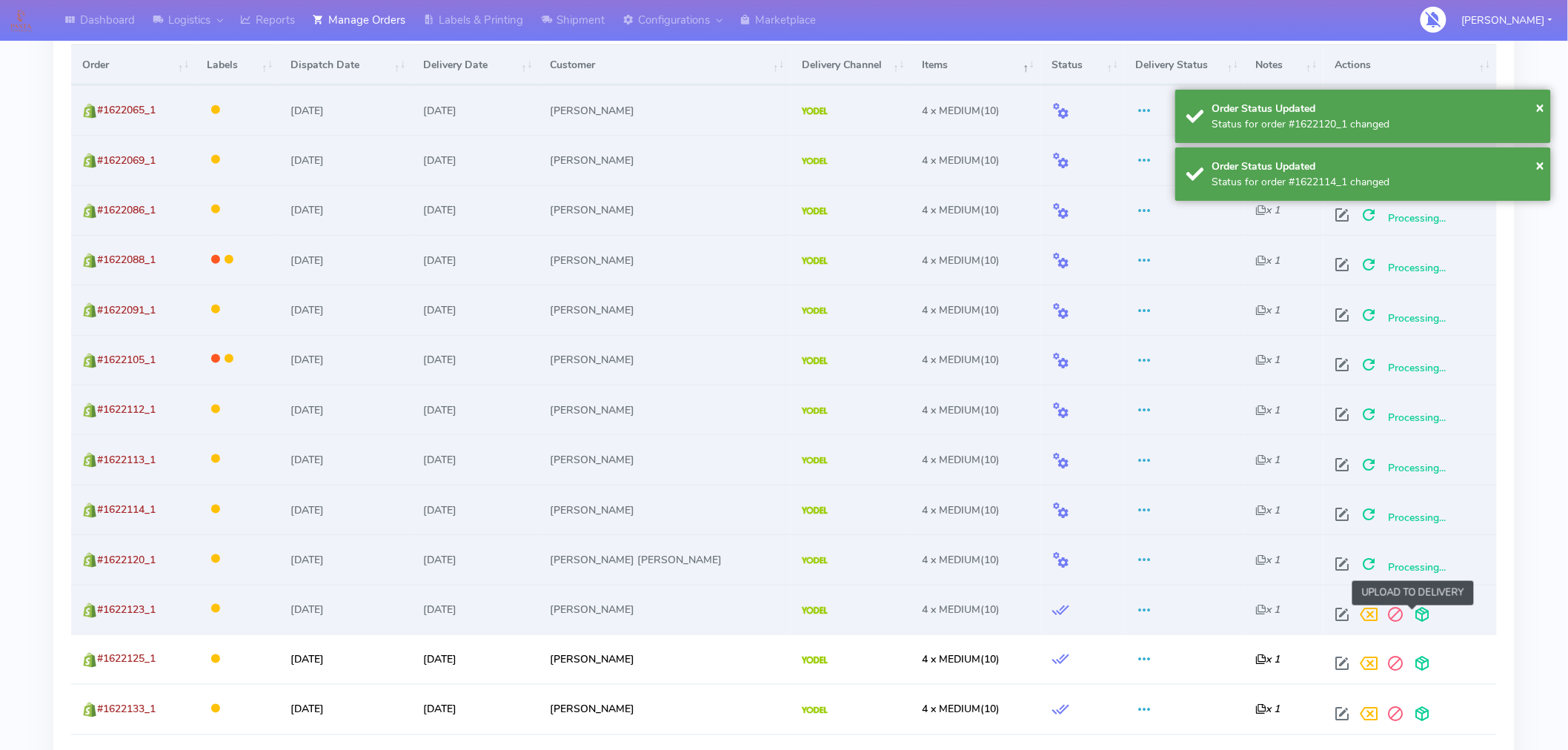
click at [1412, 611] on span at bounding box center [1422, 617] width 27 height 14
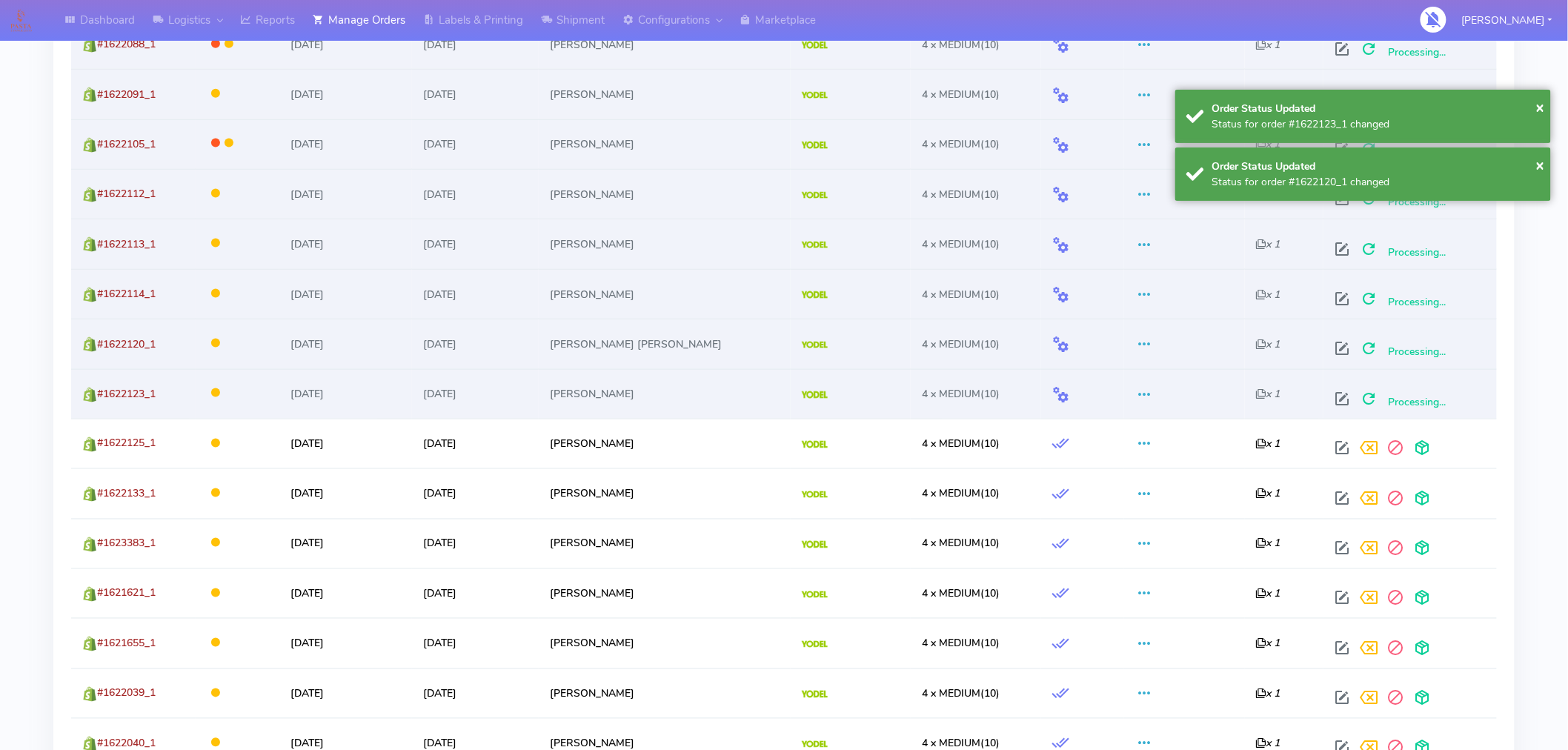
scroll to position [761, 0]
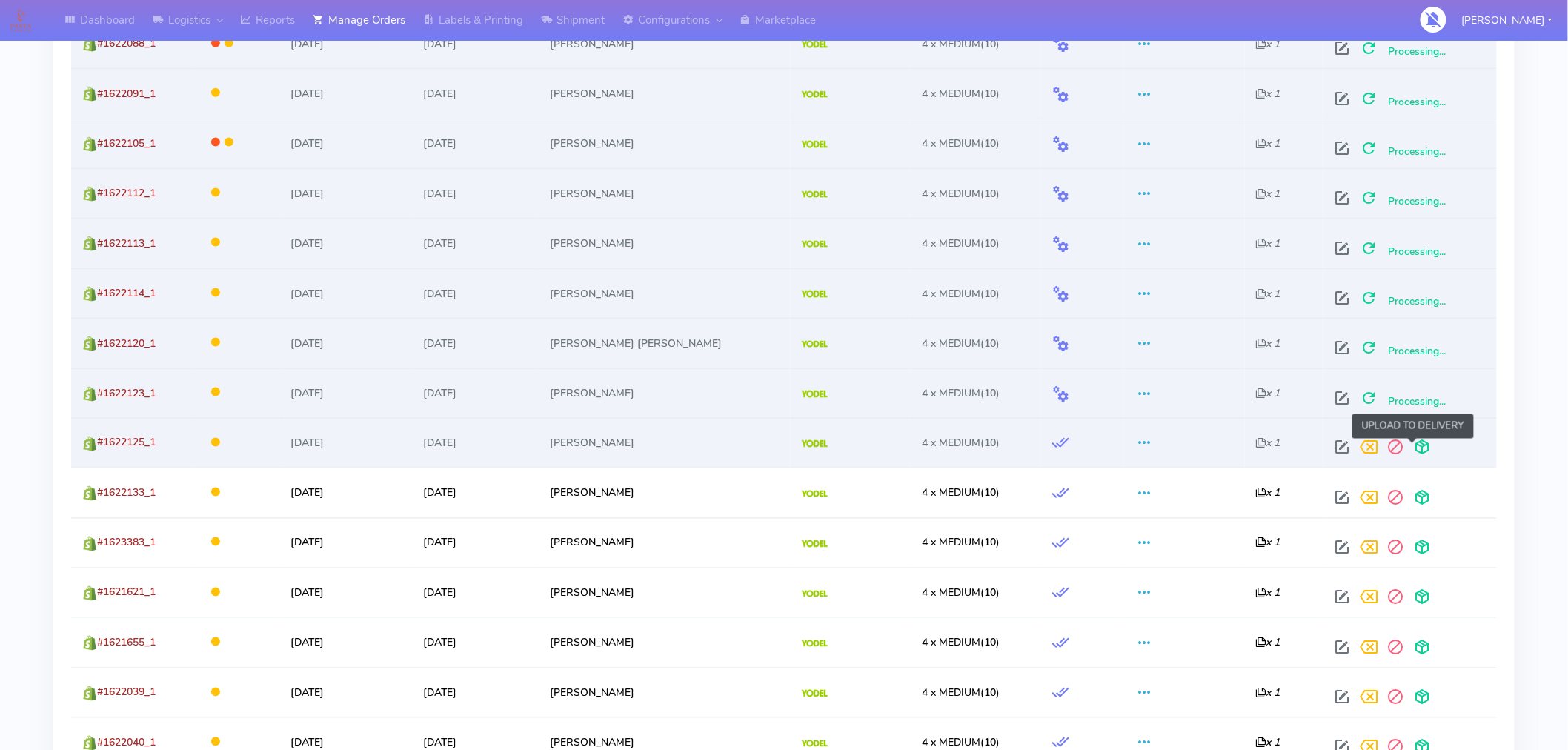
click at [1417, 446] on span at bounding box center [1422, 451] width 27 height 14
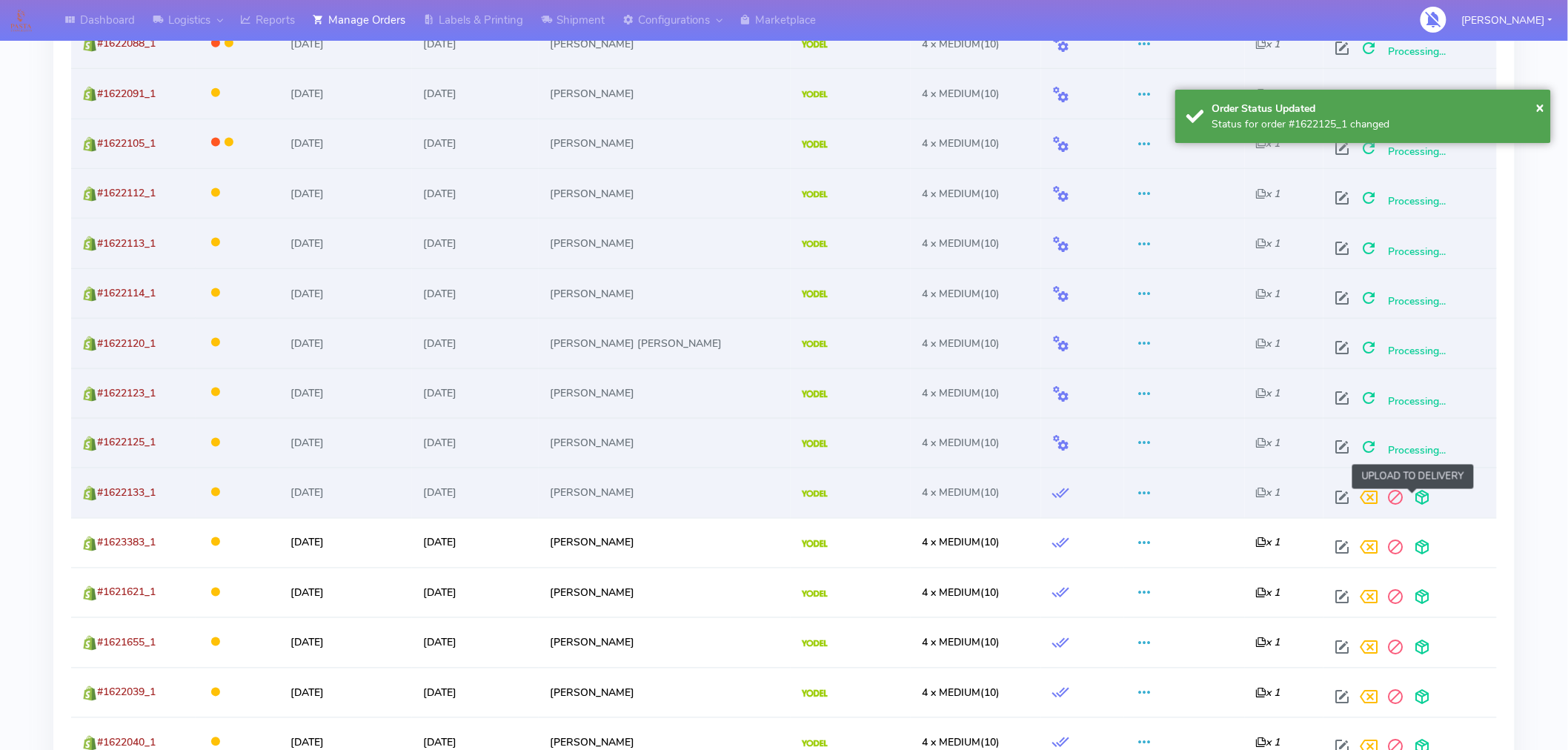
click at [1411, 502] on span at bounding box center [1422, 501] width 27 height 14
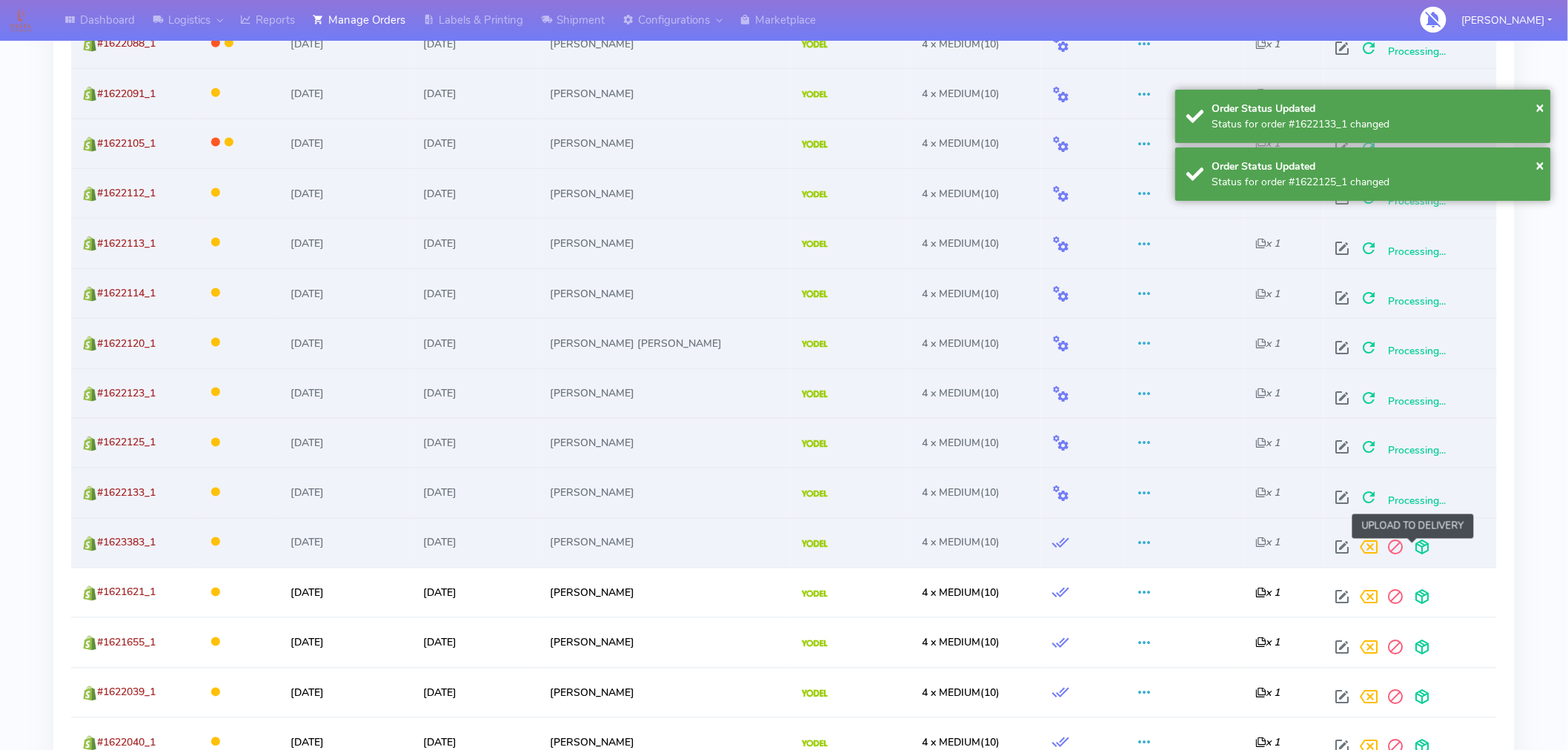
click at [1416, 544] on span at bounding box center [1422, 551] width 27 height 14
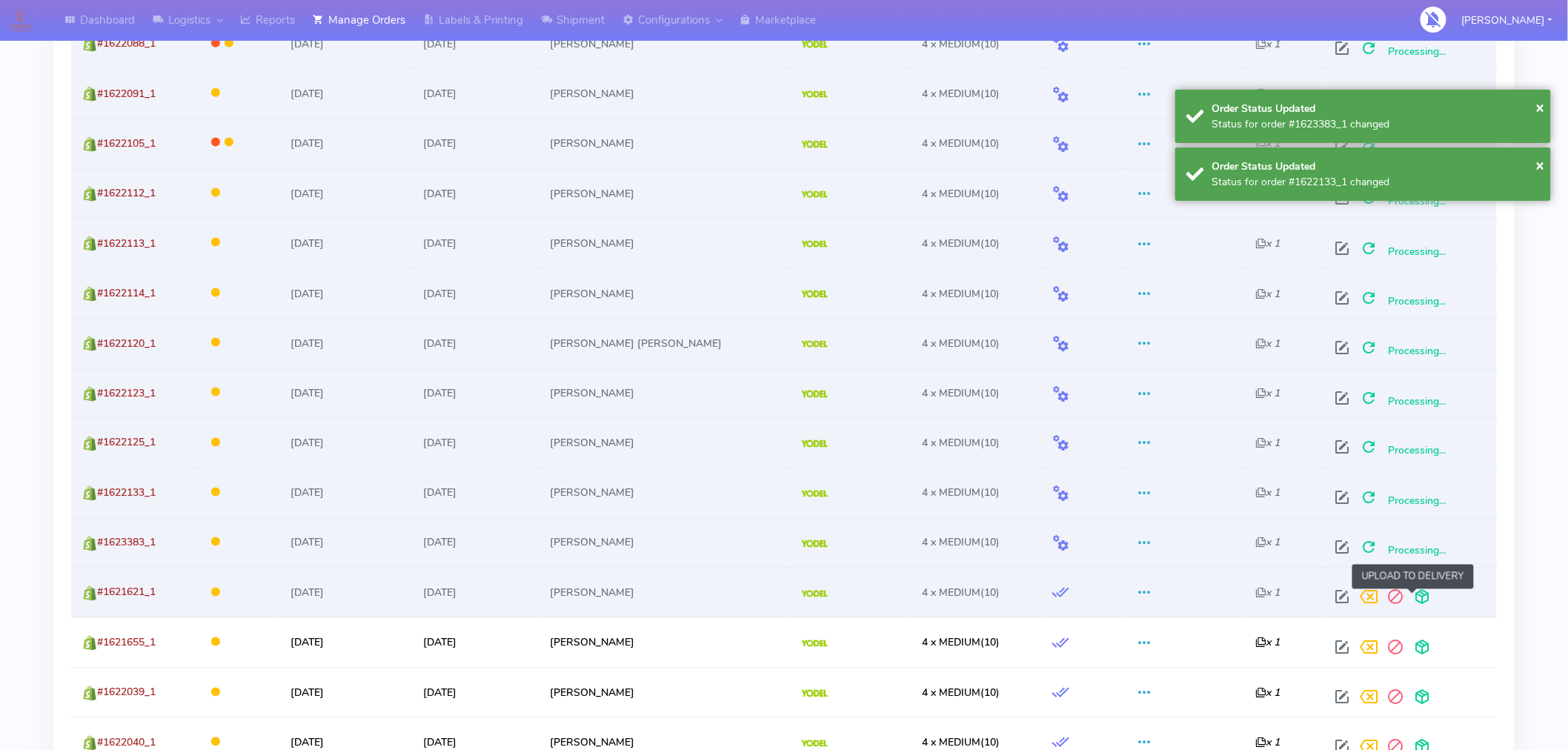
click at [1416, 597] on span at bounding box center [1422, 601] width 27 height 14
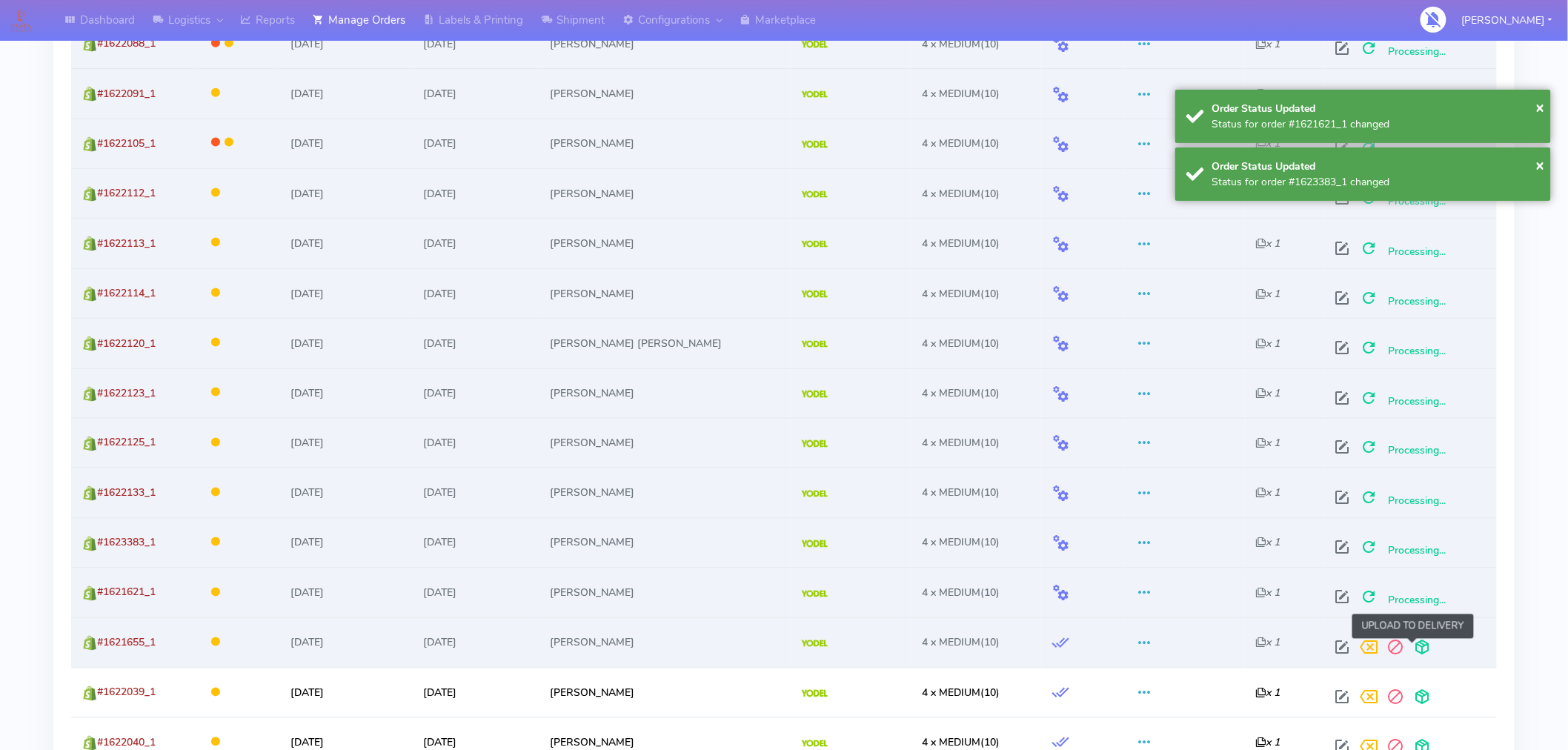
click at [1412, 653] on span at bounding box center [1422, 651] width 27 height 14
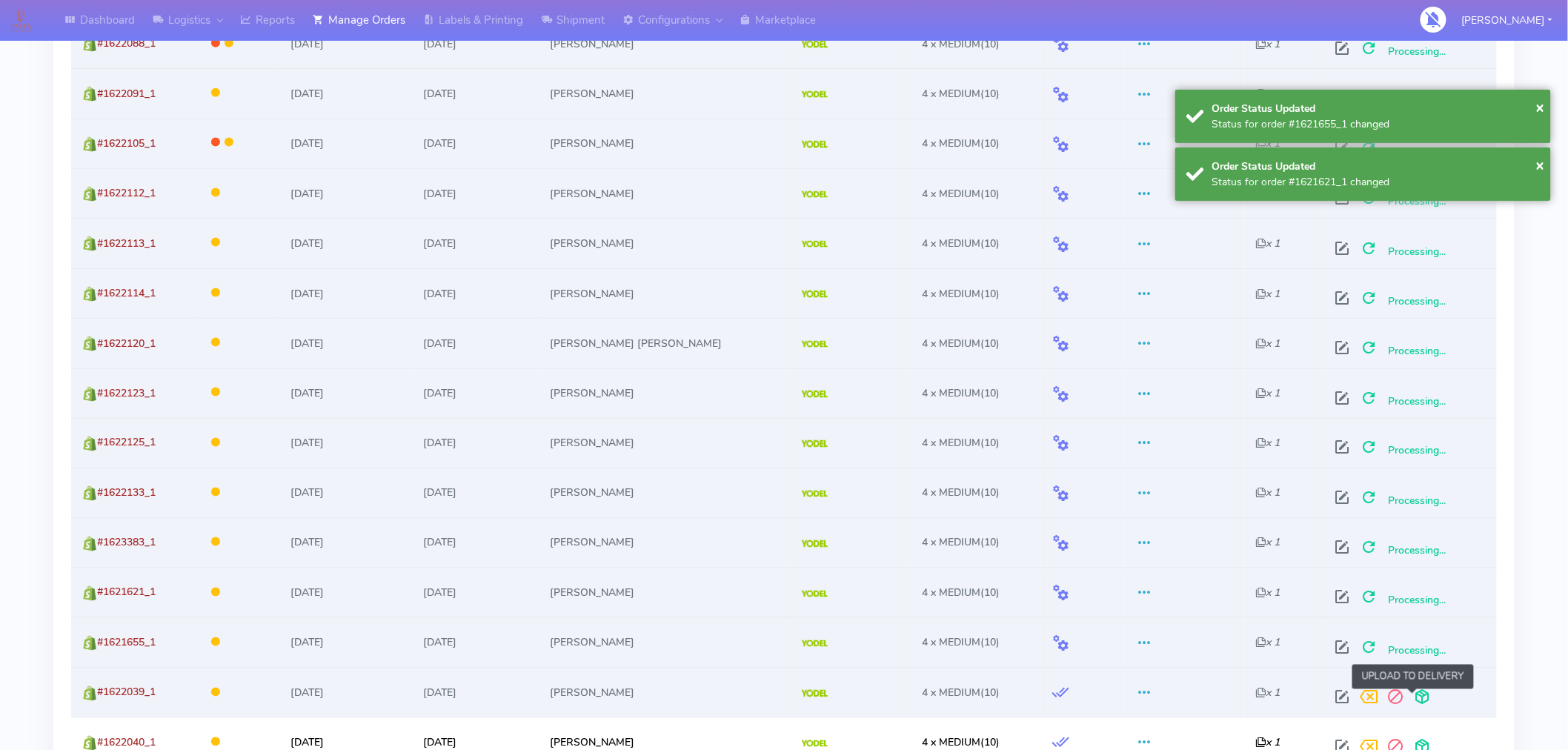
click at [1413, 700] on span at bounding box center [1422, 701] width 27 height 14
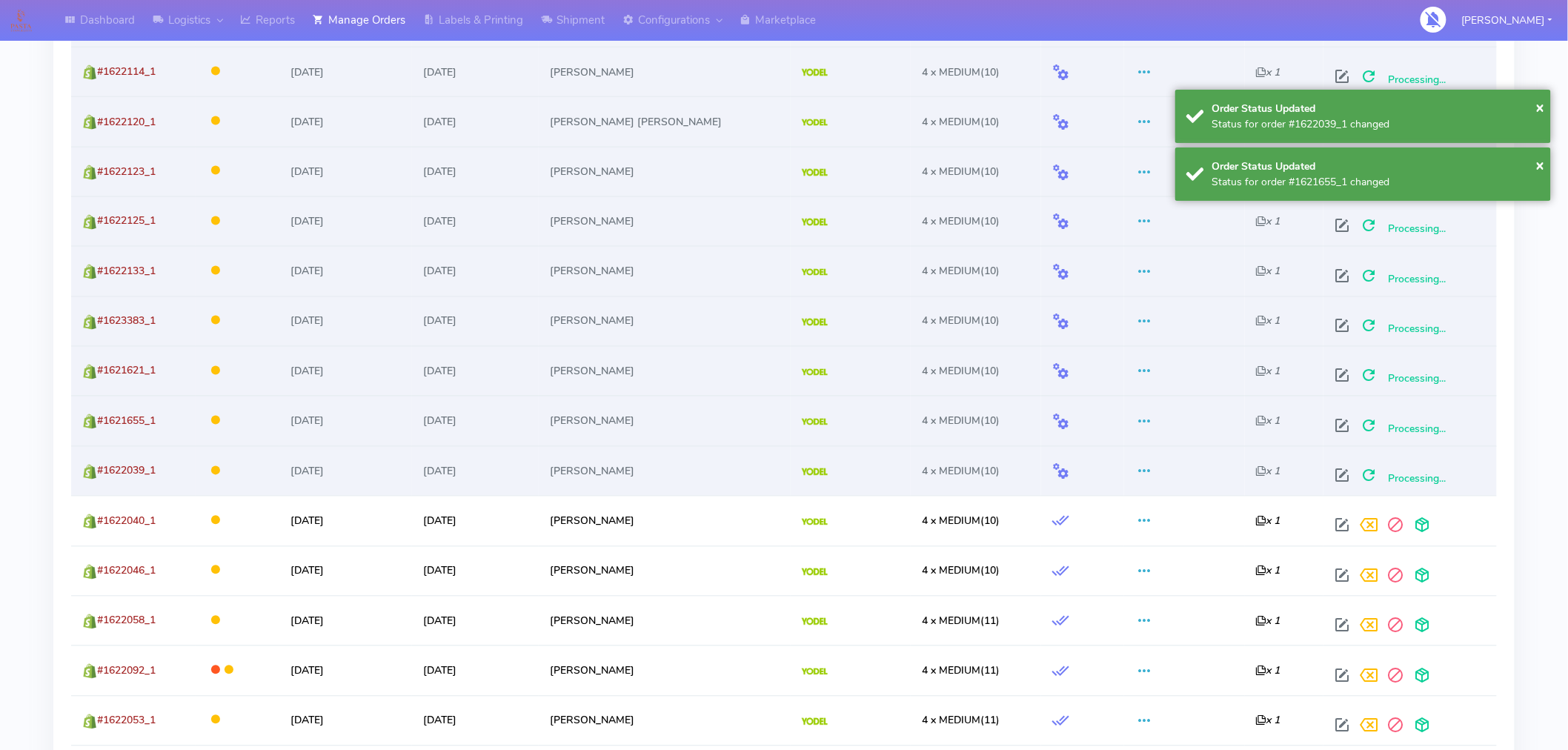
scroll to position [999, 0]
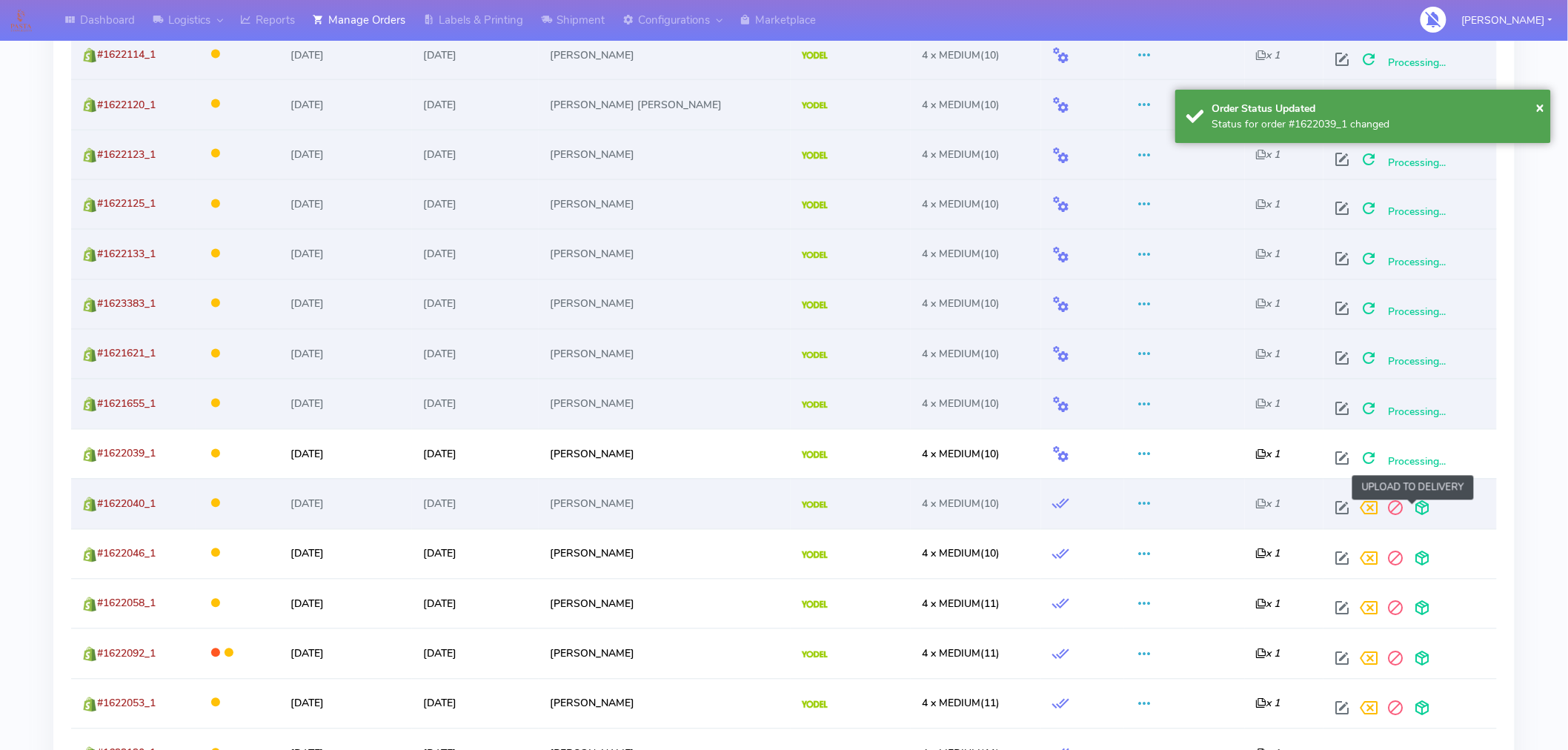
click at [1411, 509] on span at bounding box center [1422, 511] width 27 height 14
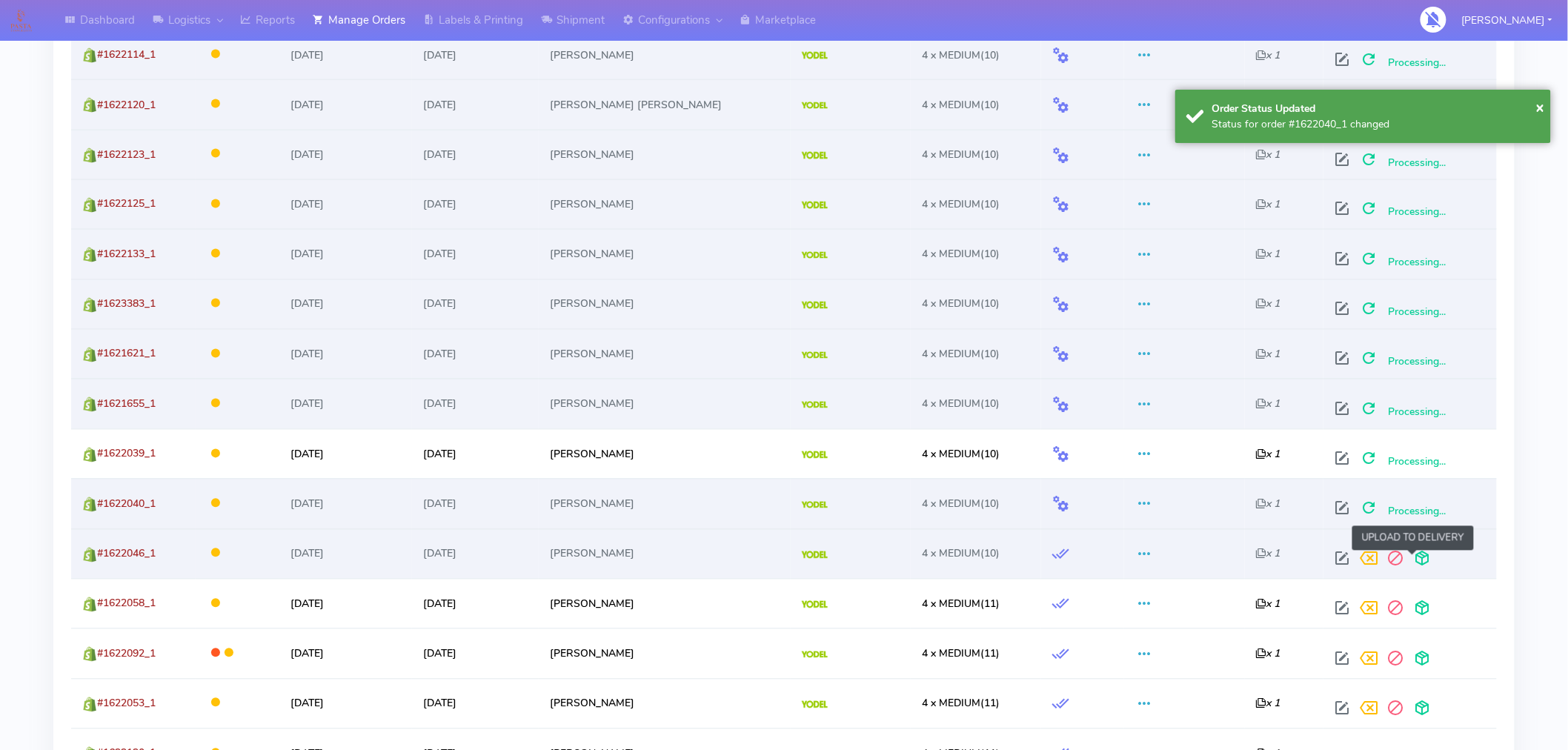
click at [1417, 556] on span at bounding box center [1422, 562] width 27 height 14
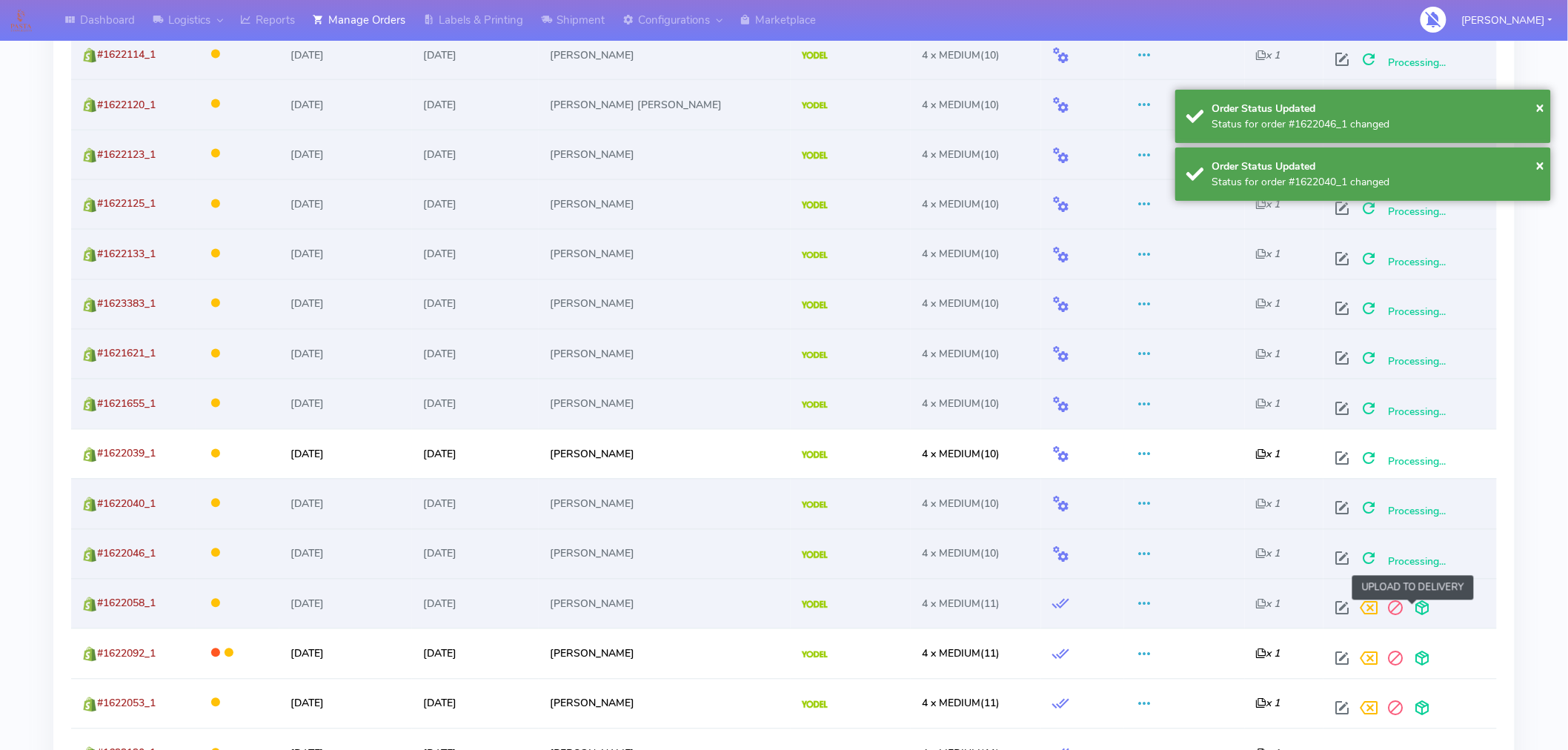
click at [1409, 611] on span at bounding box center [1422, 611] width 27 height 14
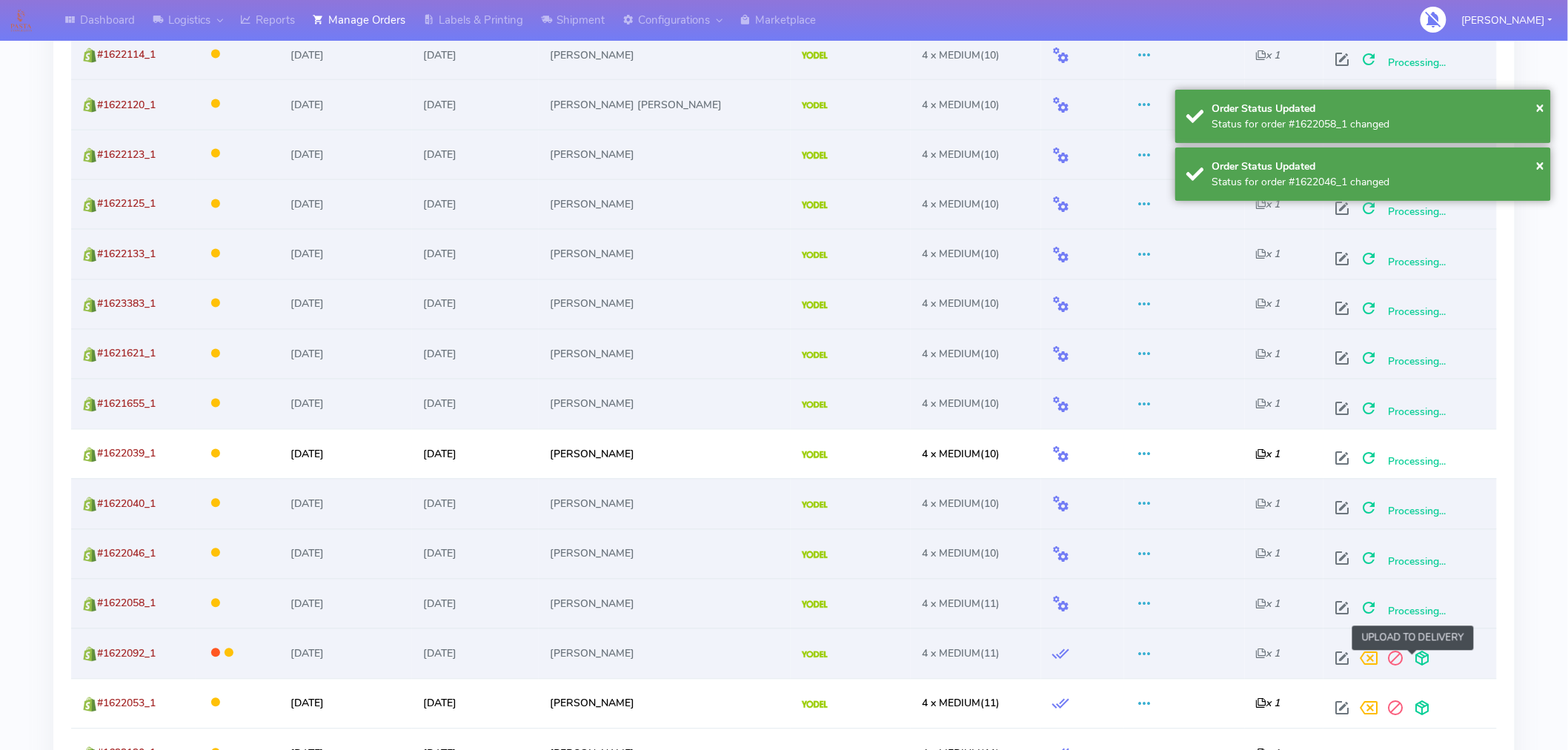
click at [1409, 656] on span at bounding box center [1422, 662] width 27 height 14
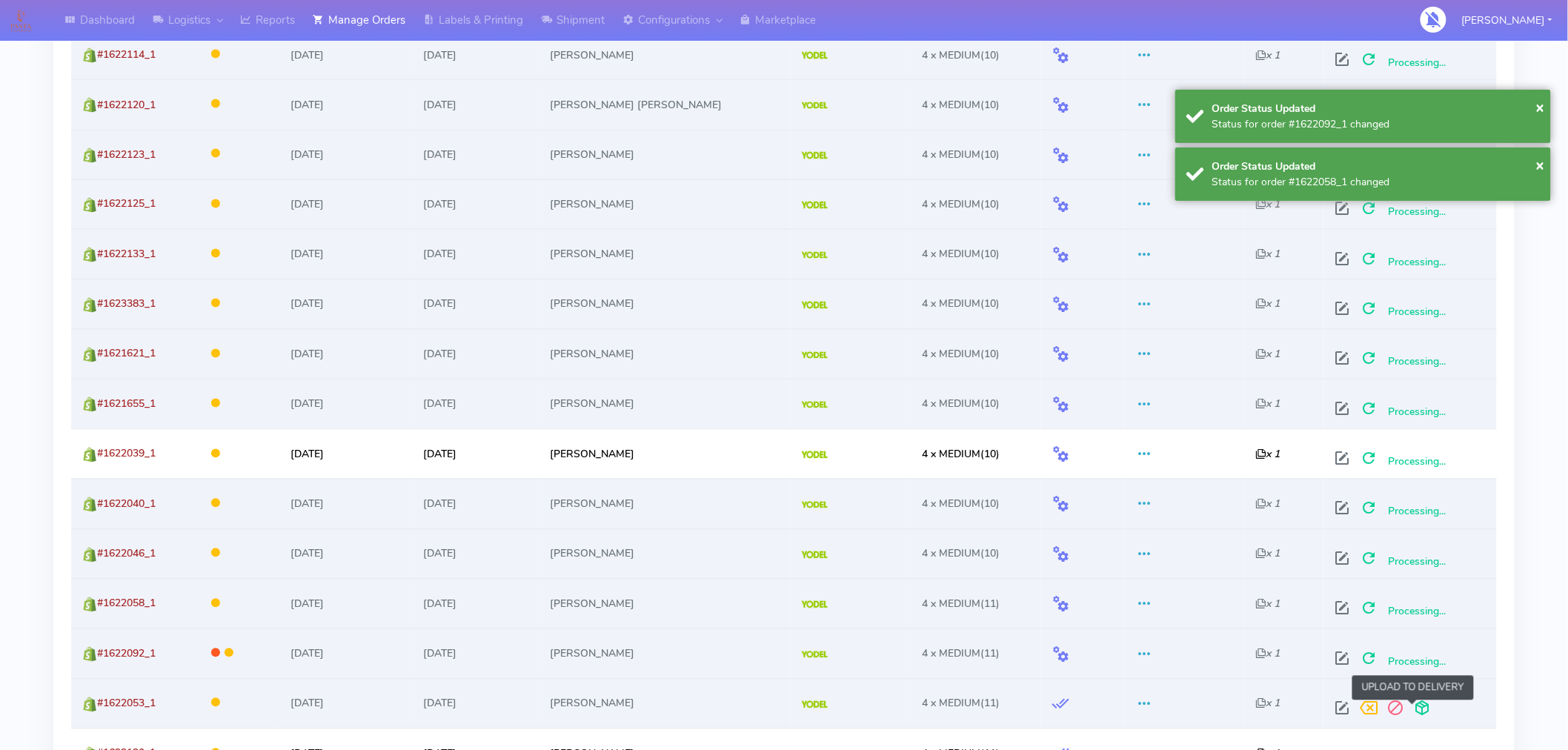
click at [1413, 716] on span at bounding box center [1422, 711] width 27 height 14
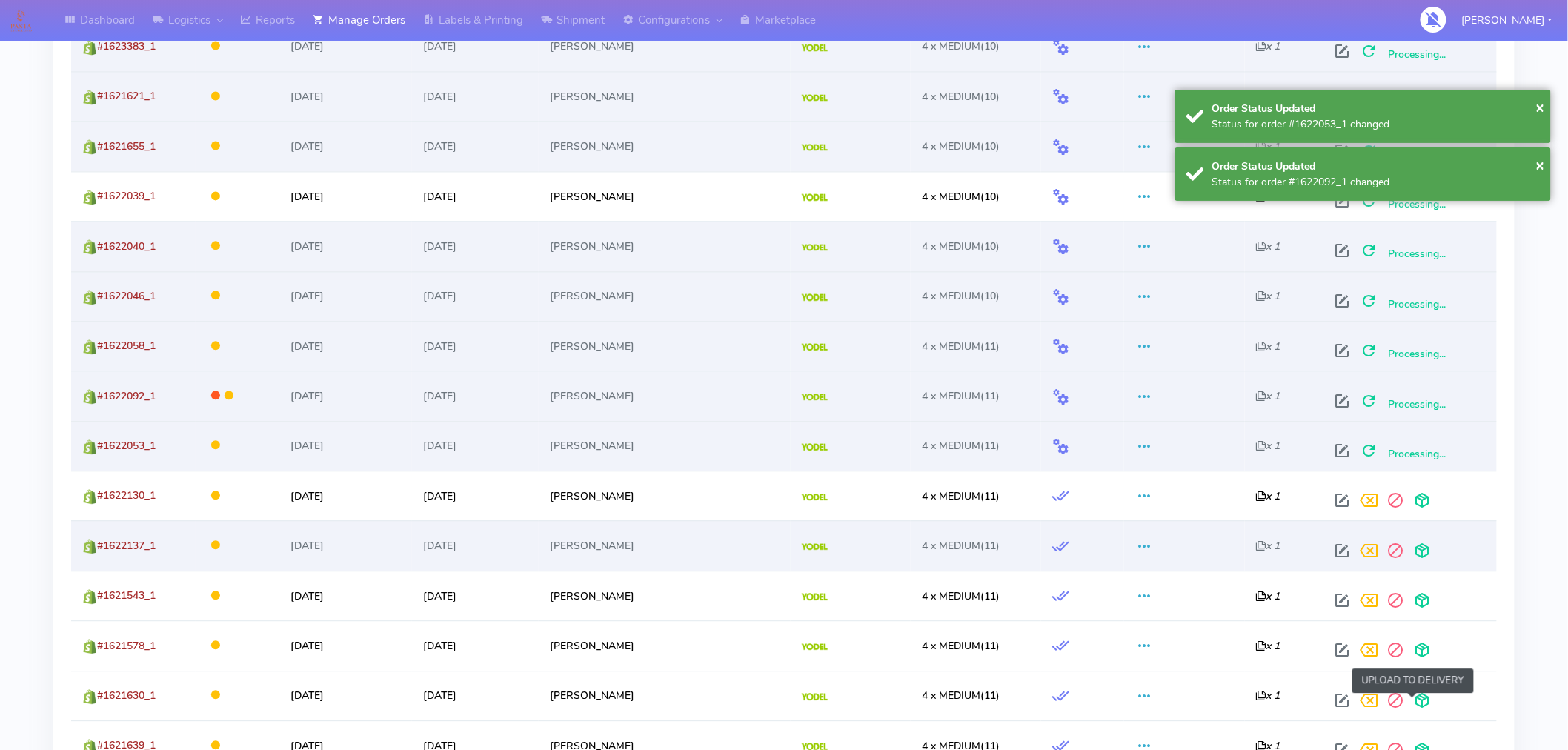
scroll to position [1261, 0]
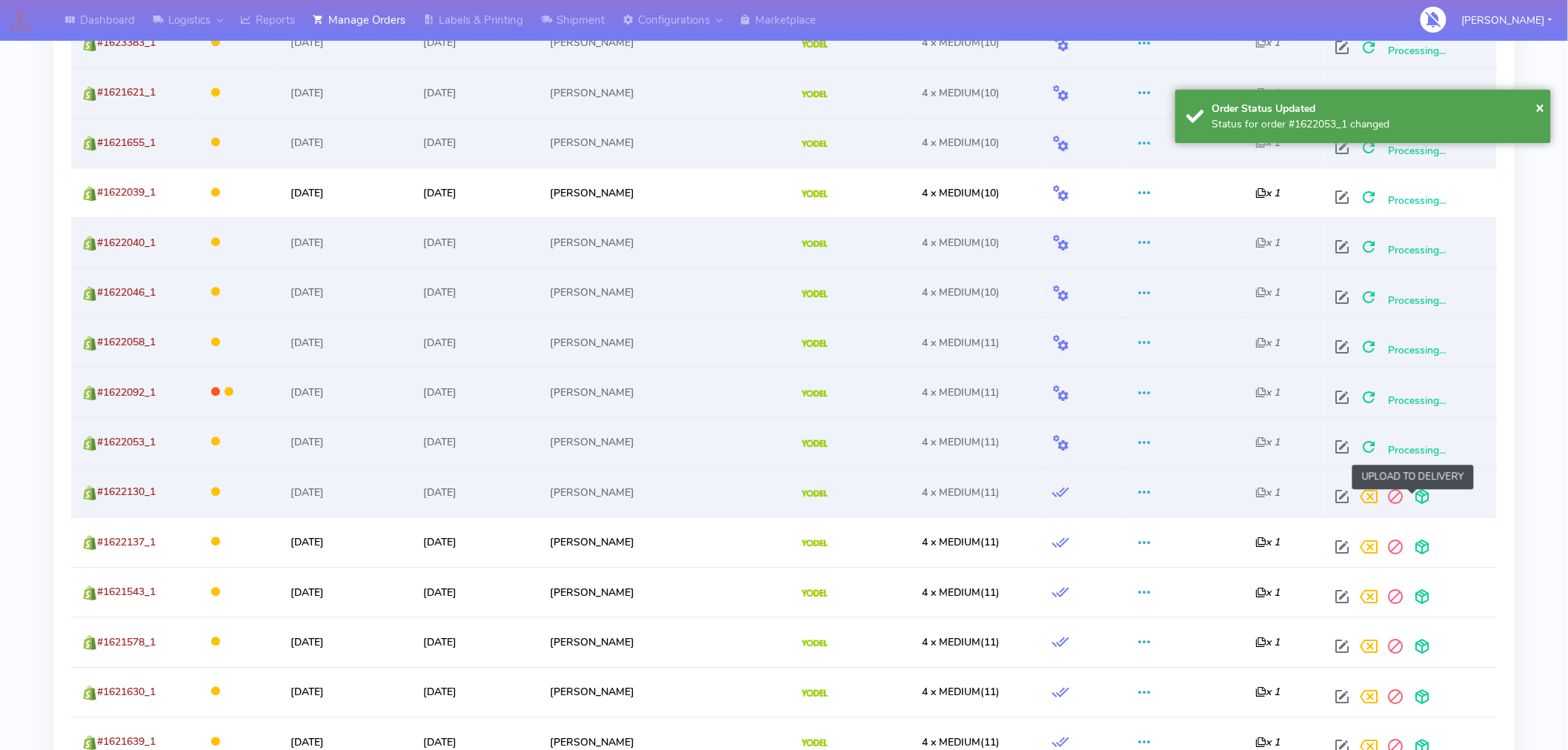
click at [1418, 502] on span at bounding box center [1422, 500] width 27 height 14
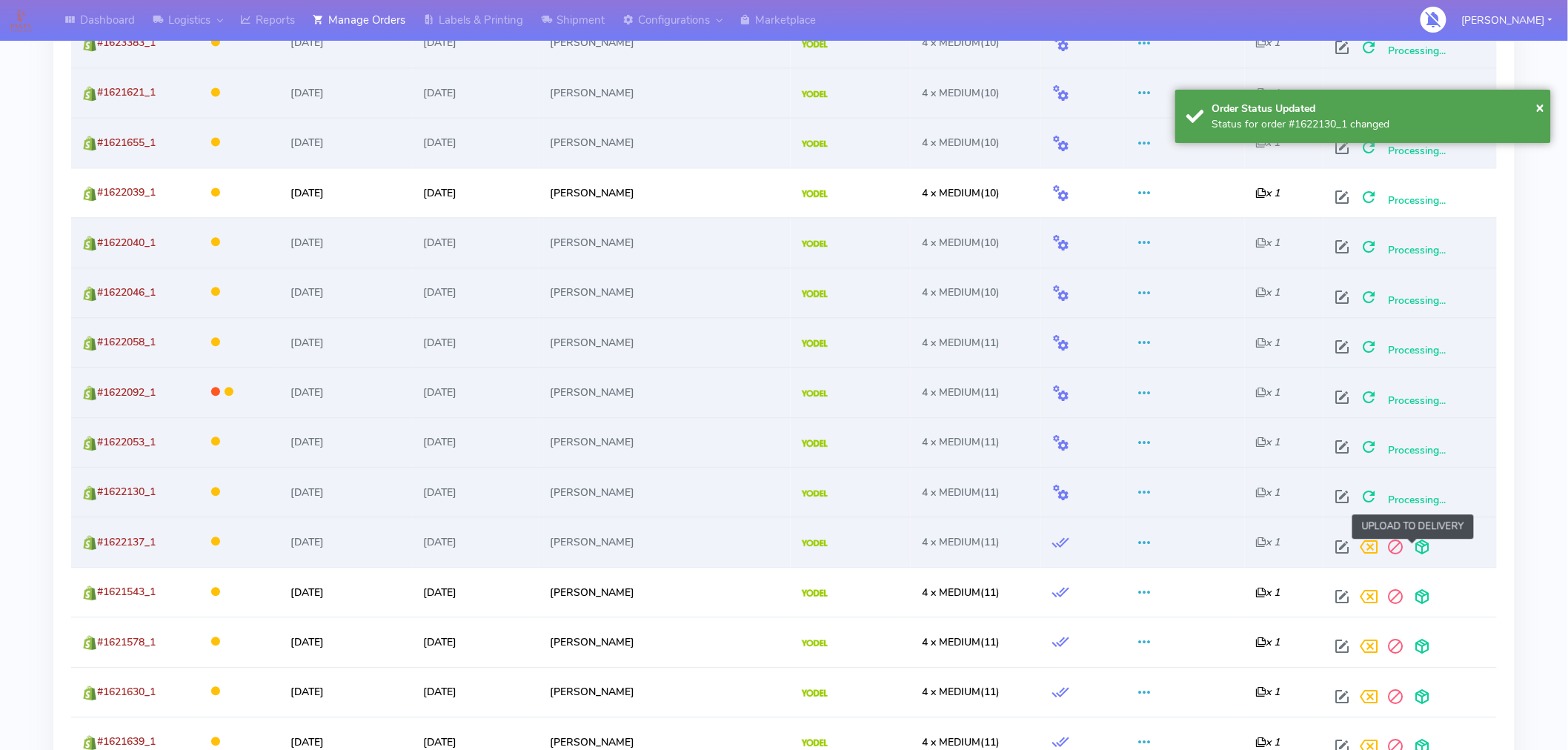
click at [1414, 549] on span at bounding box center [1422, 550] width 27 height 14
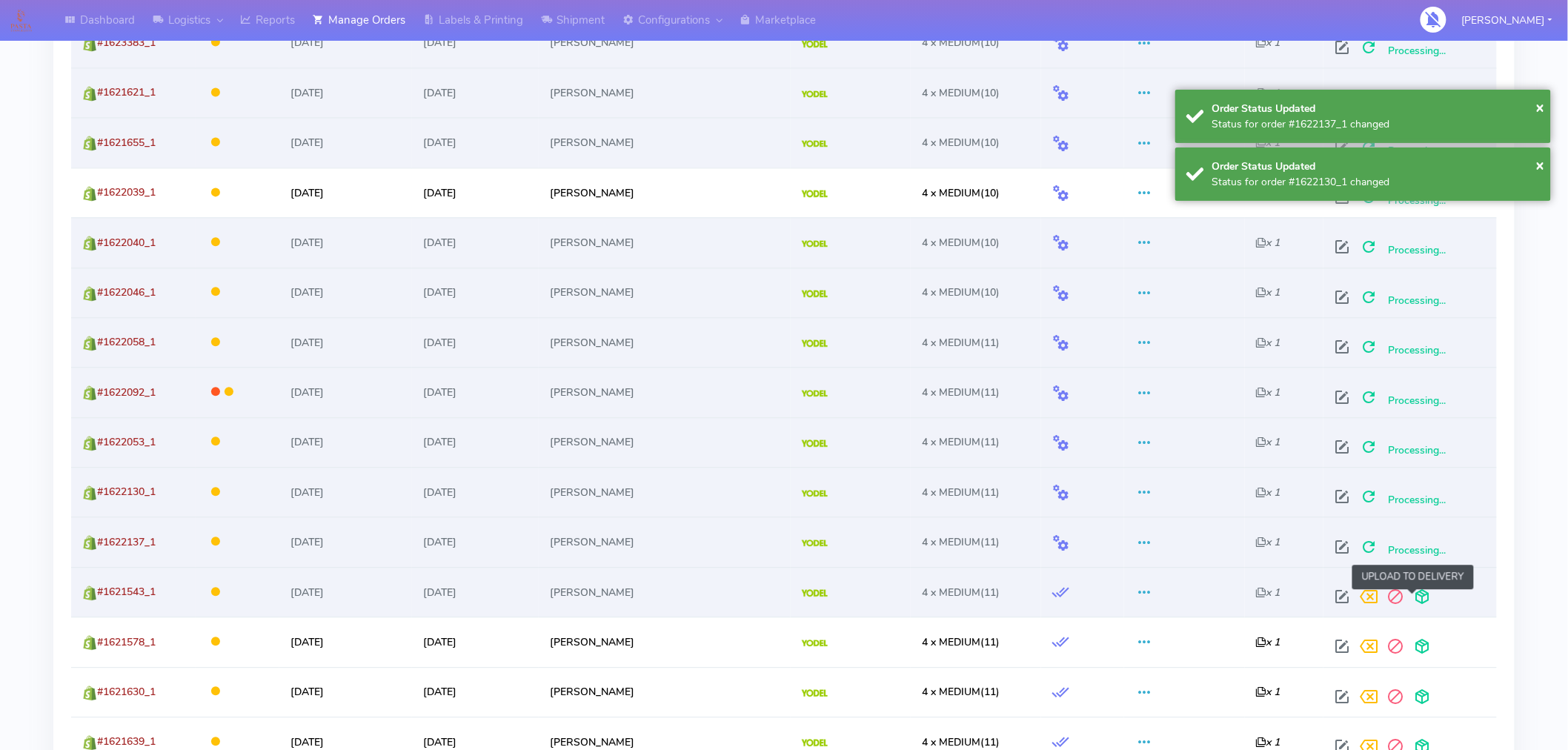
click at [1416, 597] on span at bounding box center [1422, 600] width 27 height 14
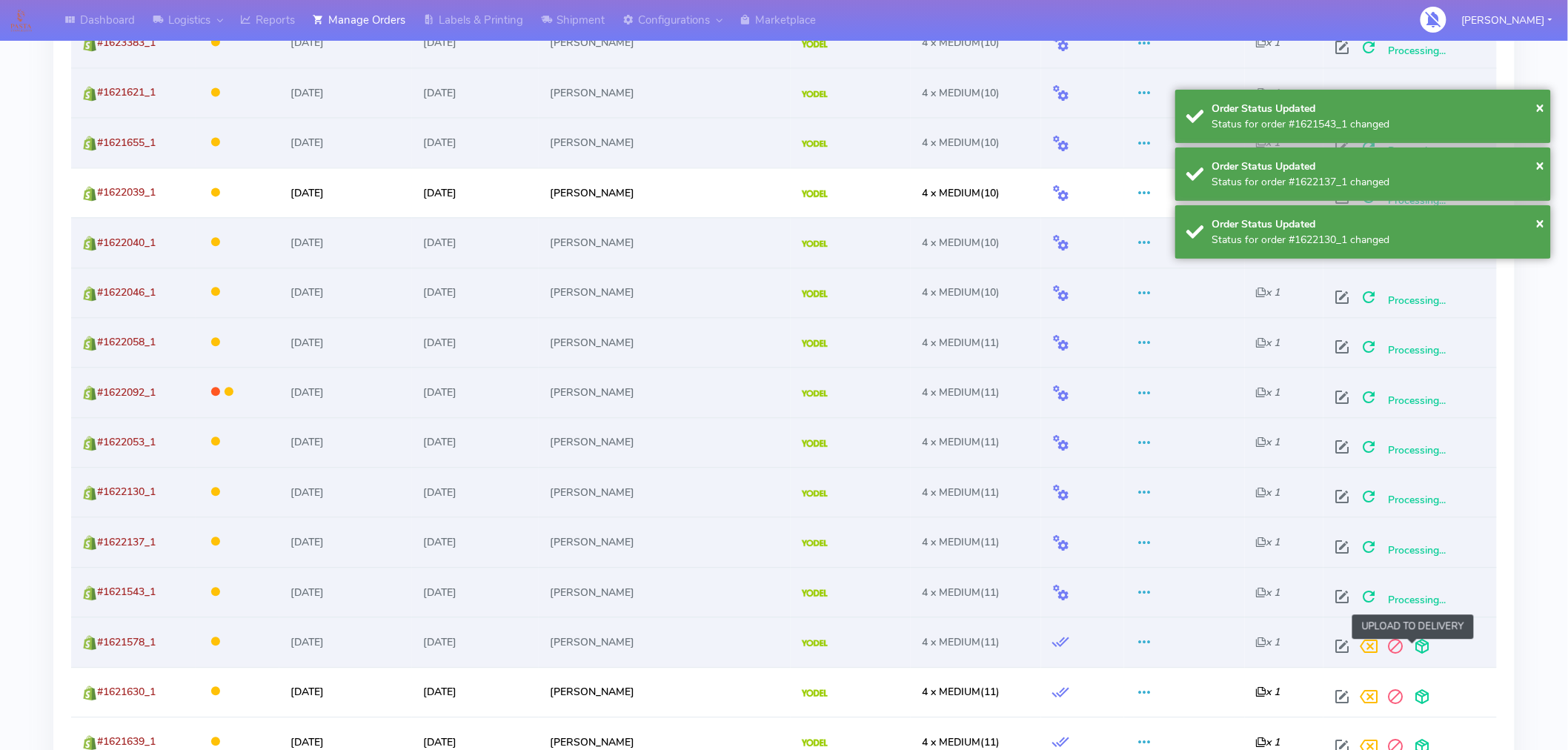
click at [1412, 646] on span at bounding box center [1422, 649] width 27 height 14
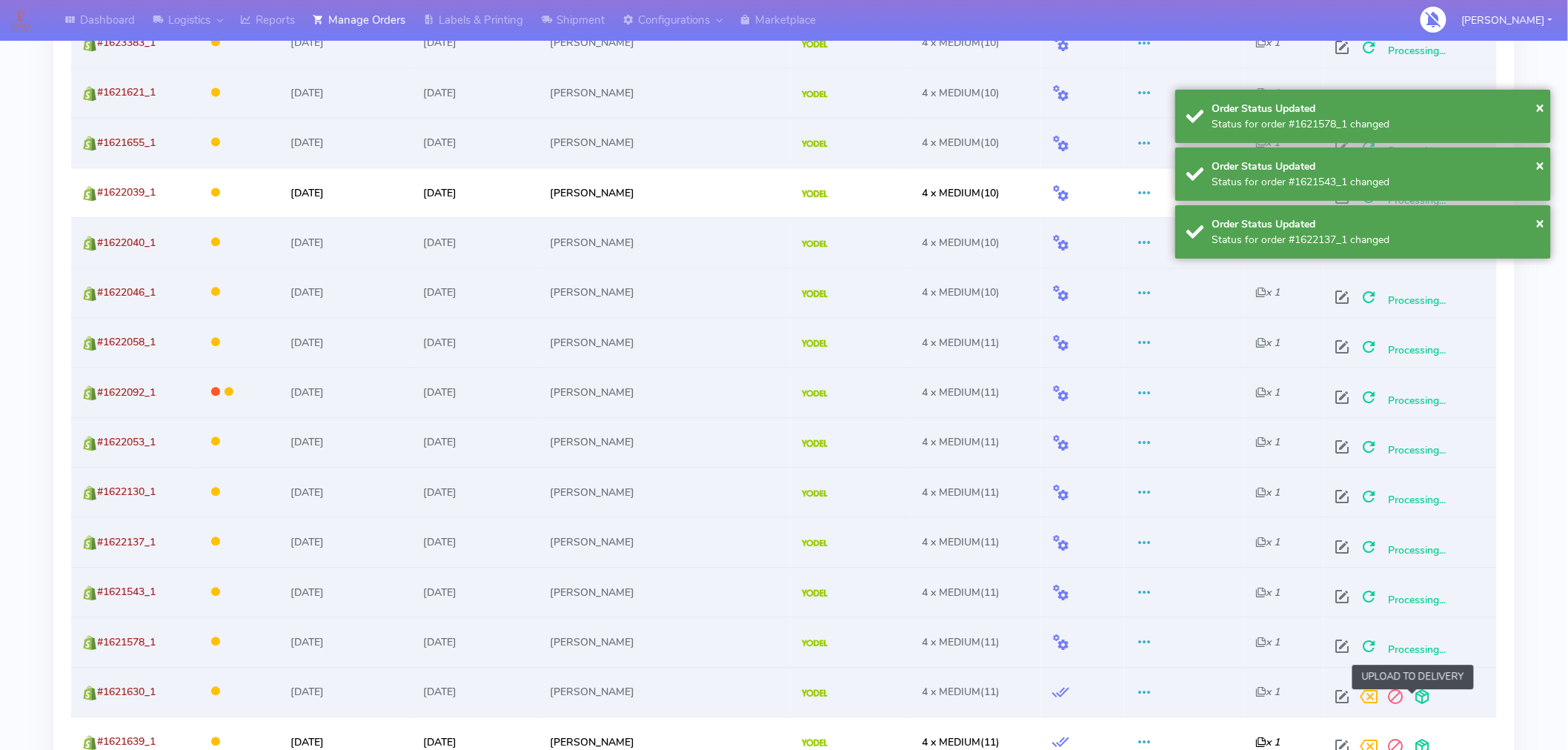
click at [1412, 699] on span at bounding box center [1422, 700] width 27 height 14
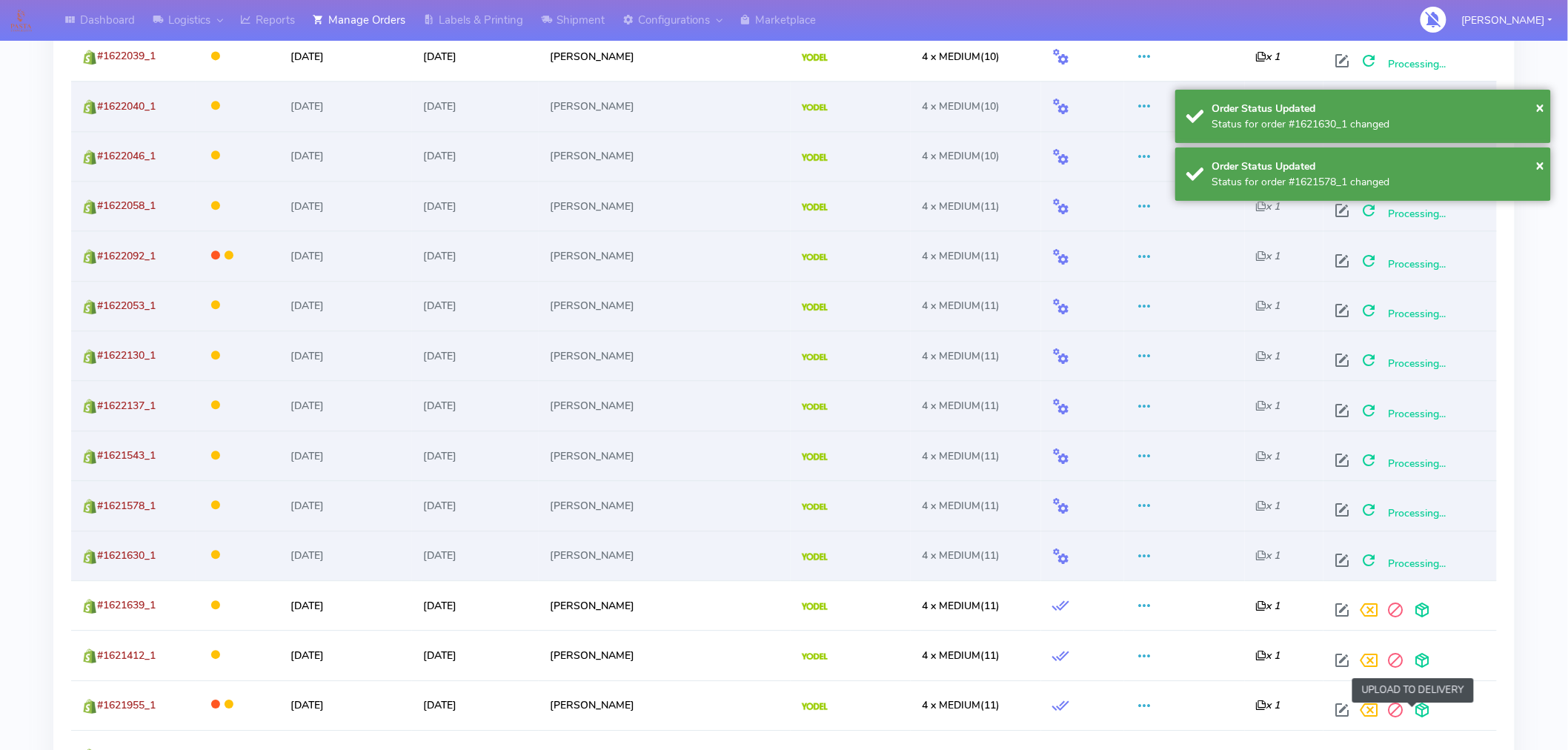
scroll to position [1425, 0]
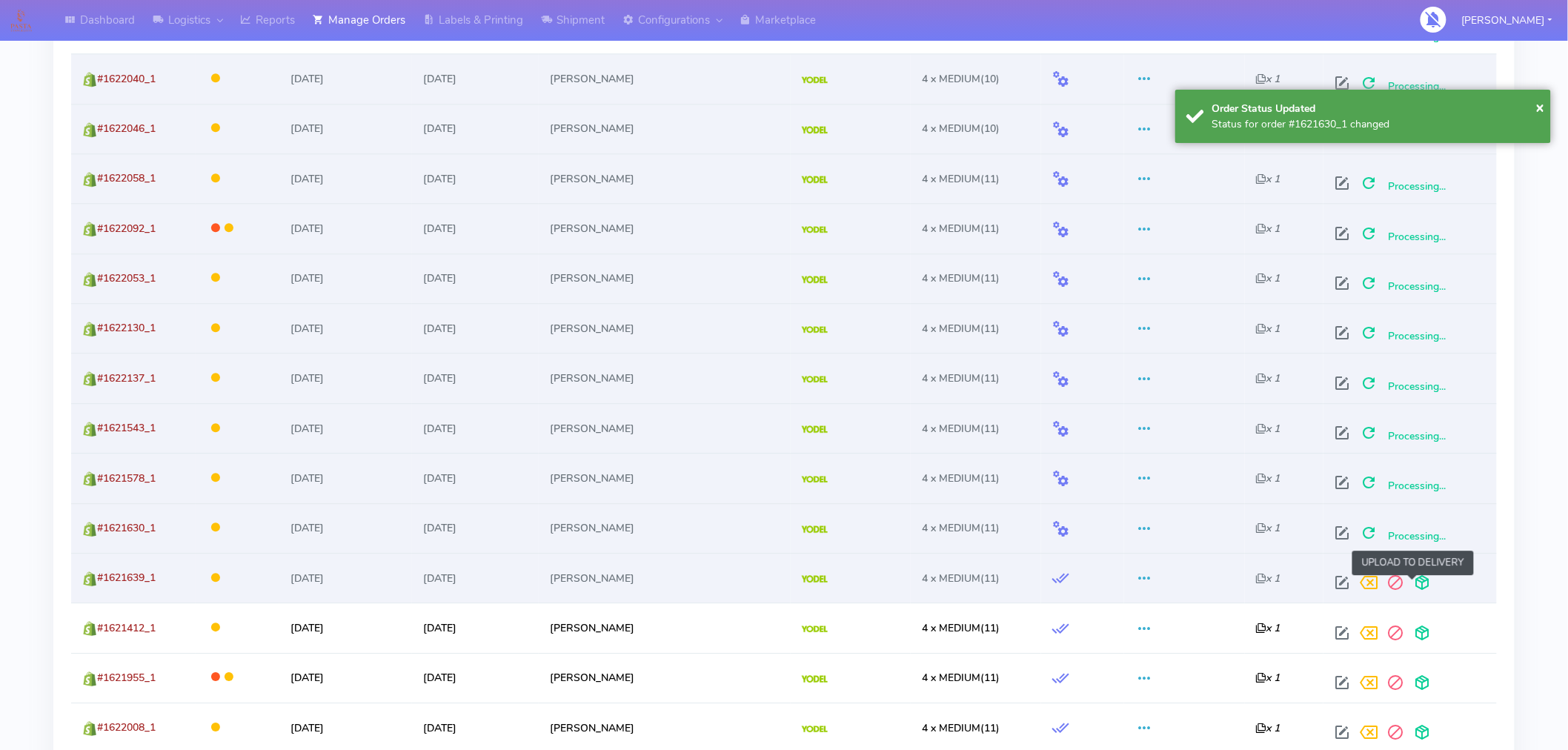
click at [1416, 589] on span at bounding box center [1422, 586] width 27 height 14
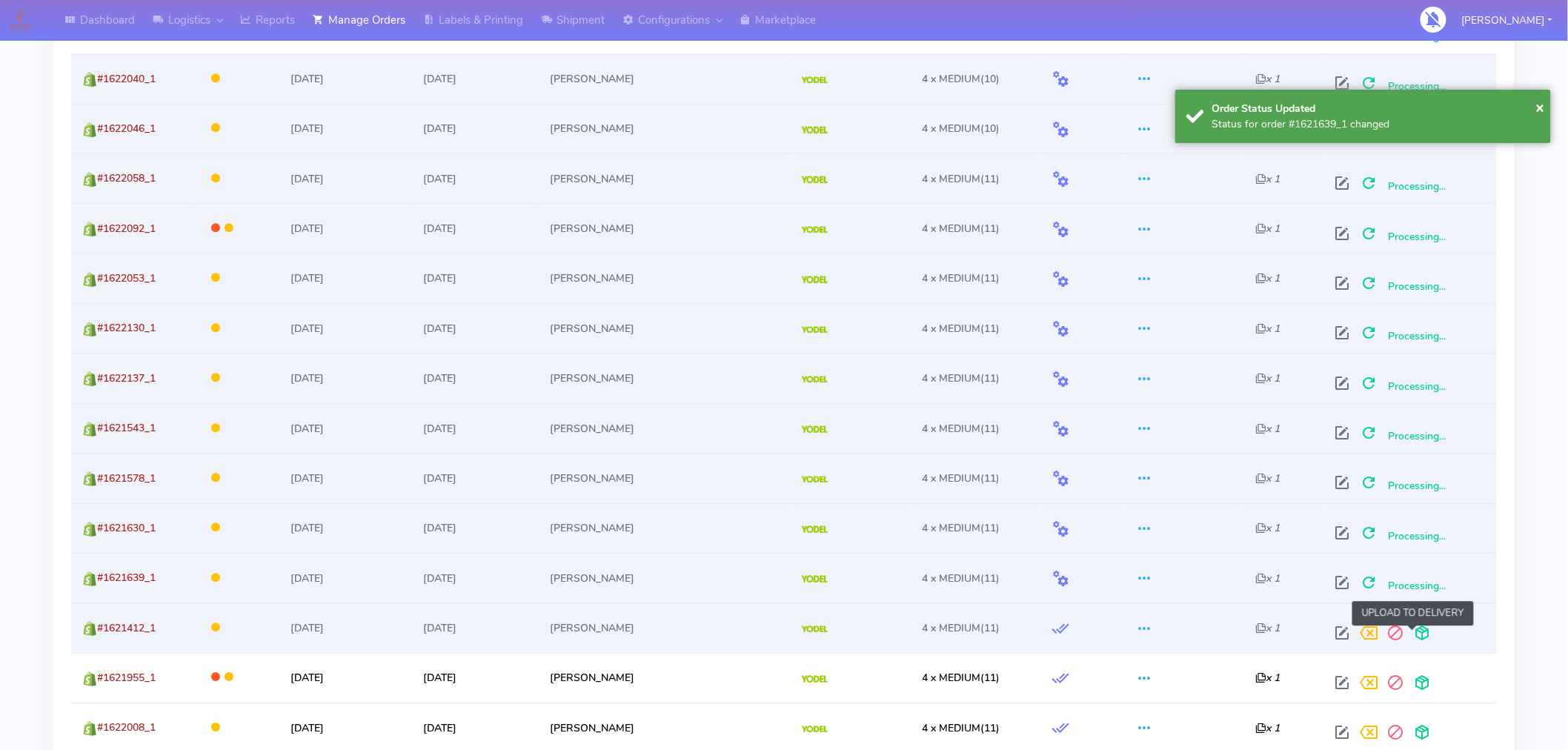
click at [1416, 633] on span at bounding box center [1422, 636] width 27 height 14
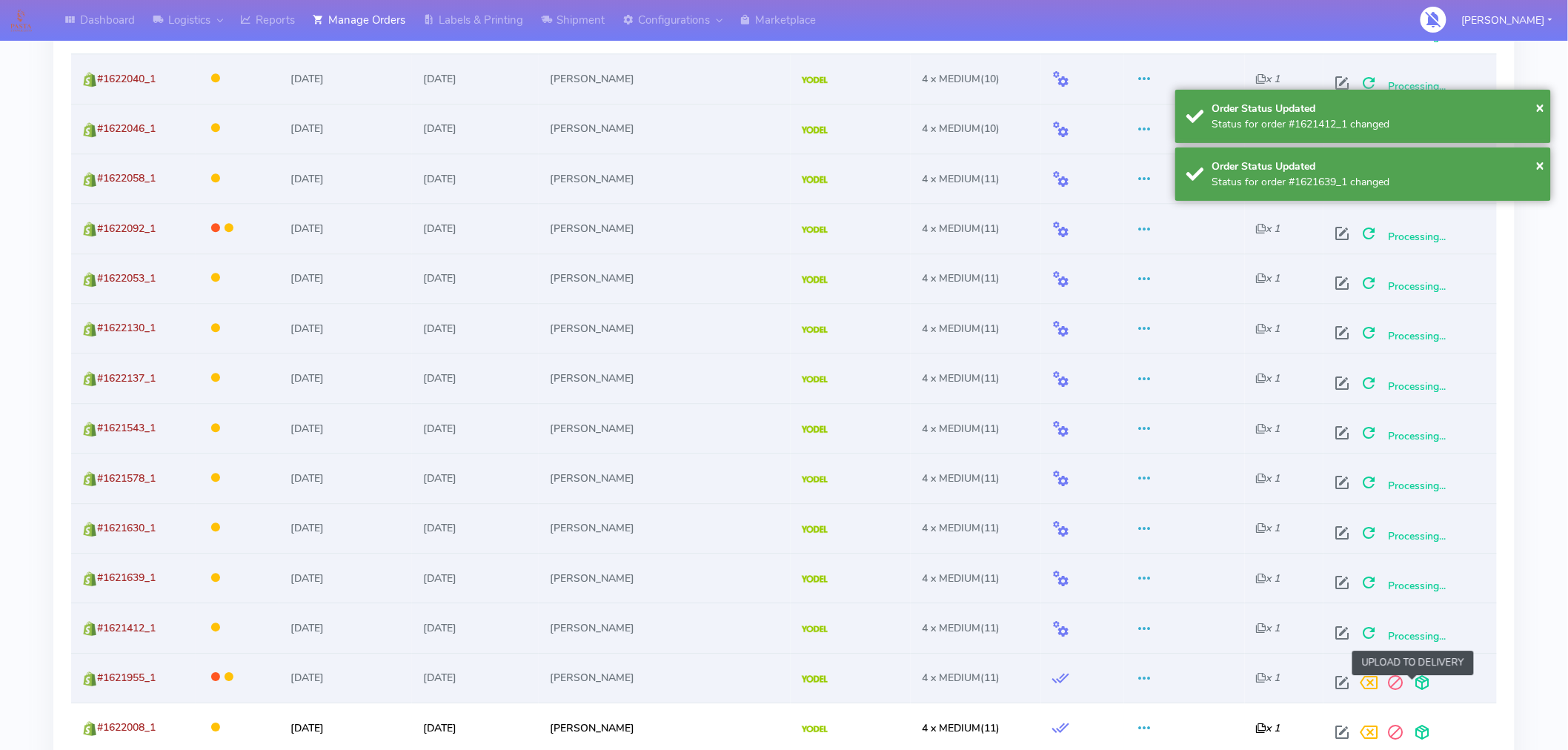
click at [1412, 682] on span at bounding box center [1422, 686] width 27 height 14
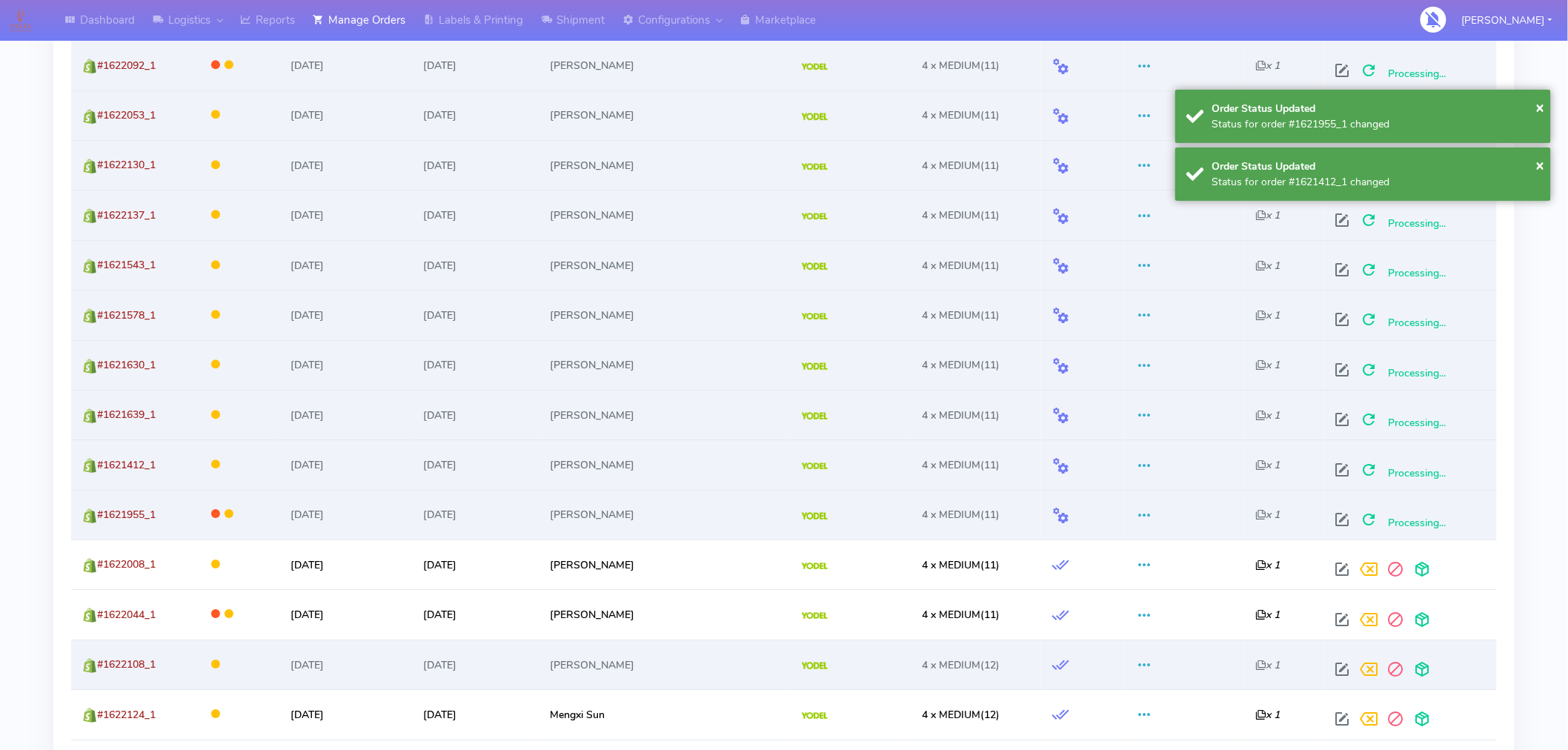
scroll to position [1591, 0]
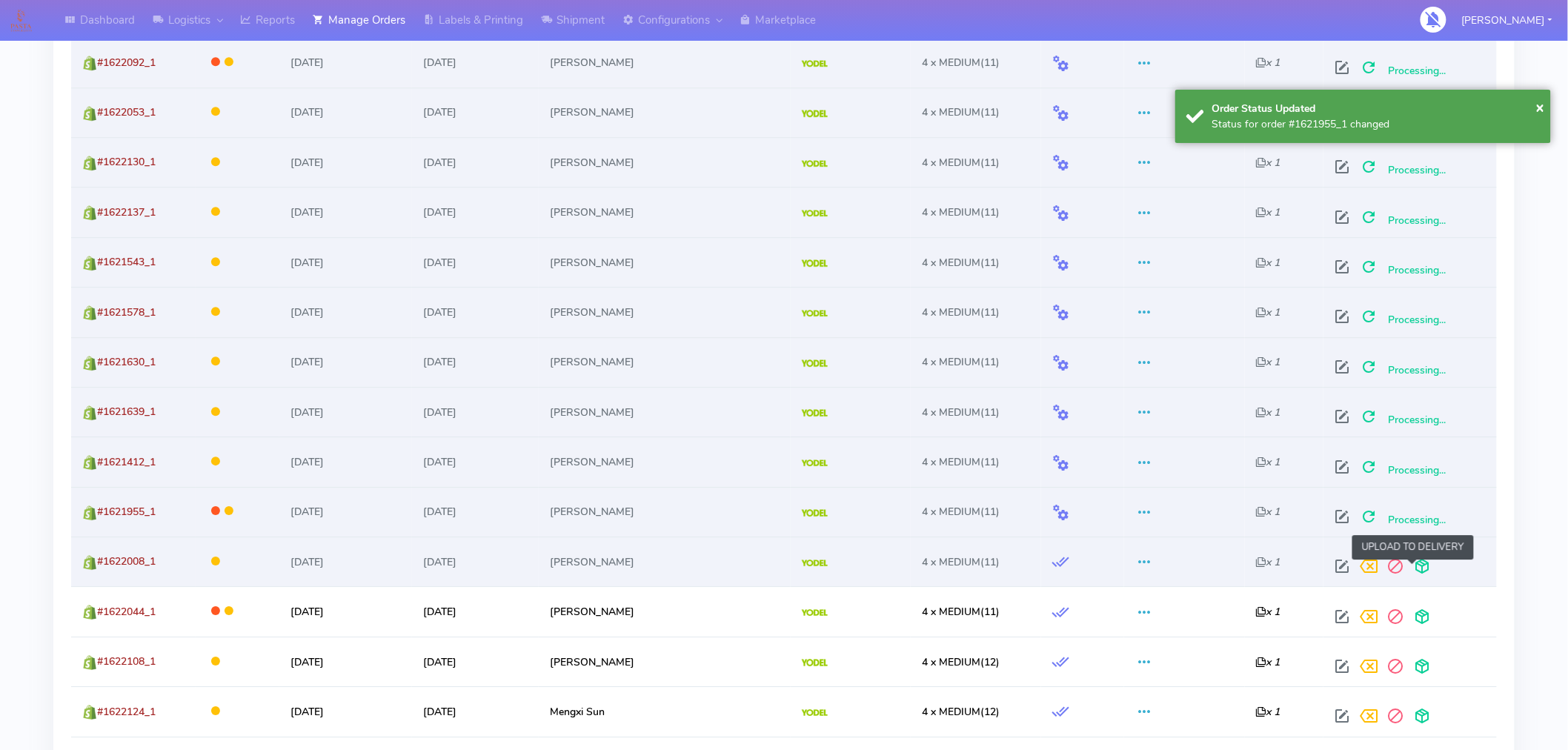
click at [1414, 566] on span at bounding box center [1422, 570] width 27 height 14
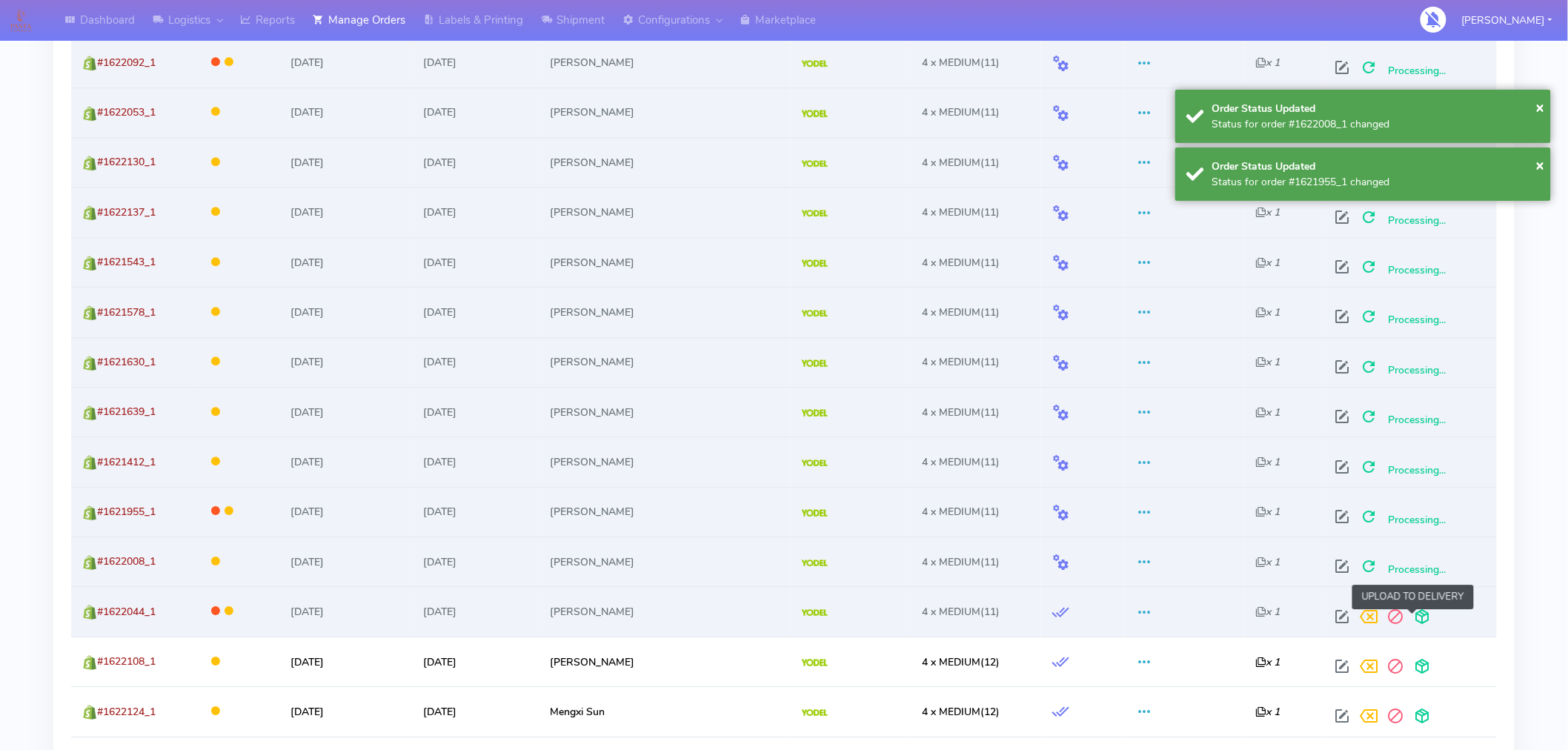
click at [1414, 617] on span at bounding box center [1422, 620] width 27 height 14
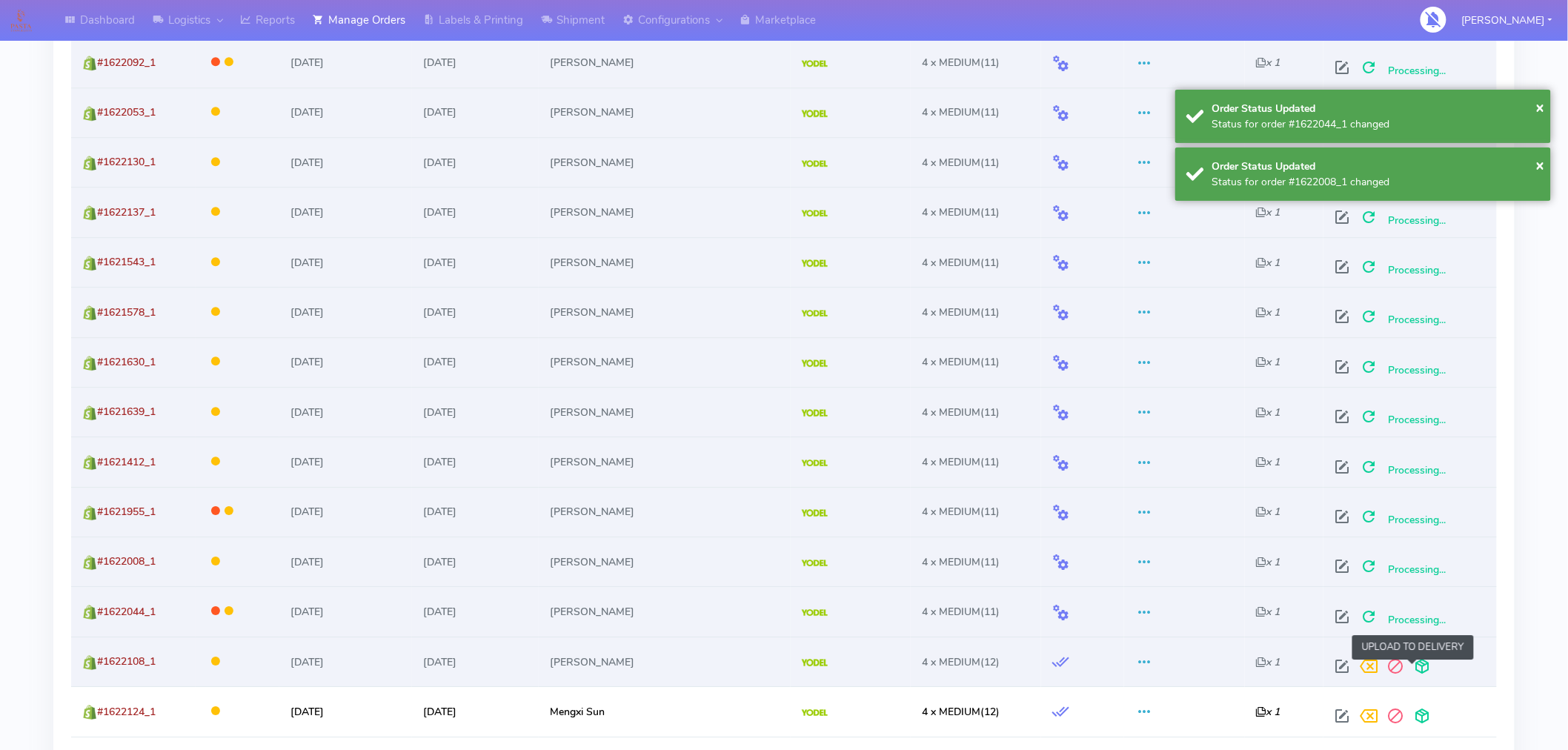
click at [1412, 663] on span at bounding box center [1422, 670] width 27 height 14
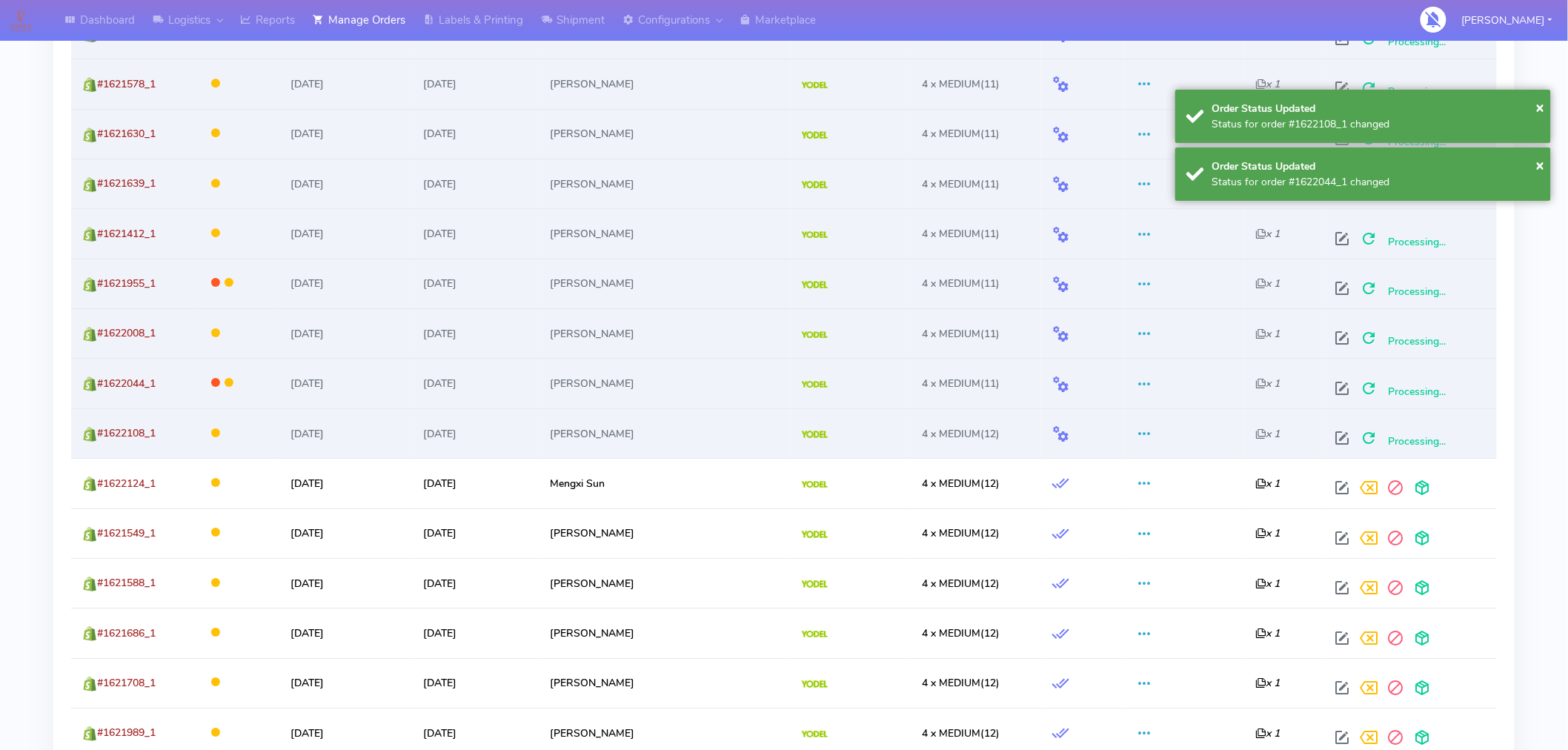
scroll to position [1820, 0]
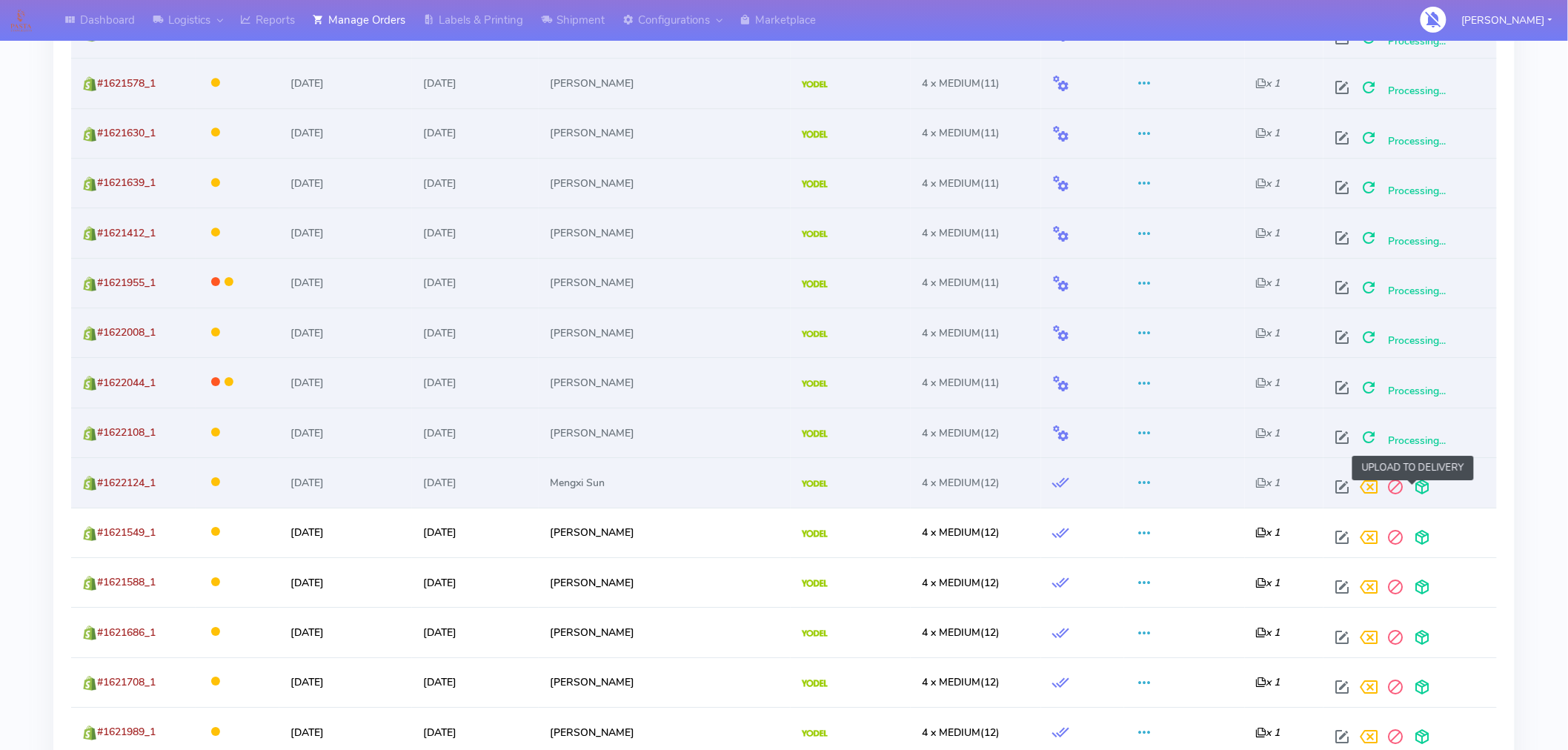
click at [1412, 485] on span at bounding box center [1422, 490] width 27 height 14
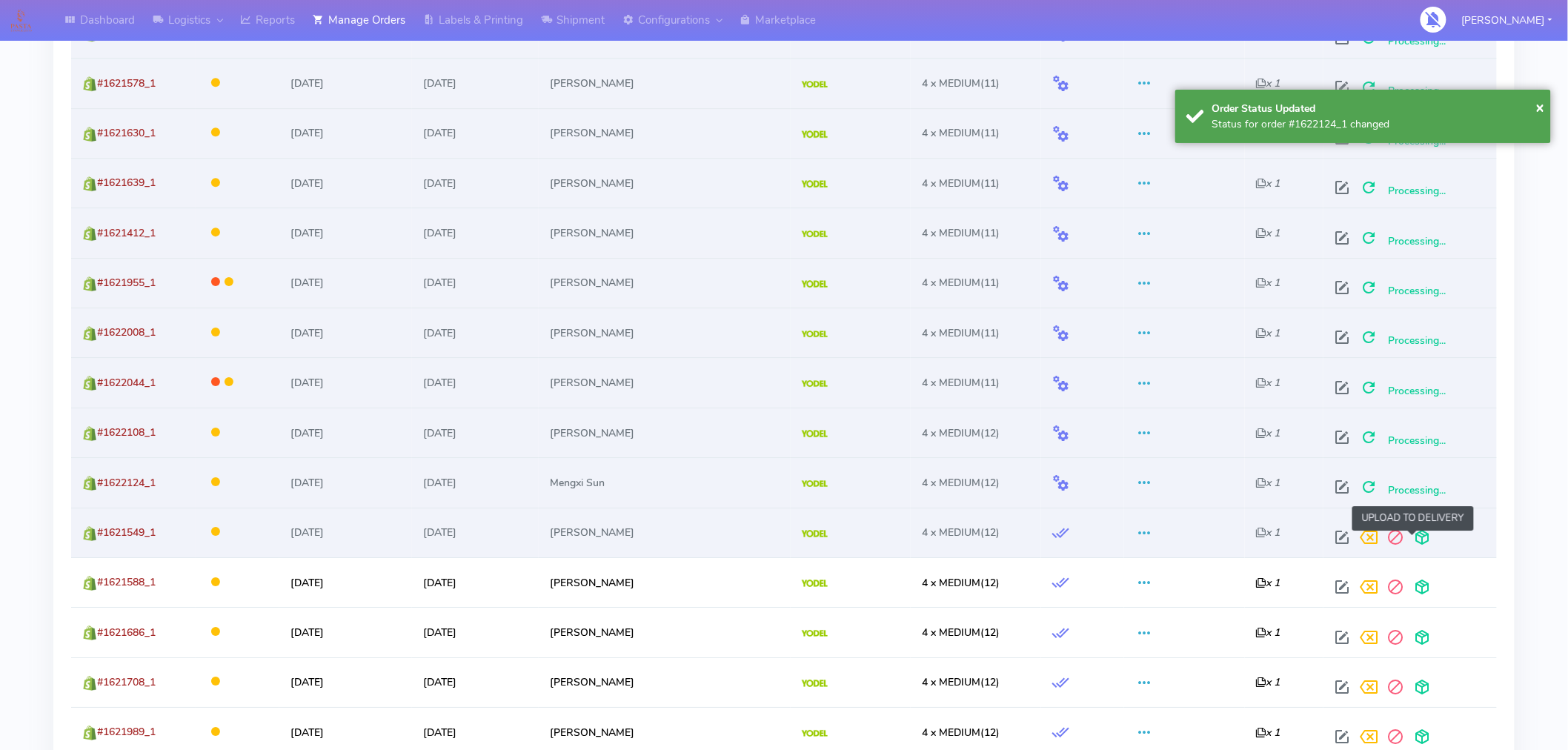
click at [1416, 544] on span at bounding box center [1422, 540] width 27 height 14
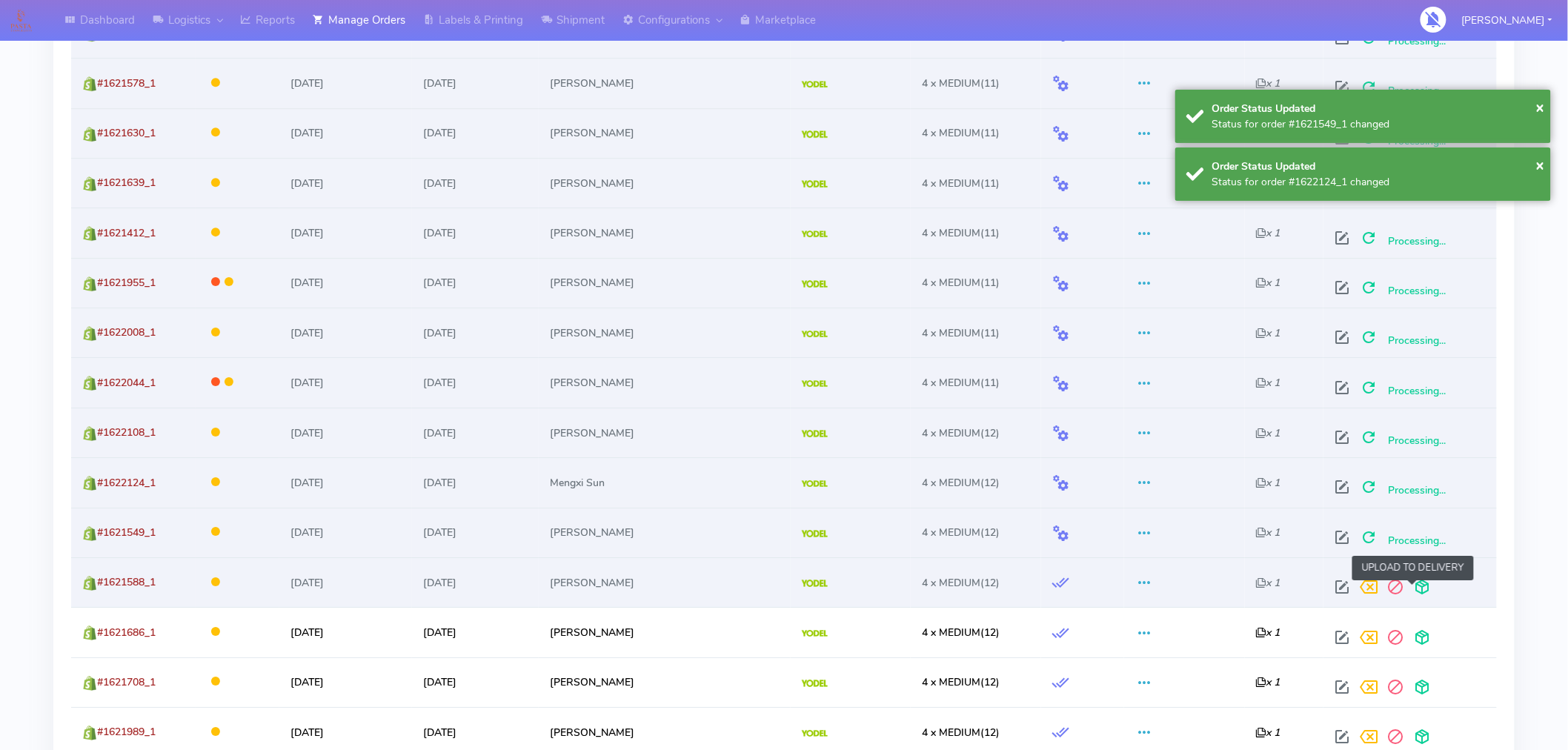
click at [1413, 587] on span at bounding box center [1422, 590] width 27 height 14
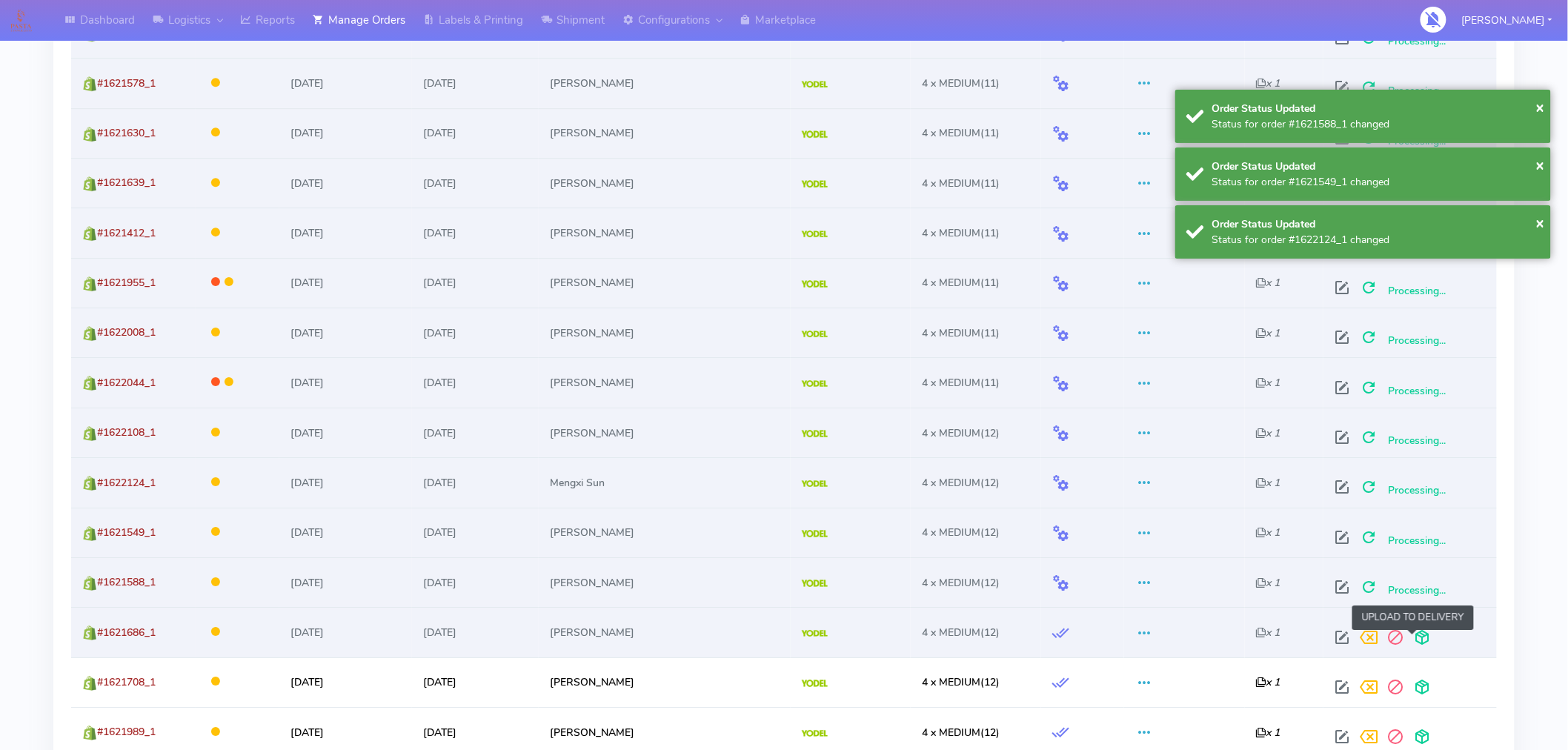
click at [1410, 641] on span at bounding box center [1422, 640] width 27 height 14
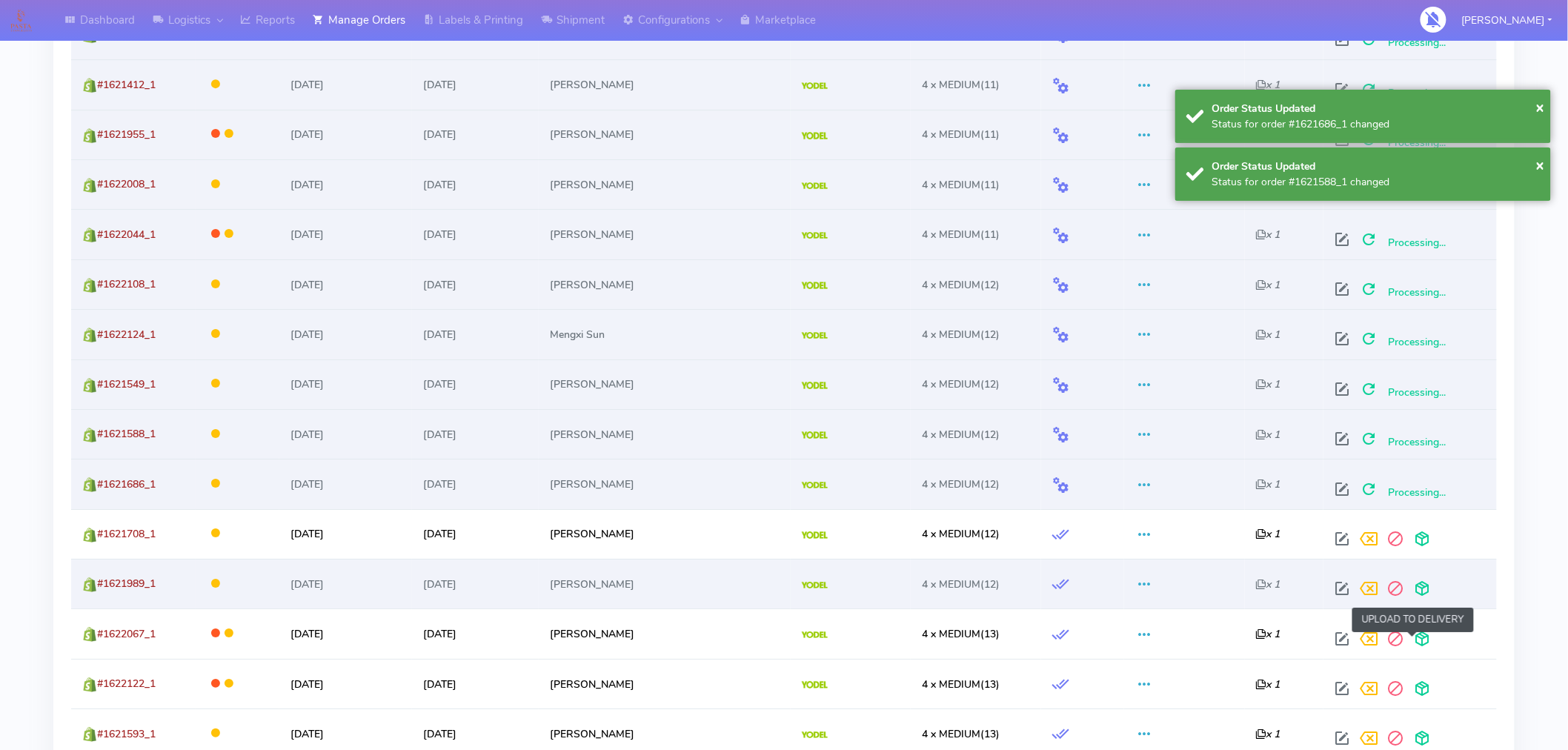
scroll to position [1974, 0]
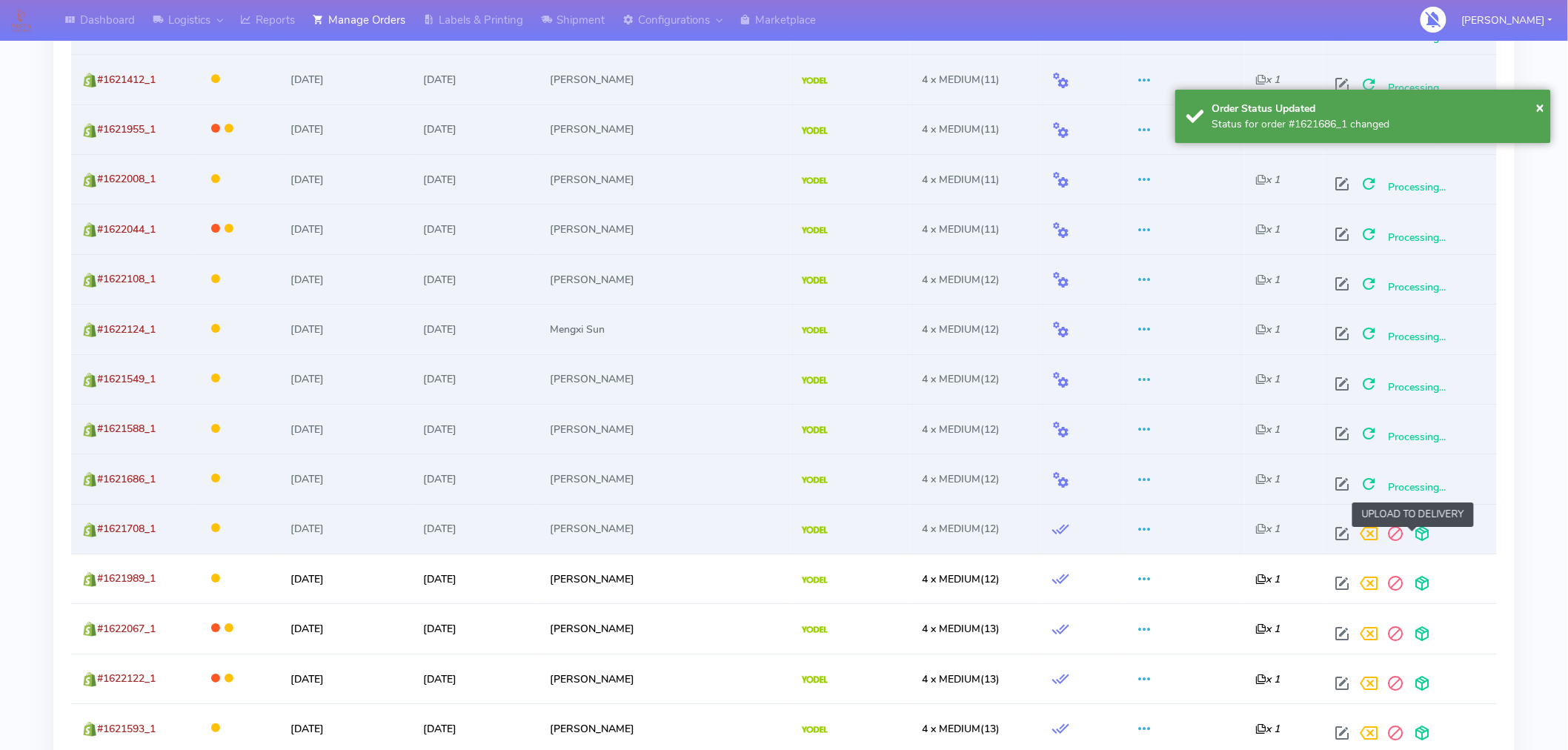
click at [1410, 544] on span at bounding box center [1422, 537] width 27 height 14
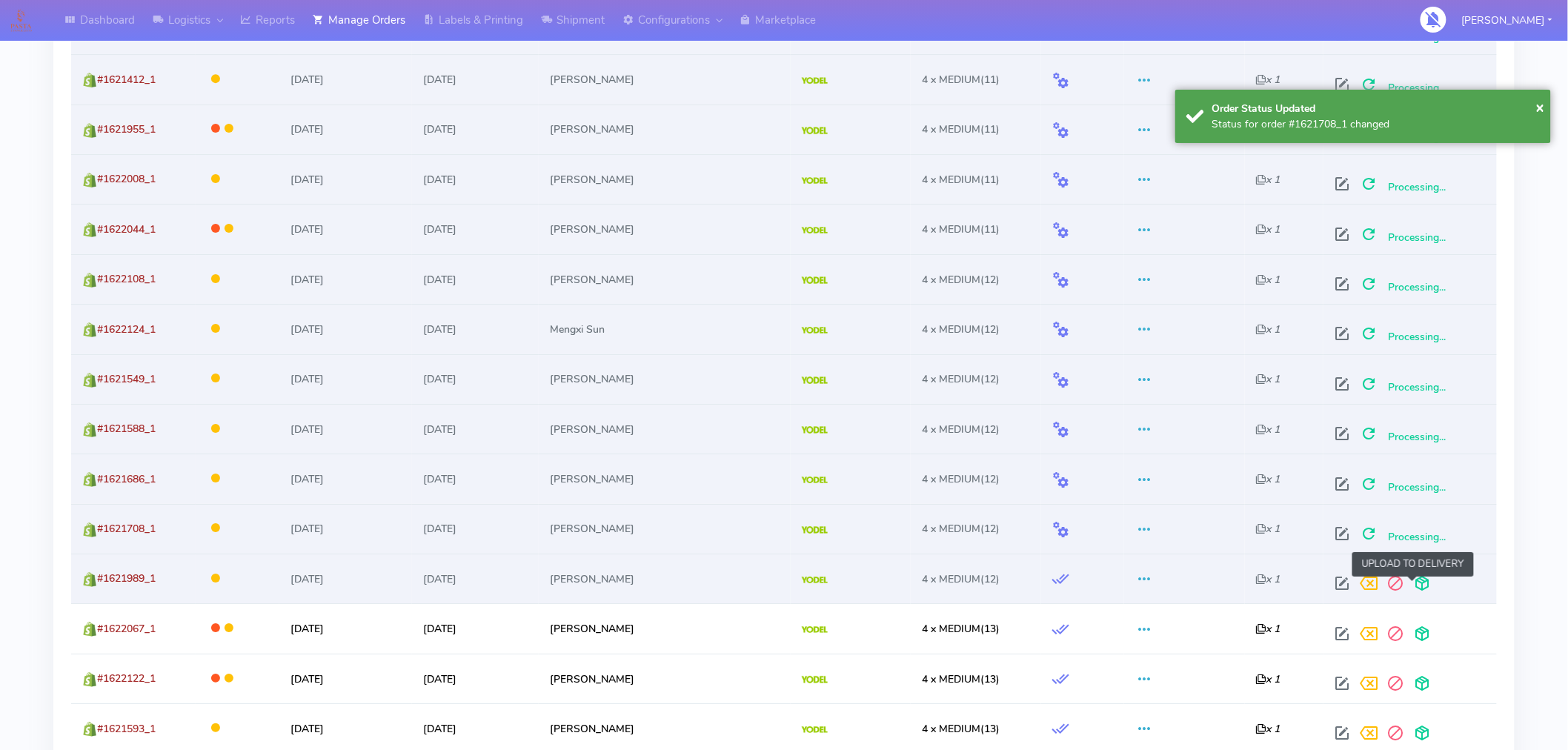
click at [1412, 591] on span at bounding box center [1422, 586] width 27 height 14
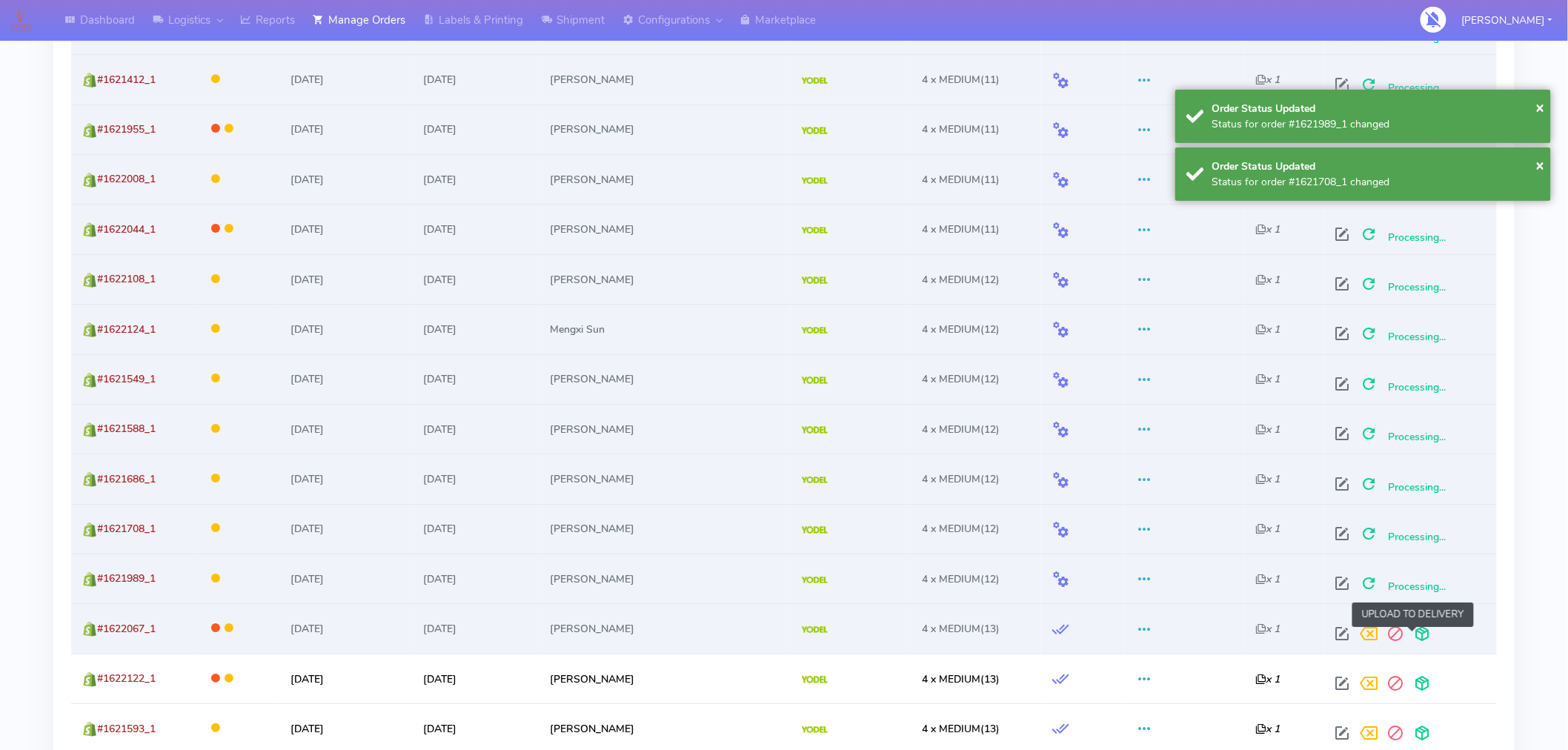
click at [1412, 634] on span at bounding box center [1422, 637] width 27 height 14
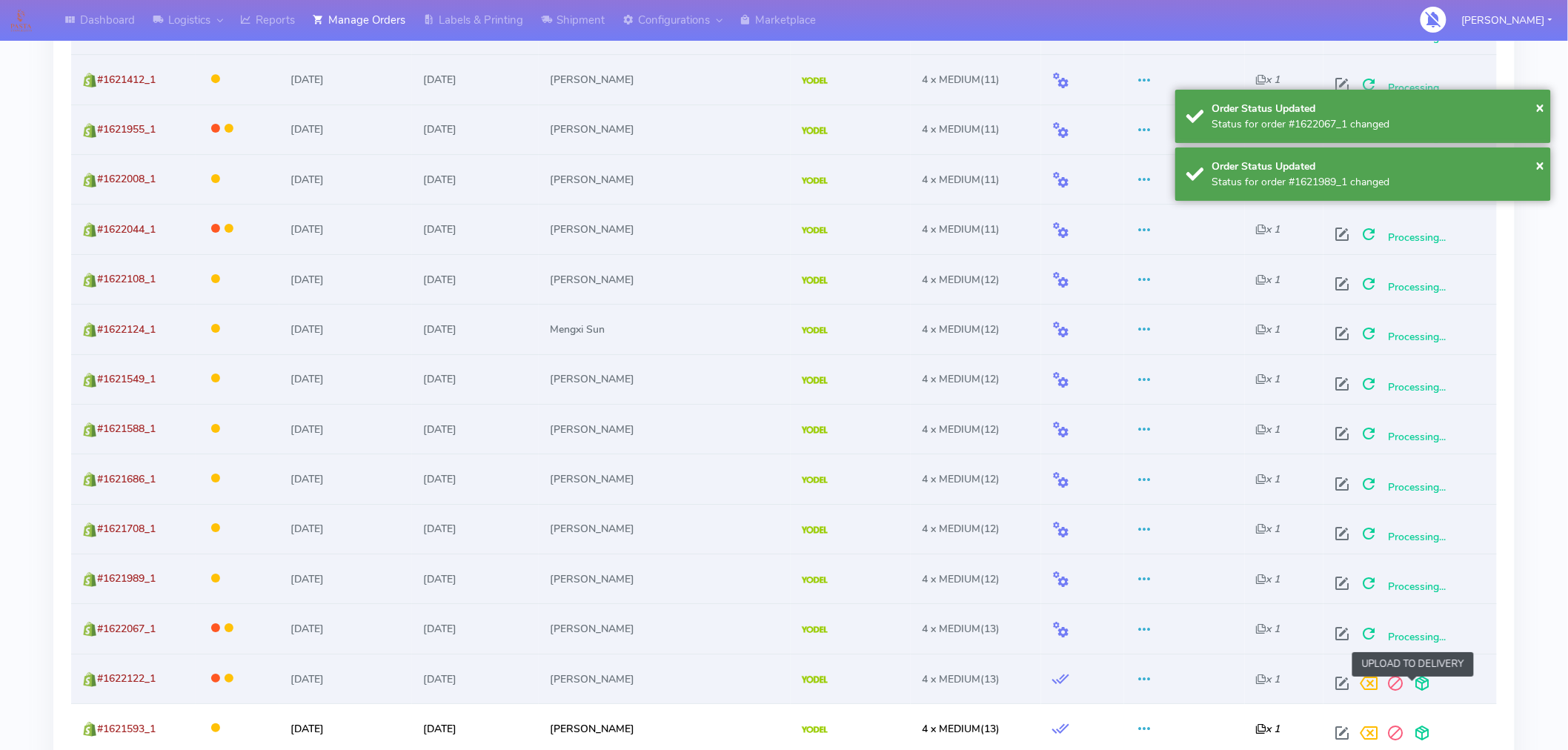
click at [1412, 692] on span at bounding box center [1422, 687] width 27 height 14
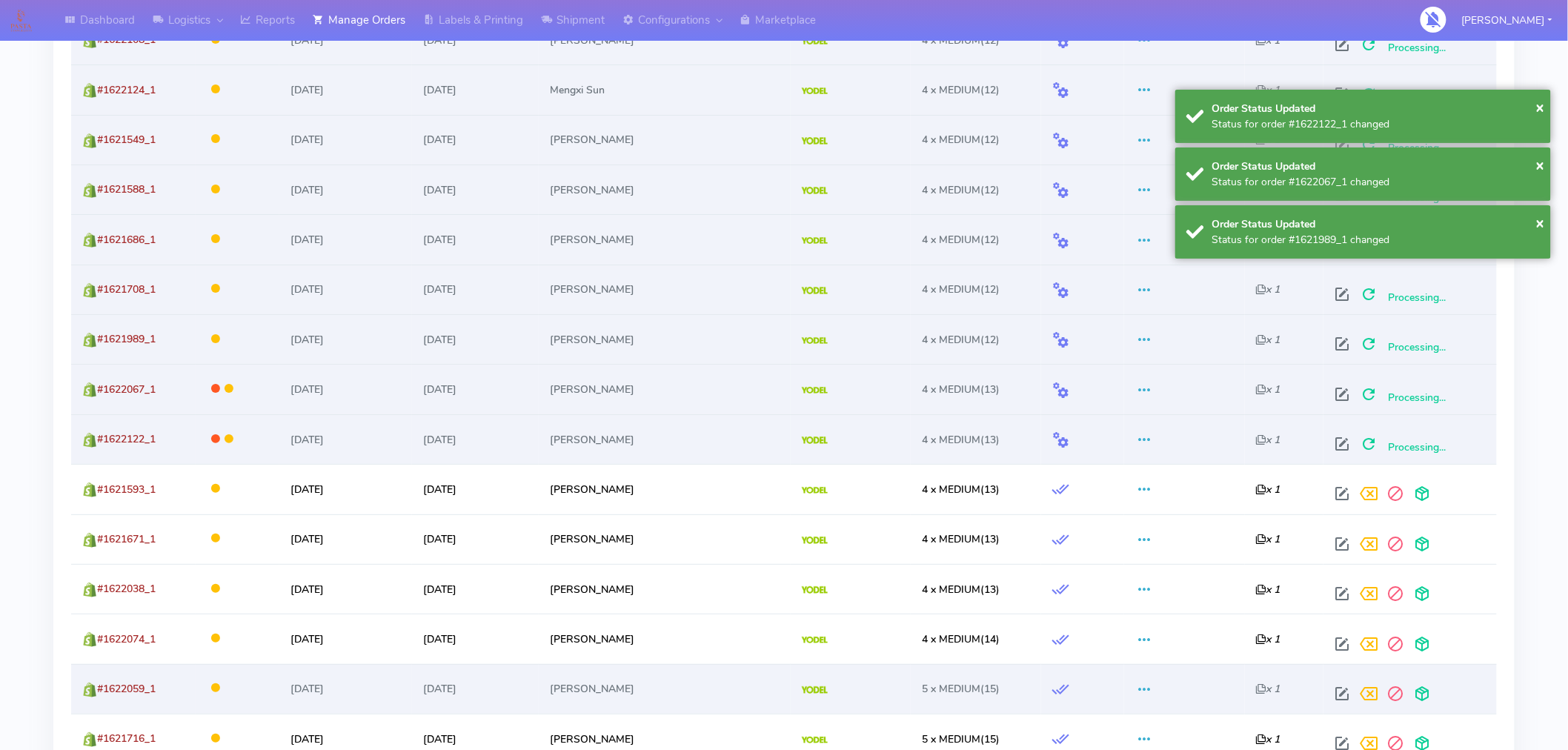
scroll to position [2235, 0]
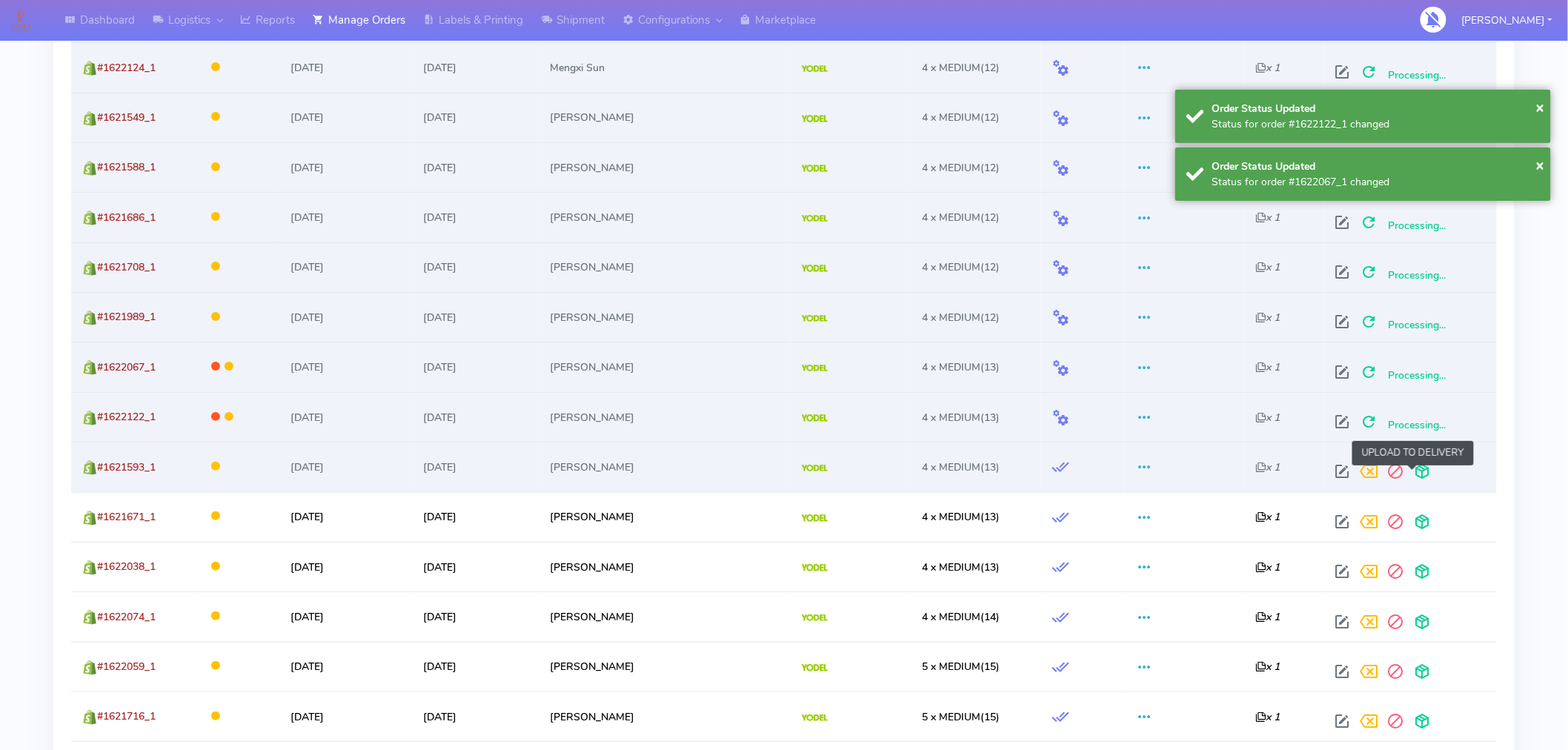
click at [1416, 477] on span at bounding box center [1422, 475] width 27 height 14
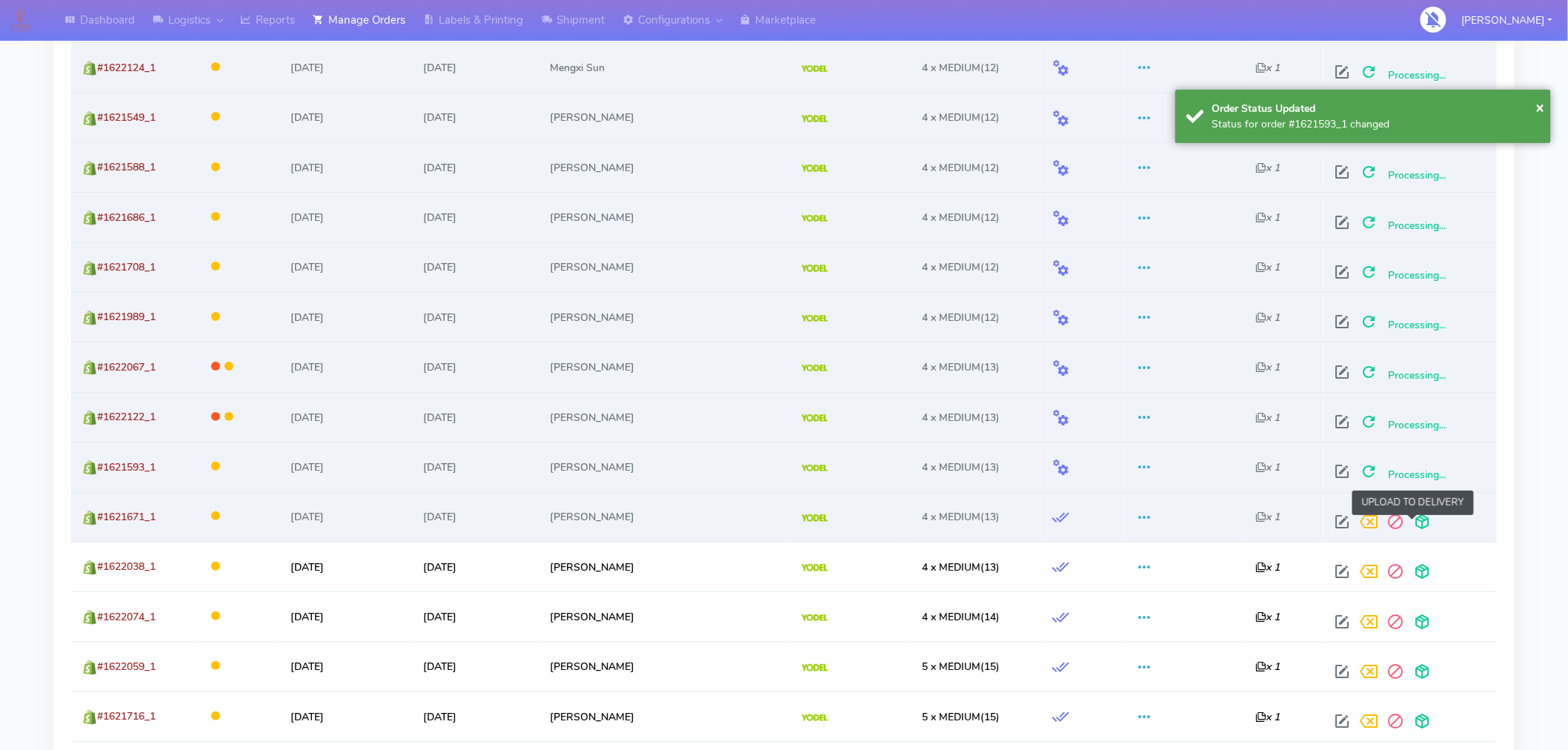
click at [1411, 522] on span at bounding box center [1422, 525] width 27 height 14
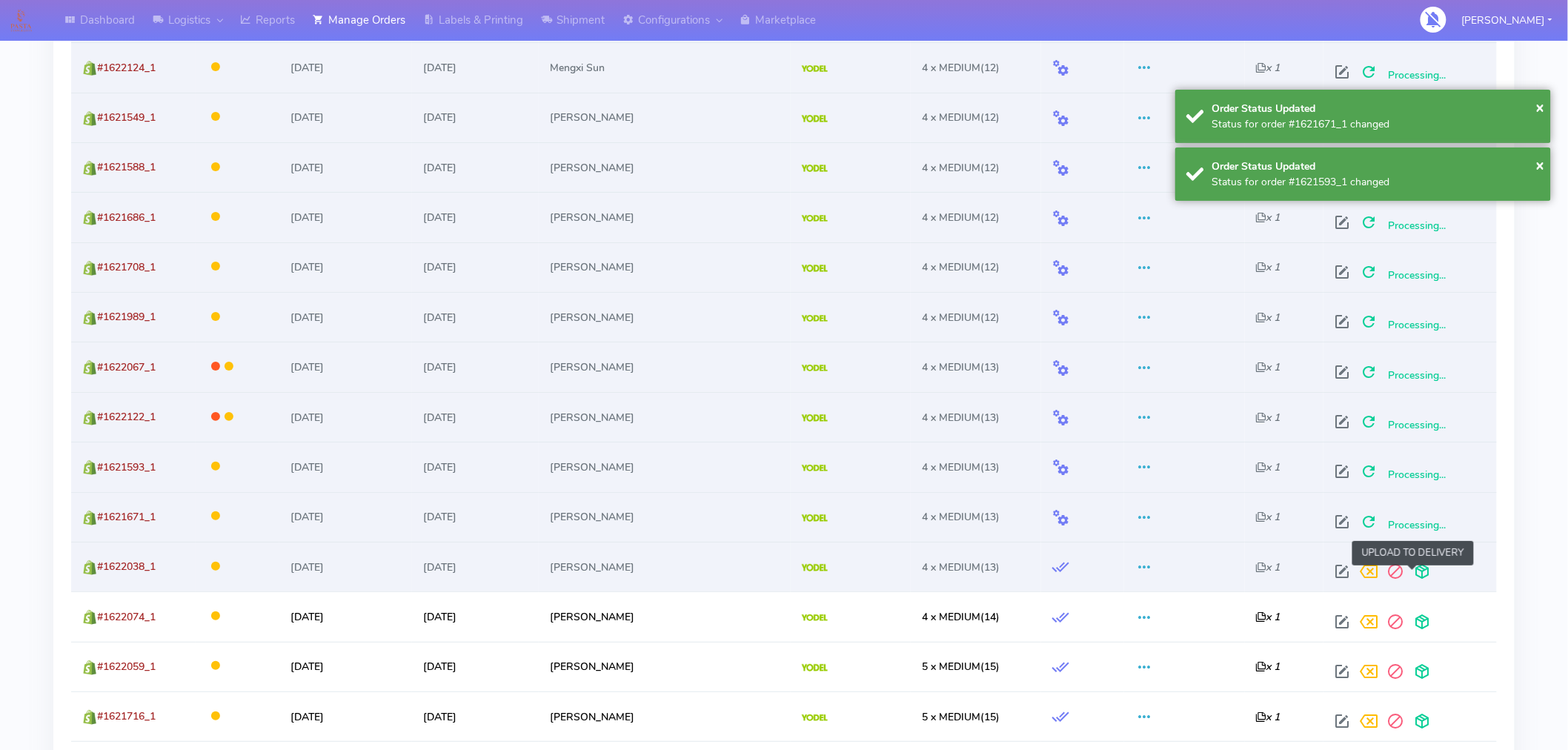
click at [1413, 575] on span at bounding box center [1422, 575] width 27 height 14
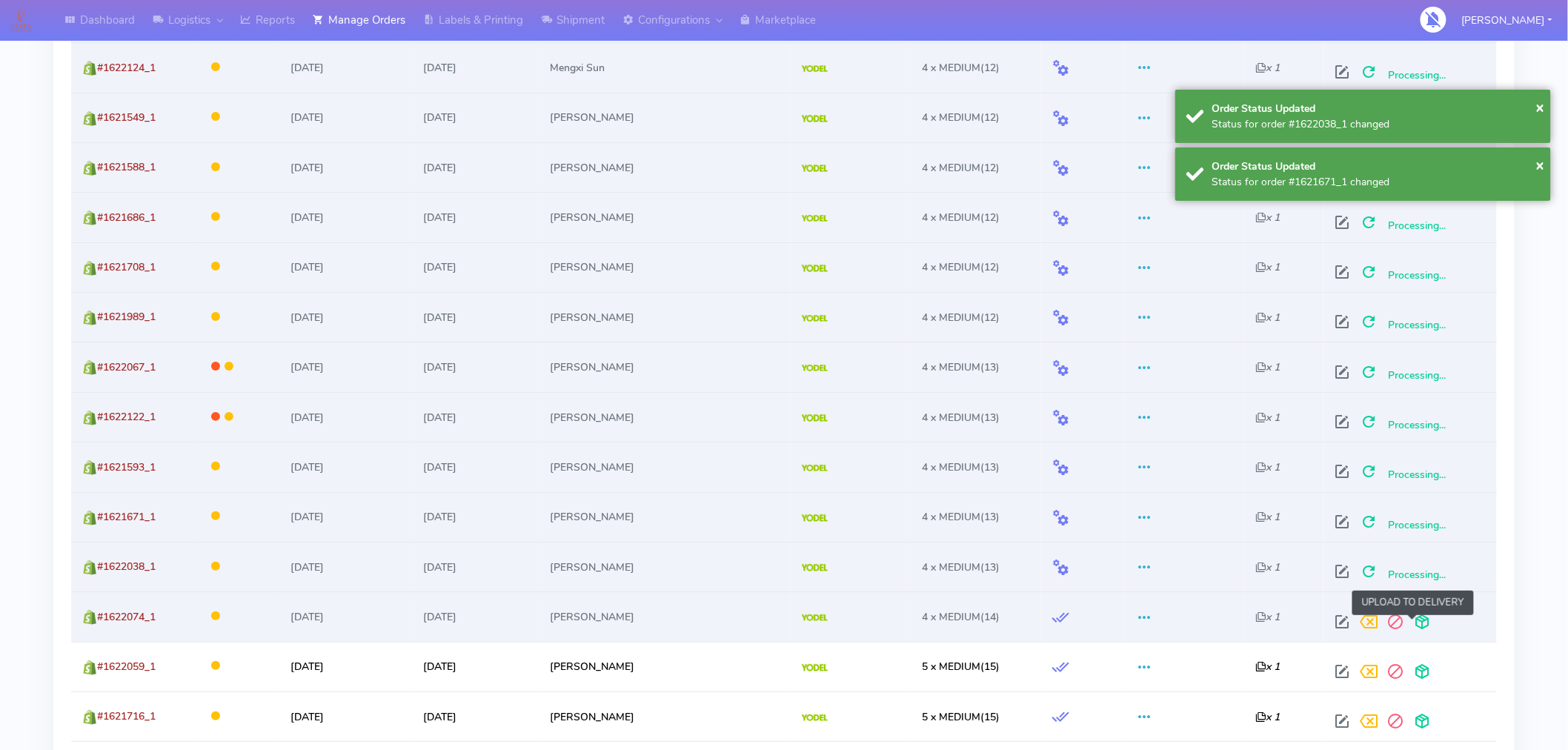
click at [1413, 625] on span at bounding box center [1422, 625] width 27 height 14
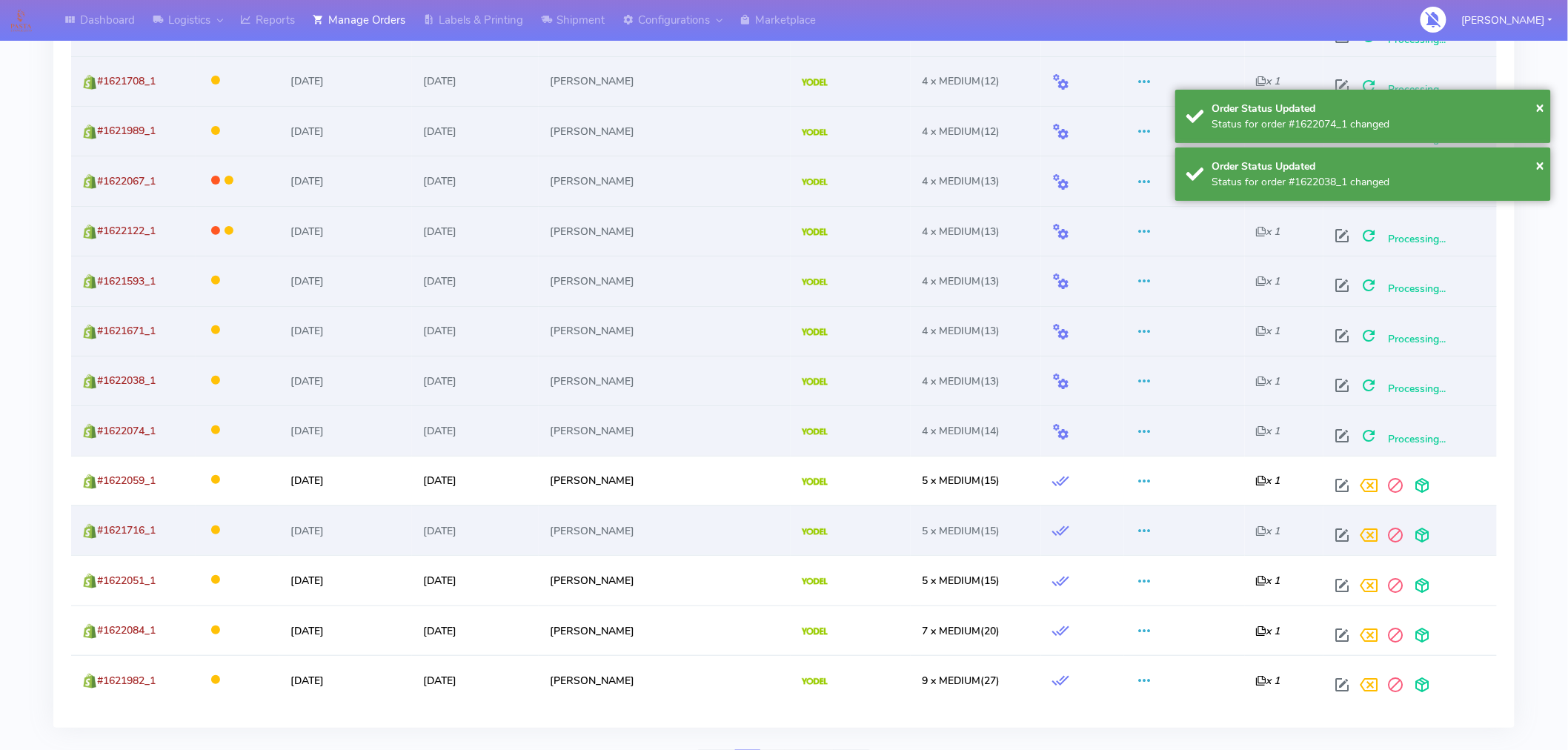
scroll to position [2423, 0]
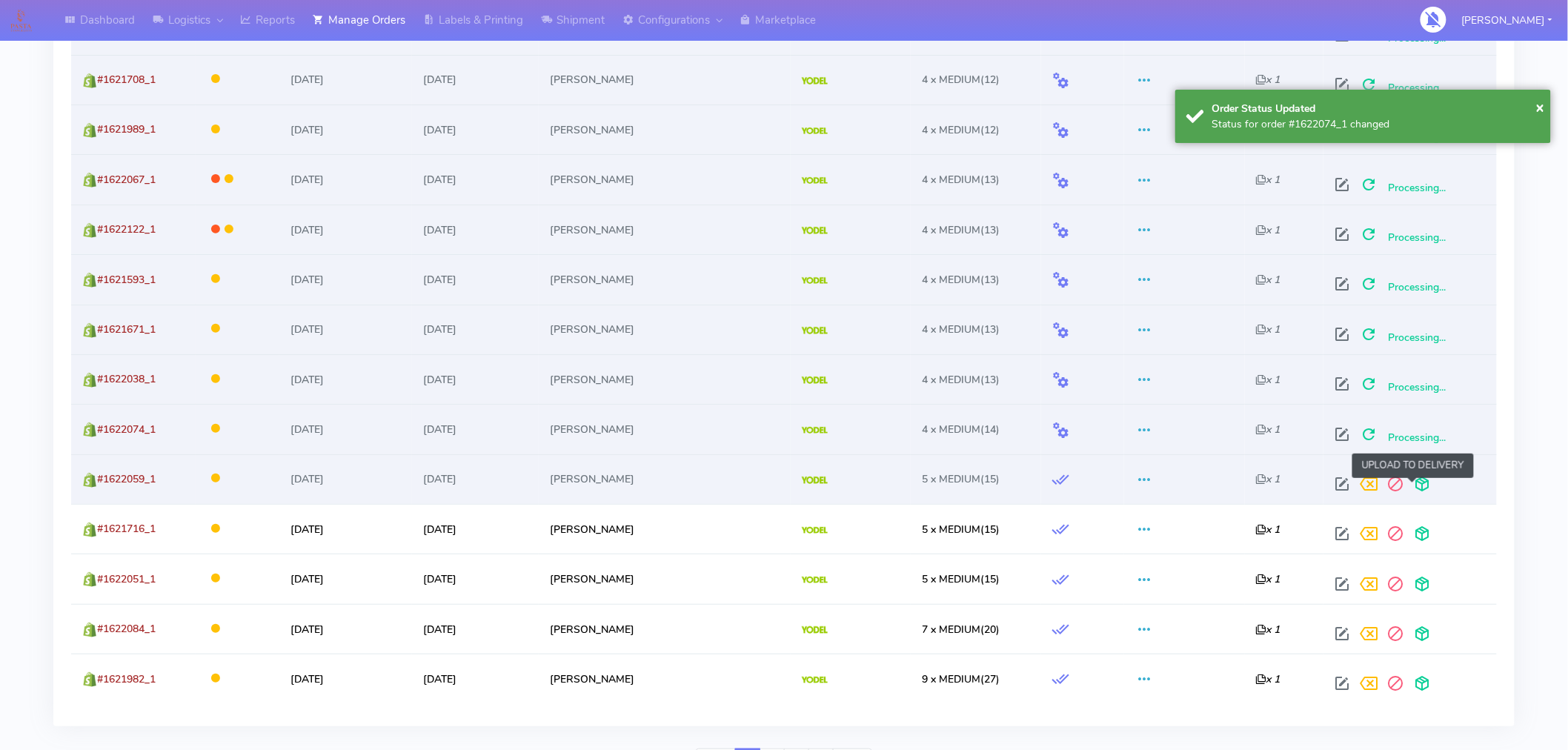
click at [1416, 492] on span at bounding box center [1422, 487] width 27 height 14
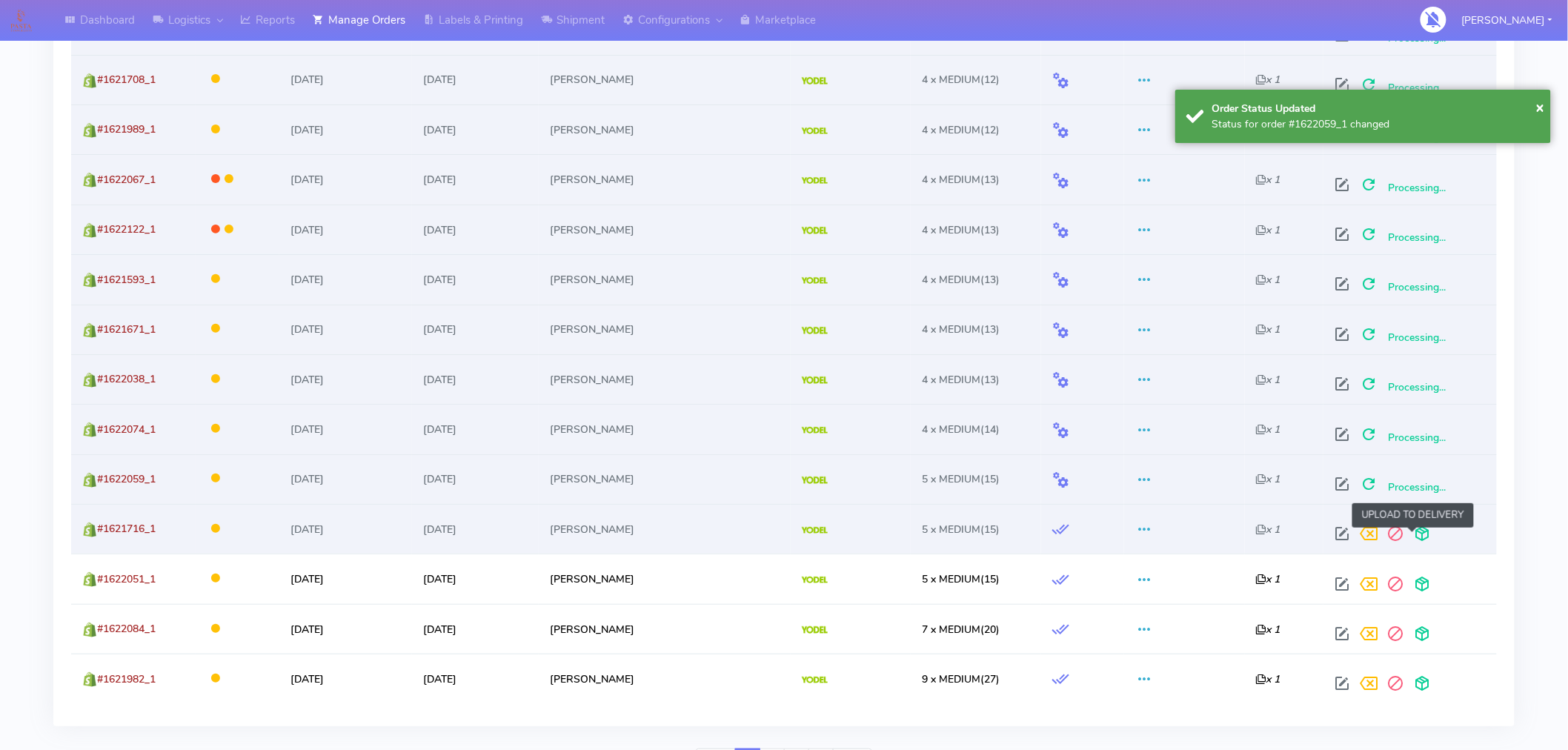
click at [1417, 537] on span at bounding box center [1422, 537] width 27 height 14
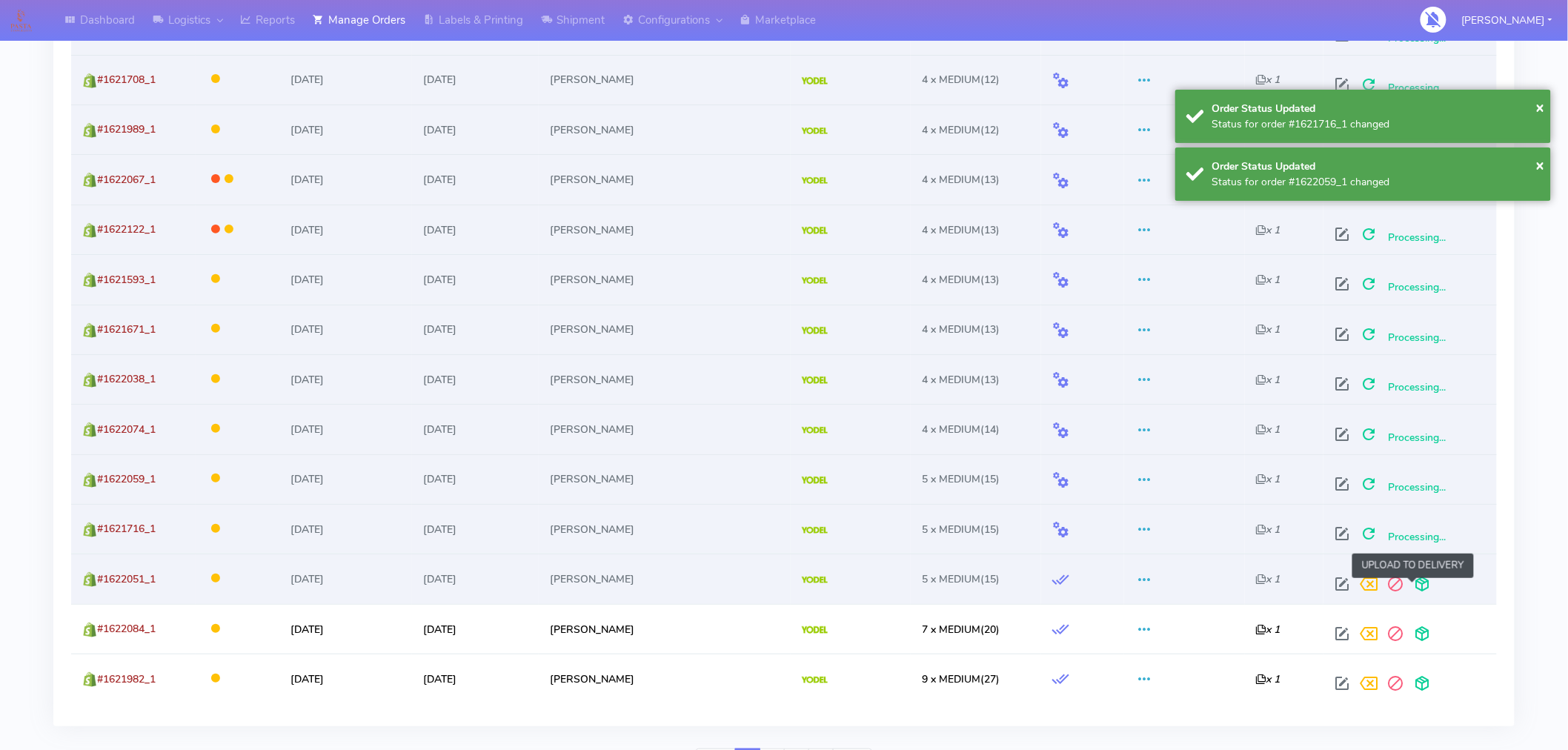
click at [1411, 584] on span at bounding box center [1422, 587] width 27 height 14
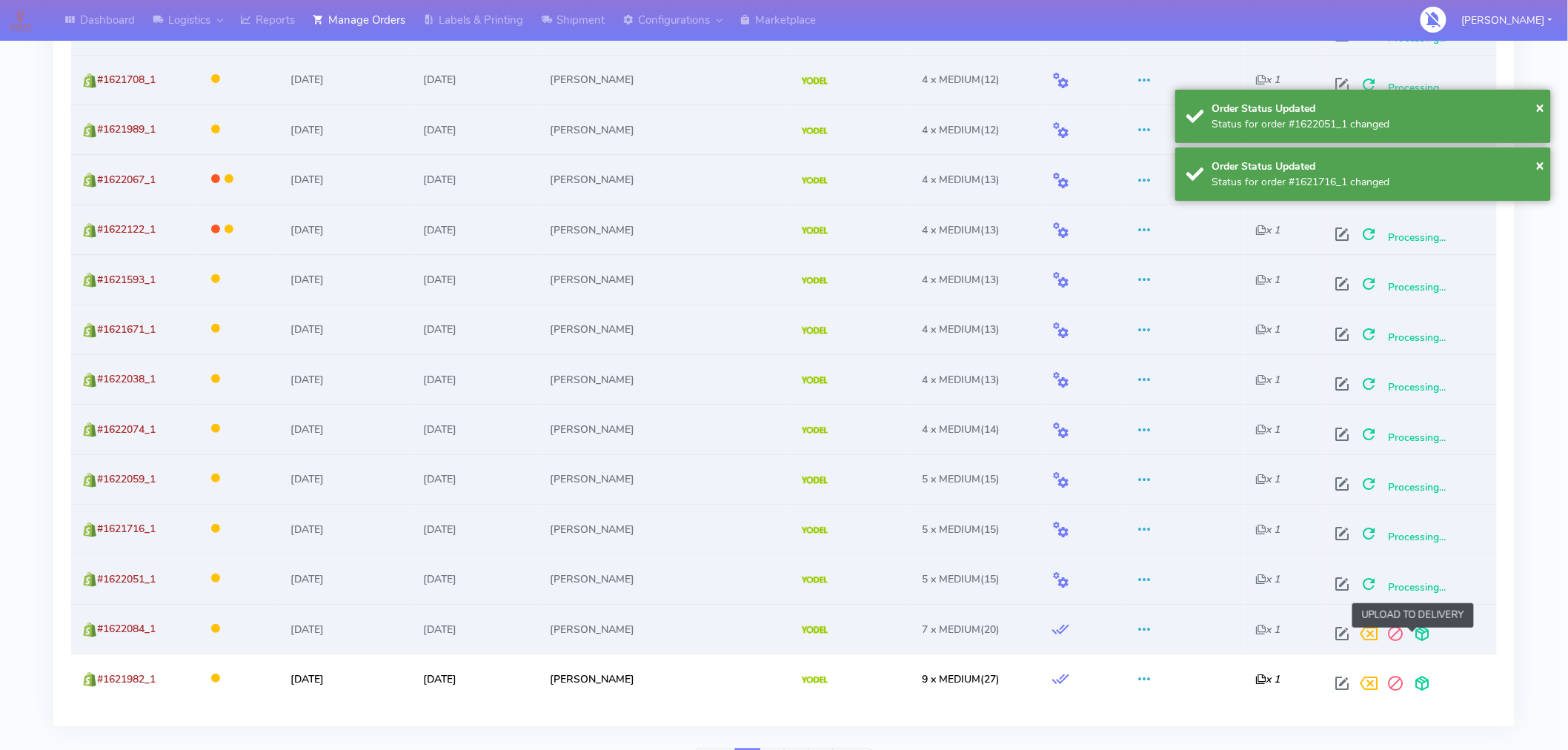
click at [1411, 639] on span at bounding box center [1422, 637] width 27 height 14
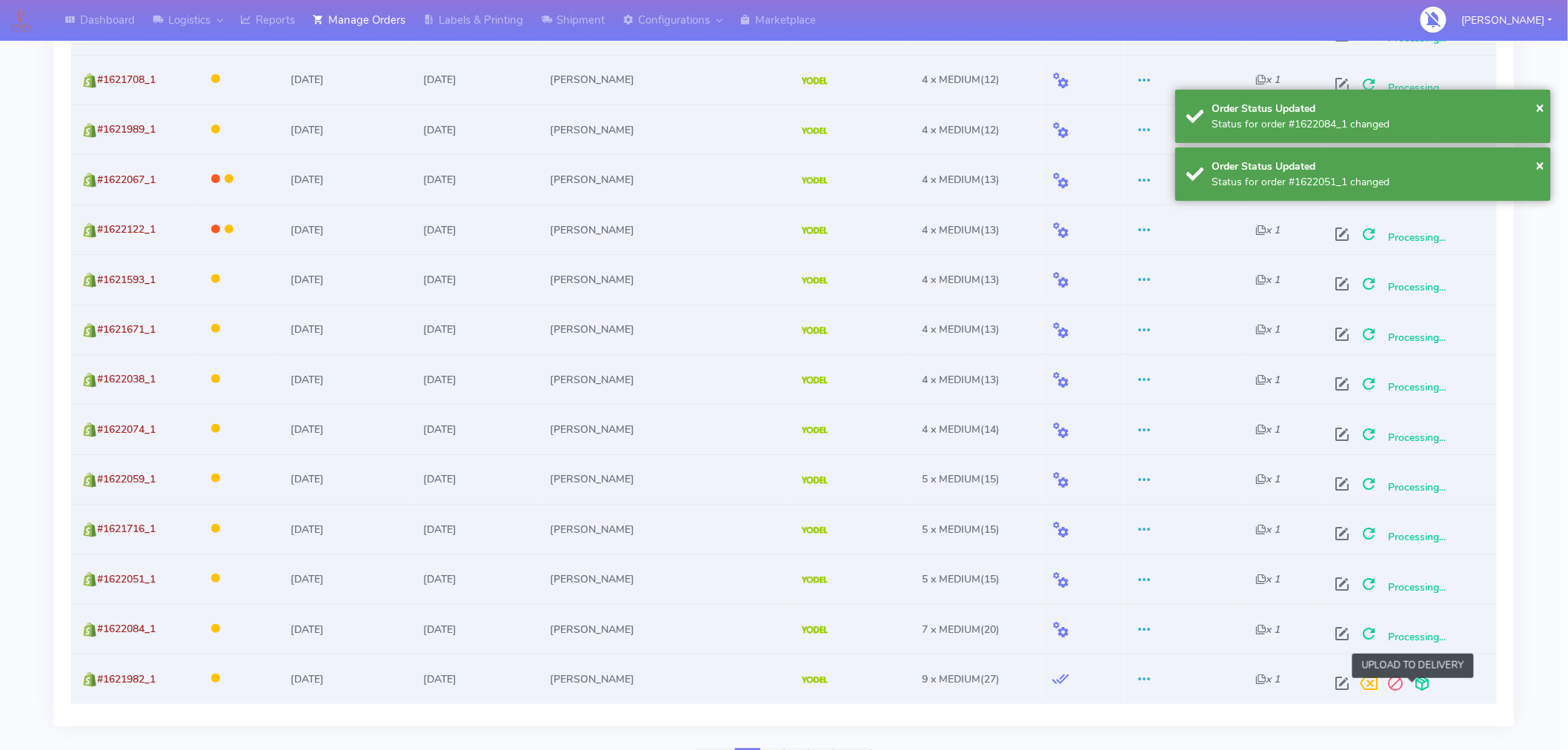
click at [1410, 694] on span at bounding box center [1422, 687] width 27 height 14
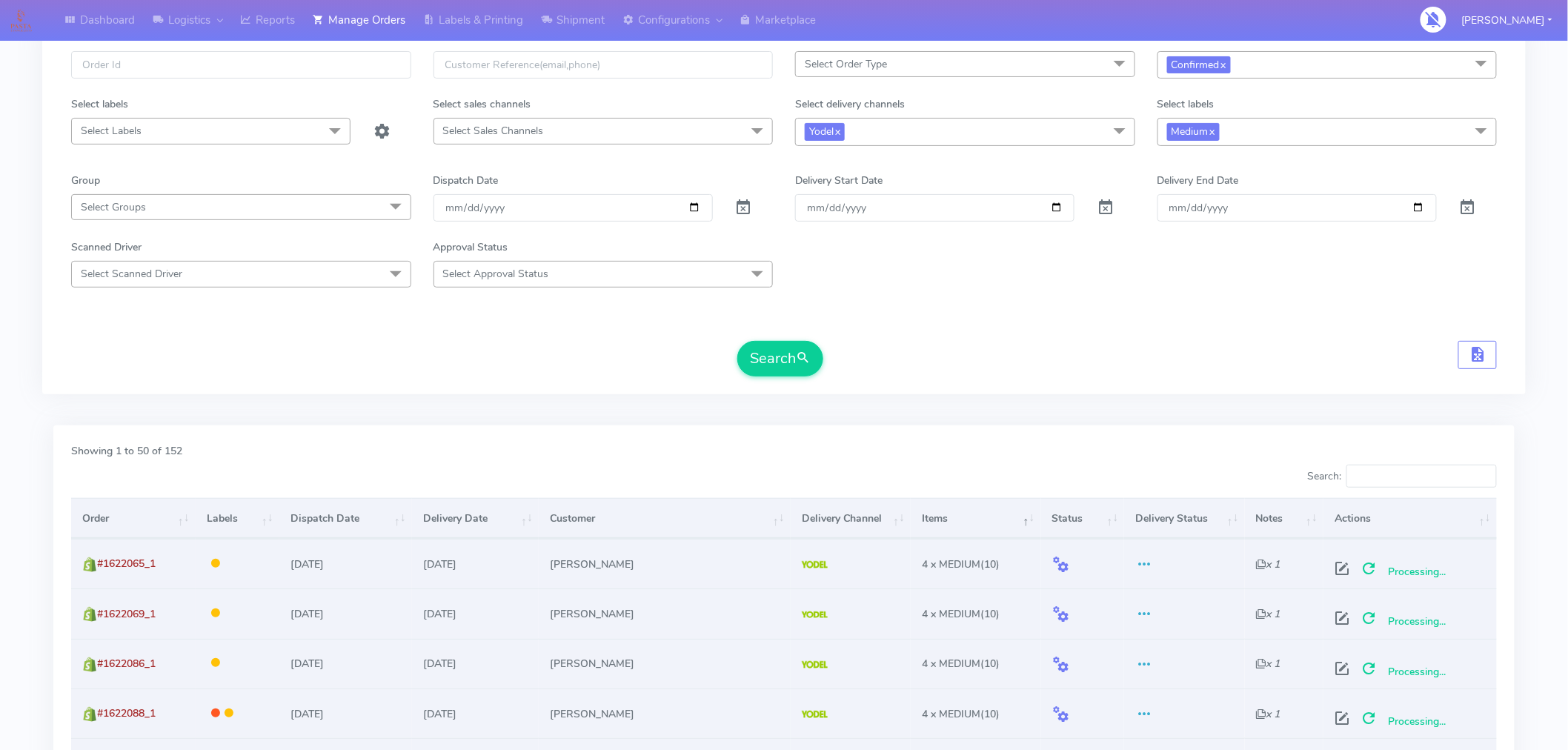
scroll to position [0, 0]
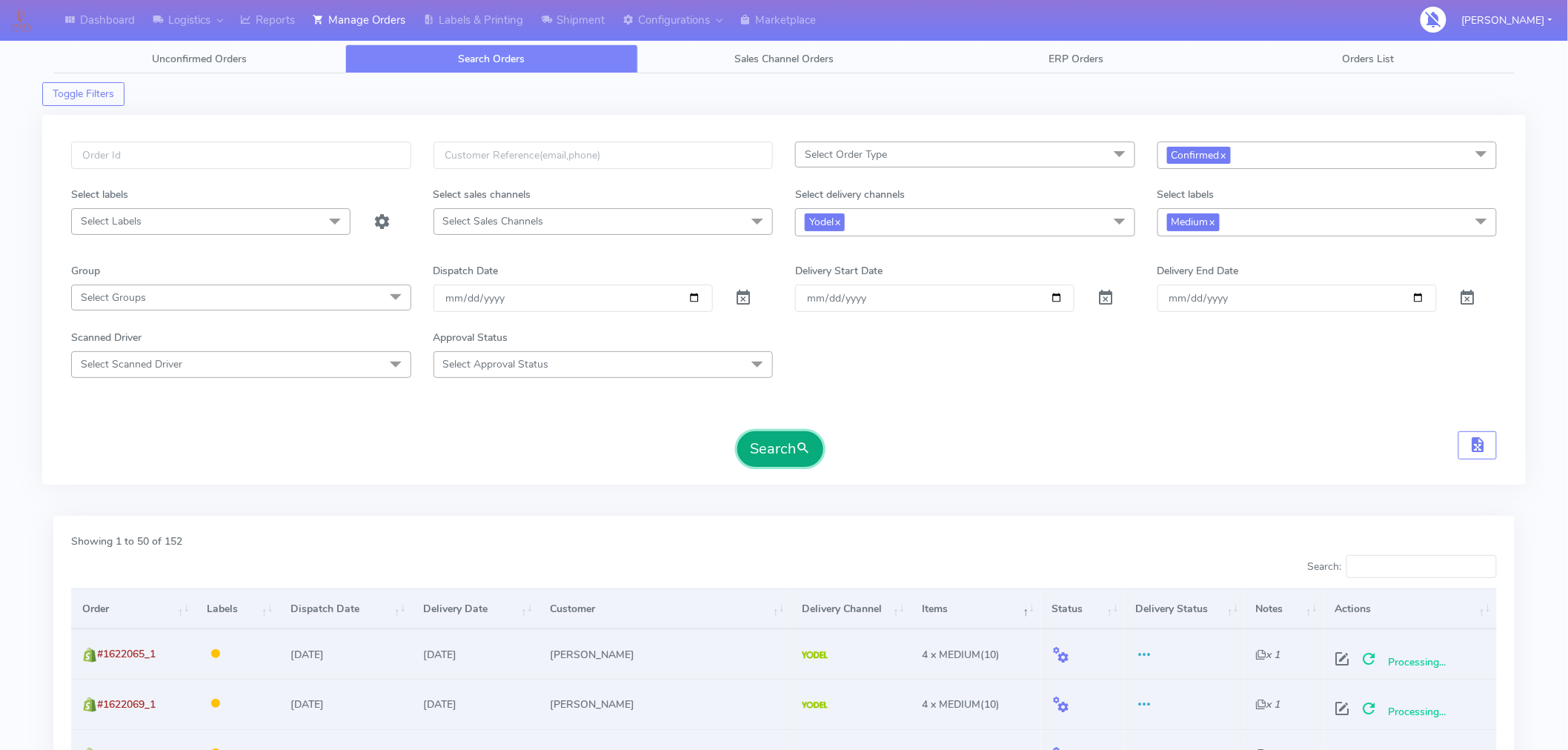
click at [801, 447] on span "submit" at bounding box center [804, 449] width 15 height 20
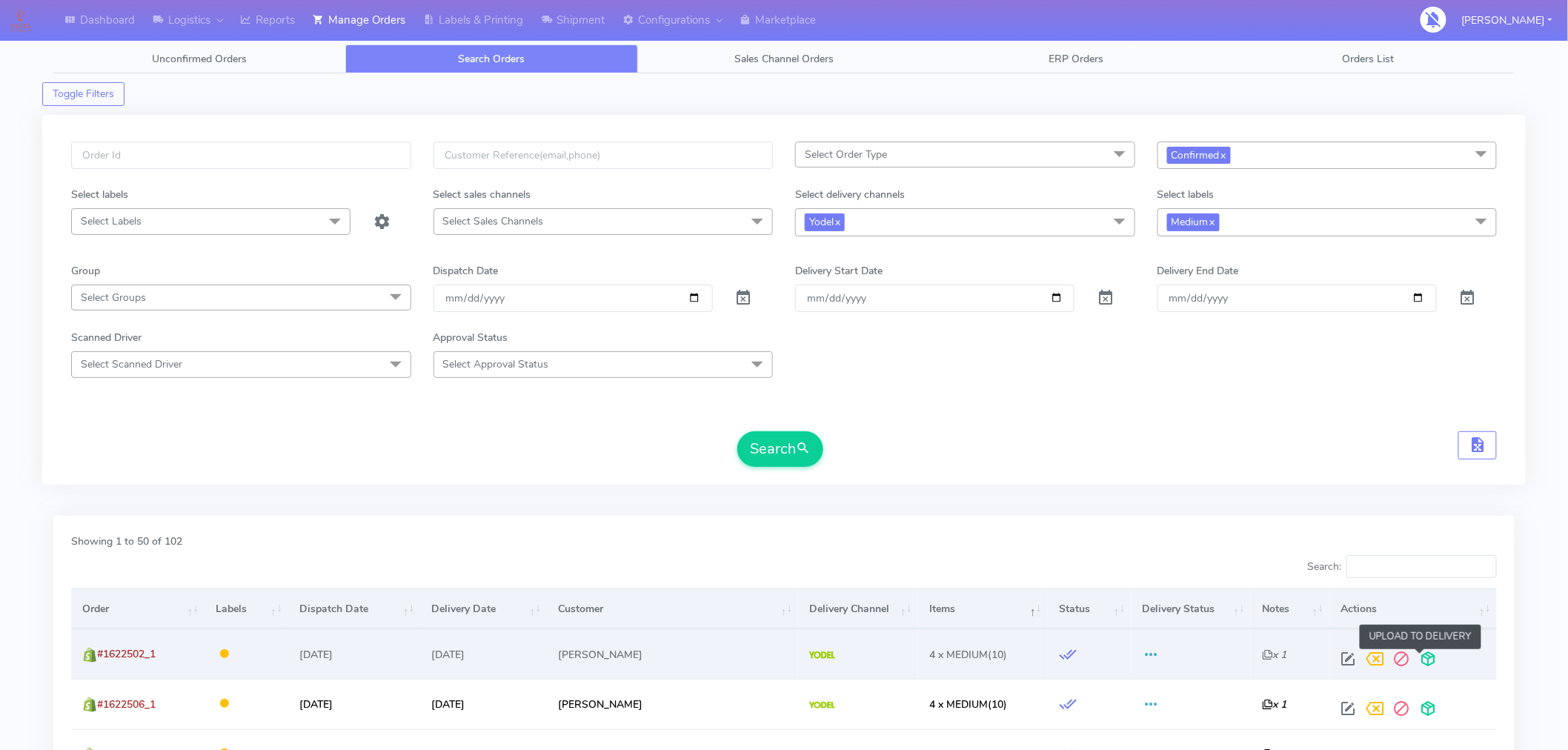
click at [1418, 670] on span at bounding box center [1429, 662] width 27 height 14
click at [1216, 224] on link "x" at bounding box center [1212, 221] width 7 height 16
click at [1216, 224] on span "Select Box size" at bounding box center [1202, 220] width 70 height 14
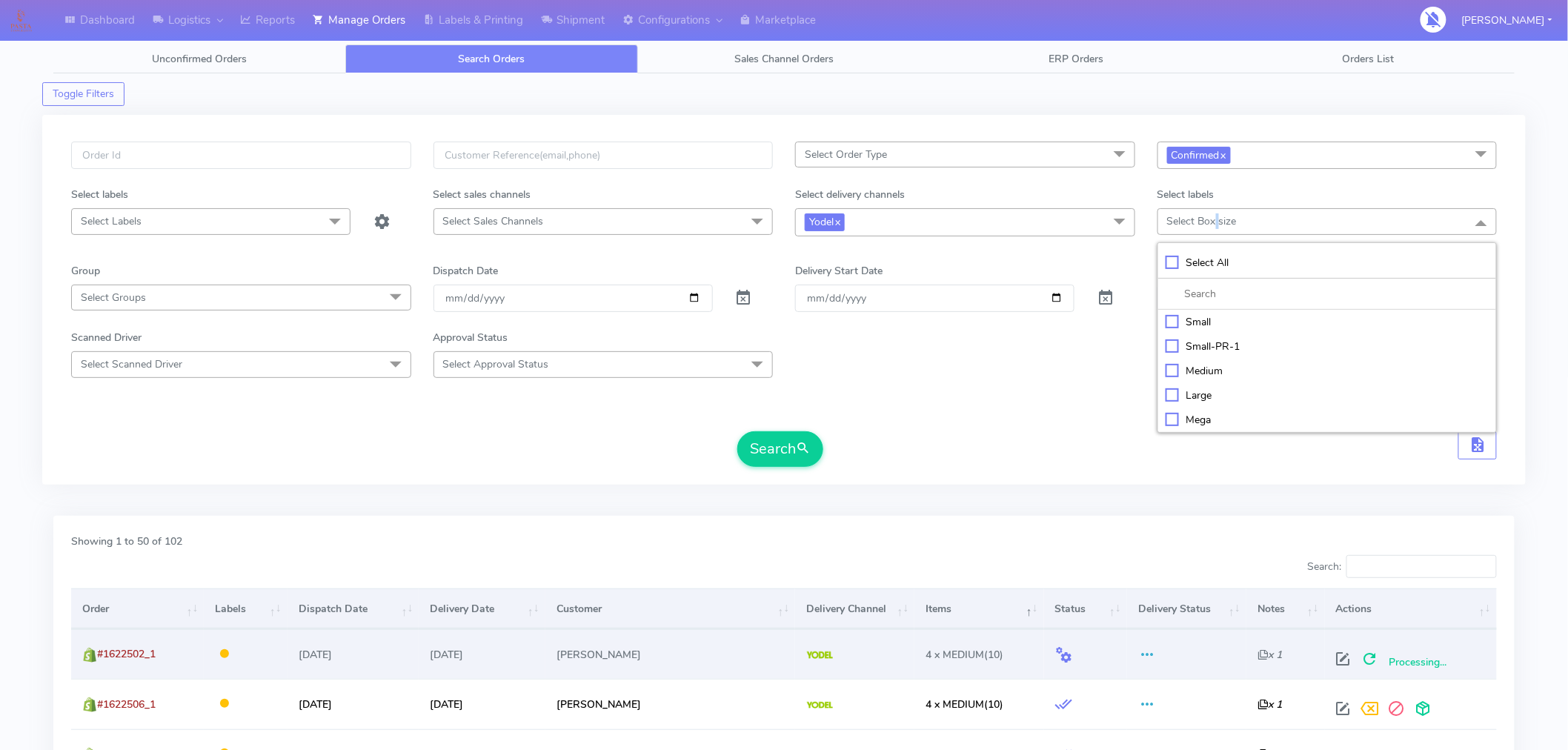
click at [1187, 323] on div "Small" at bounding box center [1327, 322] width 324 height 16
checkbox input "true"
click at [796, 448] on span "submit" at bounding box center [804, 449] width 15 height 20
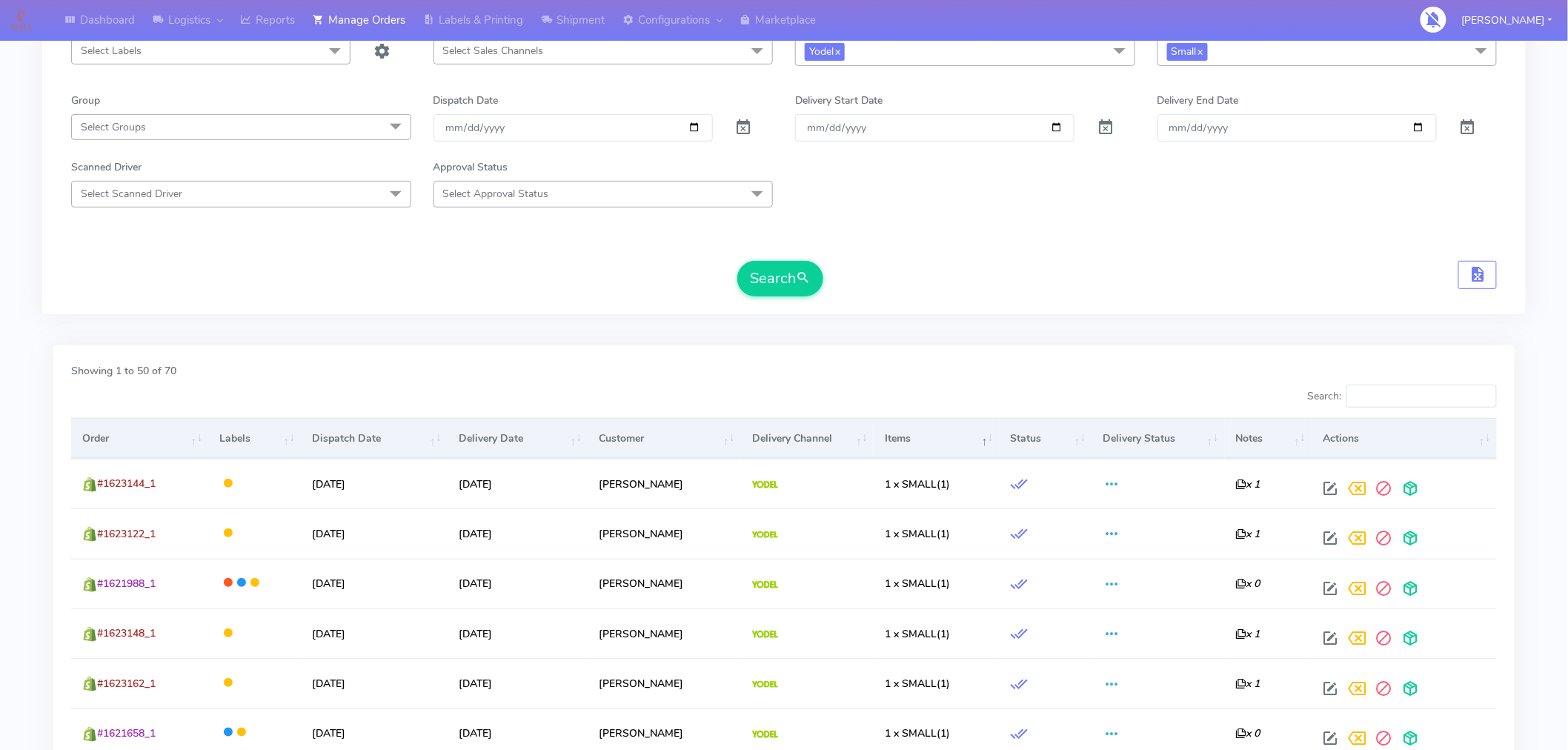
scroll to position [172, 0]
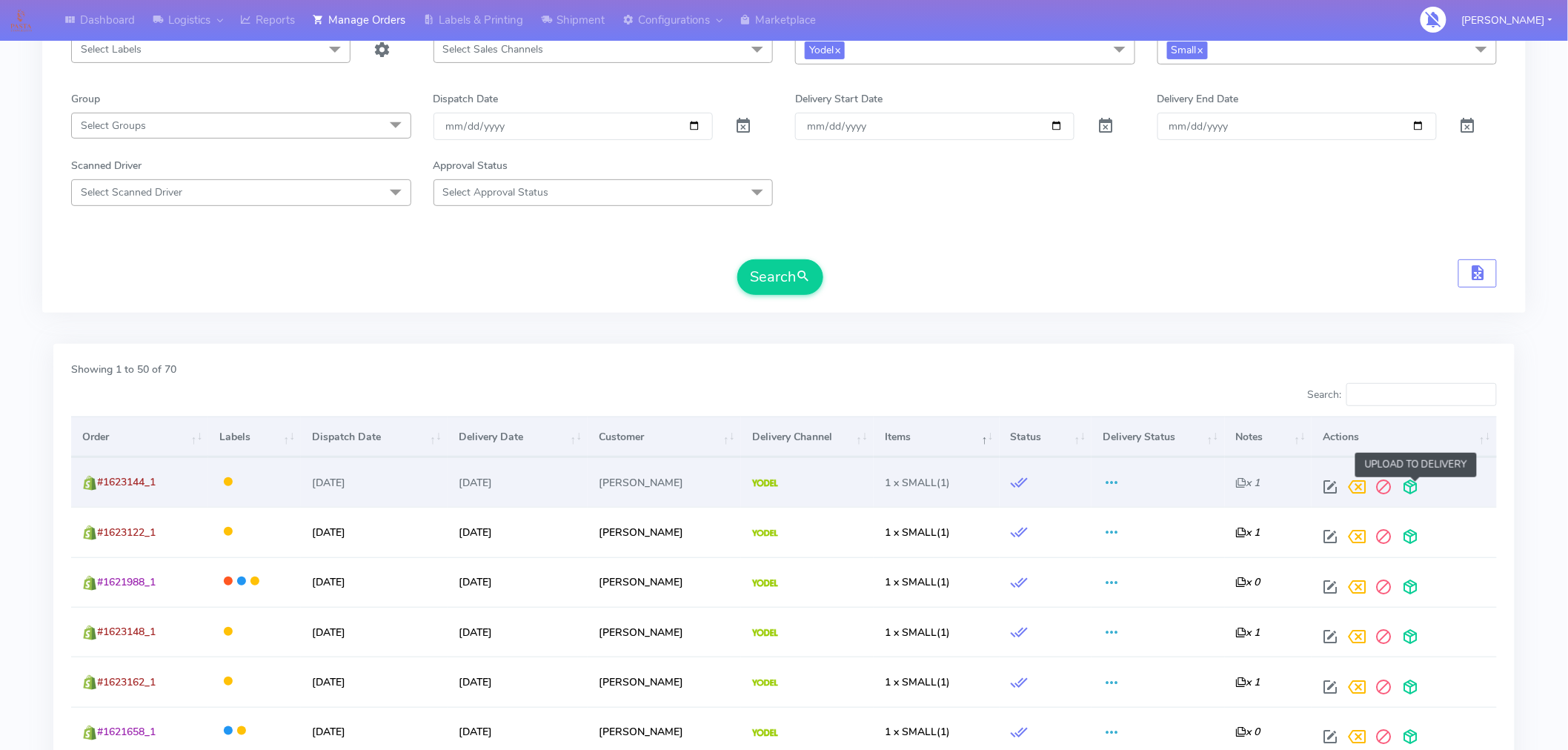
click at [1420, 494] on span at bounding box center [1410, 490] width 27 height 14
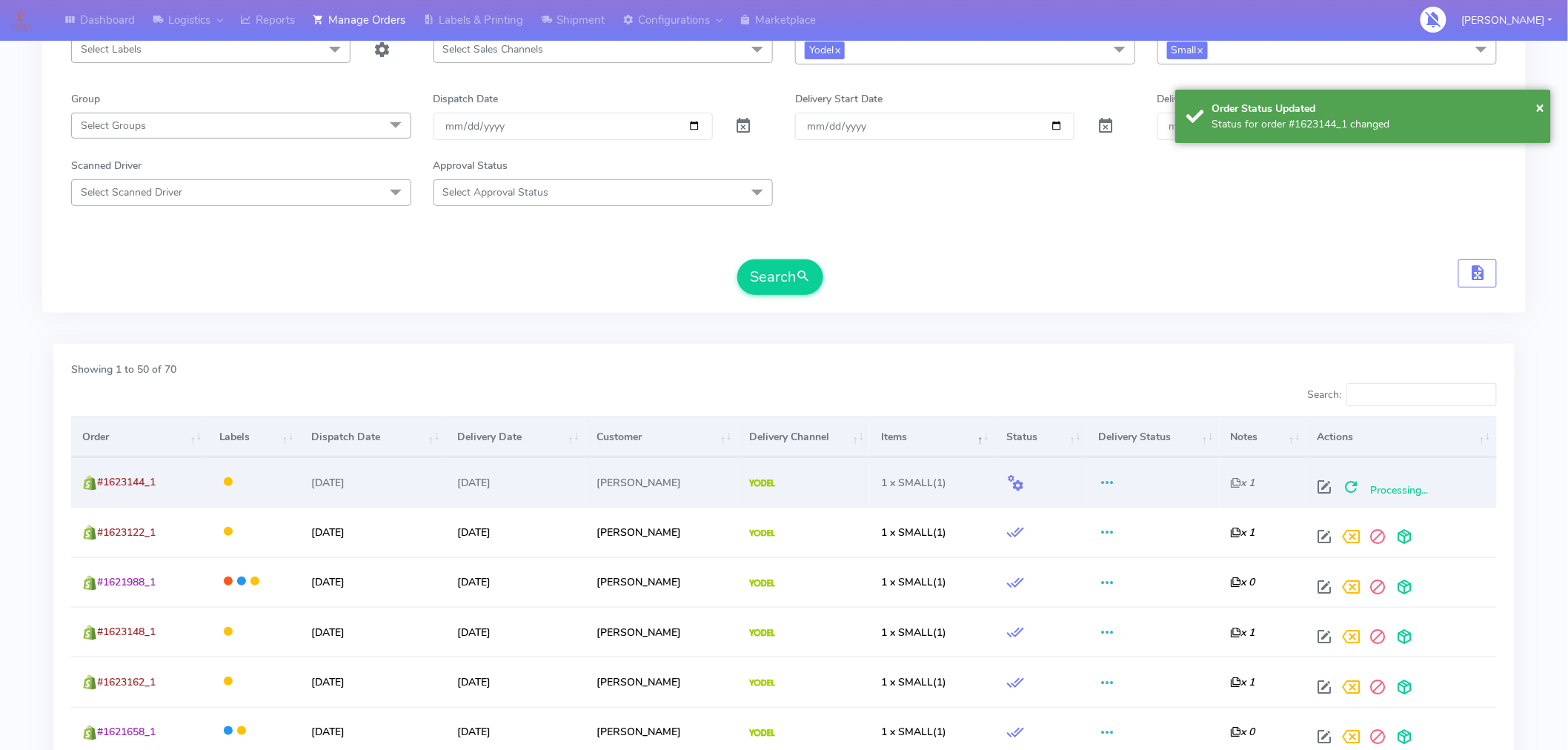
scroll to position [0, 0]
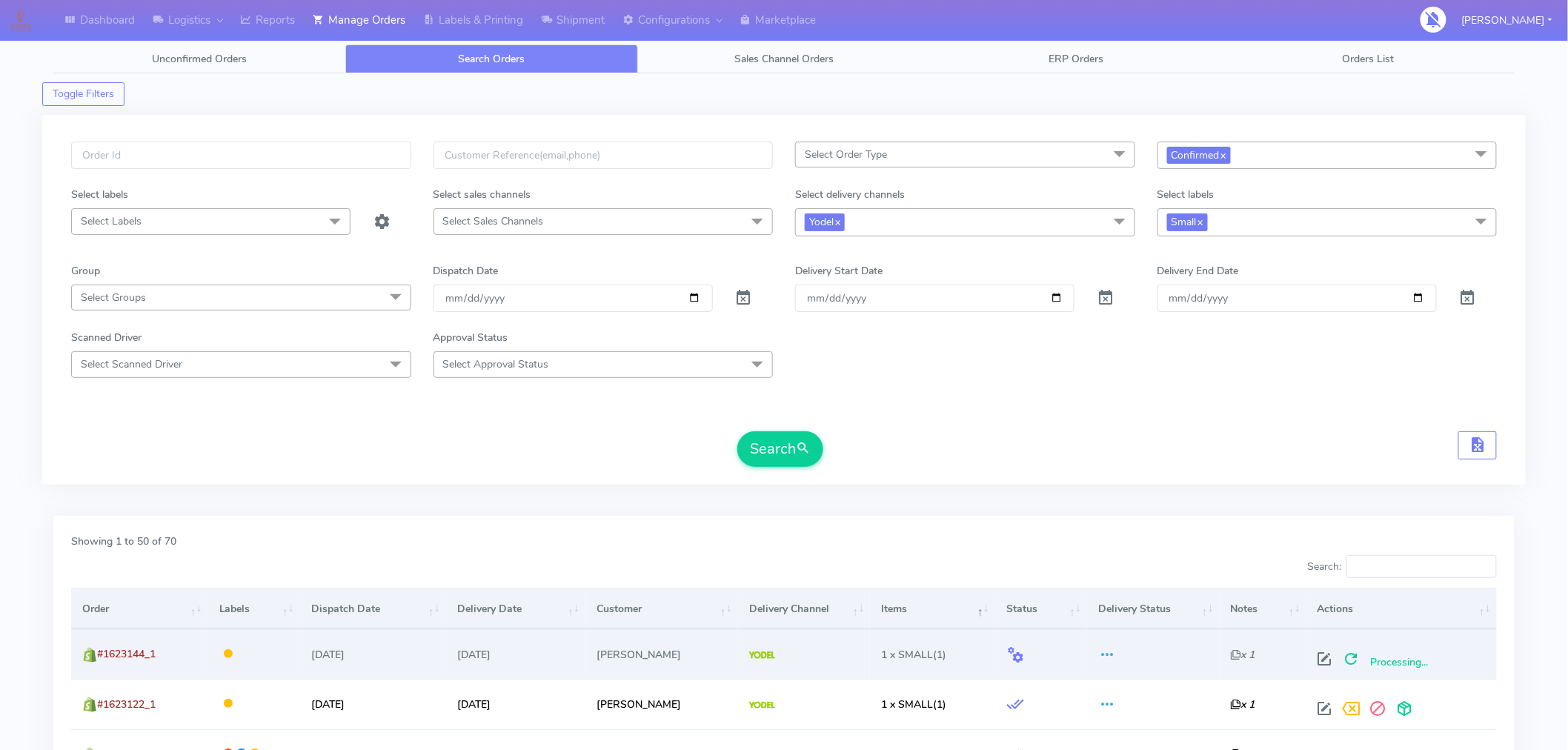
click at [990, 157] on span "Select Order Type" at bounding box center [965, 155] width 340 height 26
click at [841, 257] on div "MEALS" at bounding box center [965, 254] width 324 height 16
checkbox input "true"
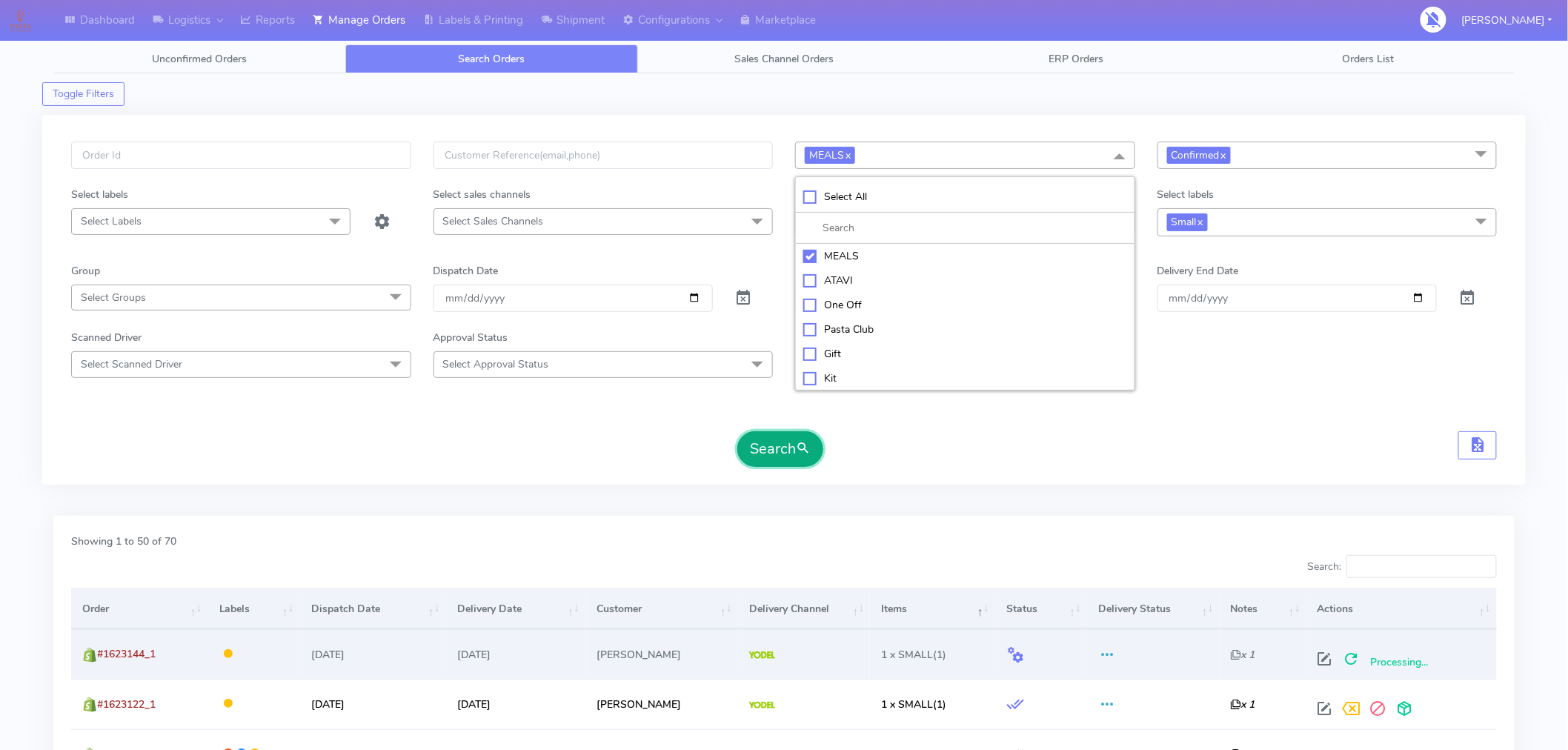
click at [781, 446] on button "Search" at bounding box center [780, 448] width 86 height 35
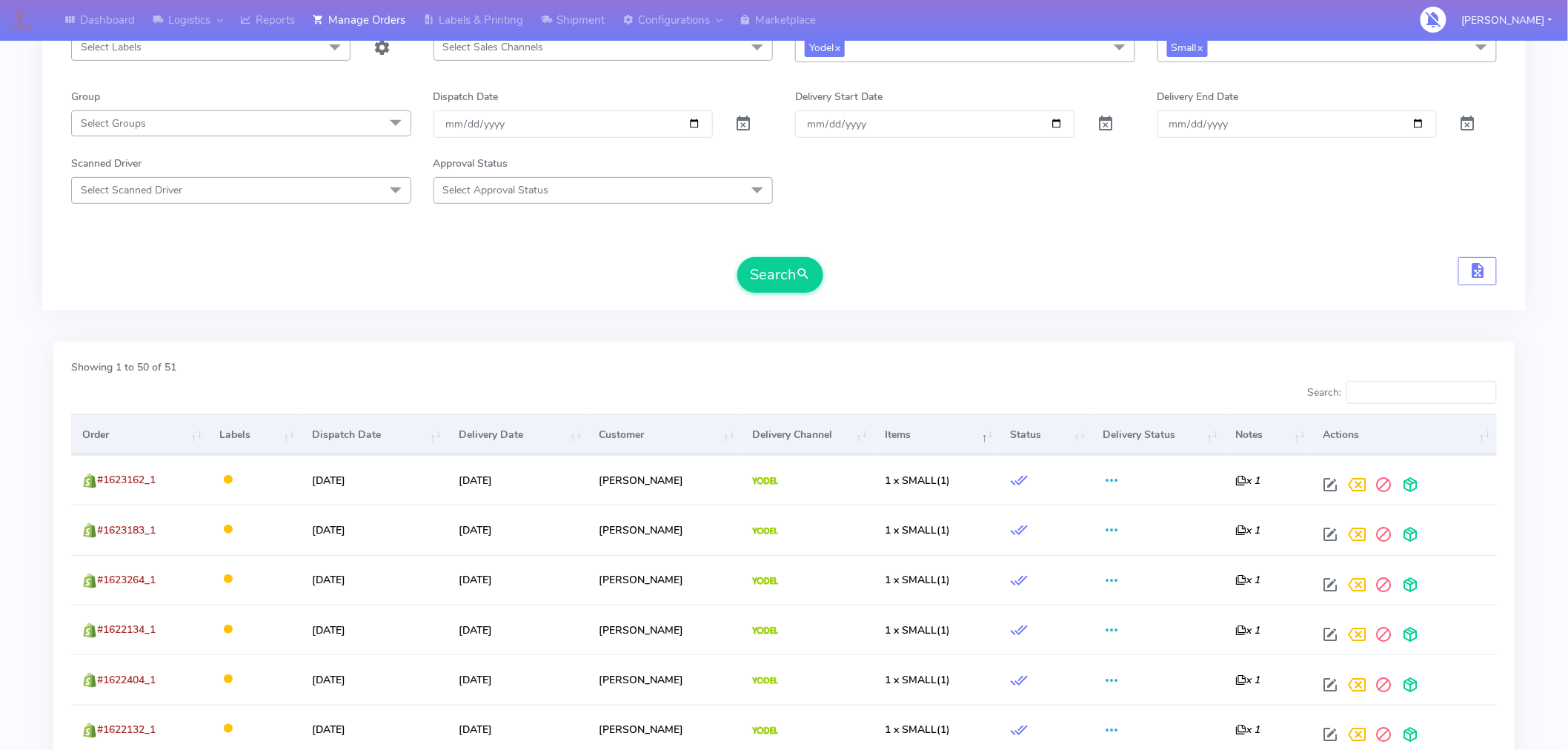
scroll to position [175, 0]
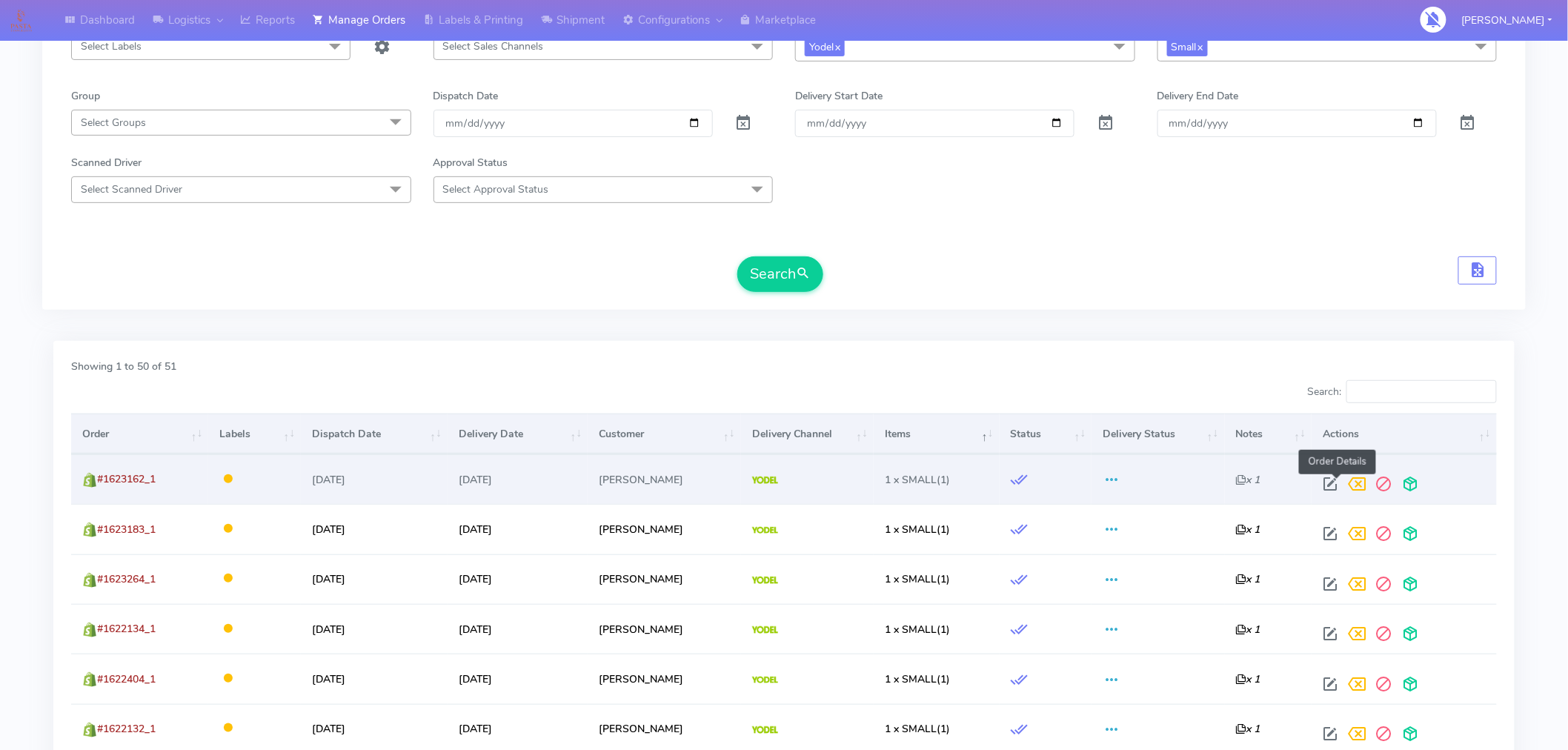
click at [1334, 484] on span at bounding box center [1330, 487] width 27 height 14
select select "5"
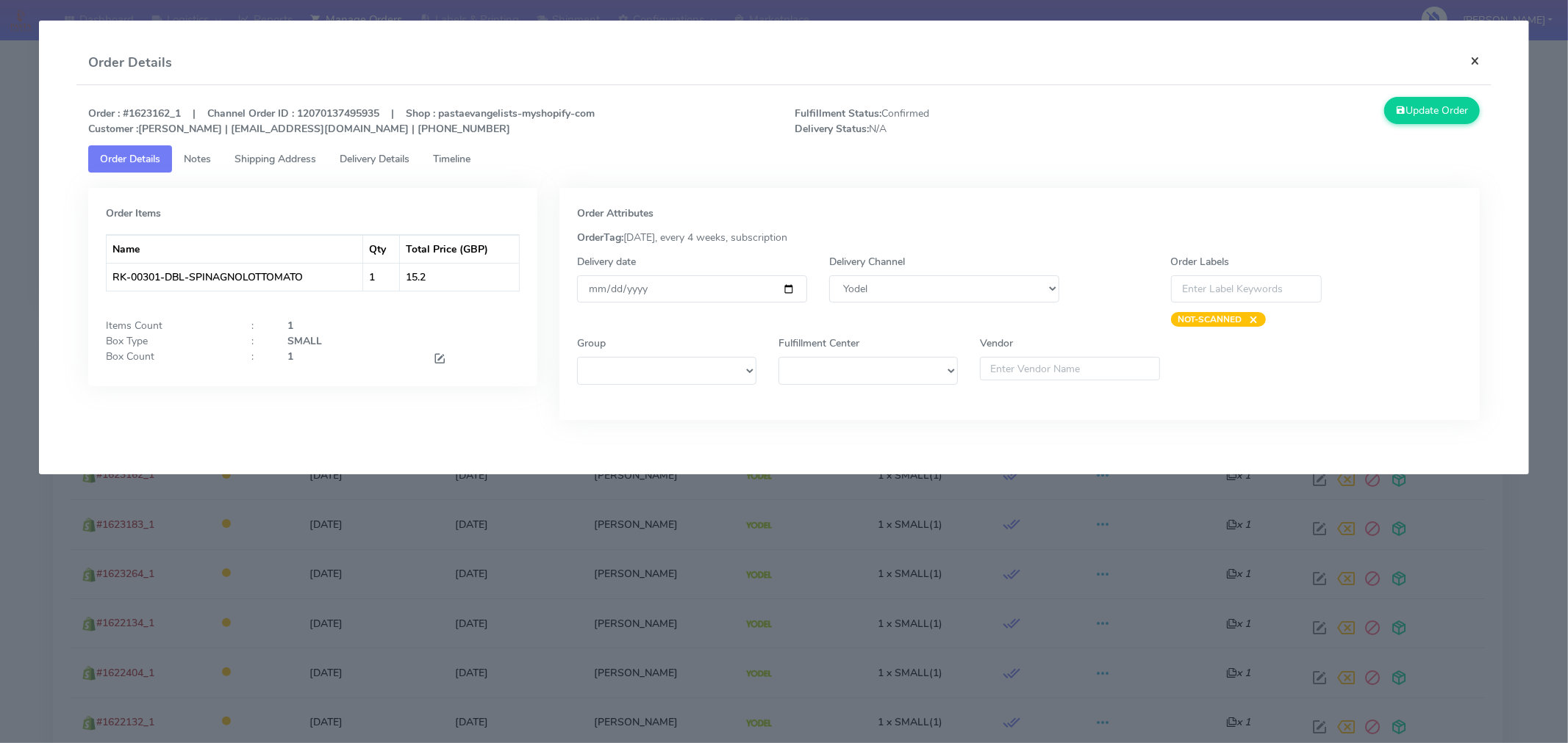
click at [1466, 58] on button "×" at bounding box center [1475, 61] width 33 height 39
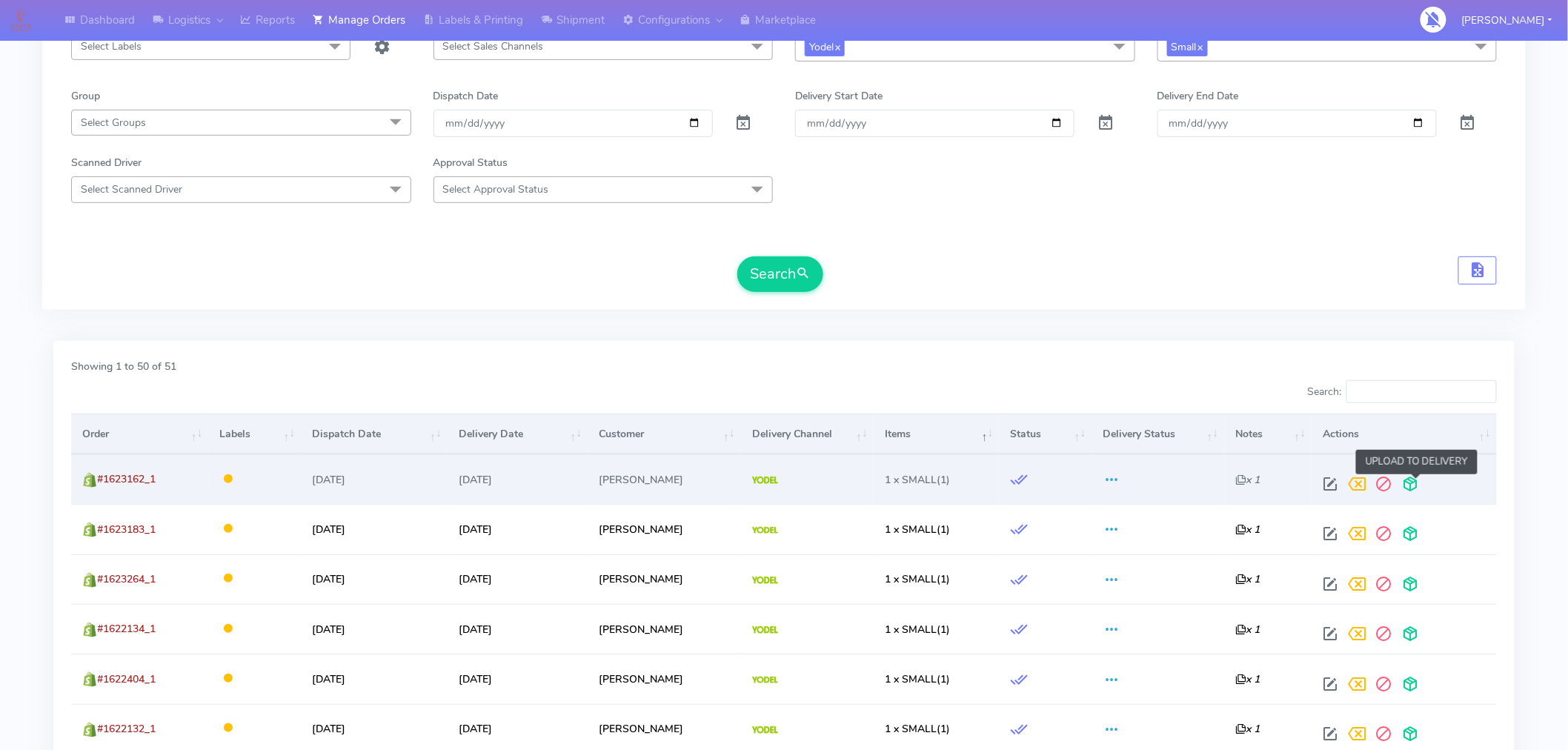
click at [1419, 484] on span at bounding box center [1410, 487] width 27 height 14
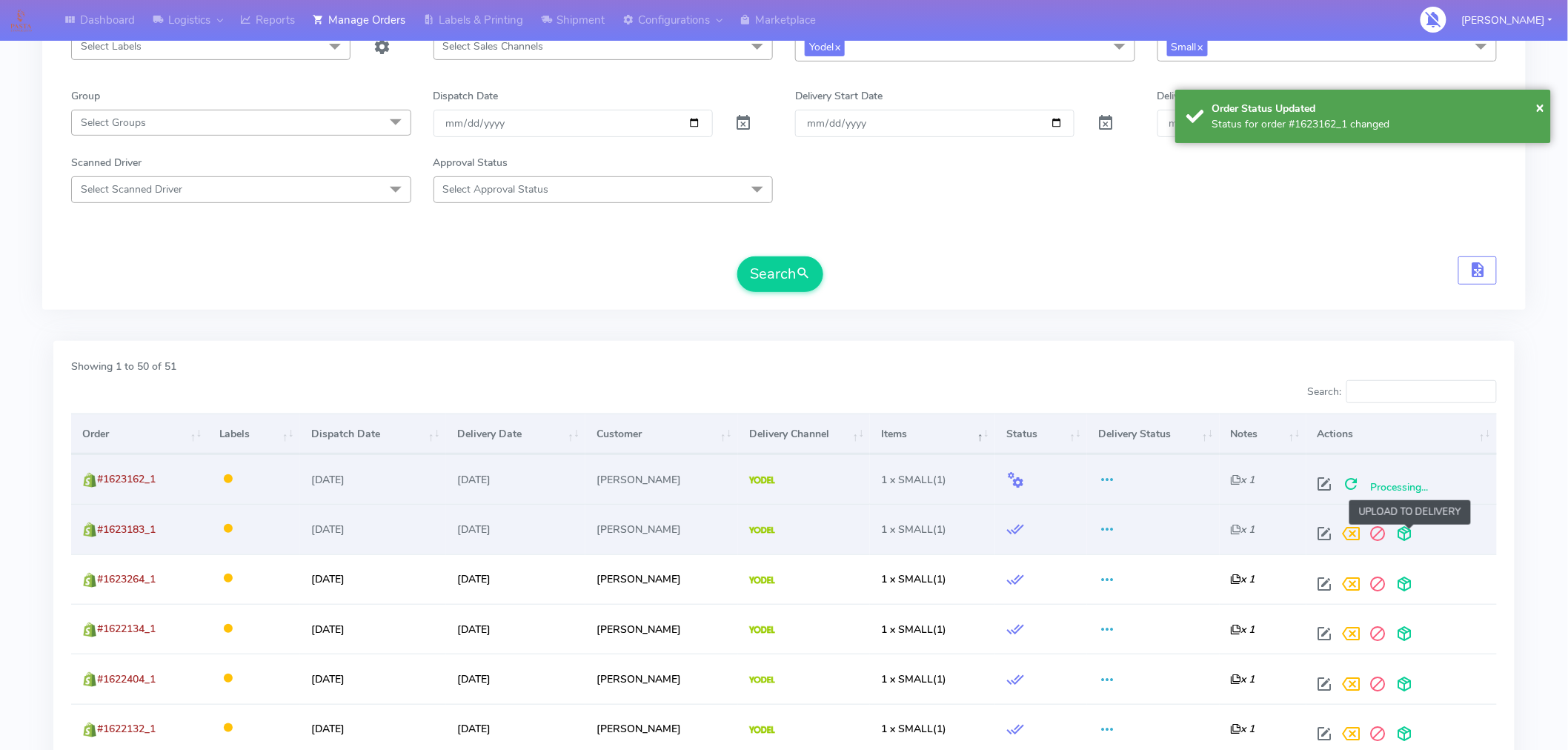
click at [1409, 534] on span at bounding box center [1405, 537] width 27 height 14
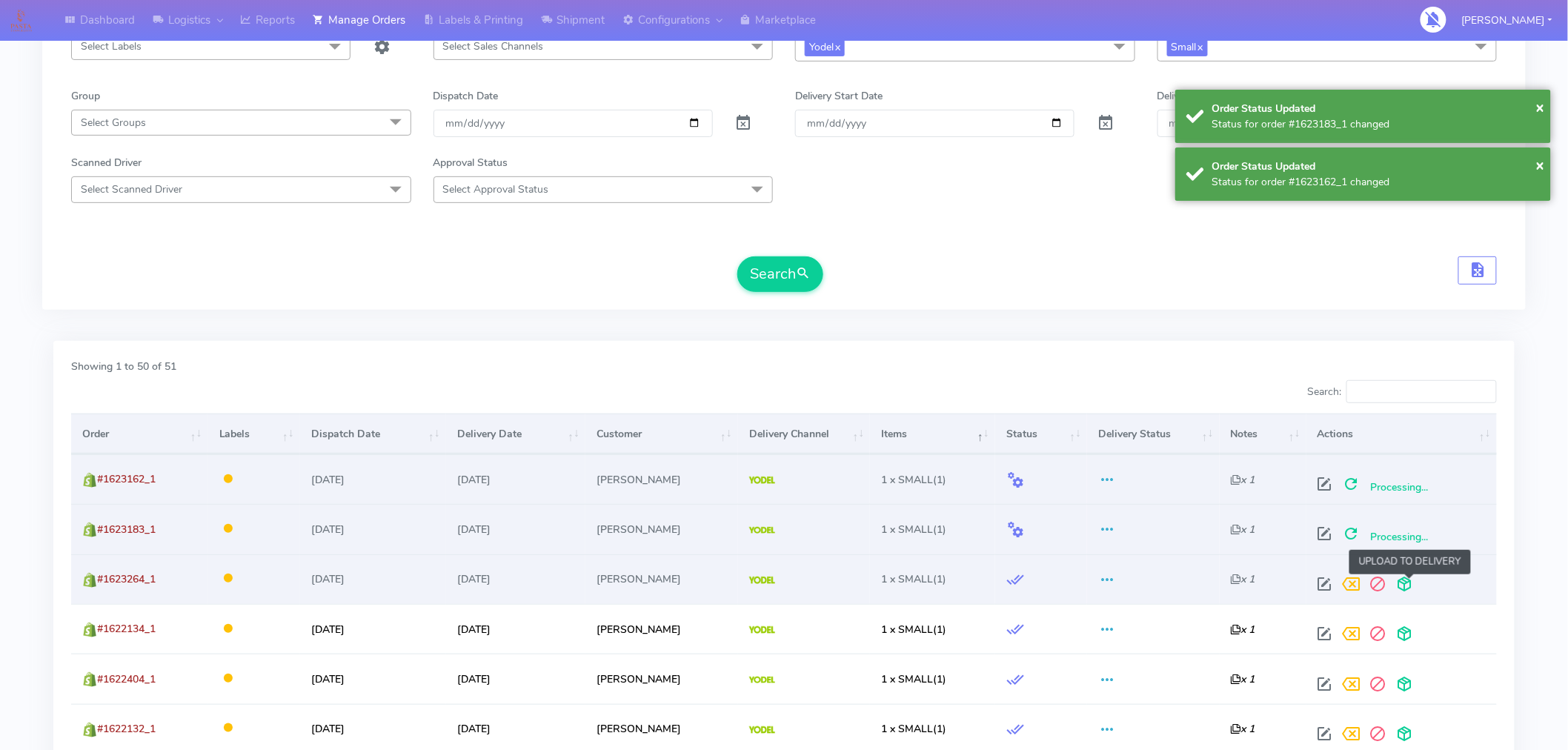
click at [1407, 584] on span at bounding box center [1405, 587] width 27 height 14
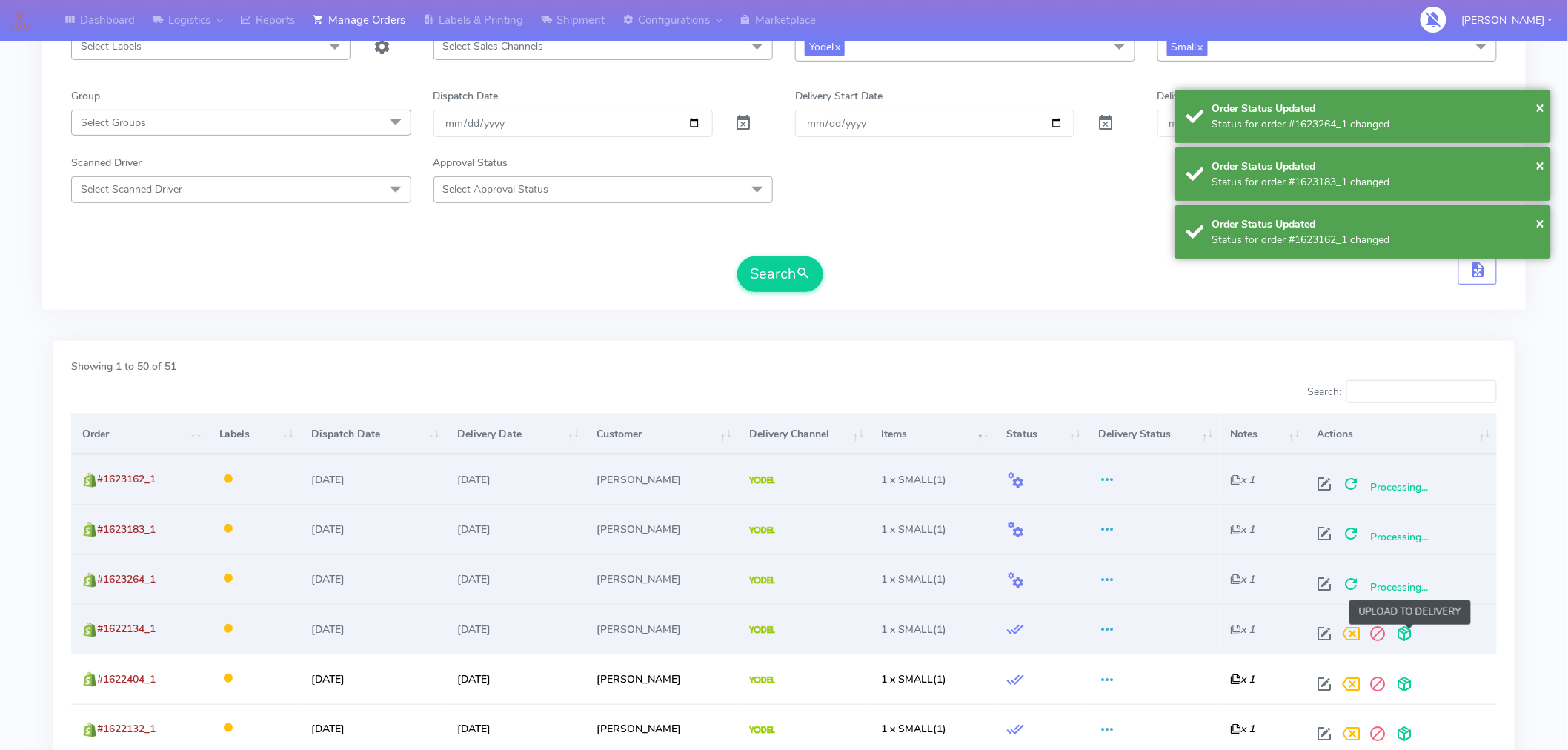
click at [1406, 634] on span at bounding box center [1405, 637] width 27 height 14
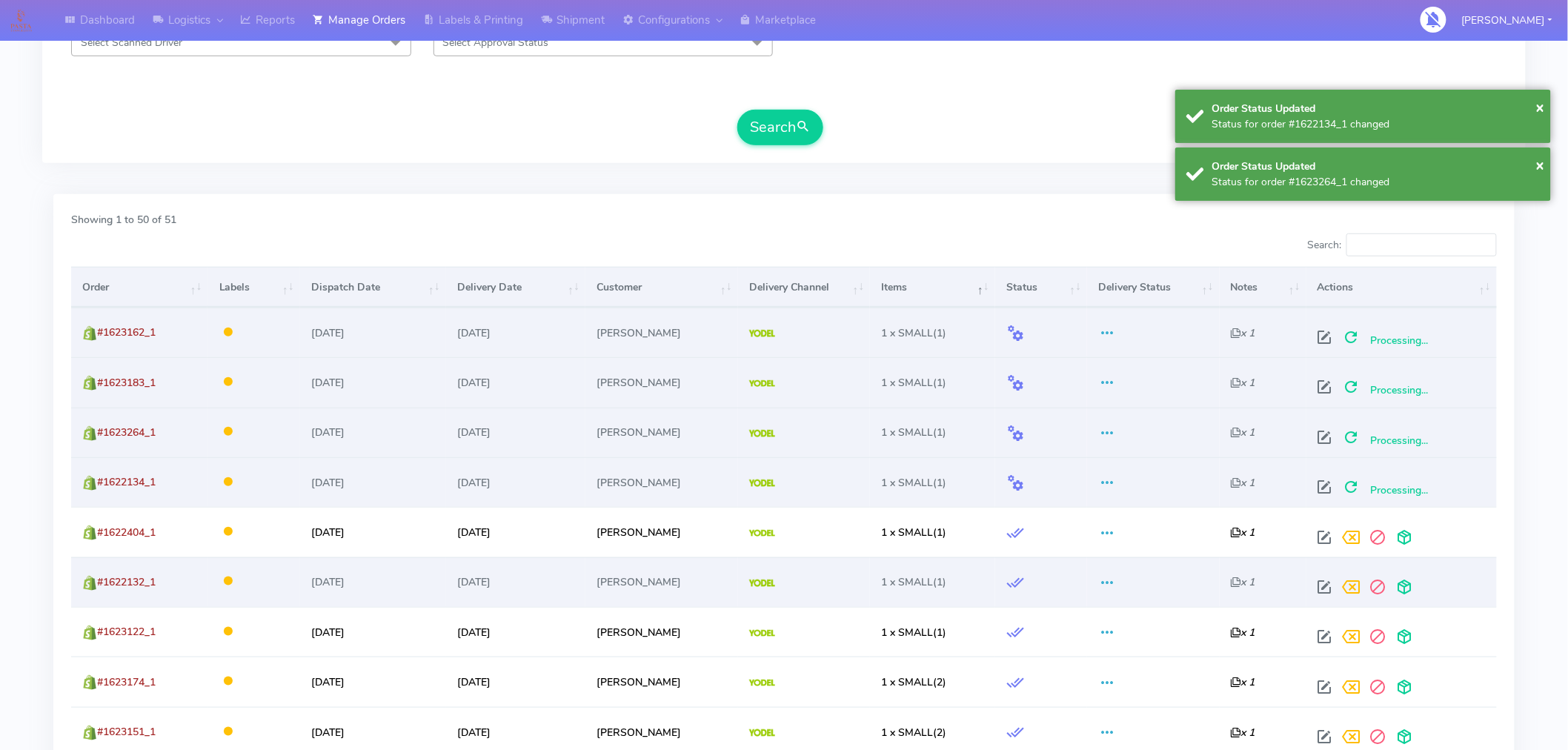
scroll to position [330, 0]
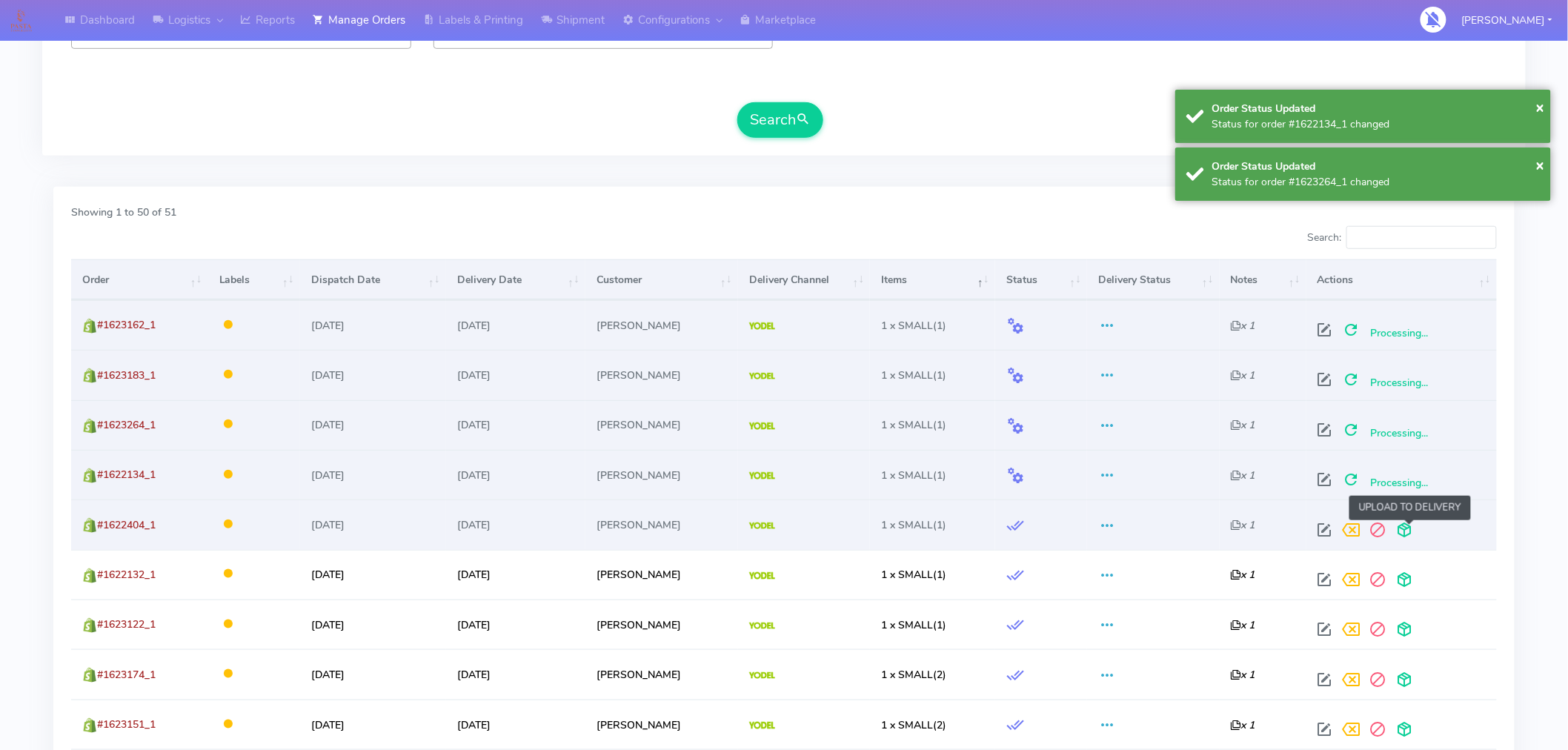
click at [1410, 529] on span at bounding box center [1405, 533] width 27 height 14
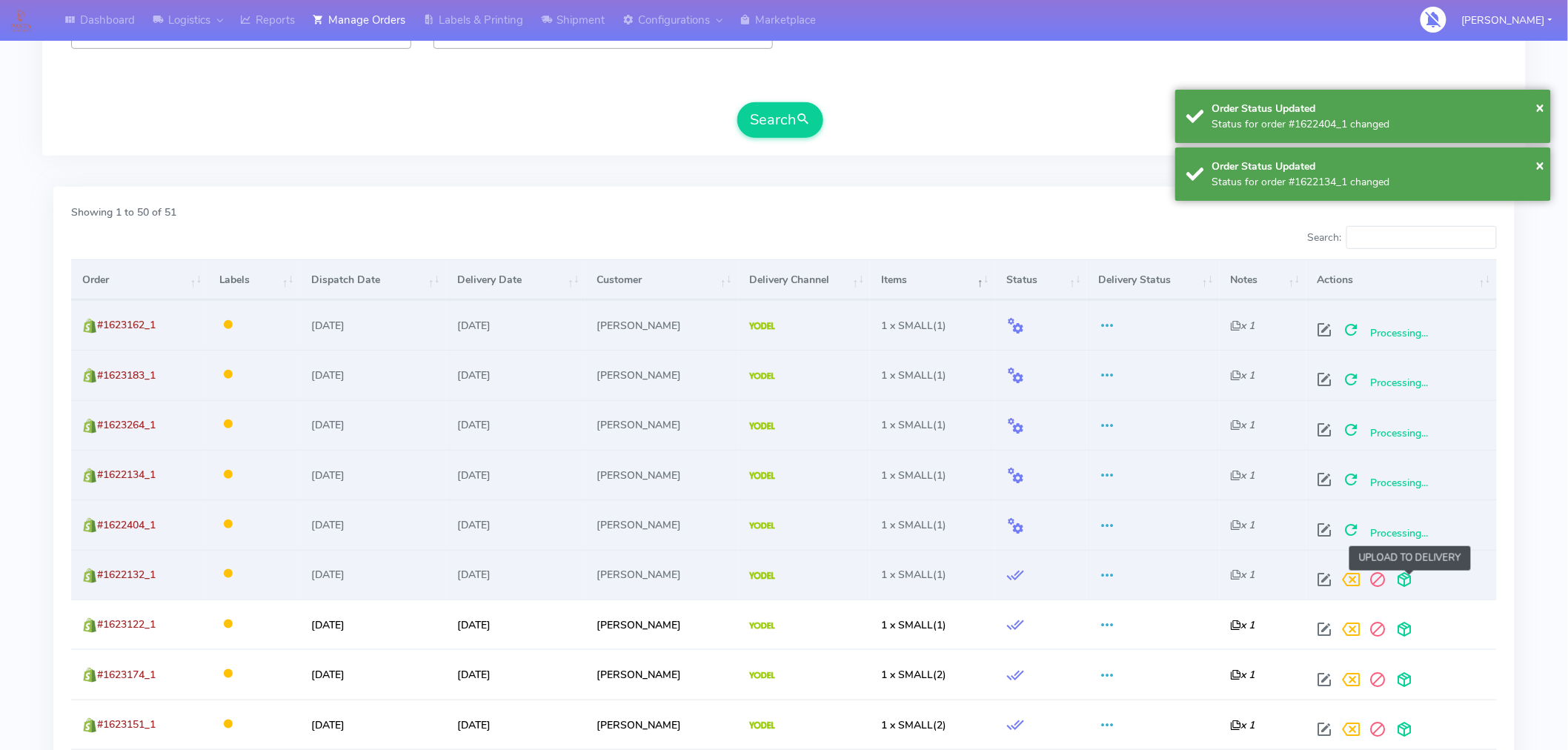
click at [1410, 579] on span at bounding box center [1405, 583] width 27 height 14
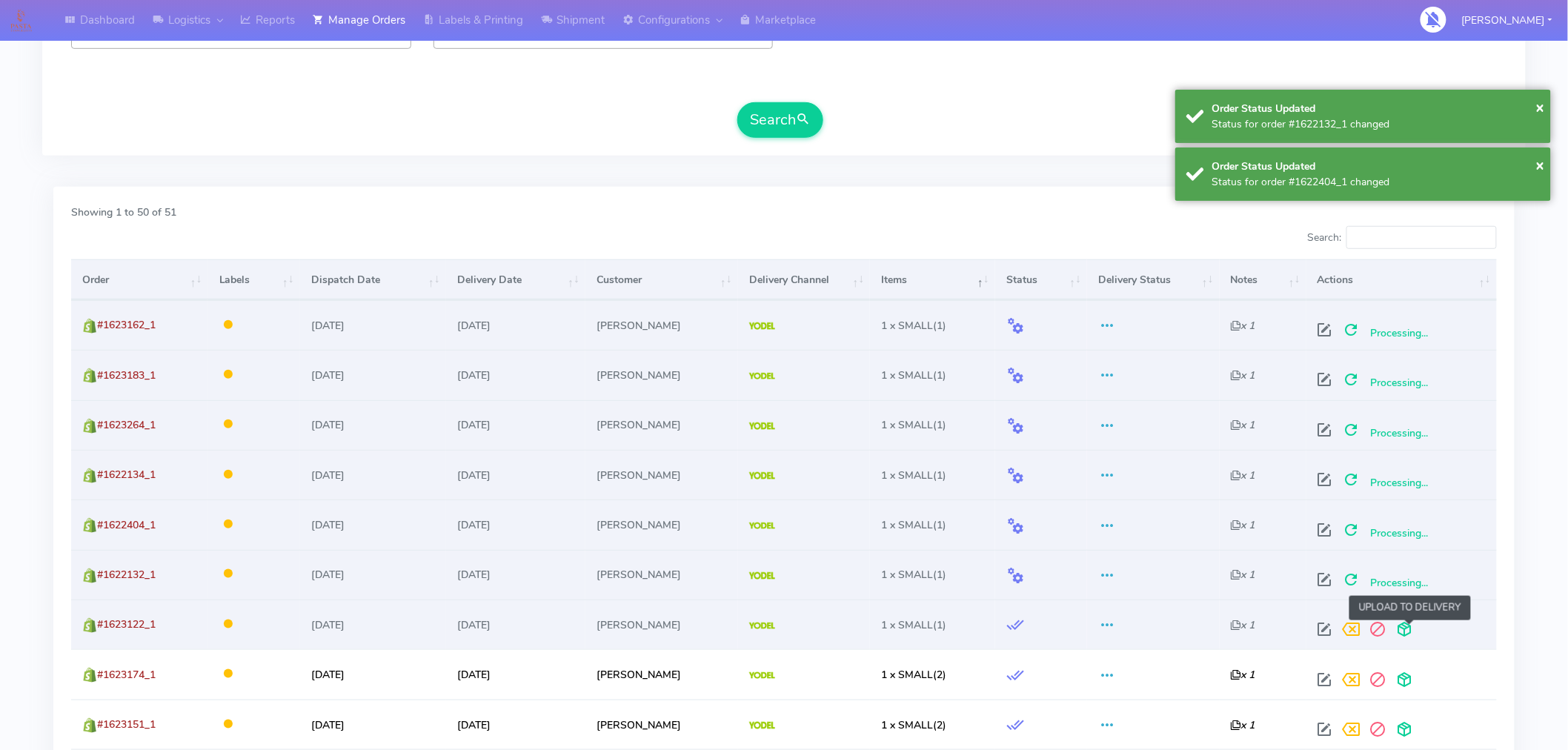
click at [1412, 631] on span at bounding box center [1405, 632] width 27 height 14
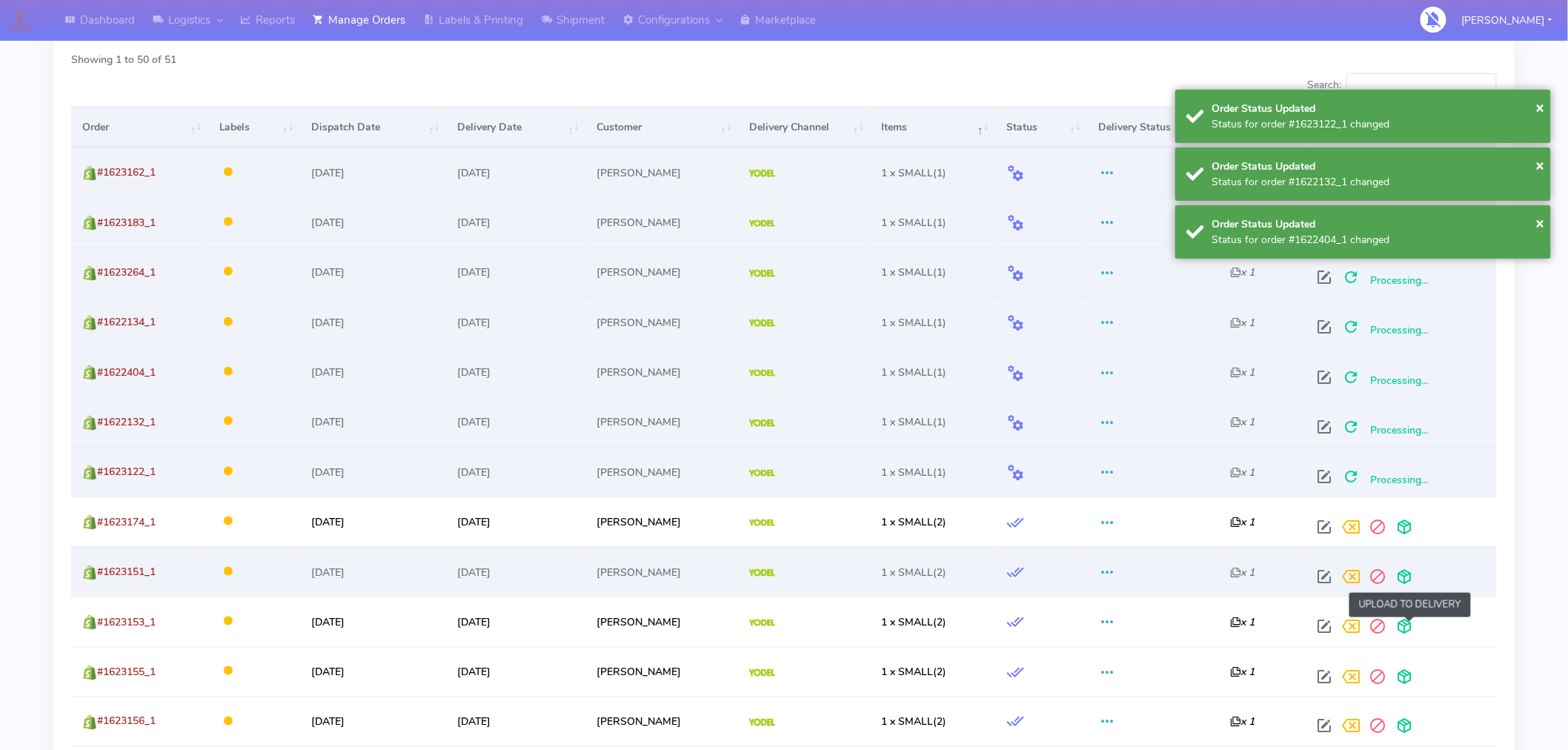
scroll to position [484, 0]
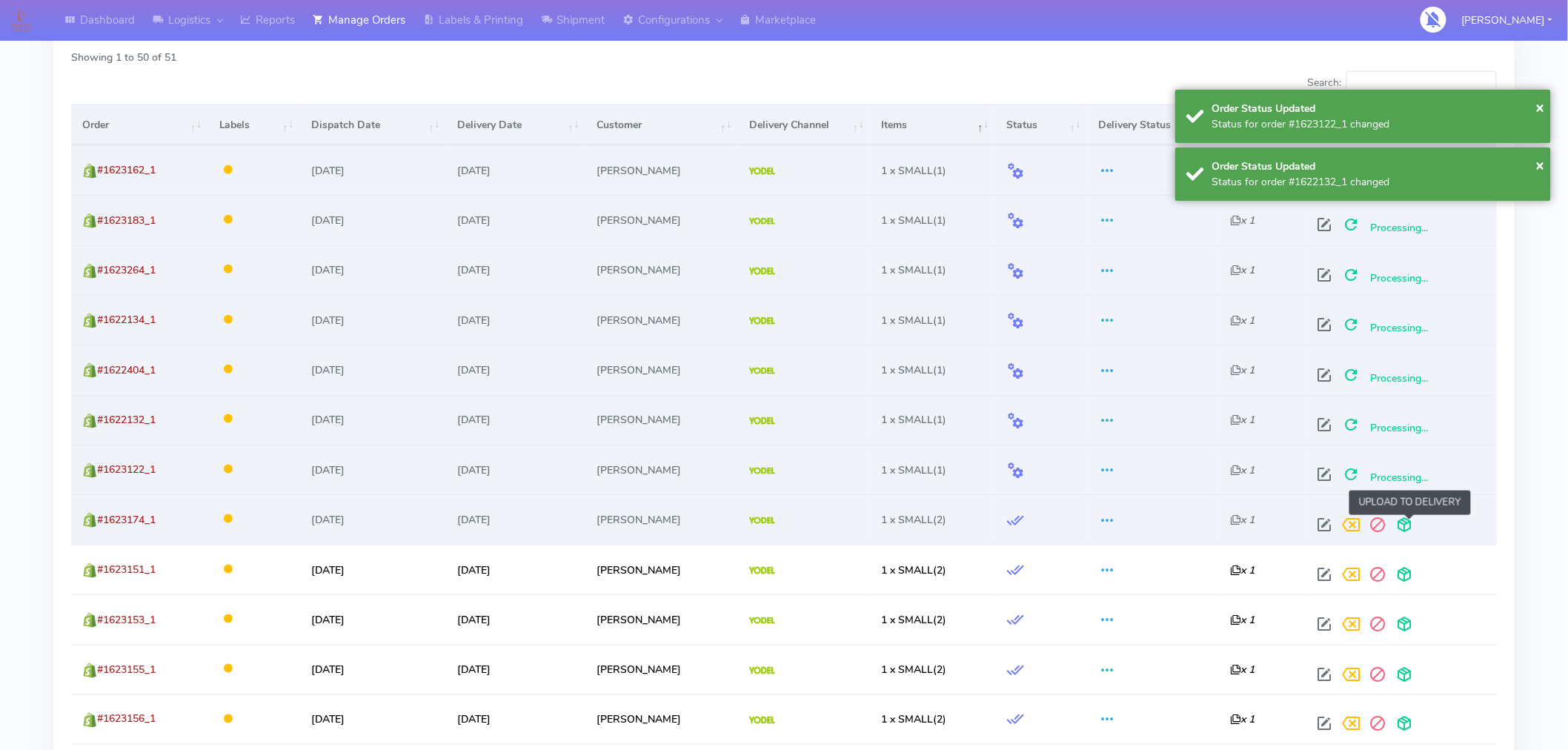
click at [1412, 530] on span at bounding box center [1405, 528] width 27 height 14
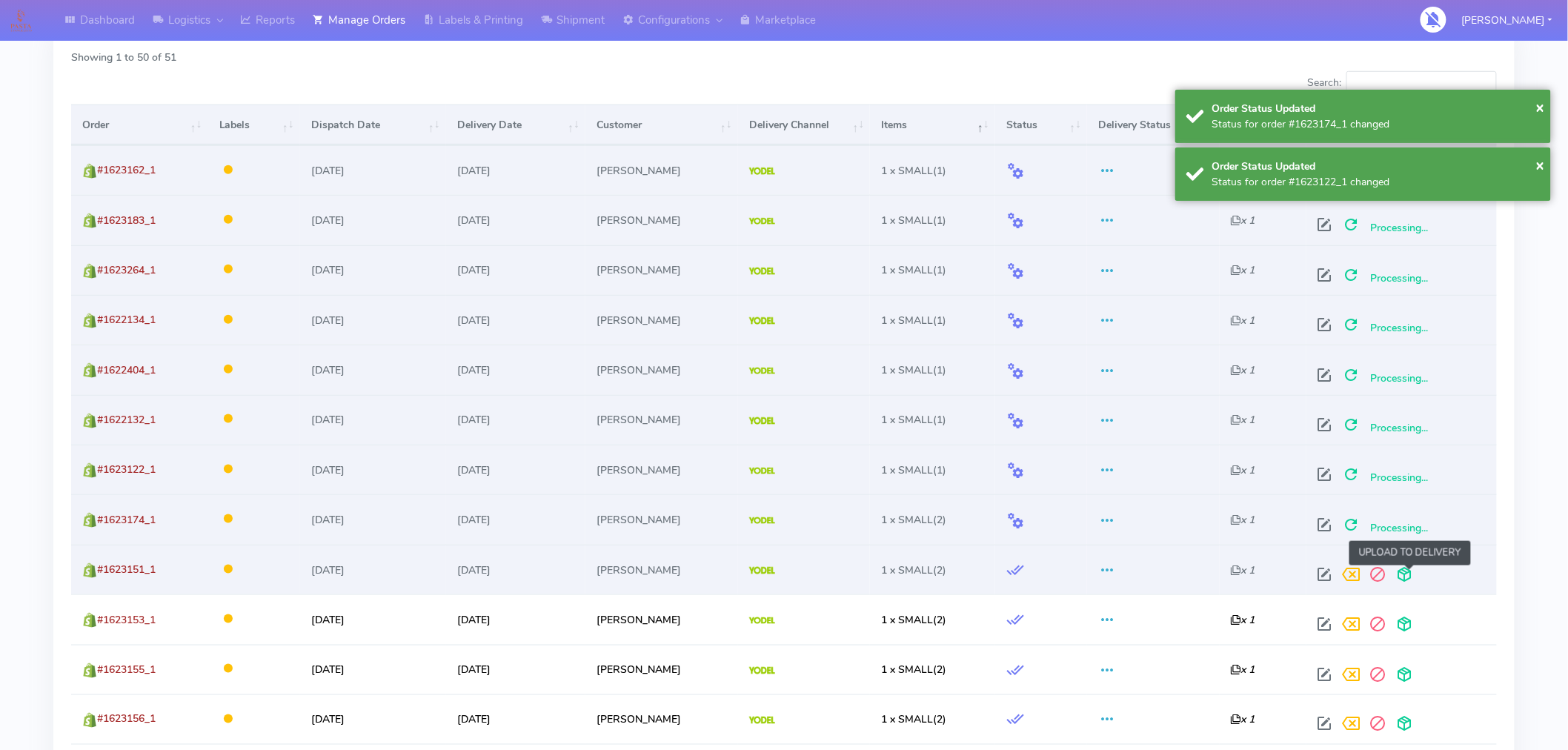
click at [1416, 575] on span at bounding box center [1405, 578] width 27 height 14
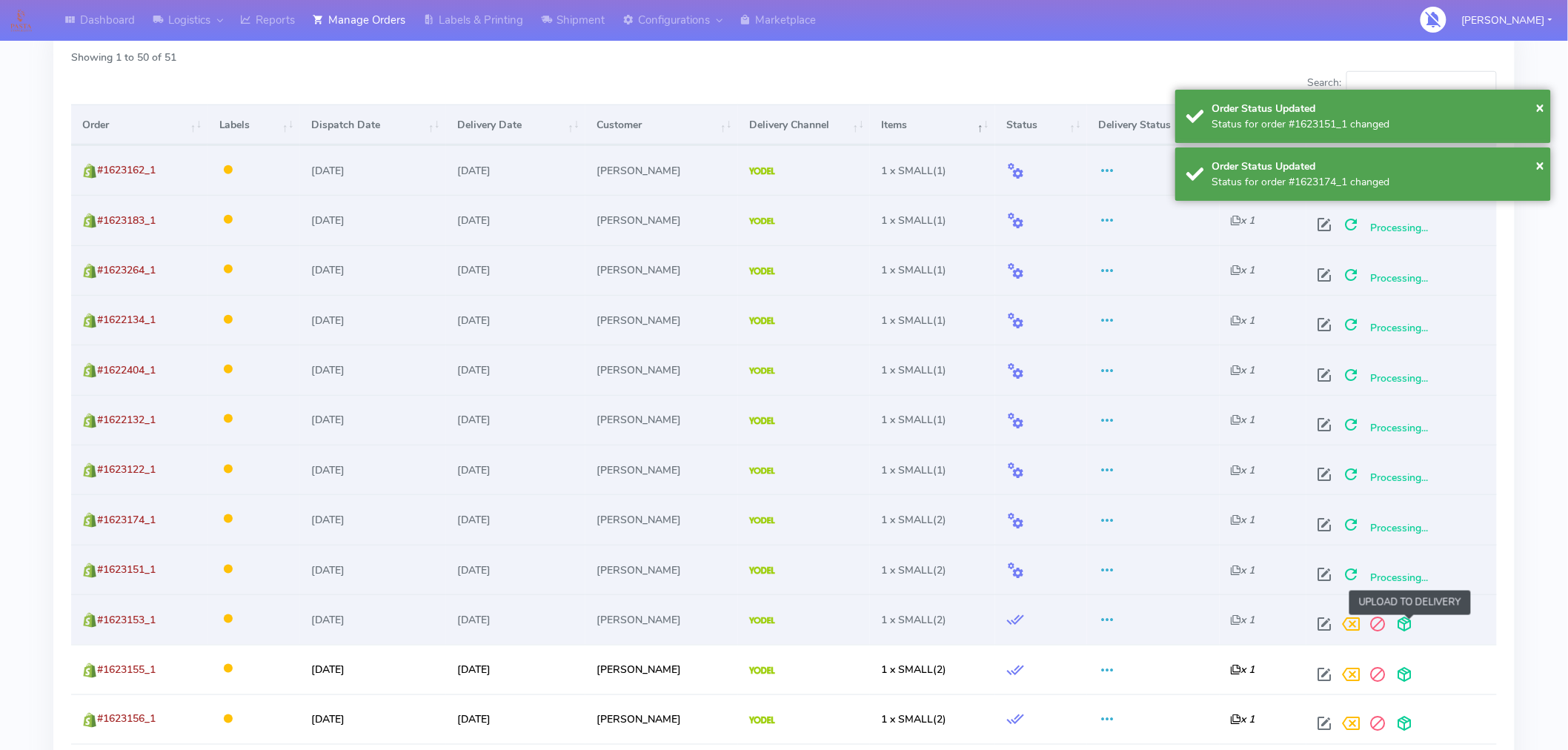
click at [1414, 620] on span at bounding box center [1405, 627] width 27 height 14
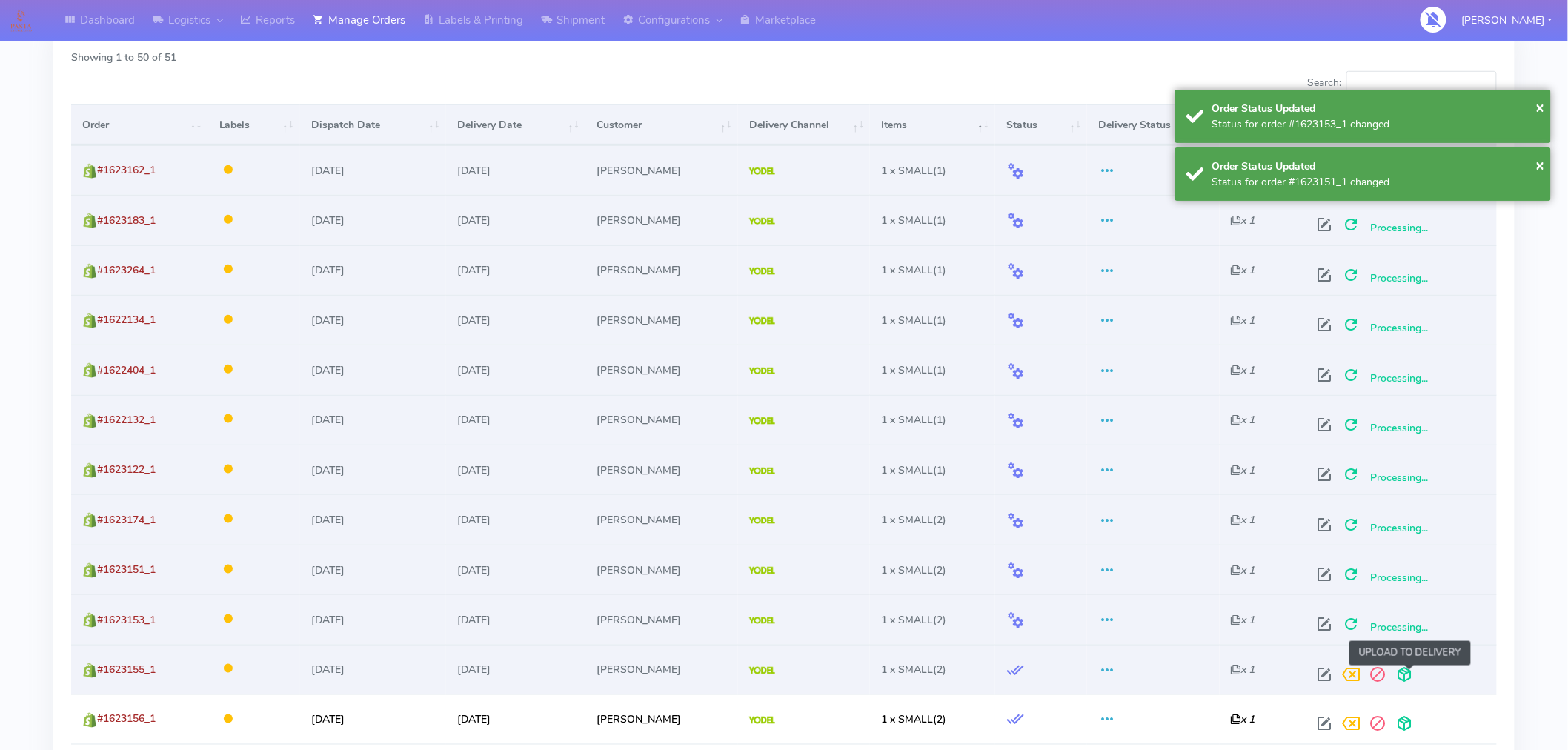
click at [1408, 678] on span at bounding box center [1405, 678] width 27 height 14
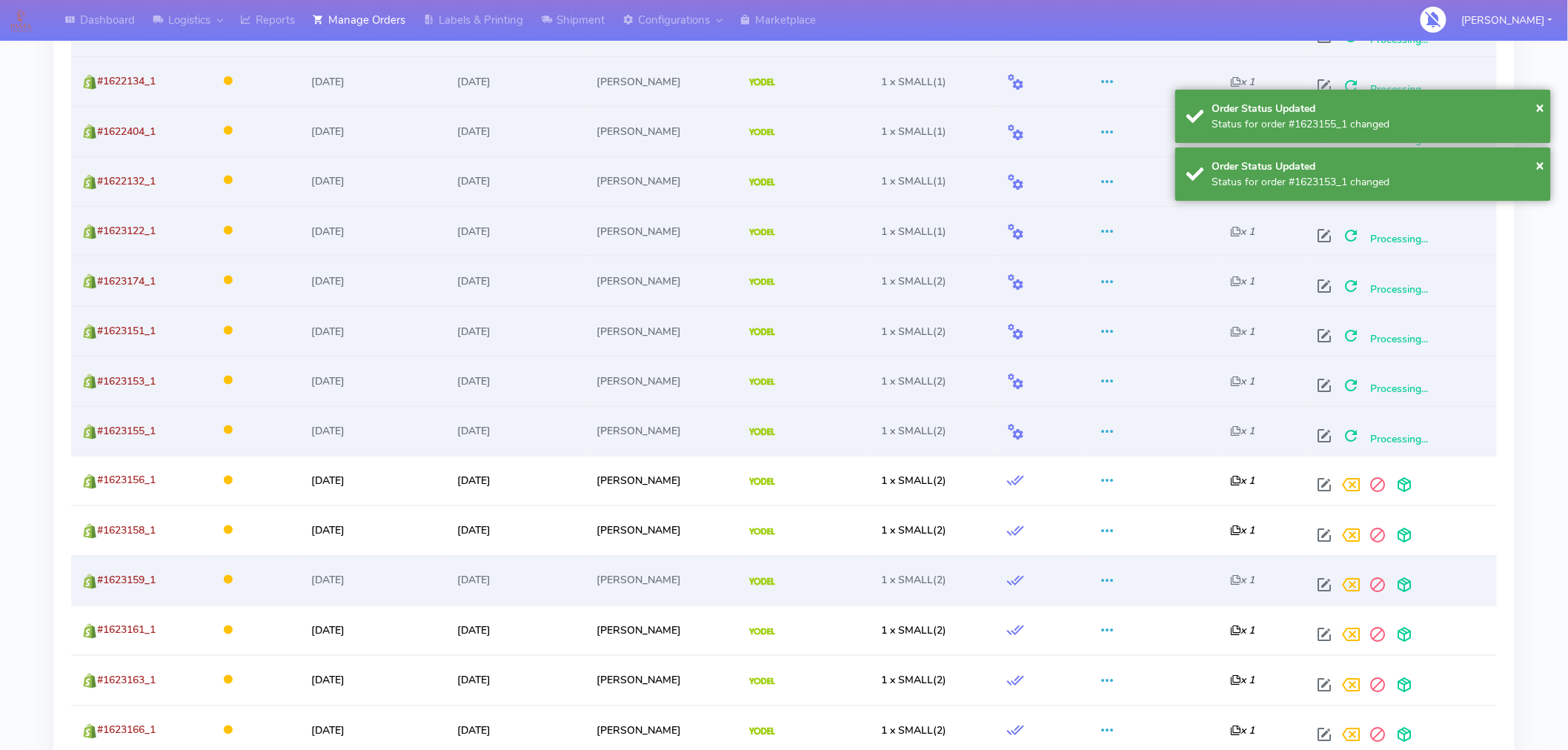
scroll to position [724, 0]
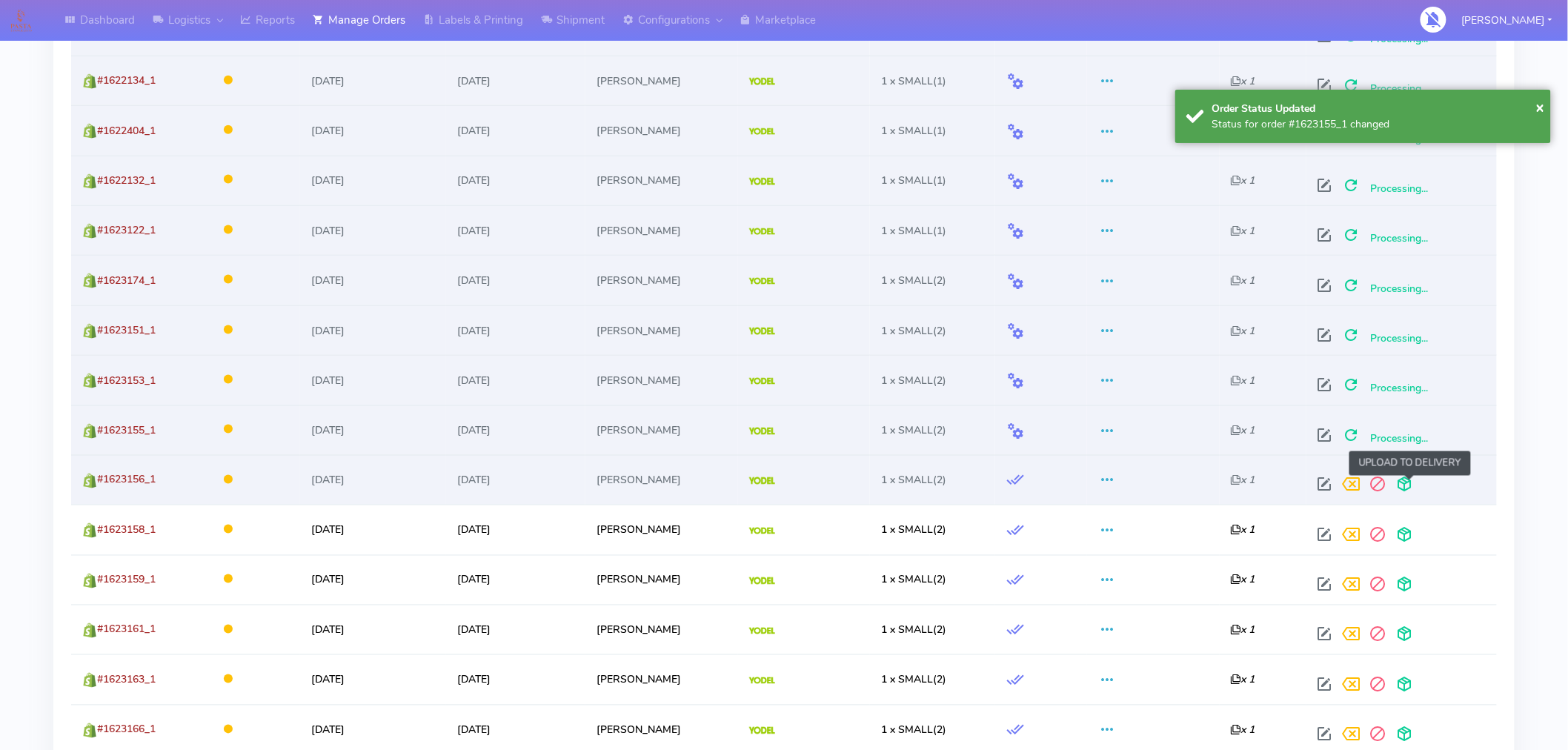
click at [1412, 485] on span at bounding box center [1405, 488] width 27 height 14
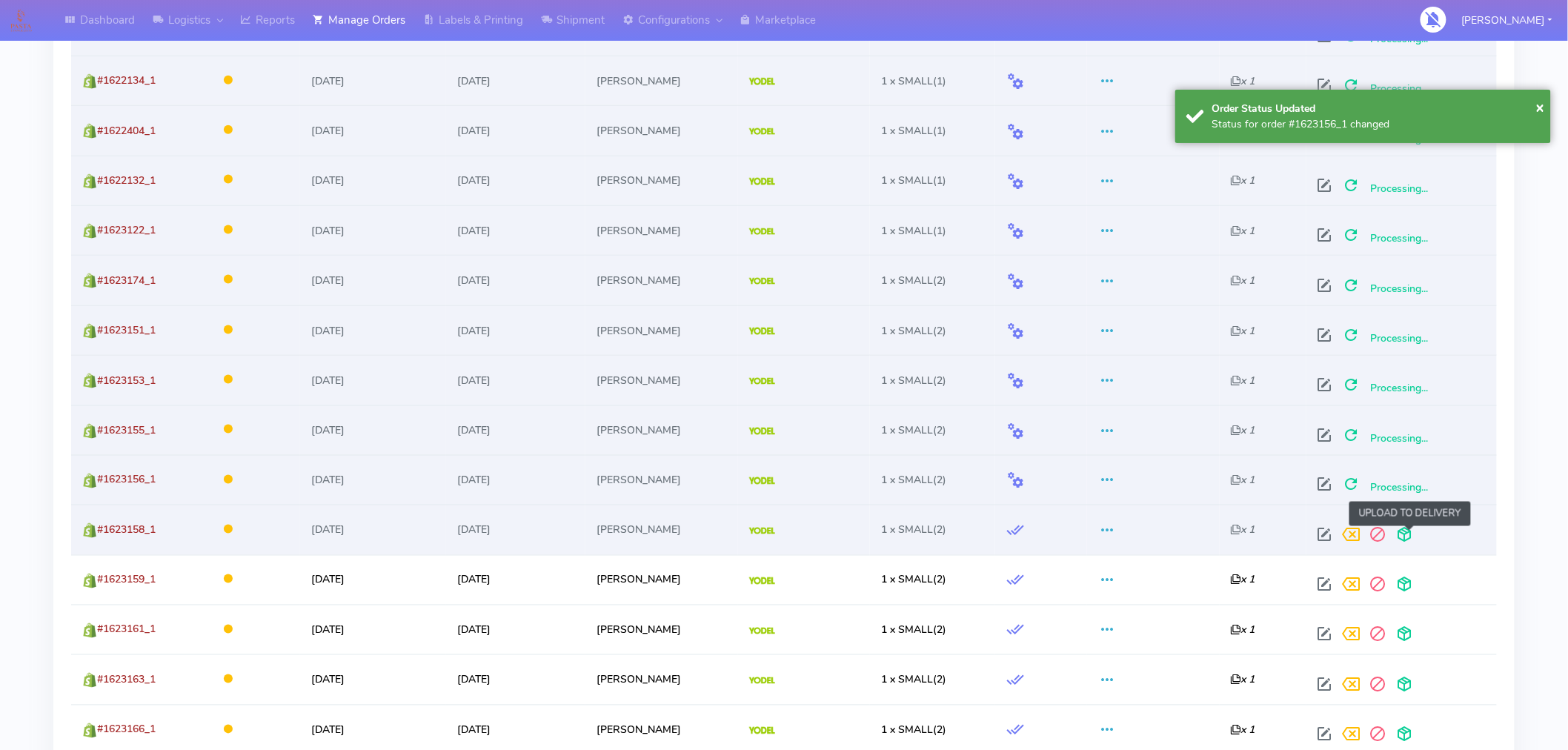
click at [1412, 544] on span at bounding box center [1405, 539] width 27 height 14
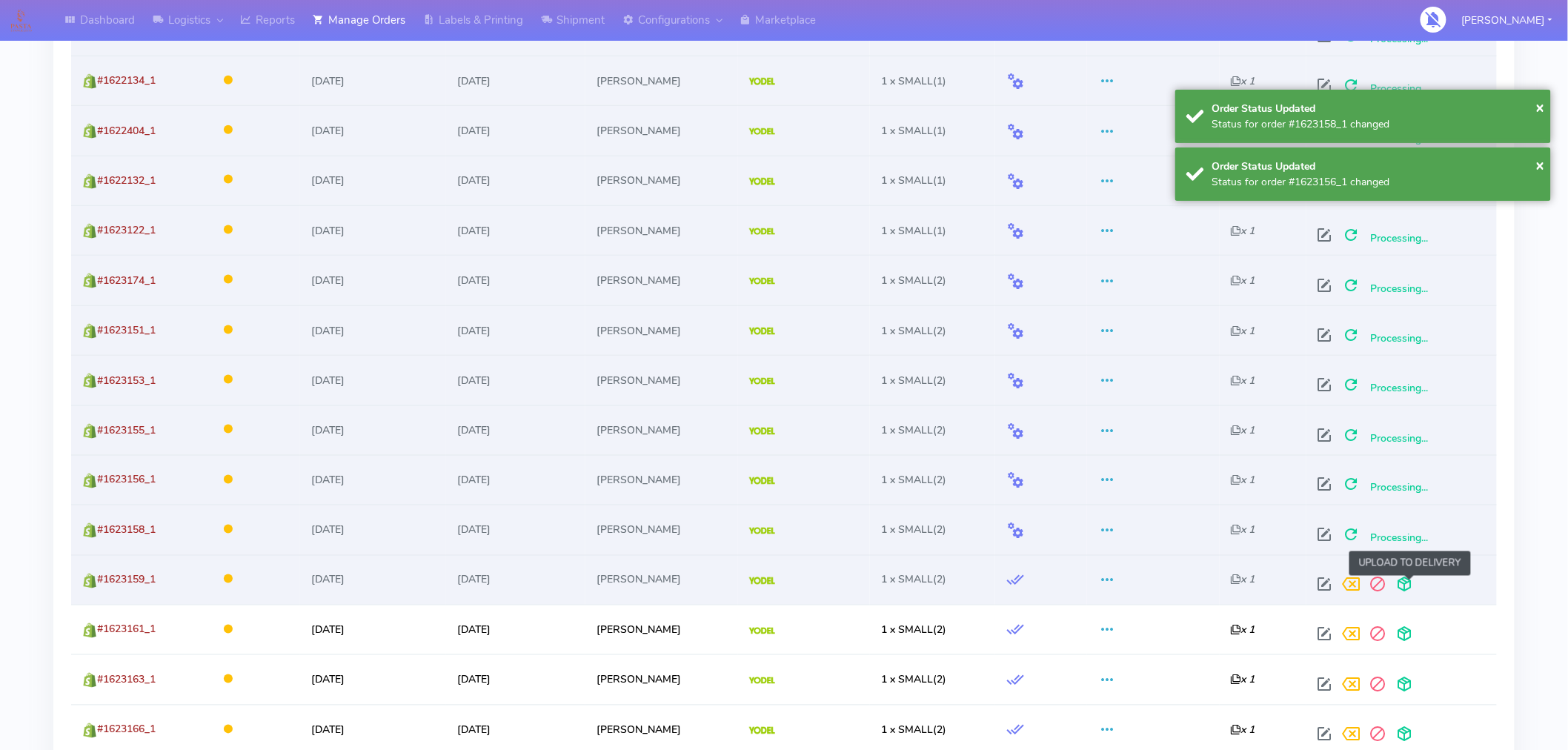
click at [1412, 581] on span at bounding box center [1405, 588] width 27 height 14
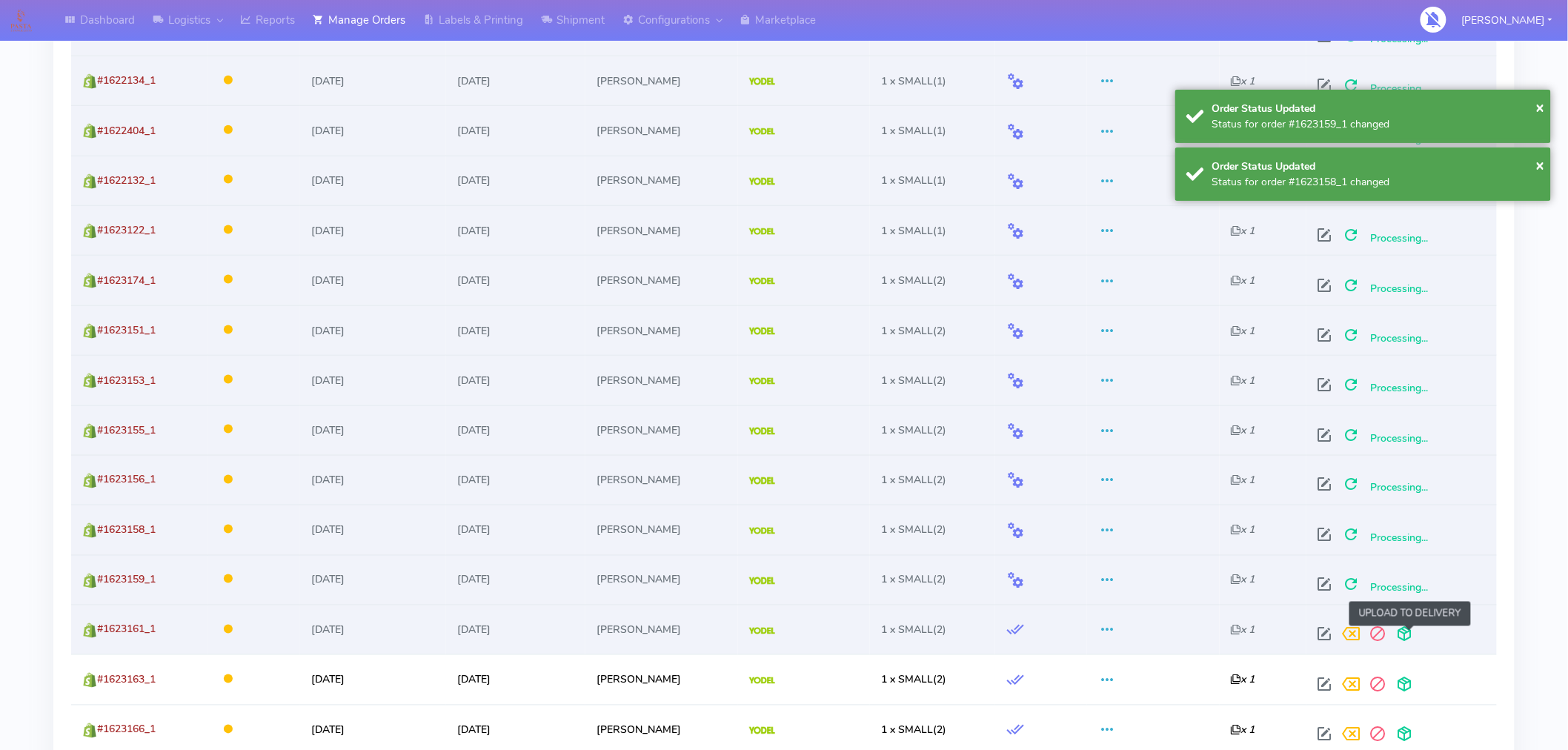
click at [1408, 634] on span at bounding box center [1405, 638] width 27 height 14
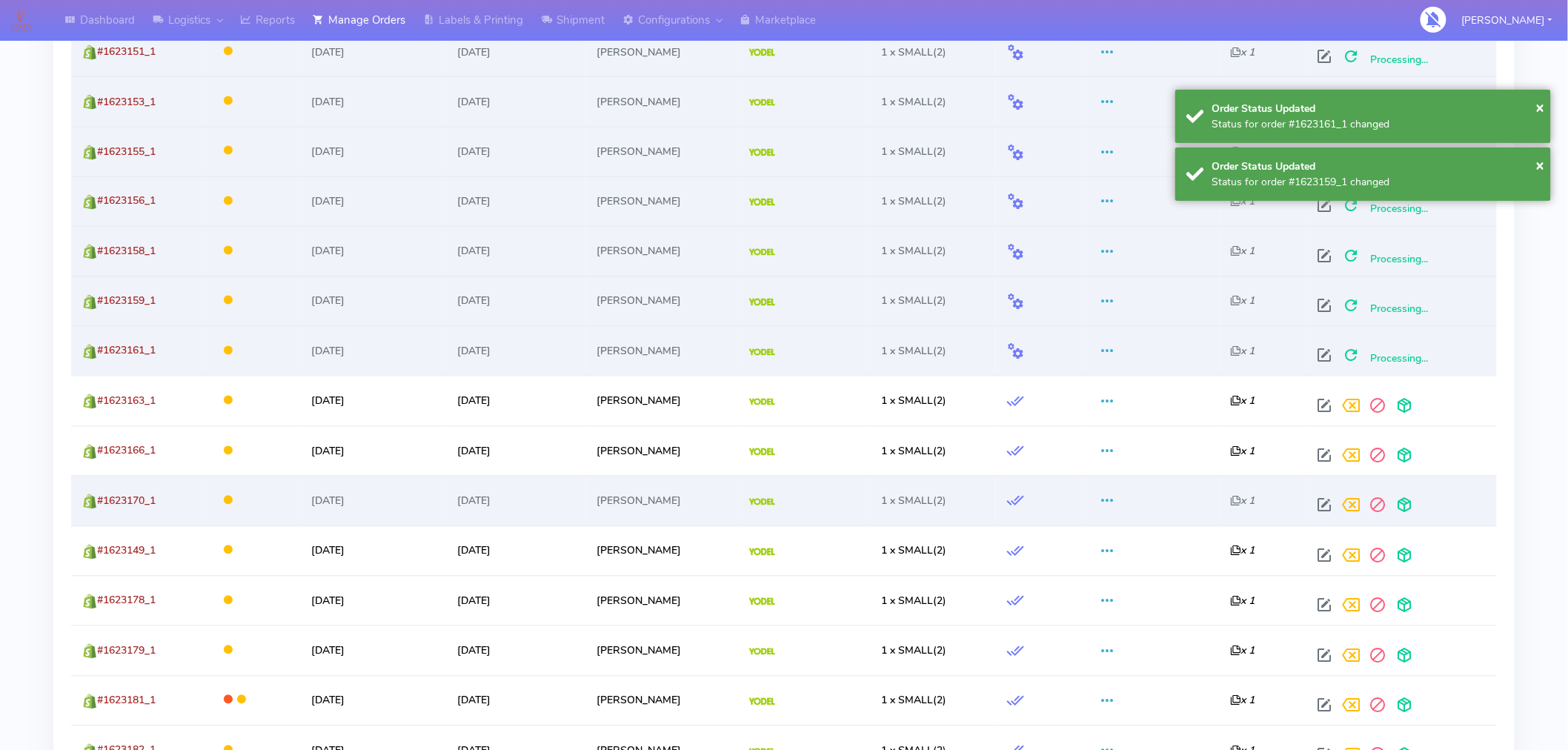
scroll to position [1016, 0]
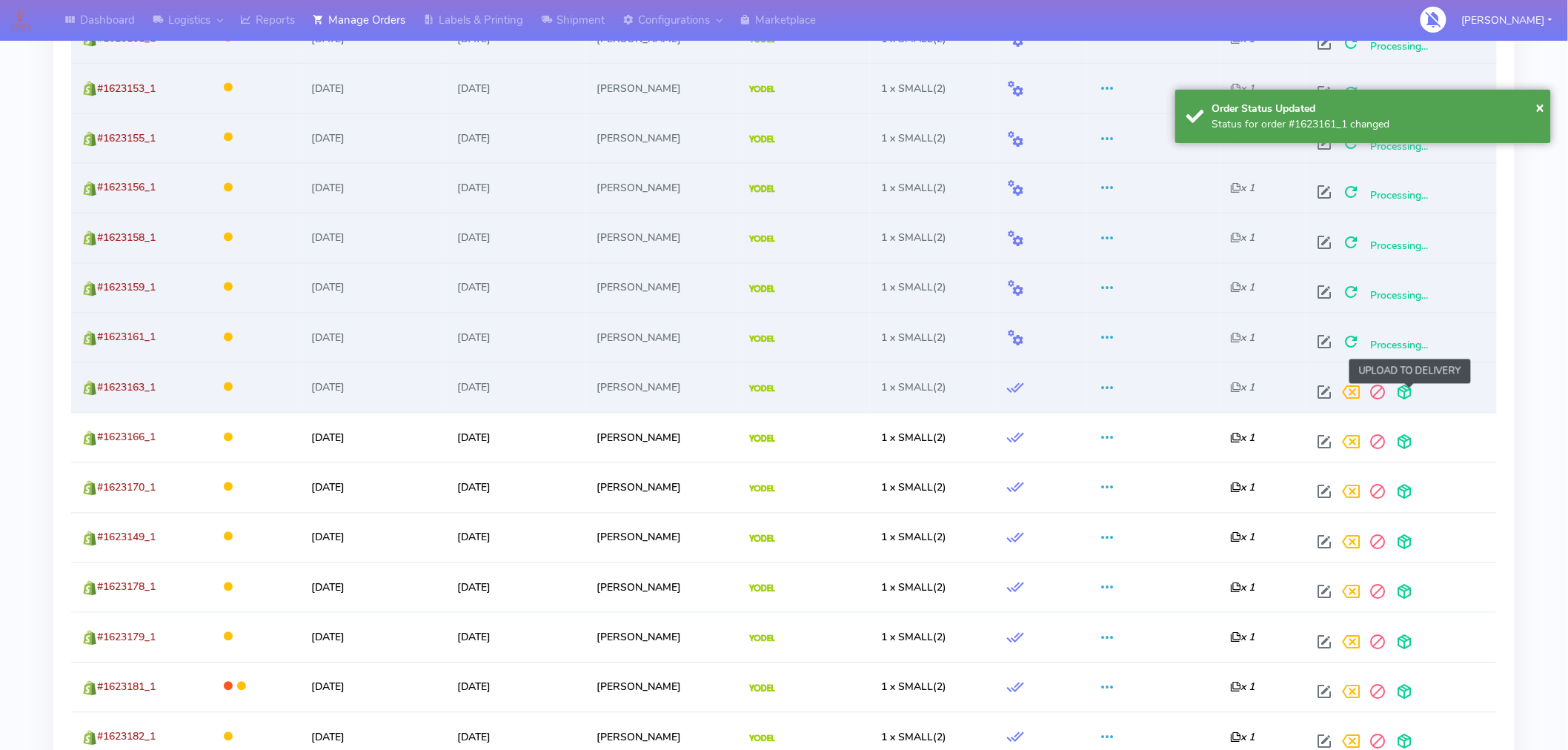
click at [1411, 402] on span at bounding box center [1405, 396] width 27 height 14
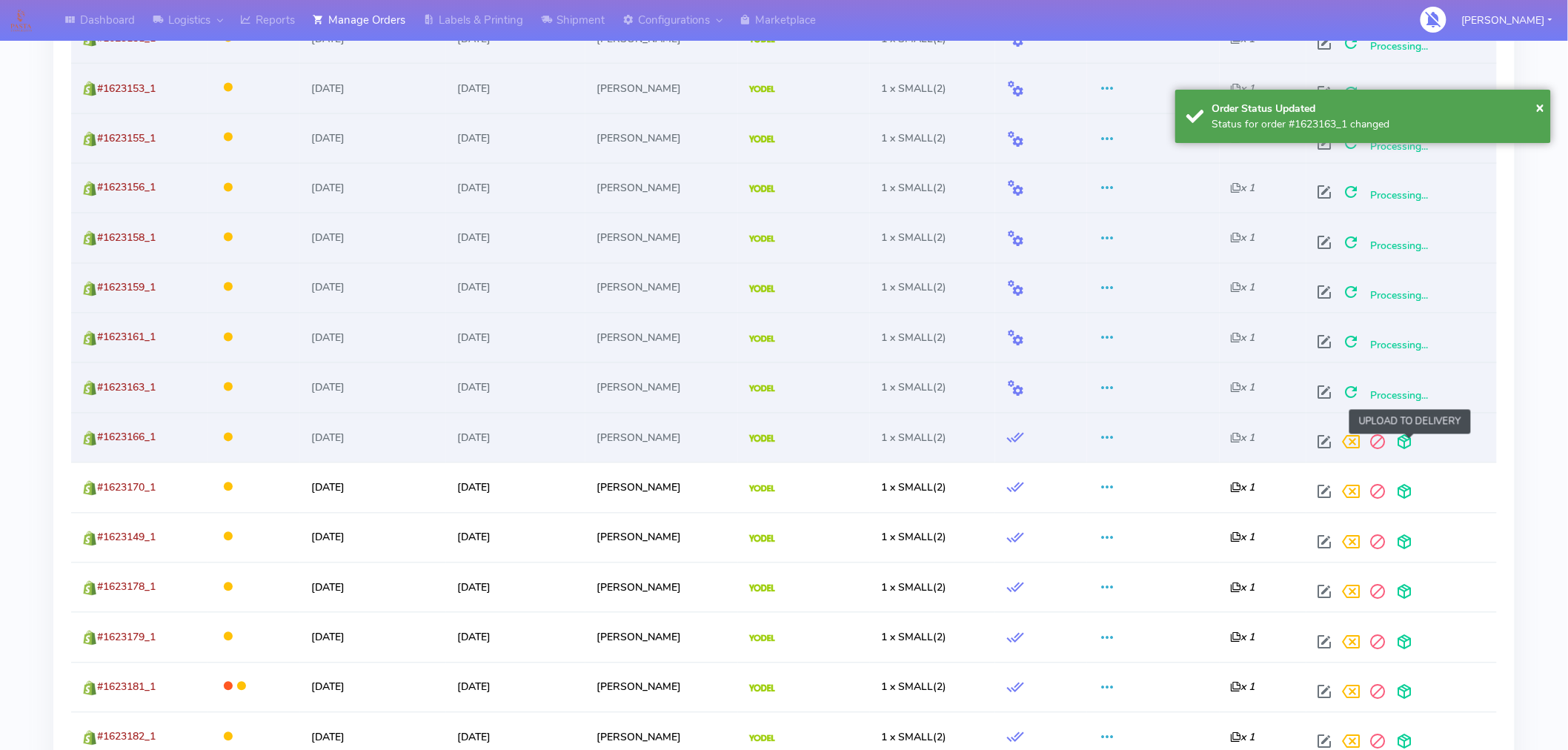
click at [1411, 439] on span at bounding box center [1405, 446] width 27 height 14
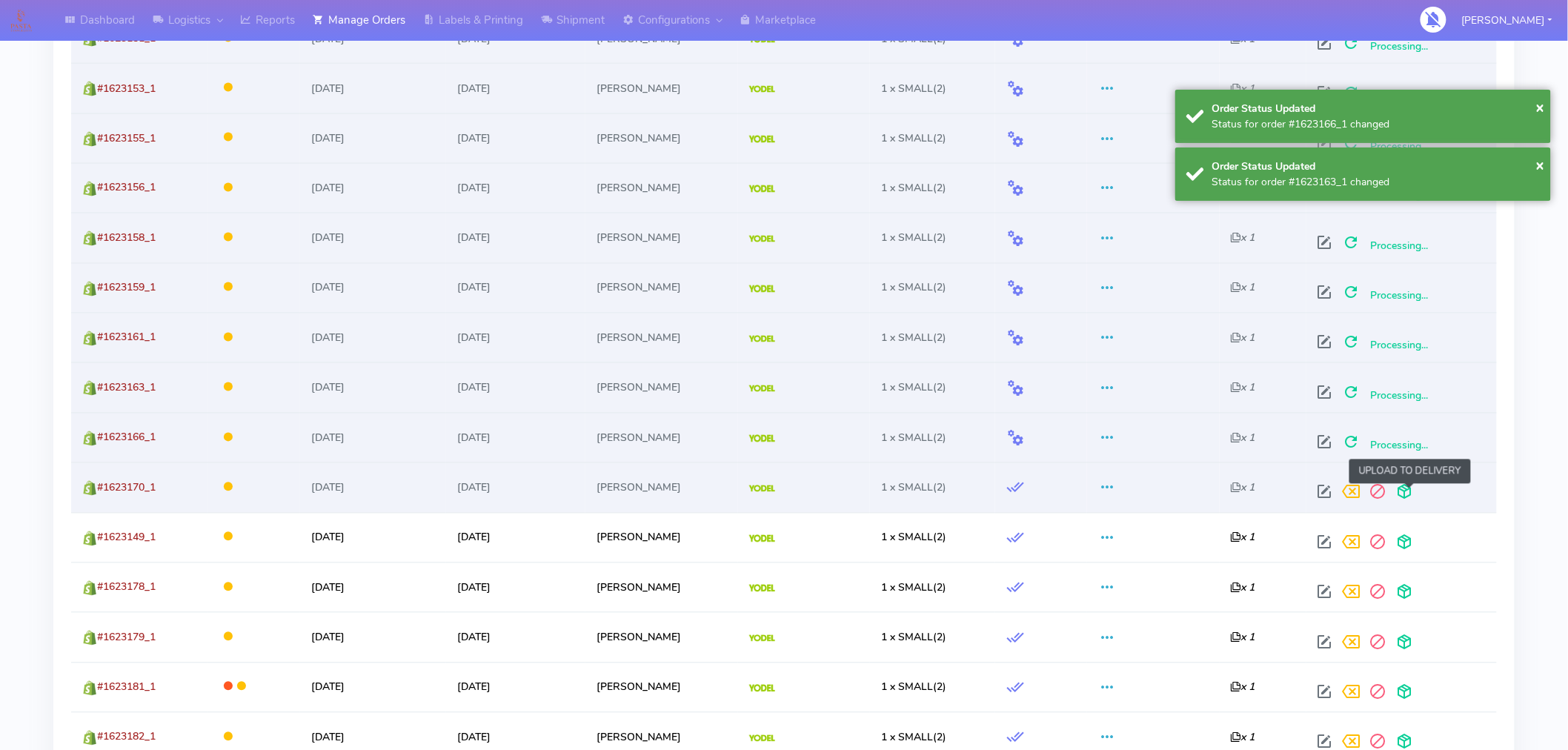
click at [1411, 493] on span at bounding box center [1405, 495] width 27 height 14
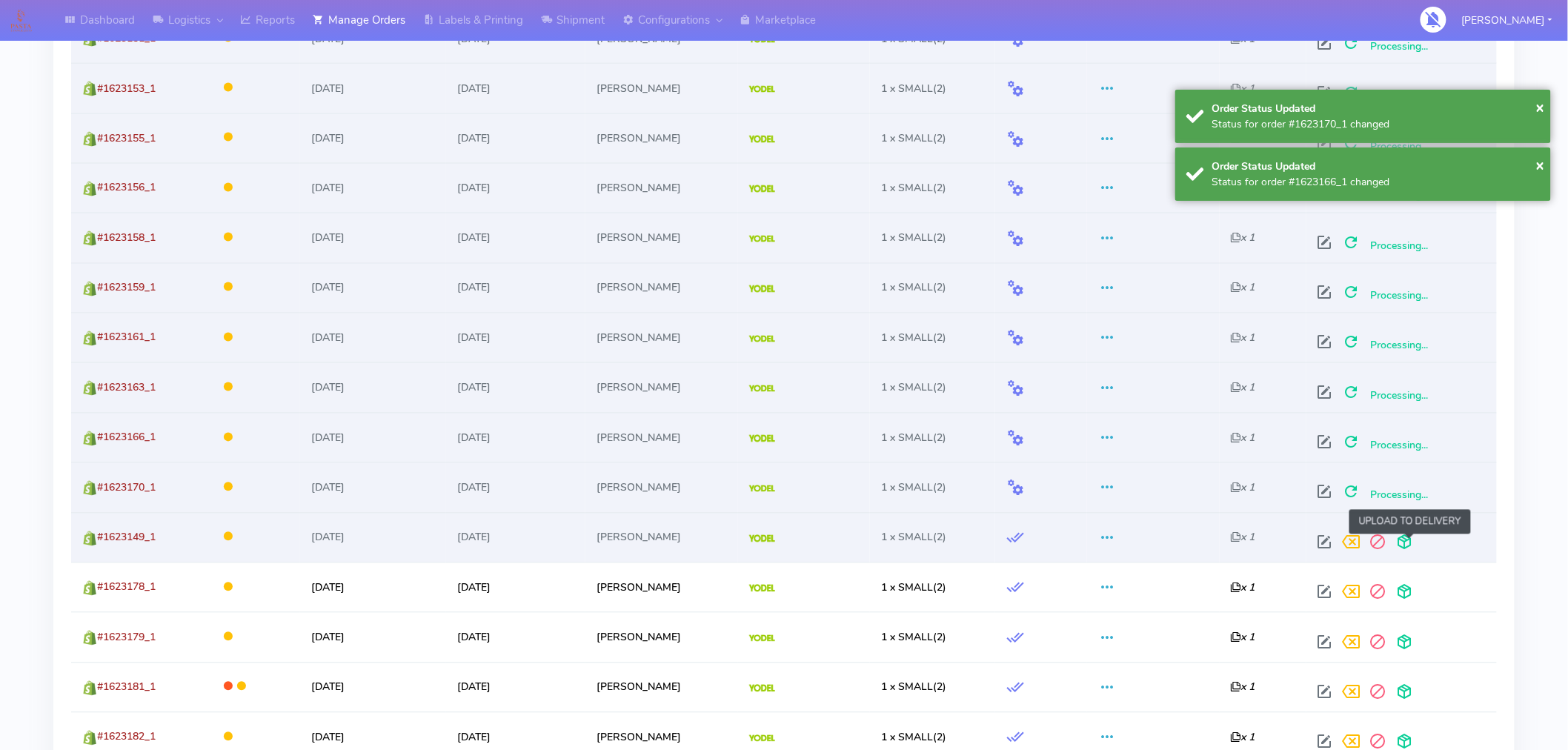
click at [1411, 546] on span at bounding box center [1405, 546] width 27 height 14
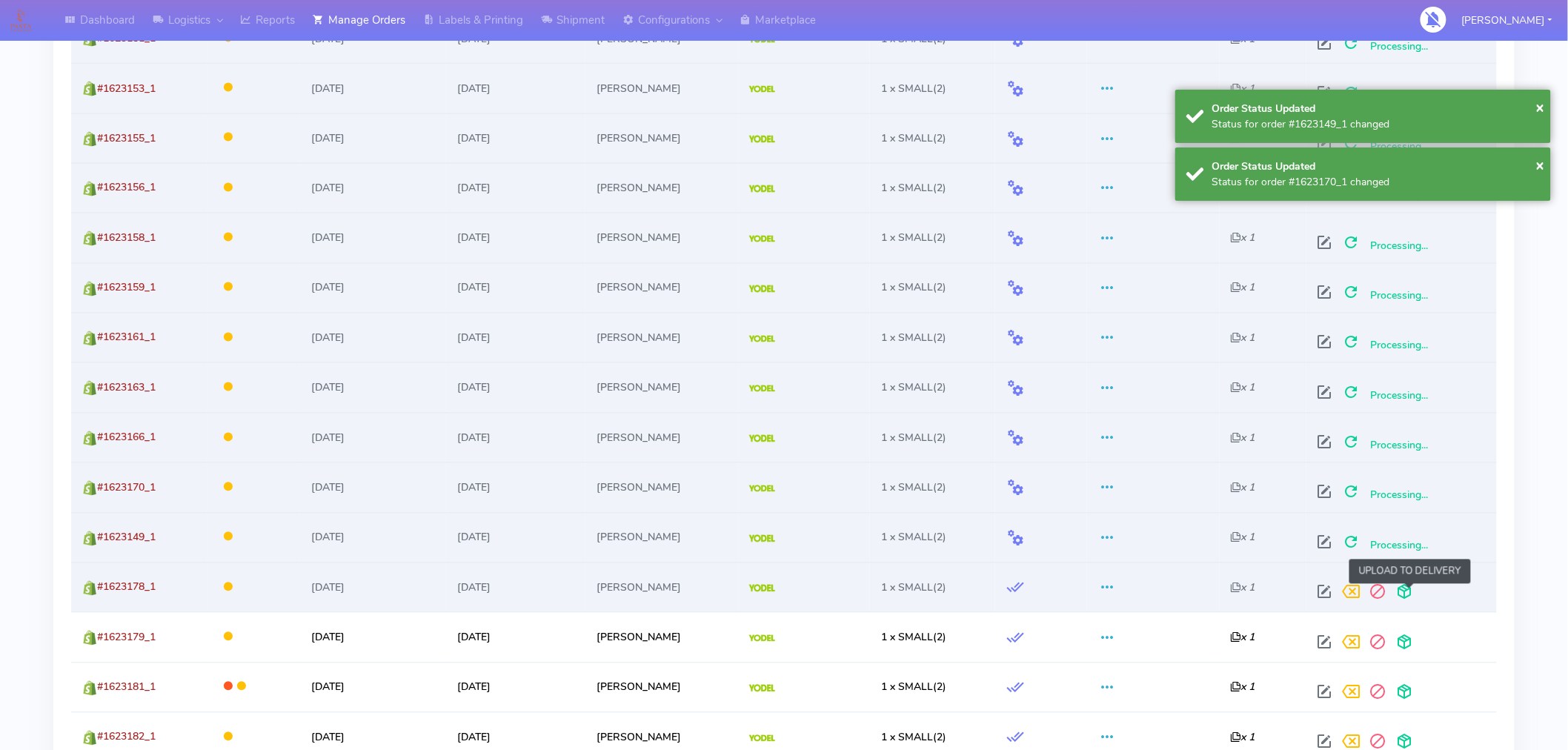
click at [1408, 589] on span at bounding box center [1405, 595] width 27 height 14
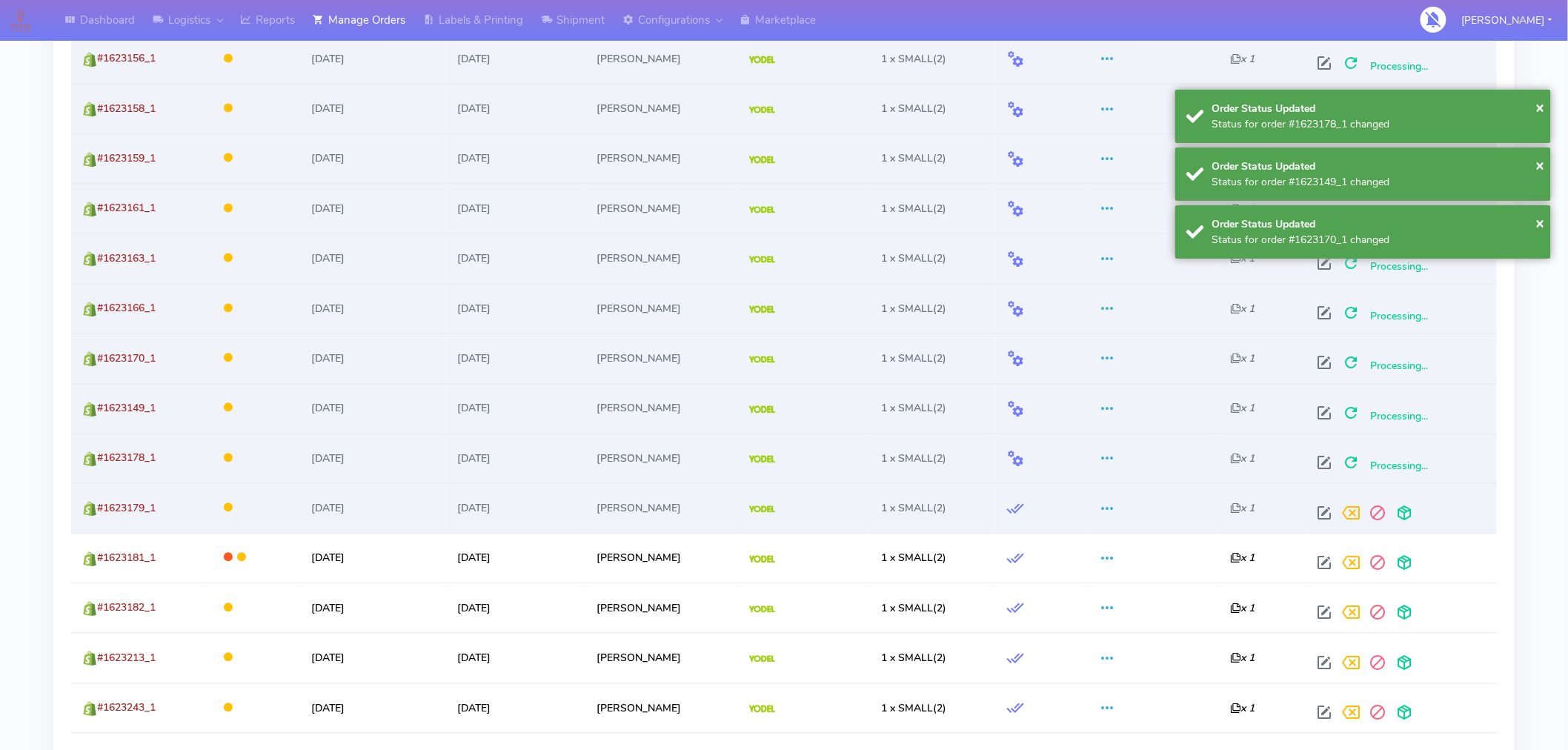
scroll to position [1165, 0]
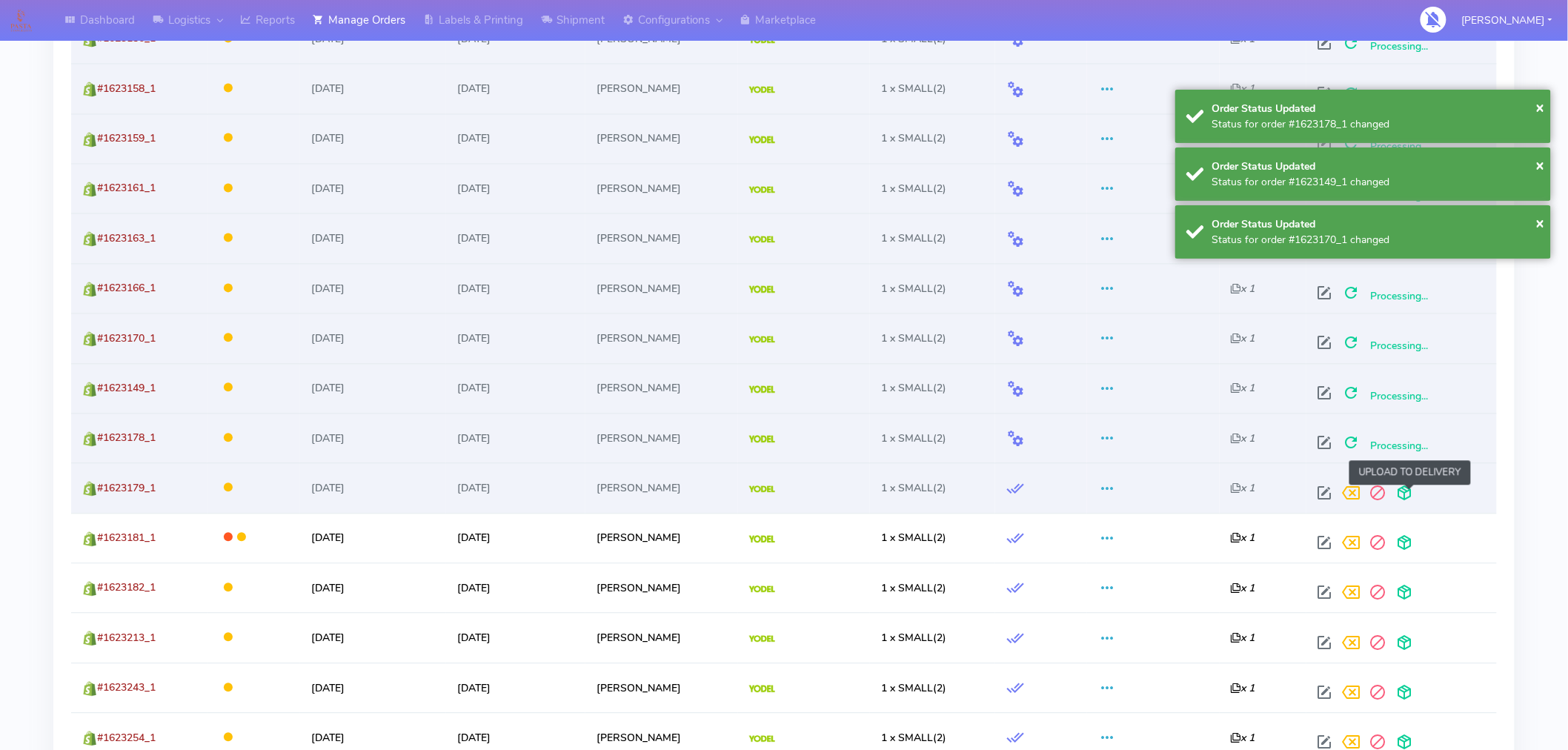
click at [1408, 491] on span at bounding box center [1405, 497] width 27 height 14
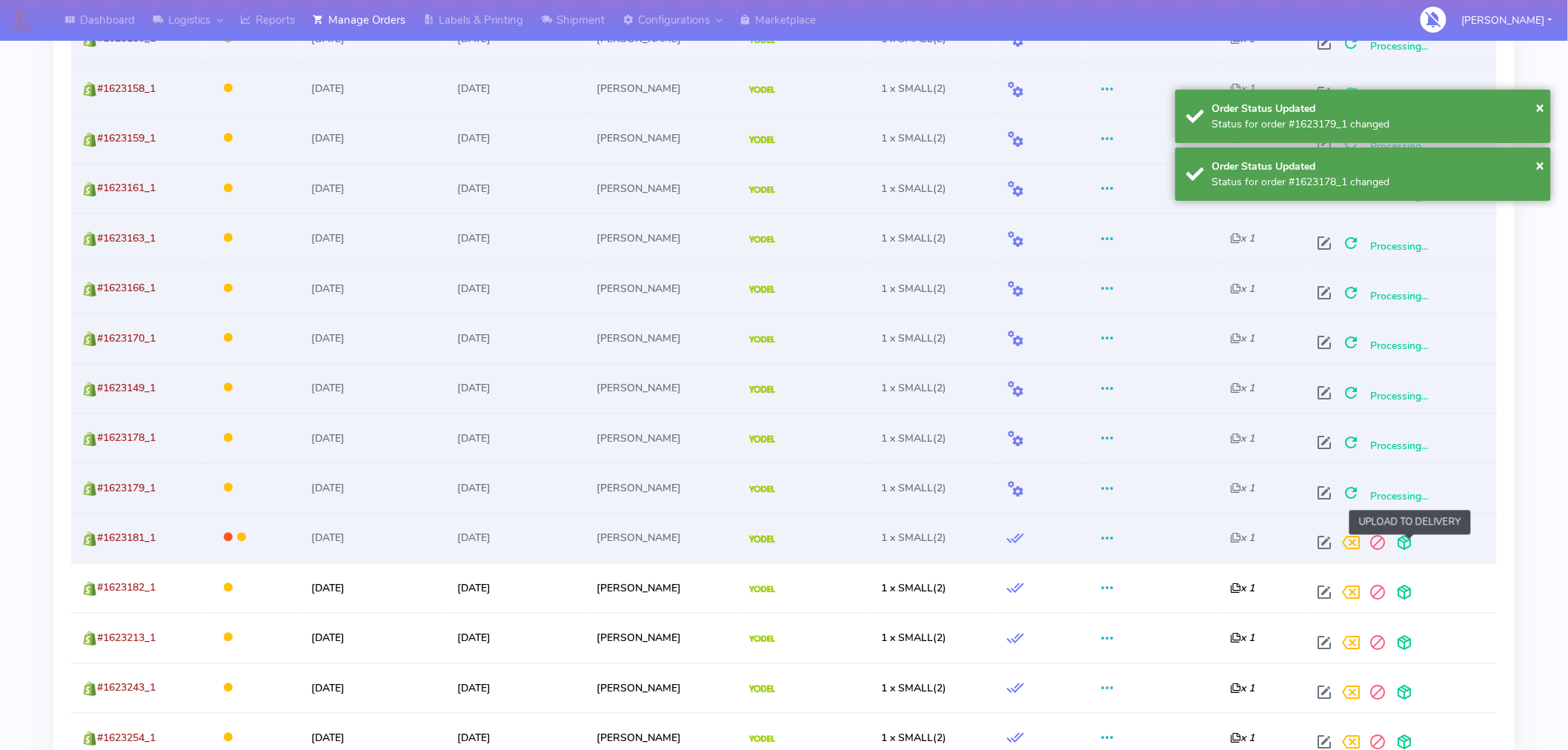
click at [1412, 540] on span at bounding box center [1405, 547] width 27 height 14
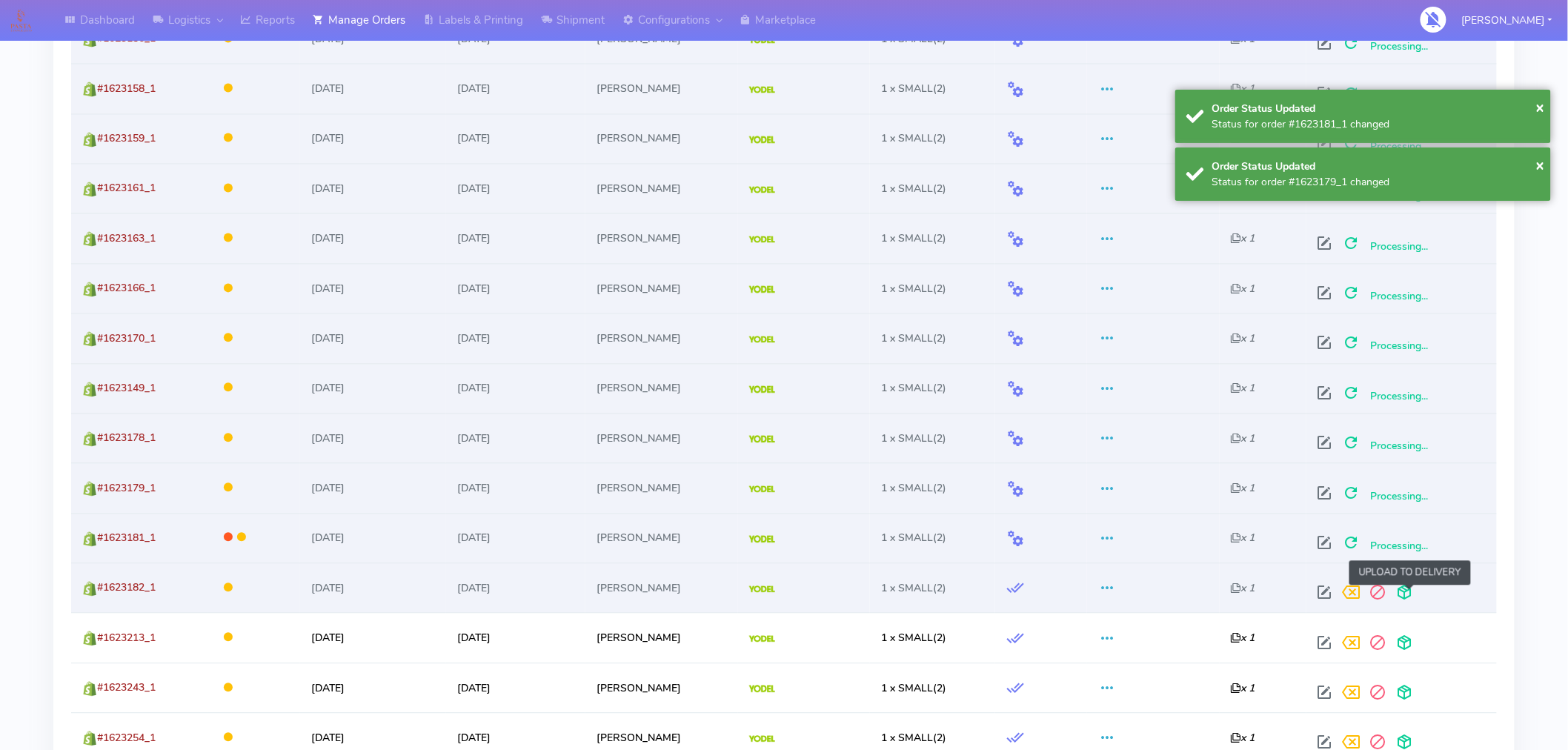
click at [1410, 590] on span at bounding box center [1405, 596] width 27 height 14
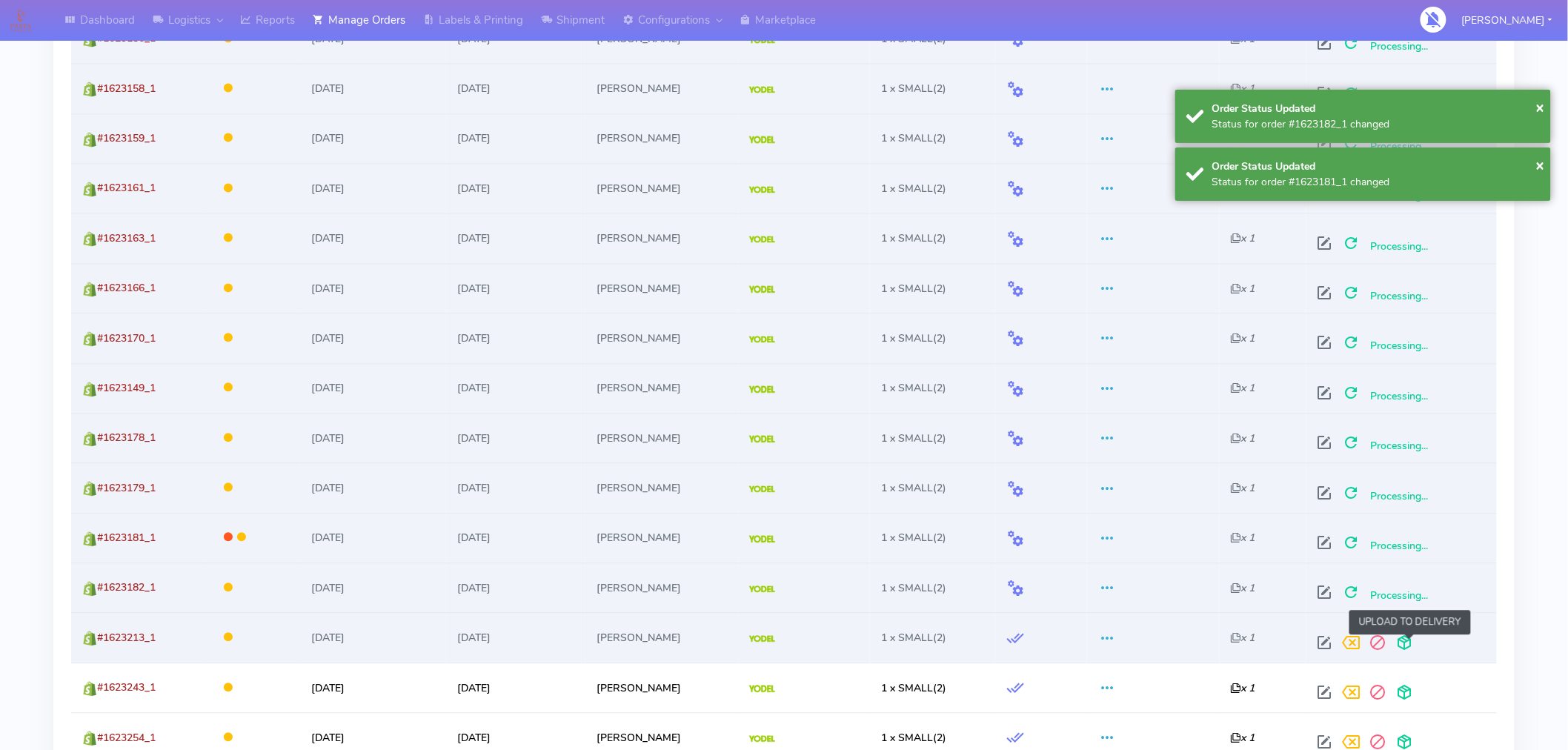
click at [1407, 645] on span at bounding box center [1405, 647] width 27 height 14
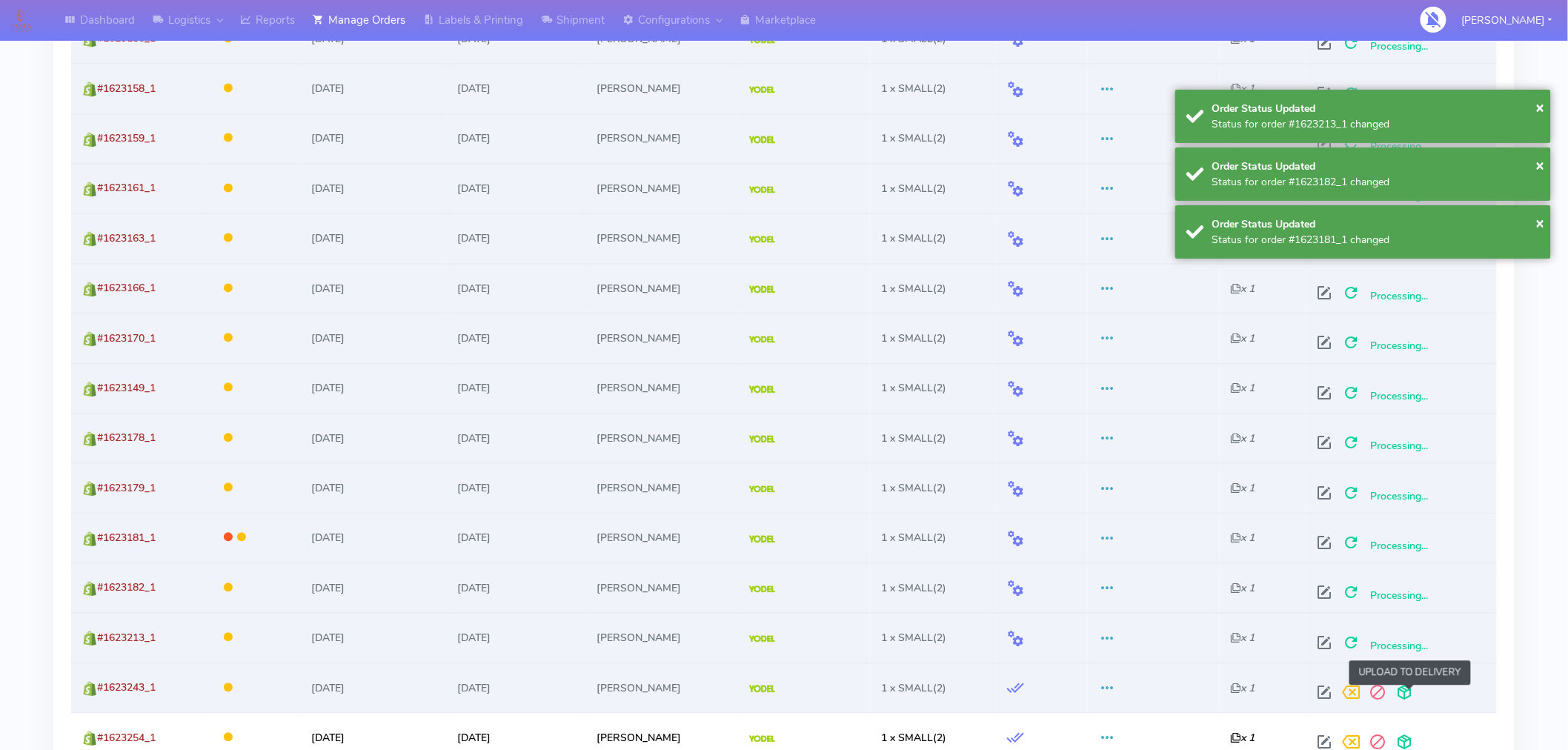
click at [1411, 696] on span at bounding box center [1405, 696] width 27 height 14
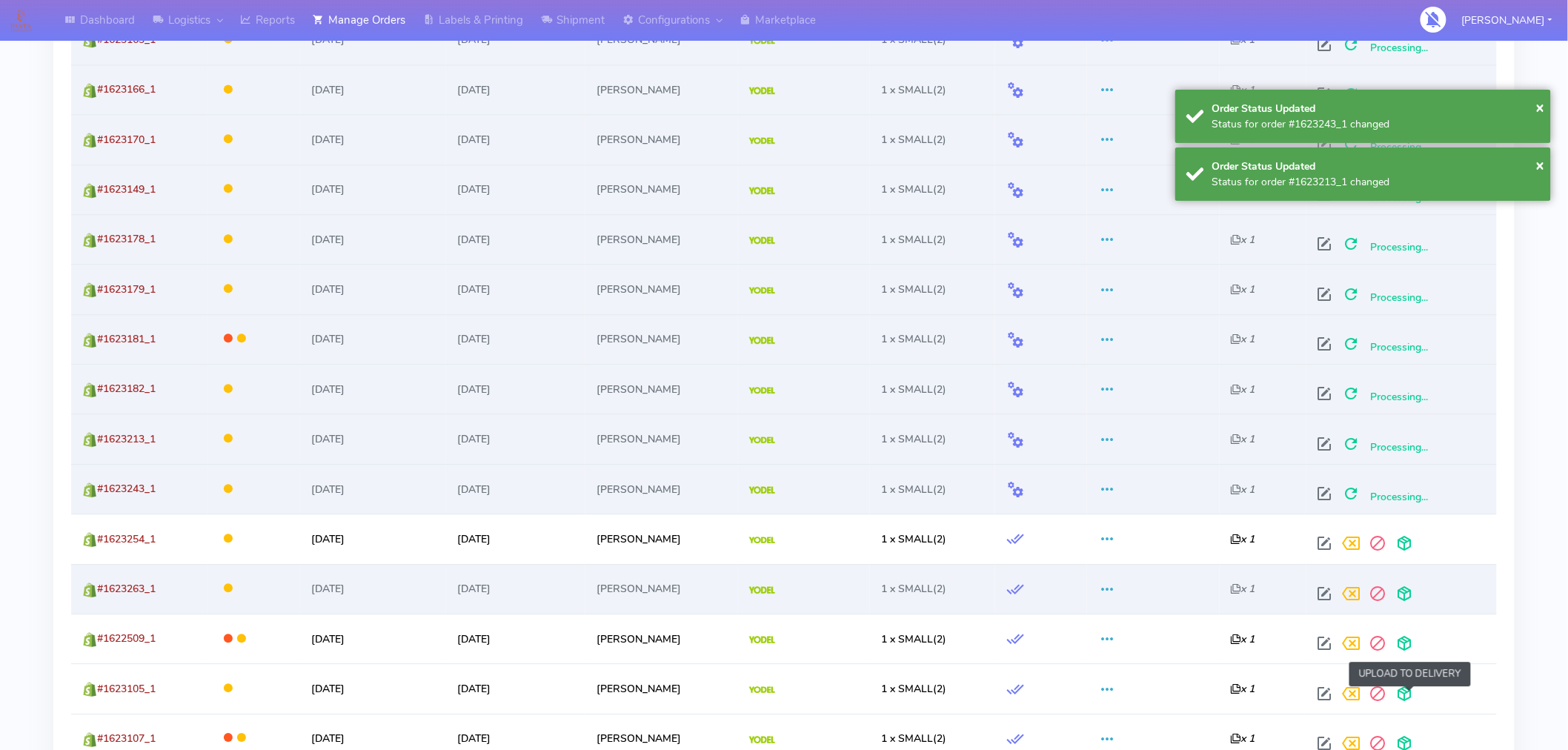
scroll to position [1384, 0]
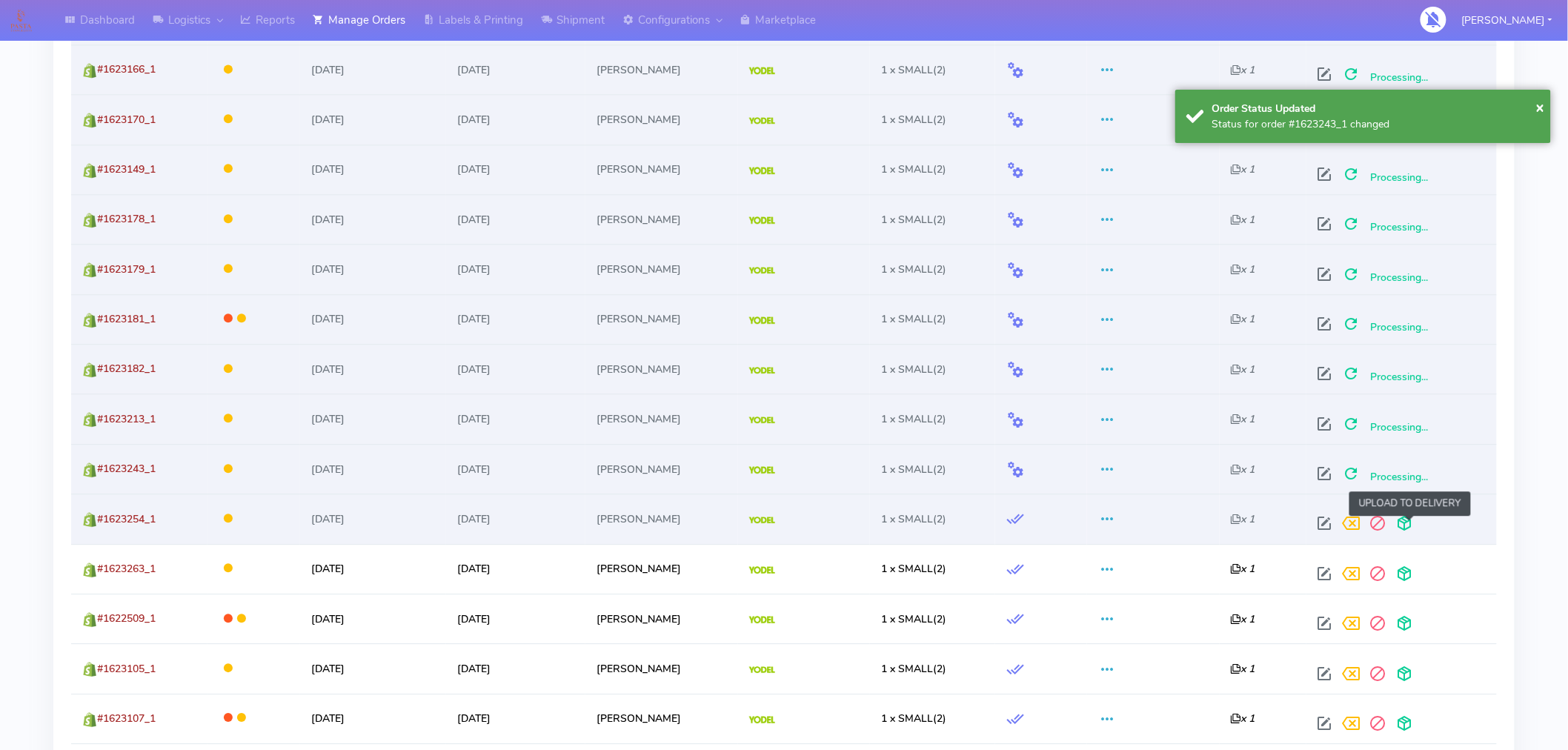
click at [1410, 534] on span at bounding box center [1405, 526] width 27 height 14
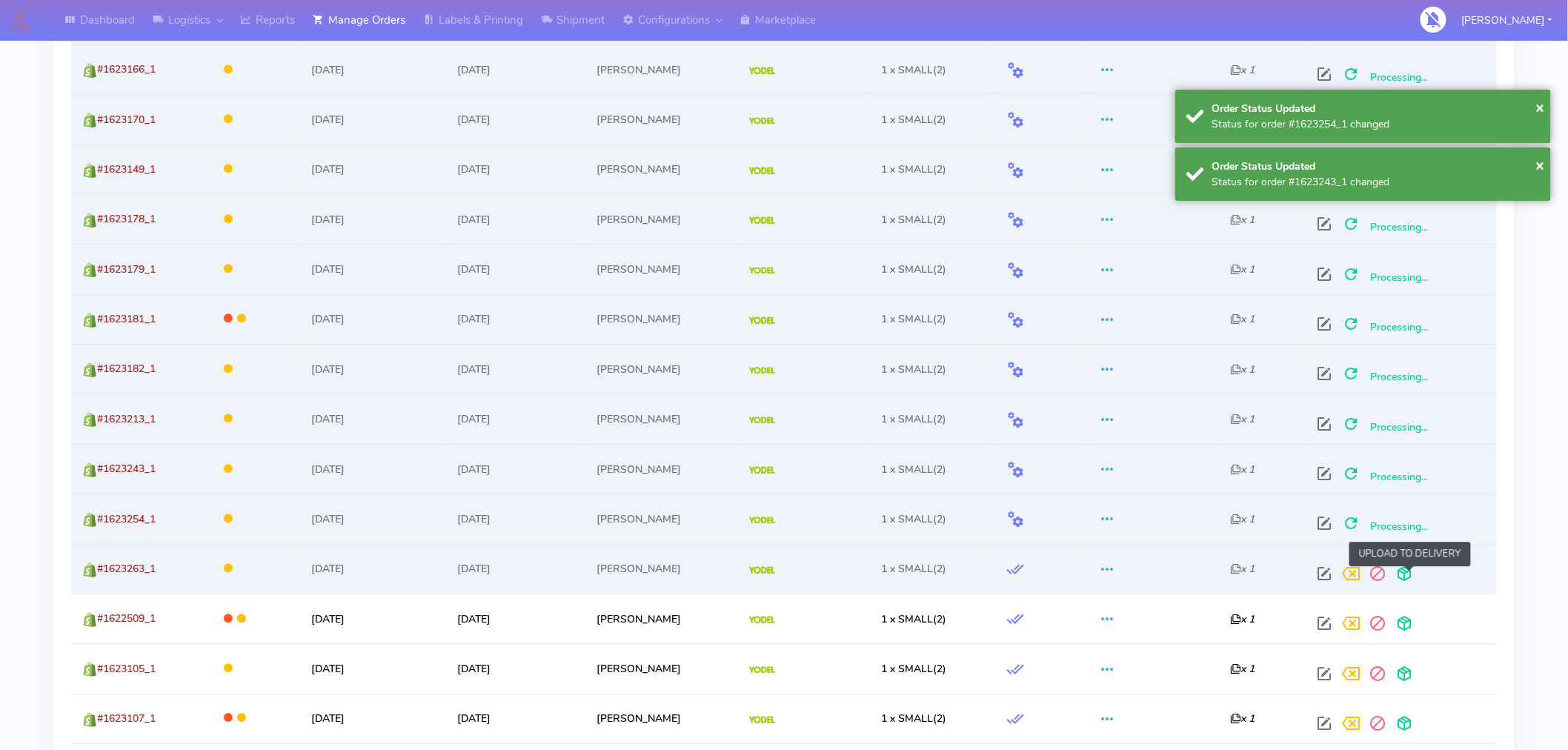
click at [1412, 575] on span at bounding box center [1405, 577] width 27 height 14
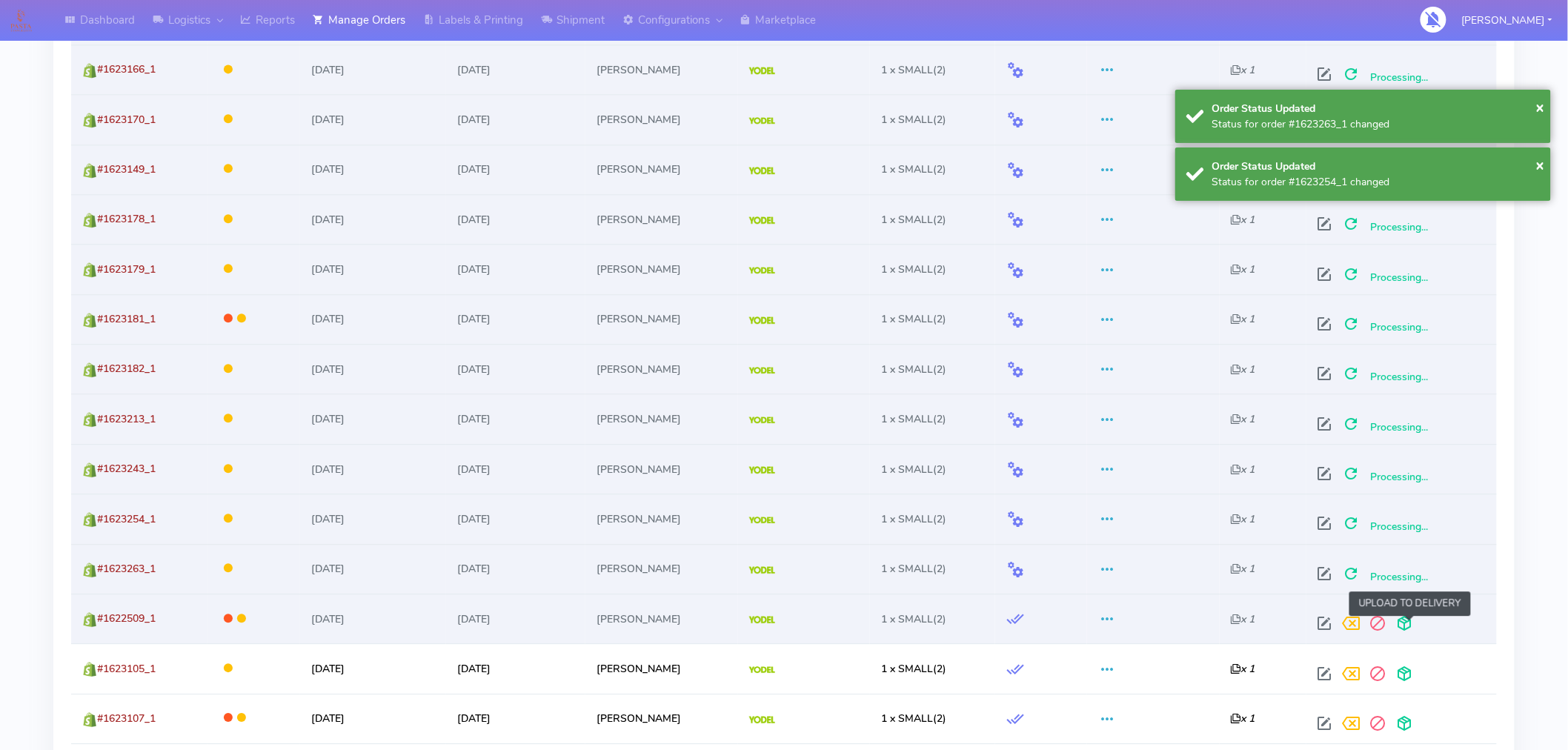
click at [1408, 620] on span at bounding box center [1405, 626] width 27 height 14
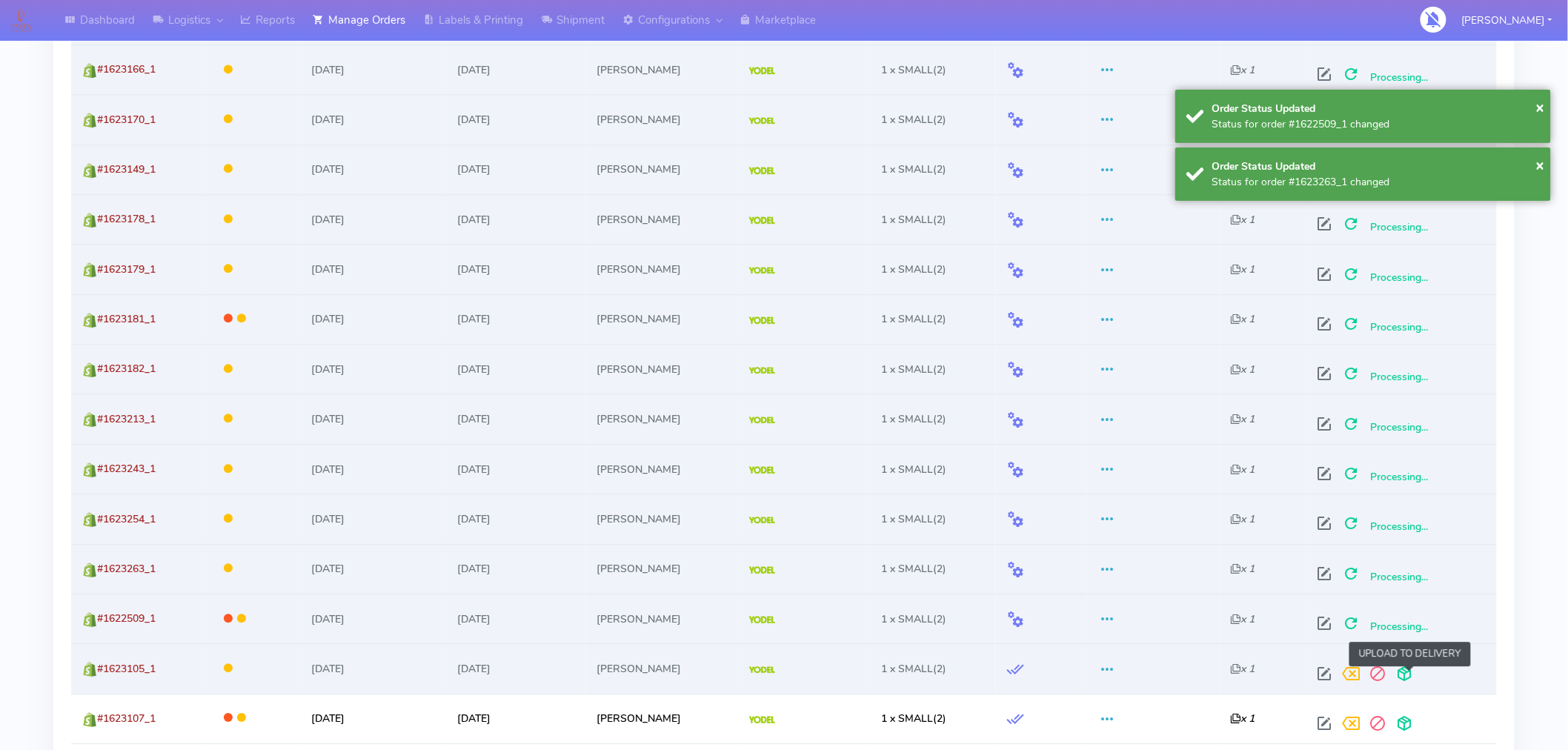
click at [1405, 684] on span at bounding box center [1405, 677] width 27 height 14
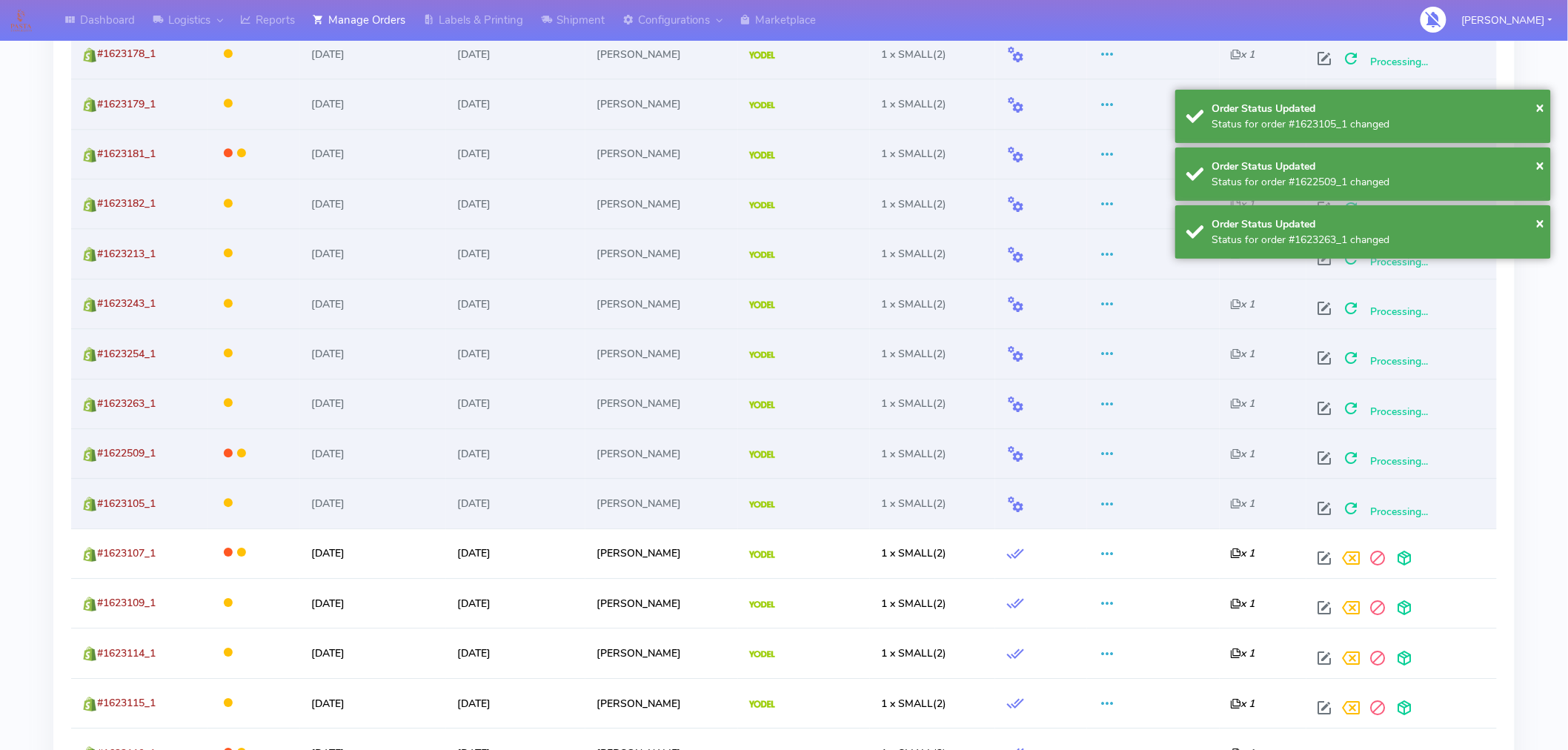
scroll to position [1556, 0]
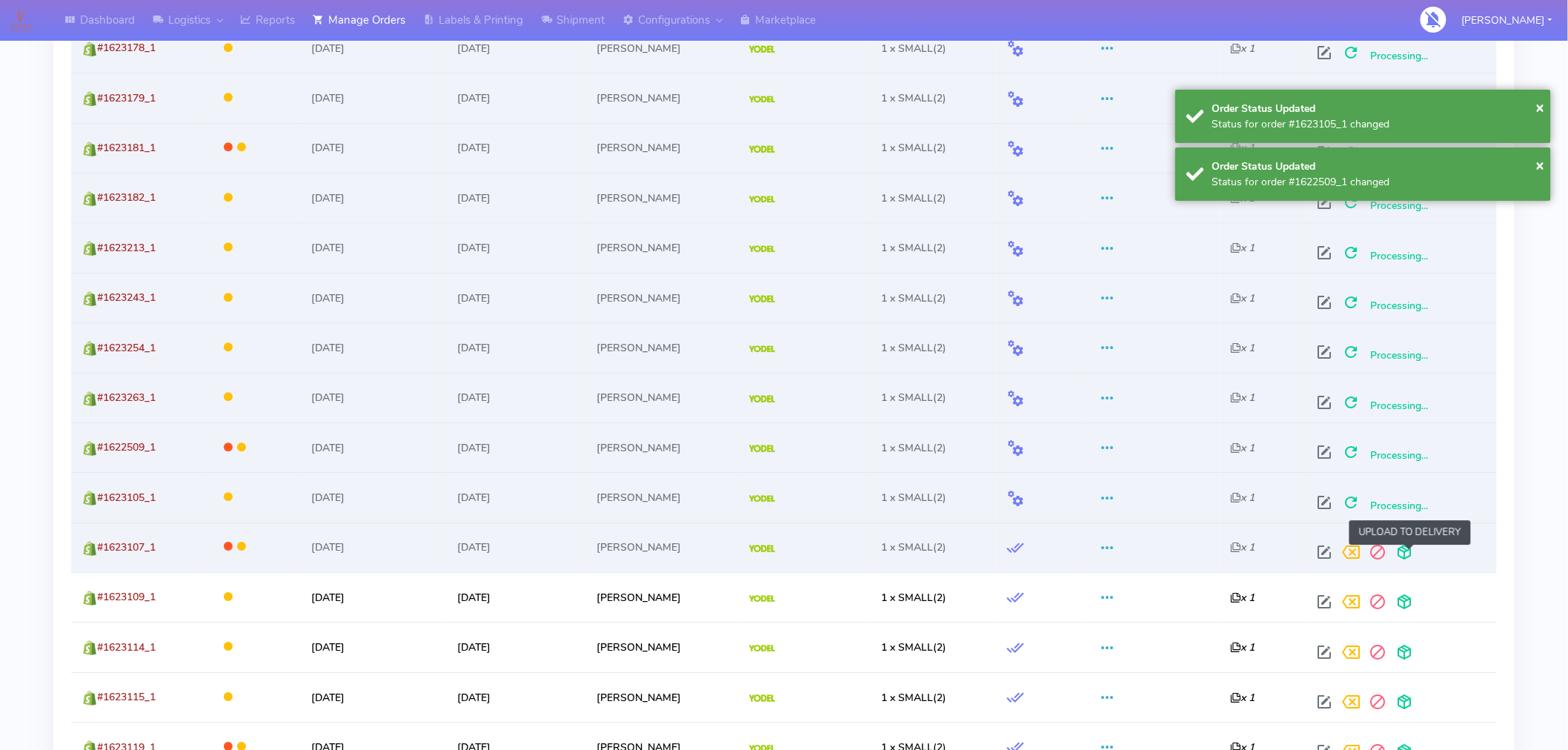
click at [1412, 558] on span at bounding box center [1405, 555] width 27 height 14
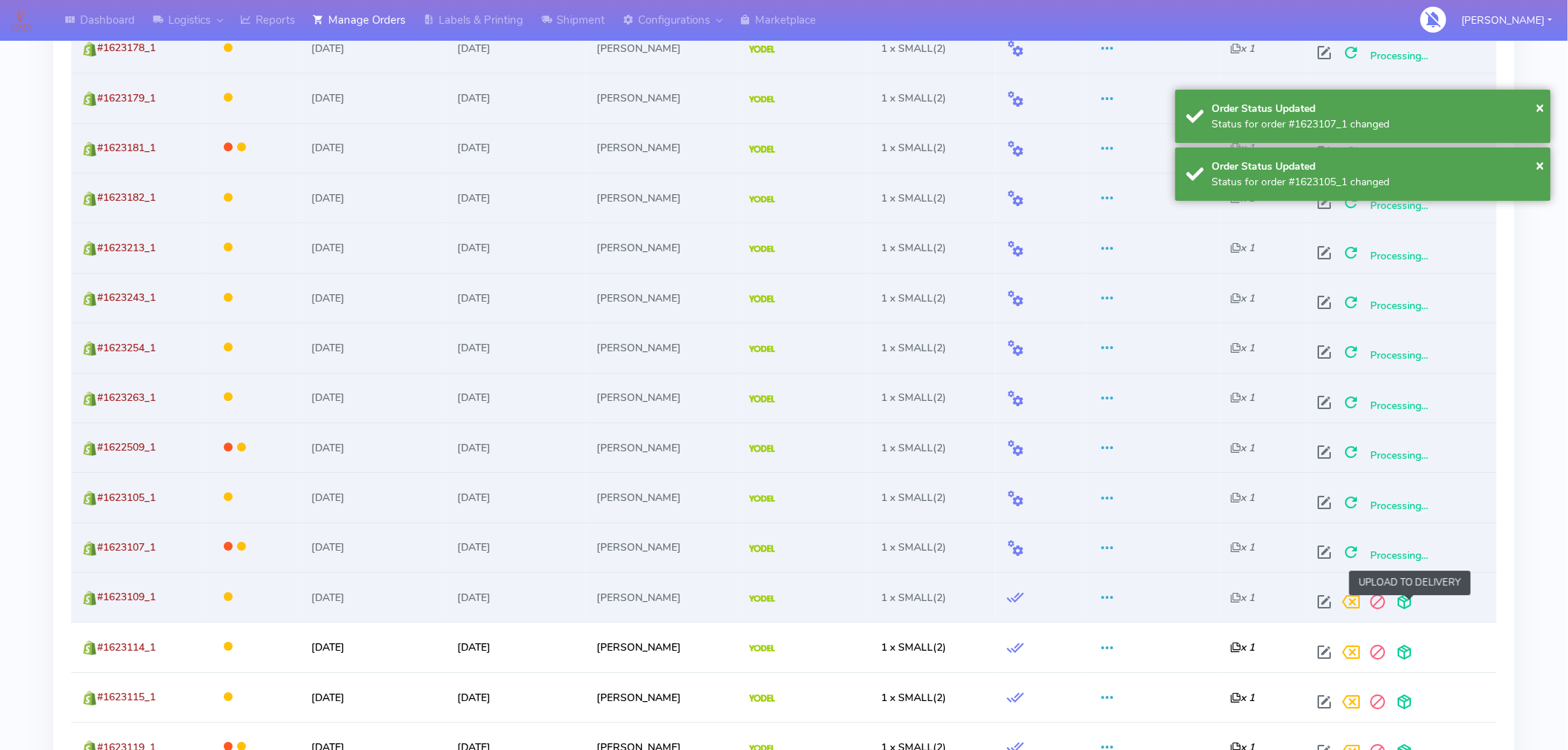
click at [1410, 606] on span at bounding box center [1405, 605] width 27 height 14
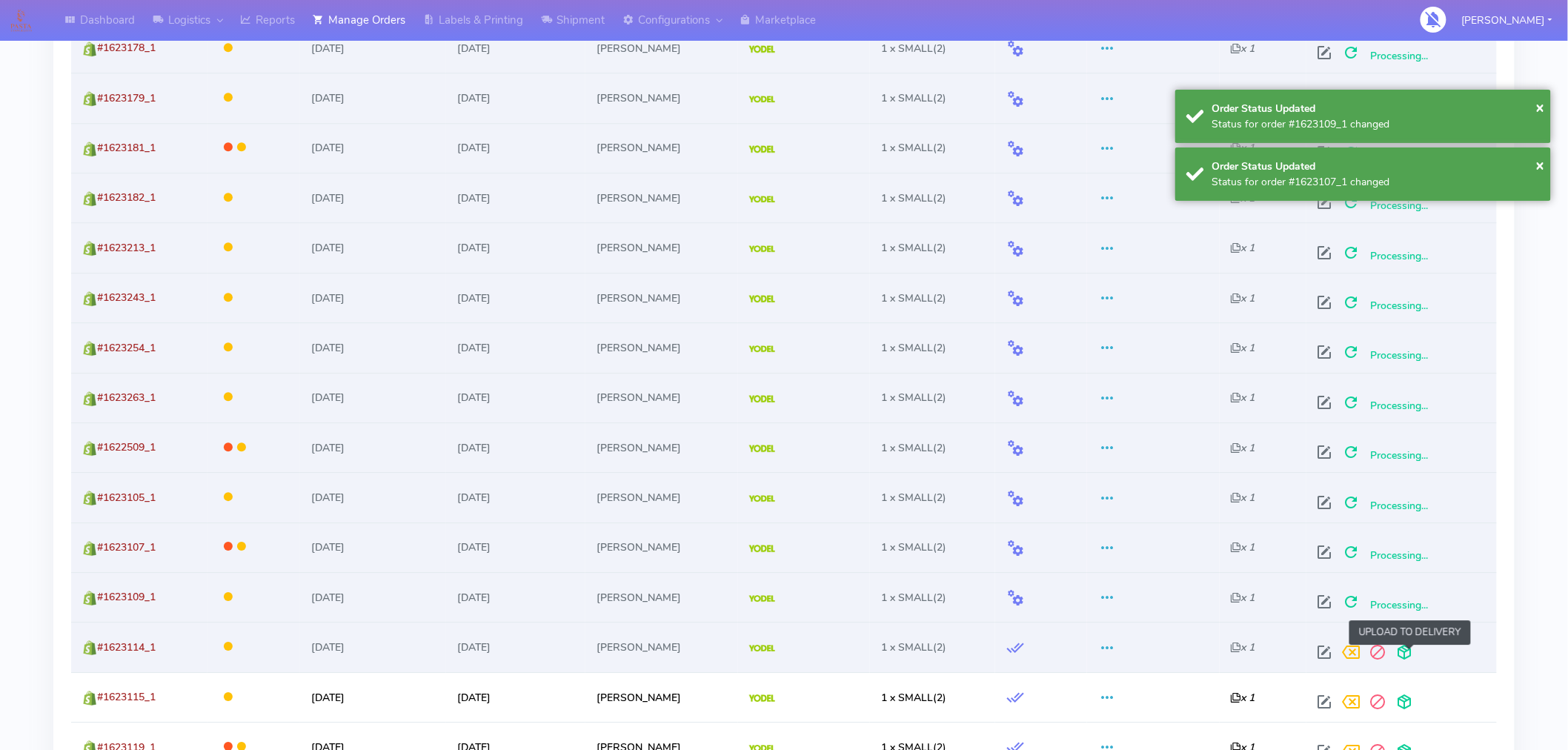
click at [1410, 657] on span at bounding box center [1405, 656] width 27 height 14
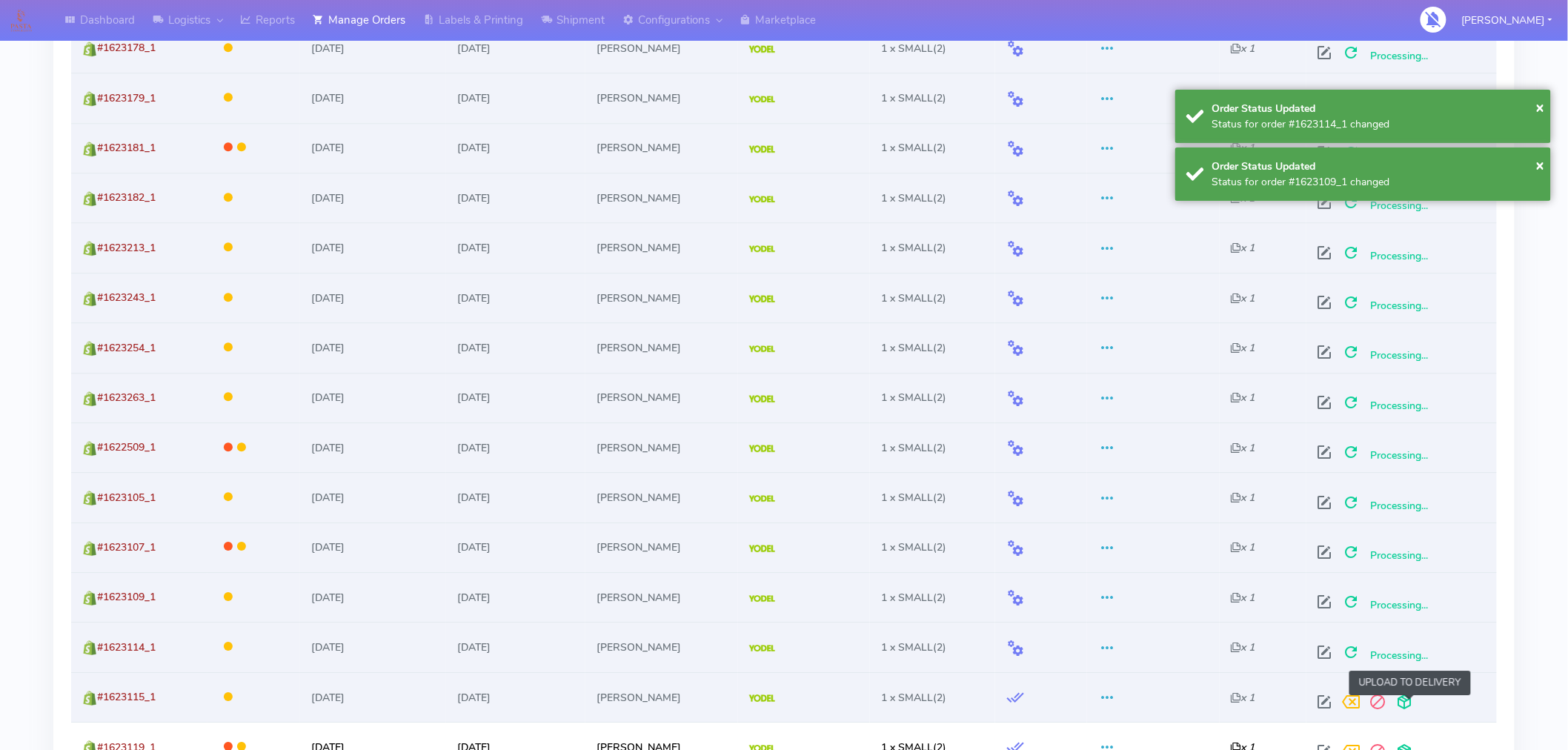
click at [1410, 702] on span at bounding box center [1405, 705] width 27 height 14
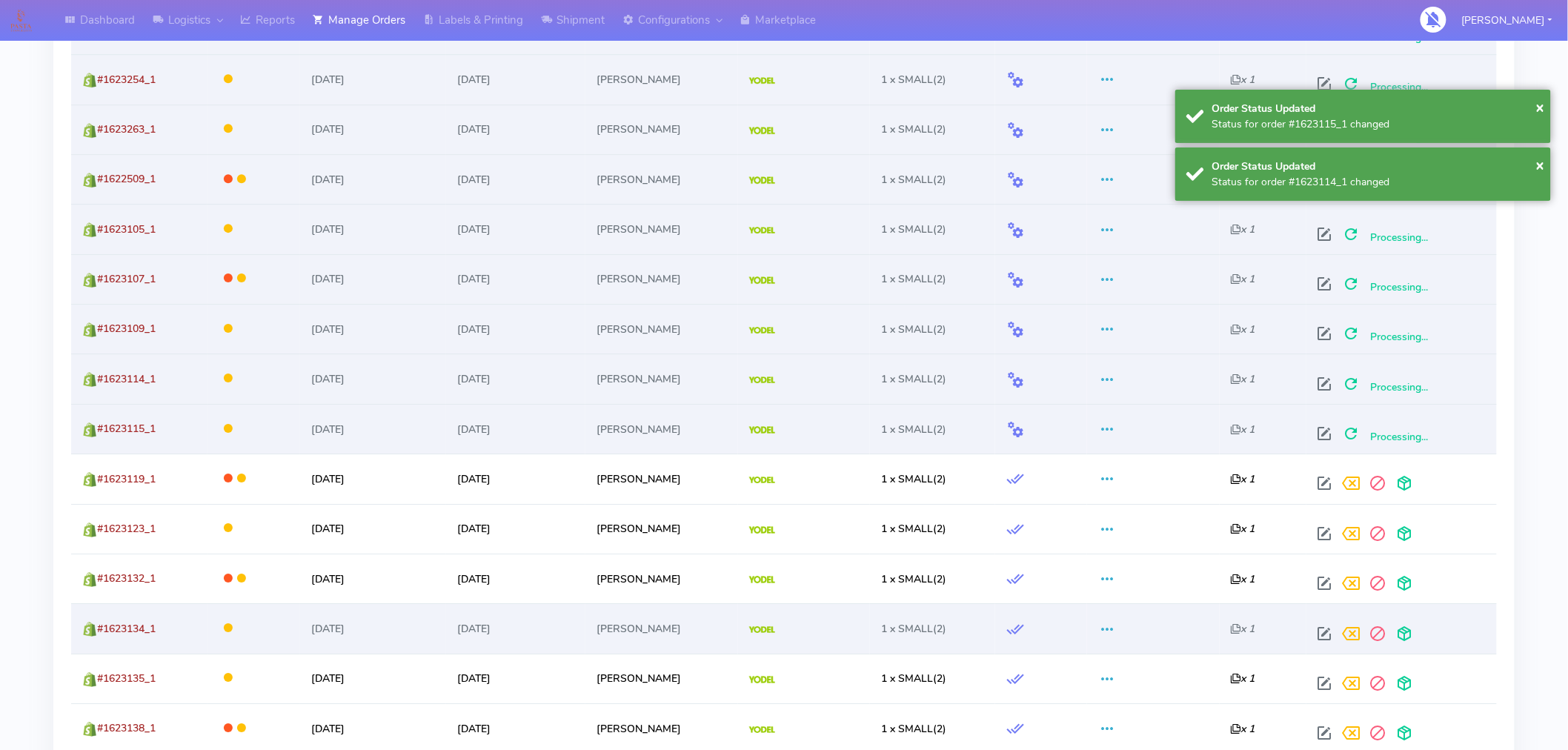
scroll to position [1832, 0]
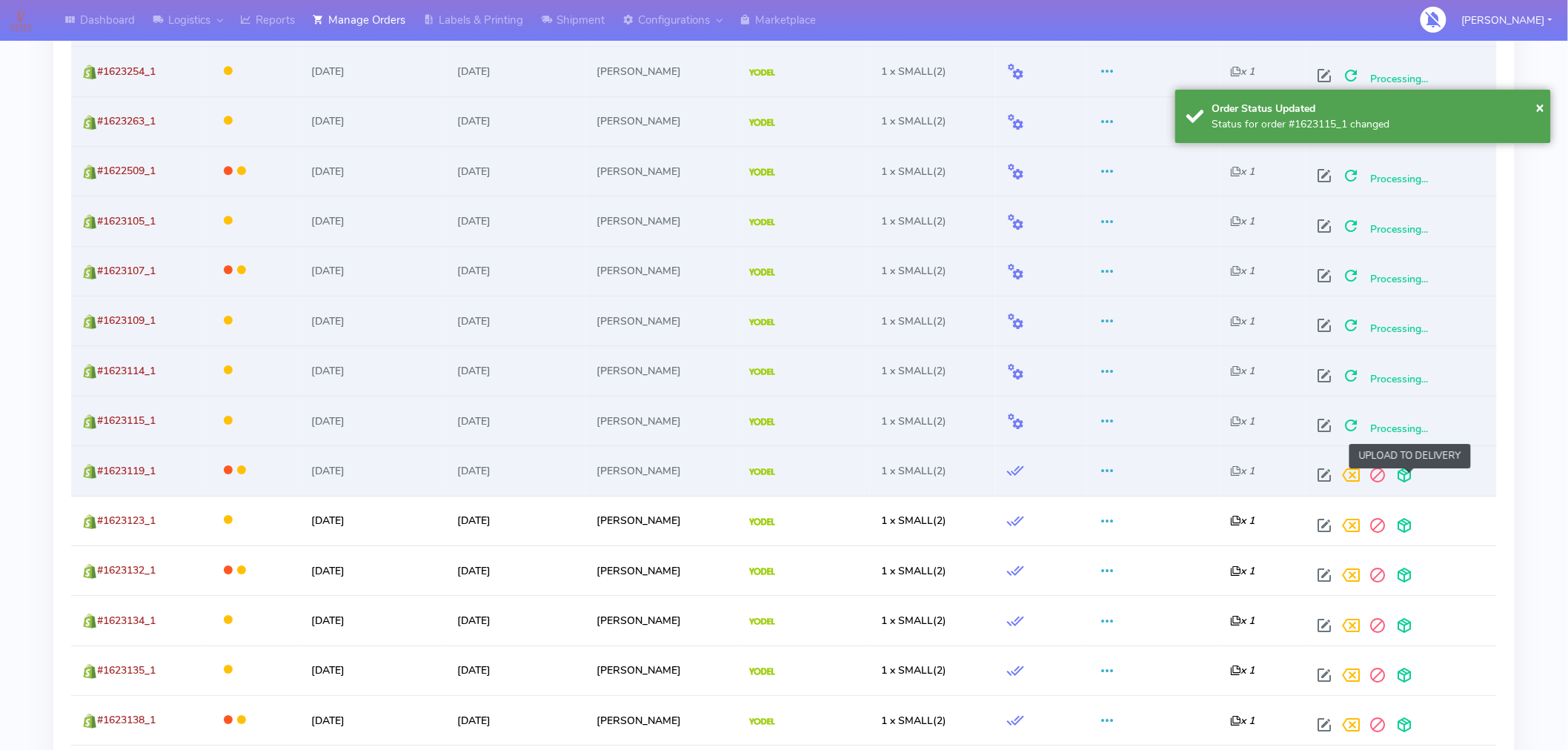
click at [1410, 478] on span at bounding box center [1405, 478] width 27 height 14
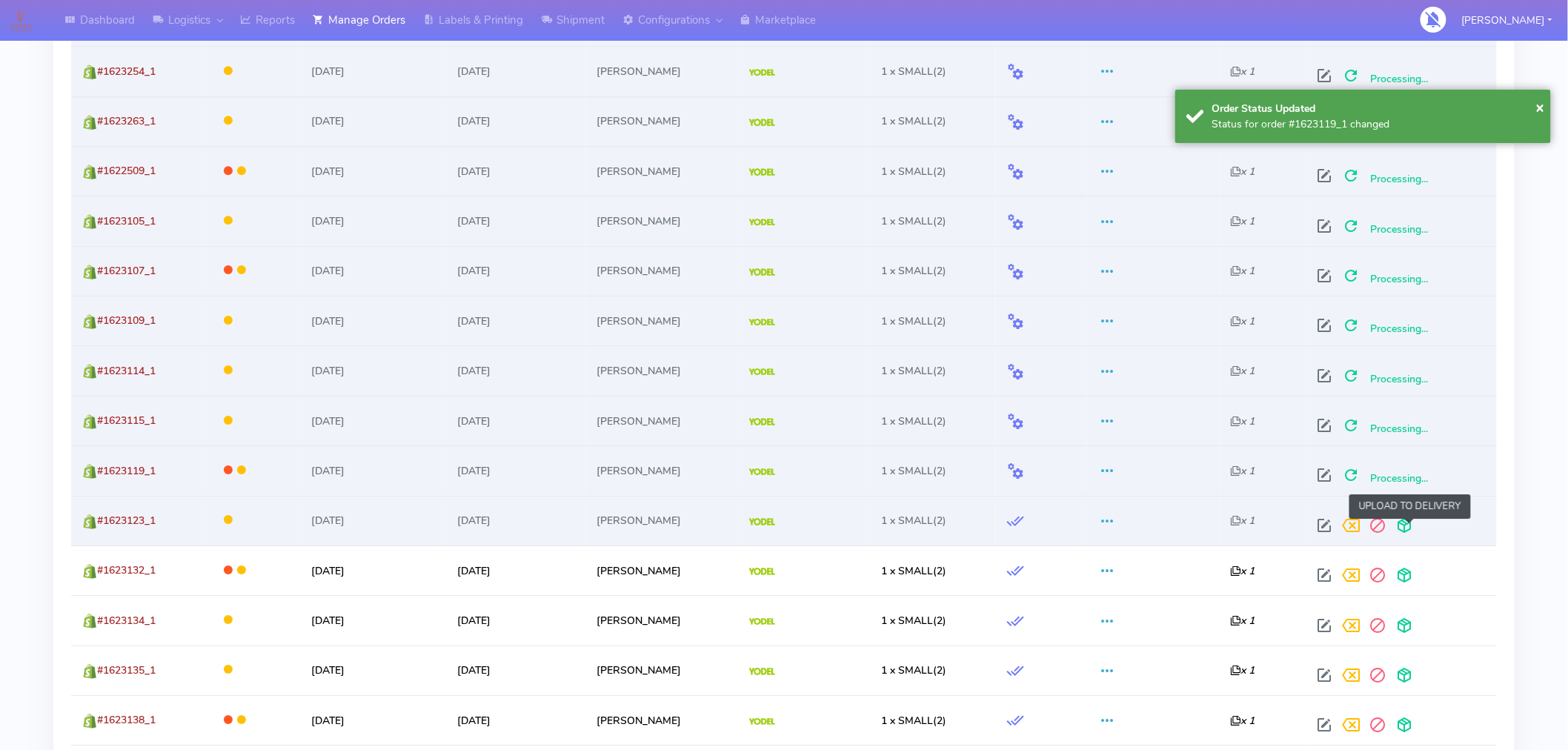
click at [1412, 522] on span at bounding box center [1405, 529] width 27 height 14
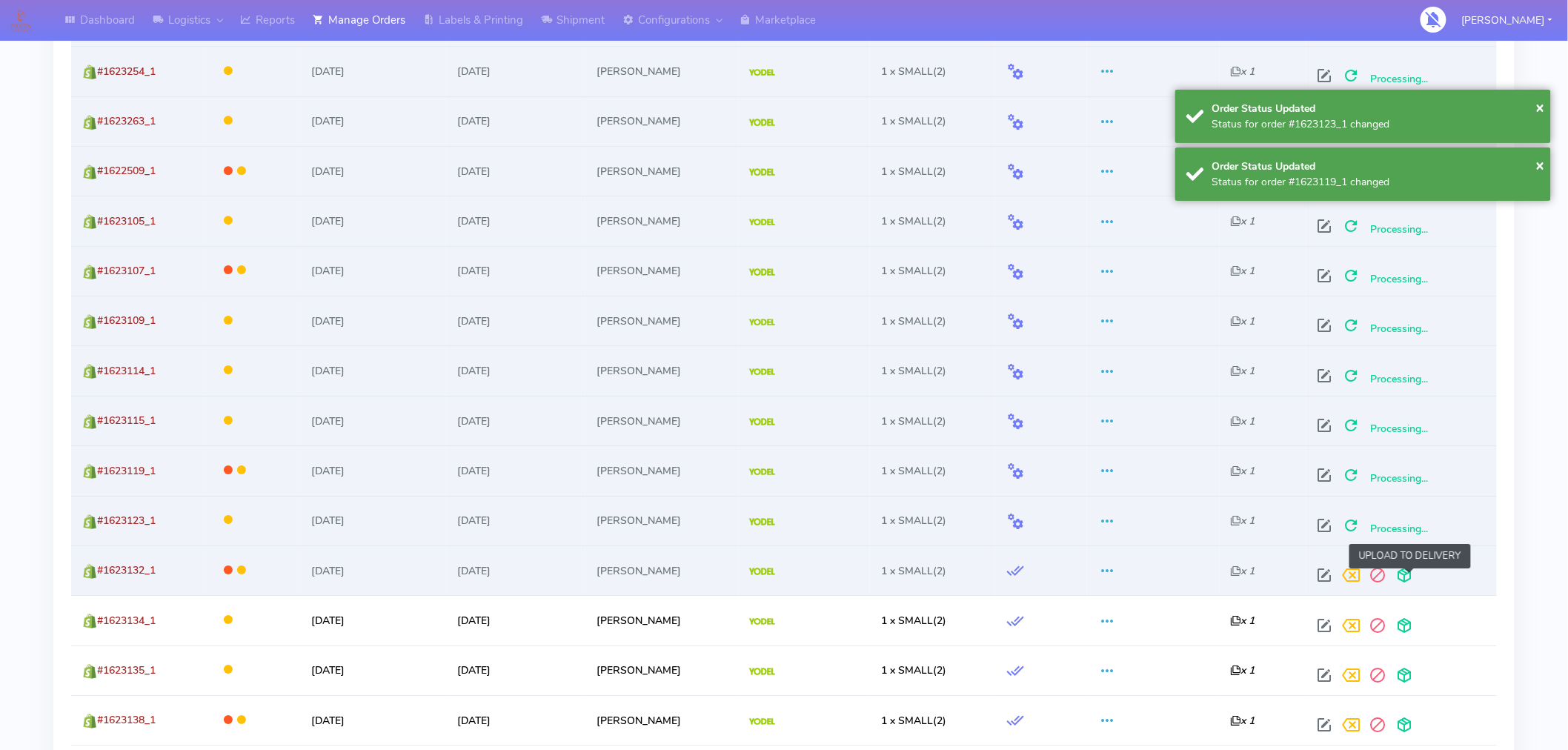
click at [1403, 579] on span at bounding box center [1405, 578] width 27 height 14
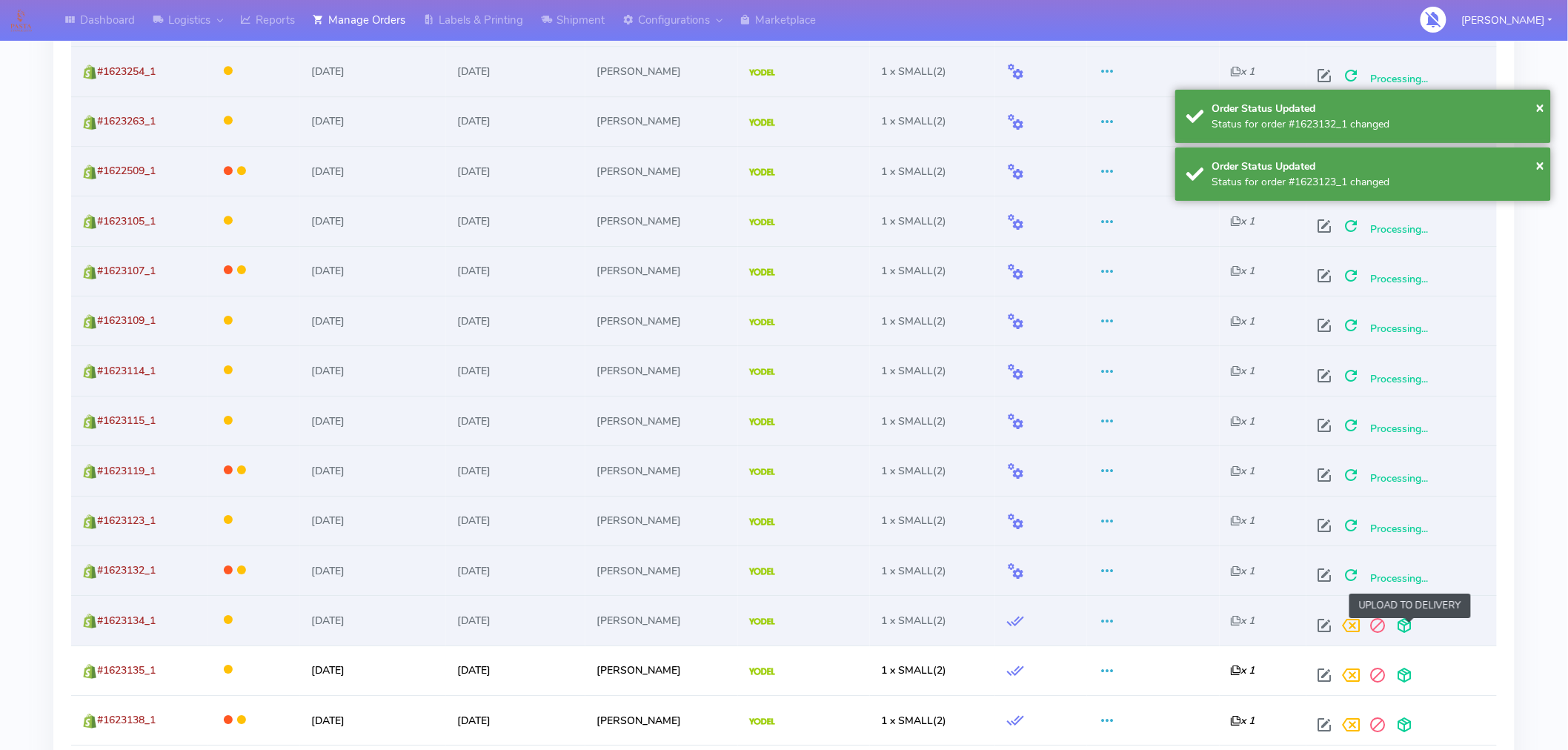
click at [1408, 624] on span at bounding box center [1405, 629] width 27 height 14
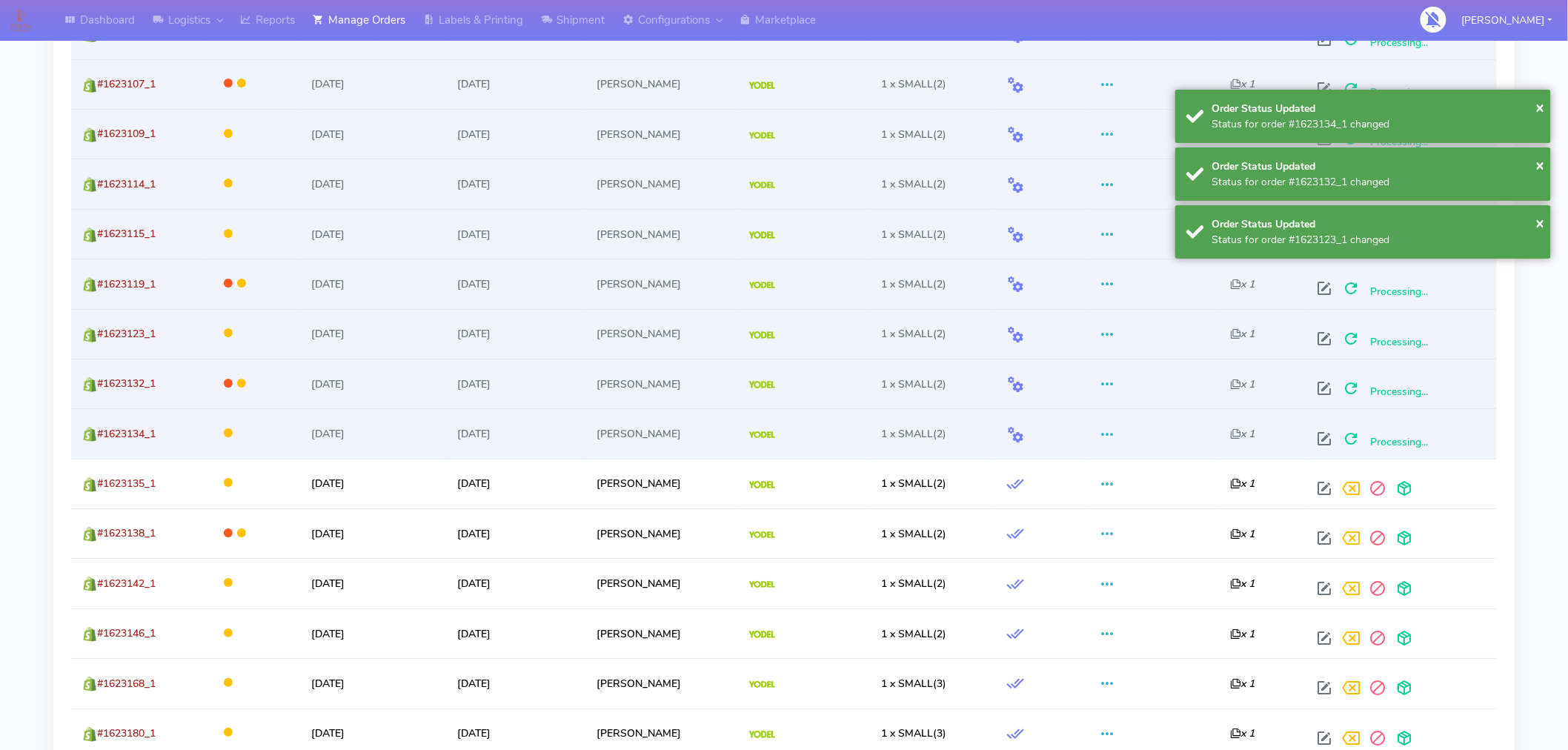
scroll to position [2044, 0]
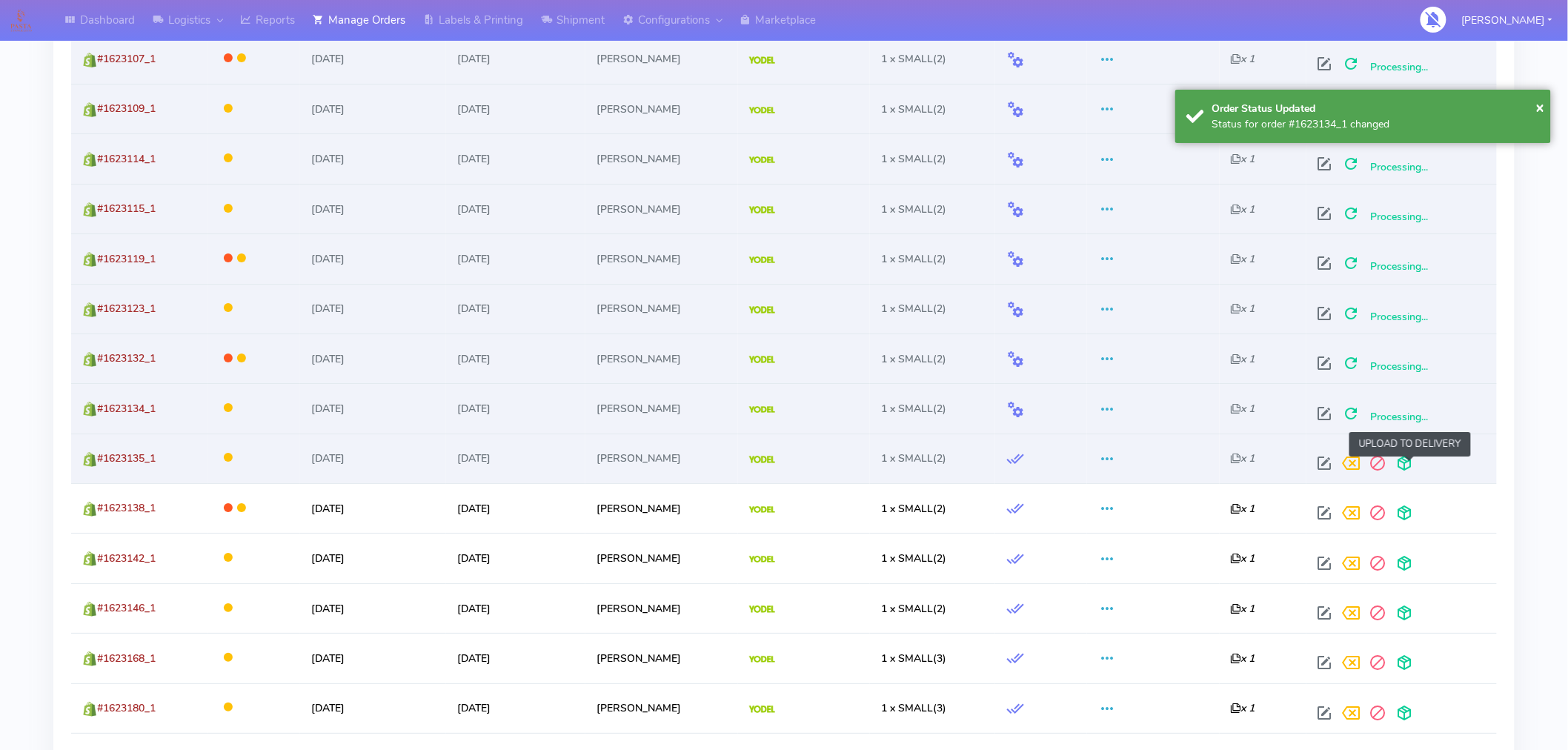
click at [1416, 470] on span at bounding box center [1405, 466] width 27 height 14
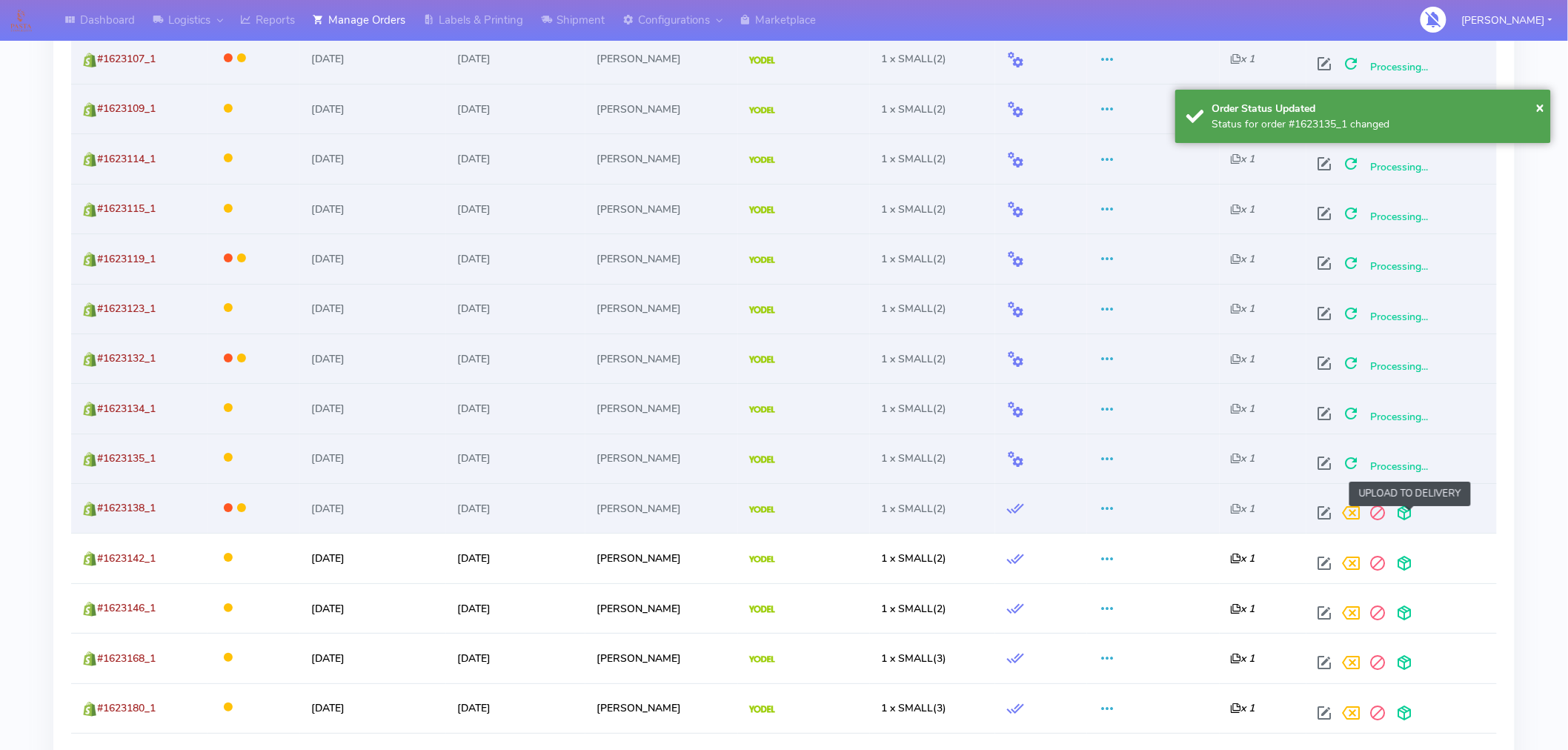
click at [1409, 517] on span at bounding box center [1405, 516] width 27 height 14
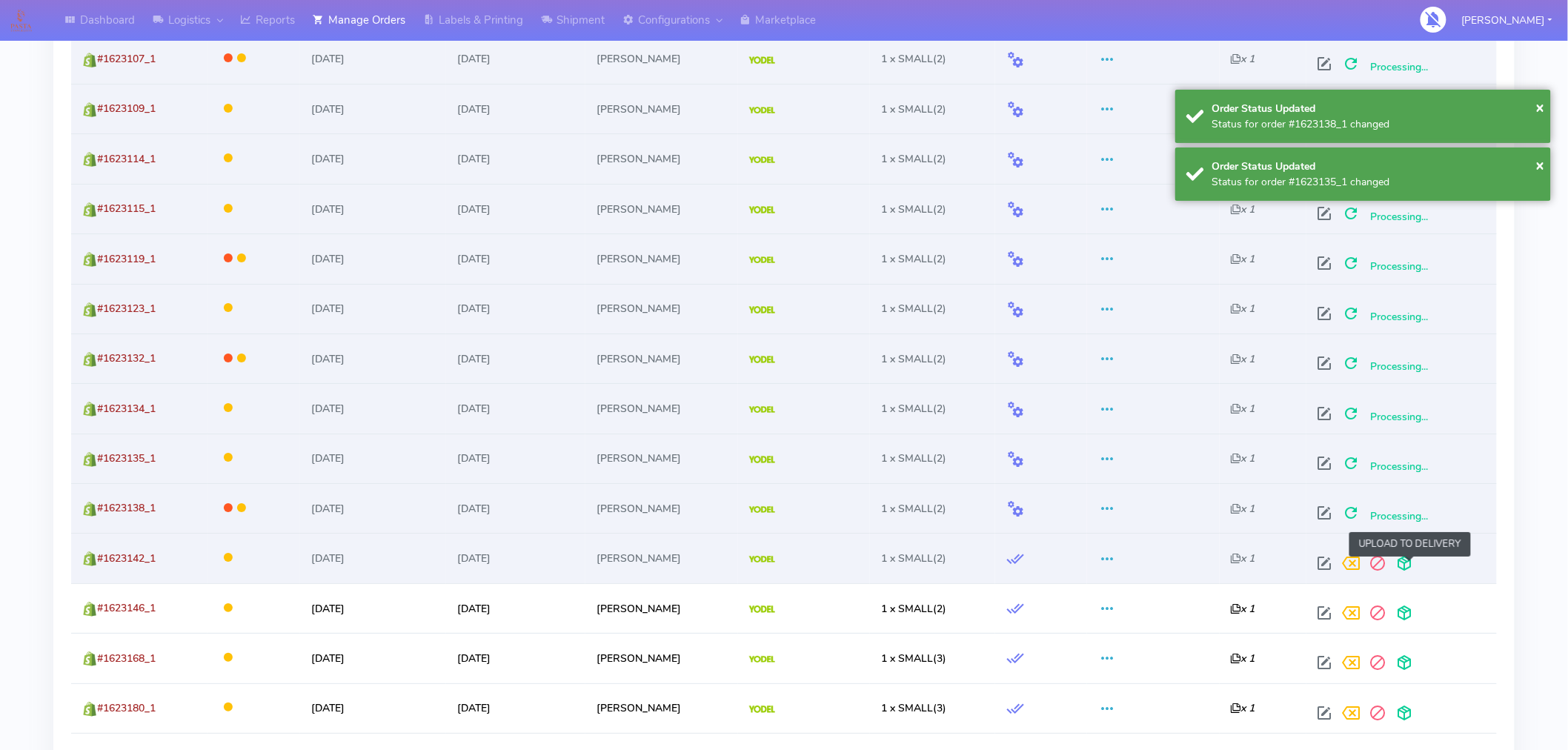
click at [1409, 569] on span at bounding box center [1405, 566] width 27 height 14
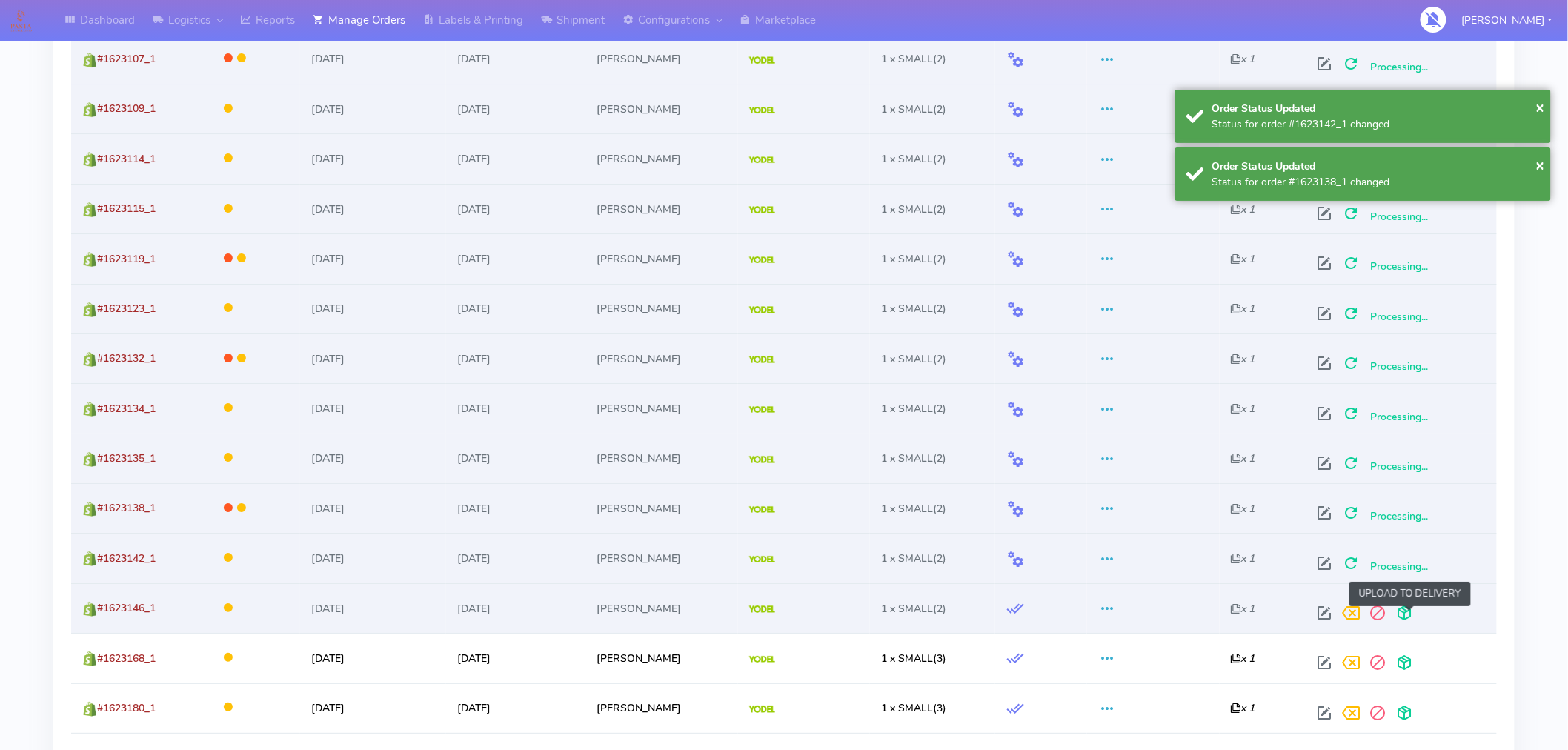
click at [1410, 610] on span at bounding box center [1405, 616] width 27 height 14
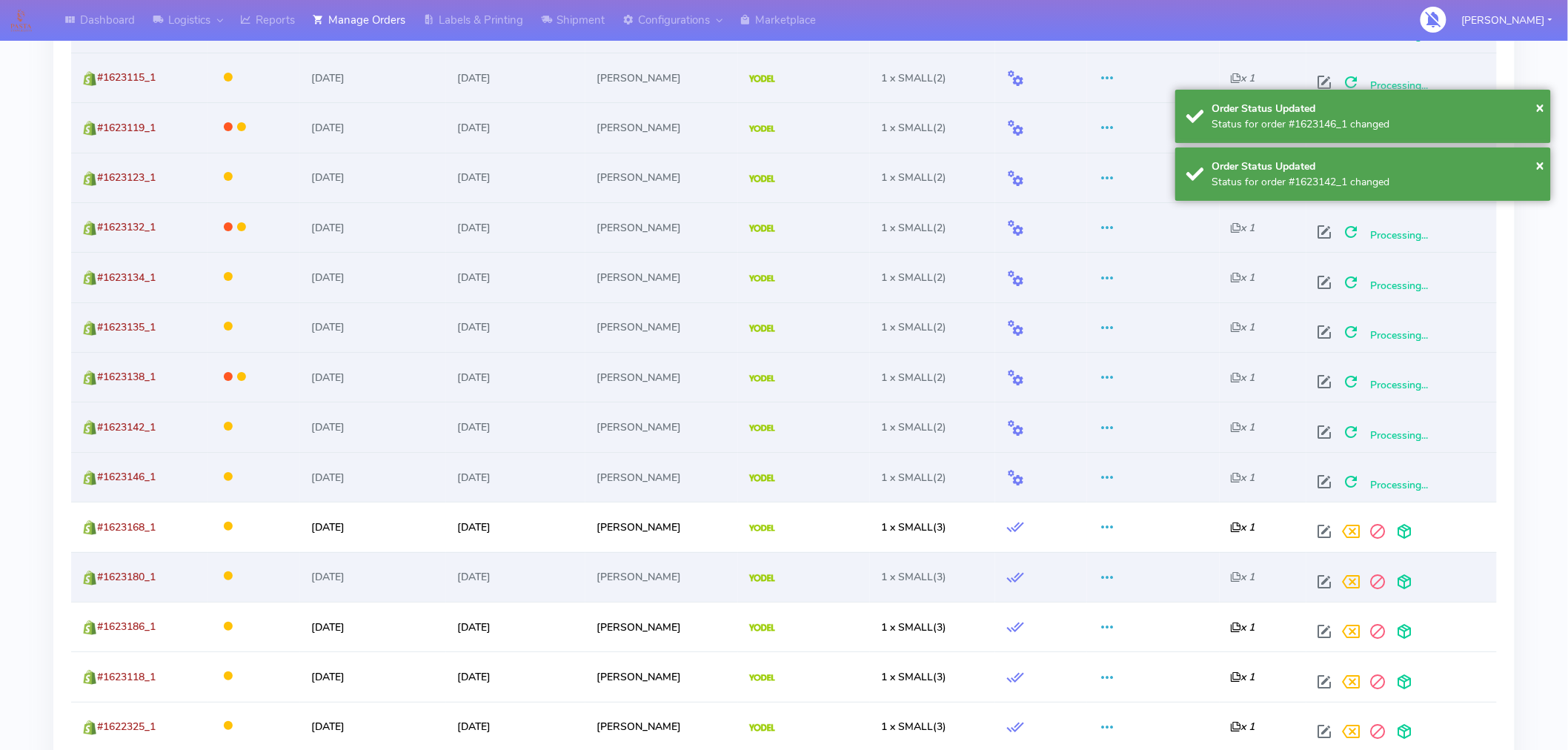
scroll to position [2180, 0]
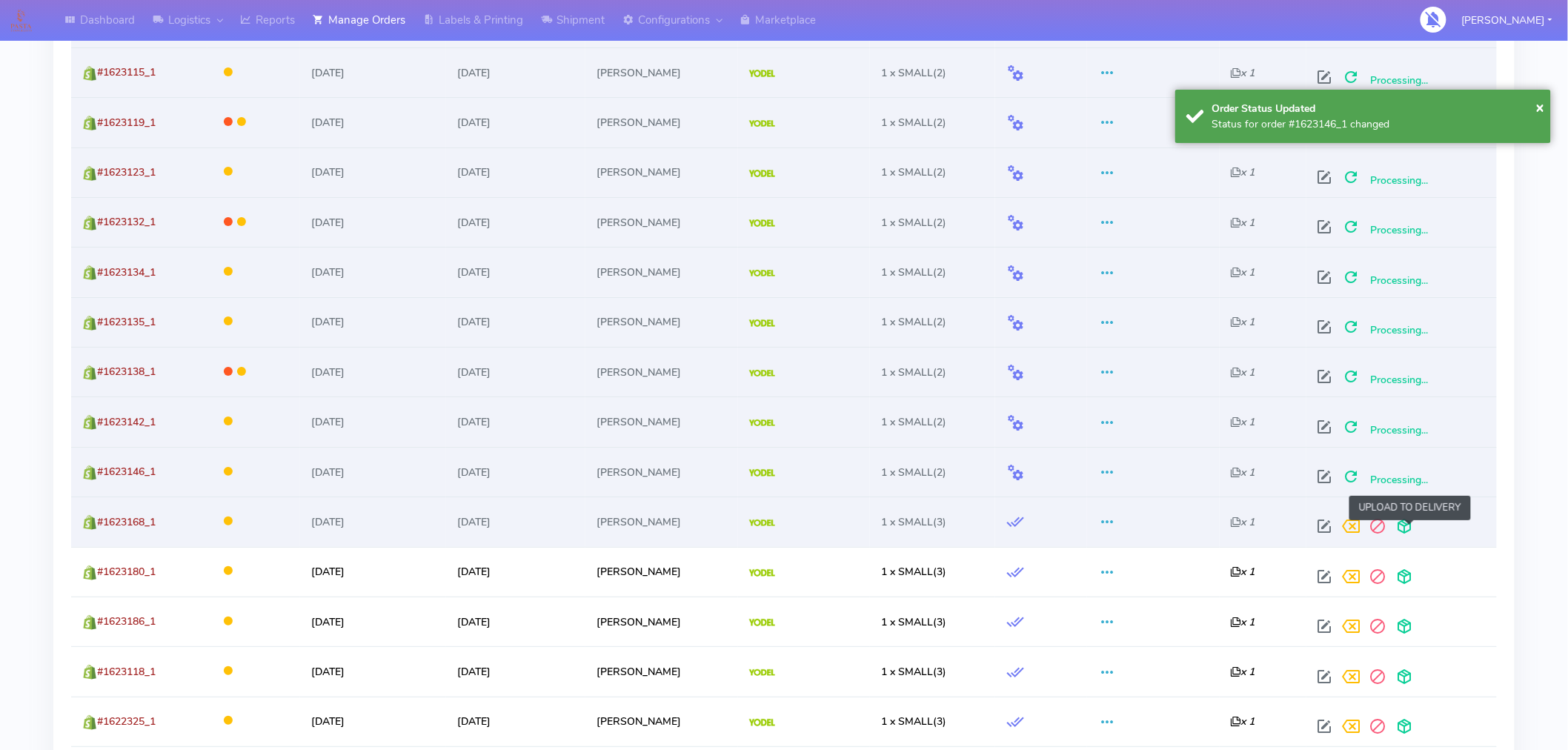
click at [1416, 533] on span at bounding box center [1405, 530] width 27 height 14
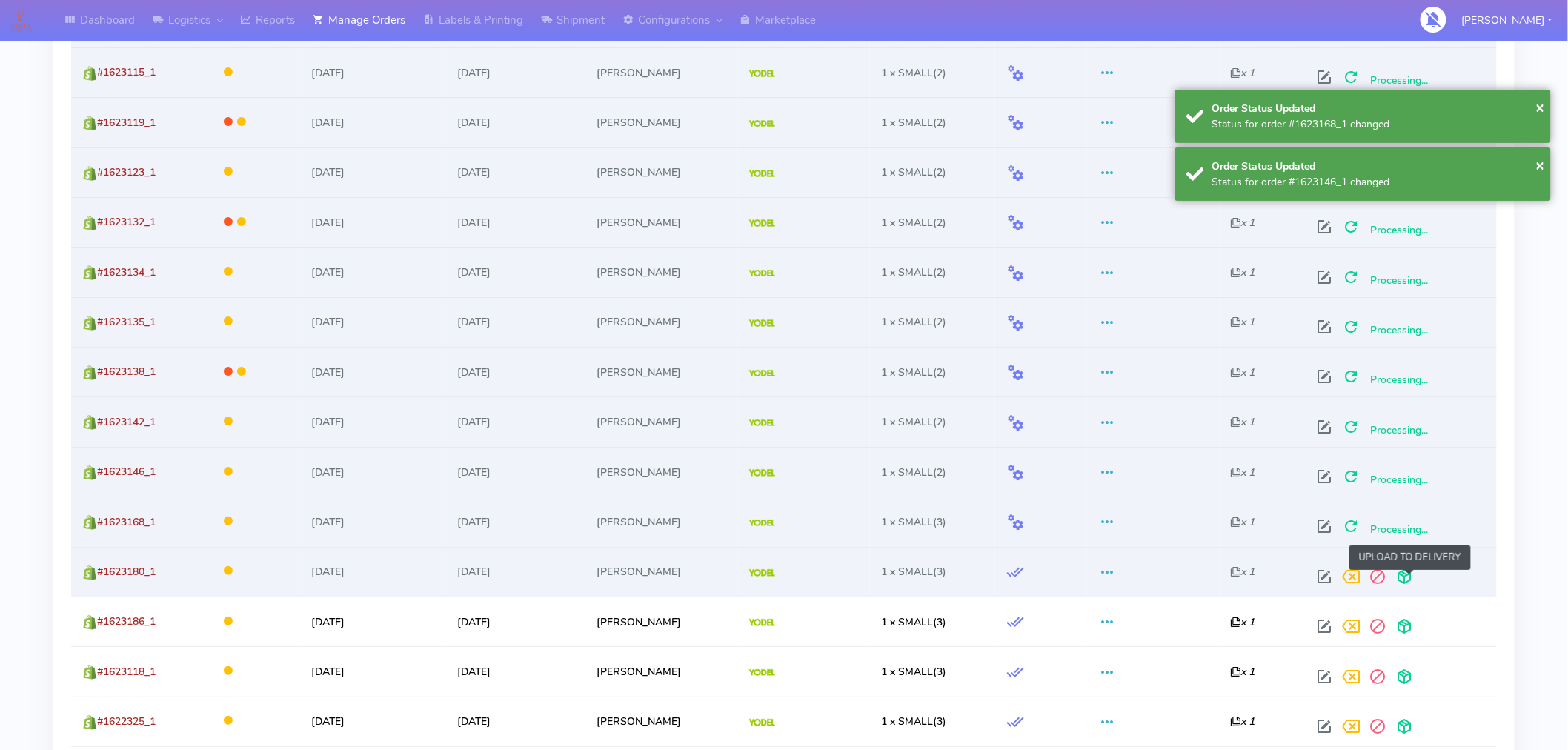
click at [1411, 579] on span at bounding box center [1405, 580] width 27 height 14
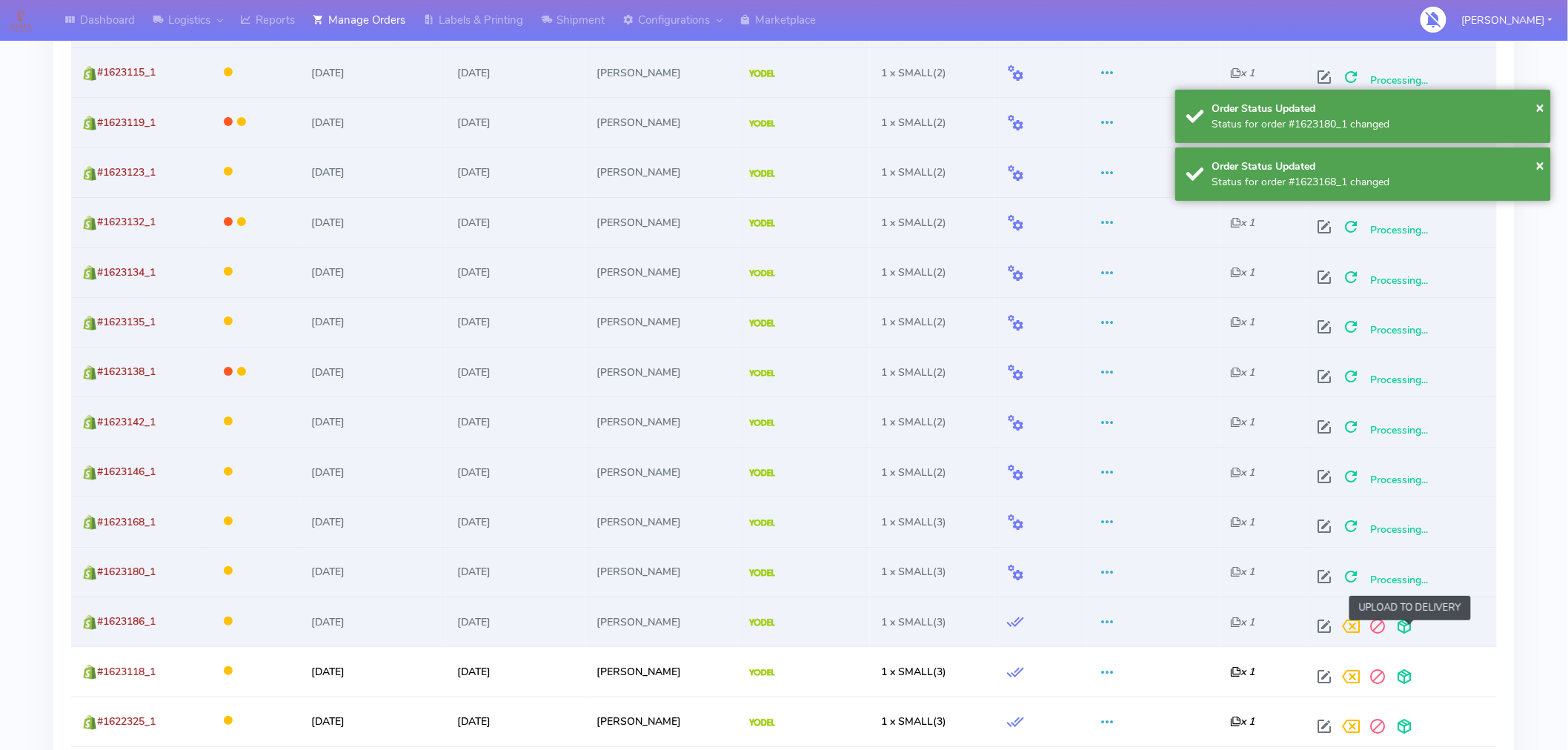
click at [1409, 630] on span at bounding box center [1405, 630] width 27 height 14
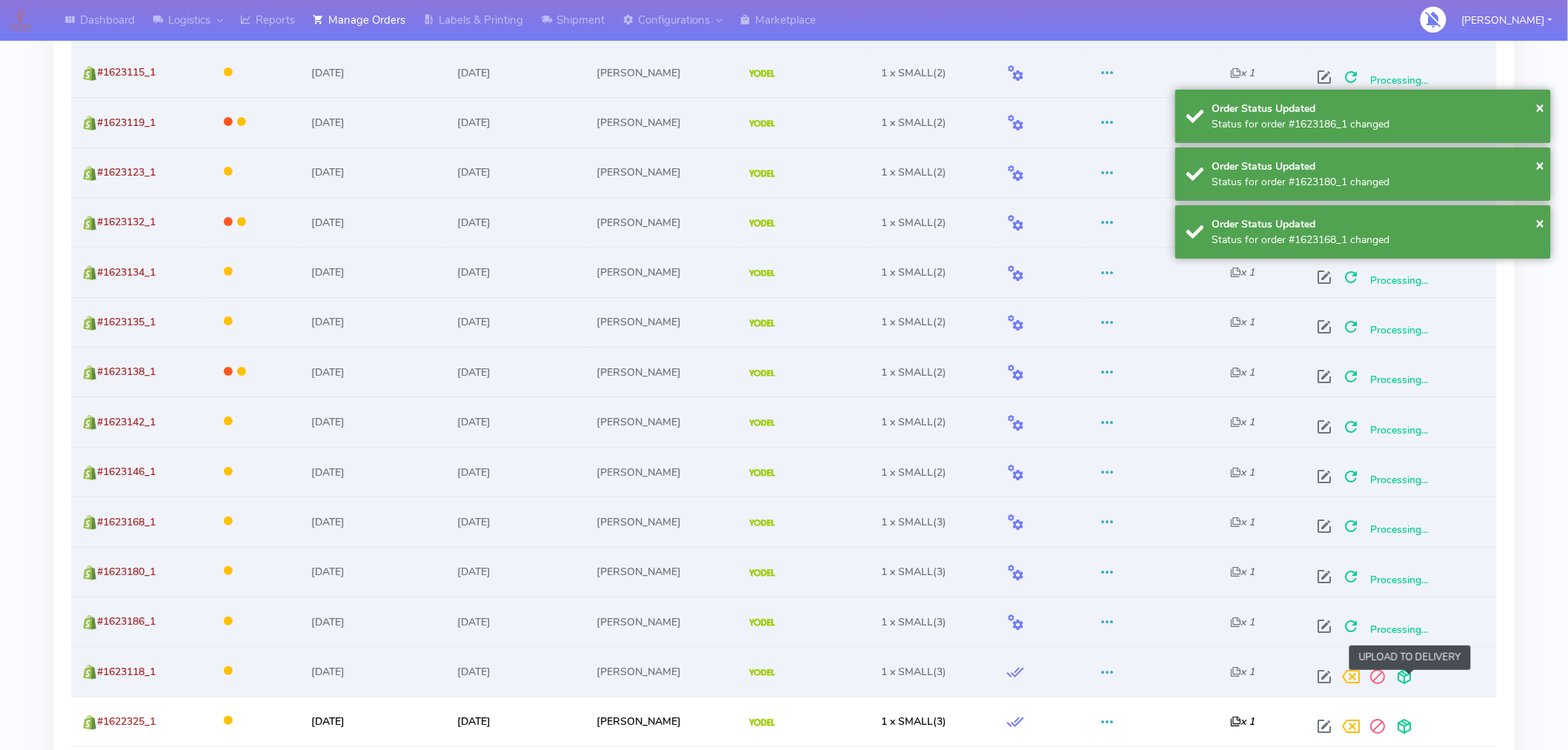
click at [1410, 678] on span at bounding box center [1405, 680] width 27 height 14
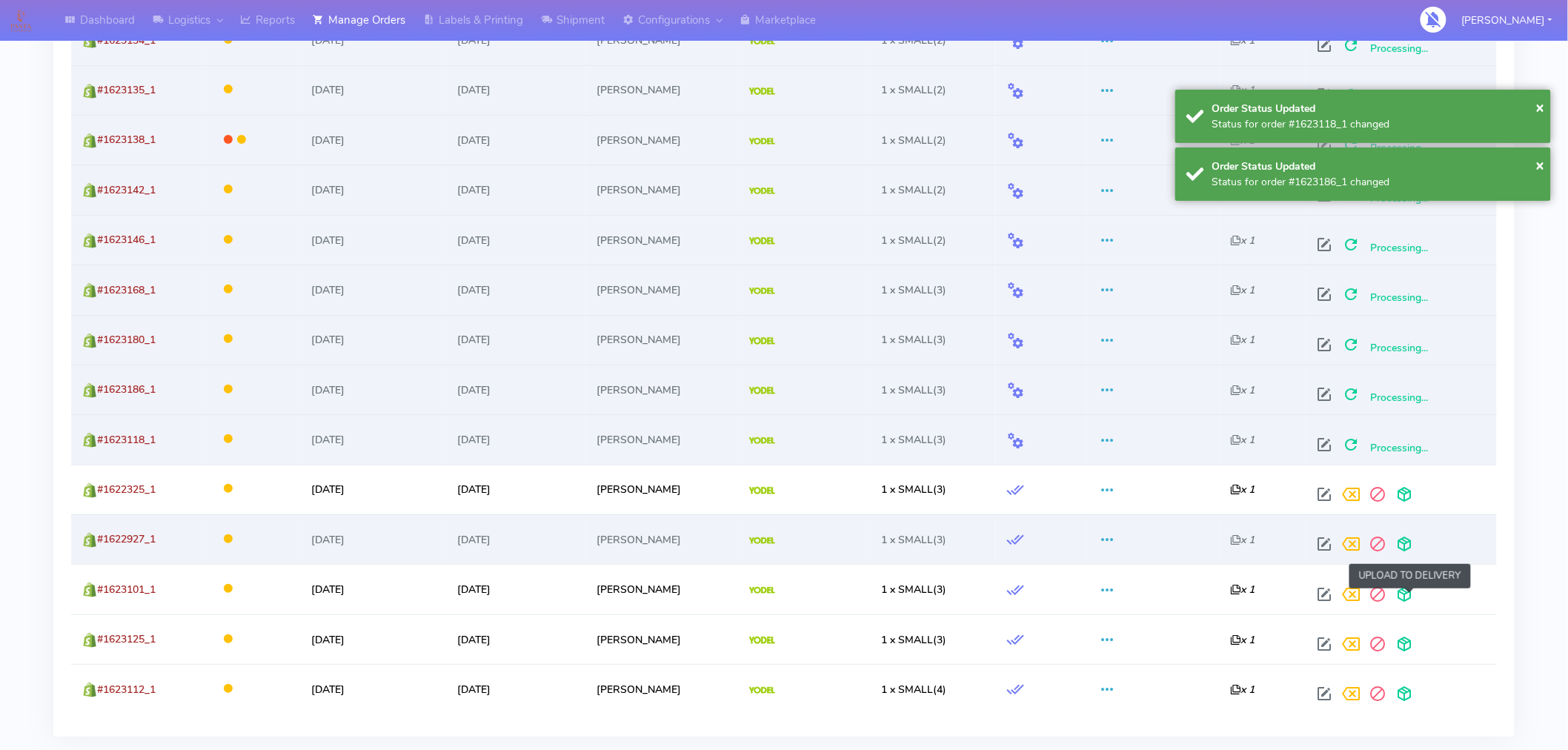
scroll to position [2420, 0]
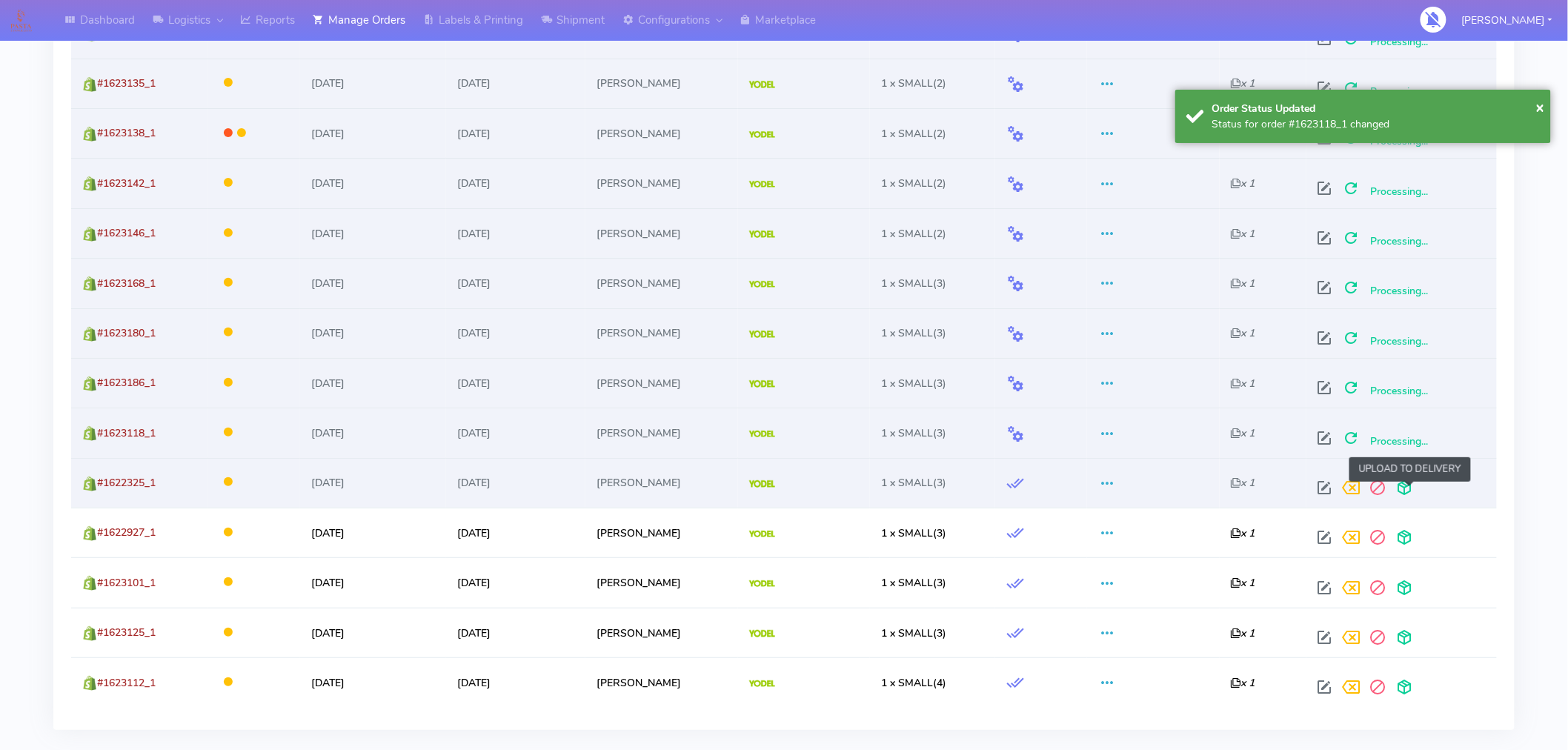
click at [1410, 493] on span at bounding box center [1405, 491] width 27 height 14
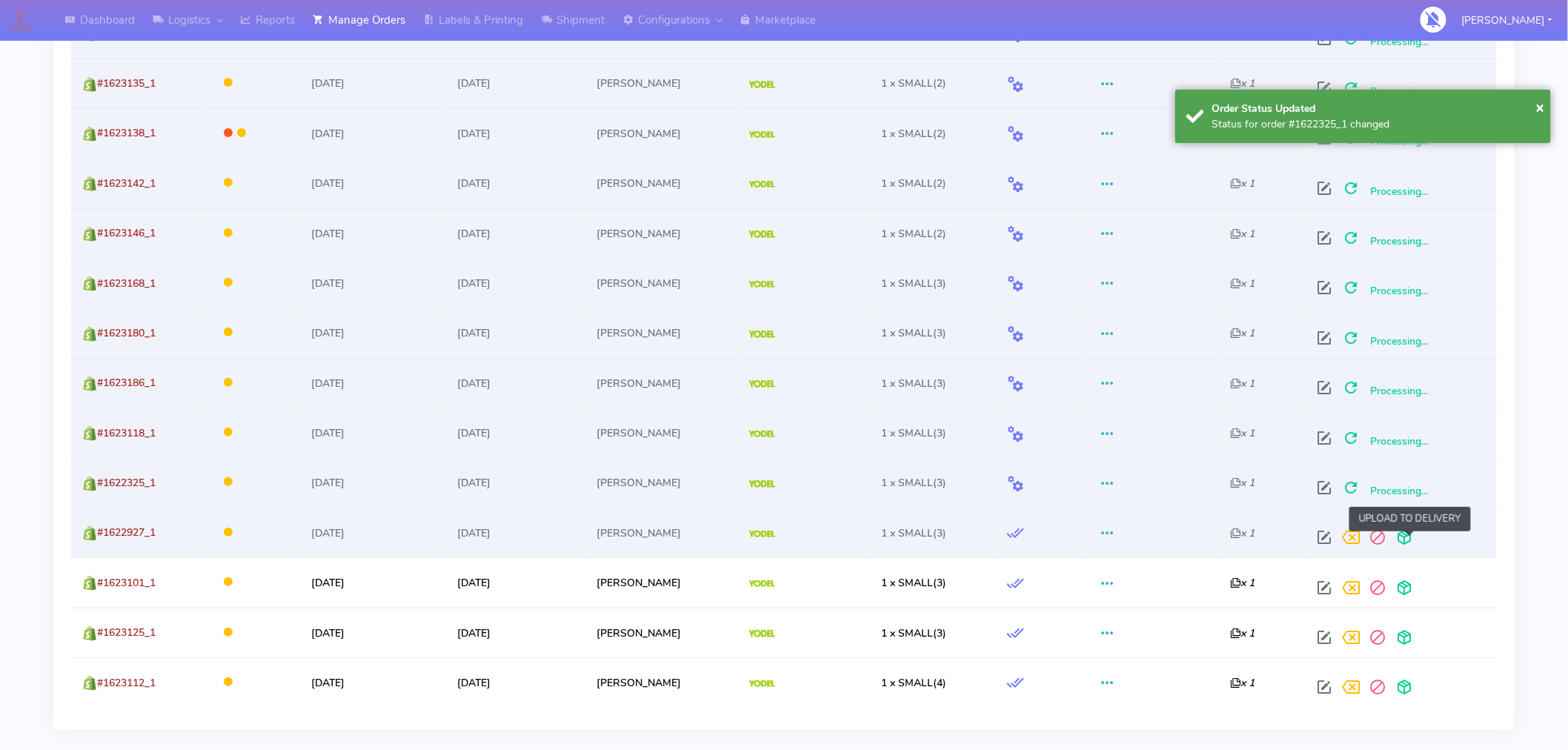
click at [1407, 539] on span at bounding box center [1405, 540] width 27 height 14
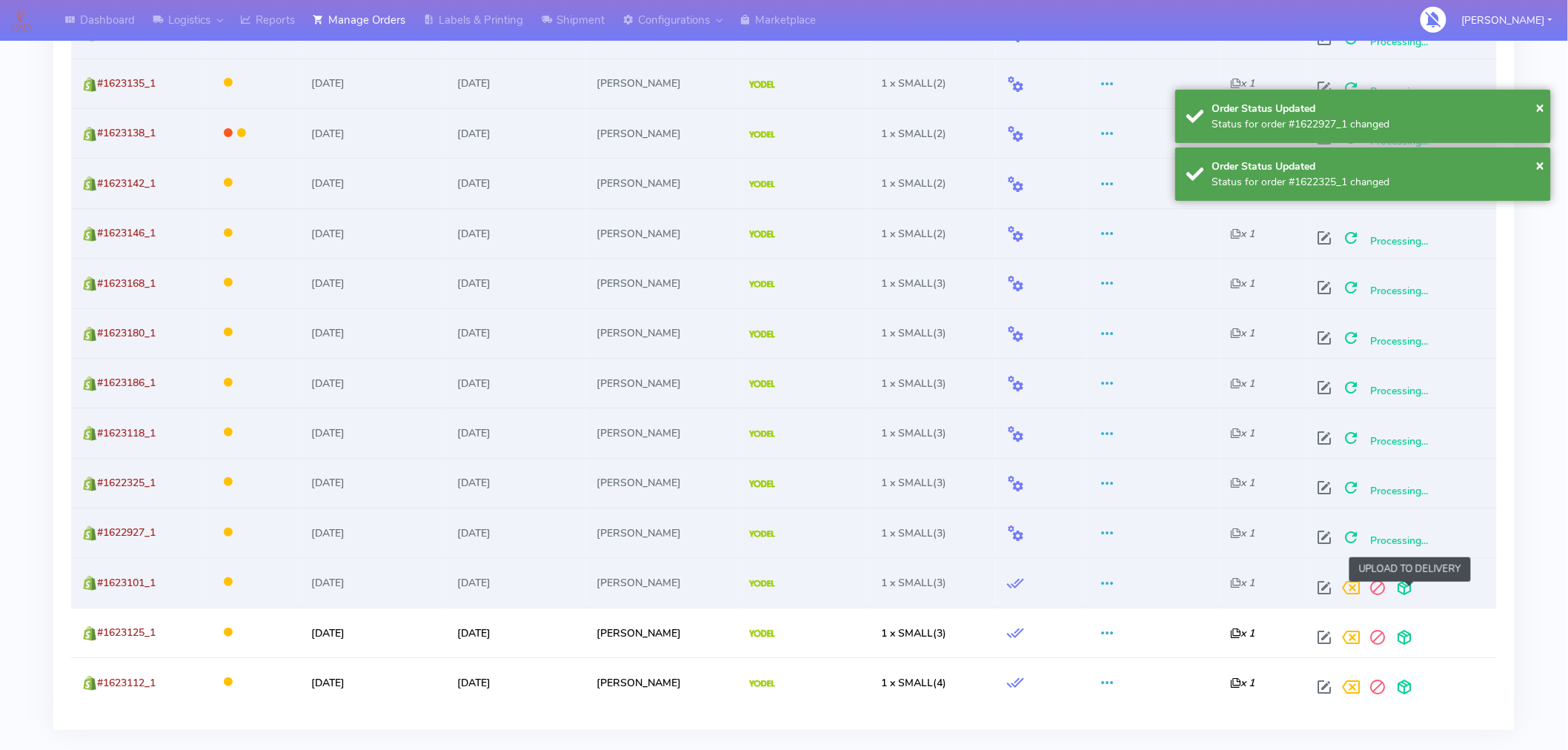
click at [1409, 589] on span at bounding box center [1405, 591] width 27 height 14
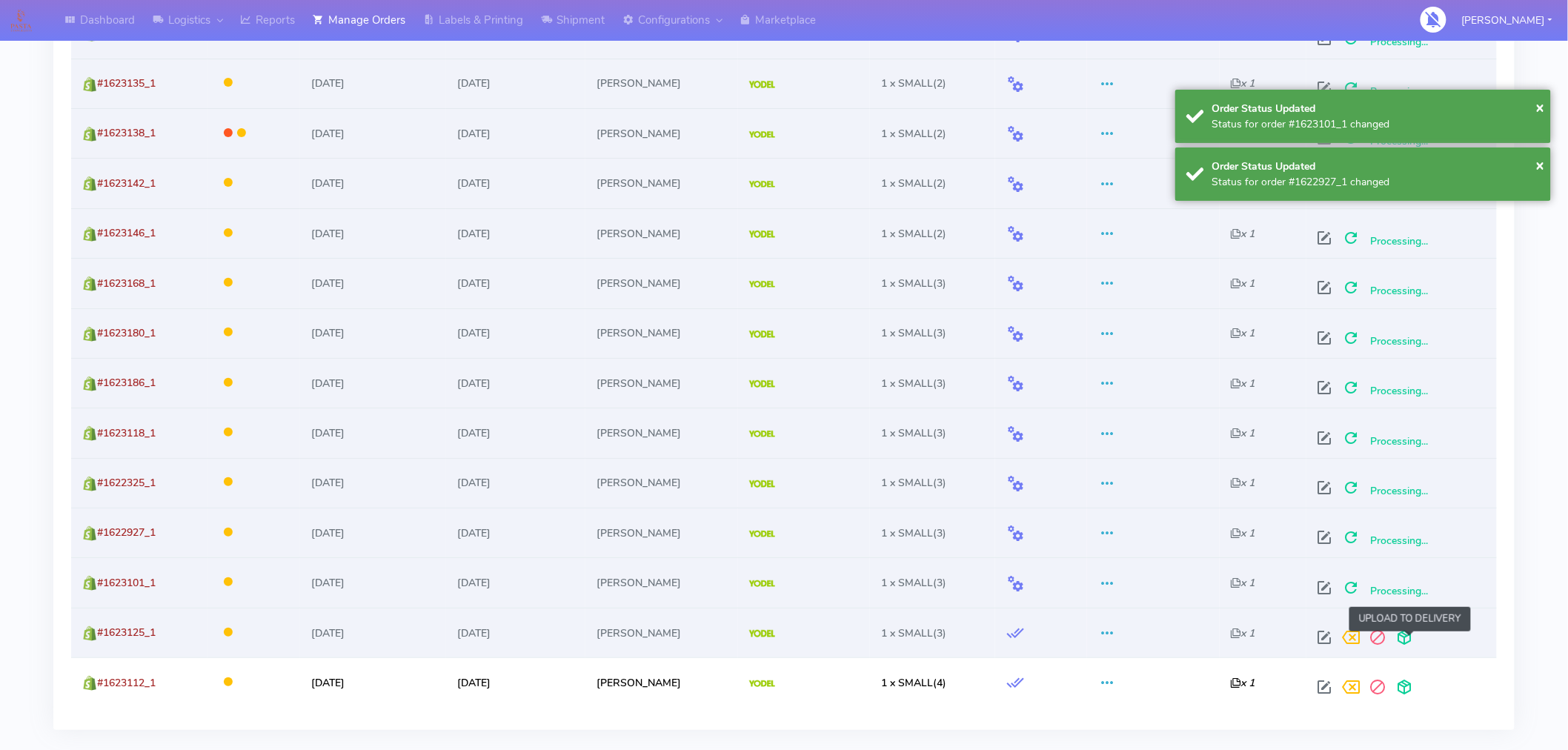
click at [1409, 634] on span at bounding box center [1405, 640] width 27 height 14
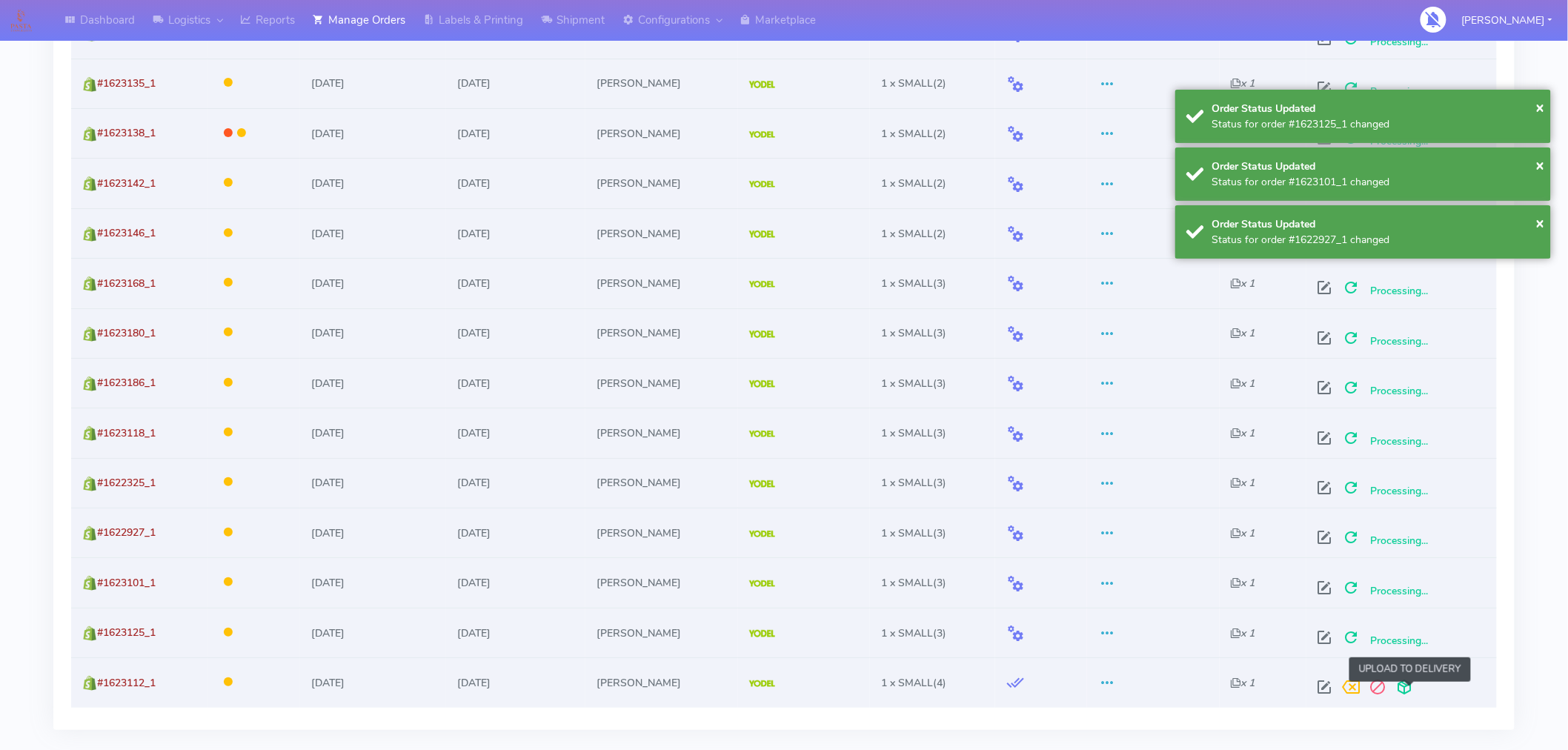
click at [1410, 689] on span at bounding box center [1405, 690] width 27 height 14
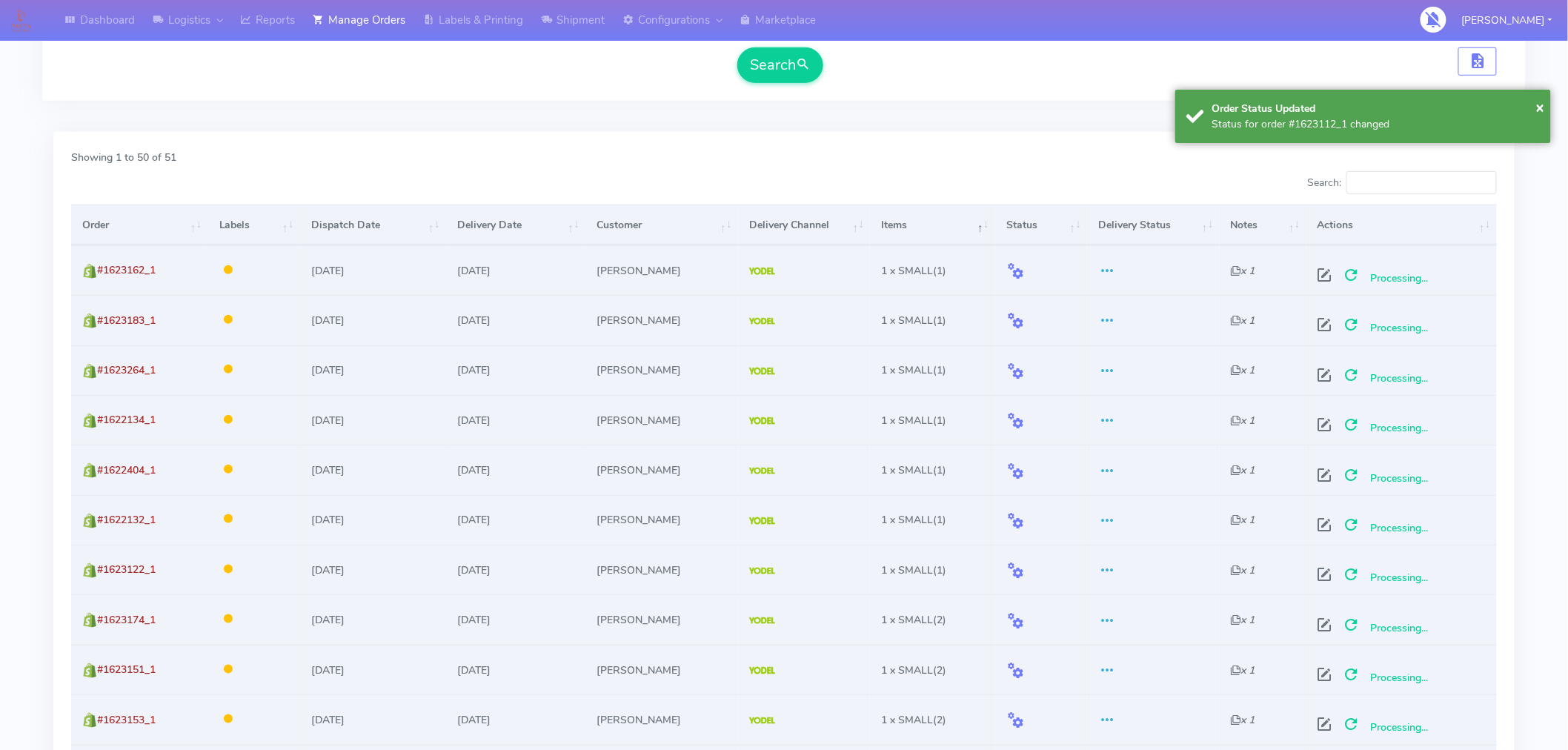
scroll to position [0, 0]
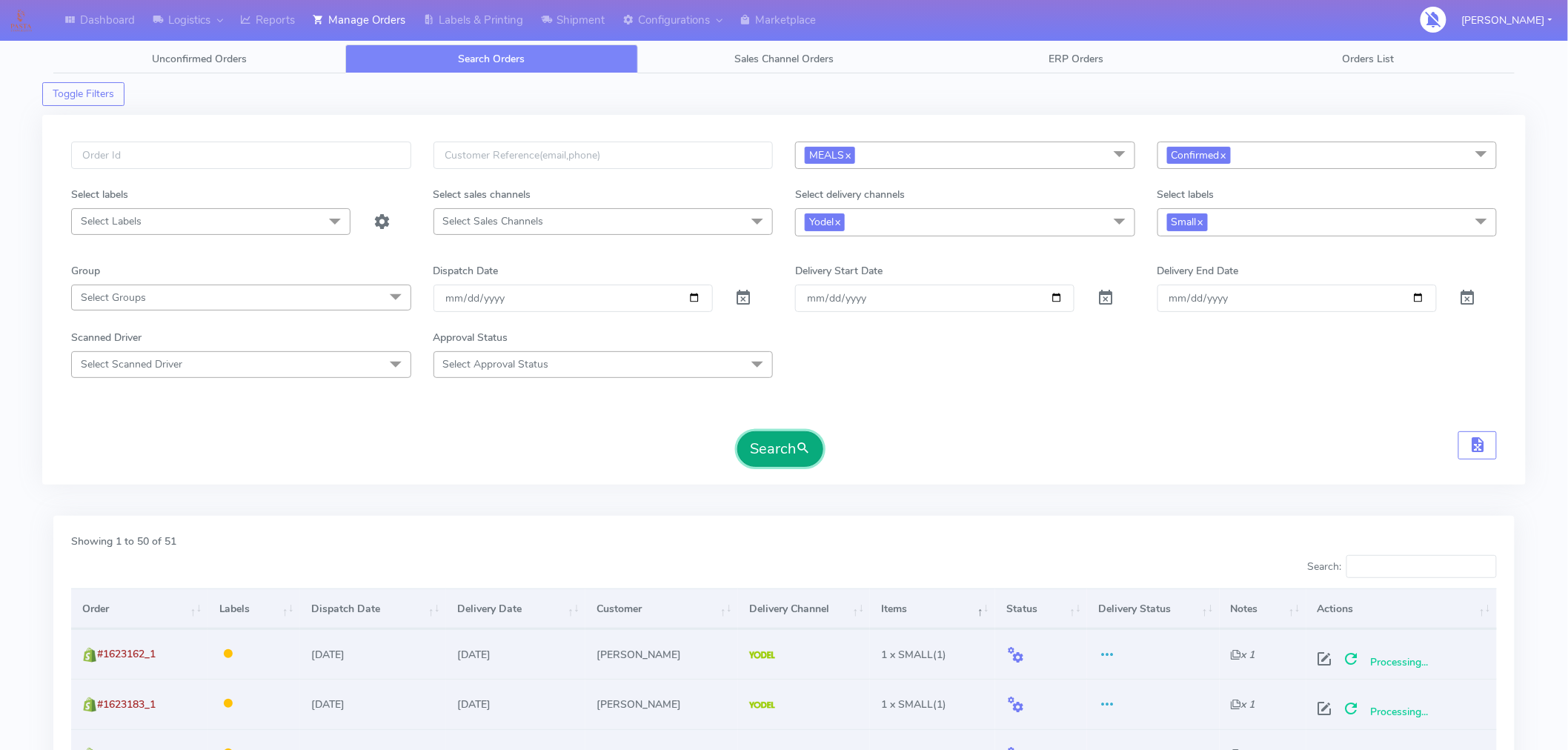
click at [773, 447] on button "Search" at bounding box center [780, 448] width 86 height 35
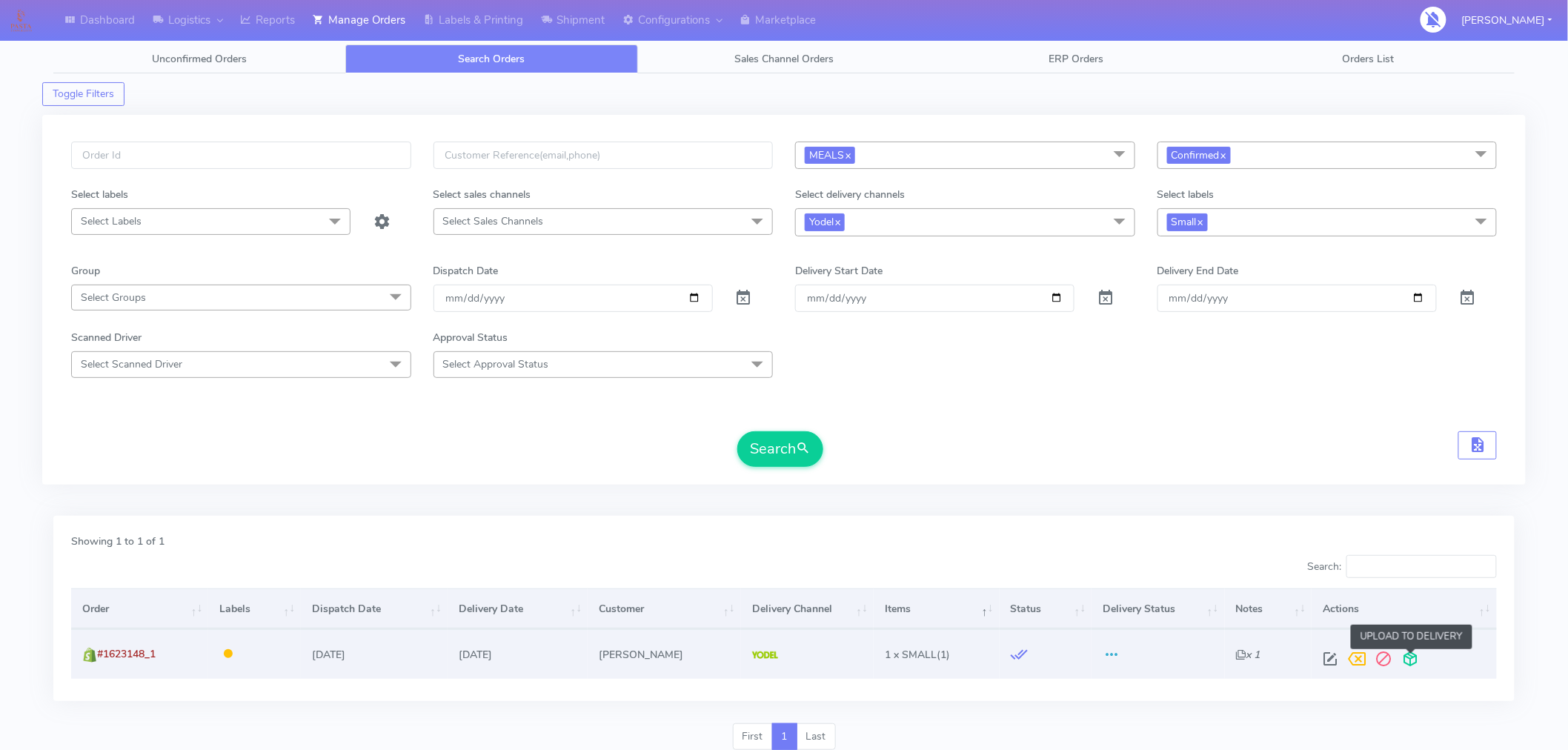
click at [1413, 657] on span at bounding box center [1410, 662] width 27 height 14
click at [789, 449] on button "Search" at bounding box center [780, 448] width 86 height 35
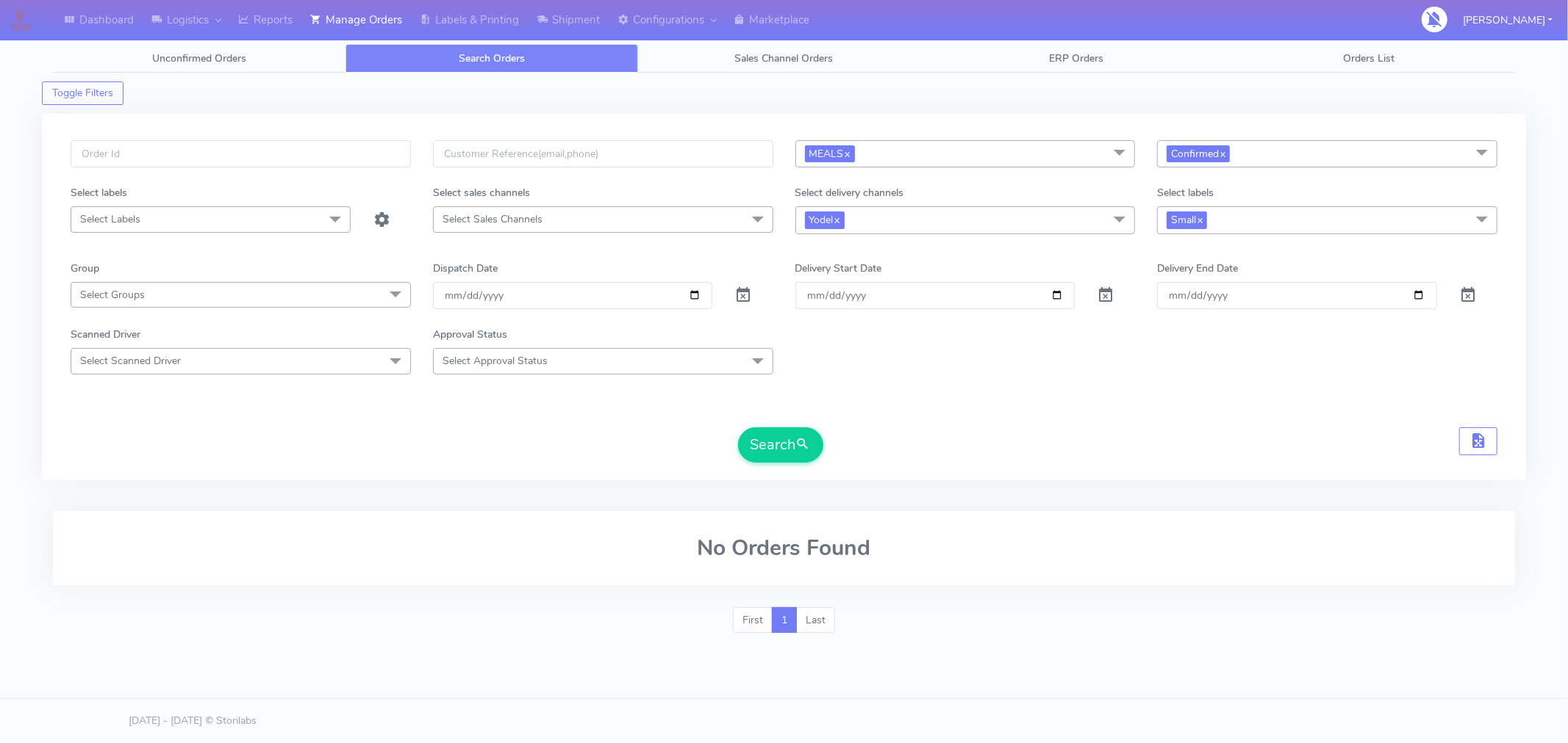
click at [1267, 211] on span "Small x" at bounding box center [1327, 219] width 340 height 27
click at [1193, 369] on div "Medium" at bounding box center [1327, 369] width 324 height 15
checkbox input "true"
click at [1199, 218] on link "x" at bounding box center [1199, 219] width 6 height 15
click at [774, 435] on button "Search" at bounding box center [780, 444] width 85 height 35
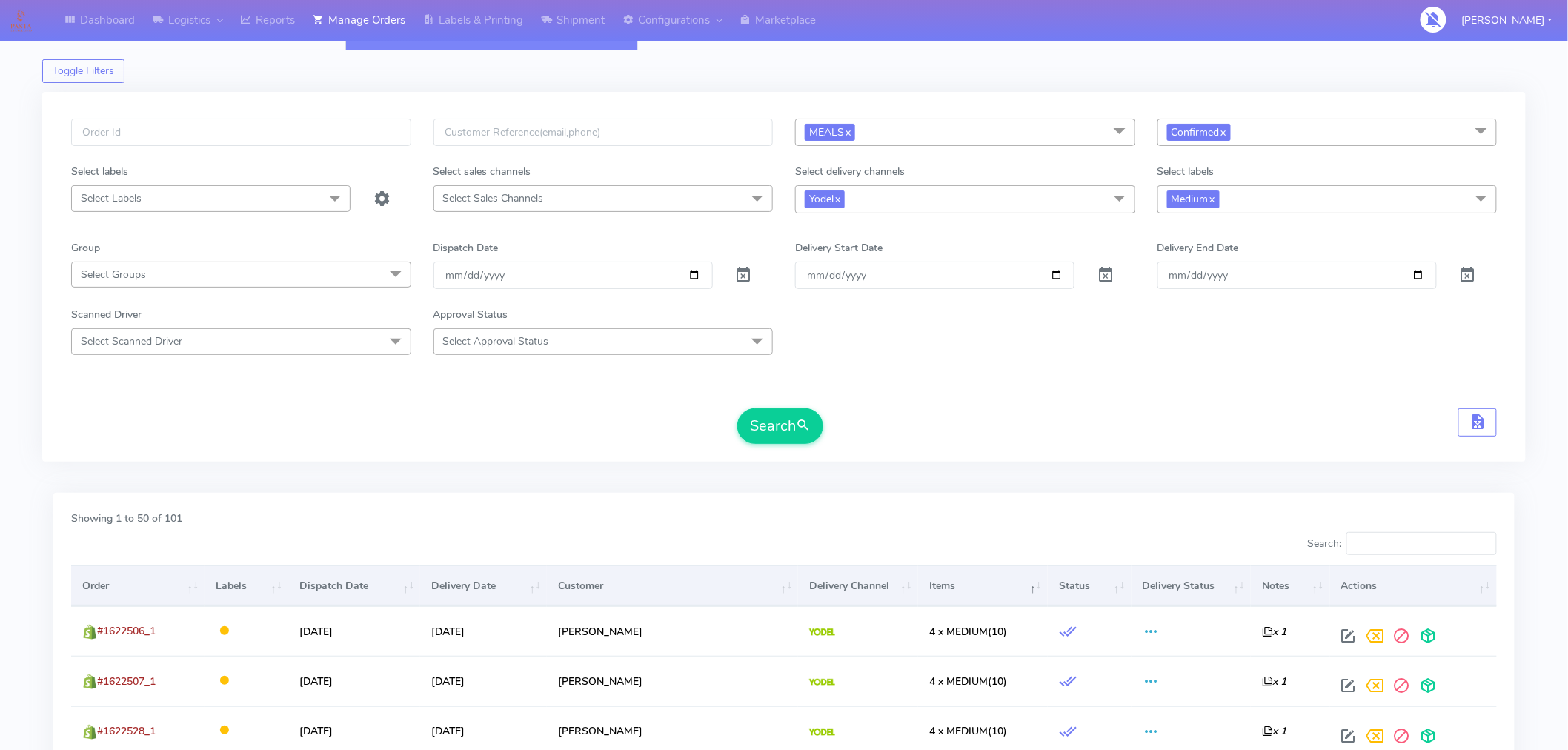
scroll to position [27, 0]
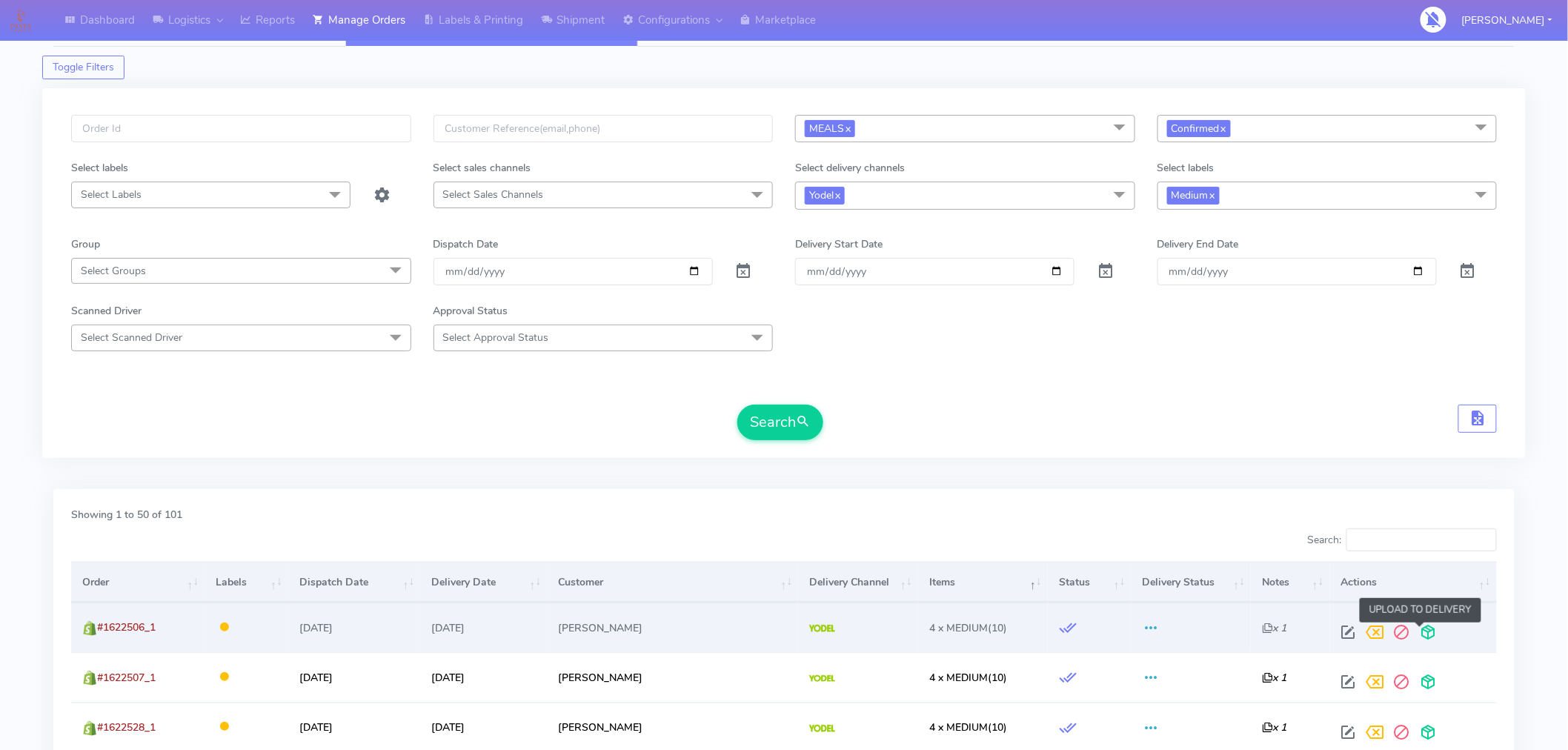
click at [1418, 635] on span at bounding box center [1429, 635] width 27 height 14
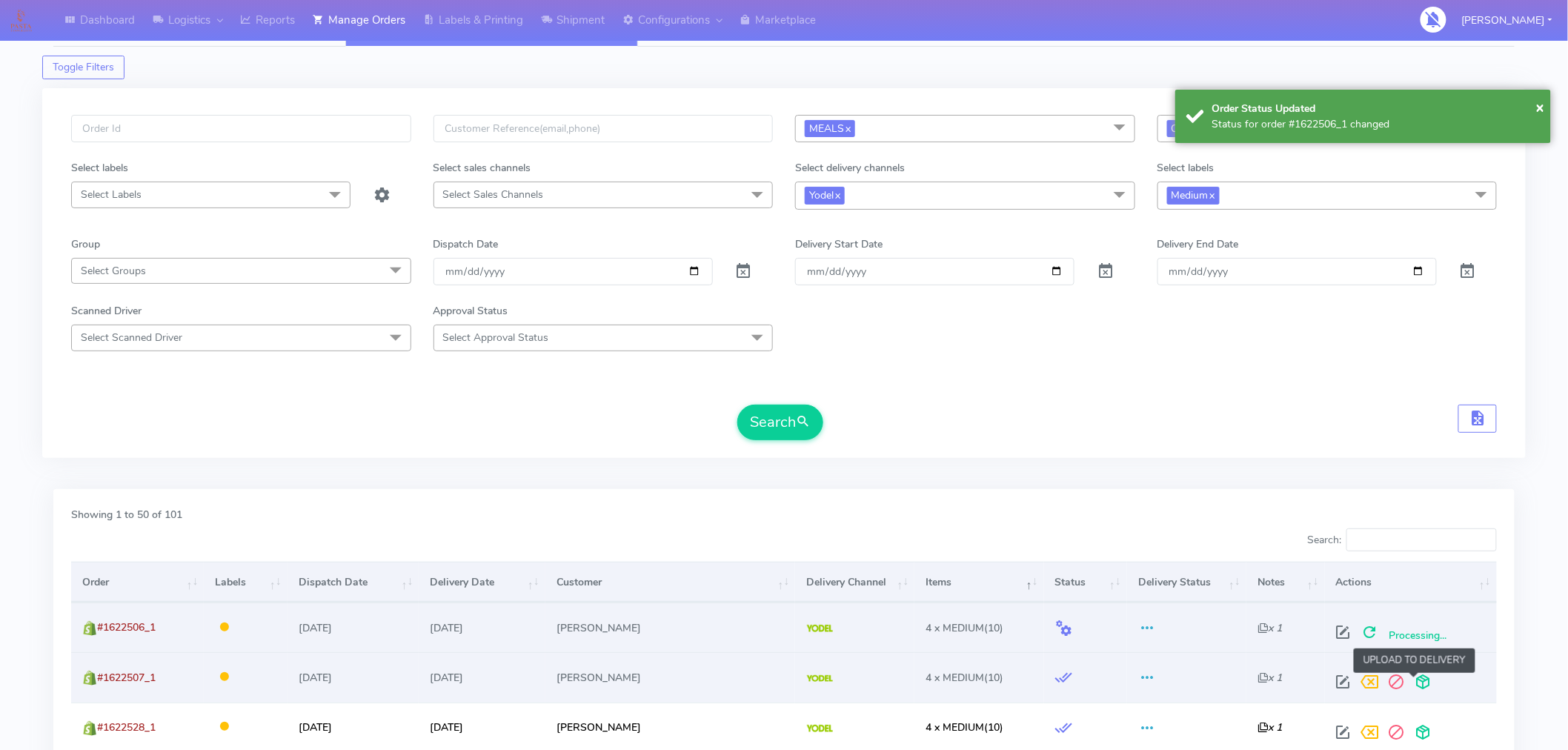
click at [1424, 680] on span at bounding box center [1423, 685] width 27 height 14
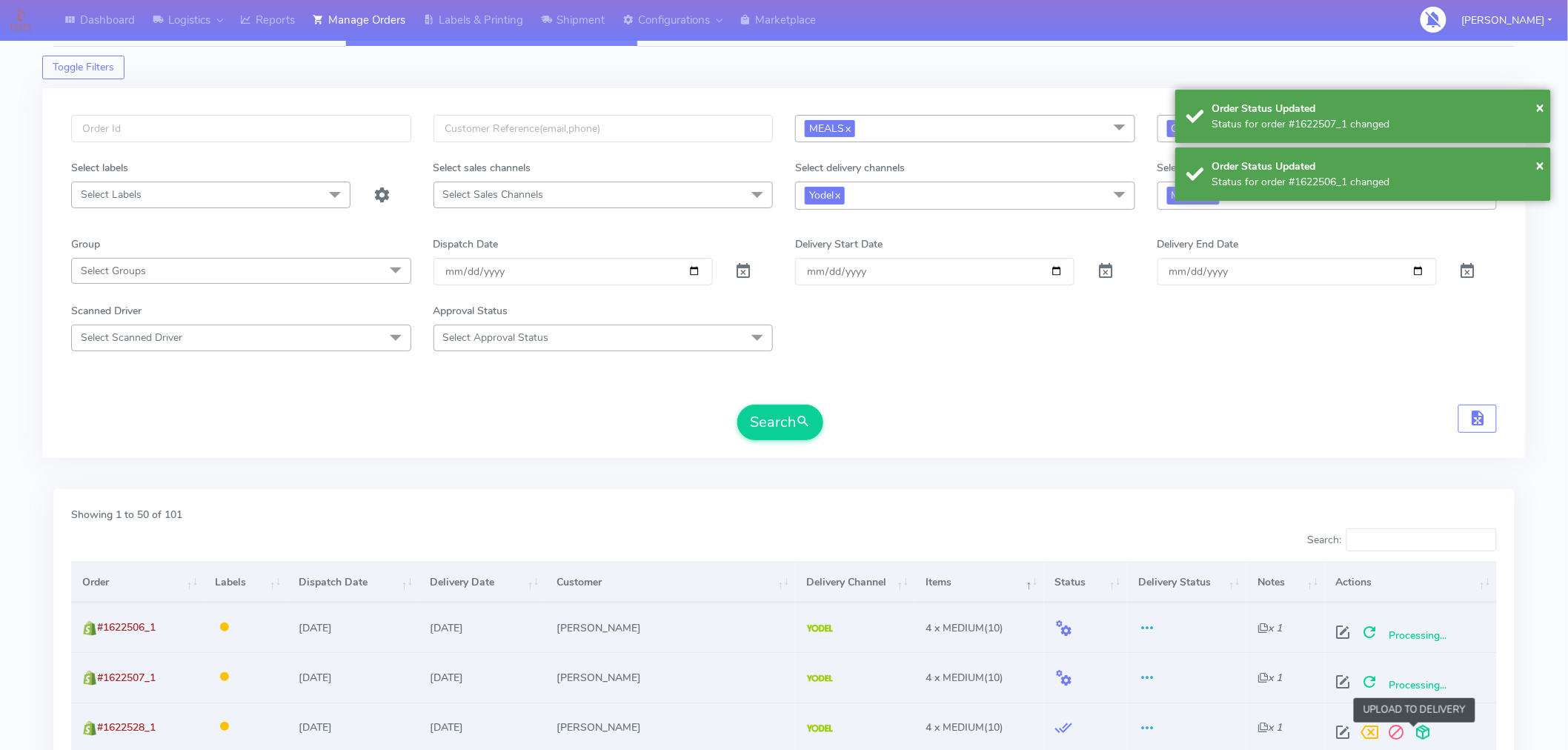
click at [1419, 729] on span at bounding box center [1423, 735] width 27 height 14
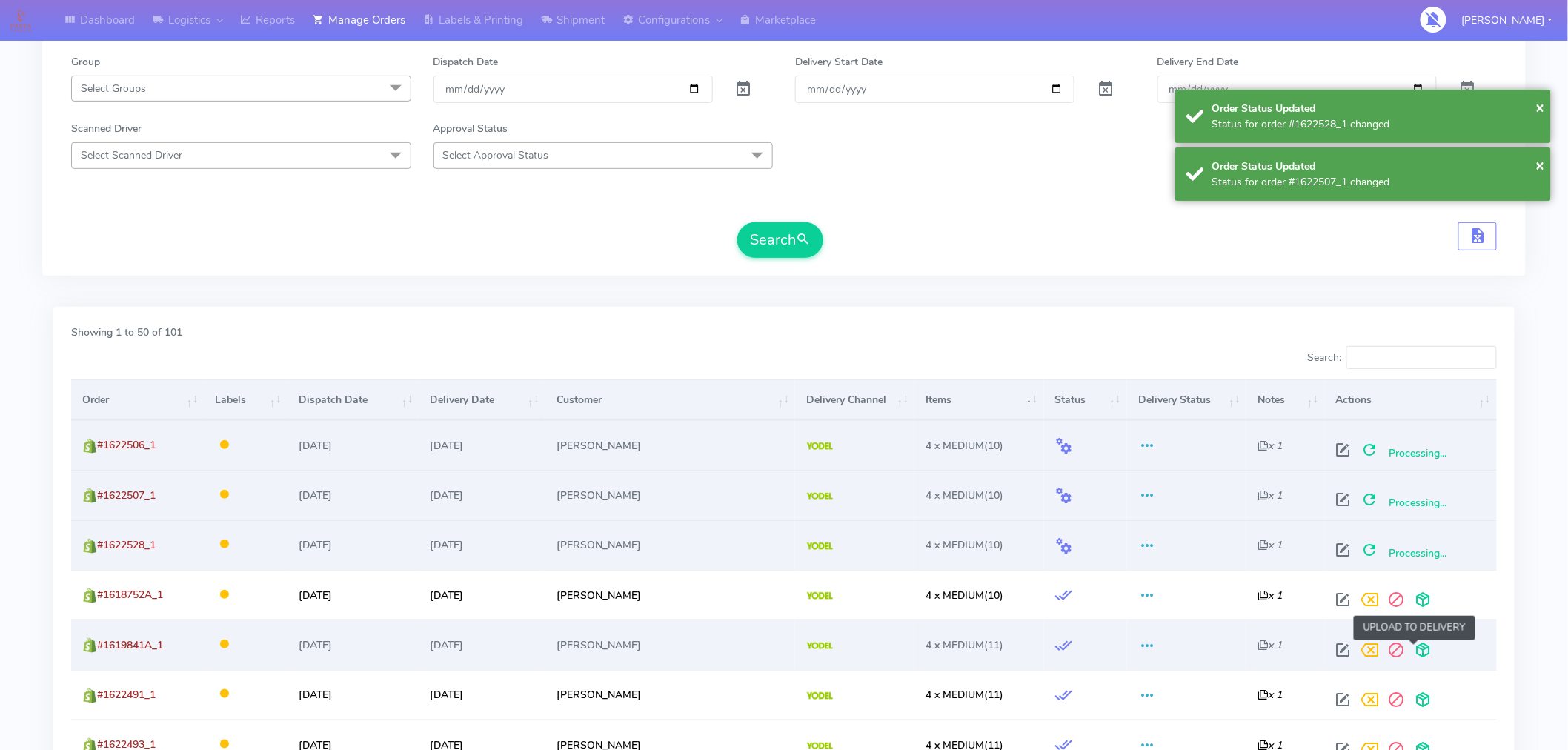
scroll to position [210, 0]
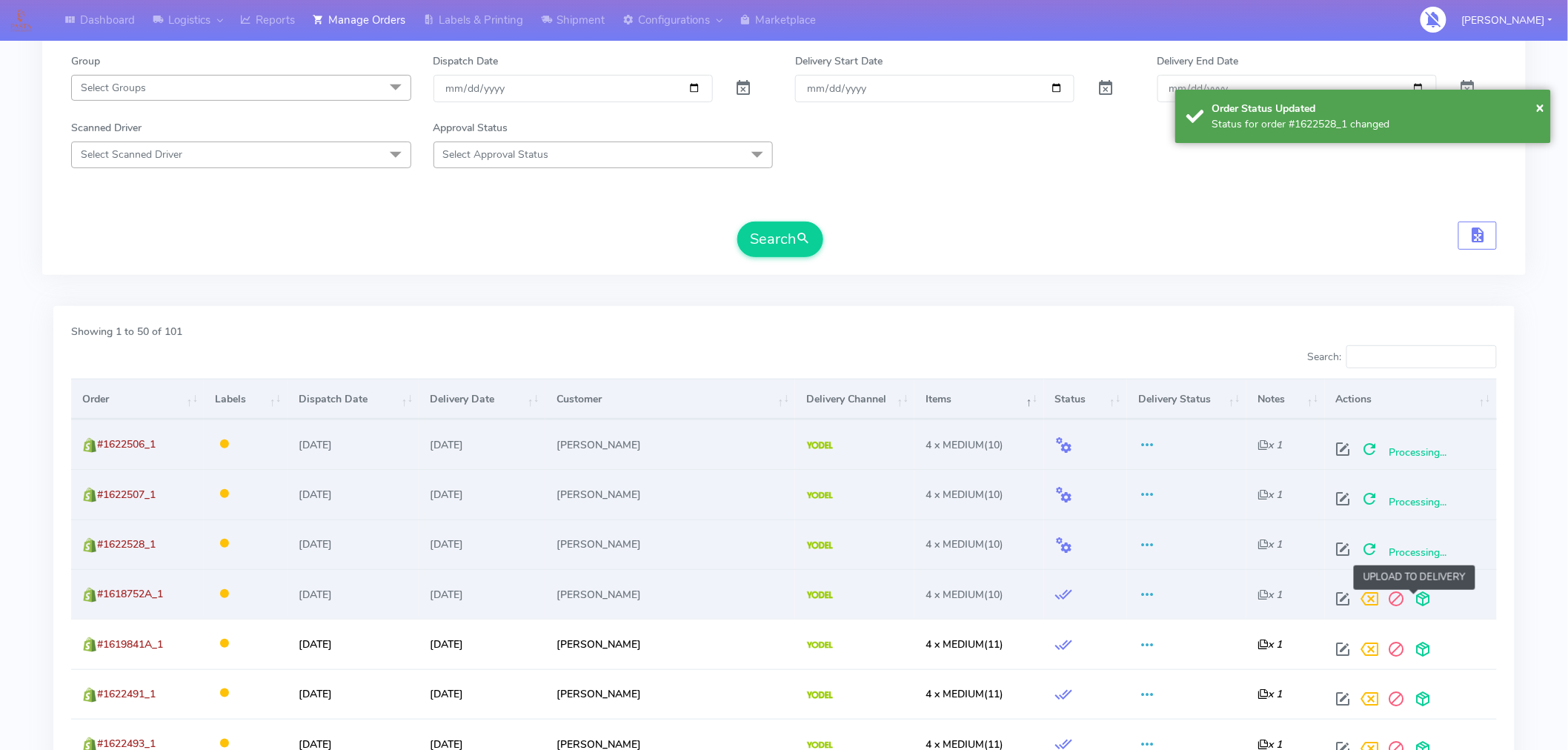
click at [1414, 602] on span at bounding box center [1423, 602] width 27 height 14
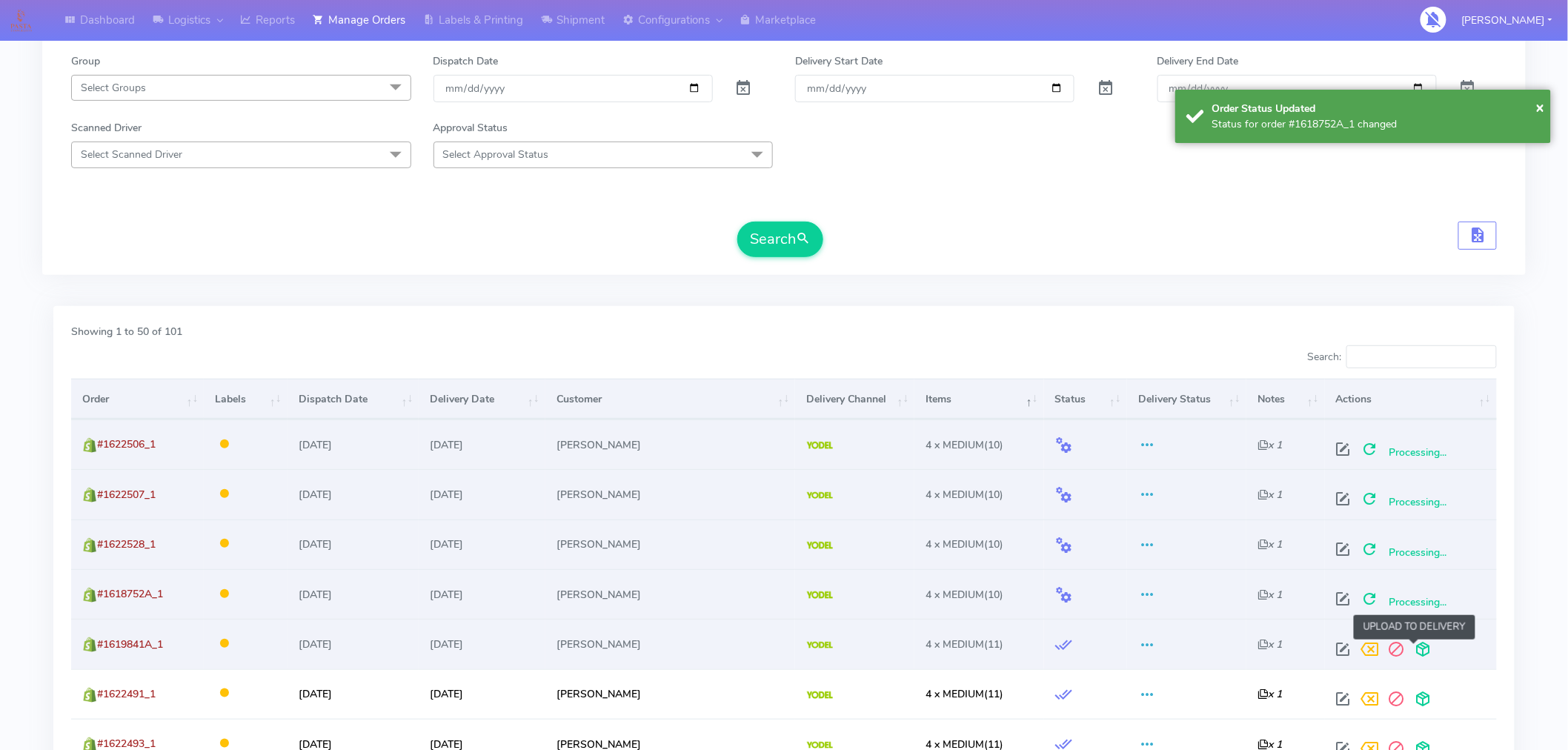
click at [1413, 647] on span at bounding box center [1423, 652] width 27 height 14
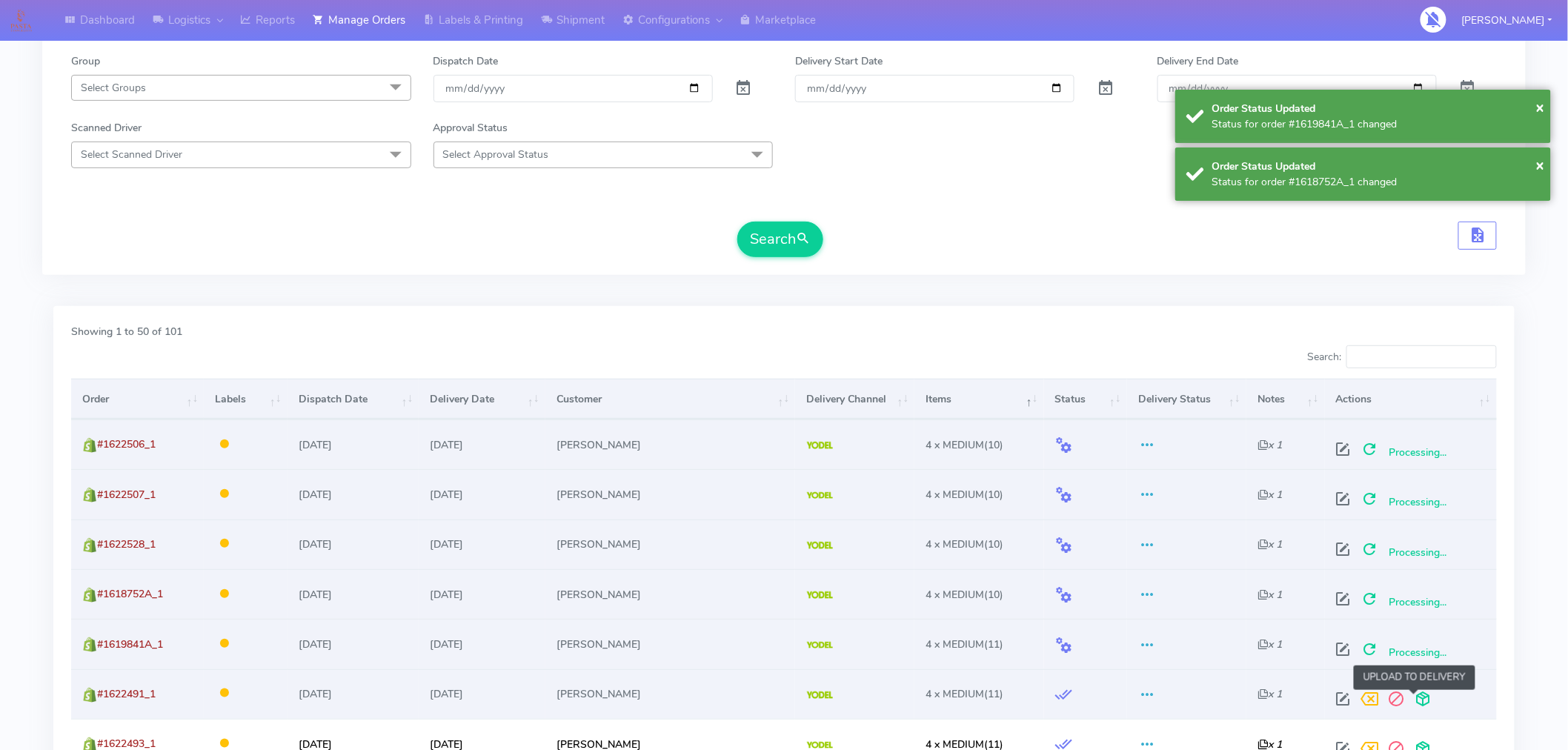
click at [1416, 698] on span at bounding box center [1423, 702] width 27 height 14
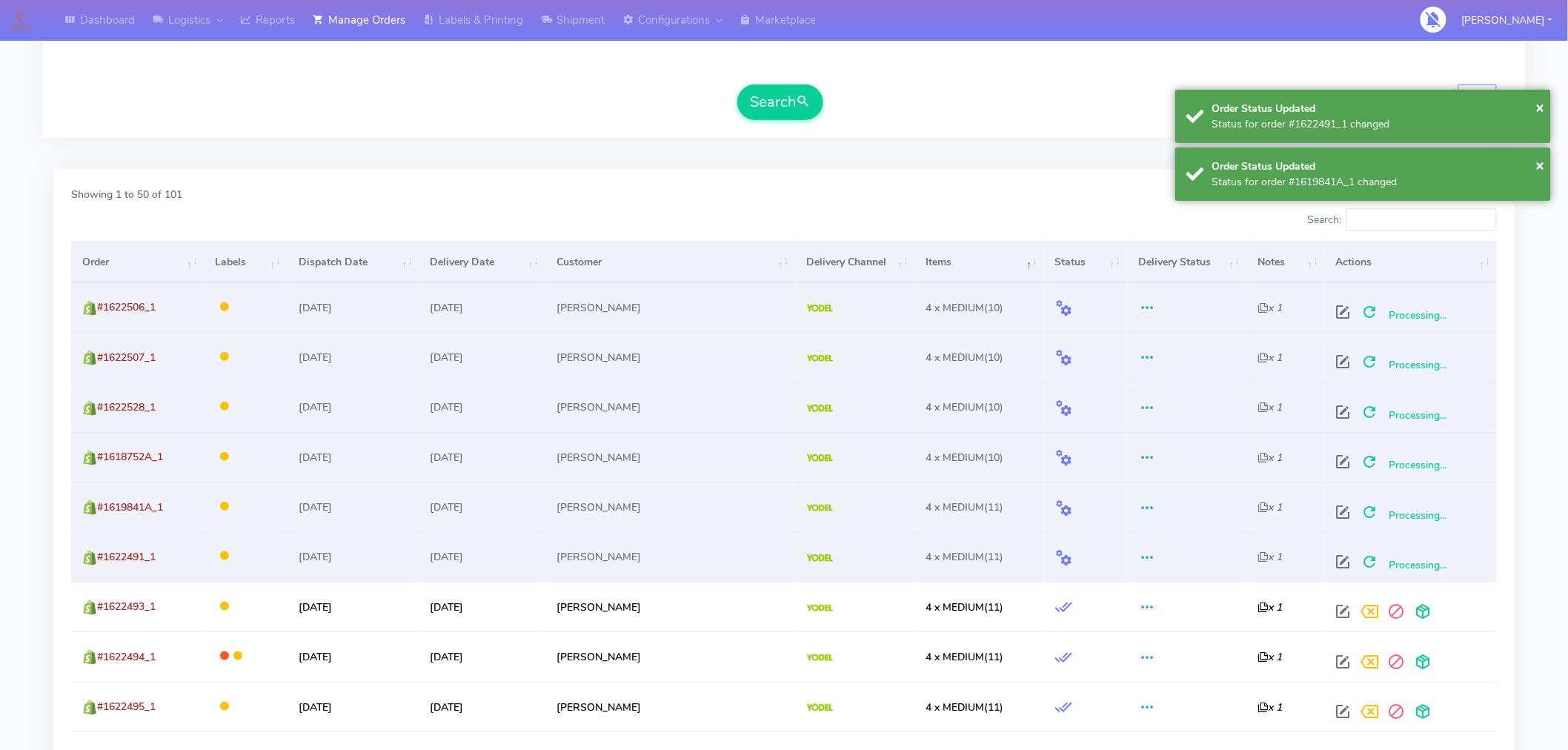
scroll to position [353, 0]
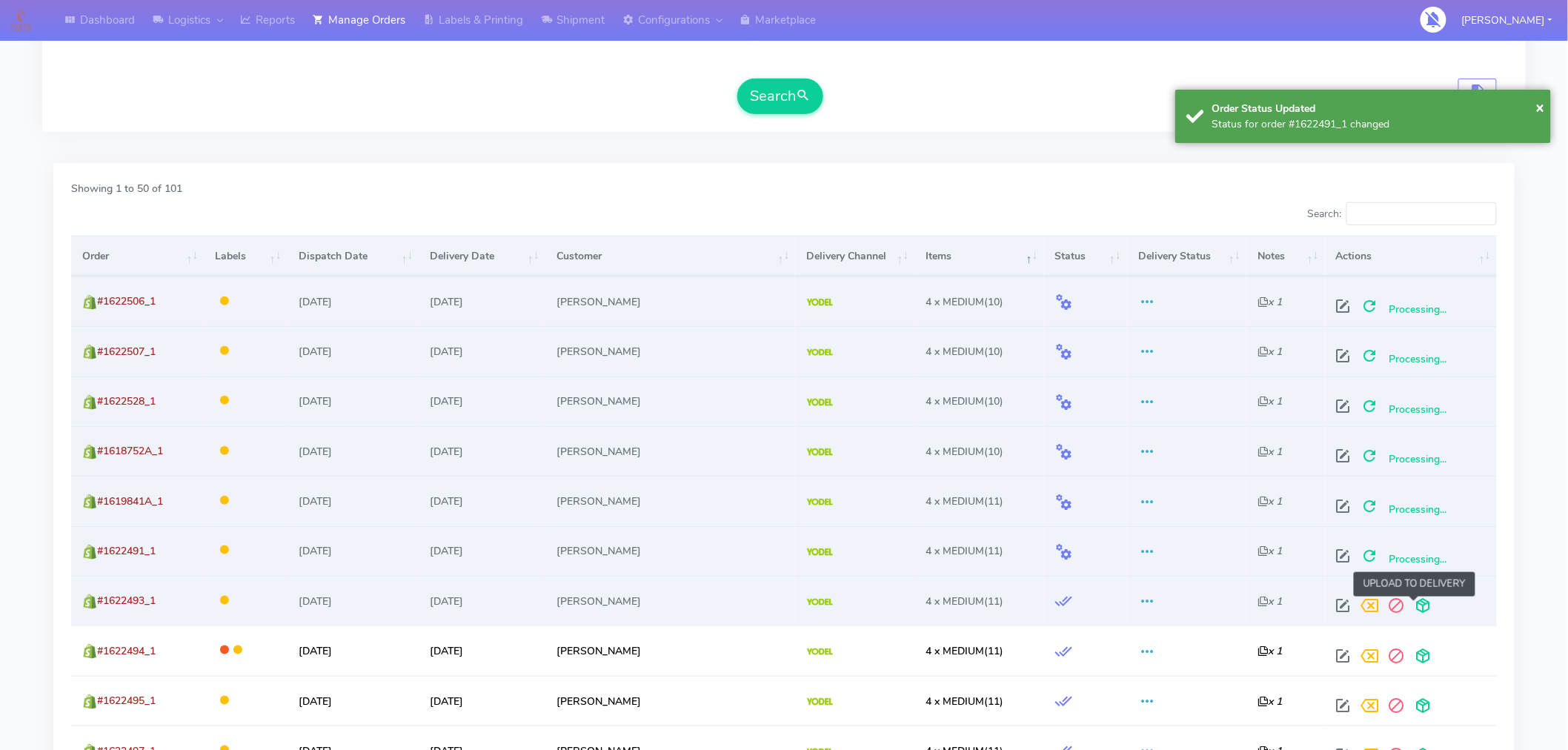
click at [1417, 611] on span at bounding box center [1423, 609] width 27 height 14
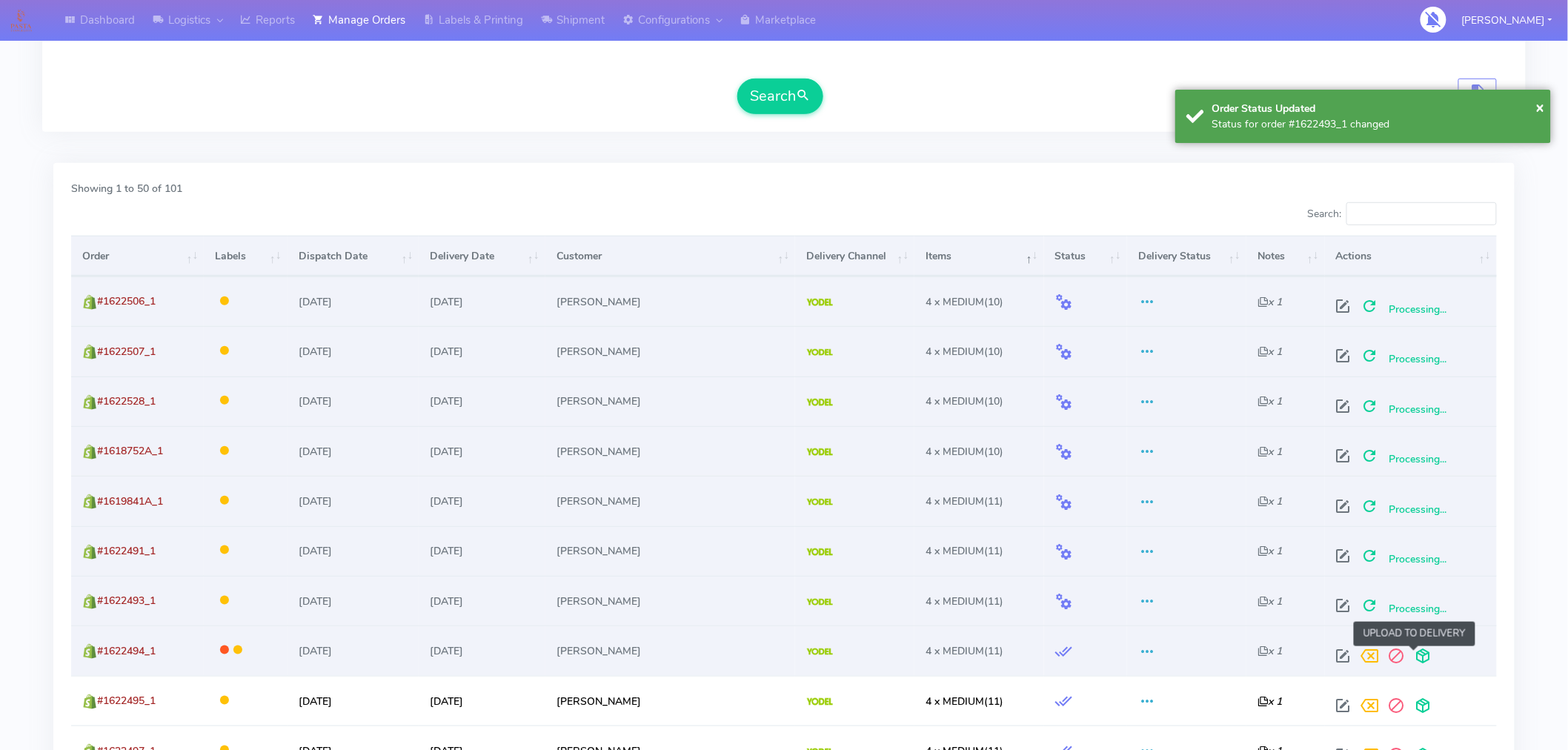
click at [1414, 658] on span at bounding box center [1423, 659] width 27 height 14
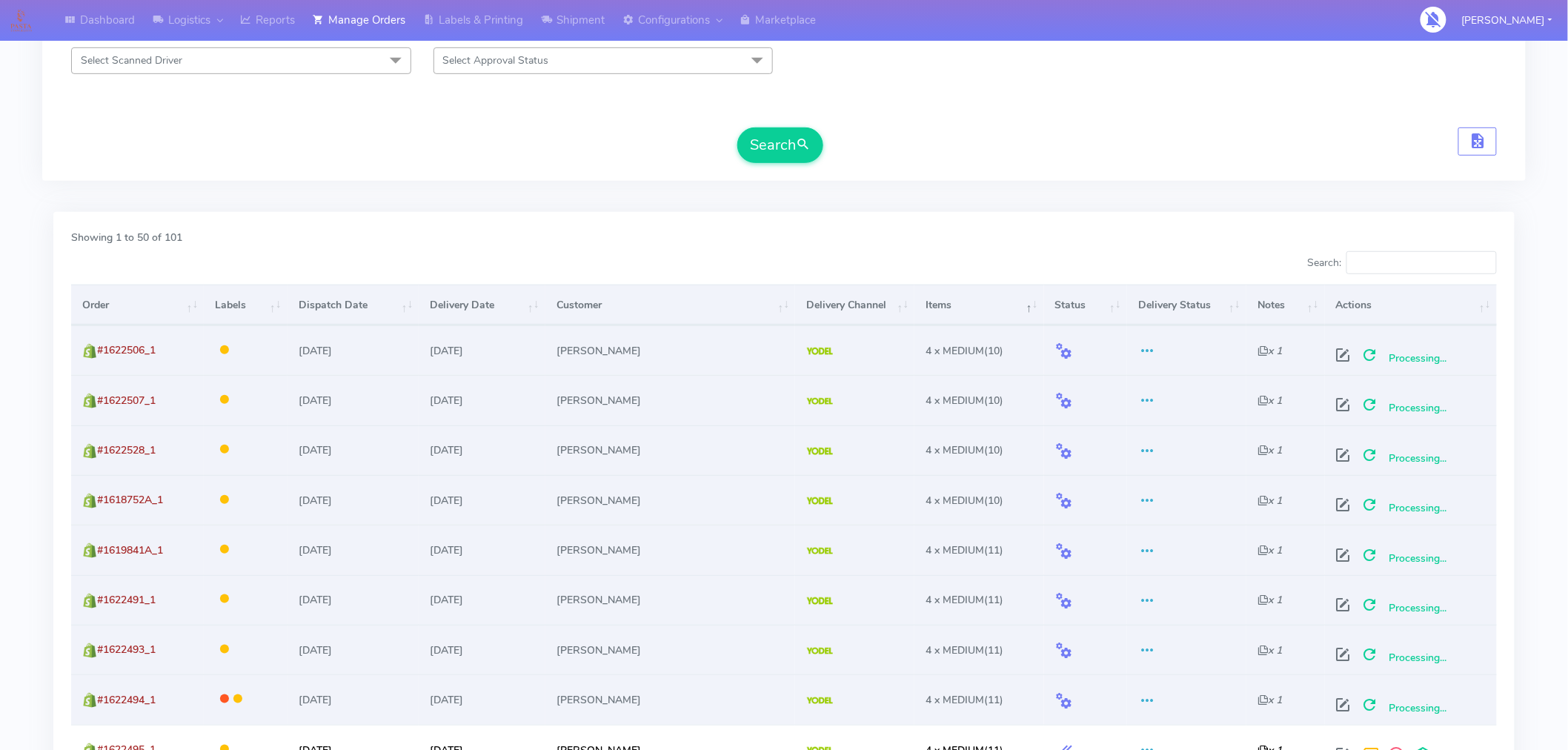
scroll to position [0, 0]
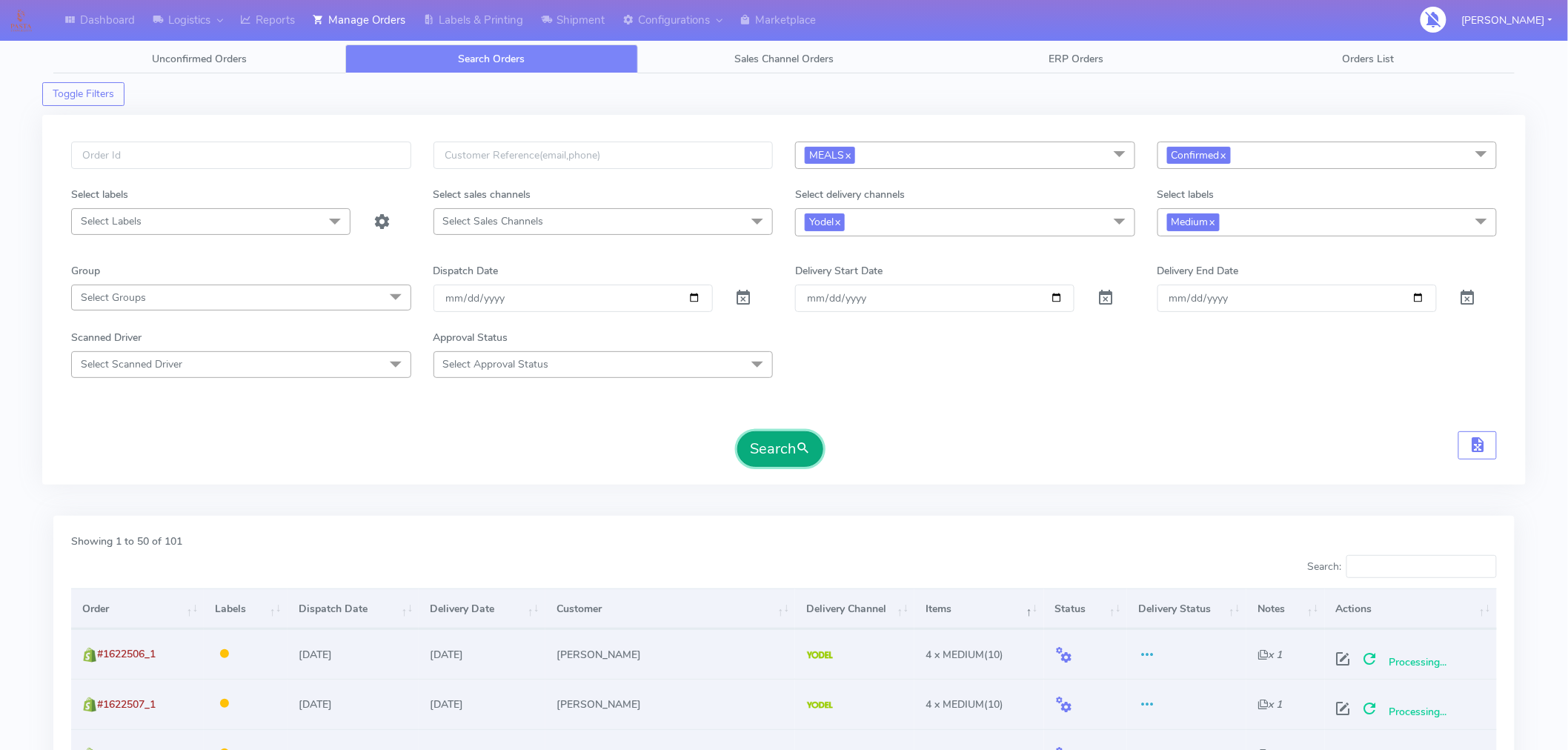
click at [796, 460] on button "Search" at bounding box center [780, 448] width 86 height 35
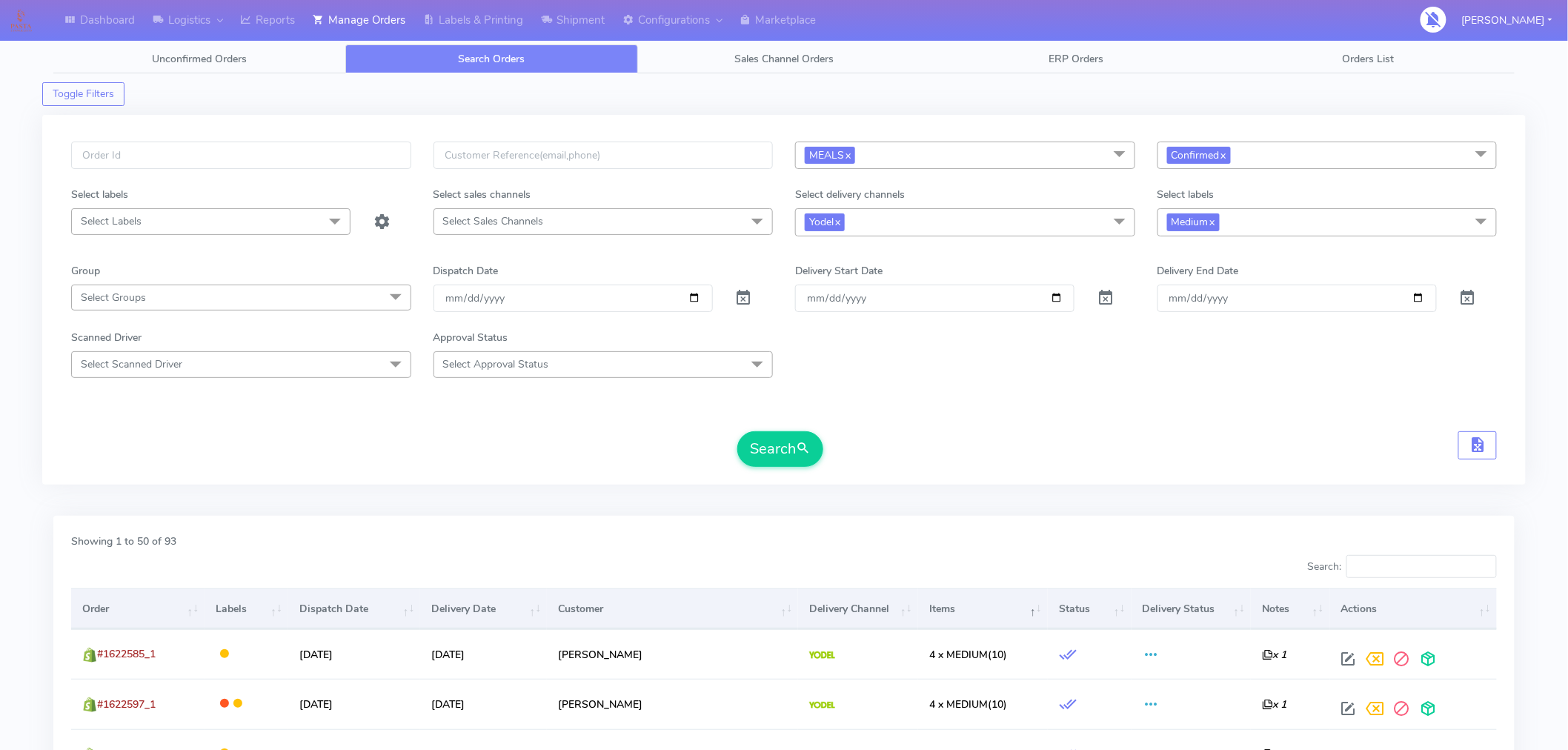
click at [943, 230] on span "Yodel x" at bounding box center [965, 221] width 340 height 27
click at [841, 368] on div "Royal Mail" at bounding box center [965, 372] width 324 height 16
checkbox input "true"
click at [840, 220] on link "x" at bounding box center [837, 221] width 7 height 16
click at [783, 455] on button "Search" at bounding box center [780, 448] width 86 height 35
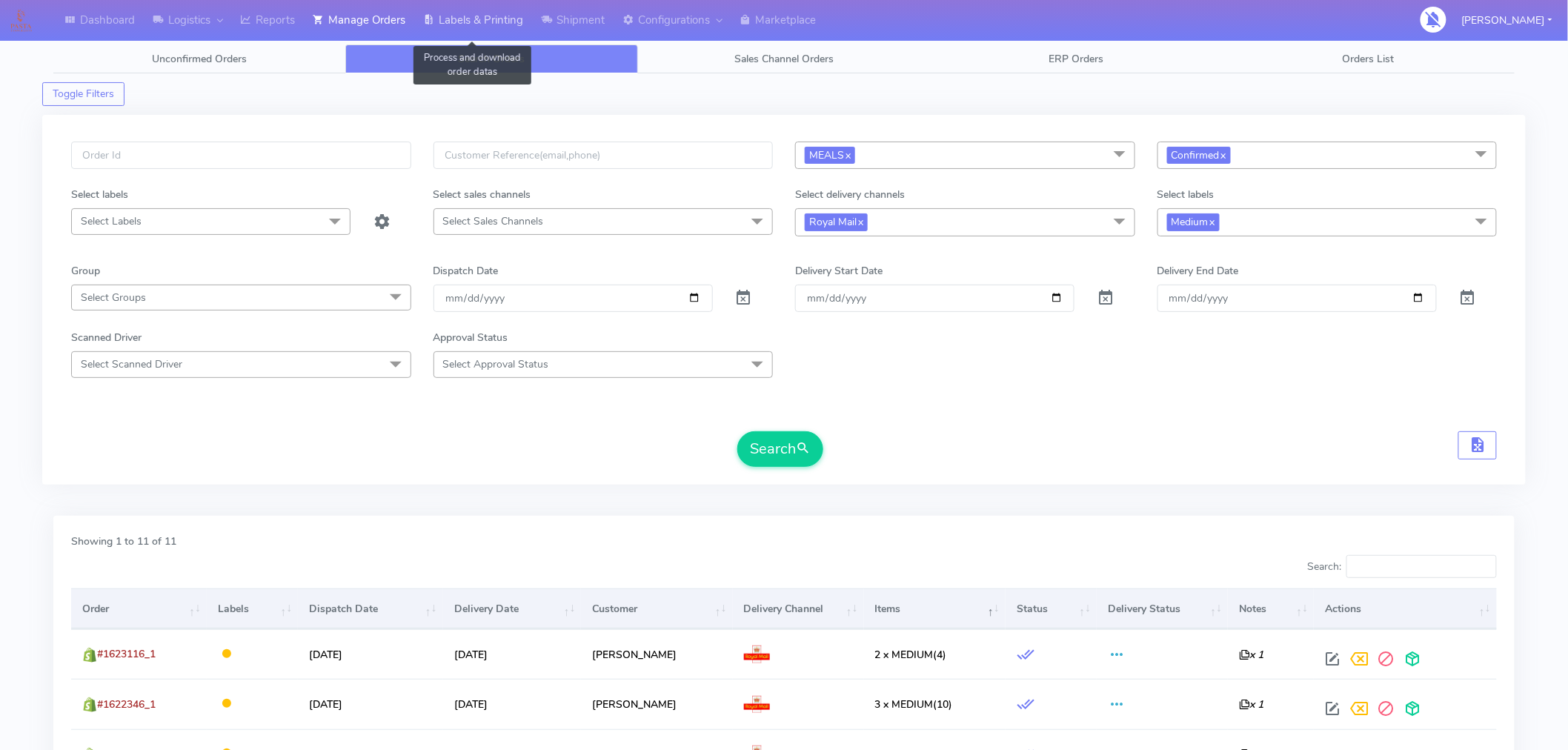
click at [487, 16] on link "Labels & Printing" at bounding box center [474, 20] width 118 height 41
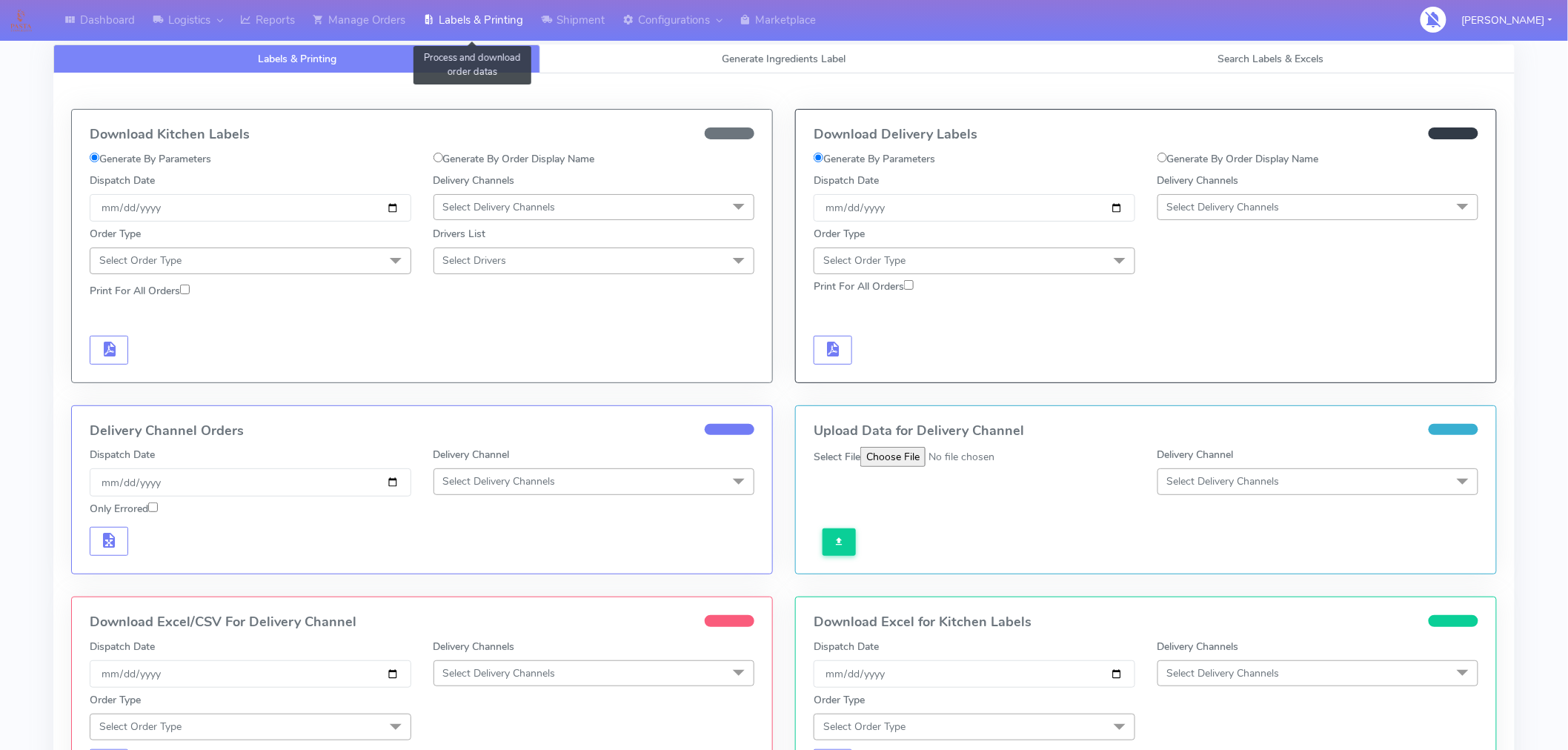
select select "All"
click at [1270, 59] on span "Search Labels & Excels" at bounding box center [1271, 58] width 106 height 14
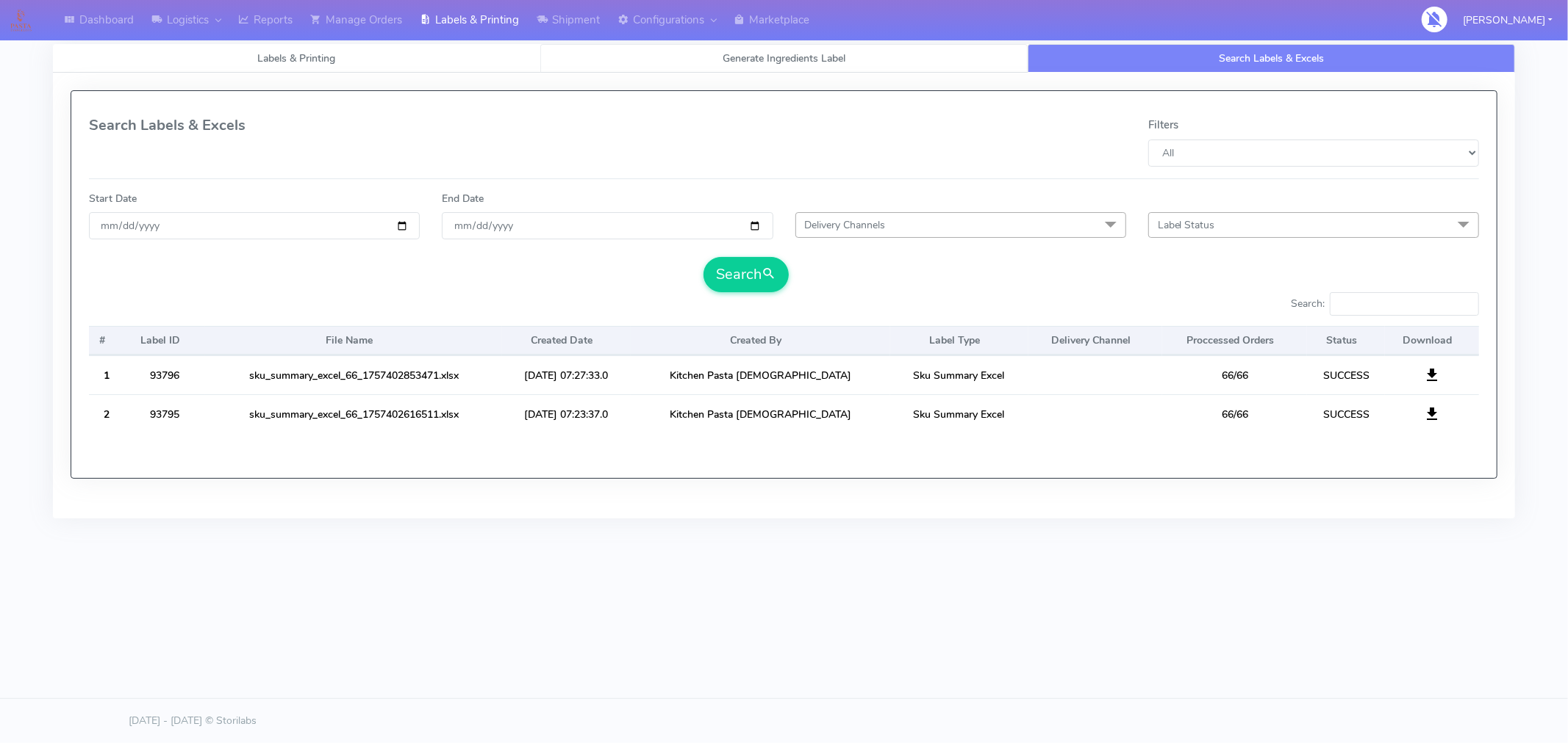
click at [772, 58] on span "Generate Ingredients Label" at bounding box center [783, 58] width 123 height 14
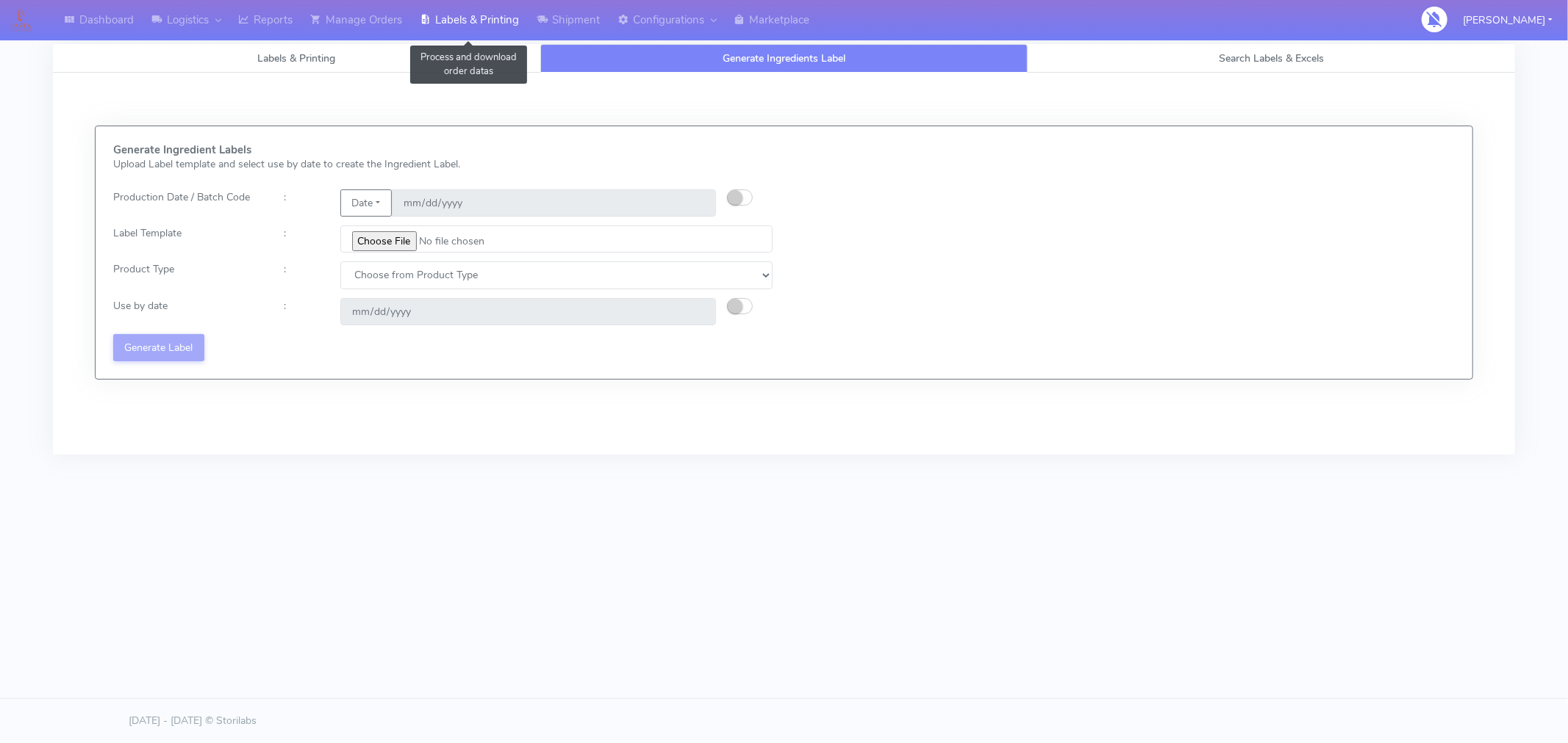
click at [461, 11] on link "Labels & Printing" at bounding box center [470, 20] width 117 height 41
click at [309, 55] on span "Labels & Printing" at bounding box center [297, 58] width 78 height 14
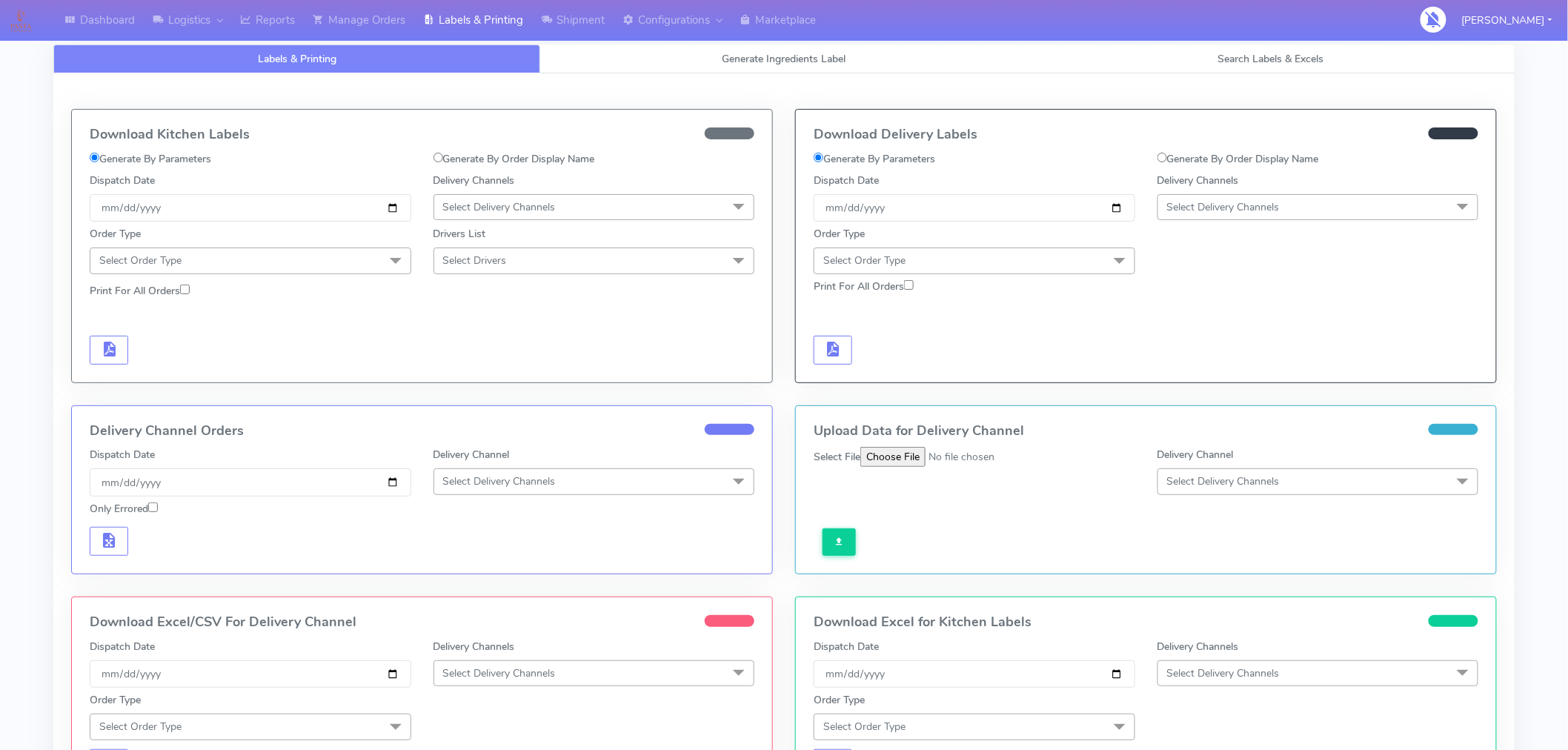
click at [1240, 205] on span "Select Delivery Channels" at bounding box center [1224, 207] width 113 height 14
click at [1199, 382] on div "Yodel" at bounding box center [1318, 374] width 306 height 16
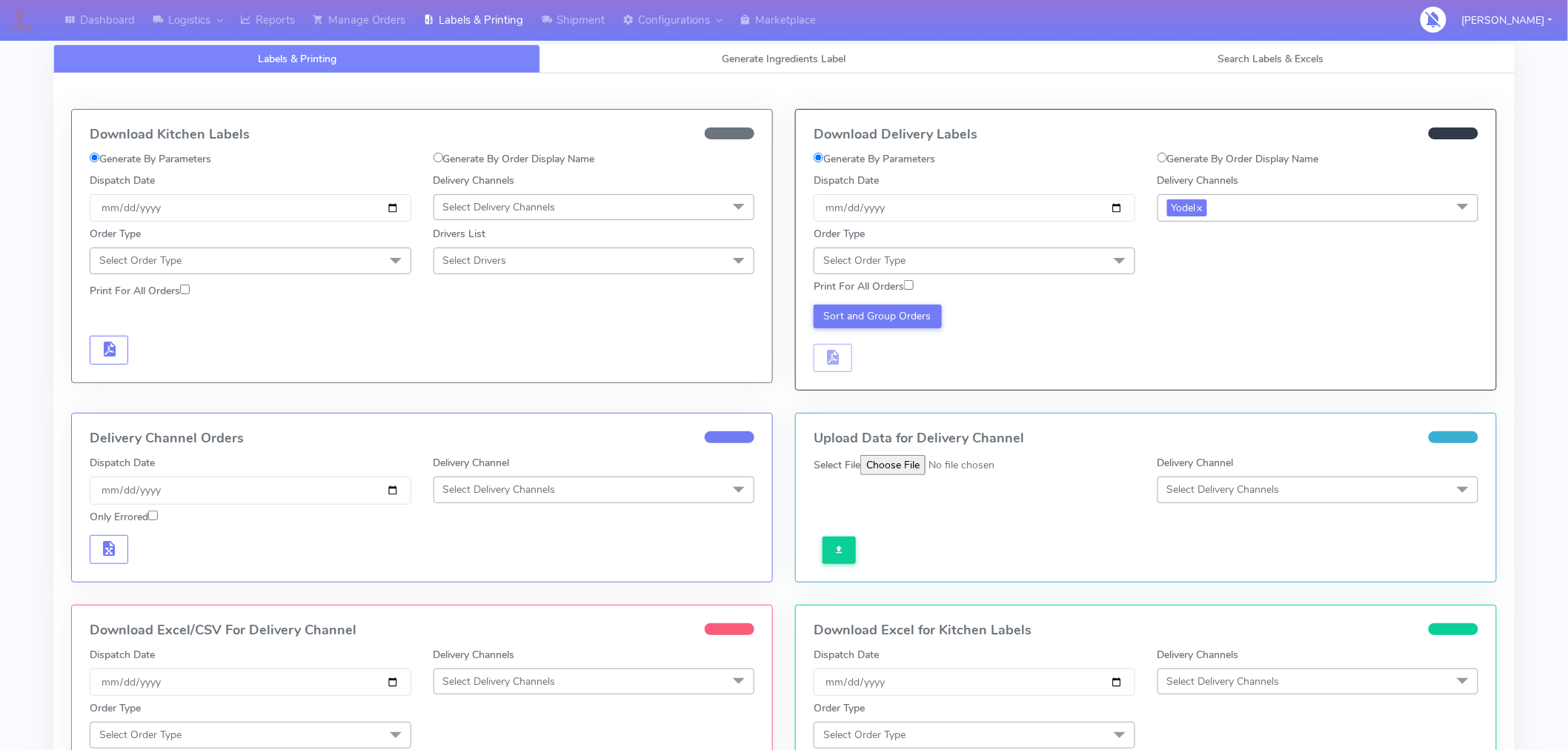
click at [1061, 260] on span "Select Order Type" at bounding box center [974, 261] width 322 height 26
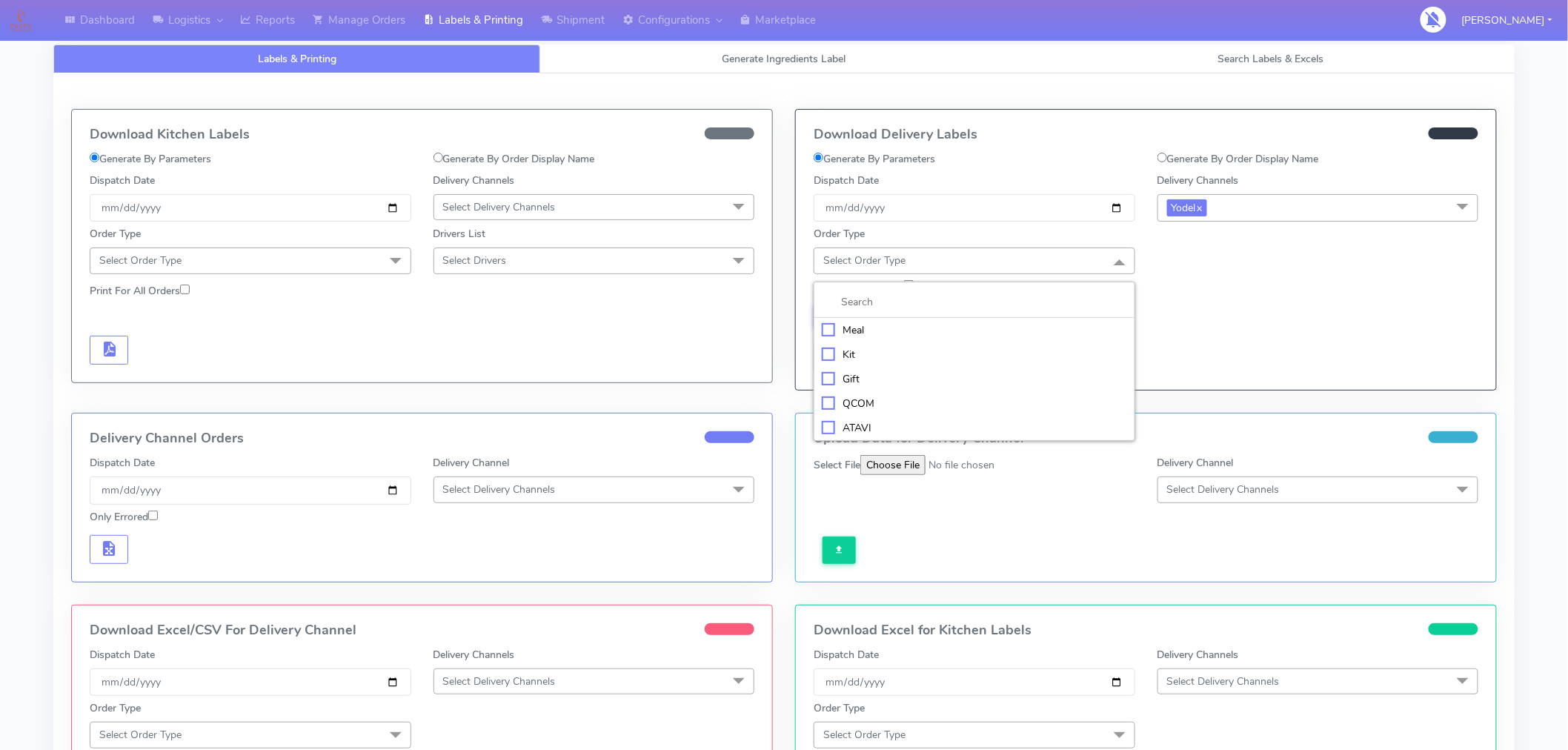
click at [858, 331] on div "Meal" at bounding box center [974, 330] width 306 height 16
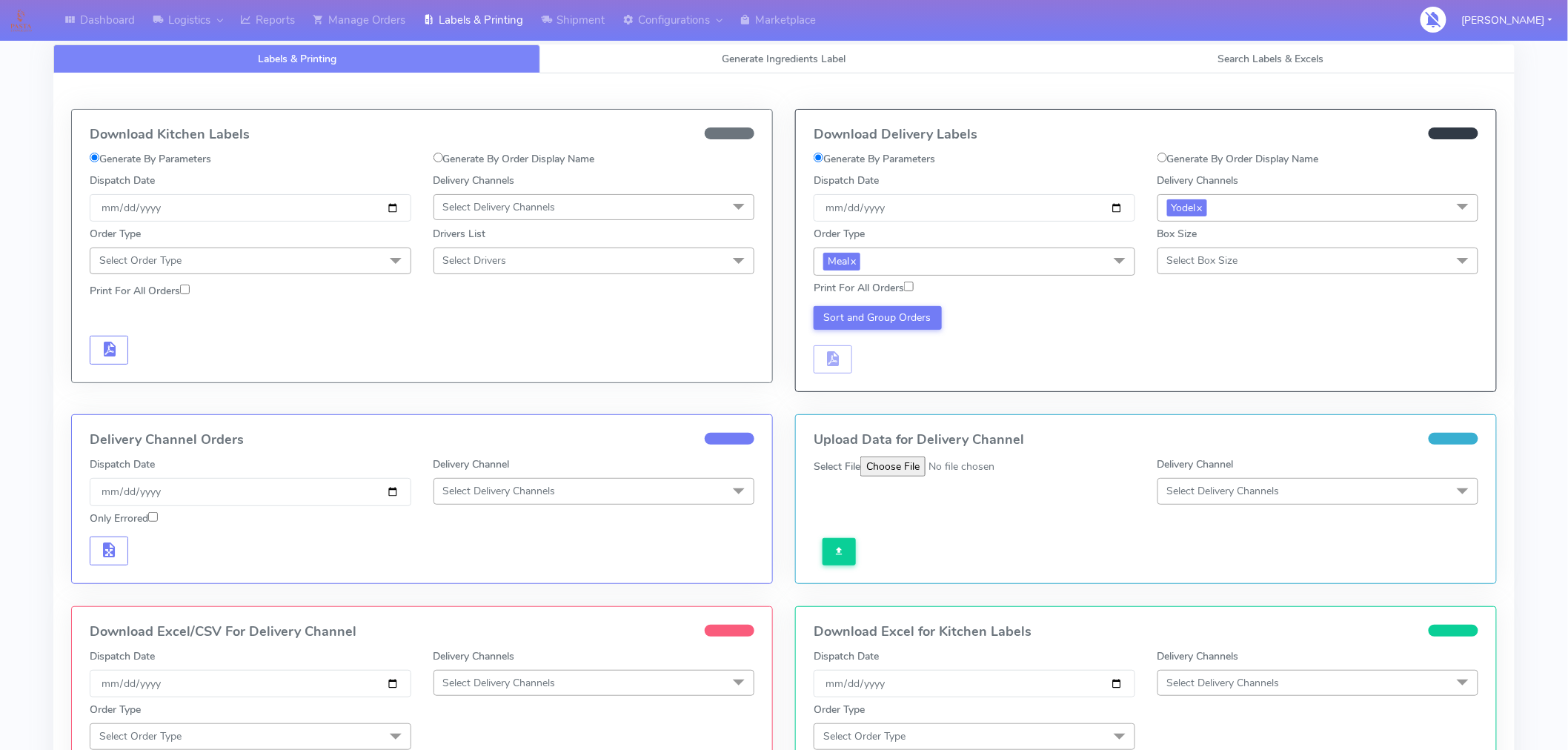
click at [1185, 257] on span "Select Box Size" at bounding box center [1203, 260] width 71 height 14
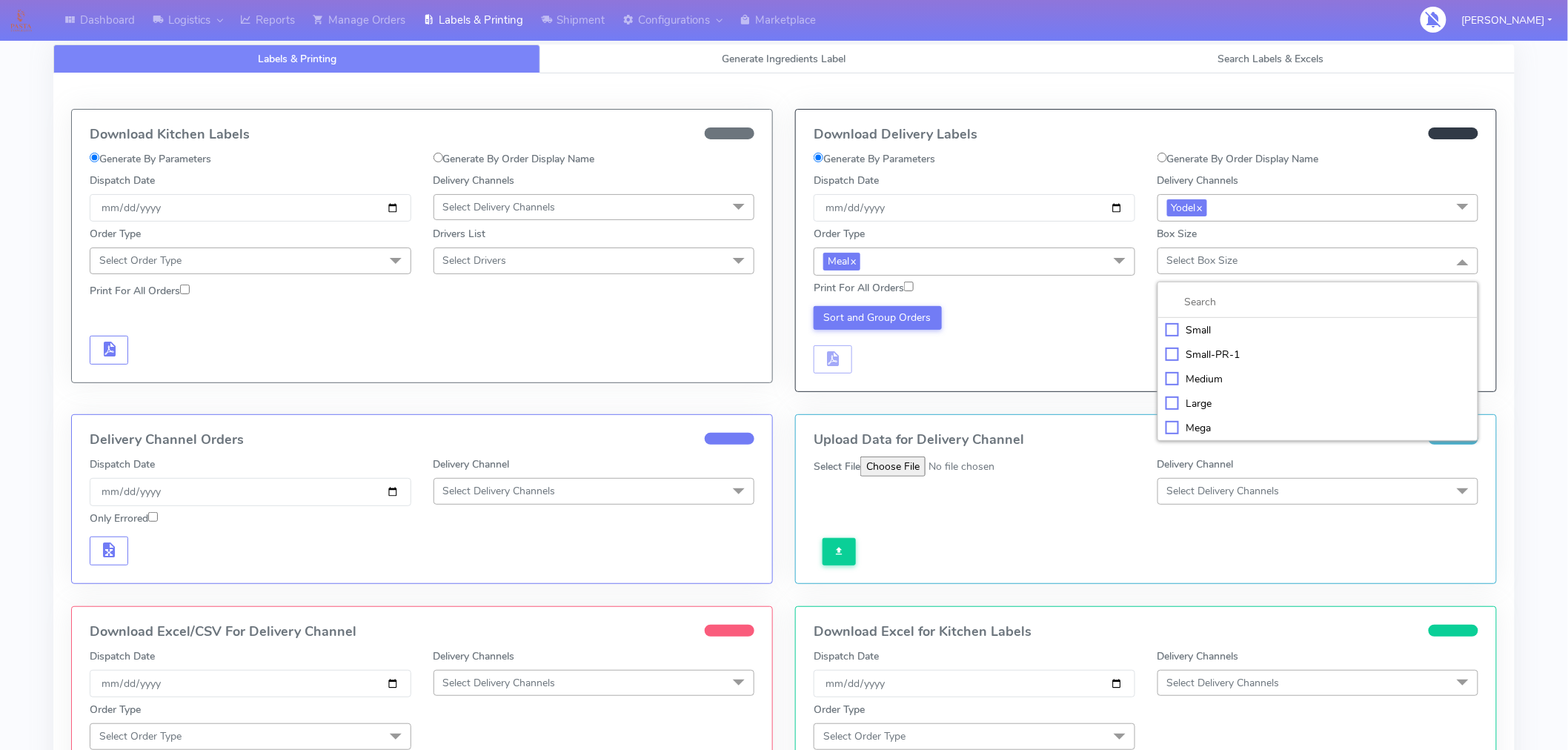
click at [1186, 330] on div "Small" at bounding box center [1318, 330] width 306 height 16
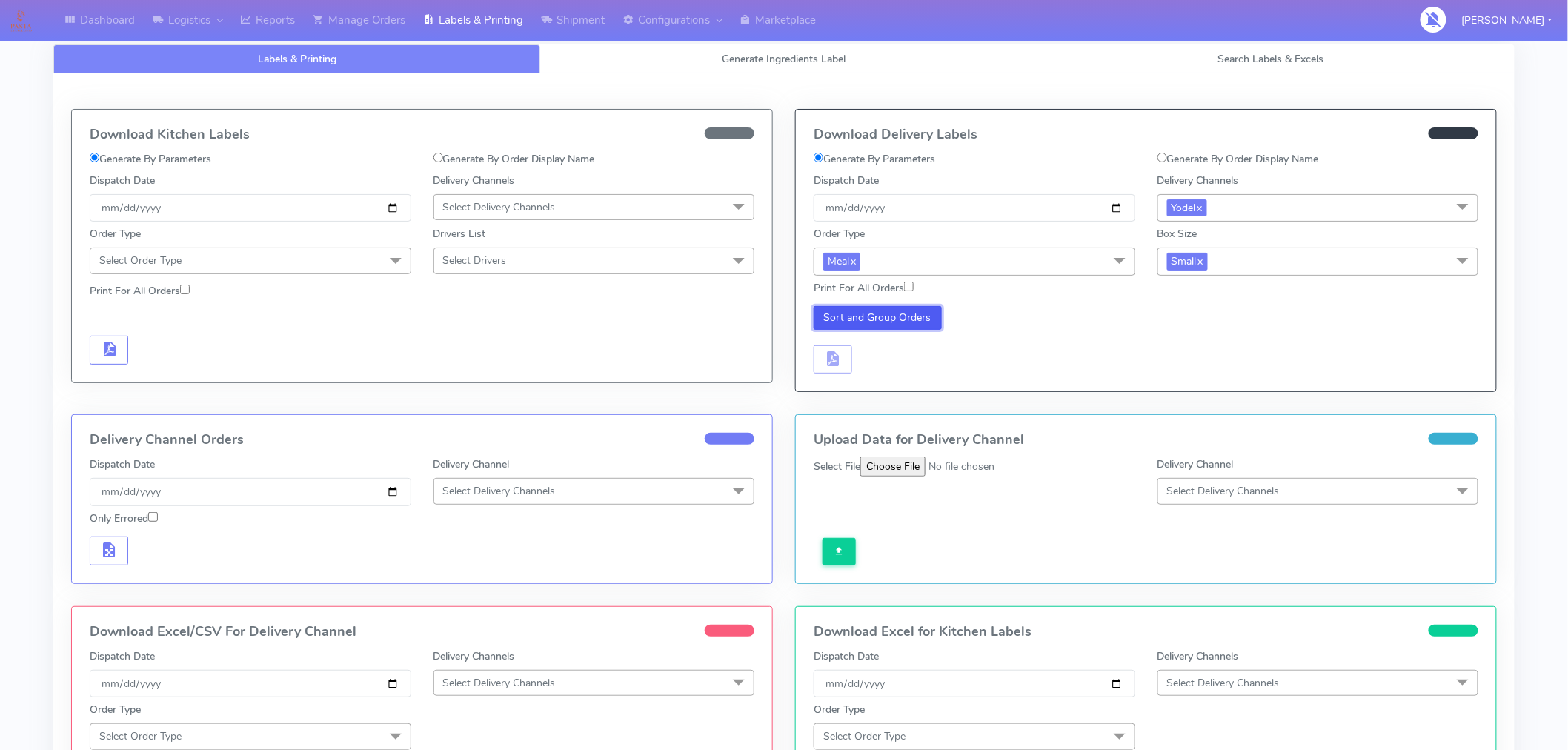
click at [912, 326] on button "Sort and Group Orders" at bounding box center [877, 318] width 128 height 24
click at [837, 366] on span "button" at bounding box center [833, 361] width 18 height 14
click at [876, 363] on span "button" at bounding box center [877, 361] width 18 height 14
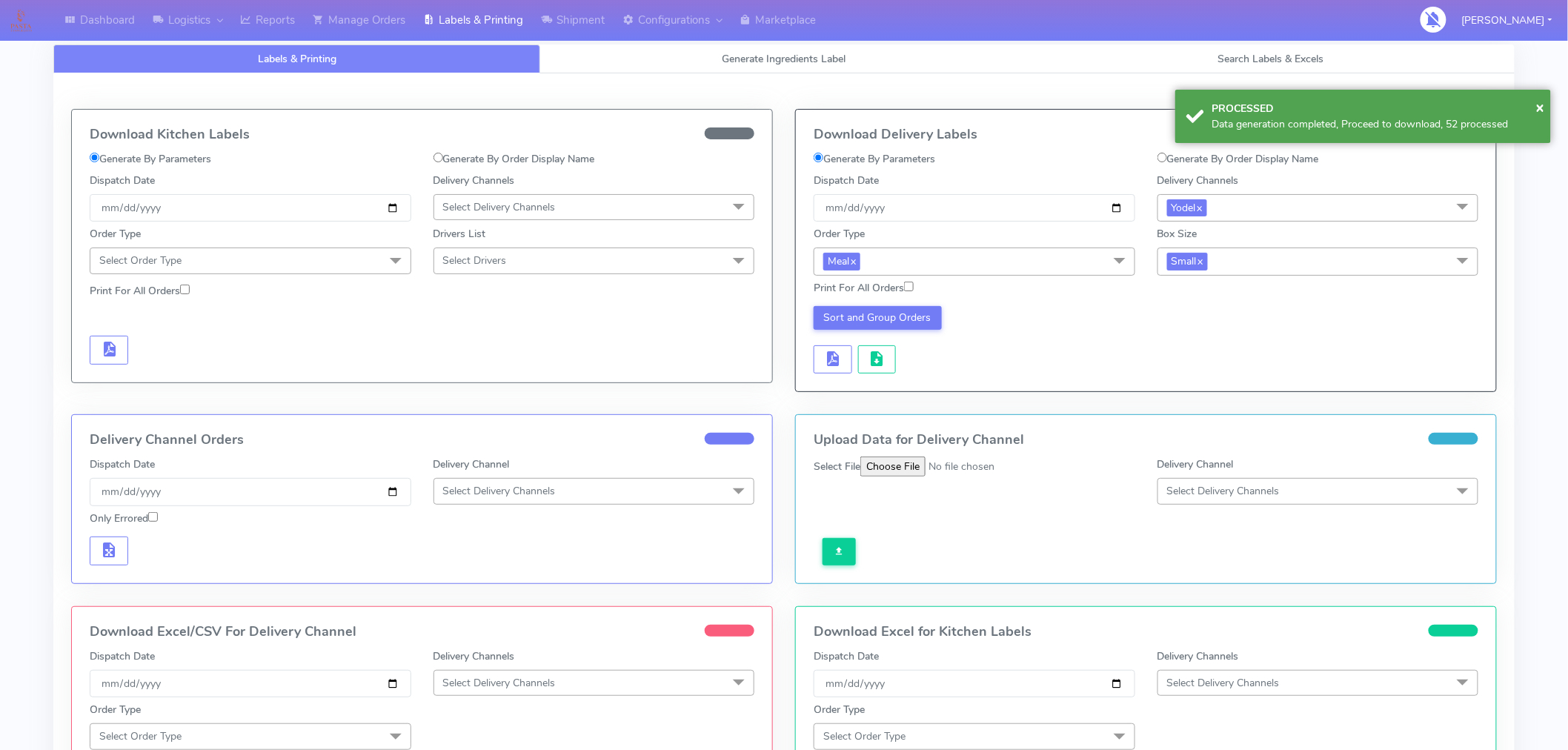
click at [1244, 267] on span "Small x" at bounding box center [1318, 261] width 322 height 27
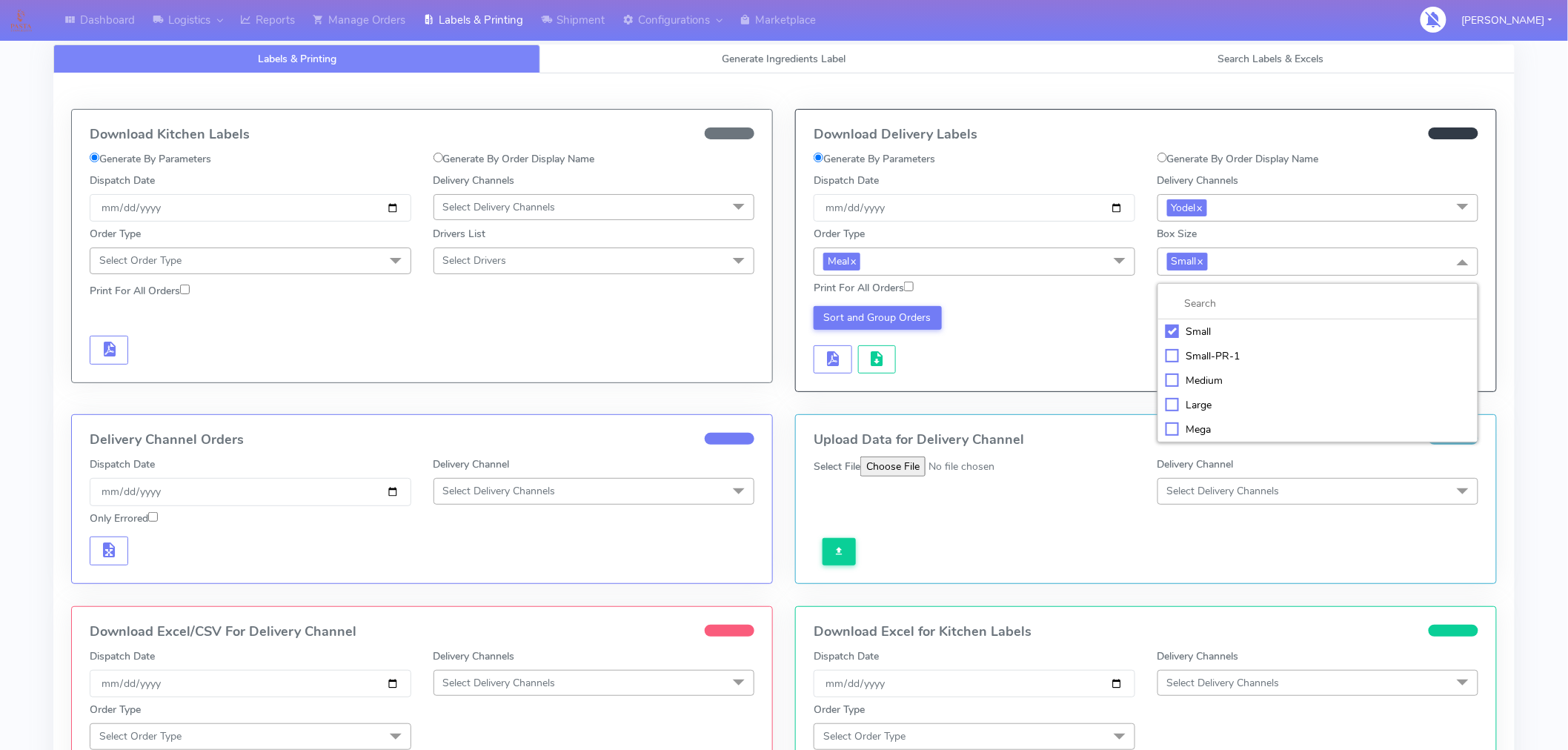
click at [1202, 382] on div "Medium" at bounding box center [1318, 380] width 306 height 16
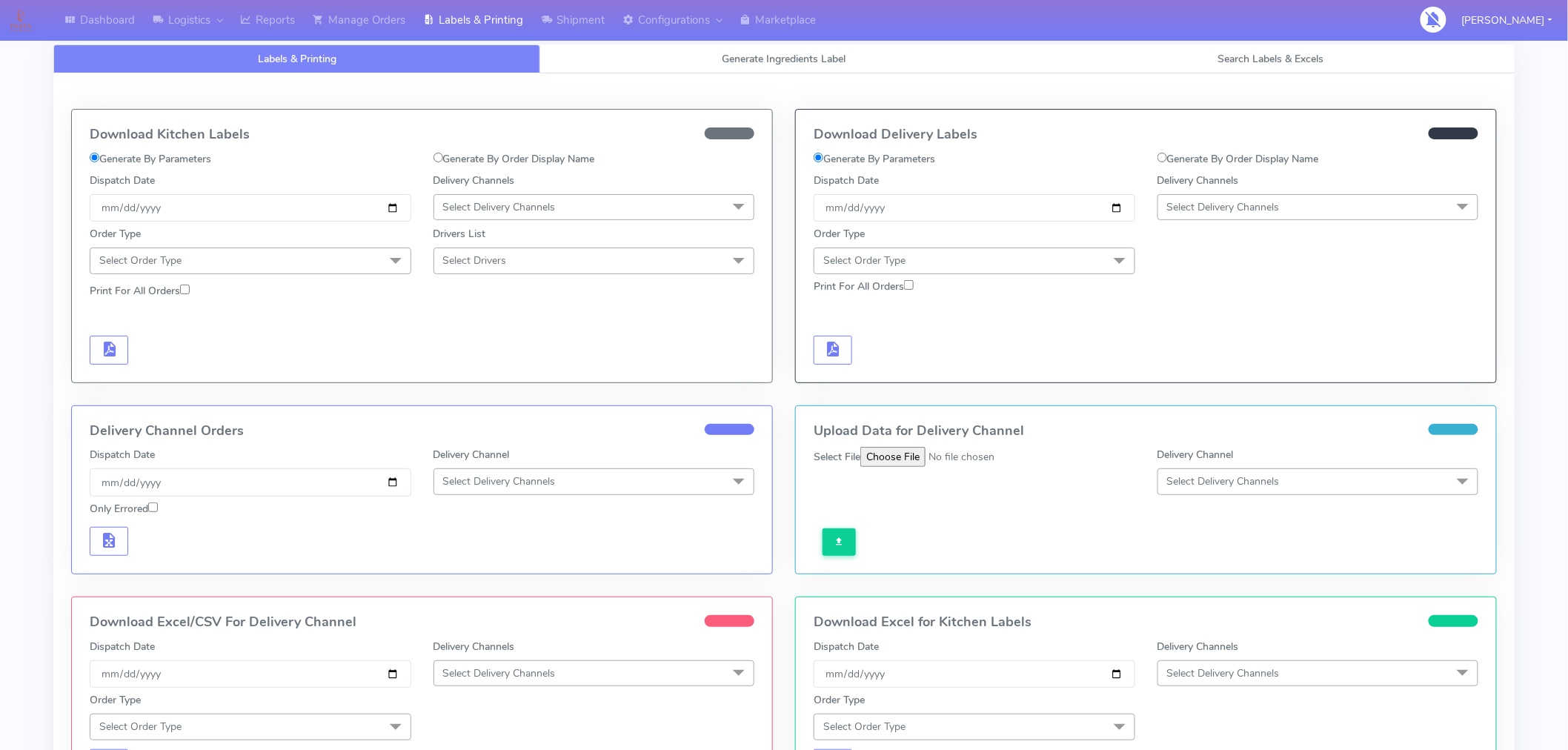
click at [1204, 213] on span "Select Delivery Channels" at bounding box center [1224, 207] width 113 height 14
click at [1193, 371] on div "Yodel" at bounding box center [1318, 374] width 306 height 16
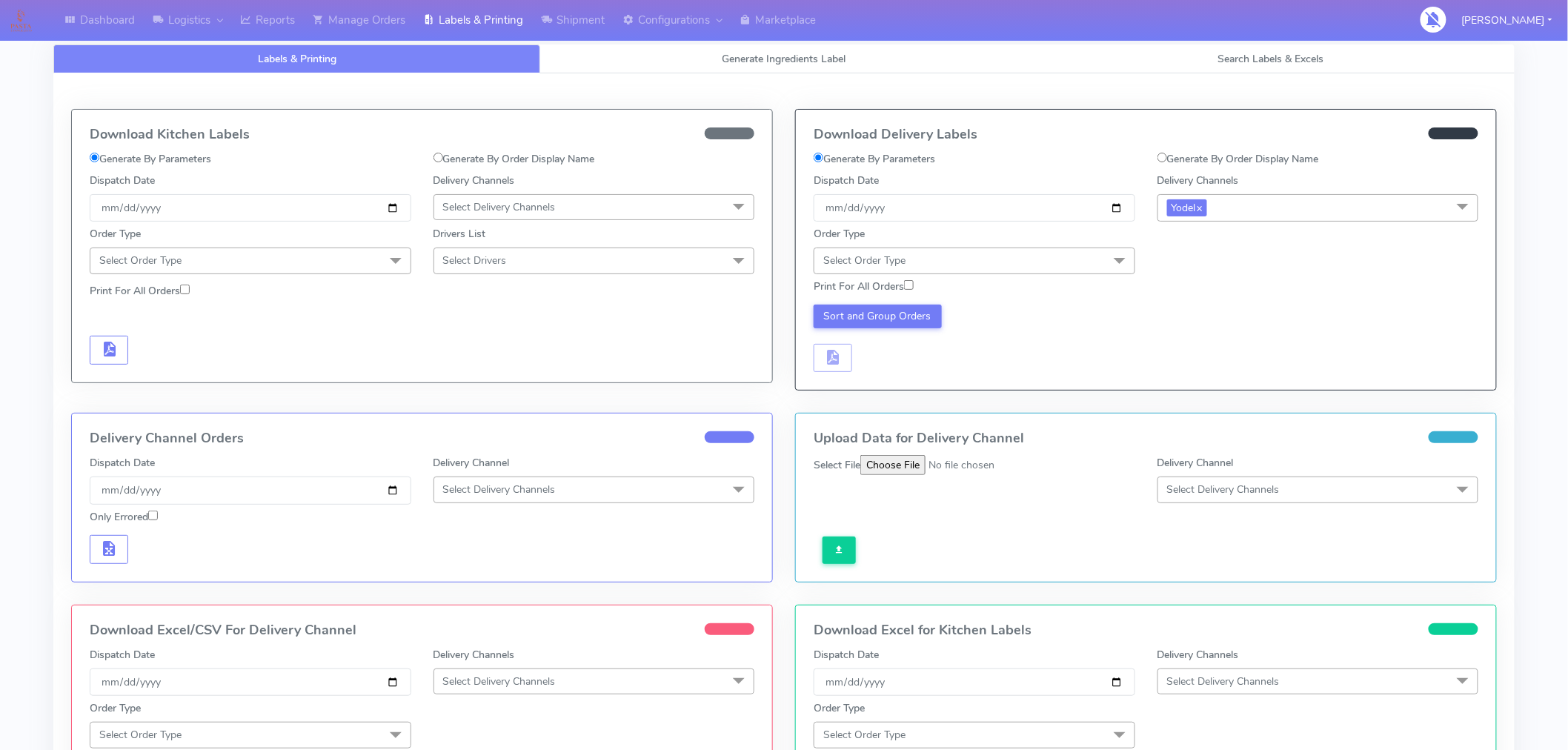
click at [1073, 264] on span "Select Order Type" at bounding box center [974, 261] width 322 height 26
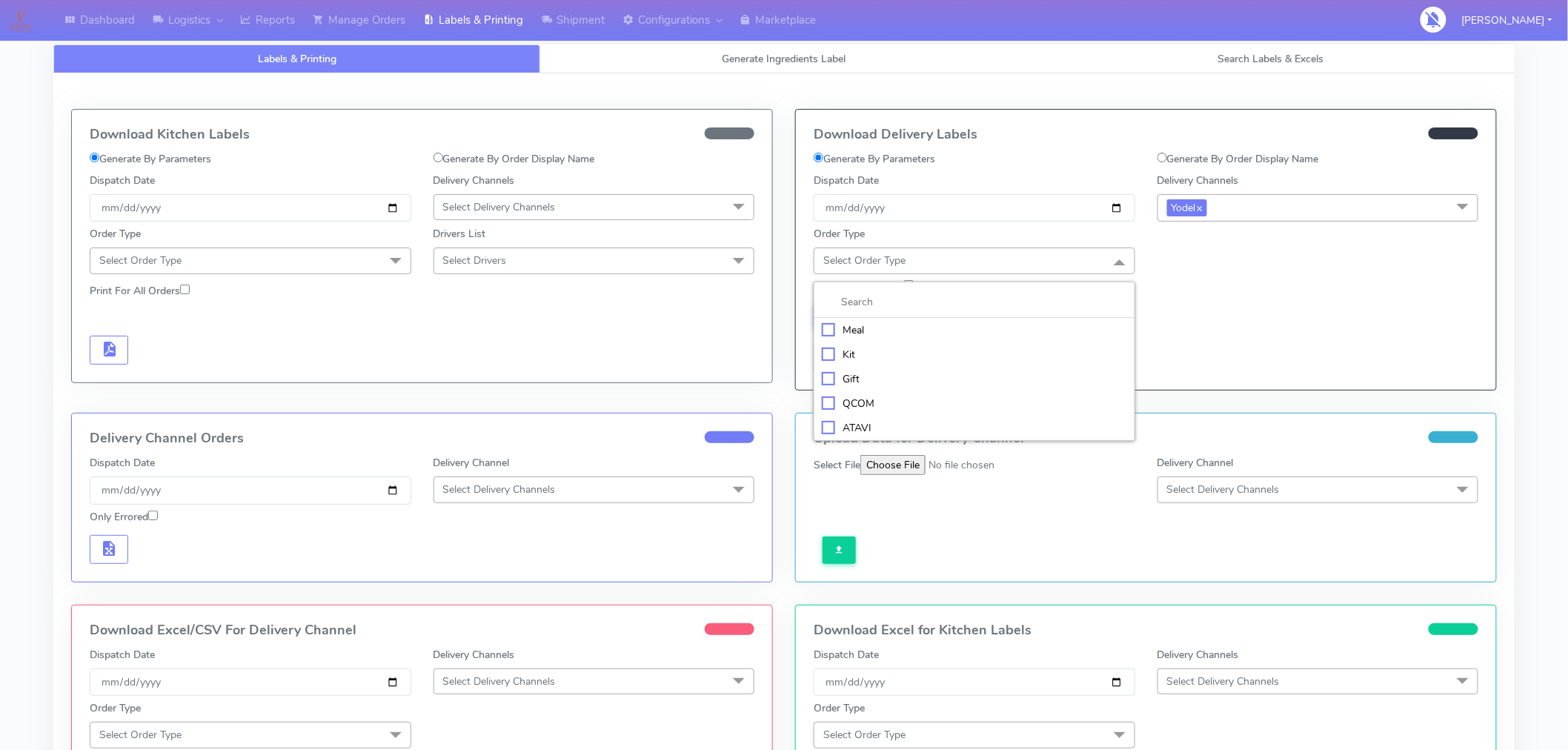
click at [852, 334] on div "Meal" at bounding box center [974, 330] width 306 height 16
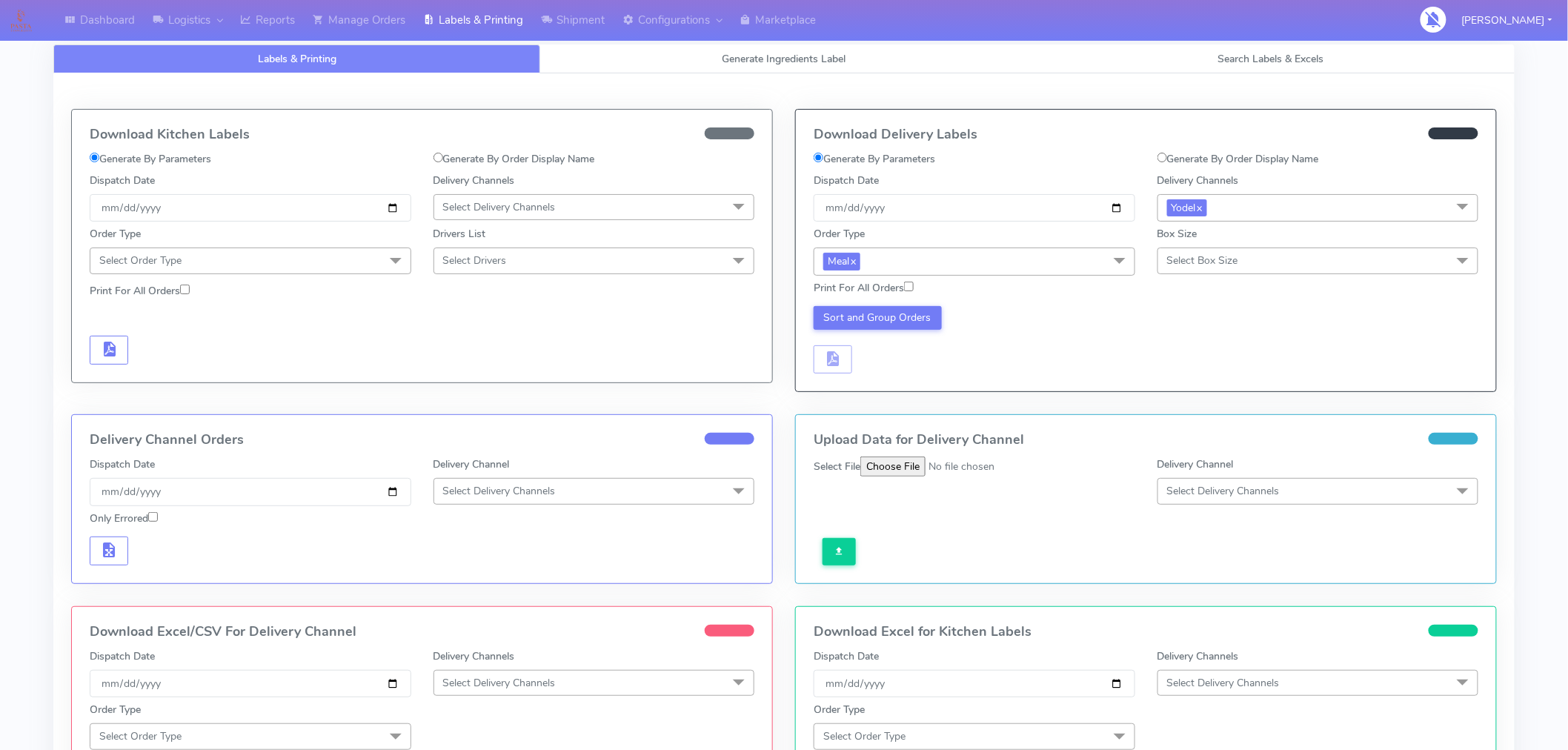
click at [1187, 265] on span "Select Box Size" at bounding box center [1203, 260] width 71 height 14
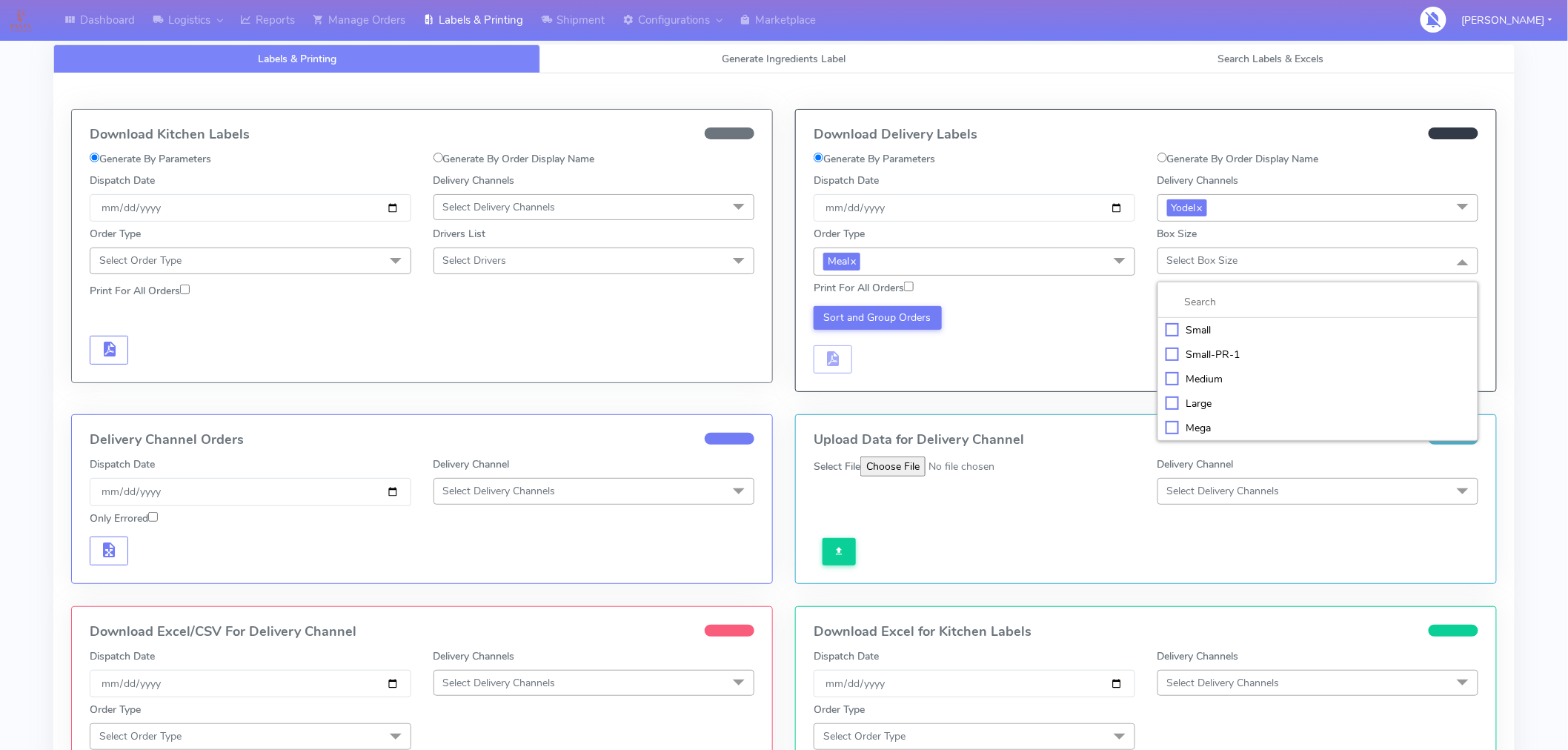
click at [1184, 378] on div "Medium" at bounding box center [1318, 379] width 306 height 16
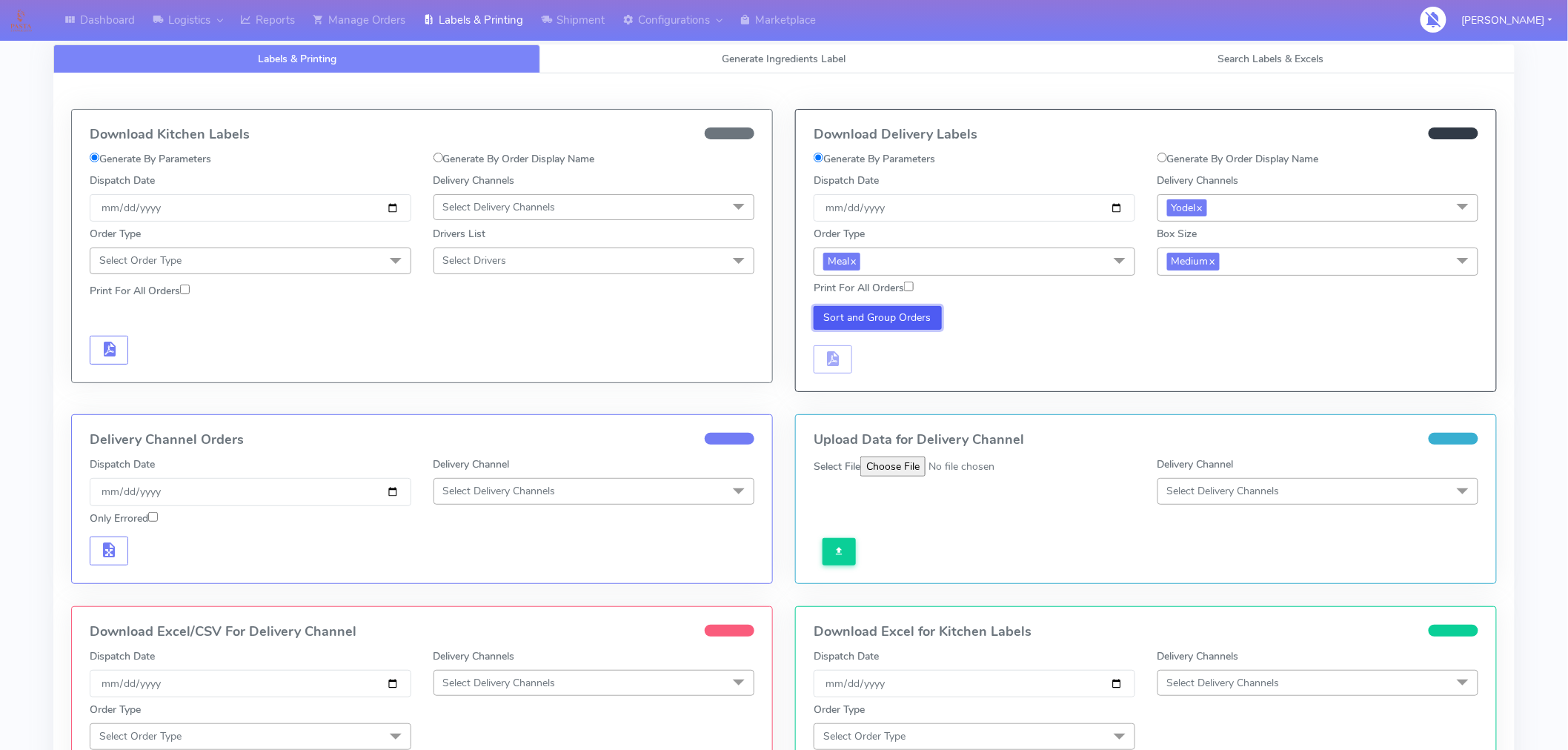
click at [873, 320] on button "Sort and Group Orders" at bounding box center [877, 318] width 128 height 24
click at [834, 370] on button "button" at bounding box center [832, 360] width 39 height 29
click at [886, 360] on button "button" at bounding box center [877, 360] width 39 height 29
click at [263, 16] on link "Reports" at bounding box center [267, 20] width 73 height 41
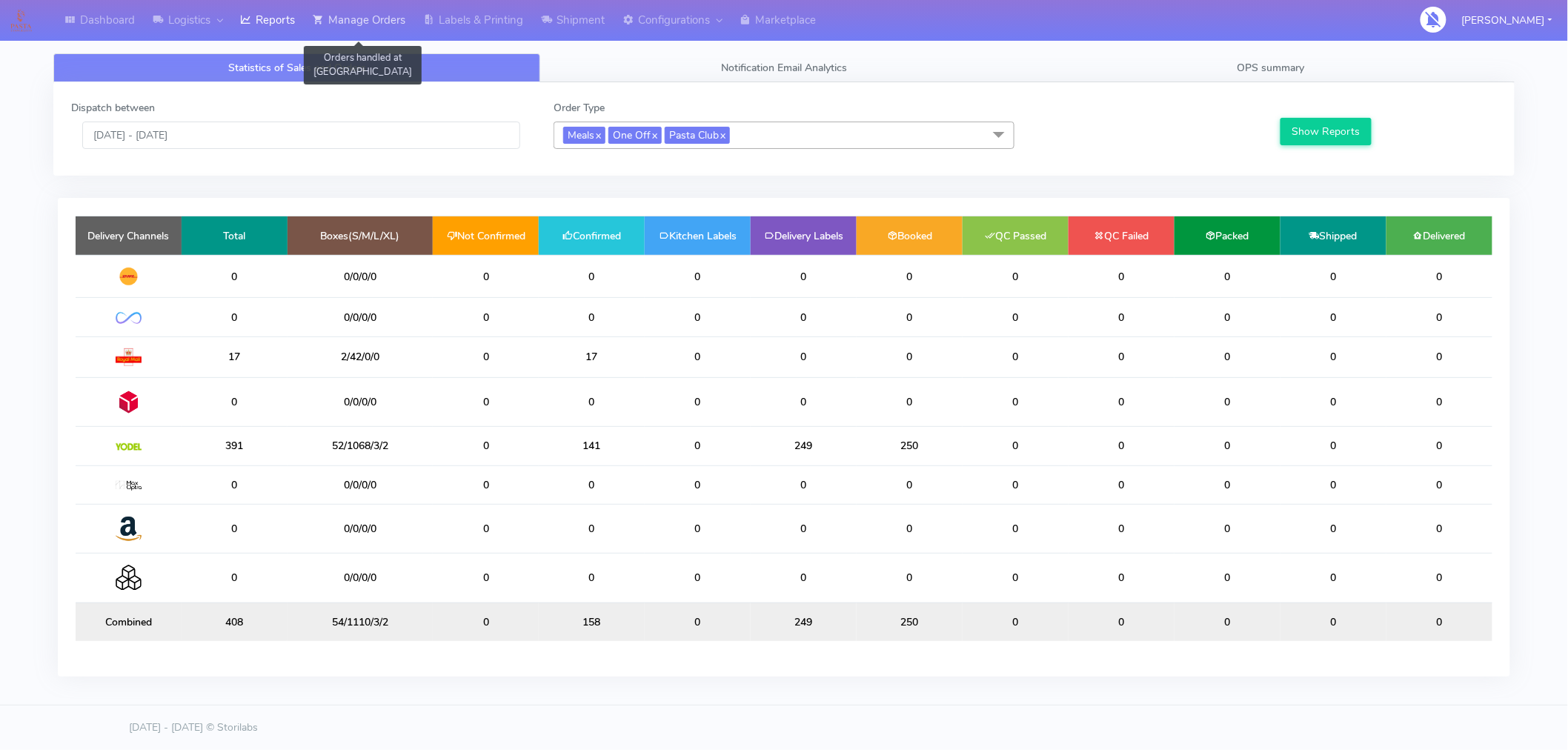
click at [378, 5] on link "Manage Orders" at bounding box center [359, 20] width 111 height 41
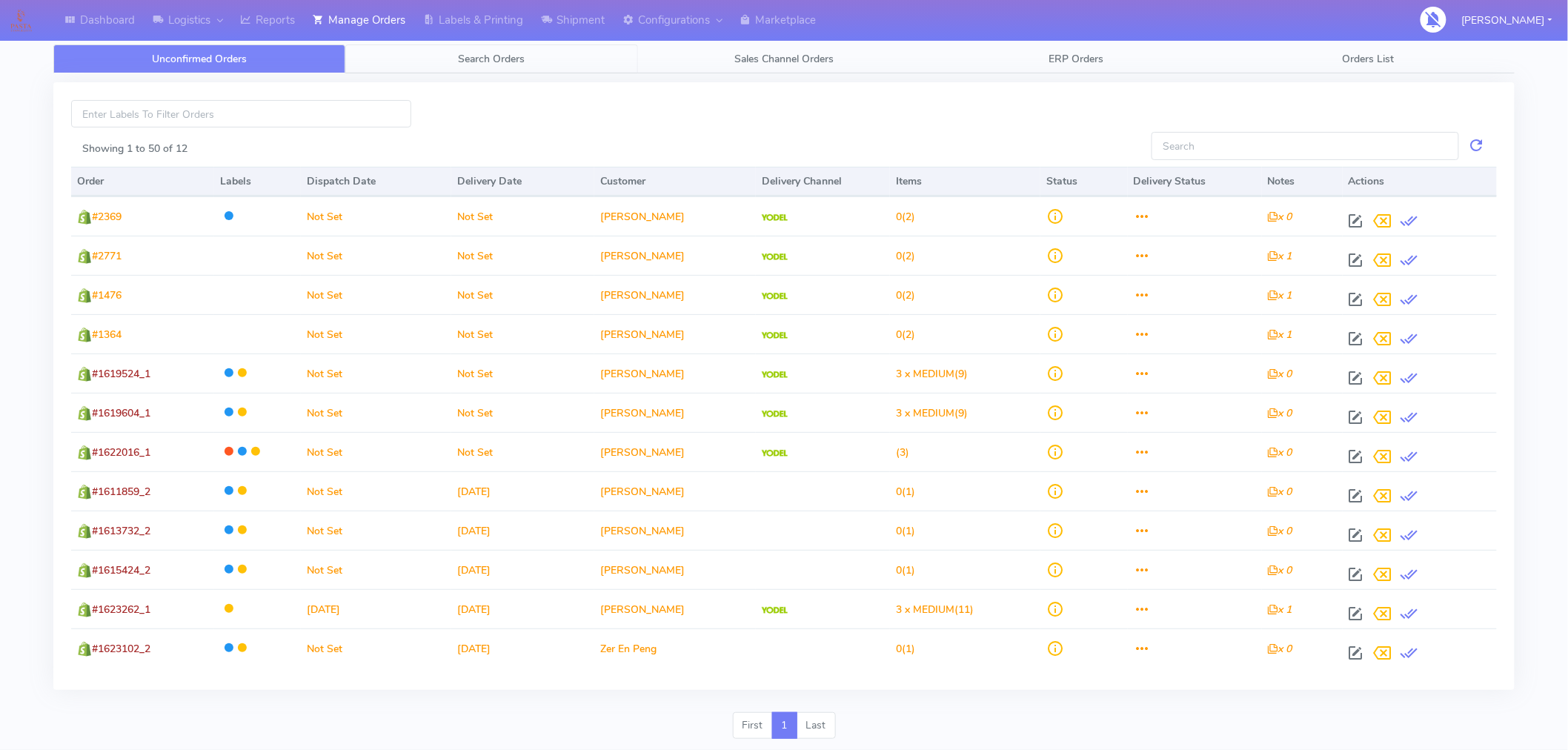
click at [491, 57] on span "Search Orders" at bounding box center [492, 58] width 66 height 14
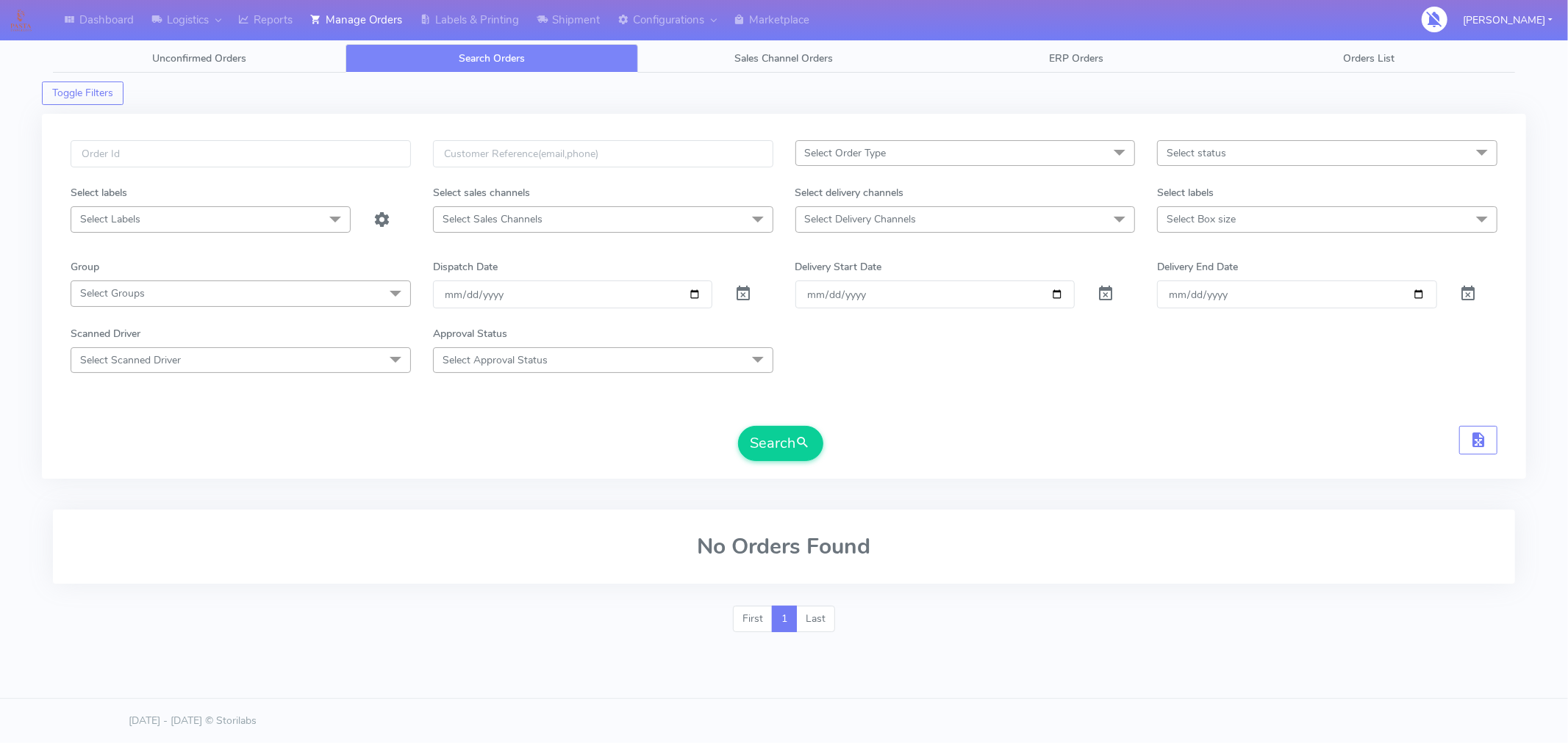
click at [1037, 215] on span "Select Delivery Channels" at bounding box center [965, 219] width 340 height 26
click at [859, 412] on div "Yodel" at bounding box center [965, 416] width 324 height 15
checkbox input "true"
click at [1199, 217] on span "Select Box size" at bounding box center [1201, 218] width 69 height 14
click at [1193, 388] on div "Large" at bounding box center [1327, 391] width 324 height 15
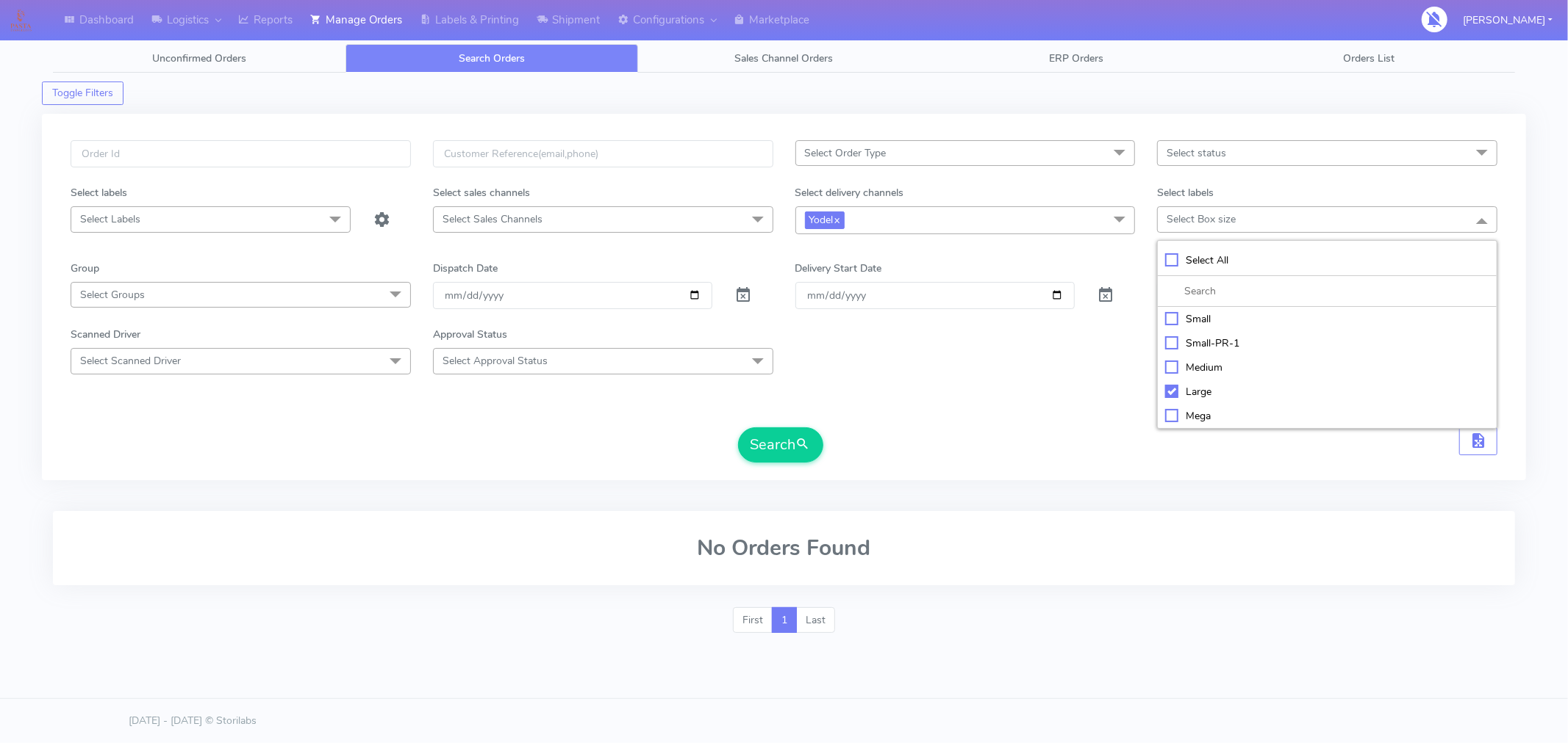
checkbox input "true"
click at [795, 443] on button "Search" at bounding box center [780, 444] width 85 height 35
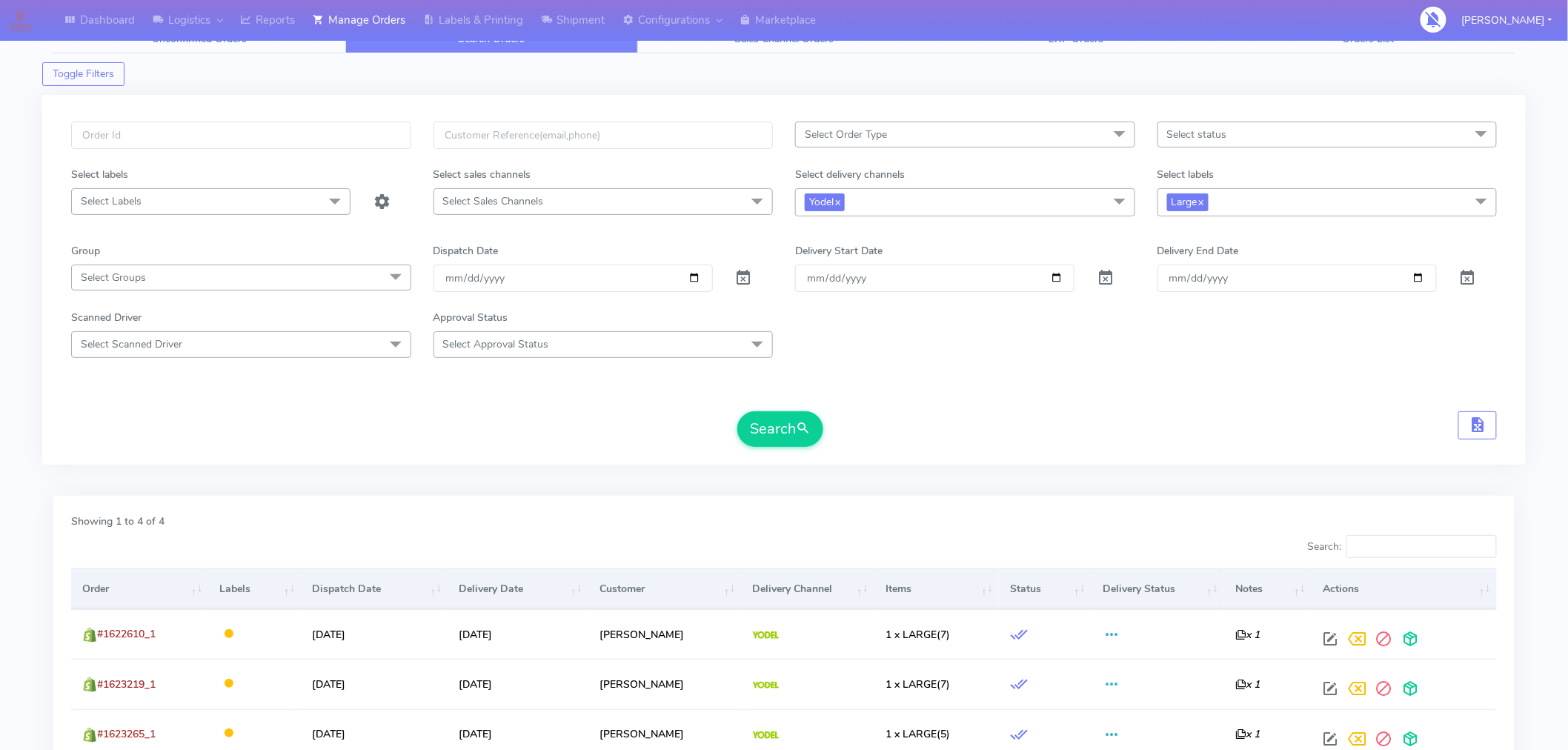
scroll to position [10, 0]
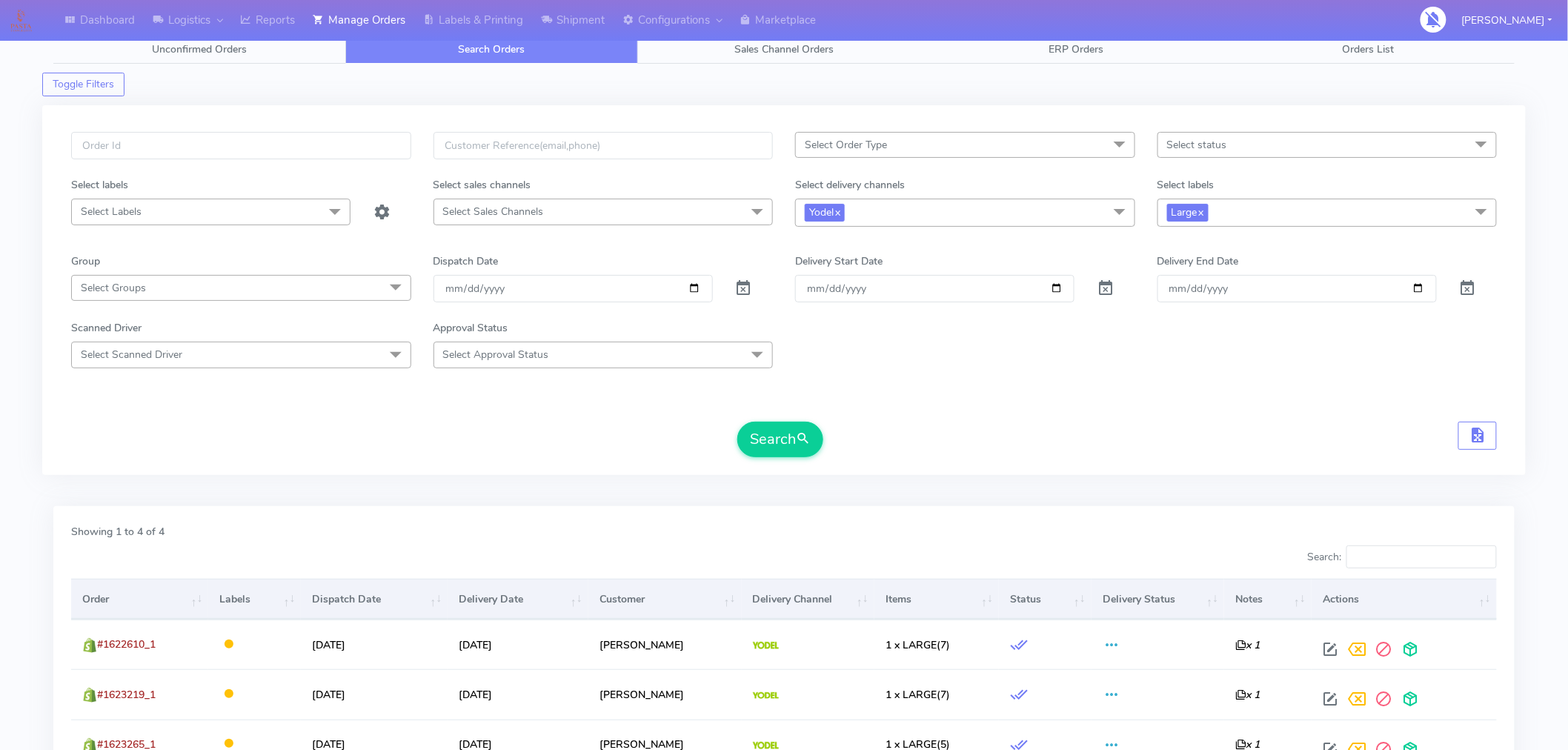
click at [1277, 211] on span "Large x" at bounding box center [1327, 211] width 340 height 27
click at [1173, 406] on div "Mega" at bounding box center [1327, 411] width 324 height 16
checkbox input "true"
click at [809, 431] on span "submit" at bounding box center [804, 439] width 15 height 20
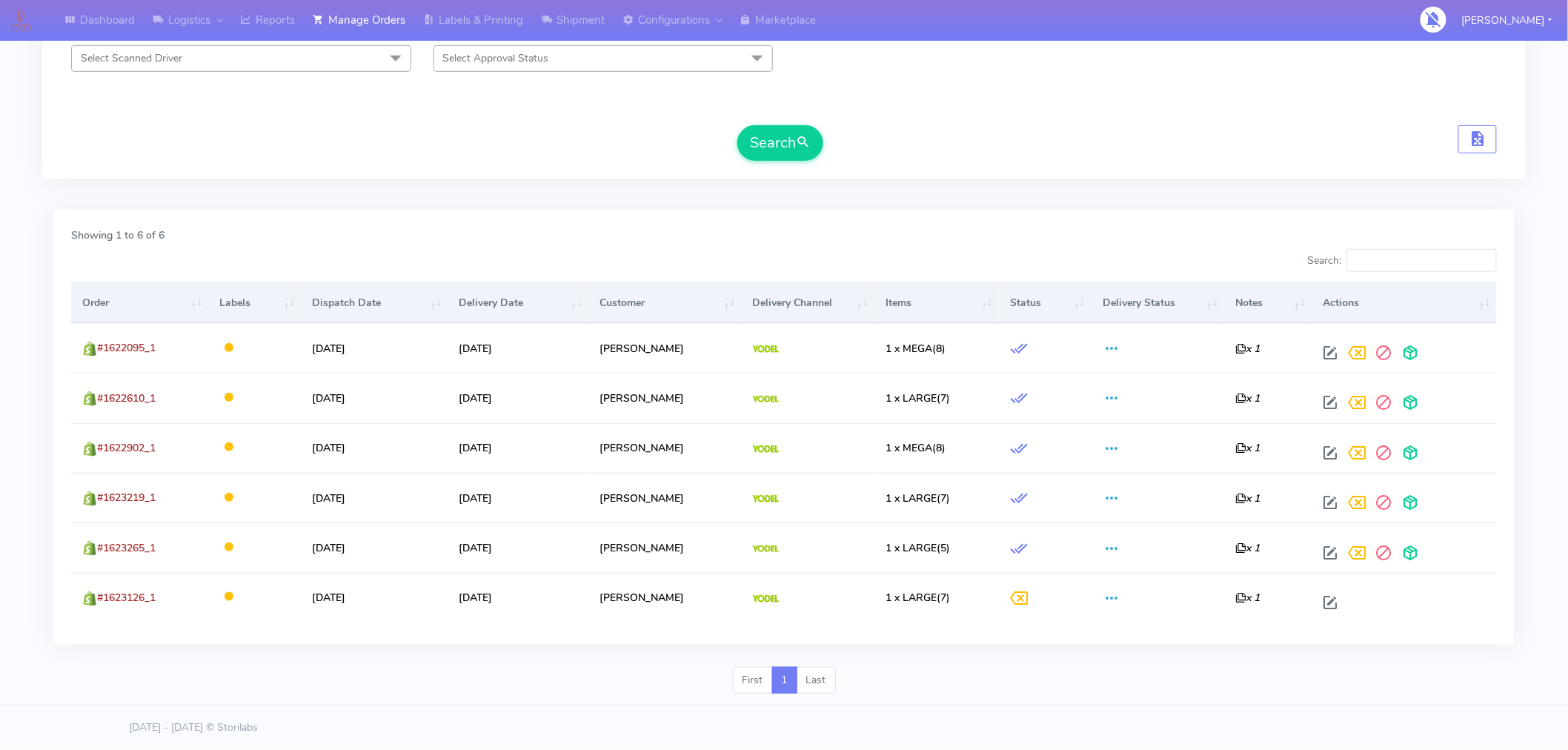
scroll to position [0, 0]
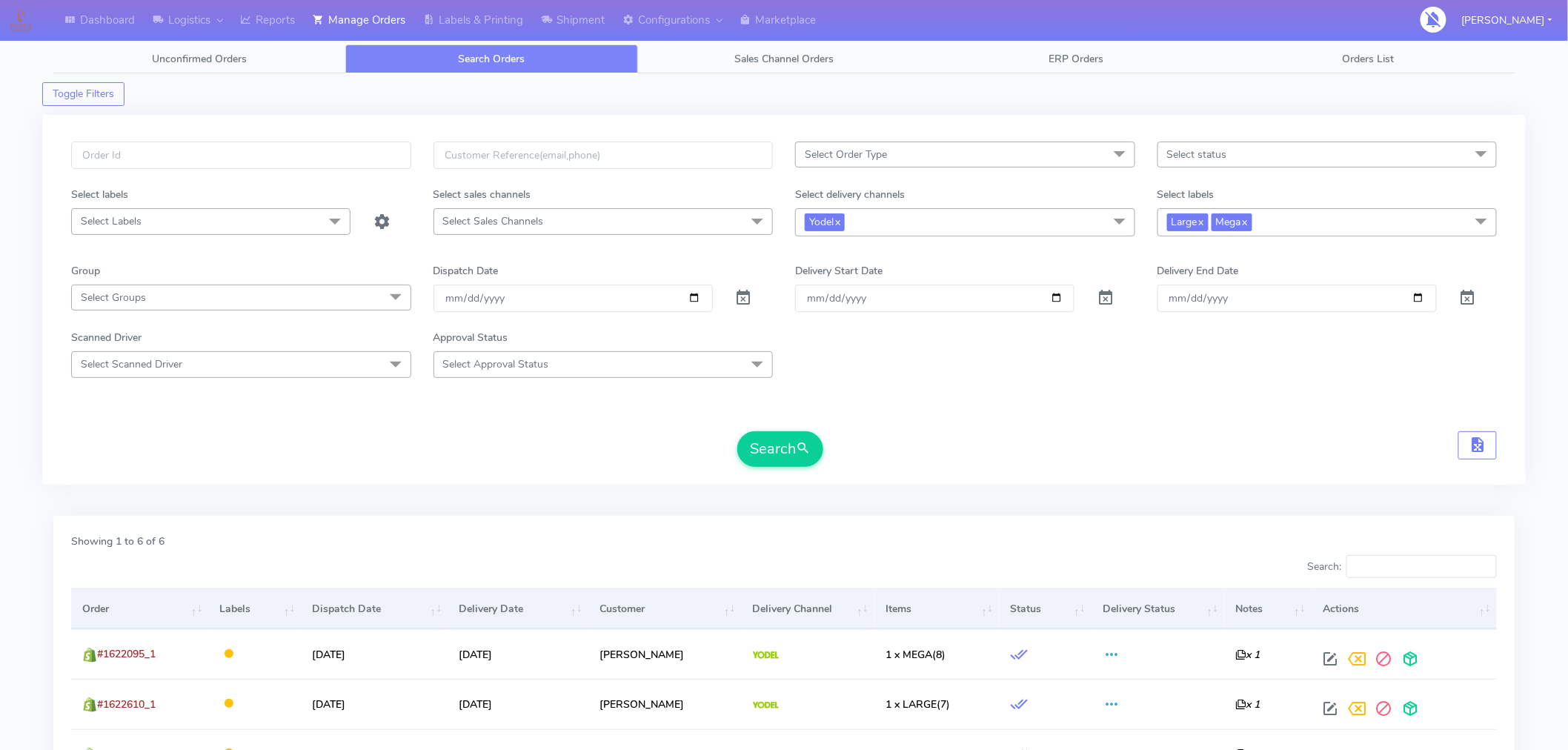
click at [1308, 226] on span "Large x Mega x" at bounding box center [1327, 221] width 340 height 27
click at [1171, 394] on div "Large" at bounding box center [1327, 397] width 324 height 16
checkbox input "false"
click at [1171, 416] on div "Mega" at bounding box center [1327, 421] width 324 height 16
checkbox input "false"
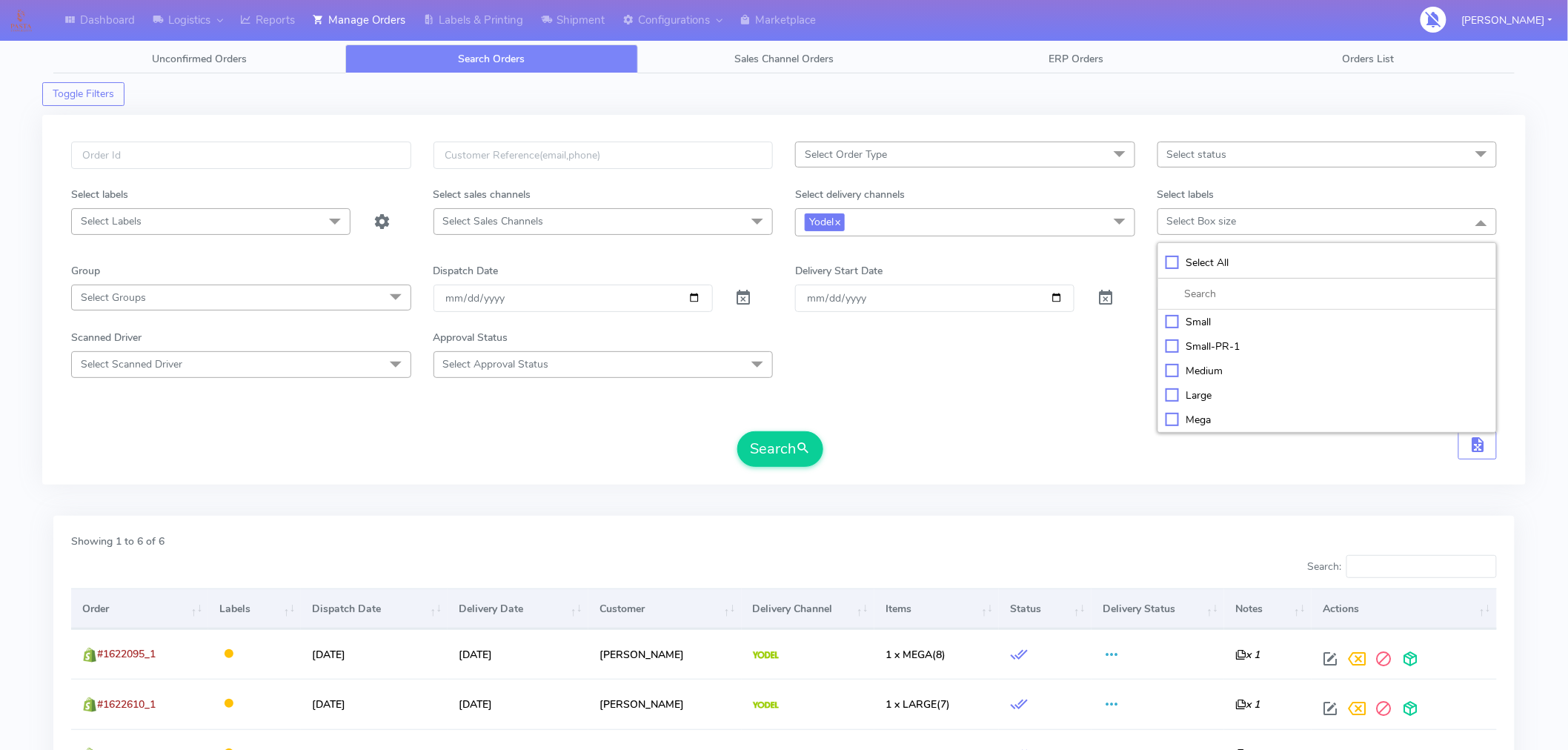
click at [1049, 450] on div "Search" at bounding box center [784, 448] width 1425 height 35
click at [998, 159] on span "Select Order Type" at bounding box center [965, 155] width 340 height 26
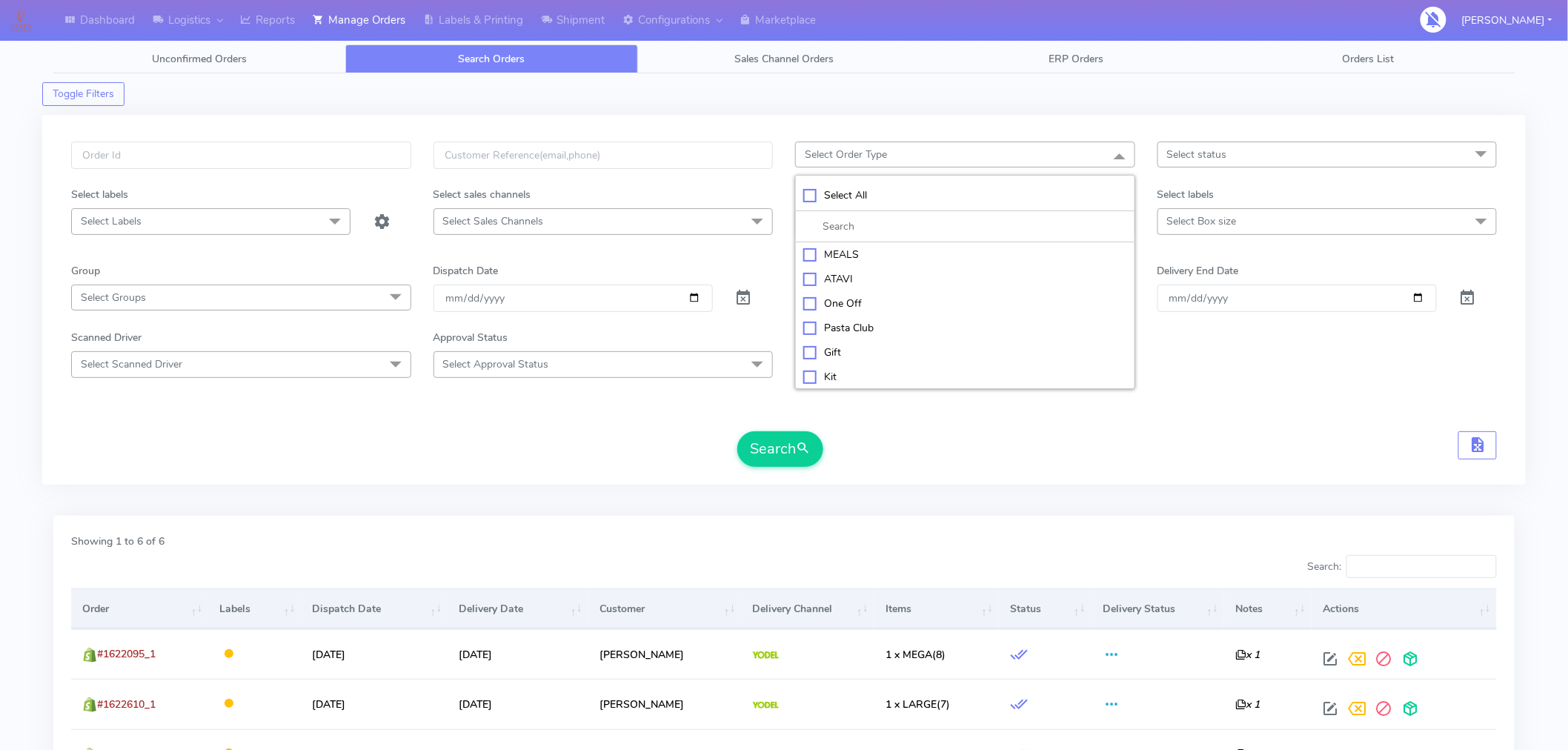
click at [873, 271] on div "ATAVI" at bounding box center [965, 279] width 324 height 16
checkbox input "true"
click at [924, 470] on div "ATAVI x Select All MEALS ATAVI One Off Pasta Club Gift Kit Event Unknown QCOM S…" at bounding box center [784, 309] width 1448 height 334
click at [841, 223] on link "x" at bounding box center [837, 221] width 7 height 16
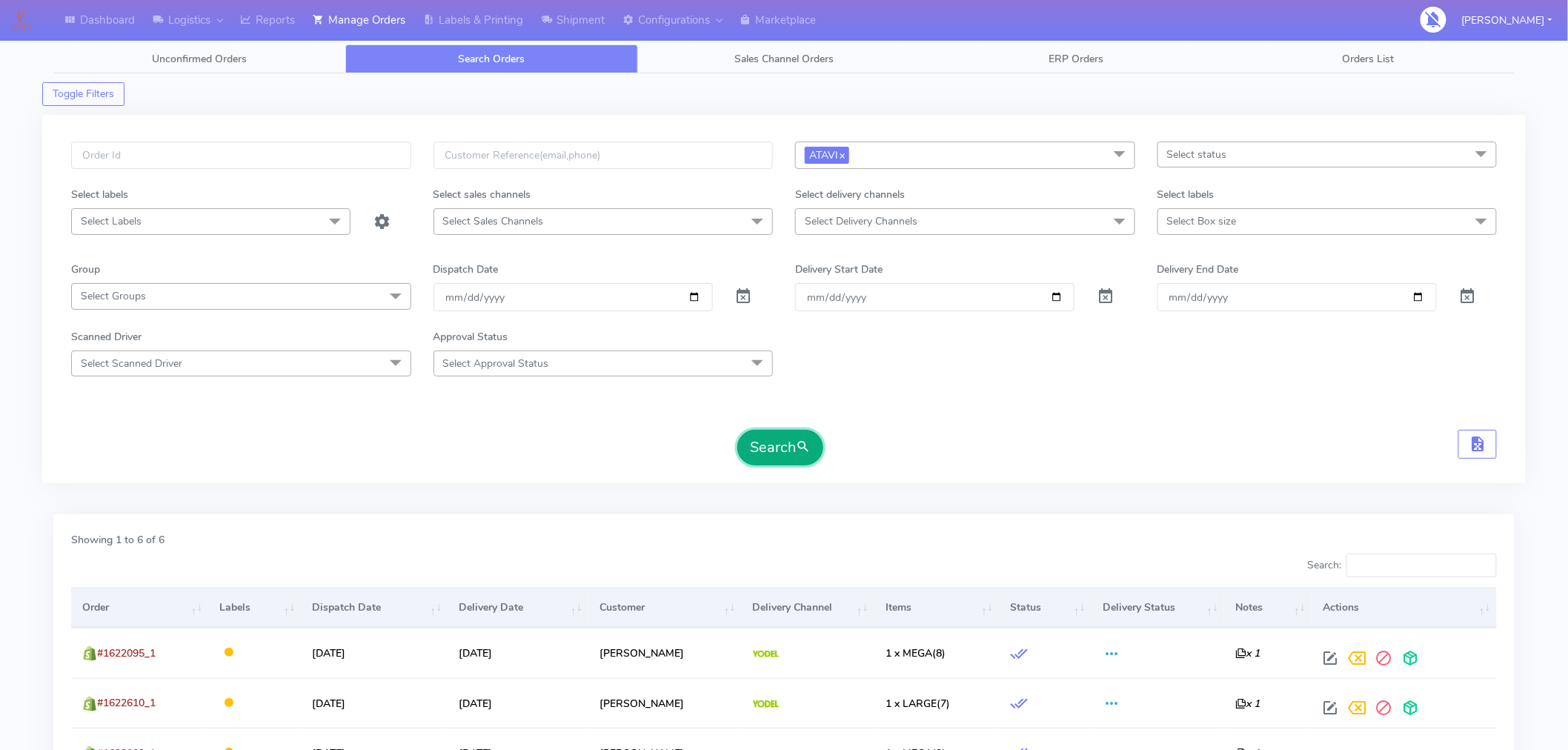
click at [789, 451] on button "Search" at bounding box center [780, 448] width 86 height 35
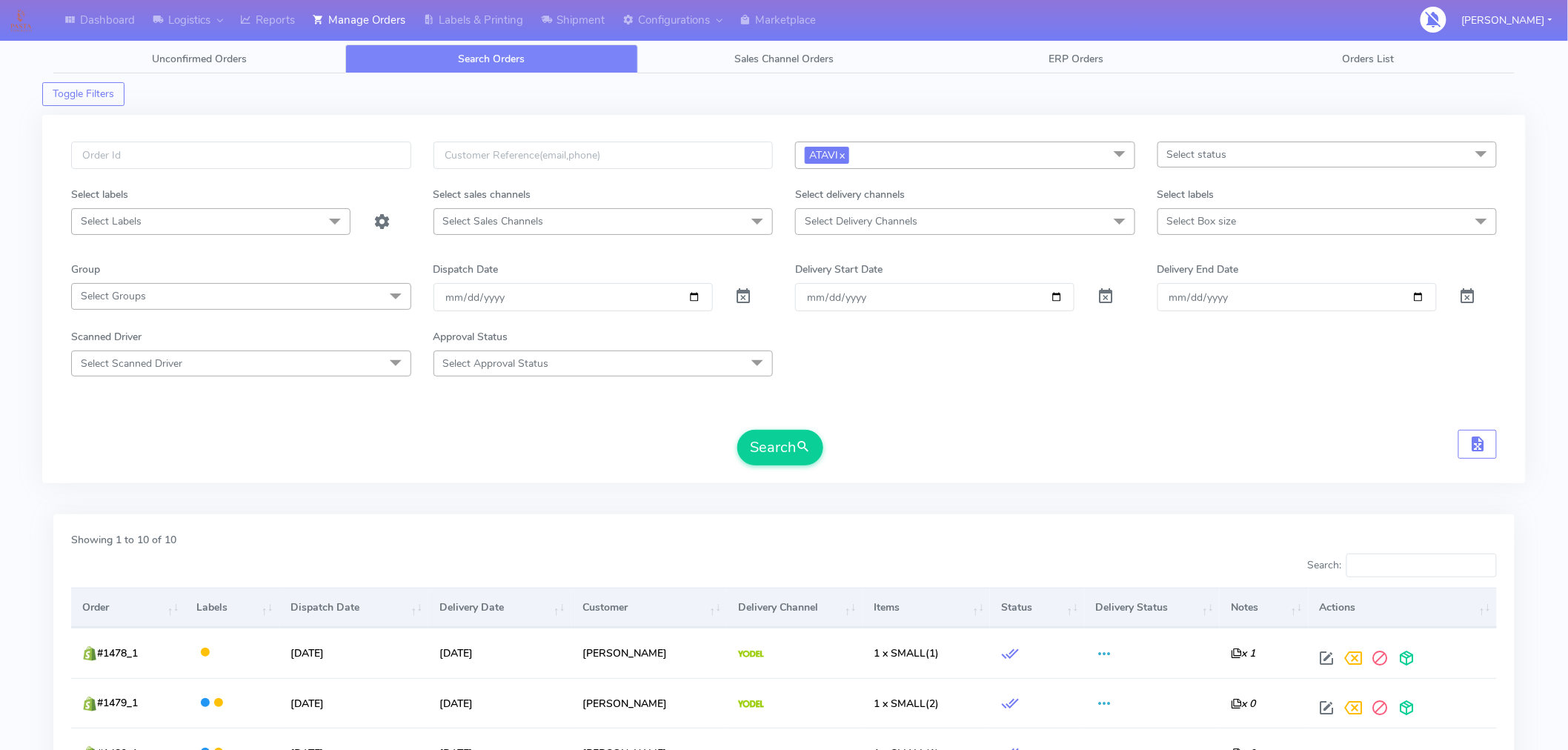
scroll to position [1, 0]
click at [1011, 157] on span "ATAVI x" at bounding box center [965, 154] width 340 height 27
click at [820, 380] on div "Kit" at bounding box center [965, 377] width 324 height 16
checkbox input "true"
click at [696, 460] on div "Search" at bounding box center [784, 447] width 1425 height 35
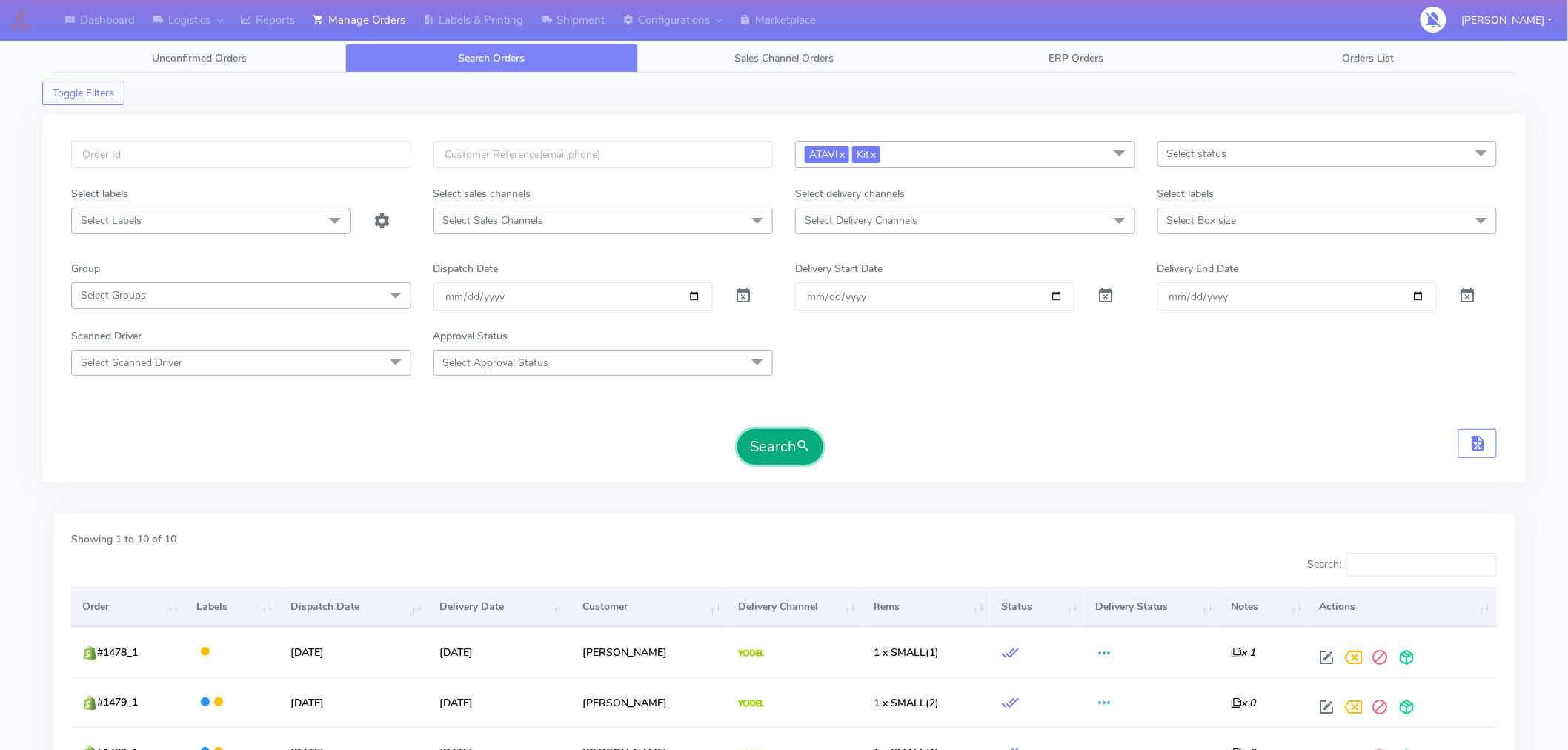
click at [804, 435] on button "Search" at bounding box center [780, 447] width 86 height 35
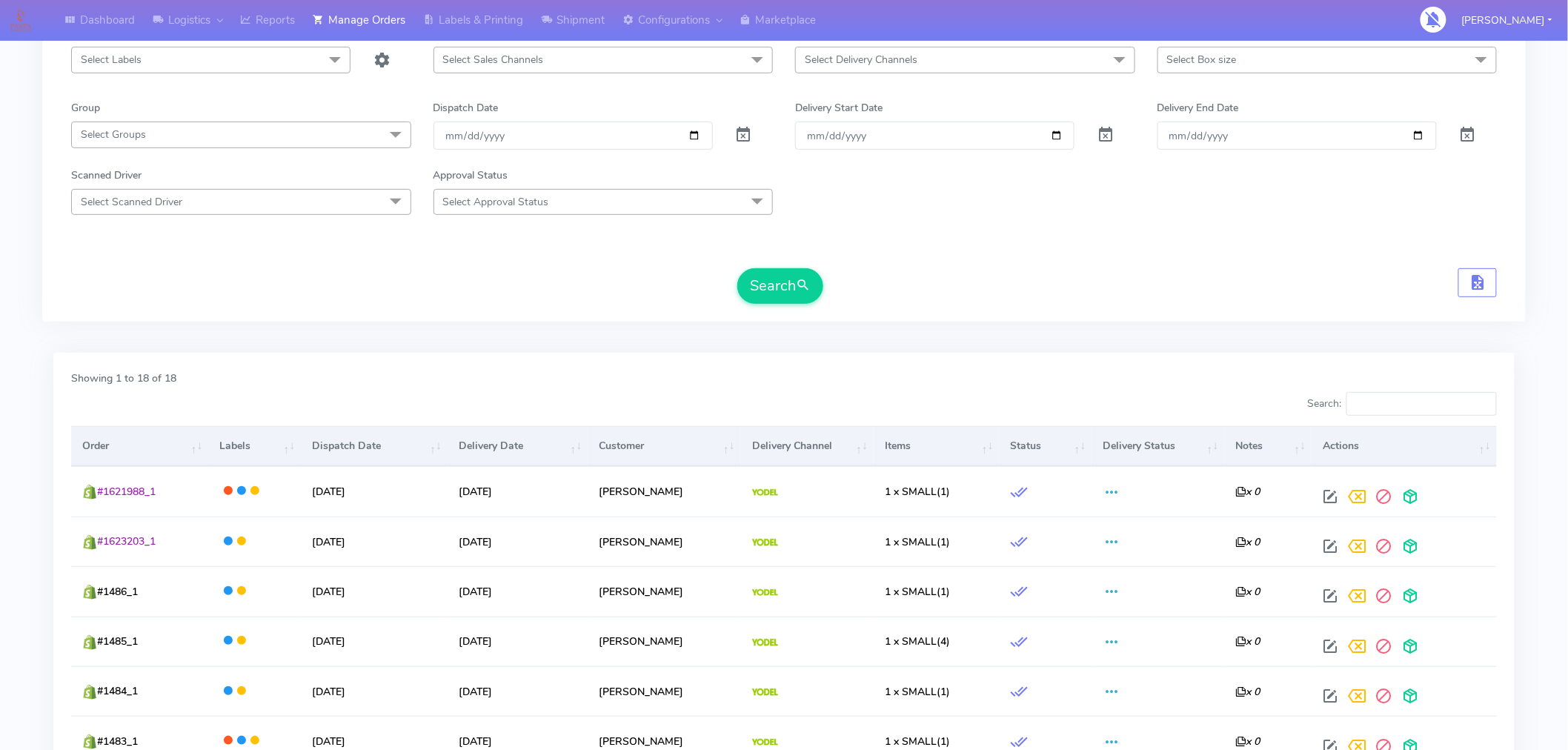
scroll to position [0, 0]
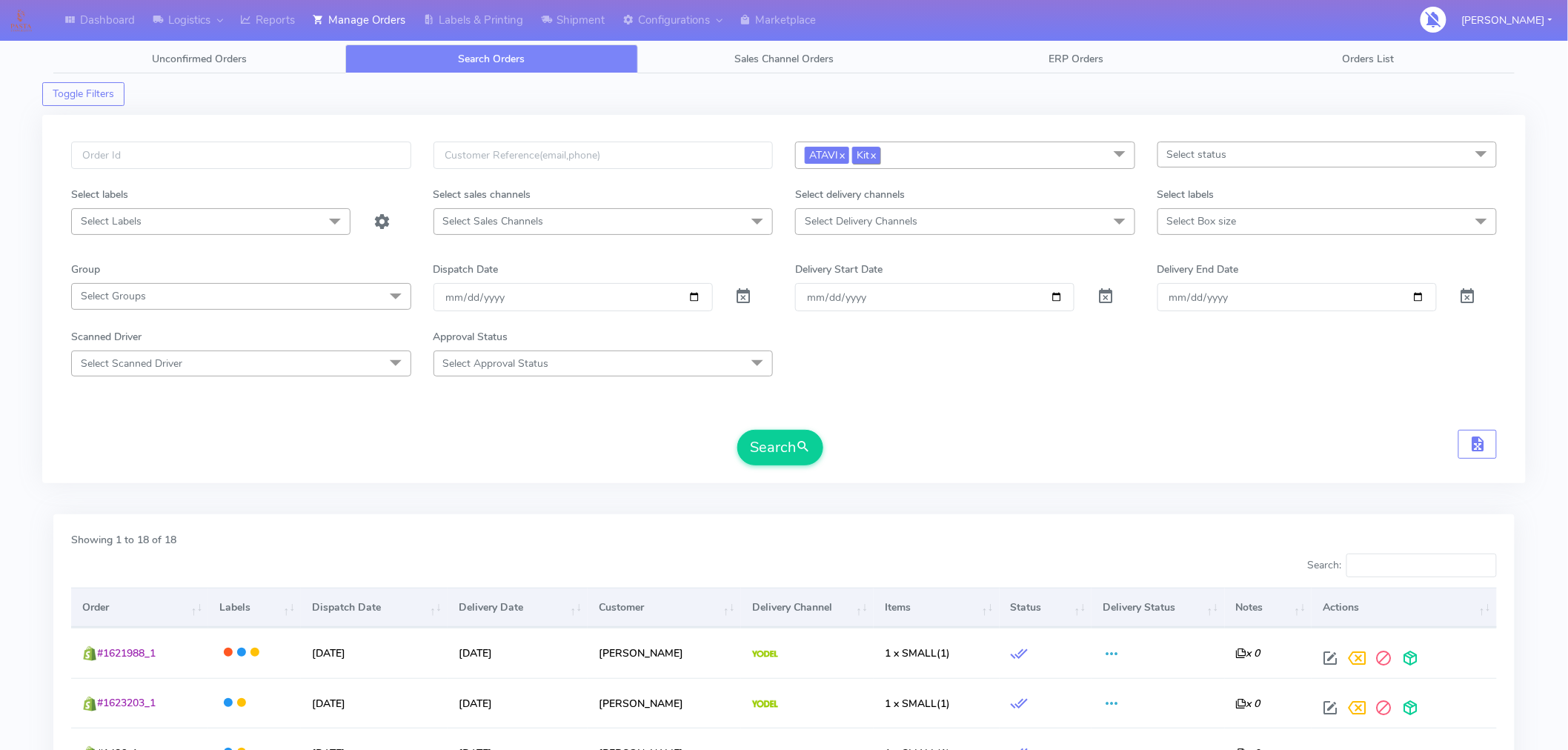
click at [876, 156] on link "x" at bounding box center [872, 154] width 7 height 16
click at [841, 154] on link "x" at bounding box center [841, 154] width 7 height 16
click at [1216, 221] on span "Select Box size" at bounding box center [1202, 220] width 70 height 14
click at [1200, 368] on div "Medium" at bounding box center [1327, 370] width 324 height 16
checkbox input "true"
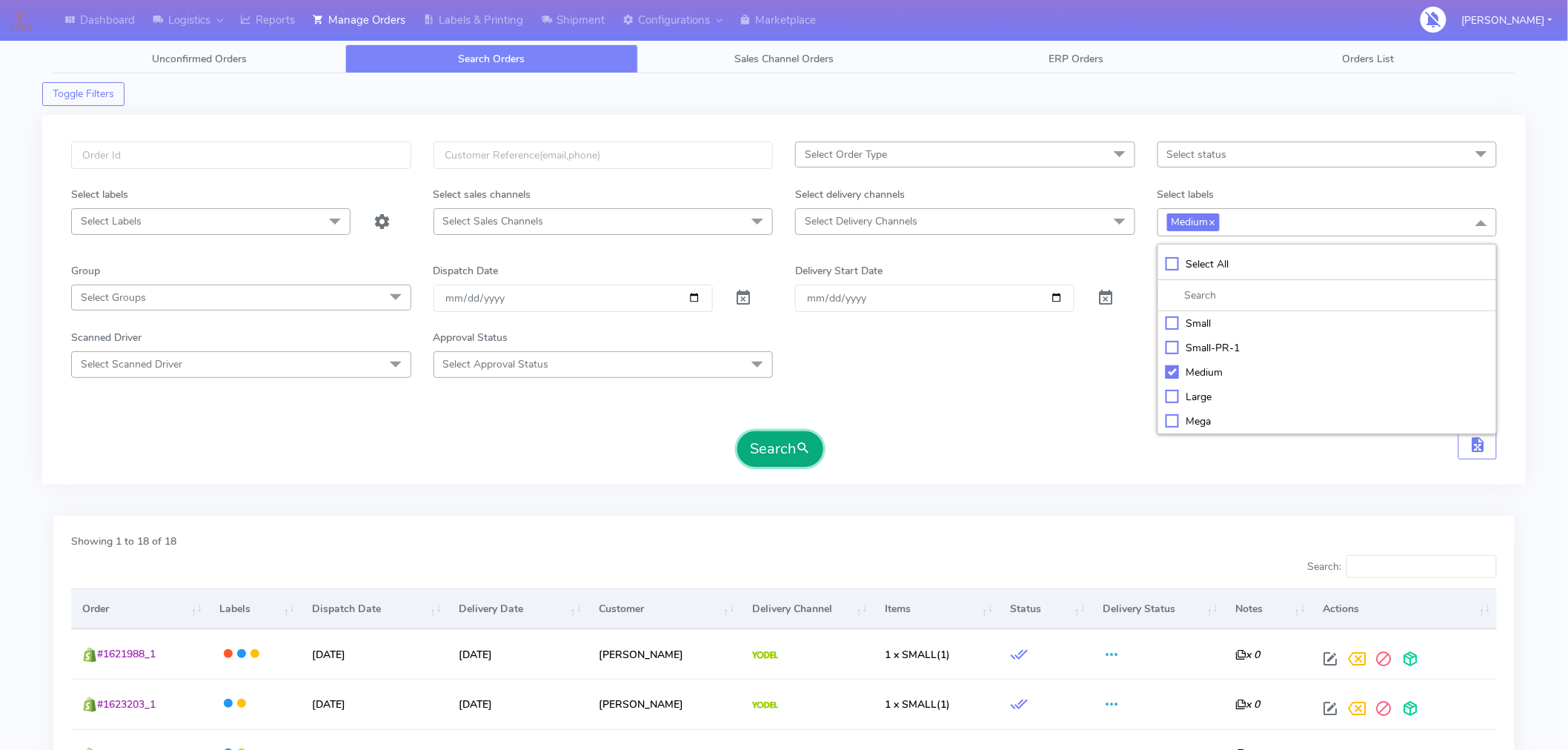
click at [802, 454] on span "submit" at bounding box center [804, 449] width 15 height 20
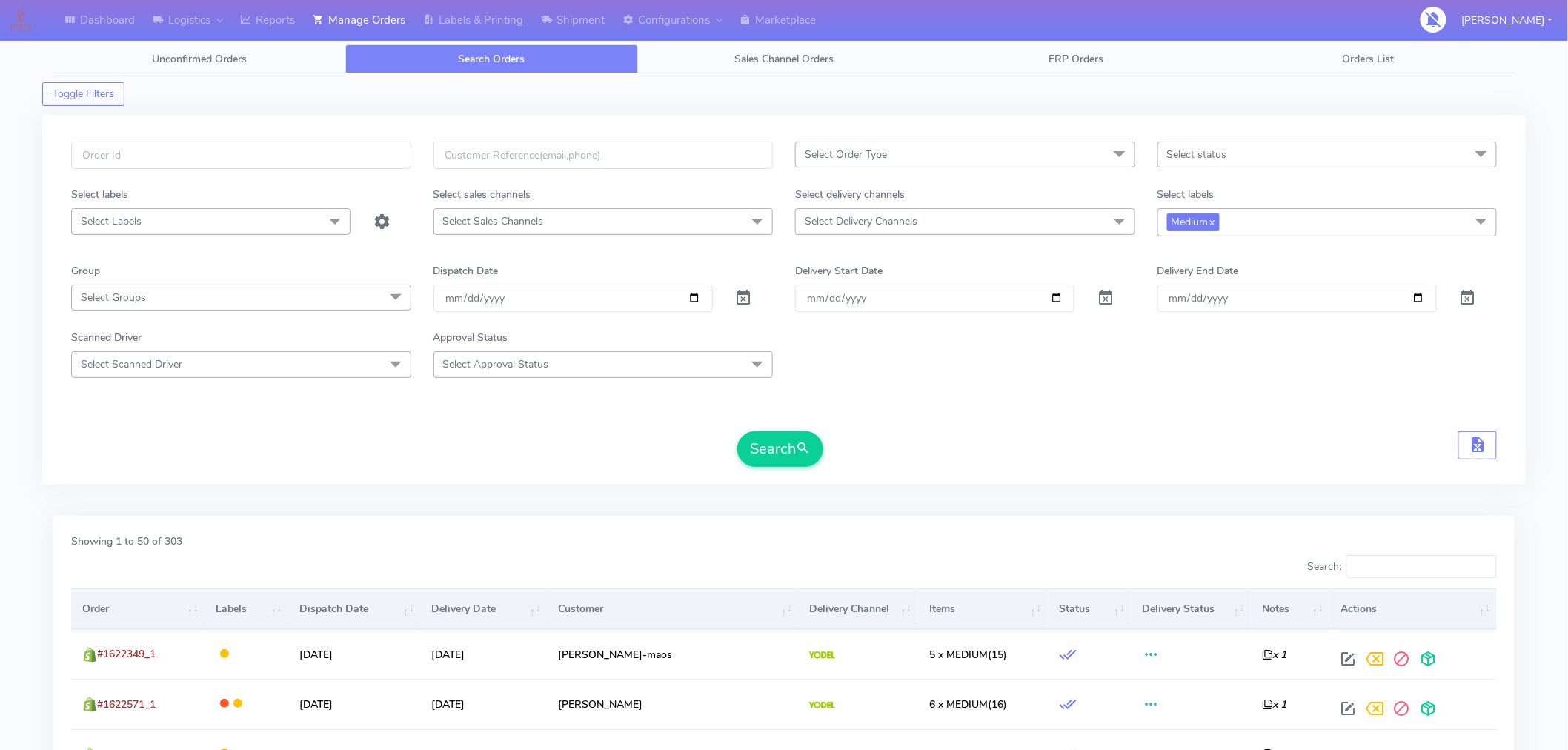
click at [942, 224] on span "Select Delivery Channels" at bounding box center [965, 221] width 340 height 26
click at [835, 416] on div "Yodel" at bounding box center [965, 420] width 324 height 16
checkbox input "true"
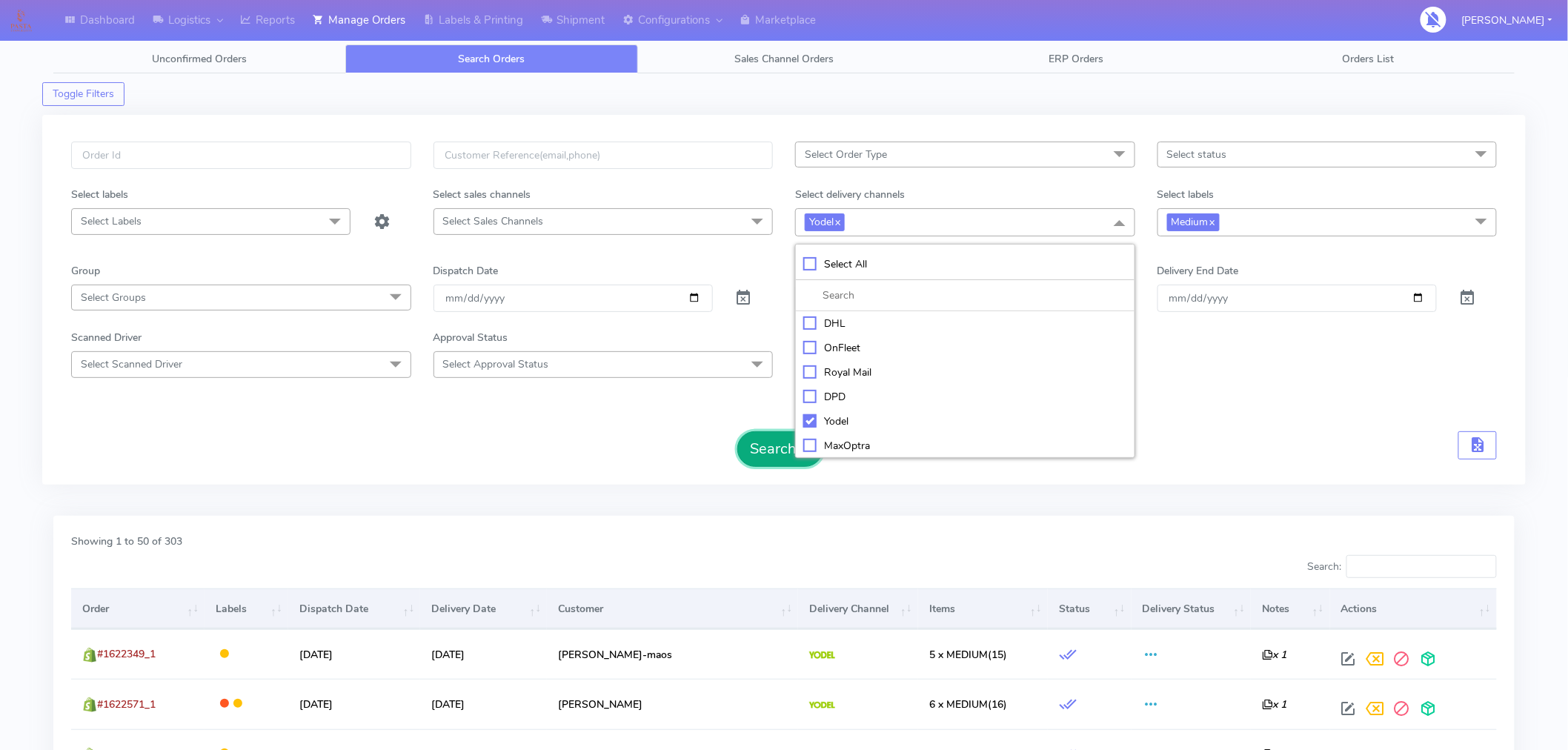
click at [768, 462] on button "Search" at bounding box center [780, 448] width 86 height 35
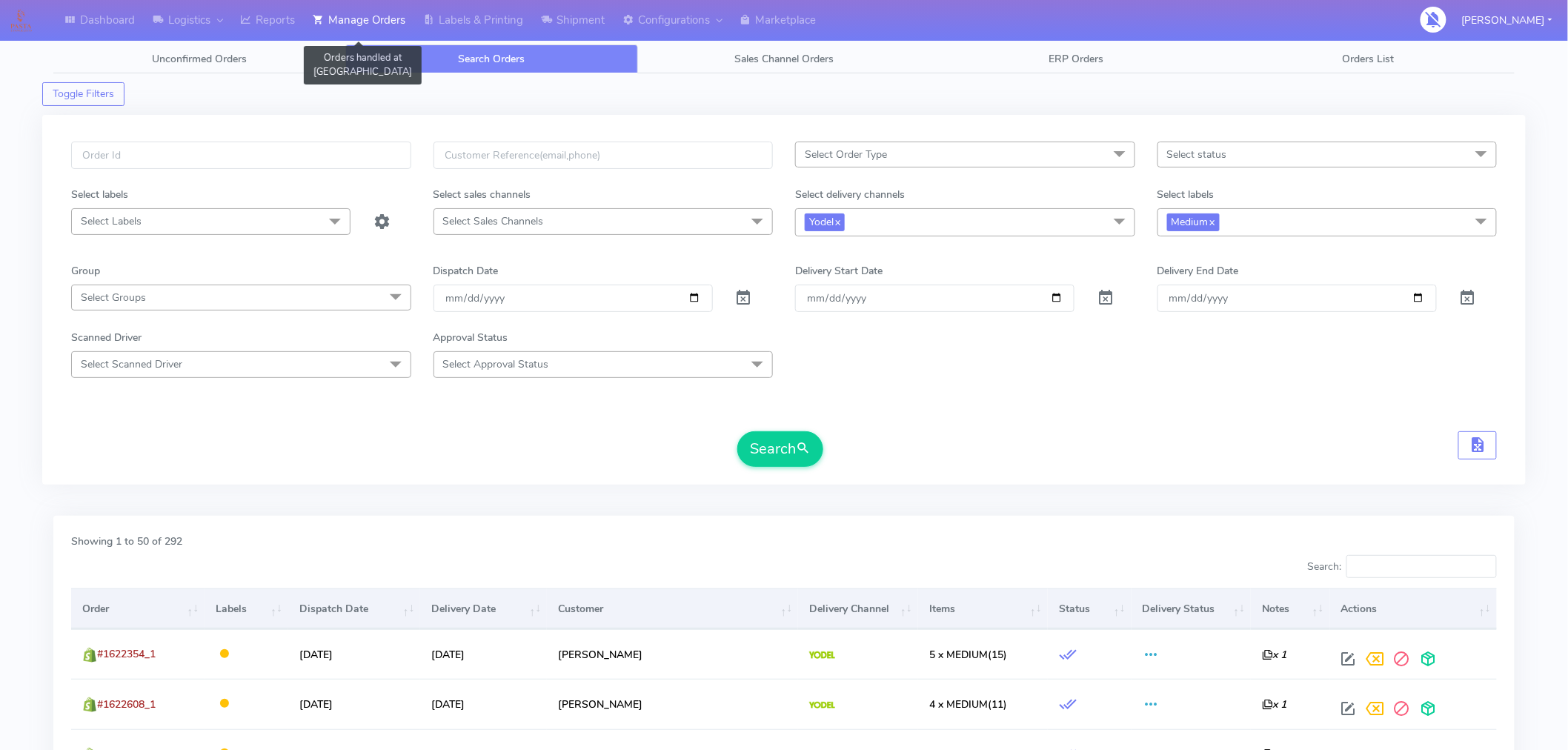
click at [375, 20] on link "Manage Orders" at bounding box center [359, 20] width 111 height 41
click at [276, 23] on link "Reports" at bounding box center [267, 20] width 73 height 41
